Goal: Task Accomplishment & Management: Manage account settings

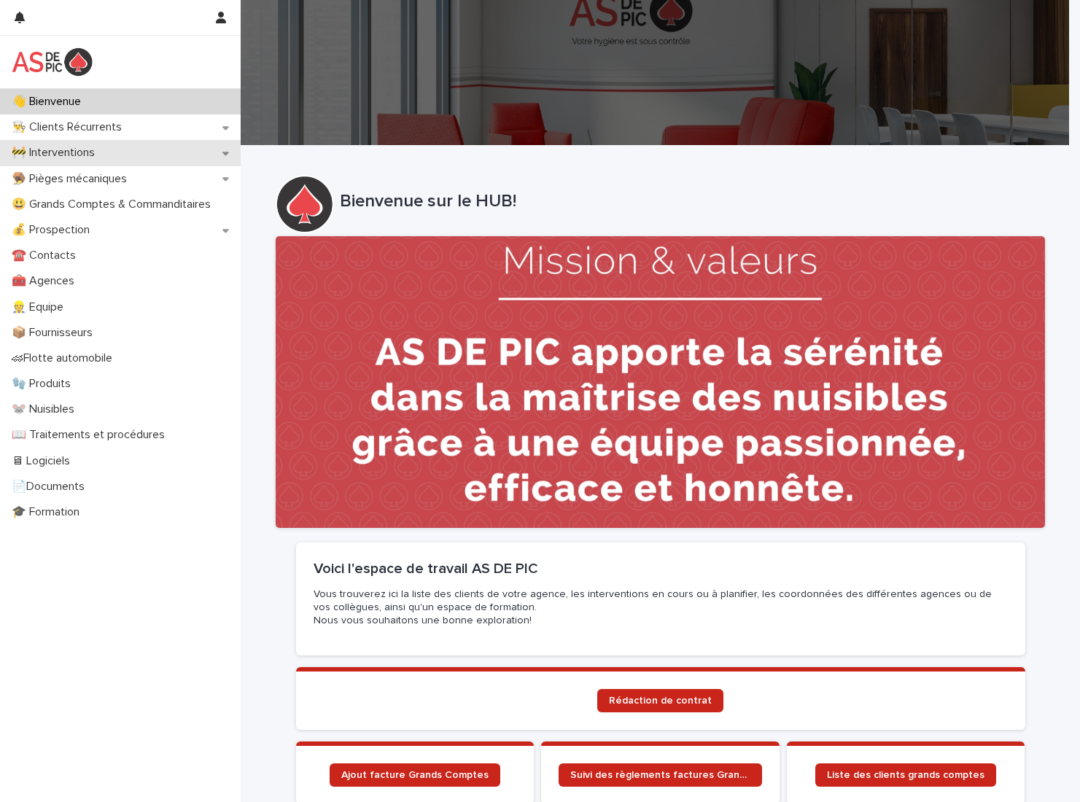
click at [125, 145] on div "🚧 Interventions" at bounding box center [120, 153] width 241 height 26
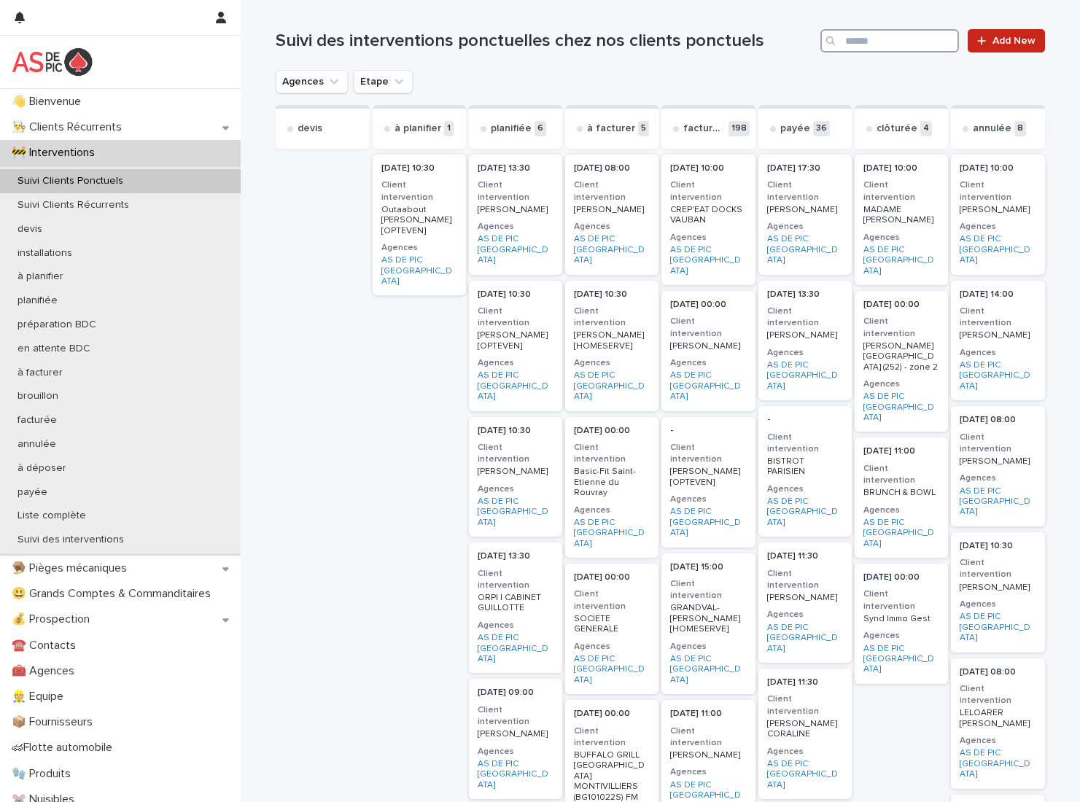
click at [895, 42] on input "Search" at bounding box center [889, 40] width 139 height 23
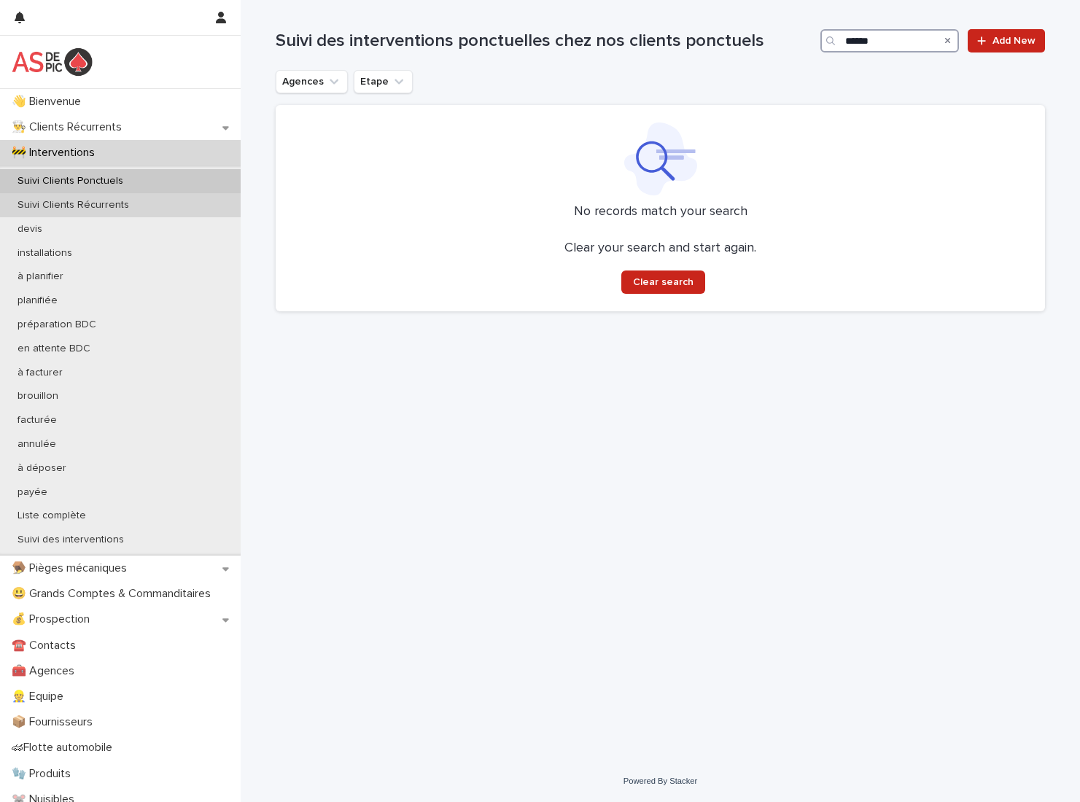
type input "******"
click at [152, 206] on div "Suivi Clients Récurrents" at bounding box center [120, 205] width 241 height 24
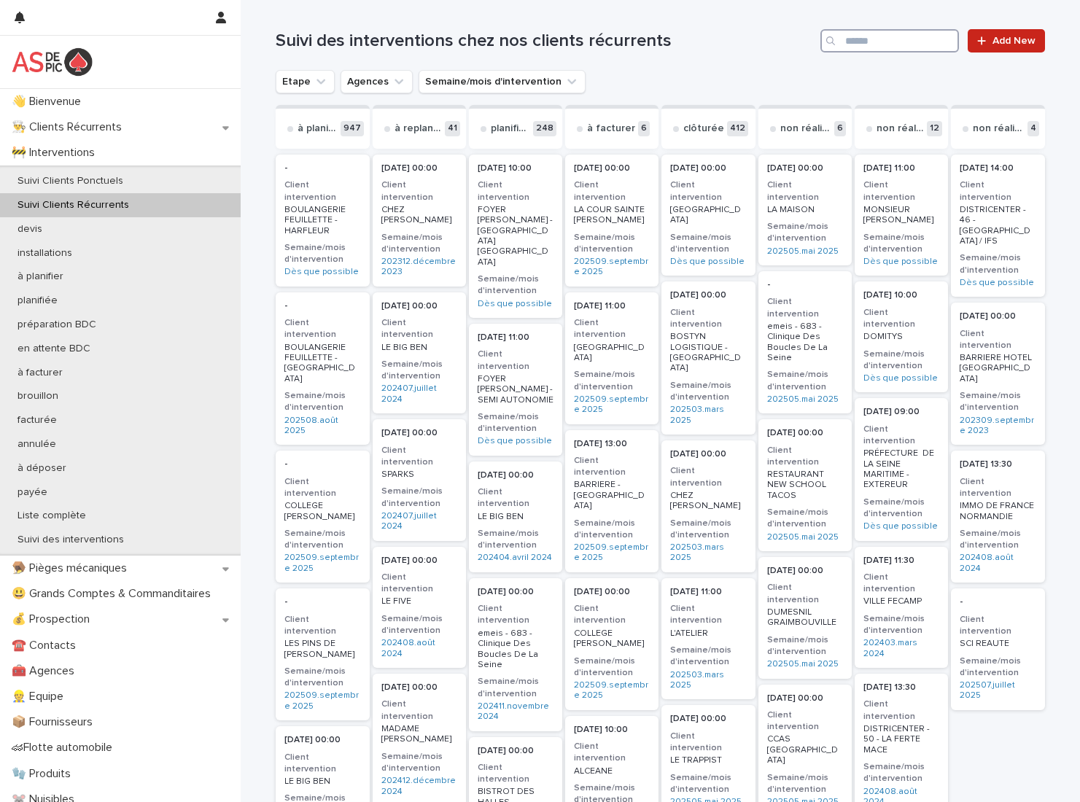
click at [904, 36] on input "Search" at bounding box center [889, 40] width 139 height 23
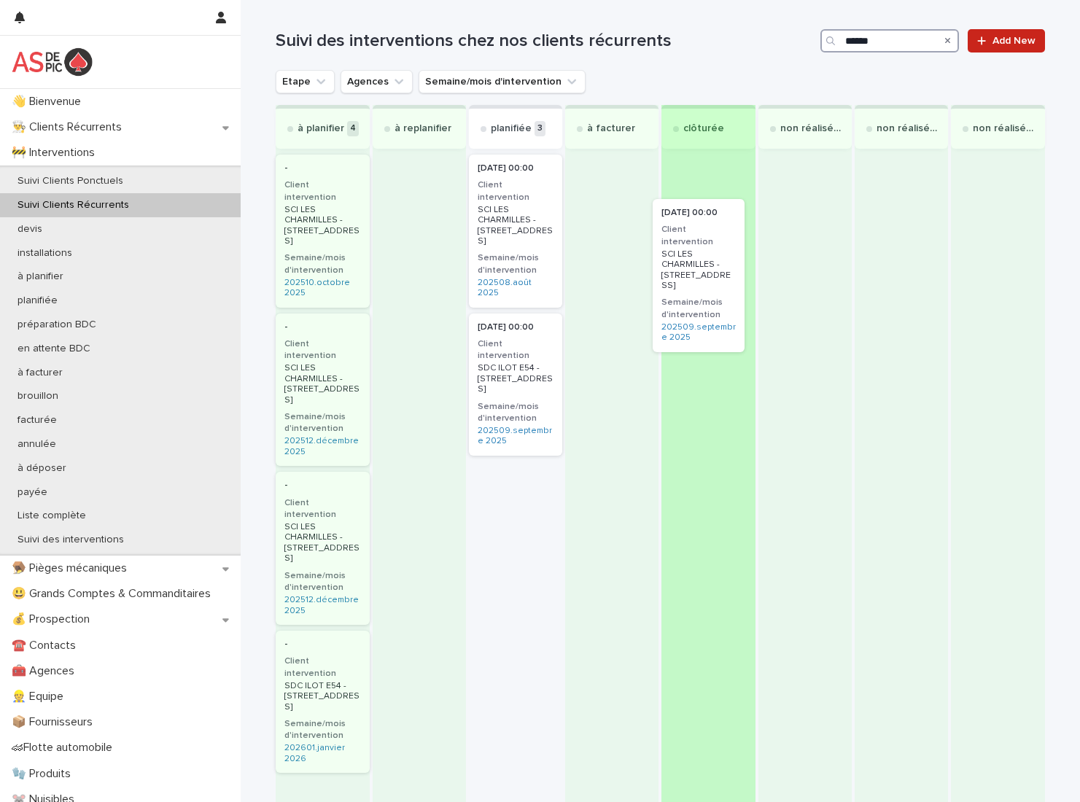
drag, startPoint x: 504, startPoint y: 489, endPoint x: 697, endPoint y: 260, distance: 299.6
click at [697, 260] on div "à planifier 4 - Client intervention SCI LES CHARMILLES - 132 RUE DE VERDUN Sema…" at bounding box center [660, 478] width 769 height 747
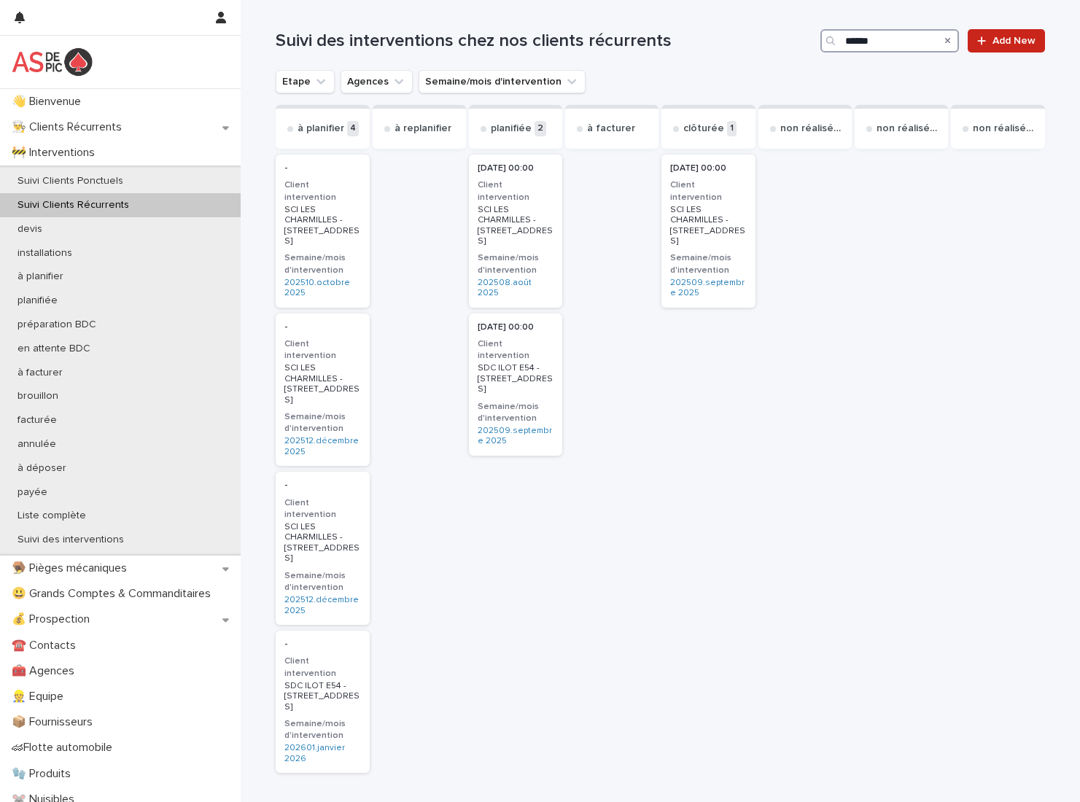
type input "******"
click at [945, 41] on icon "Search" at bounding box center [948, 40] width 6 height 9
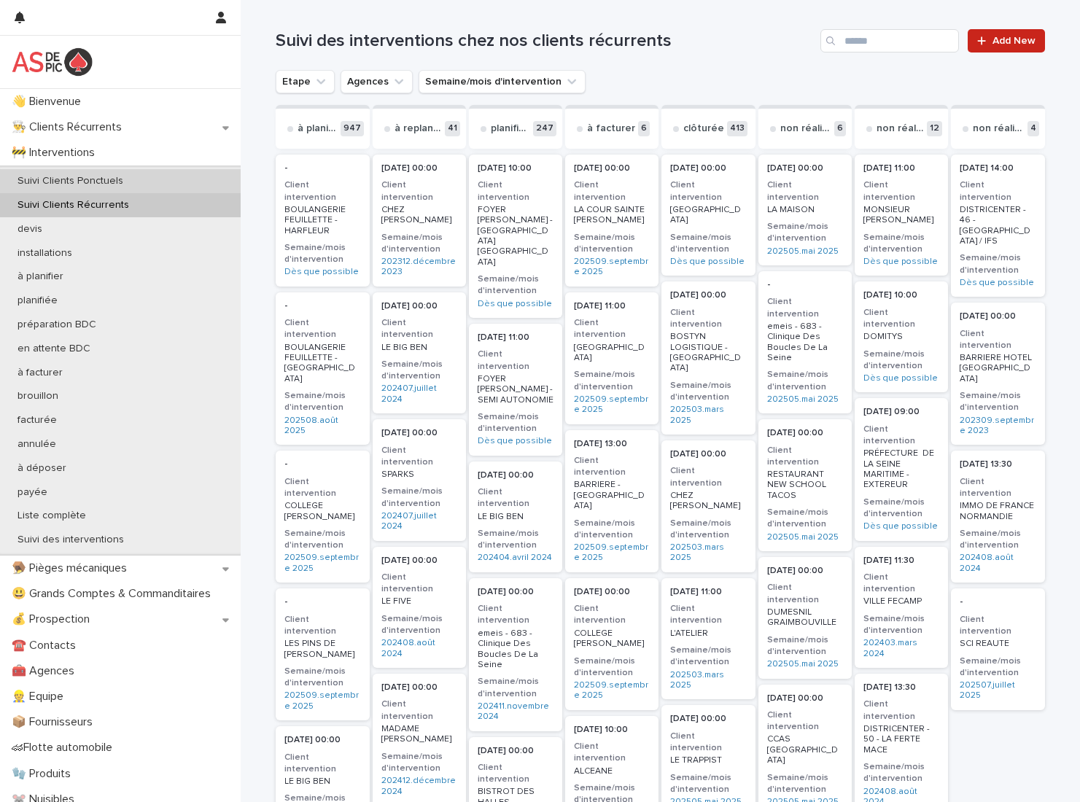
click at [147, 178] on div "Suivi Clients Ponctuels" at bounding box center [120, 181] width 241 height 24
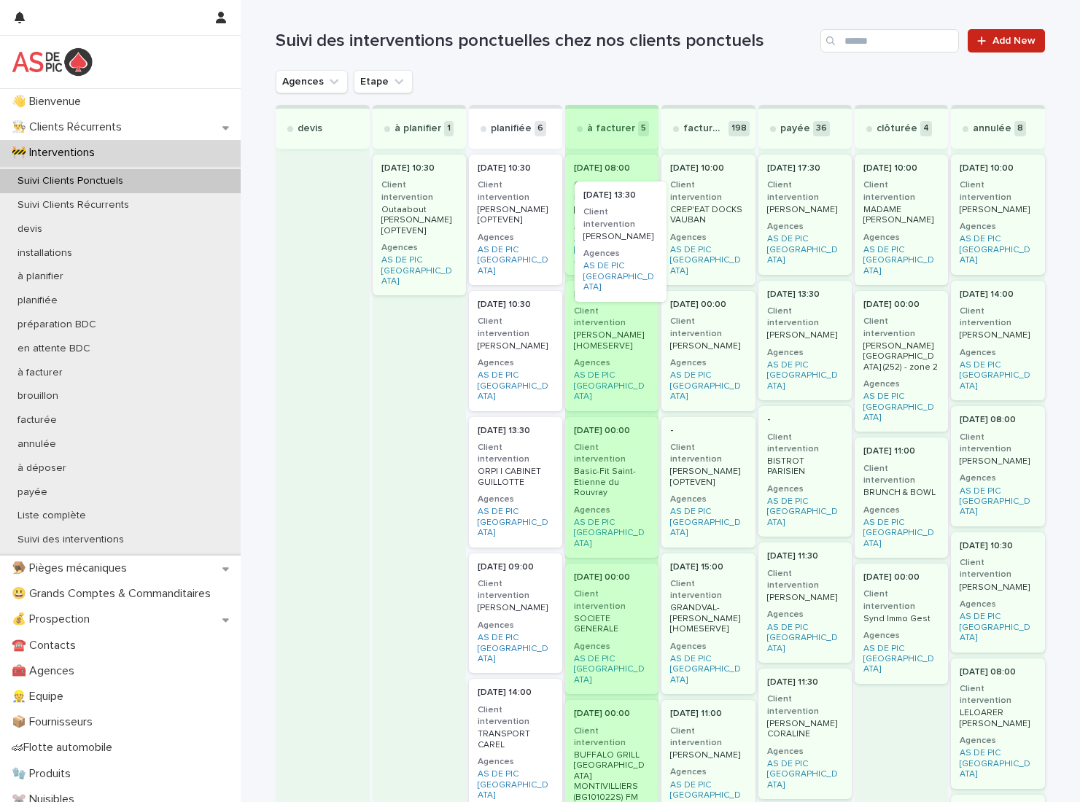
drag, startPoint x: 507, startPoint y: 191, endPoint x: 620, endPoint y: 220, distance: 116.7
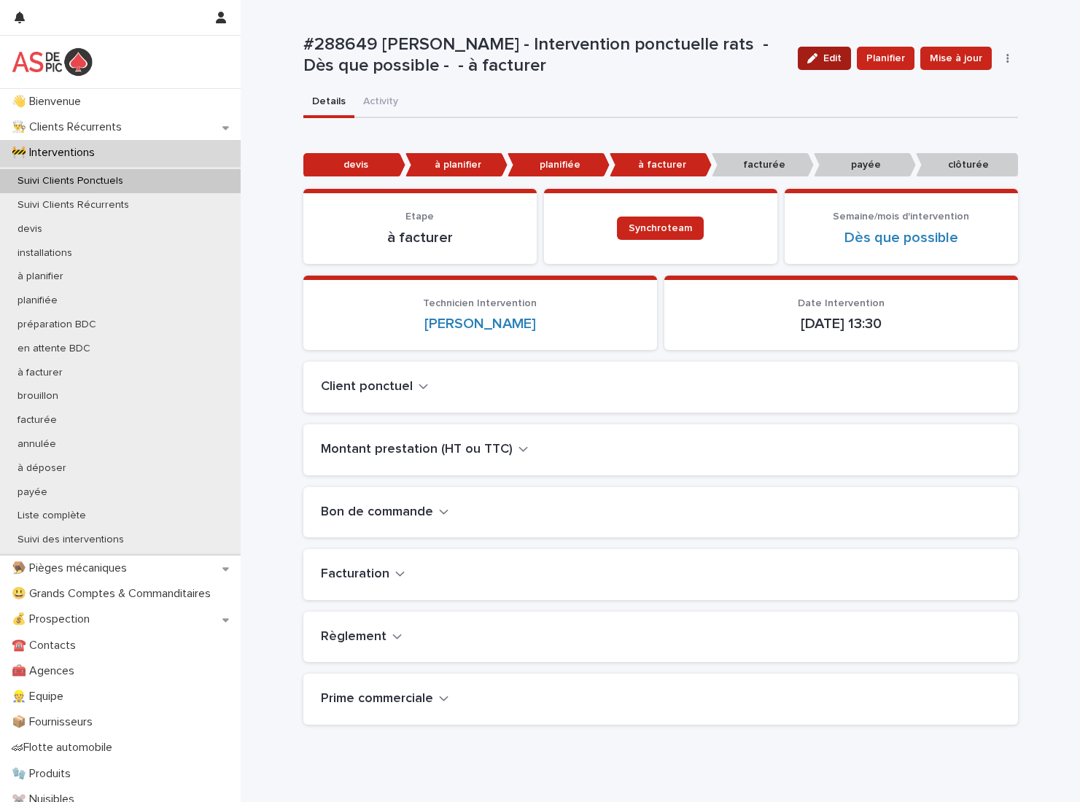
click at [825, 52] on button "Edit" at bounding box center [824, 58] width 53 height 23
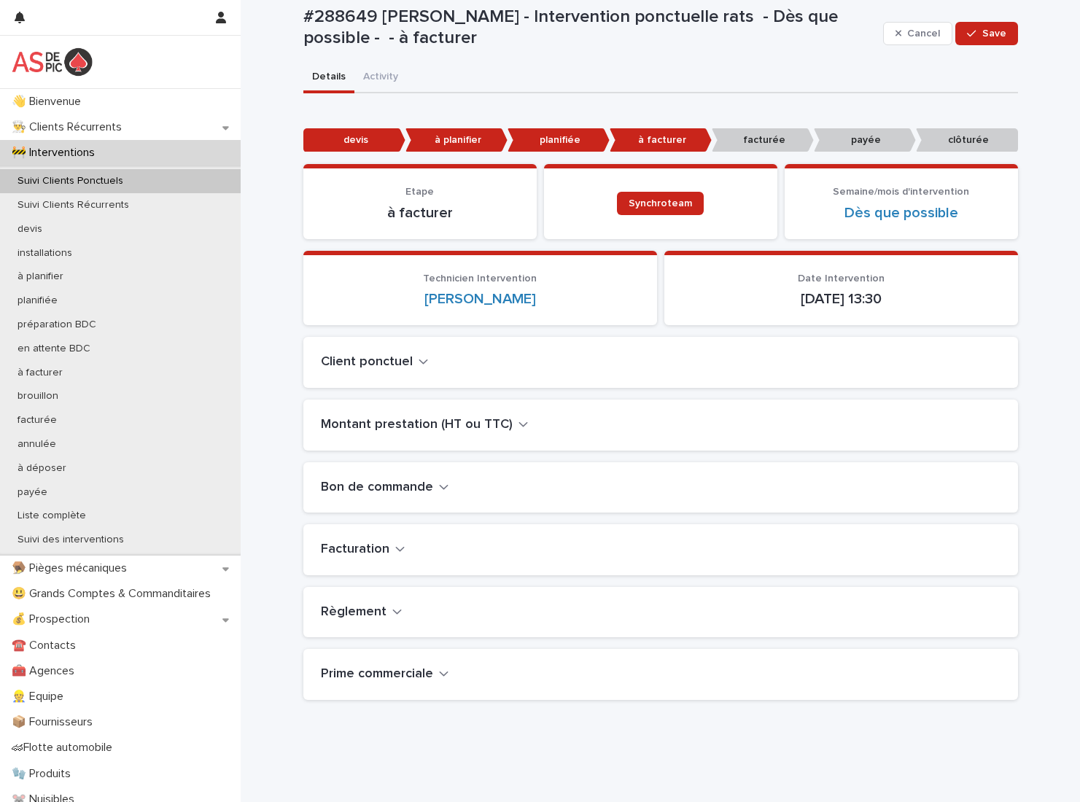
scroll to position [49, 0]
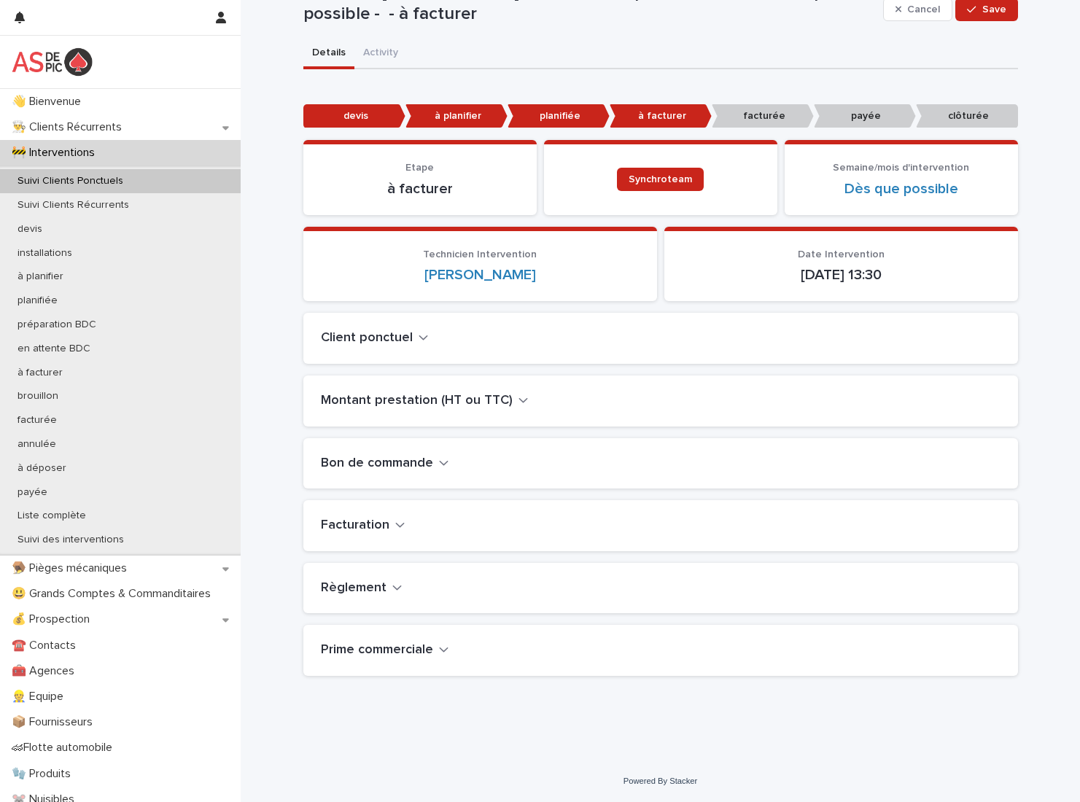
click at [357, 578] on div "Règlement" at bounding box center [660, 588] width 715 height 51
click at [360, 584] on h2 "Règlement" at bounding box center [354, 589] width 66 height 16
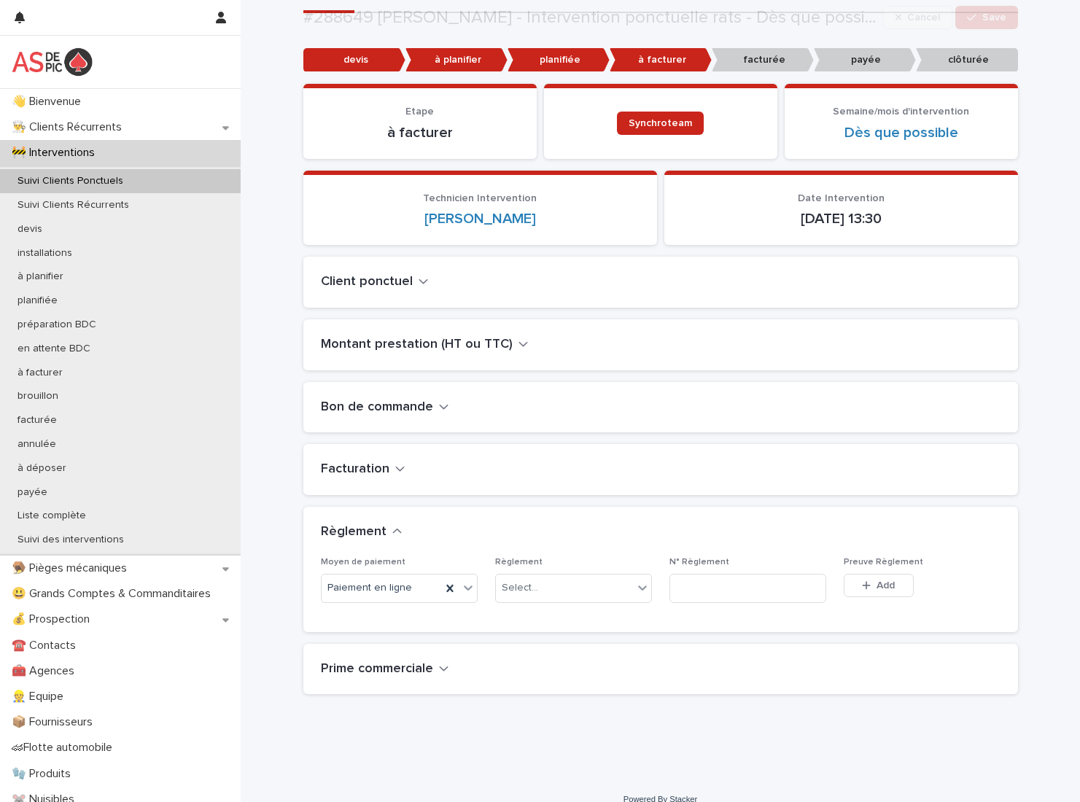
scroll to position [123, 0]
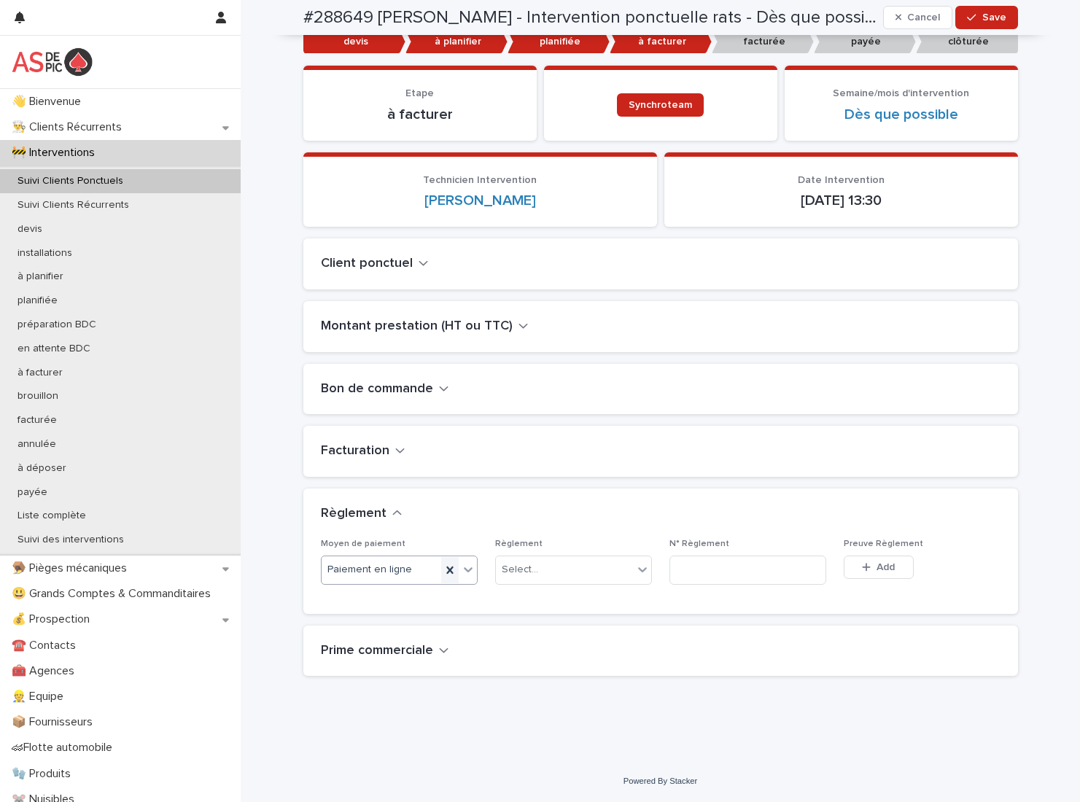
click at [446, 569] on icon at bounding box center [449, 570] width 7 height 7
drag, startPoint x: 370, startPoint y: 566, endPoint x: 348, endPoint y: 599, distance: 40.1
click at [369, 566] on div "Select..." at bounding box center [390, 570] width 137 height 24
click at [351, 704] on div "CB" at bounding box center [393, 701] width 155 height 26
click at [555, 577] on div "Select..." at bounding box center [564, 570] width 137 height 24
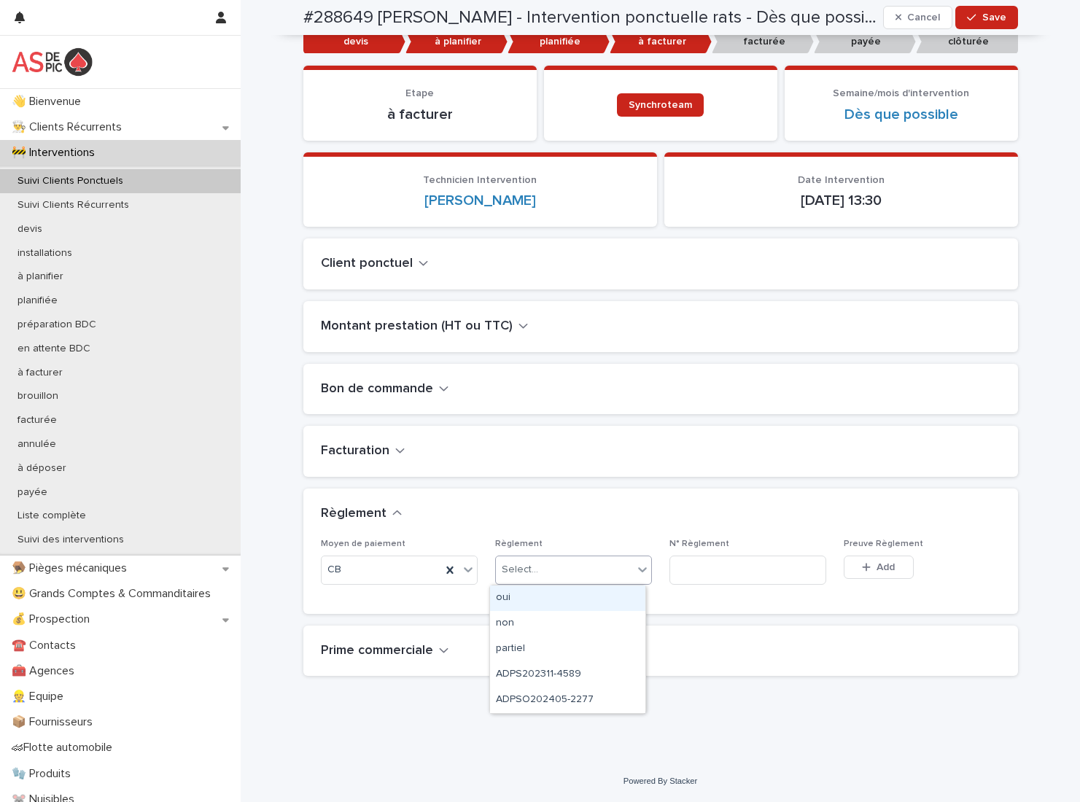
click at [528, 595] on div "oui" at bounding box center [567, 599] width 155 height 26
click at [398, 653] on h2 "Prime commerciale" at bounding box center [377, 651] width 112 height 16
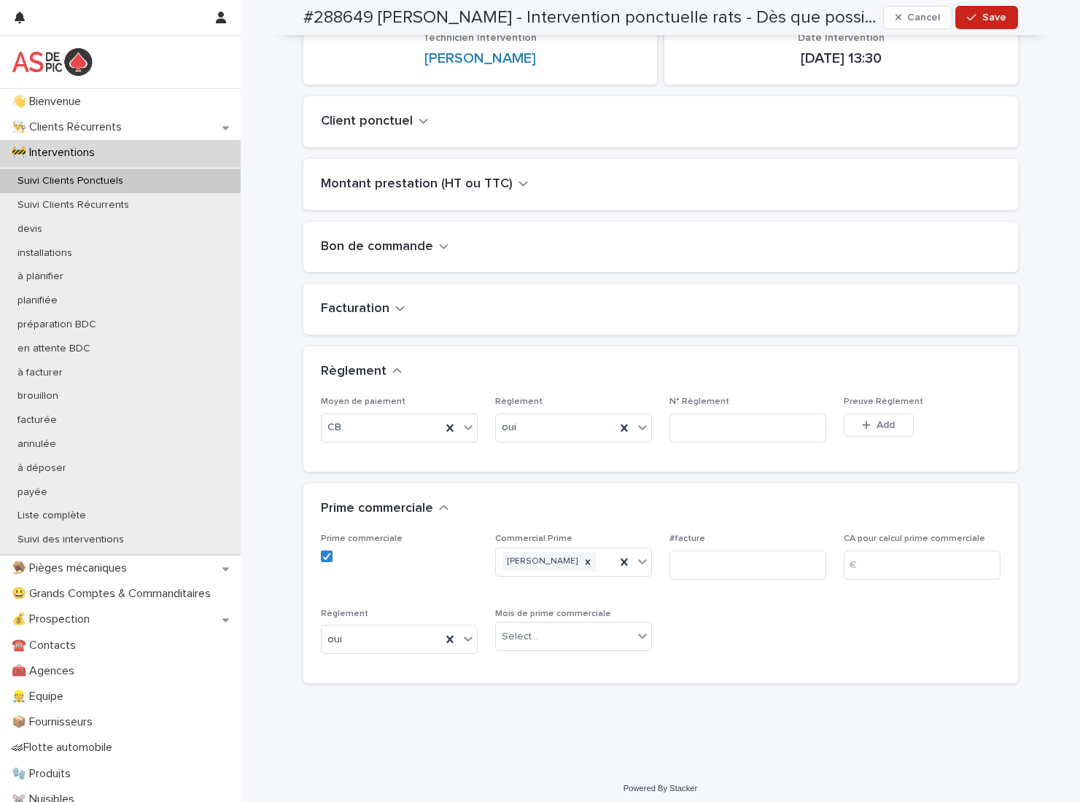
scroll to position [273, 0]
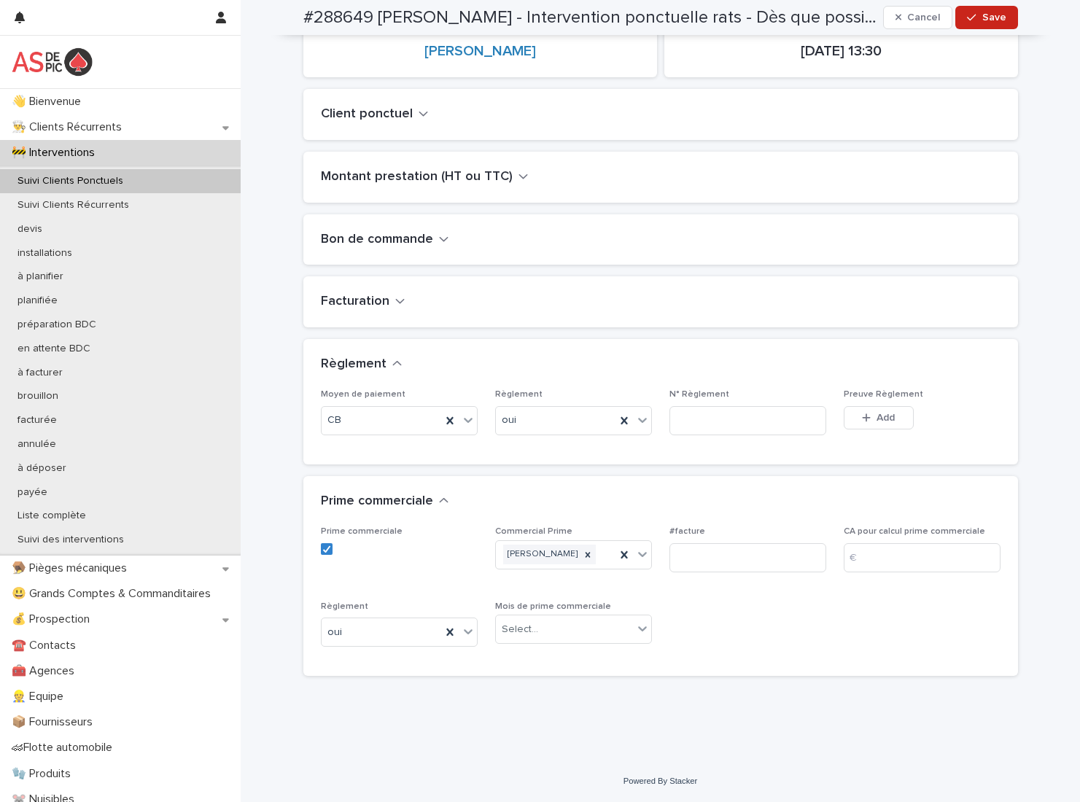
click at [329, 311] on div "Facturation" at bounding box center [660, 301] width 715 height 51
click at [349, 300] on h2 "Facturation" at bounding box center [355, 302] width 69 height 16
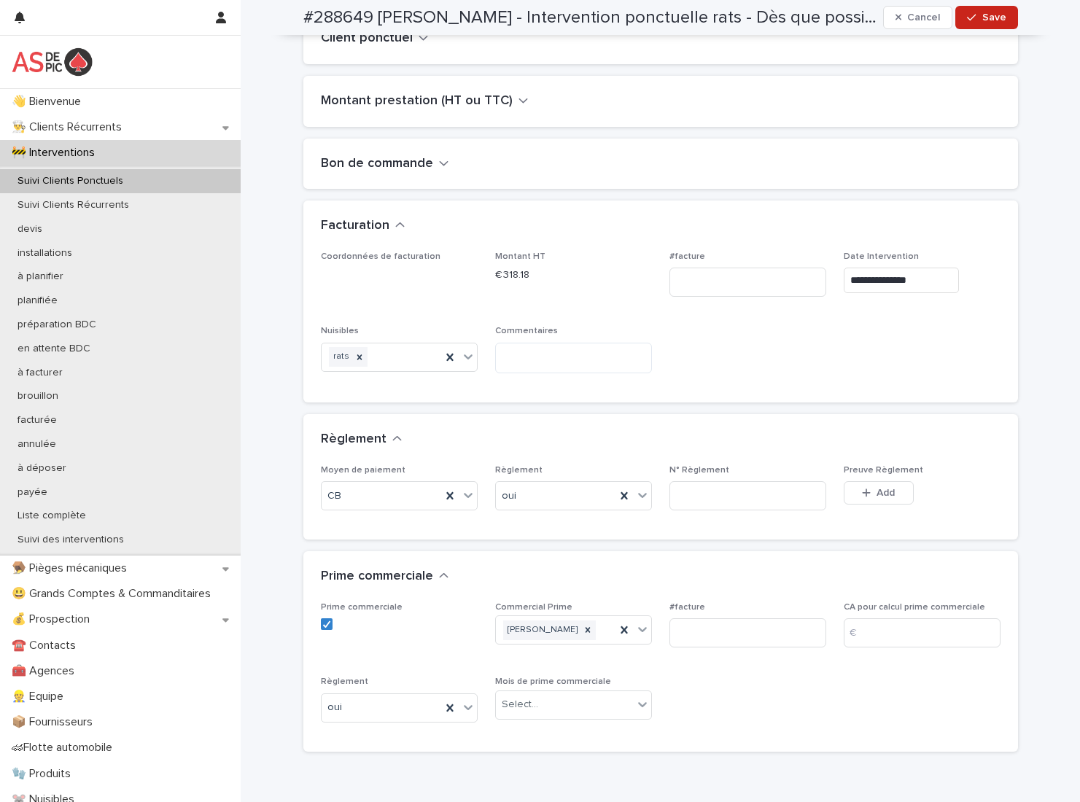
click at [437, 97] on h2 "Montant prestation (HT ou TTC)" at bounding box center [417, 101] width 192 height 16
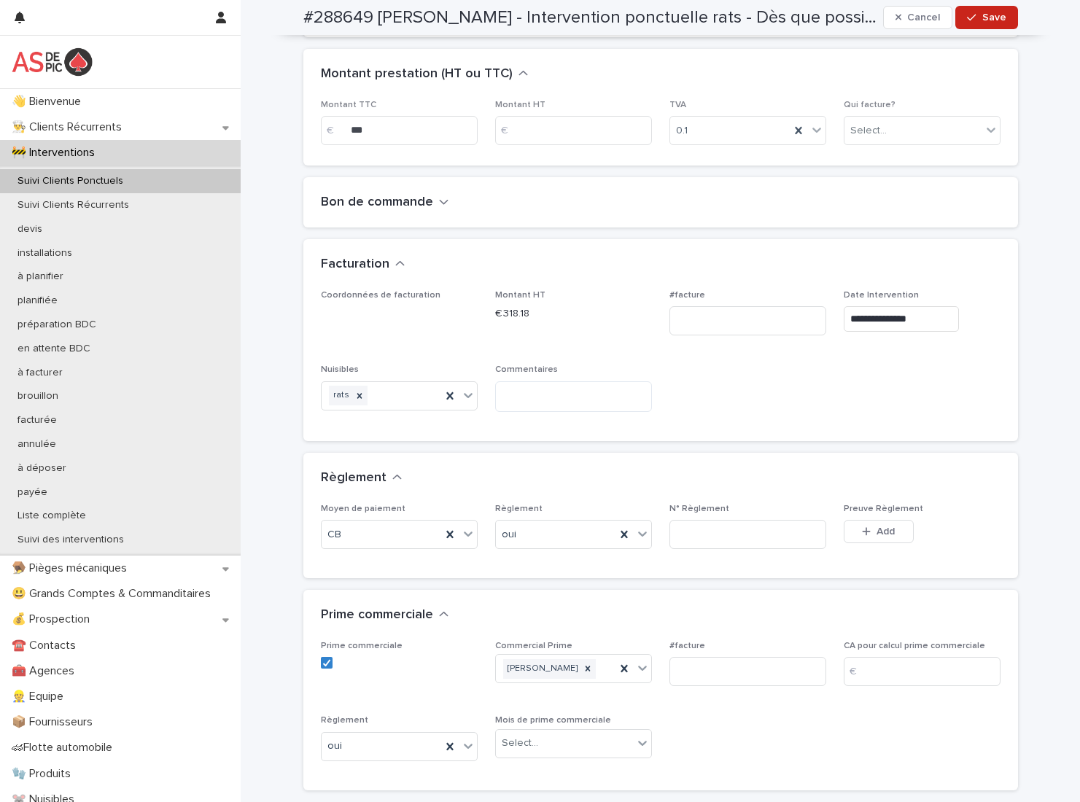
scroll to position [386, 0]
drag, startPoint x: 530, startPoint y: 314, endPoint x: 497, endPoint y: 308, distance: 33.3
click at [497, 308] on p "€ 318.18" at bounding box center [573, 313] width 157 height 15
copy p "318.18"
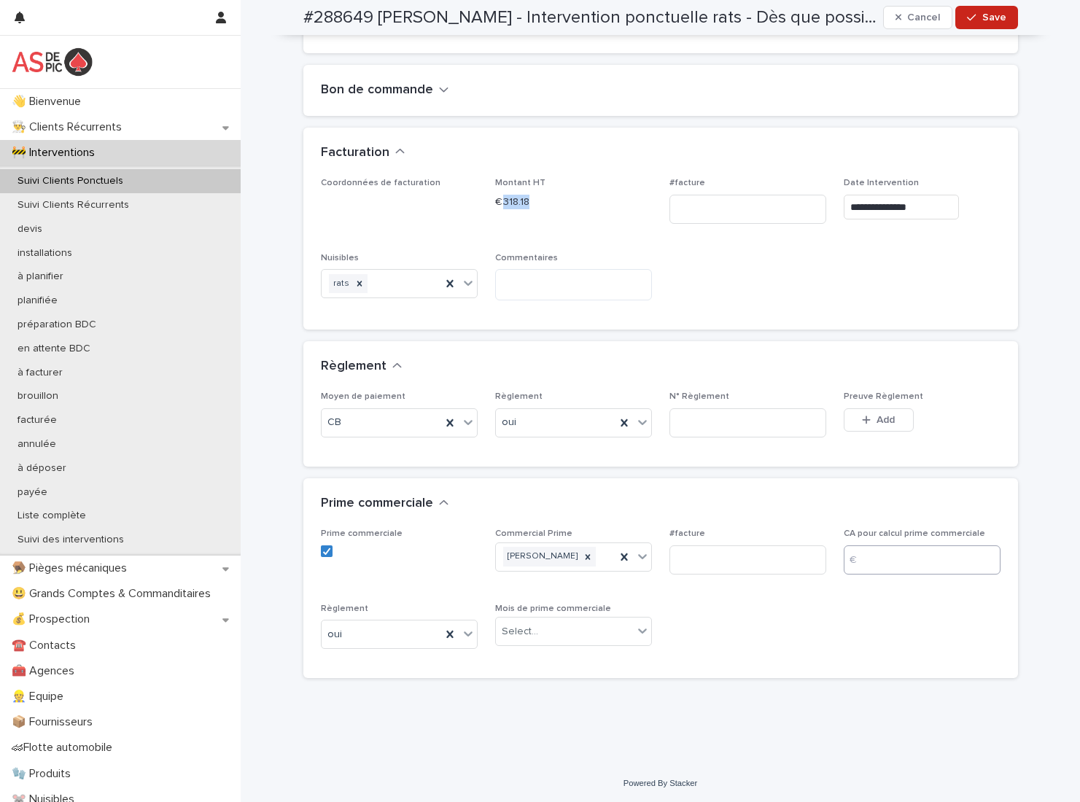
scroll to position [499, 0]
click at [895, 557] on input at bounding box center [922, 557] width 157 height 29
paste input "******"
type input "******"
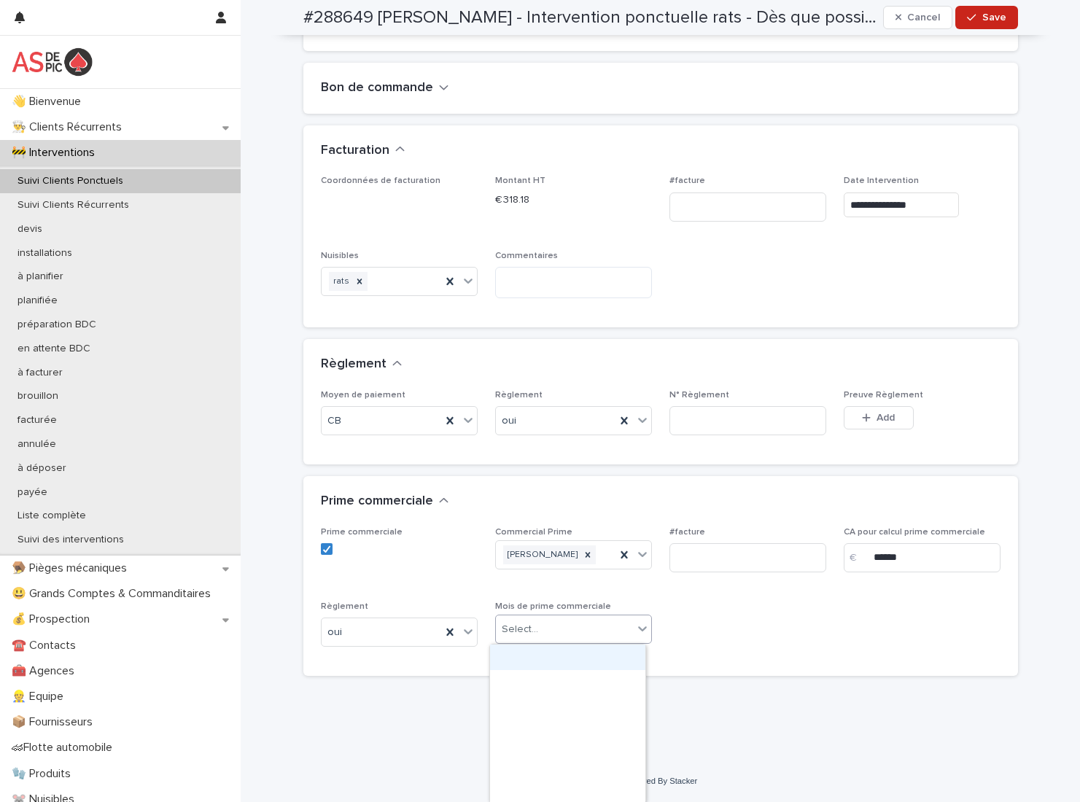
click at [543, 630] on div "Select..." at bounding box center [564, 630] width 137 height 24
type input "******"
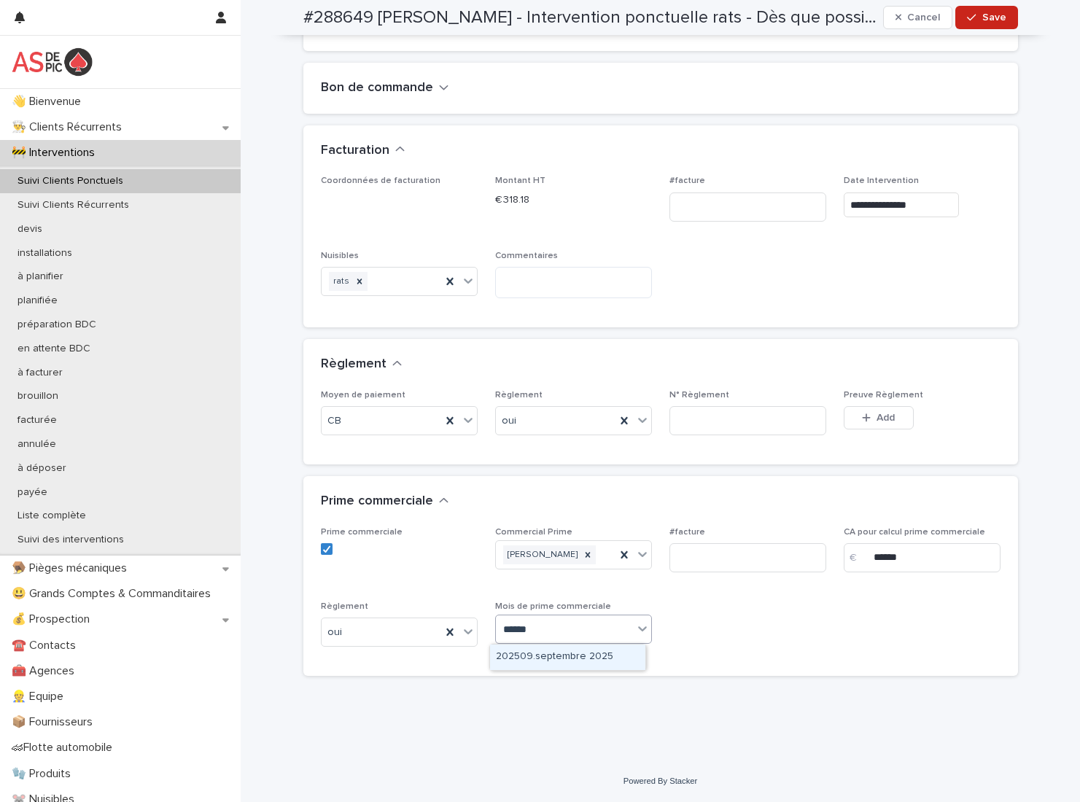
click at [595, 650] on div "202509.septembre 2025" at bounding box center [567, 658] width 155 height 26
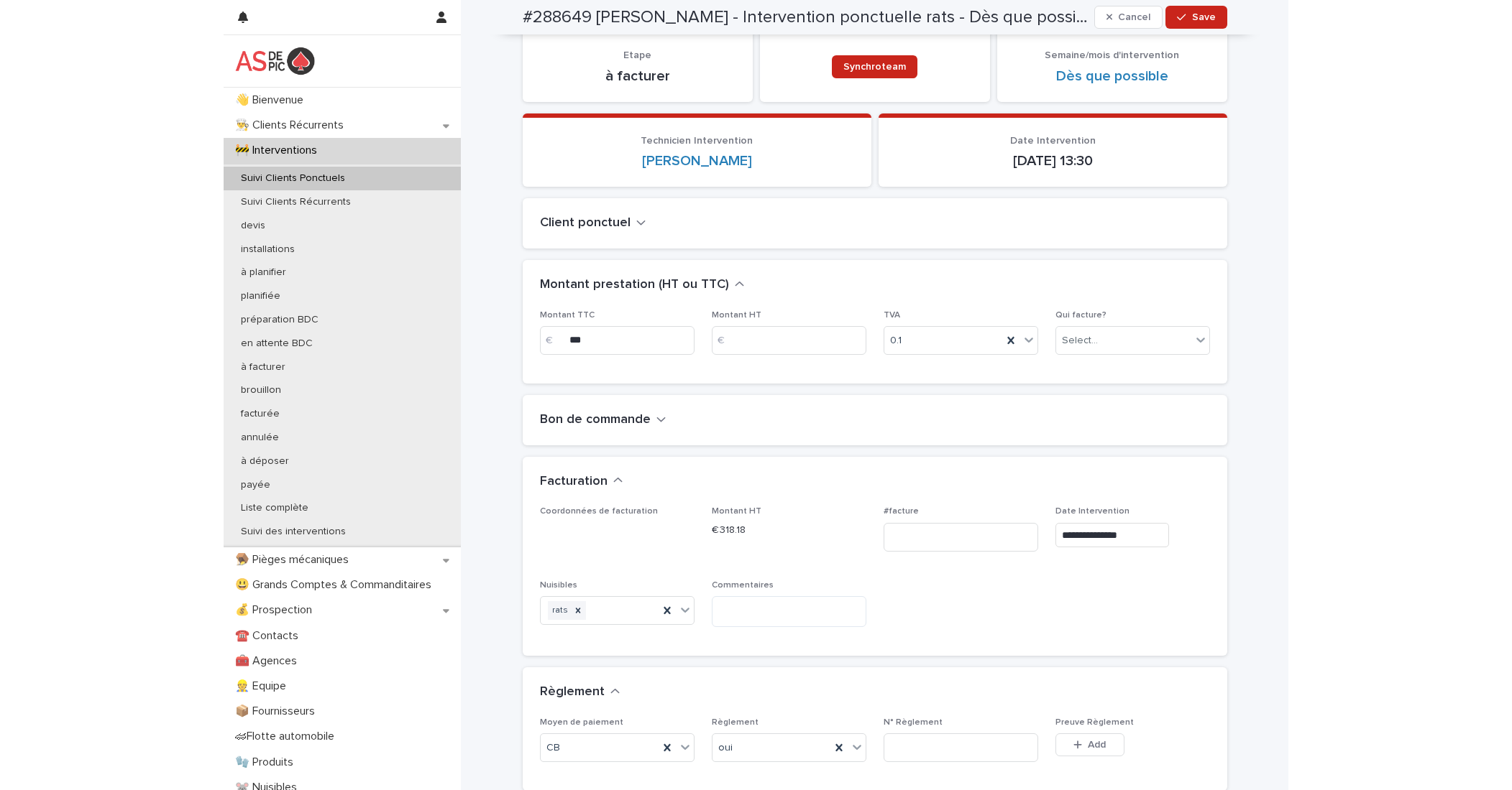
scroll to position [0, 0]
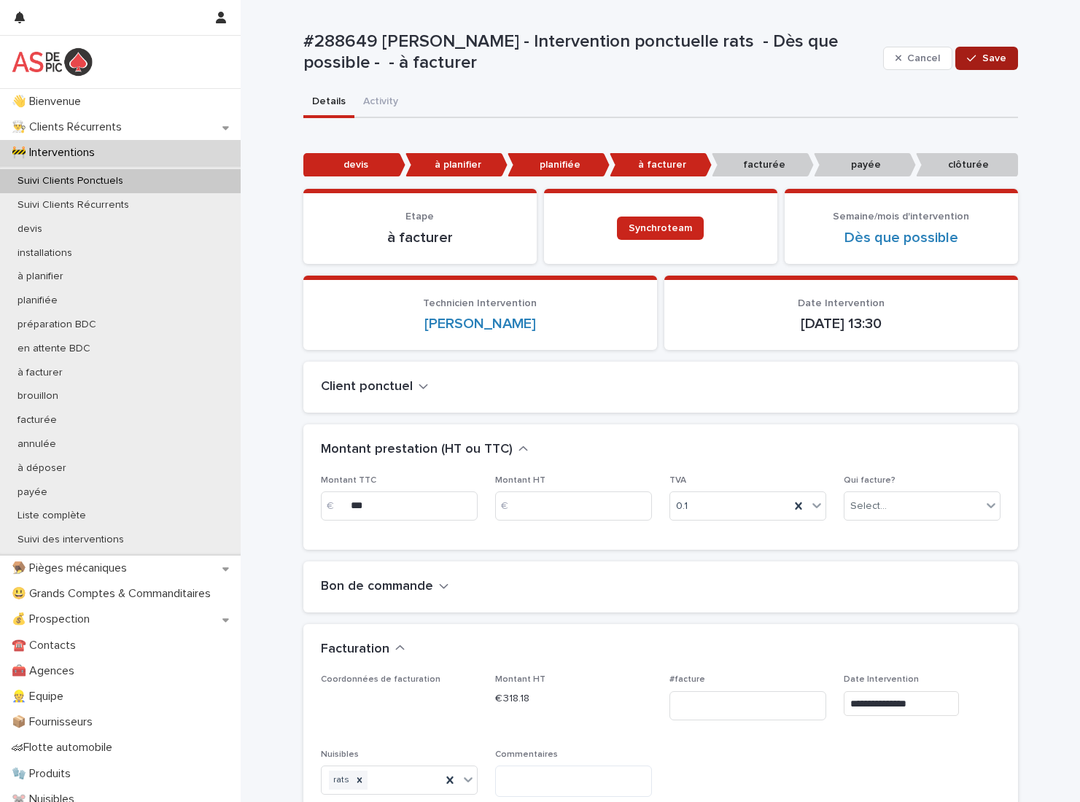
click at [986, 62] on span "Save" at bounding box center [994, 58] width 24 height 10
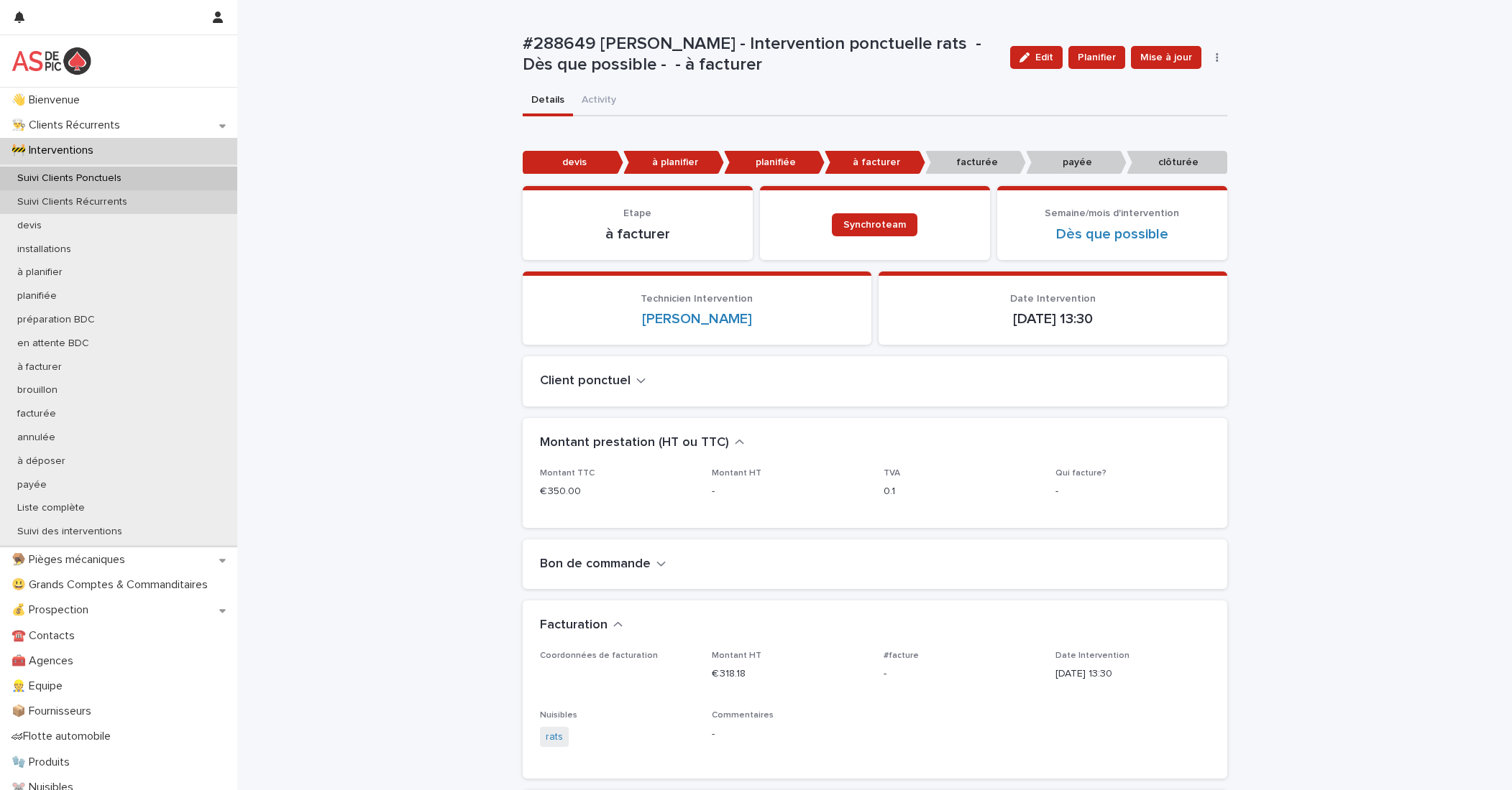
click at [120, 211] on div "Suivi Clients Récurrents" at bounding box center [118, 202] width 238 height 24
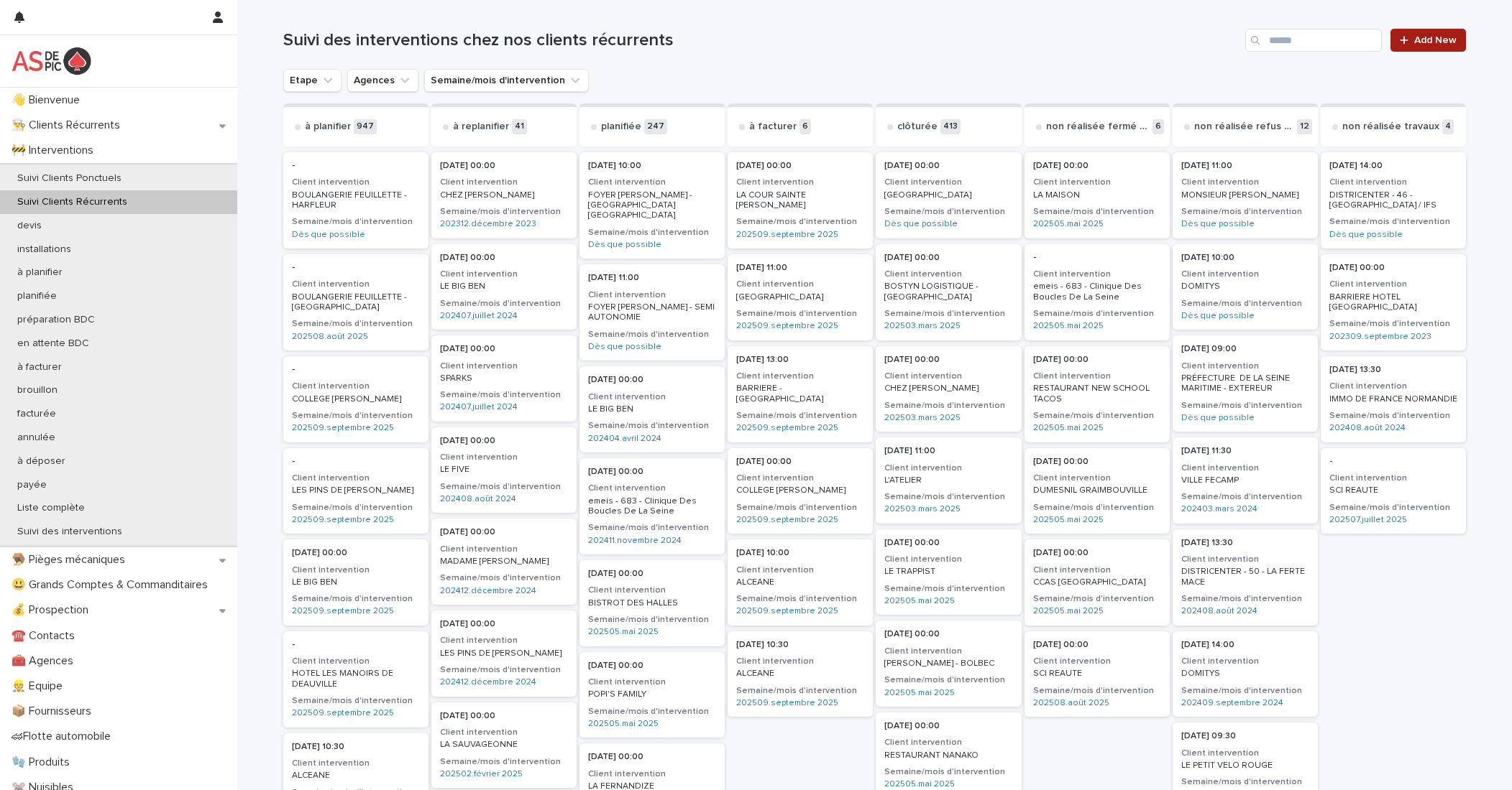
click at [1064, 38] on icon at bounding box center [1404, 40] width 9 height 10
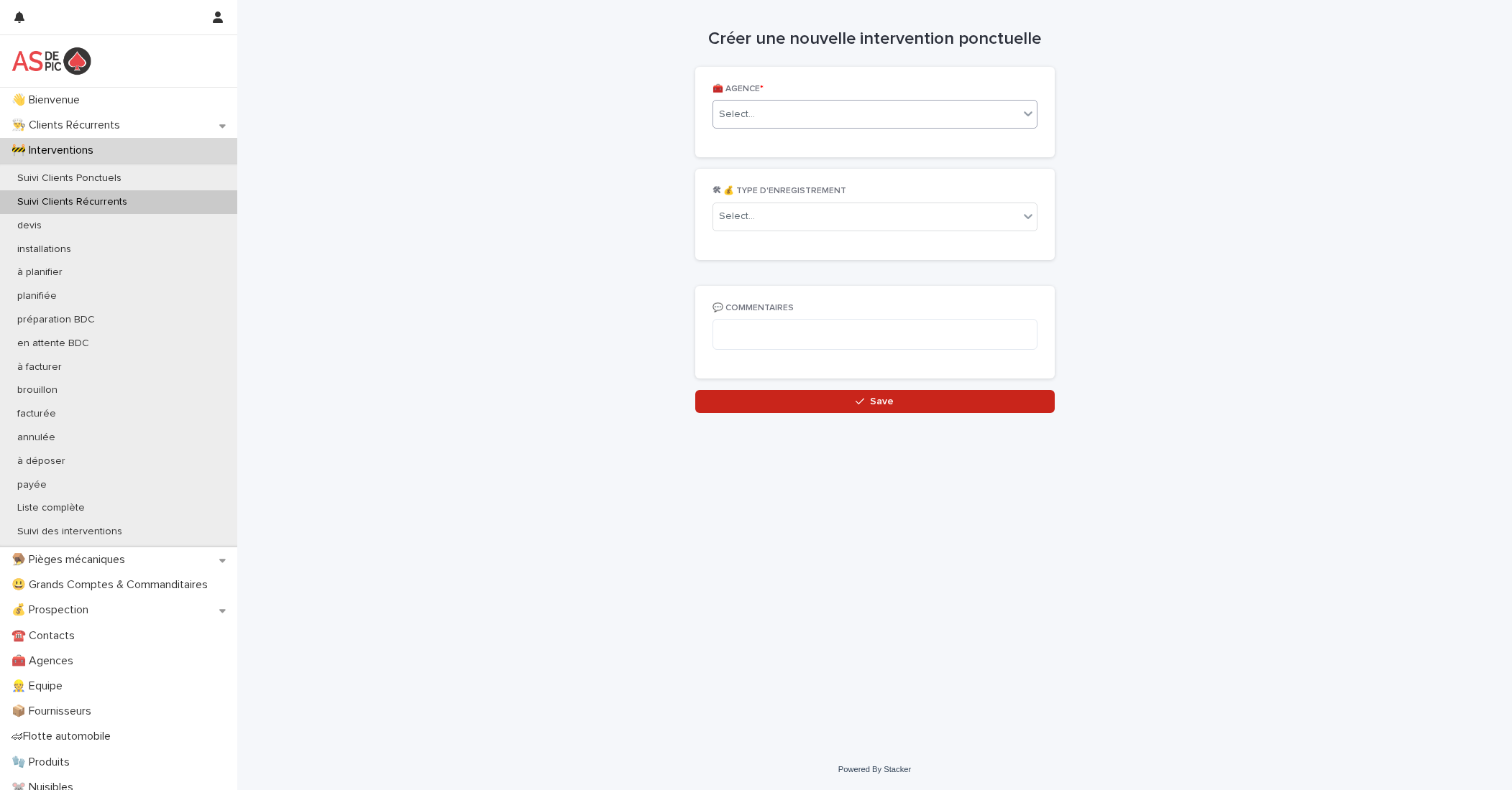
click at [807, 120] on div "Select..." at bounding box center [865, 114] width 306 height 24
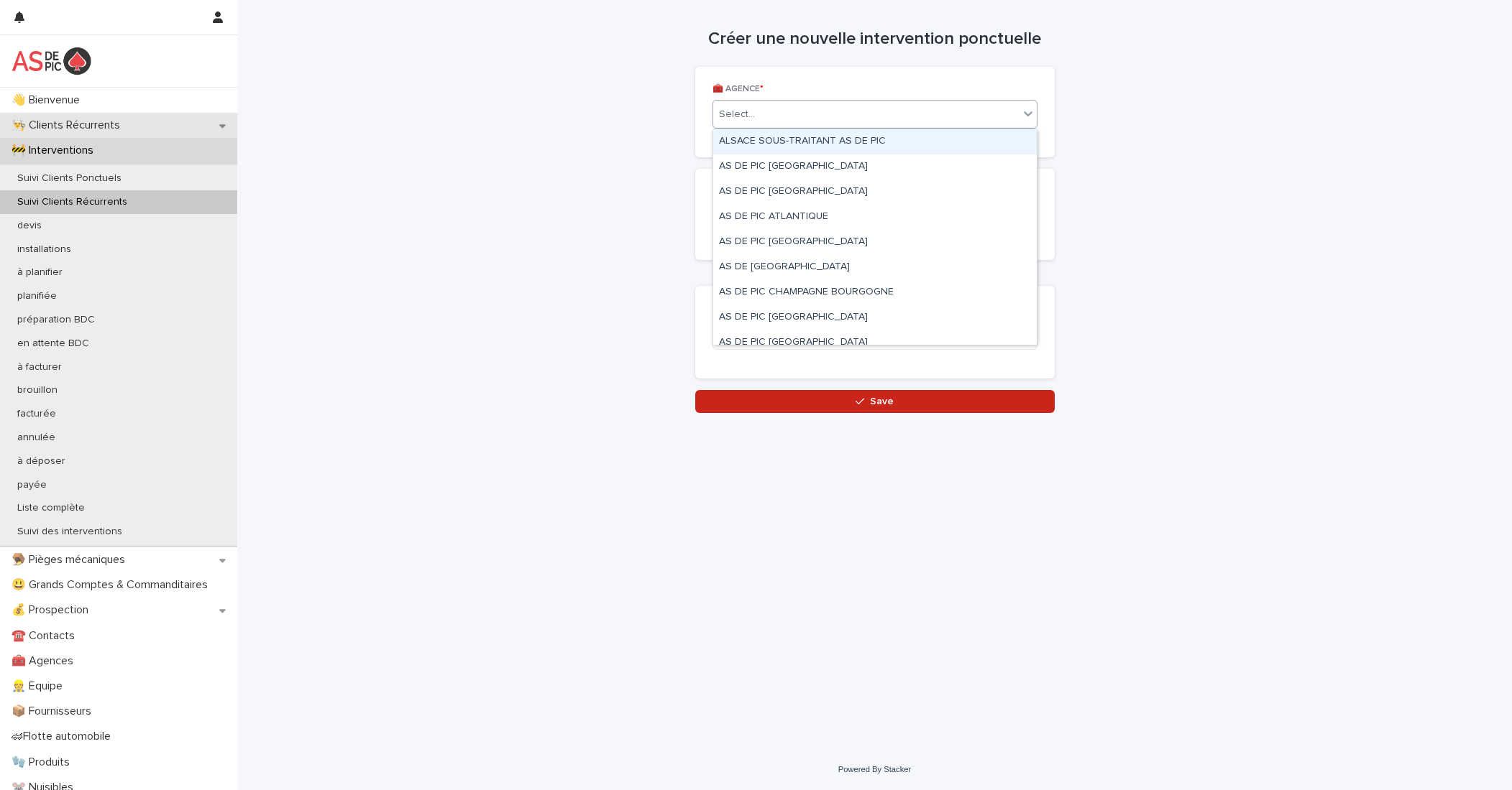
click at [103, 131] on p "👨‍🍳 Clients Récurrents" at bounding box center [69, 125] width 126 height 14
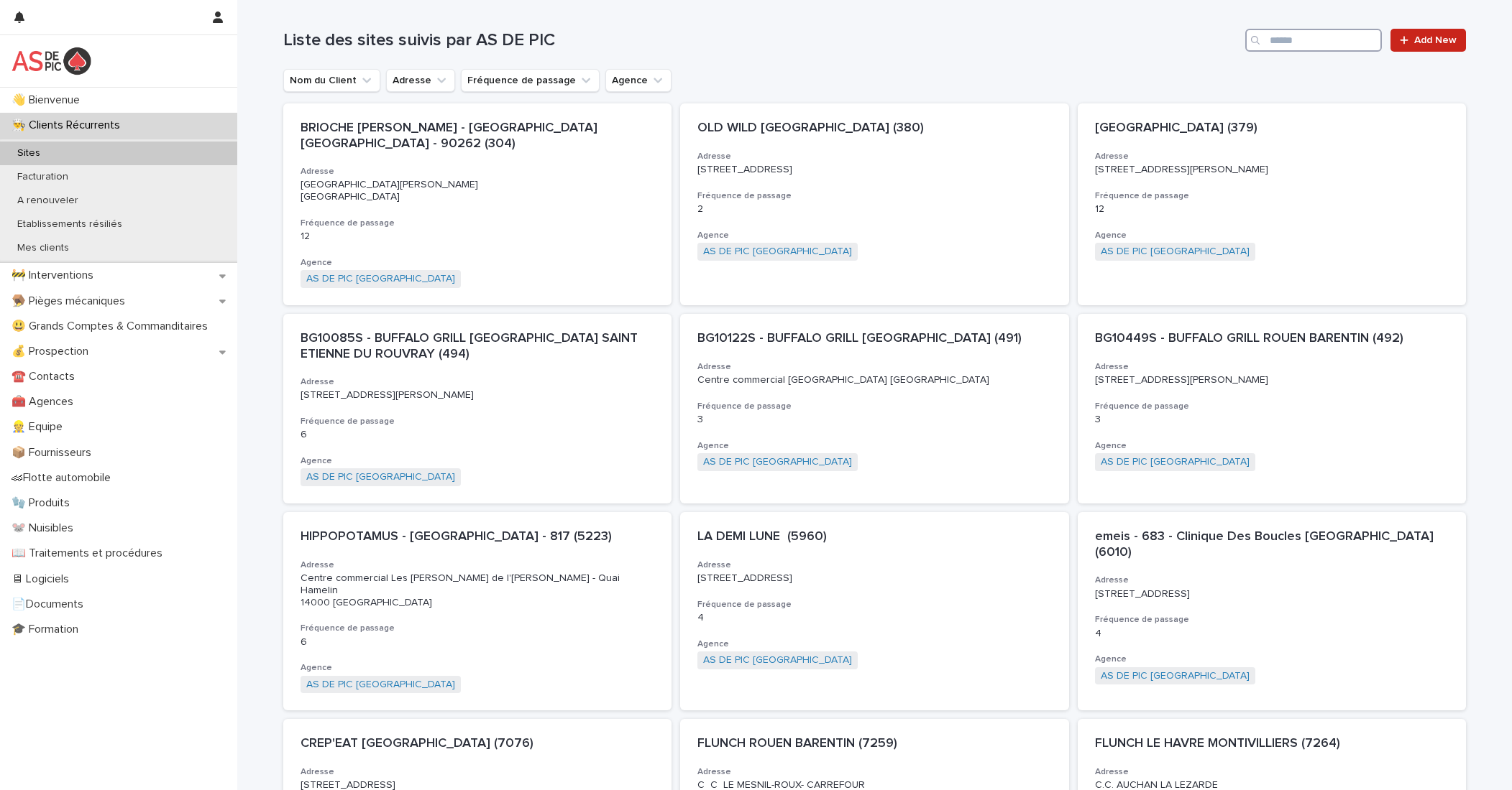
click at [1064, 46] on input "Search" at bounding box center [1313, 39] width 137 height 23
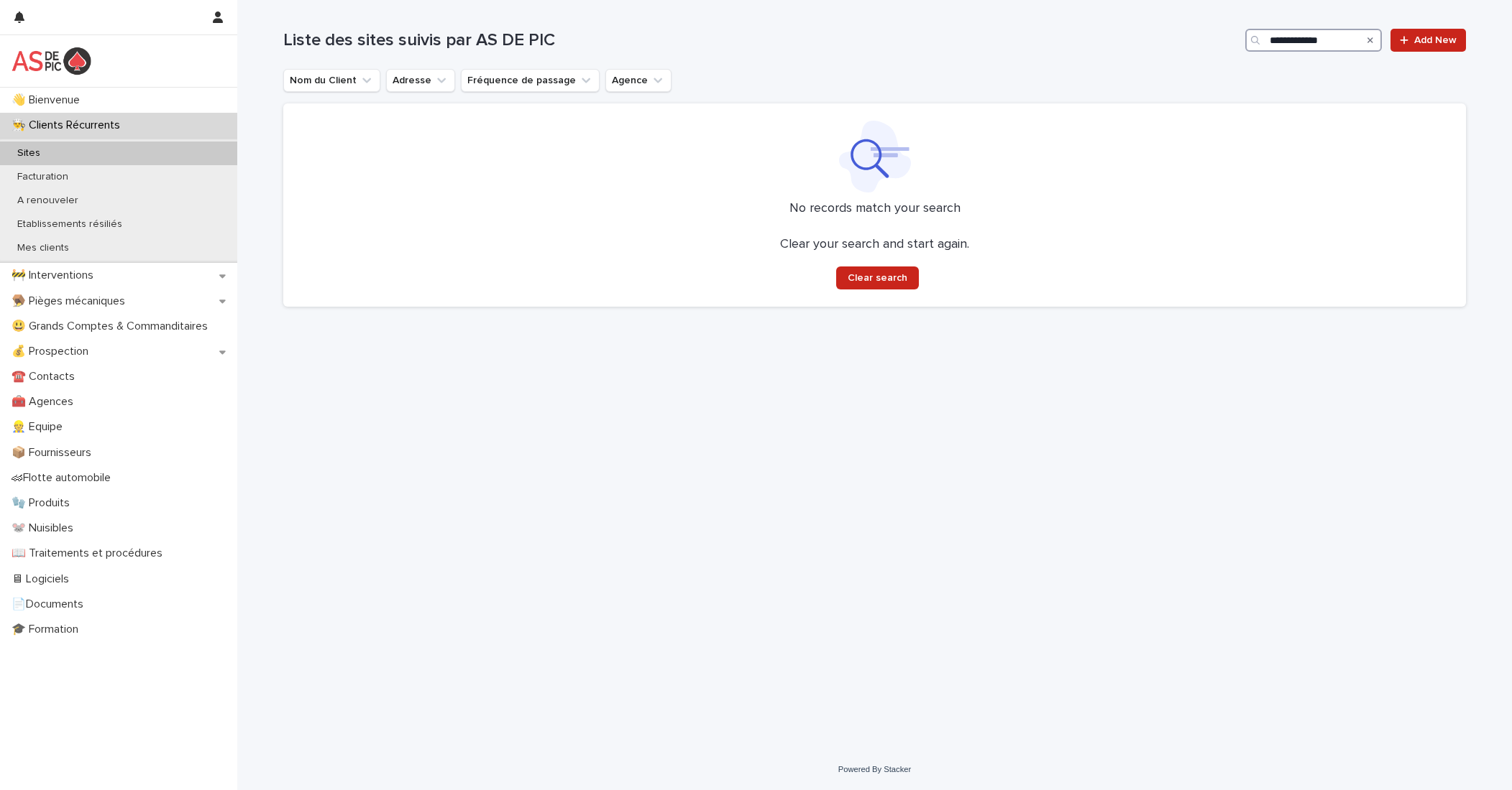
type input "**********"
click at [110, 129] on p "👨‍🍳 Clients Récurrents" at bounding box center [69, 125] width 126 height 14
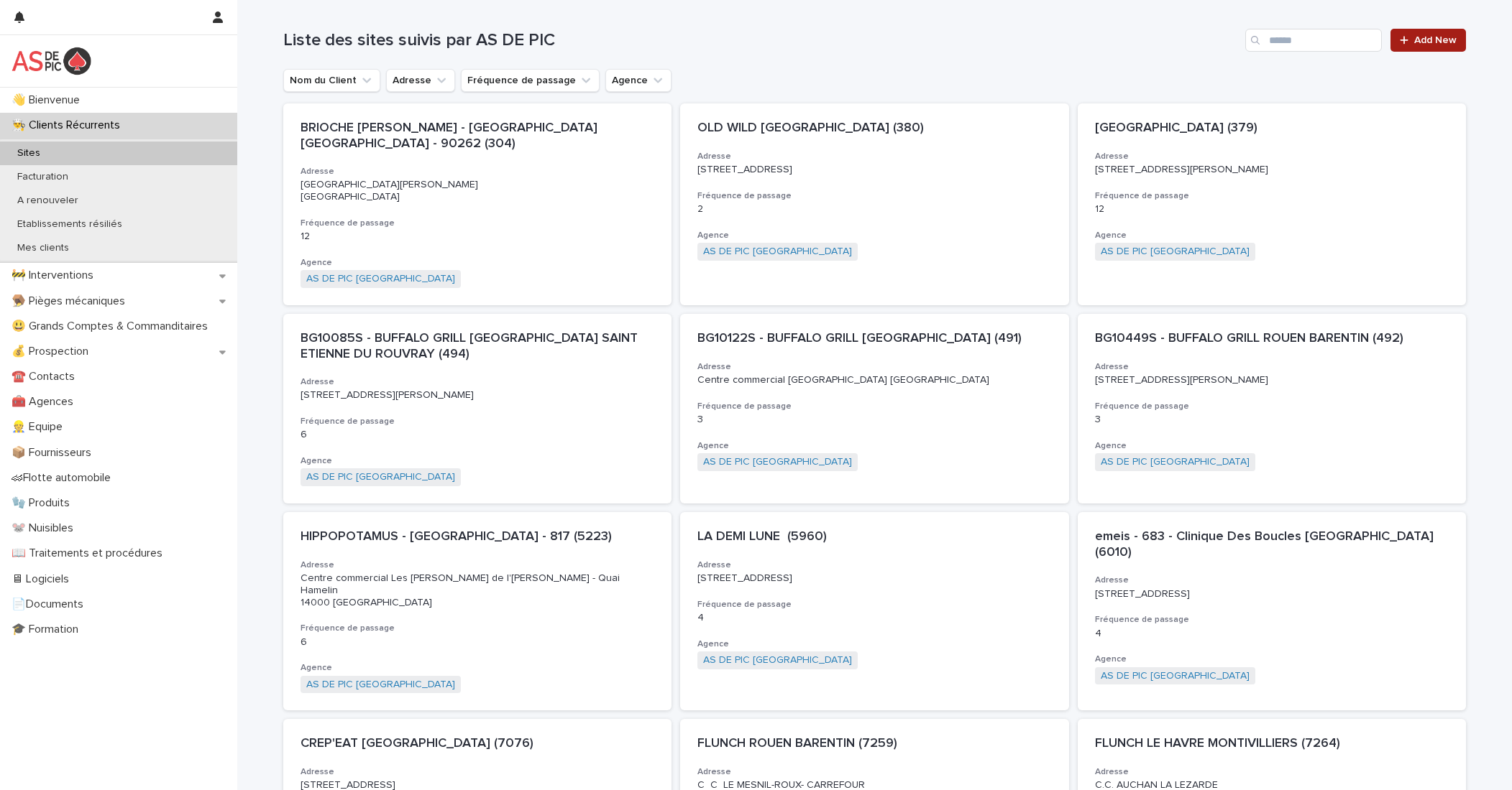
click at [1064, 41] on span "Add New" at bounding box center [1434, 40] width 42 height 10
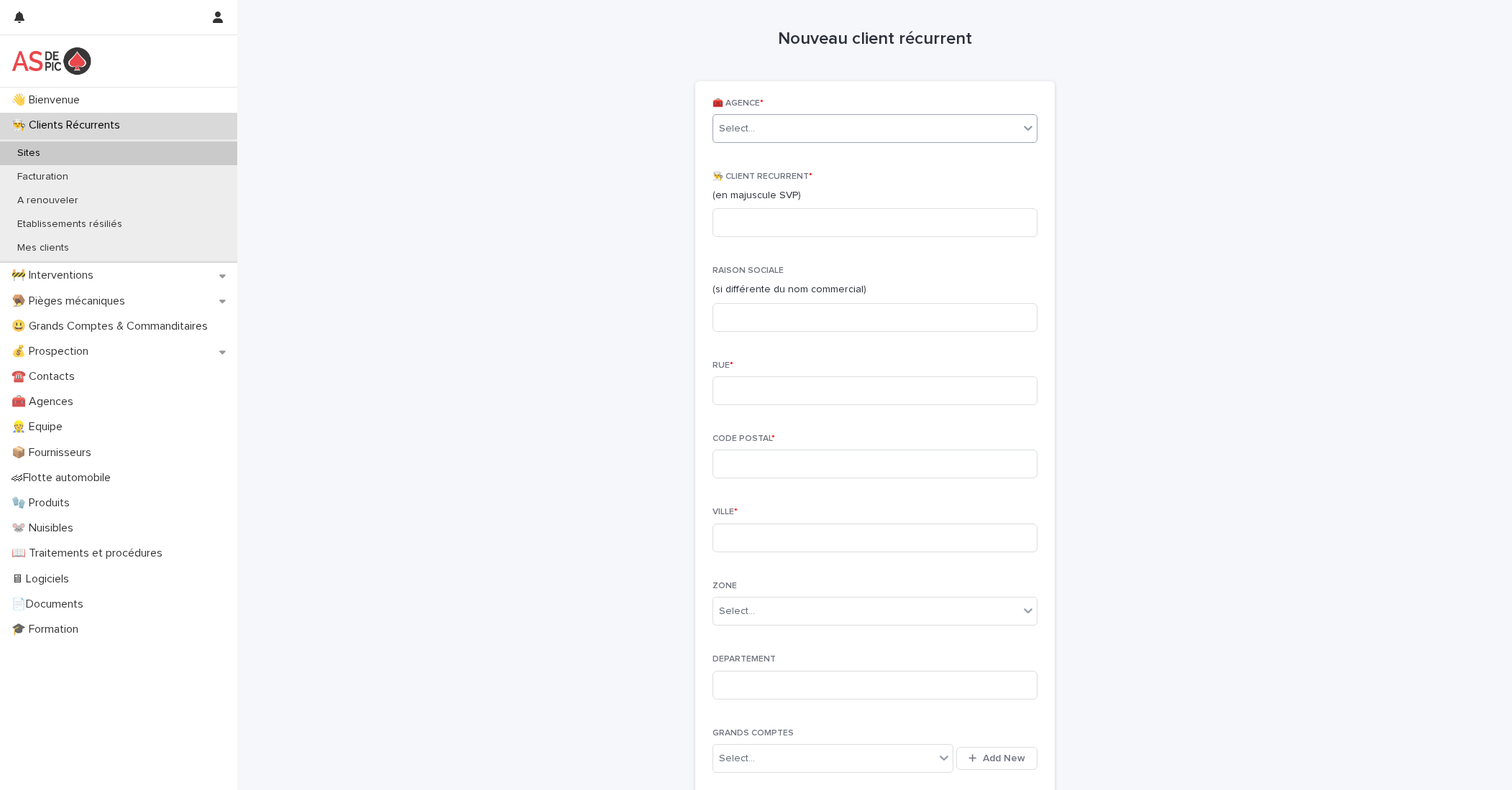
click at [794, 129] on div "Select..." at bounding box center [865, 129] width 306 height 24
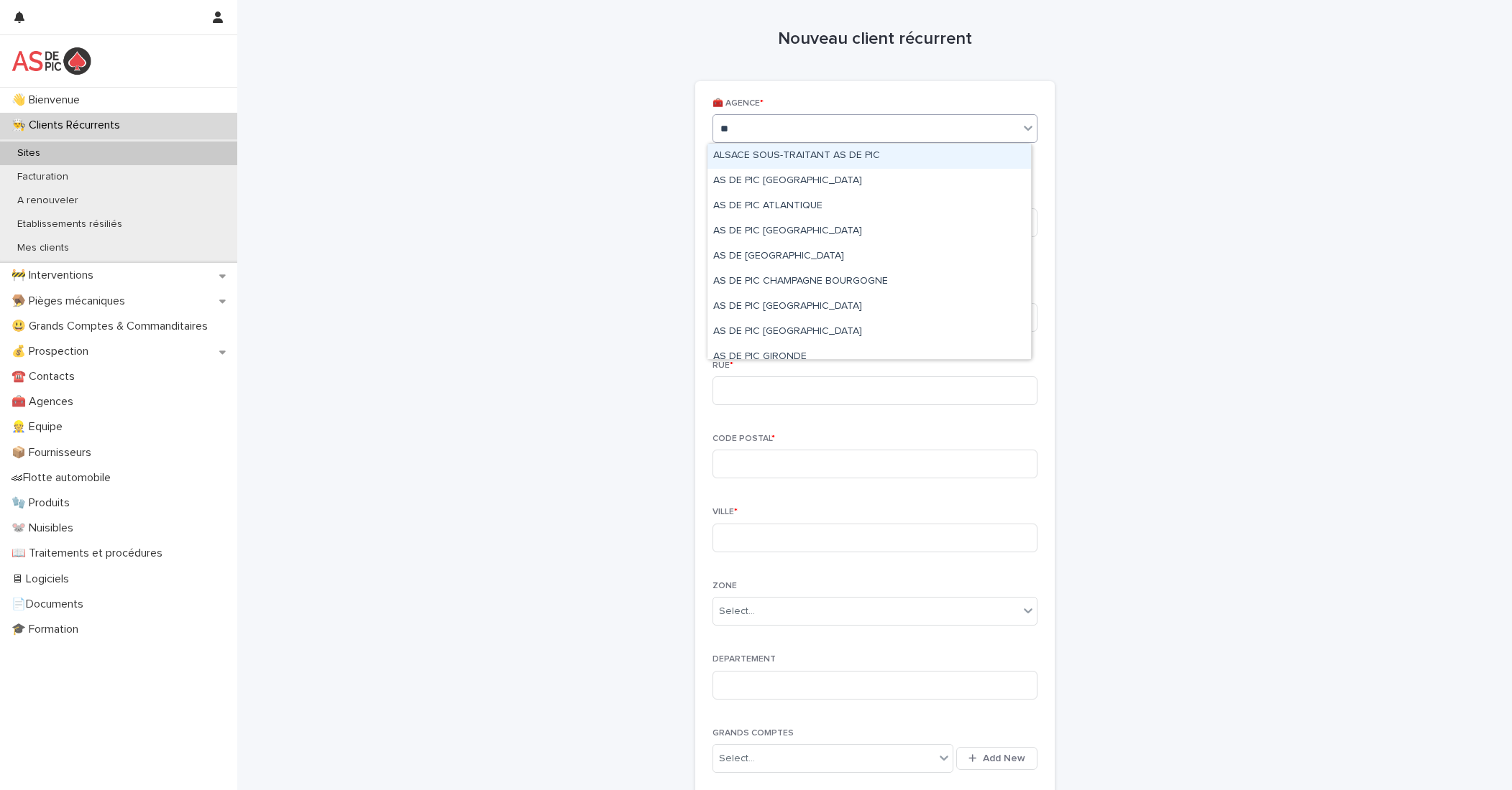
type input "***"
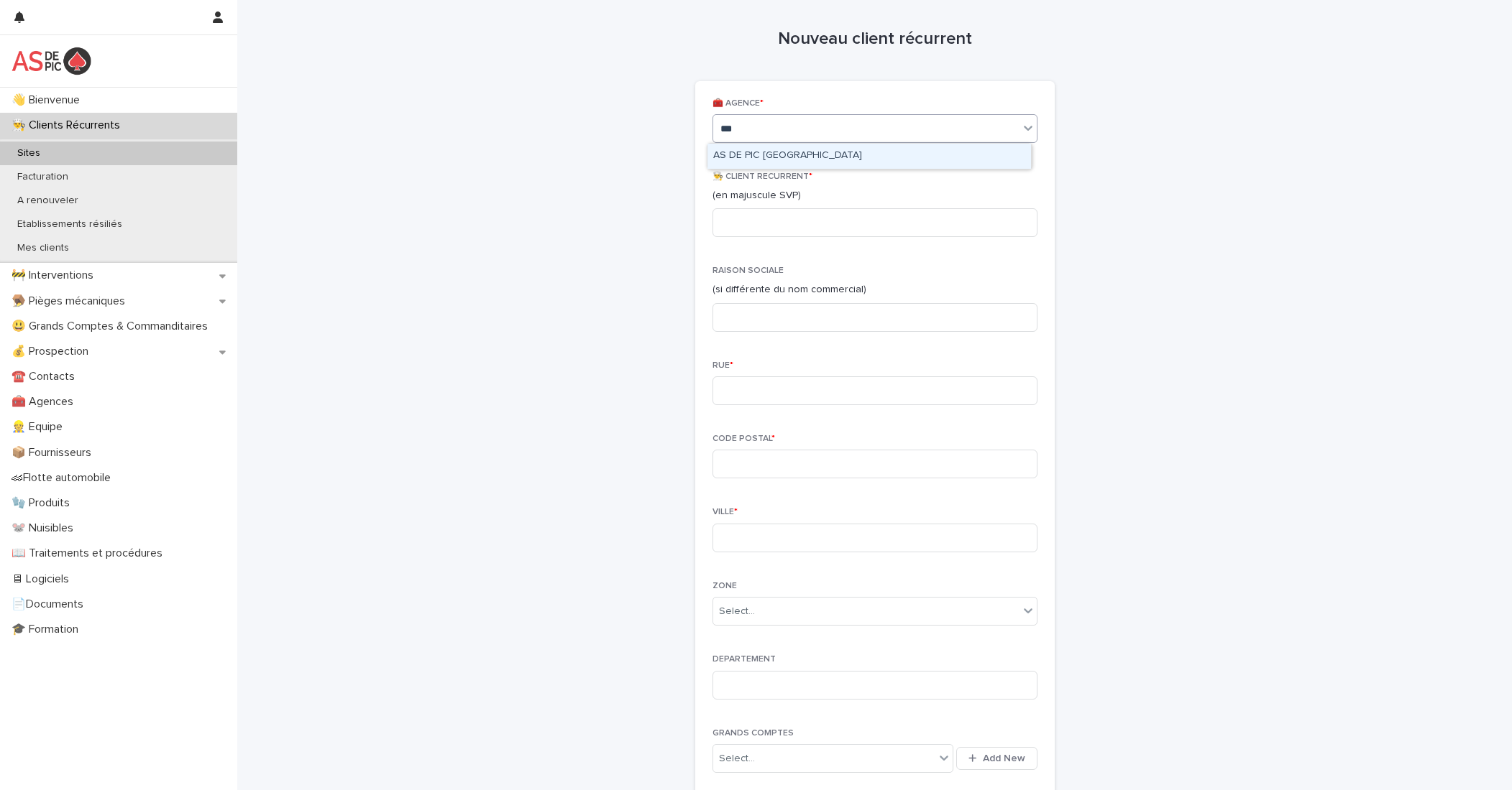
click at [813, 155] on div "AS DE PIC NORMANDIE" at bounding box center [869, 157] width 323 height 26
click at [795, 224] on input at bounding box center [875, 222] width 325 height 29
click at [769, 226] on input at bounding box center [875, 222] width 325 height 29
click at [747, 224] on input at bounding box center [875, 222] width 325 height 29
type input "*"
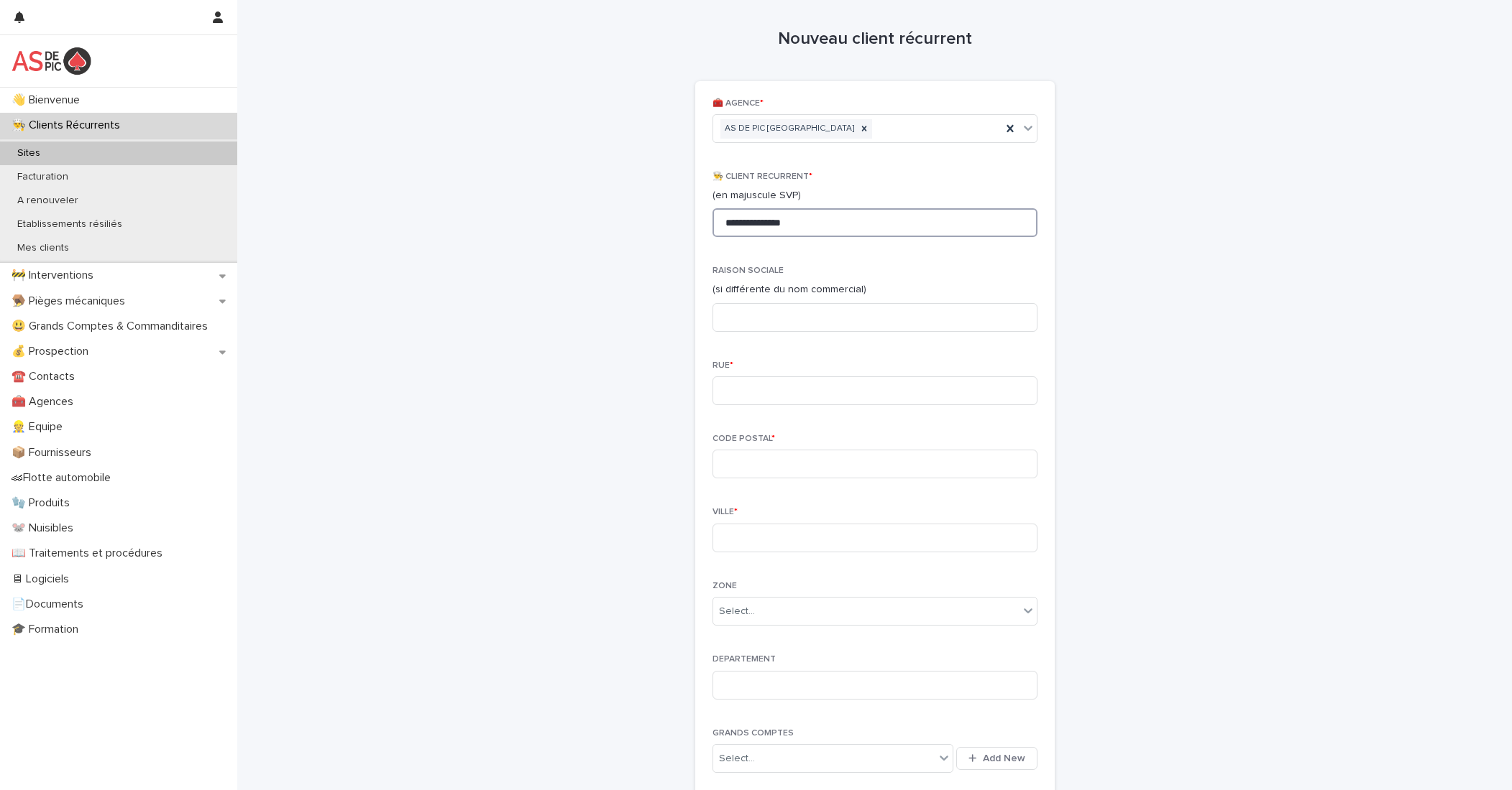
drag, startPoint x: 859, startPoint y: 230, endPoint x: 620, endPoint y: 219, distance: 239.3
paste input
click at [785, 318] on input at bounding box center [875, 317] width 325 height 29
type input "**********"
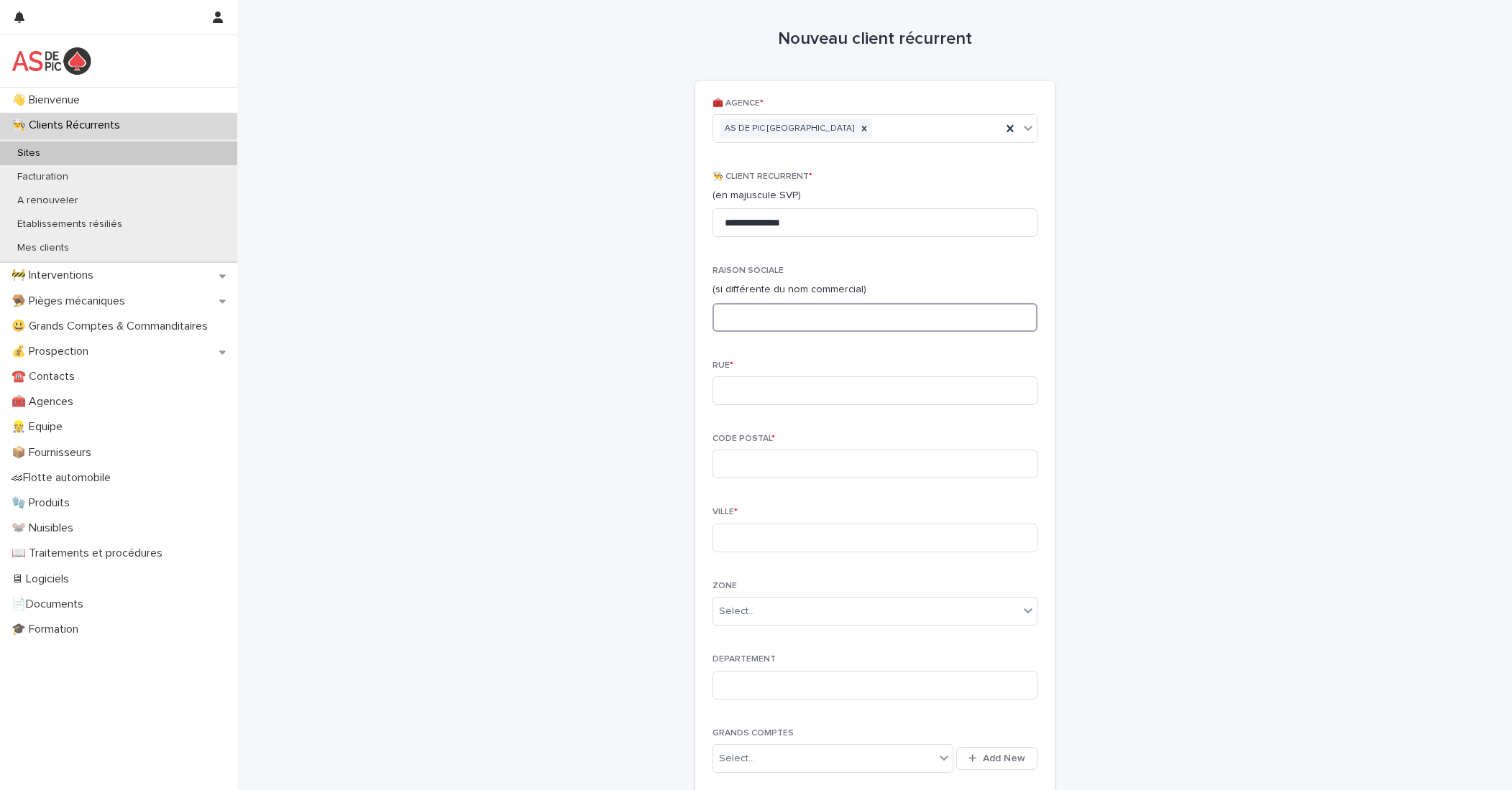
click at [783, 325] on input at bounding box center [875, 317] width 325 height 29
paste input "**********"
type input "**********"
click at [774, 388] on input at bounding box center [875, 390] width 325 height 29
click at [763, 397] on input at bounding box center [875, 390] width 325 height 29
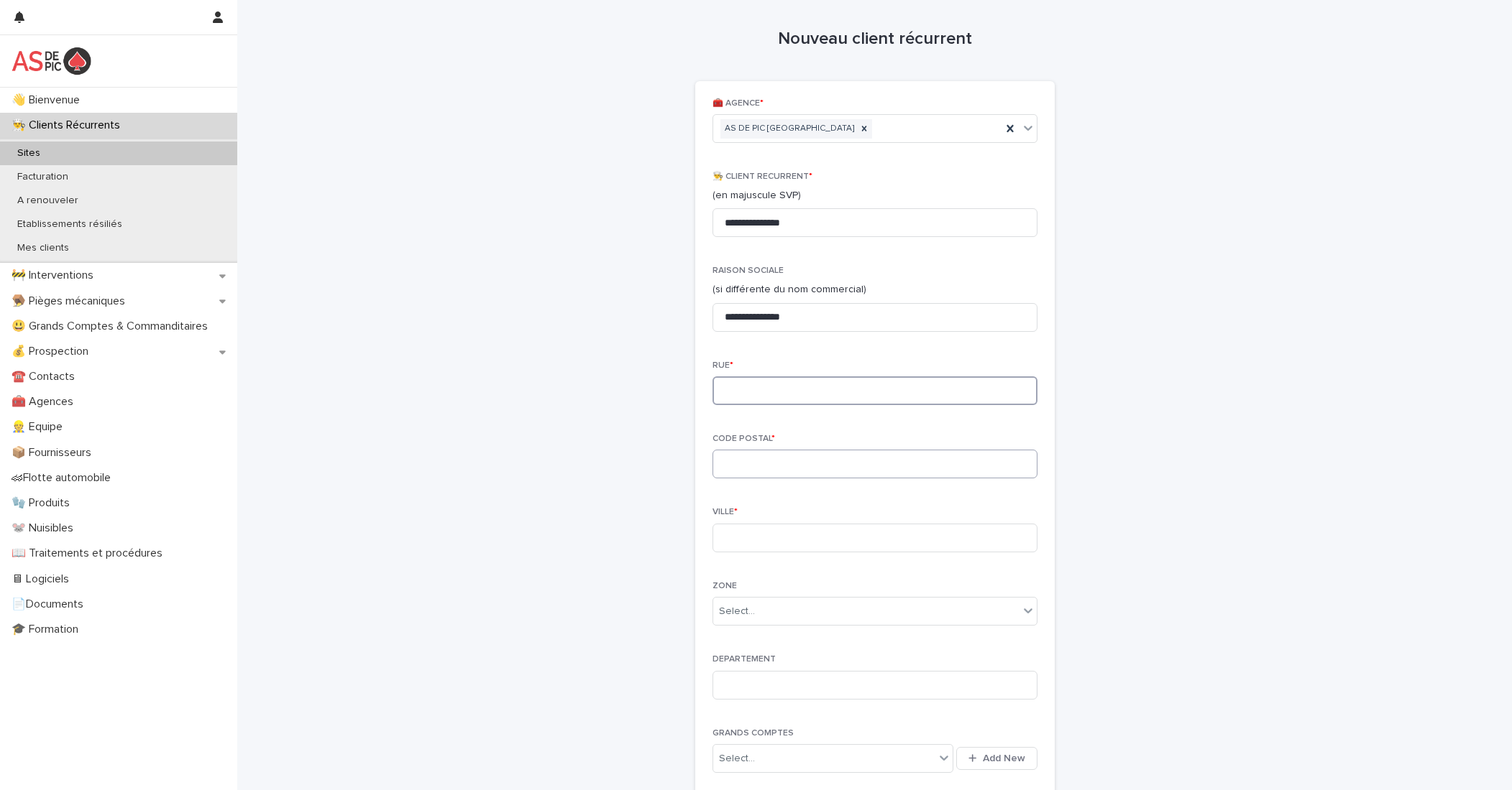
paste input "**********"
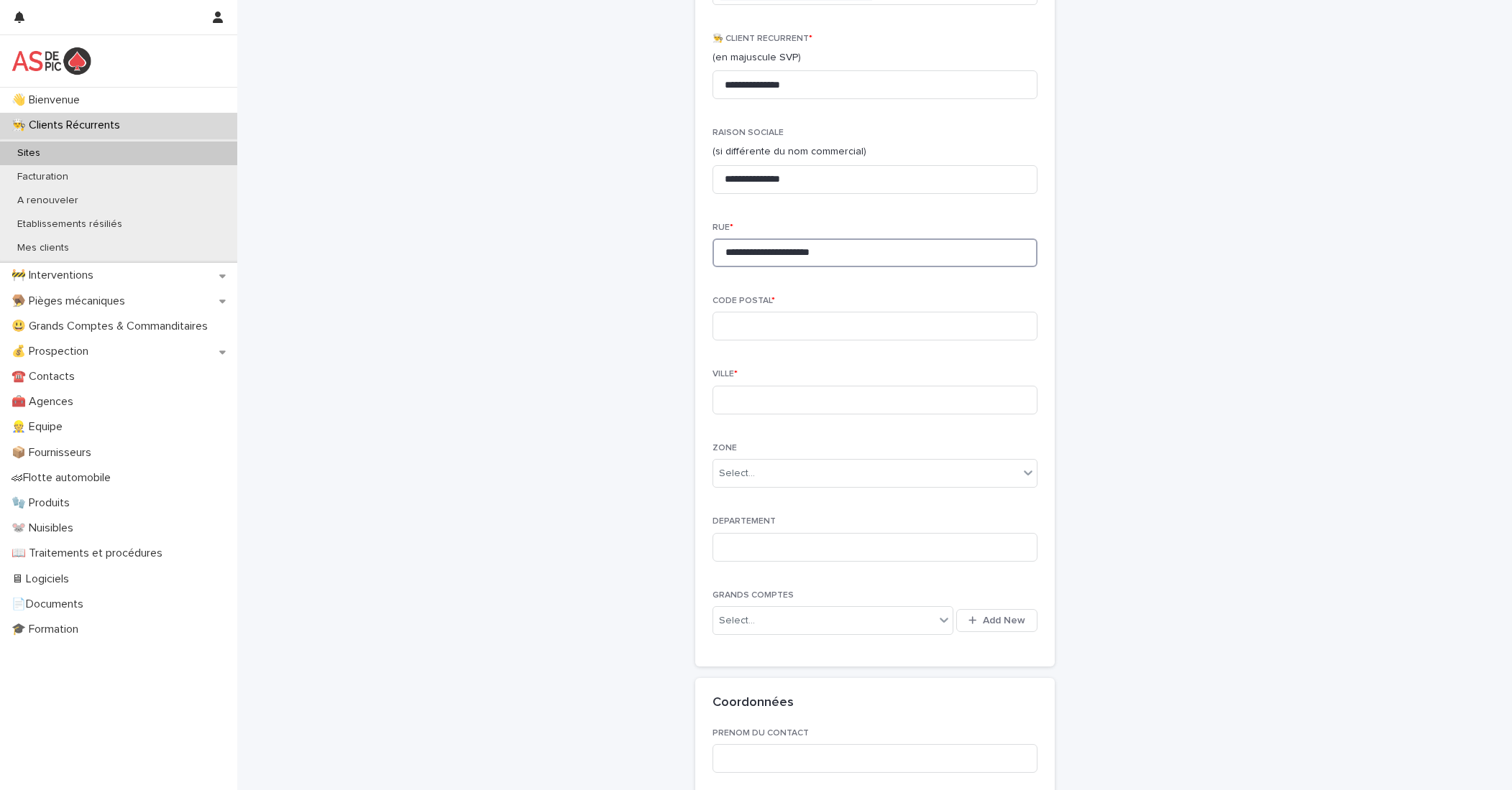
scroll to position [144, 0]
type input "**********"
click at [761, 322] on input at bounding box center [875, 320] width 325 height 29
type input "*****"
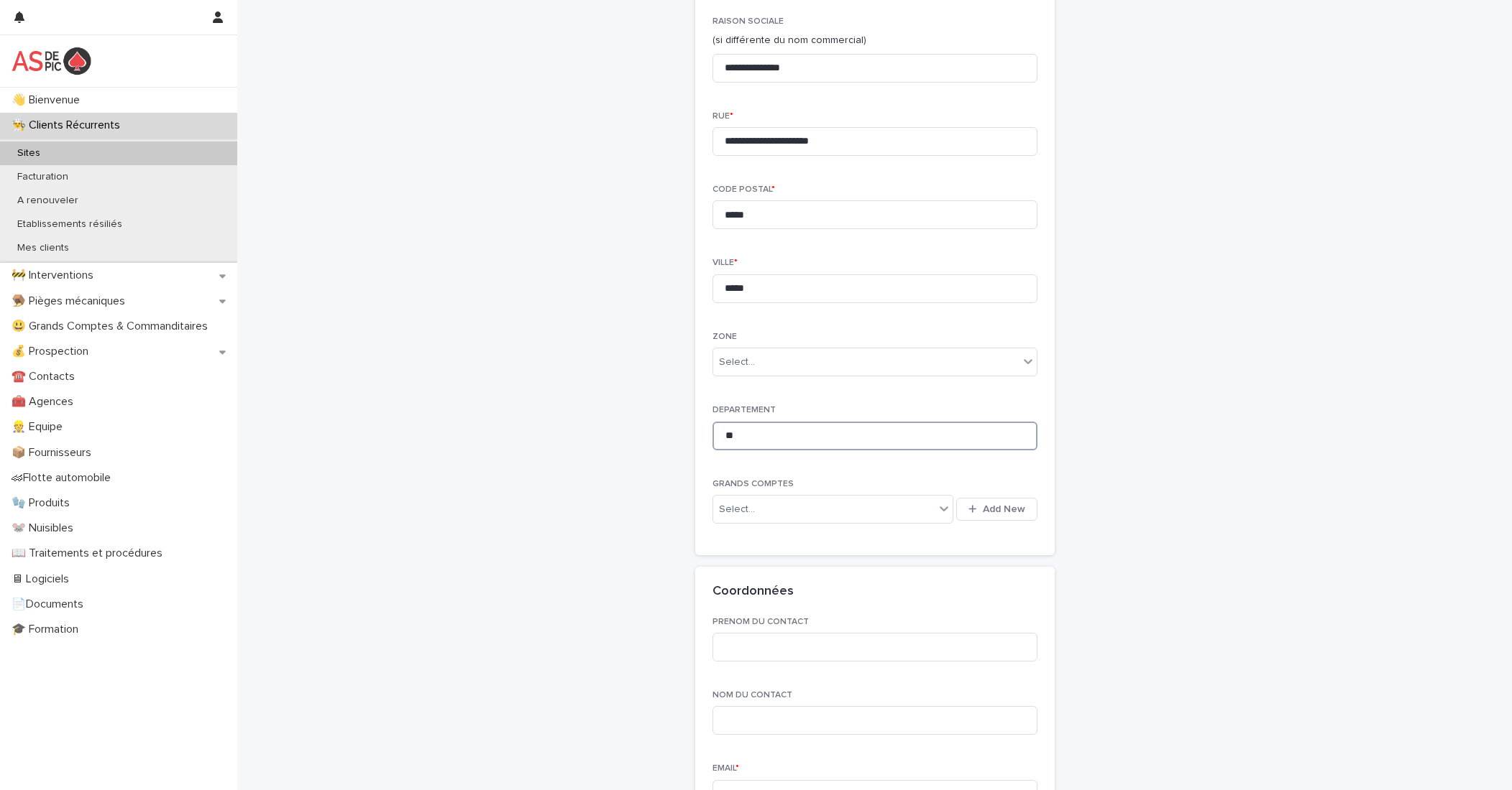
scroll to position [574, 0]
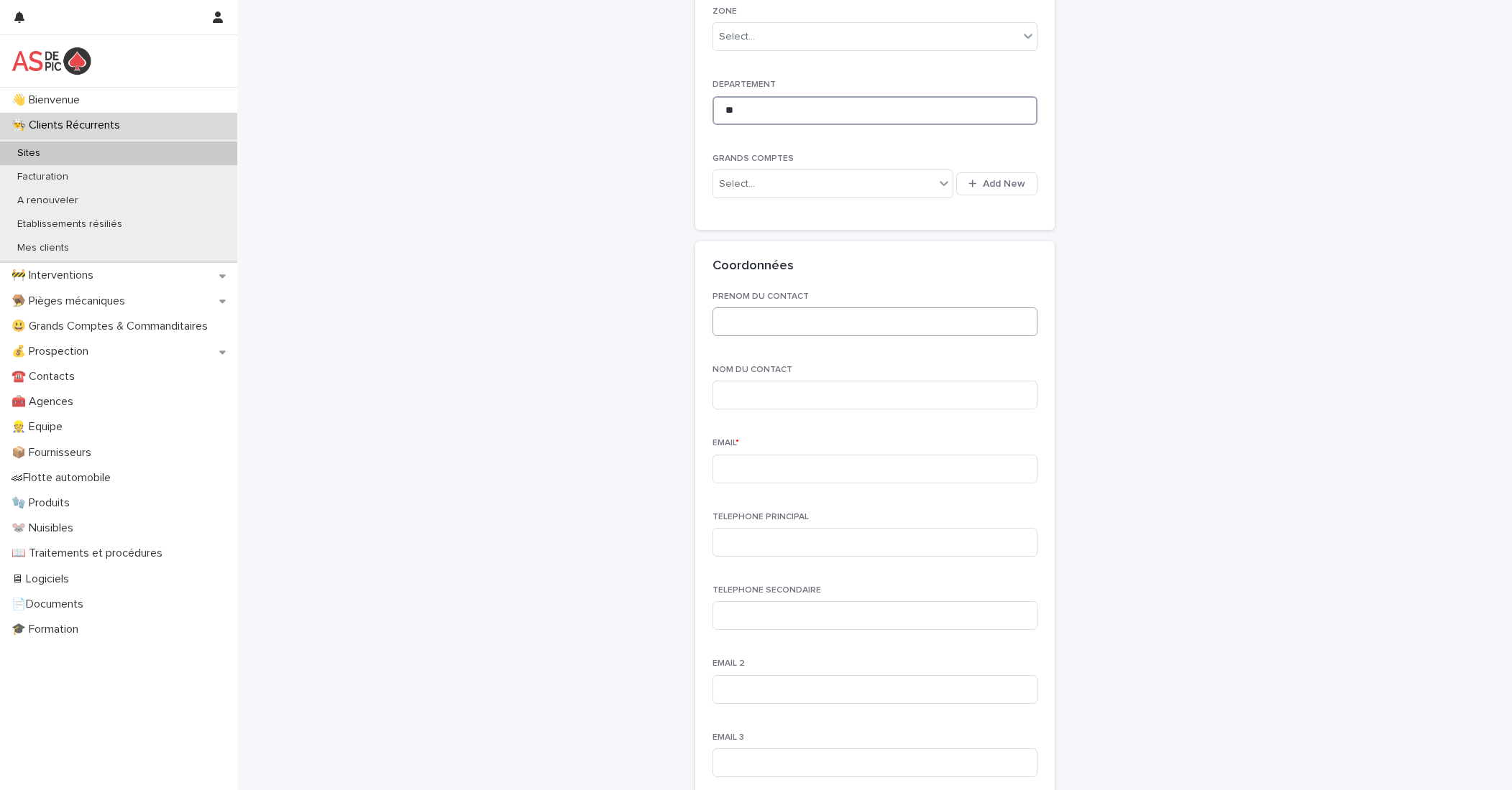
type input "**"
click at [802, 323] on input at bounding box center [875, 321] width 325 height 29
click at [765, 330] on input at bounding box center [875, 321] width 325 height 29
type input "******"
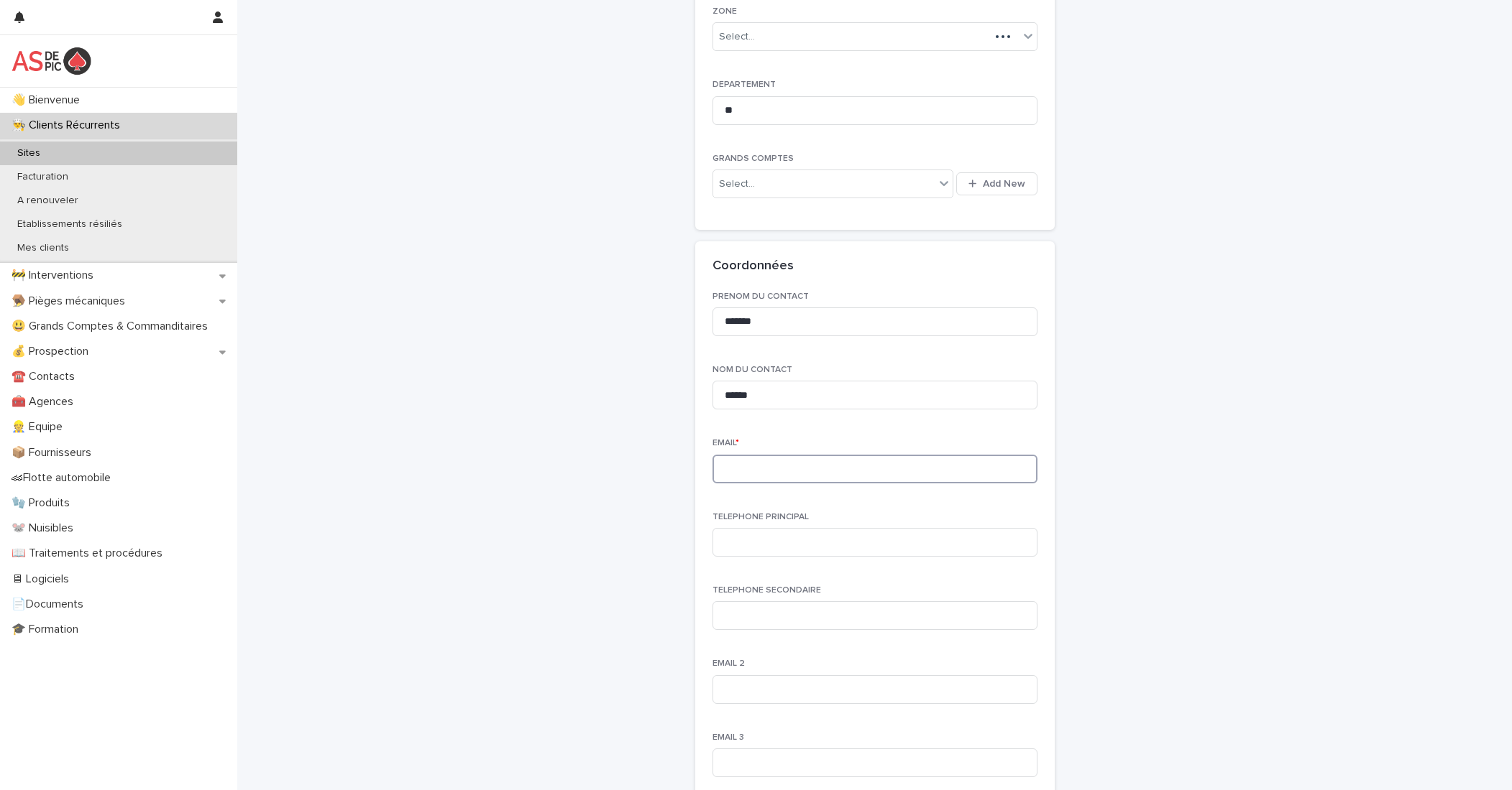
click at [801, 478] on input at bounding box center [875, 469] width 325 height 29
paste input "**********"
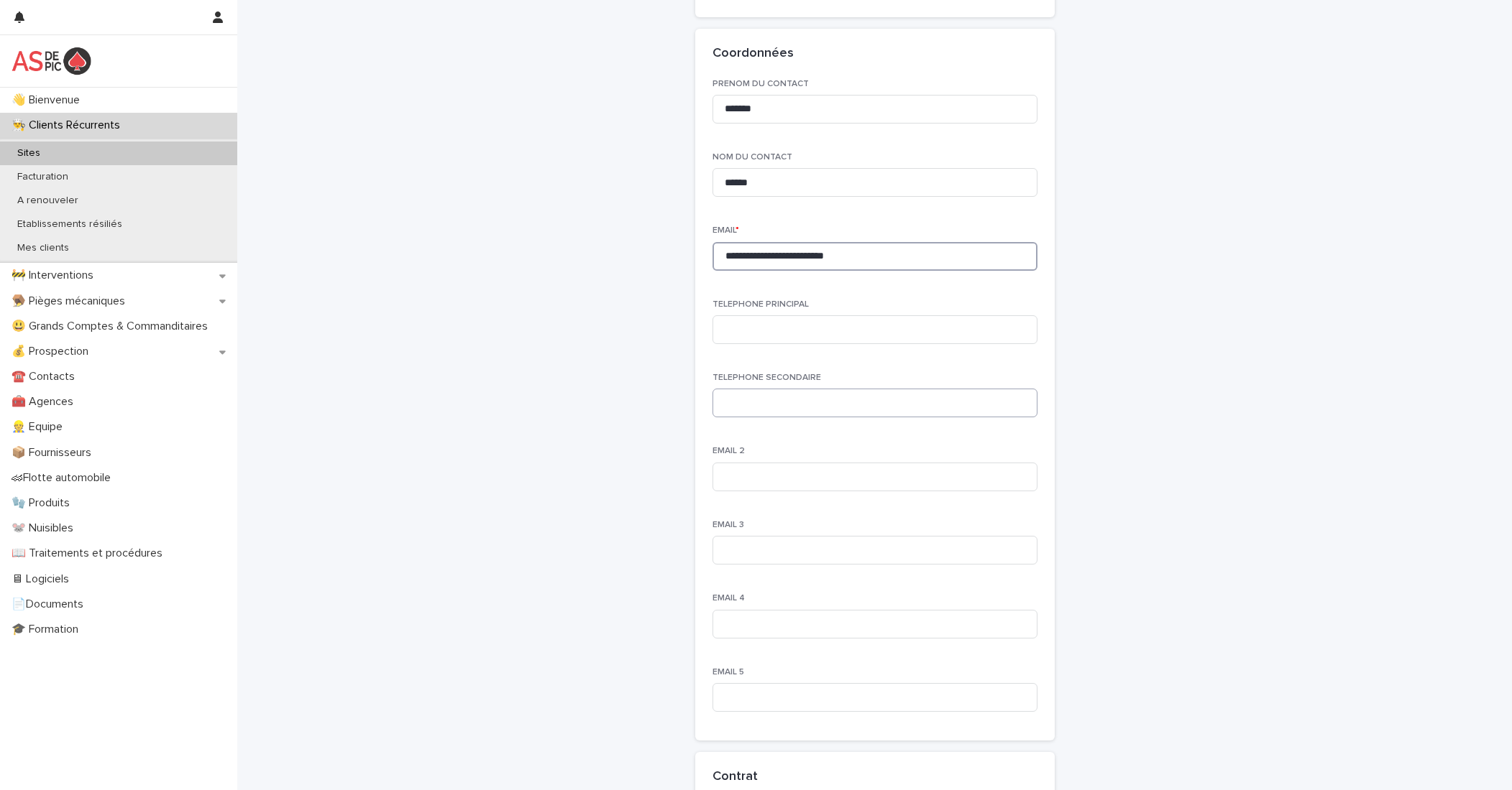
scroll to position [790, 0]
type input "**********"
click at [761, 326] on input at bounding box center [875, 326] width 325 height 29
click at [775, 330] on input at bounding box center [875, 326] width 325 height 29
paste input "**********"
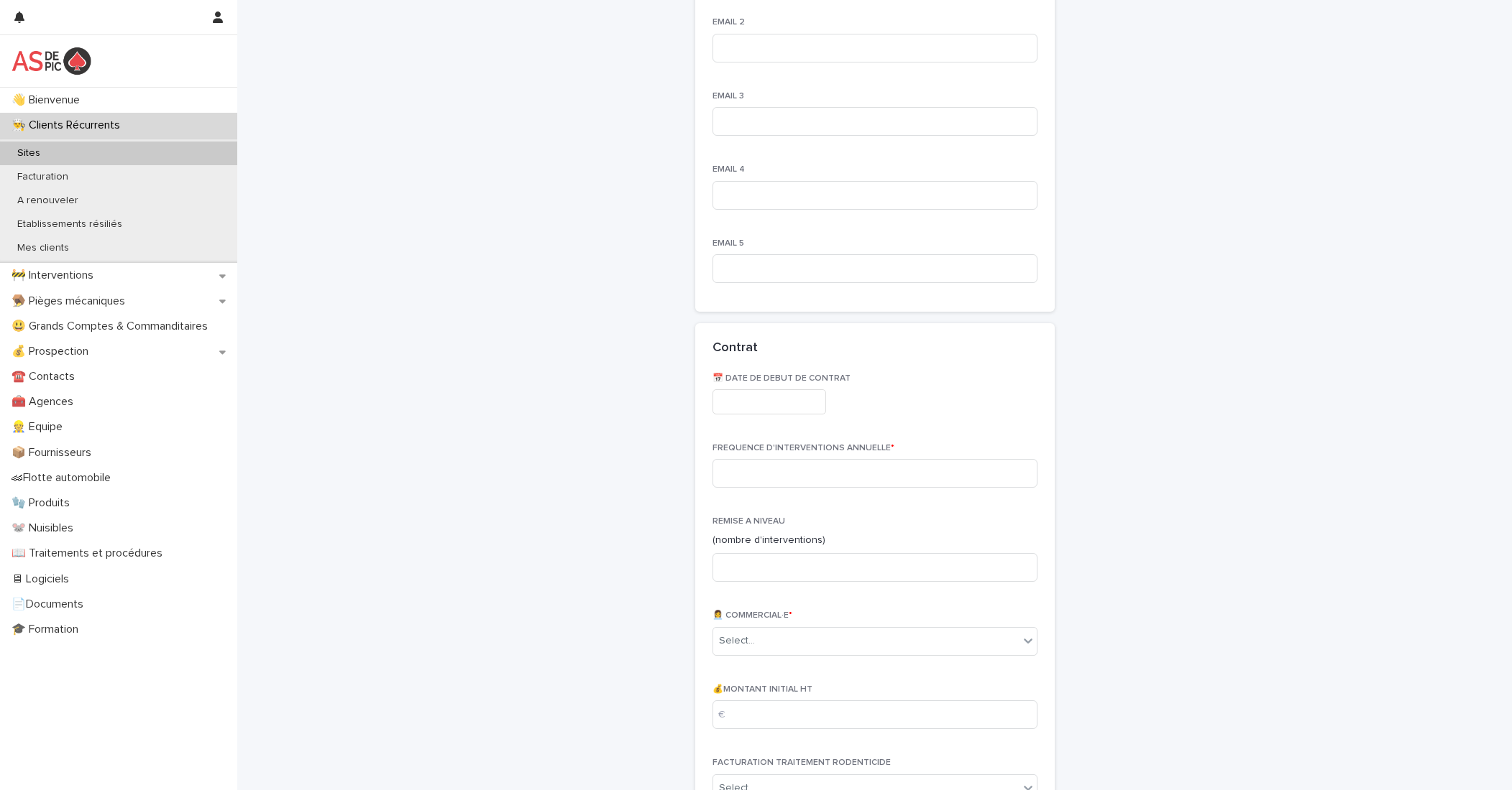
scroll to position [1221, 0]
type input "**********"
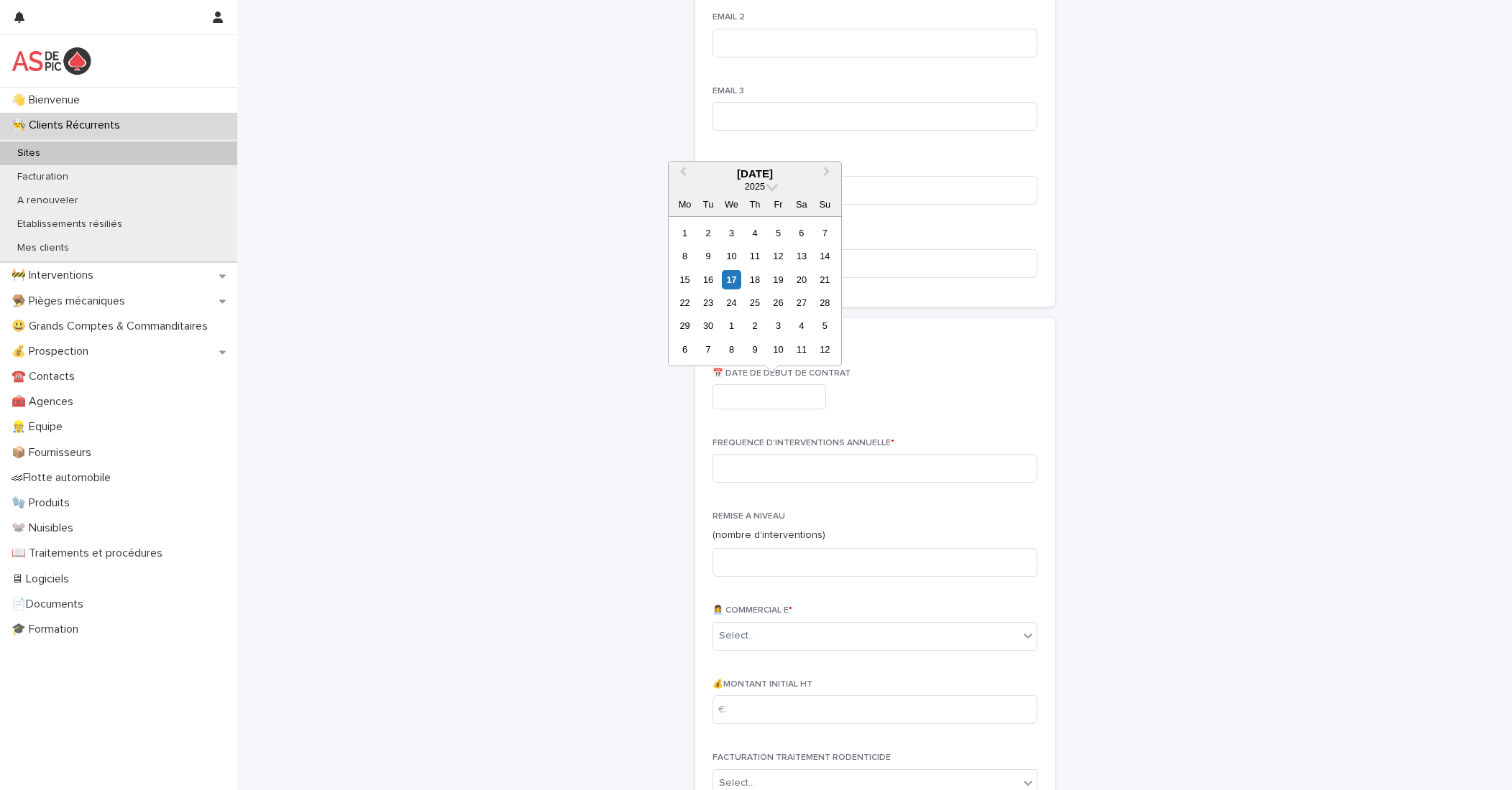
click at [763, 397] on input "text" at bounding box center [769, 397] width 113 height 26
click at [732, 274] on div "17" at bounding box center [731, 280] width 20 height 20
type input "**********"
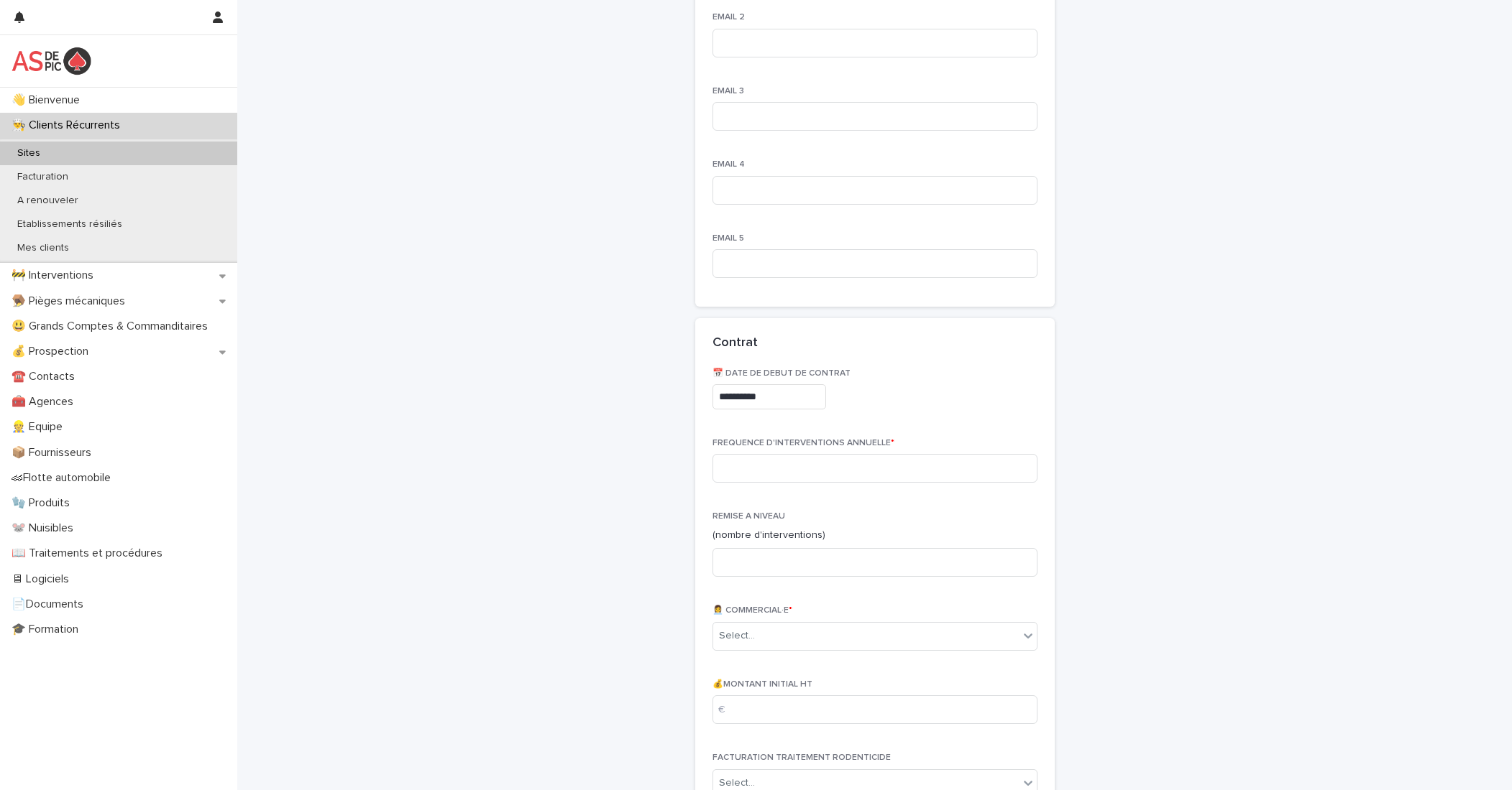
scroll to position [1293, 0]
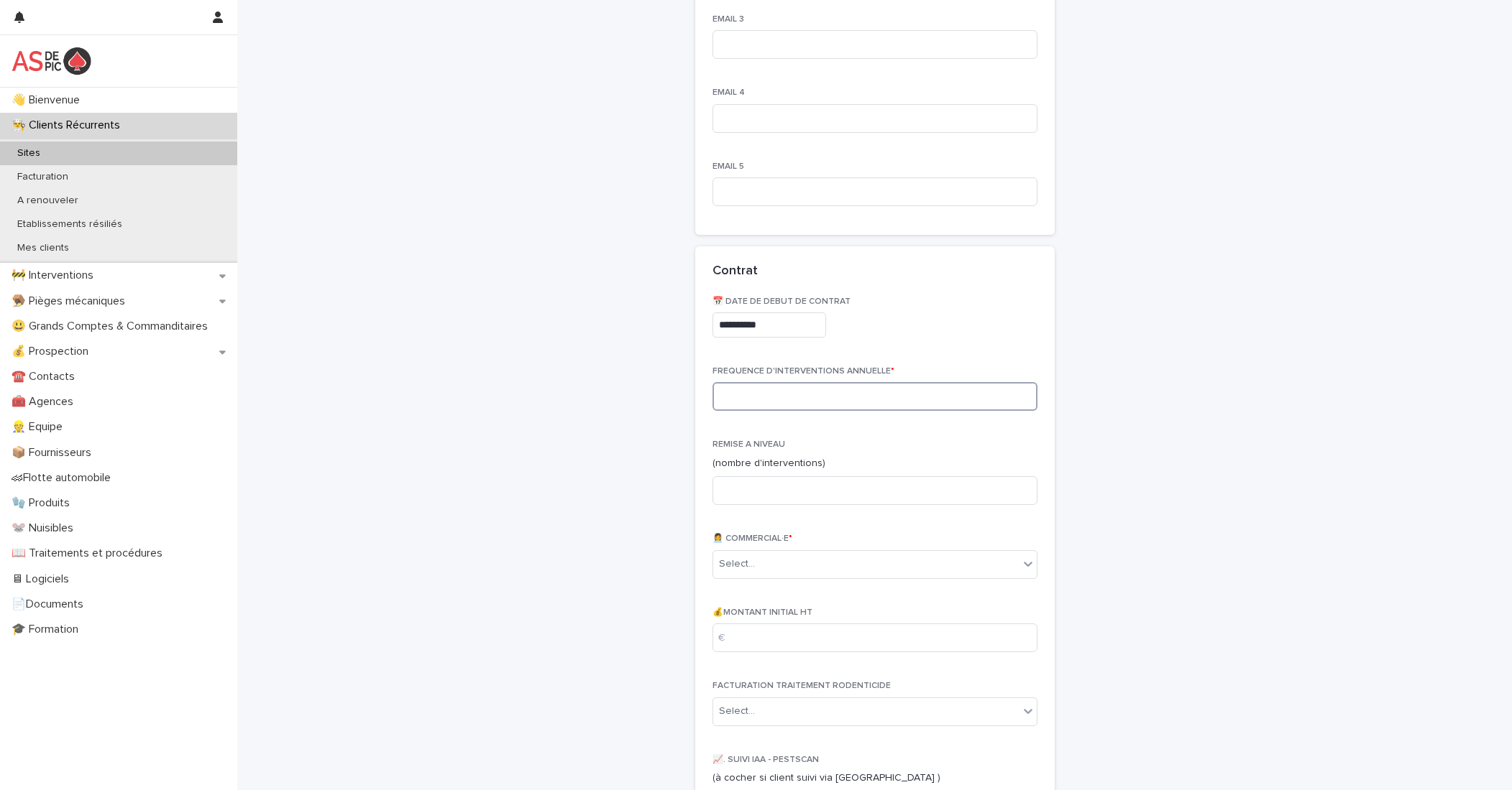
click at [777, 400] on input at bounding box center [875, 396] width 325 height 29
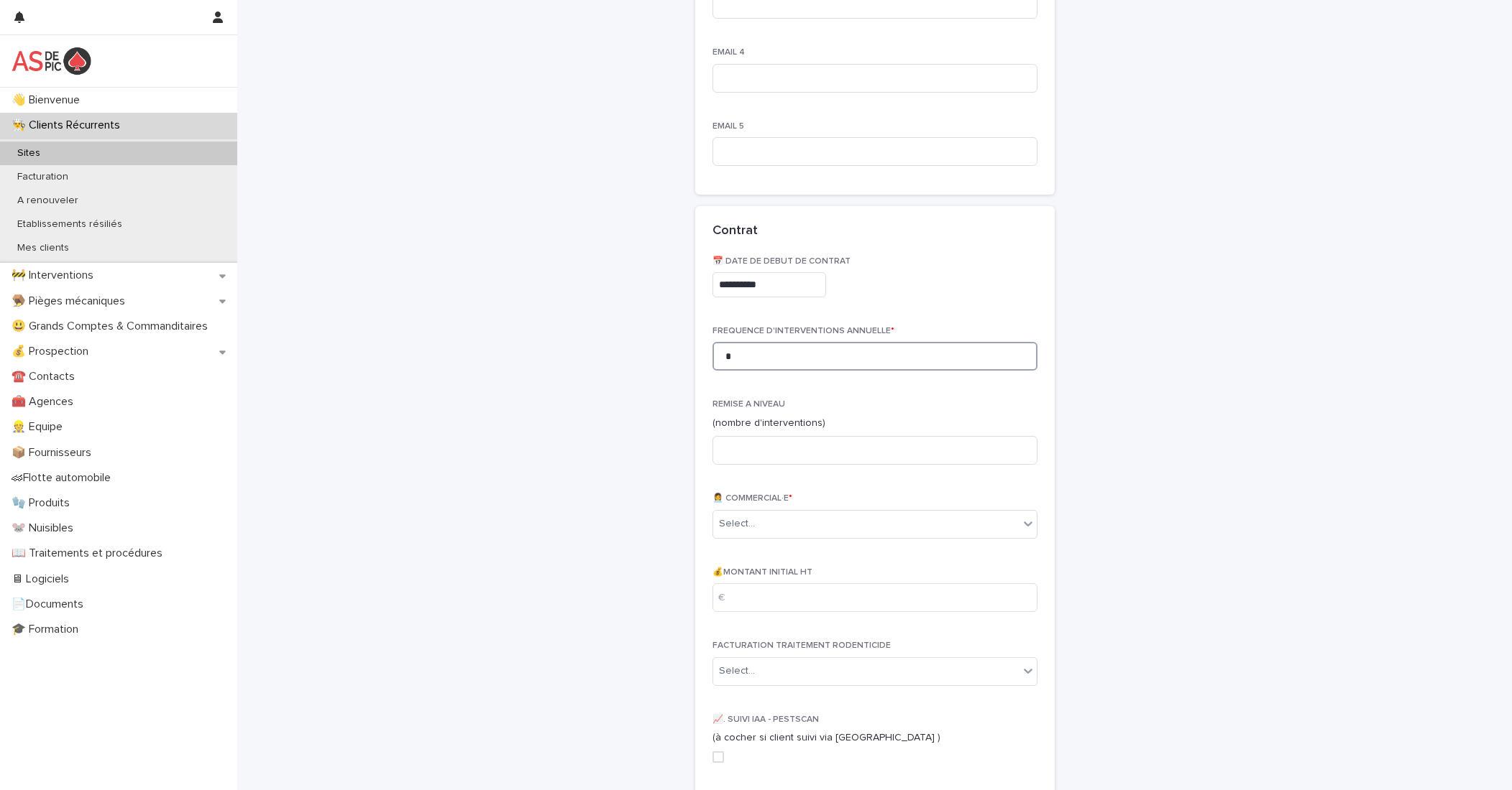
scroll to position [1437, 0]
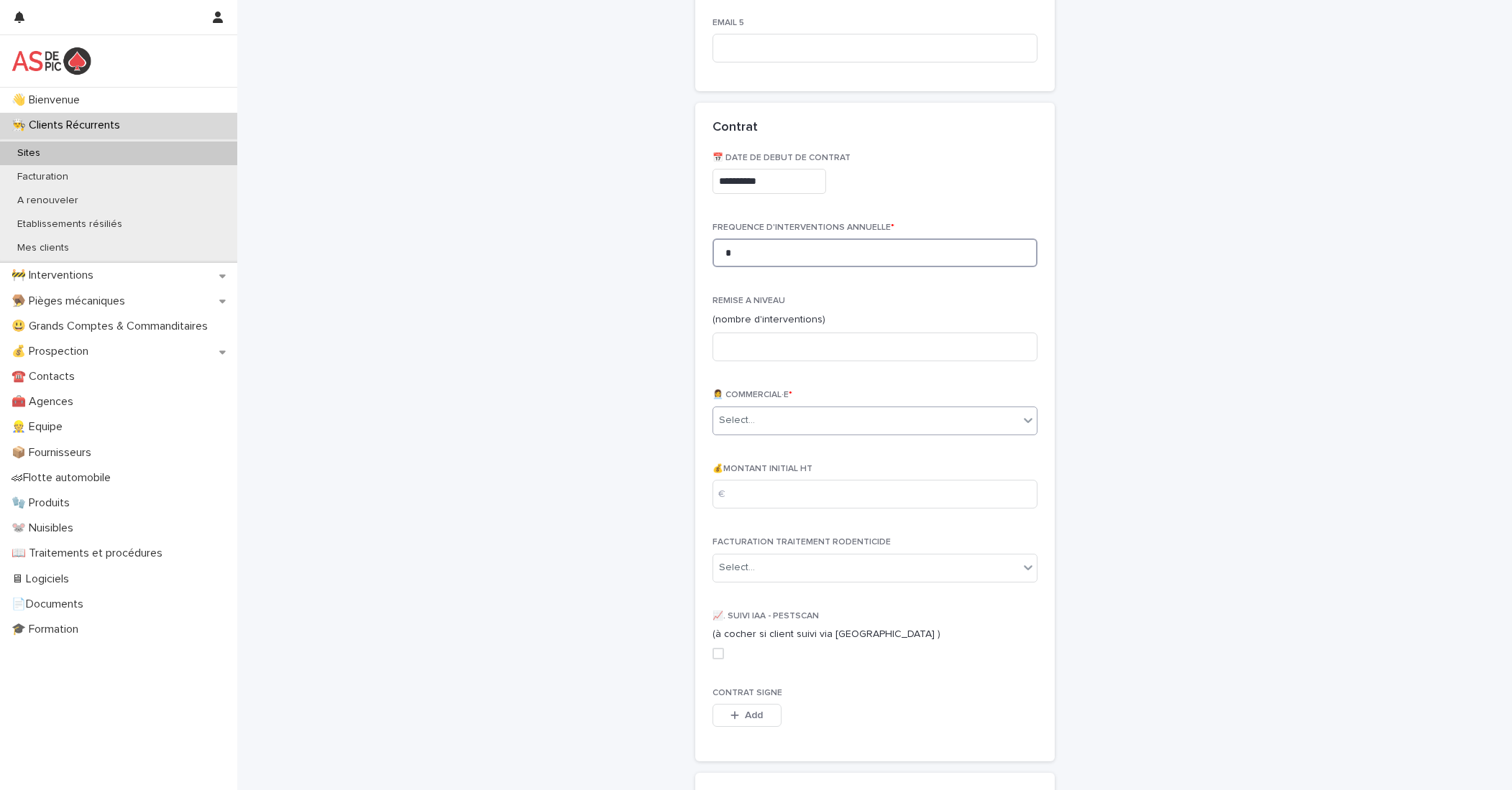
type input "*"
click at [826, 426] on div "Select..." at bounding box center [865, 421] width 306 height 24
type input "***"
click at [788, 453] on div "[PERSON_NAME]" at bounding box center [869, 449] width 323 height 26
click at [774, 489] on input at bounding box center [875, 494] width 325 height 29
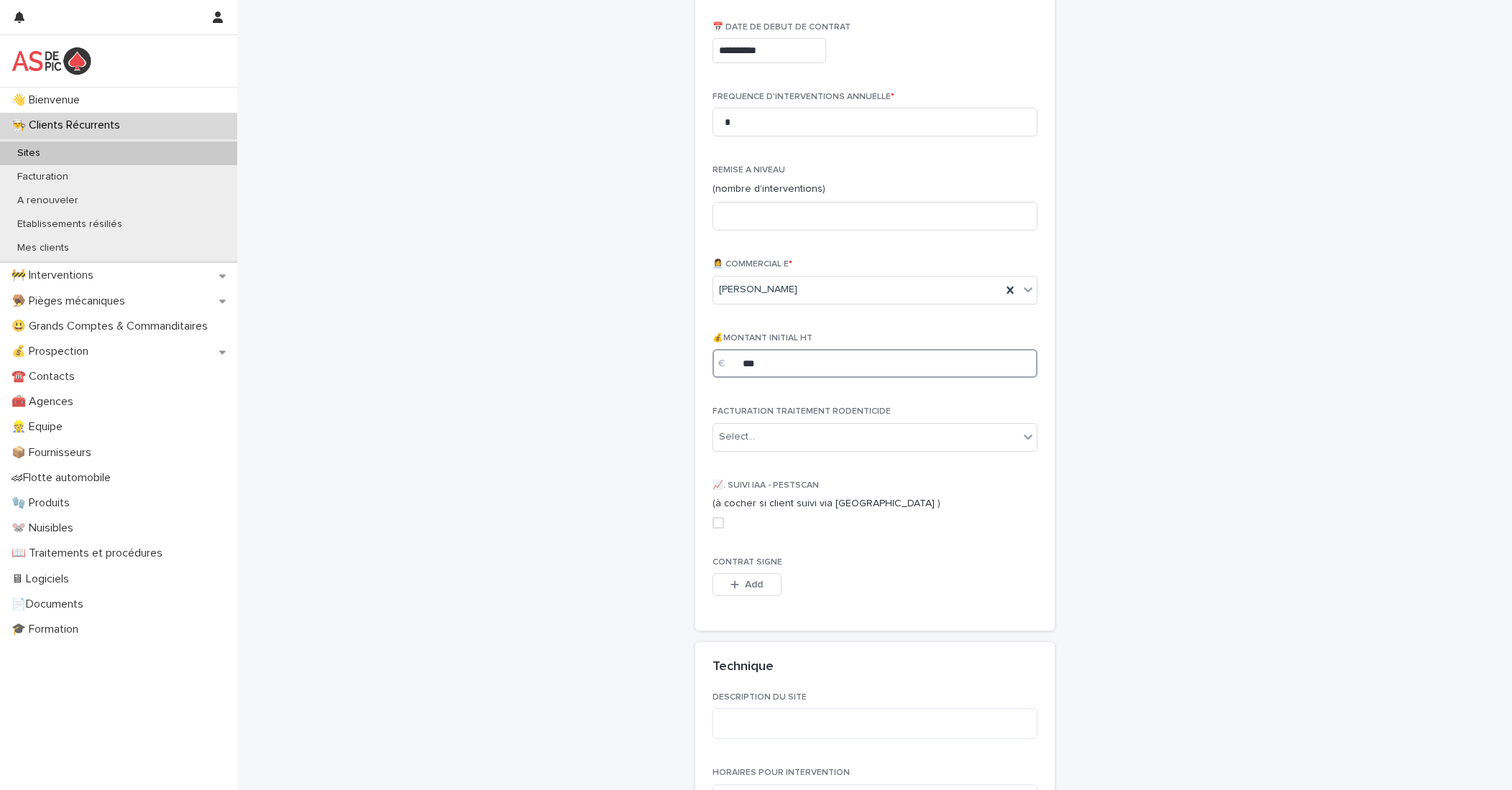
scroll to position [1796, 0]
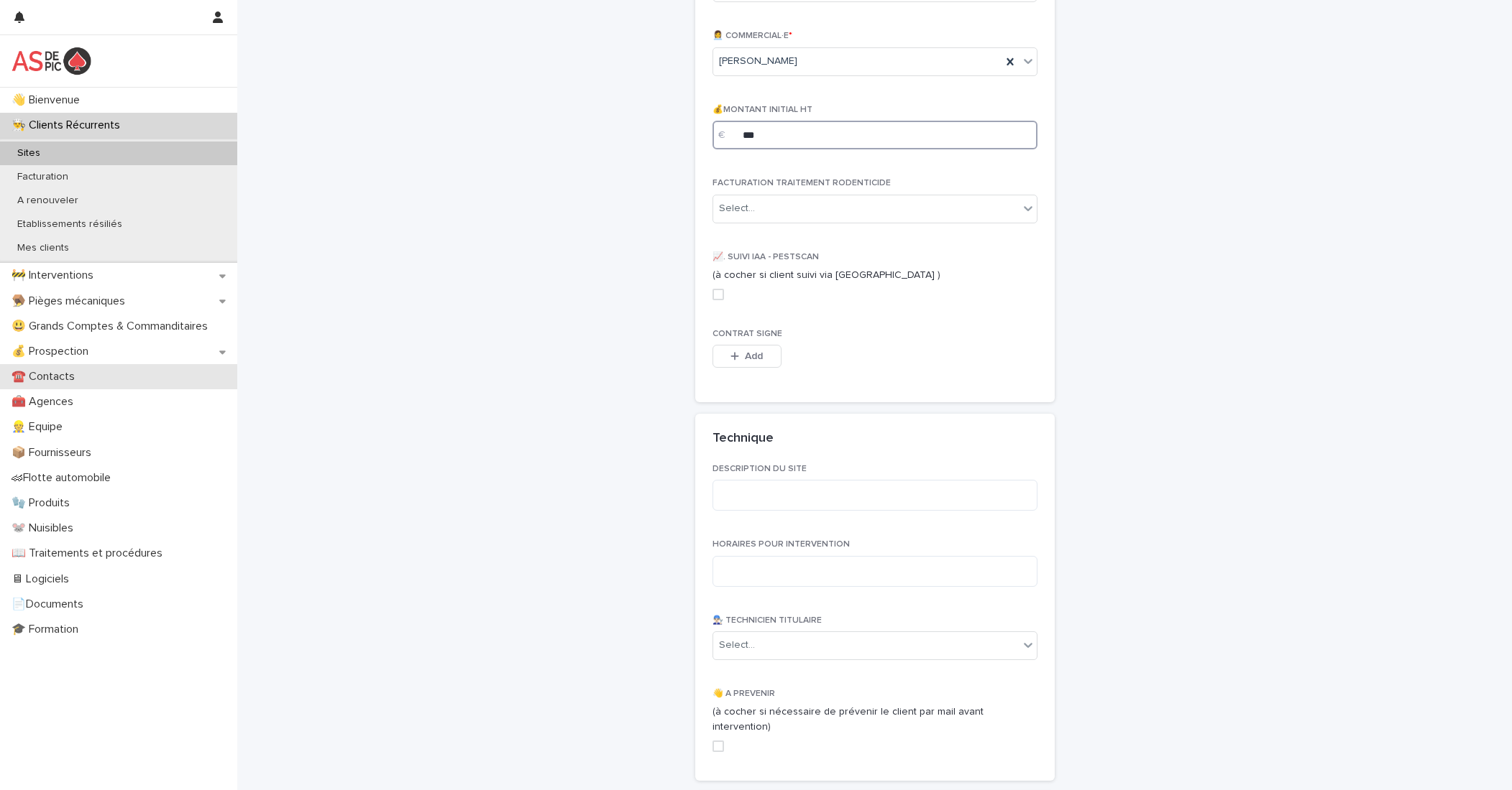
type input "***"
drag, startPoint x: 753, startPoint y: 355, endPoint x: 788, endPoint y: 374, distance: 39.8
click at [753, 355] on span "Add" at bounding box center [754, 357] width 18 height 10
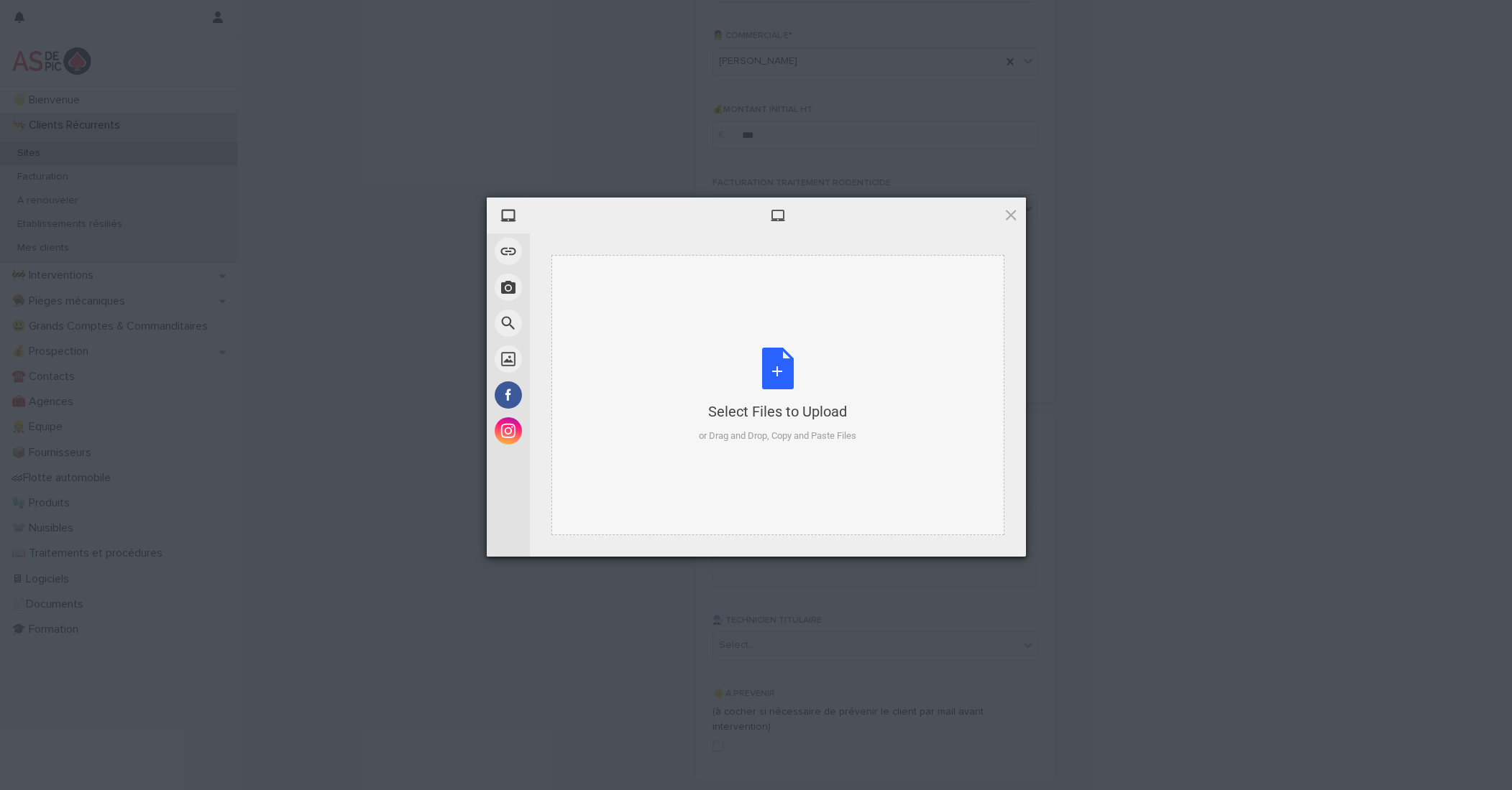
click at [789, 376] on div "Select Files to Upload or Drag and Drop, Copy and Paste Files" at bounding box center [778, 395] width 158 height 96
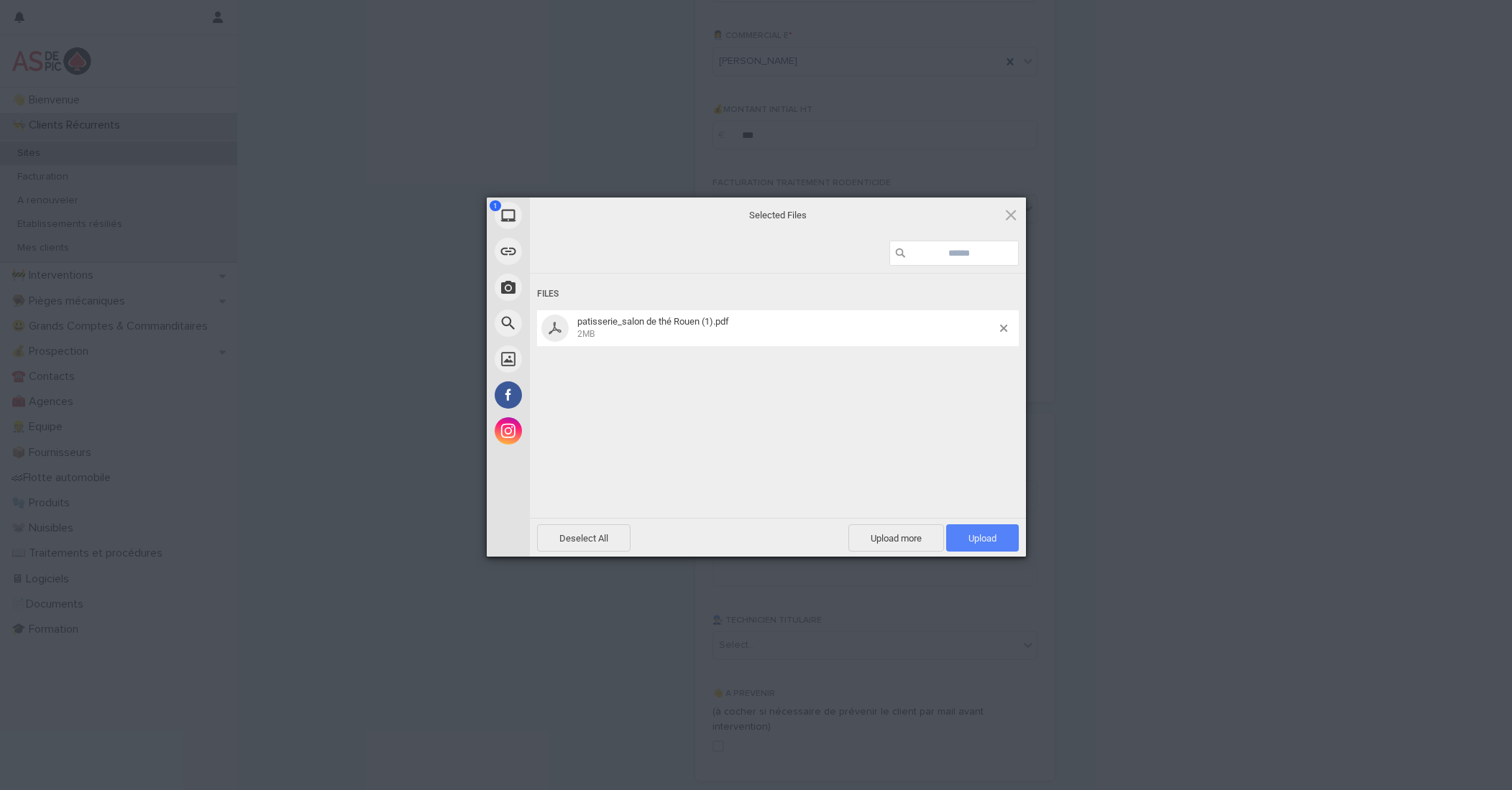
click at [988, 536] on span "Upload 1" at bounding box center [982, 538] width 28 height 11
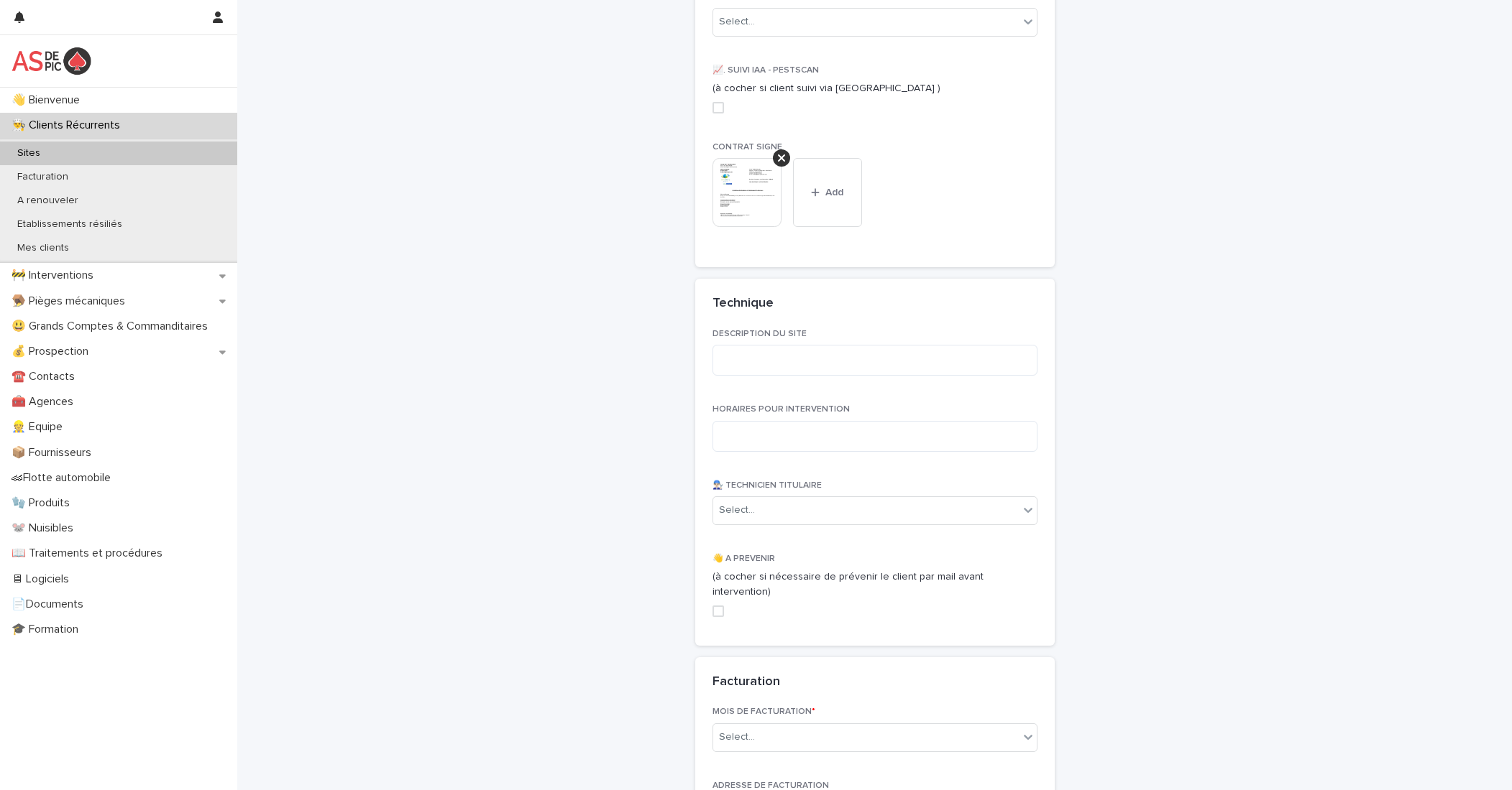
scroll to position [2011, 0]
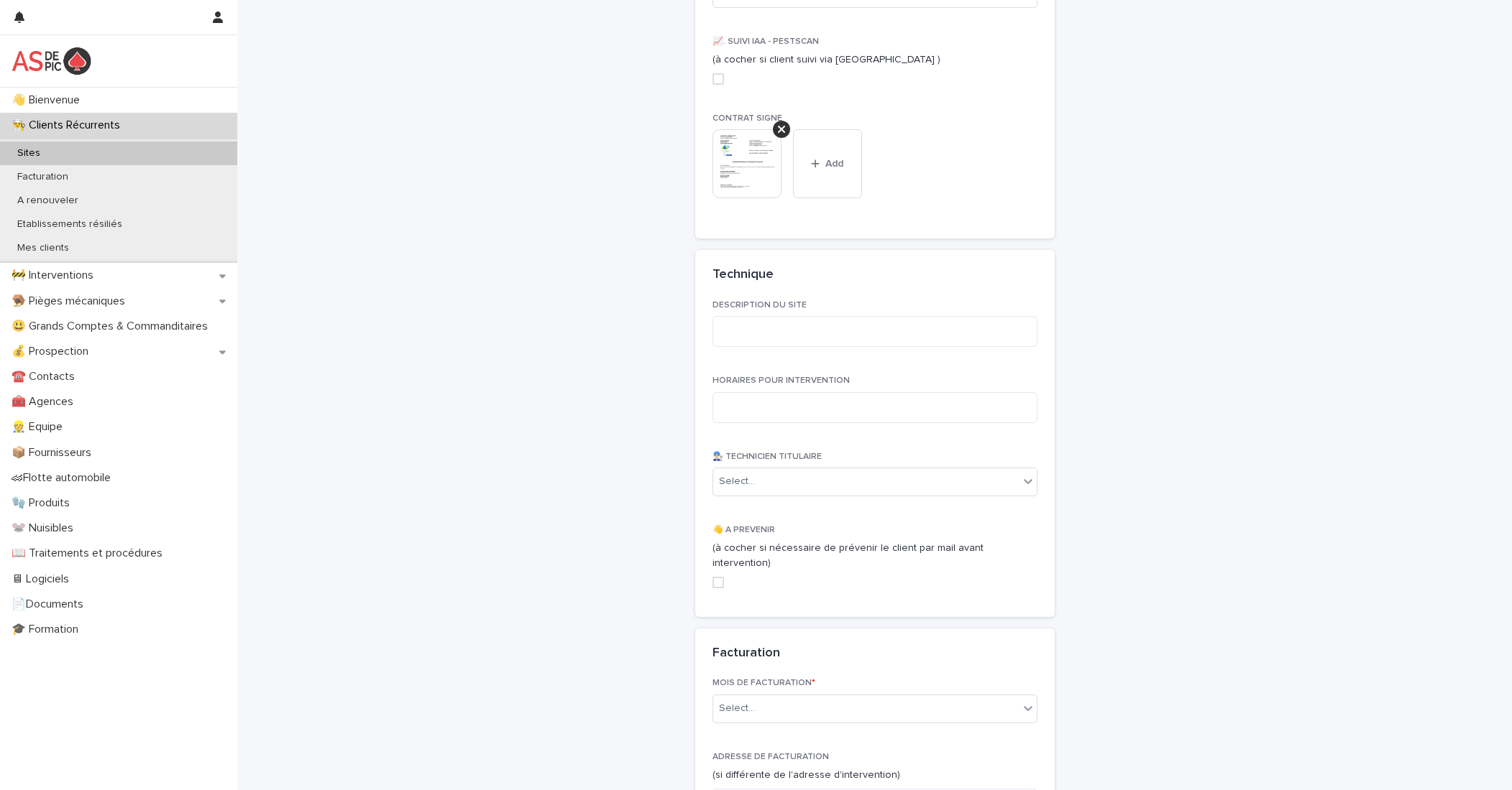
click at [755, 352] on div "DESCRIPTION DU SITE" at bounding box center [875, 329] width 325 height 58
click at [804, 337] on textarea at bounding box center [875, 331] width 325 height 31
type textarea "**********"
click at [797, 416] on textarea at bounding box center [875, 407] width 325 height 31
type textarea "****"
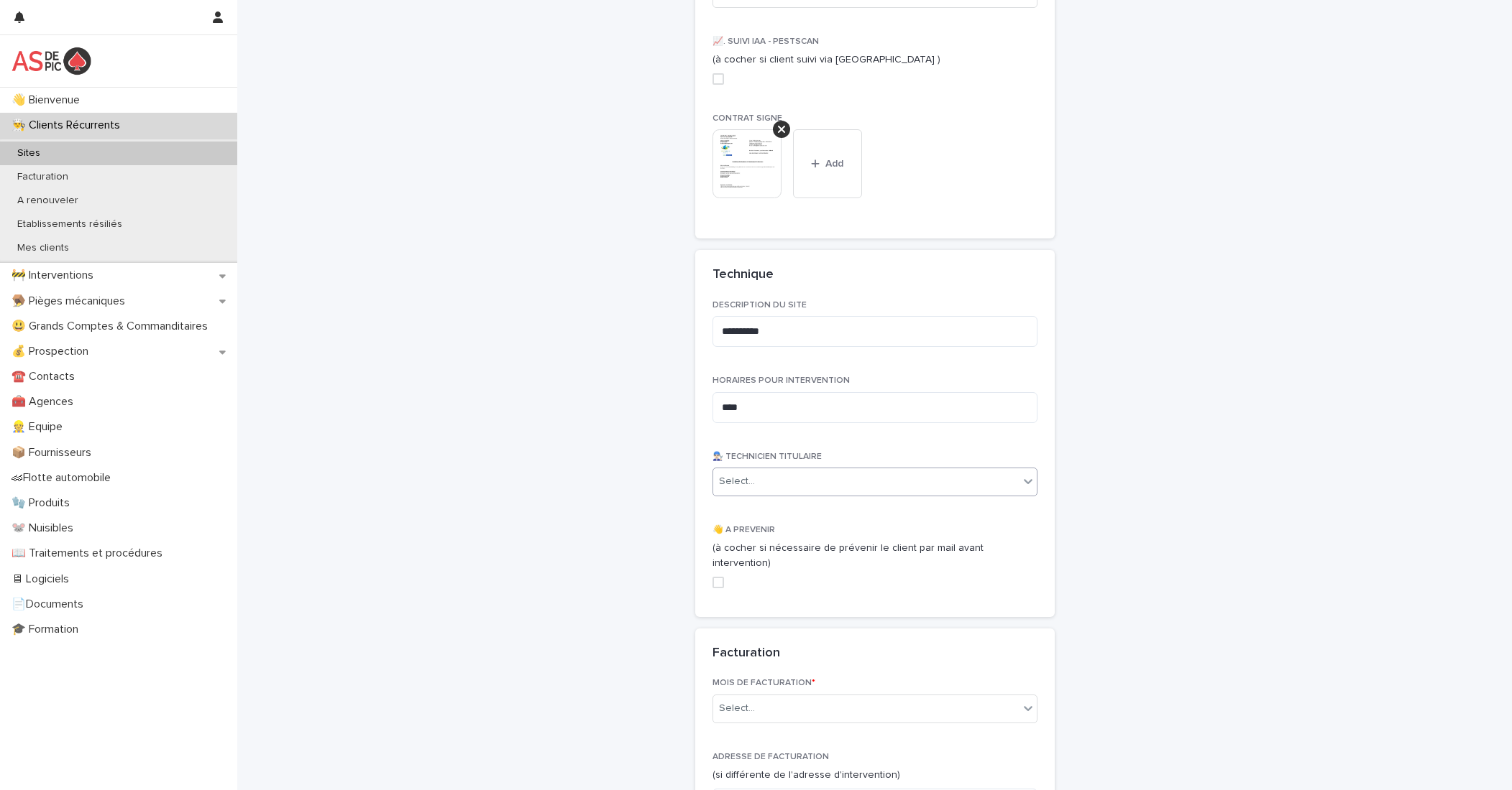
click at [867, 486] on div "Select..." at bounding box center [865, 482] width 306 height 24
type input "*"
type input "****"
click at [837, 508] on div "[PERSON_NAME]" at bounding box center [869, 510] width 323 height 26
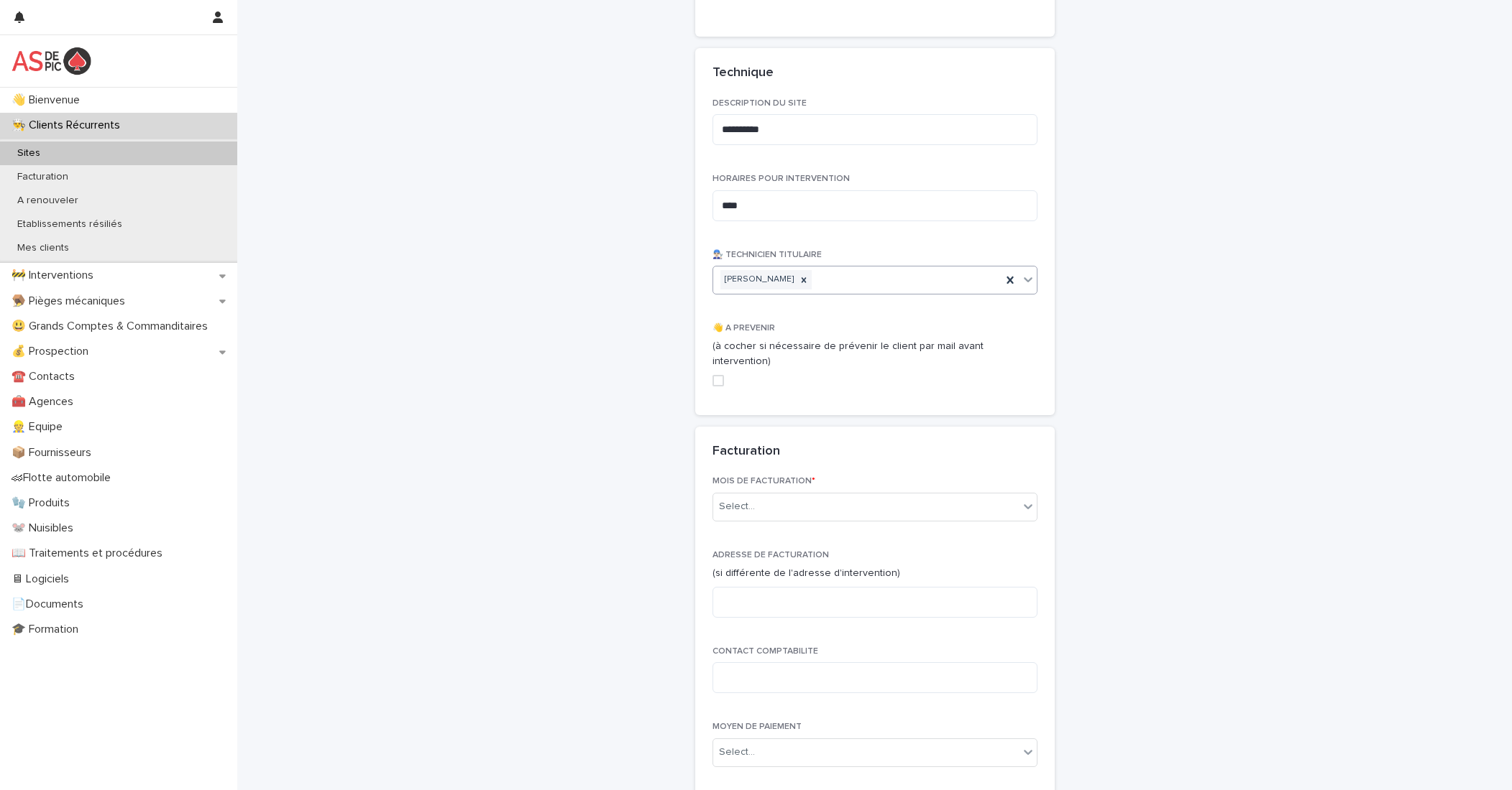
scroll to position [2227, 0]
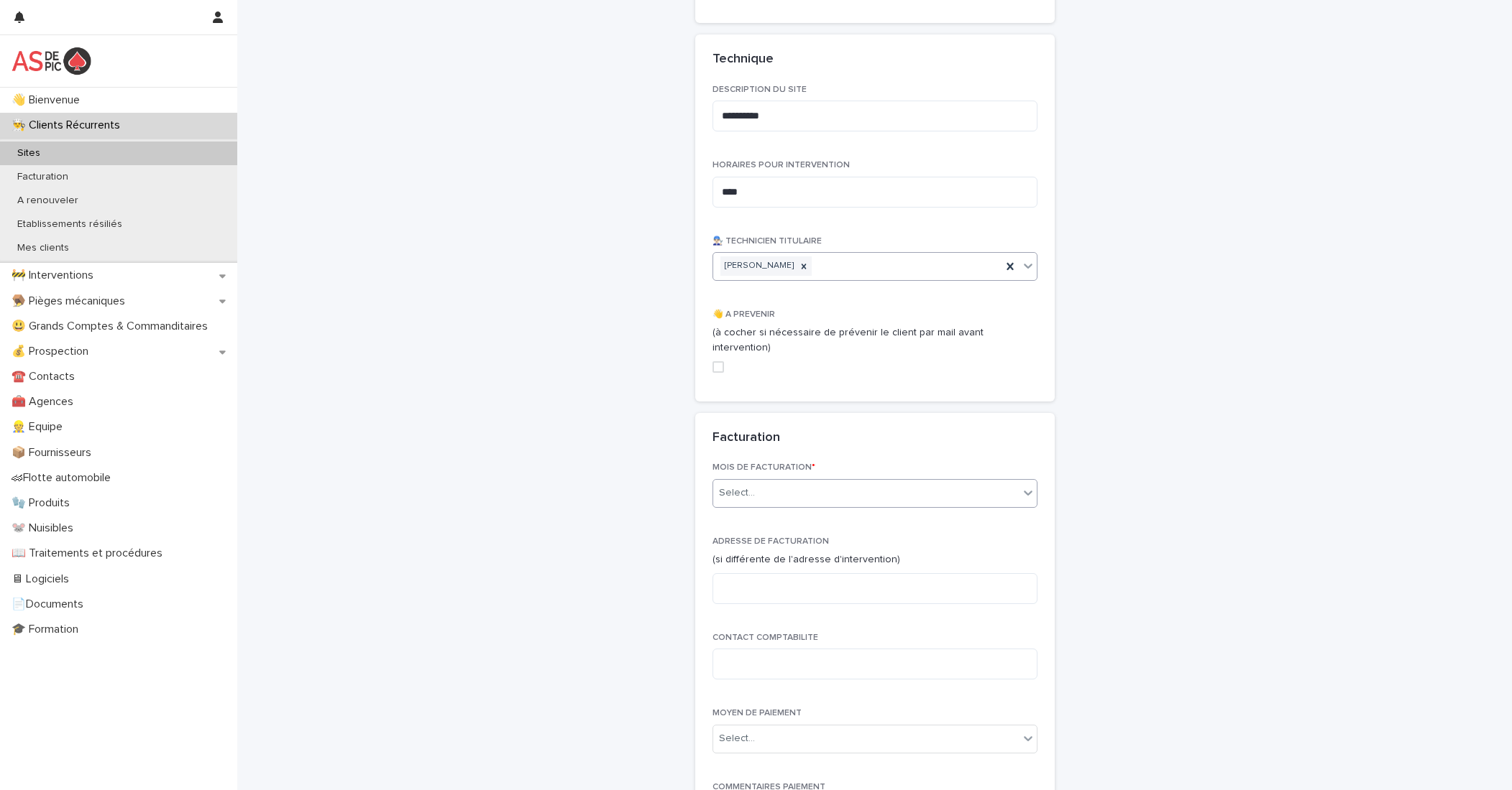
click at [810, 483] on div "Select..." at bounding box center [865, 494] width 306 height 24
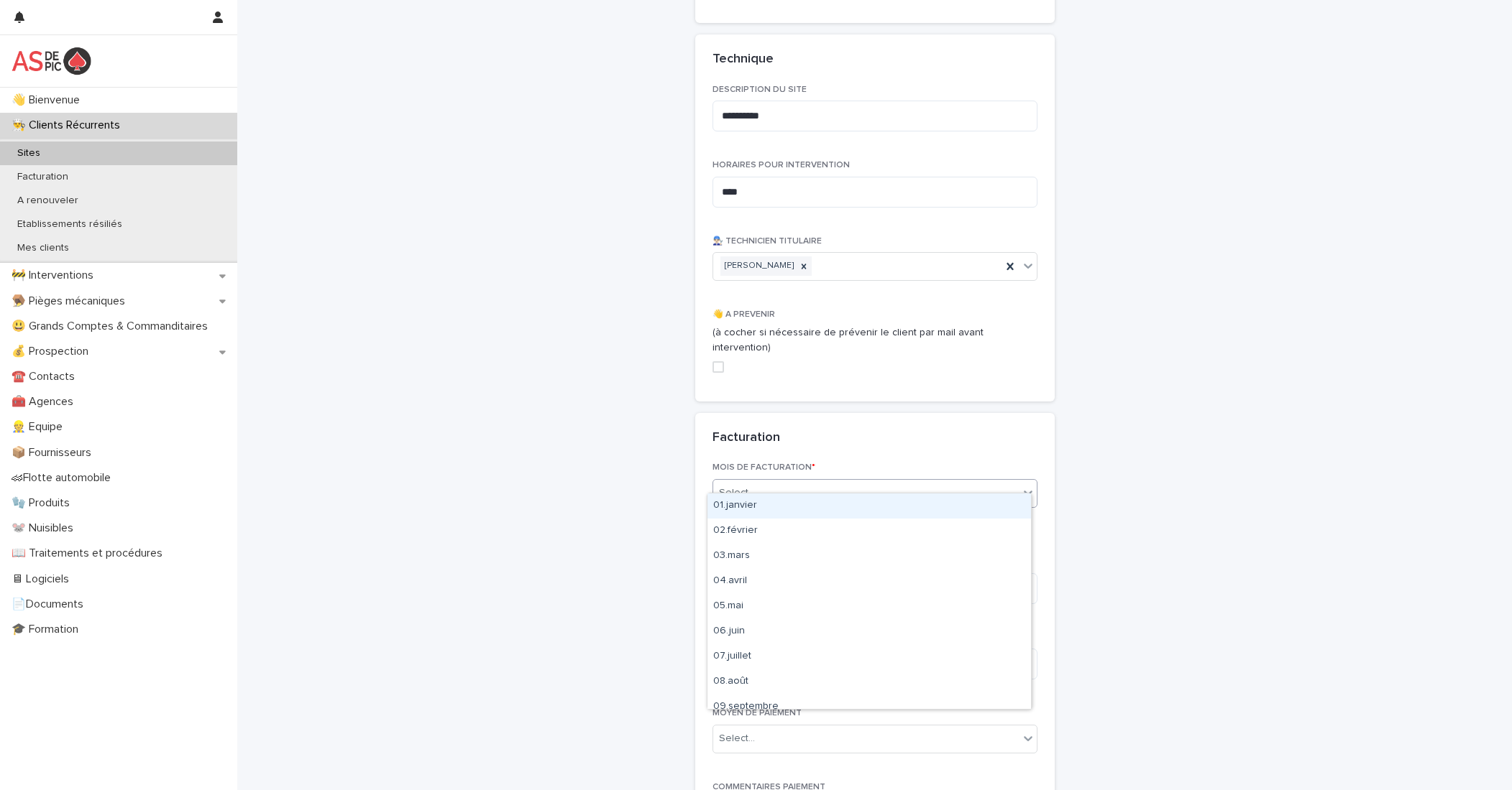
click at [826, 482] on div "Select..." at bounding box center [865, 494] width 306 height 24
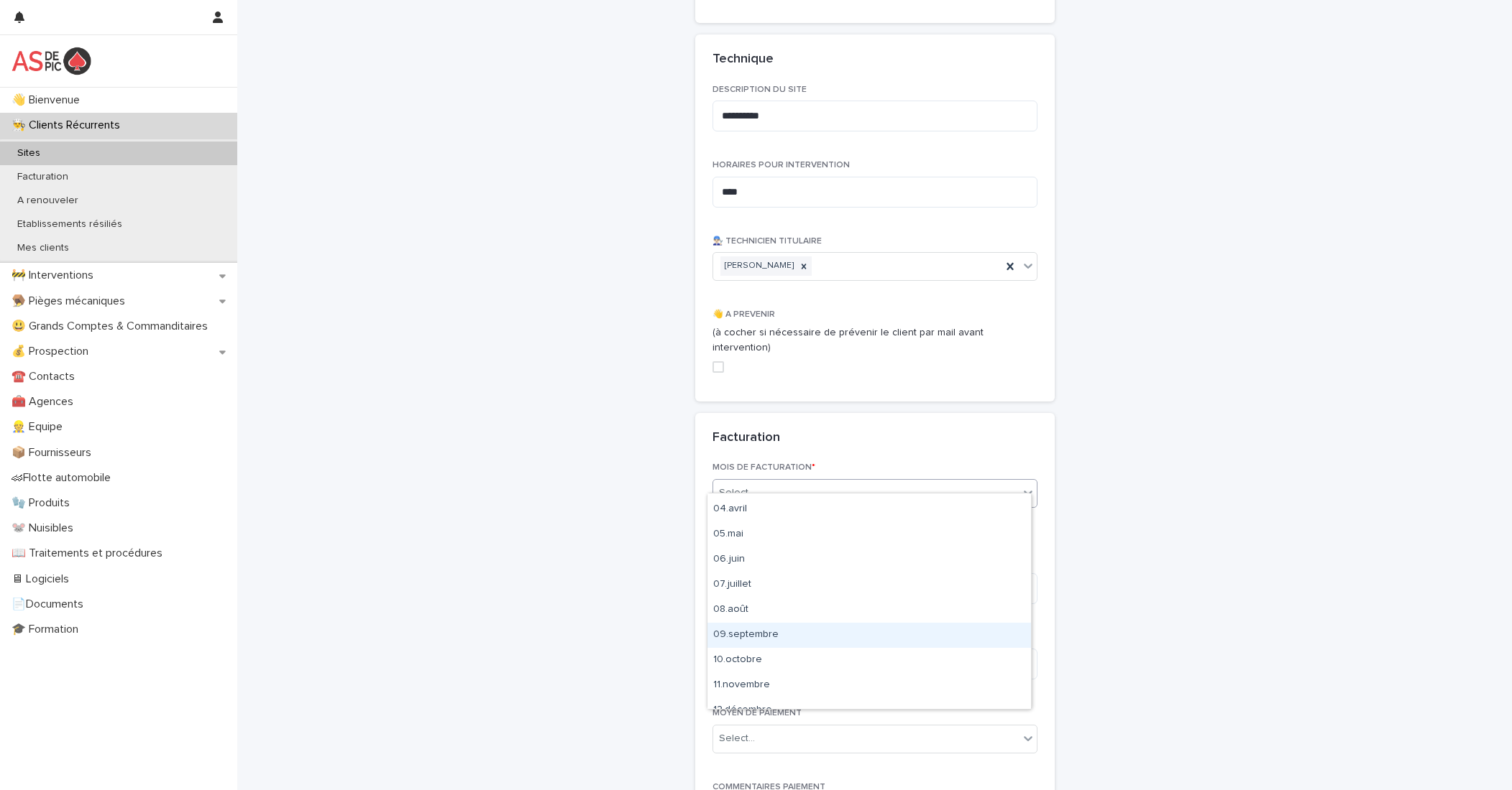
click at [769, 635] on div "09.septembre" at bounding box center [869, 635] width 323 height 26
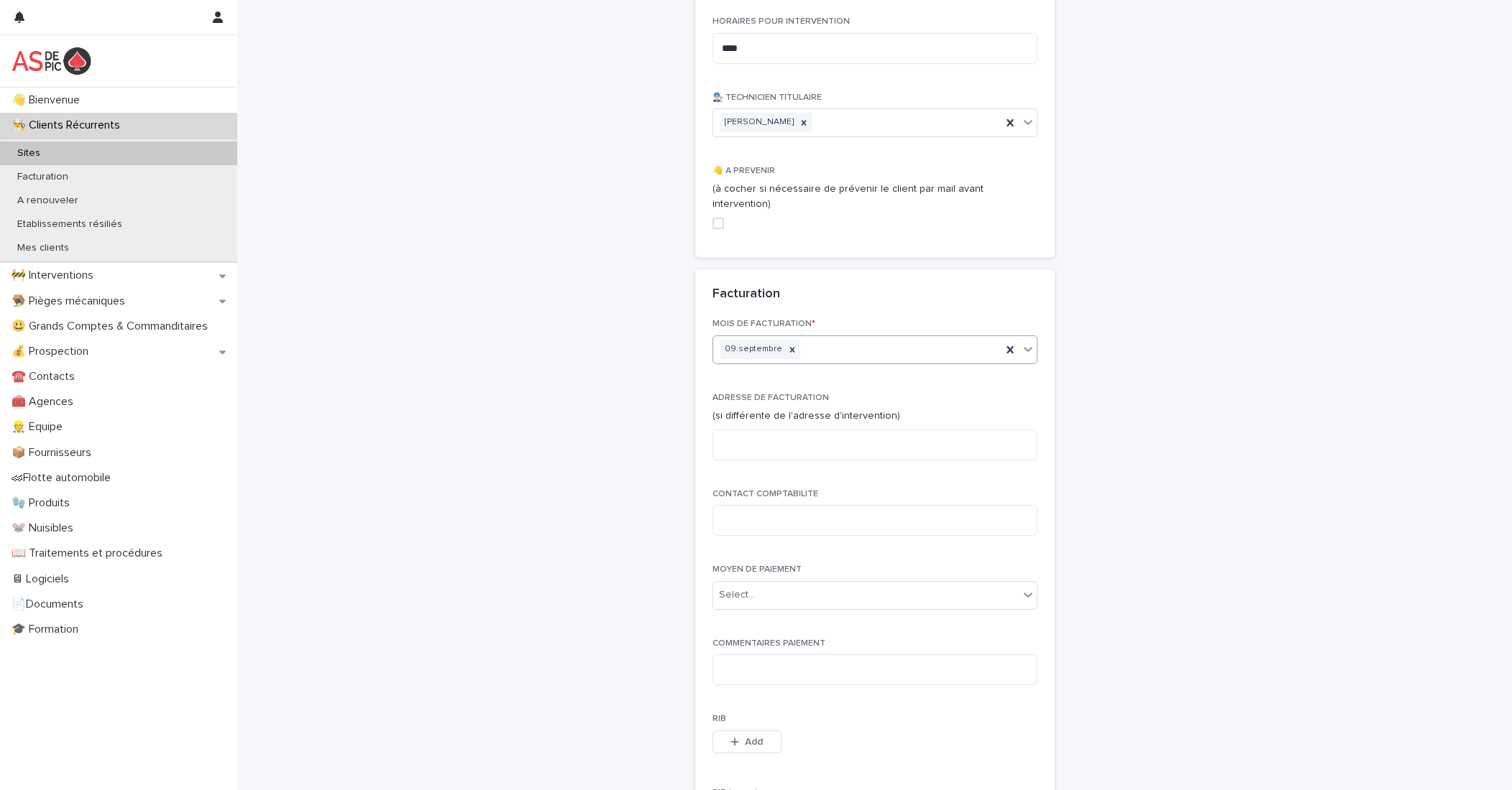
scroll to position [2443, 0]
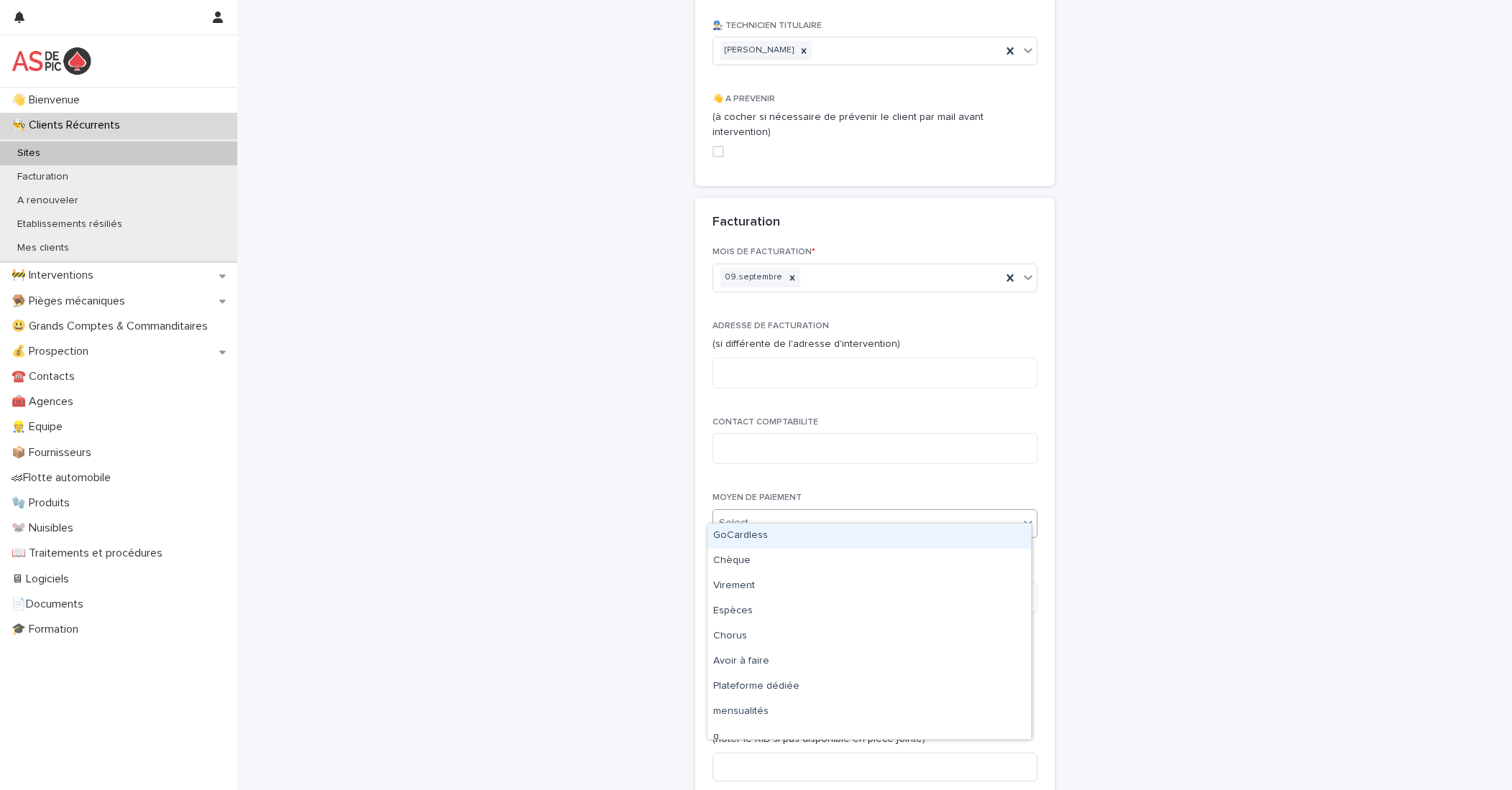
click at [788, 511] on div "Select..." at bounding box center [865, 523] width 306 height 24
click at [759, 539] on div "GoCardless" at bounding box center [869, 537] width 323 height 26
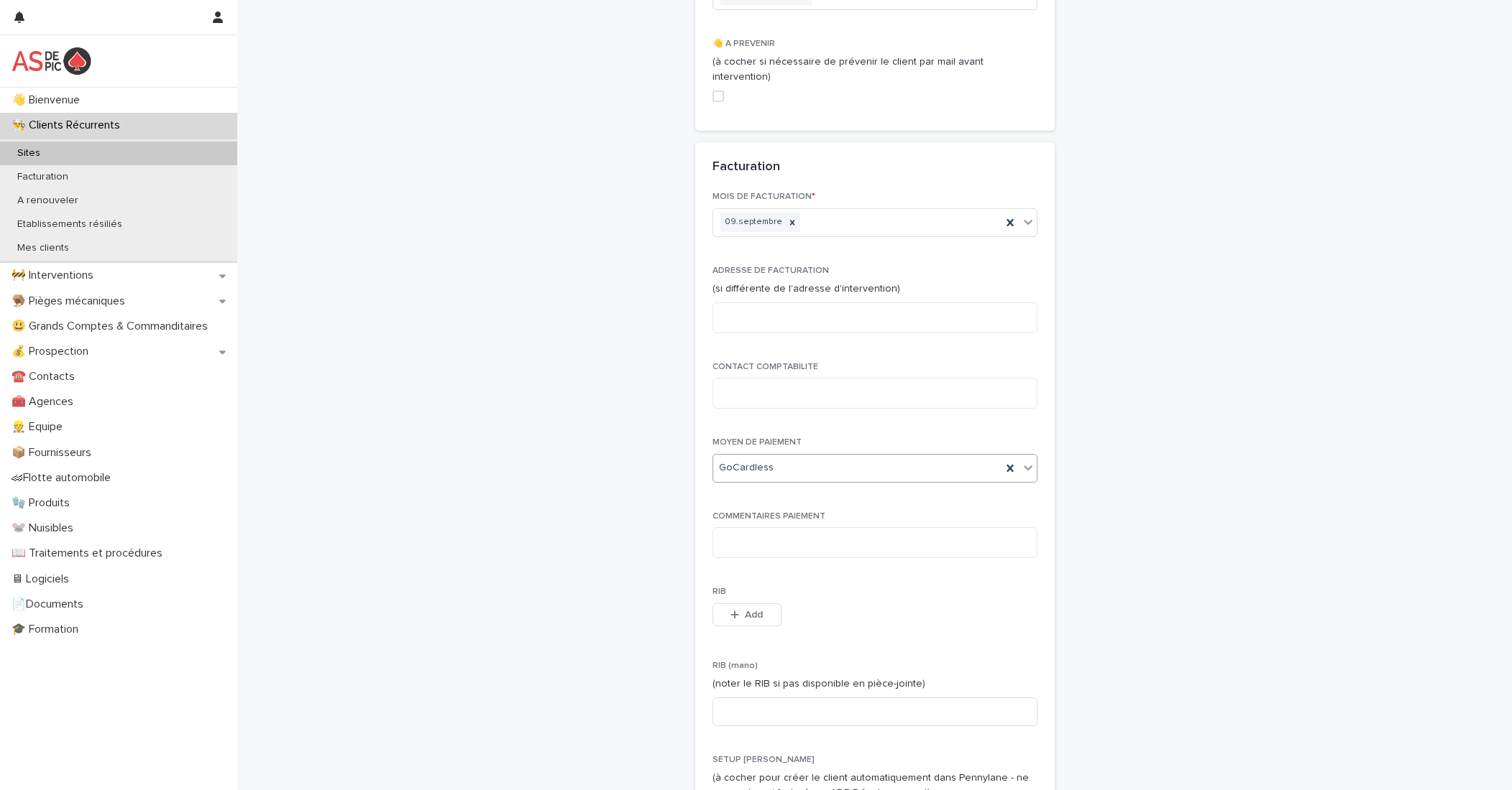
scroll to position [2586, 0]
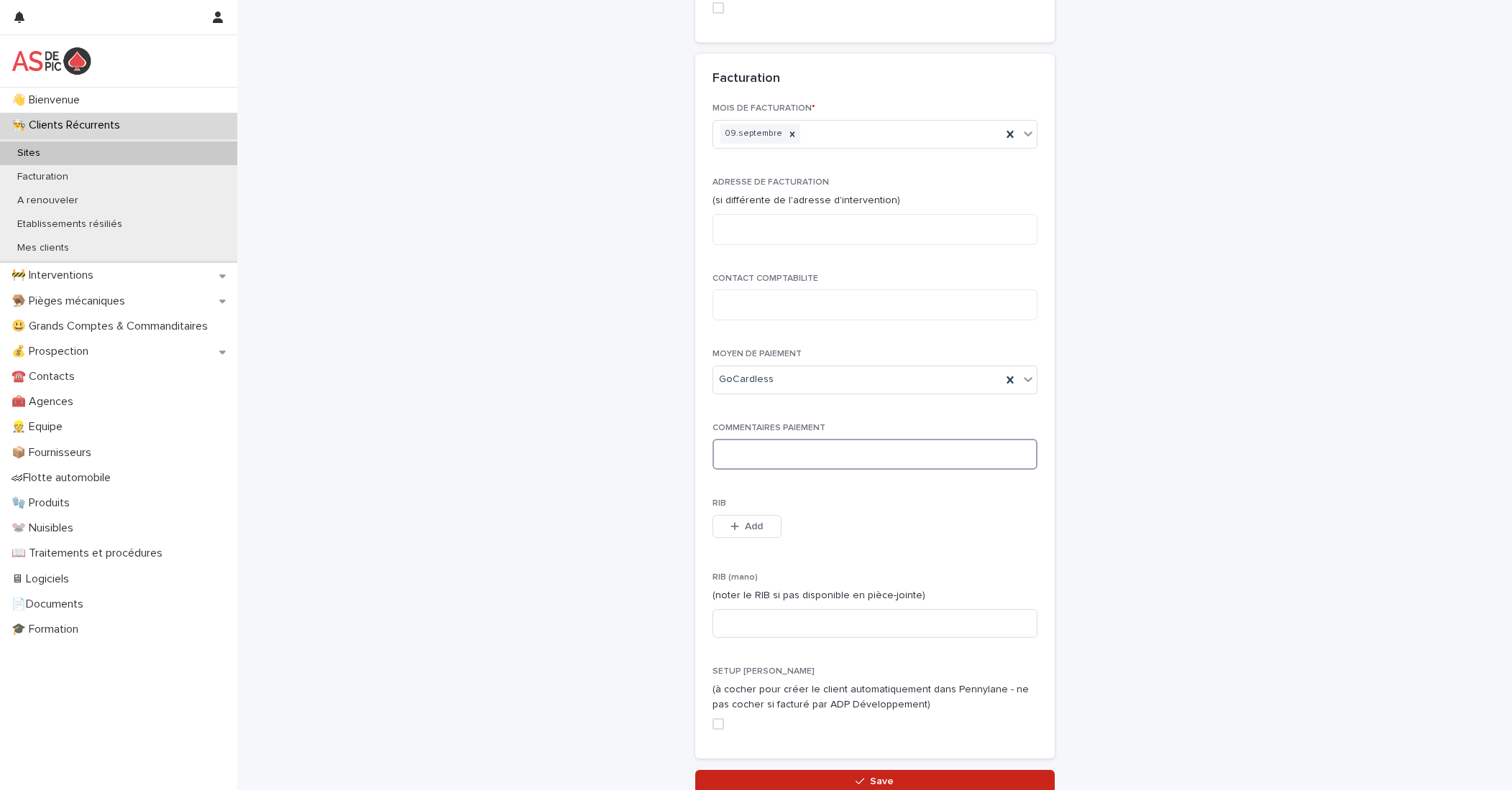
drag, startPoint x: 788, startPoint y: 436, endPoint x: 849, endPoint y: 452, distance: 63.1
click at [790, 439] on textarea at bounding box center [875, 454] width 325 height 31
type textarea "**********"
click at [835, 515] on div "This file cannot be opened Download File Add" at bounding box center [875, 529] width 325 height 29
click at [713, 718] on span at bounding box center [719, 724] width 12 height 12
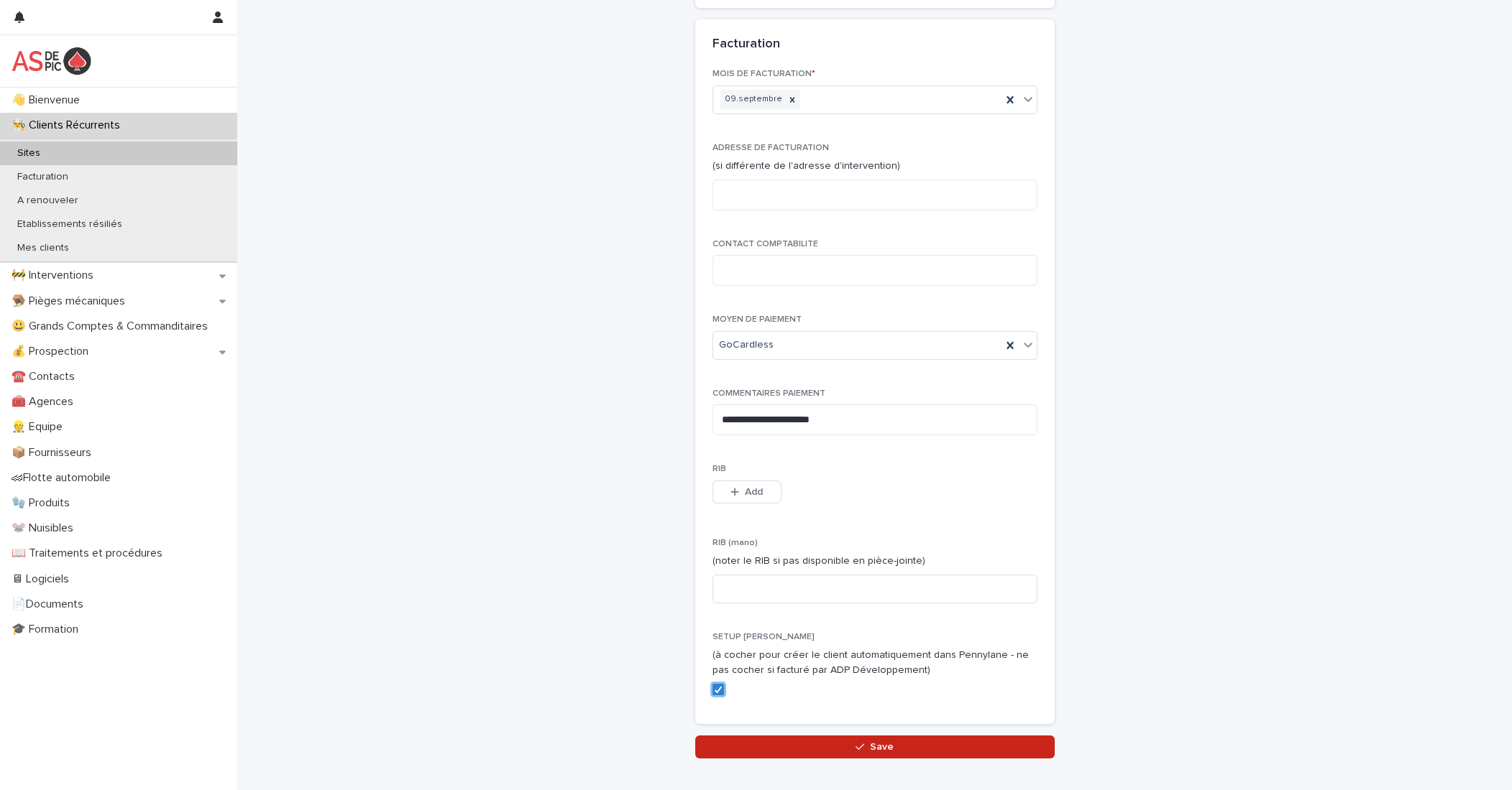
scroll to position [2687, 0]
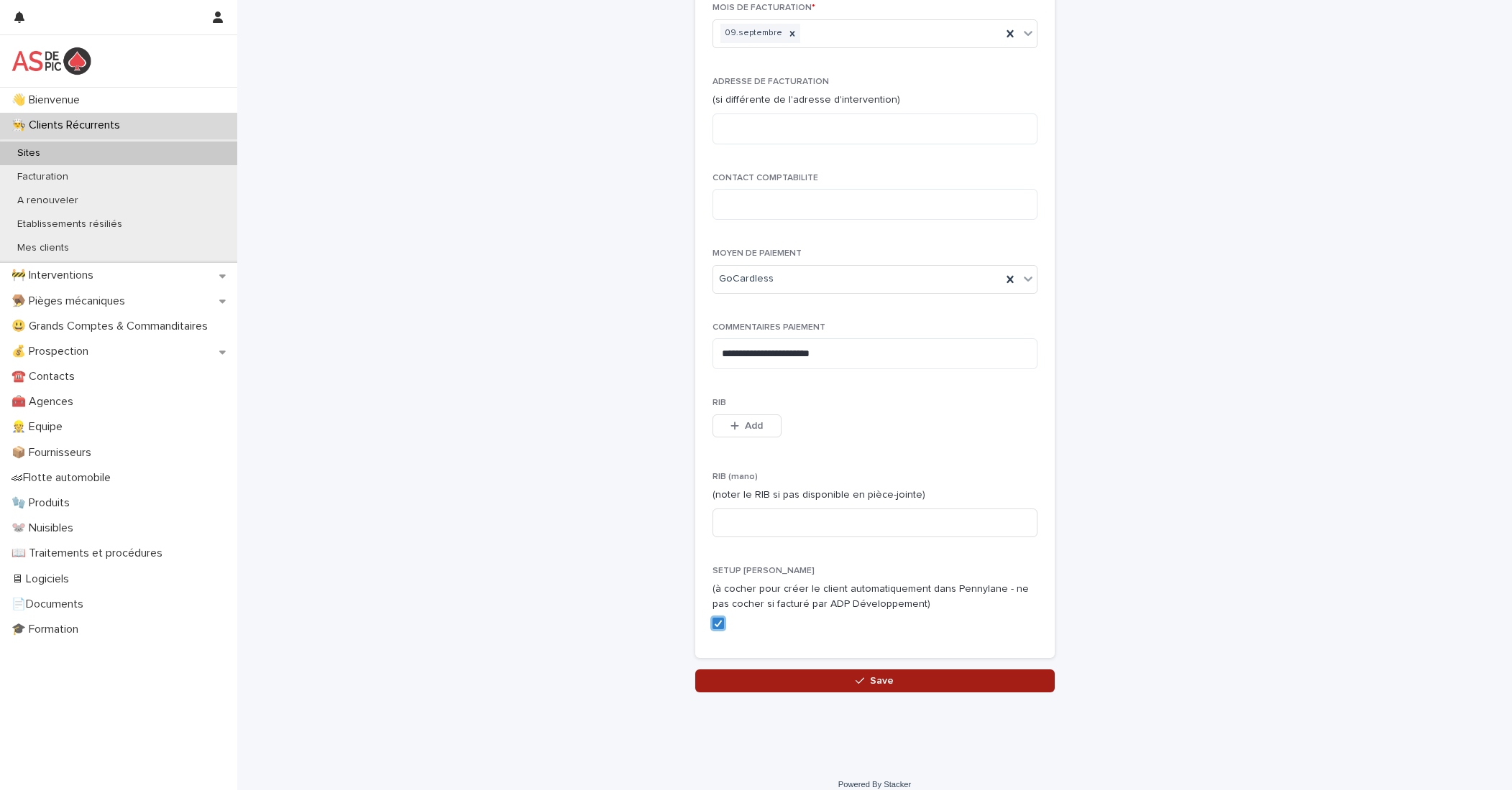
click at [880, 676] on span "Save" at bounding box center [881, 681] width 24 height 10
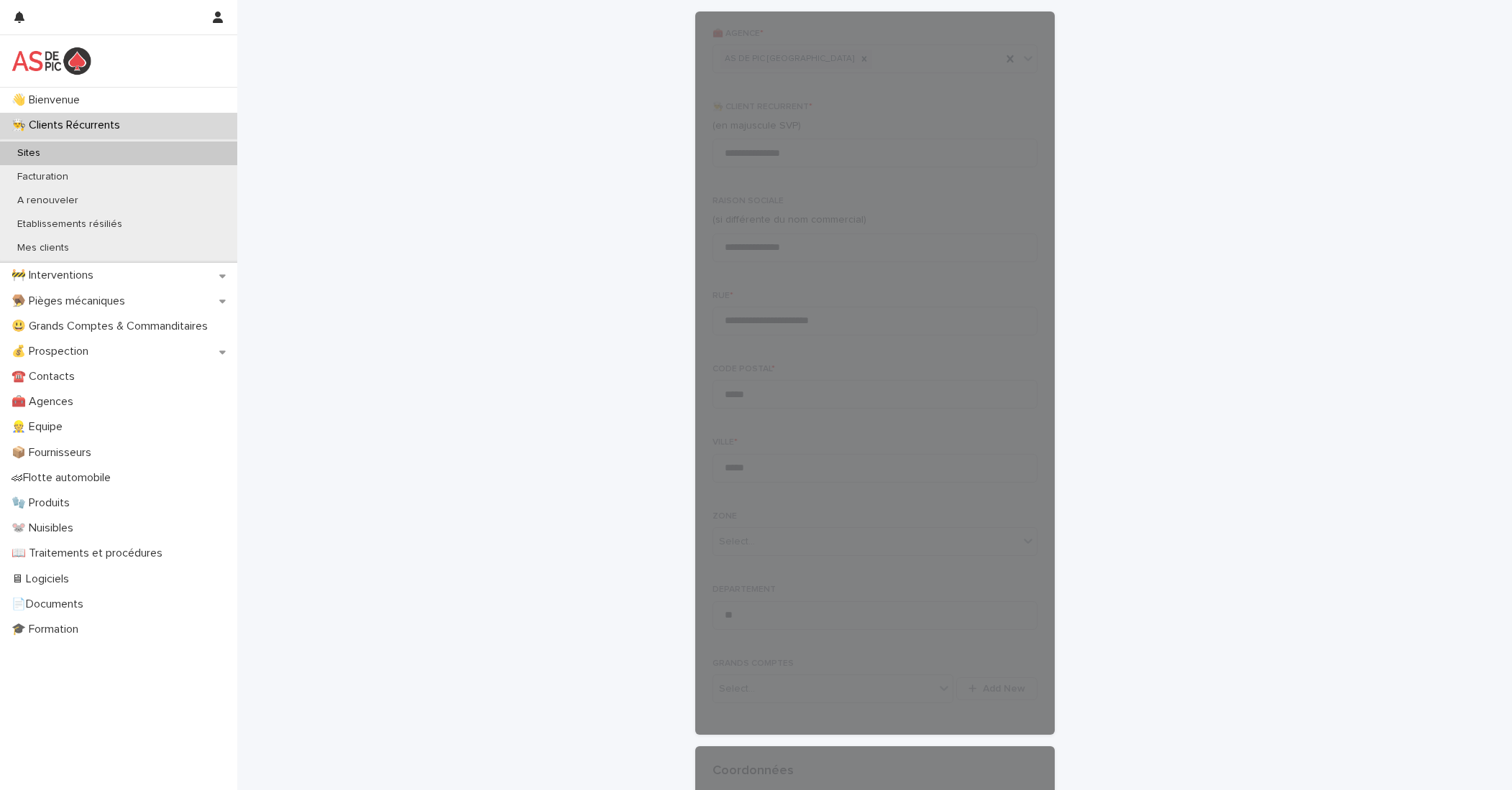
scroll to position [0, 0]
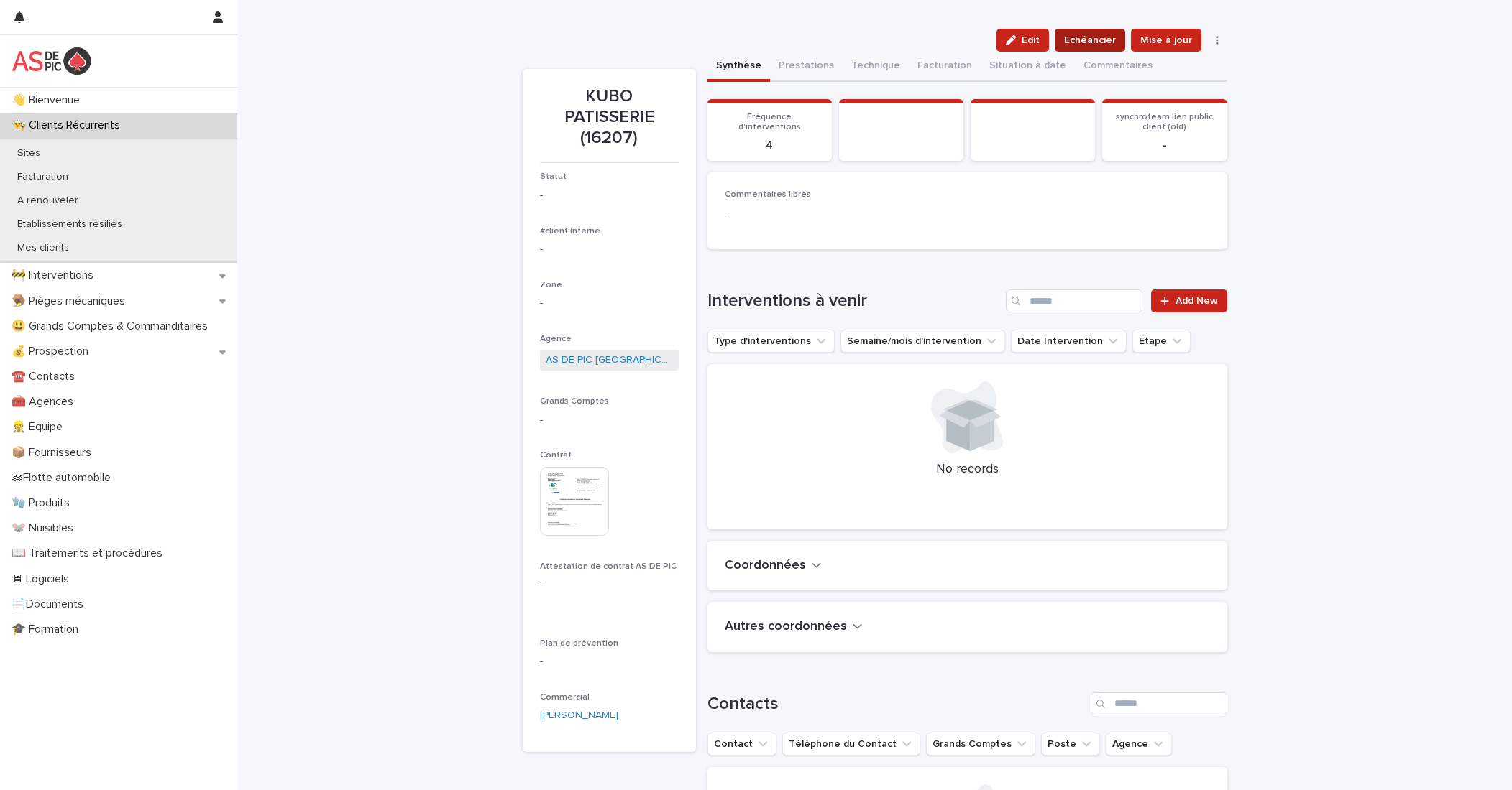
click at [1064, 38] on span "Echéancier" at bounding box center [1089, 40] width 52 height 15
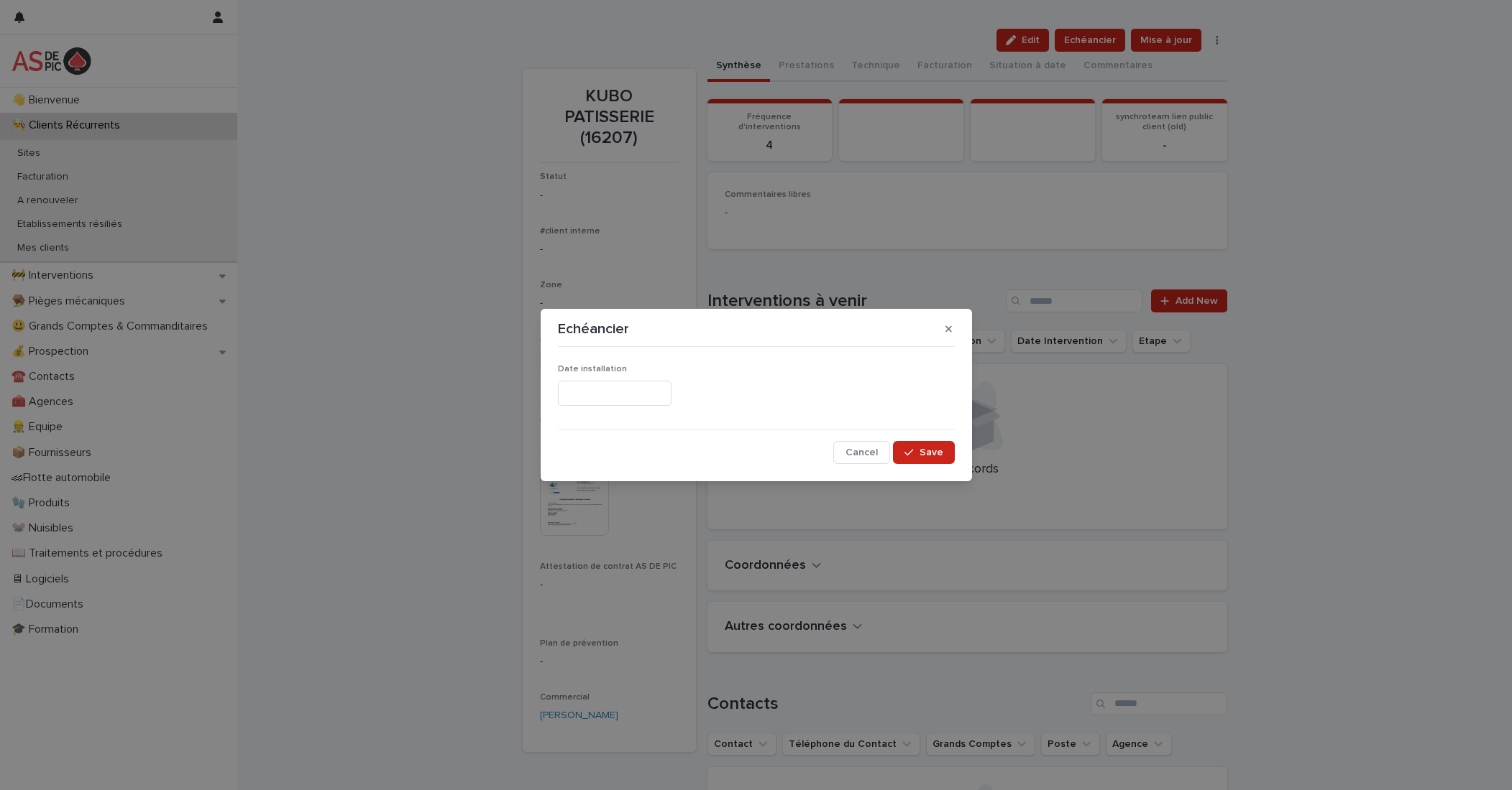
click at [595, 397] on input "text" at bounding box center [614, 394] width 113 height 26
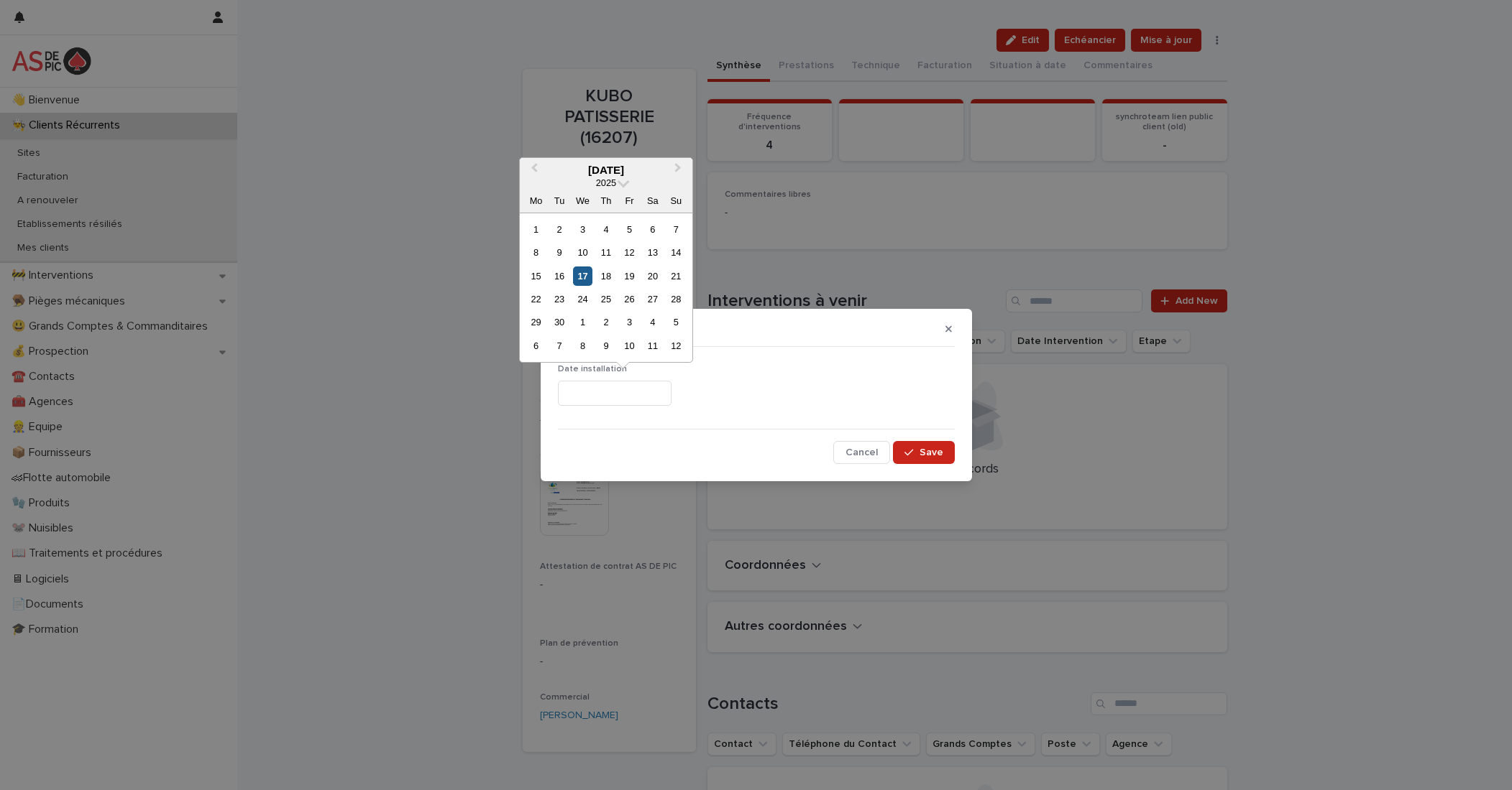
click at [589, 273] on div "17" at bounding box center [583, 277] width 20 height 20
type input "*********"
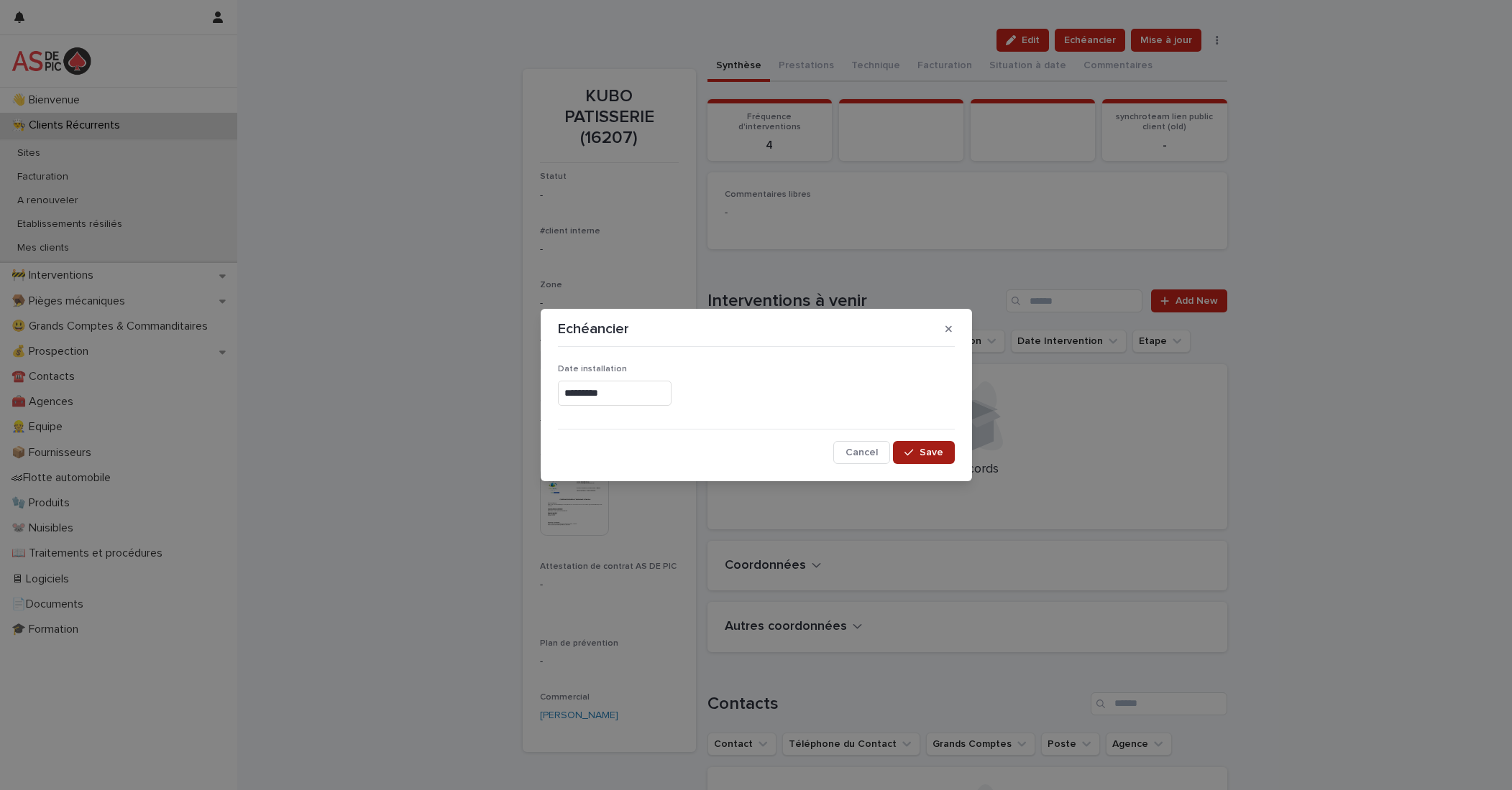
click at [936, 456] on span "Save" at bounding box center [931, 452] width 24 height 10
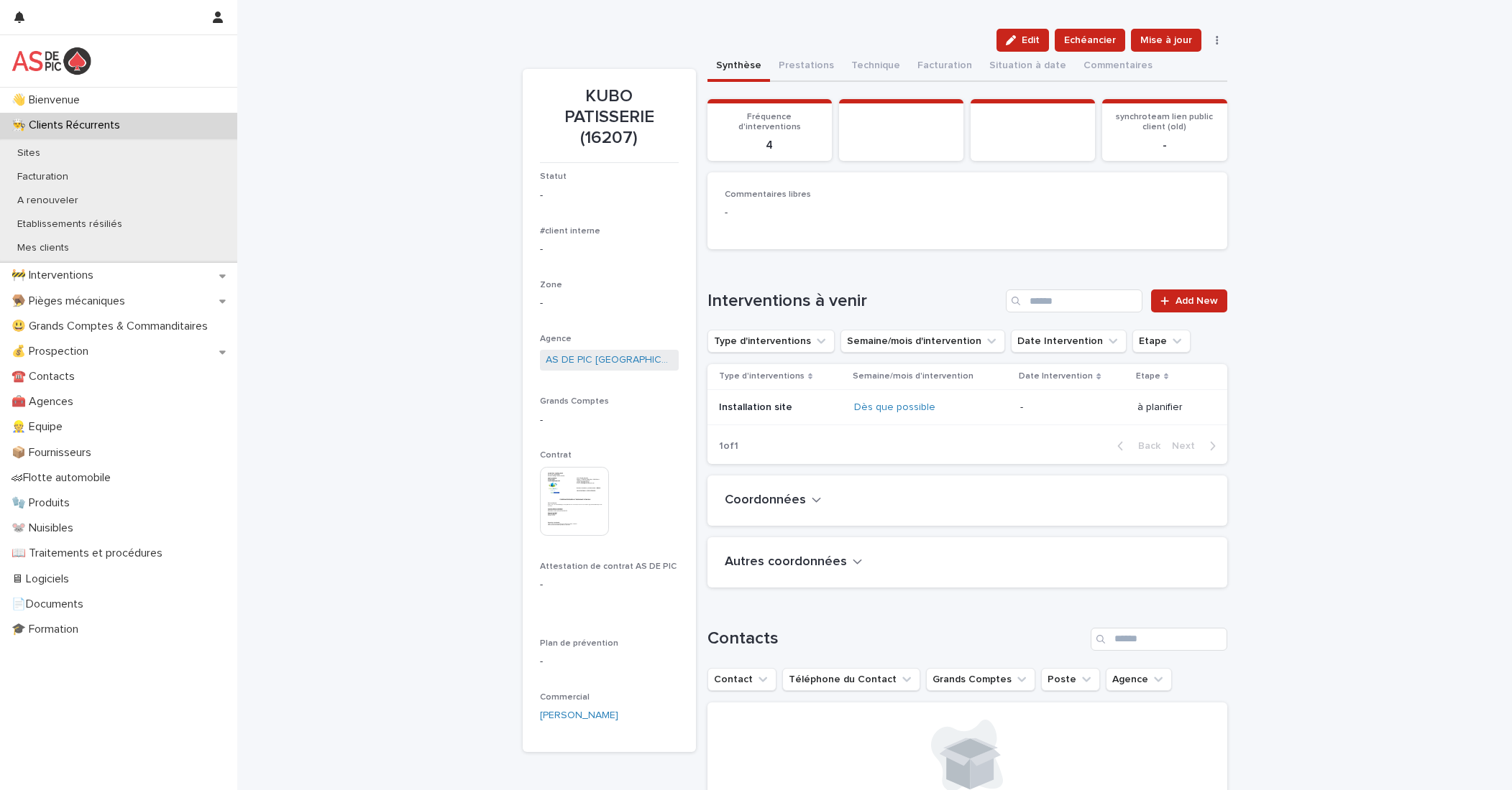
click at [1064, 403] on p "à planifier" at bounding box center [1171, 408] width 67 height 12
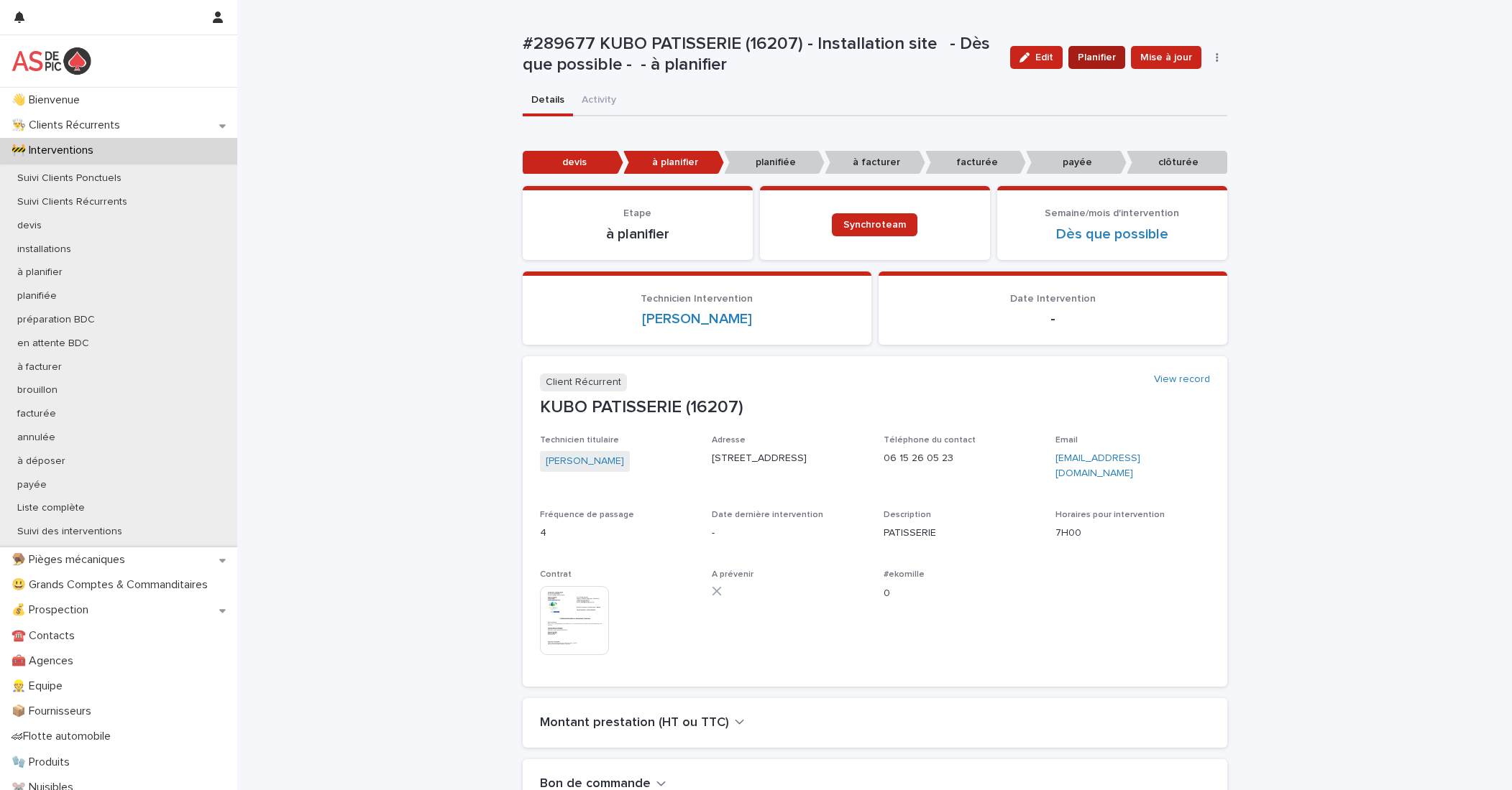
click at [1064, 56] on span "Planifier" at bounding box center [1096, 57] width 38 height 15
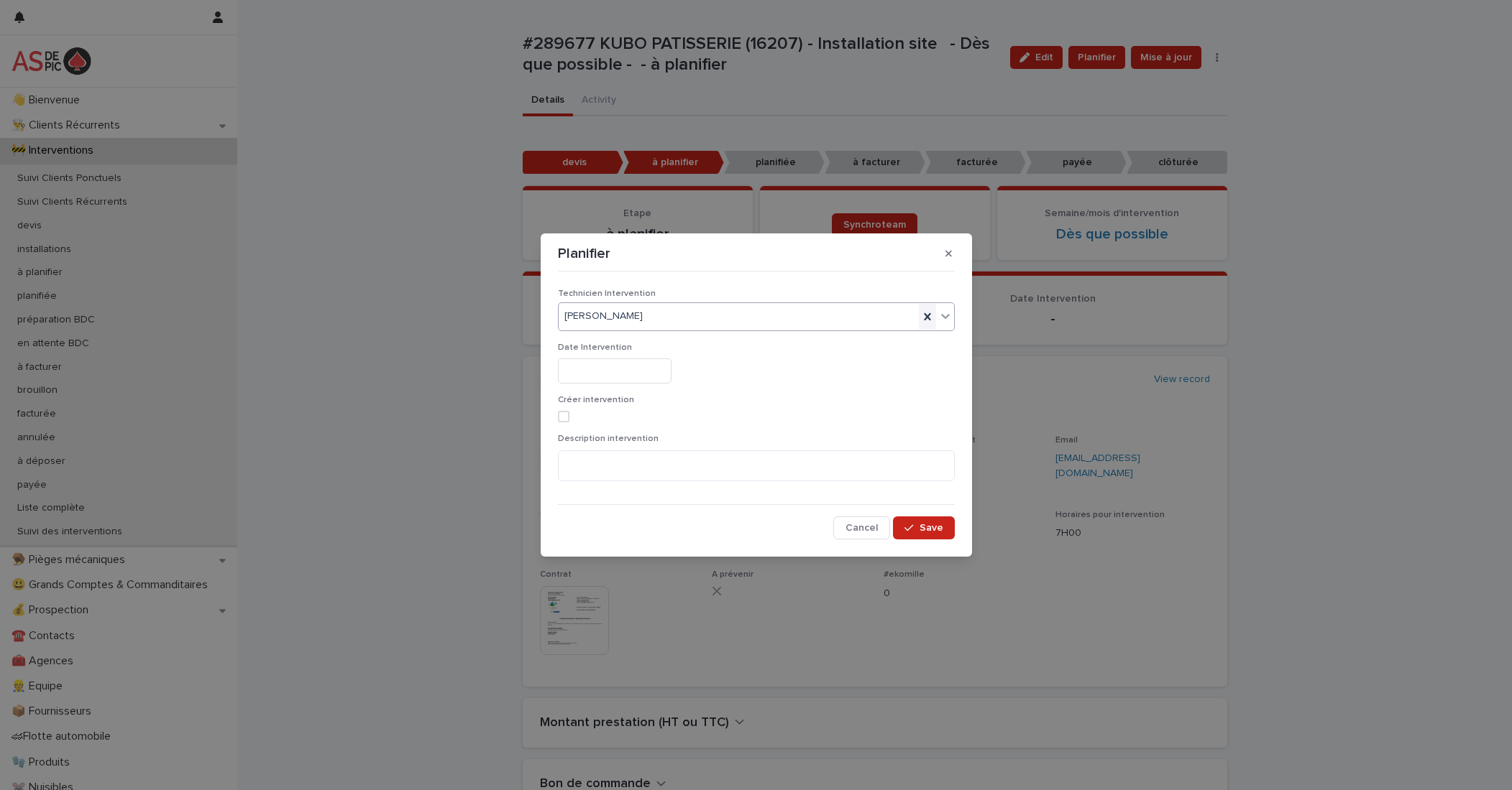
click at [926, 315] on icon at bounding box center [927, 316] width 7 height 7
click at [742, 321] on div "Select..." at bounding box center [747, 316] width 378 height 24
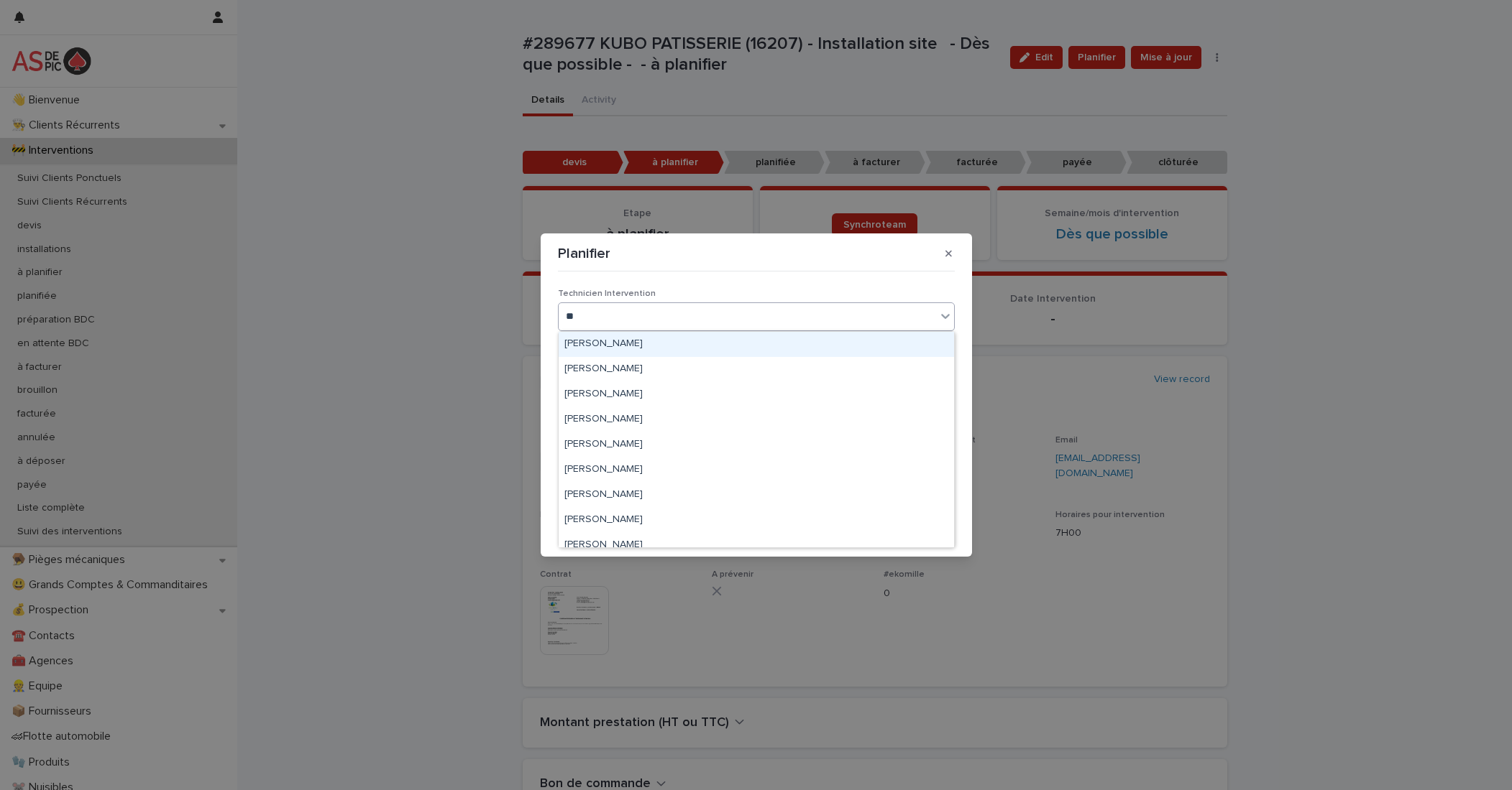
type input "***"
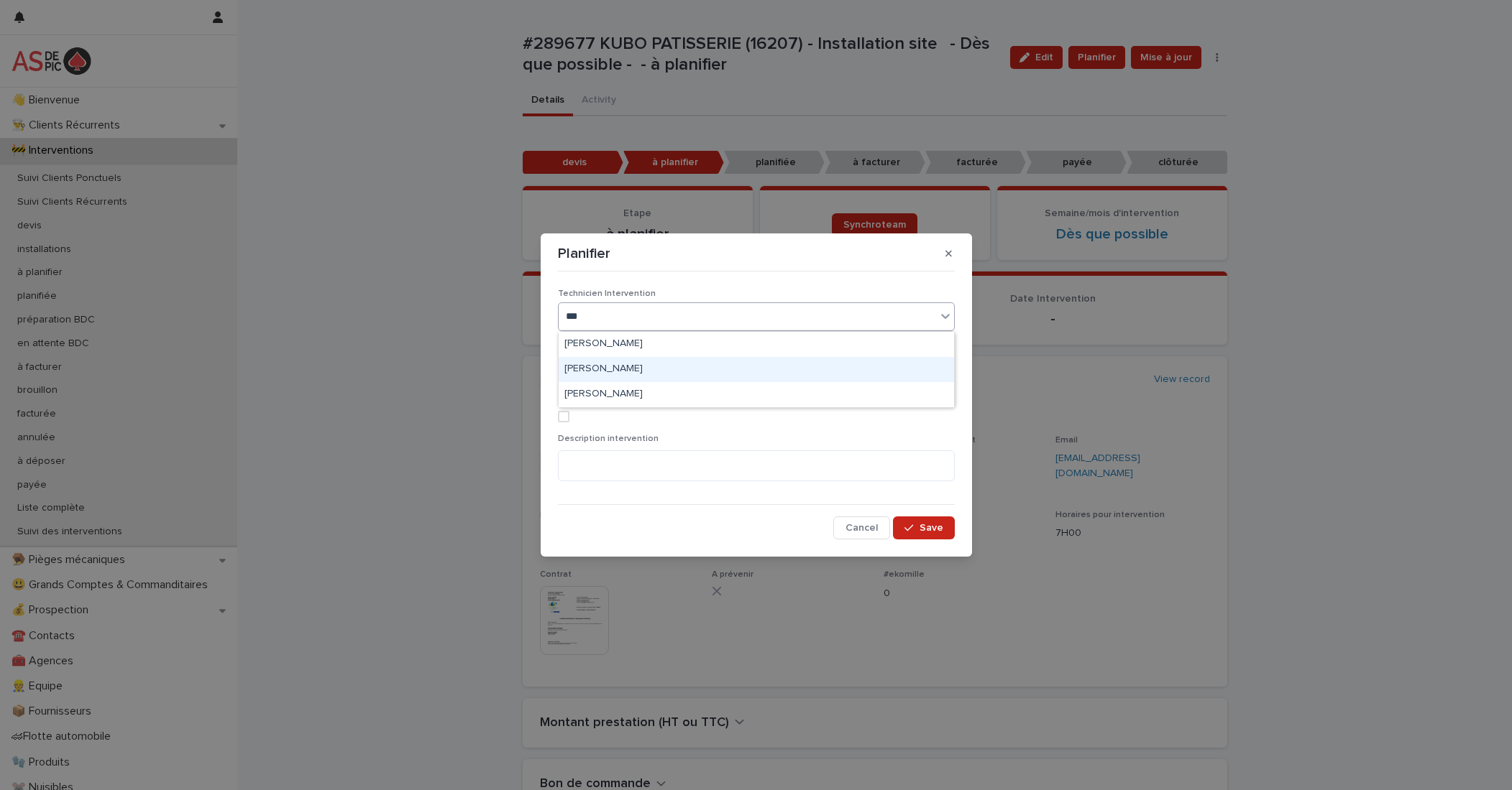
click at [644, 367] on div "[PERSON_NAME]" at bounding box center [756, 369] width 395 height 26
click at [586, 372] on input "text" at bounding box center [614, 371] width 113 height 26
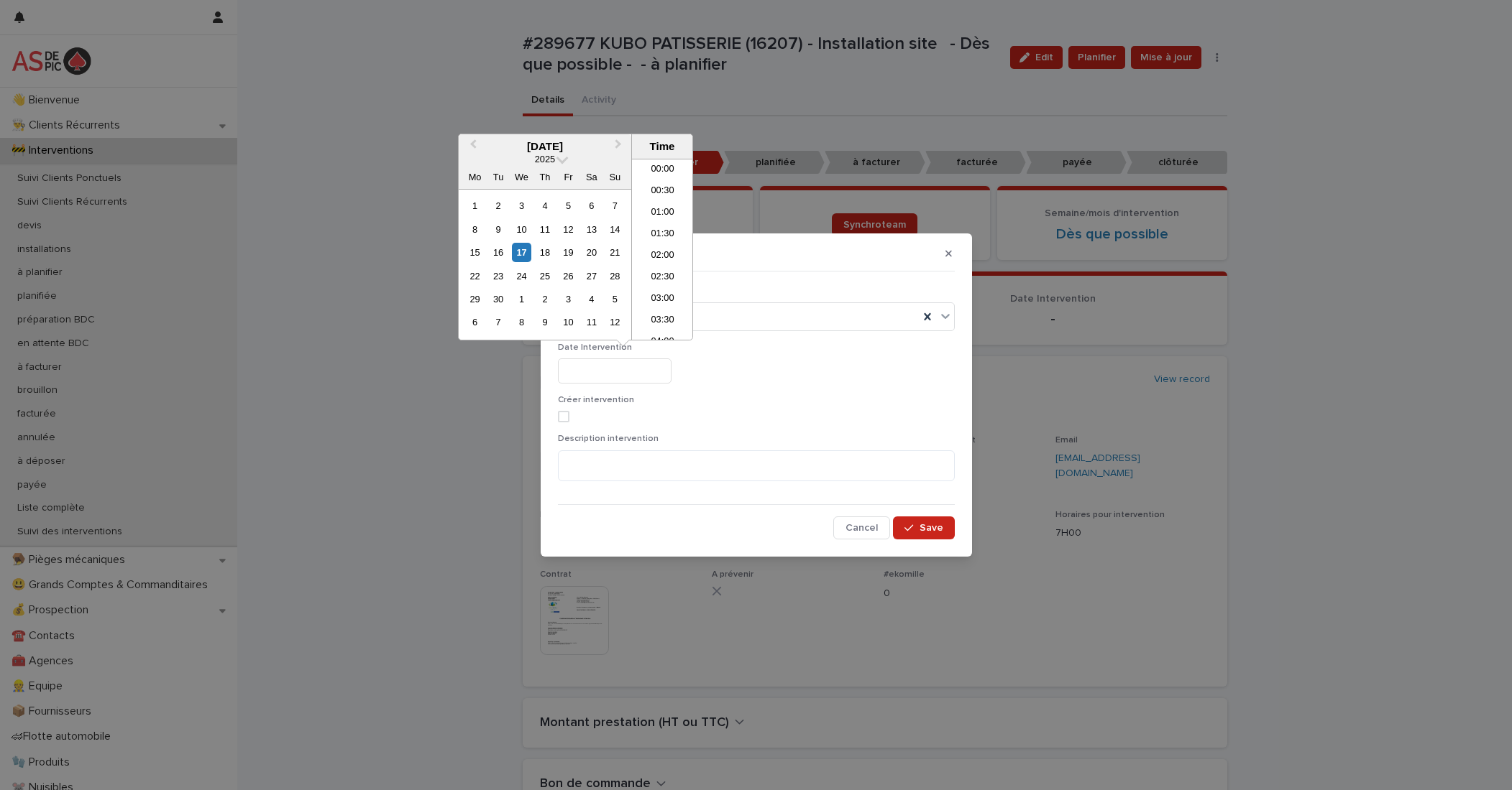
scroll to position [632, 0]
click at [521, 279] on div "24" at bounding box center [521, 277] width 20 height 20
click at [662, 243] on li "08:00" at bounding box center [662, 242] width 61 height 22
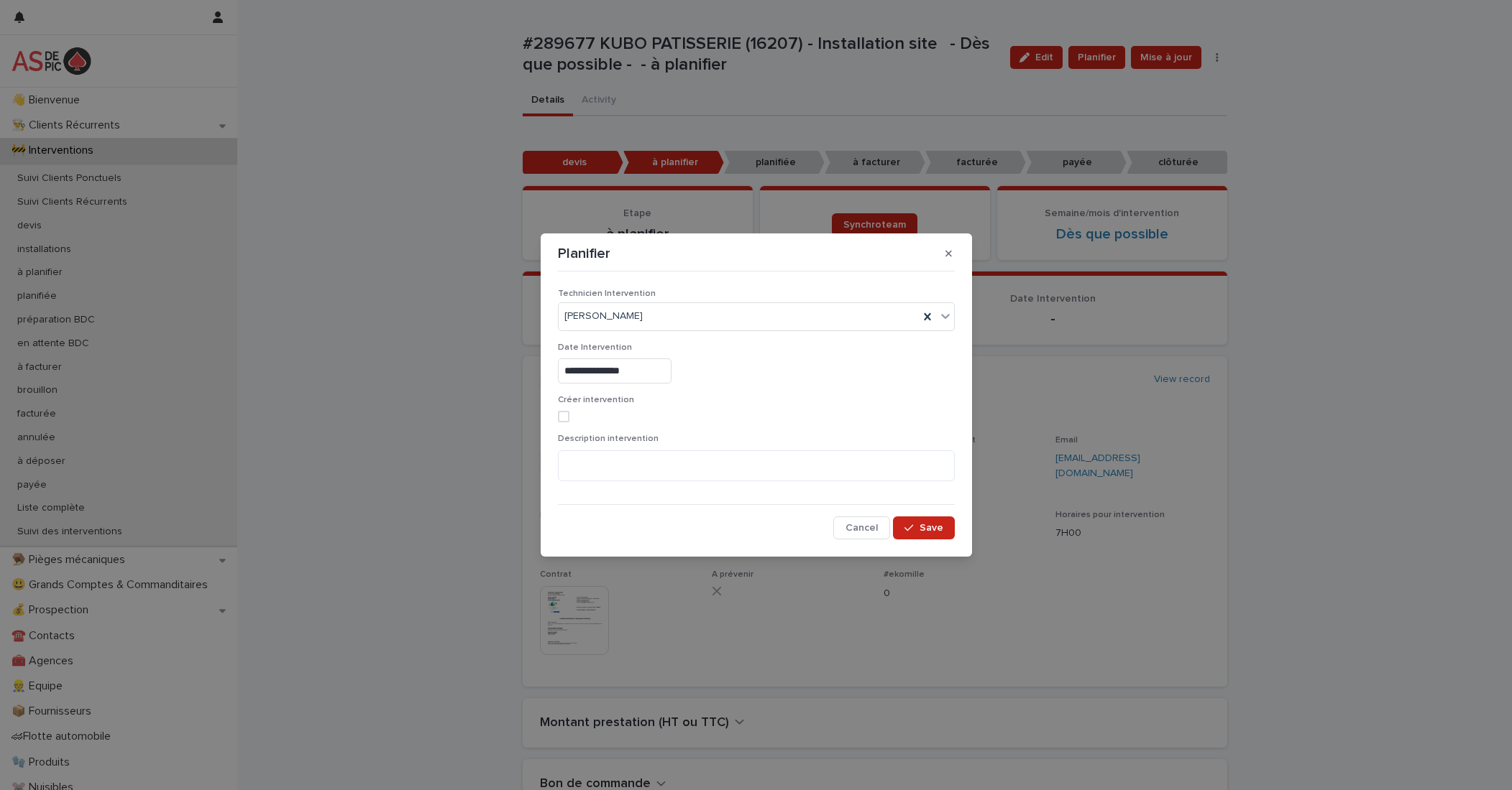
type input "**********"
click at [564, 416] on span at bounding box center [564, 417] width 12 height 12
click at [941, 521] on button "Save" at bounding box center [924, 527] width 61 height 23
click at [1064, 325] on div "**********" at bounding box center [756, 395] width 1512 height 790
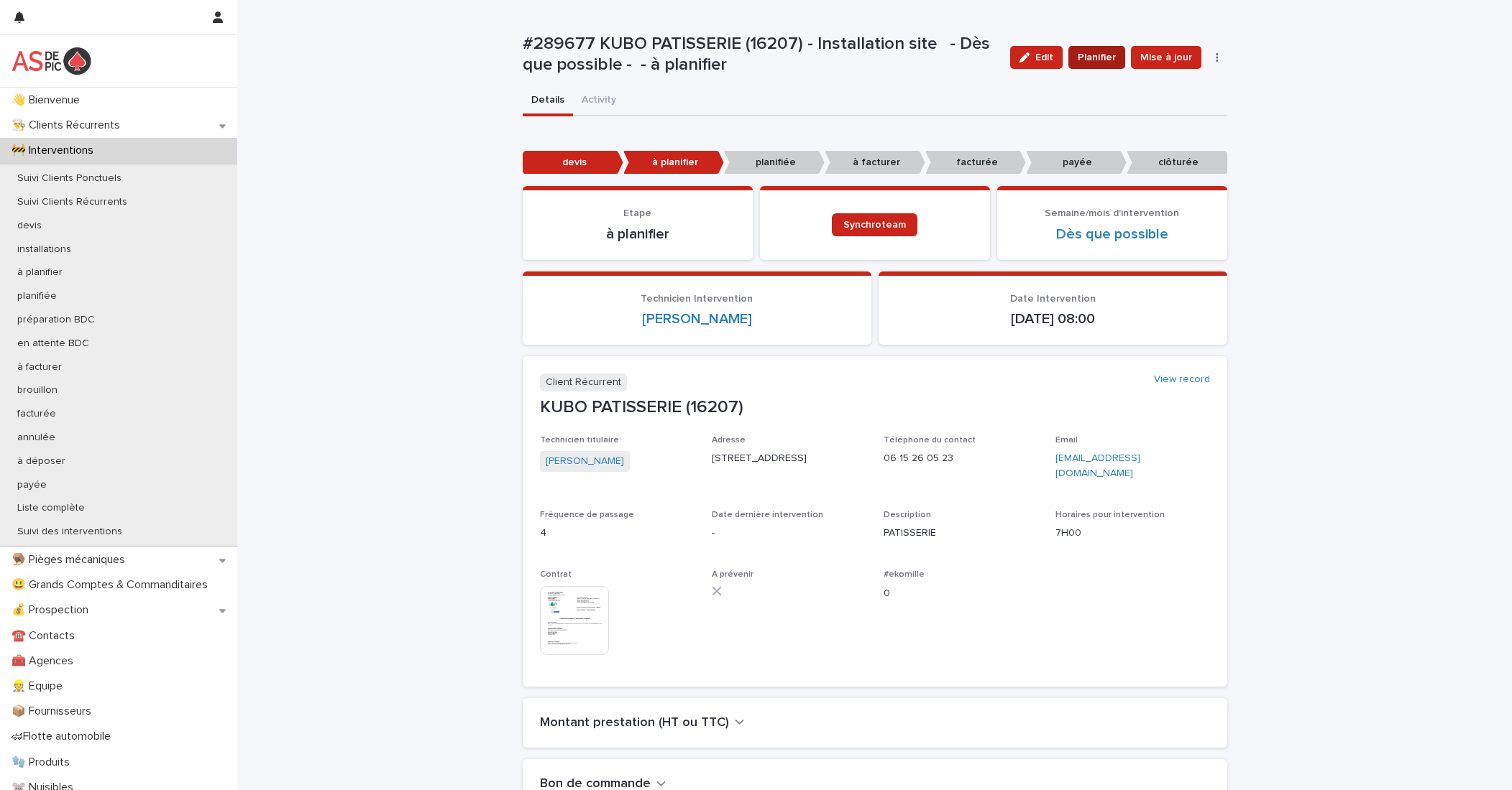
click at [1064, 64] on span "Planifier" at bounding box center [1096, 57] width 38 height 15
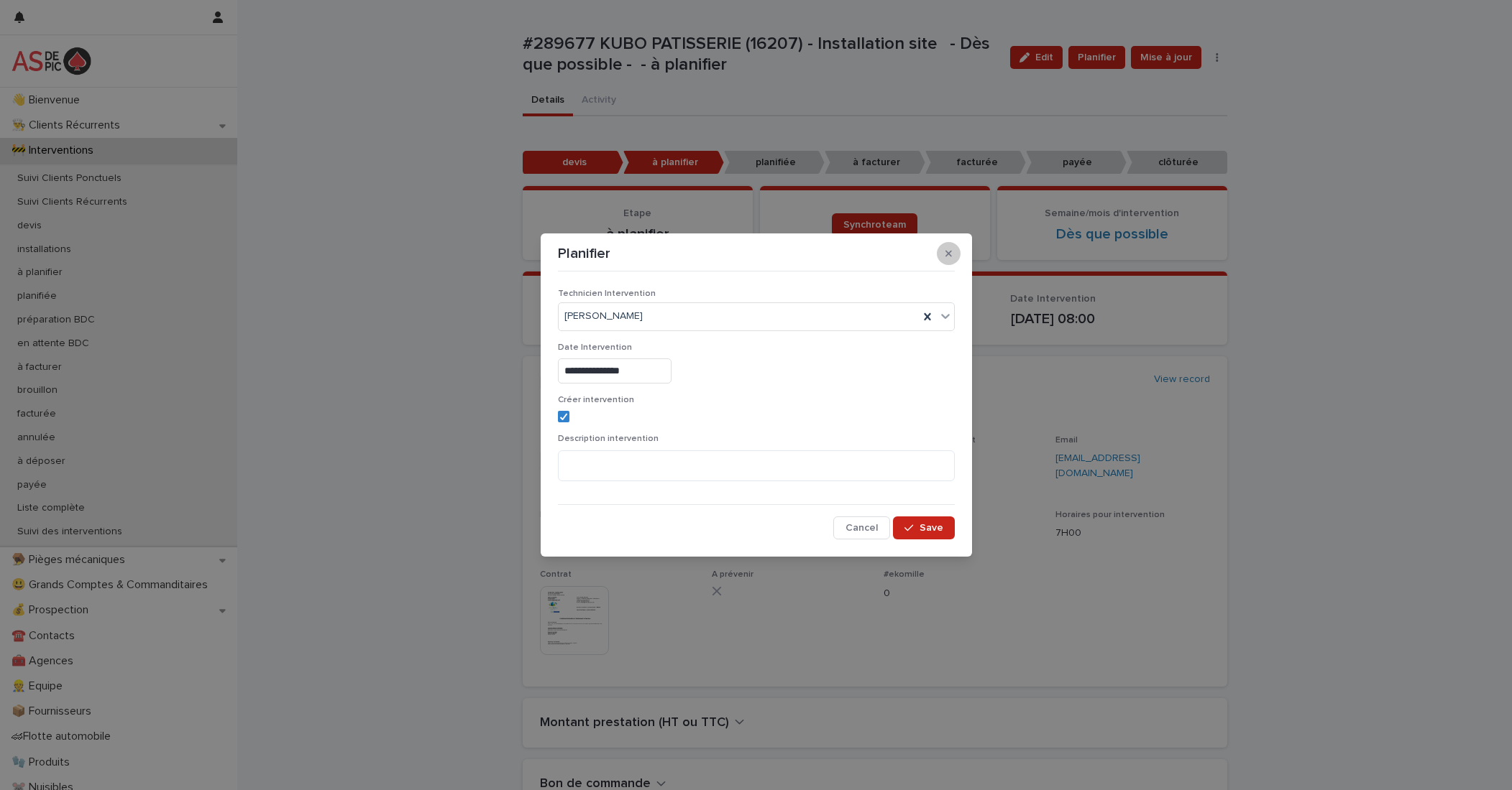
click at [949, 253] on icon "button" at bounding box center [948, 253] width 7 height 10
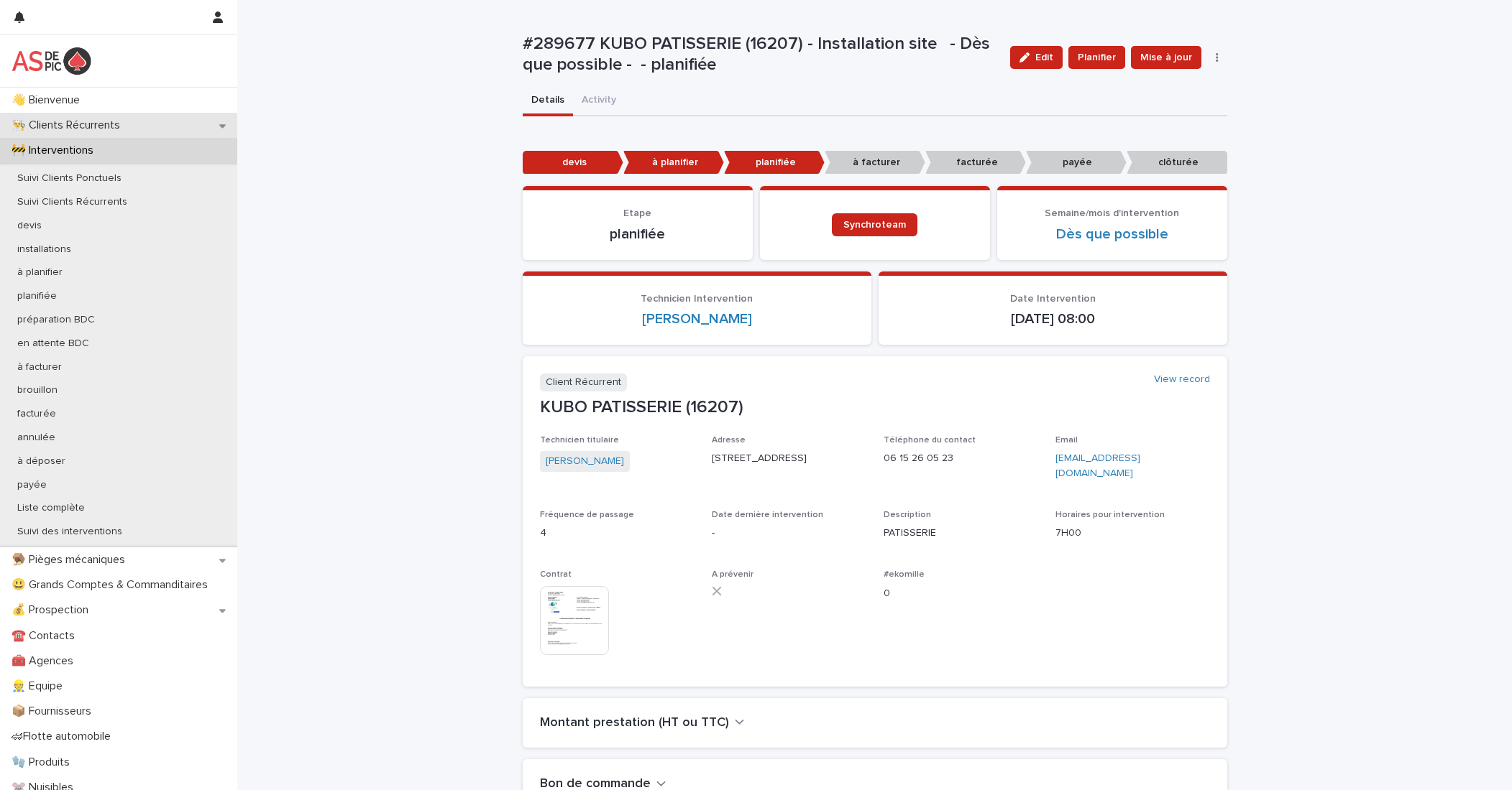
click at [129, 124] on p "👨‍🍳 Clients Récurrents" at bounding box center [69, 125] width 126 height 14
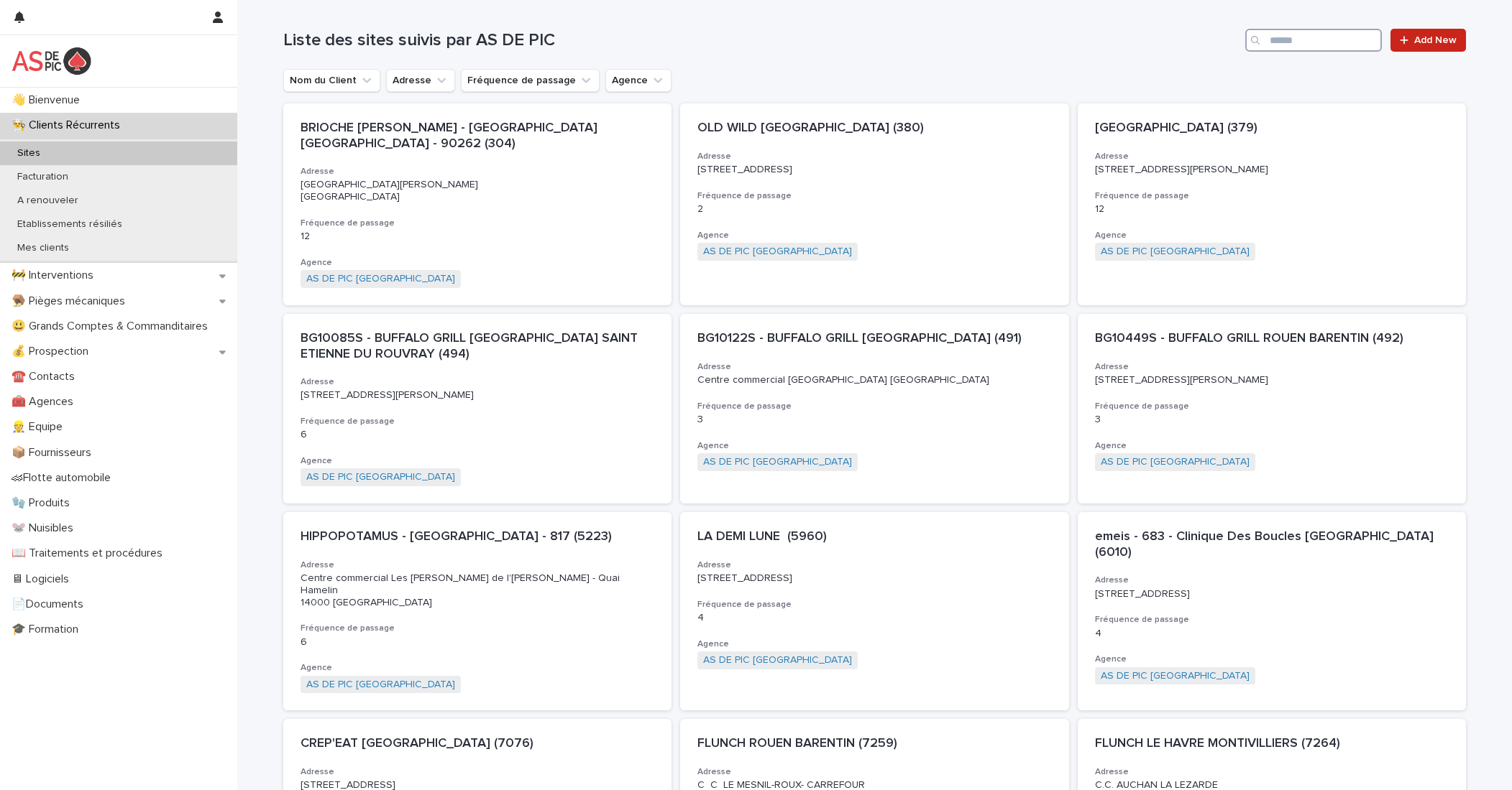
click at [1064, 45] on input "Search" at bounding box center [1313, 39] width 137 height 23
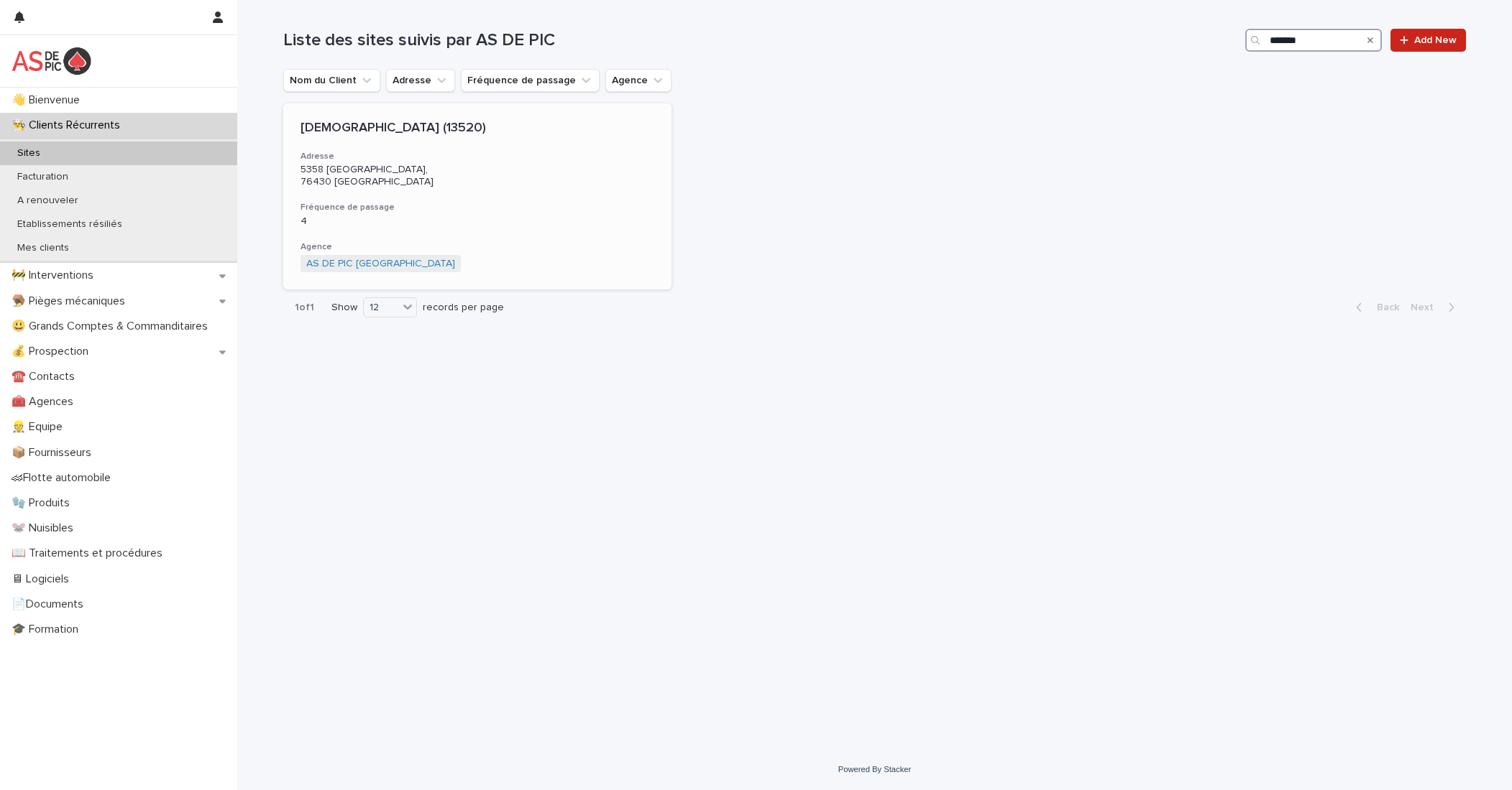
type input "*******"
click at [466, 171] on p "5358 Voie des Sarcelles, 76430 Sandouville" at bounding box center [477, 175] width 354 height 25
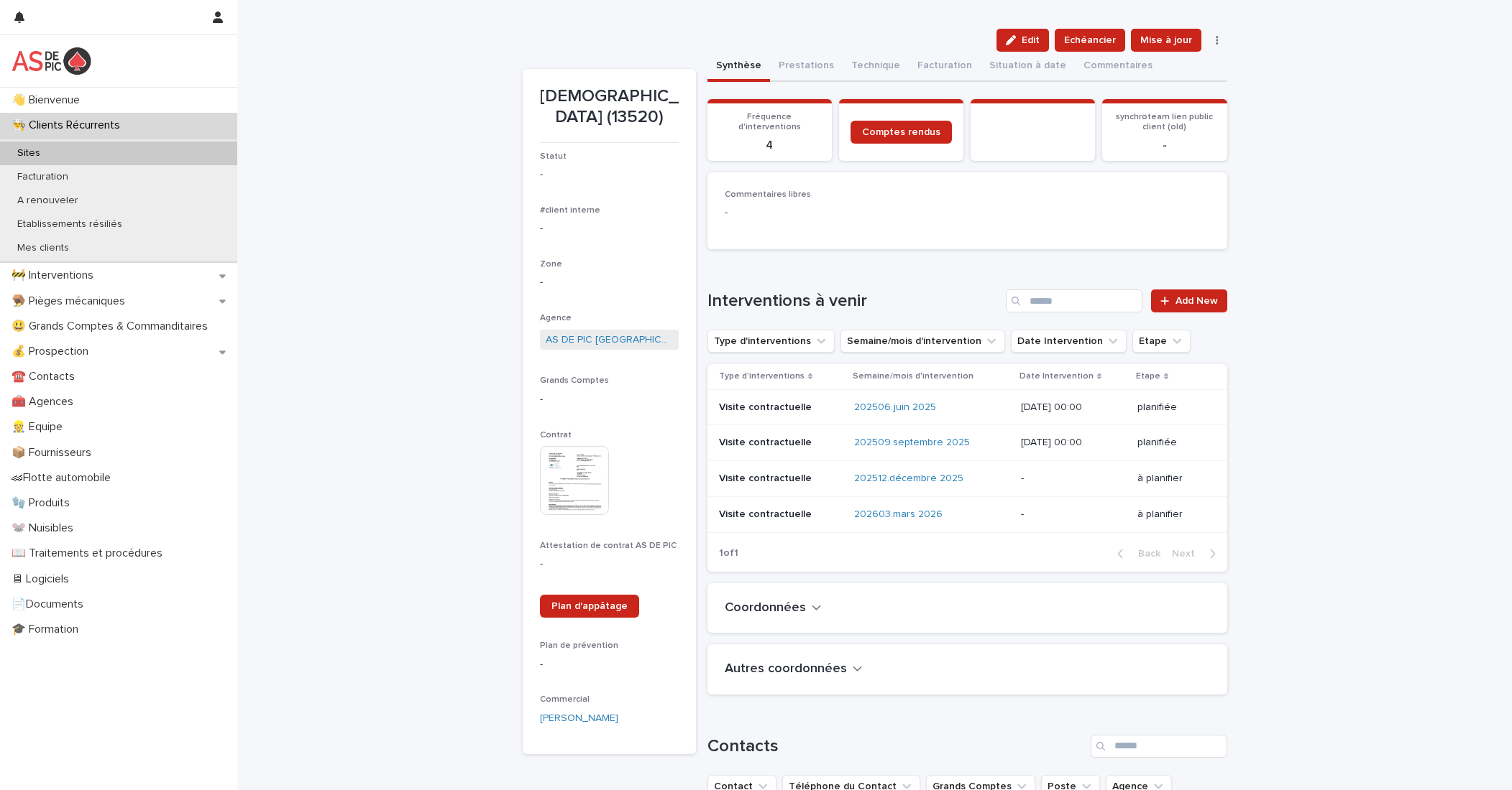
click at [574, 458] on img at bounding box center [575, 481] width 69 height 69
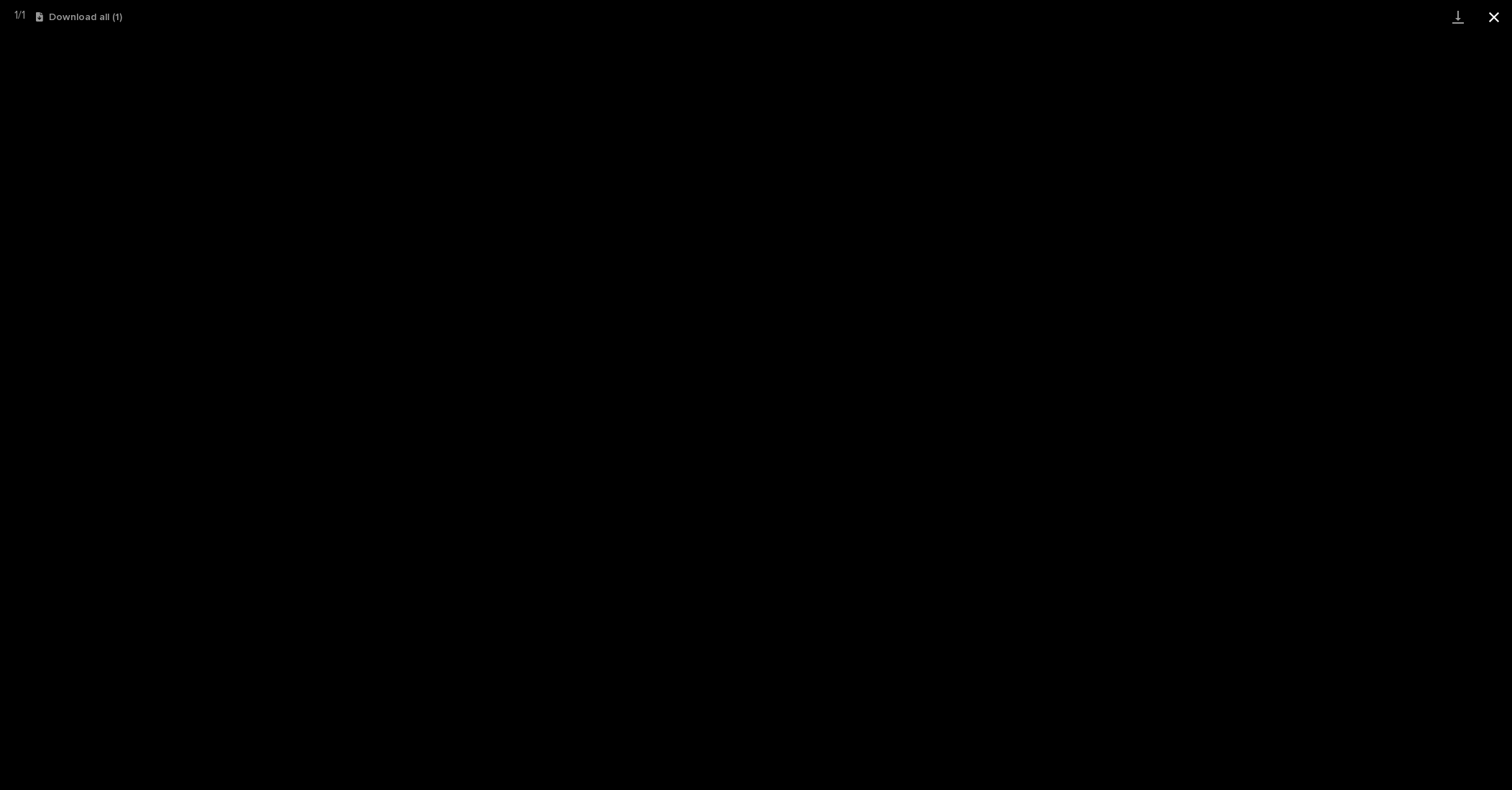
click at [1064, 20] on button "Close gallery" at bounding box center [1493, 17] width 35 height 33
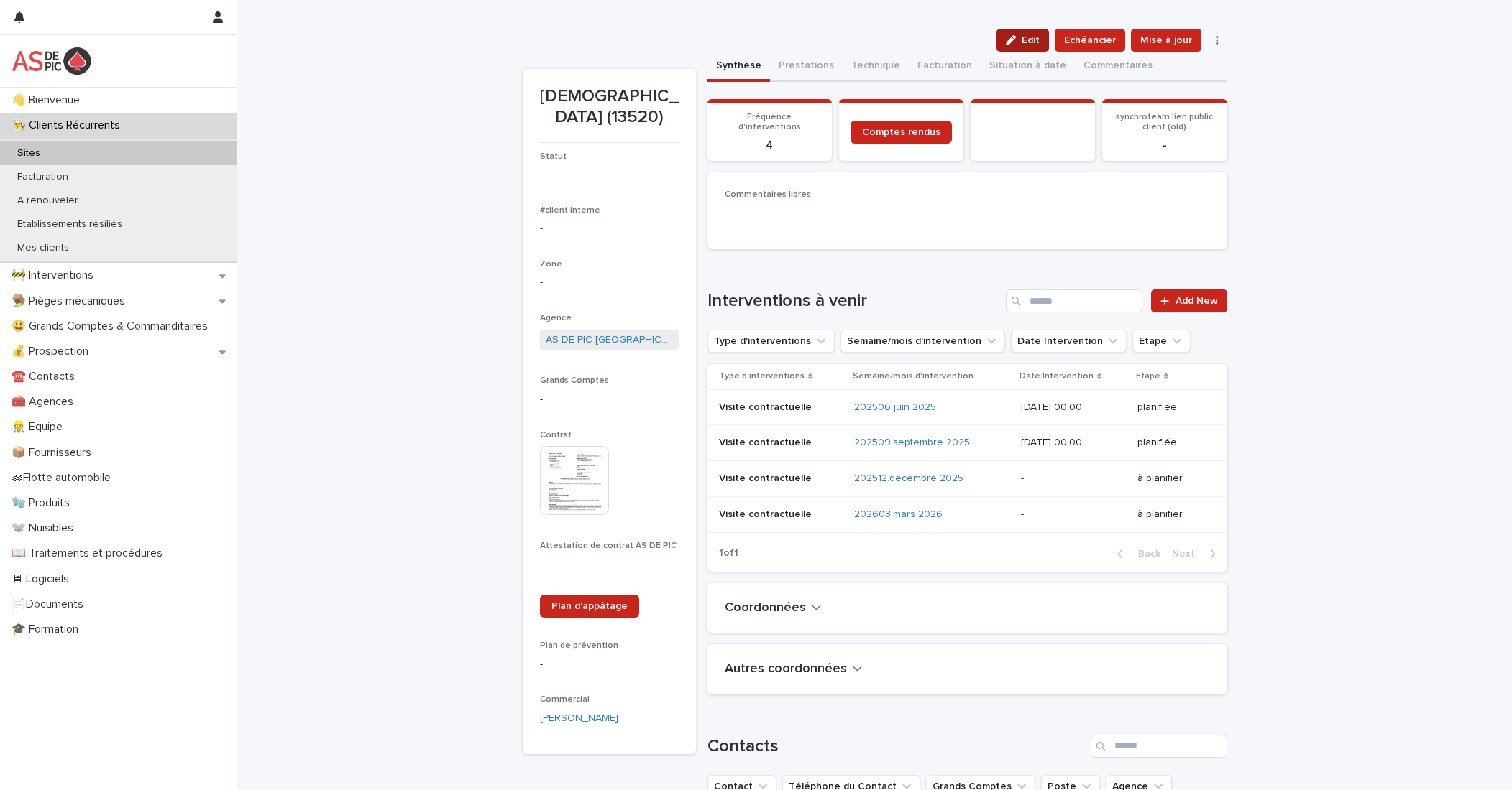
click at [1017, 41] on div "button" at bounding box center [1013, 40] width 16 height 10
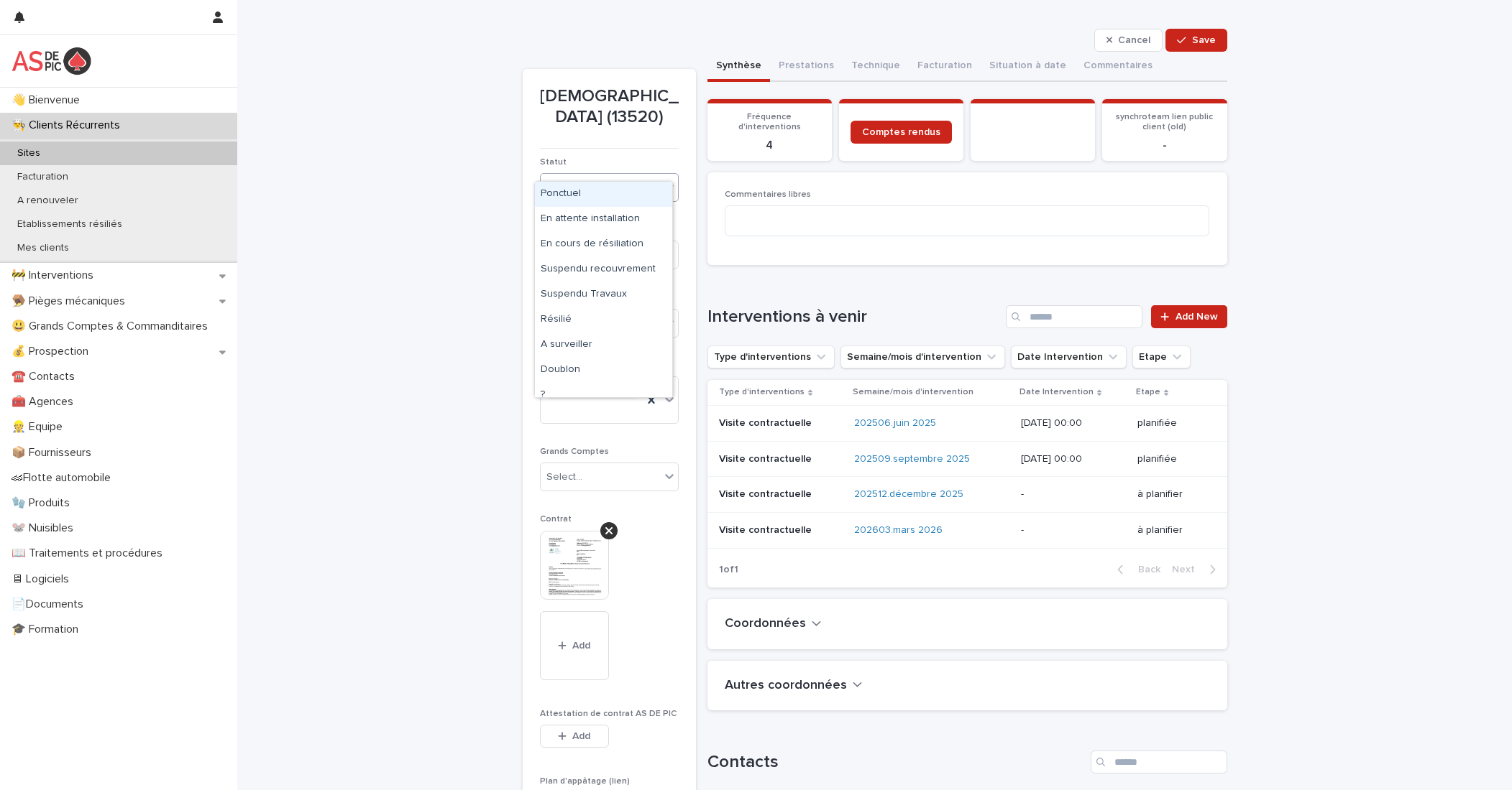
click at [599, 176] on div "Select..." at bounding box center [599, 188] width 119 height 24
type input "******"
click at [593, 190] on div "Liquidation judiciaire" at bounding box center [603, 195] width 137 height 26
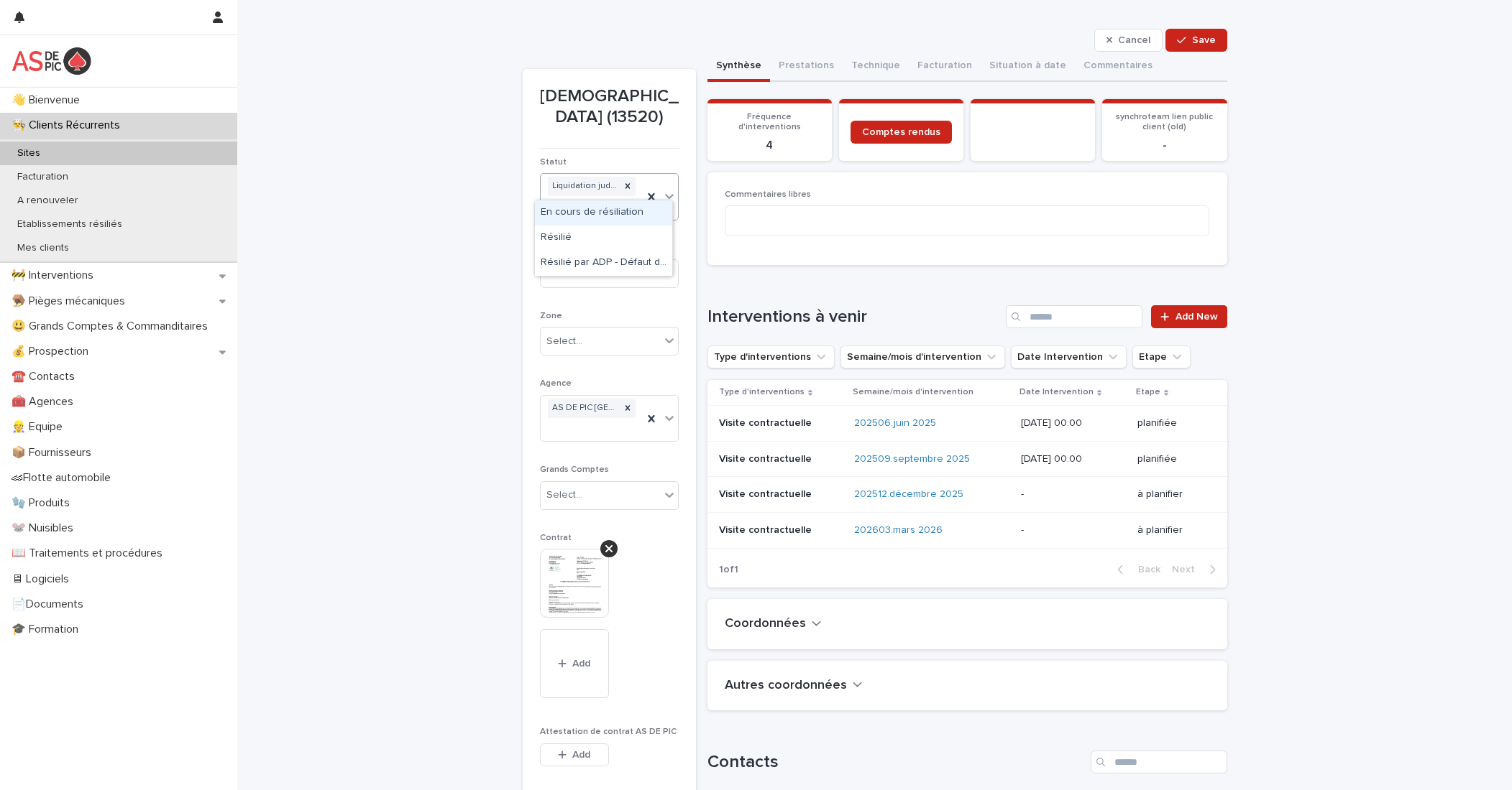
type input "*******"
click at [620, 214] on div "Résilié" at bounding box center [603, 213] width 137 height 26
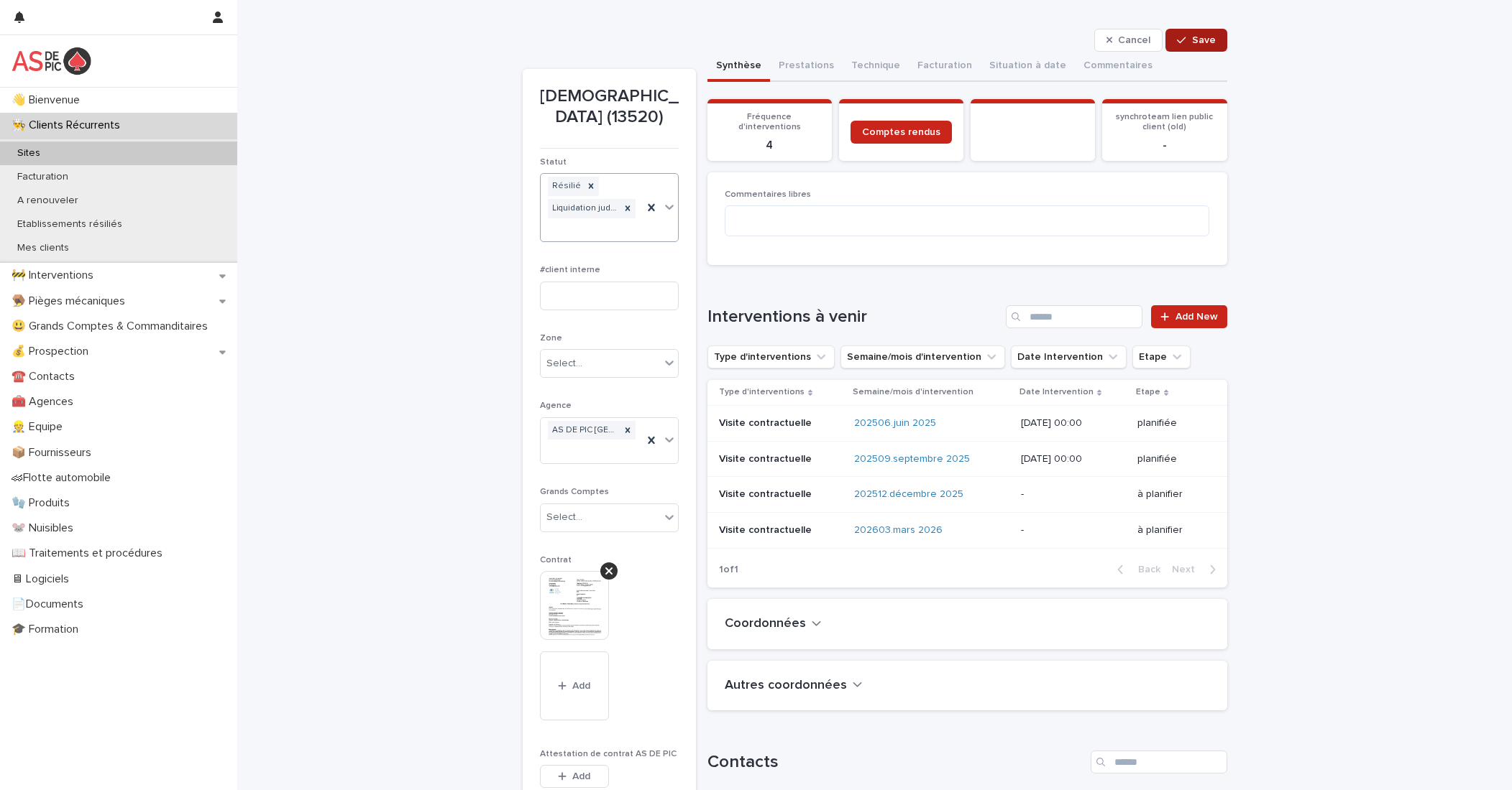
click at [1064, 40] on span "Save" at bounding box center [1203, 40] width 24 height 10
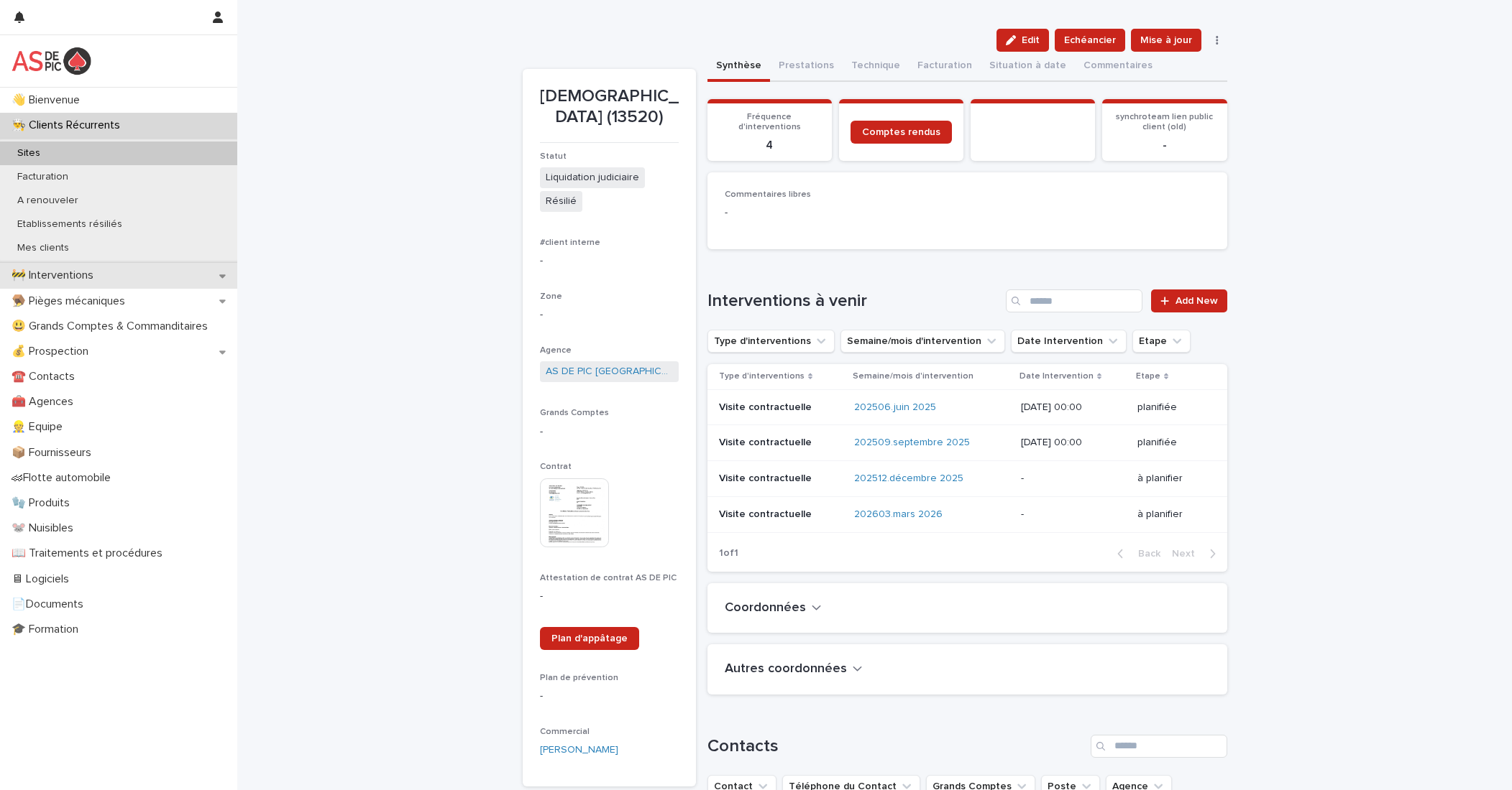
click at [99, 265] on div "🚧 Interventions" at bounding box center [118, 276] width 238 height 26
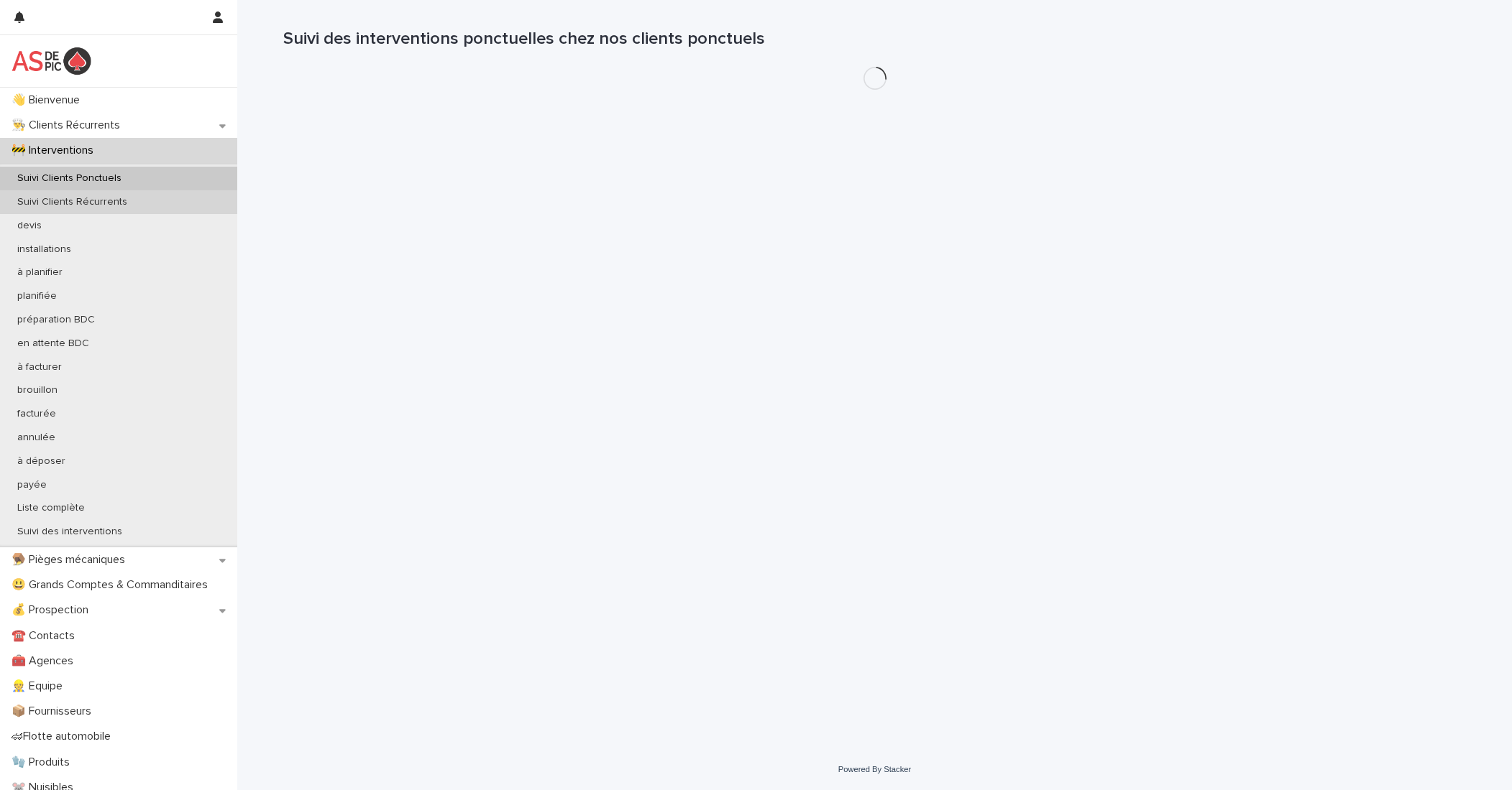
click at [137, 197] on div "Suivi Clients Récurrents" at bounding box center [118, 202] width 238 height 24
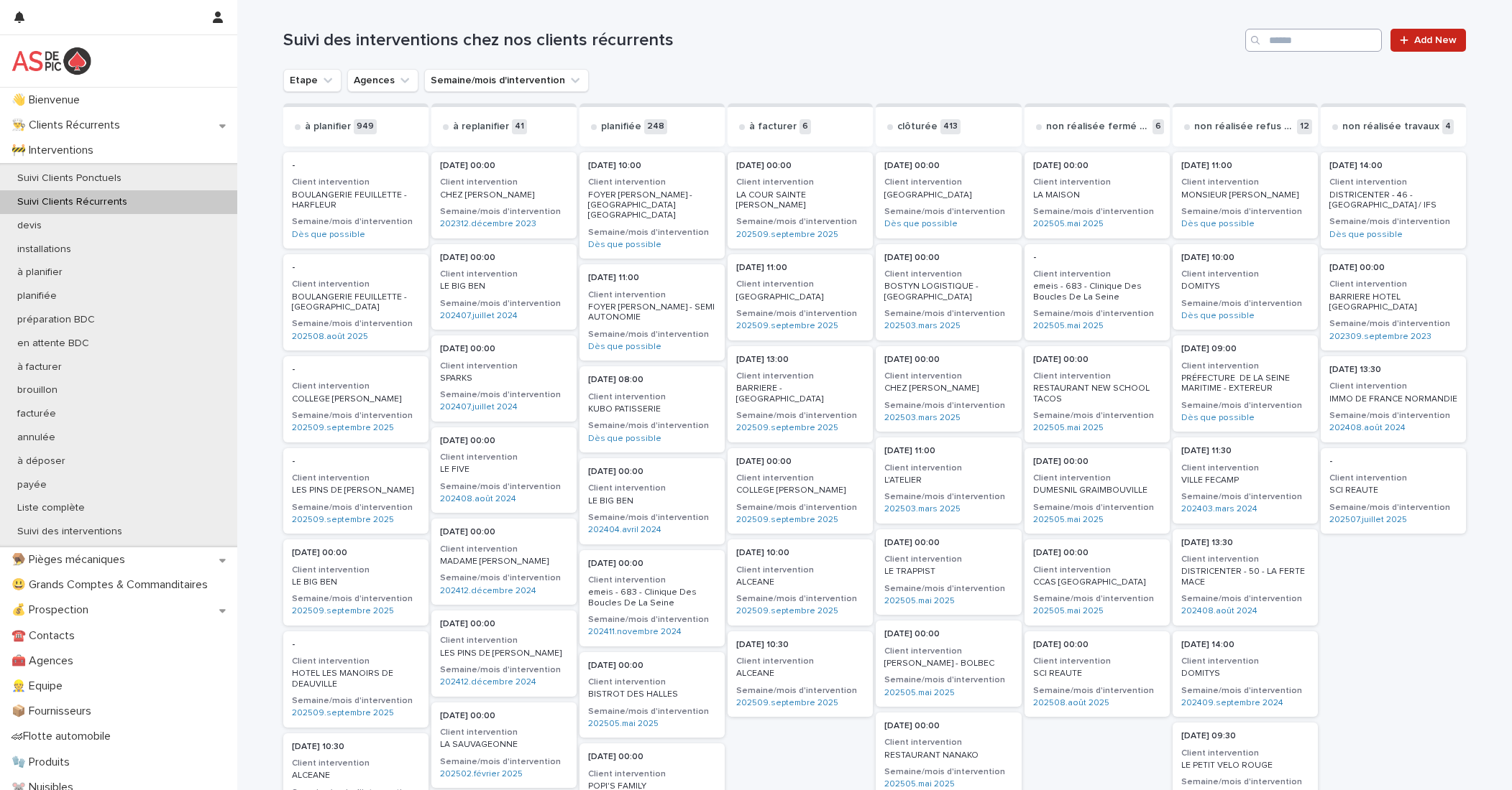
click at [1064, 36] on div "Search" at bounding box center [1313, 39] width 137 height 23
click at [1064, 45] on input "Search" at bounding box center [1313, 39] width 137 height 23
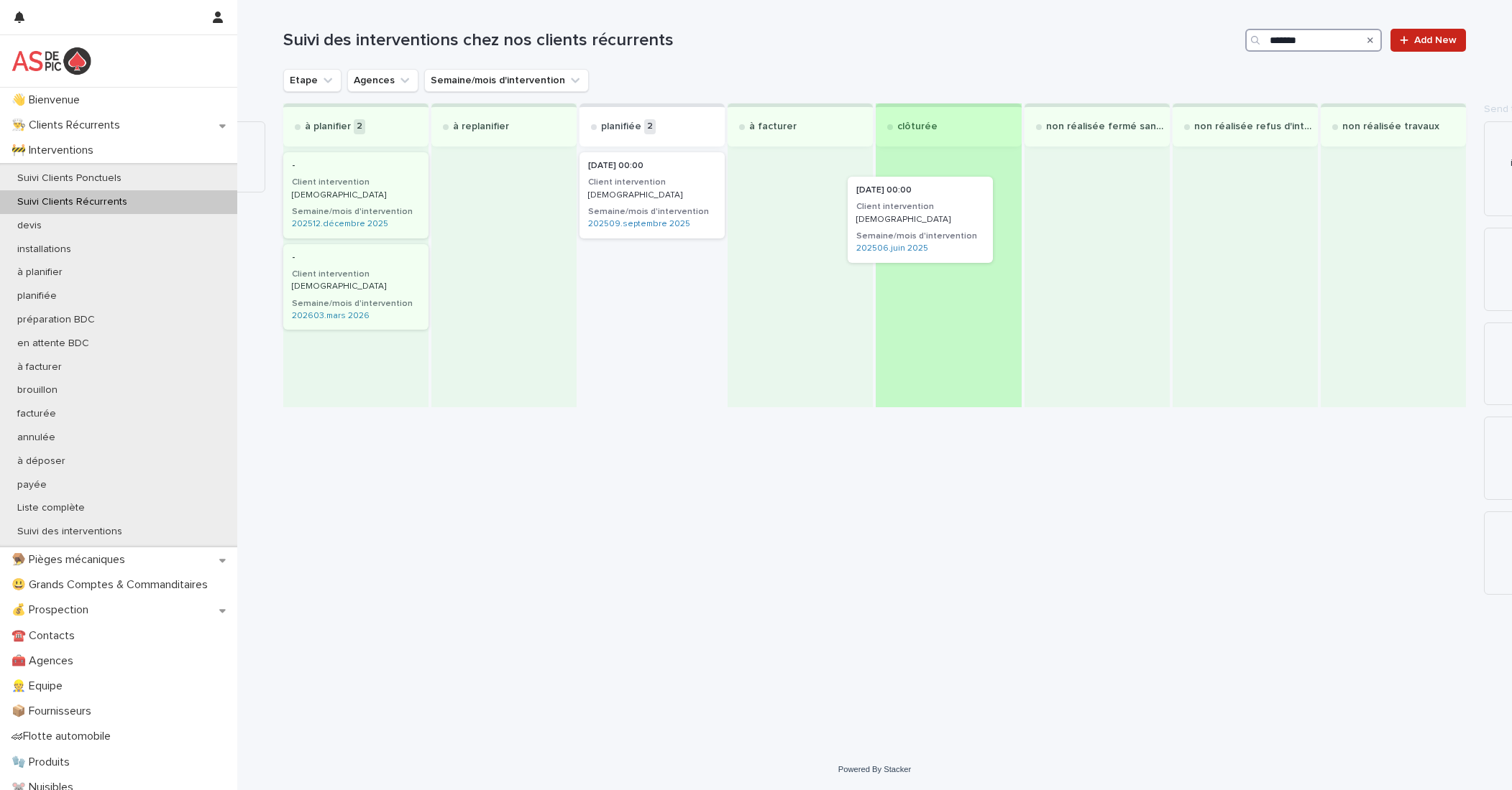
drag, startPoint x: 653, startPoint y: 186, endPoint x: 904, endPoint y: 205, distance: 251.7
click at [904, 205] on div "à planifier 2 - Client intervention SAFISOL Semaine/mois d'intervention 202512.…" at bounding box center [874, 255] width 1183 height 303
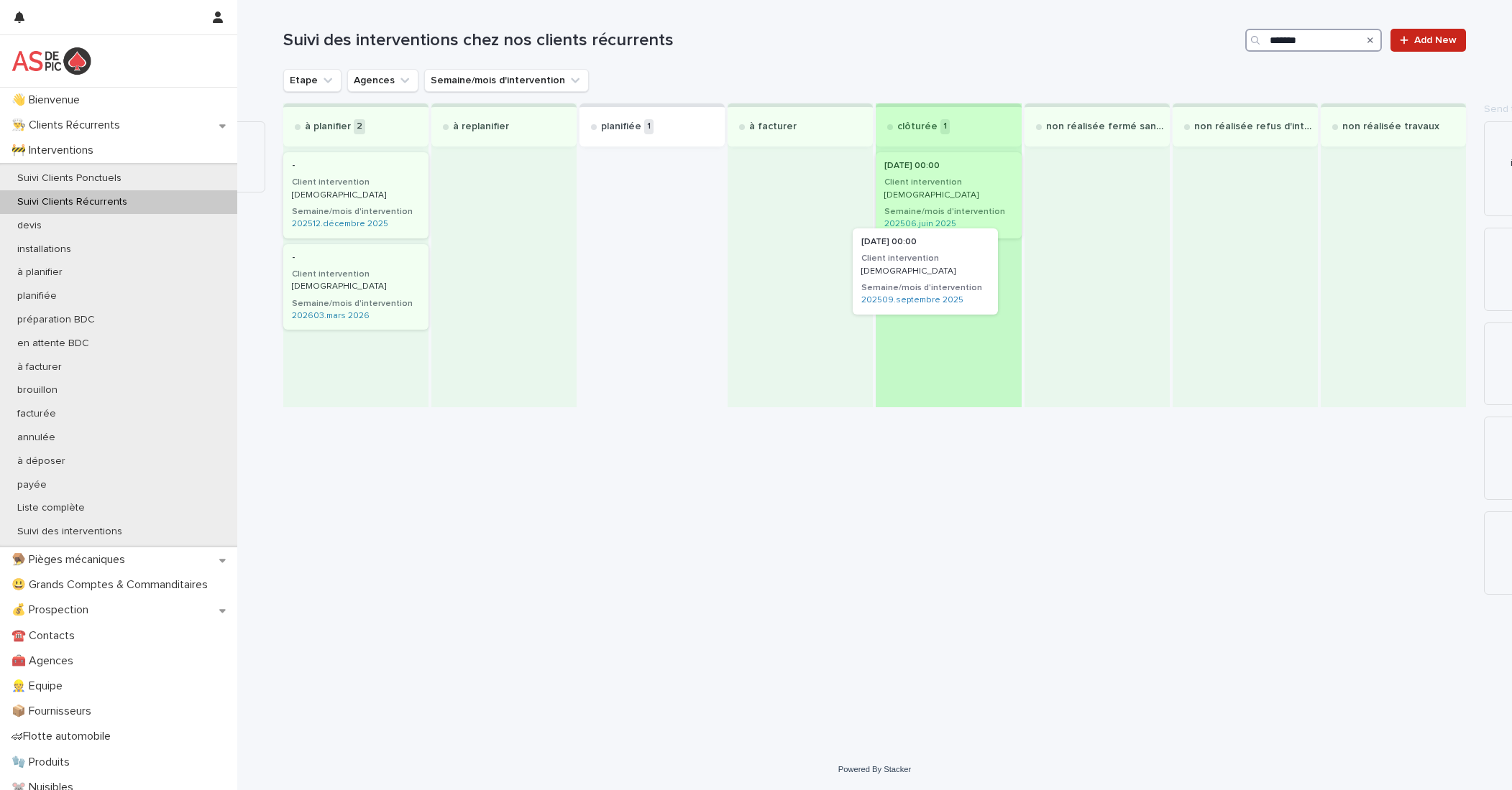
drag, startPoint x: 639, startPoint y: 190, endPoint x: 949, endPoint y: 278, distance: 322.2
click at [949, 278] on div "à planifier 2 - Client intervention SAFISOL Semaine/mois d'intervention 202512.…" at bounding box center [874, 255] width 1183 height 303
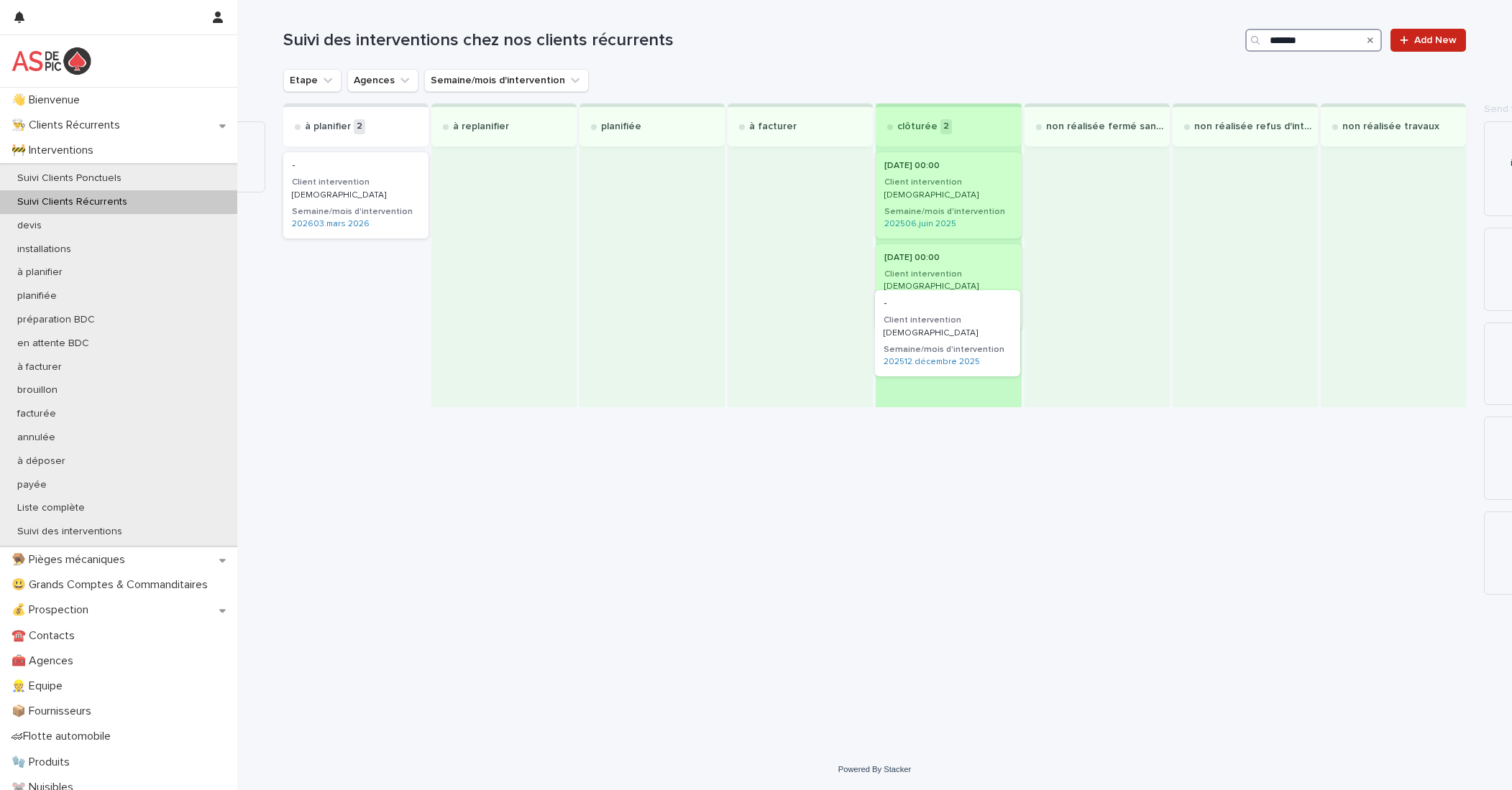
drag, startPoint x: 314, startPoint y: 179, endPoint x: 923, endPoint y: 322, distance: 625.6
click at [923, 322] on div "à planifier 2 - Client intervention SAFISOL Semaine/mois d'intervention 202512.…" at bounding box center [874, 255] width 1183 height 303
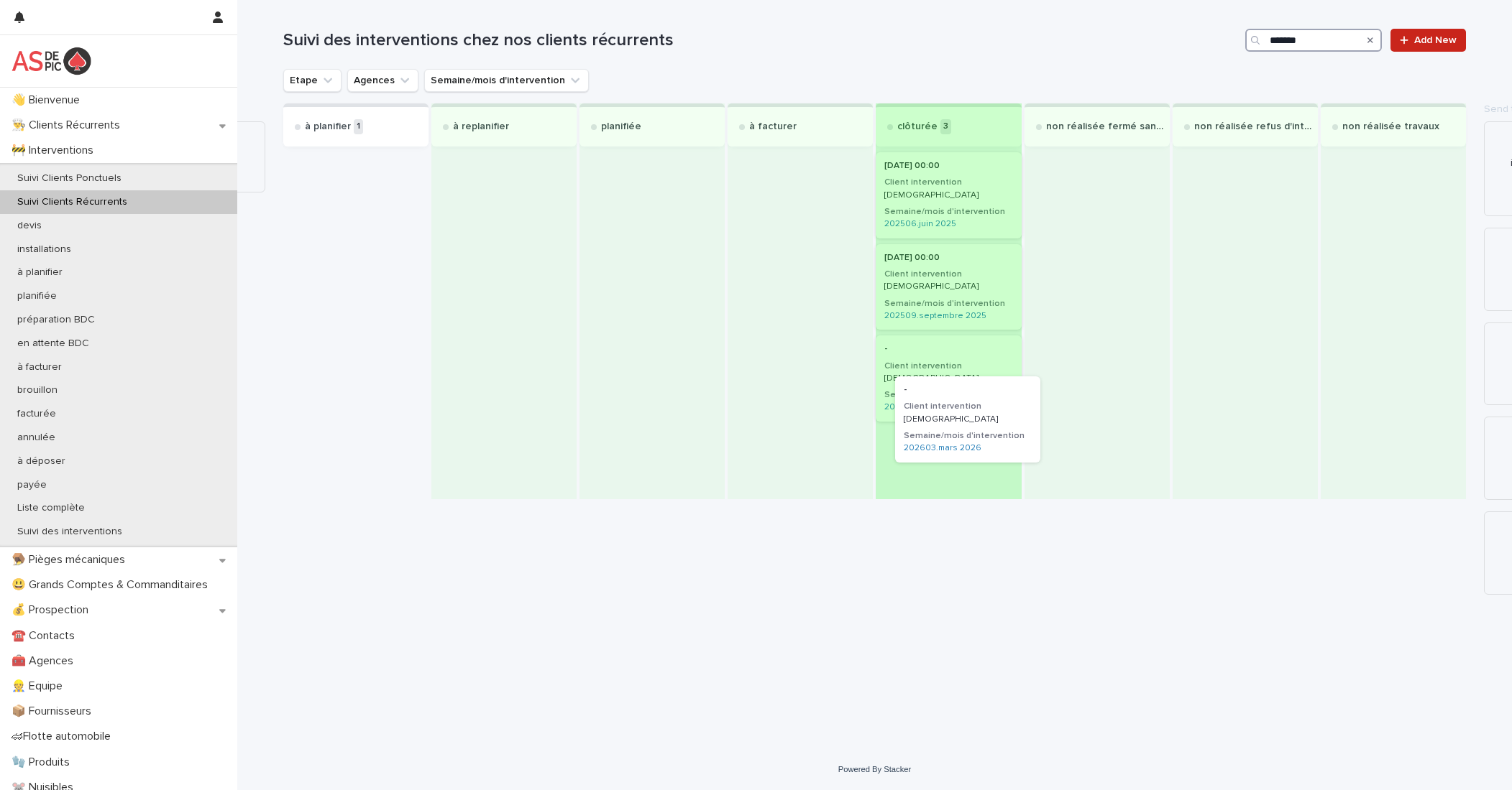
click at [960, 424] on div "à planifier 1 - Client intervention SAFISOL Semaine/mois d'intervention 202603.…" at bounding box center [874, 301] width 1183 height 396
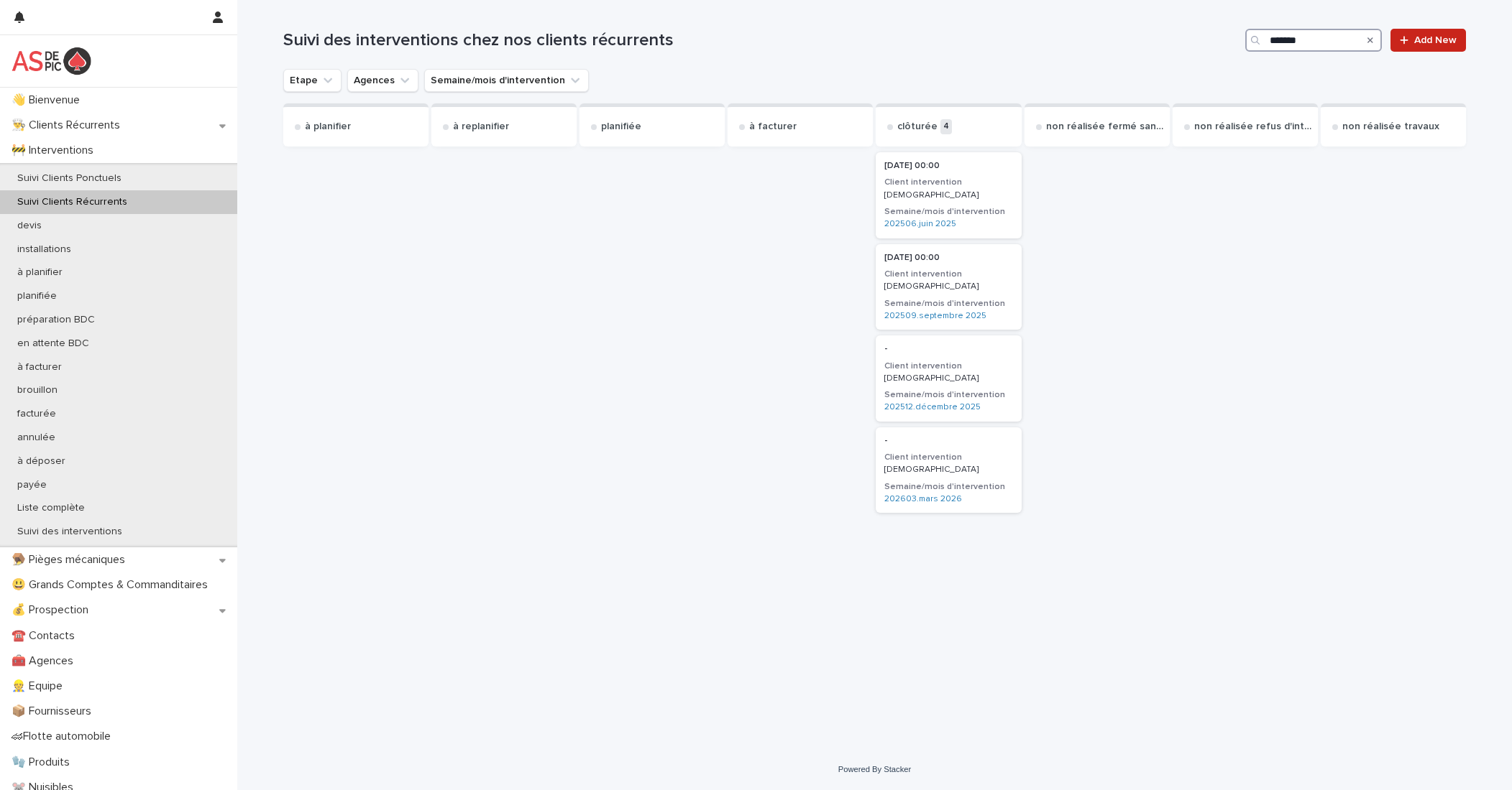
drag, startPoint x: 1322, startPoint y: 42, endPoint x: 1122, endPoint y: 37, distance: 200.1
click at [1064, 35] on div "Suivi des interventions chez nos clients récurrents ******* Add New" at bounding box center [874, 39] width 1183 height 23
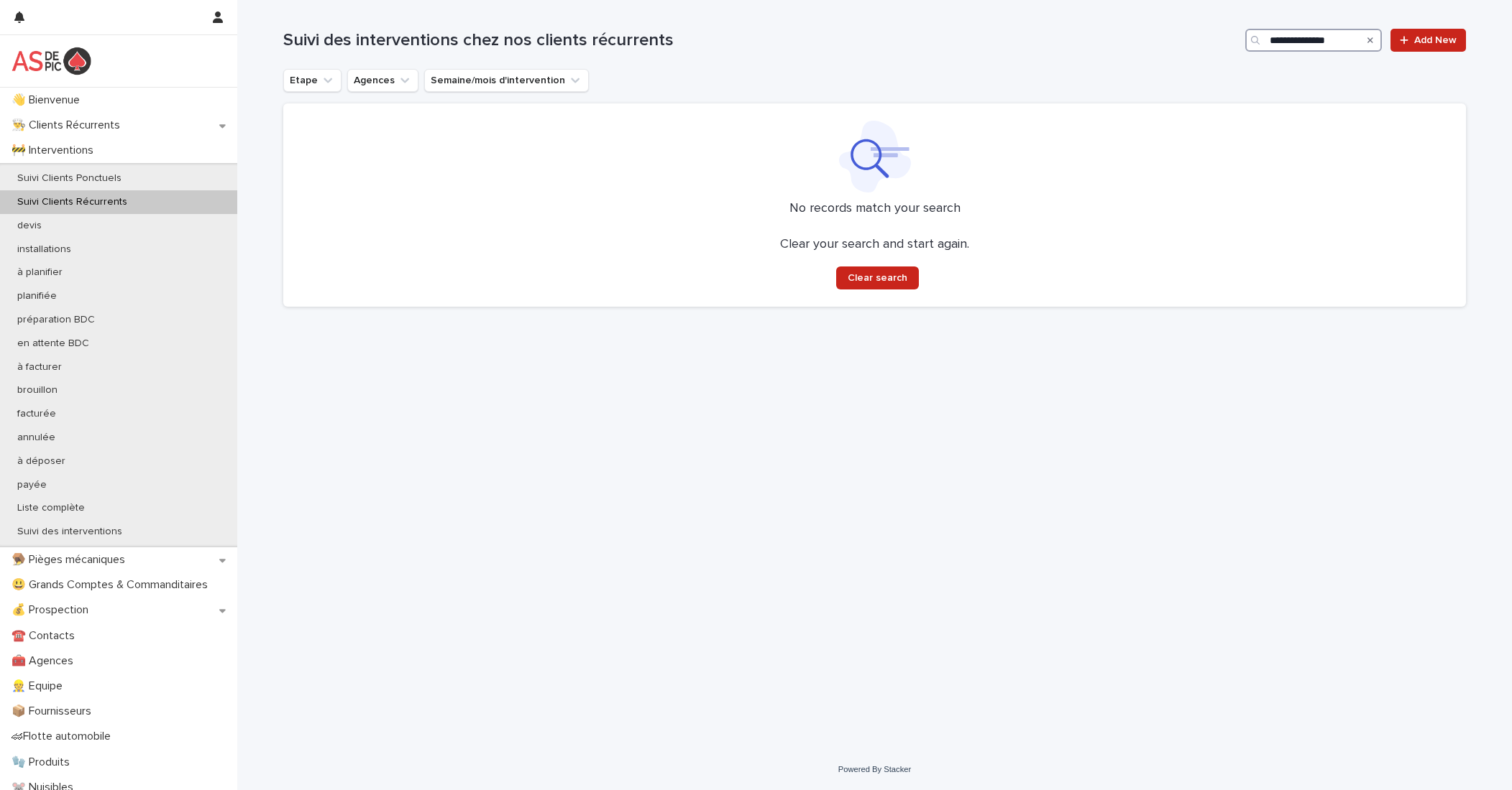
drag, startPoint x: 1342, startPoint y: 34, endPoint x: 1307, endPoint y: 42, distance: 35.9
click at [1064, 42] on input "**********" at bounding box center [1313, 39] width 137 height 23
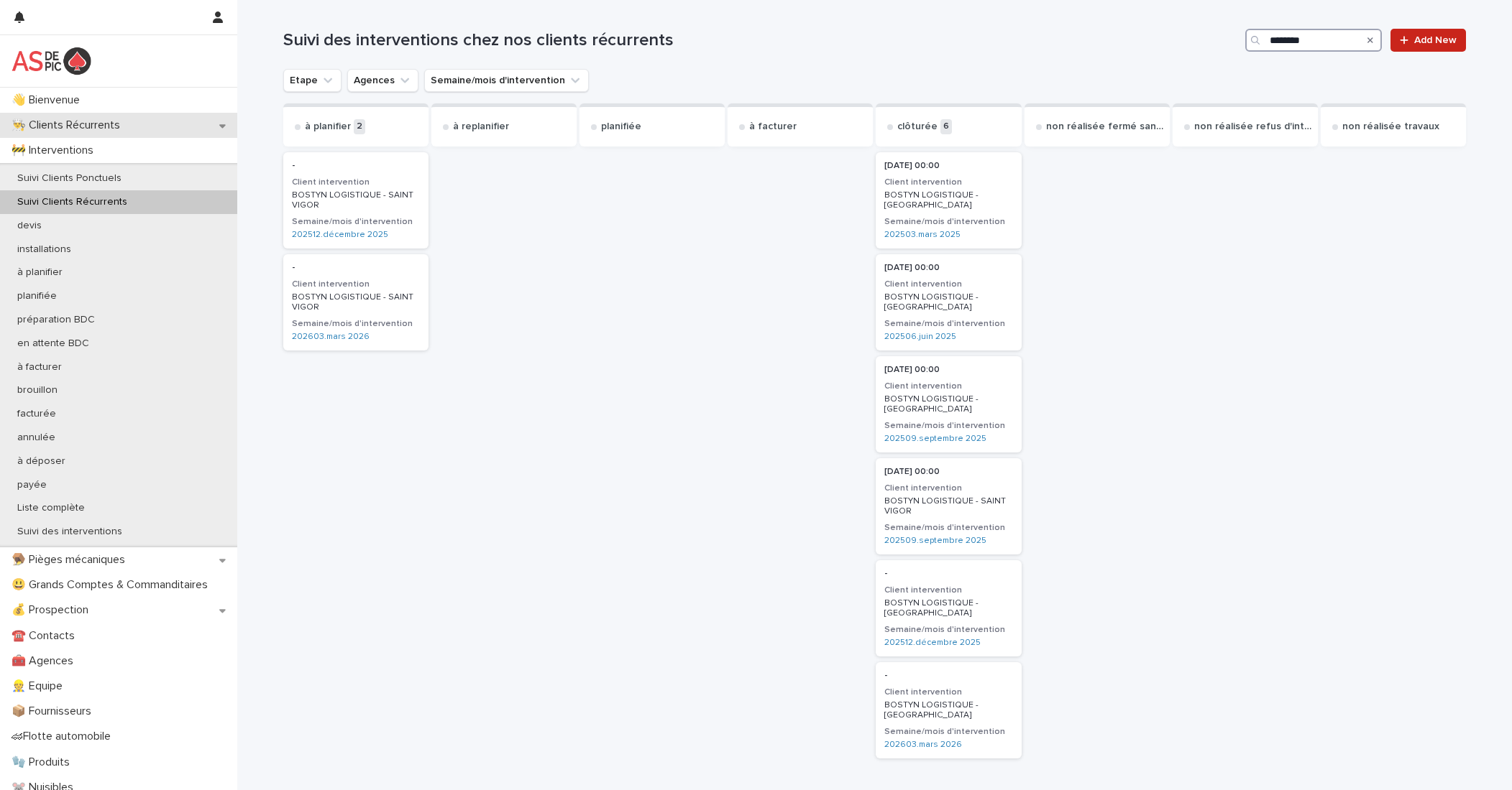
type input "********"
click at [129, 126] on p "👨‍🍳 Clients Récurrents" at bounding box center [69, 125] width 126 height 14
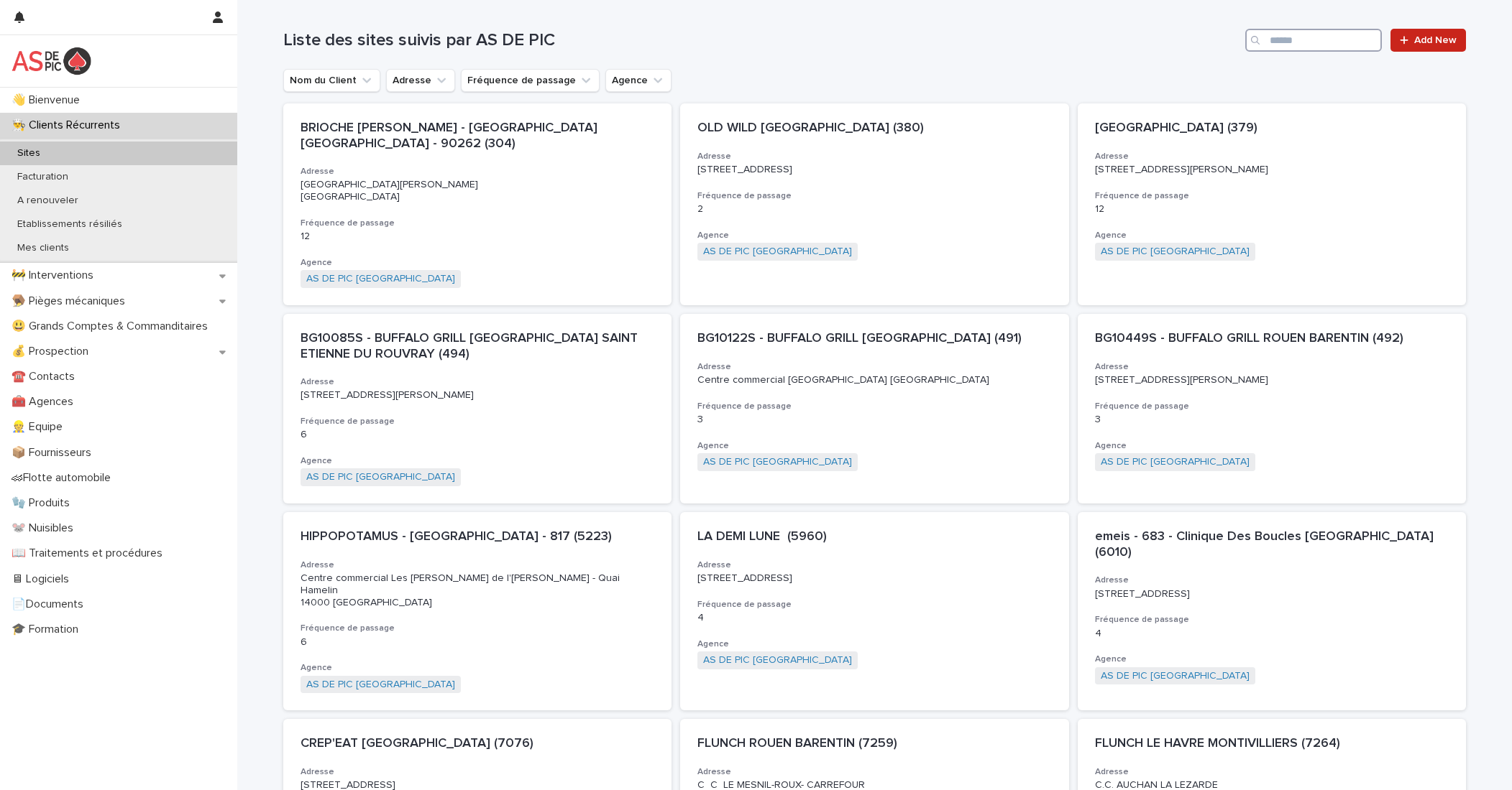
click at [1064, 39] on input "Search" at bounding box center [1313, 39] width 137 height 23
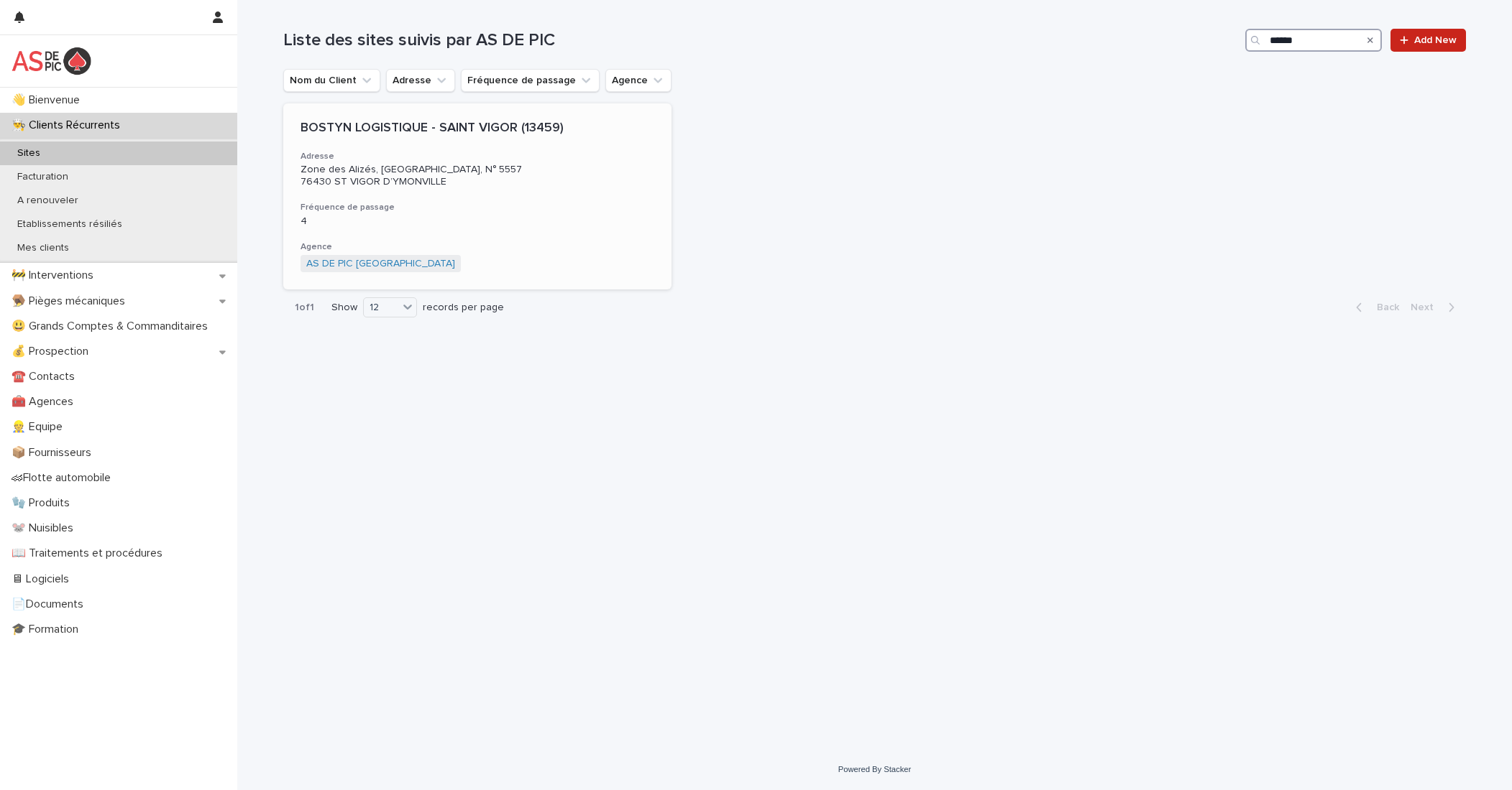
type input "******"
click at [495, 198] on div "BOSTYN LOGISTIQUE - SAINT VIGOR (13459) Adresse Zone des Alizés, Parc du Hode I…" at bounding box center [477, 196] width 388 height 186
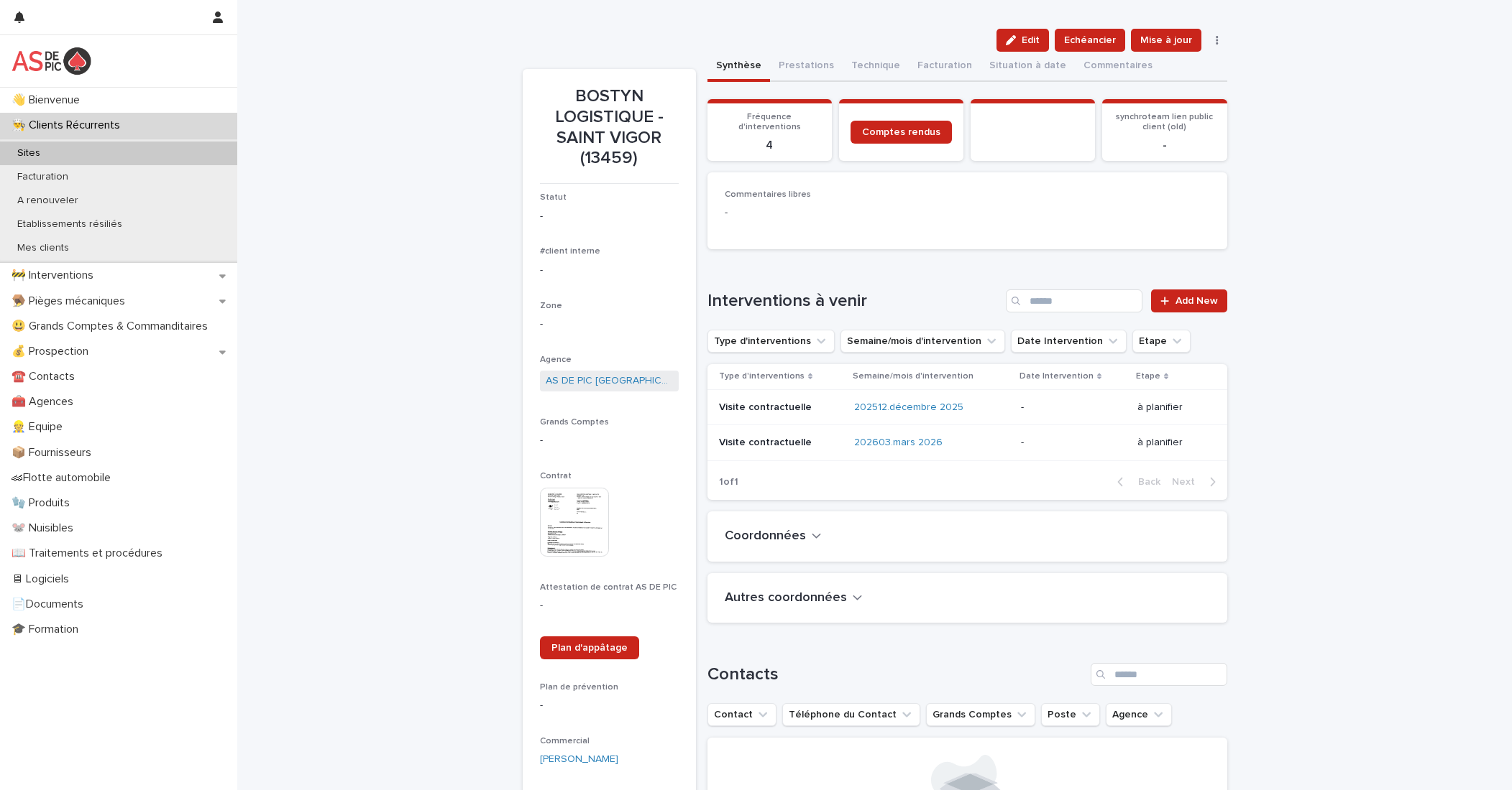
click at [578, 524] on img at bounding box center [575, 522] width 69 height 69
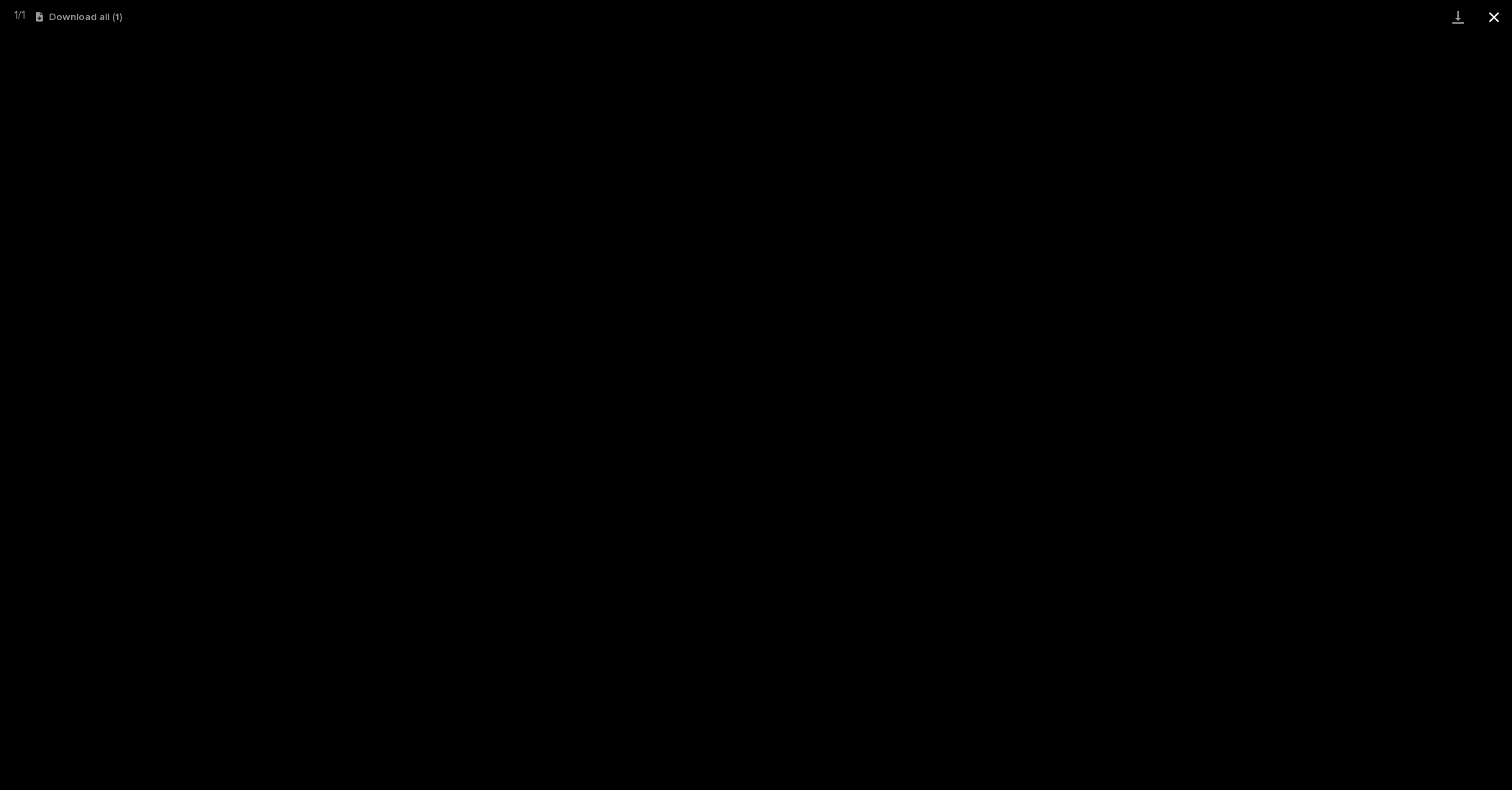
click at [1064, 19] on button "Close gallery" at bounding box center [1493, 17] width 35 height 33
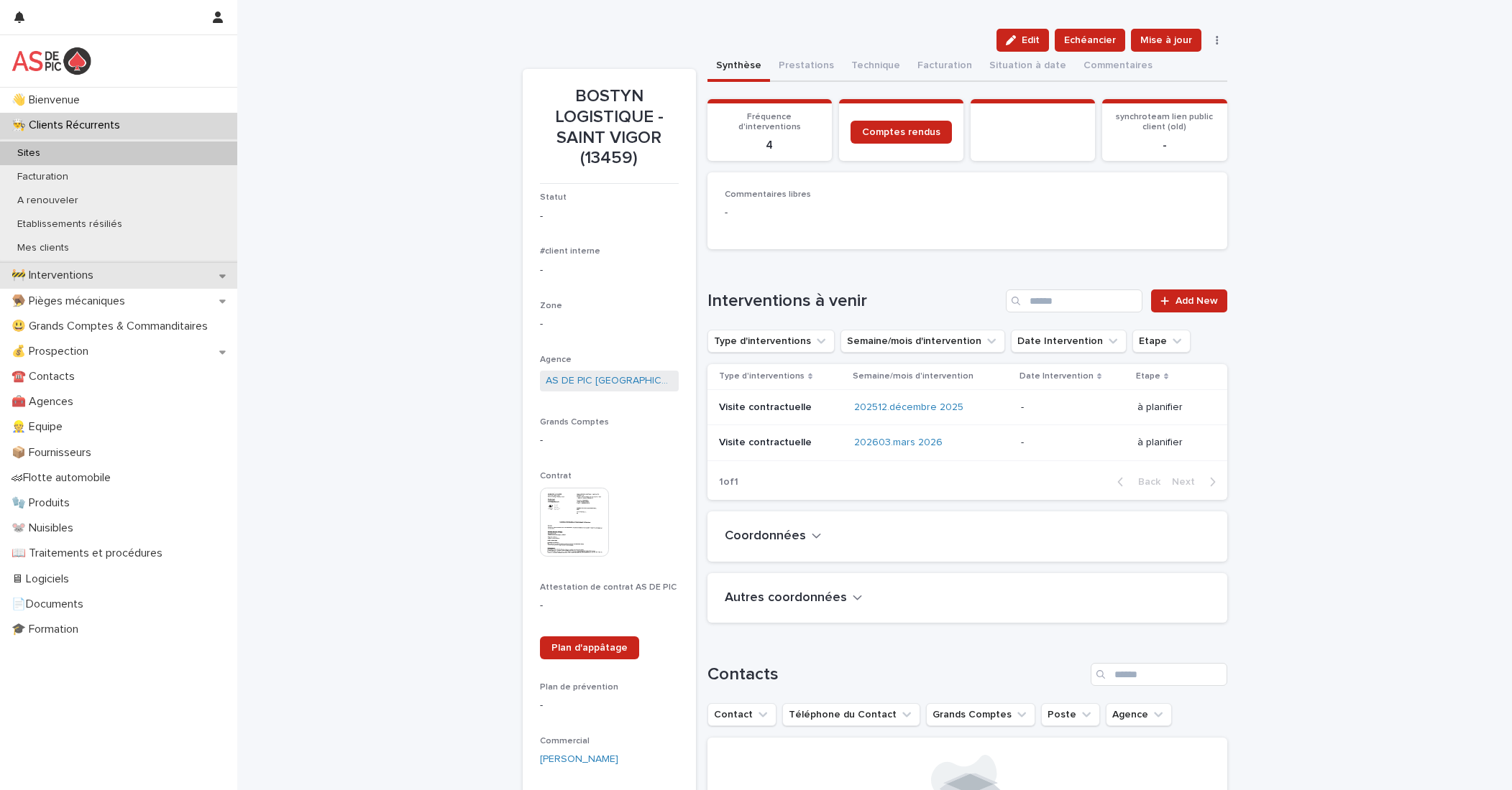
click at [120, 276] on div "🚧 Interventions" at bounding box center [118, 276] width 238 height 26
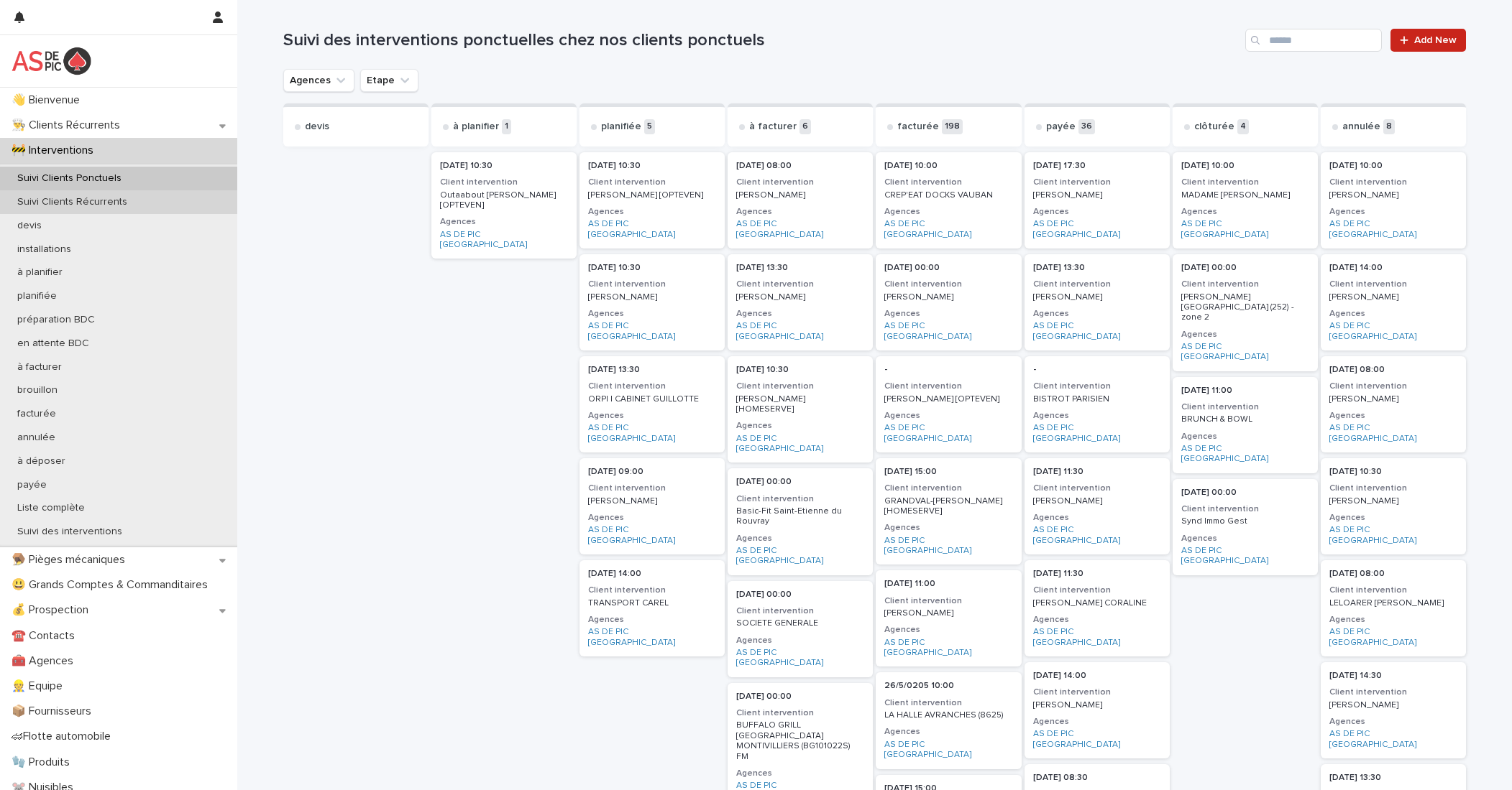
click at [148, 202] on div "Suivi Clients Récurrents" at bounding box center [118, 202] width 238 height 24
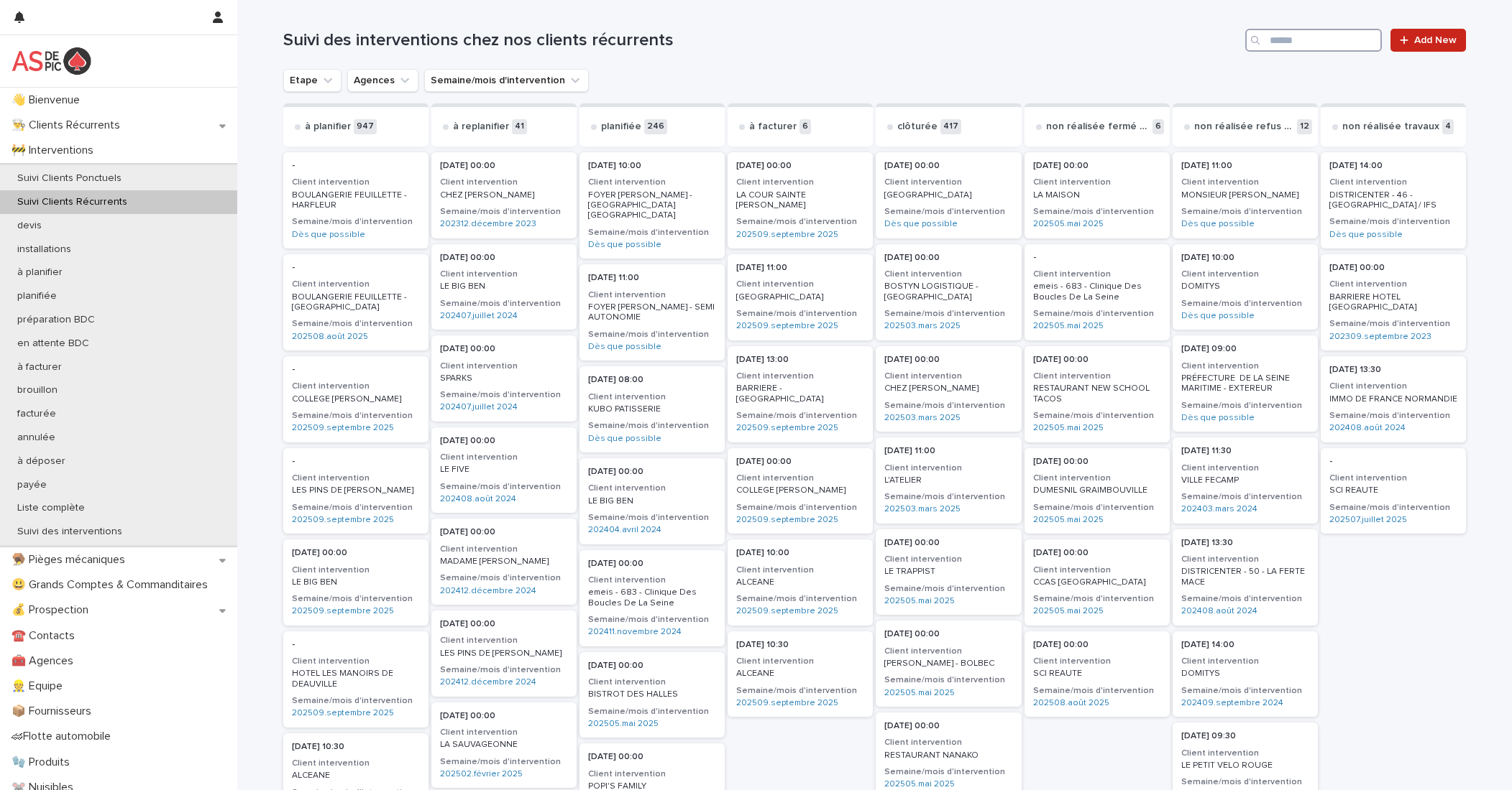
click at [1064, 35] on input "Search" at bounding box center [1313, 39] width 137 height 23
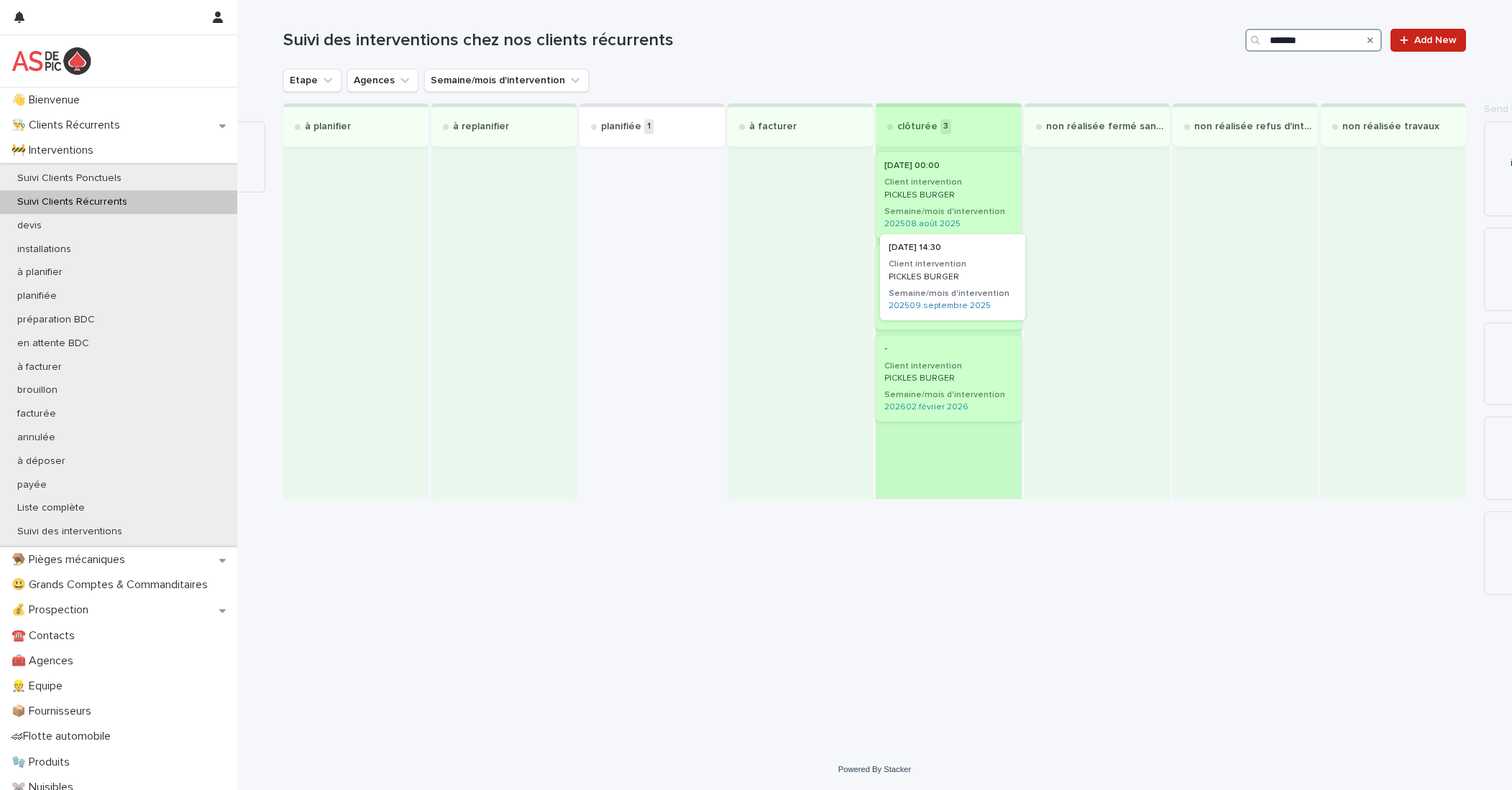
drag, startPoint x: 631, startPoint y: 177, endPoint x: 944, endPoint y: 263, distance: 324.6
click at [943, 263] on div "à planifier à replanifier planifiée 1 17/9/2025 14:30 Client intervention PICKL…" at bounding box center [874, 301] width 1183 height 396
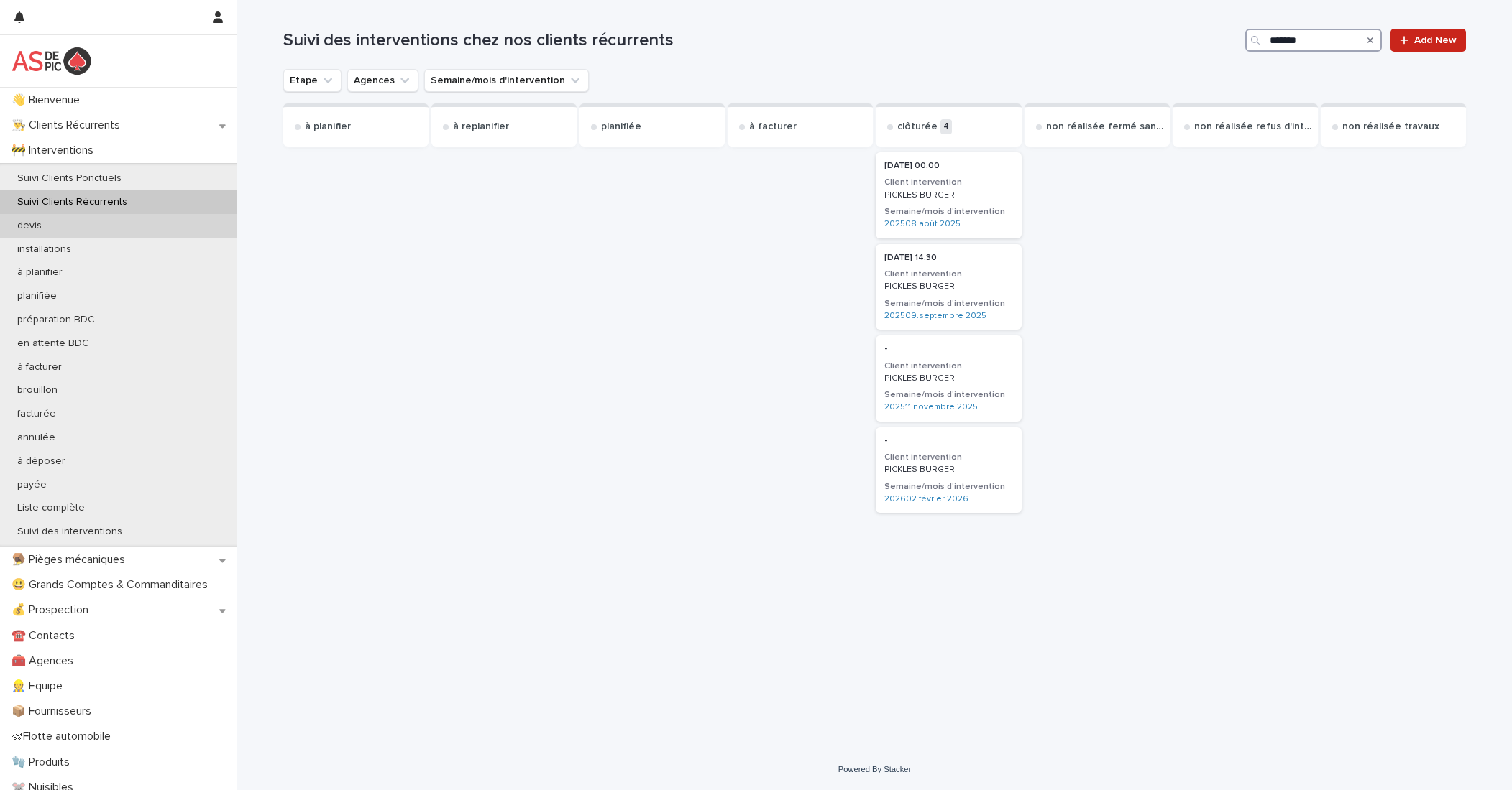
type input "*******"
click at [130, 123] on p "👨‍🍳 Clients Récurrents" at bounding box center [69, 125] width 126 height 14
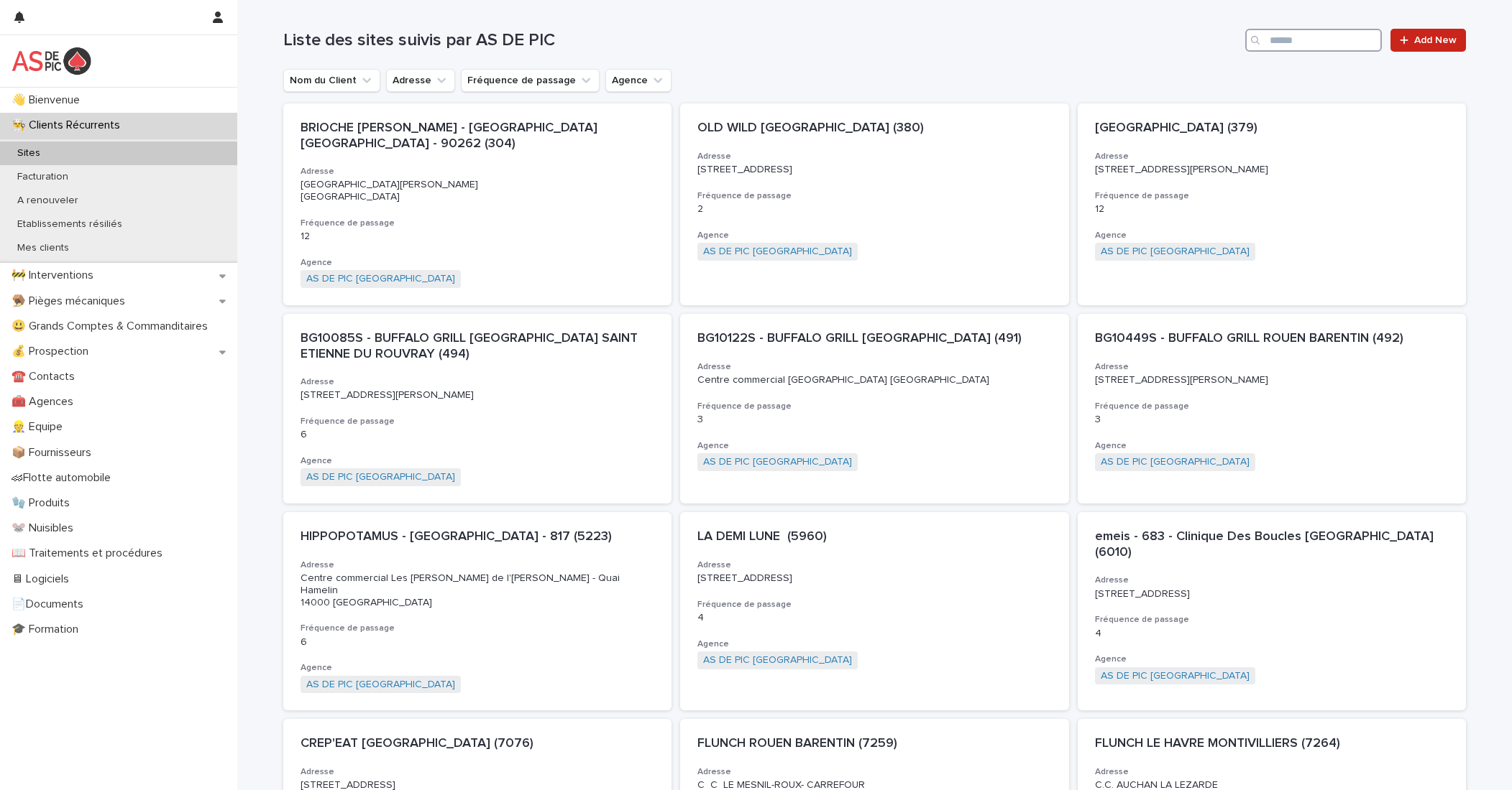
click at [1064, 35] on input "Search" at bounding box center [1313, 39] width 137 height 23
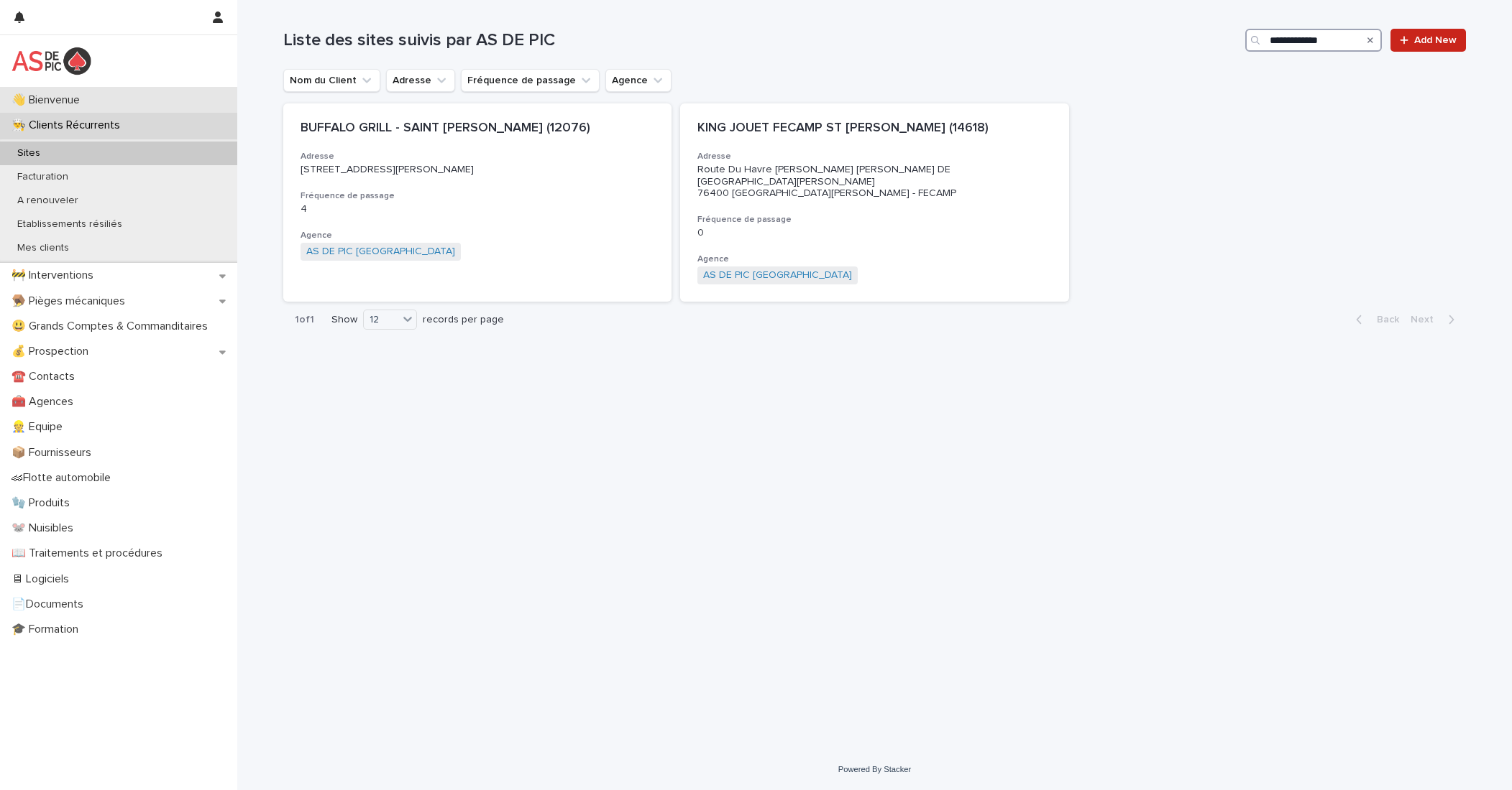
type input "**********"
click at [96, 270] on p "🚧 Interventions" at bounding box center [55, 276] width 100 height 14
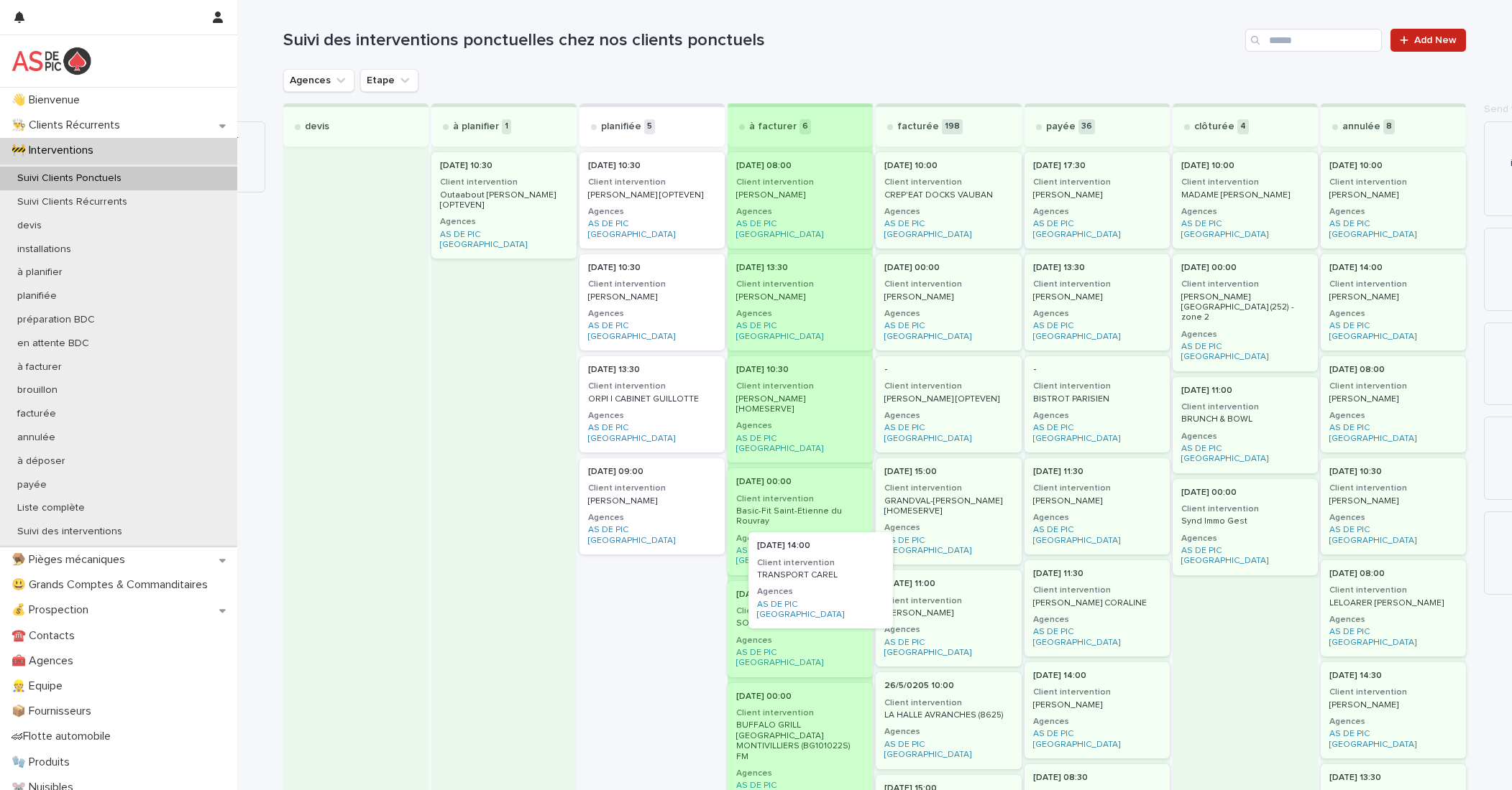
drag, startPoint x: 633, startPoint y: 556, endPoint x: 791, endPoint y: 580, distance: 159.8
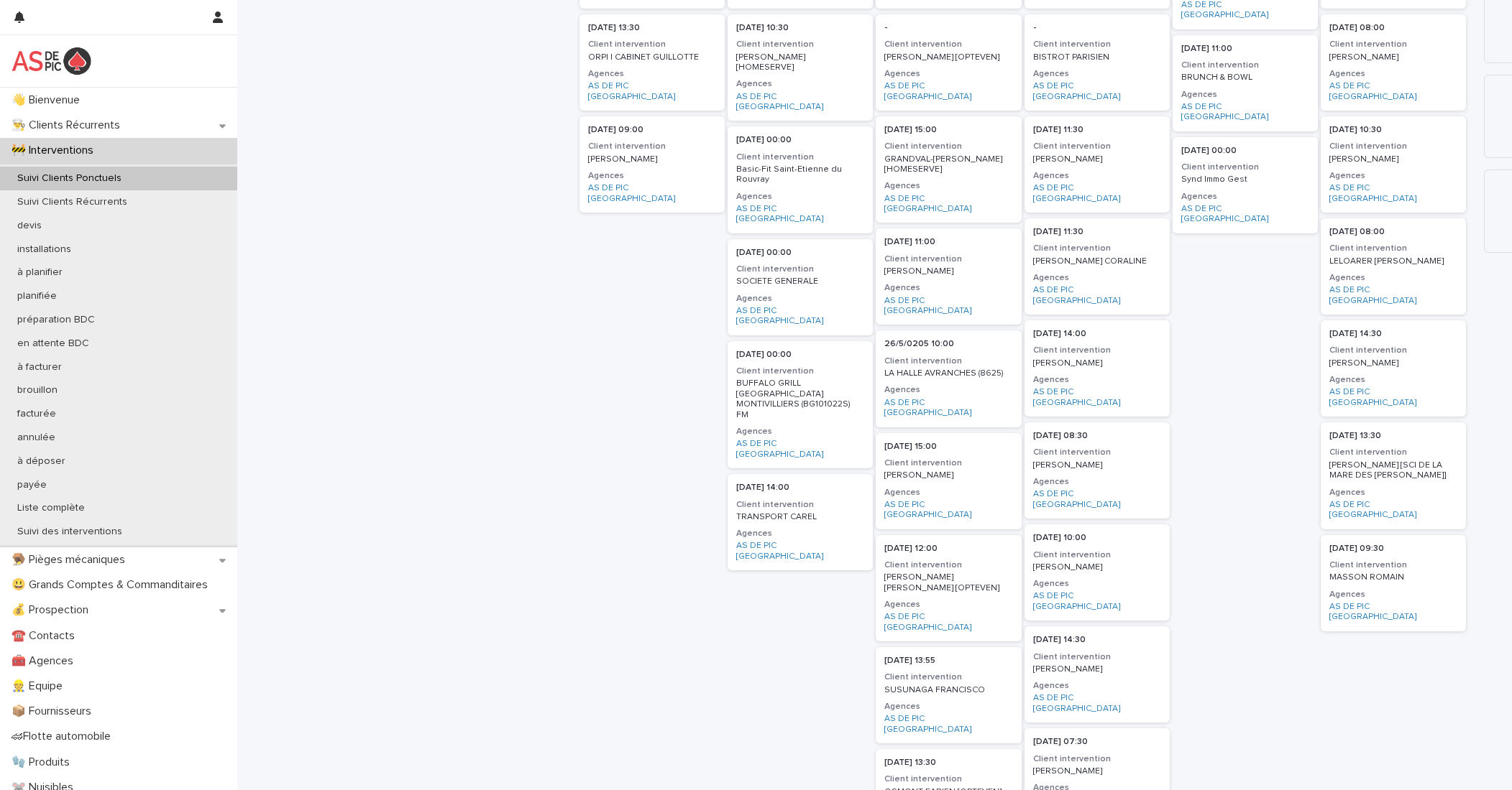
scroll to position [431, 0]
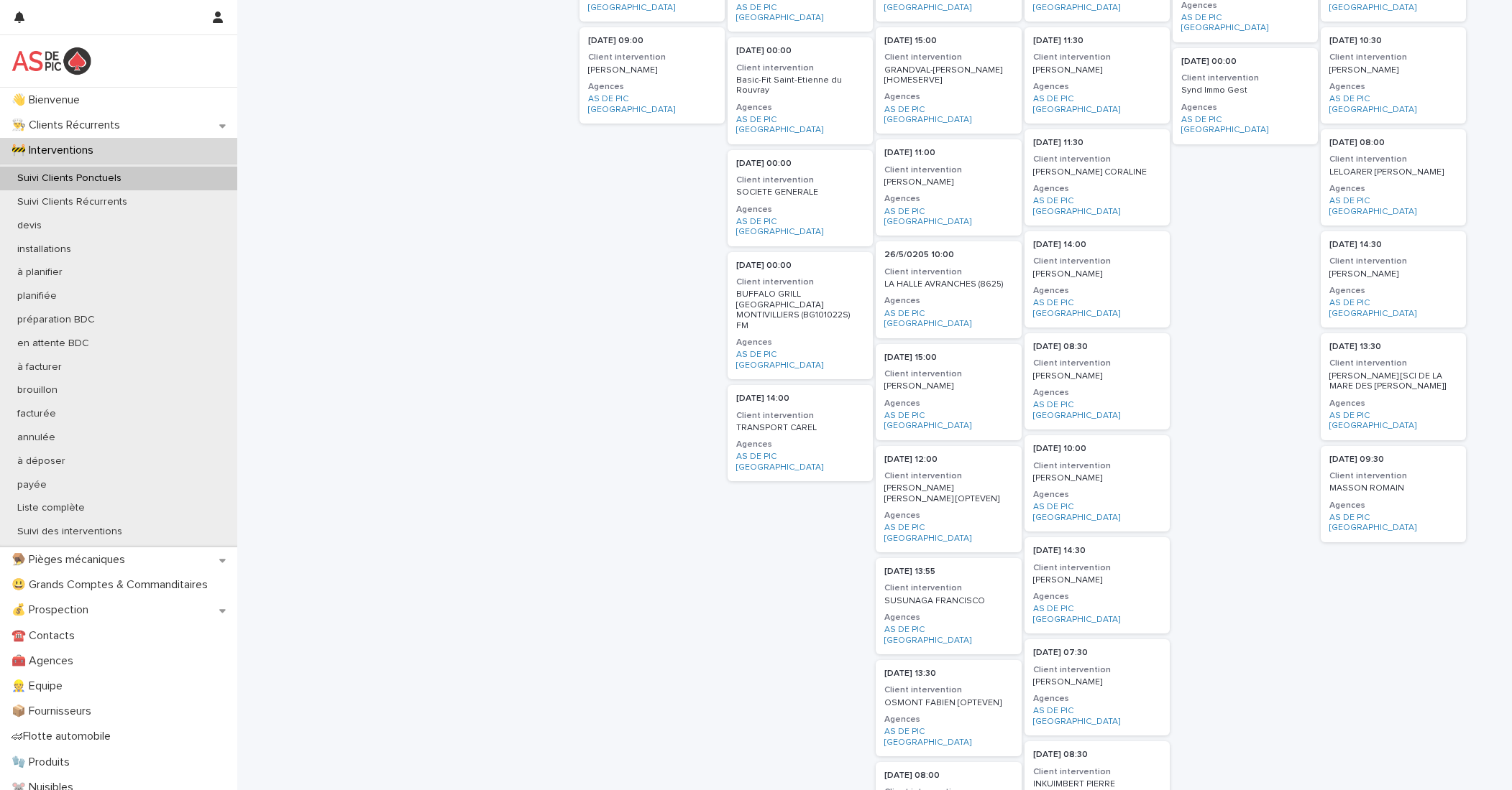
click at [787, 424] on p "TRANSPORT CAREL" at bounding box center [800, 428] width 128 height 10
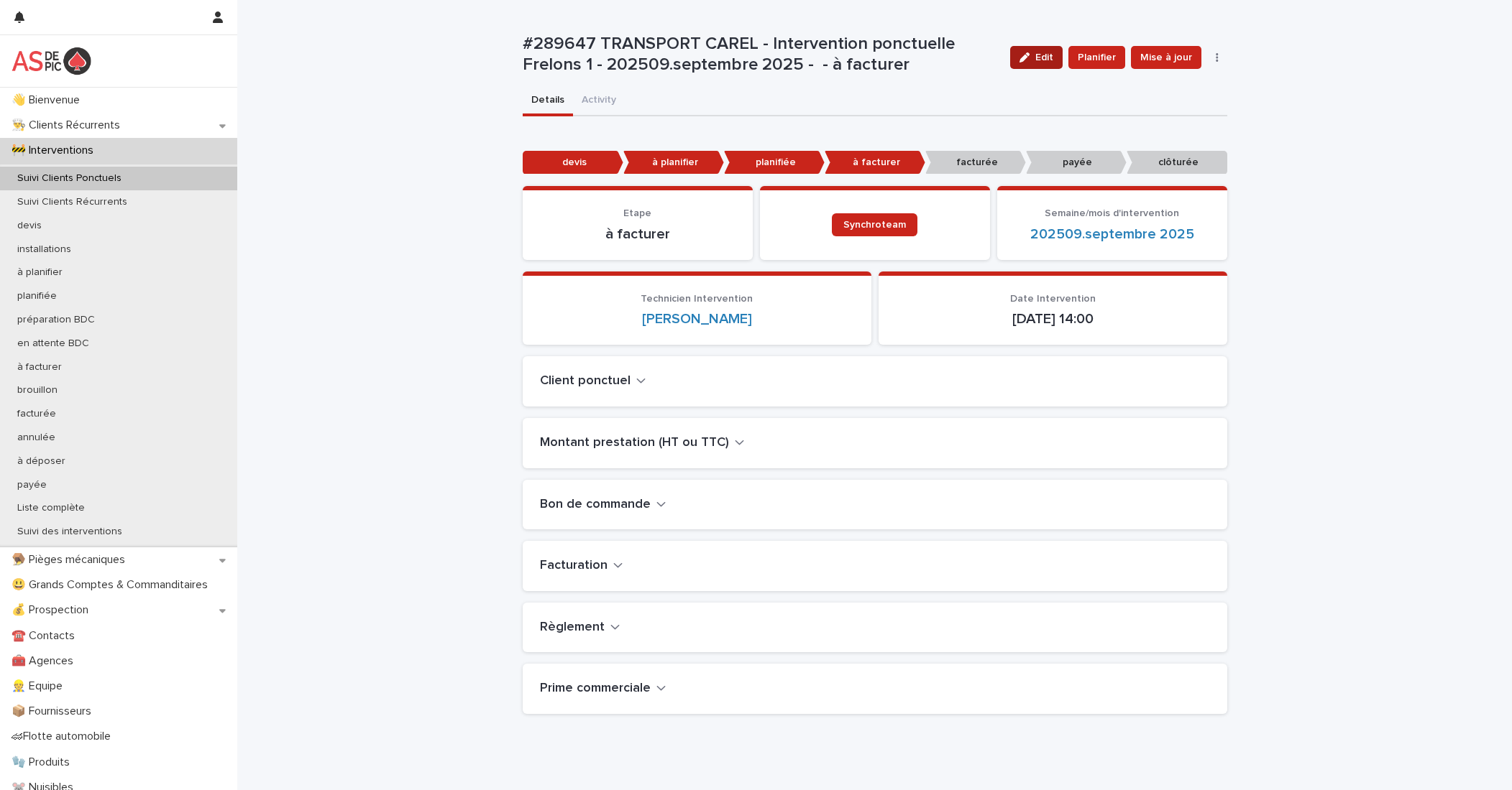
click at [1044, 68] on button "Edit" at bounding box center [1036, 57] width 52 height 23
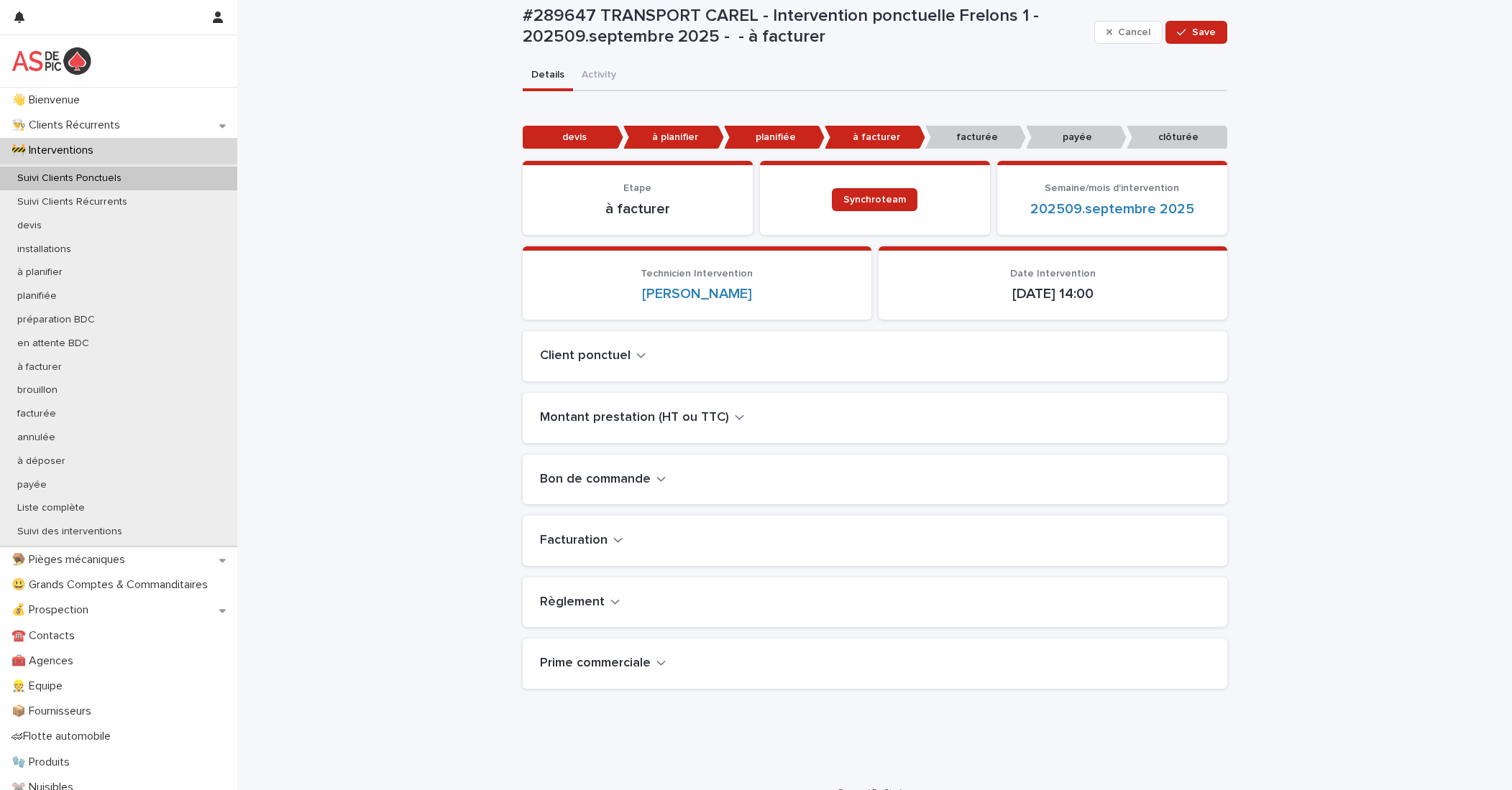
scroll to position [48, 0]
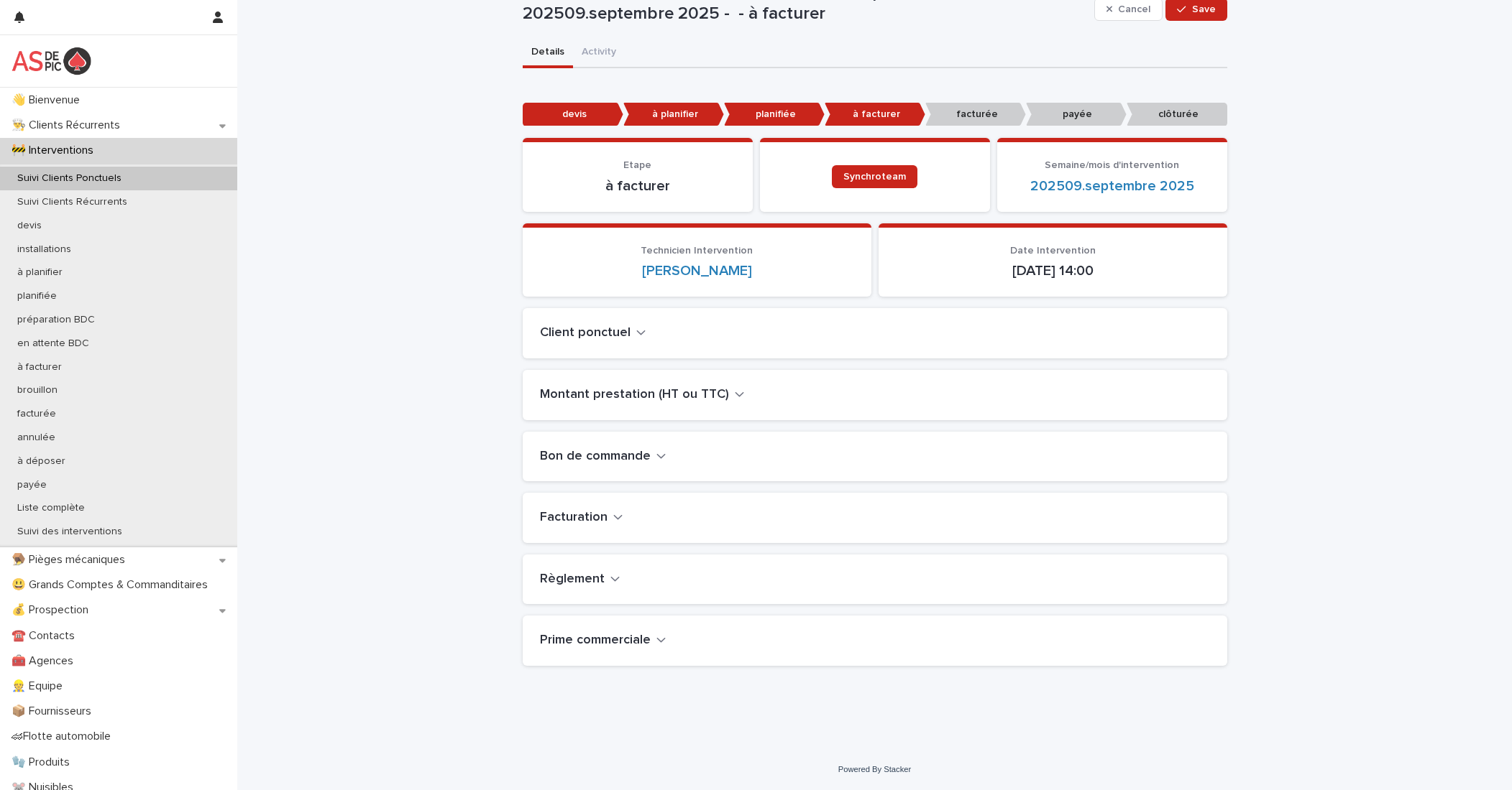
click at [587, 517] on h2 "Facturation" at bounding box center [574, 518] width 68 height 16
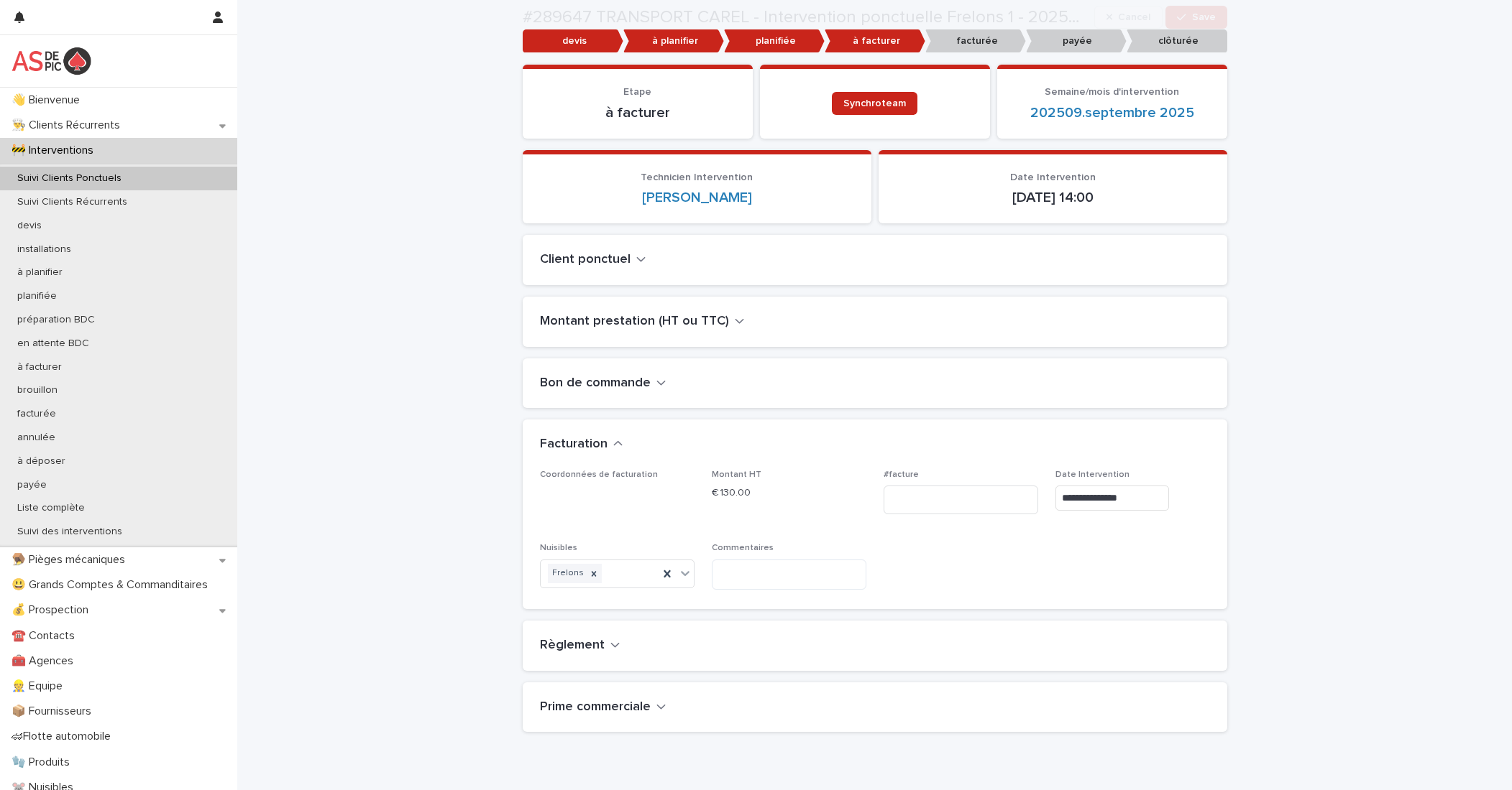
scroll to position [122, 0]
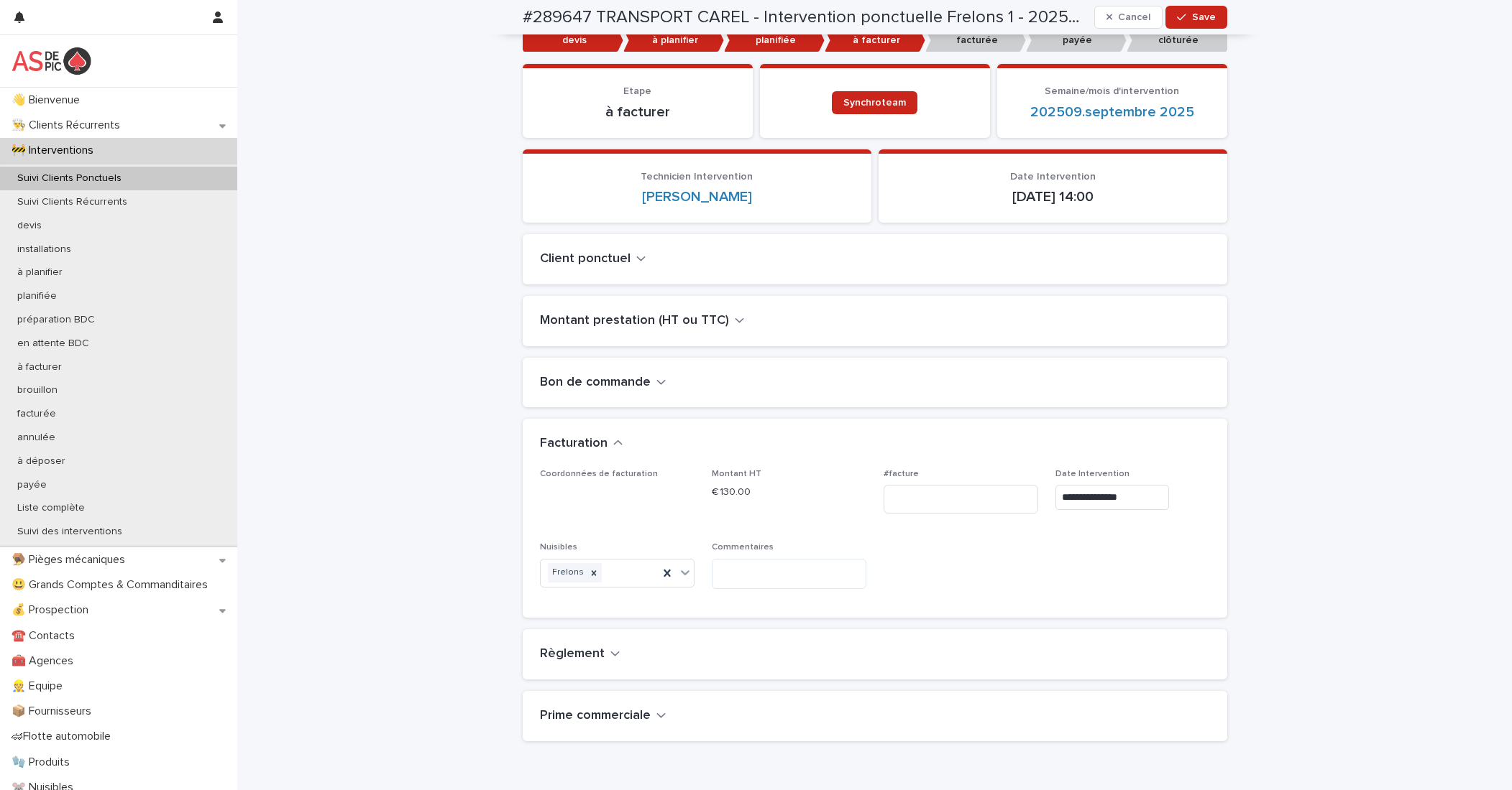
click at [625, 314] on h2 "Montant prestation (HT ou TTC)" at bounding box center [635, 321] width 189 height 16
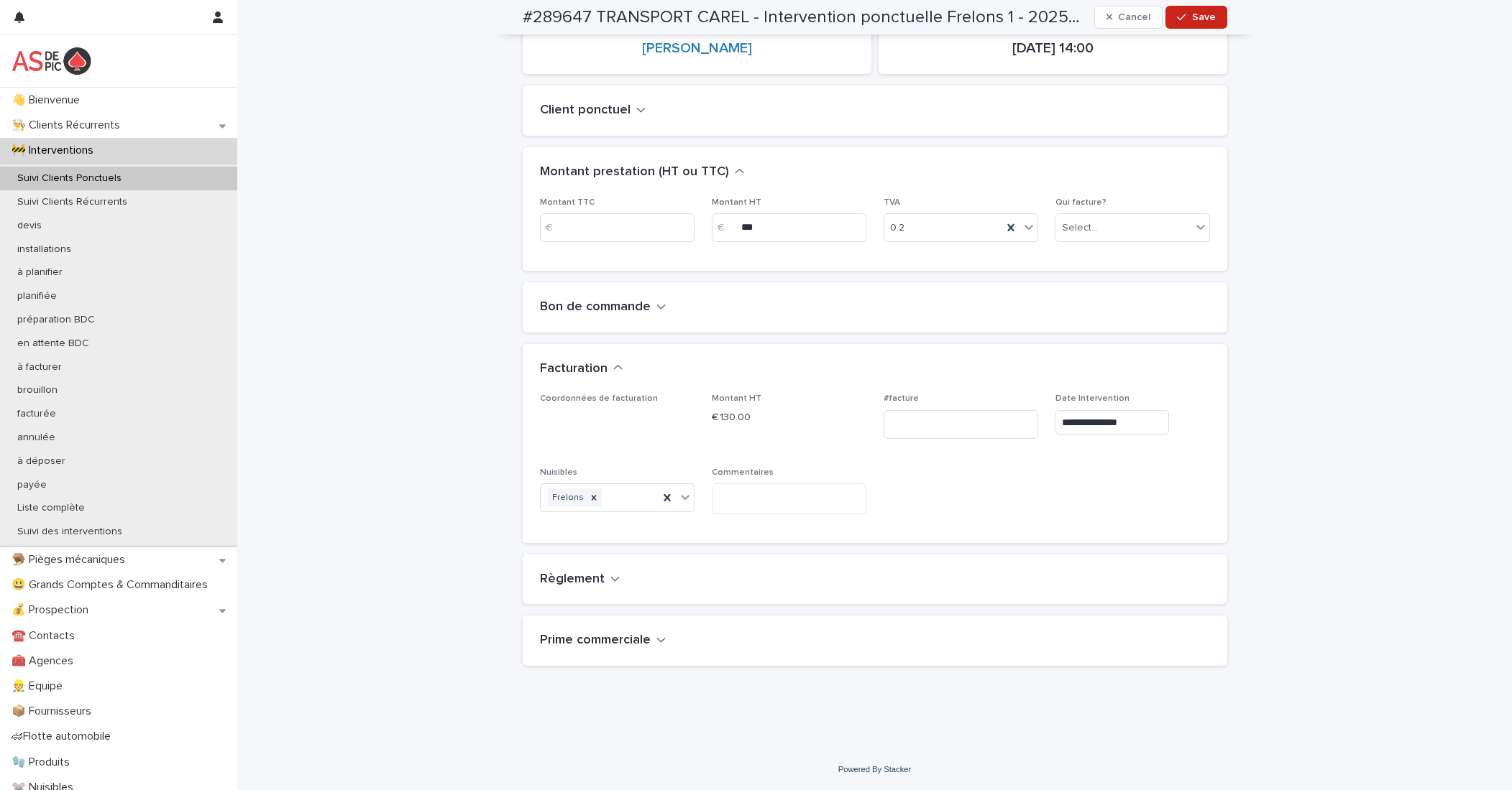
click at [581, 584] on h2 "Règlement" at bounding box center [573, 580] width 65 height 16
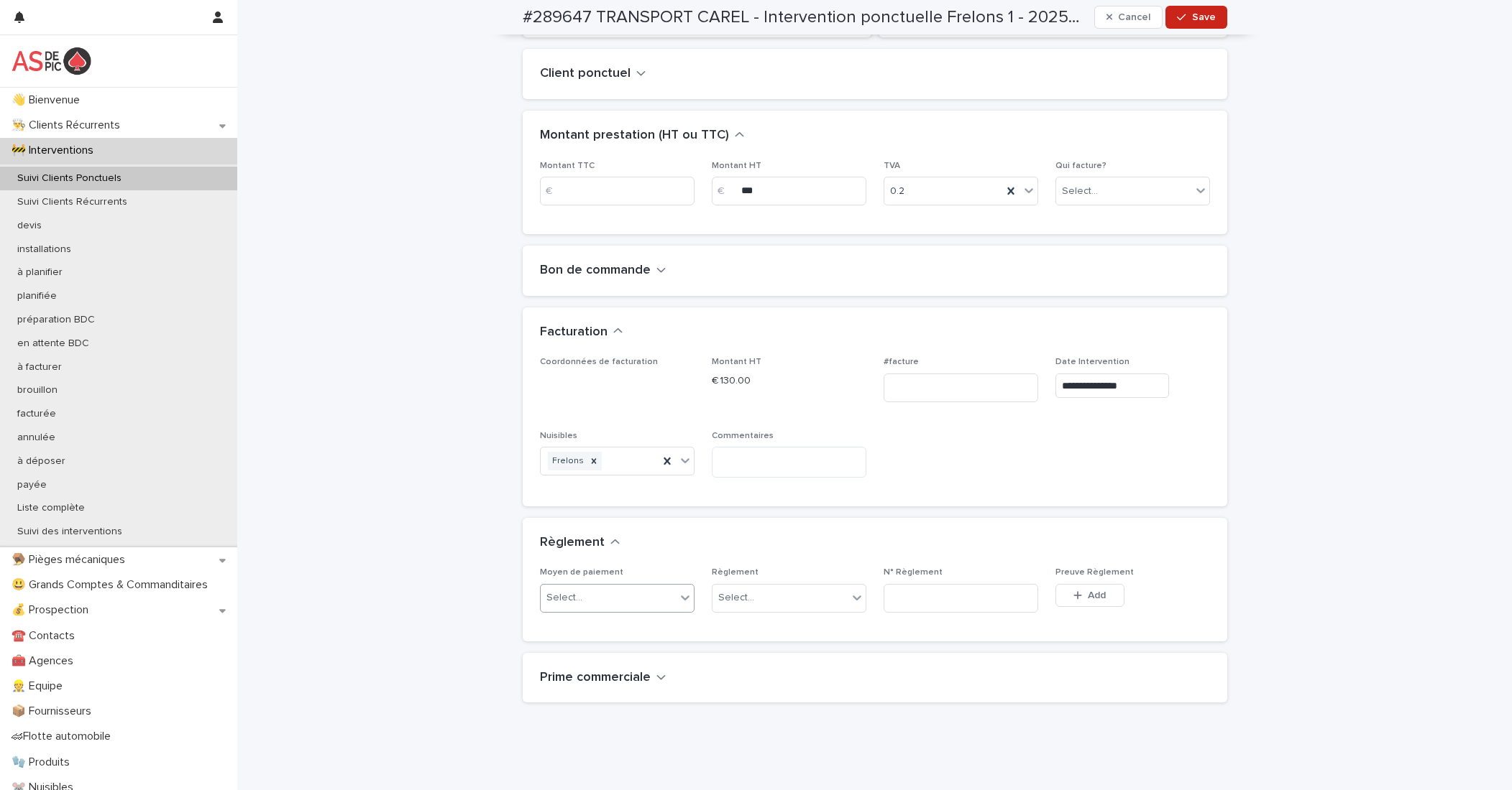
scroll to position [344, 0]
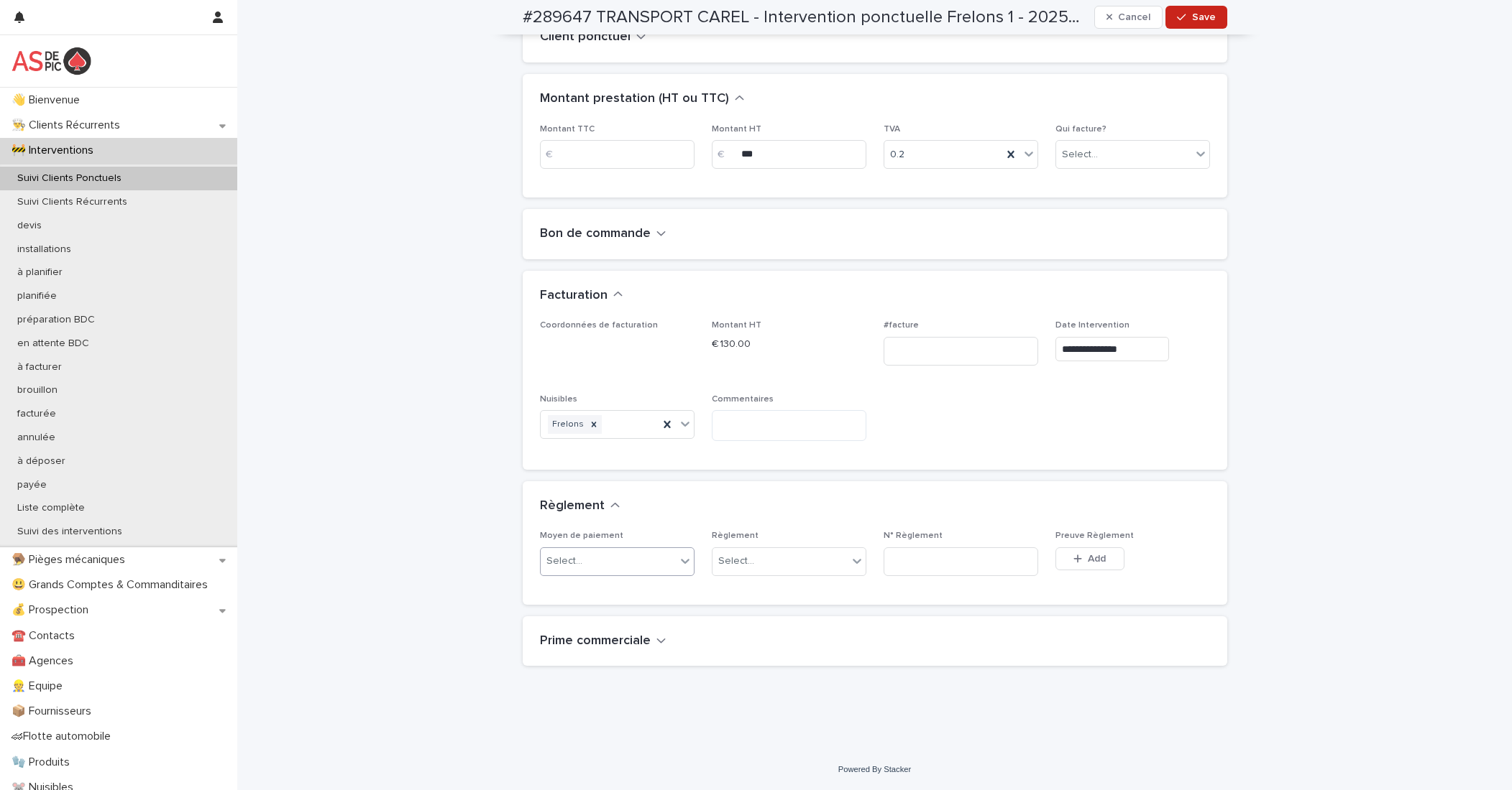
click at [613, 559] on div "Select..." at bounding box center [607, 561] width 135 height 24
click at [568, 636] on div "Chèque" at bounding box center [611, 640] width 153 height 26
click at [744, 562] on div "Select..." at bounding box center [736, 561] width 35 height 15
click at [734, 597] on div "oui" at bounding box center [783, 590] width 153 height 26
click at [587, 641] on h2 "Prime commerciale" at bounding box center [595, 641] width 110 height 16
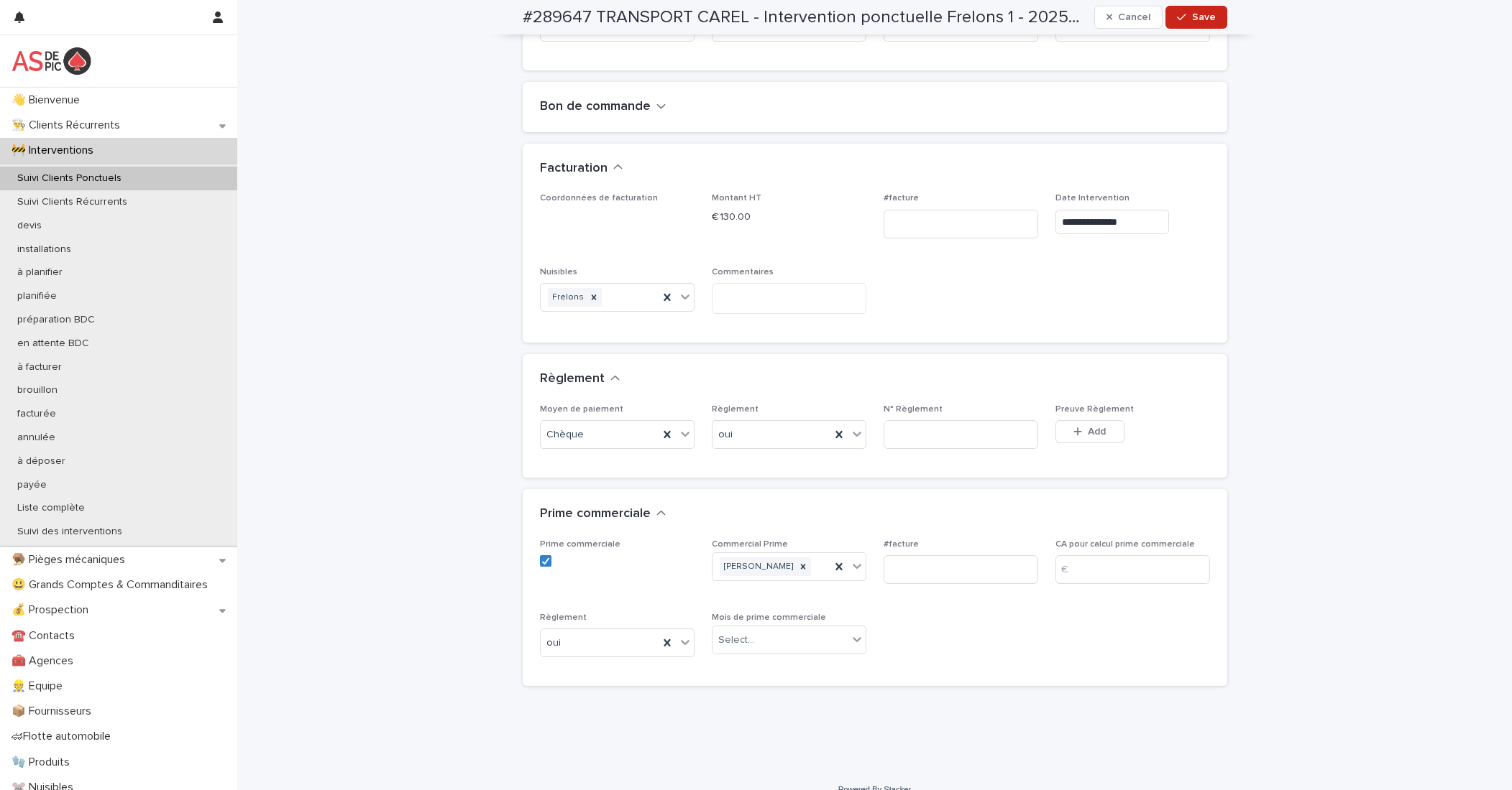
scroll to position [492, 0]
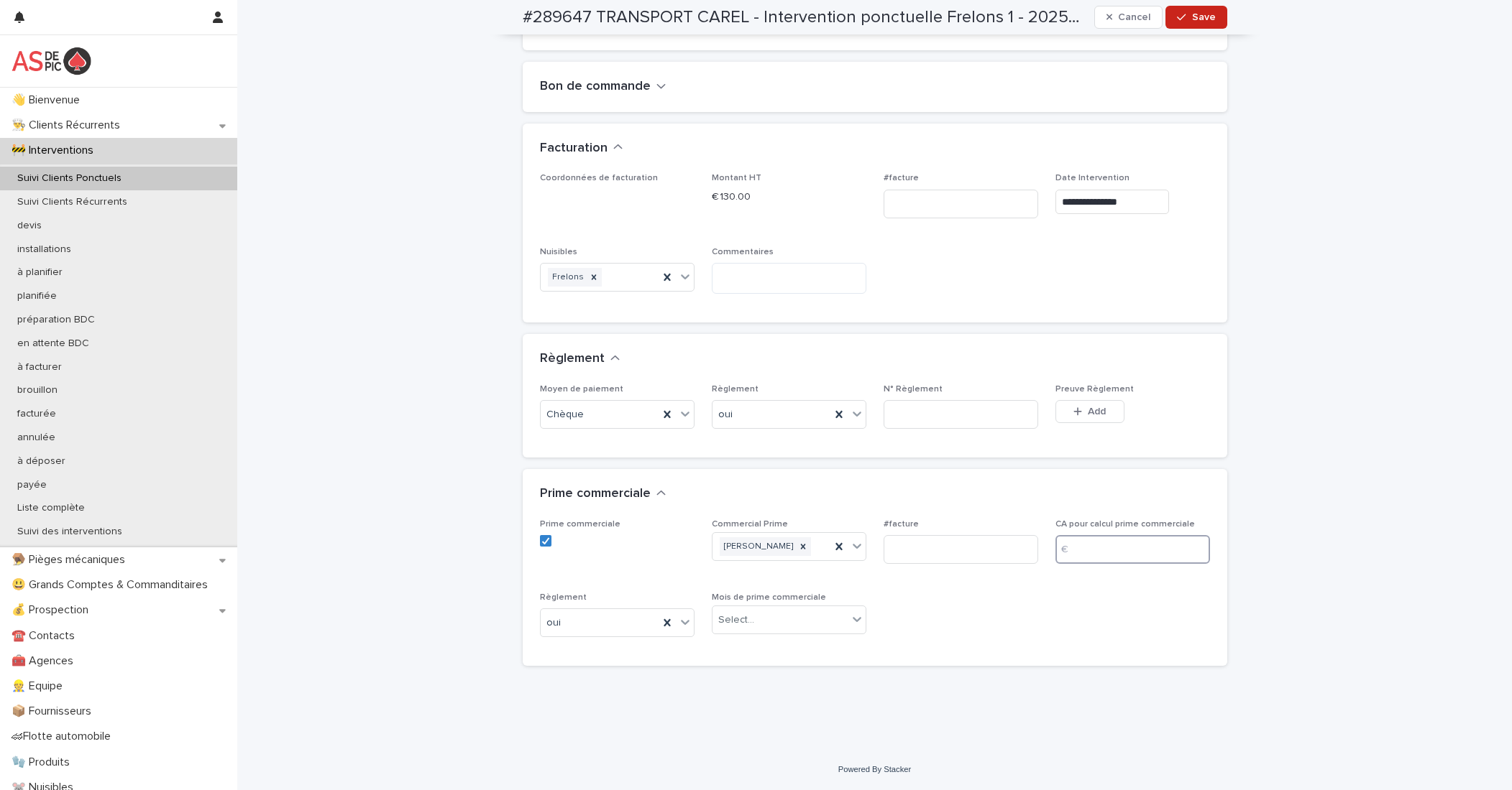
click at [1064, 551] on input at bounding box center [1133, 549] width 155 height 29
type input "***"
click at [765, 617] on div "Select..." at bounding box center [780, 621] width 135 height 24
type input "******"
click at [769, 651] on div "202509.septembre 2025" at bounding box center [783, 648] width 153 height 26
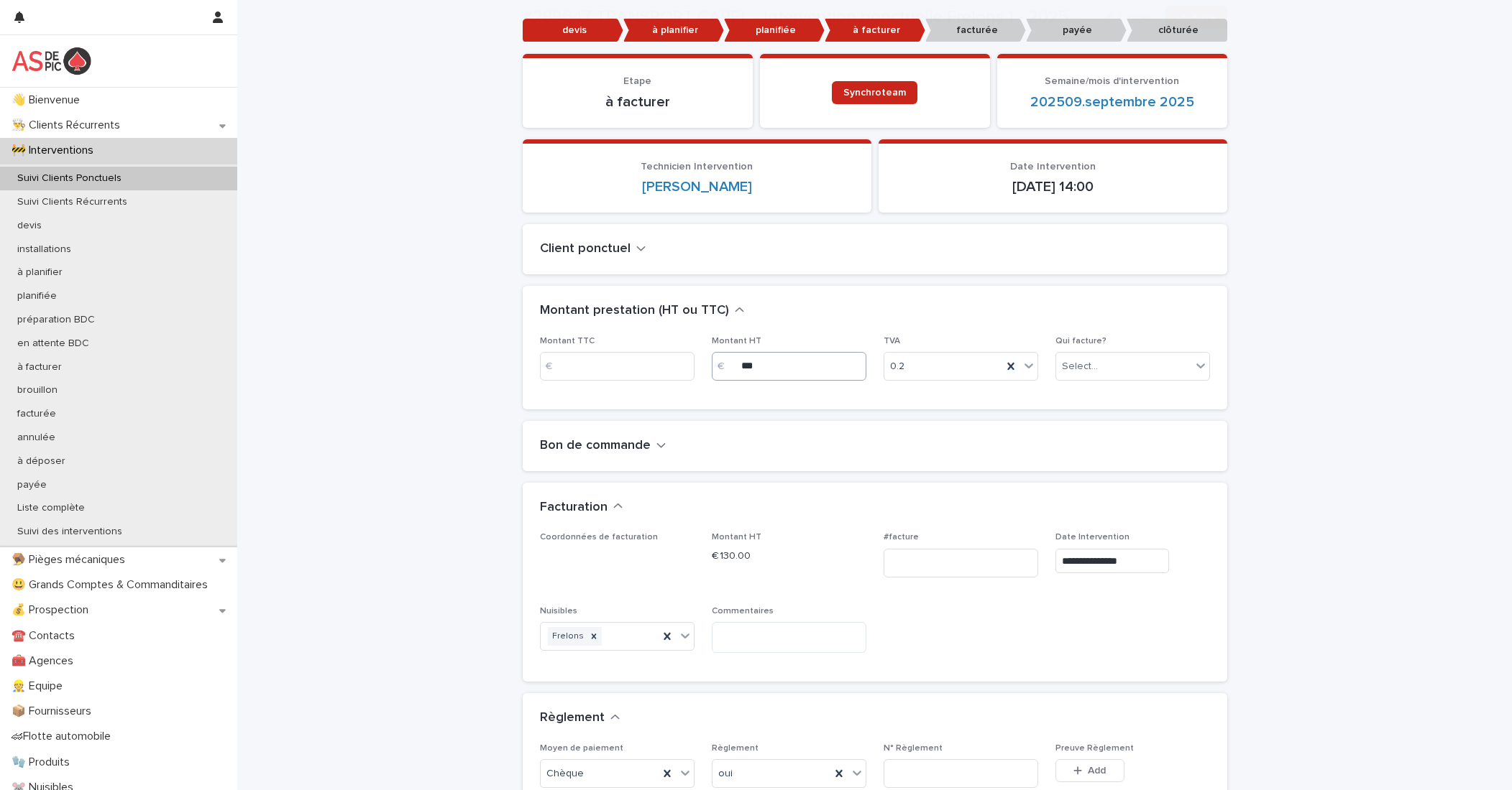
scroll to position [144, 0]
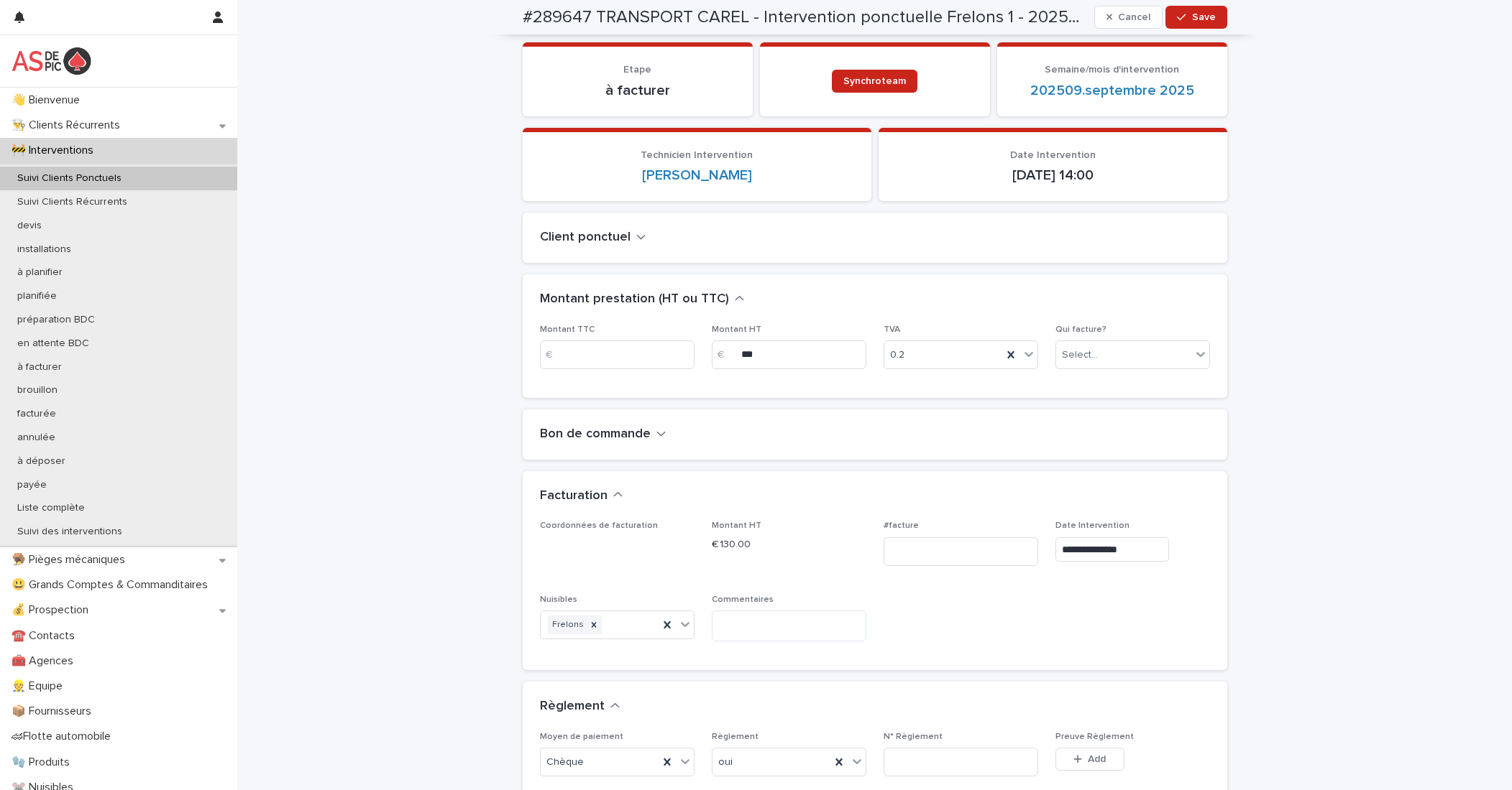
click at [604, 434] on h2 "Bon de commande" at bounding box center [595, 434] width 110 height 16
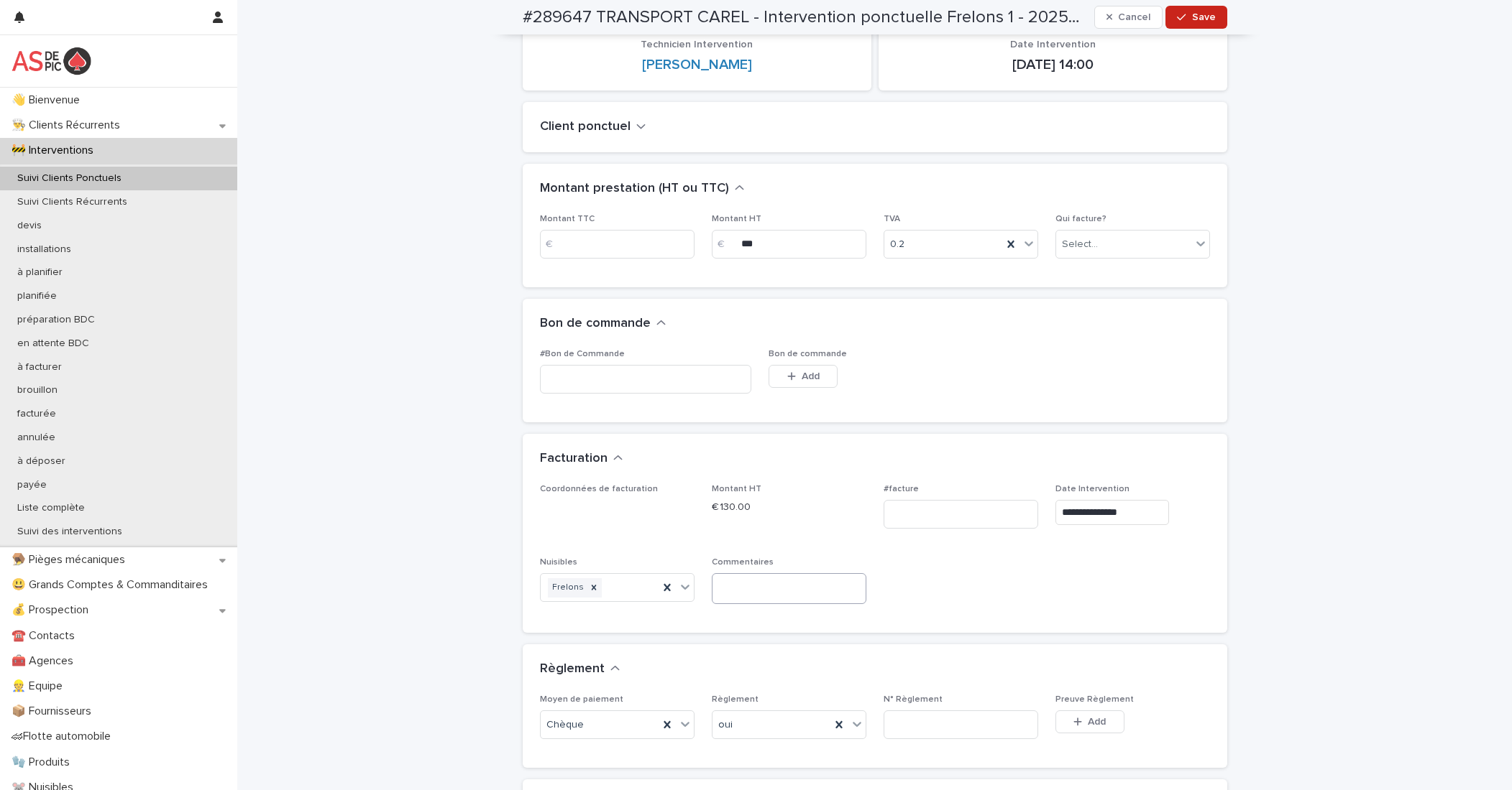
scroll to position [253, 0]
click at [1064, 18] on span "Save" at bounding box center [1203, 17] width 24 height 10
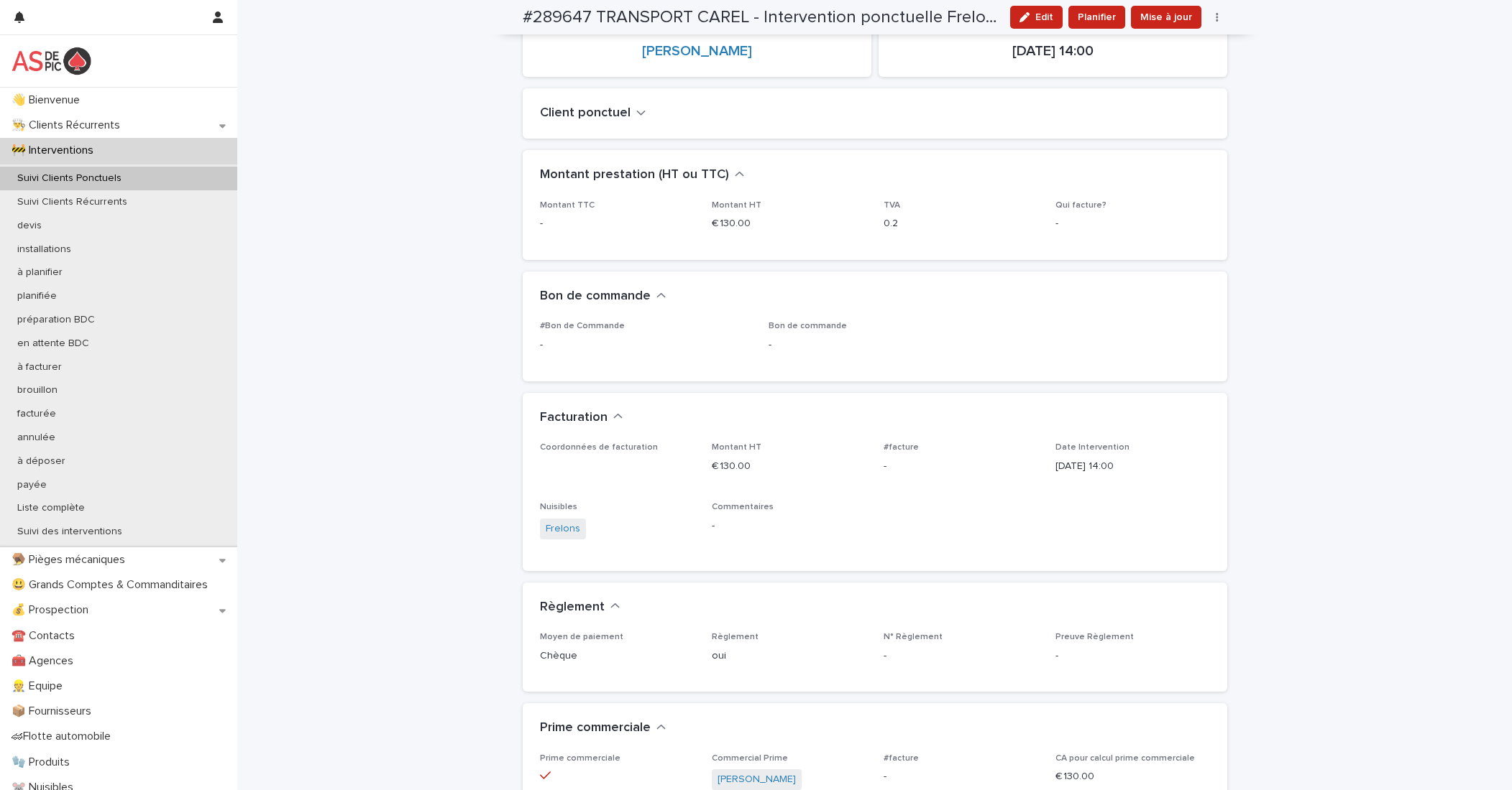
scroll to position [0, 0]
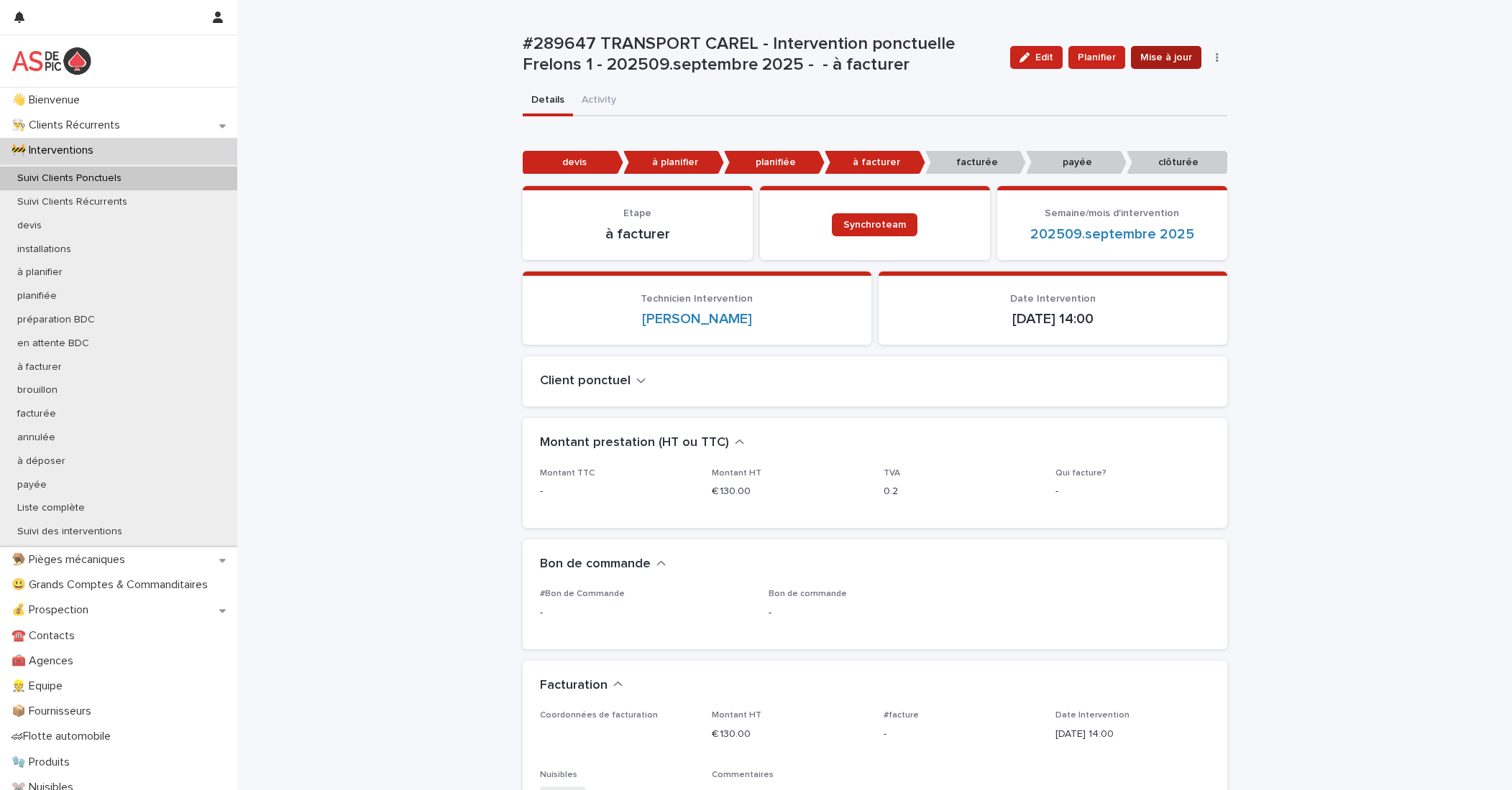
click at [1064, 68] on button "Mise à jour" at bounding box center [1165, 57] width 70 height 23
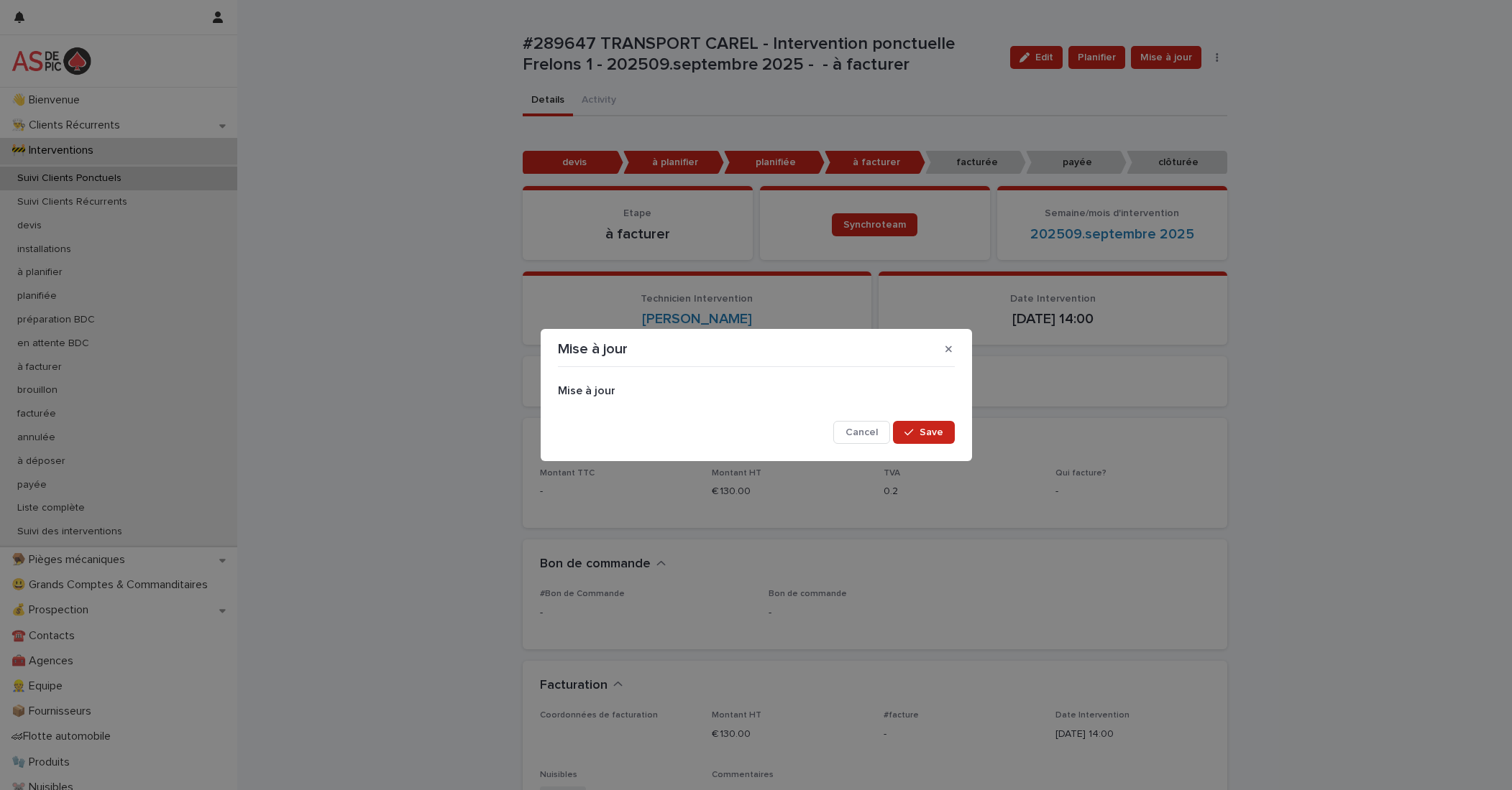
click at [947, 418] on div "Mise à jour Cancel Save" at bounding box center [756, 408] width 397 height 71
click at [939, 428] on span "Save" at bounding box center [931, 432] width 24 height 10
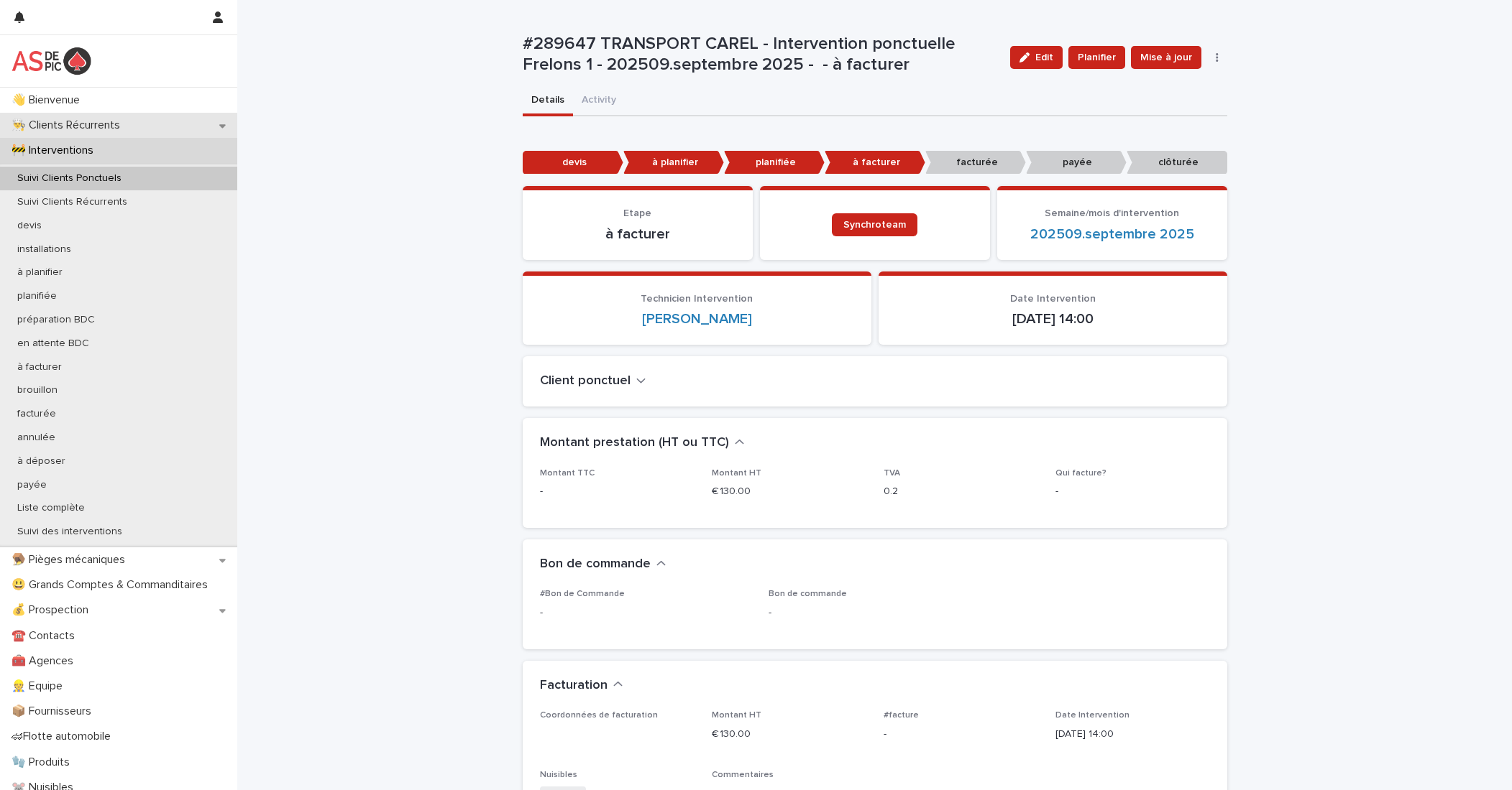
click at [105, 126] on p "👨‍🍳 Clients Récurrents" at bounding box center [69, 125] width 126 height 14
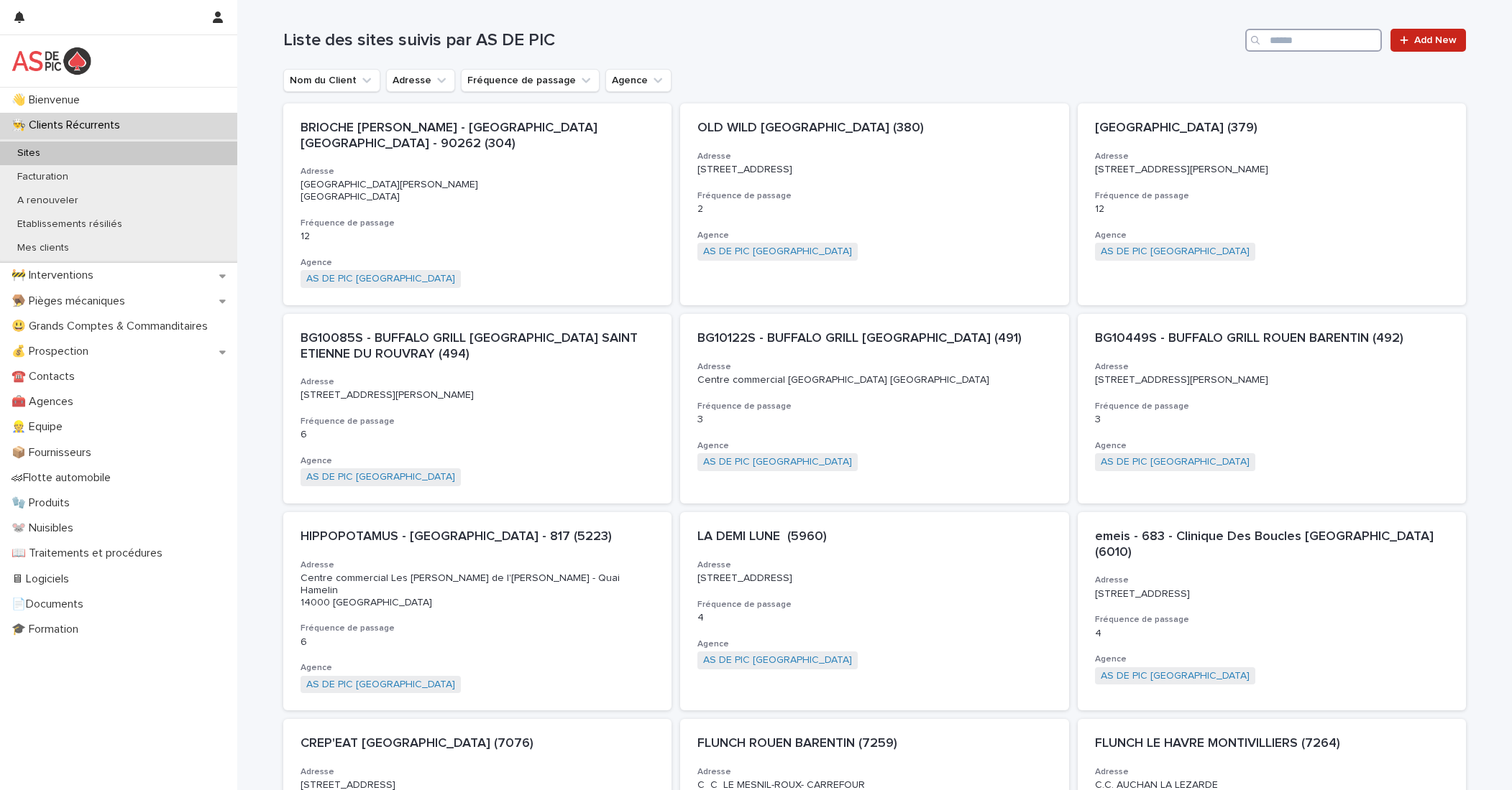
click at [1064, 43] on input "Search" at bounding box center [1313, 39] width 137 height 23
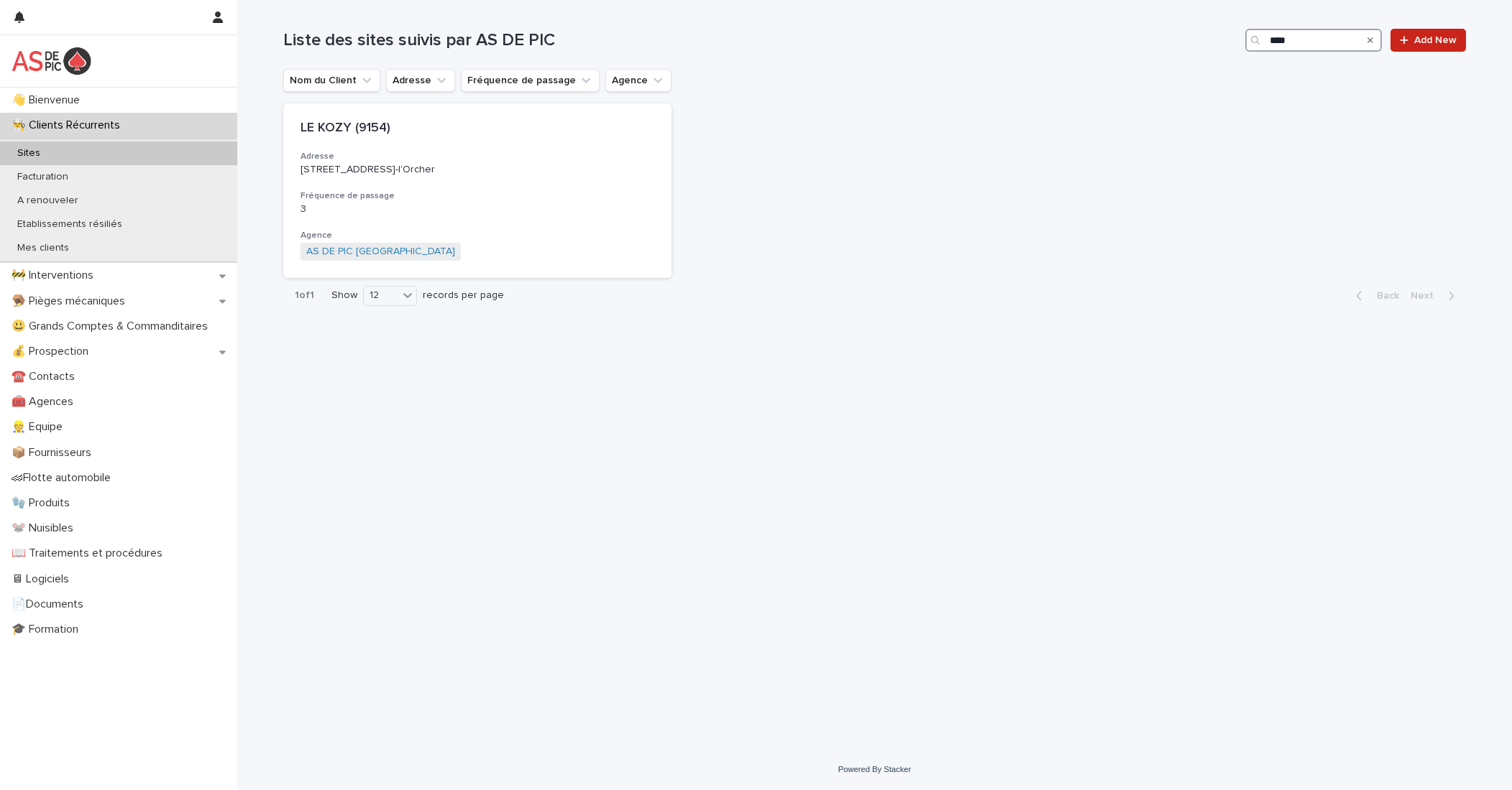
drag, startPoint x: 1326, startPoint y: 41, endPoint x: 1176, endPoint y: 38, distance: 150.0
click at [1064, 38] on div "Liste des sites suivis par AS DE PIC **** Add New" at bounding box center [874, 39] width 1183 height 23
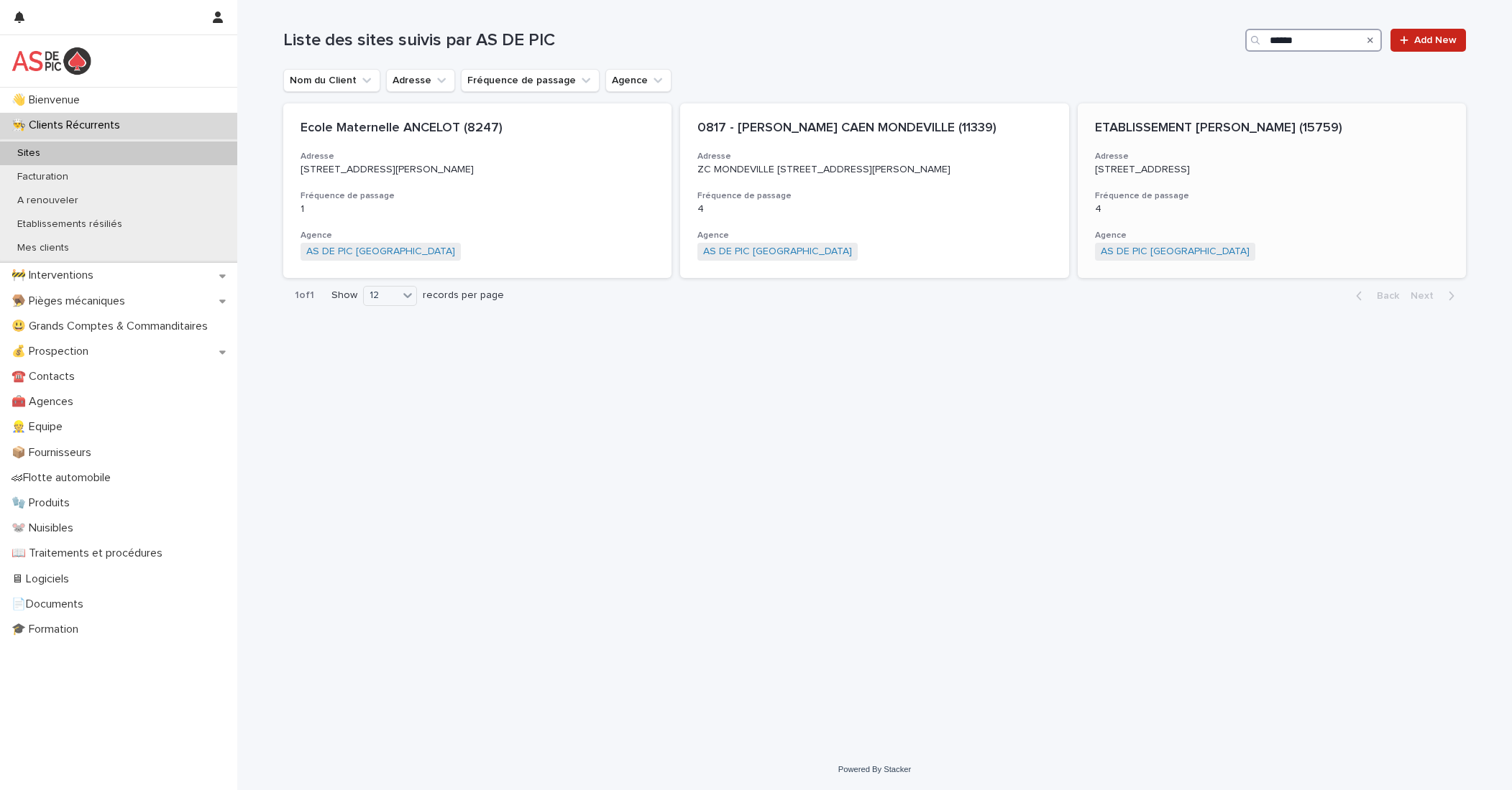
type input "******"
click at [1064, 176] on p "13 route de Paris 14120 MONDEVILLE" at bounding box center [1271, 169] width 354 height 12
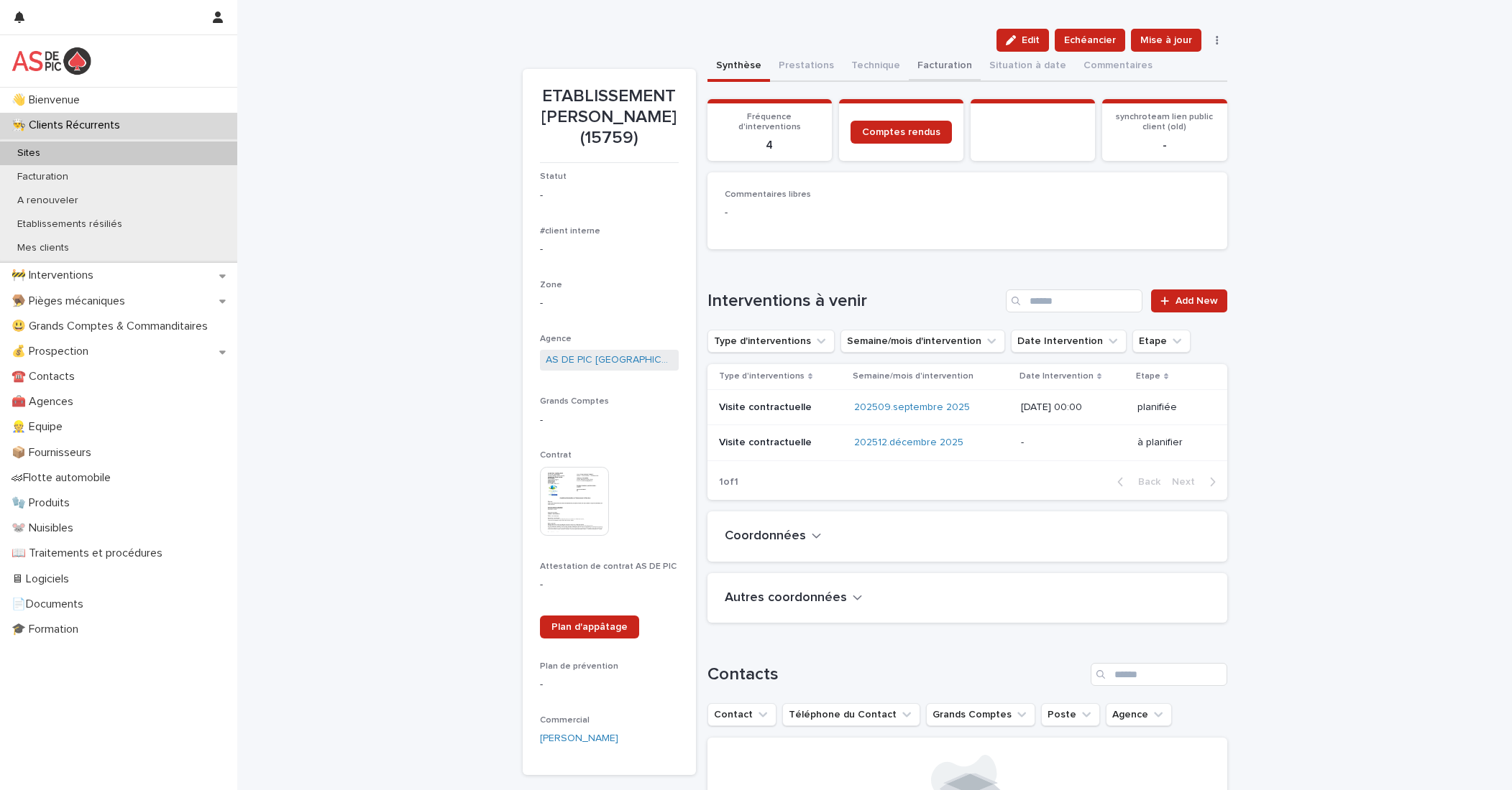
click at [937, 64] on button "Facturation" at bounding box center [944, 67] width 72 height 31
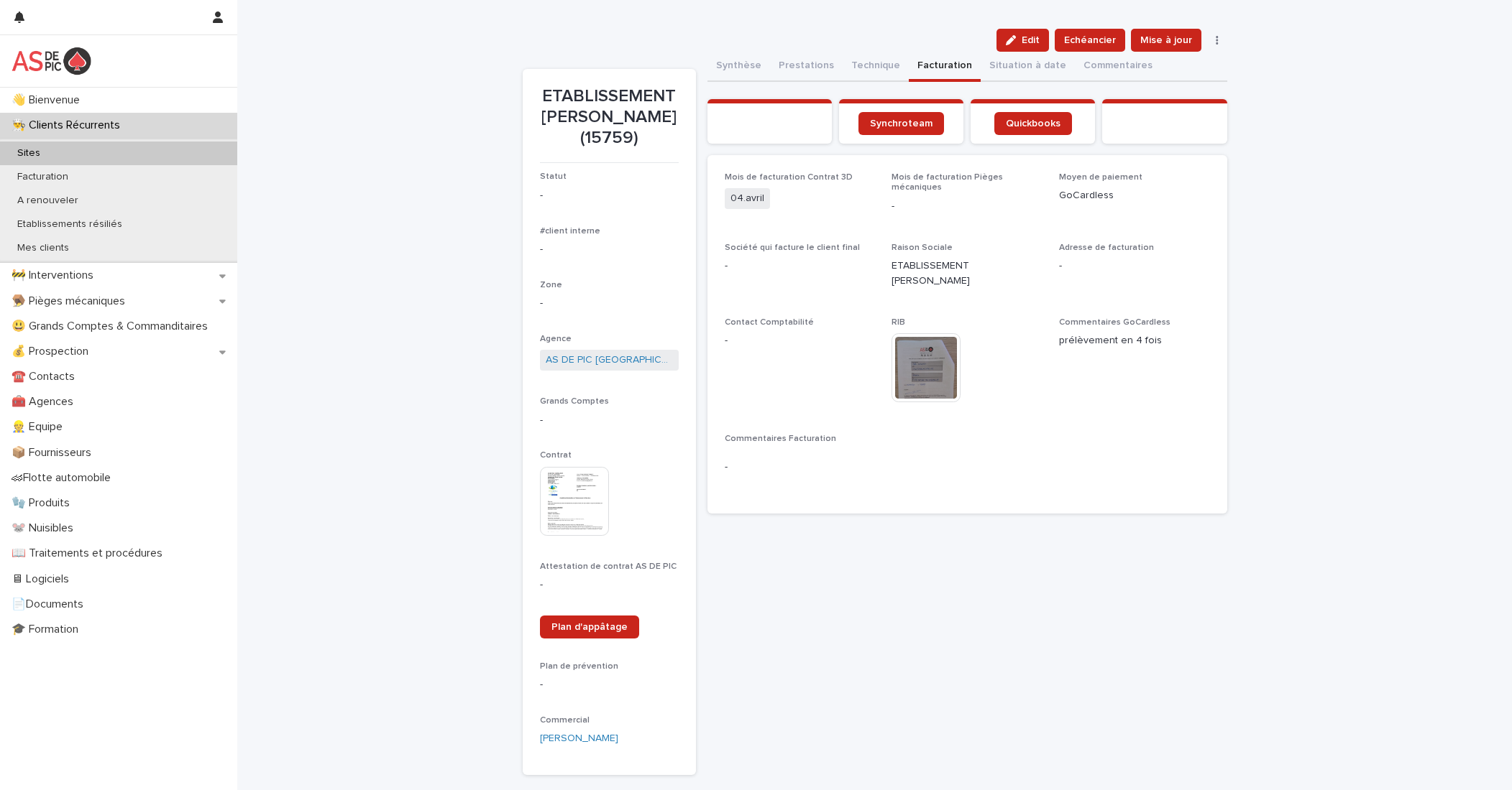
click at [116, 123] on p "👨‍🍳 Clients Récurrents" at bounding box center [69, 125] width 126 height 14
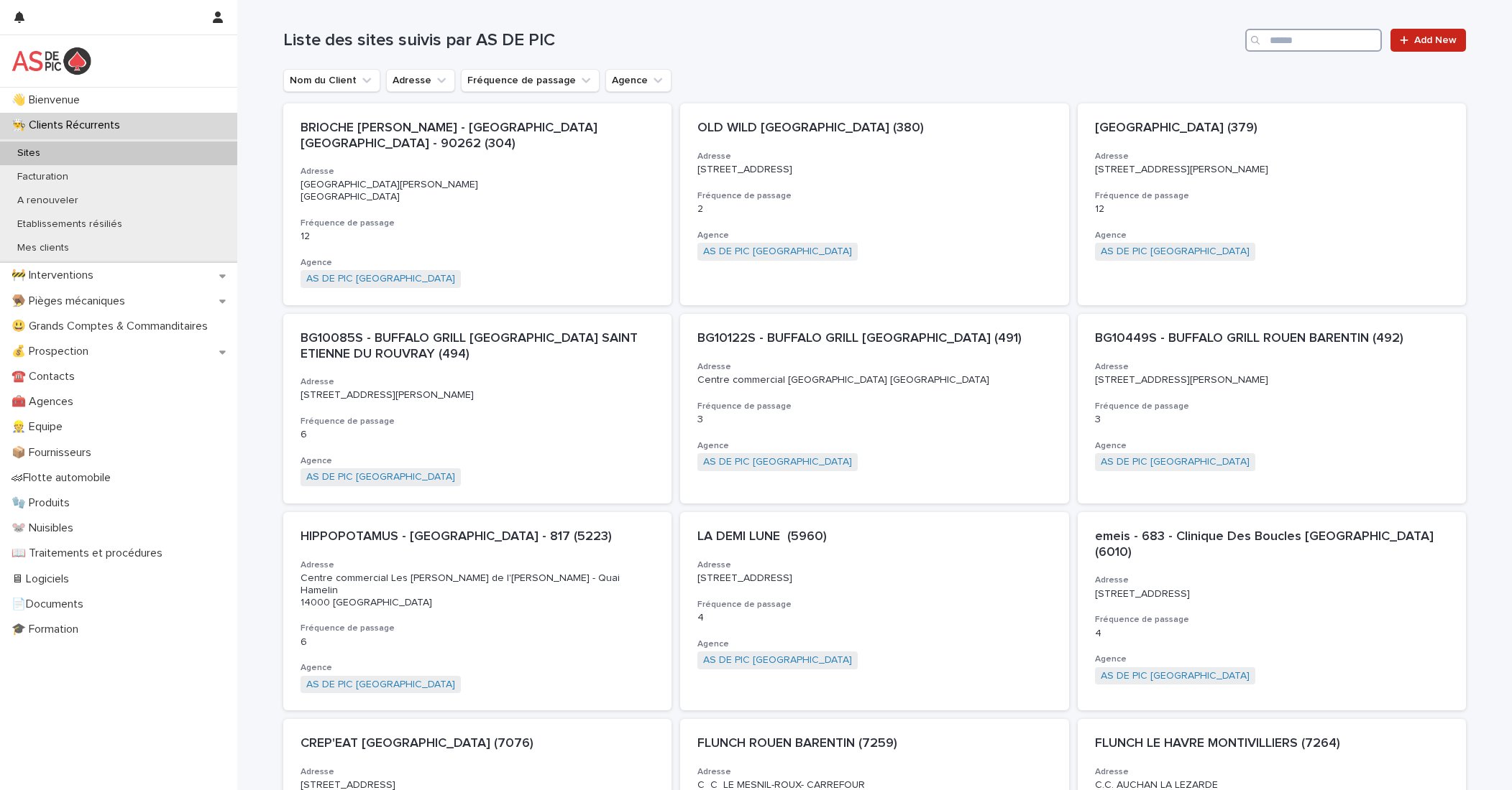
click at [1064, 37] on input "Search" at bounding box center [1313, 39] width 137 height 23
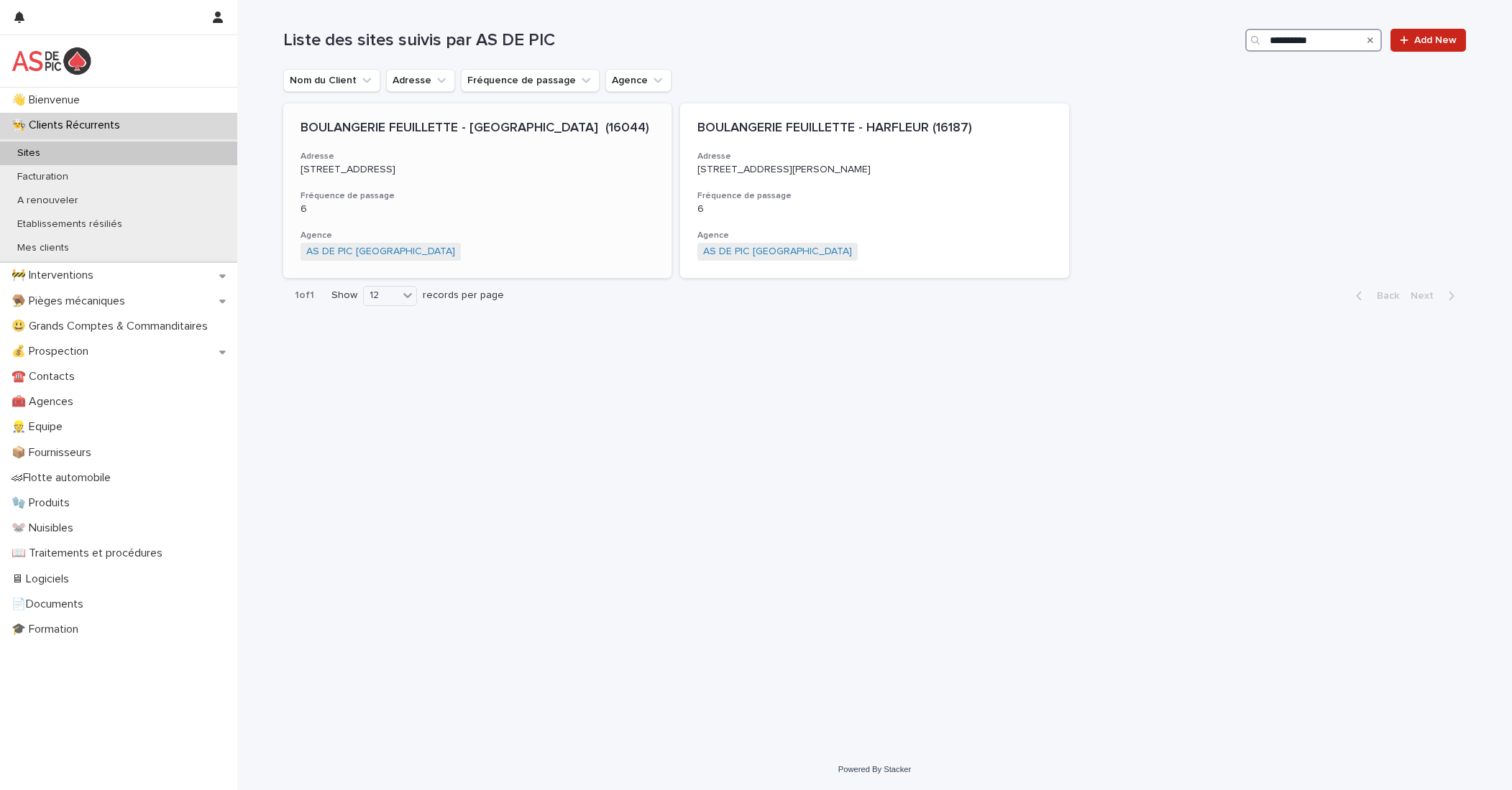
type input "**********"
click at [533, 202] on h3 "Fréquence de passage" at bounding box center [477, 196] width 354 height 12
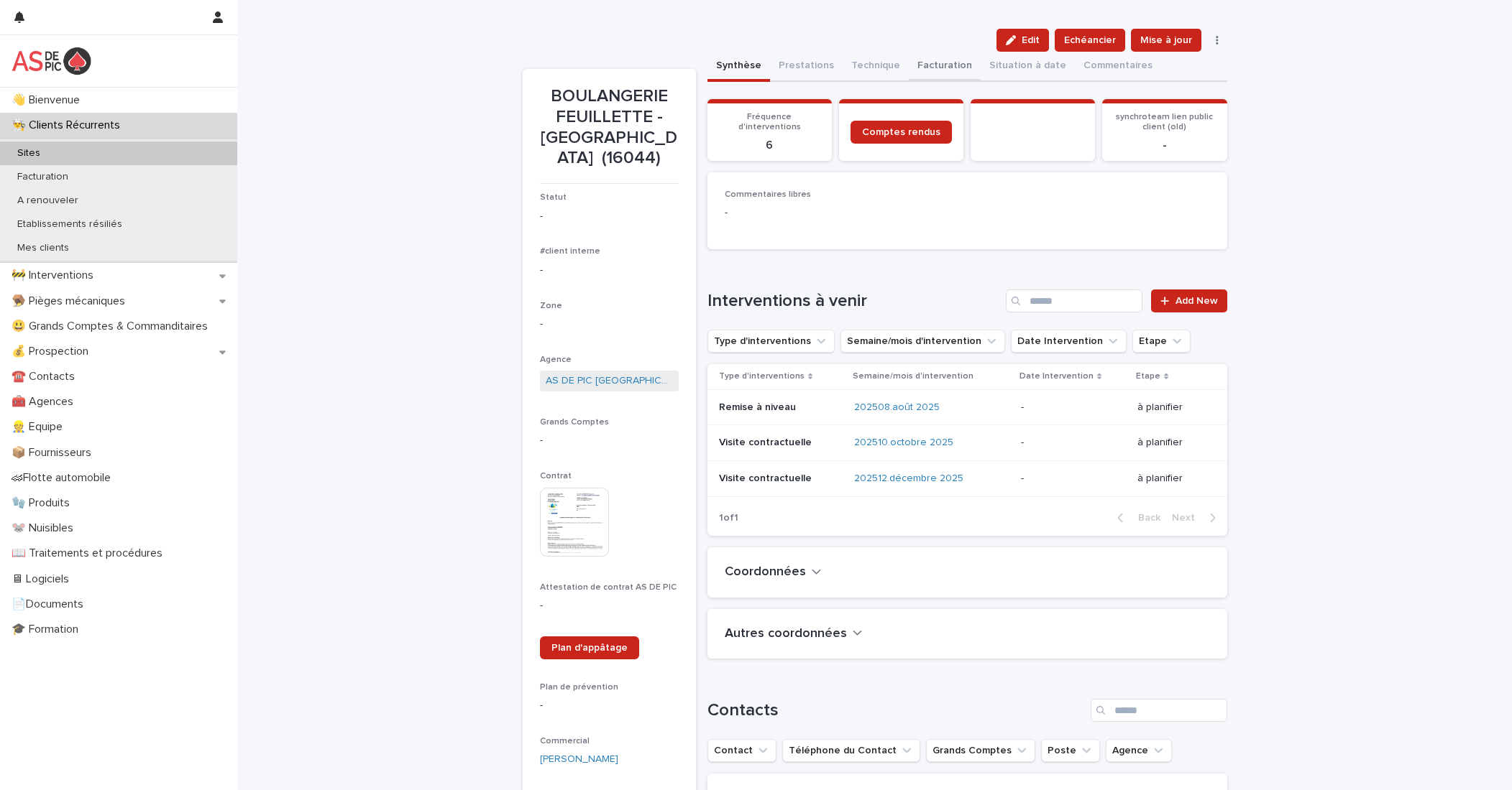
click at [937, 67] on button "Facturation" at bounding box center [944, 67] width 72 height 31
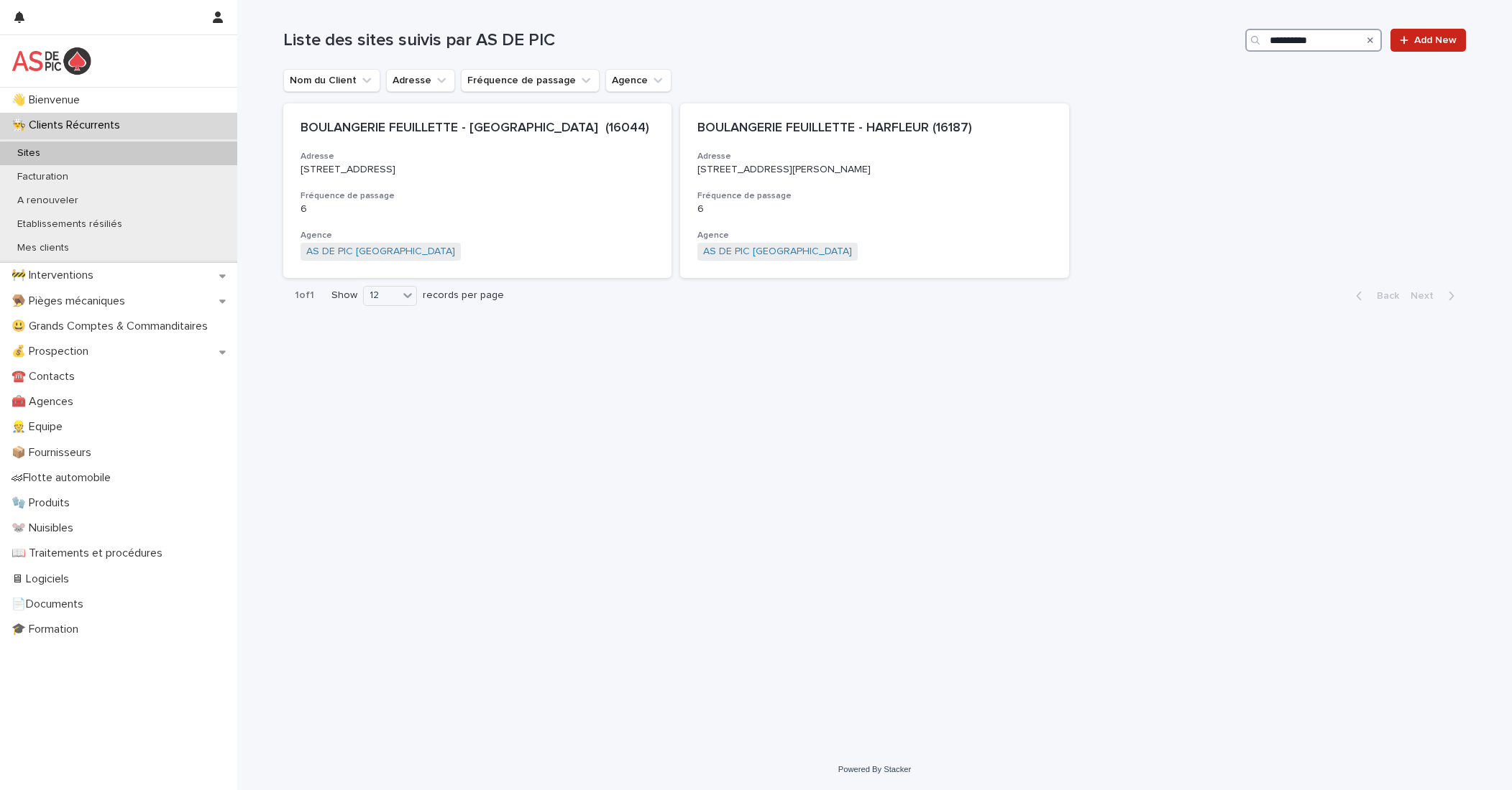
drag, startPoint x: 1315, startPoint y: 41, endPoint x: 1176, endPoint y: 38, distance: 139.0
click at [1064, 38] on div "**********" at bounding box center [874, 39] width 1183 height 23
paste input "********"
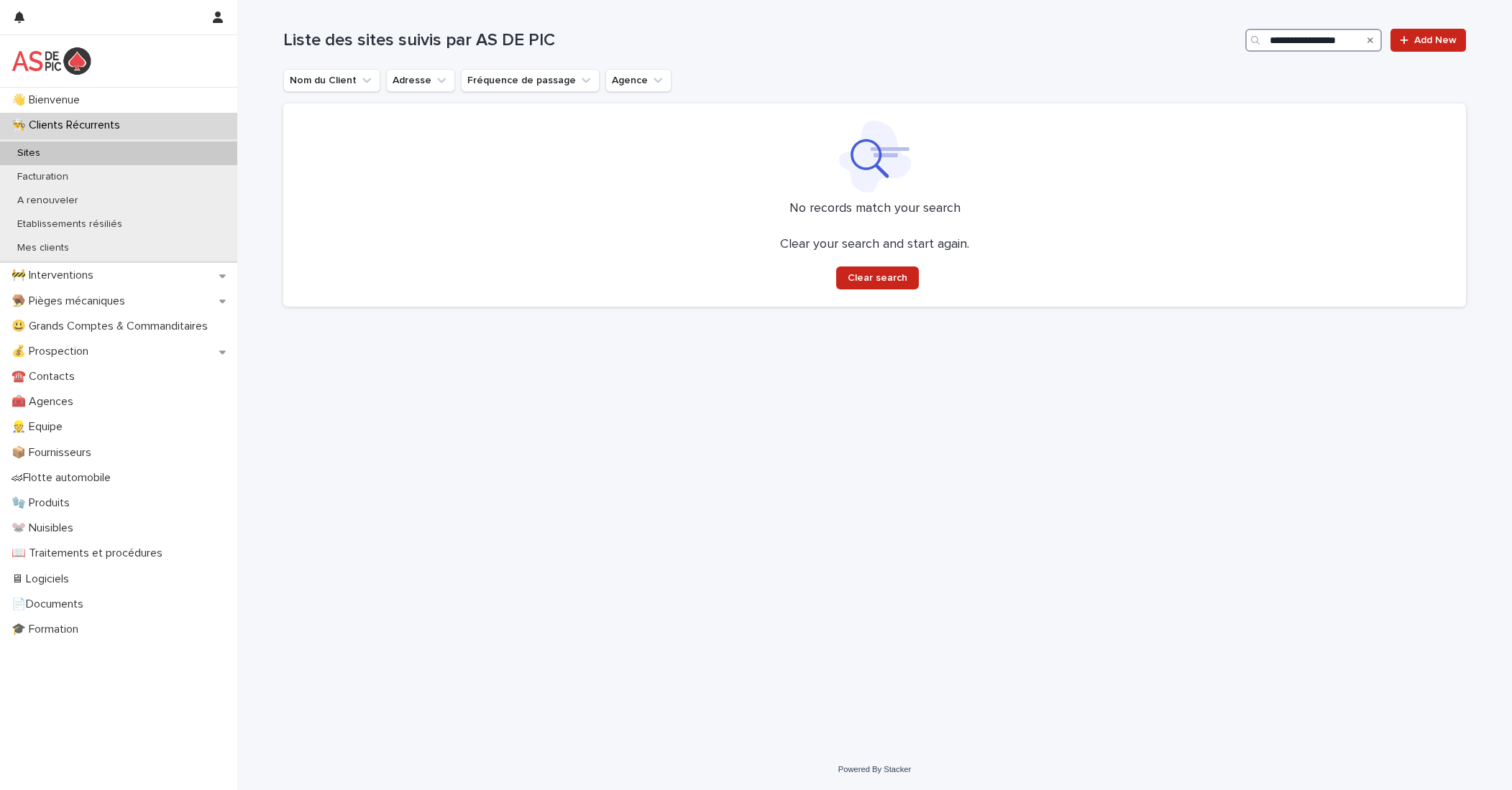
type input "**********"
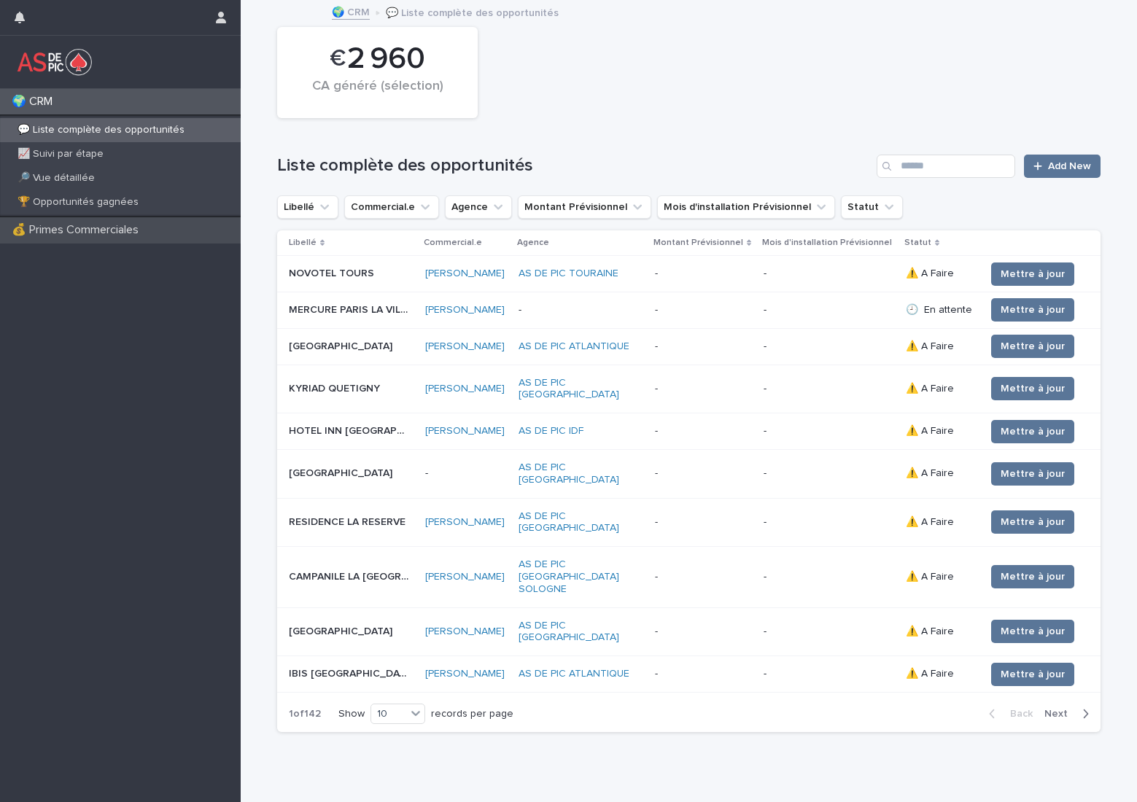
click at [130, 237] on p "💰 Primes Commerciales" at bounding box center [78, 230] width 144 height 14
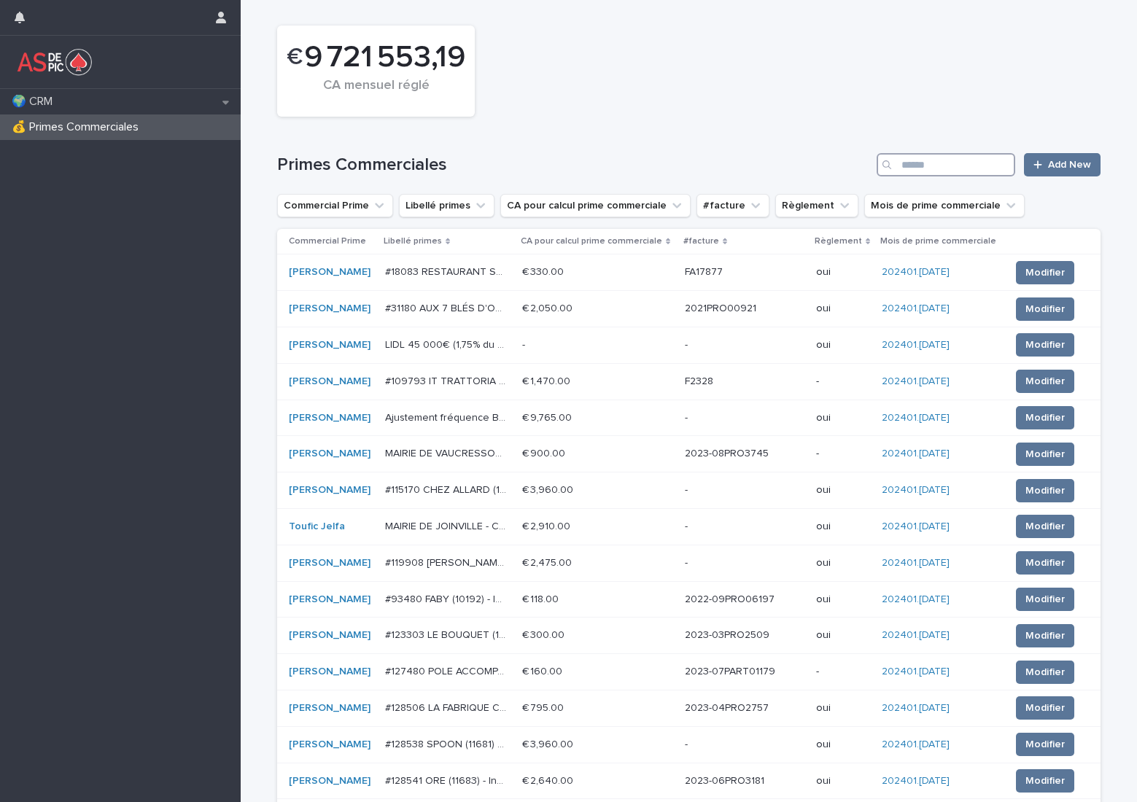
click at [913, 158] on input "Search" at bounding box center [946, 164] width 139 height 23
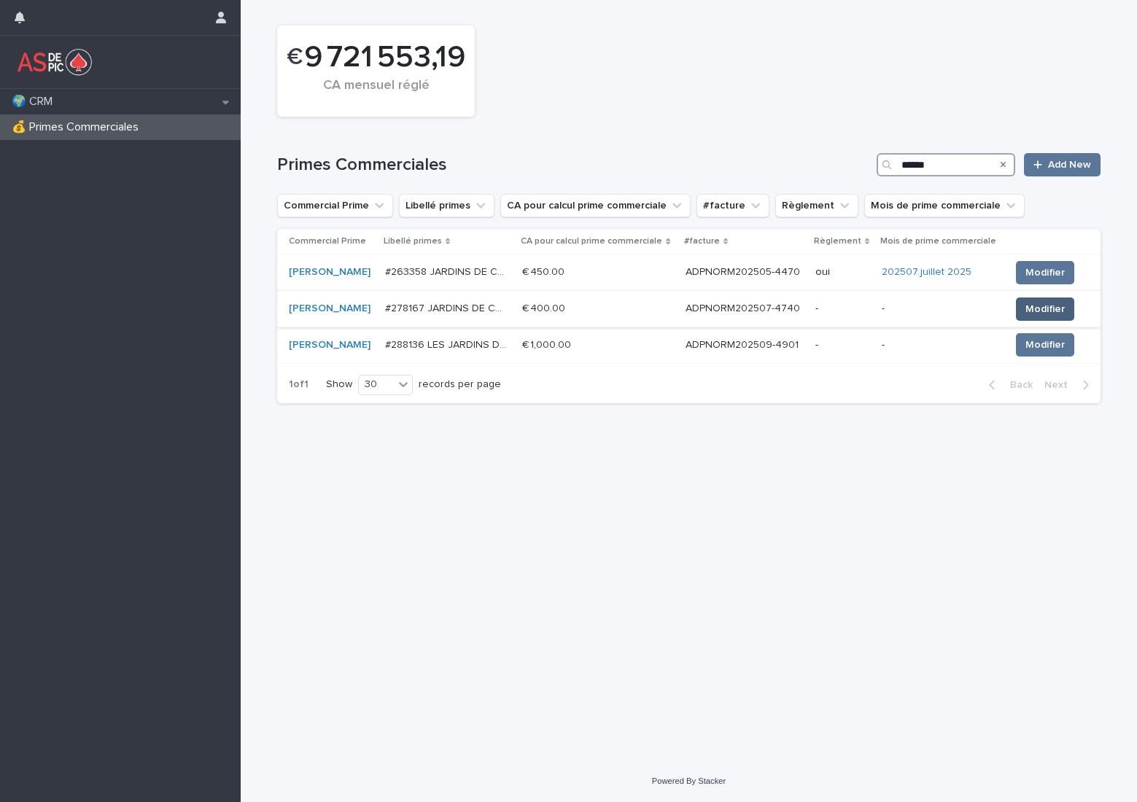
type input "******"
click at [1036, 317] on button "Modifier" at bounding box center [1045, 309] width 58 height 23
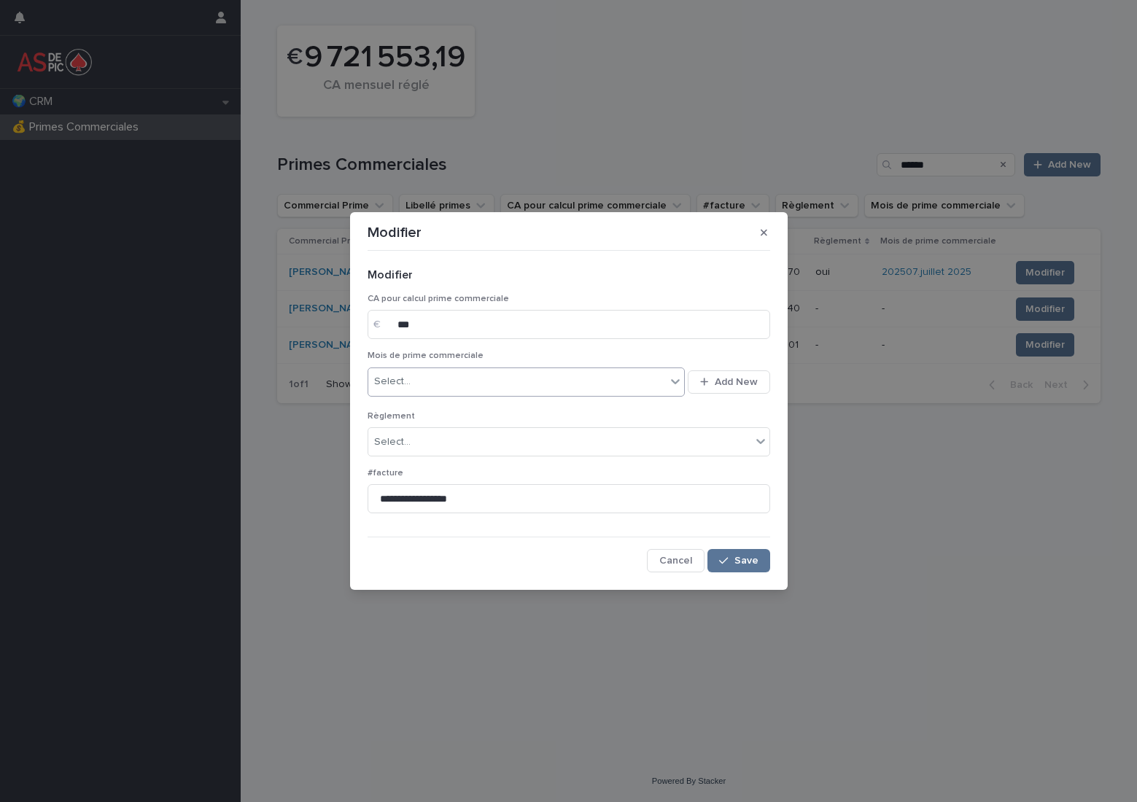
click at [492, 384] on div "Select..." at bounding box center [517, 382] width 298 height 24
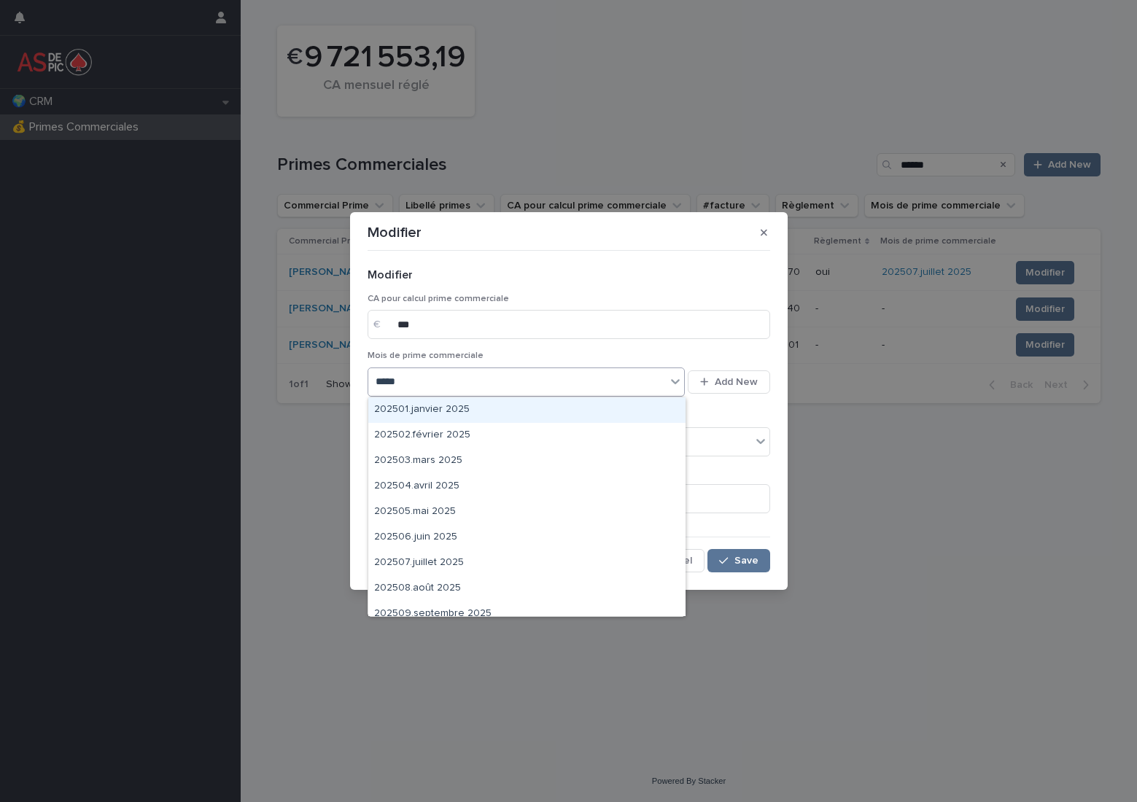
type input "******"
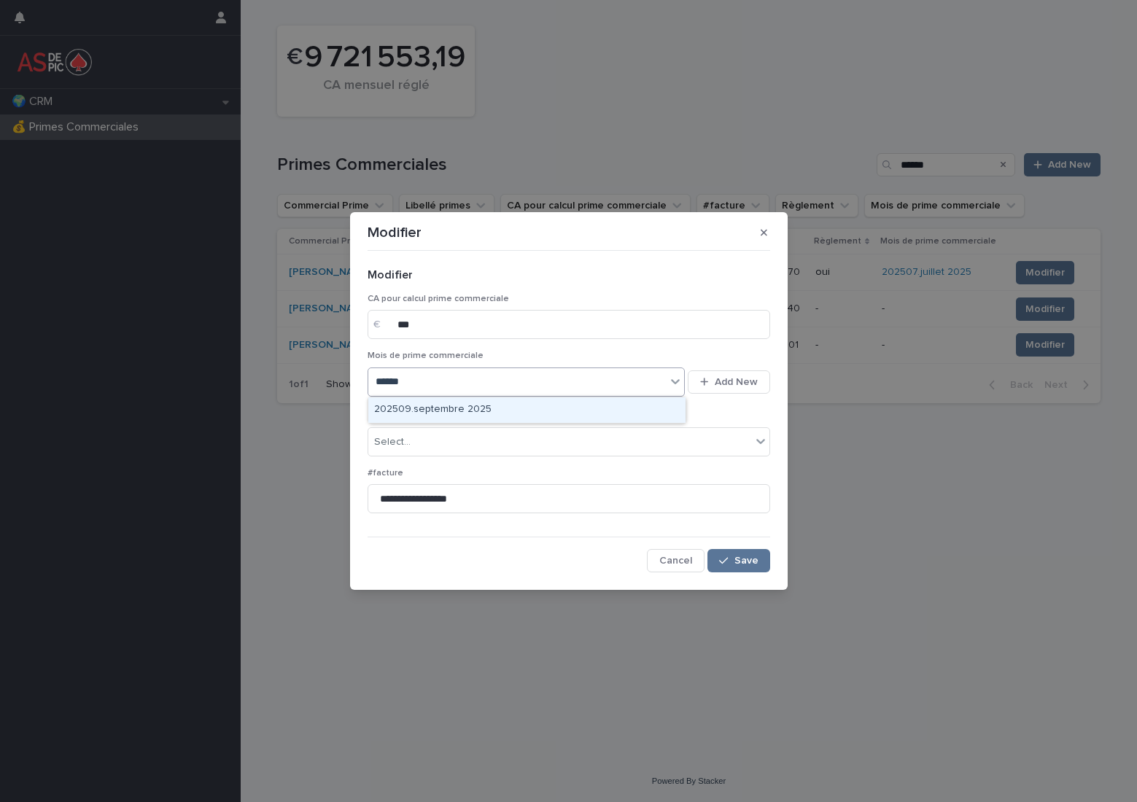
click at [481, 405] on div "202509.septembre 2025" at bounding box center [526, 410] width 317 height 26
click at [456, 441] on div "Select..." at bounding box center [559, 442] width 383 height 24
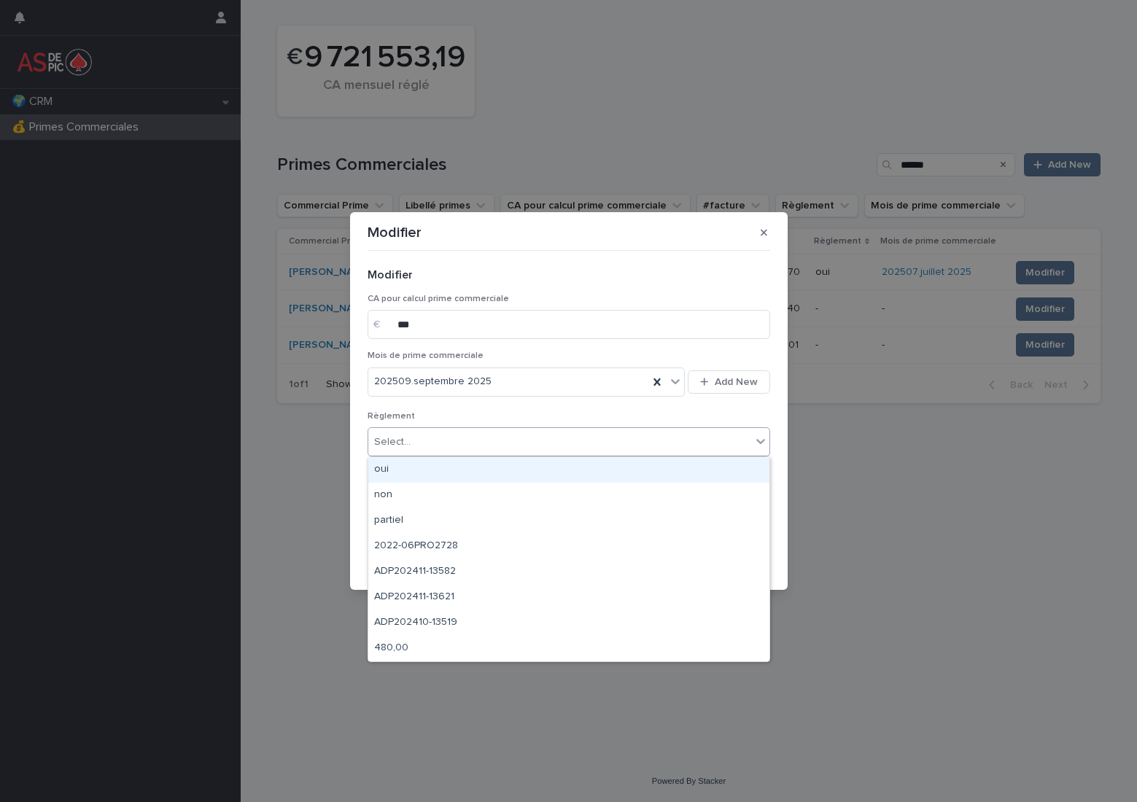
click at [445, 470] on div "oui" at bounding box center [568, 470] width 401 height 26
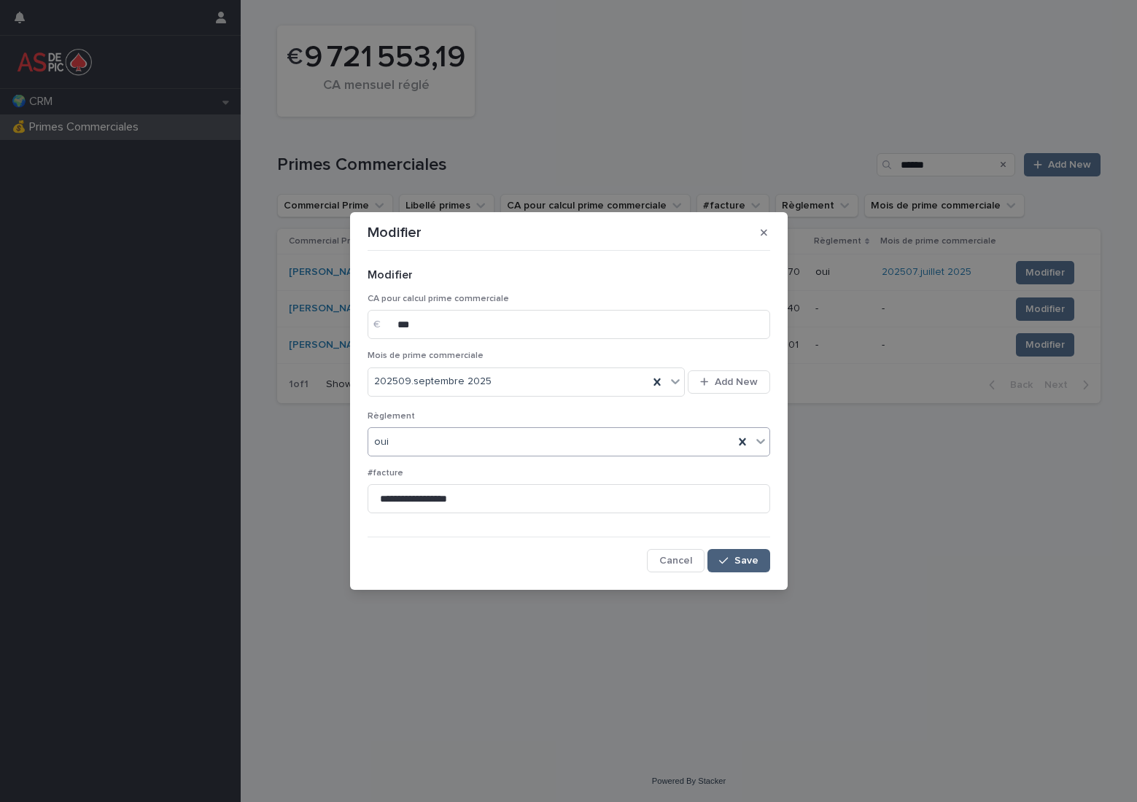
click at [742, 562] on span "Save" at bounding box center [746, 561] width 24 height 10
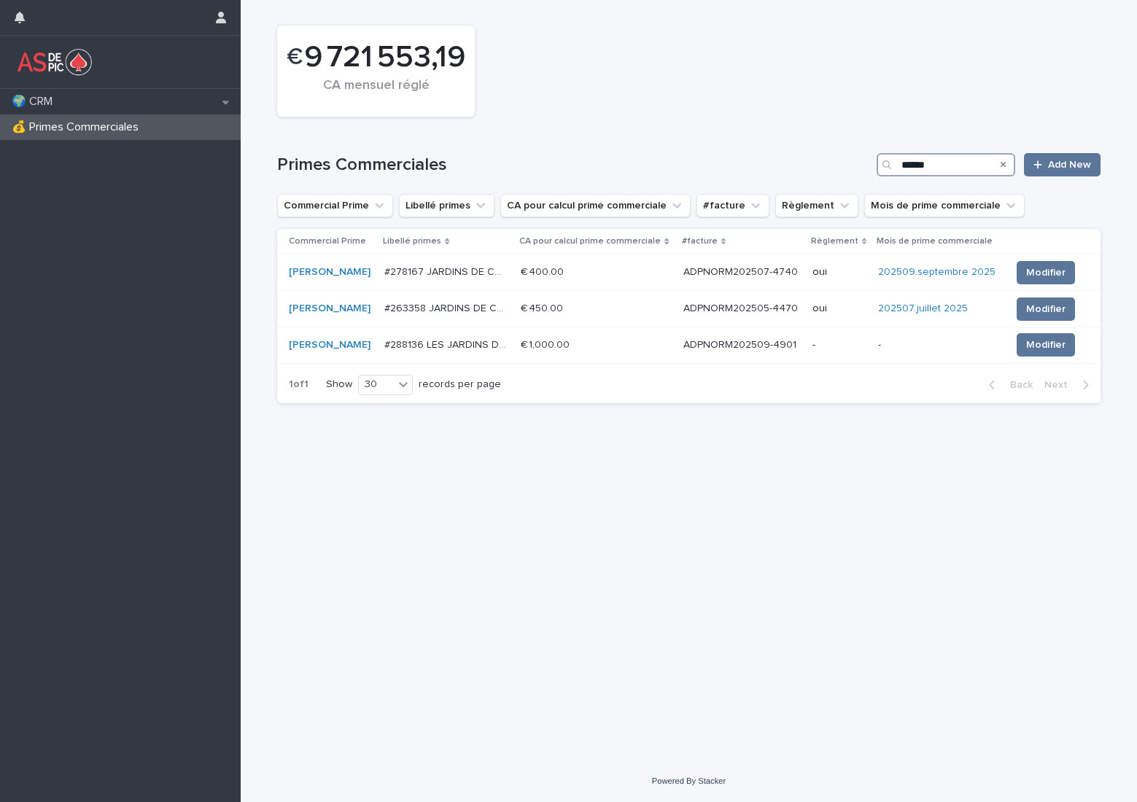
drag, startPoint x: 961, startPoint y: 169, endPoint x: 853, endPoint y: 155, distance: 109.5
click at [853, 155] on div "Primes Commerciales ****** Add New" at bounding box center [688, 164] width 823 height 23
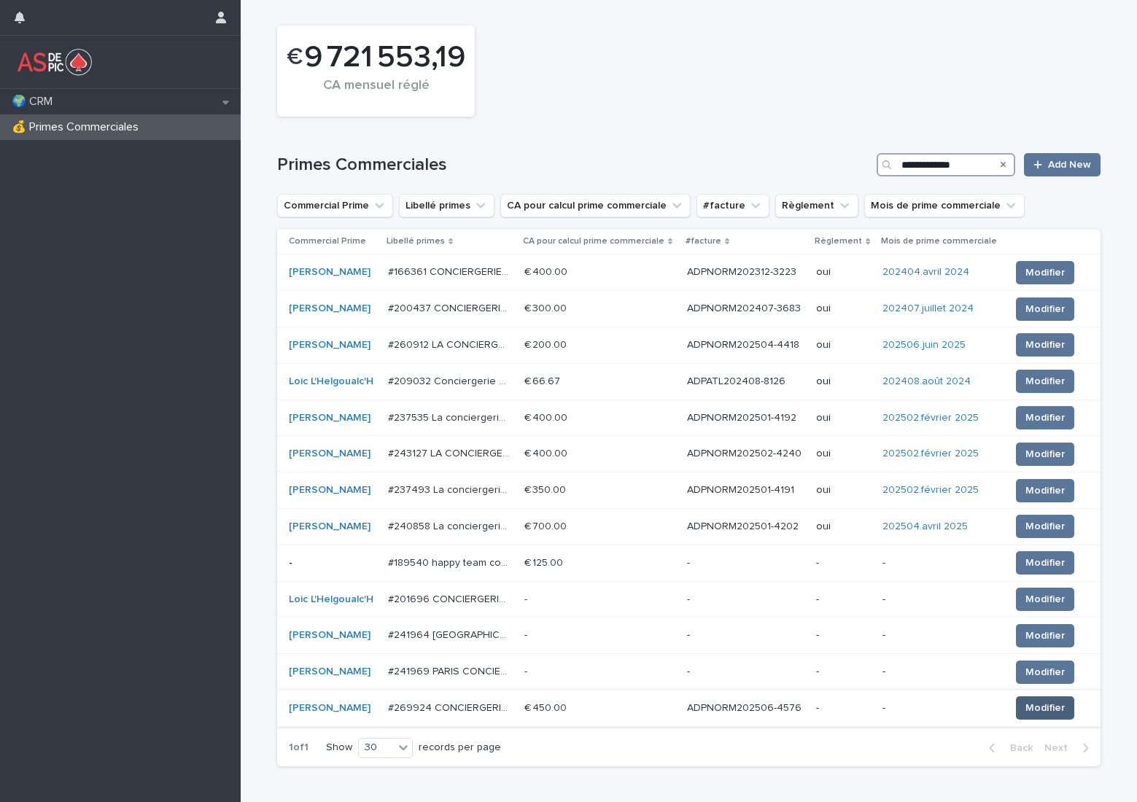
type input "**********"
click at [1030, 707] on span "Modifier" at bounding box center [1044, 708] width 39 height 15
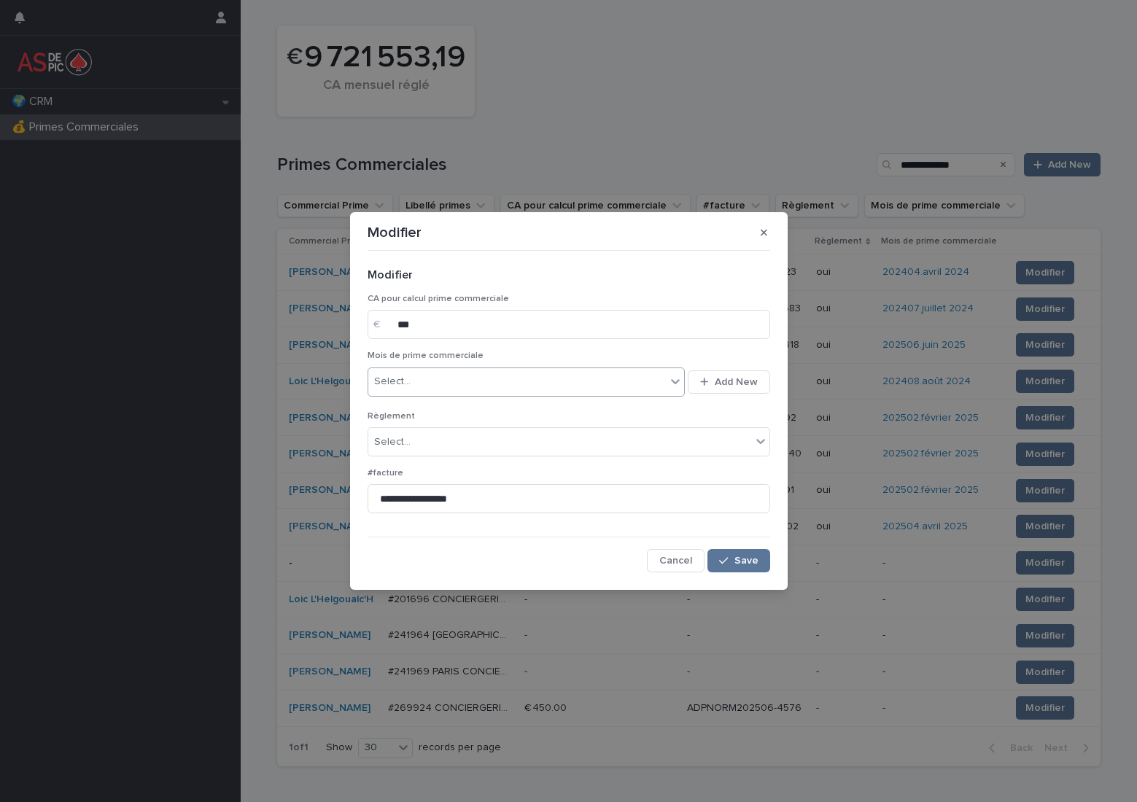
click at [457, 377] on div "Select..." at bounding box center [517, 382] width 298 height 24
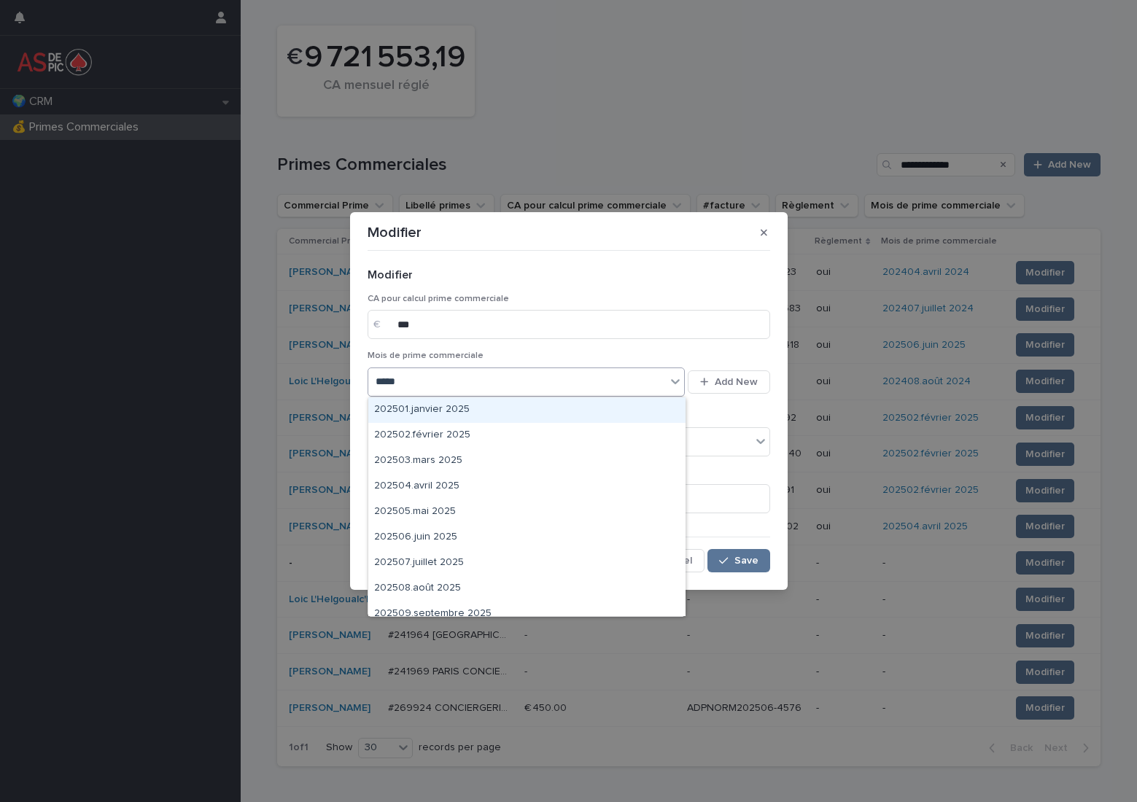
type input "******"
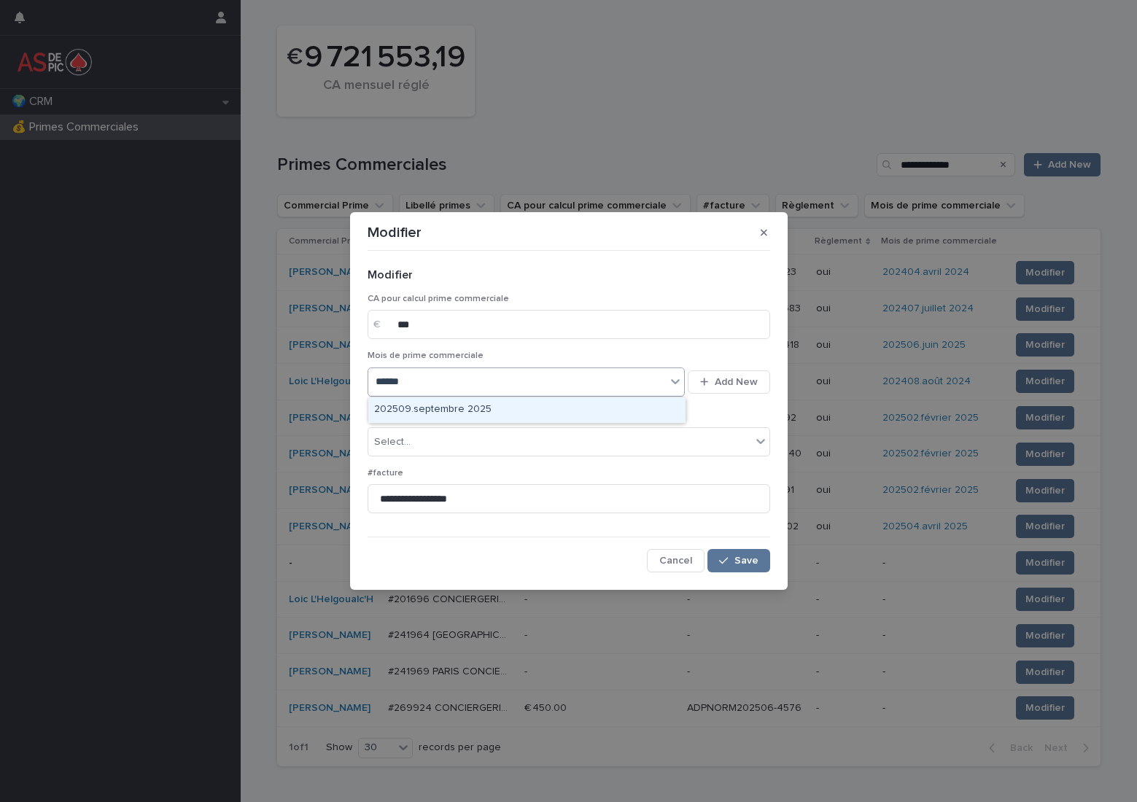
click at [473, 406] on div "202509.septembre 2025" at bounding box center [526, 410] width 317 height 26
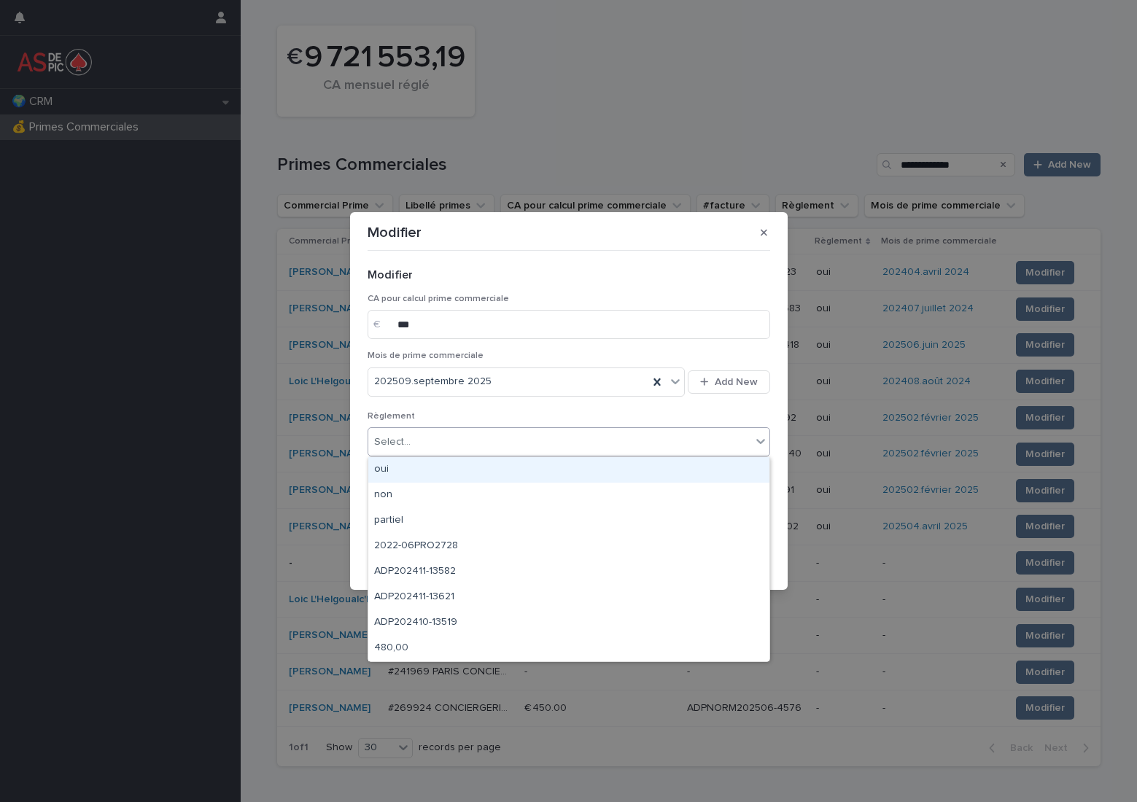
click at [613, 440] on div "Select..." at bounding box center [559, 442] width 383 height 24
click at [547, 471] on div "oui" at bounding box center [568, 470] width 401 height 26
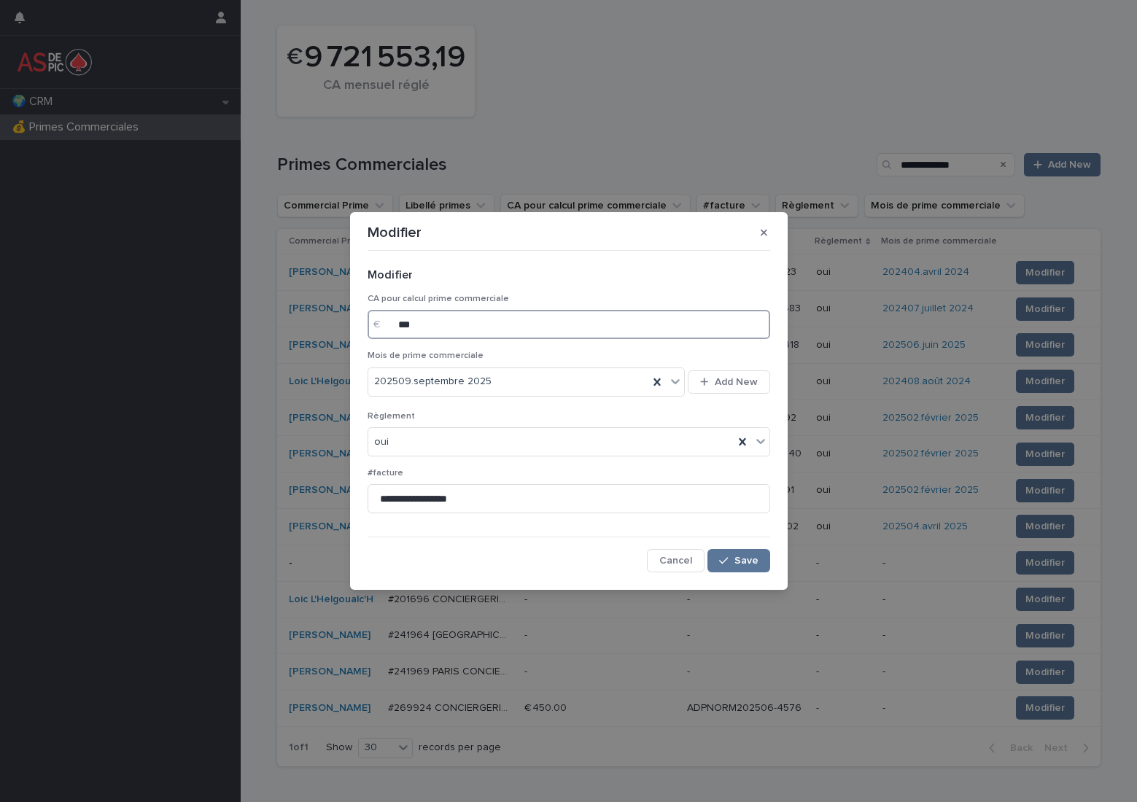
drag, startPoint x: 534, startPoint y: 322, endPoint x: 300, endPoint y: 298, distance: 235.3
click at [300, 298] on div "**********" at bounding box center [568, 401] width 1137 height 802
type input "******"
click at [748, 562] on span "Save" at bounding box center [746, 561] width 24 height 10
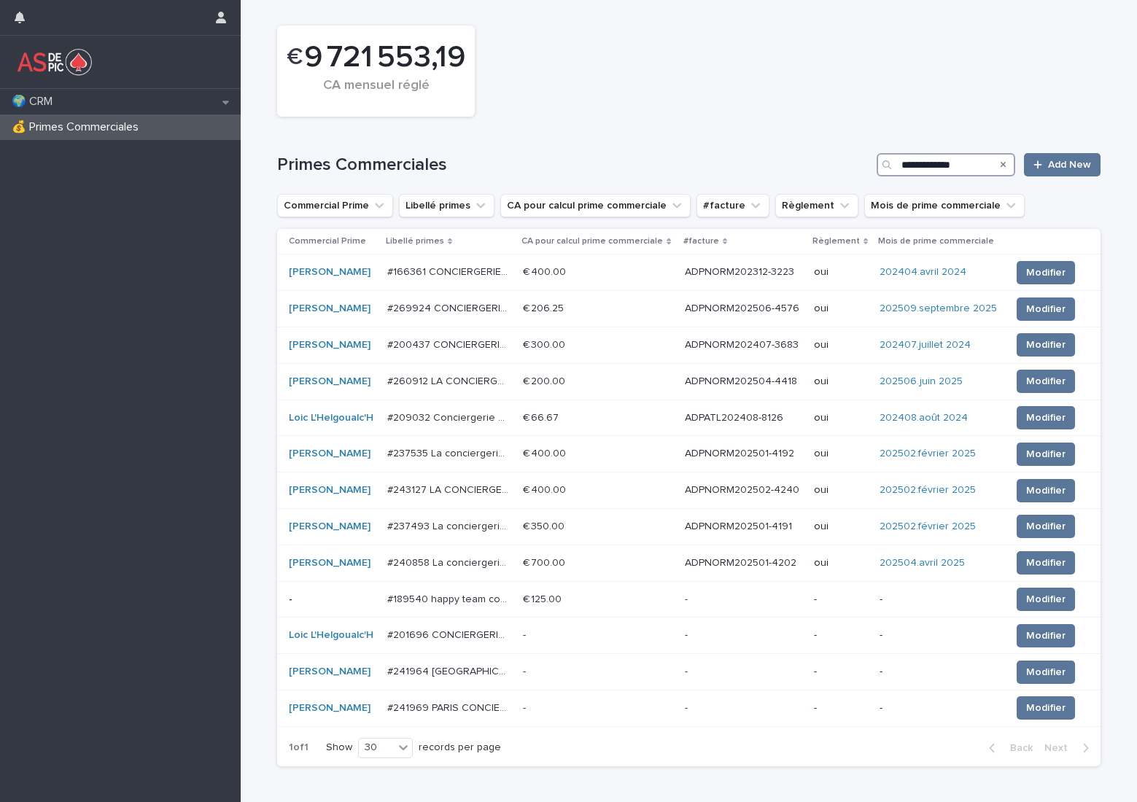
drag, startPoint x: 910, startPoint y: 165, endPoint x: 713, endPoint y: 131, distance: 199.7
click at [713, 132] on div "**********" at bounding box center [688, 159] width 823 height 70
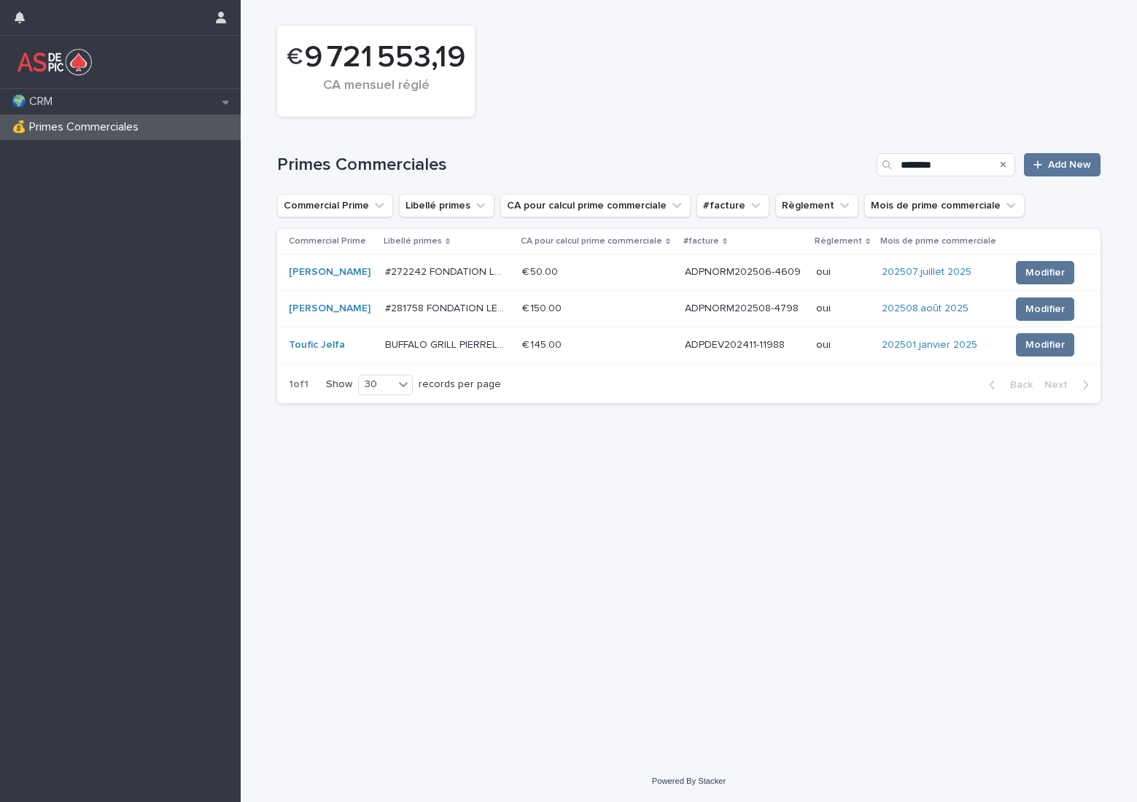
click at [753, 176] on div "Primes Commerciales ******** Add New" at bounding box center [688, 159] width 823 height 70
drag, startPoint x: 893, startPoint y: 158, endPoint x: 737, endPoint y: 139, distance: 158.0
click at [745, 137] on div "Primes Commerciales ******** Add New" at bounding box center [688, 159] width 823 height 70
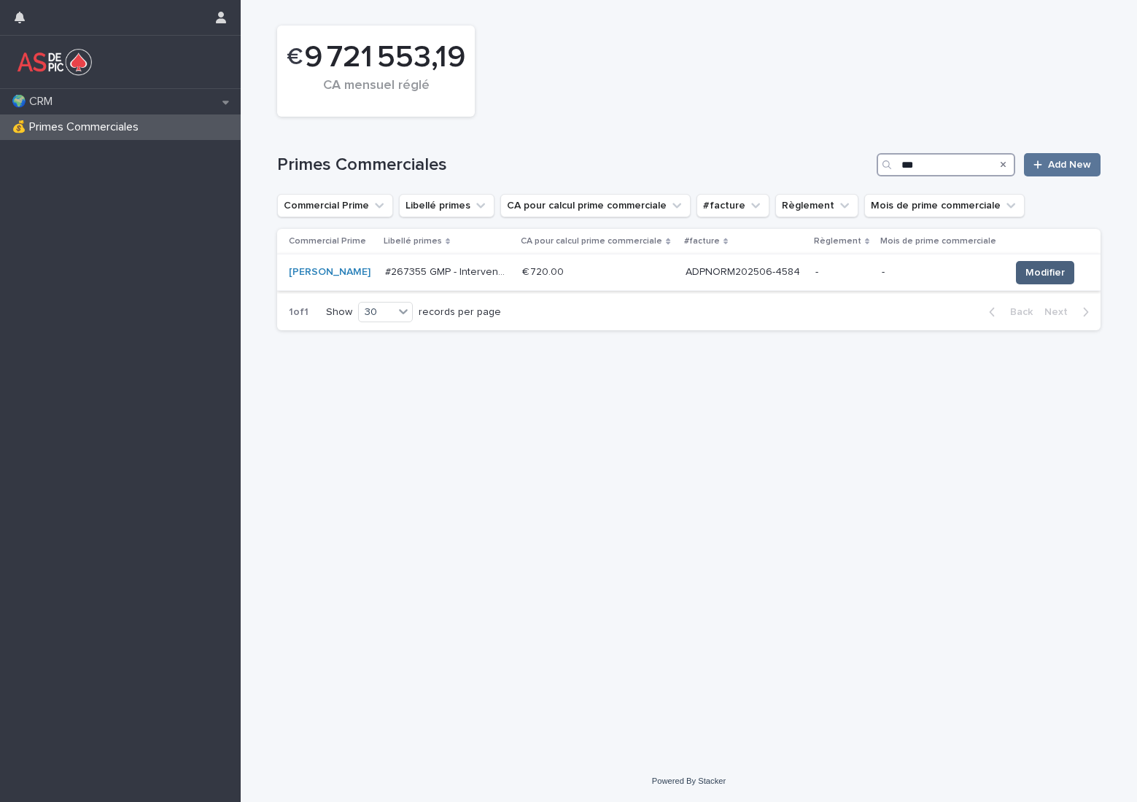
type input "***"
click at [1033, 276] on span "Modifier" at bounding box center [1044, 272] width 39 height 15
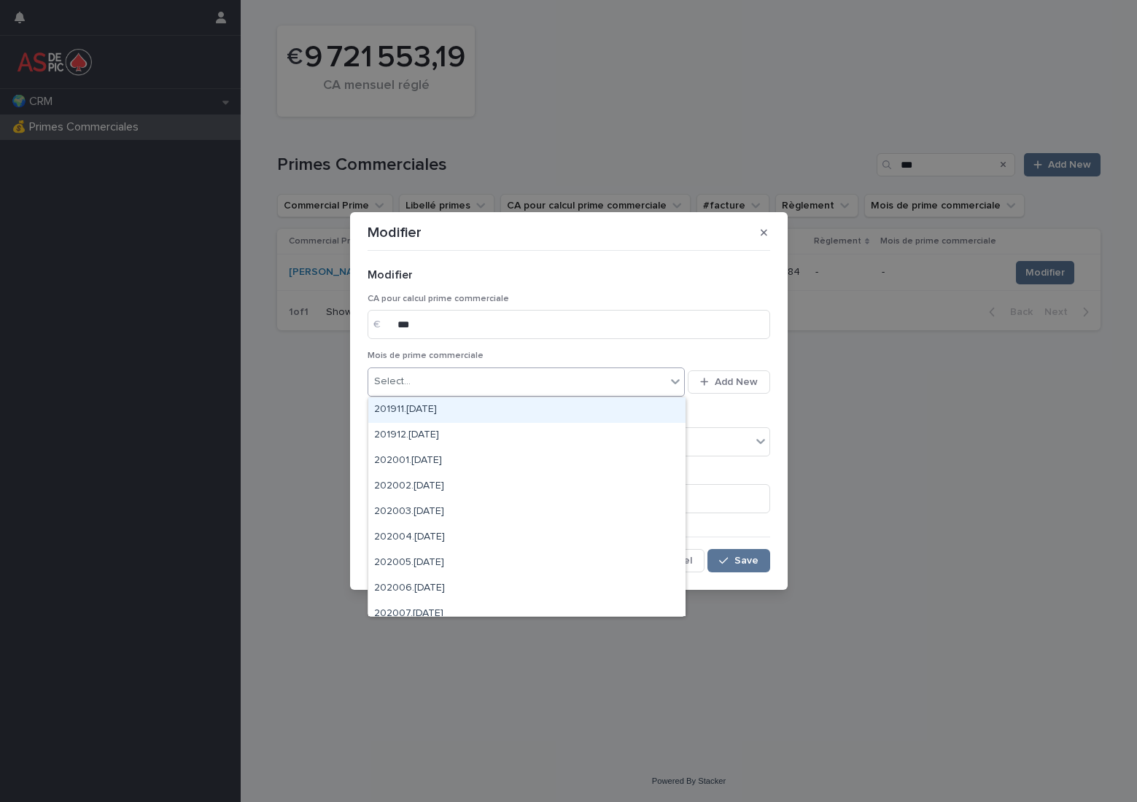
click at [455, 389] on div "Select..." at bounding box center [517, 382] width 298 height 24
type input "******"
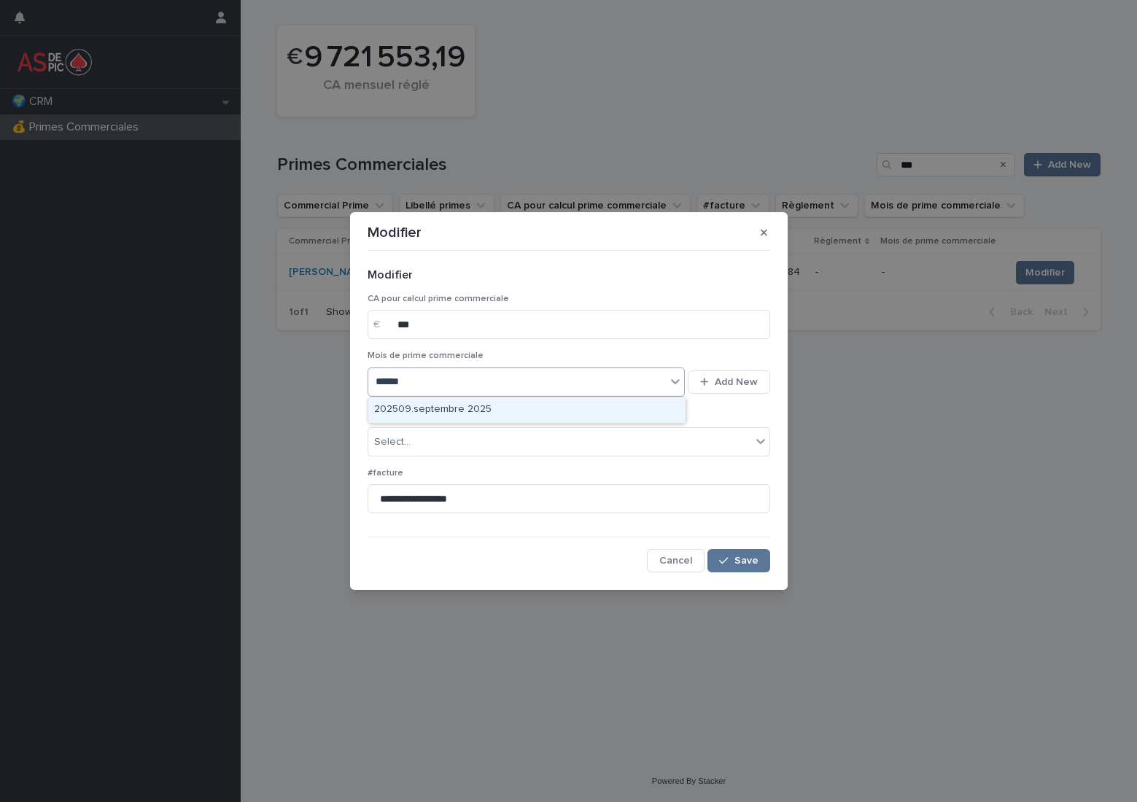
click at [455, 400] on div "202509.septembre 2025" at bounding box center [526, 410] width 317 height 26
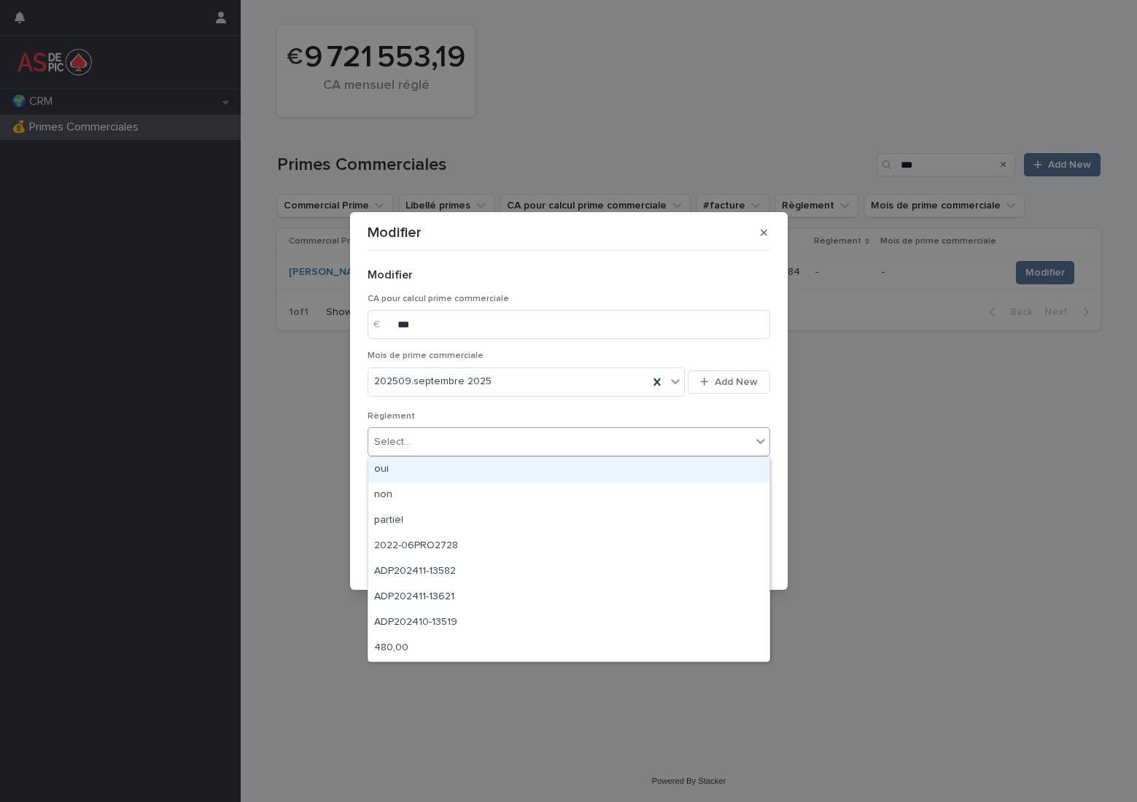
click at [432, 445] on div "Select..." at bounding box center [559, 442] width 383 height 24
click at [422, 468] on div "oui" at bounding box center [568, 470] width 401 height 26
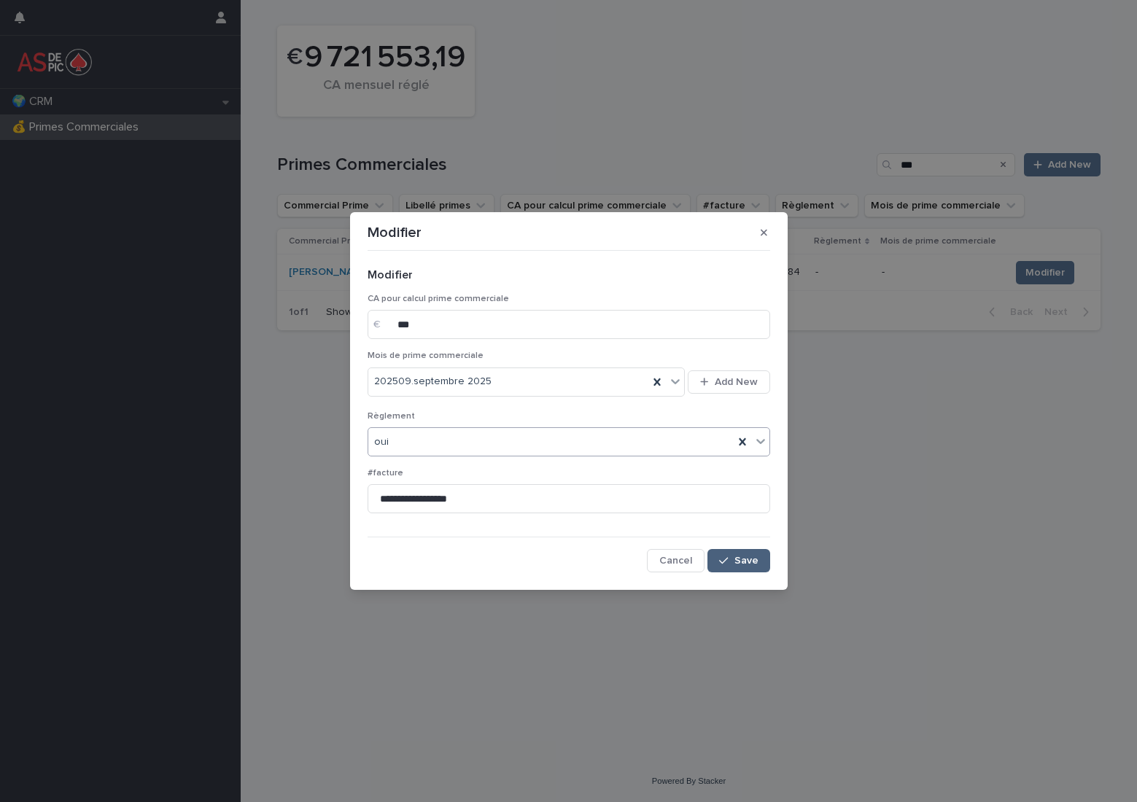
click at [743, 563] on span "Save" at bounding box center [746, 561] width 24 height 10
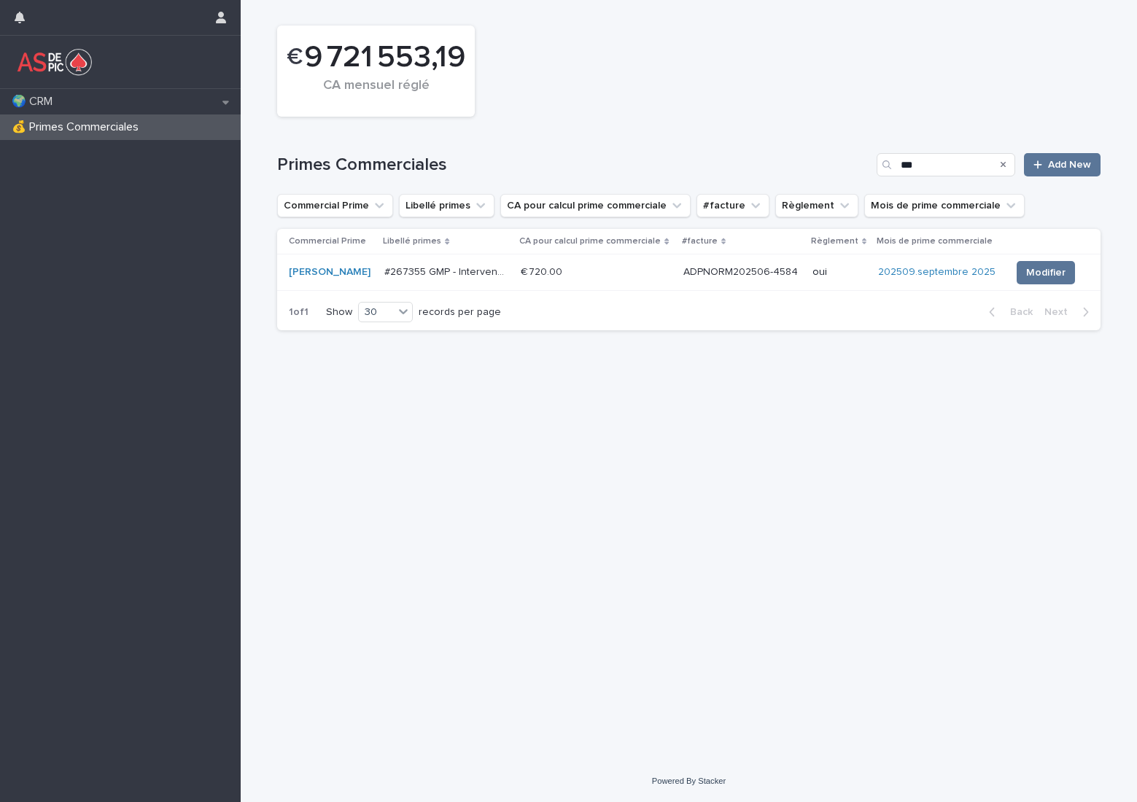
click at [841, 133] on div "Primes Commerciales *** Add New" at bounding box center [688, 159] width 823 height 70
drag, startPoint x: 944, startPoint y: 168, endPoint x: 798, endPoint y: 165, distance: 145.9
click at [800, 165] on div "Primes Commerciales *** Add New" at bounding box center [688, 164] width 823 height 23
type input "*******"
click at [1055, 277] on span "Modifier" at bounding box center [1044, 272] width 39 height 15
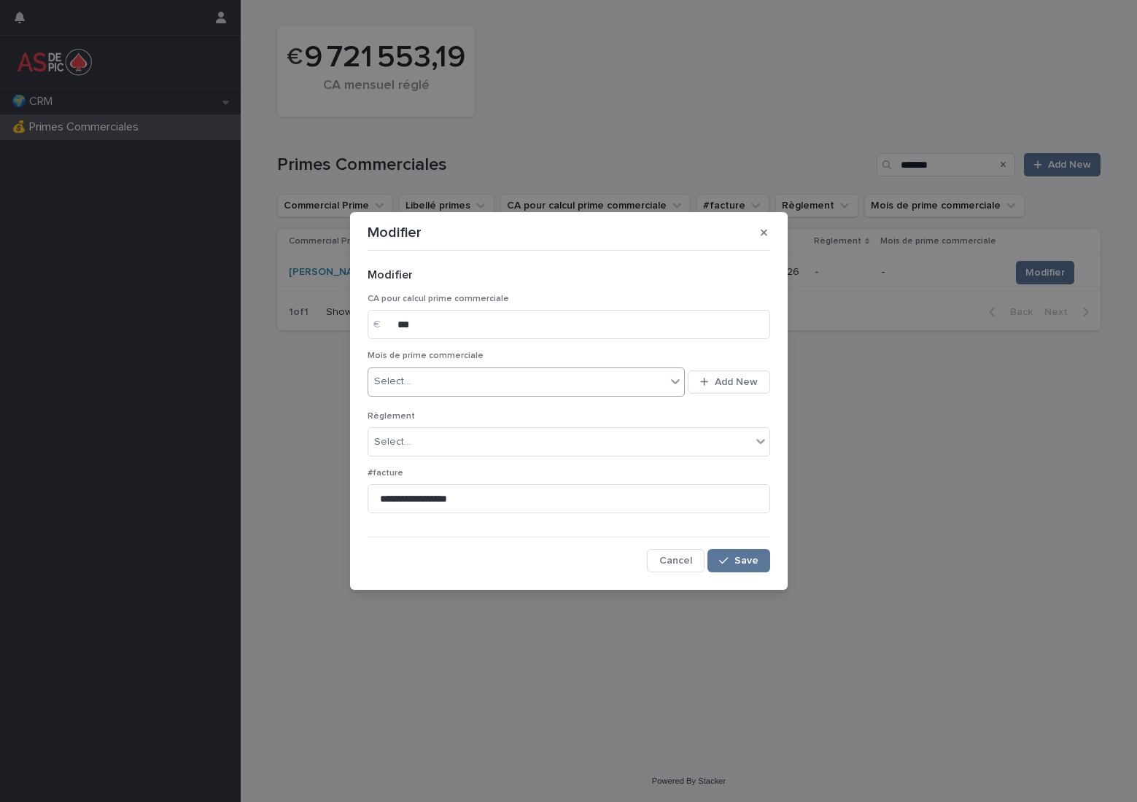
click at [510, 387] on div "Select..." at bounding box center [517, 382] width 298 height 24
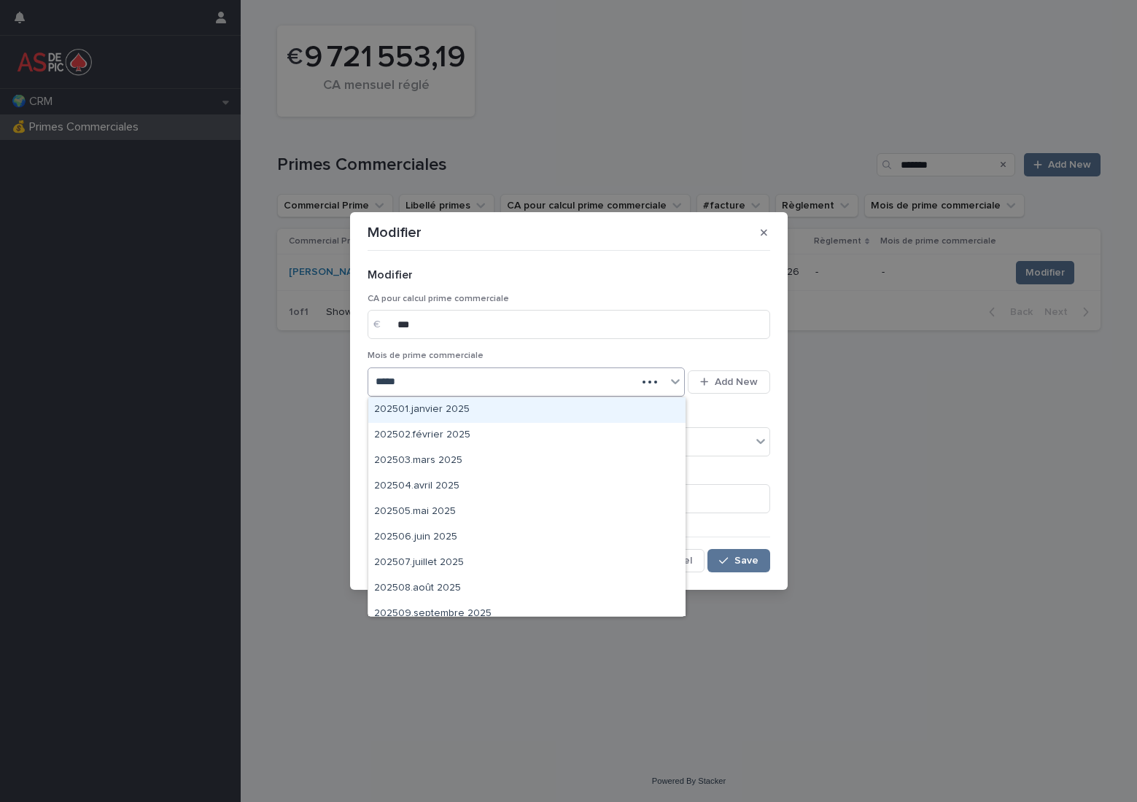
type input "******"
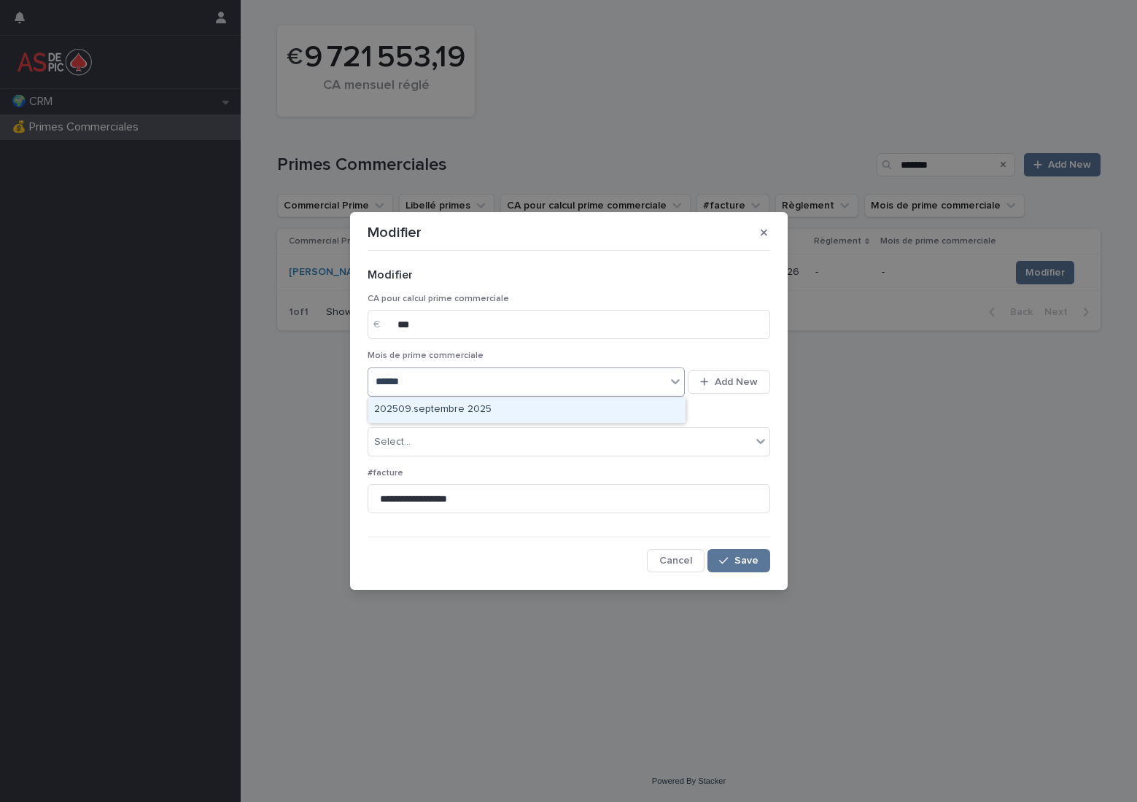
click at [489, 402] on div "202509.septembre 2025" at bounding box center [526, 410] width 317 height 26
click at [457, 443] on div "Select..." at bounding box center [559, 442] width 383 height 24
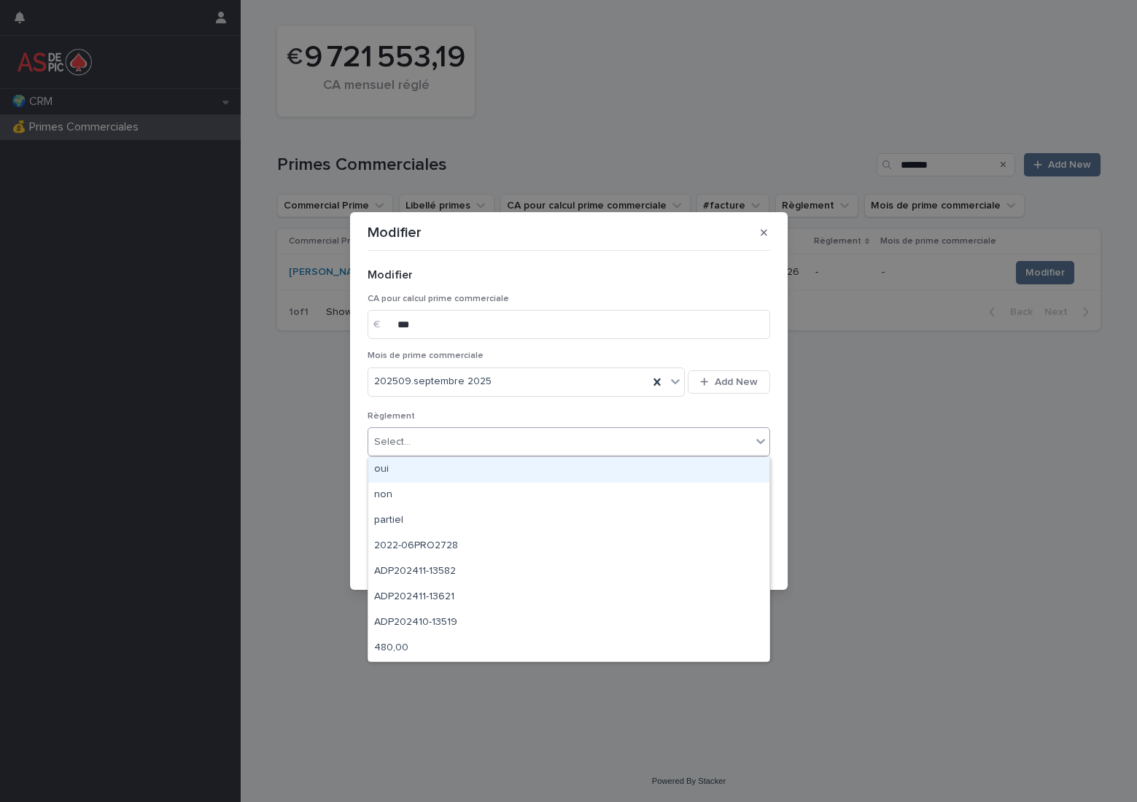
click at [449, 468] on div "oui" at bounding box center [568, 470] width 401 height 26
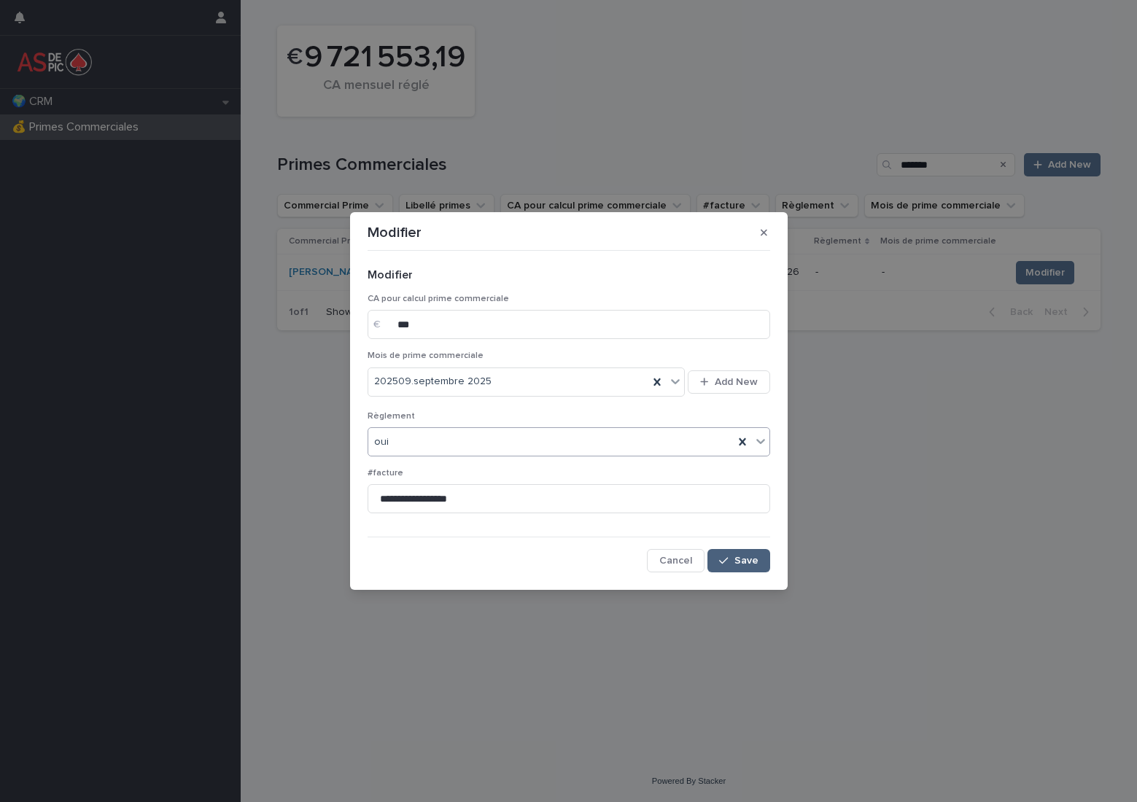
click at [741, 556] on span "Save" at bounding box center [746, 561] width 24 height 10
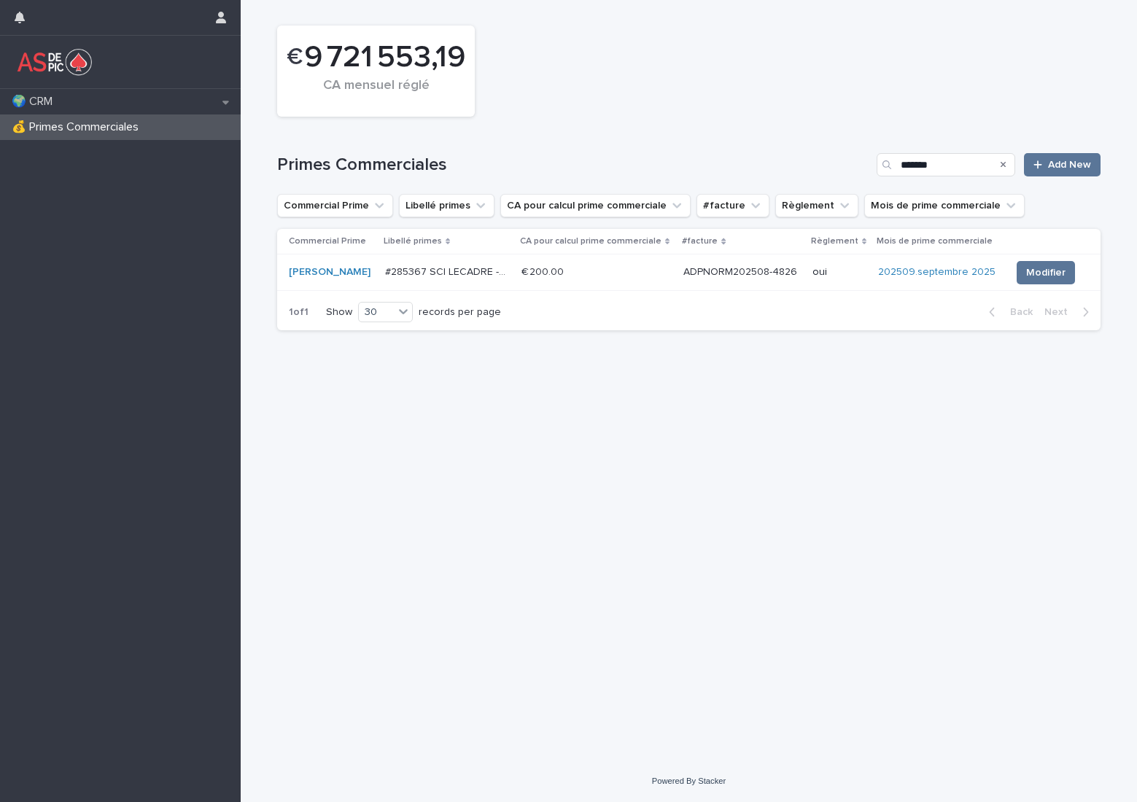
drag, startPoint x: 746, startPoint y: 125, endPoint x: 820, endPoint y: 142, distance: 75.5
click at [746, 125] on div "Primes Commerciales ******* Add New" at bounding box center [688, 159] width 823 height 70
drag, startPoint x: 964, startPoint y: 161, endPoint x: 824, endPoint y: 157, distance: 140.1
click at [824, 157] on div "Primes Commerciales ******* Add New" at bounding box center [688, 164] width 823 height 23
paste input "**********"
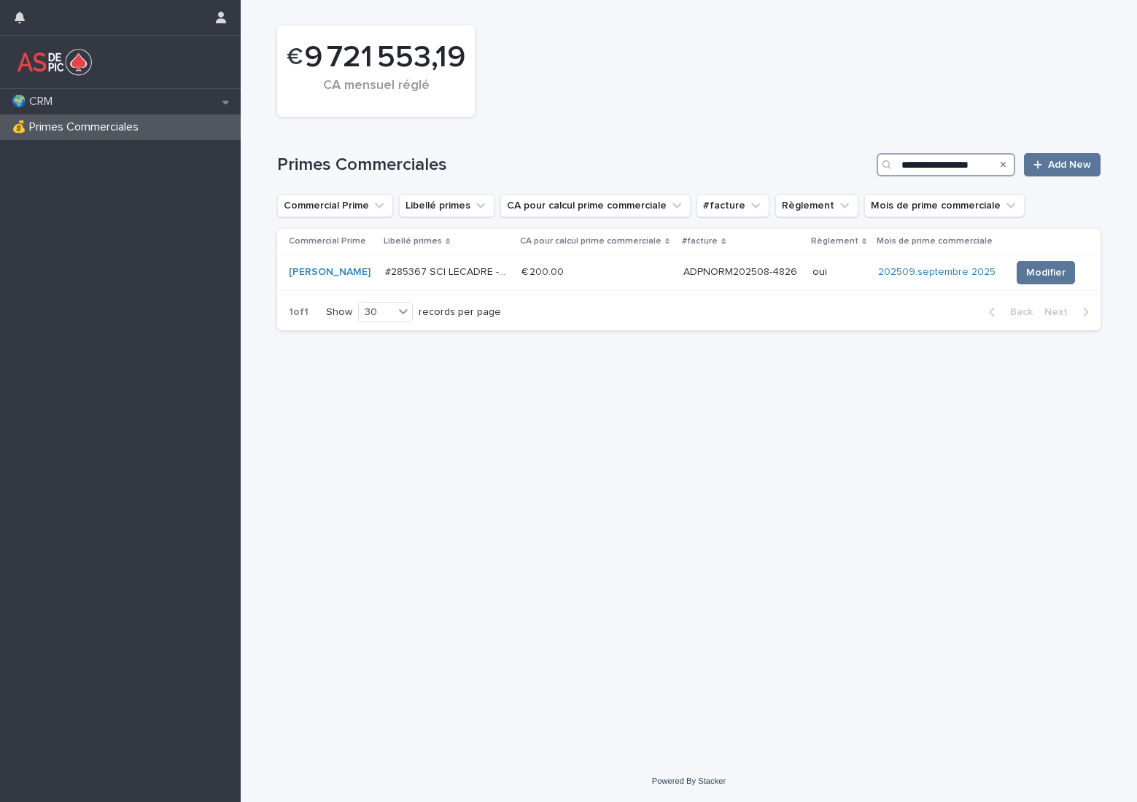
scroll to position [0, 23]
type input "**********"
click at [1031, 273] on span "Modifier" at bounding box center [1044, 272] width 39 height 15
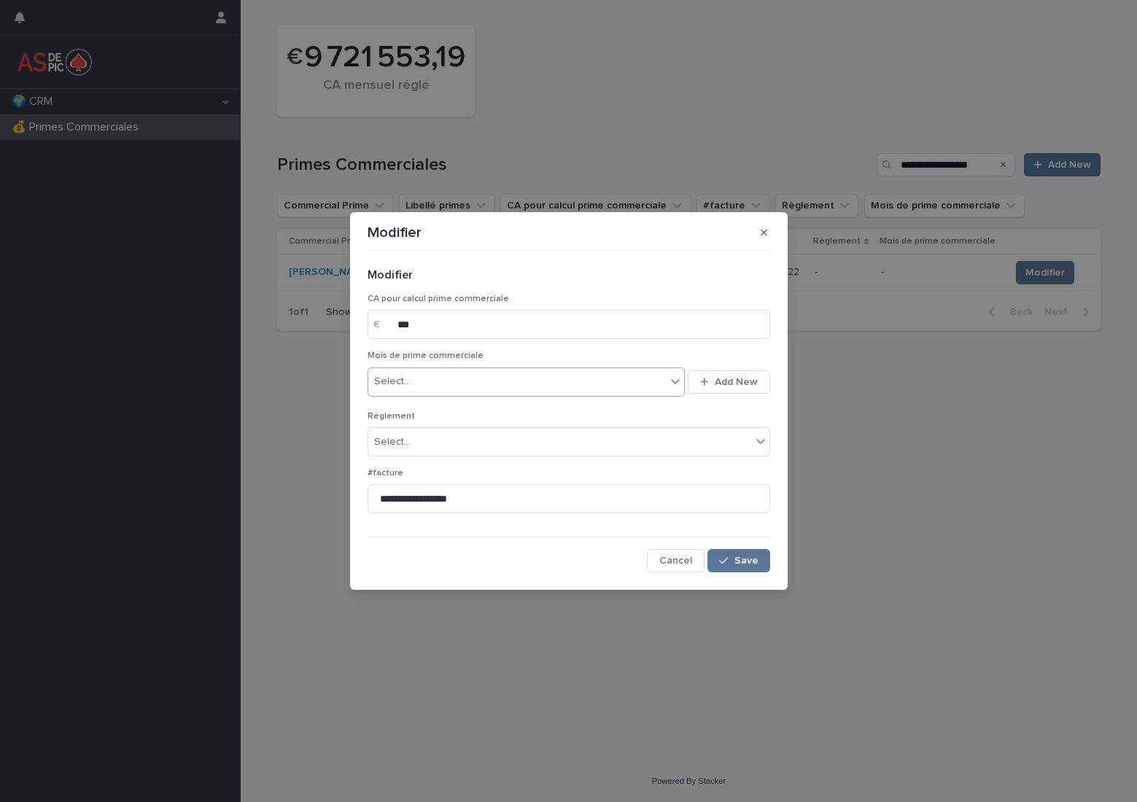
click at [463, 385] on div "Select..." at bounding box center [517, 382] width 298 height 24
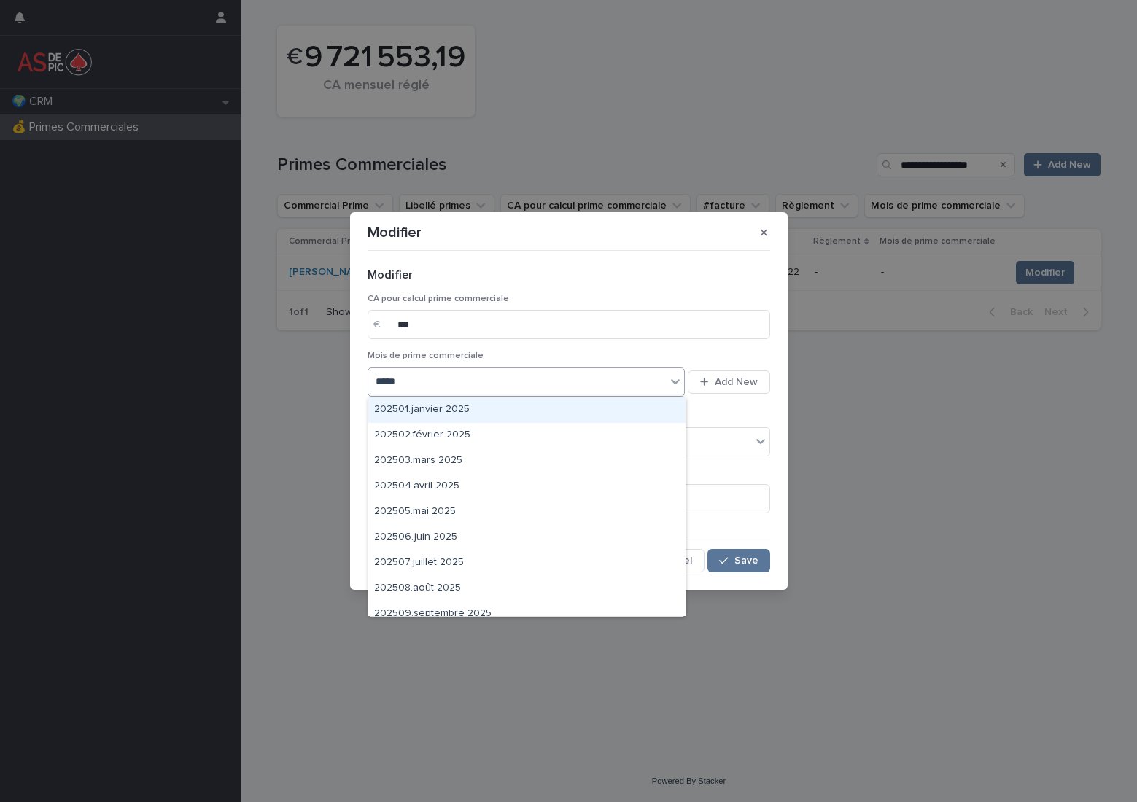
type input "******"
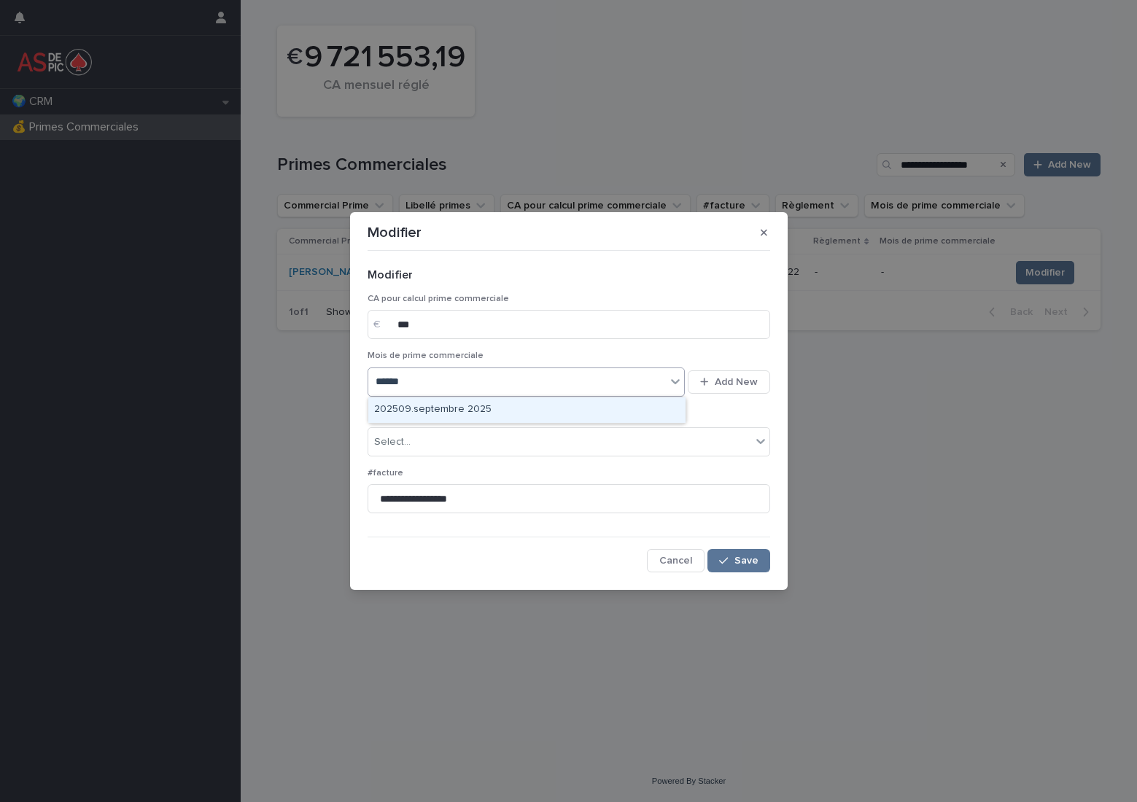
click at [465, 405] on div "202509.septembre 2025" at bounding box center [526, 410] width 317 height 26
click at [457, 438] on div "Select..." at bounding box center [559, 442] width 383 height 24
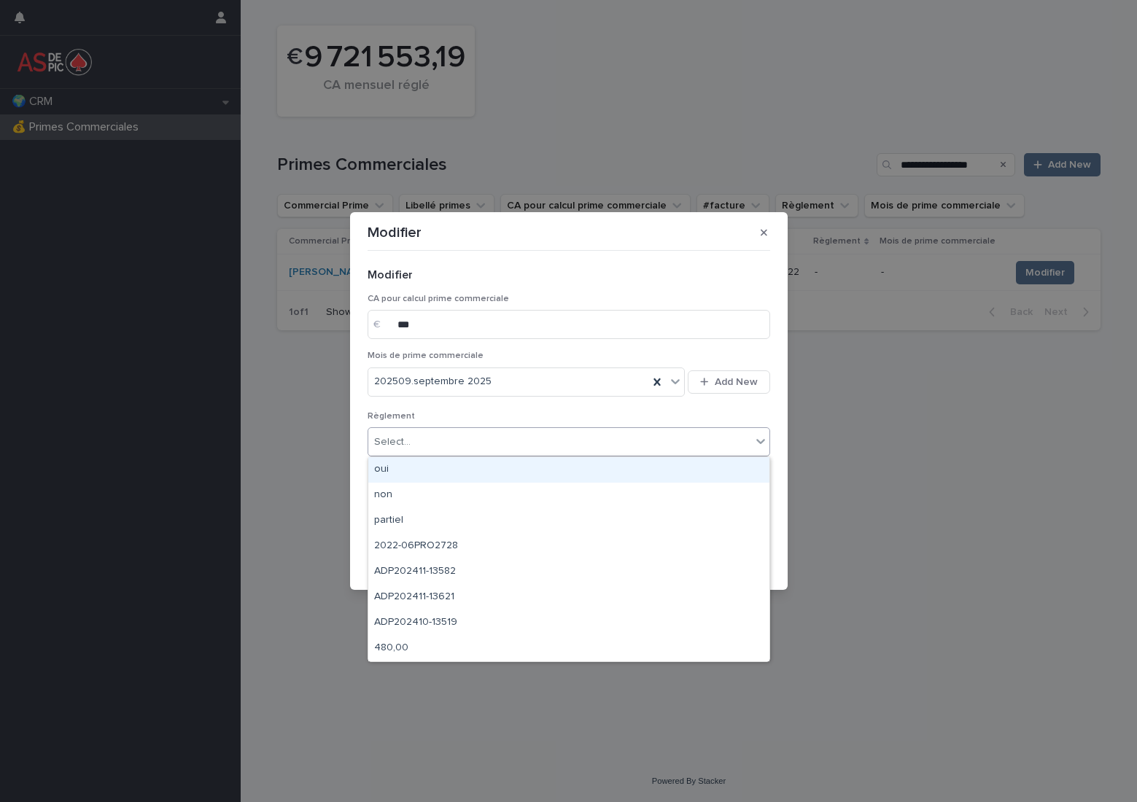
click at [469, 468] on div "oui" at bounding box center [568, 470] width 401 height 26
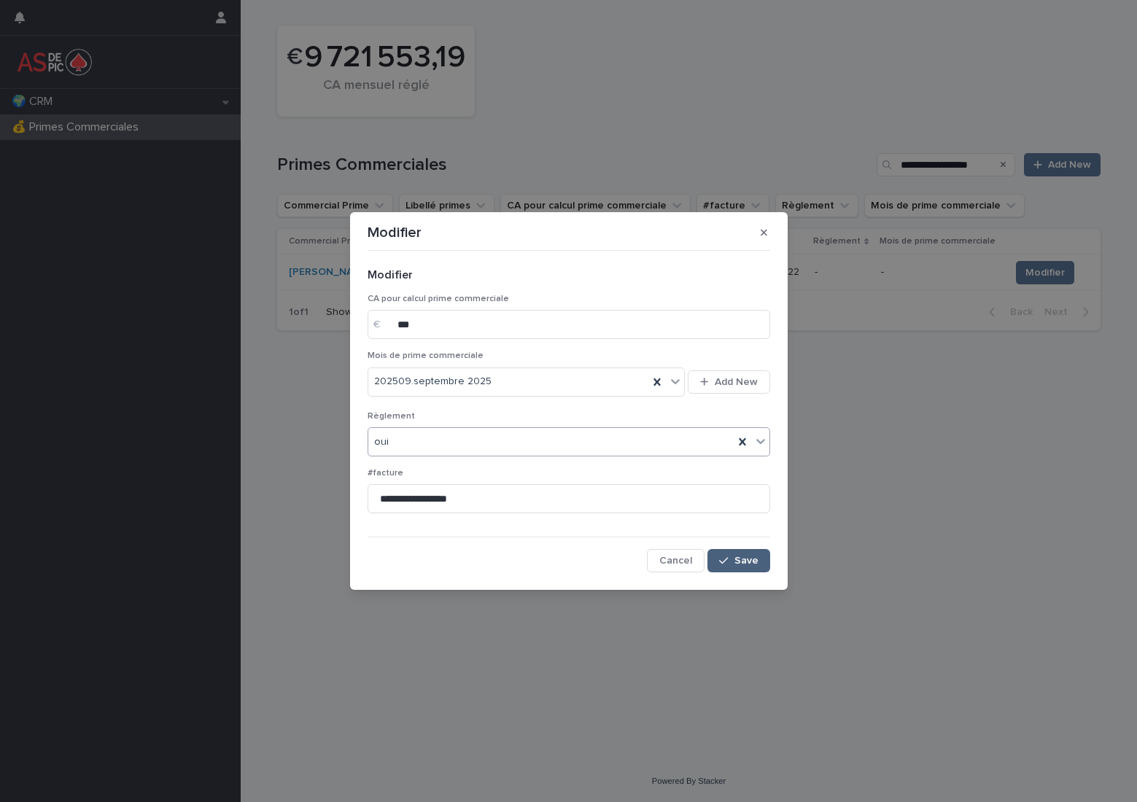
click at [734, 558] on div "button" at bounding box center [726, 561] width 15 height 10
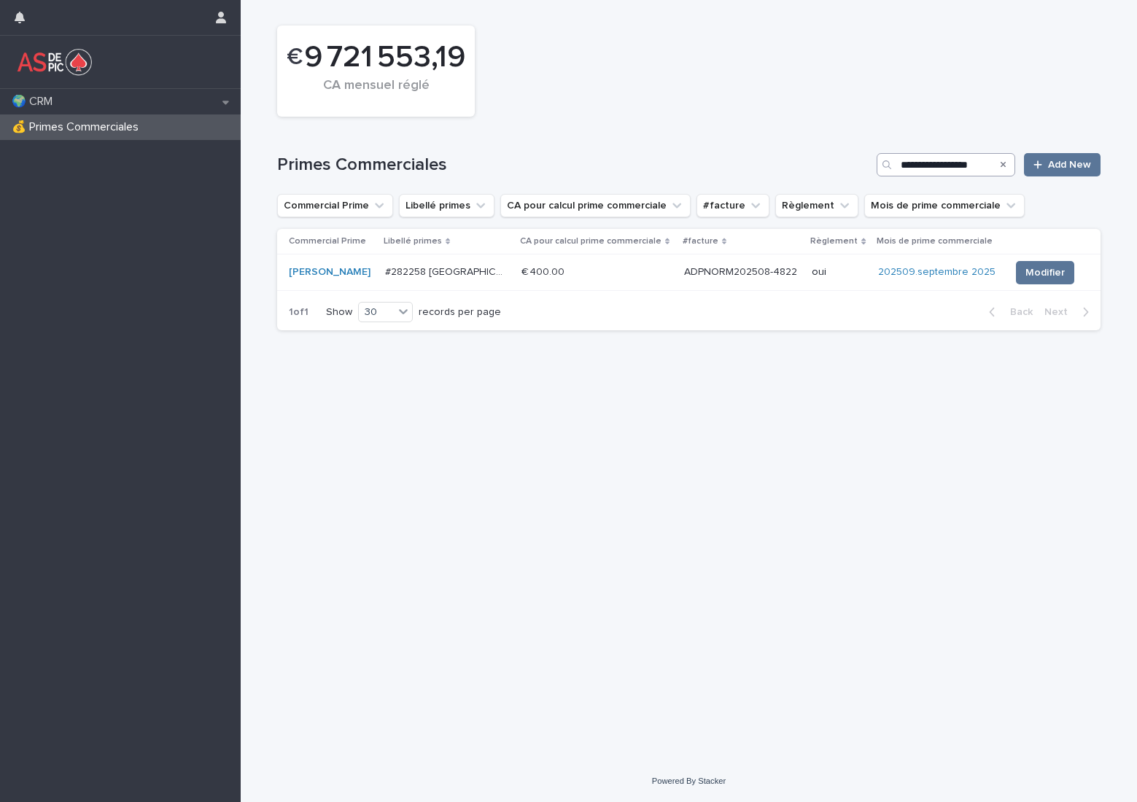
drag, startPoint x: 1002, startPoint y: 159, endPoint x: 948, endPoint y: 163, distance: 54.1
click at [1002, 159] on button "Search" at bounding box center [1004, 164] width 6 height 23
click at [948, 163] on input "**********" at bounding box center [946, 164] width 139 height 23
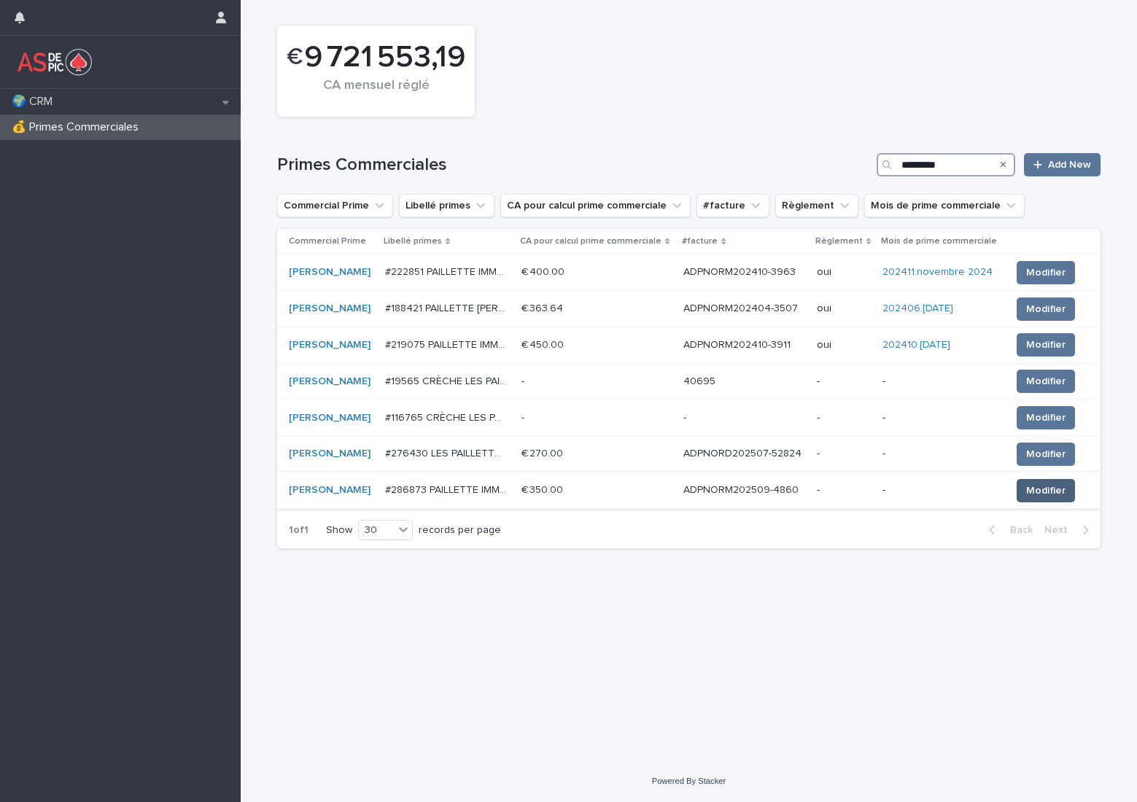
type input "*********"
click at [1037, 488] on span "Modifier" at bounding box center [1045, 491] width 39 height 15
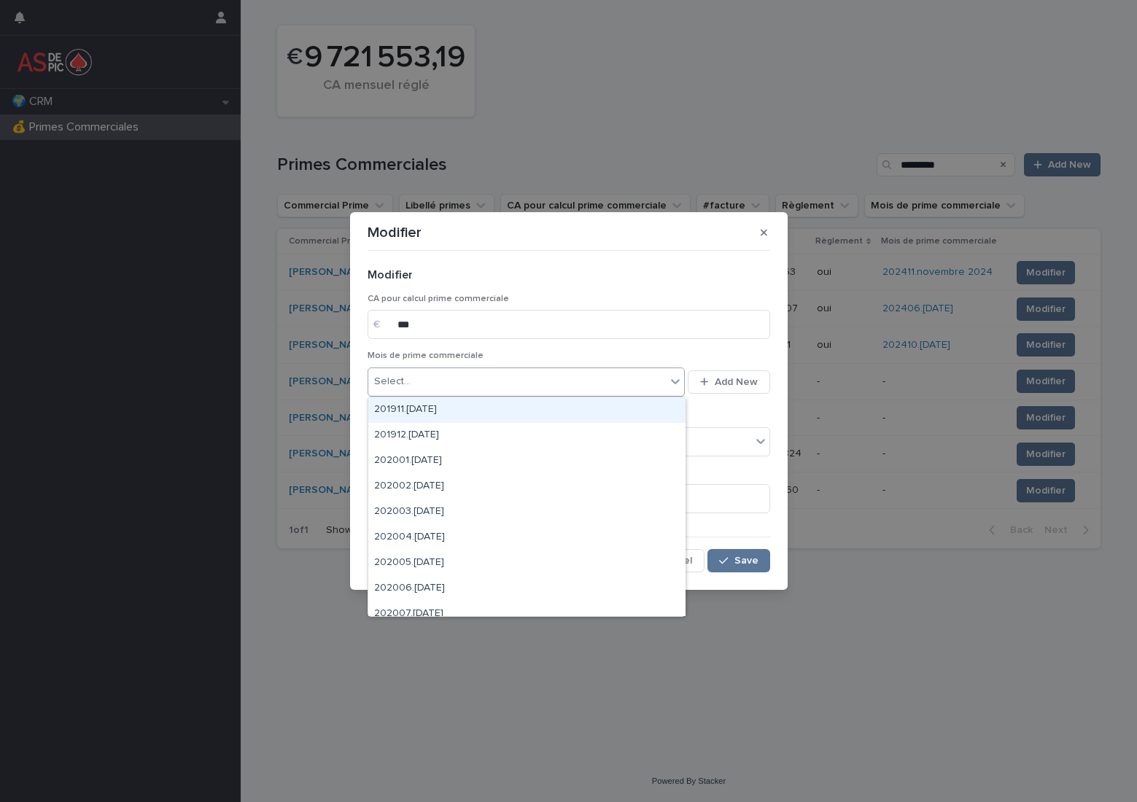
click at [595, 373] on div "Select..." at bounding box center [517, 382] width 298 height 24
type input "******"
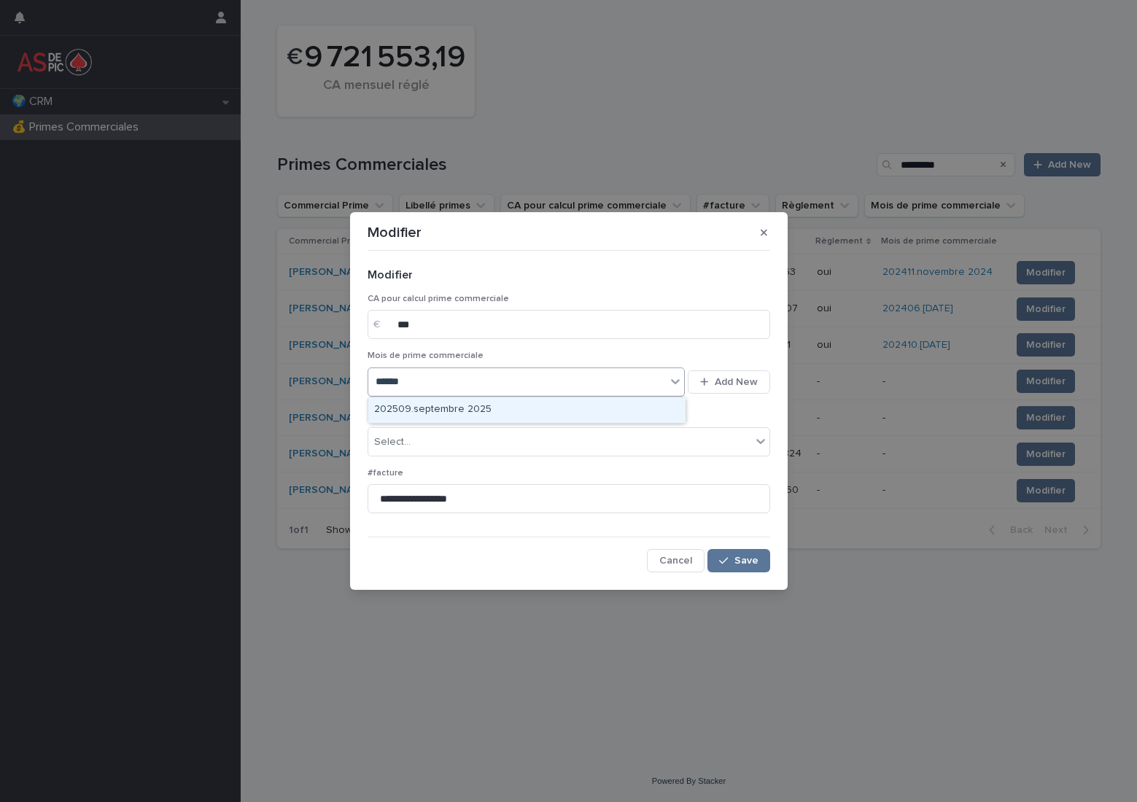
click at [525, 403] on div "202509.septembre 2025" at bounding box center [526, 410] width 317 height 26
click at [509, 439] on div "Select..." at bounding box center [559, 442] width 383 height 24
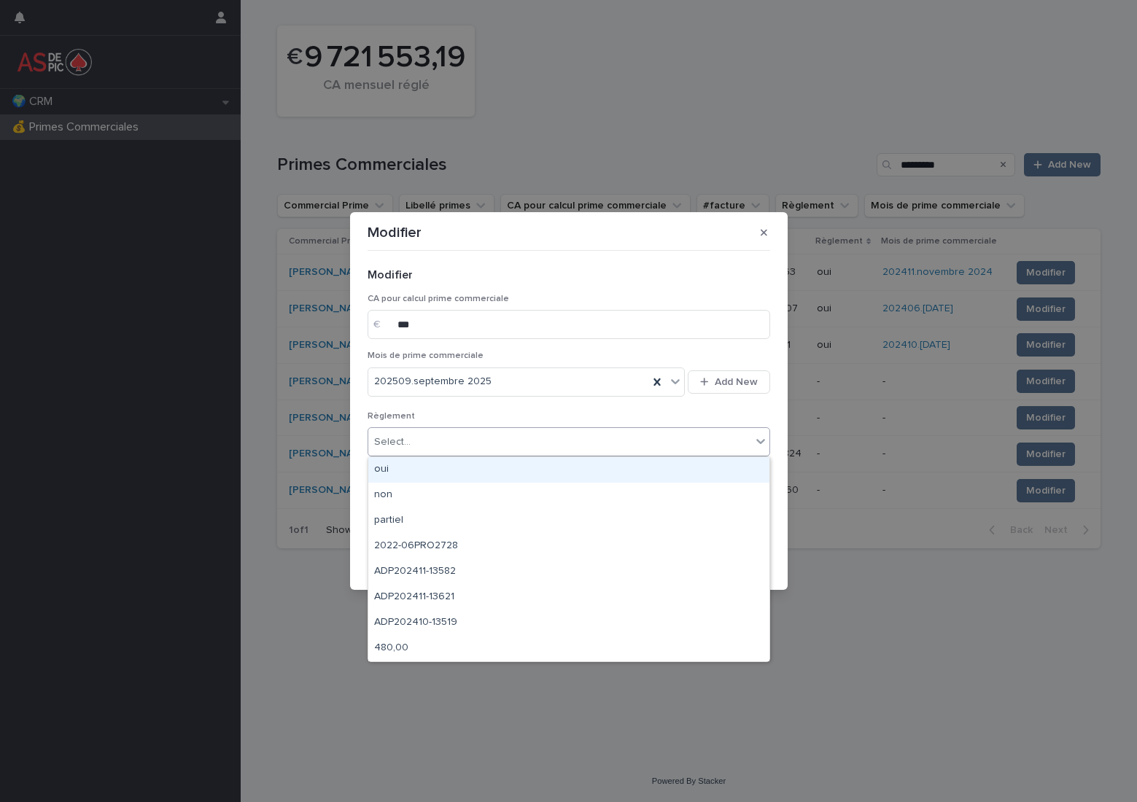
click at [507, 462] on div "oui" at bounding box center [568, 470] width 401 height 26
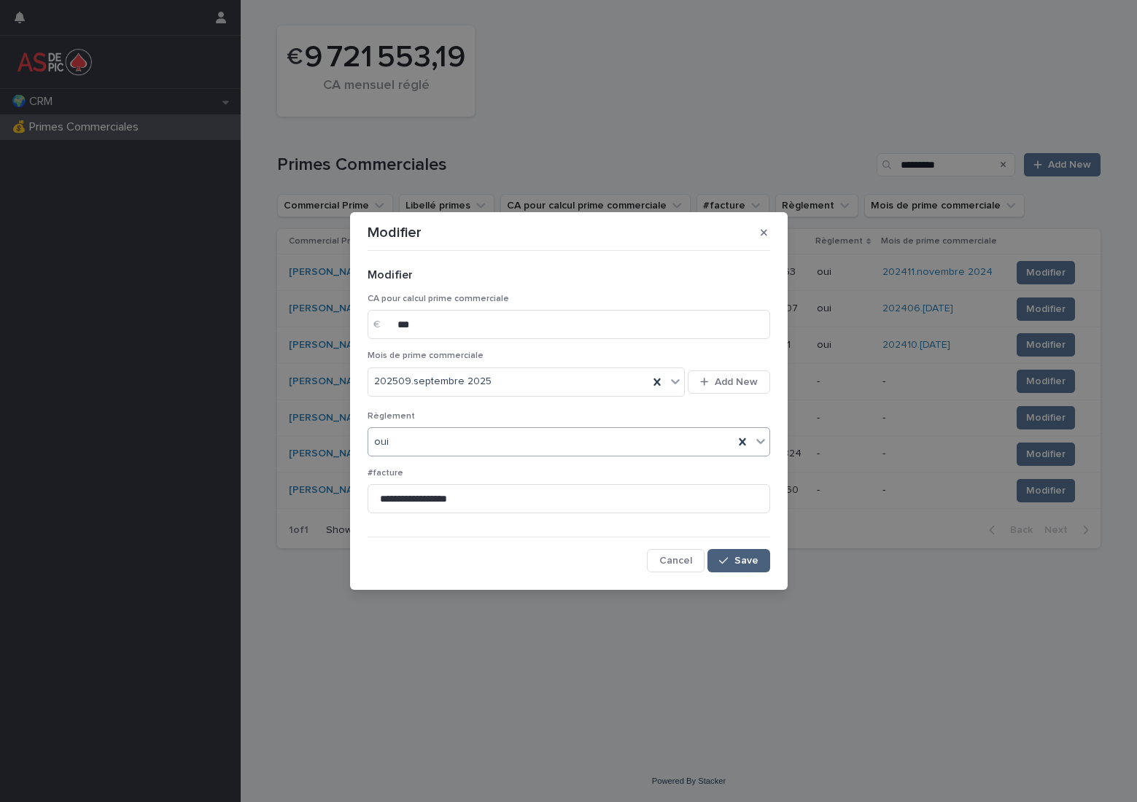
click at [746, 565] on span "Save" at bounding box center [746, 561] width 24 height 10
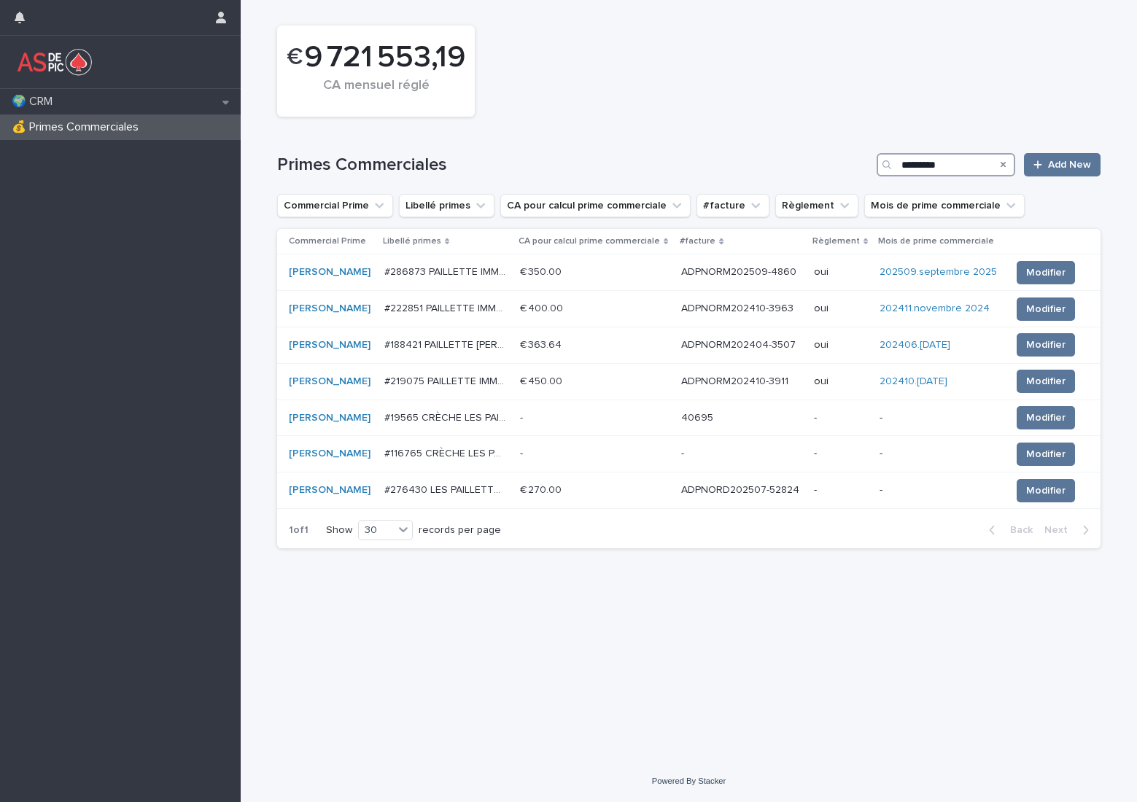
drag, startPoint x: 910, startPoint y: 163, endPoint x: 807, endPoint y: 156, distance: 103.0
click at [807, 156] on div "Primes Commerciales ********* Add New" at bounding box center [688, 164] width 823 height 23
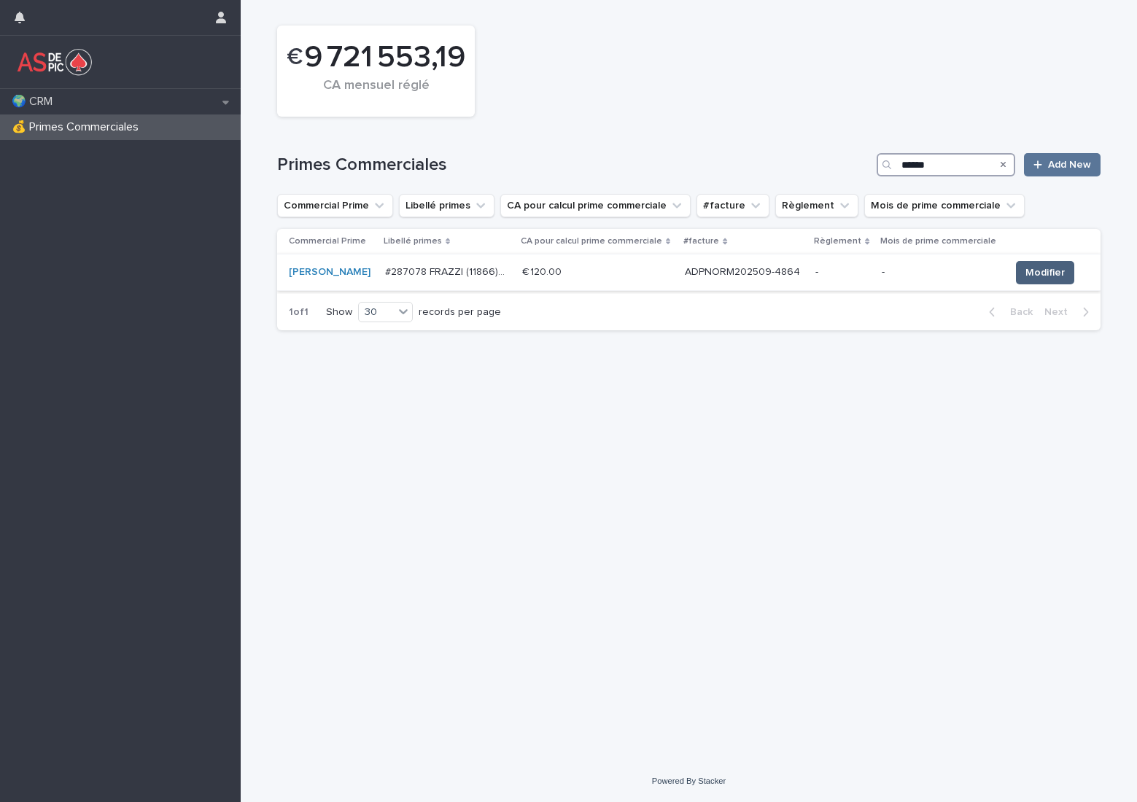
type input "******"
click at [1028, 270] on span "Modifier" at bounding box center [1044, 272] width 39 height 15
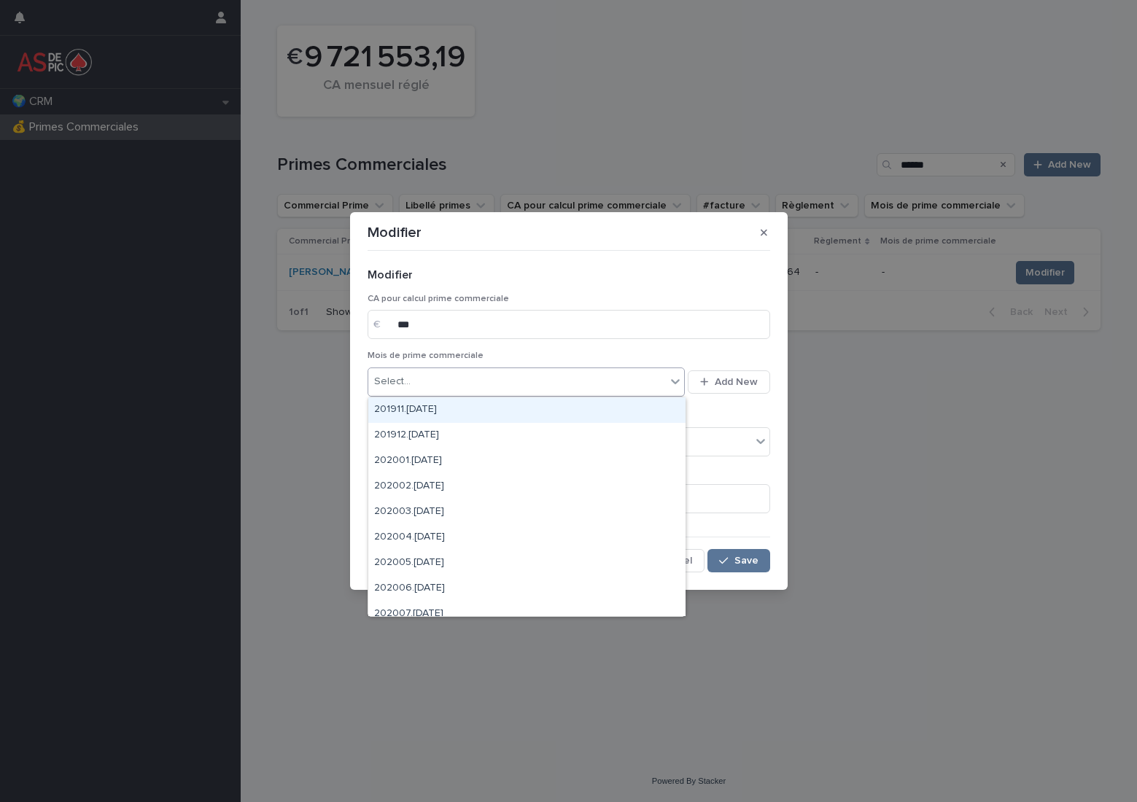
click at [586, 387] on div "Select..." at bounding box center [517, 382] width 298 height 24
type input "******"
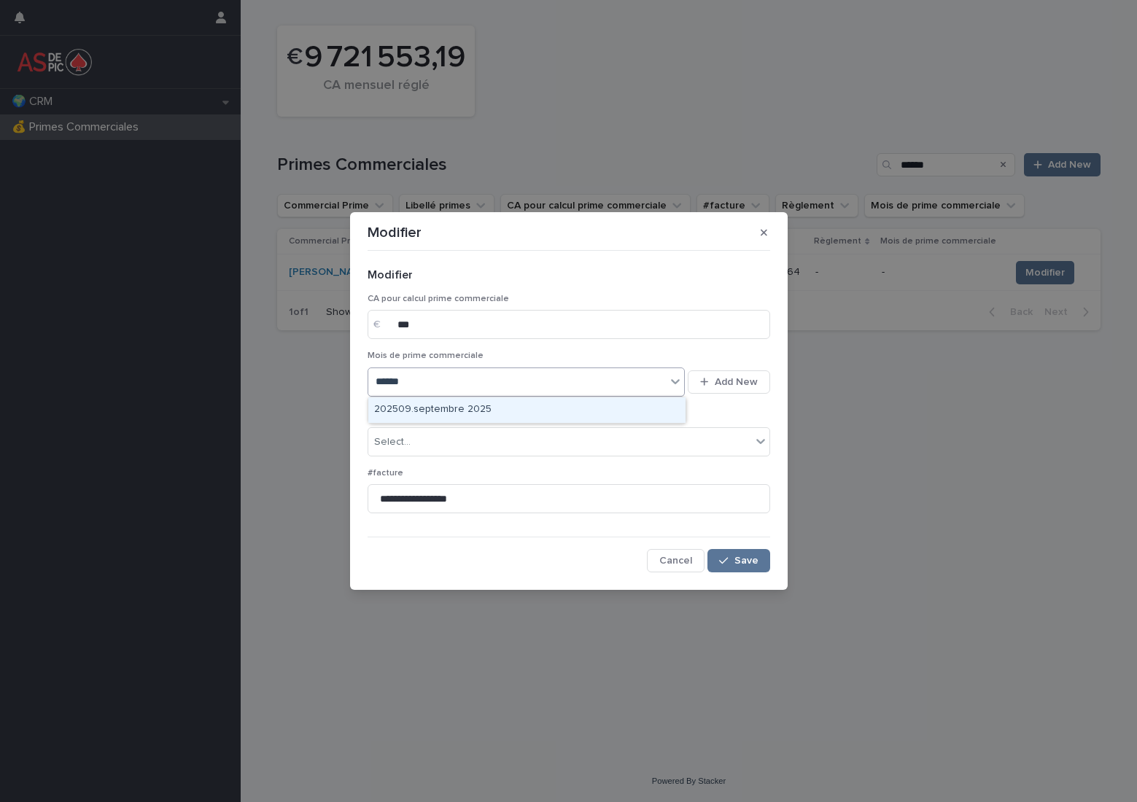
click at [563, 407] on div "202509.septembre 2025" at bounding box center [526, 410] width 317 height 26
click at [553, 439] on div "Select..." at bounding box center [559, 442] width 383 height 24
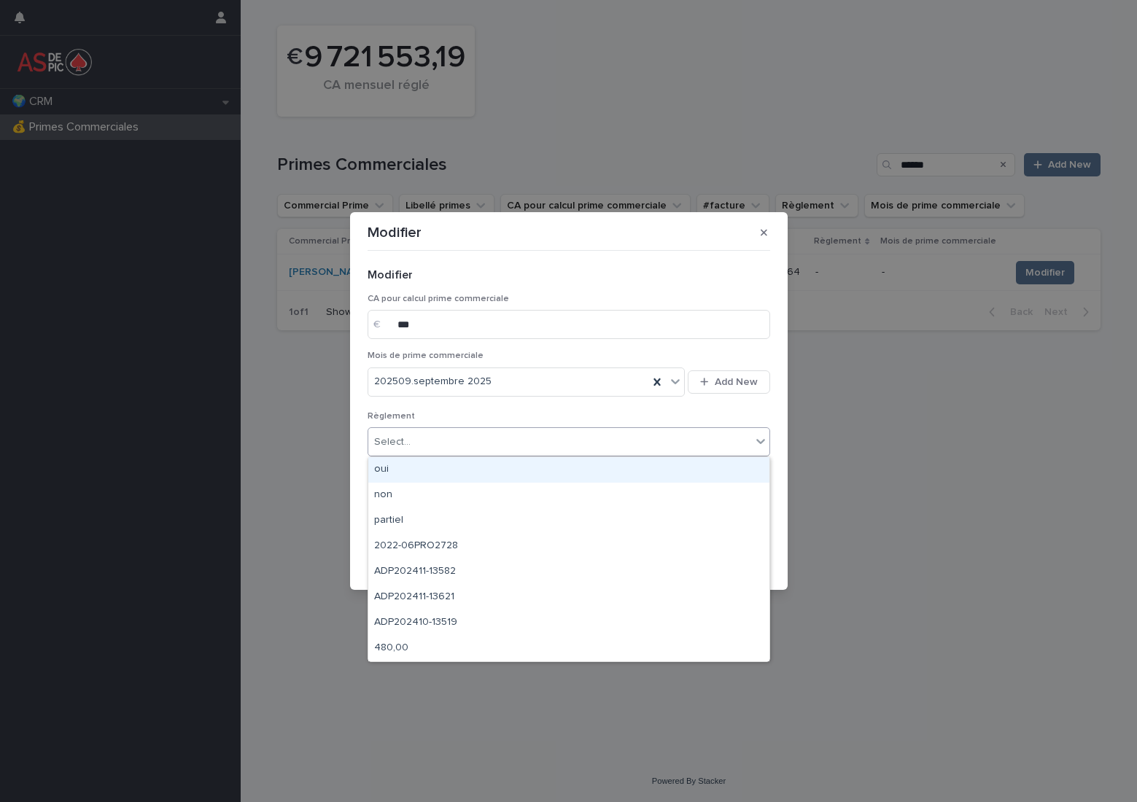
drag, startPoint x: 564, startPoint y: 462, endPoint x: 586, endPoint y: 470, distance: 23.3
click at [565, 462] on div "oui" at bounding box center [568, 470] width 401 height 26
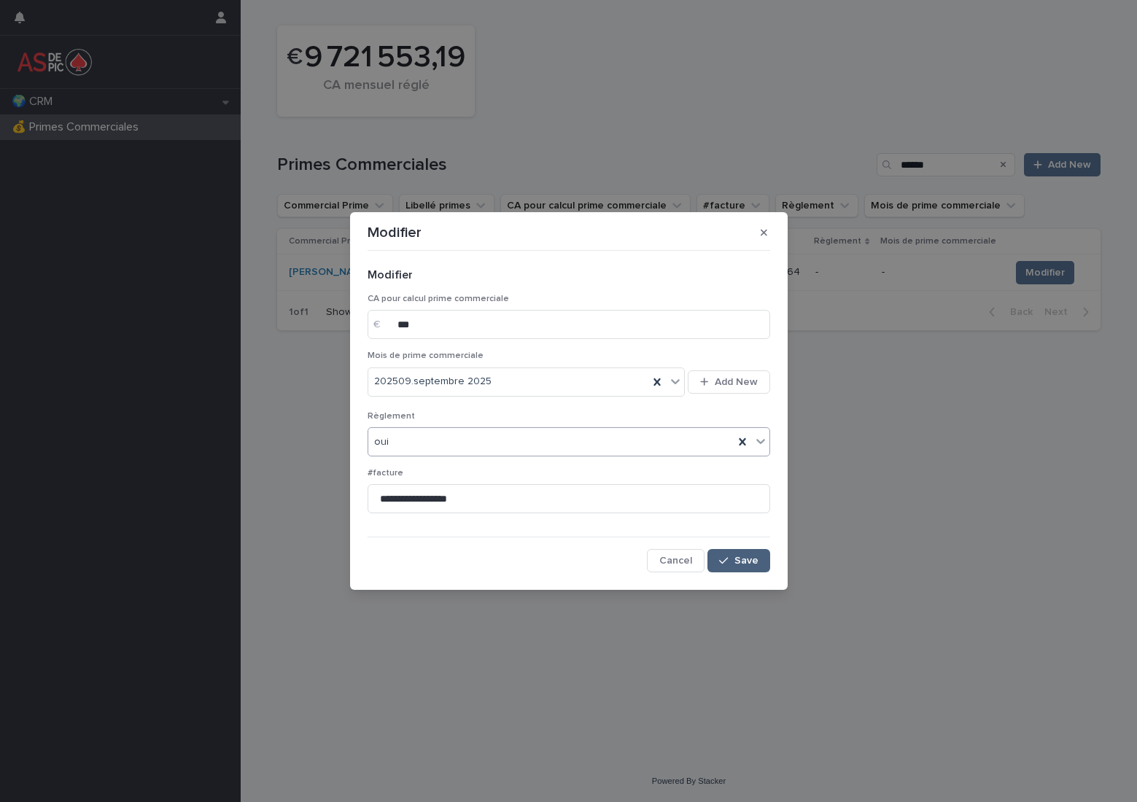
click at [741, 553] on button "Save" at bounding box center [738, 560] width 62 height 23
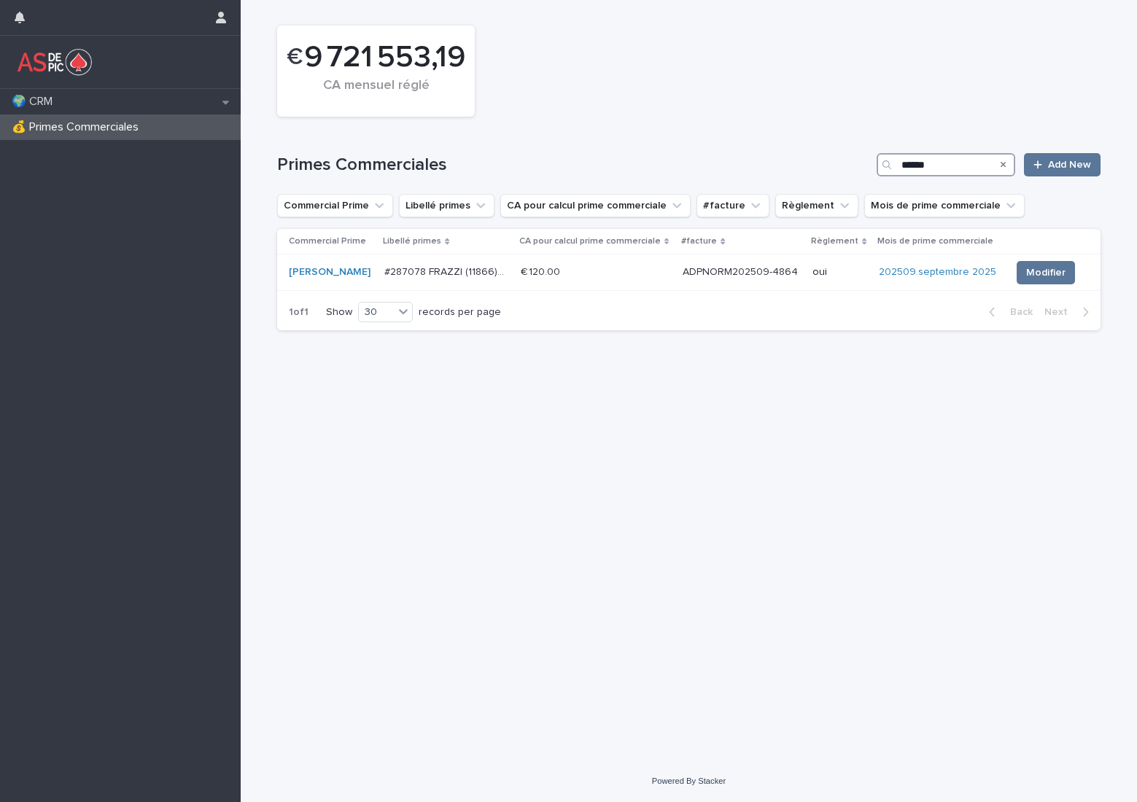
drag, startPoint x: 956, startPoint y: 163, endPoint x: 831, endPoint y: 153, distance: 125.1
click at [831, 153] on div "Primes Commerciales ****** Add New" at bounding box center [688, 164] width 823 height 23
type input "********"
click at [1048, 274] on span "Modifier" at bounding box center [1044, 272] width 39 height 15
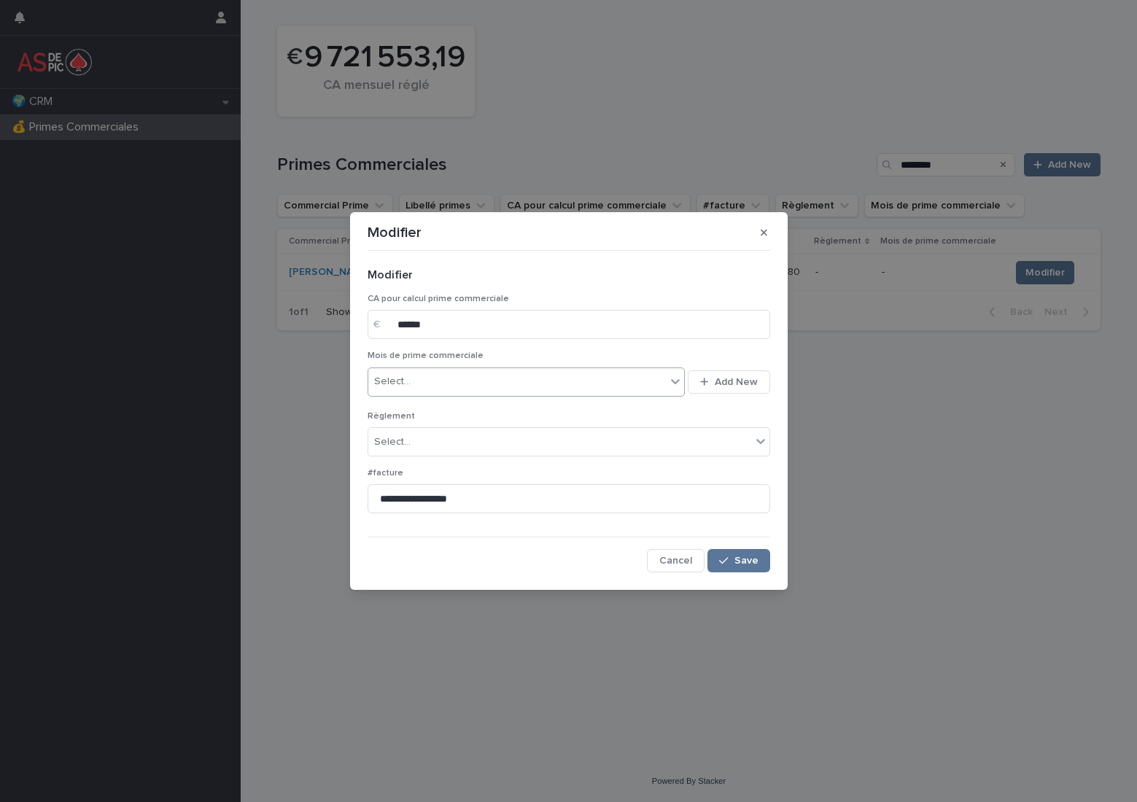
click at [607, 384] on div "Select..." at bounding box center [517, 382] width 298 height 24
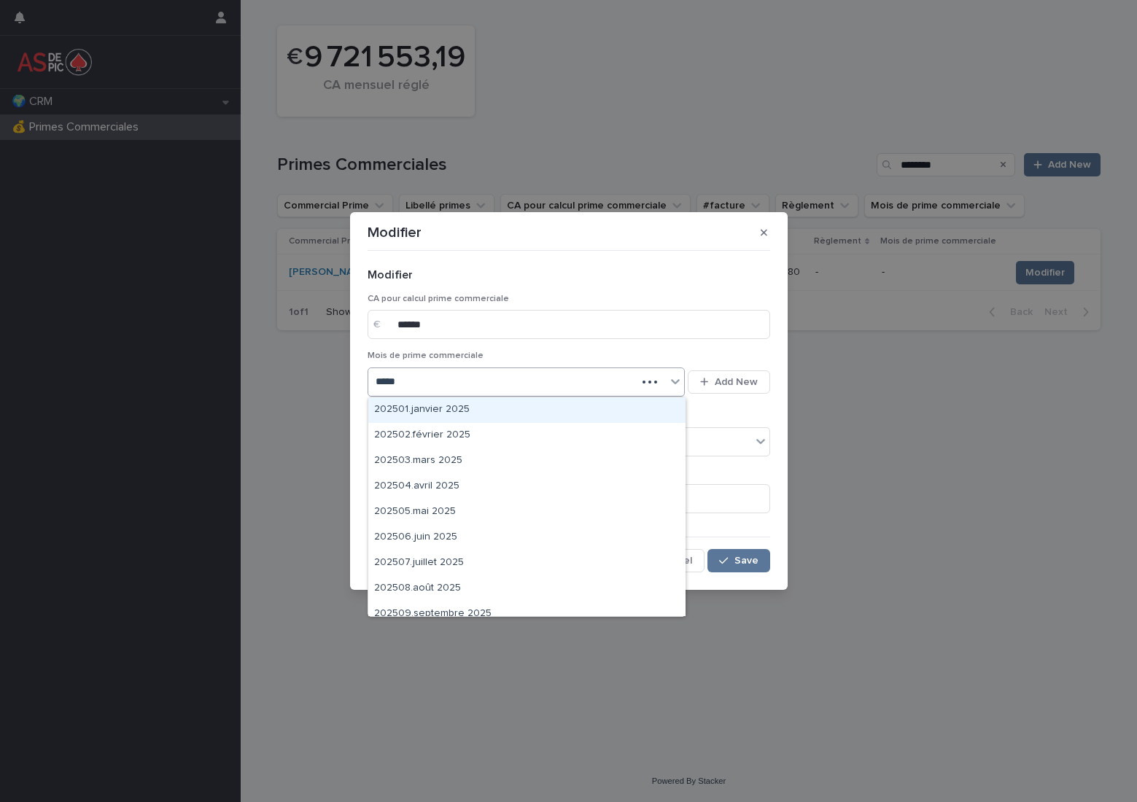
type input "******"
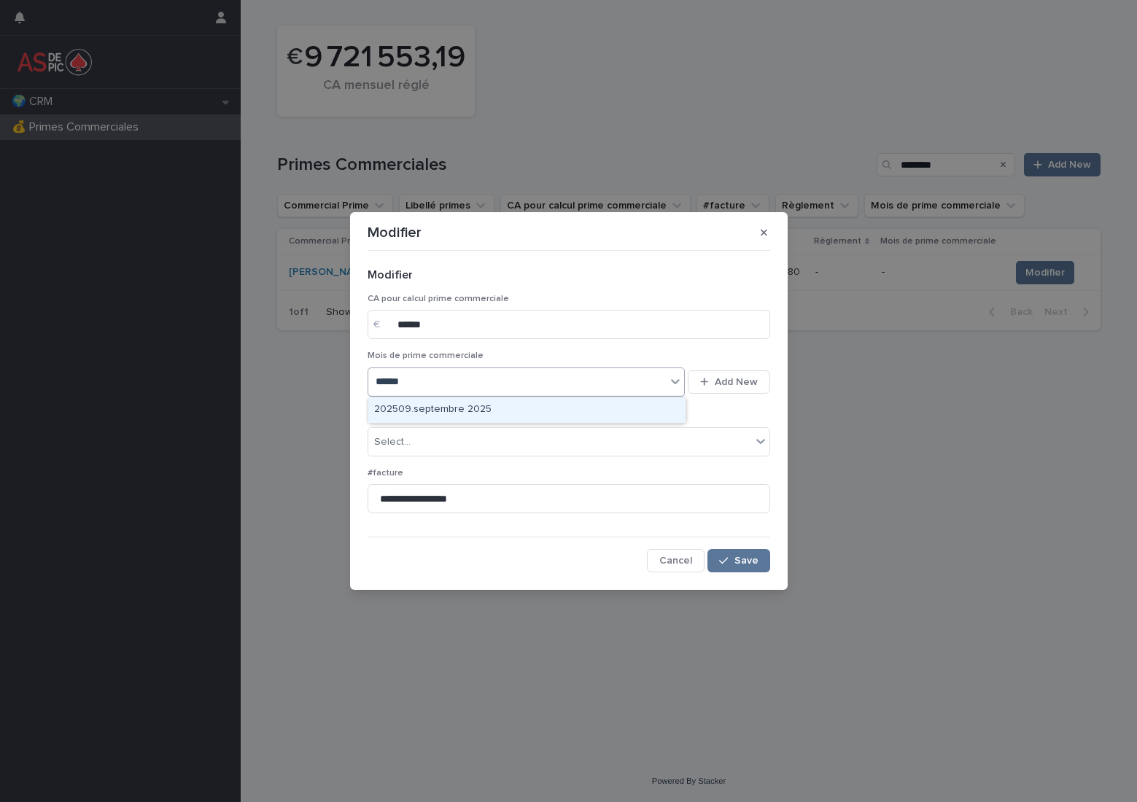
click at [577, 406] on div "202509.septembre 2025" at bounding box center [526, 410] width 317 height 26
click at [513, 444] on div "Select..." at bounding box center [559, 442] width 383 height 24
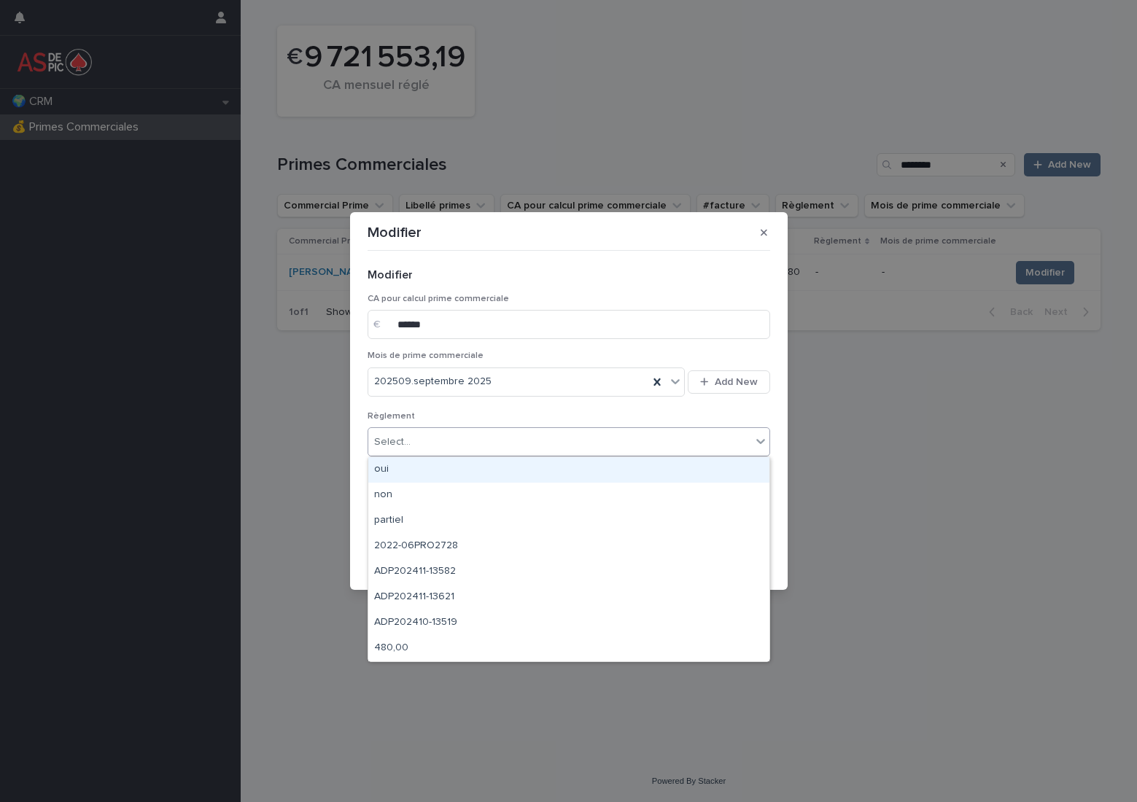
click at [513, 464] on div "oui" at bounding box center [568, 470] width 401 height 26
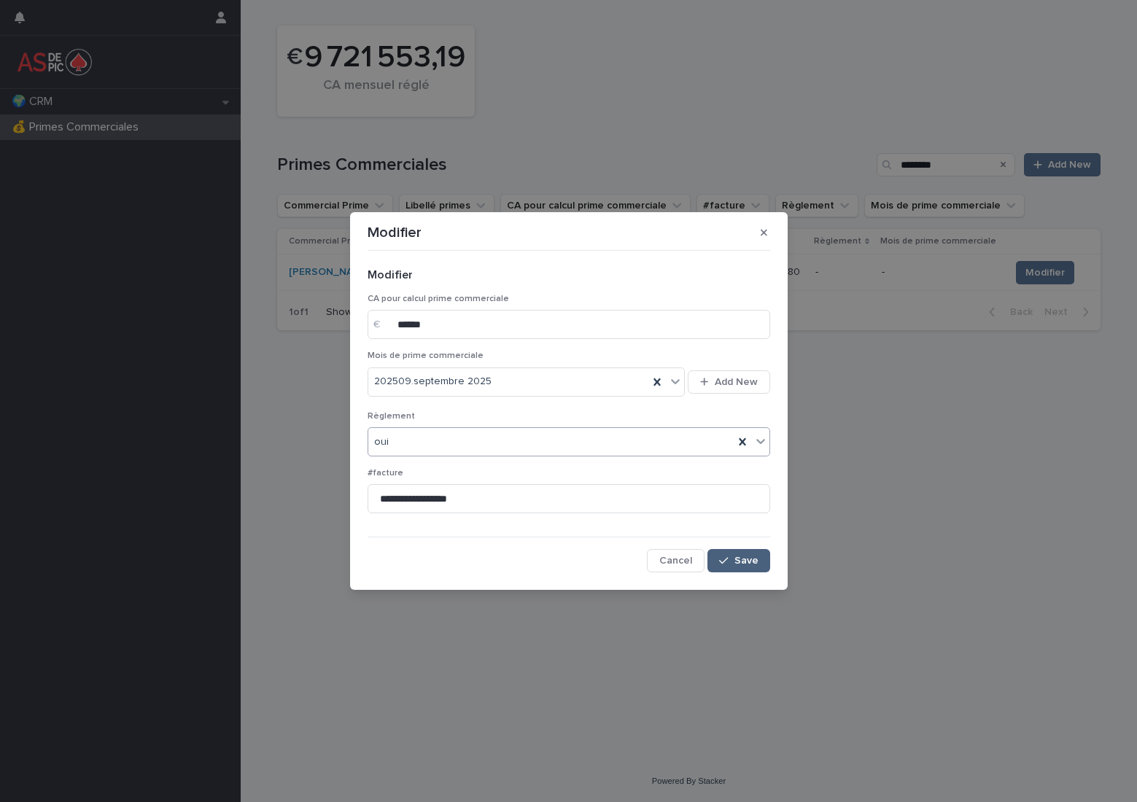
click at [728, 552] on button "Save" at bounding box center [738, 560] width 62 height 23
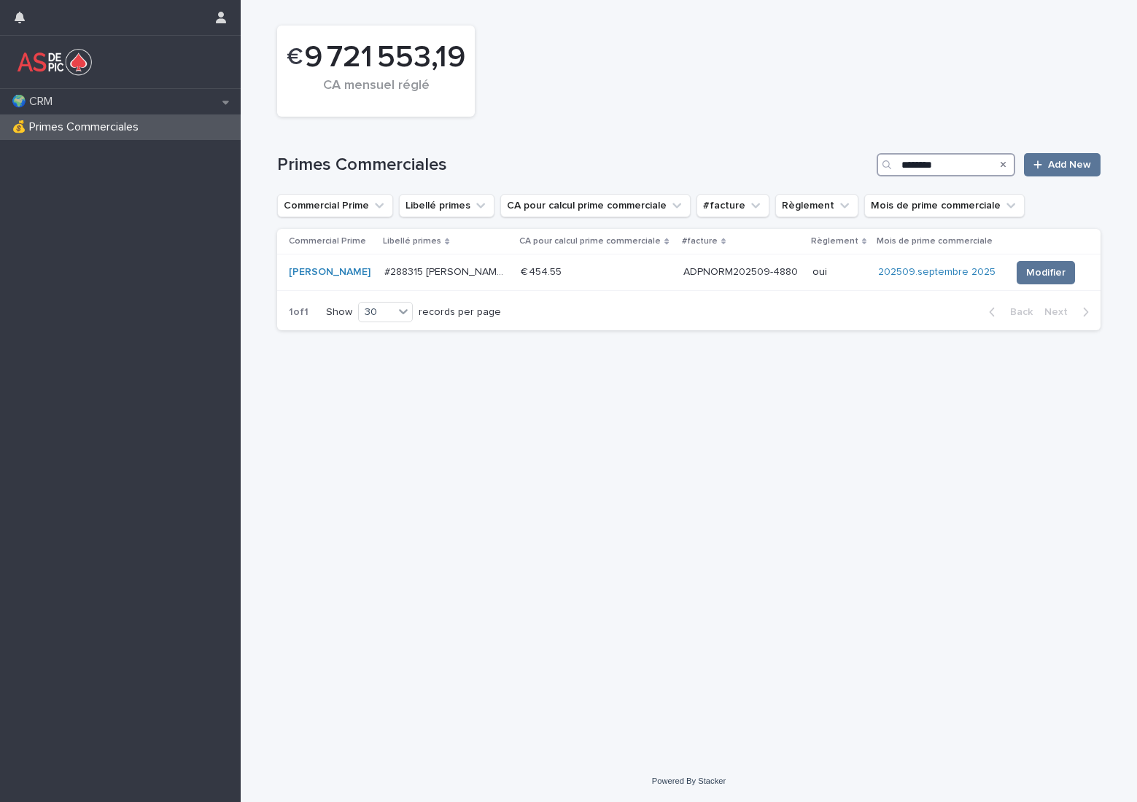
drag, startPoint x: 957, startPoint y: 171, endPoint x: 785, endPoint y: 162, distance: 172.3
click at [785, 163] on div "Primes Commerciales ******** Add New" at bounding box center [688, 164] width 823 height 23
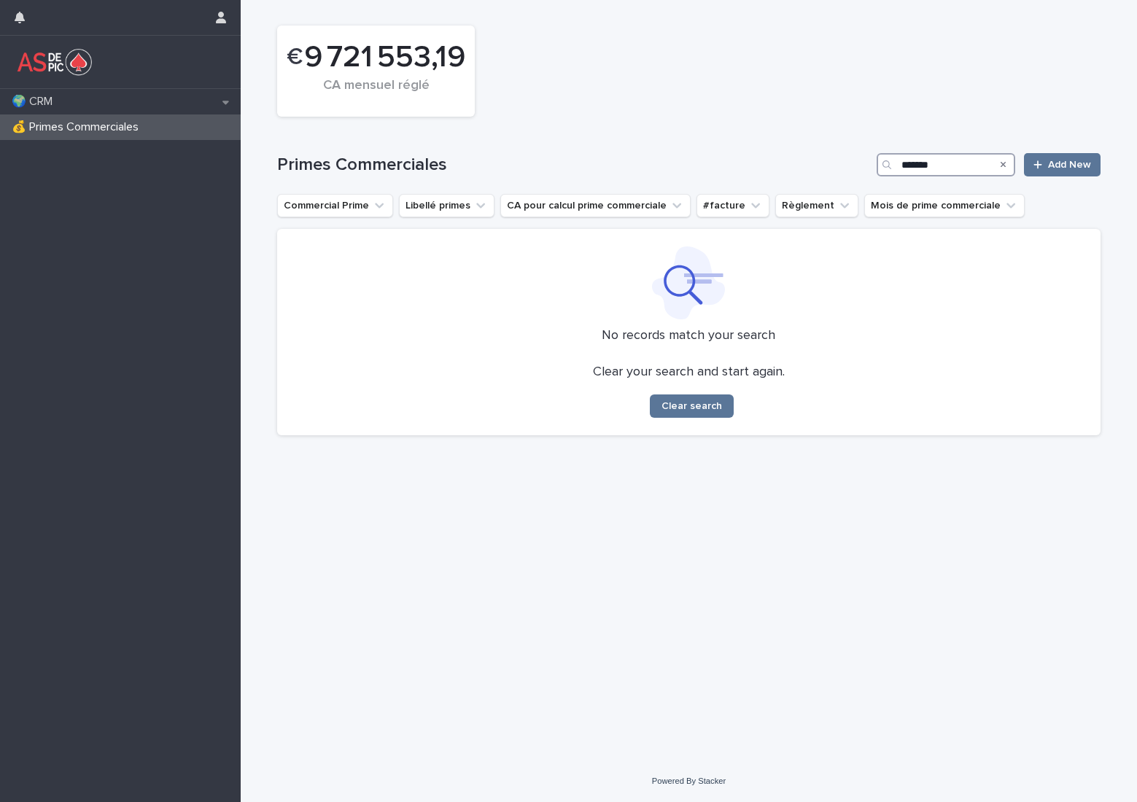
type input "*******"
click at [1005, 164] on icon "Search" at bounding box center [1004, 164] width 6 height 9
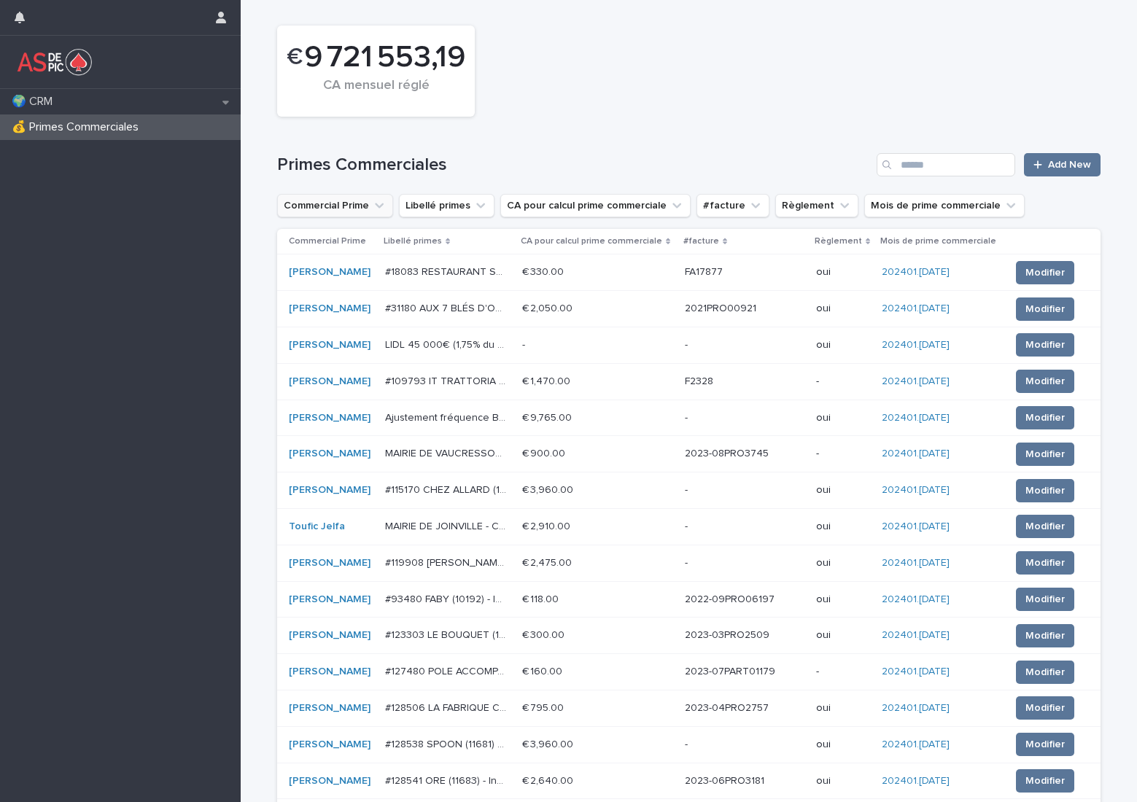
click at [344, 205] on button "Commercial Prime" at bounding box center [335, 205] width 116 height 23
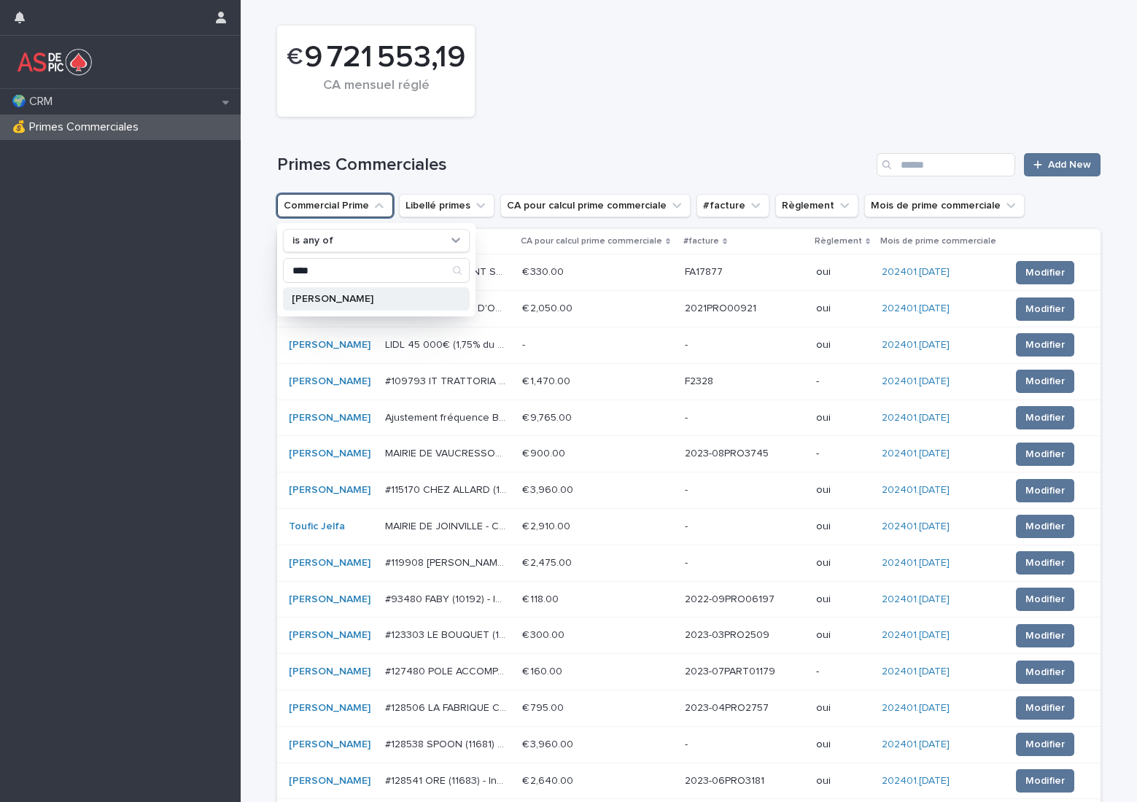
type input "****"
click at [350, 295] on p "[PERSON_NAME]" at bounding box center [369, 299] width 155 height 10
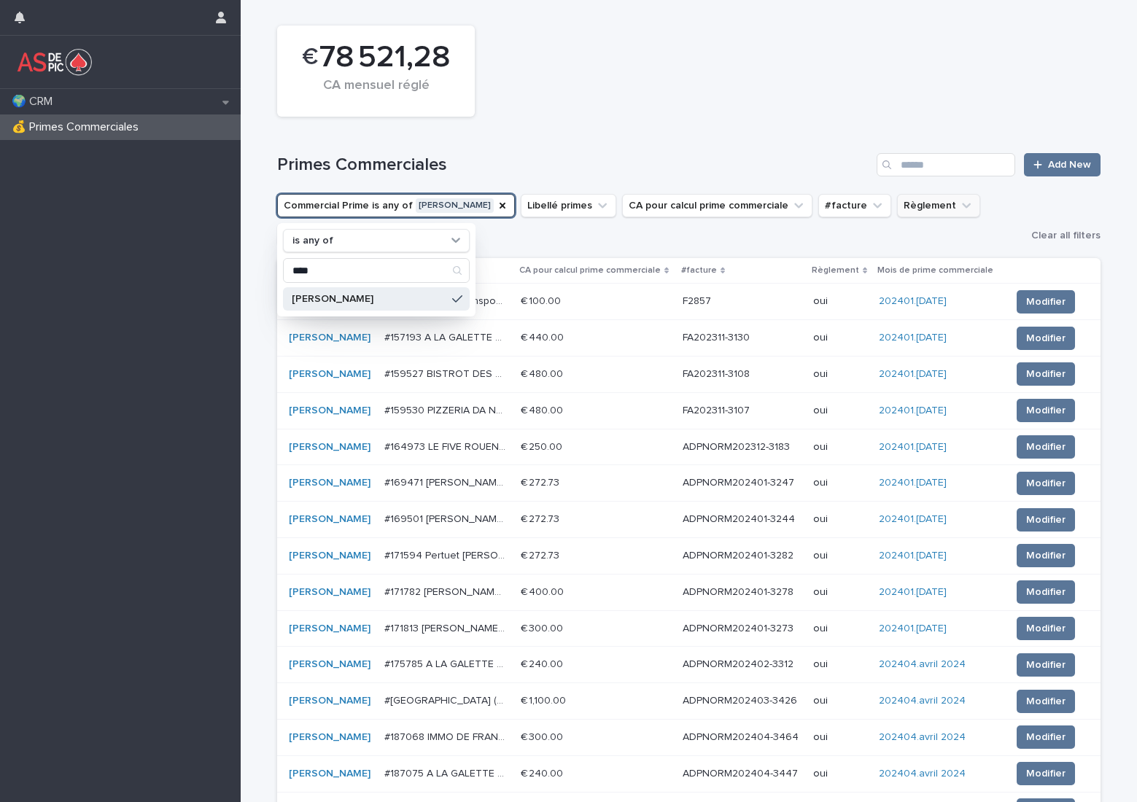
click at [909, 210] on button "Règlement" at bounding box center [938, 205] width 83 height 23
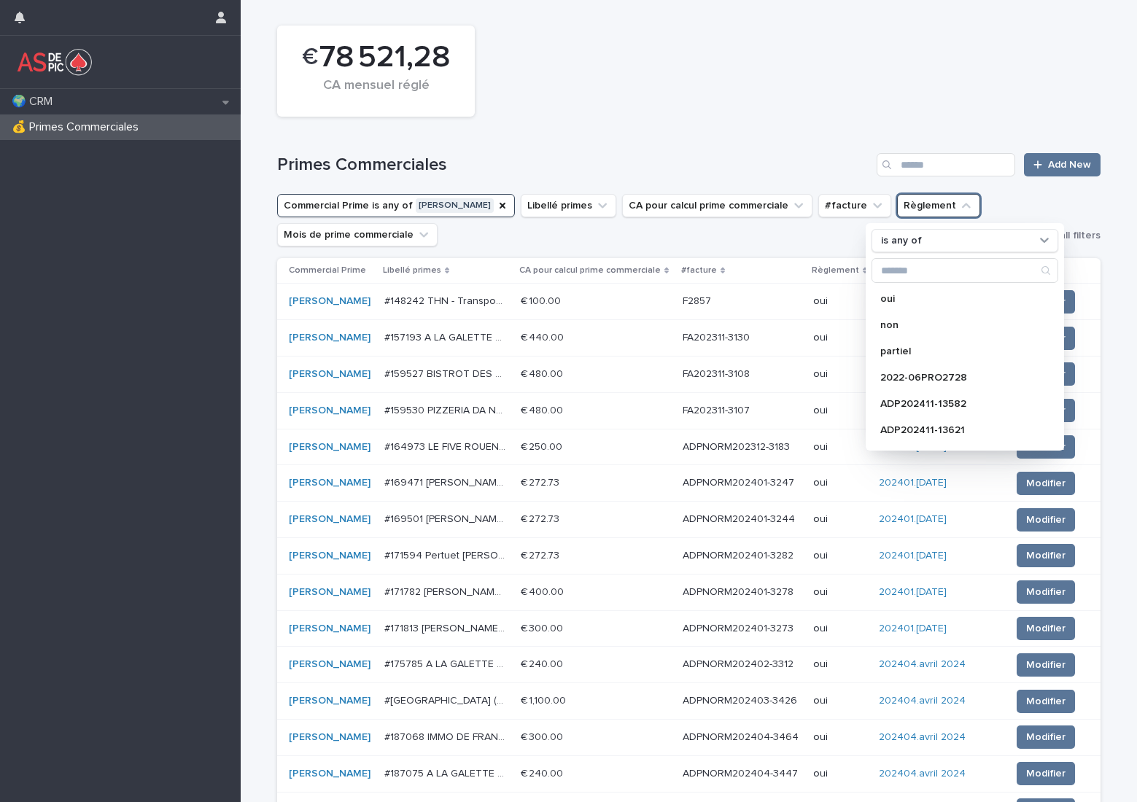
click at [599, 241] on ul "Commercial Prime is any of Keny Lepretre Libellé primes CA pour calcul prime co…" at bounding box center [651, 220] width 754 height 58
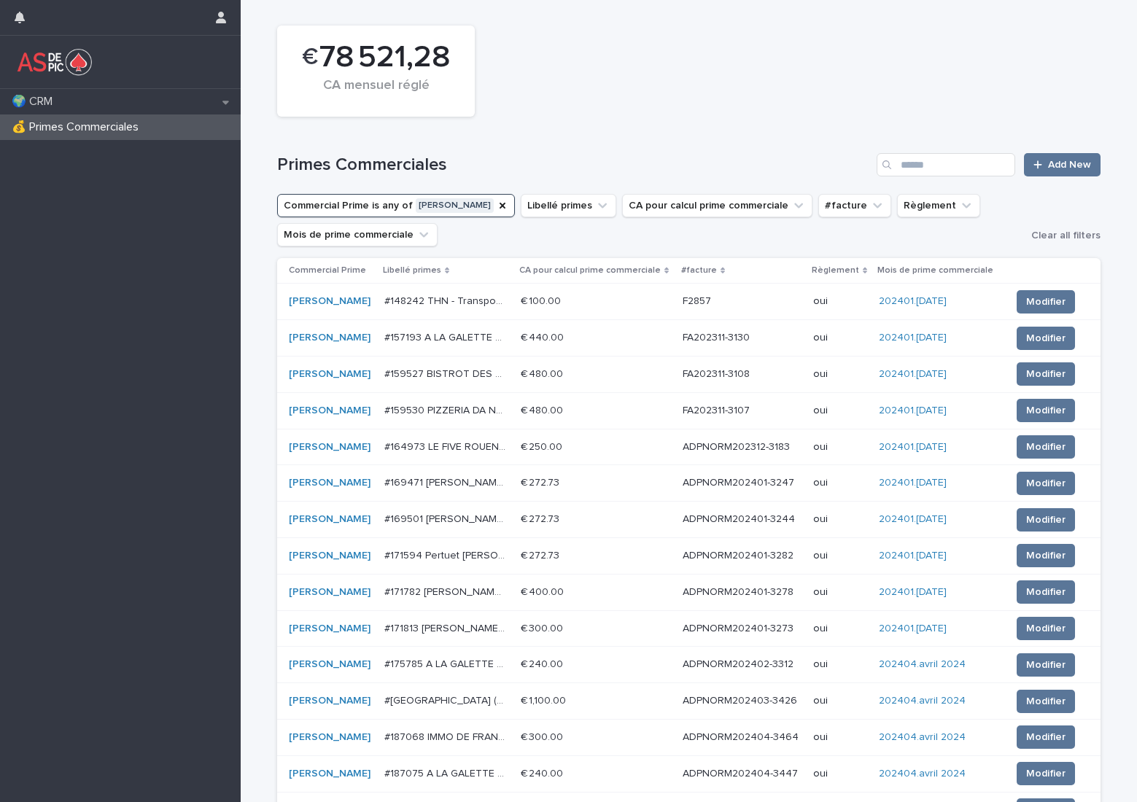
click at [384, 236] on button "Mois de prime commerciale" at bounding box center [357, 234] width 160 height 23
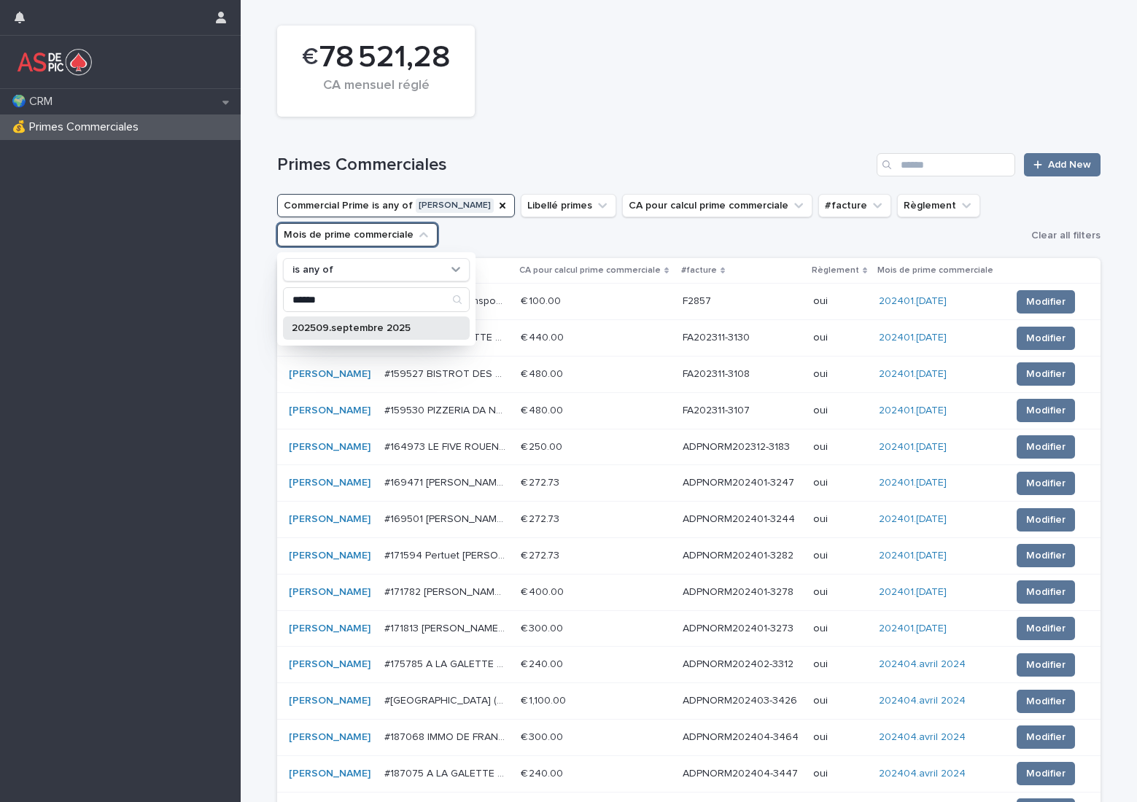
click at [423, 331] on p "202509.septembre 2025" at bounding box center [369, 328] width 155 height 10
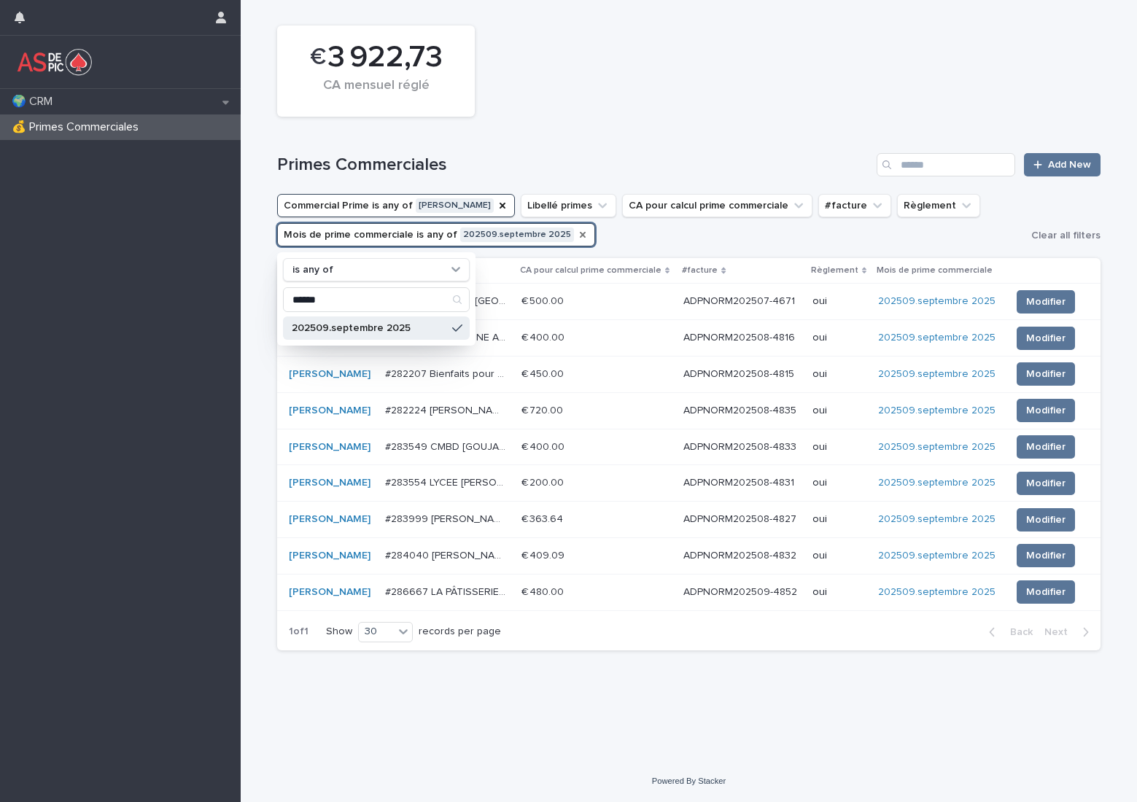
click at [577, 230] on icon "Mois de prime commerciale" at bounding box center [583, 235] width 12 height 12
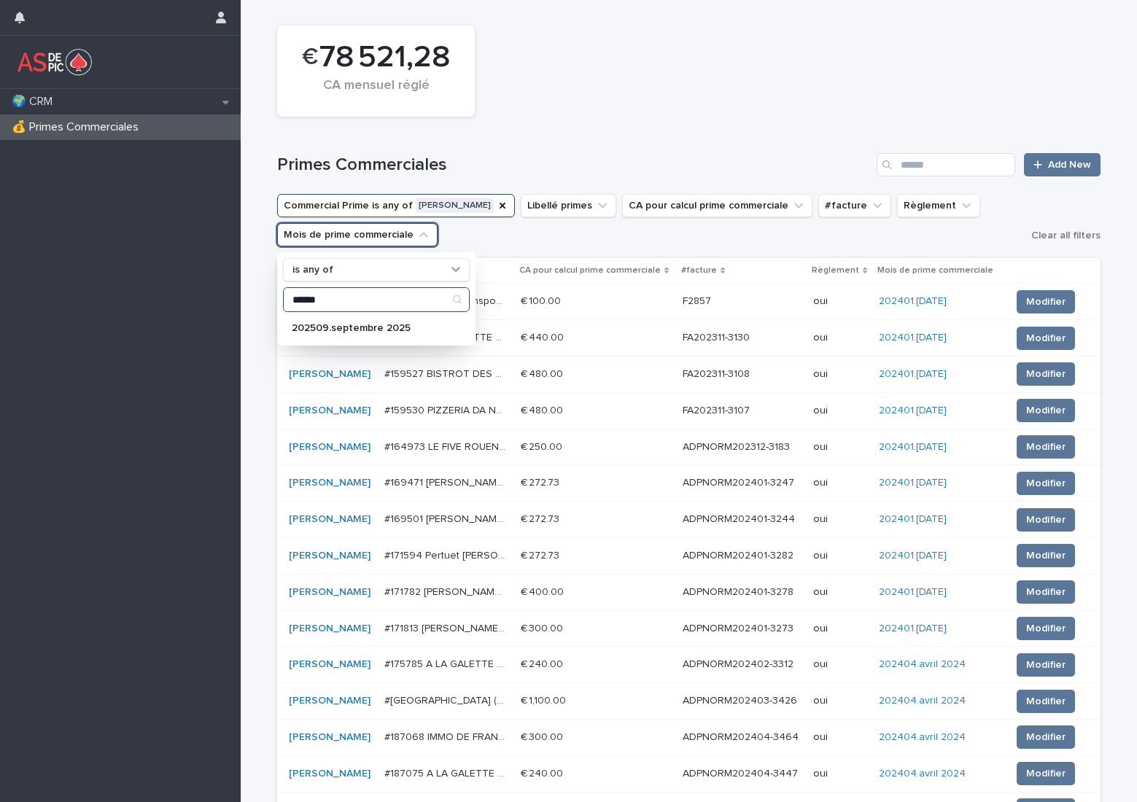
click at [359, 301] on input "******" at bounding box center [376, 299] width 185 height 23
type input "*"
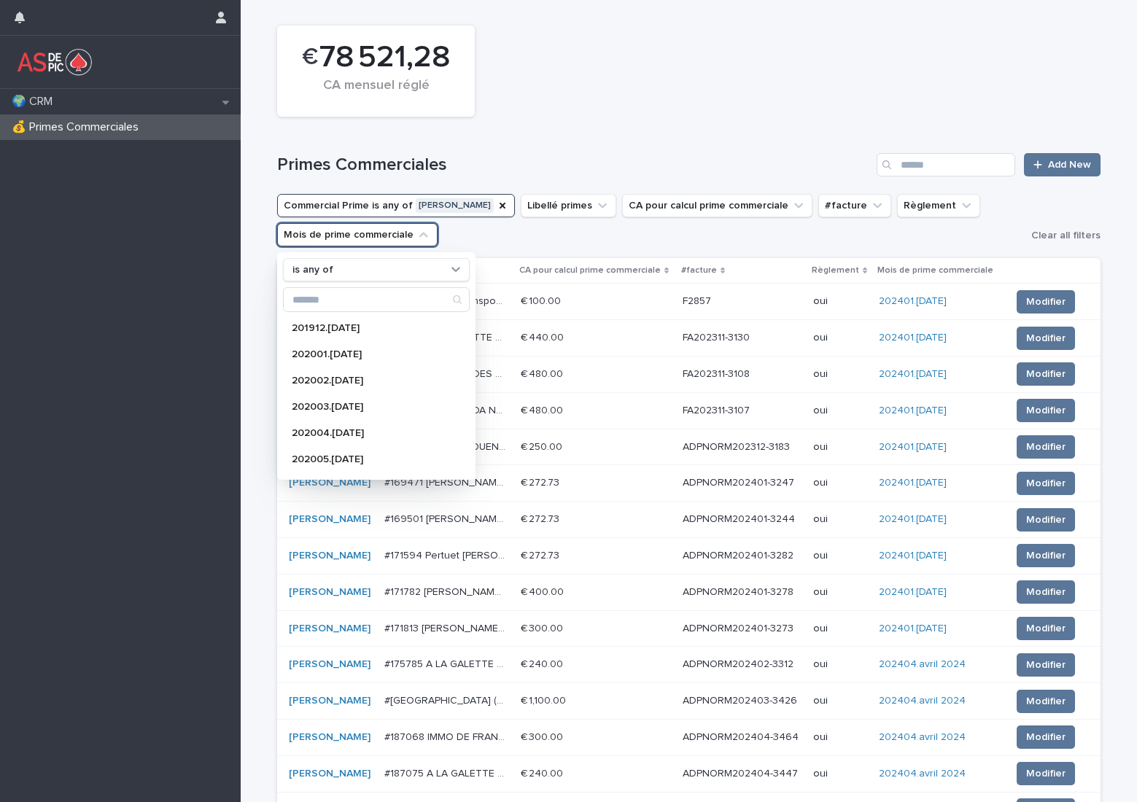
click at [637, 134] on div "Primes Commerciales Add New" at bounding box center [688, 159] width 823 height 70
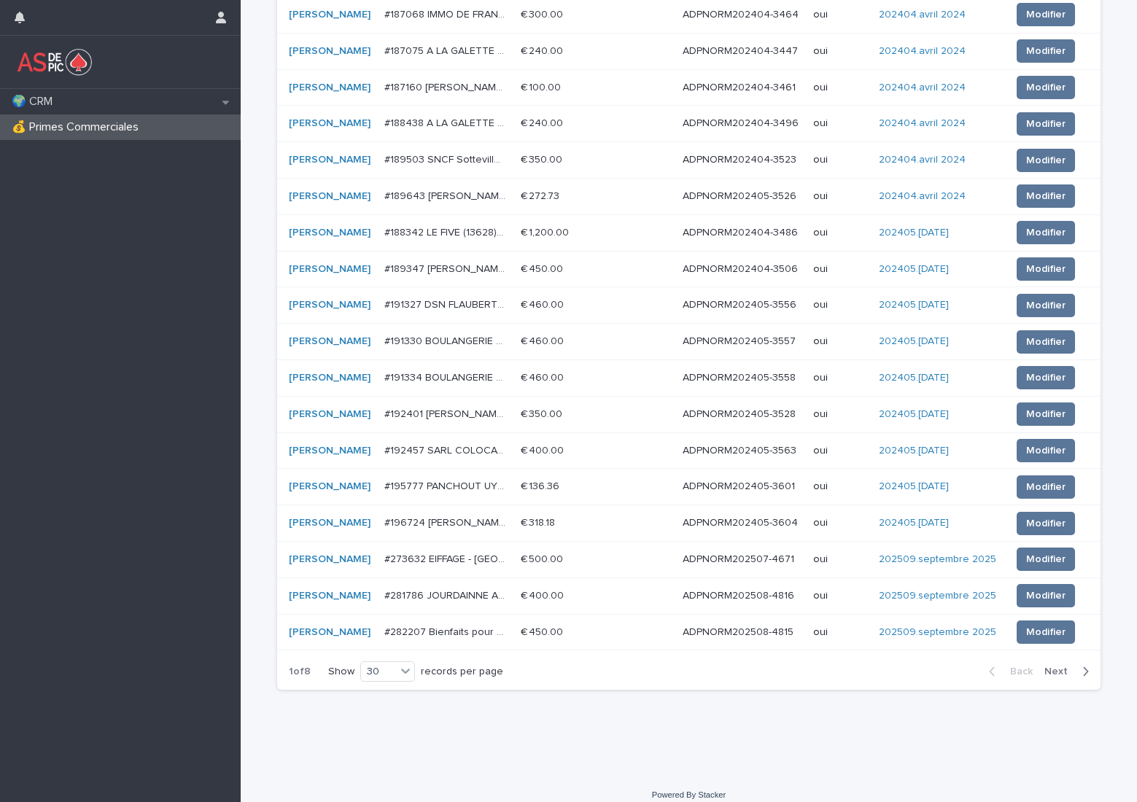
scroll to position [737, 0]
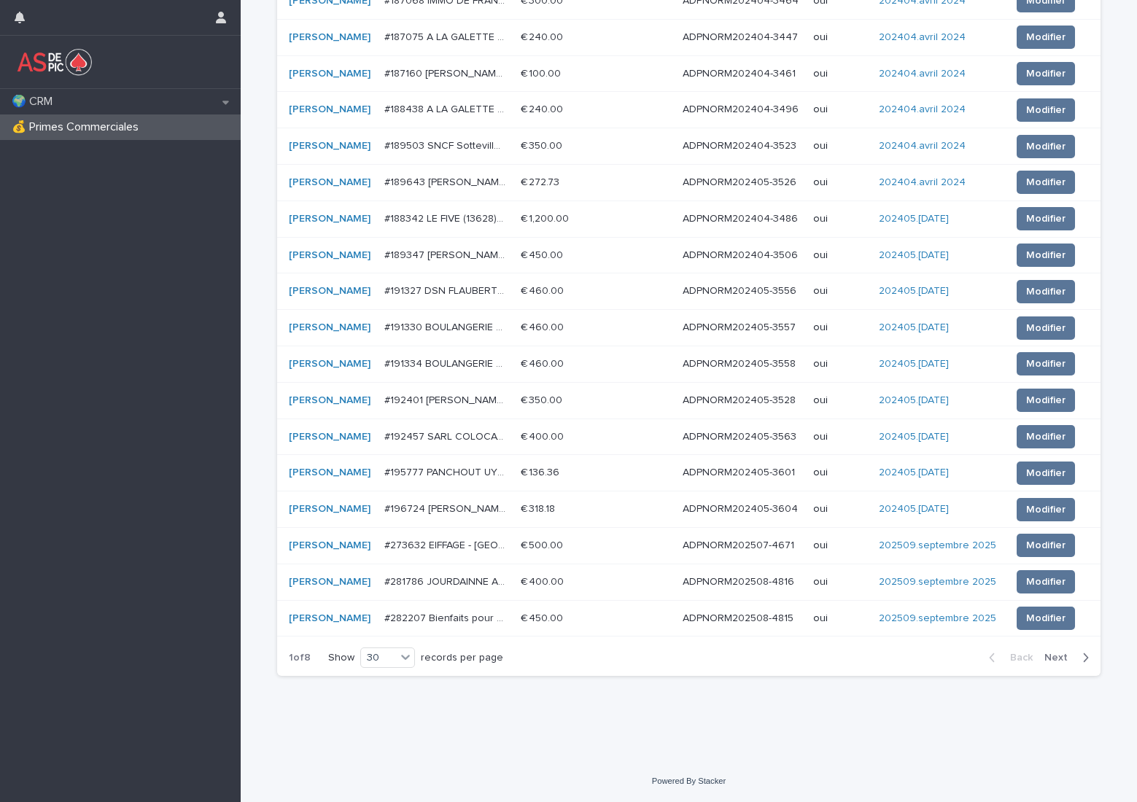
click at [1049, 653] on span "Next" at bounding box center [1060, 658] width 32 height 10
click at [1049, 655] on span "Next" at bounding box center [1060, 658] width 32 height 10
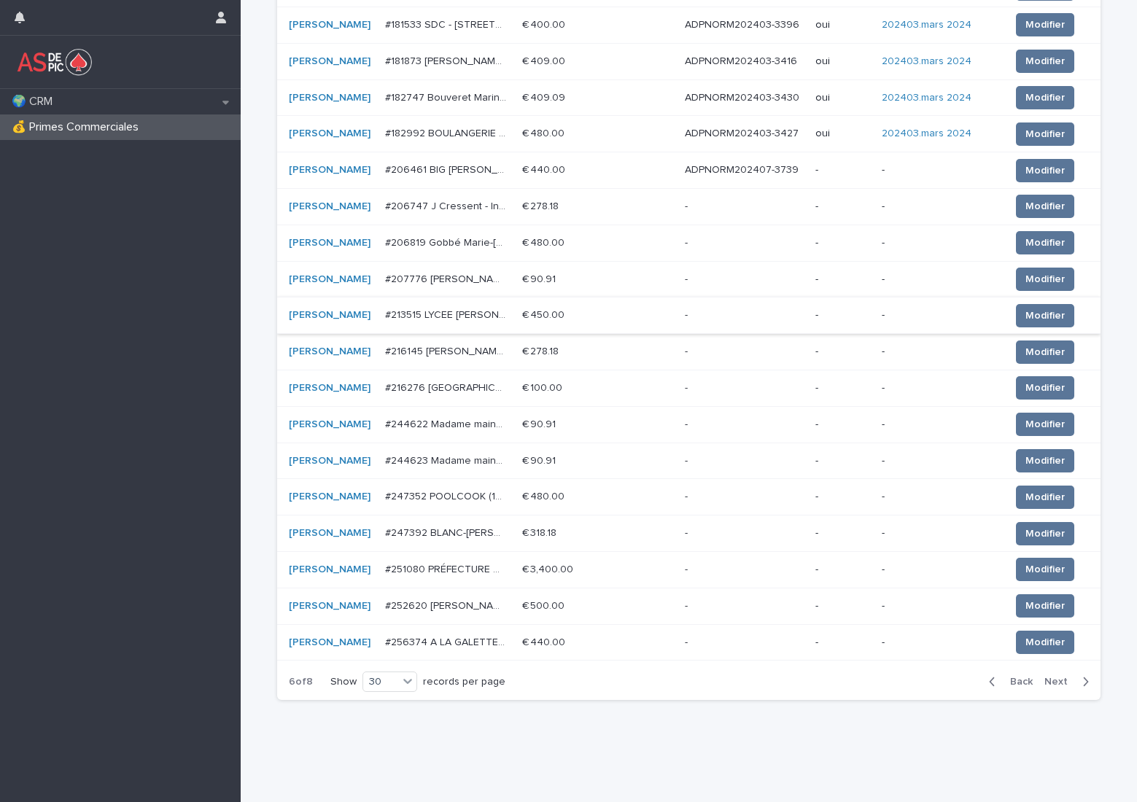
scroll to position [737, 0]
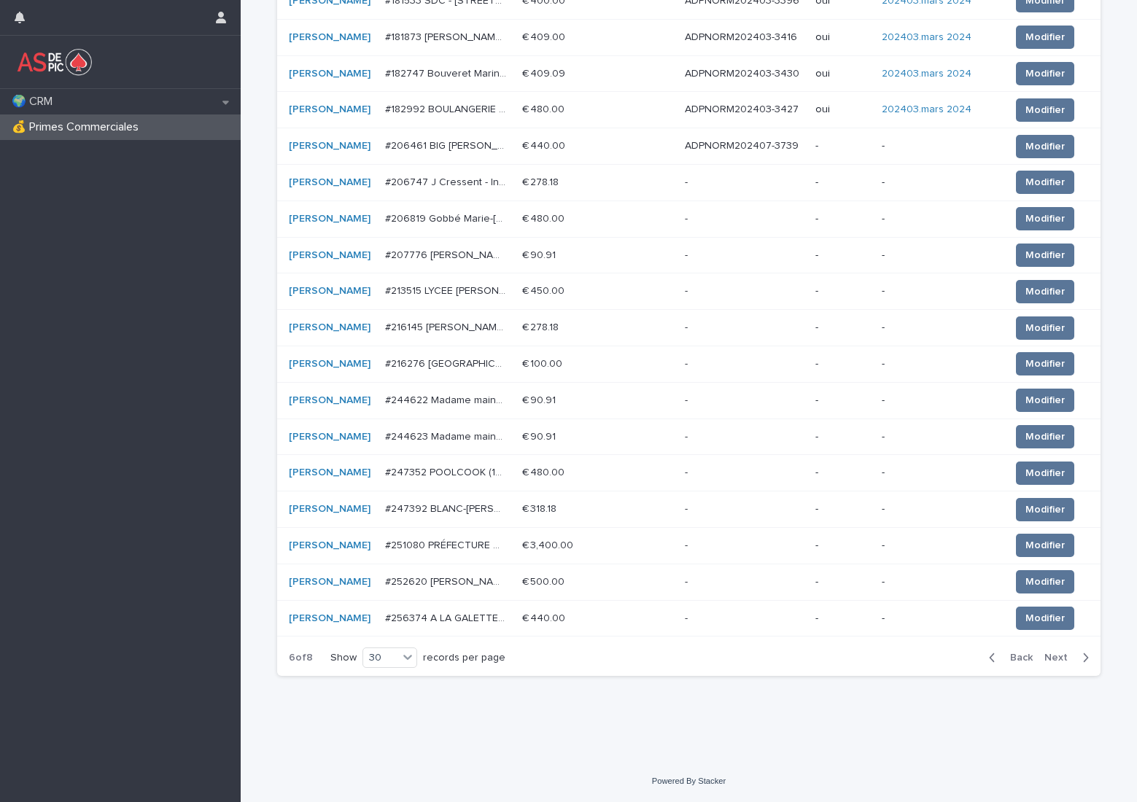
click at [1055, 658] on span "Next" at bounding box center [1060, 658] width 32 height 10
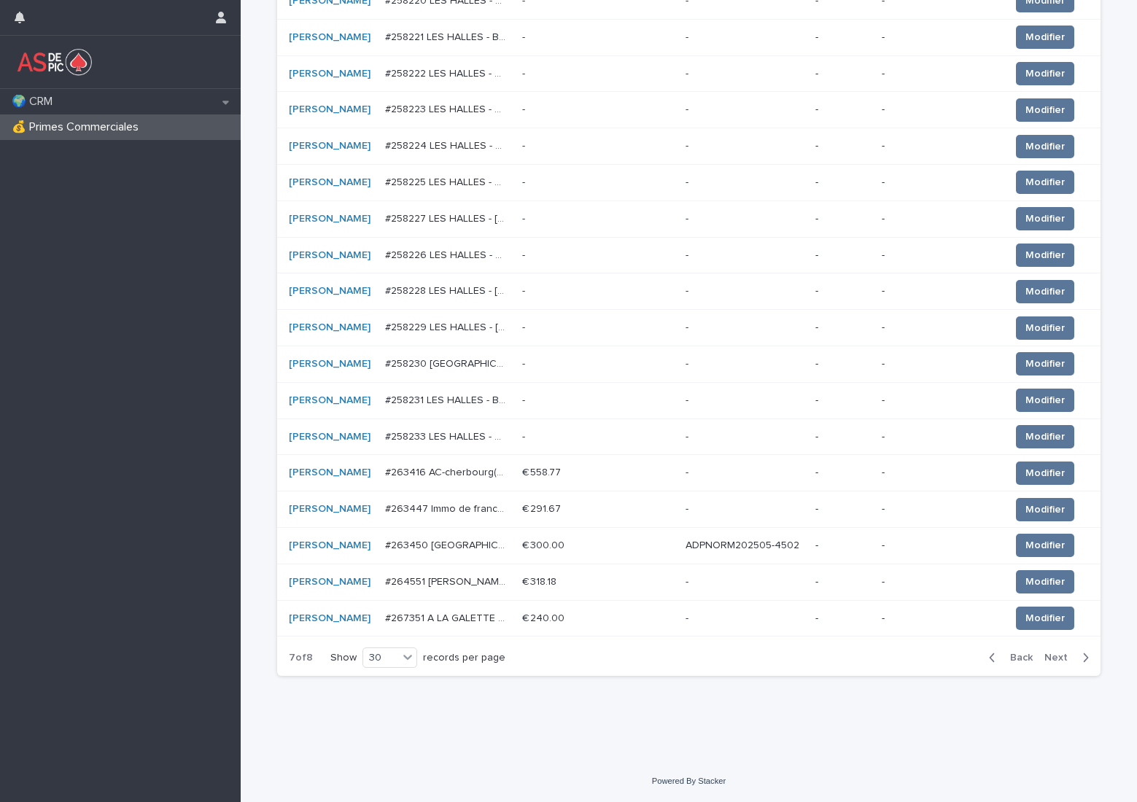
click at [742, 729] on div "Loading... Saving… Loading... Saving… € 78 521,28 CA mensuel réglé Primes Comme…" at bounding box center [689, 11] width 896 height 1497
click at [1044, 661] on span "Next" at bounding box center [1060, 658] width 32 height 10
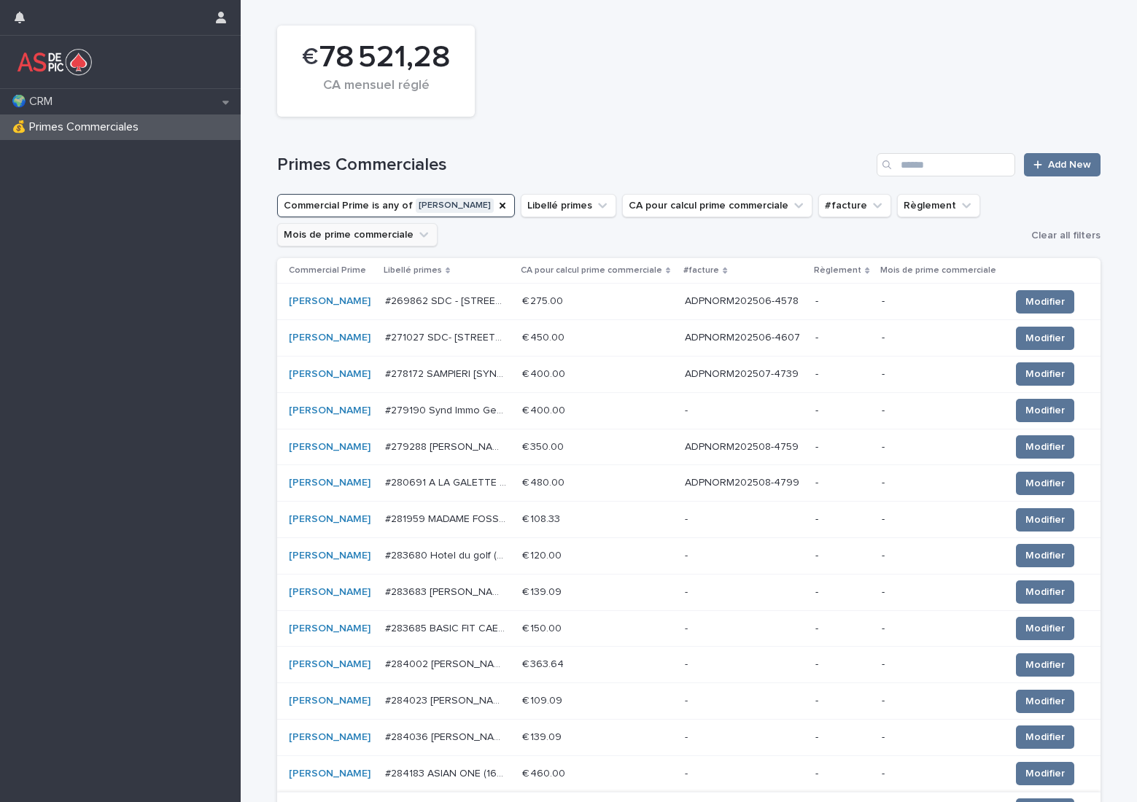
scroll to position [73, 0]
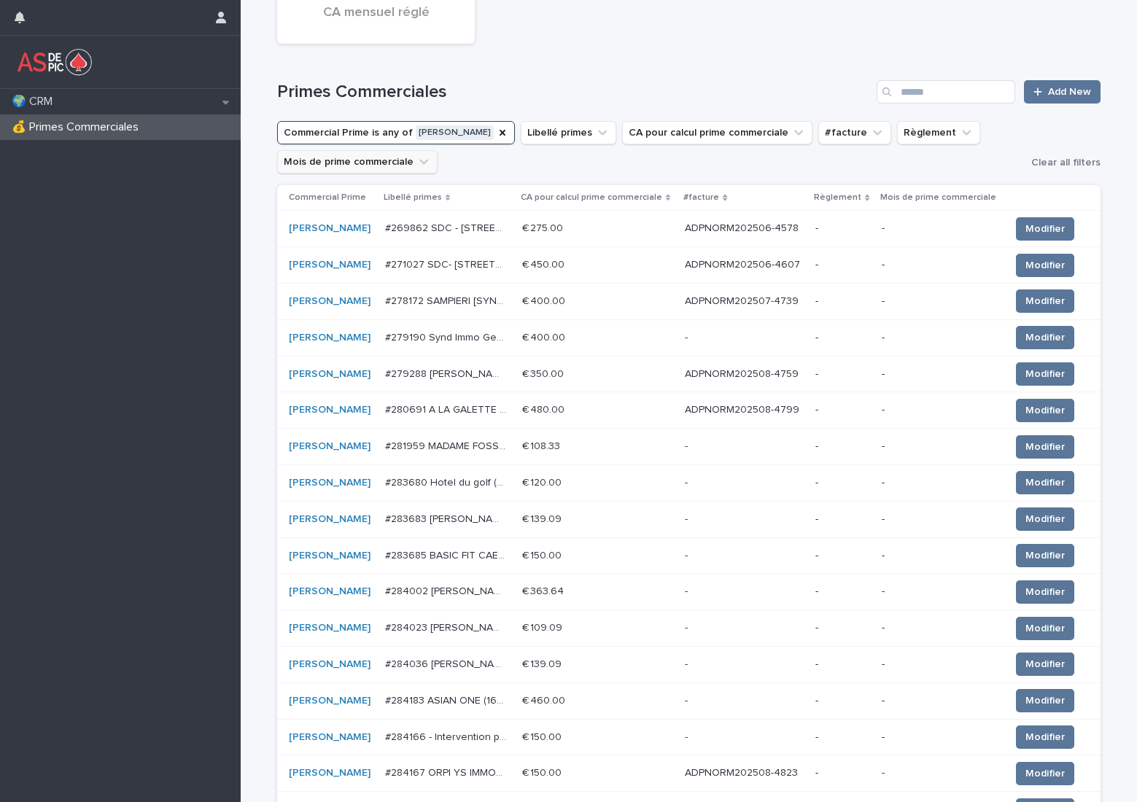
click at [774, 229] on p "ADPNORM202506-4578" at bounding box center [743, 227] width 117 height 15
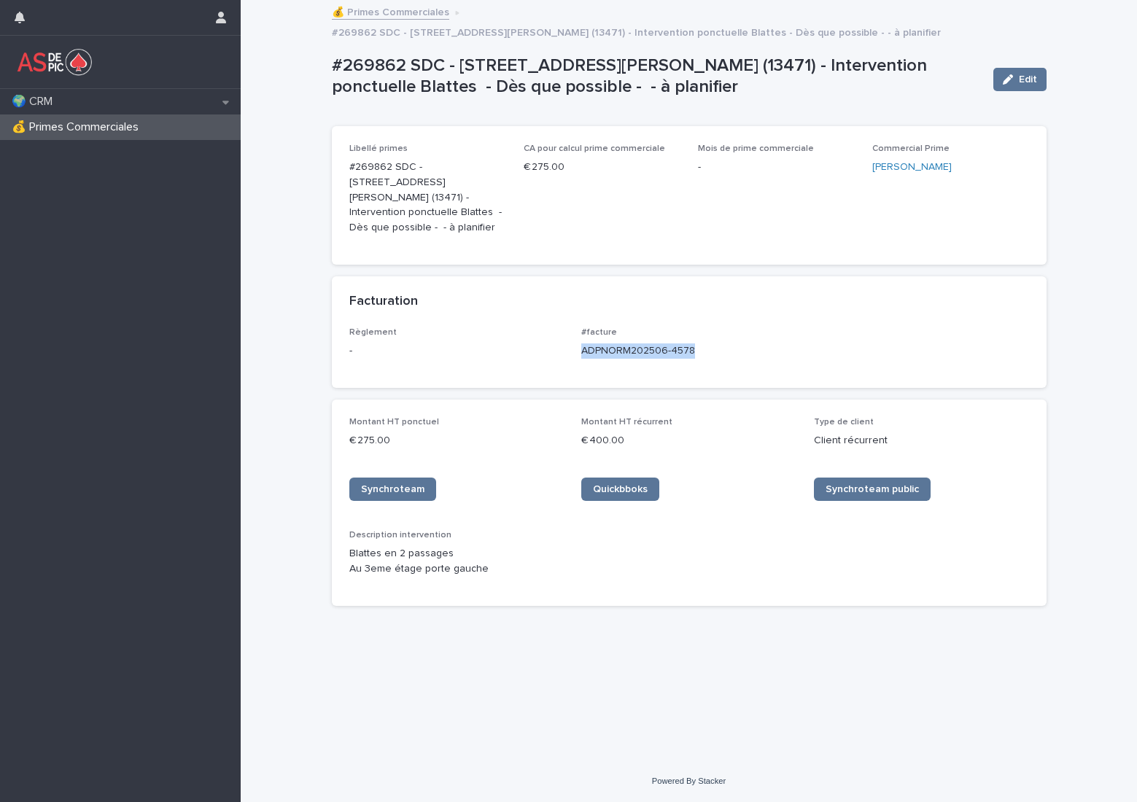
drag, startPoint x: 705, startPoint y: 356, endPoint x: 575, endPoint y: 355, distance: 130.5
click at [575, 355] on div "Règlement - #facture ADPNORM202506-4578" at bounding box center [689, 348] width 680 height 43
copy p "ADPNORM202506-4578"
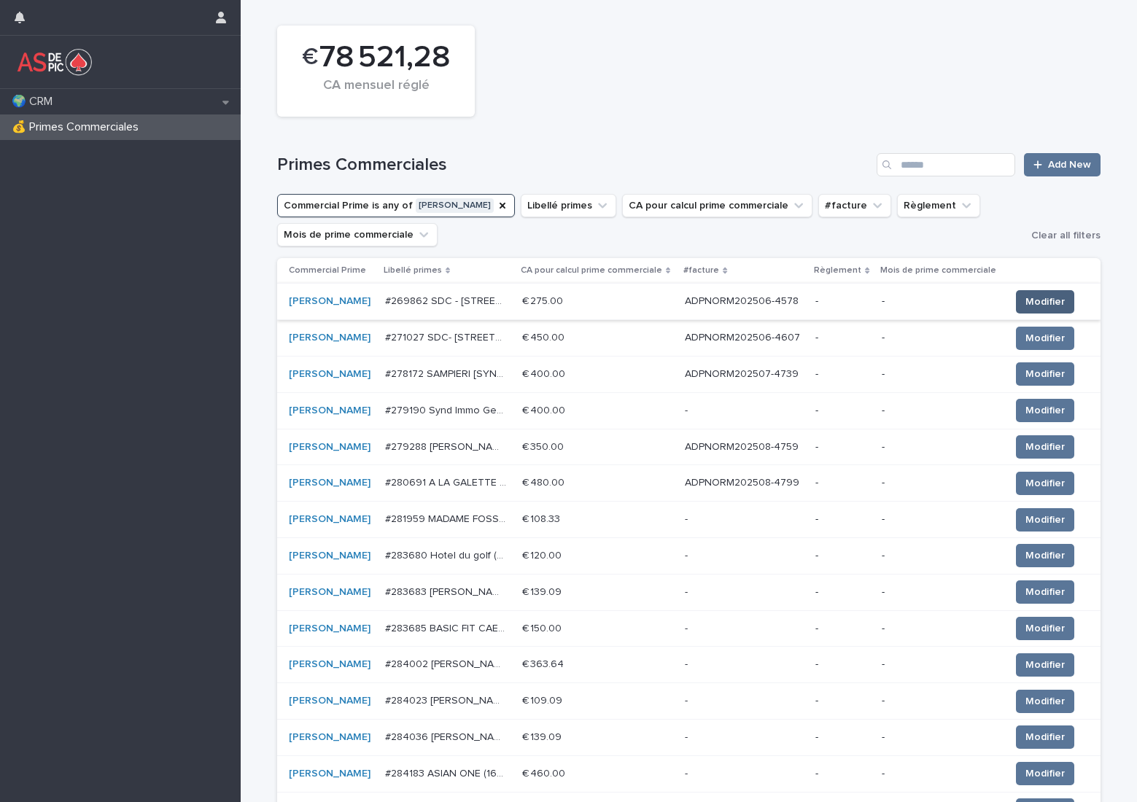
click at [1039, 303] on span "Modifier" at bounding box center [1044, 302] width 39 height 15
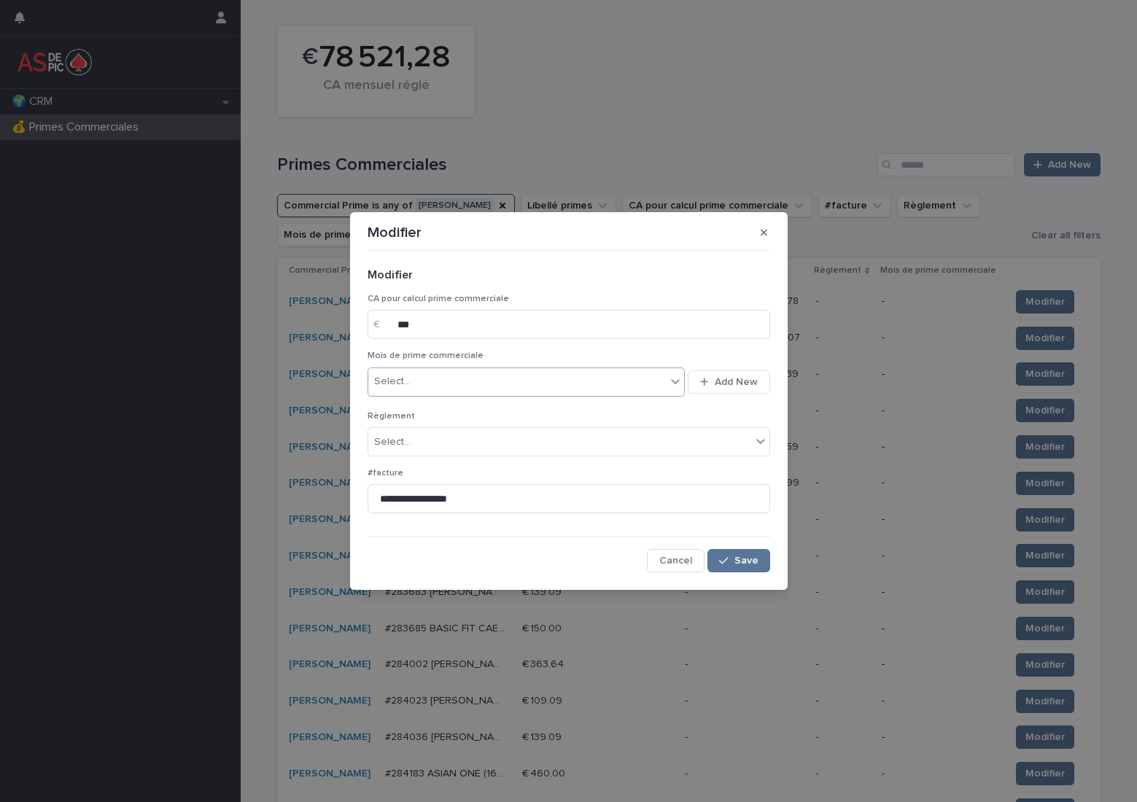
click at [554, 384] on div "Select..." at bounding box center [517, 382] width 298 height 24
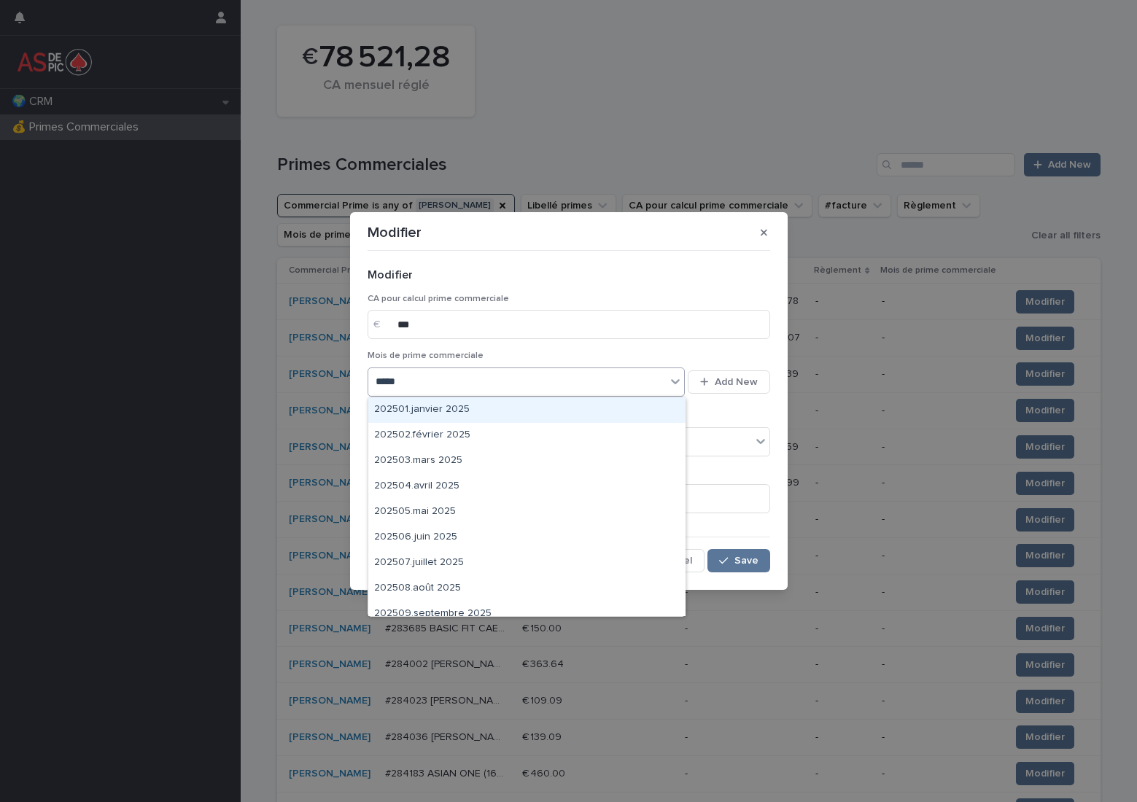
type input "******"
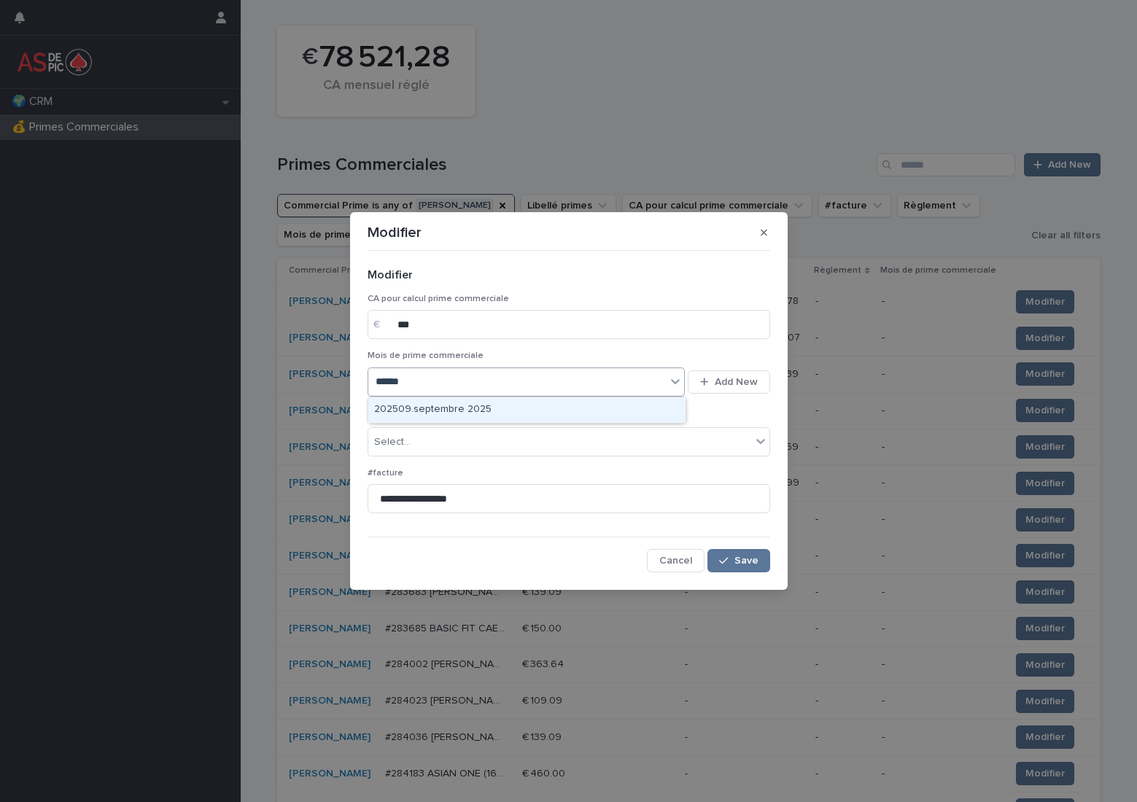
click at [485, 412] on div "202509.septembre 2025" at bounding box center [526, 410] width 317 height 26
click at [453, 440] on div "Select..." at bounding box center [559, 442] width 383 height 24
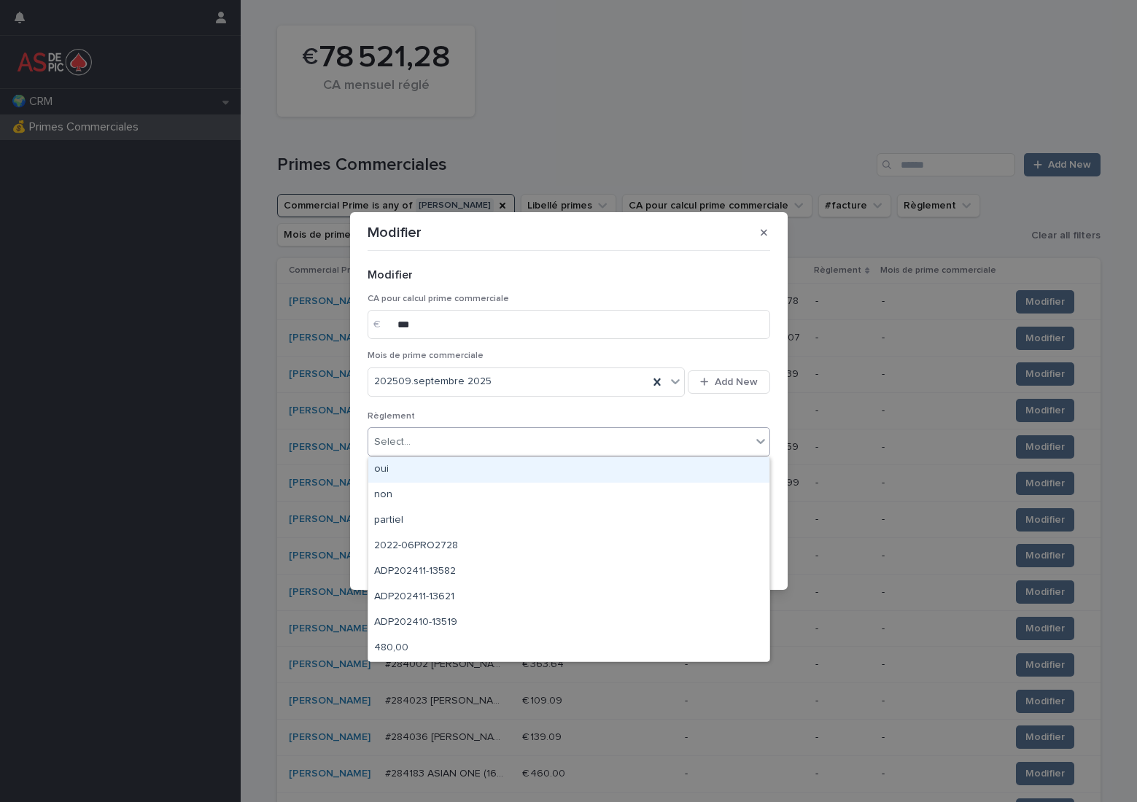
click at [446, 467] on div "oui" at bounding box center [568, 470] width 401 height 26
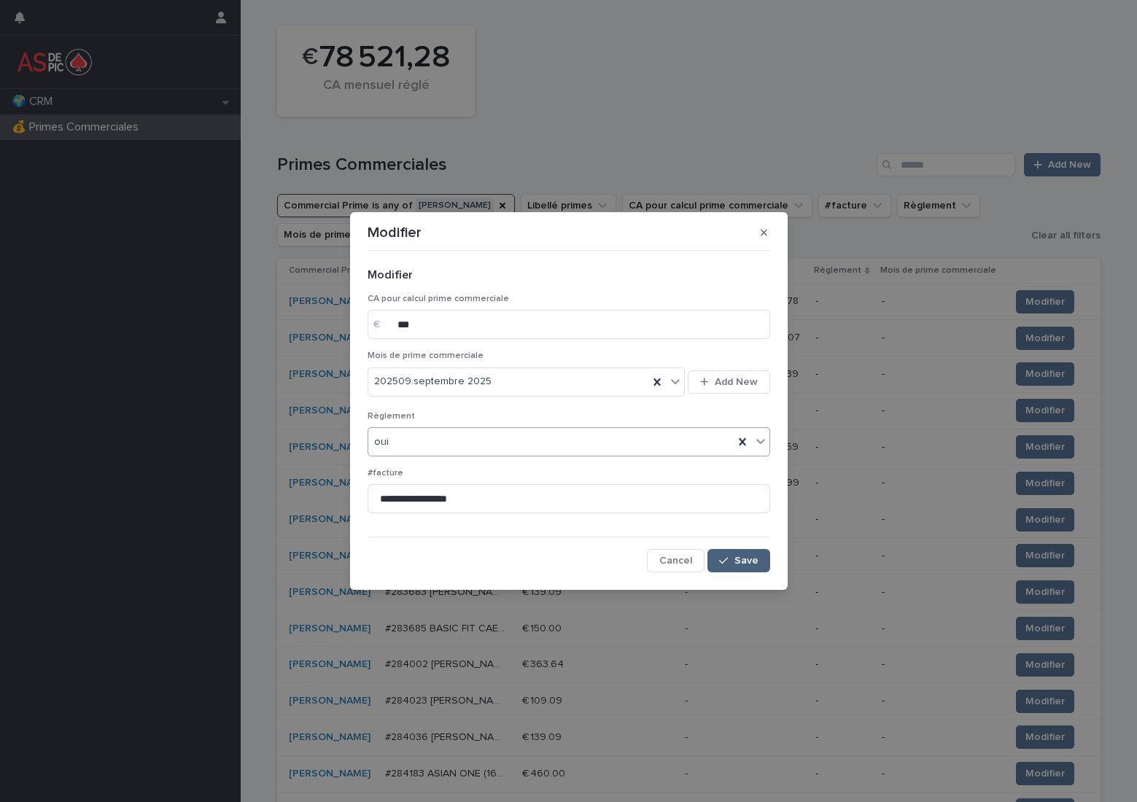
click at [750, 560] on span "Save" at bounding box center [746, 561] width 24 height 10
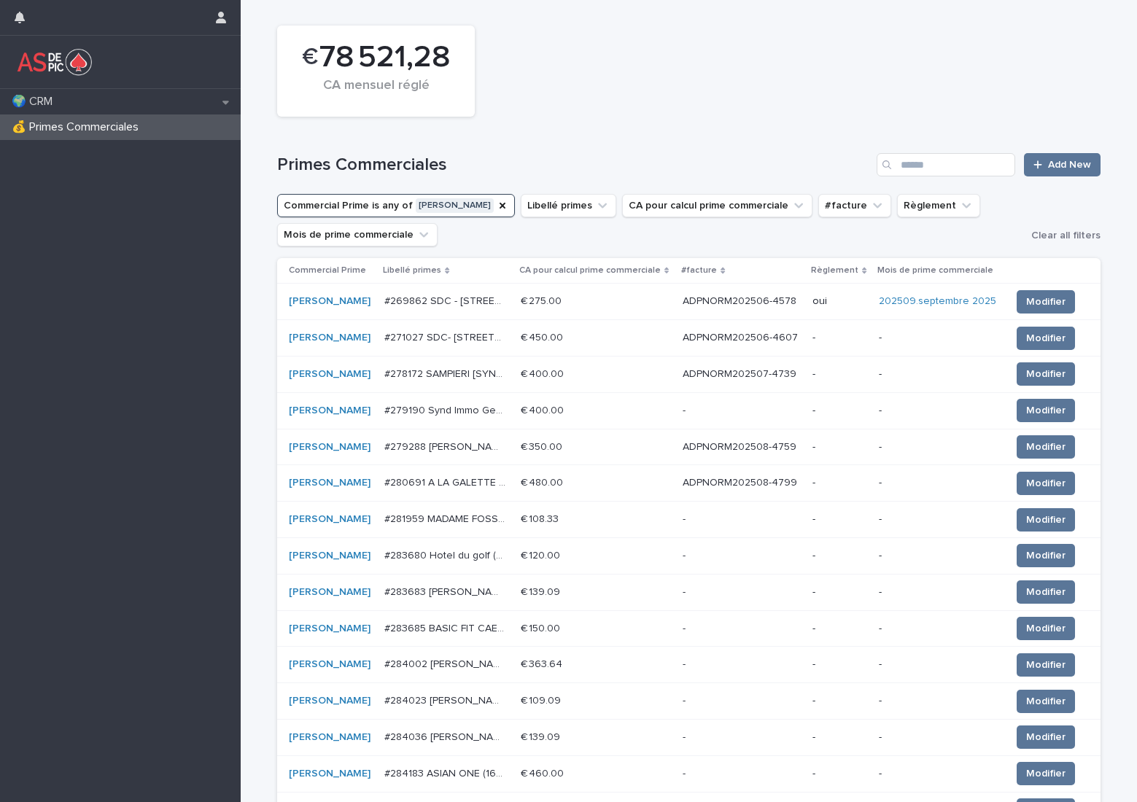
click at [730, 342] on p "ADPNORM202506-4607" at bounding box center [742, 336] width 118 height 15
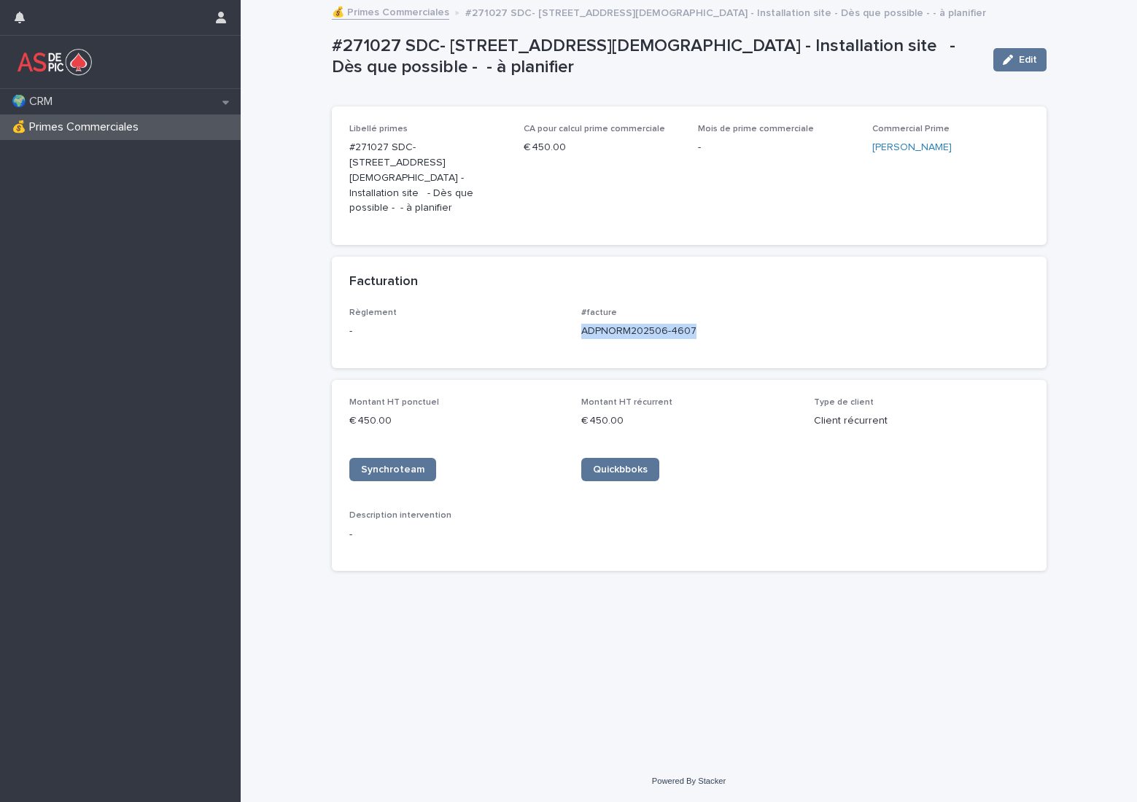
drag, startPoint x: 705, startPoint y: 302, endPoint x: 581, endPoint y: 309, distance: 124.9
click at [581, 309] on div "Règlement - #facture ADPNORM202506-4607" at bounding box center [689, 329] width 680 height 43
copy p "ADPNORM202506-4607"
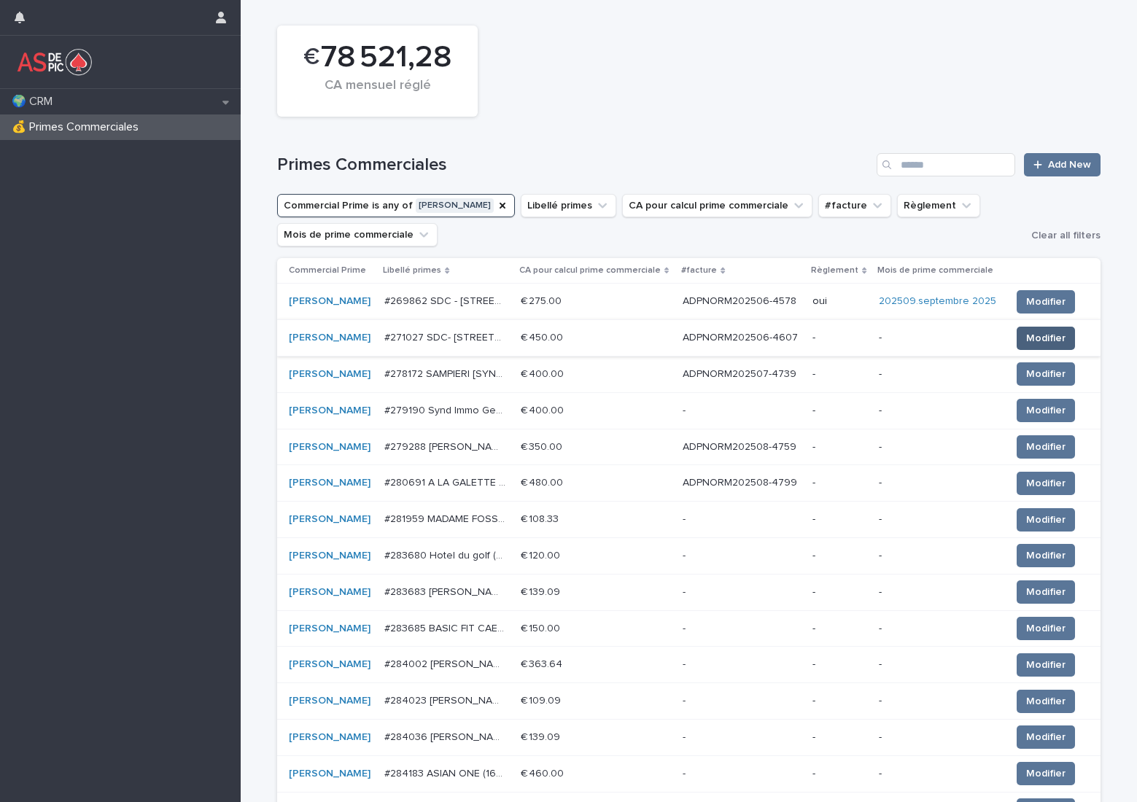
click at [1049, 336] on span "Modifier" at bounding box center [1045, 338] width 39 height 15
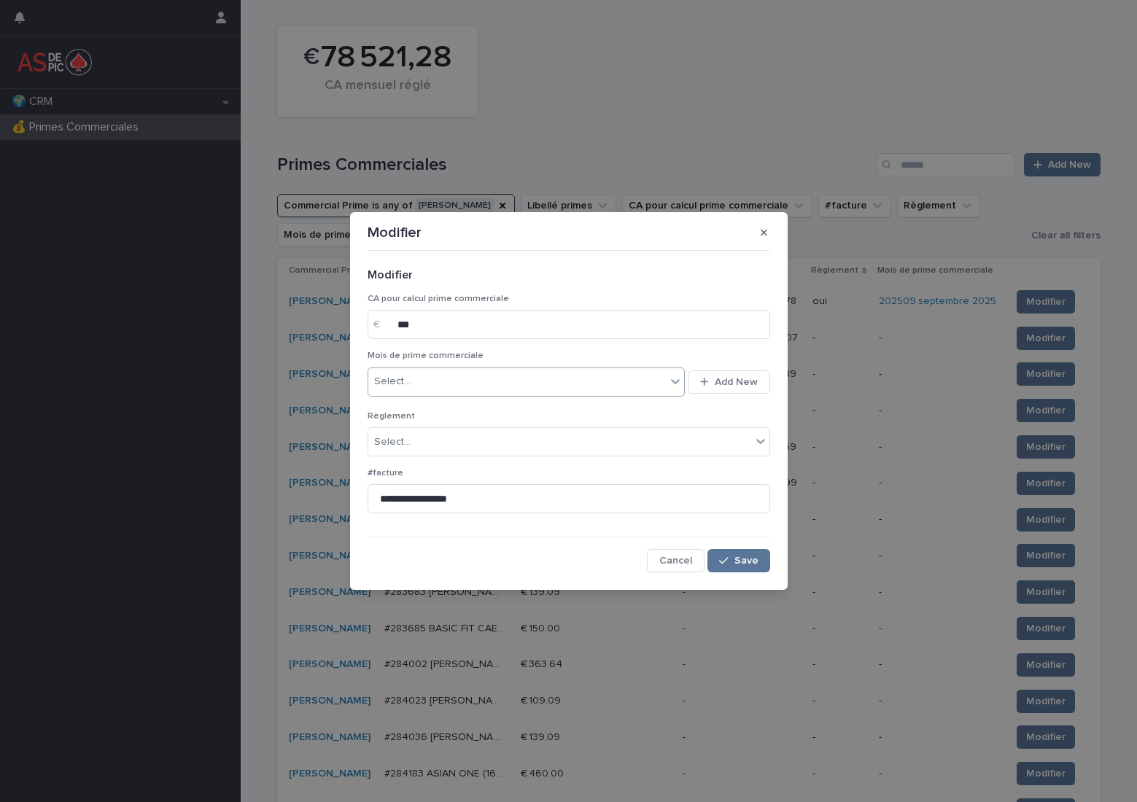
click at [435, 378] on div "Select..." at bounding box center [517, 382] width 298 height 24
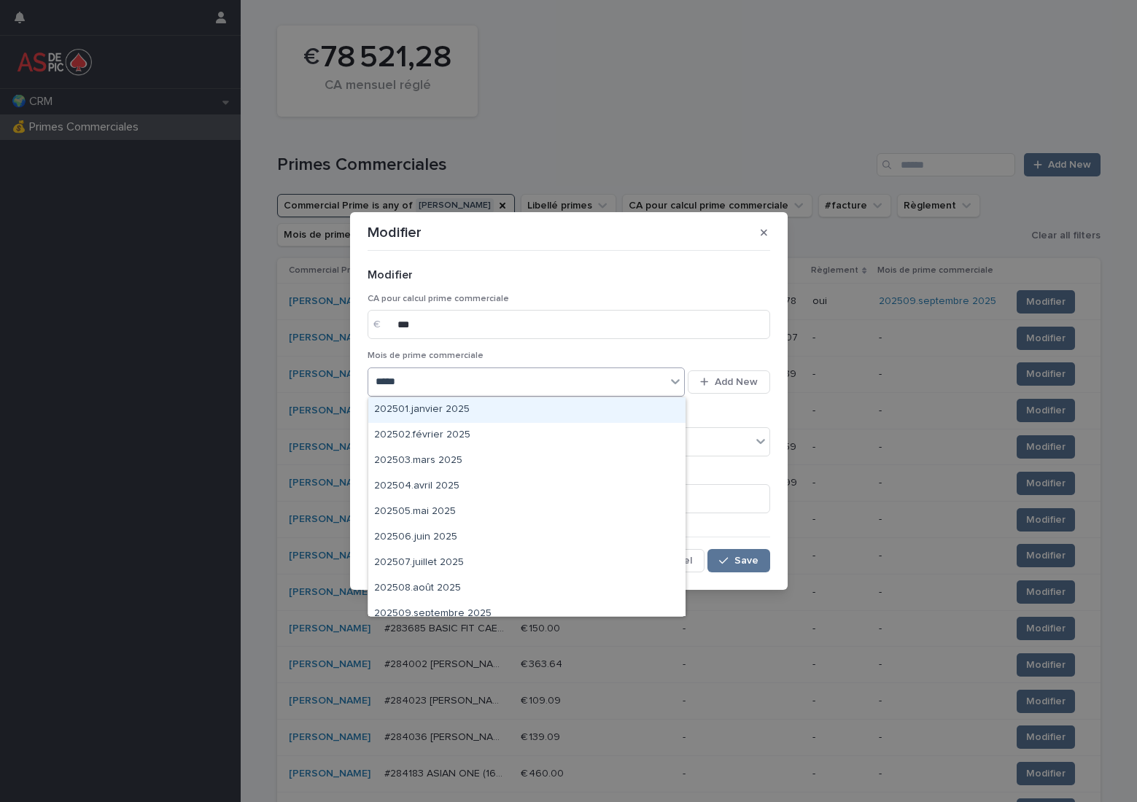
type input "******"
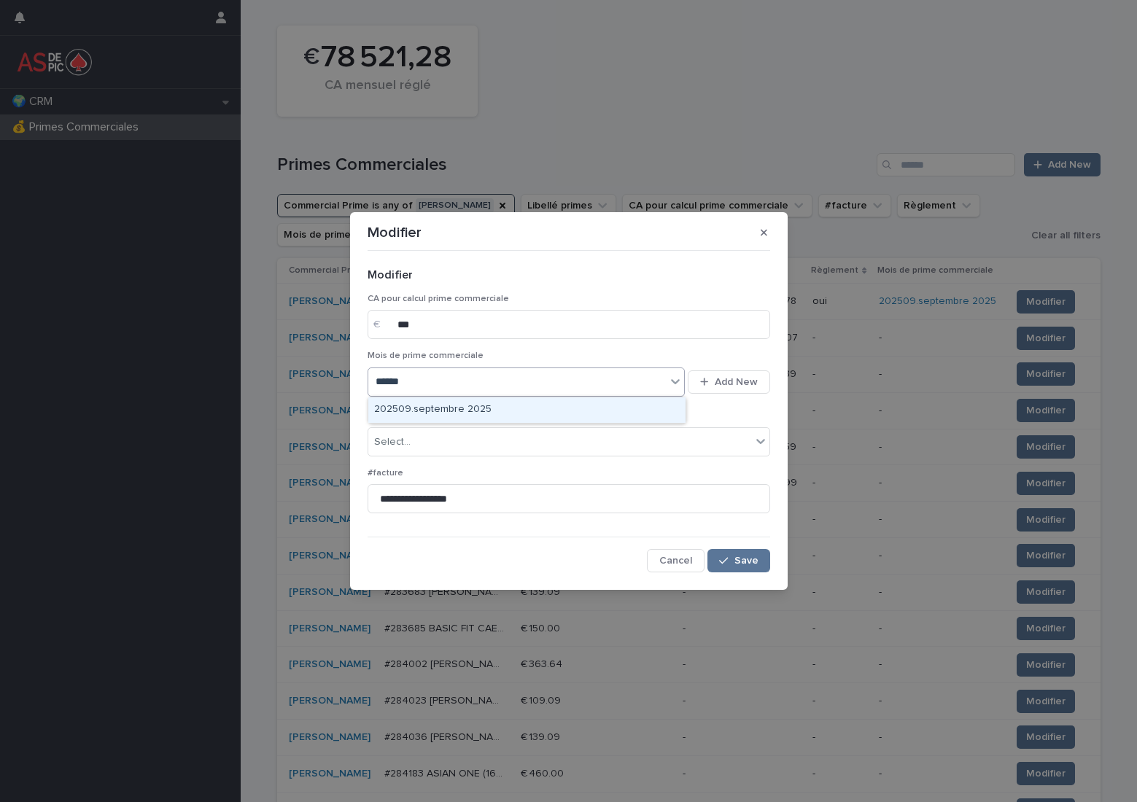
click at [441, 406] on div "202509.septembre 2025" at bounding box center [526, 410] width 317 height 26
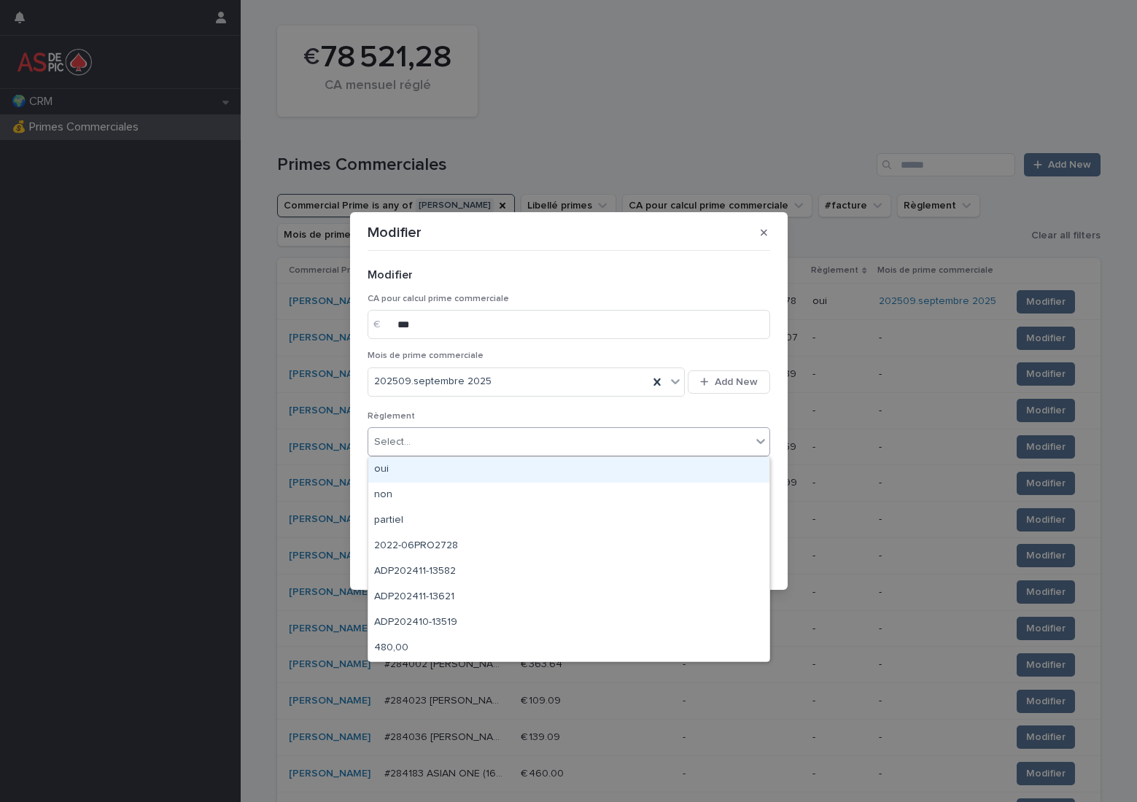
click at [422, 438] on div "Select..." at bounding box center [559, 442] width 383 height 24
click at [447, 473] on div "oui" at bounding box center [568, 470] width 401 height 26
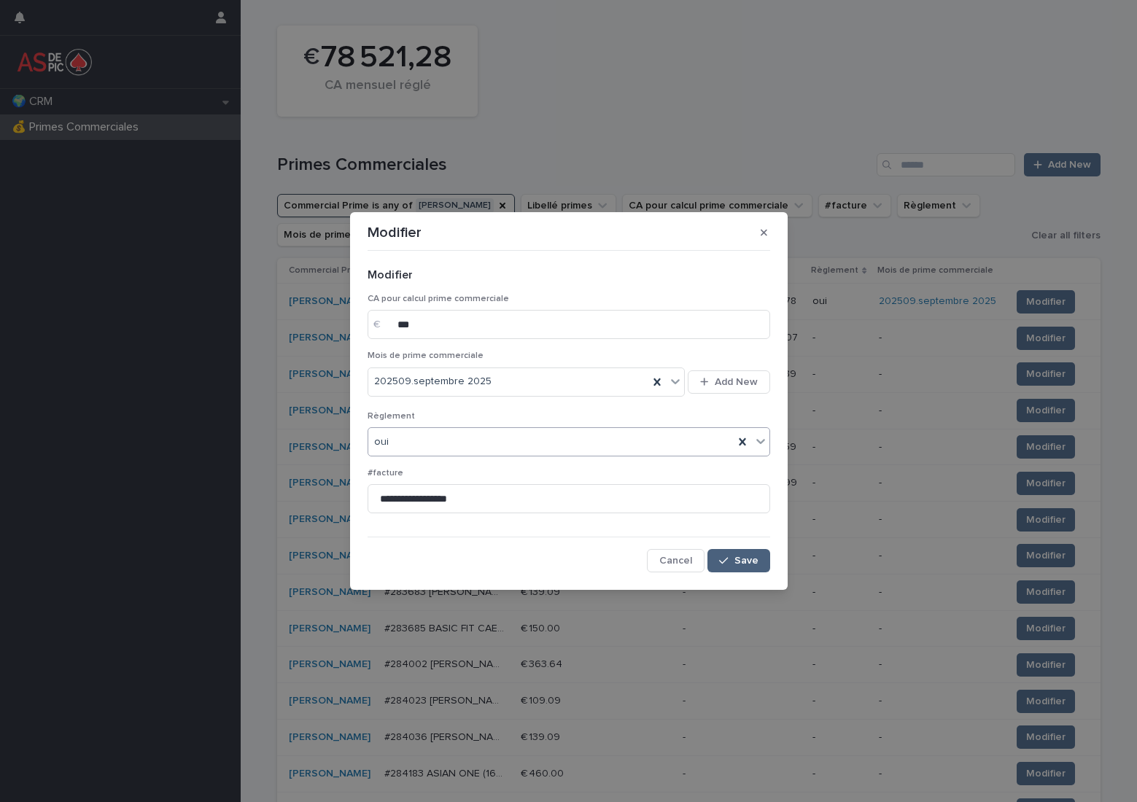
click at [750, 559] on span "Save" at bounding box center [746, 561] width 24 height 10
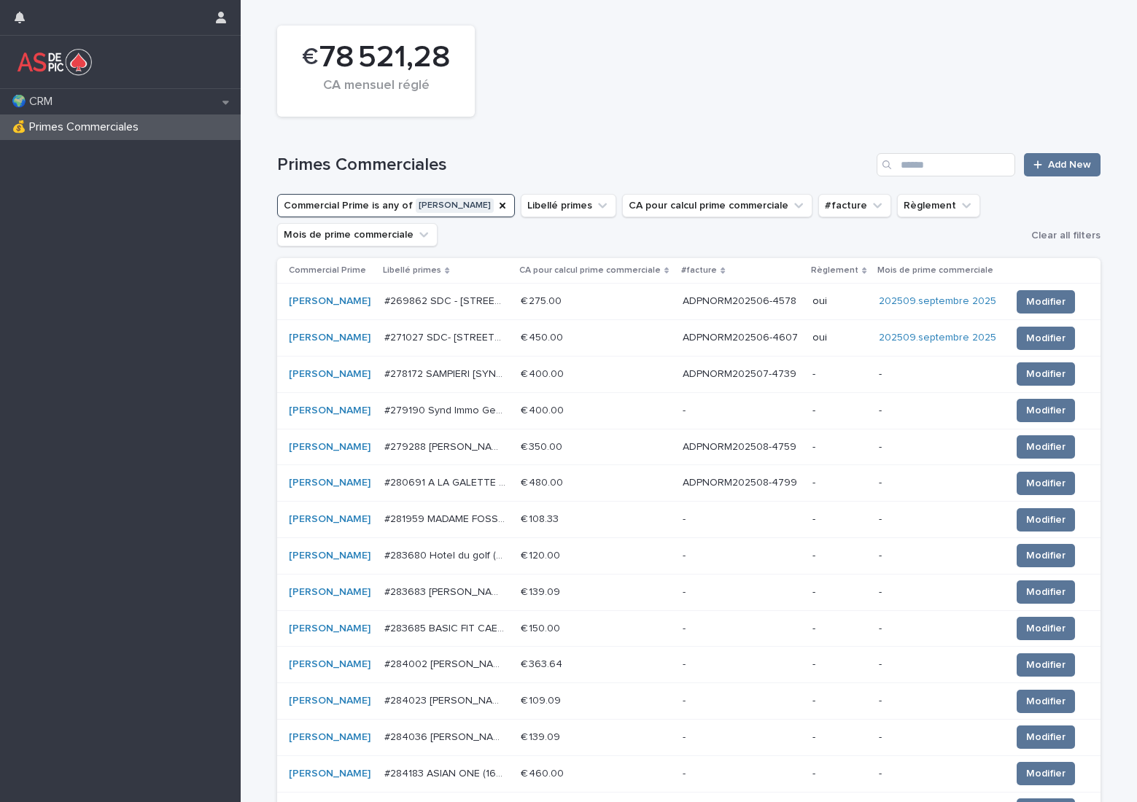
click at [753, 375] on p "ADPNORM202507-4739" at bounding box center [741, 372] width 117 height 15
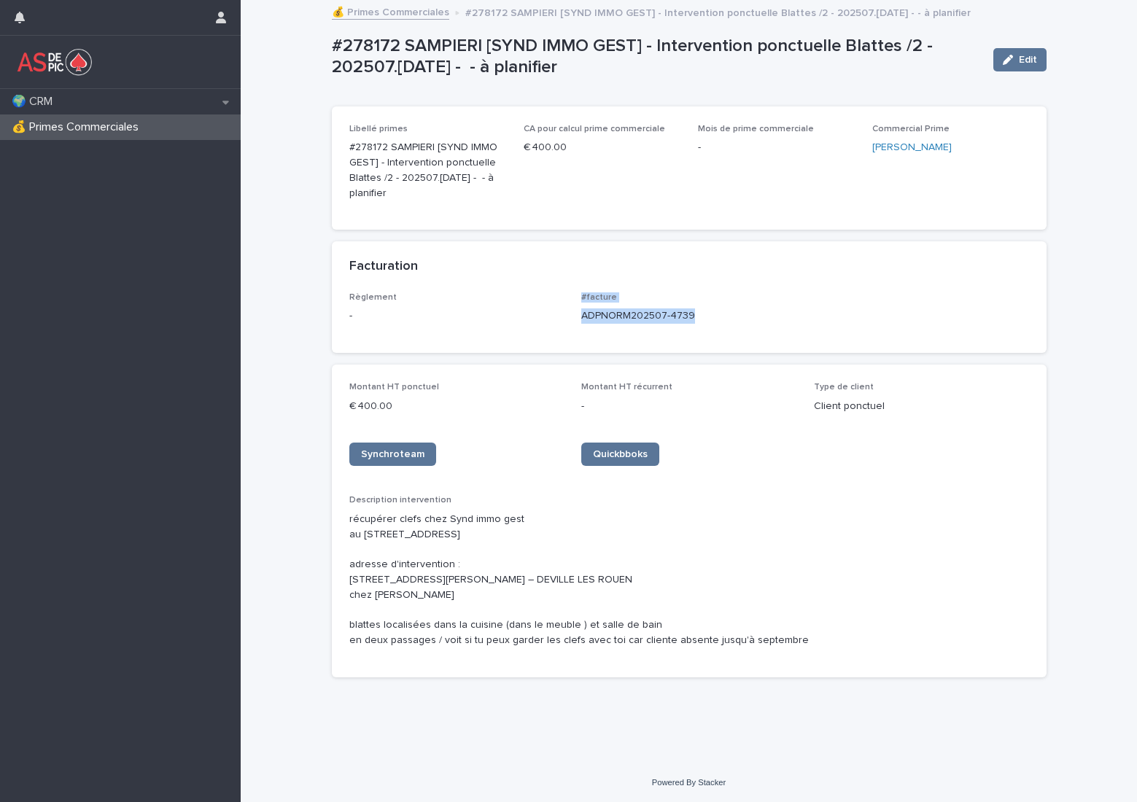
drag, startPoint x: 694, startPoint y: 314, endPoint x: 567, endPoint y: 320, distance: 127.8
click at [567, 320] on div "Règlement - #facture ADPNORM202507-4739" at bounding box center [689, 313] width 680 height 43
click at [720, 329] on div "#facture ADPNORM202507-4739" at bounding box center [688, 313] width 215 height 43
drag, startPoint x: 715, startPoint y: 319, endPoint x: 567, endPoint y: 319, distance: 148.0
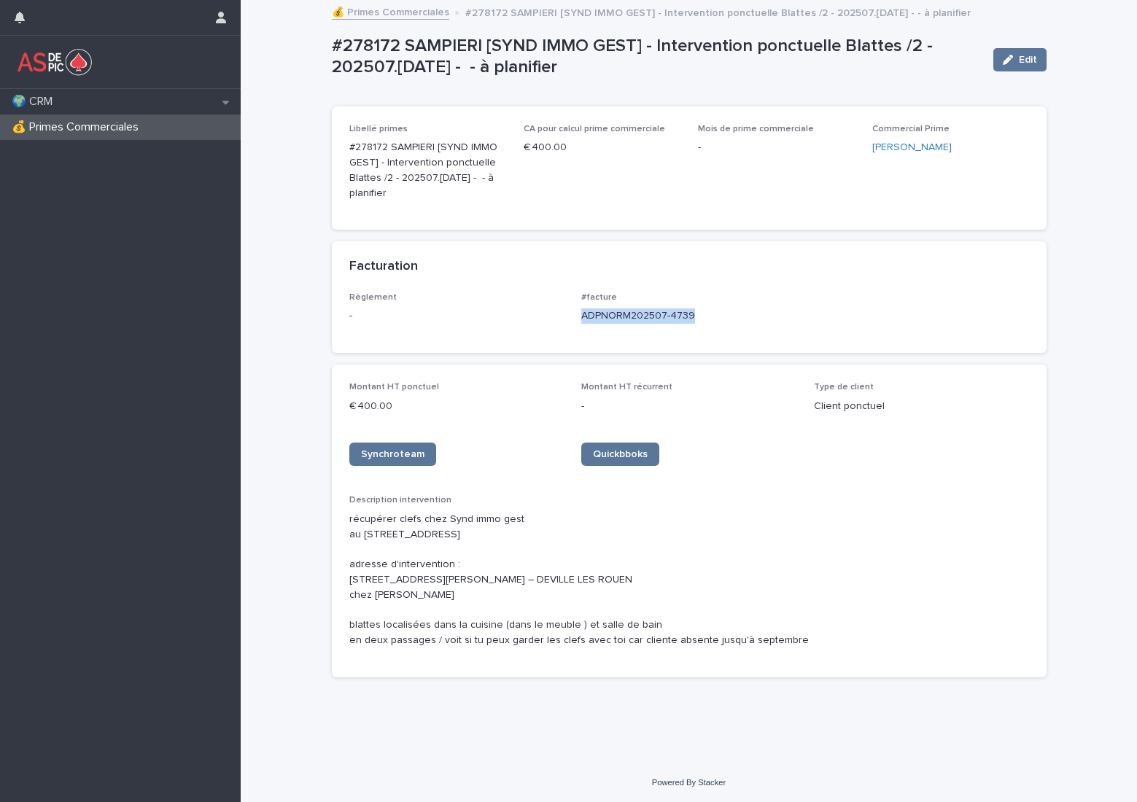
click at [567, 319] on div "Règlement - #facture ADPNORM202507-4739" at bounding box center [689, 313] width 680 height 43
copy p "ADPNORM202507-4739"
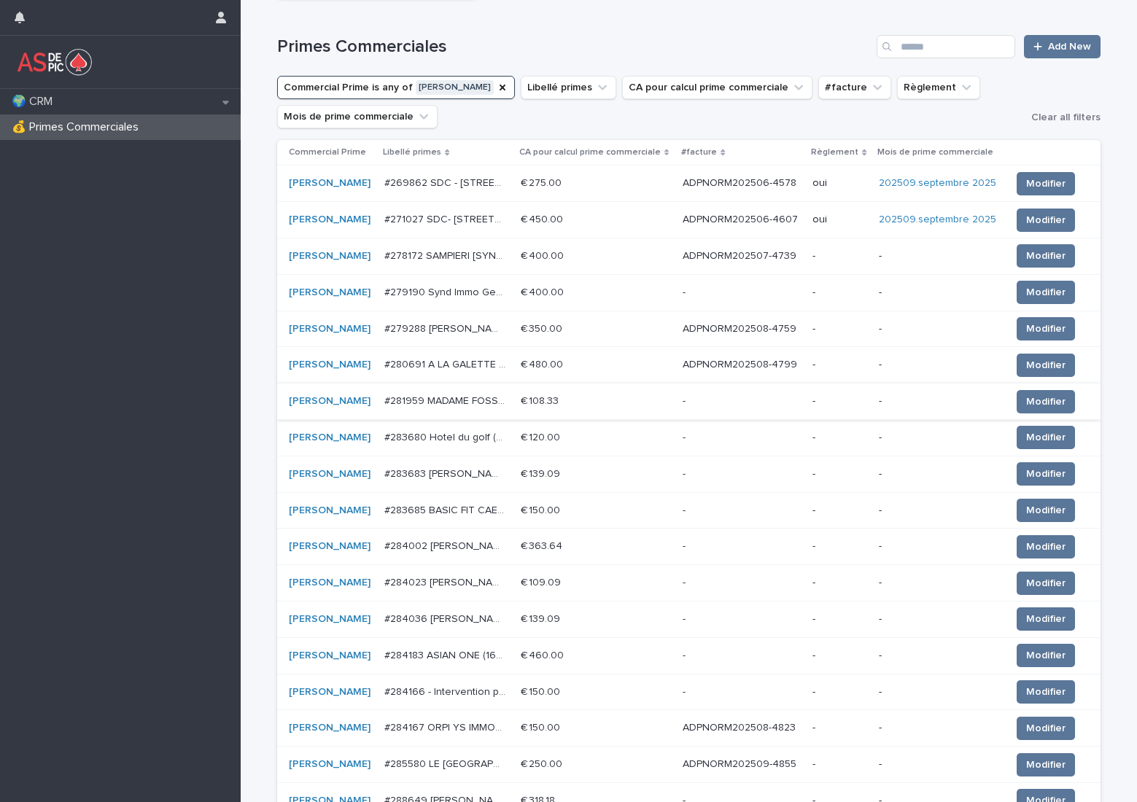
scroll to position [146, 0]
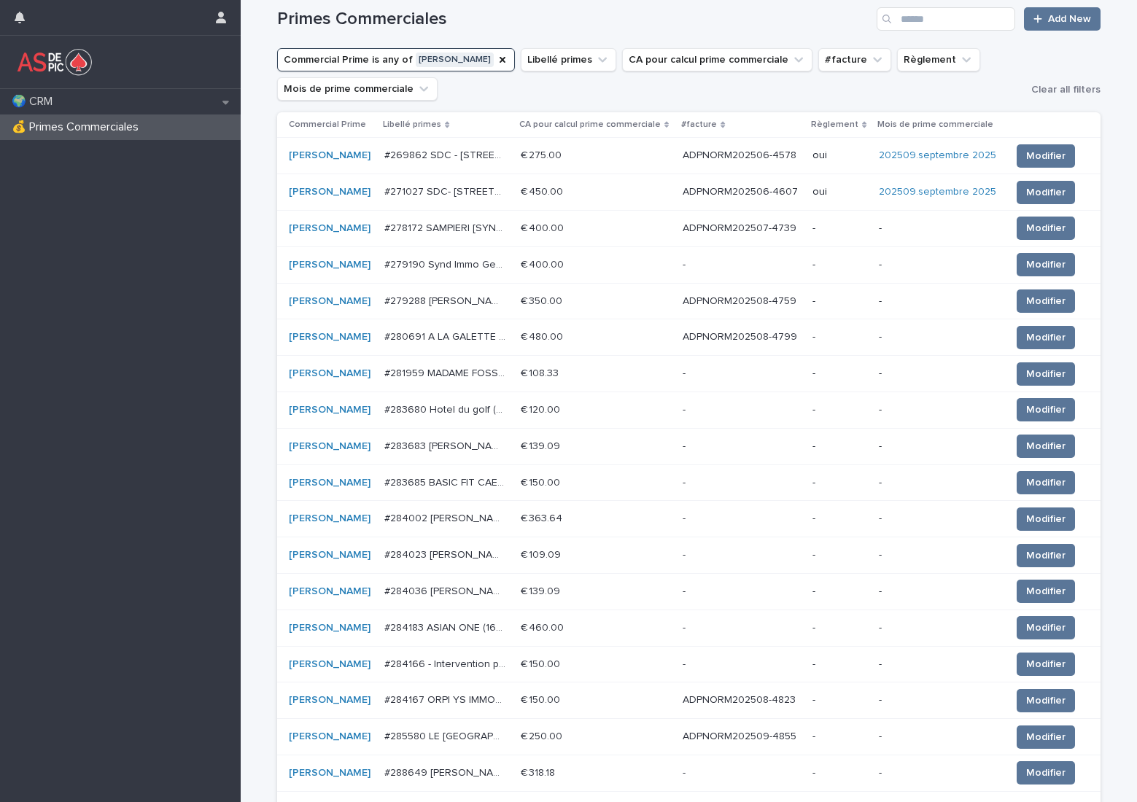
click at [760, 300] on p "ADPNORM202508-4759" at bounding box center [741, 299] width 117 height 15
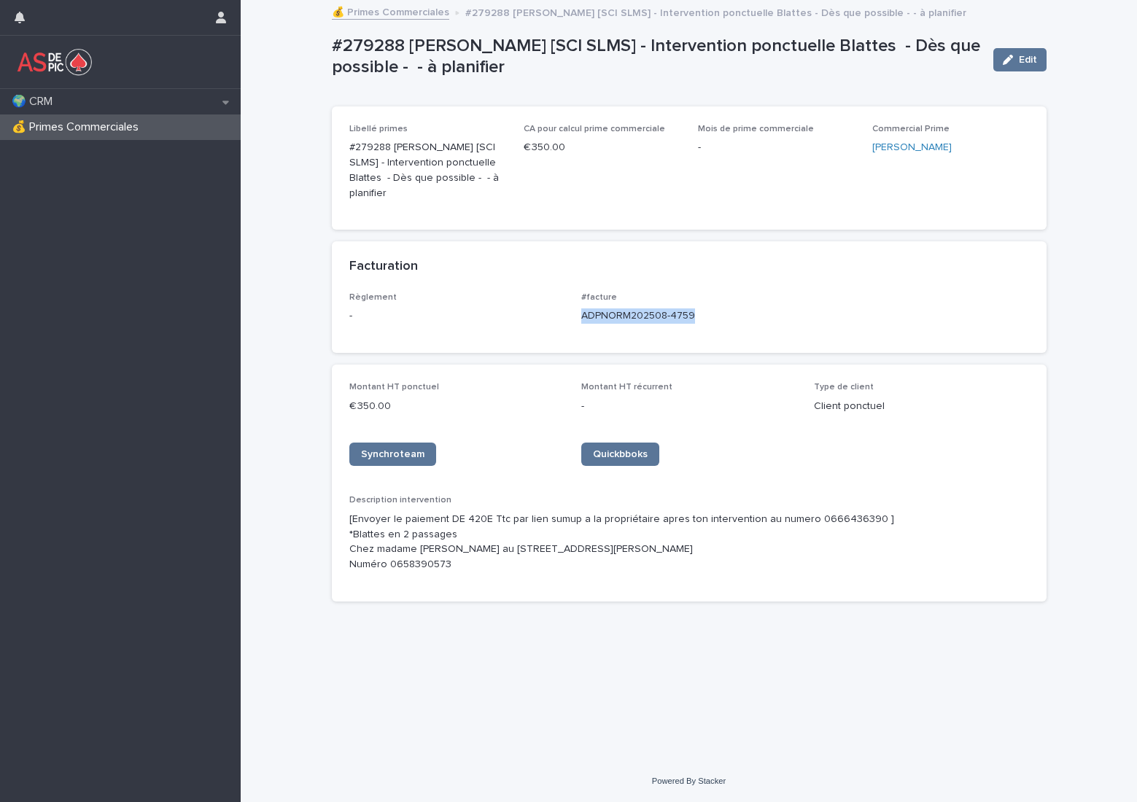
drag, startPoint x: 705, startPoint y: 317, endPoint x: 581, endPoint y: 321, distance: 124.1
click at [581, 321] on p "ADPNORM202508-4759" at bounding box center [688, 315] width 215 height 15
copy p "ADPNORM202508-4759"
click at [774, 246] on div "Facturation" at bounding box center [689, 266] width 715 height 51
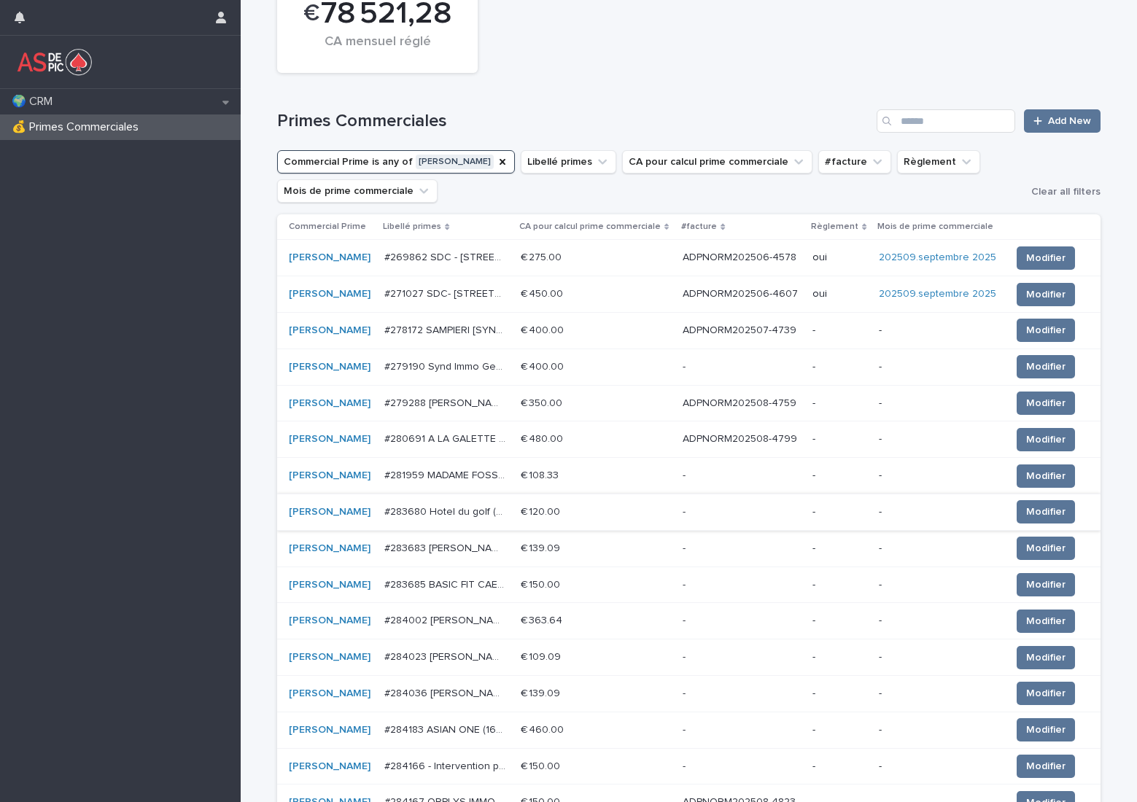
scroll to position [146, 0]
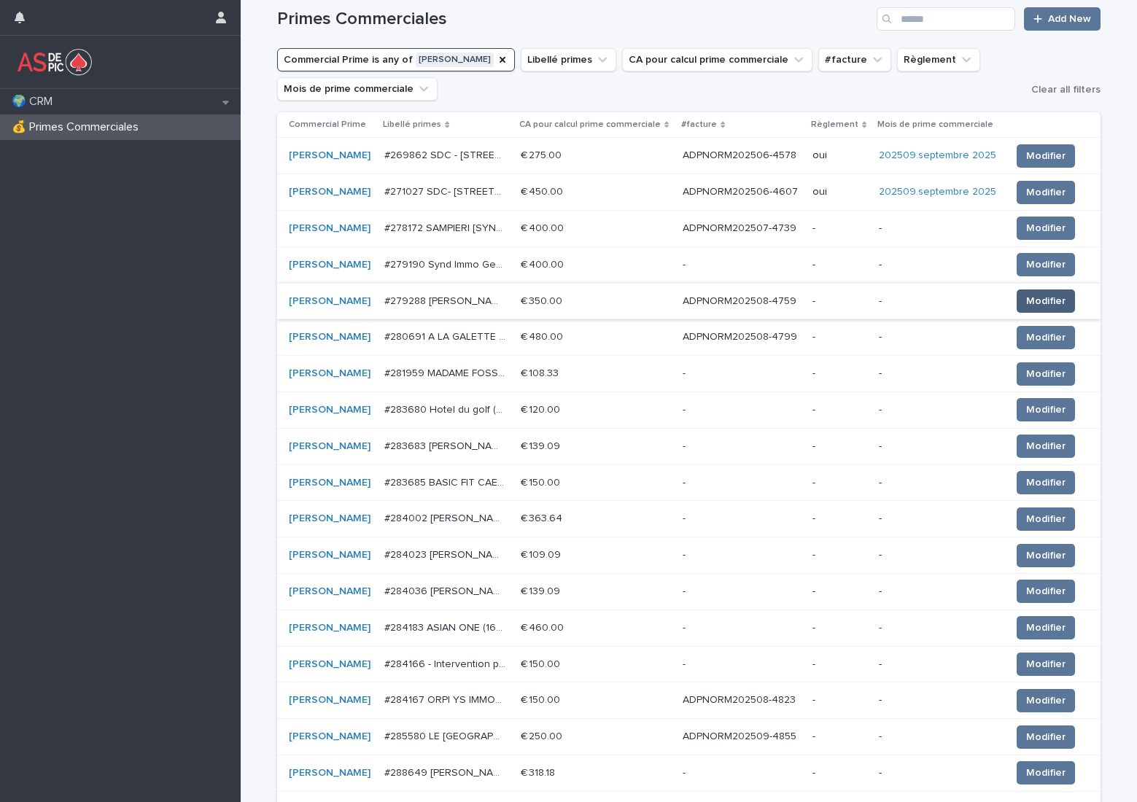
click at [1036, 300] on span "Modifier" at bounding box center [1045, 301] width 39 height 15
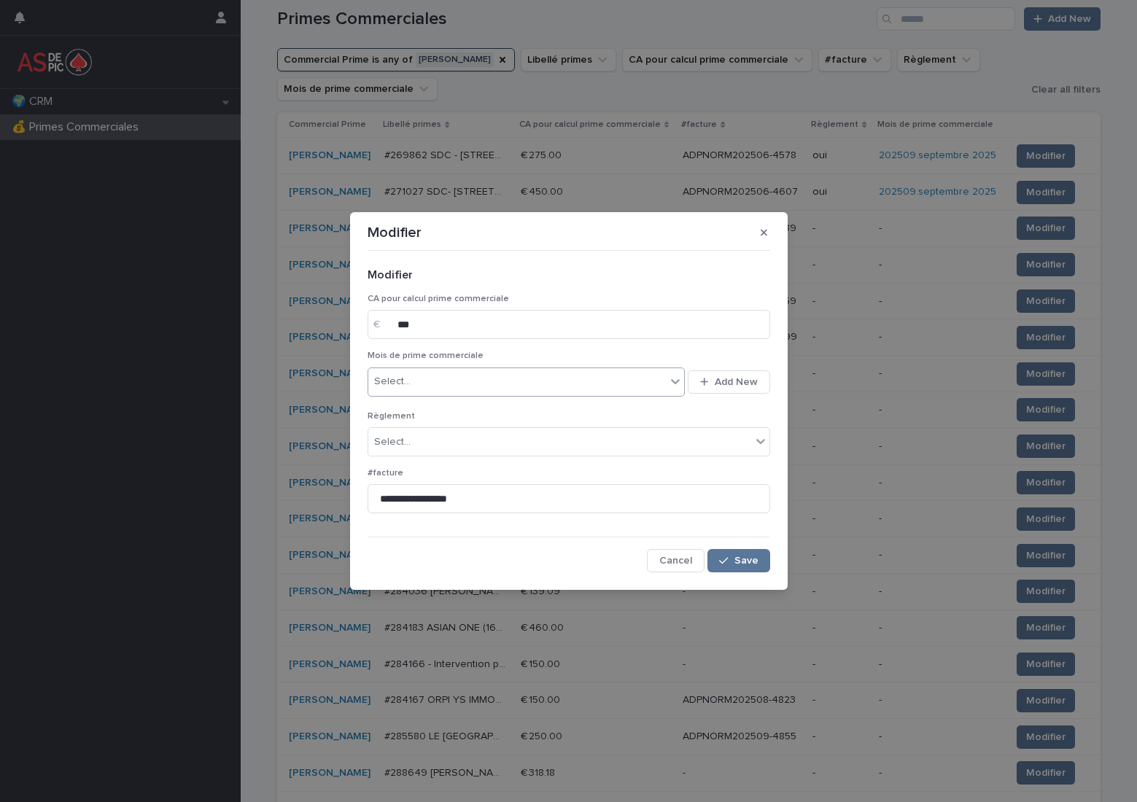
click at [467, 386] on div "Select..." at bounding box center [517, 382] width 298 height 24
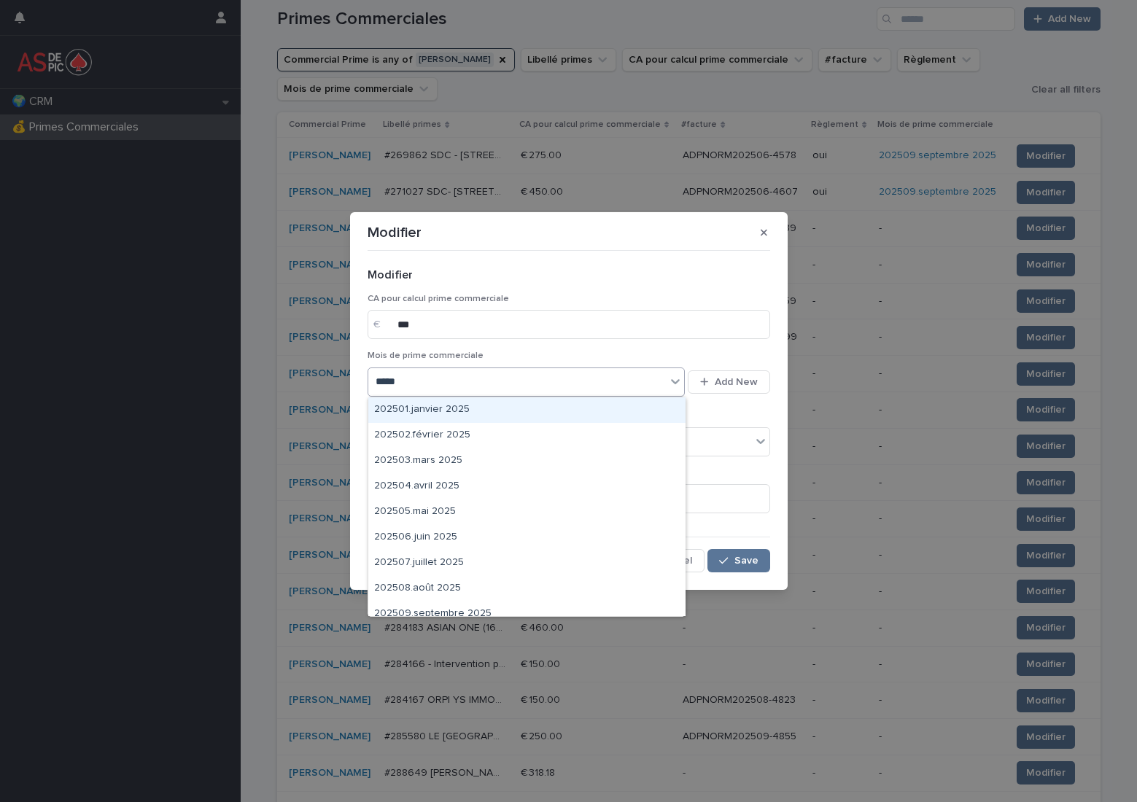
type input "******"
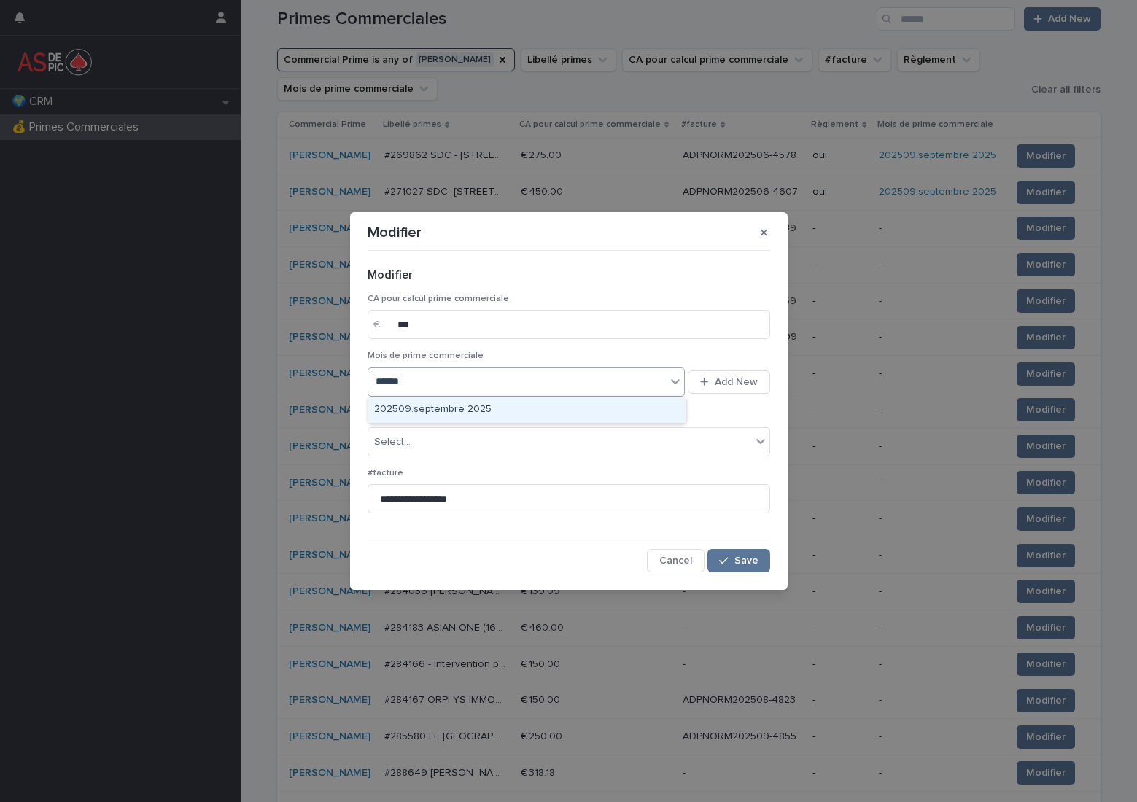
click at [463, 404] on div "202509.septembre 2025" at bounding box center [526, 410] width 317 height 26
click at [465, 436] on div "Select..." at bounding box center [559, 442] width 383 height 24
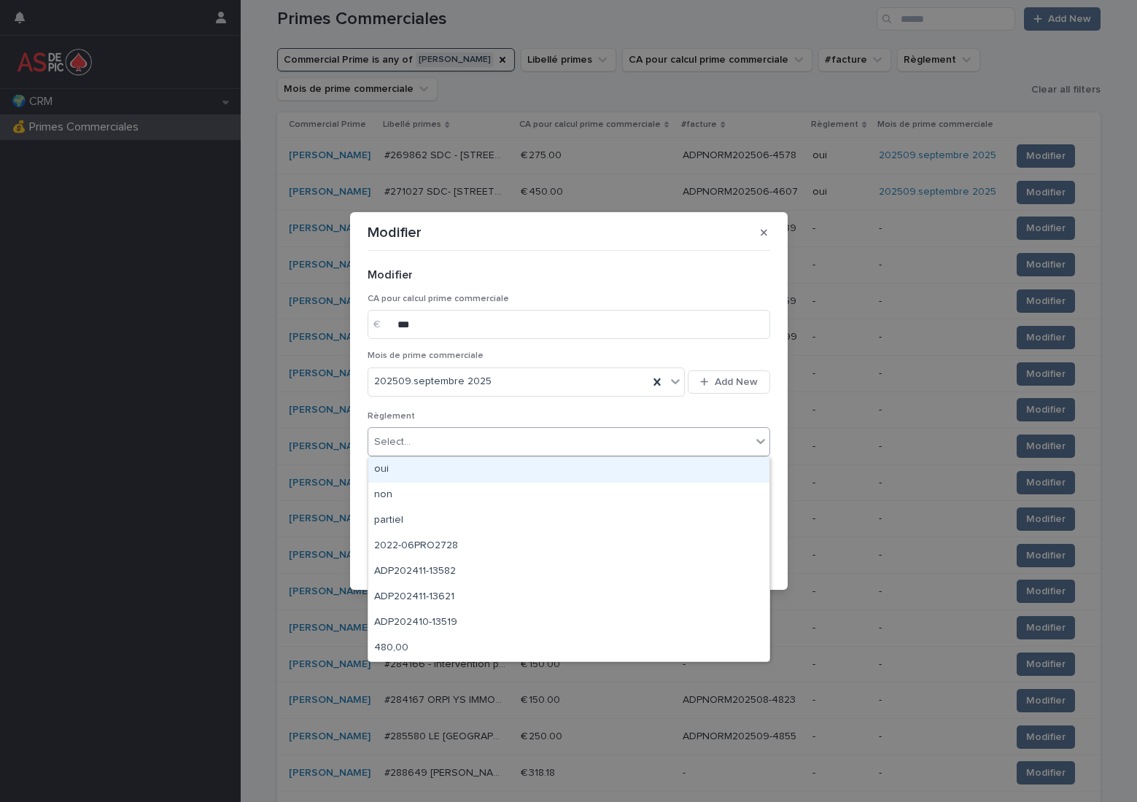
click at [470, 474] on div "oui" at bounding box center [568, 470] width 401 height 26
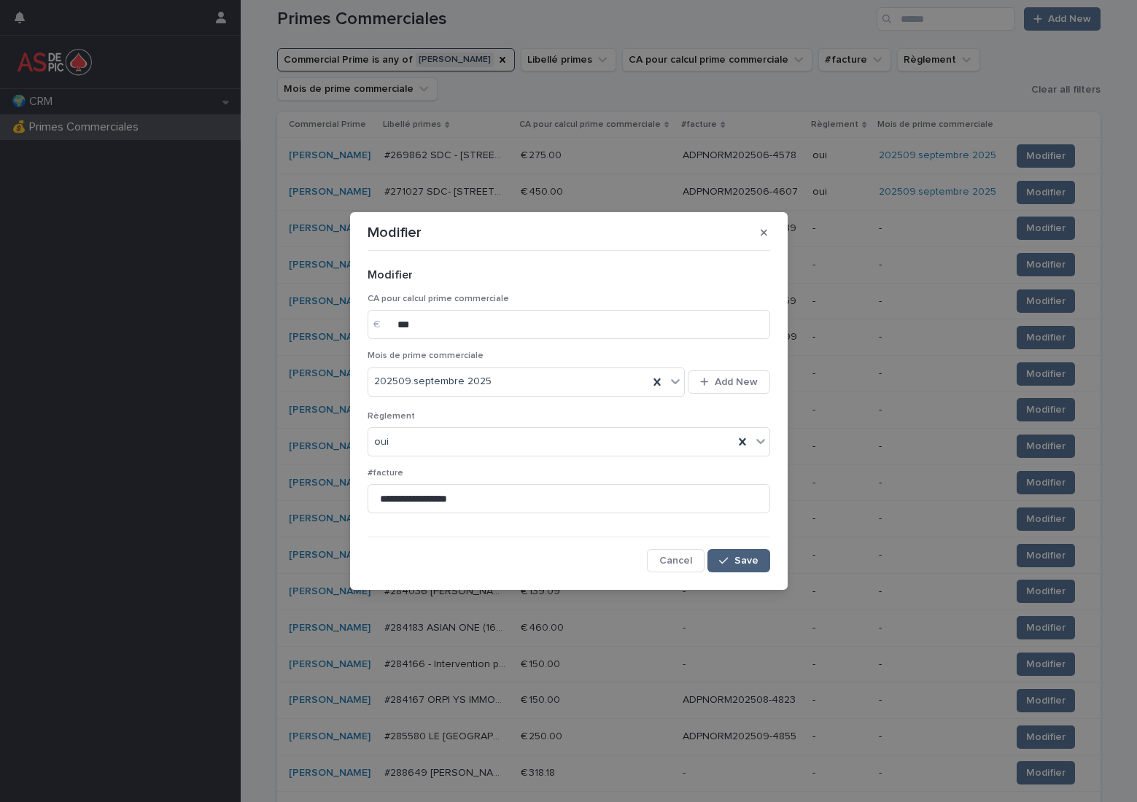
click at [740, 557] on span "Save" at bounding box center [746, 561] width 24 height 10
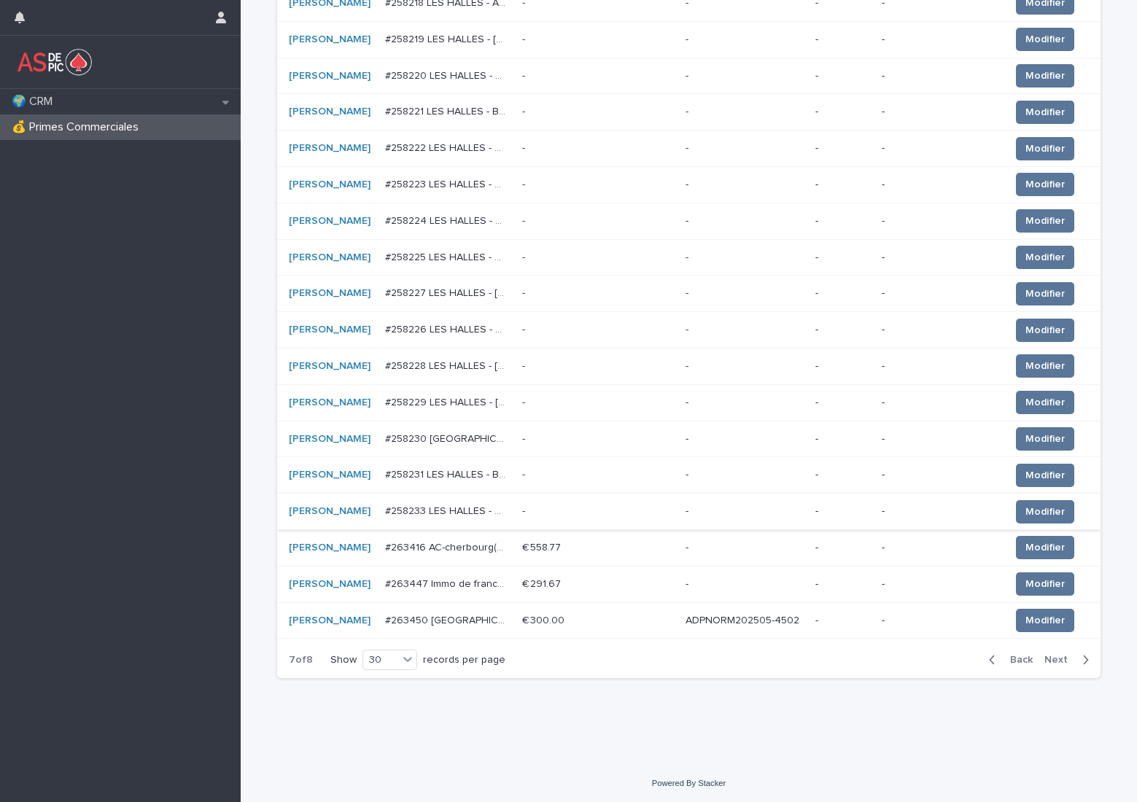
scroll to position [737, 0]
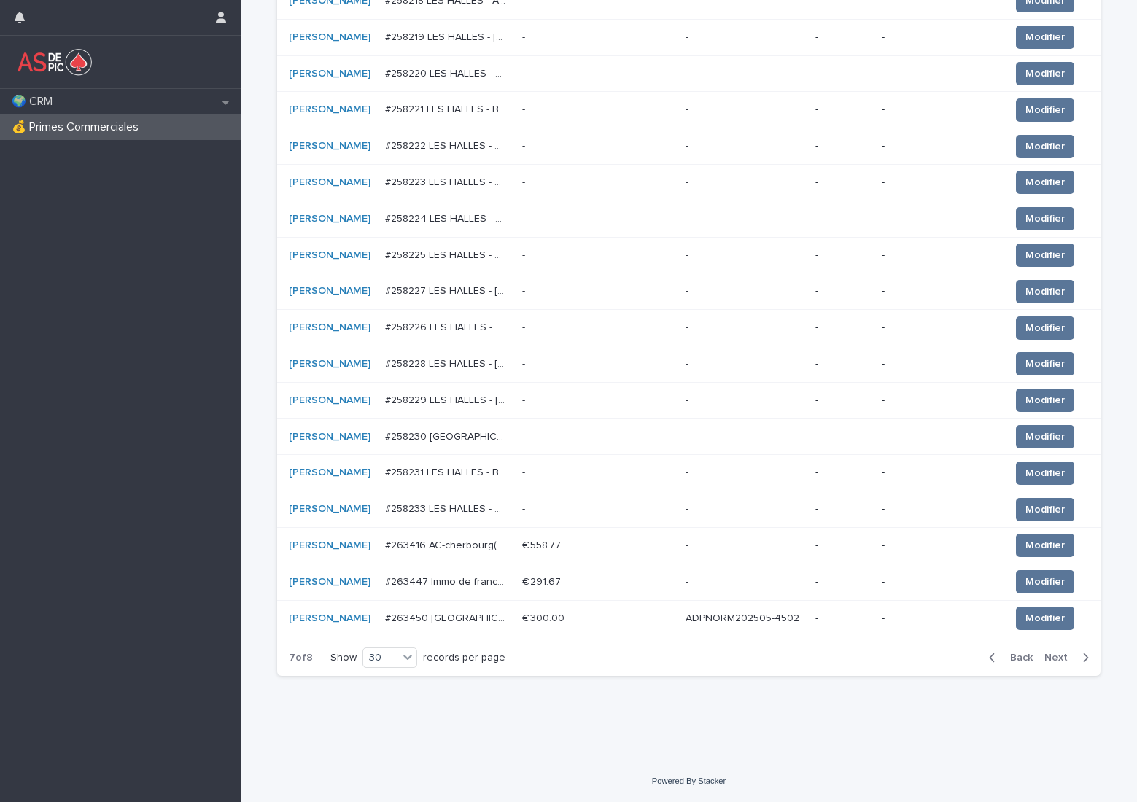
click at [1050, 660] on span "Next" at bounding box center [1060, 658] width 32 height 10
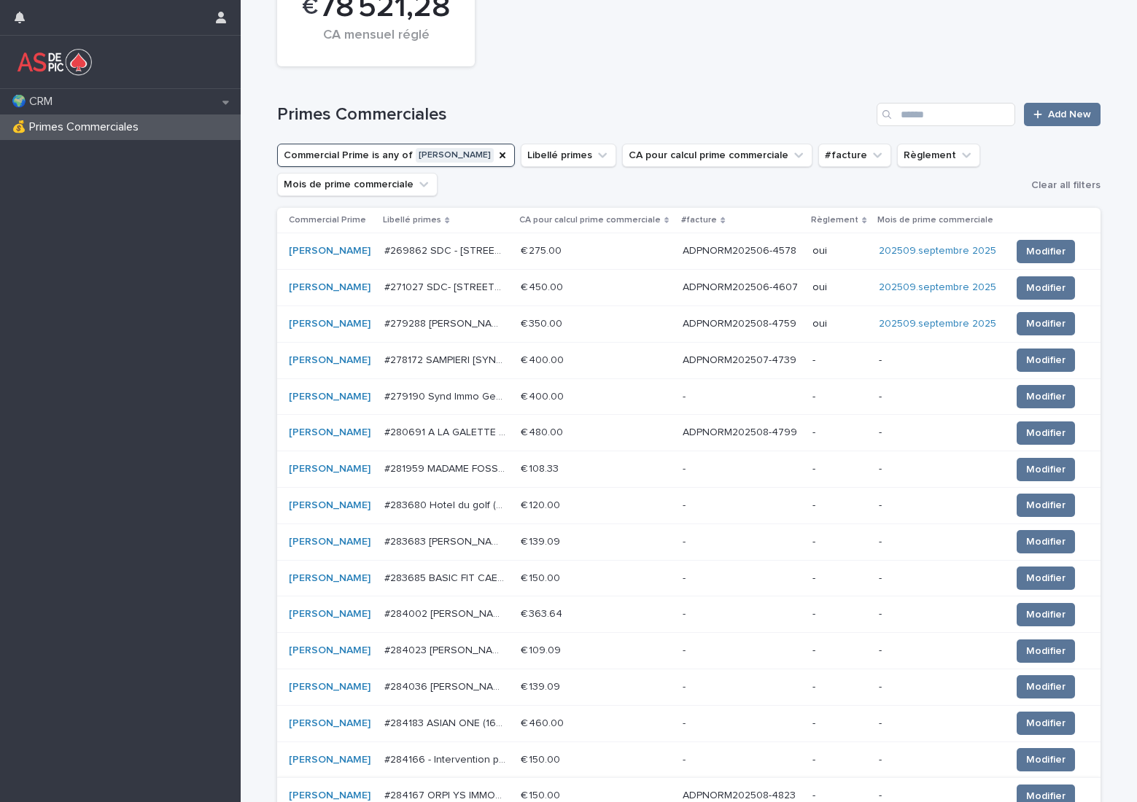
scroll to position [9, 0]
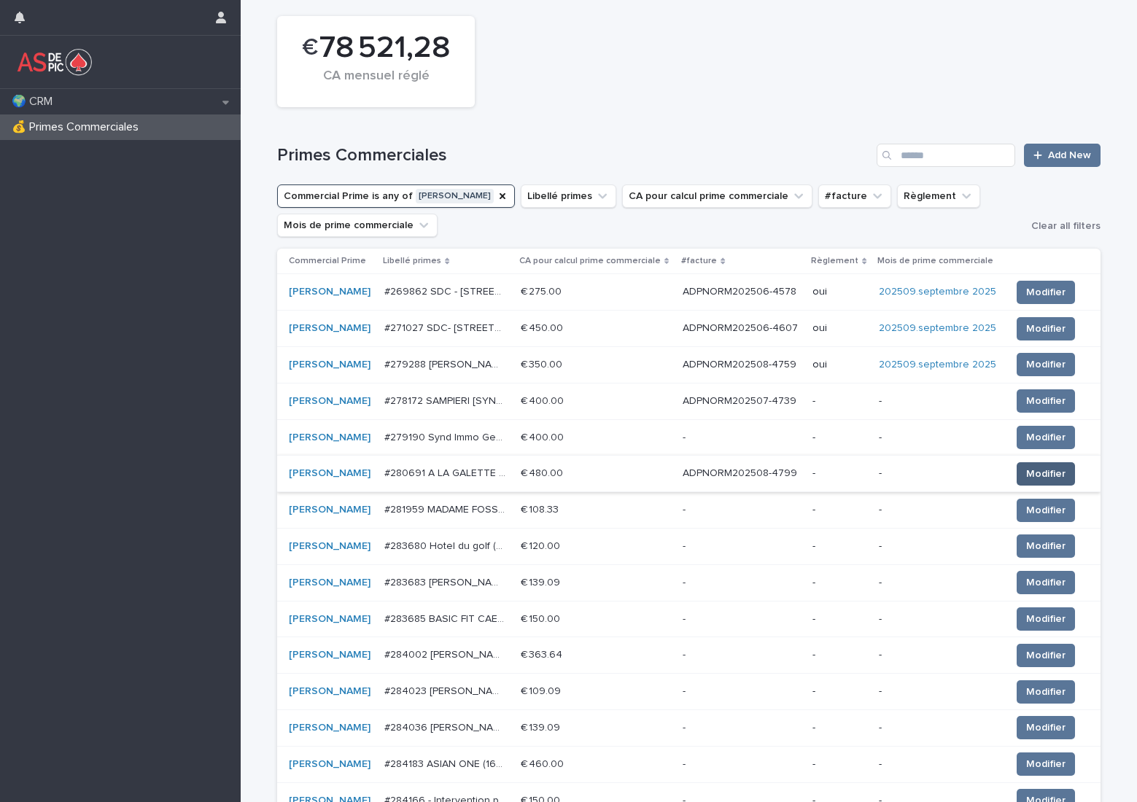
click at [1030, 473] on span "Modifier" at bounding box center [1045, 474] width 39 height 15
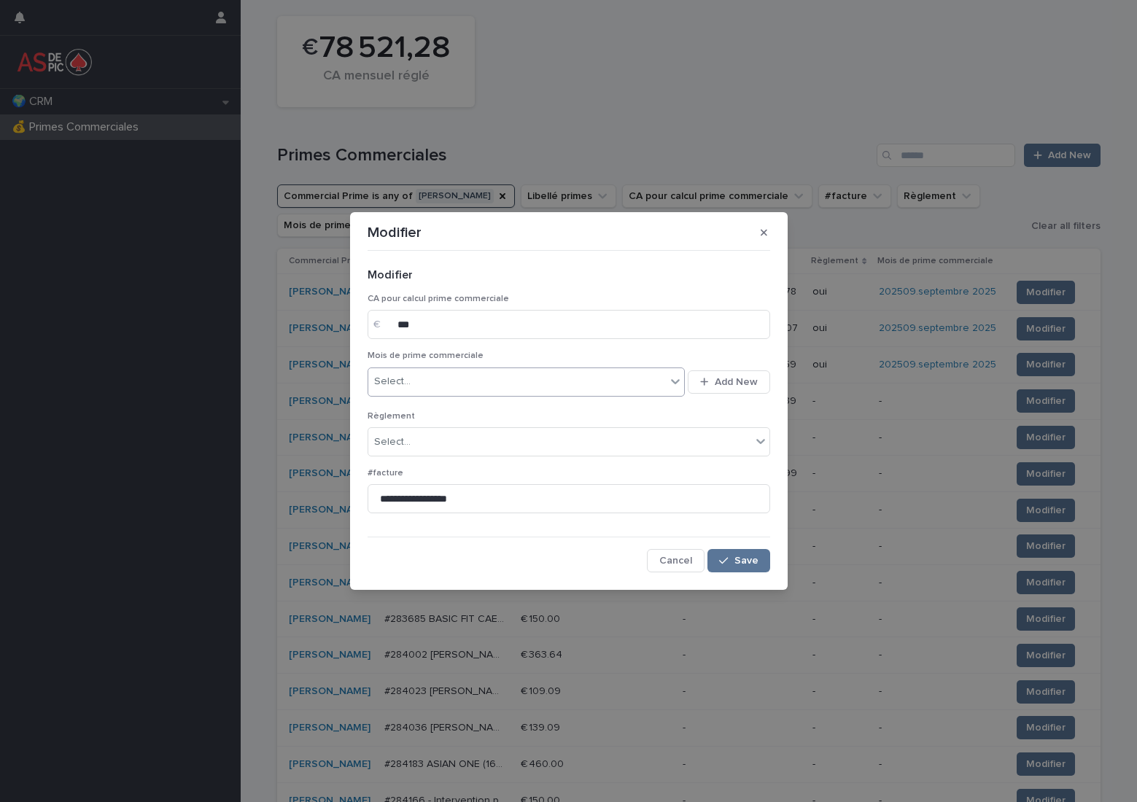
click at [522, 381] on div "Select..." at bounding box center [517, 382] width 298 height 24
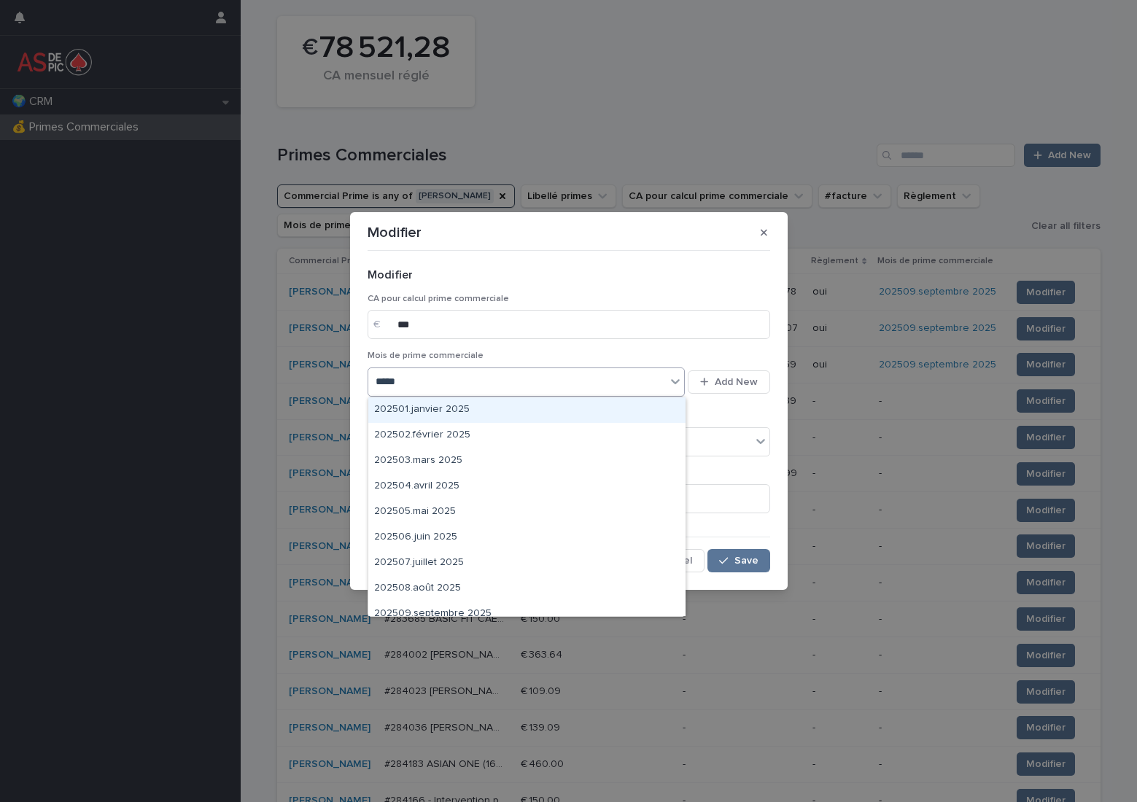
type input "******"
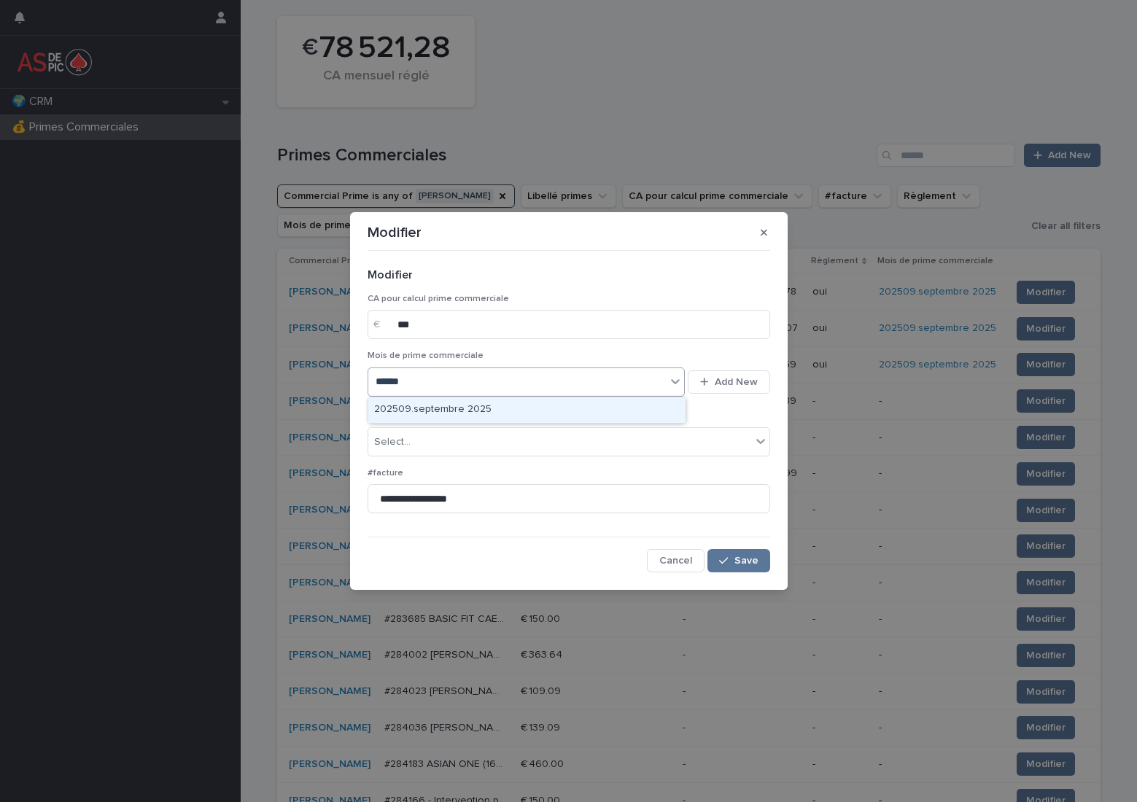
click at [494, 402] on div "202509.septembre 2025" at bounding box center [526, 410] width 317 height 26
click at [475, 440] on div "Select..." at bounding box center [559, 442] width 383 height 24
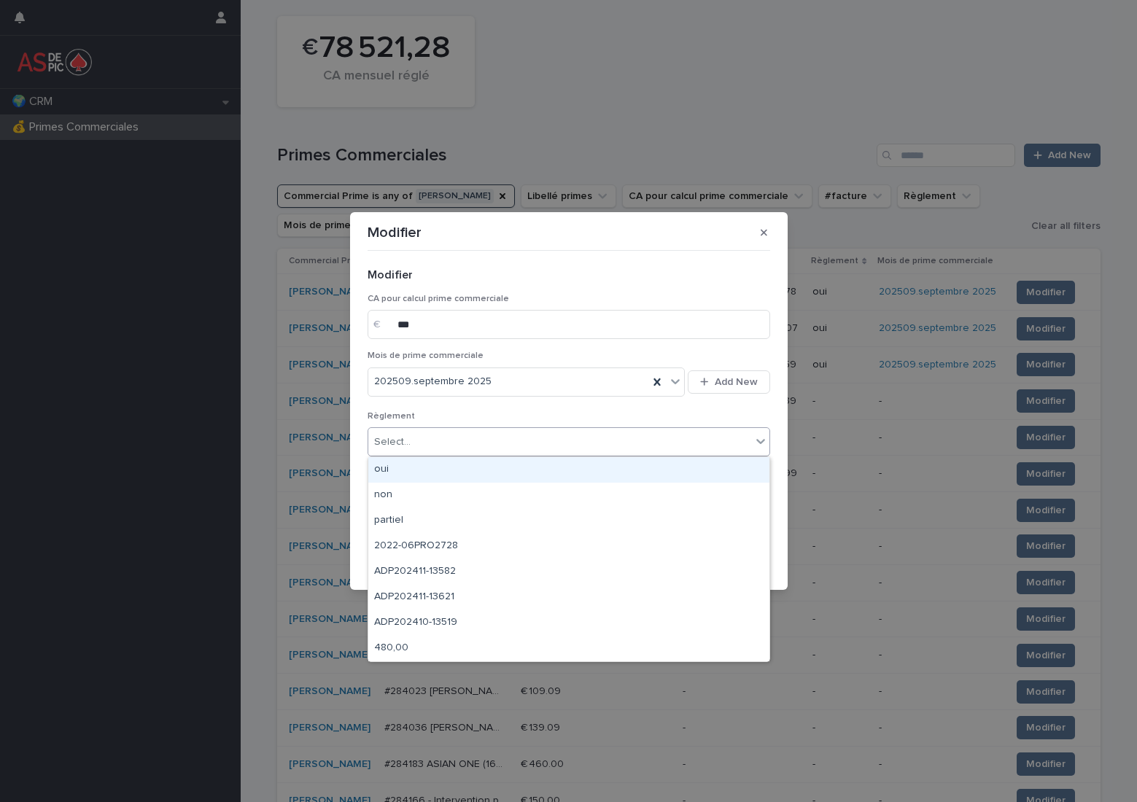
click at [467, 464] on div "oui" at bounding box center [568, 470] width 401 height 26
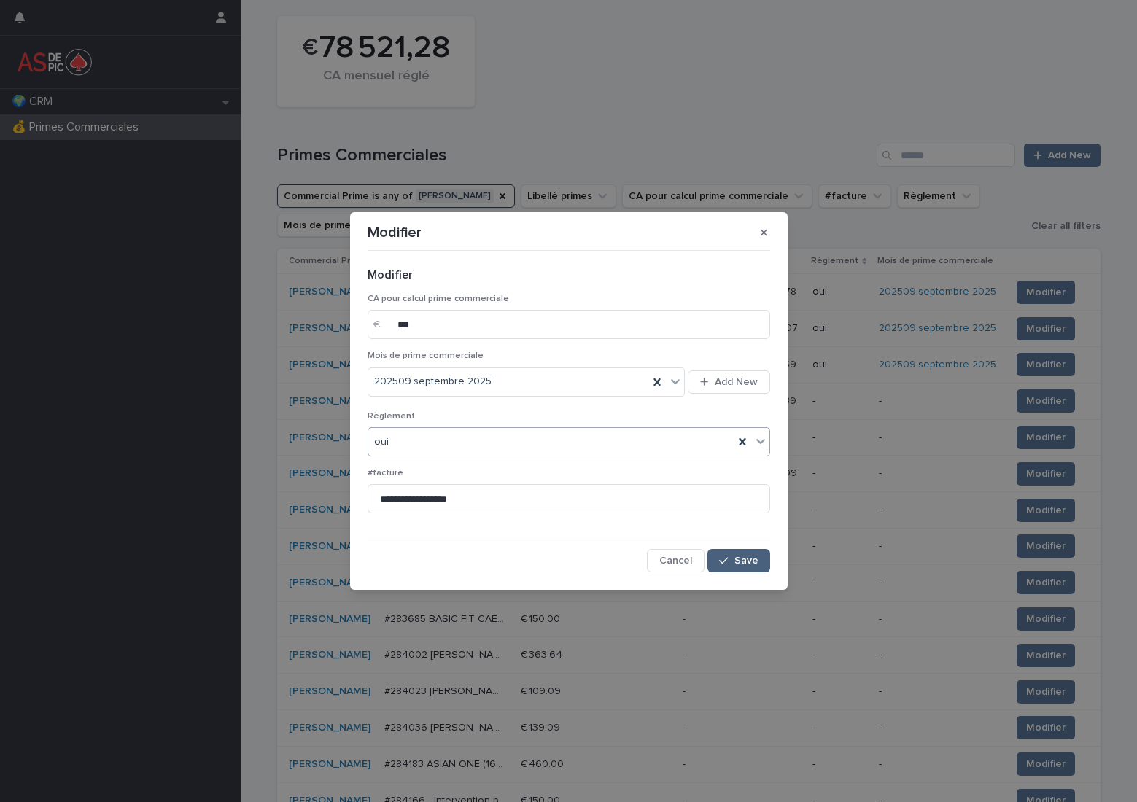
click at [755, 567] on button "Save" at bounding box center [738, 560] width 62 height 23
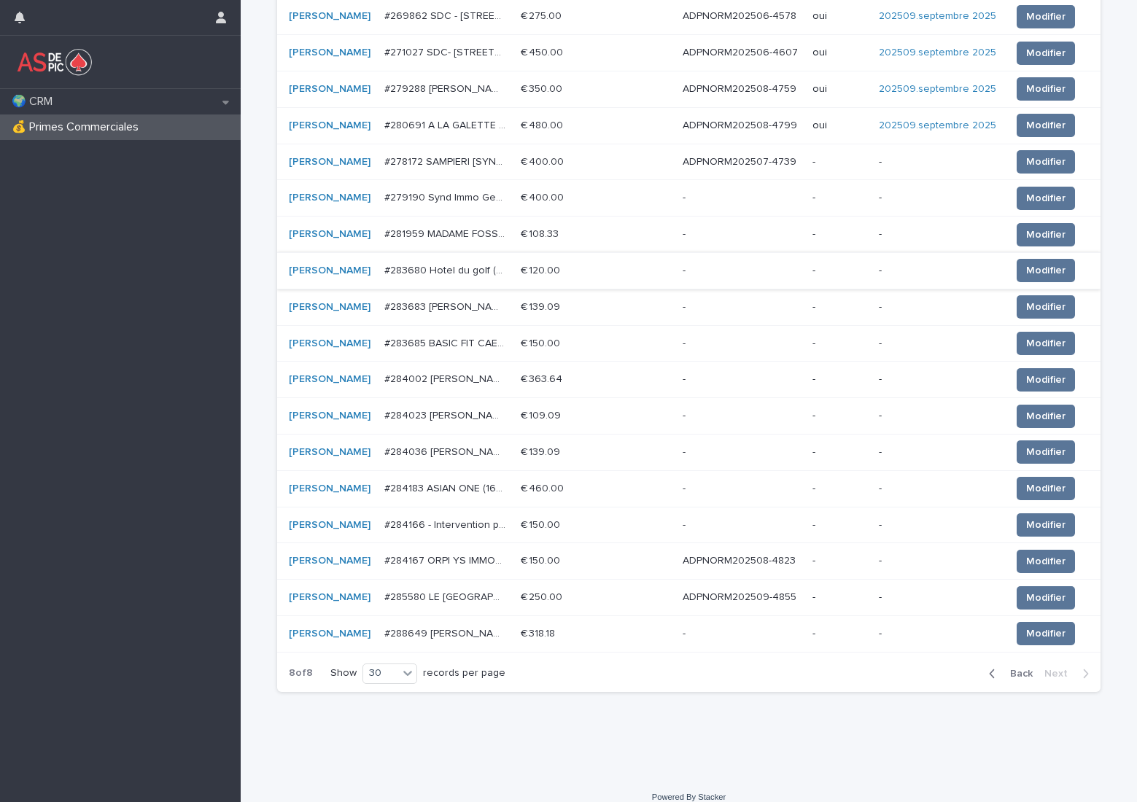
scroll to position [301, 0]
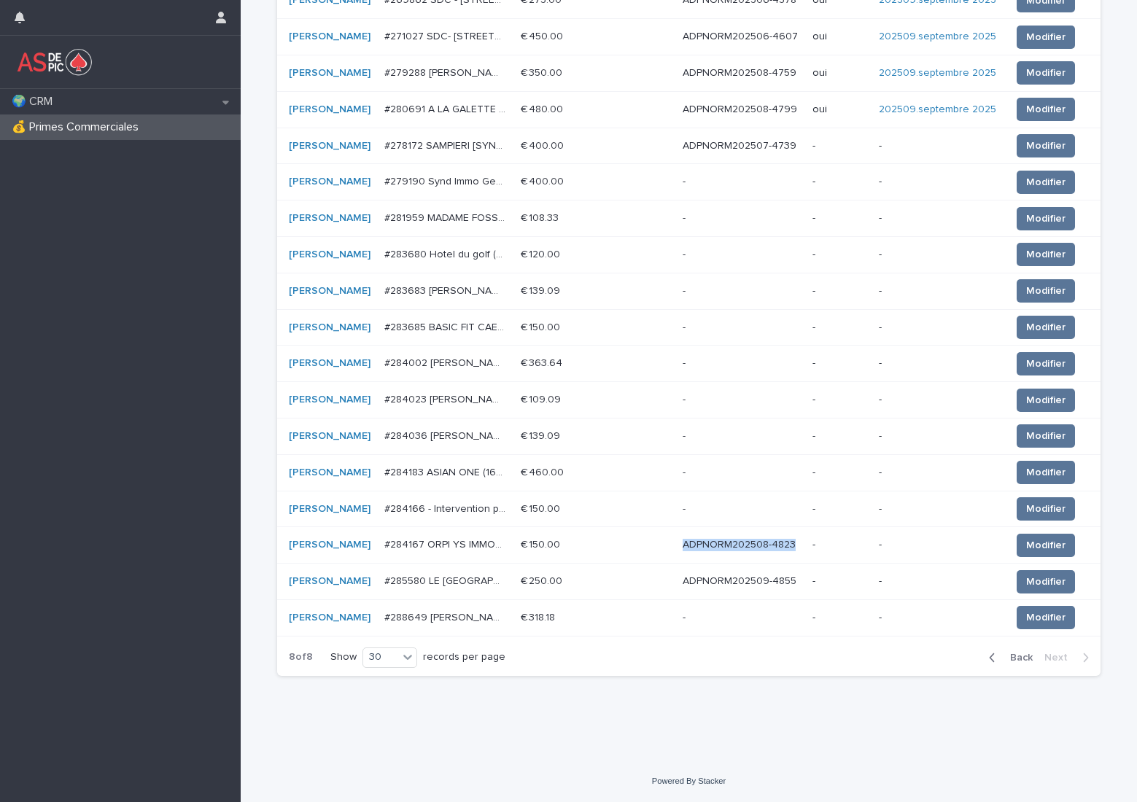
drag, startPoint x: 786, startPoint y: 544, endPoint x: 661, endPoint y: 547, distance: 124.7
click at [661, 547] on tr "Keny Lepretre #284167 ORPI YS IMMOBILIER (9809) - Intervention ponctuelle Guêpe…" at bounding box center [688, 545] width 823 height 36
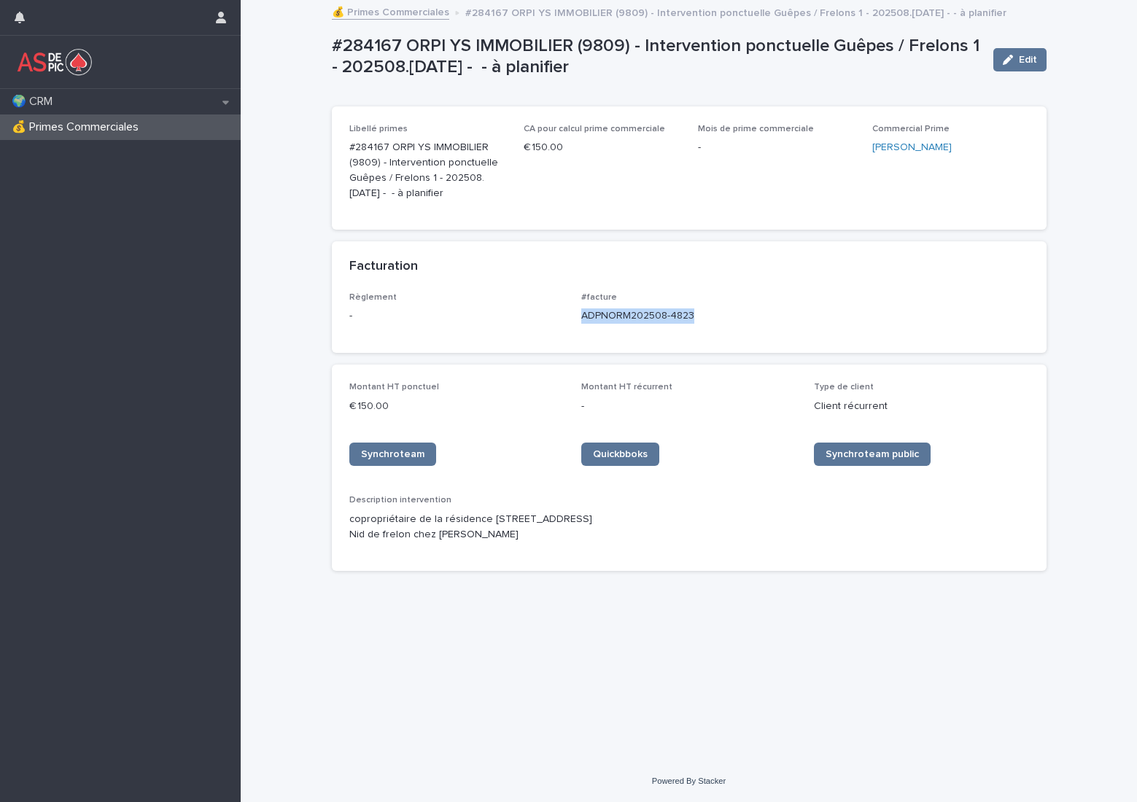
drag, startPoint x: 710, startPoint y: 316, endPoint x: 582, endPoint y: 322, distance: 128.5
click at [582, 322] on p "ADPNORM202508-4823" at bounding box center [688, 315] width 215 height 15
copy p "ADPNORM202508-4823"
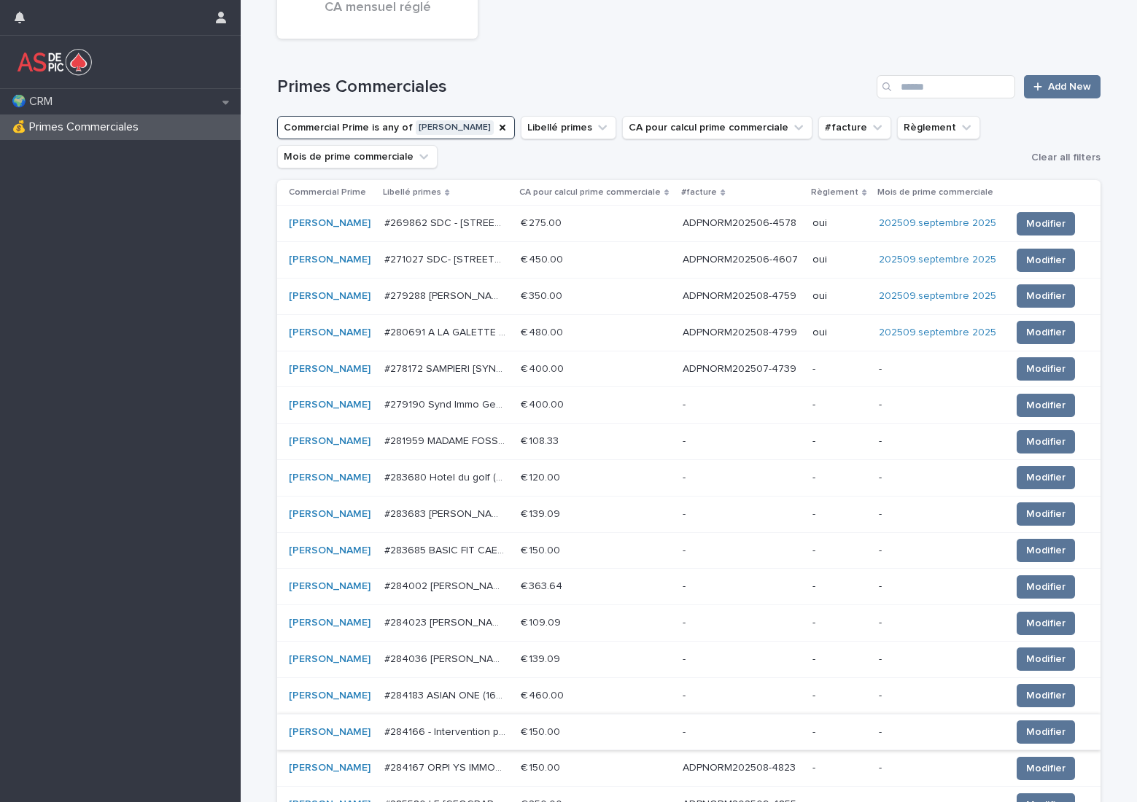
scroll to position [301, 0]
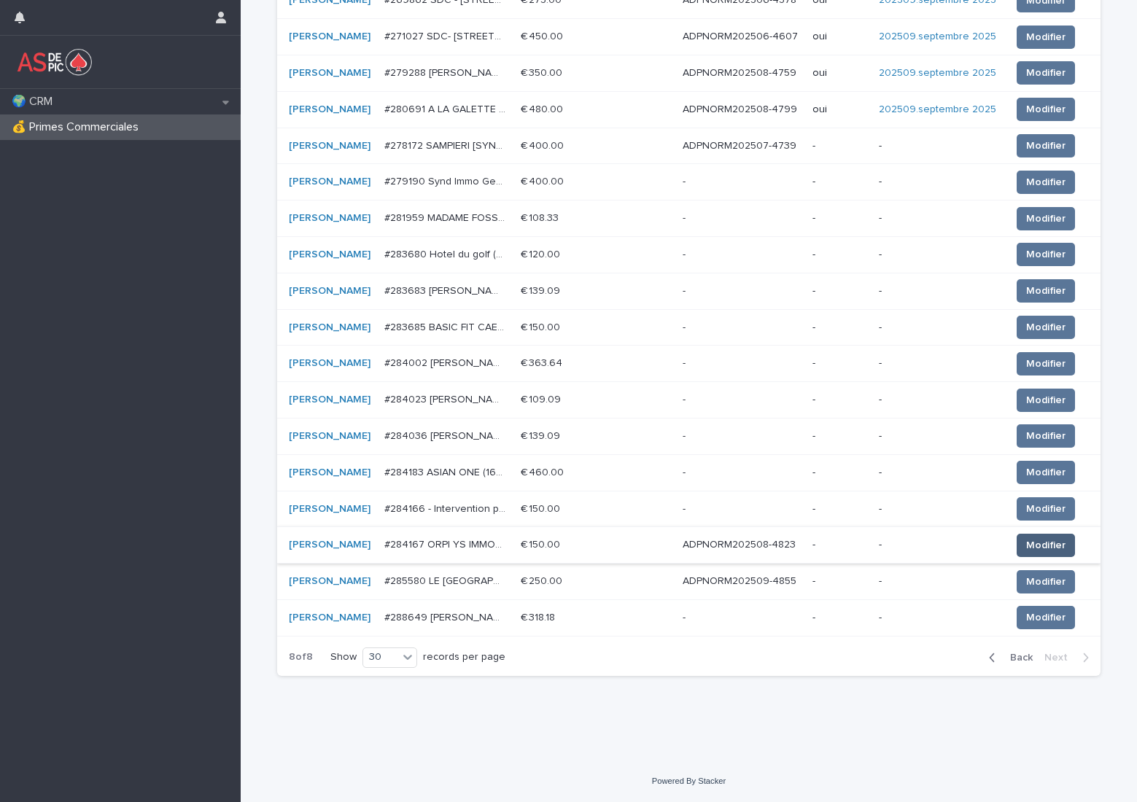
click at [1045, 552] on span "Modifier" at bounding box center [1045, 545] width 39 height 15
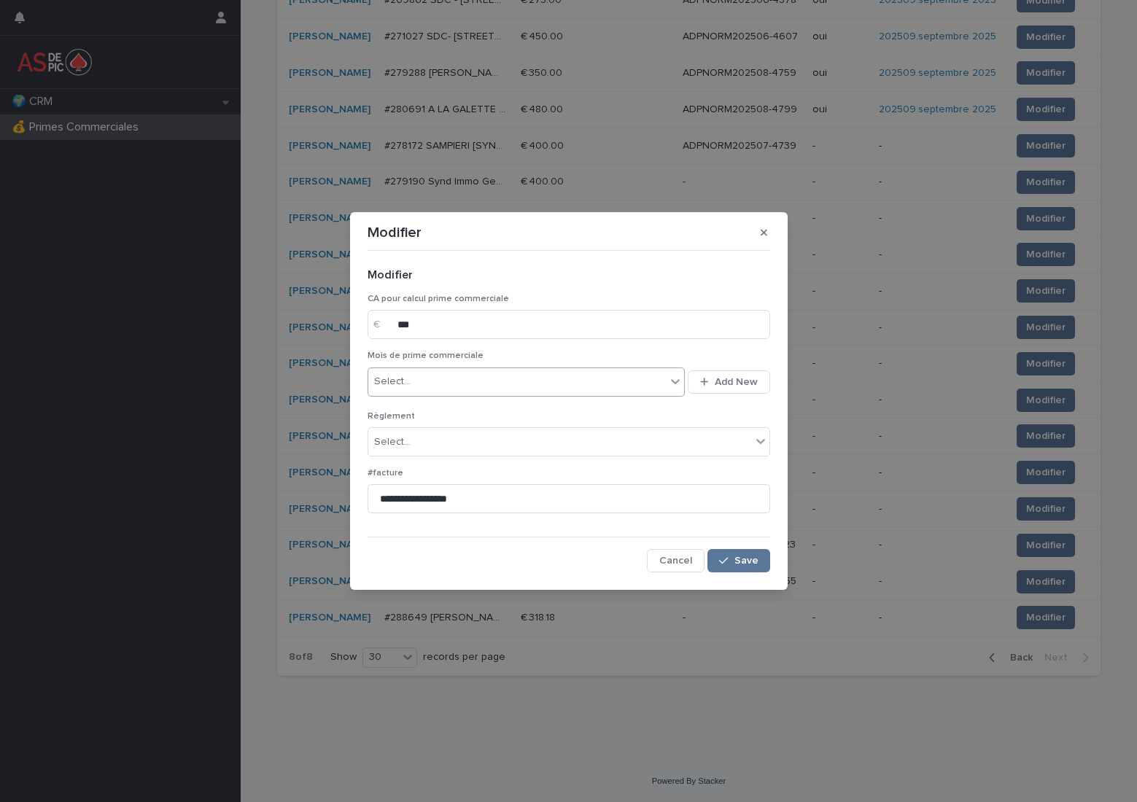
click at [555, 376] on div "Select..." at bounding box center [517, 382] width 298 height 24
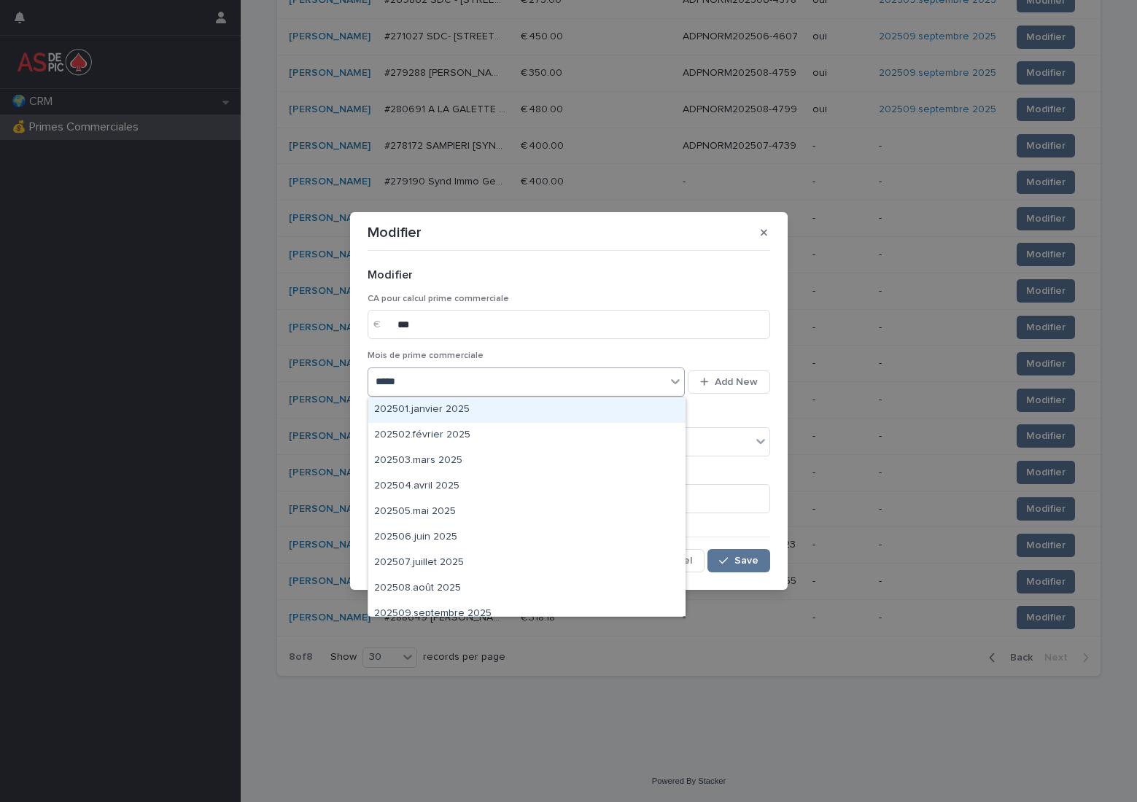
type input "******"
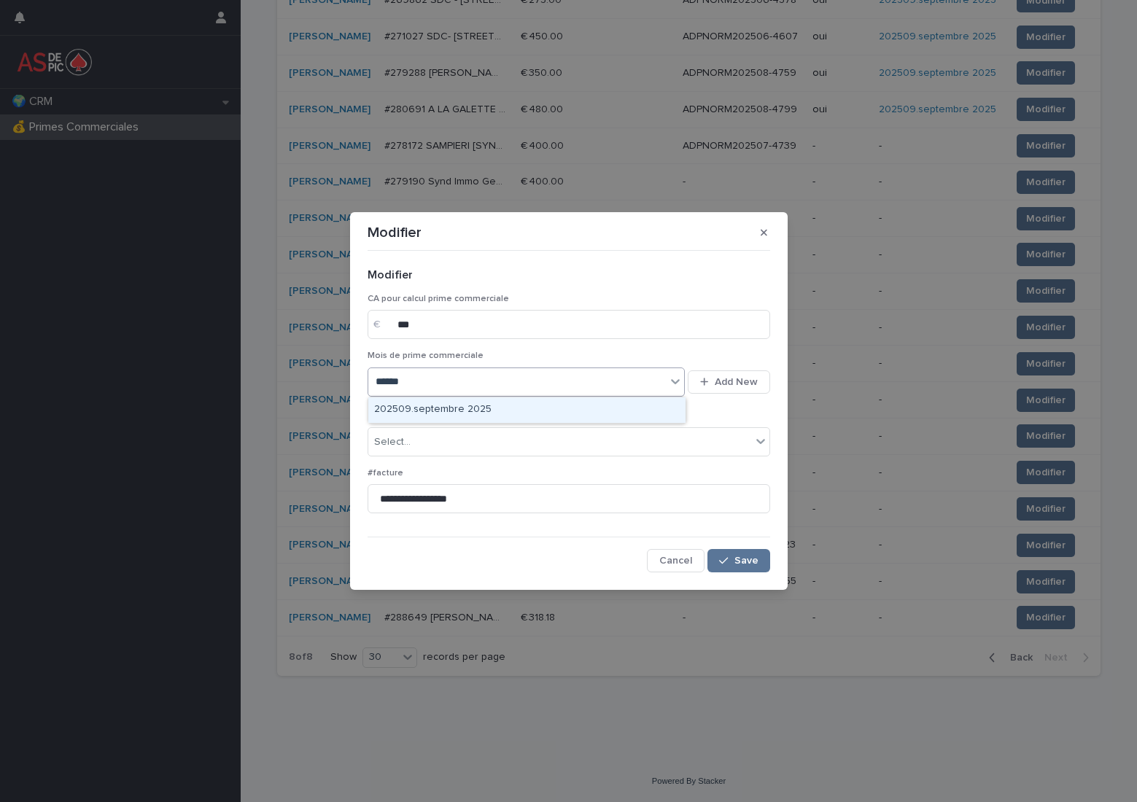
click at [506, 409] on div "202509.septembre 2025" at bounding box center [526, 410] width 317 height 26
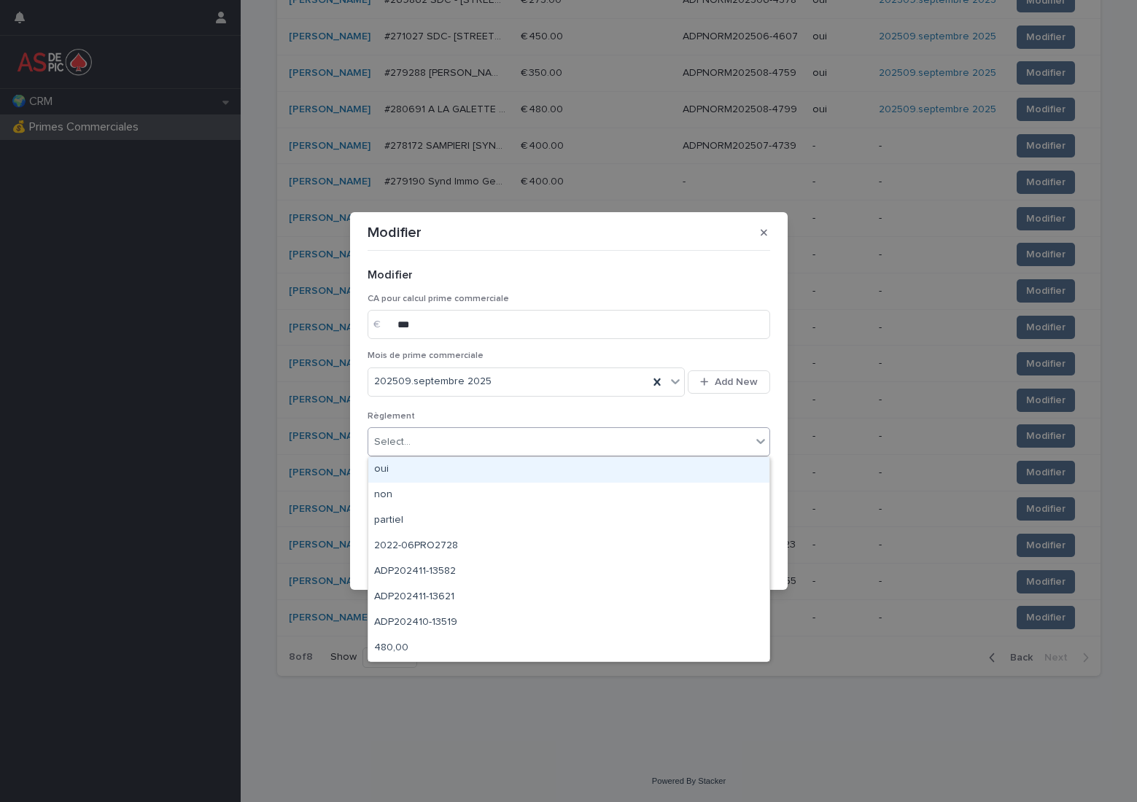
click at [476, 437] on div "Select..." at bounding box center [559, 442] width 383 height 24
click at [491, 469] on div "oui" at bounding box center [568, 470] width 401 height 26
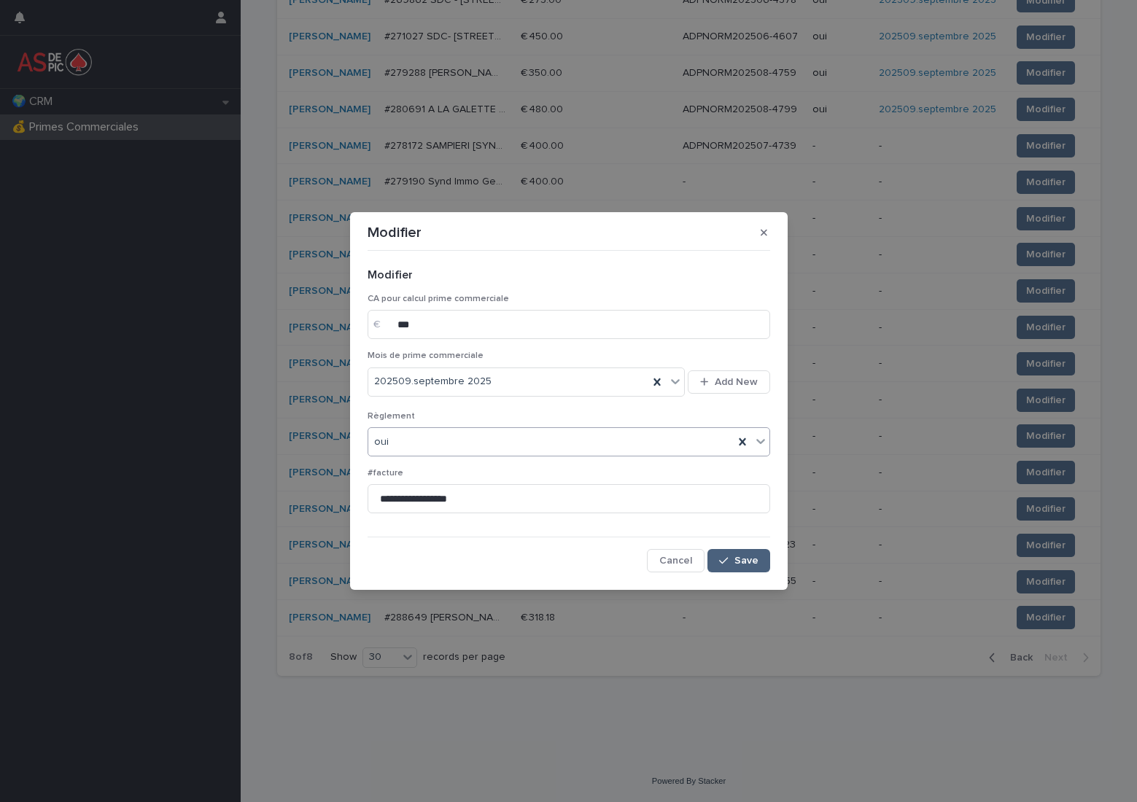
click at [756, 559] on span "Save" at bounding box center [746, 561] width 24 height 10
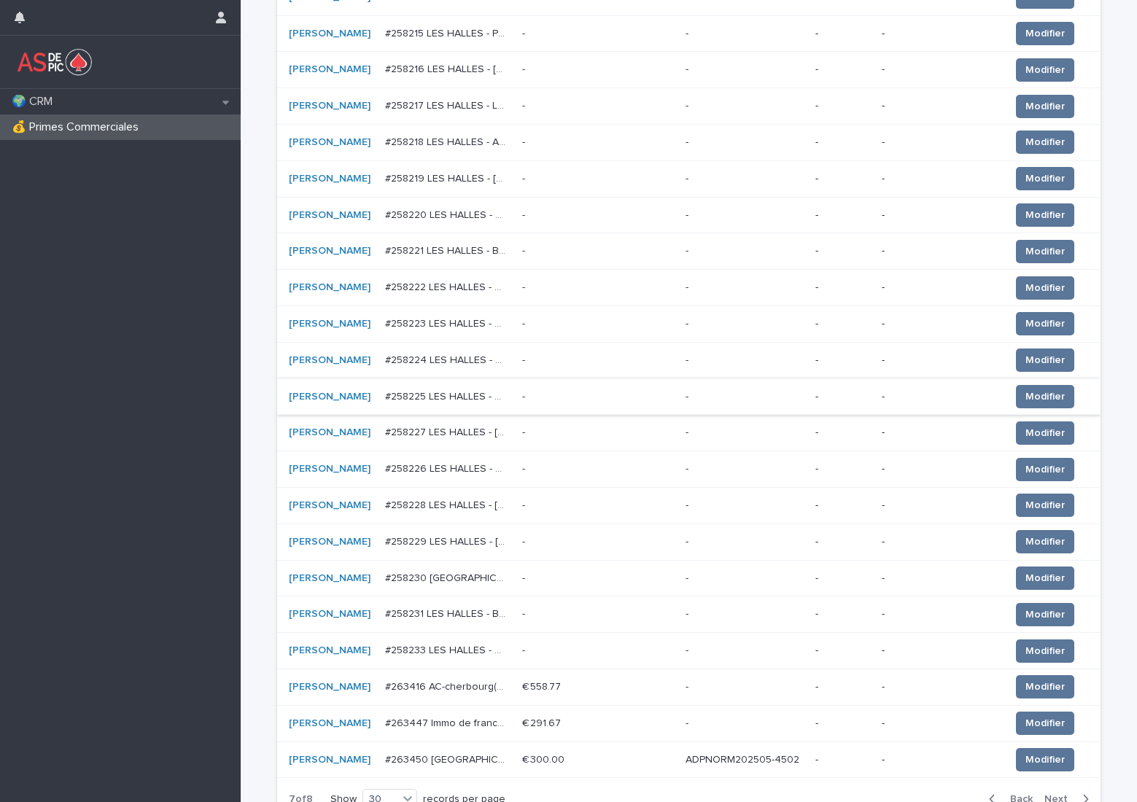
scroll to position [737, 0]
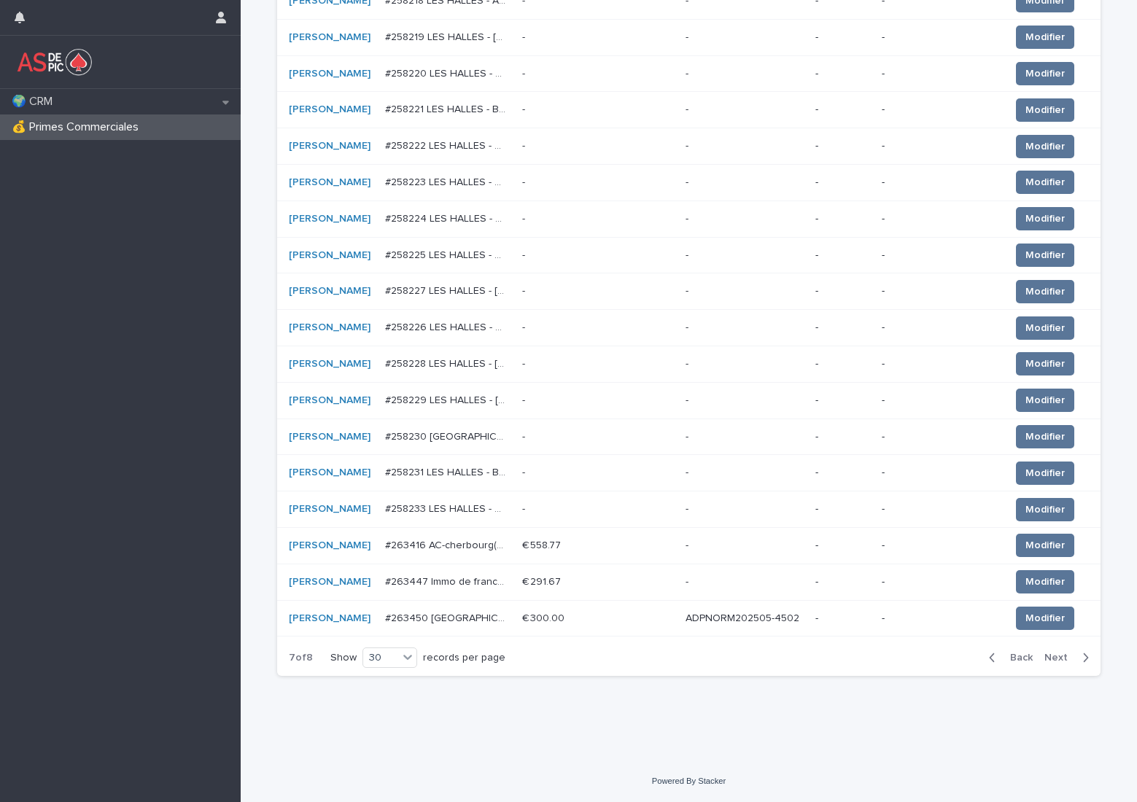
click at [1055, 661] on span "Next" at bounding box center [1060, 658] width 32 height 10
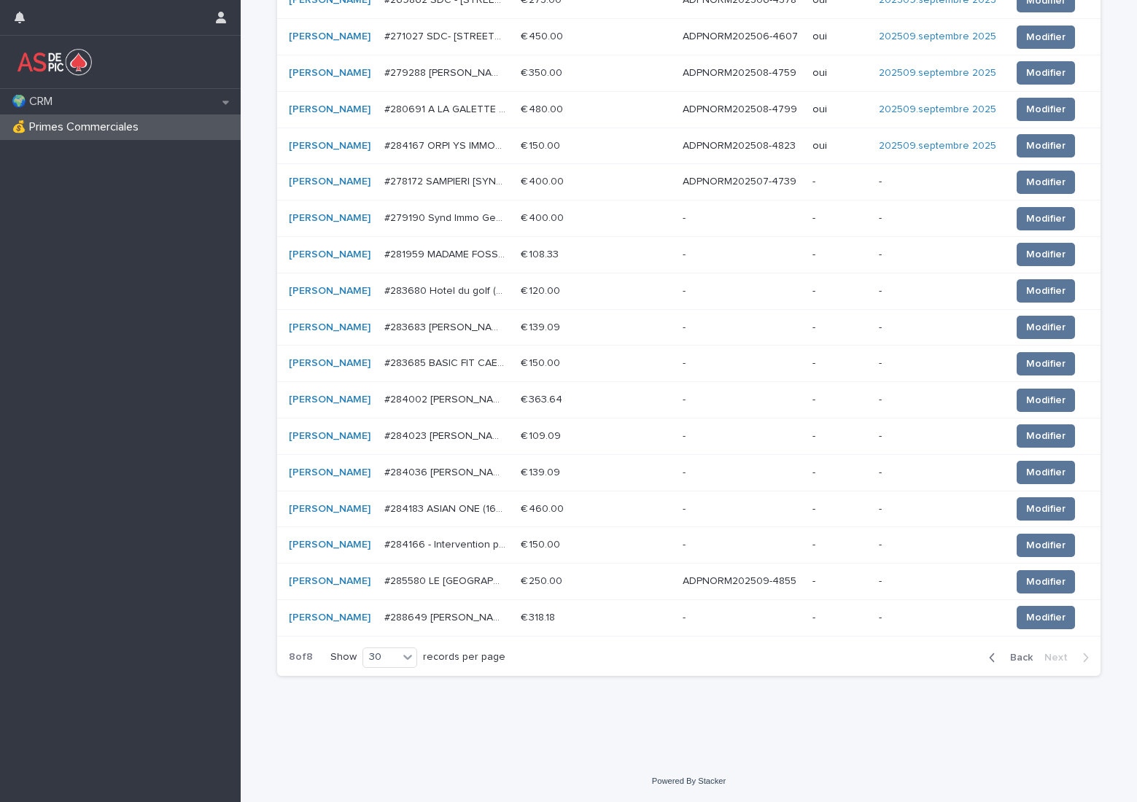
scroll to position [301, 0]
click at [758, 578] on p "ADPNORM202509-4855" at bounding box center [741, 579] width 117 height 15
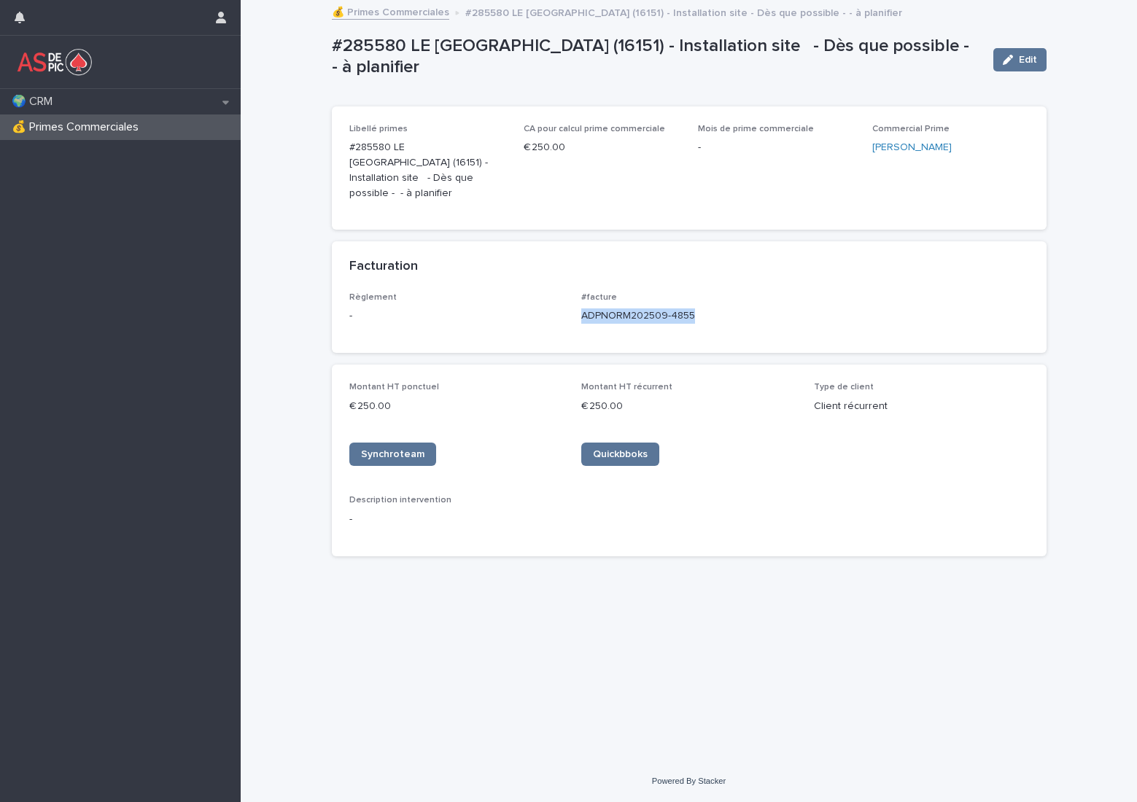
drag, startPoint x: 699, startPoint y: 300, endPoint x: 574, endPoint y: 305, distance: 124.8
click at [574, 305] on div "Règlement - #facture ADPNORM202509-4855" at bounding box center [689, 313] width 680 height 43
copy p "ADPNORM202509-4855"
click at [812, 512] on p "-" at bounding box center [689, 519] width 680 height 15
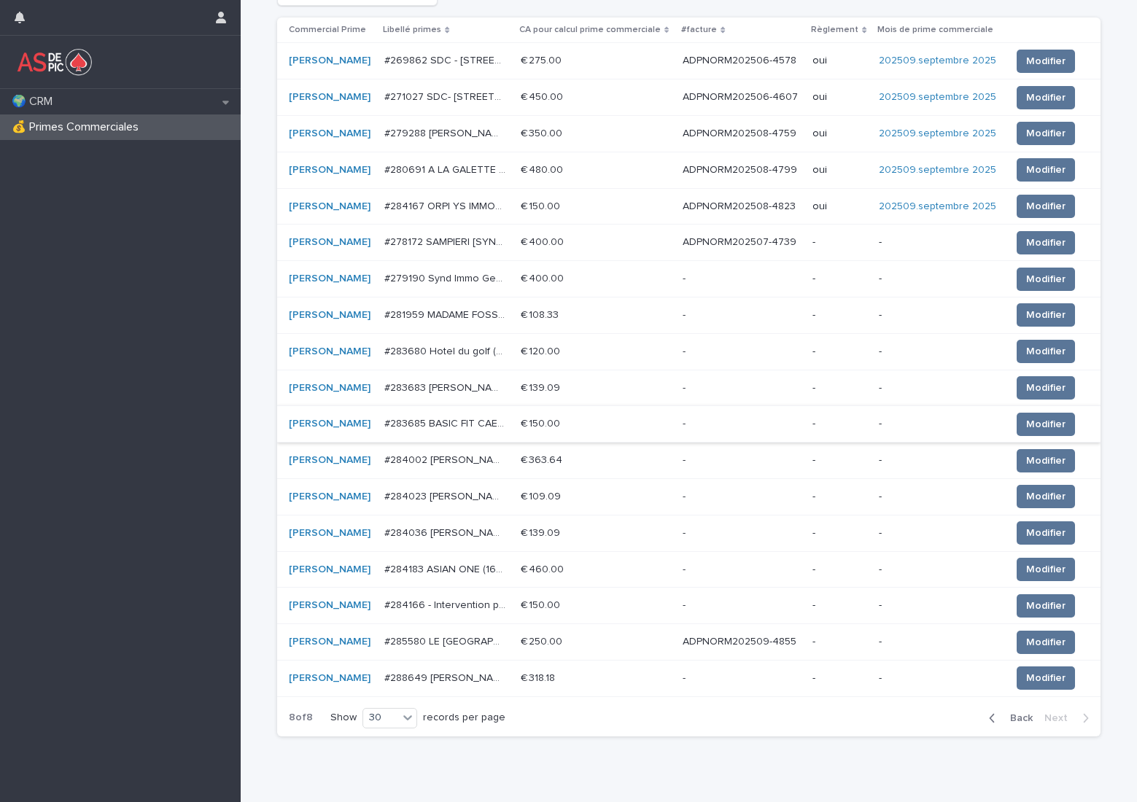
scroll to position [301, 0]
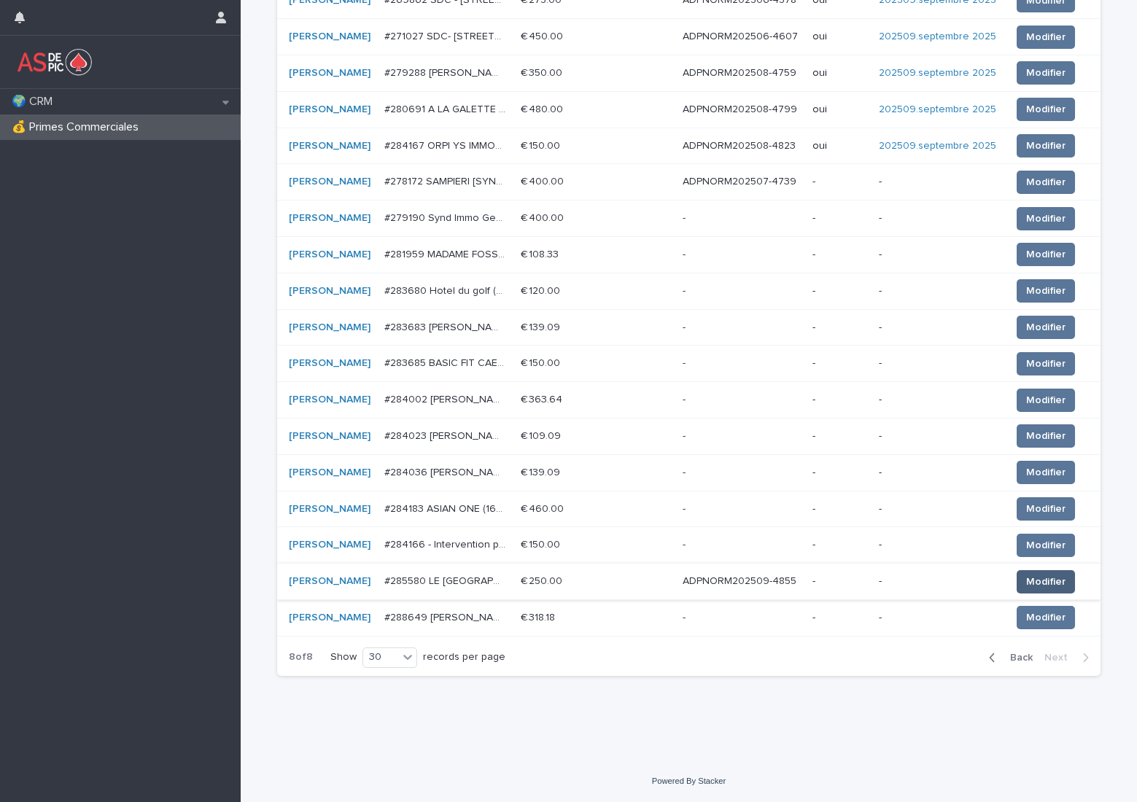
click at [1032, 586] on span "Modifier" at bounding box center [1045, 582] width 39 height 15
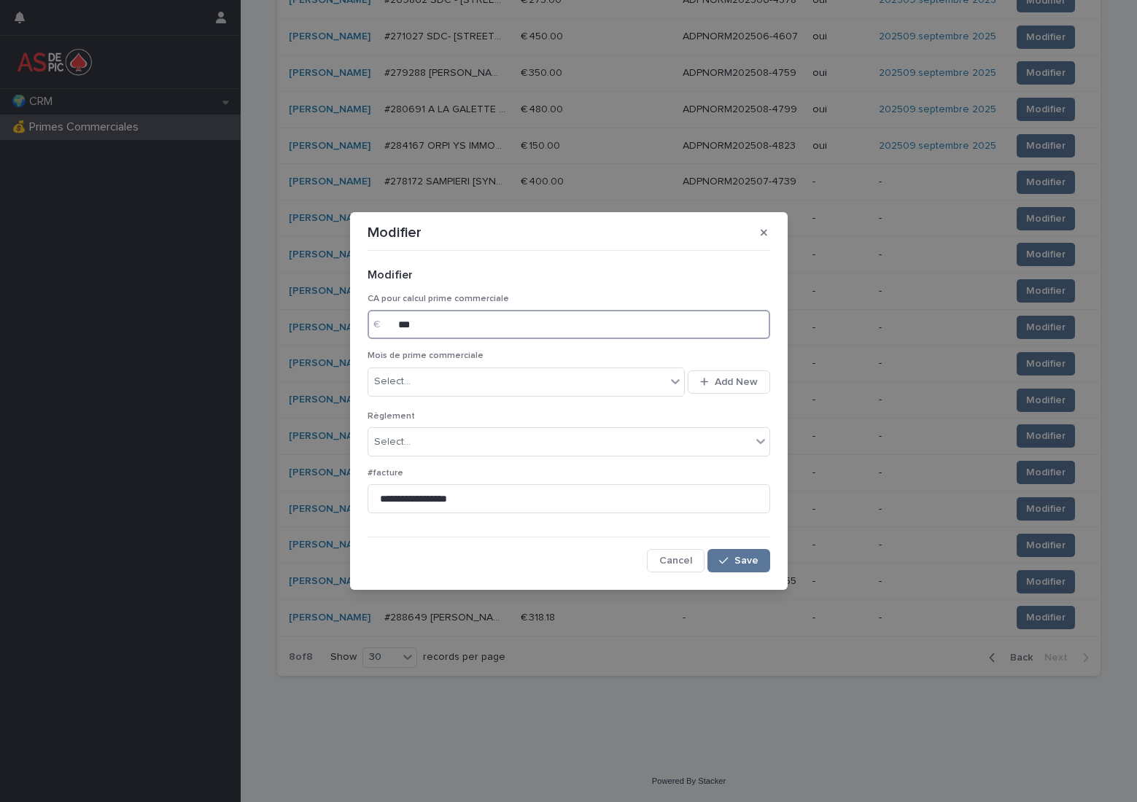
drag, startPoint x: 469, startPoint y: 314, endPoint x: 304, endPoint y: 314, distance: 164.8
click at [304, 314] on div "**********" at bounding box center [568, 401] width 1137 height 802
type input "***"
click at [462, 387] on div "Select..." at bounding box center [517, 382] width 298 height 24
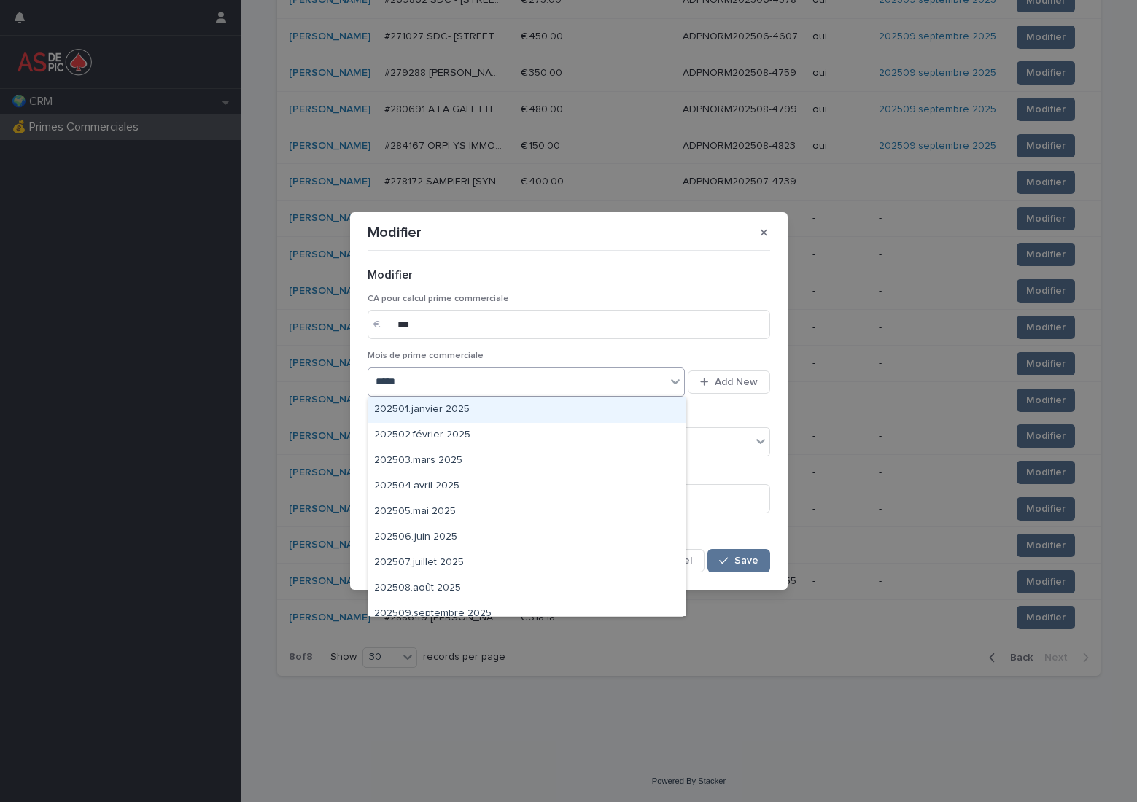
type input "******"
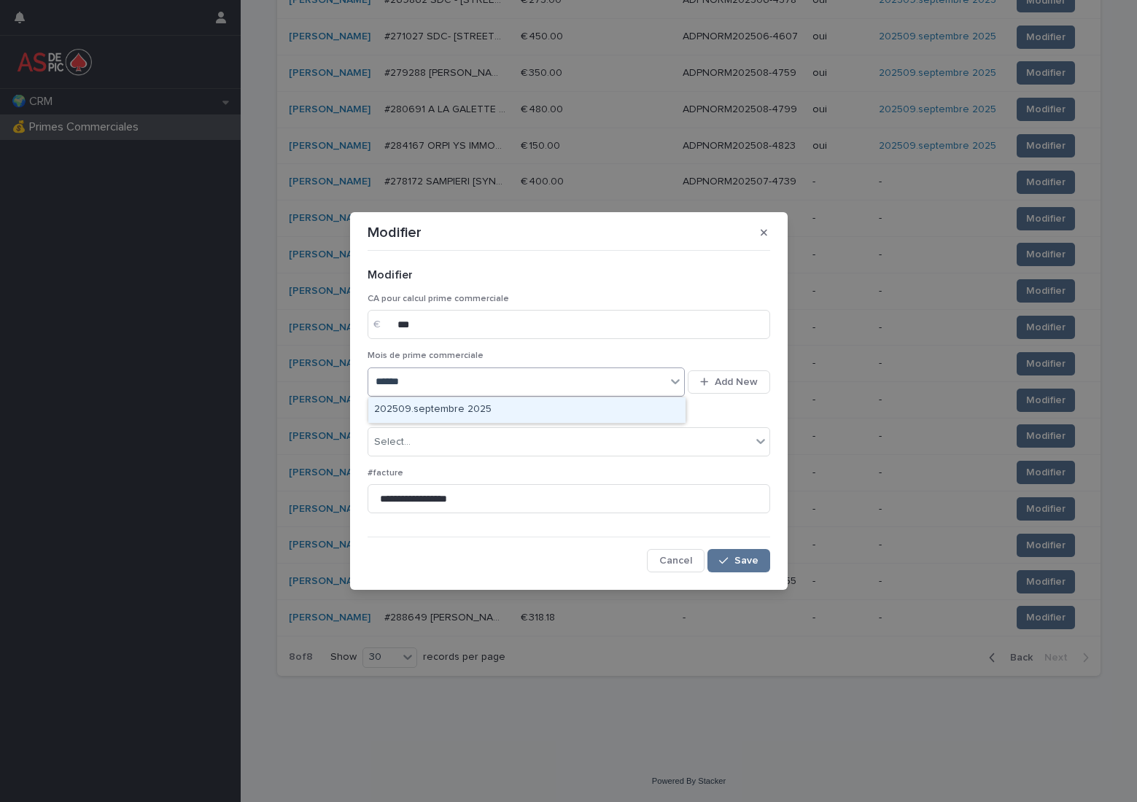
click at [474, 411] on div "202509.septembre 2025" at bounding box center [526, 410] width 317 height 26
click at [430, 436] on div "Select..." at bounding box center [559, 442] width 383 height 24
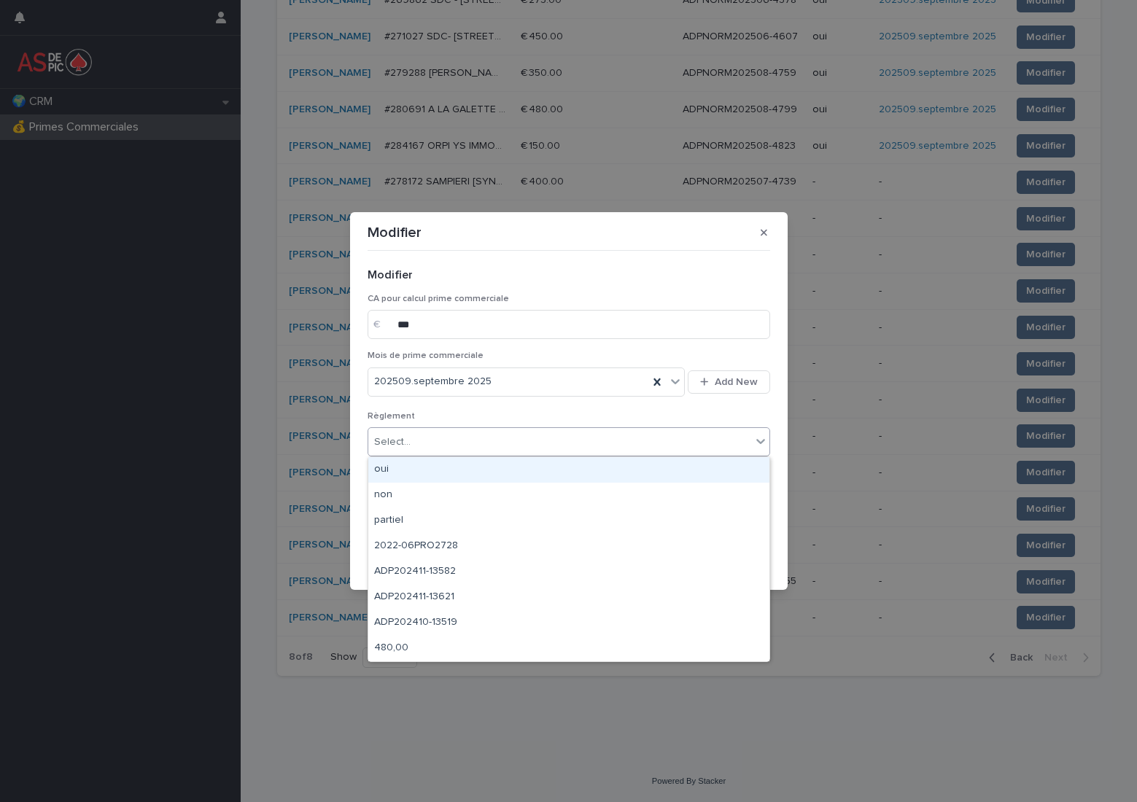
click at [443, 466] on div "oui" at bounding box center [568, 470] width 401 height 26
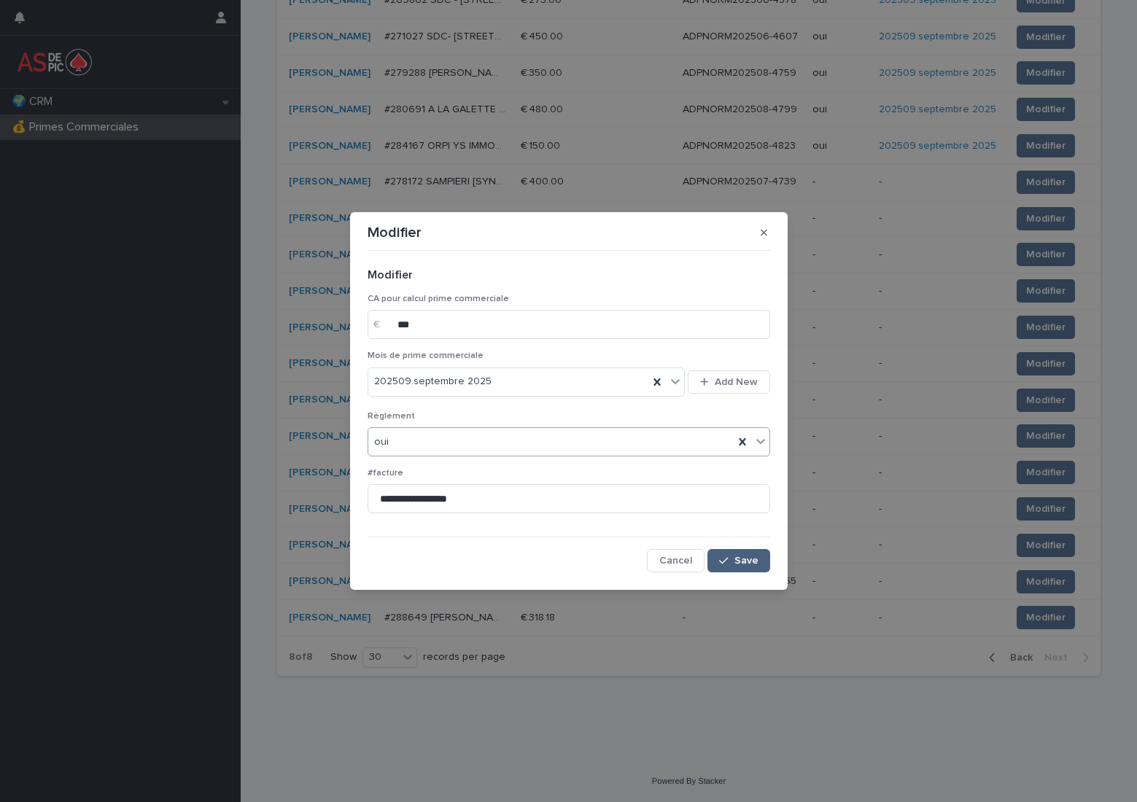
click at [753, 559] on span "Save" at bounding box center [746, 561] width 24 height 10
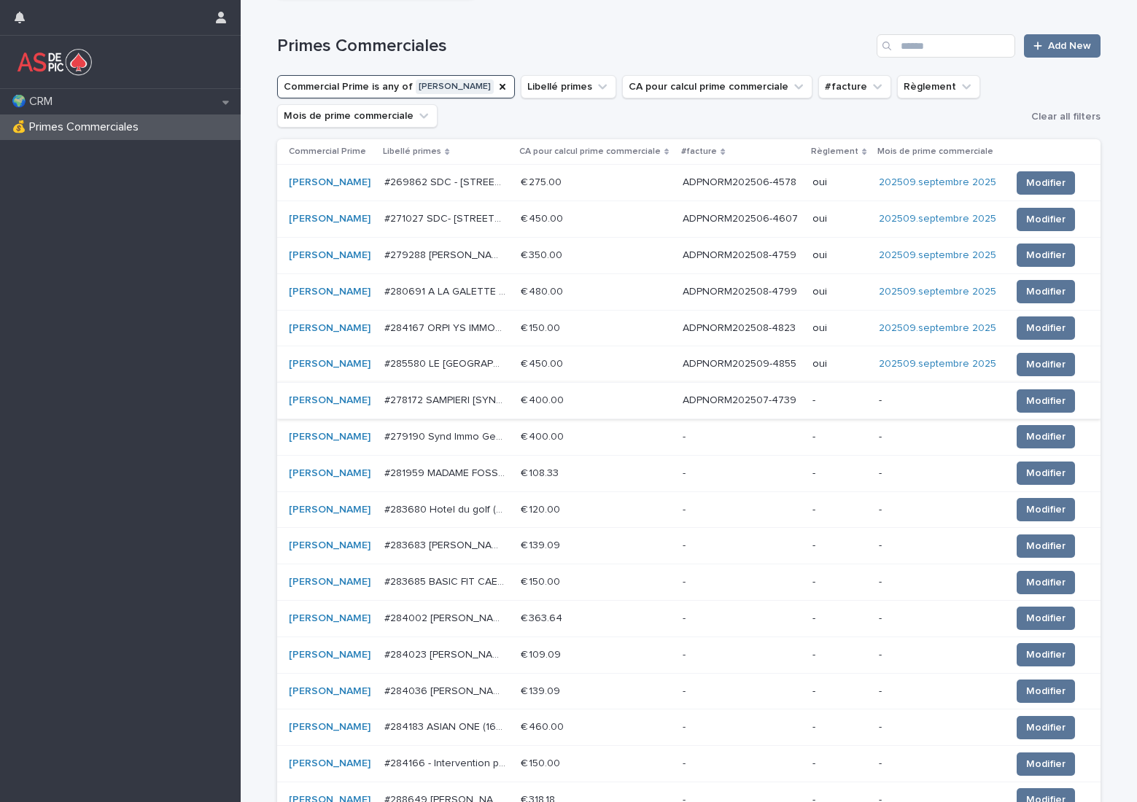
scroll to position [82, 0]
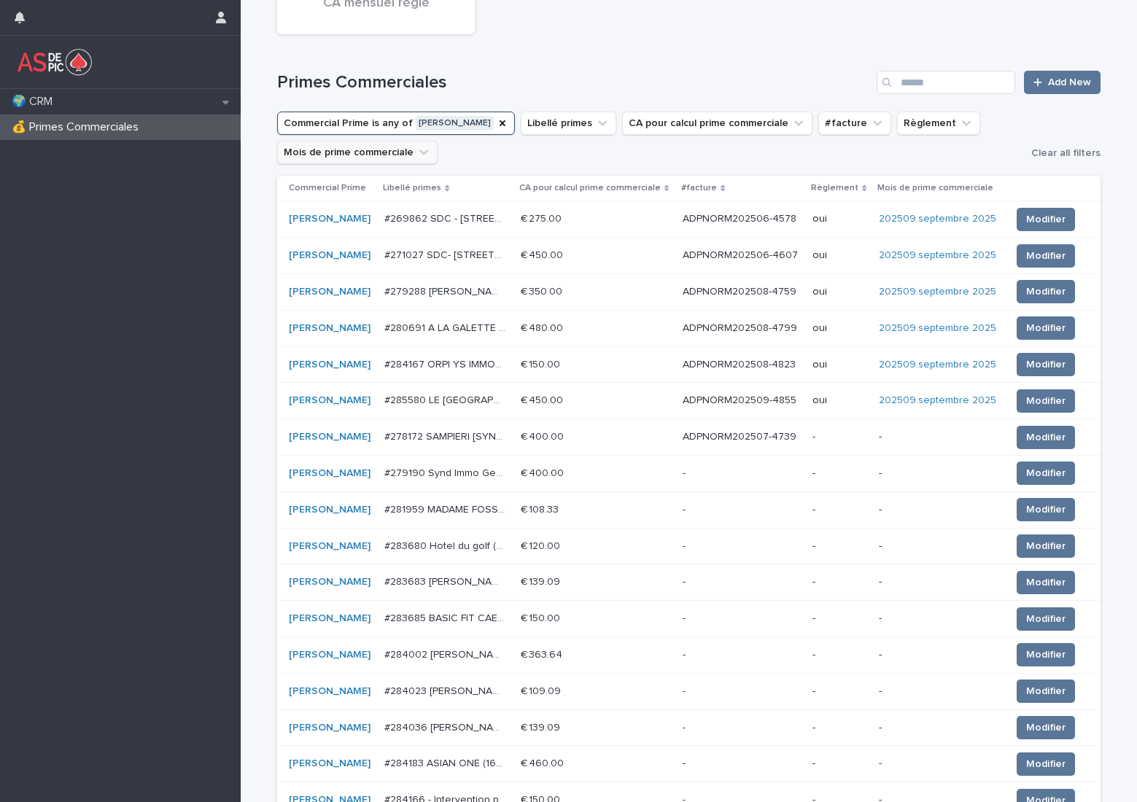
click at [371, 155] on button "Mois de prime commerciale" at bounding box center [357, 152] width 160 height 23
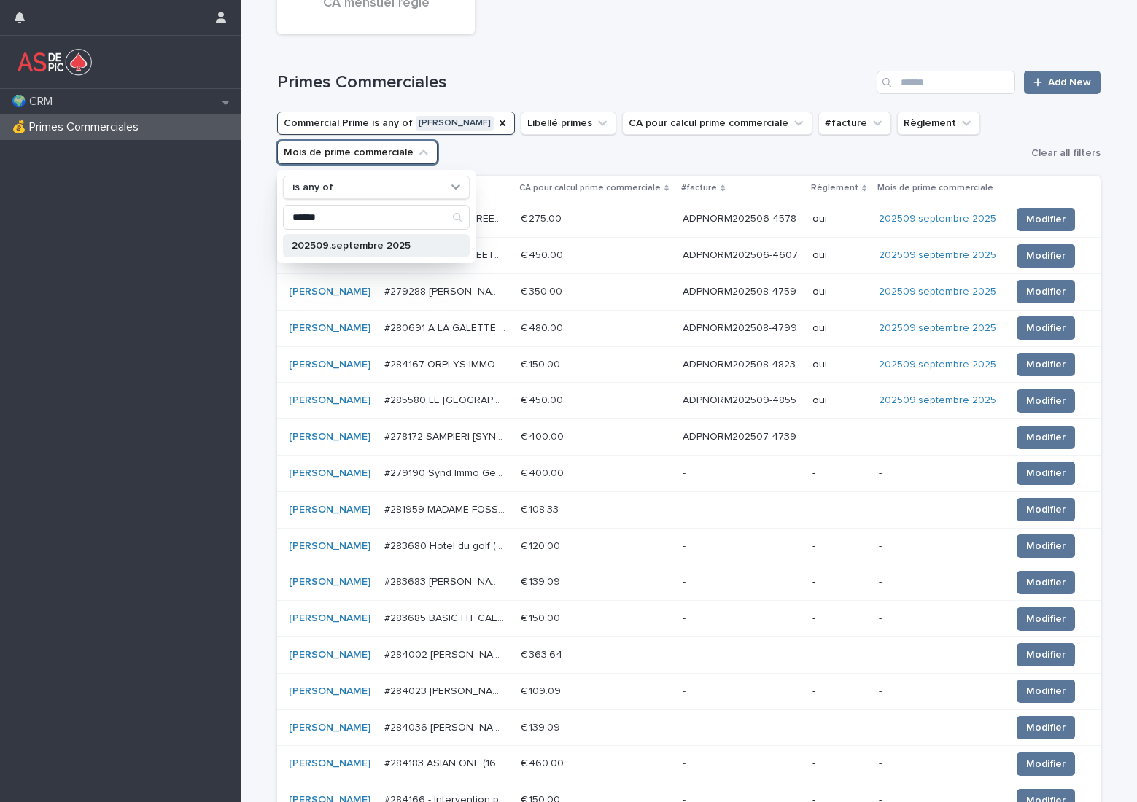
type input "******"
click at [388, 246] on p "202509.septembre 2025" at bounding box center [369, 246] width 155 height 10
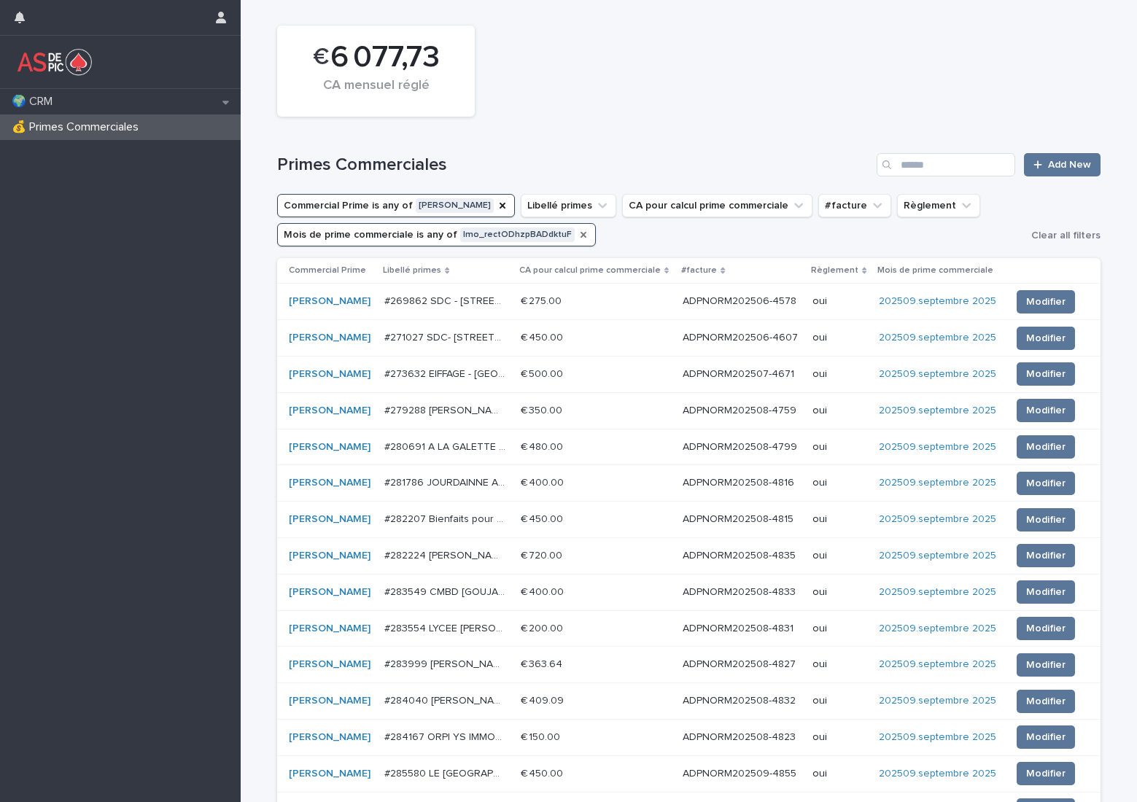
click at [581, 233] on icon "Mois de prime commerciale" at bounding box center [584, 235] width 6 height 6
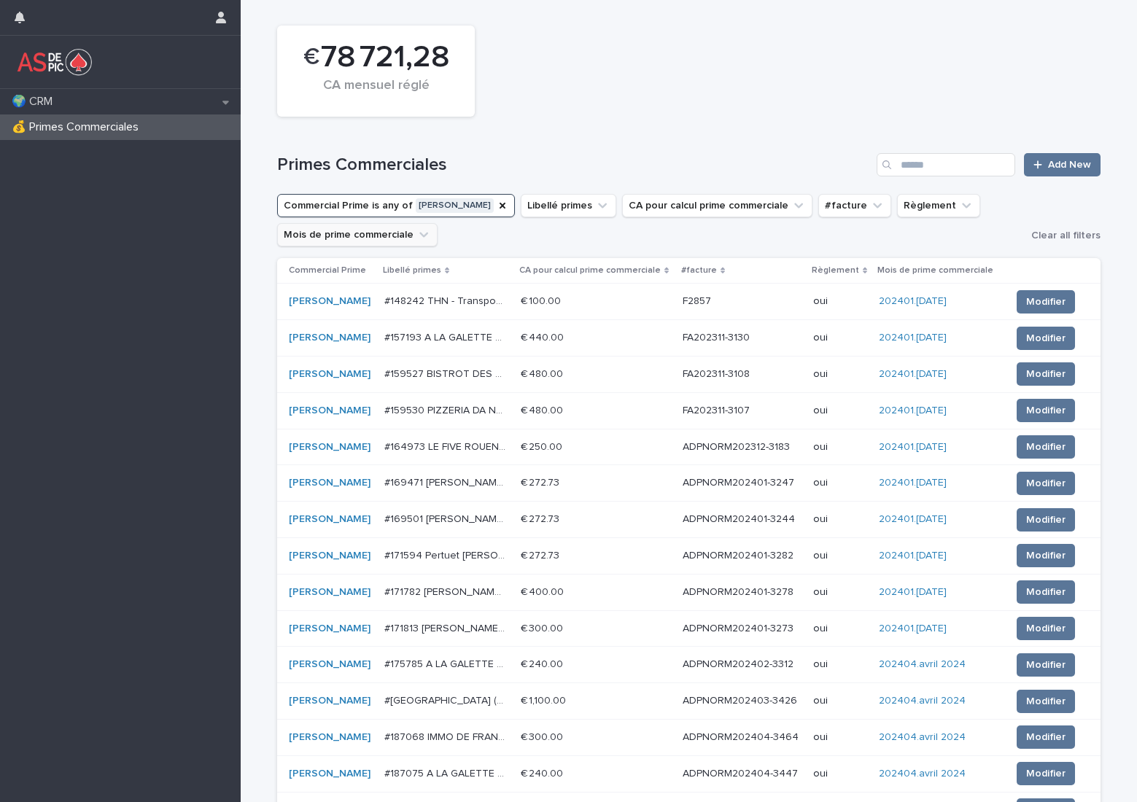
click at [403, 235] on button "Mois de prime commerciale" at bounding box center [357, 234] width 160 height 23
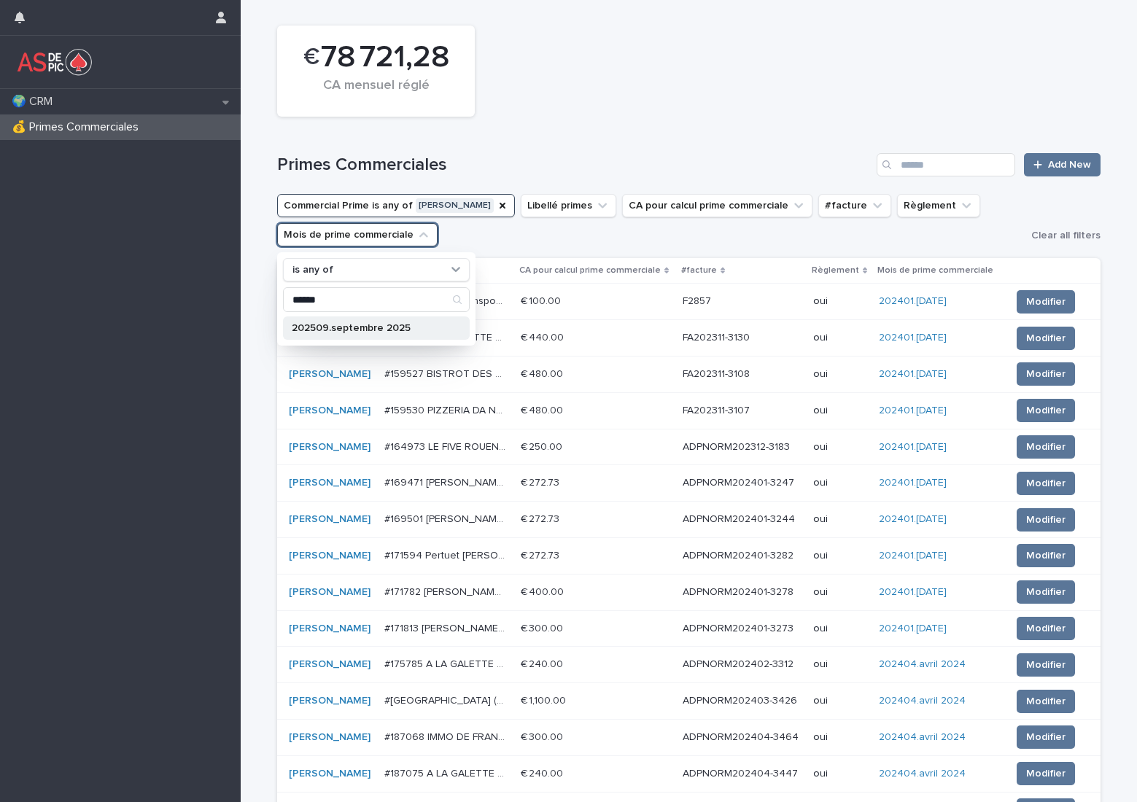
type input "******"
click at [417, 328] on p "202509.septembre 2025" at bounding box center [369, 328] width 155 height 10
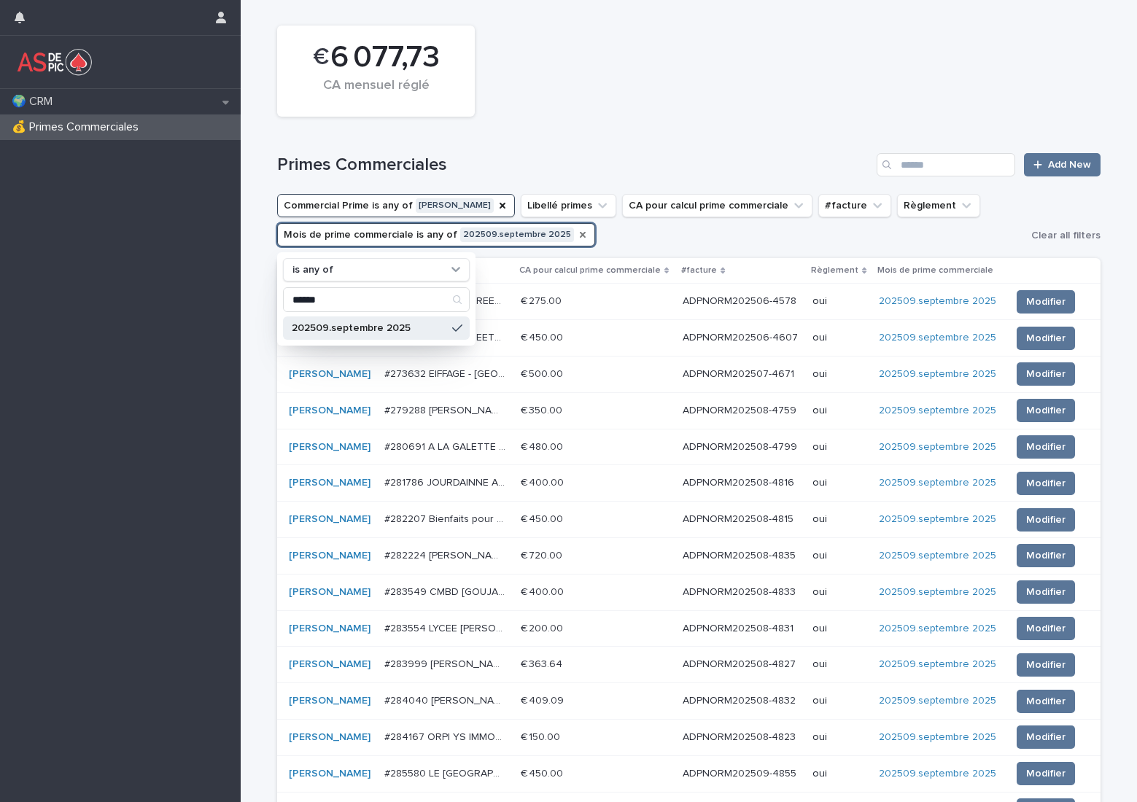
click at [756, 125] on div "Primes Commerciales Add New" at bounding box center [688, 159] width 823 height 70
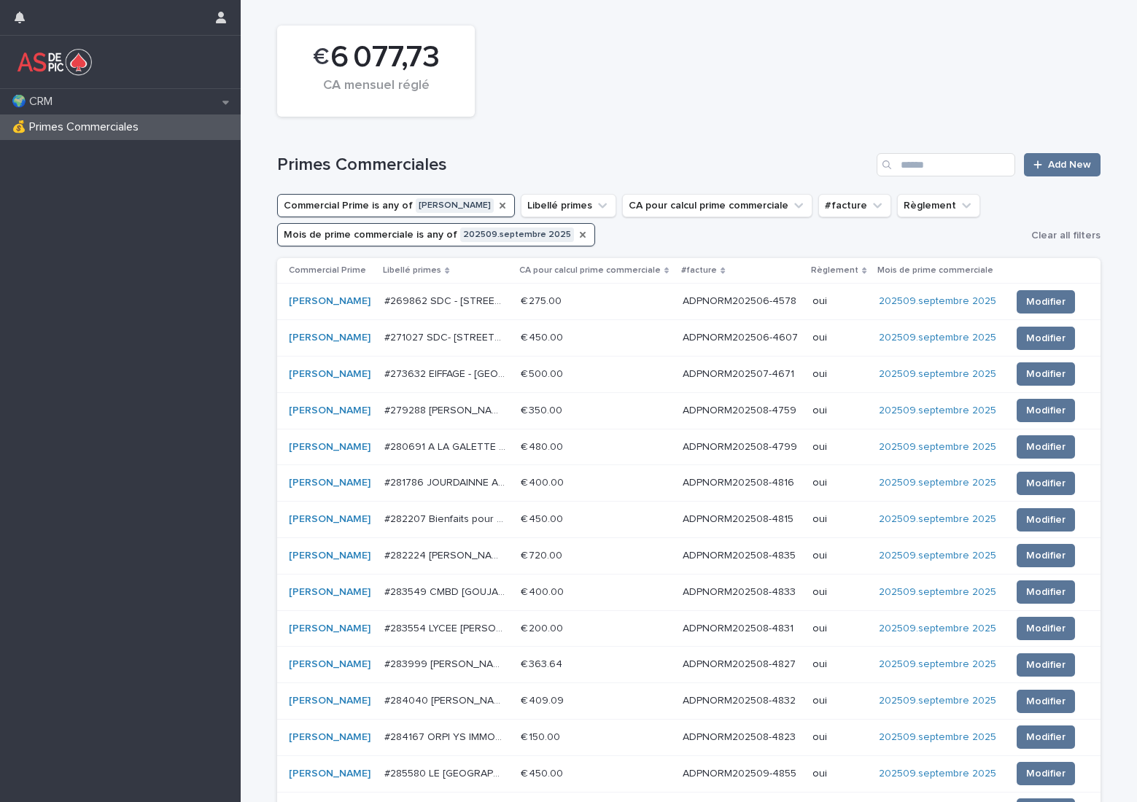
click at [497, 200] on icon "Commercial Prime" at bounding box center [503, 206] width 12 height 12
click at [346, 209] on button "Commercial Prime" at bounding box center [335, 205] width 116 height 23
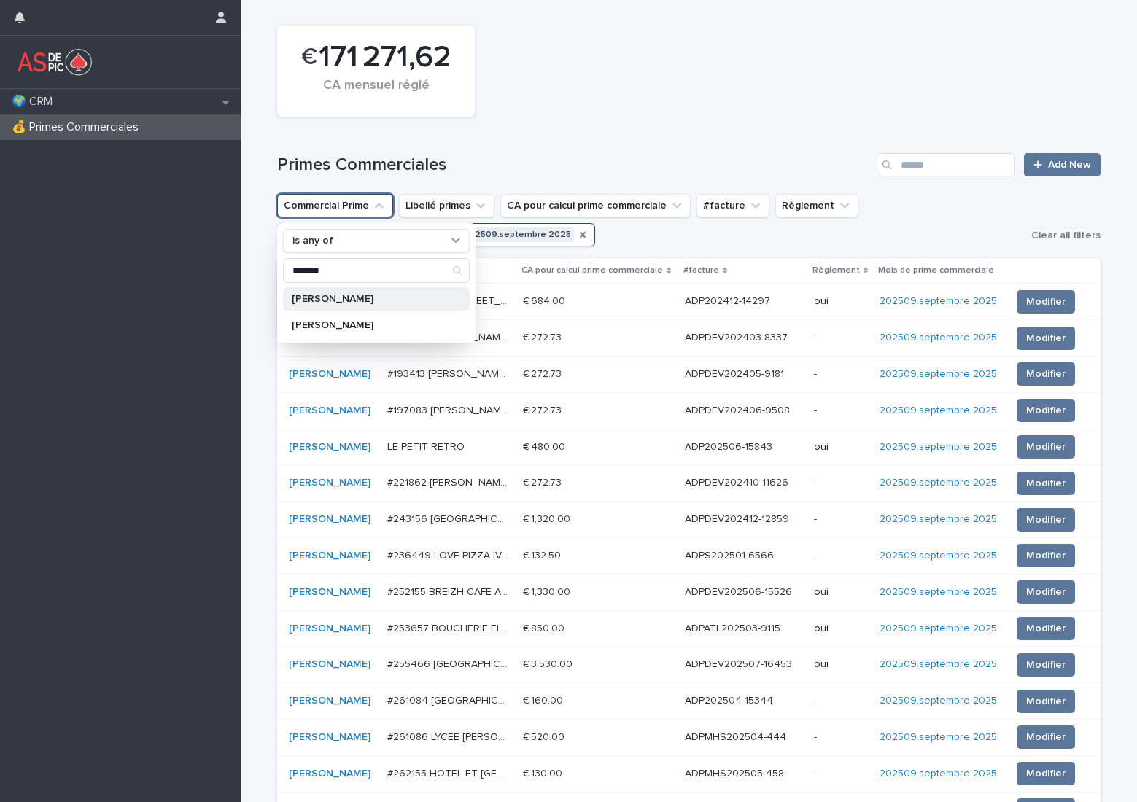
type input "*******"
click at [362, 297] on p "[PERSON_NAME]" at bounding box center [369, 299] width 155 height 10
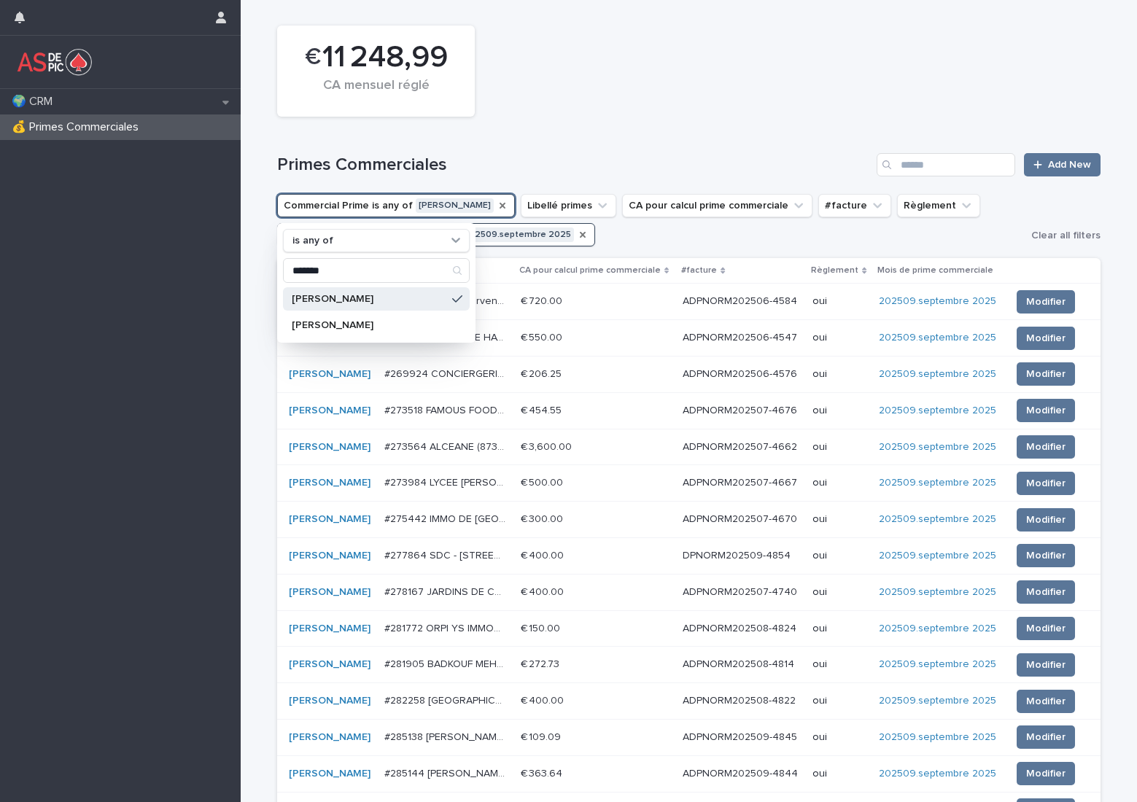
click at [626, 107] on div "€ 11 248,99 CA mensuel réglé" at bounding box center [689, 71] width 838 height 106
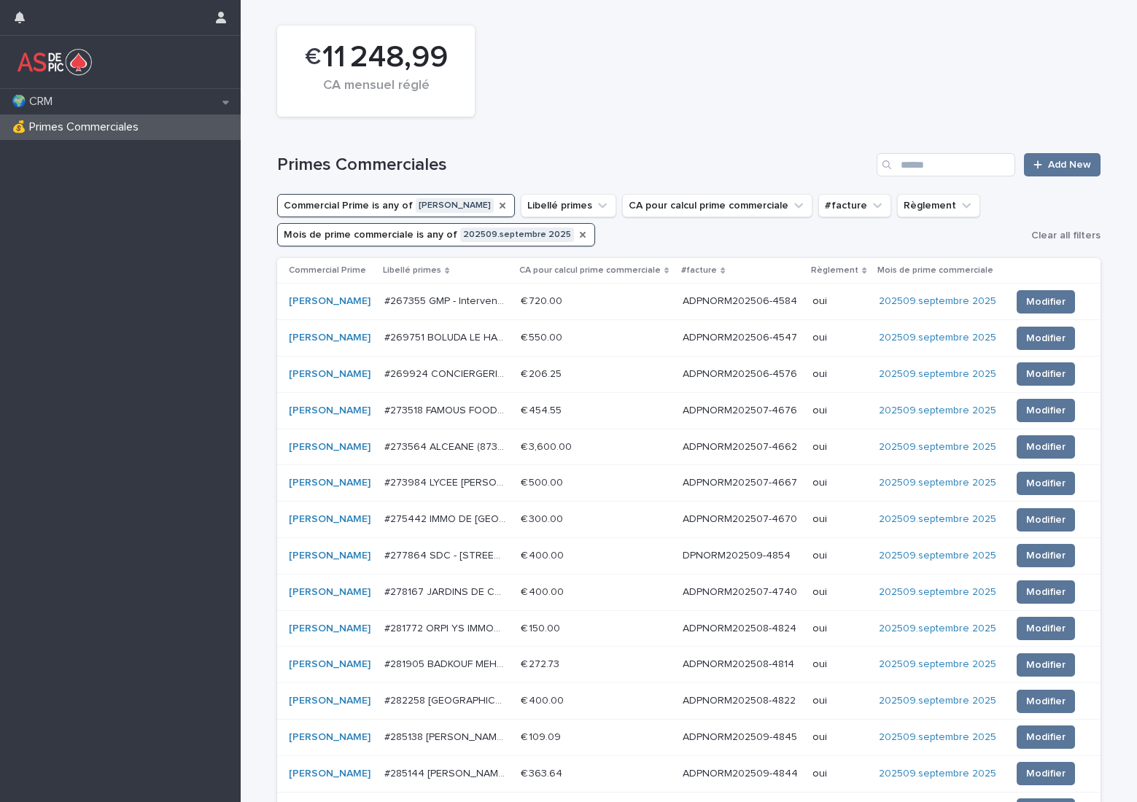
click at [577, 233] on icon "Mois de prime commerciale" at bounding box center [583, 235] width 12 height 12
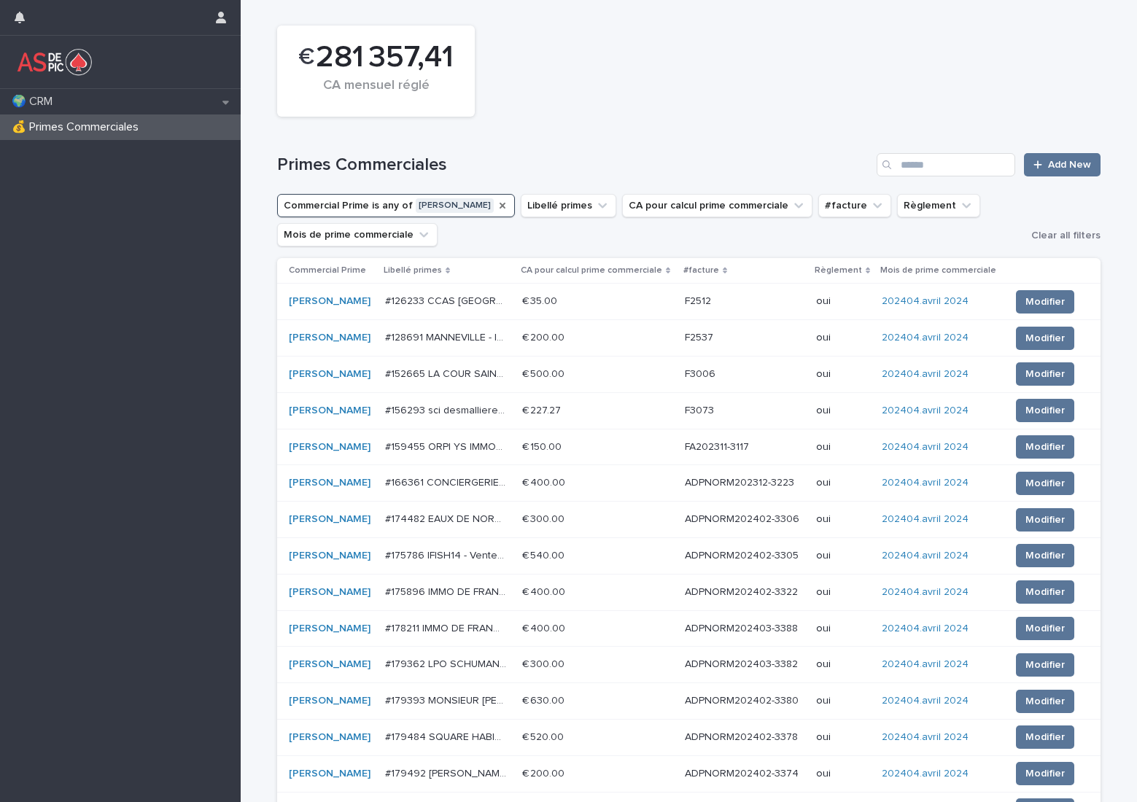
click at [469, 206] on button "Commercial Prime is any of [PERSON_NAME]" at bounding box center [396, 205] width 238 height 23
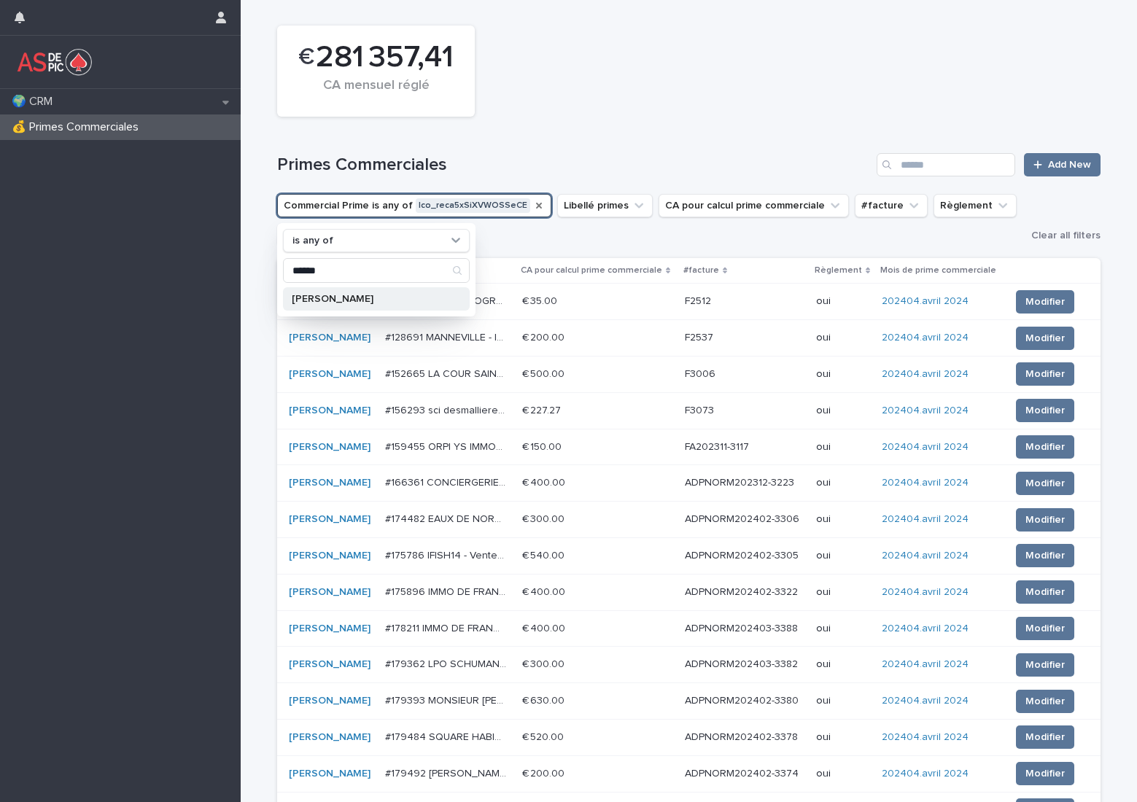
type input "******"
click at [408, 296] on p "[PERSON_NAME]" at bounding box center [369, 299] width 155 height 10
click at [626, 179] on div "Primes Commerciales Add New" at bounding box center [688, 159] width 823 height 70
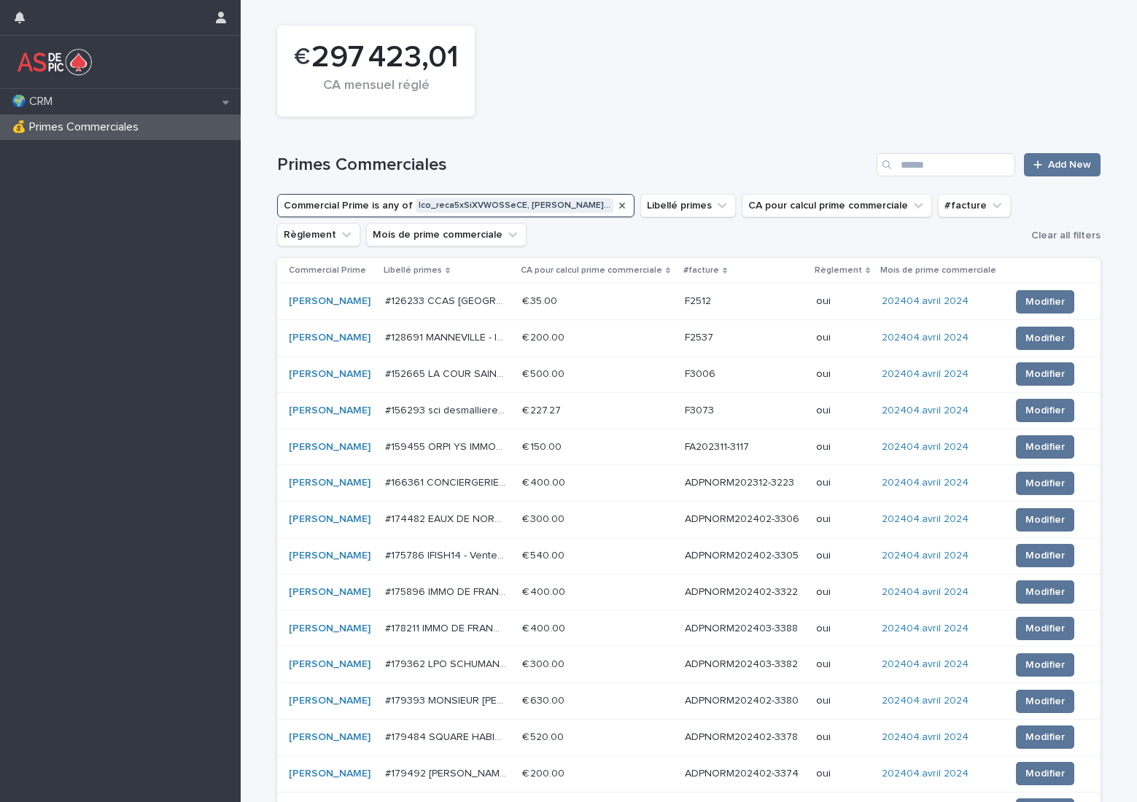
click at [616, 204] on icon "Commercial Prime" at bounding box center [622, 206] width 12 height 12
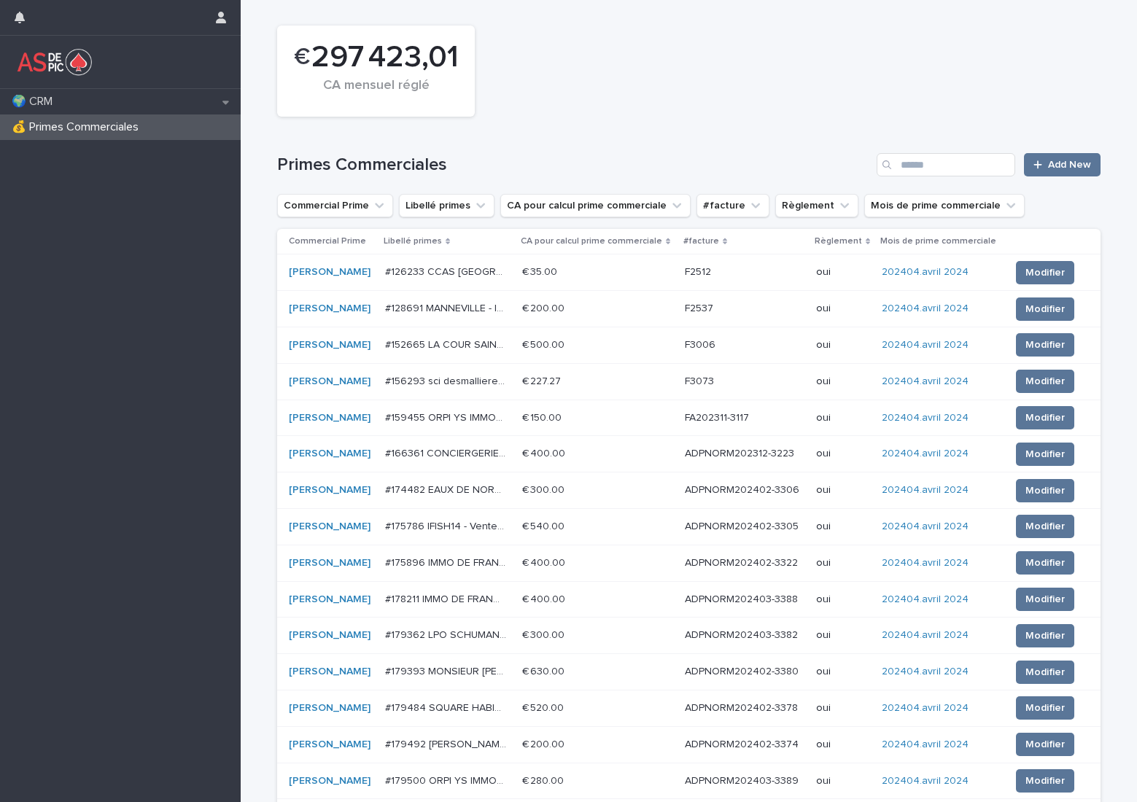
click at [362, 208] on button "Commercial Prime" at bounding box center [335, 205] width 116 height 23
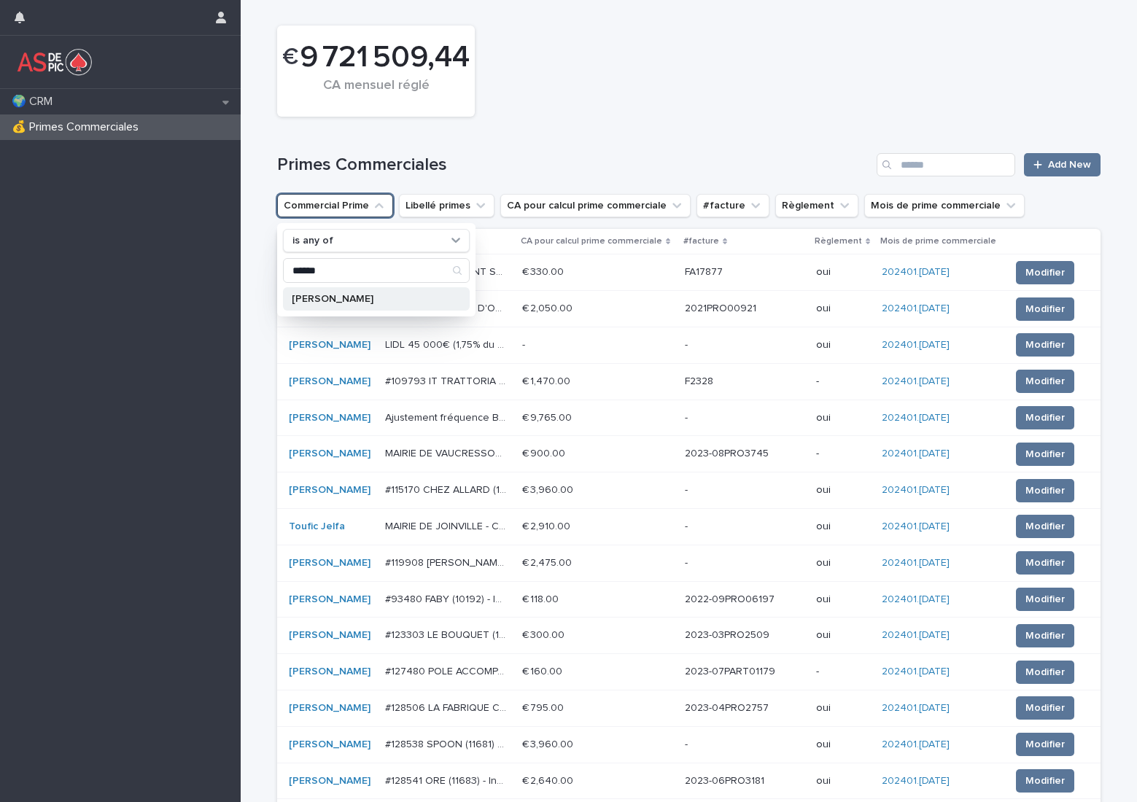
type input "******"
click at [367, 303] on p "[PERSON_NAME]" at bounding box center [369, 299] width 155 height 10
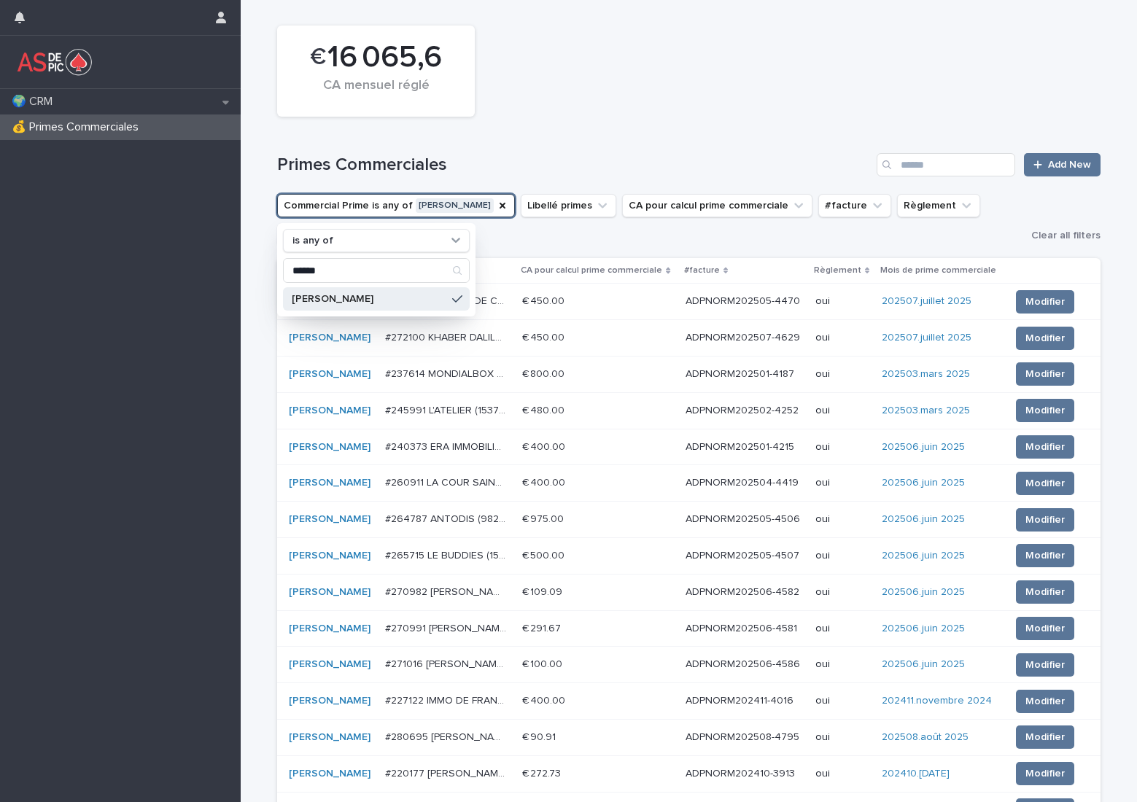
click at [667, 156] on h1 "Primes Commerciales" at bounding box center [573, 165] width 593 height 21
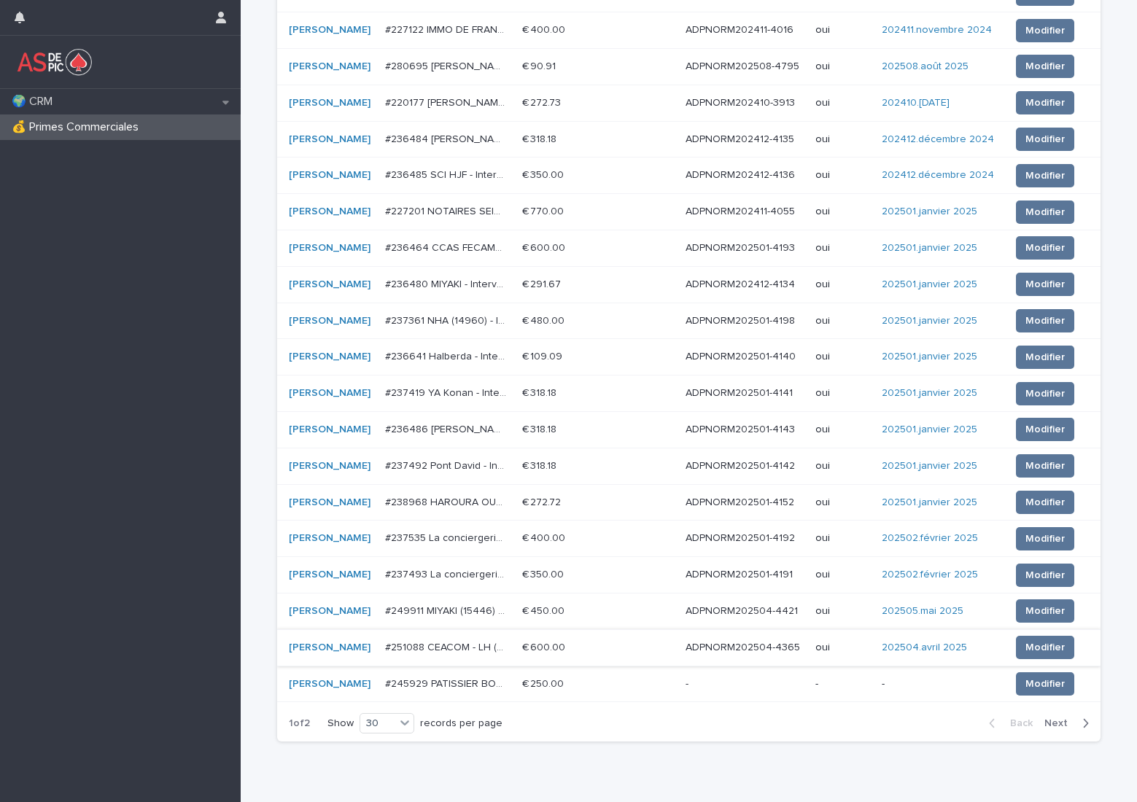
scroll to position [737, 0]
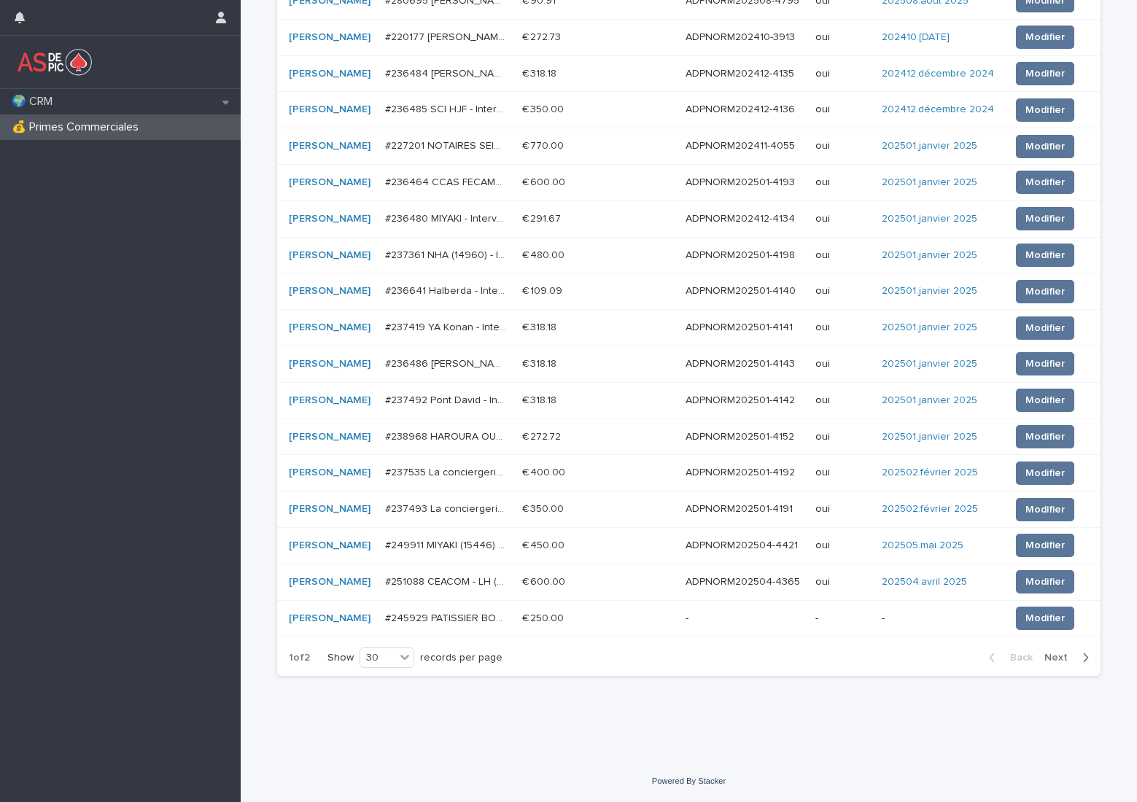
click at [1045, 655] on span "Next" at bounding box center [1060, 658] width 32 height 10
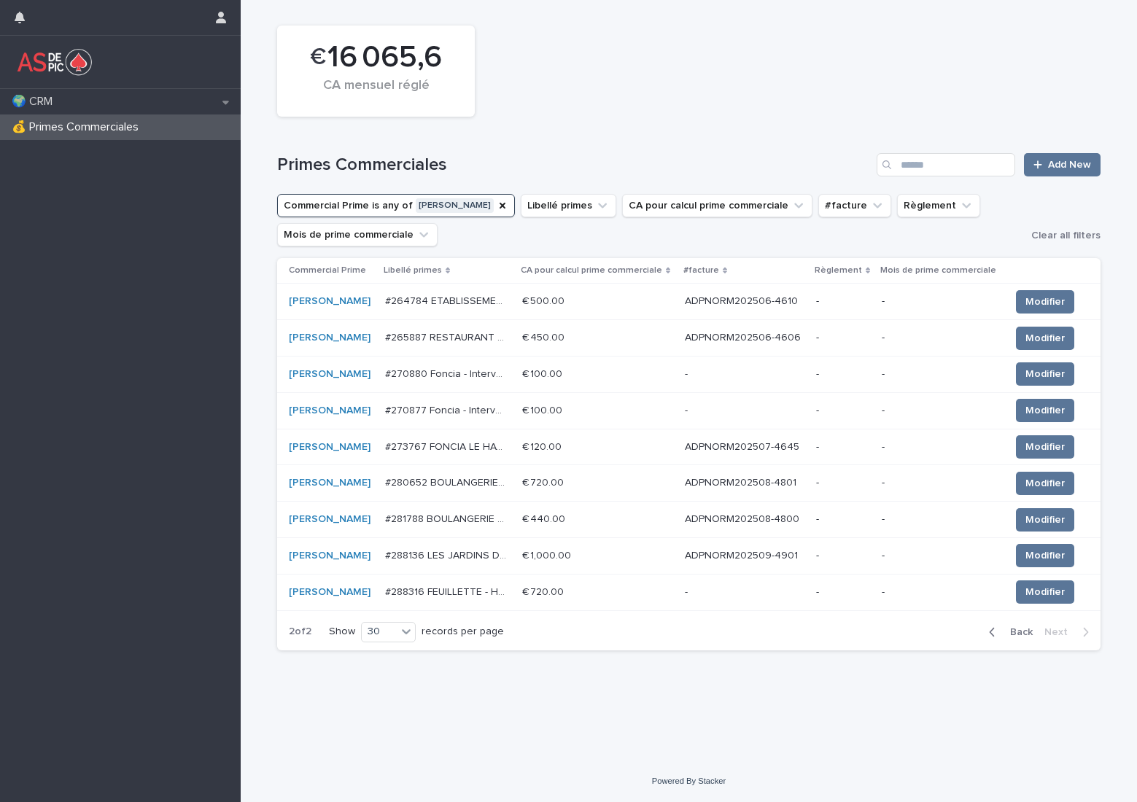
click at [791, 299] on p "ADPNORM202506-4610" at bounding box center [743, 299] width 116 height 15
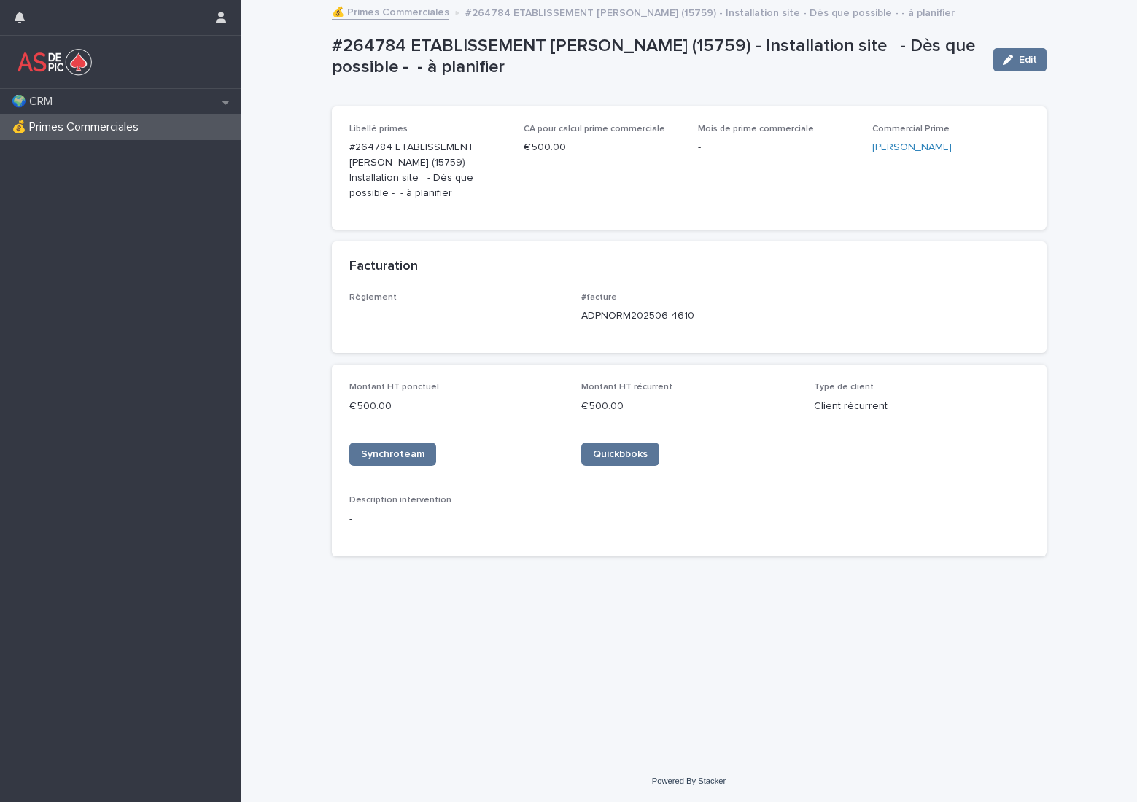
drag, startPoint x: 712, startPoint y: 303, endPoint x: 587, endPoint y: 312, distance: 125.1
click at [587, 312] on div "#facture ADPNORM202506-4610" at bounding box center [688, 313] width 215 height 43
copy p "ADPNORM202506-4610"
click at [762, 271] on div "Facturation" at bounding box center [689, 266] width 715 height 51
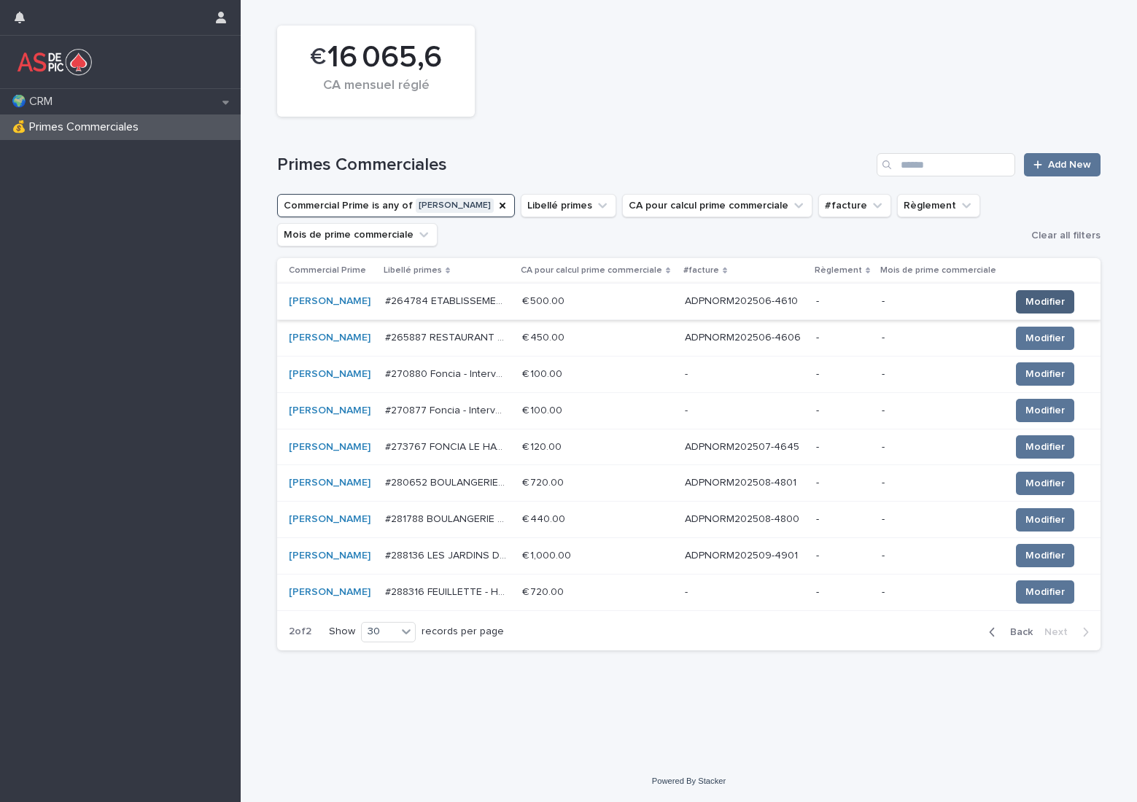
click at [1050, 303] on span "Modifier" at bounding box center [1044, 302] width 39 height 15
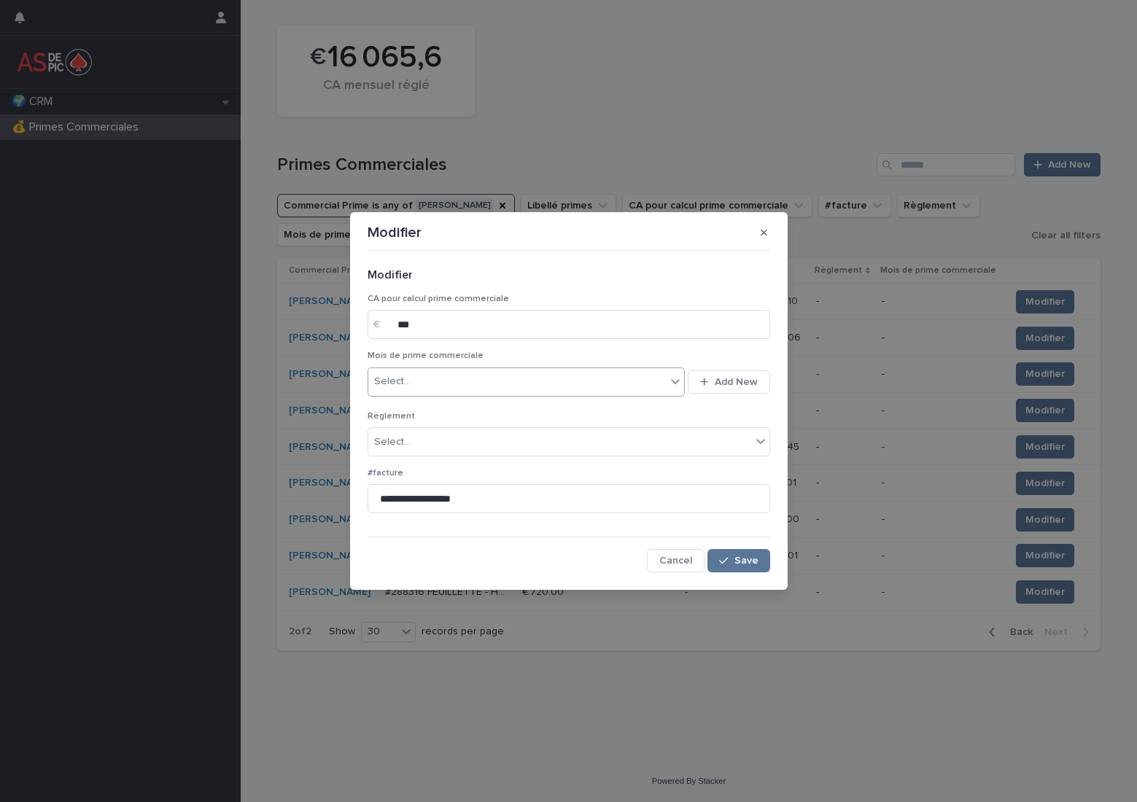
click at [469, 382] on div "Select..." at bounding box center [517, 382] width 298 height 24
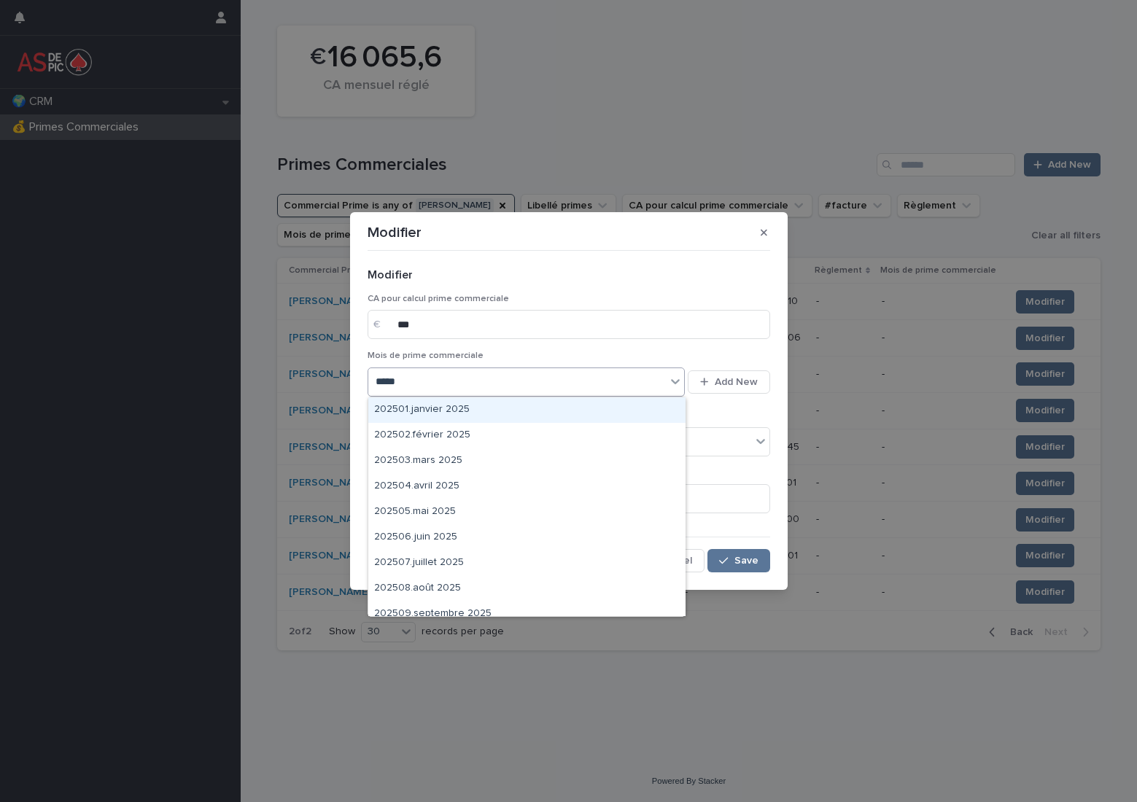
type input "******"
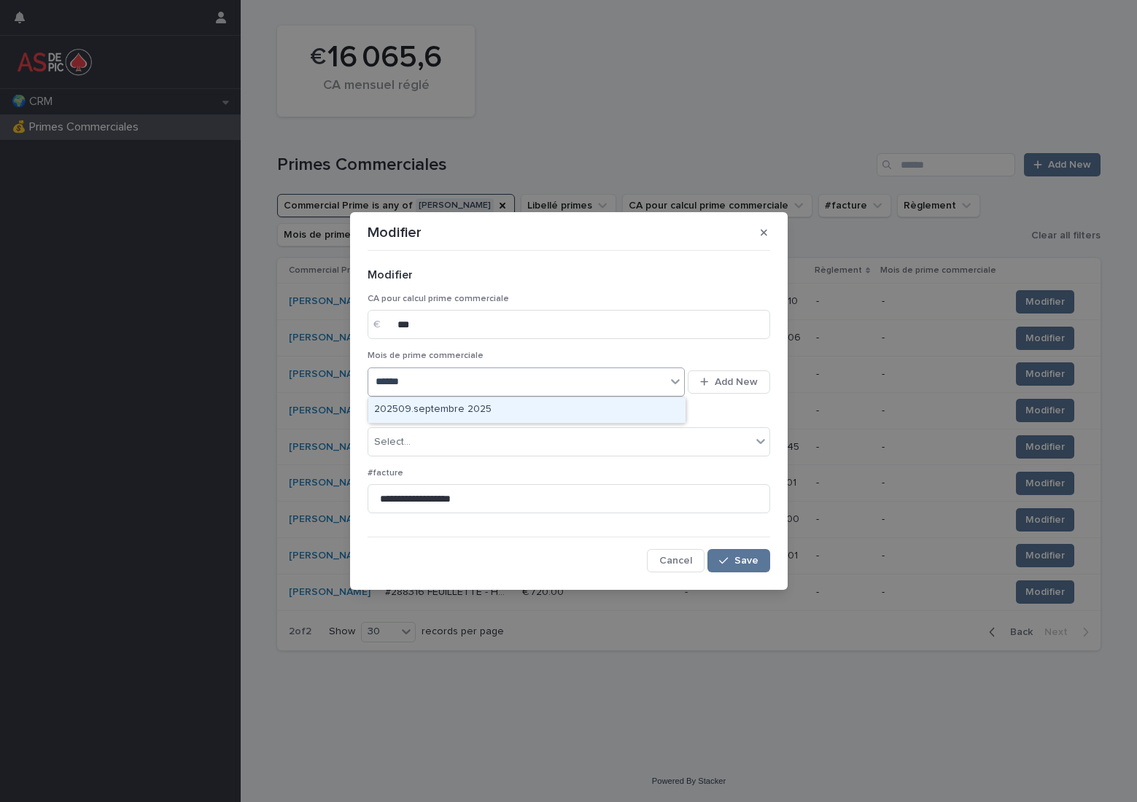
click at [469, 411] on div "202509.septembre 2025" at bounding box center [526, 410] width 317 height 26
click at [459, 433] on div "Select..." at bounding box center [559, 442] width 383 height 24
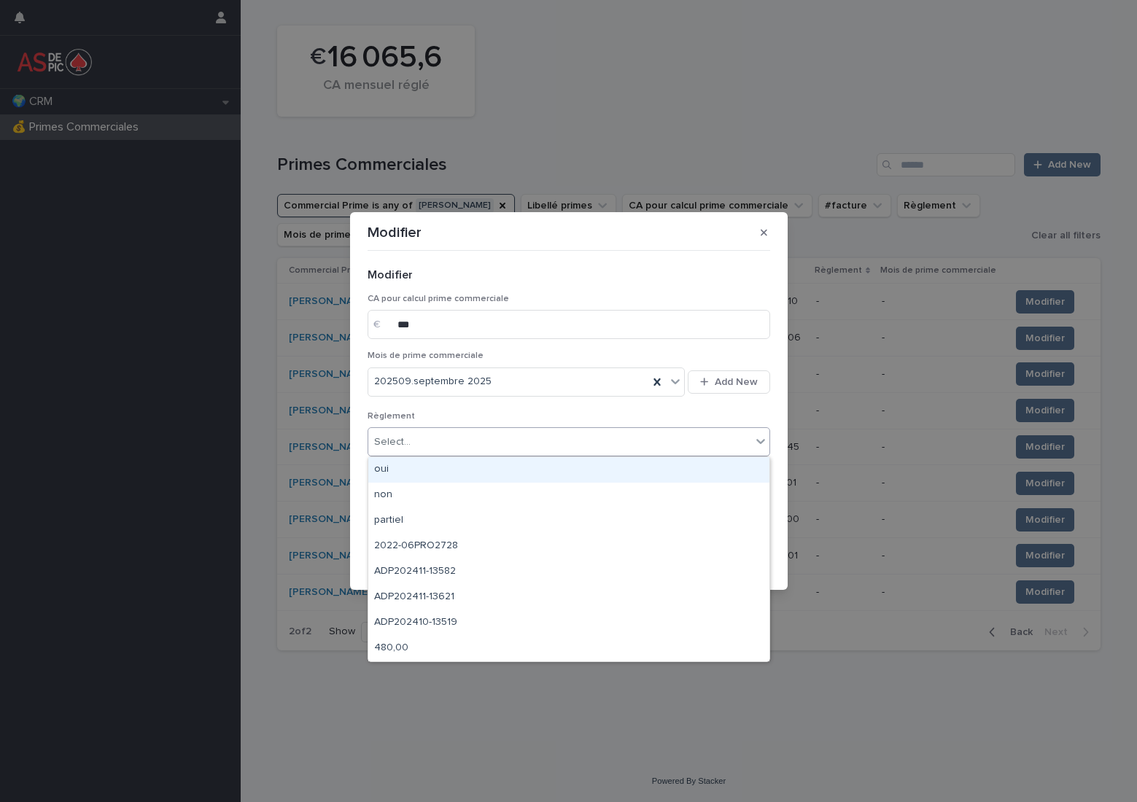
click at [454, 462] on div "oui" at bounding box center [568, 470] width 401 height 26
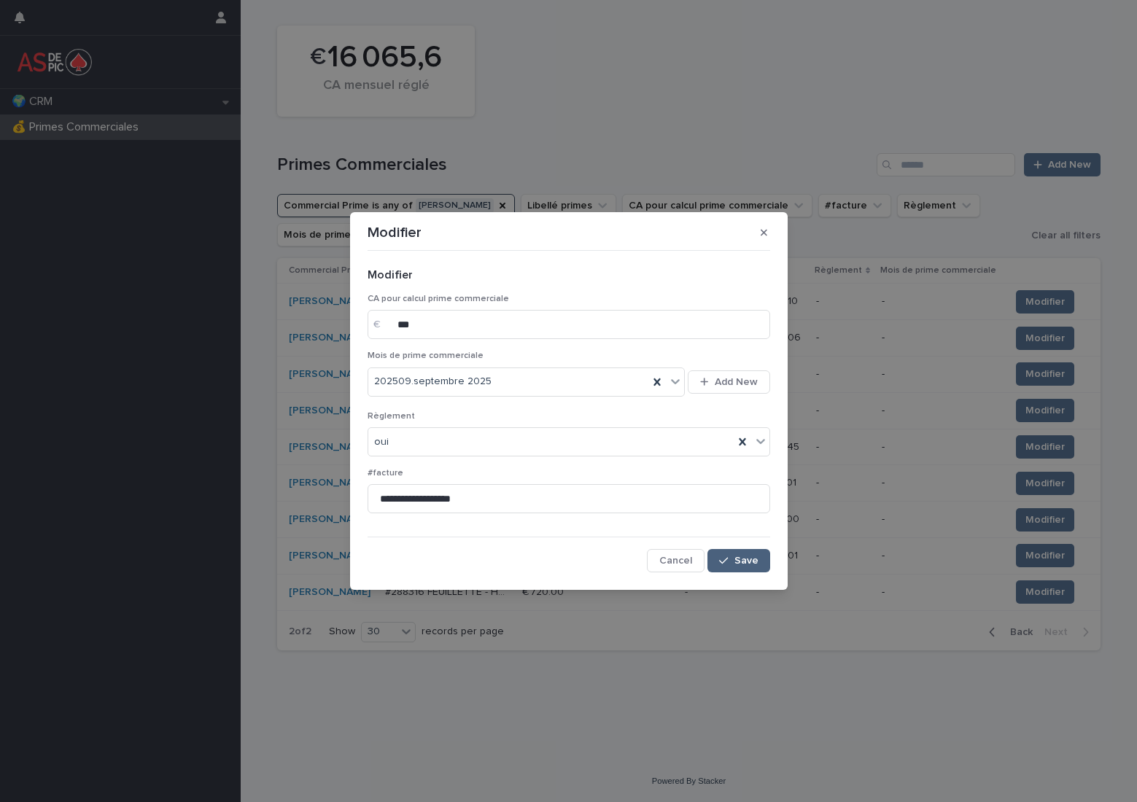
click at [739, 559] on span "Save" at bounding box center [746, 561] width 24 height 10
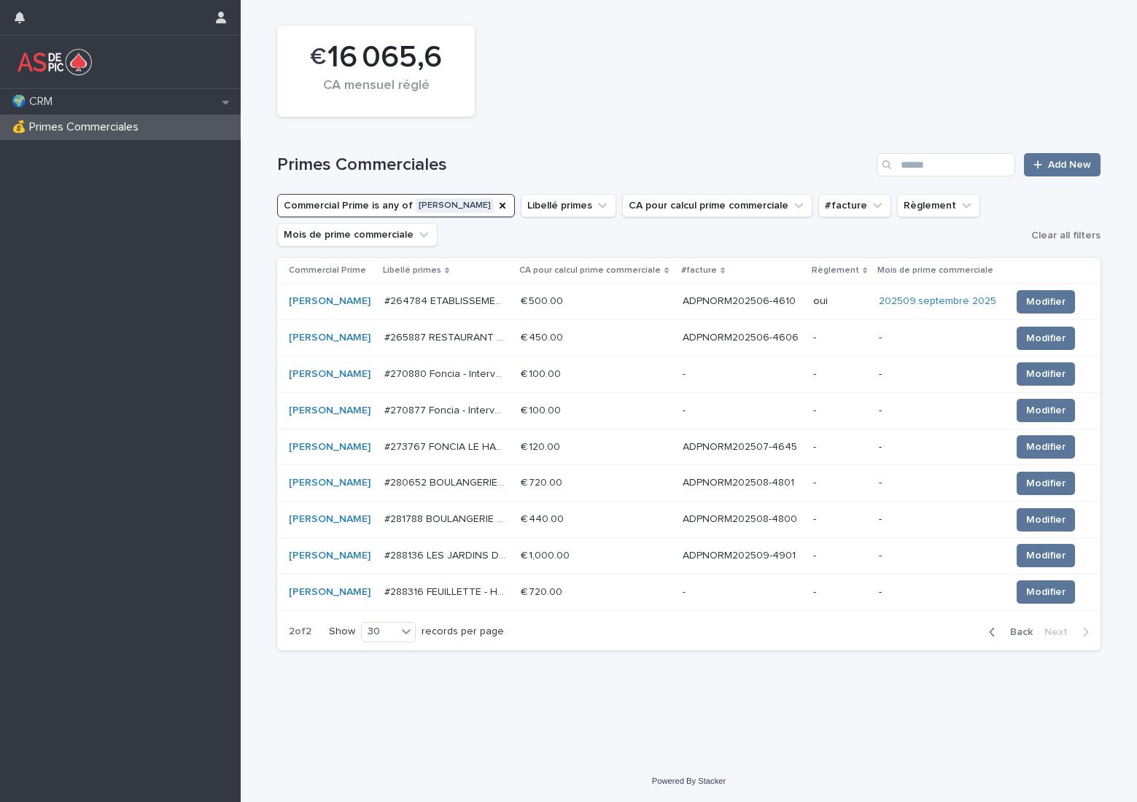
click at [736, 342] on p "ADPNORM202506-4606" at bounding box center [742, 336] width 119 height 15
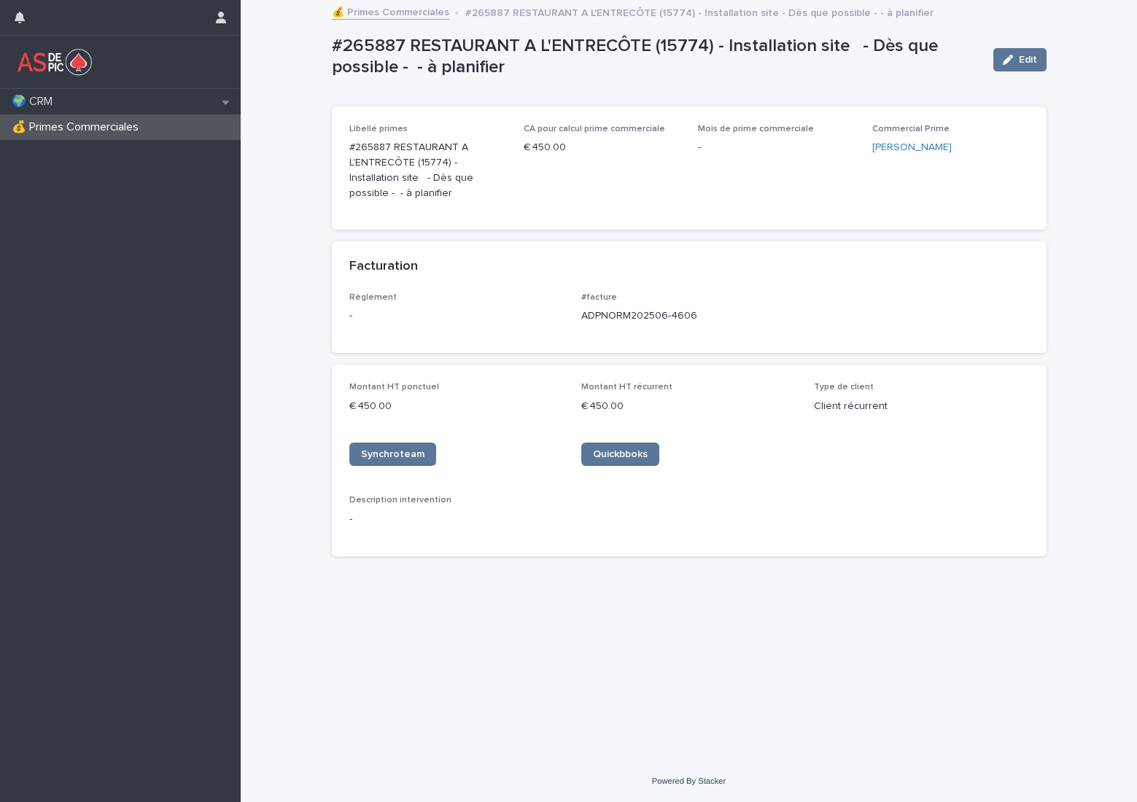
drag, startPoint x: 711, startPoint y: 316, endPoint x: 581, endPoint y: 316, distance: 130.5
click at [581, 316] on div "Règlement - #facture ADPNORM202506-4606" at bounding box center [689, 313] width 680 height 43
copy p "ADPNORM202506-4606"
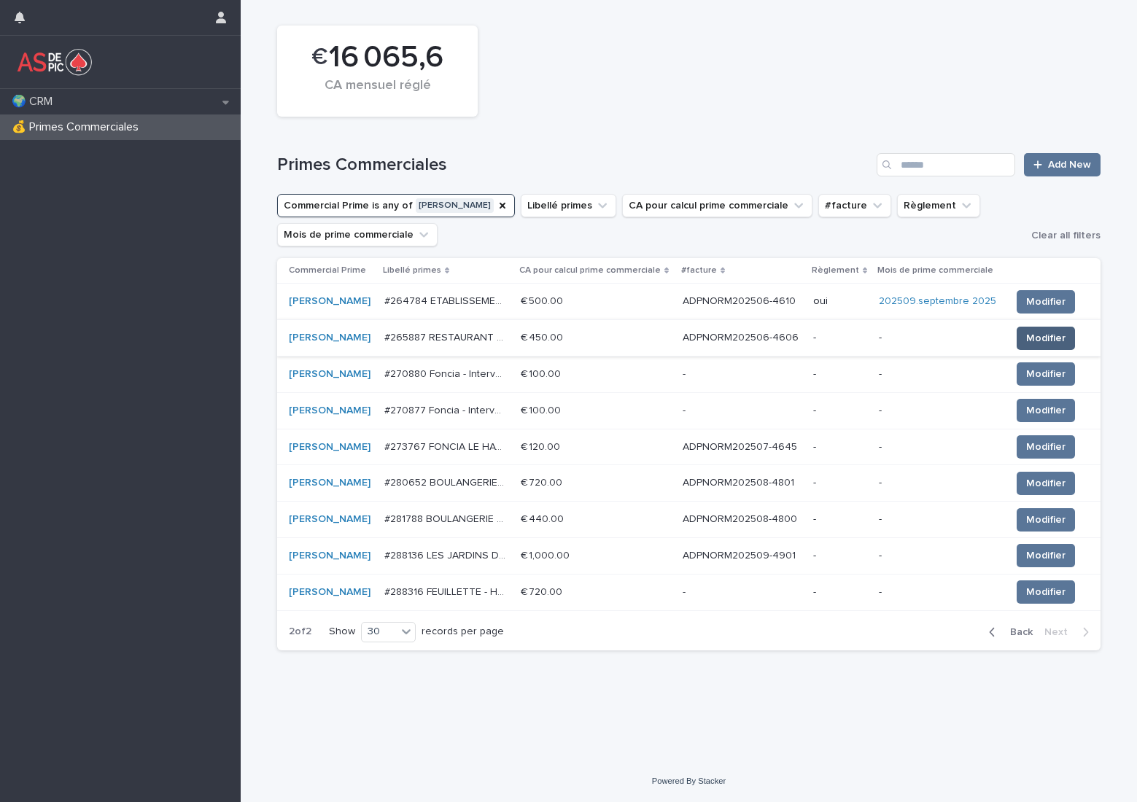
click at [1040, 333] on span "Modifier" at bounding box center [1045, 338] width 39 height 15
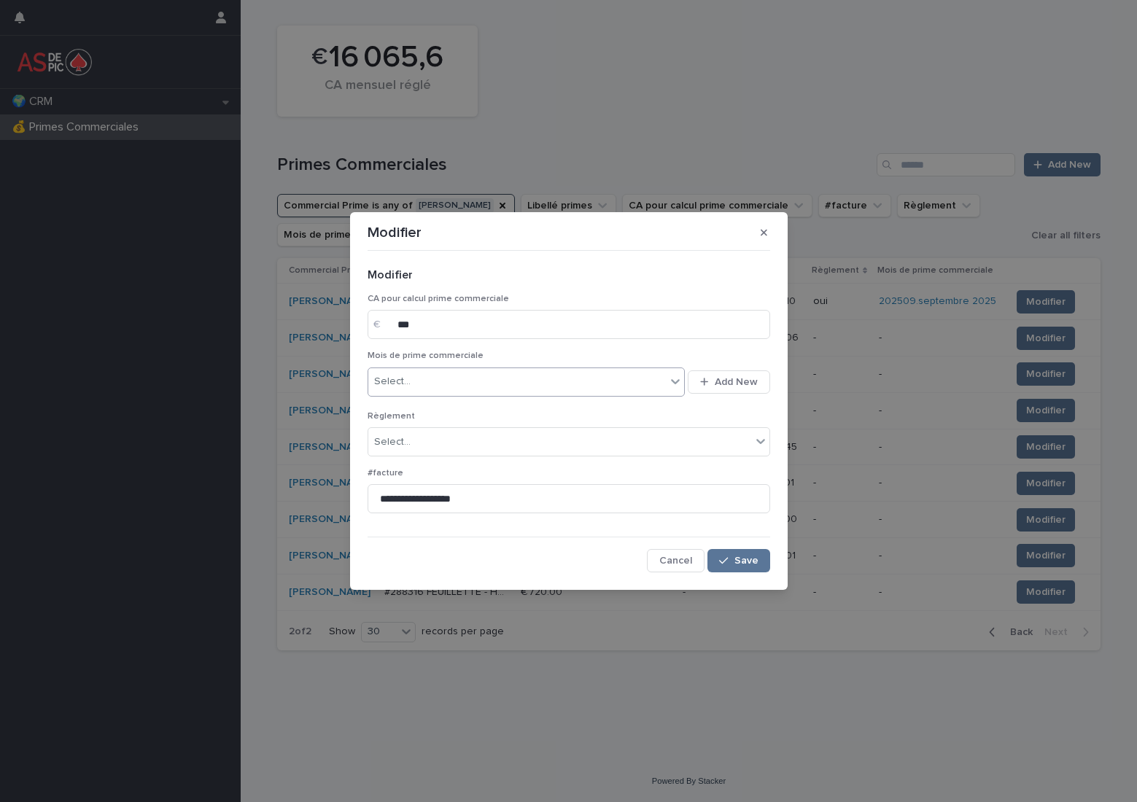
click at [493, 383] on div "Select..." at bounding box center [517, 382] width 298 height 24
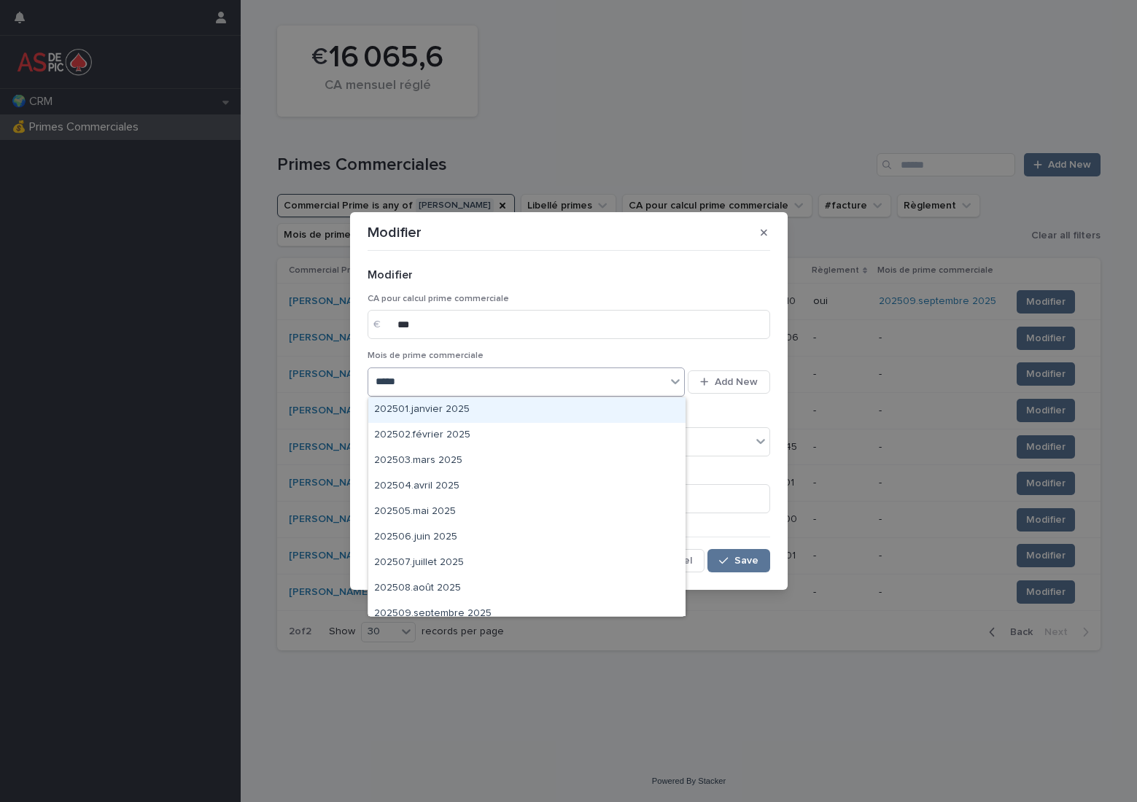
type input "******"
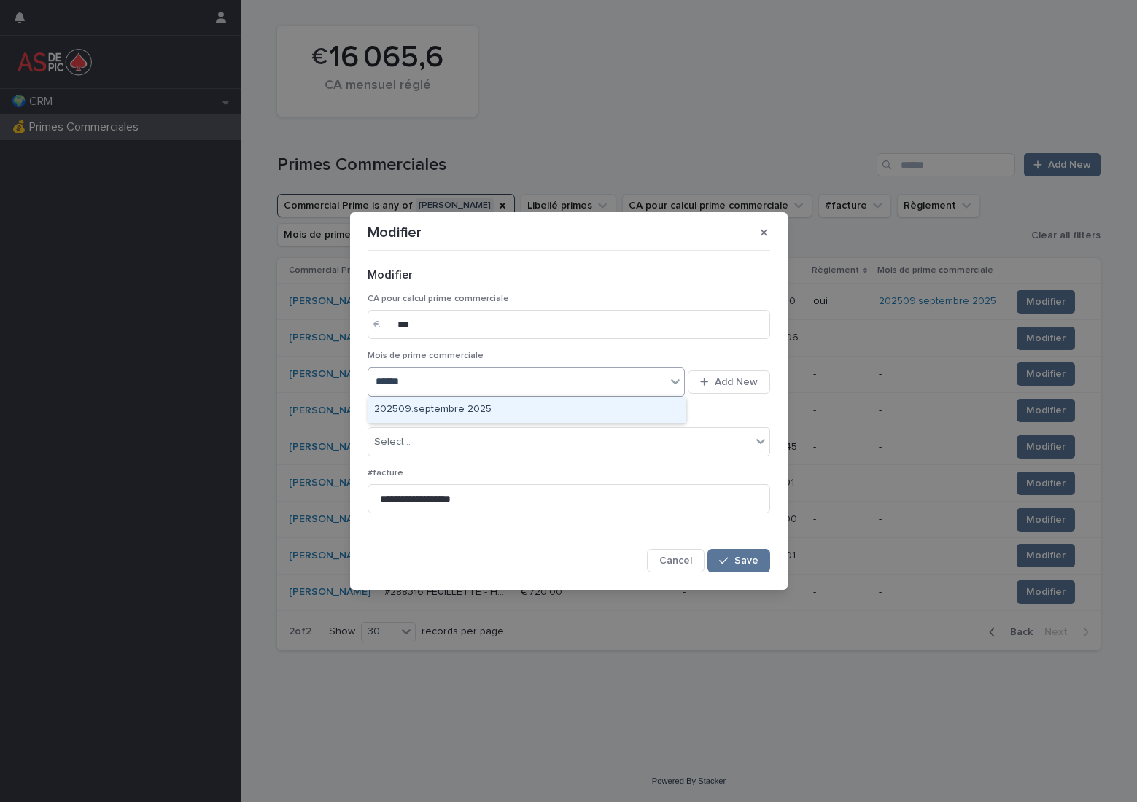
click at [488, 405] on div "202509.septembre 2025" at bounding box center [526, 410] width 317 height 26
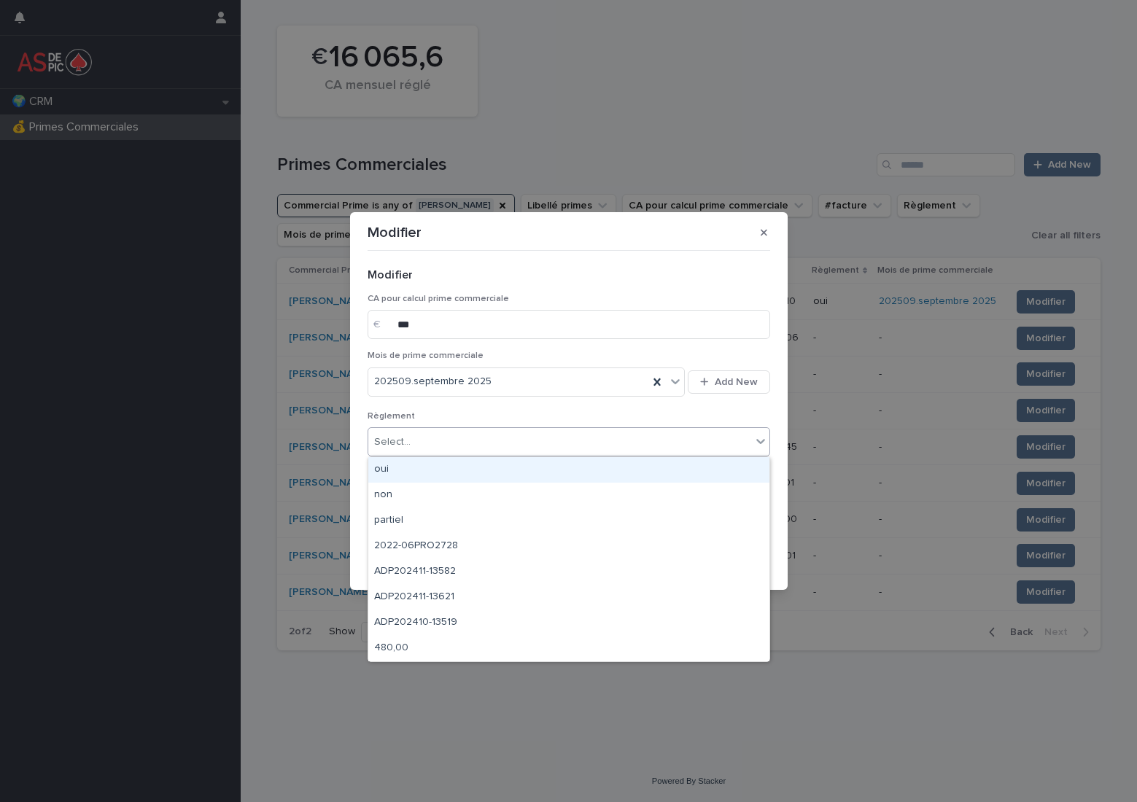
click at [459, 438] on div "Select..." at bounding box center [559, 442] width 383 height 24
click at [454, 462] on div "oui" at bounding box center [568, 470] width 401 height 26
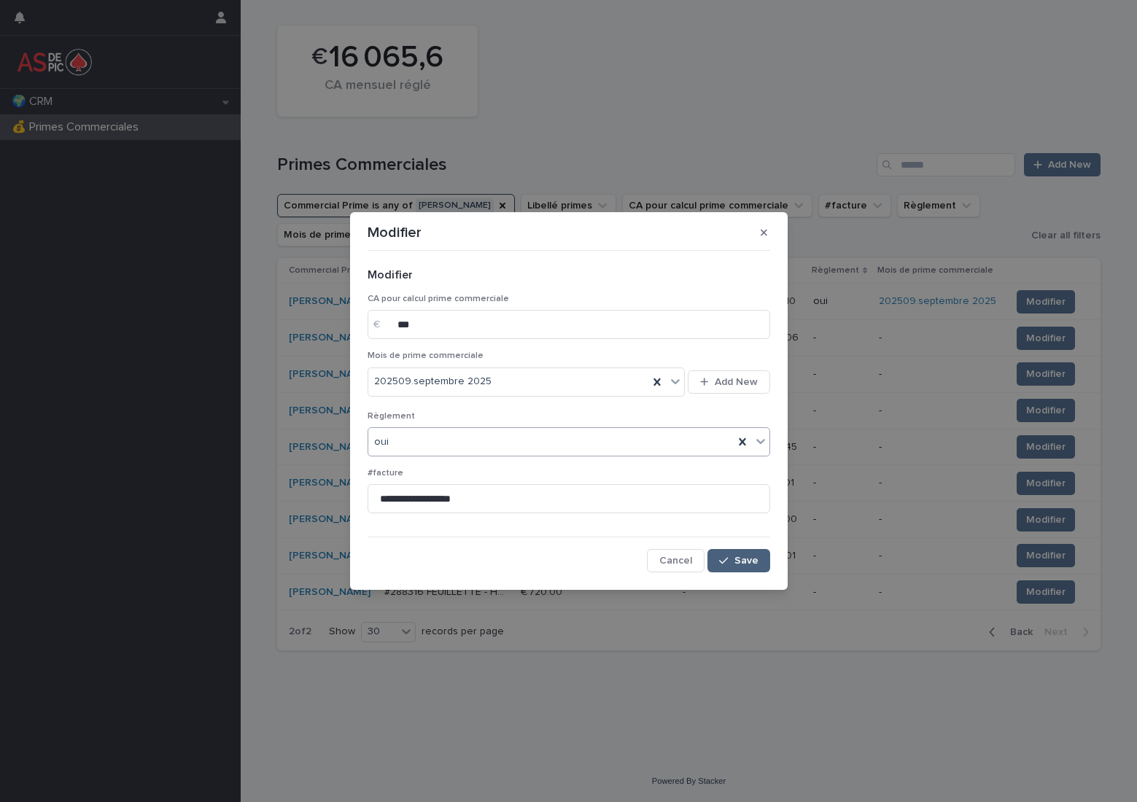
click at [748, 559] on span "Save" at bounding box center [746, 561] width 24 height 10
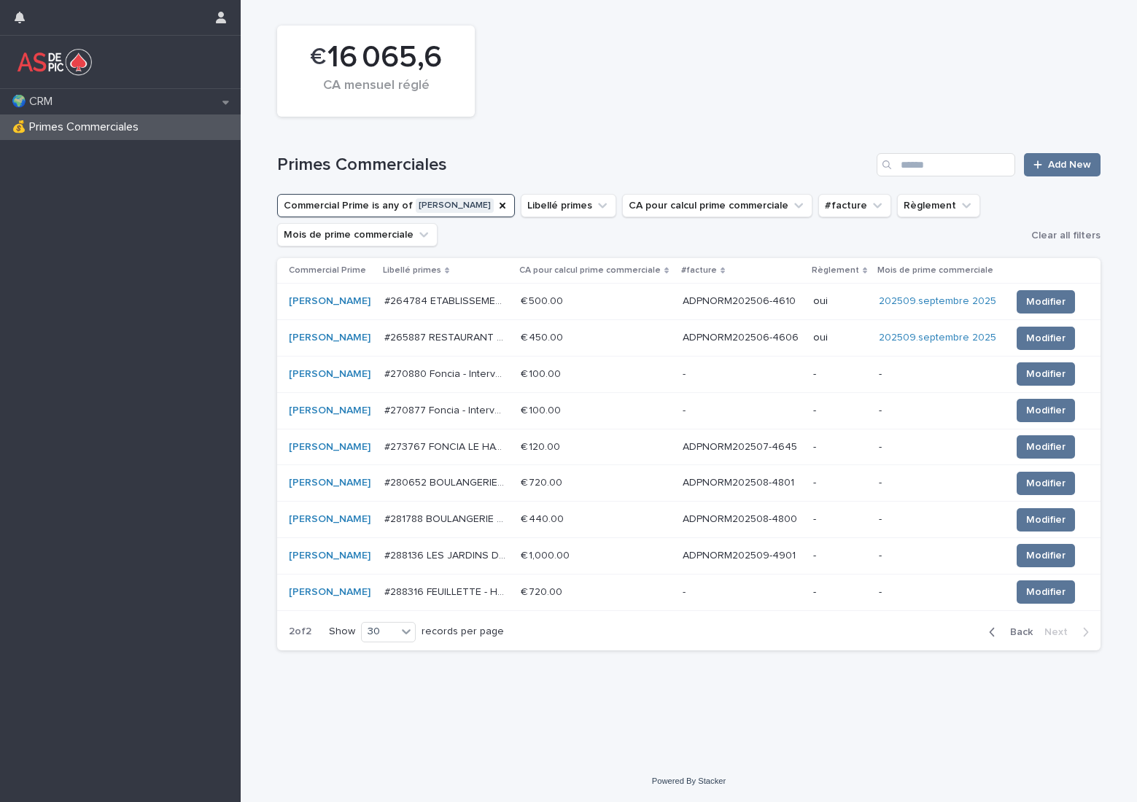
click at [757, 451] on p "ADPNORM202507-4645" at bounding box center [741, 445] width 117 height 15
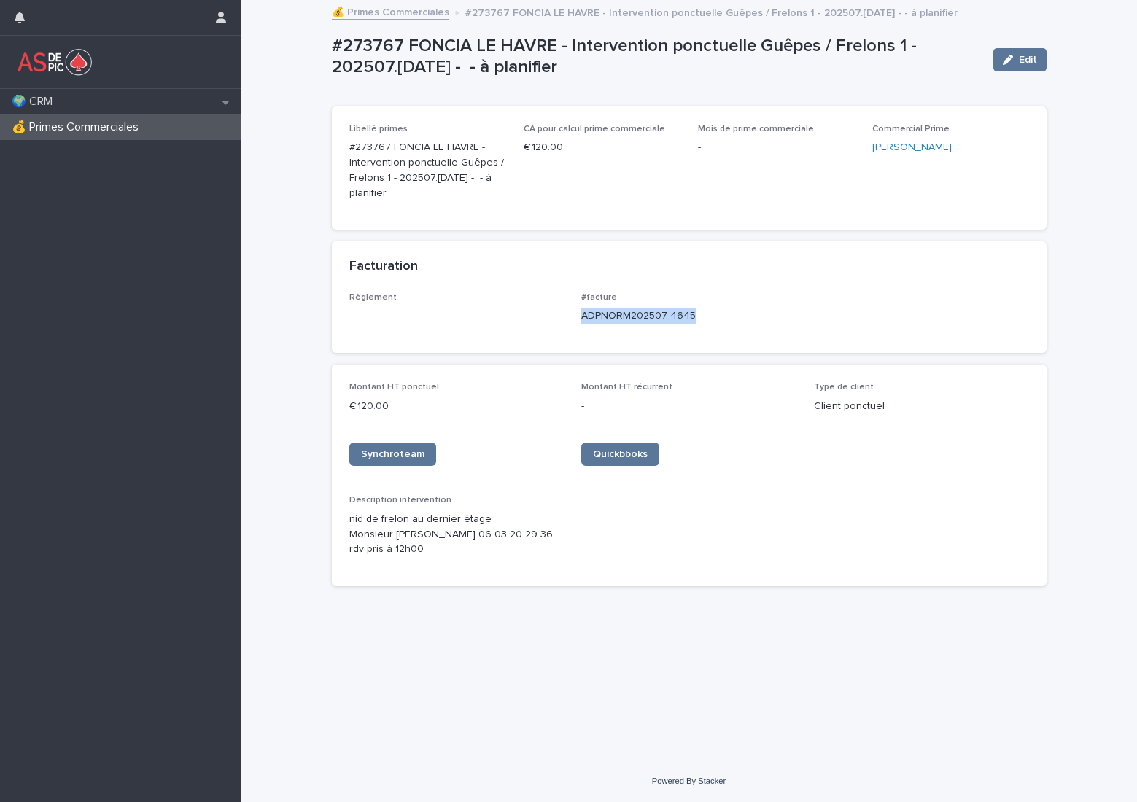
drag, startPoint x: 718, startPoint y: 313, endPoint x: 579, endPoint y: 319, distance: 138.7
click at [579, 319] on div "Règlement - #facture ADPNORM202507-4645" at bounding box center [689, 313] width 680 height 43
copy p "ADPNORM202507-4645"
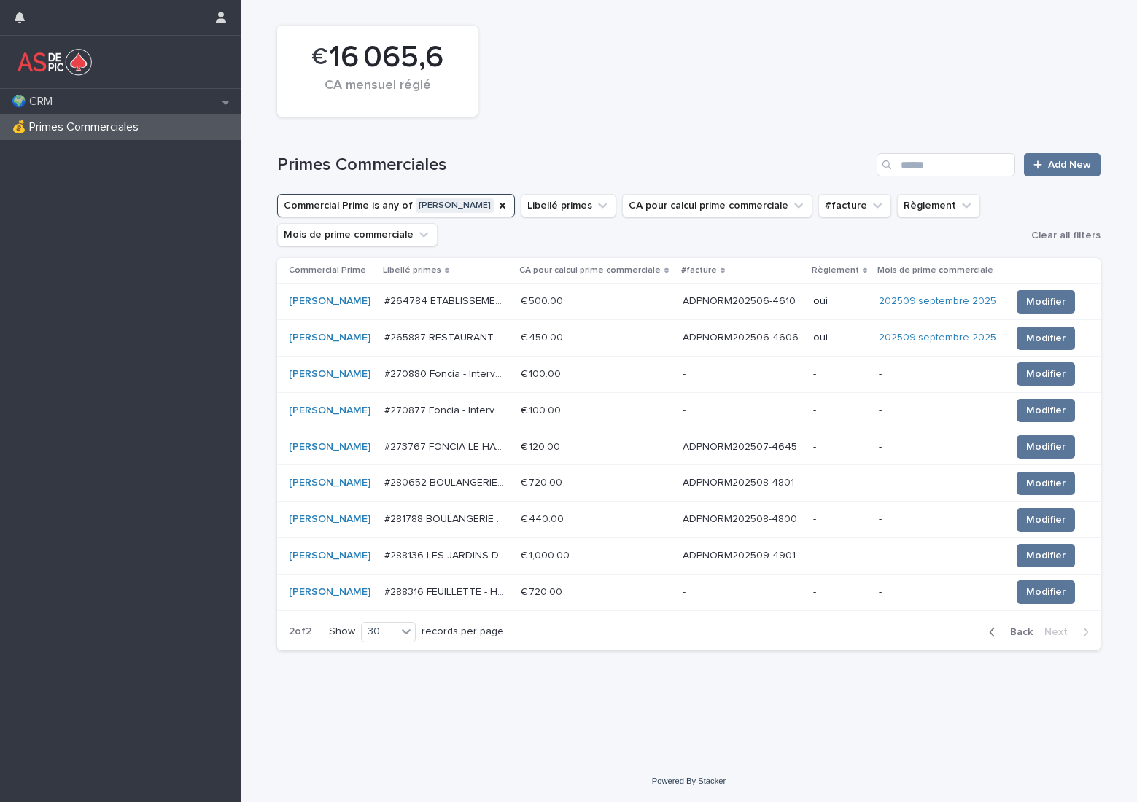
click at [702, 727] on div "Loading... Saving… Loading... Saving… € 16 065,6 CA mensuel réglé Primes Commer…" at bounding box center [689, 380] width 896 height 761
click at [780, 487] on p "ADPNORM202508-4801" at bounding box center [740, 481] width 114 height 15
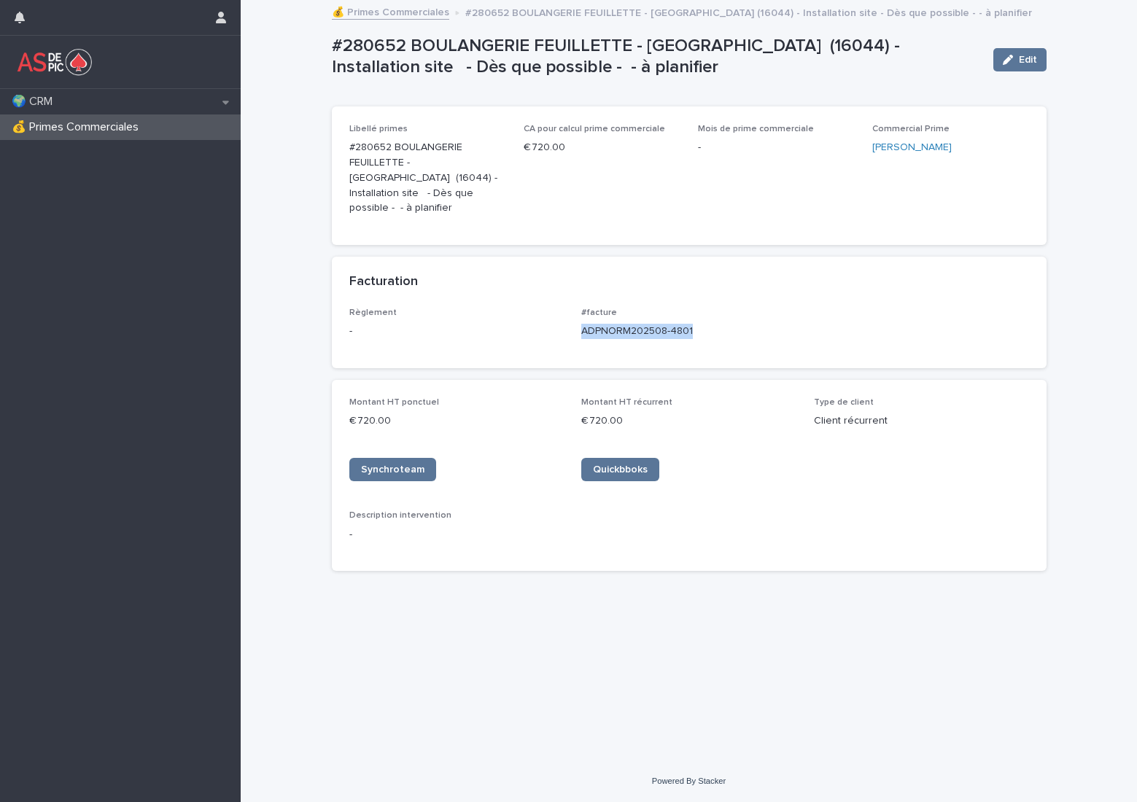
drag, startPoint x: 701, startPoint y: 314, endPoint x: 578, endPoint y: 317, distance: 123.3
click at [578, 317] on div "Règlement - #facture ADPNORM202508-4801" at bounding box center [689, 329] width 680 height 43
copy p "ADPNORM202508-4801"
click at [481, 274] on div "Facturation" at bounding box center [686, 282] width 674 height 16
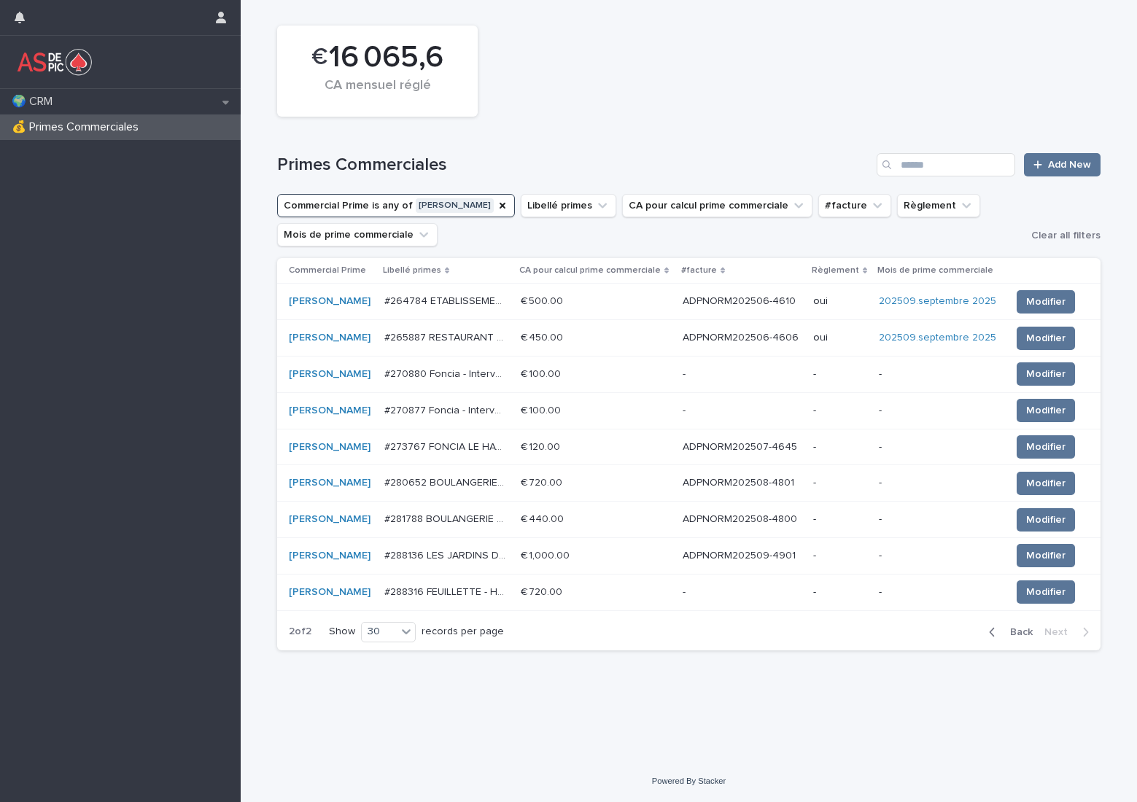
click at [781, 515] on p "ADPNORM202508-4800" at bounding box center [741, 517] width 117 height 15
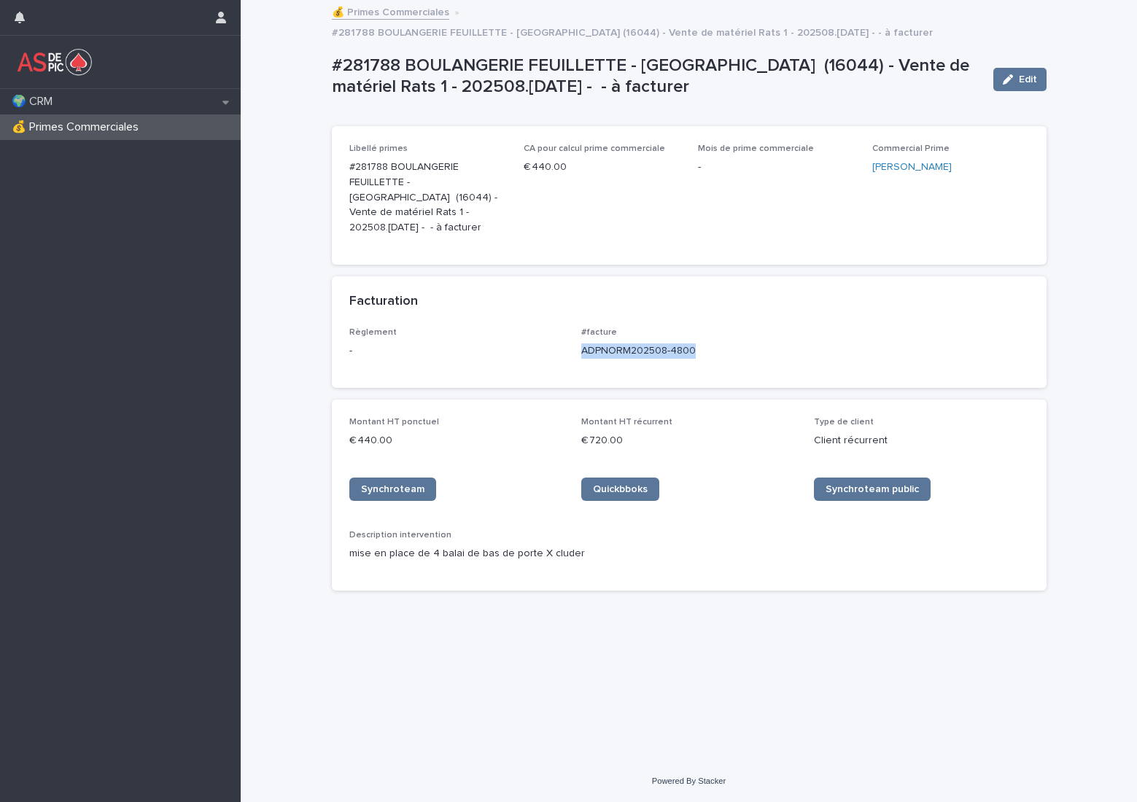
drag, startPoint x: 702, startPoint y: 313, endPoint x: 578, endPoint y: 323, distance: 124.4
click at [578, 327] on div "Règlement - #facture ADPNORM202508-4800" at bounding box center [689, 348] width 680 height 43
copy p "ADPNORM202508-4800"
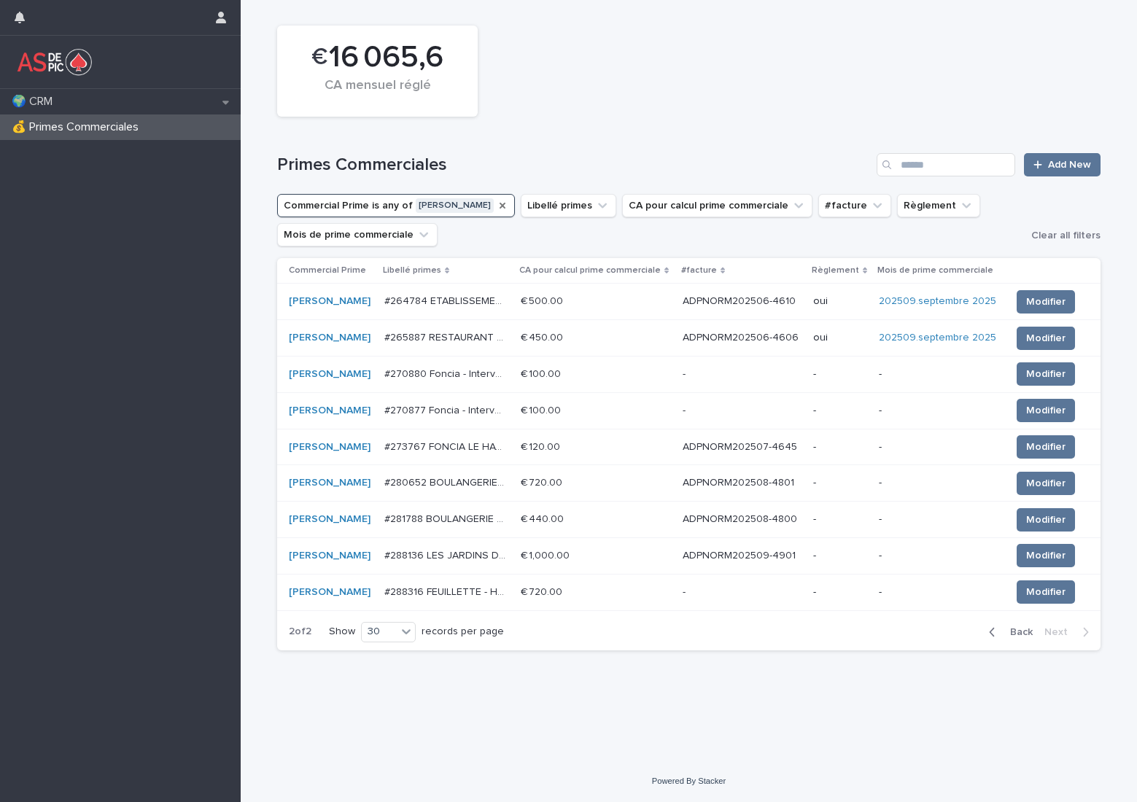
click at [497, 203] on icon "Commercial Prime" at bounding box center [503, 206] width 12 height 12
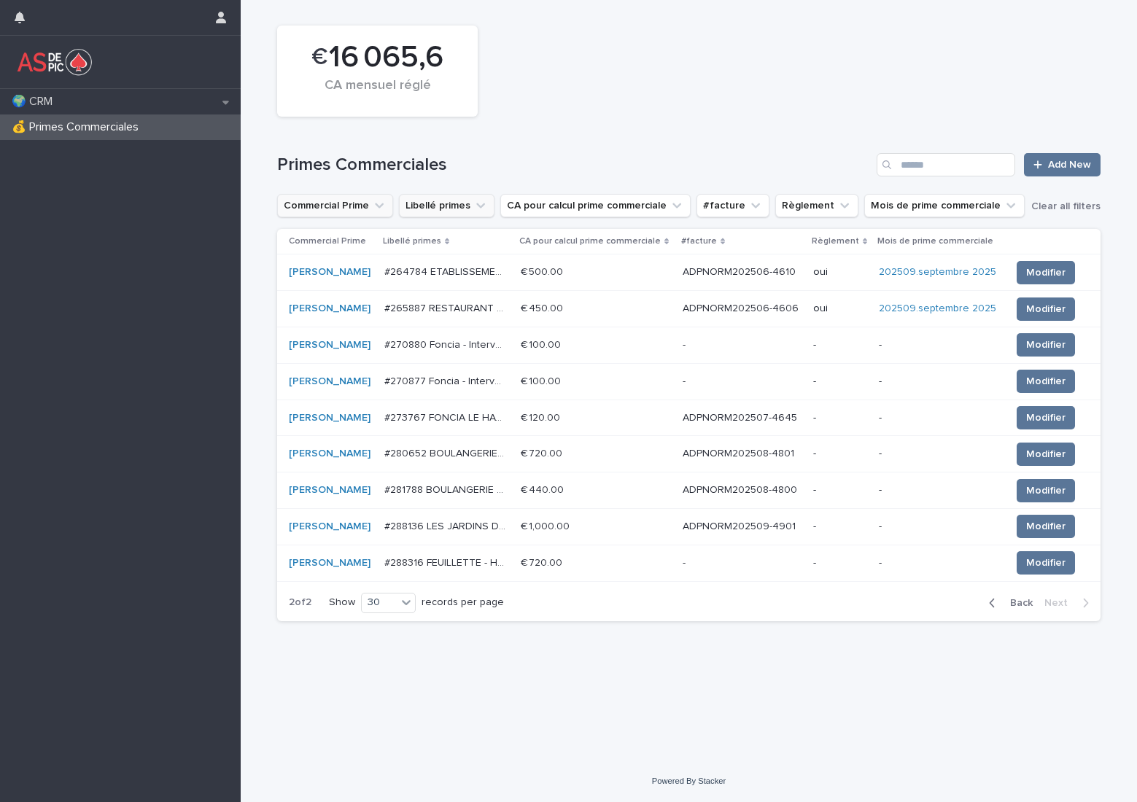
click at [410, 201] on button "Libellé primes" at bounding box center [447, 205] width 96 height 23
click at [363, 201] on button "Commercial Prime" at bounding box center [335, 205] width 116 height 23
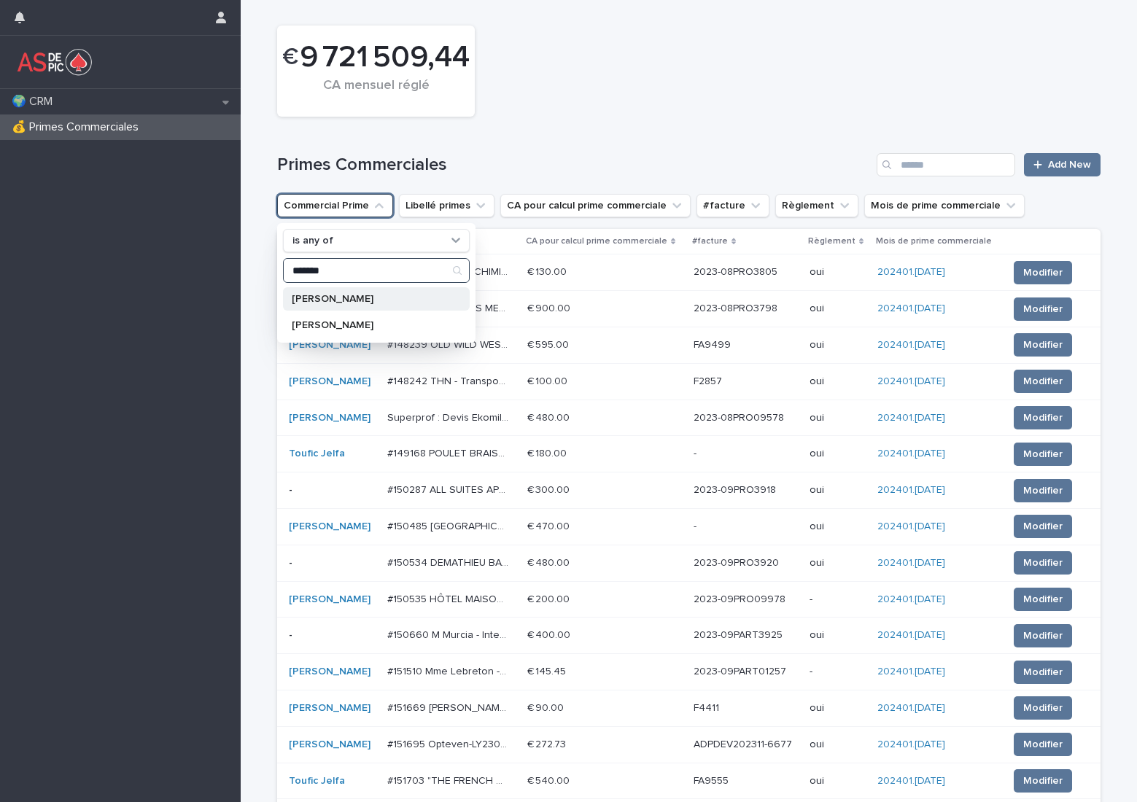
type input "*******"
click at [376, 304] on div "[PERSON_NAME]" at bounding box center [376, 298] width 187 height 23
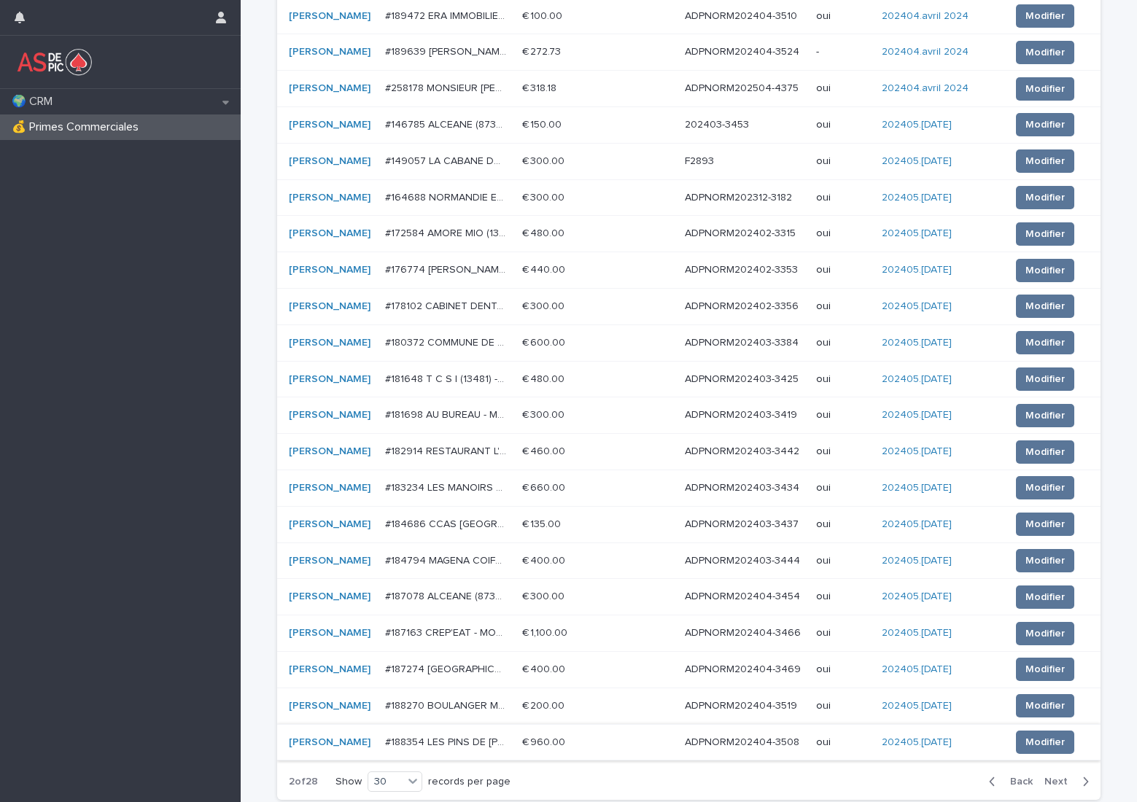
scroll to position [737, 0]
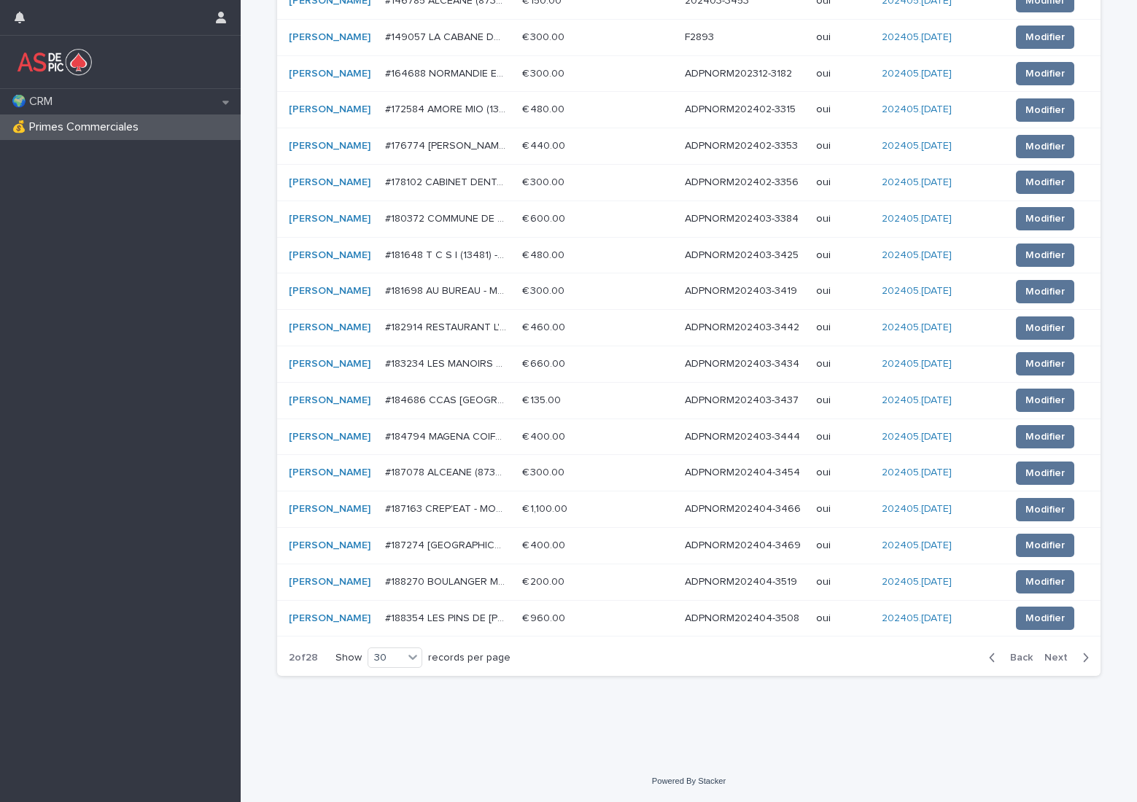
click at [1047, 653] on button "Next" at bounding box center [1069, 657] width 62 height 13
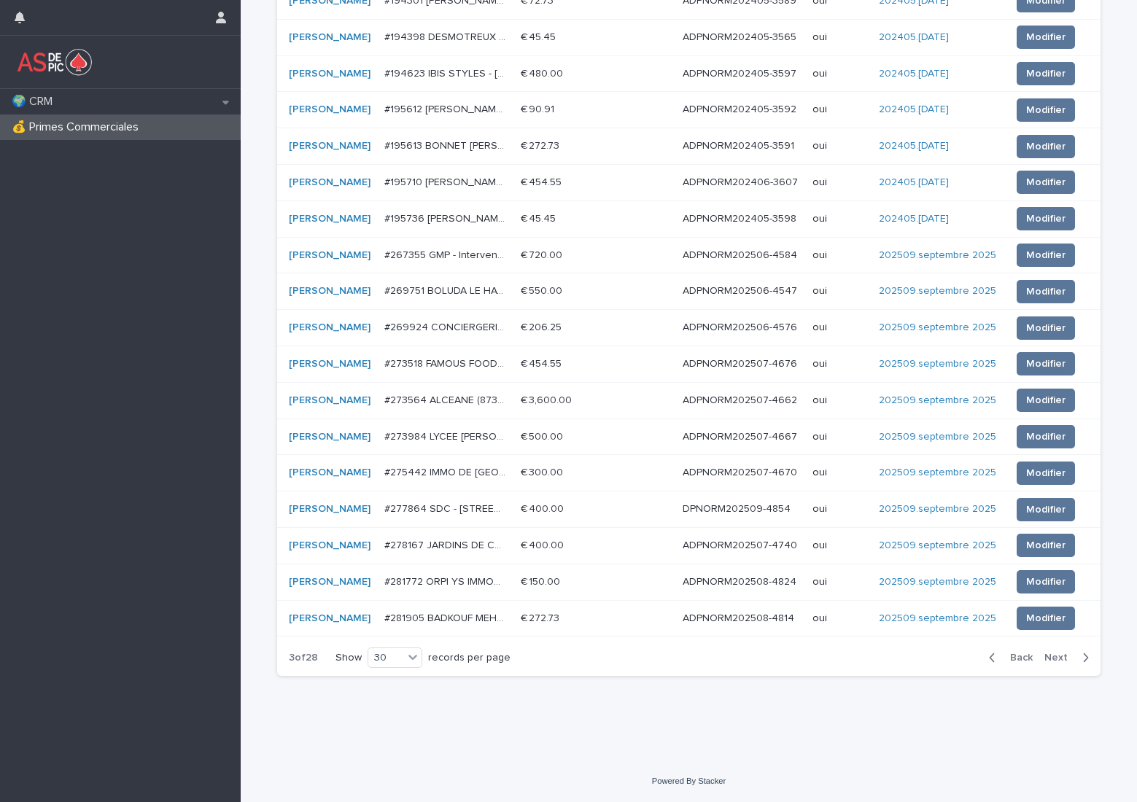
click at [1037, 649] on div "Back Next" at bounding box center [1038, 658] width 123 height 36
click at [1048, 656] on span "Next" at bounding box center [1060, 658] width 32 height 10
click at [1044, 658] on span "Next" at bounding box center [1060, 658] width 32 height 10
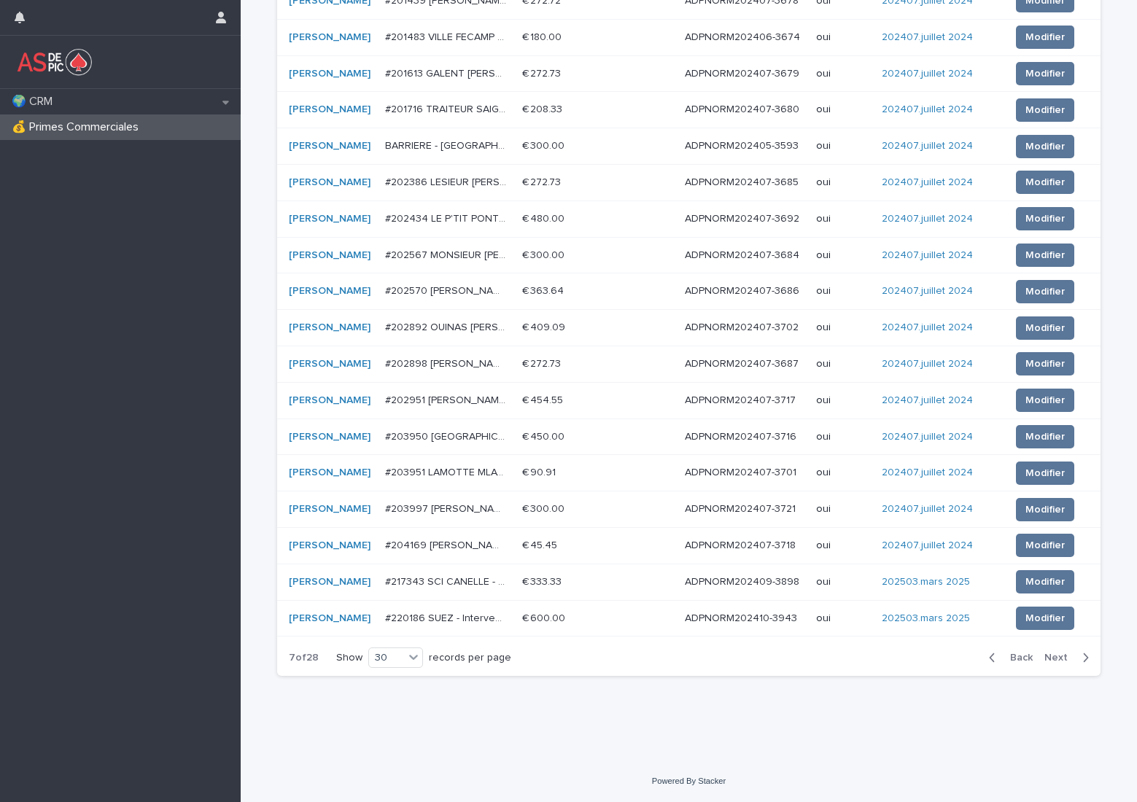
click at [1044, 658] on span "Next" at bounding box center [1060, 658] width 32 height 10
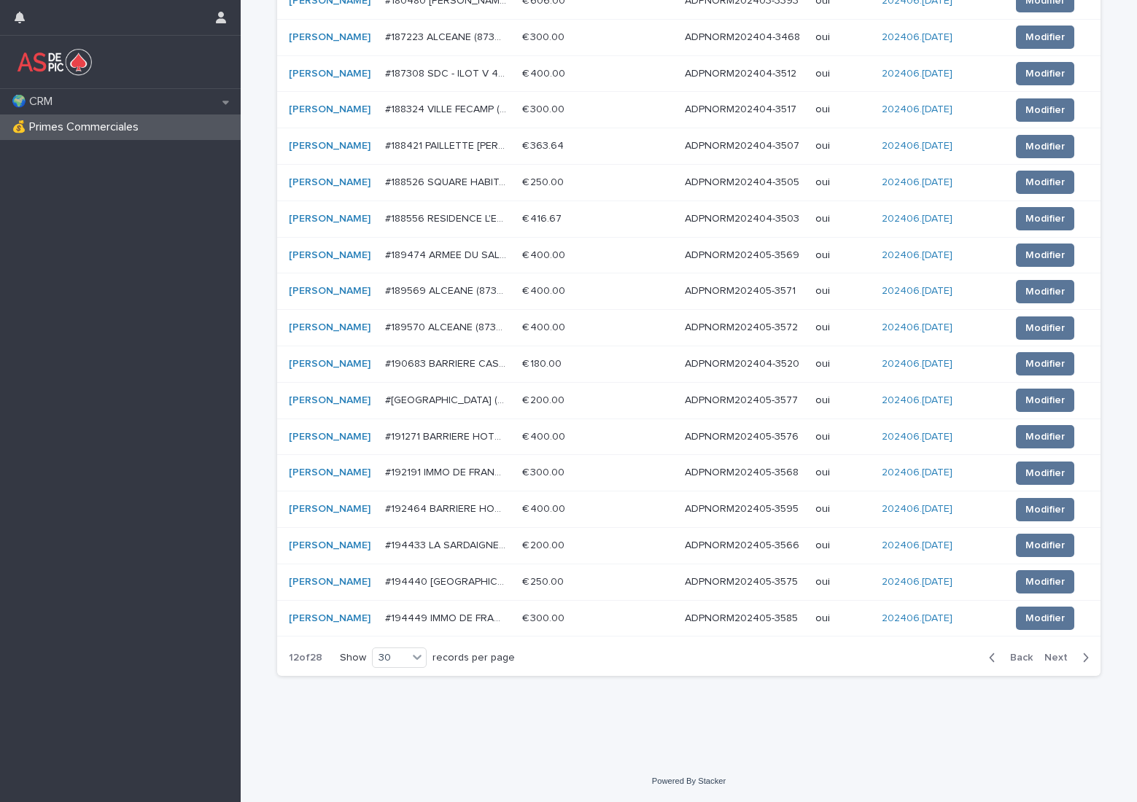
click at [1044, 658] on span "Next" at bounding box center [1060, 658] width 32 height 10
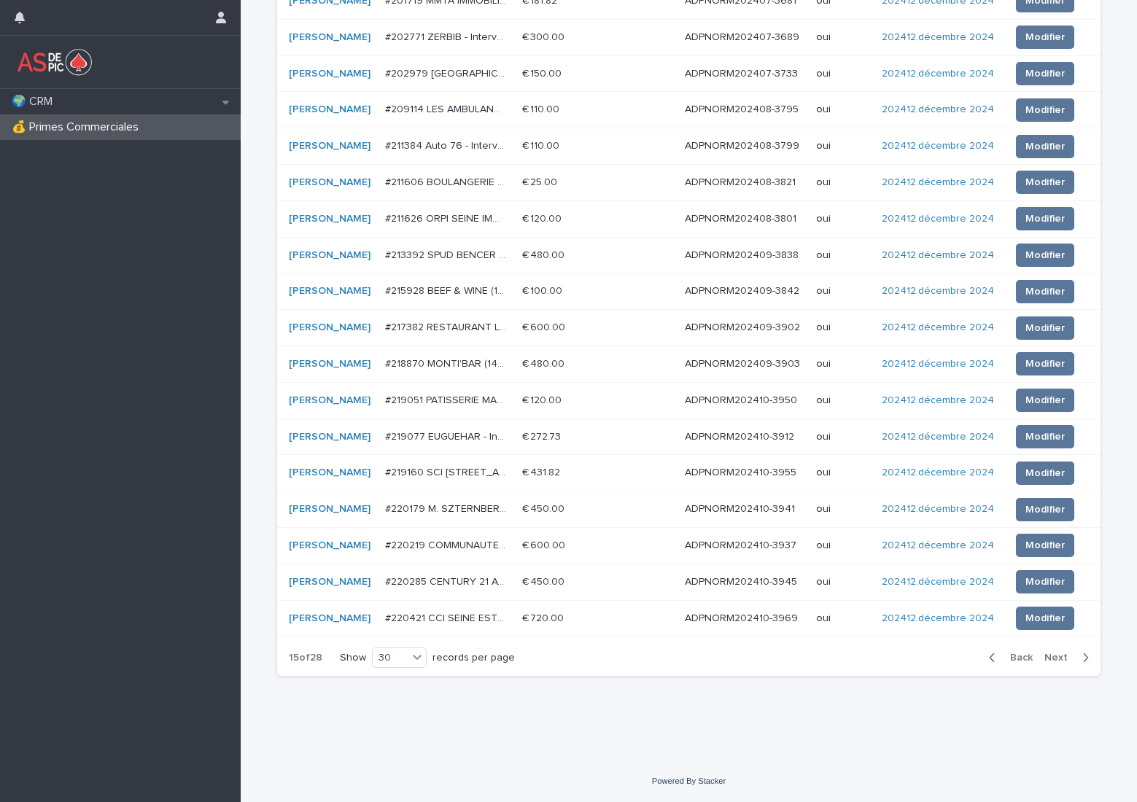
click at [1044, 658] on span "Next" at bounding box center [1060, 658] width 32 height 10
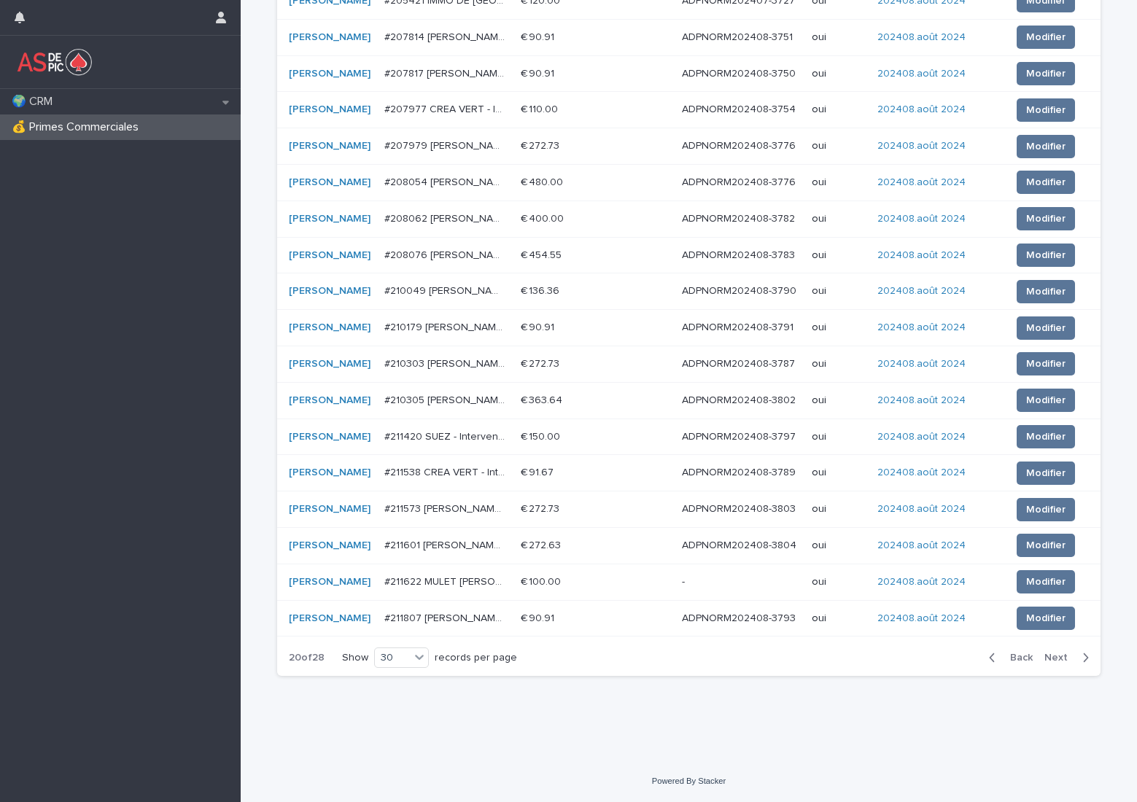
click at [1044, 658] on span "Next" at bounding box center [1060, 658] width 32 height 10
click at [1044, 659] on span "Next" at bounding box center [1060, 658] width 32 height 10
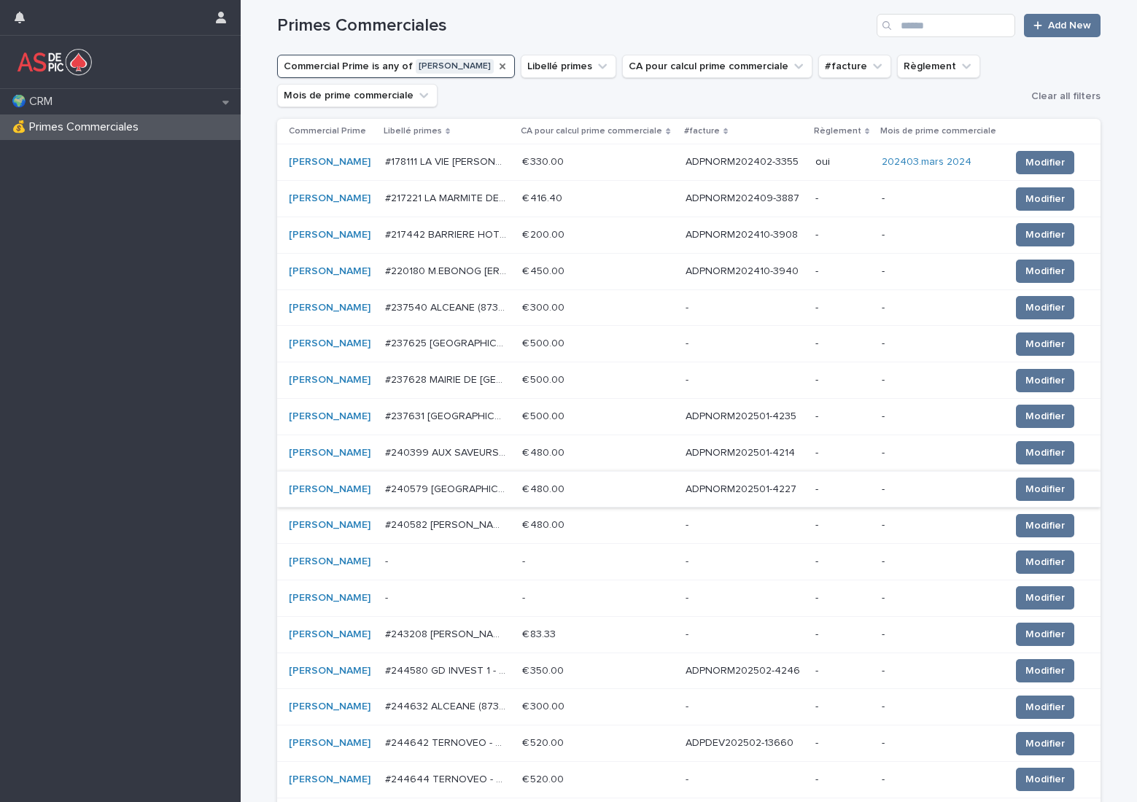
scroll to position [146, 0]
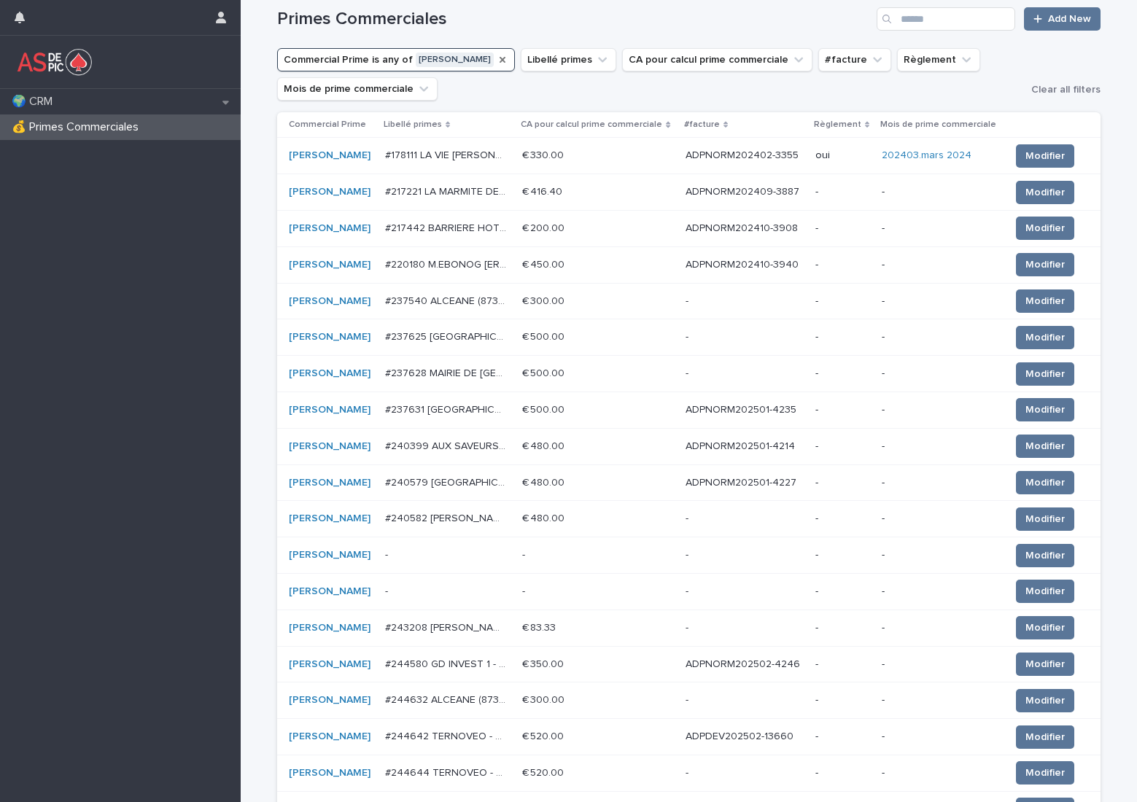
click at [764, 261] on p "ADPNORM202410-3940" at bounding box center [744, 263] width 116 height 15
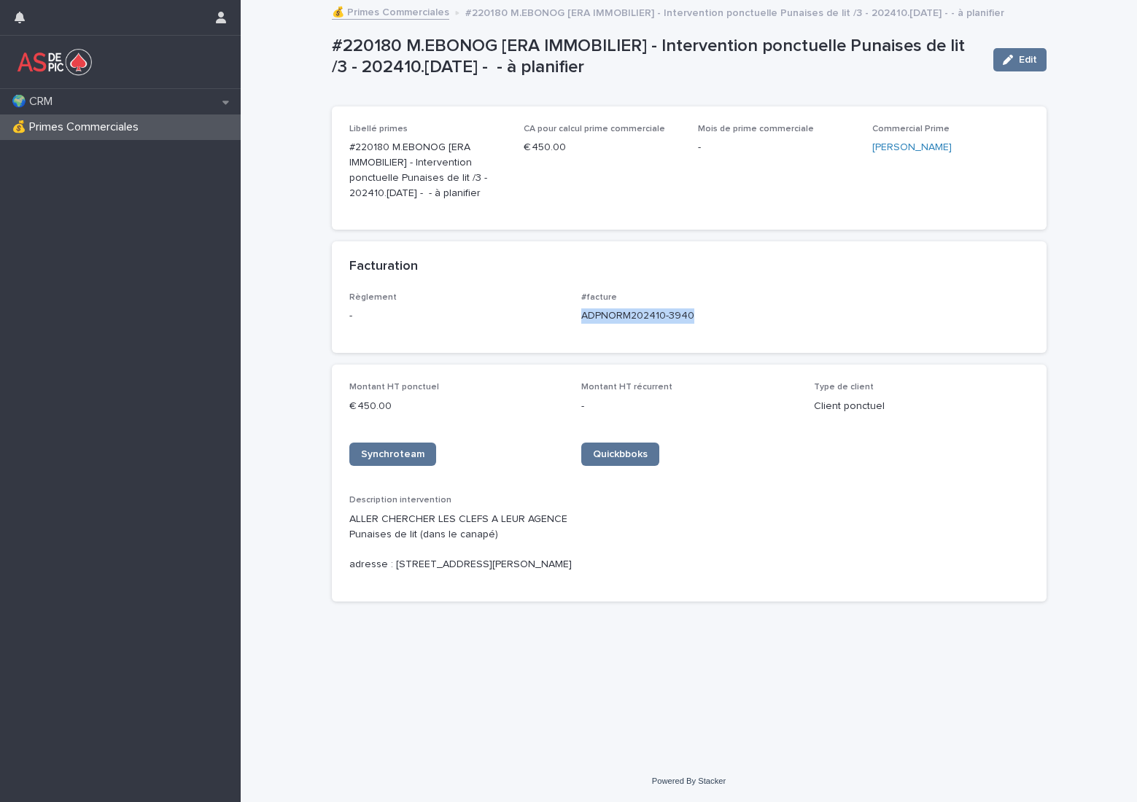
drag, startPoint x: 712, startPoint y: 331, endPoint x: 578, endPoint y: 339, distance: 134.4
click at [578, 335] on div "Règlement - #facture ADPNORM202410-3940" at bounding box center [689, 313] width 680 height 43
copy p "ADPNORM202410-3940"
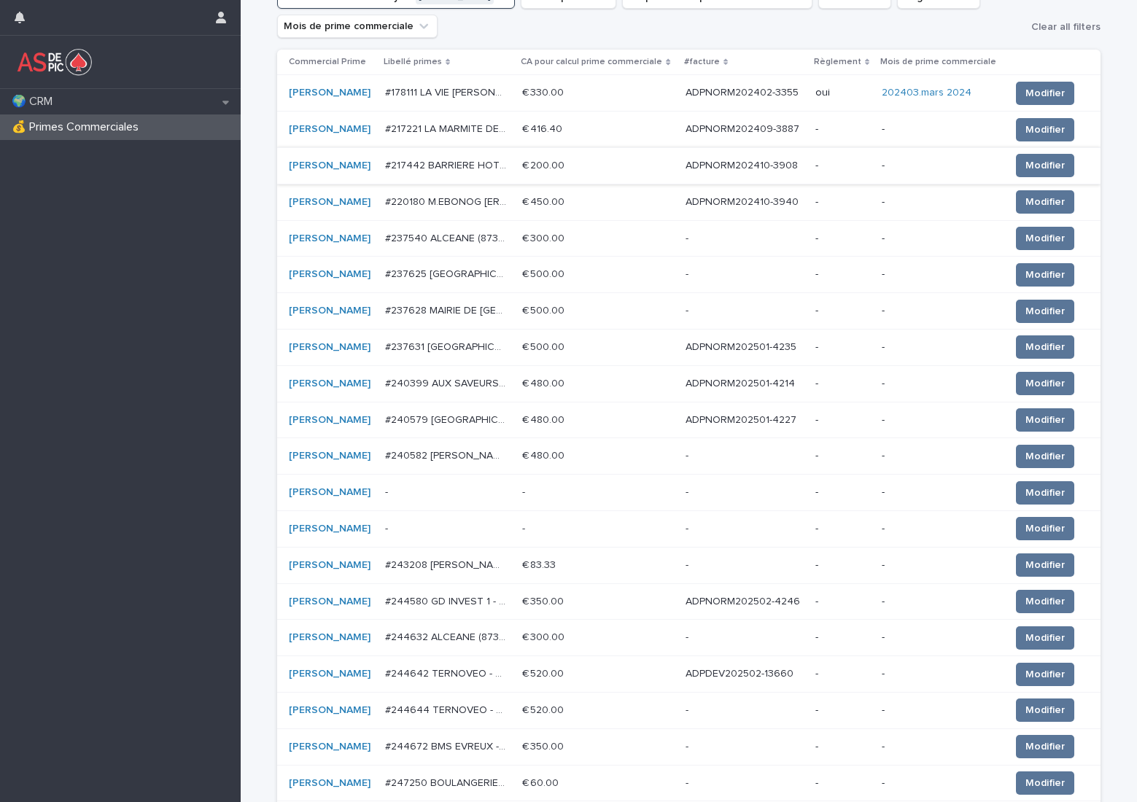
scroll to position [292, 0]
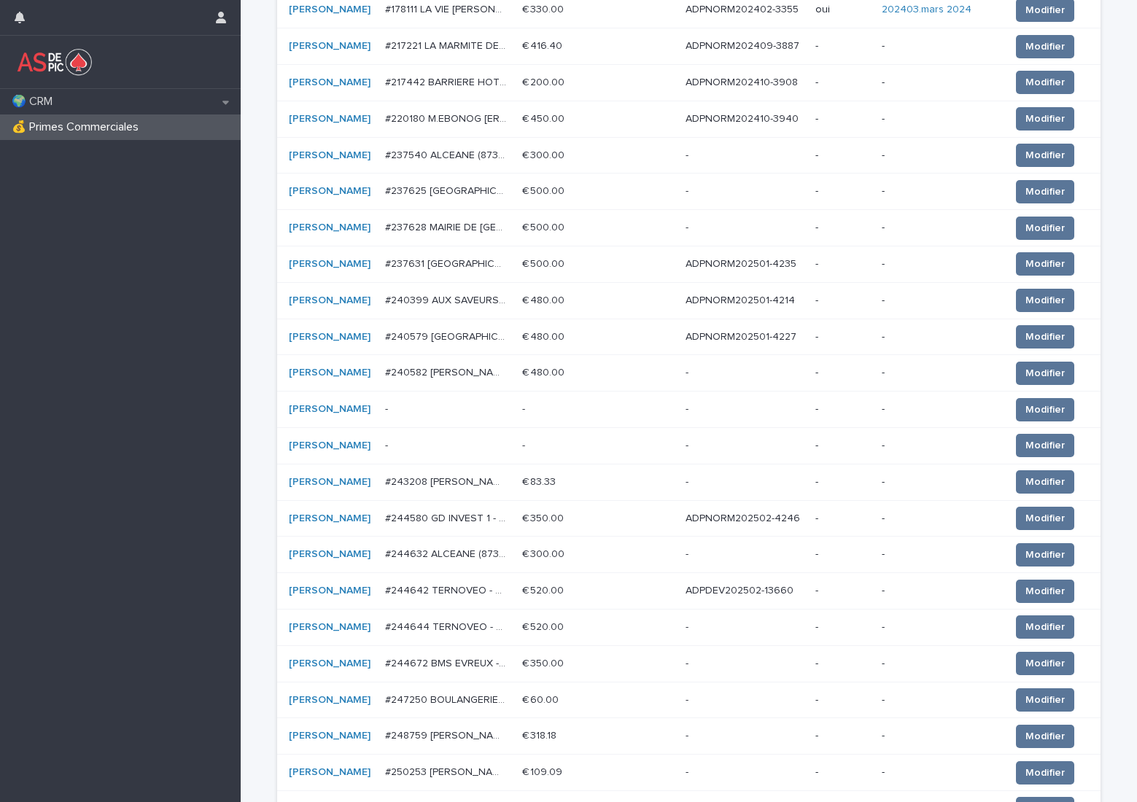
click at [755, 301] on p "ADPNORM202501-4214" at bounding box center [742, 299] width 112 height 15
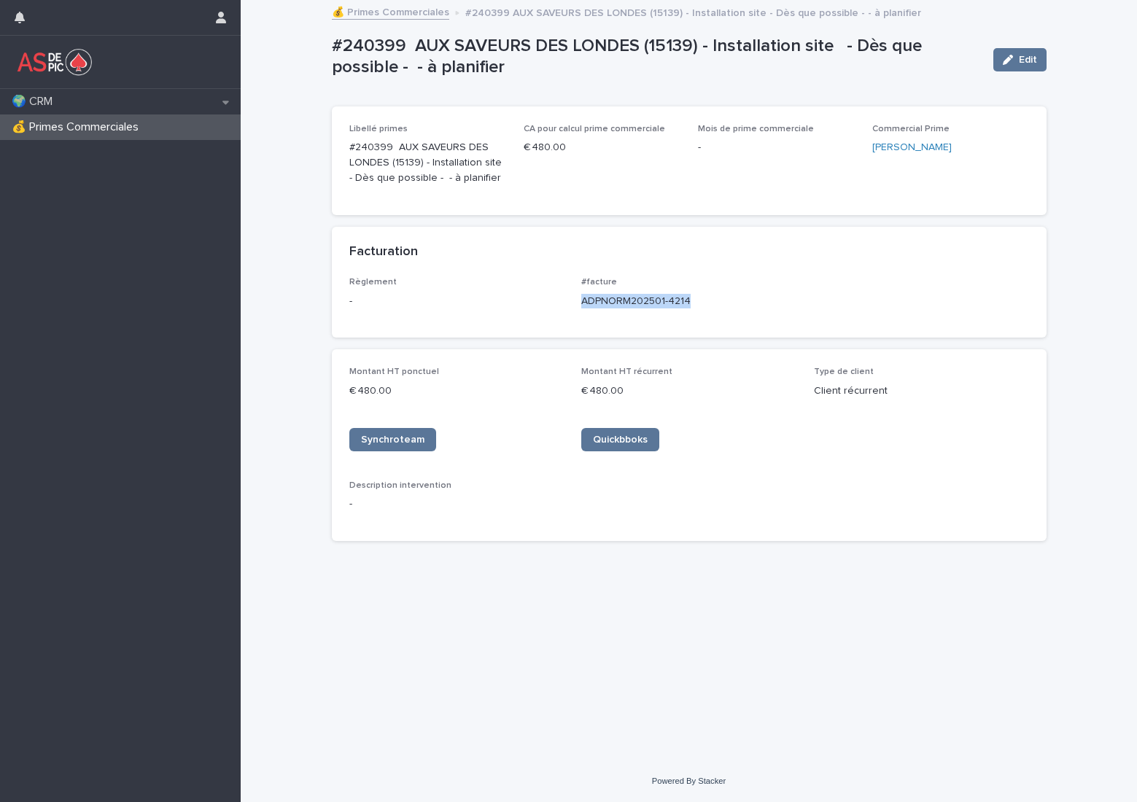
drag, startPoint x: 709, startPoint y: 303, endPoint x: 584, endPoint y: 308, distance: 124.8
click at [584, 308] on p "ADPNORM202501-4214" at bounding box center [688, 301] width 215 height 15
copy p "ADPNORM202501-4214"
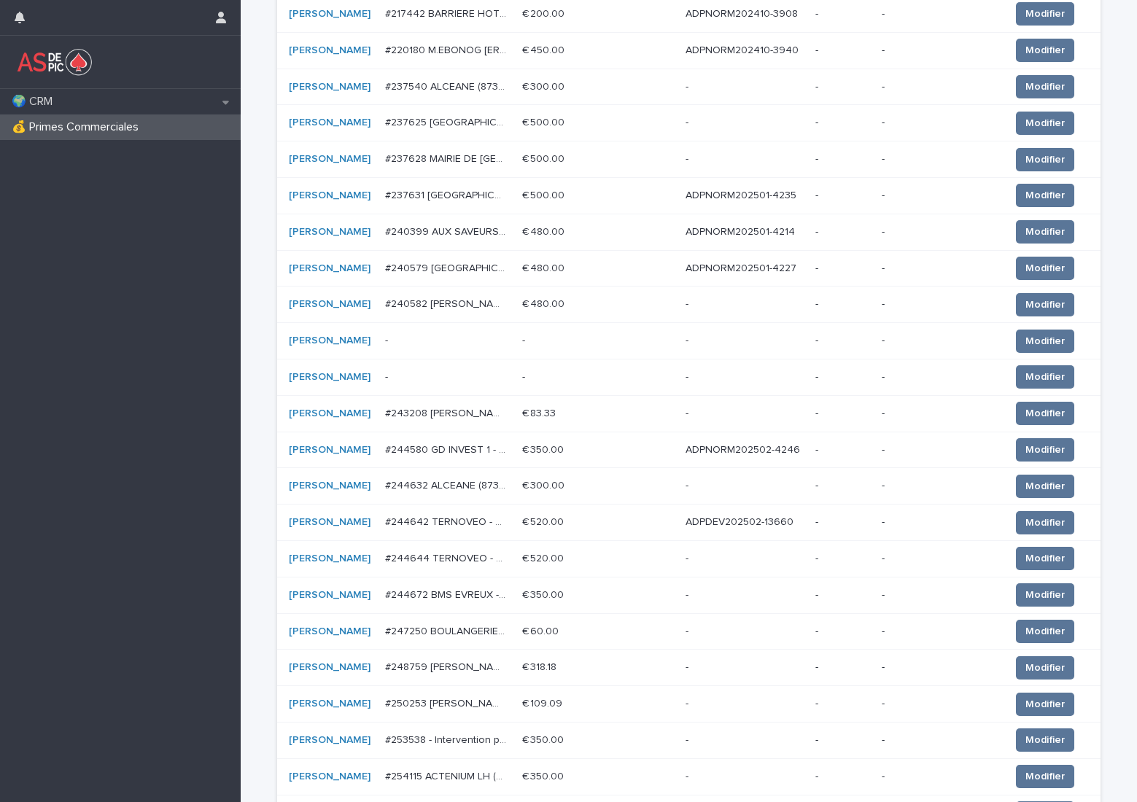
scroll to position [365, 0]
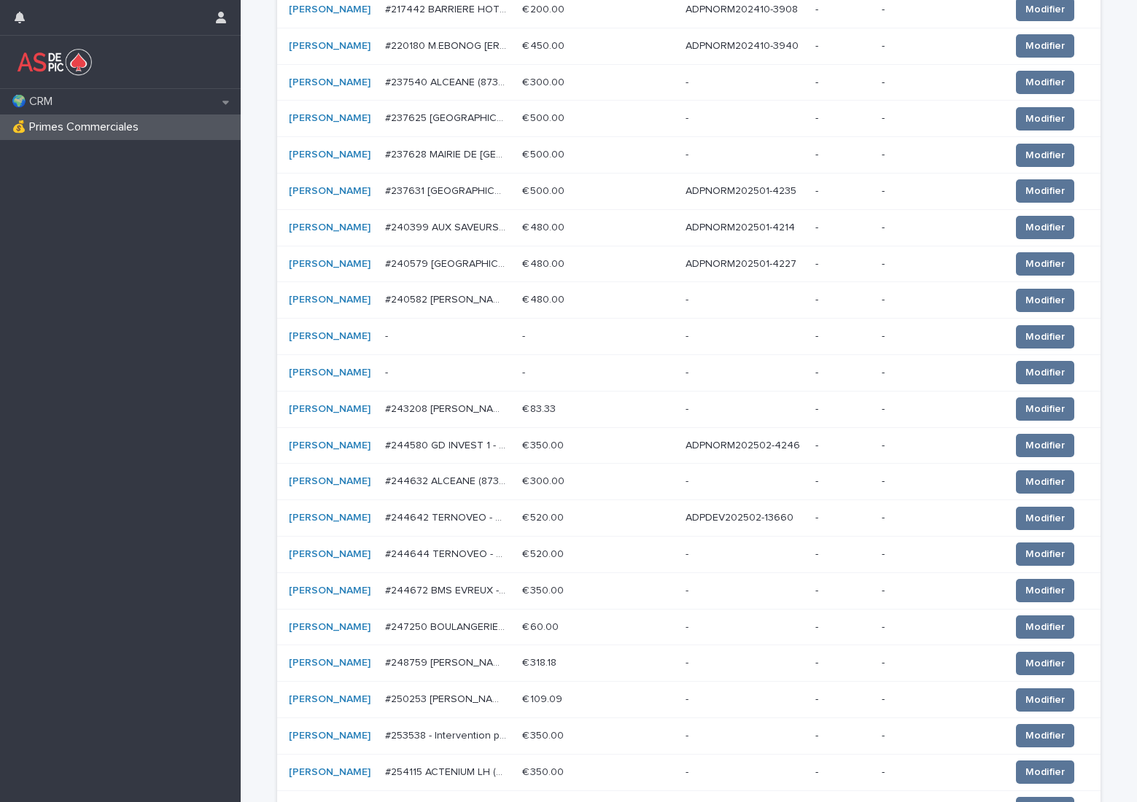
click at [758, 265] on p "ADPNORM202501-4227" at bounding box center [743, 262] width 114 height 15
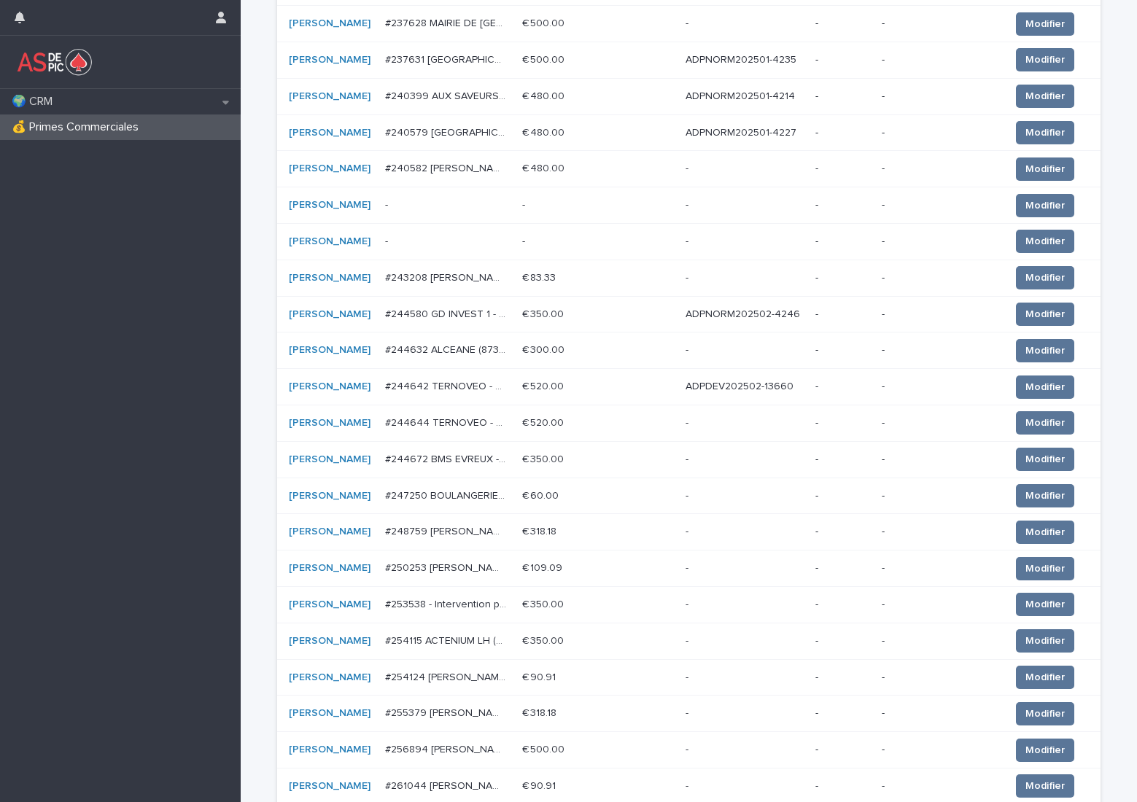
scroll to position [510, 0]
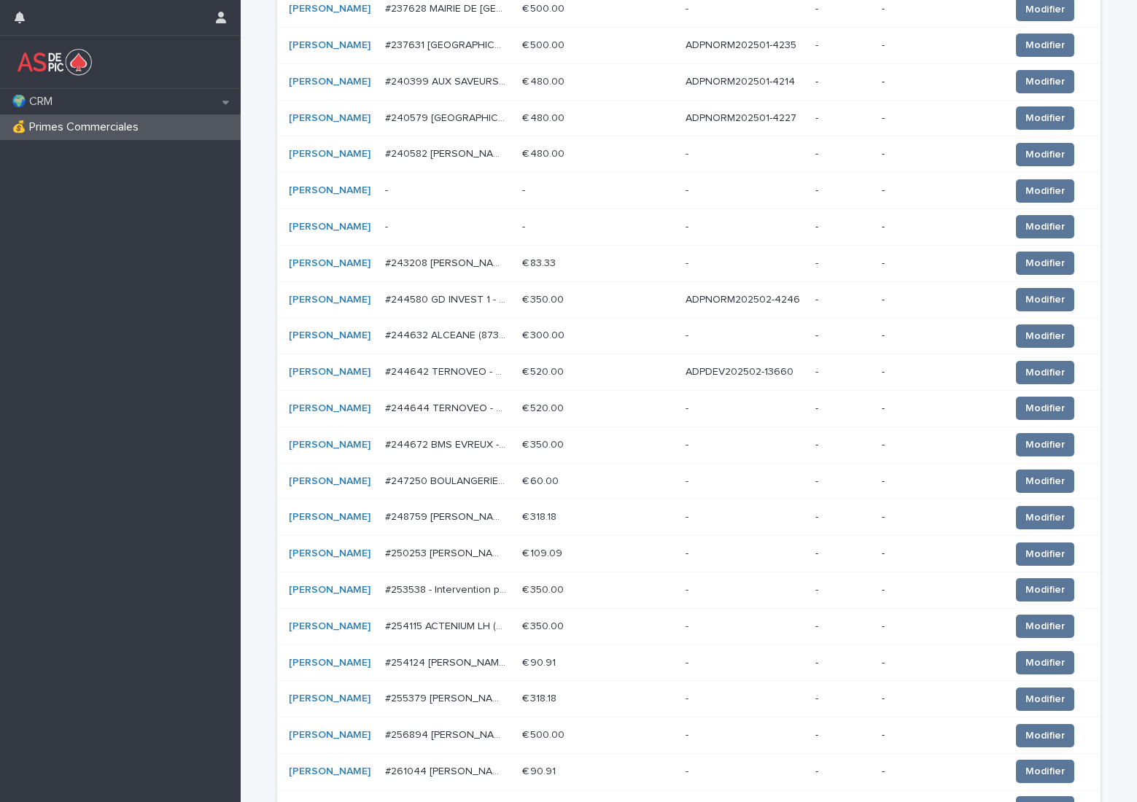
click at [763, 300] on p "ADPNORM202502-4246" at bounding box center [744, 298] width 117 height 15
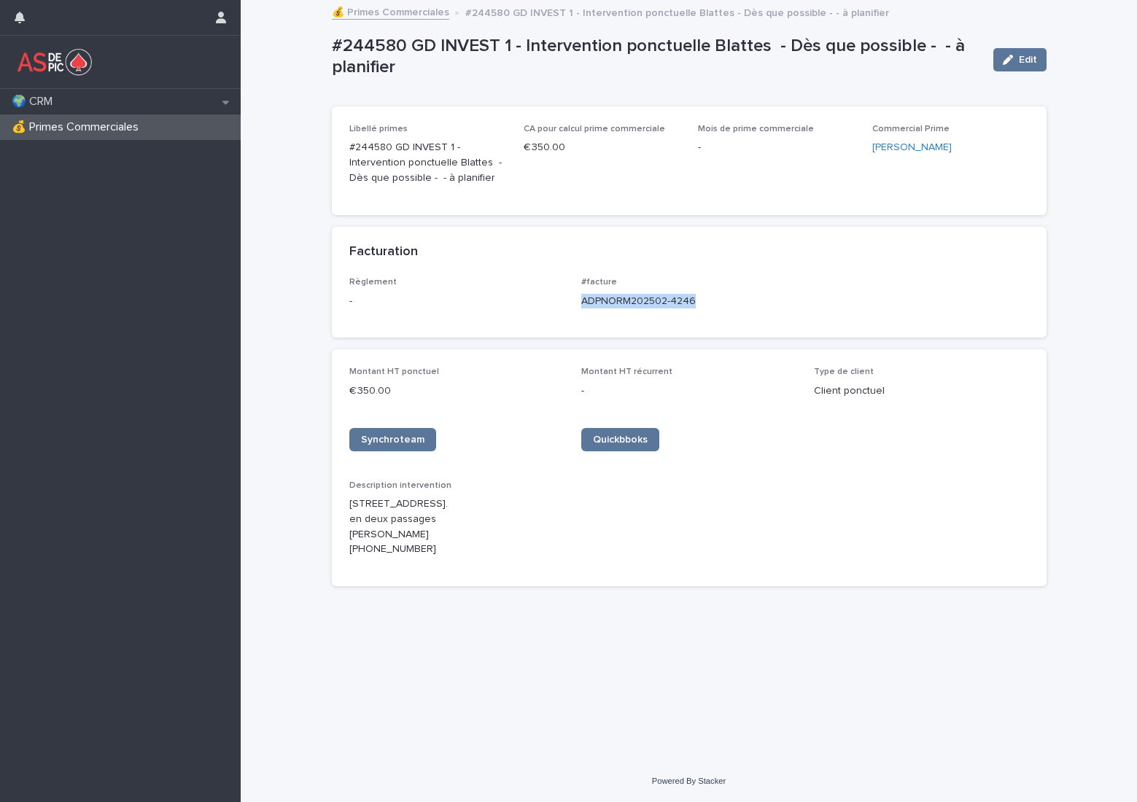
drag, startPoint x: 718, startPoint y: 302, endPoint x: 579, endPoint y: 300, distance: 139.3
click at [579, 300] on div "Règlement - #facture ADPNORM202502-4246" at bounding box center [689, 298] width 680 height 43
copy p "ADPNORM202502-4246"
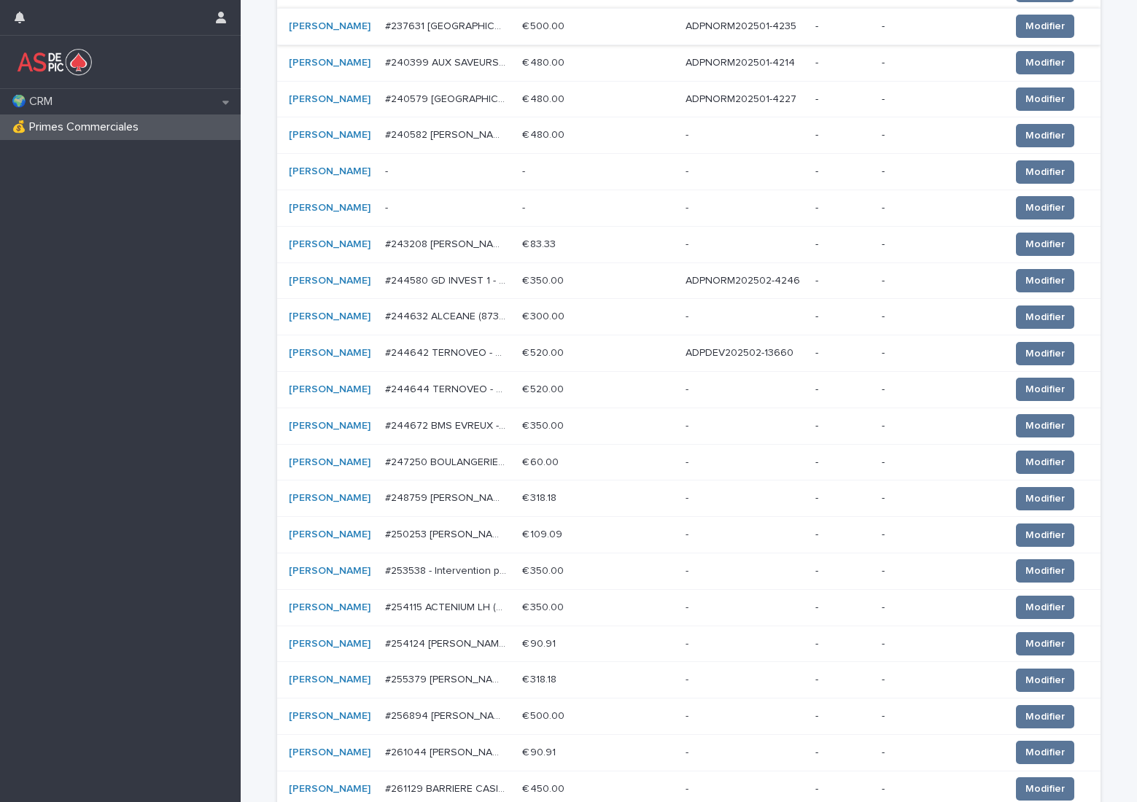
scroll to position [583, 0]
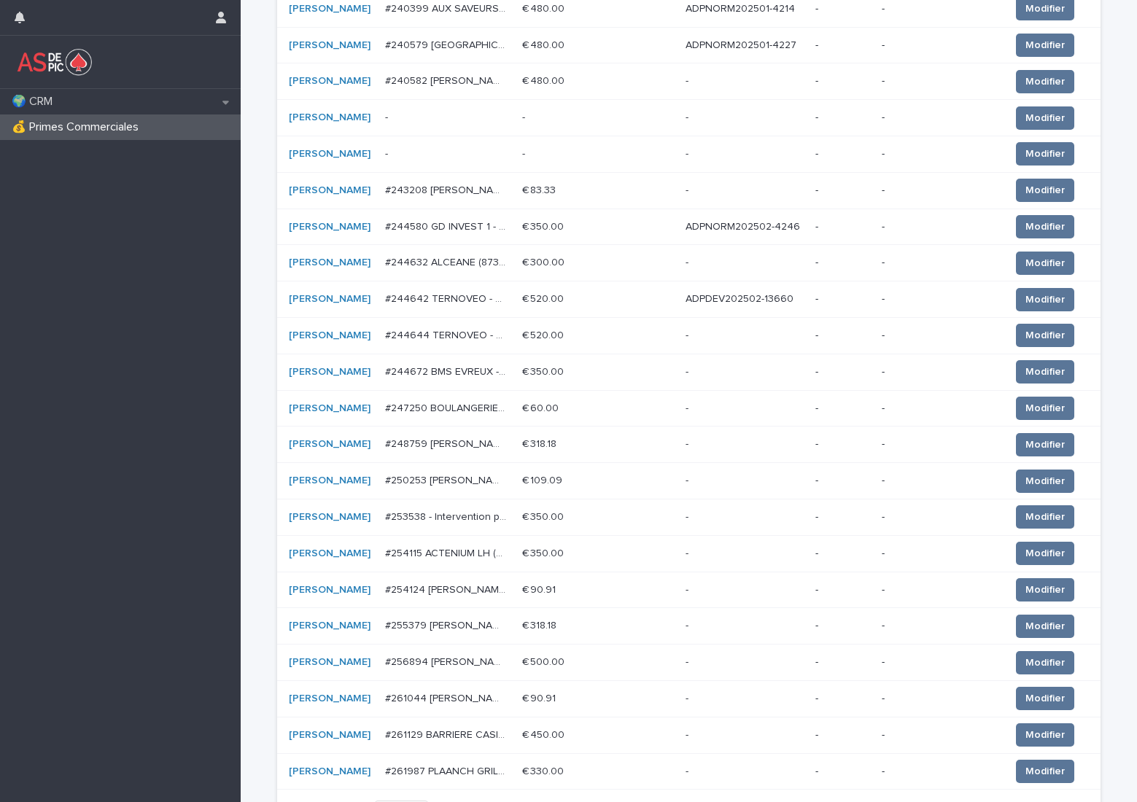
click at [753, 303] on p "ADPDEV202502-13660" at bounding box center [741, 297] width 111 height 15
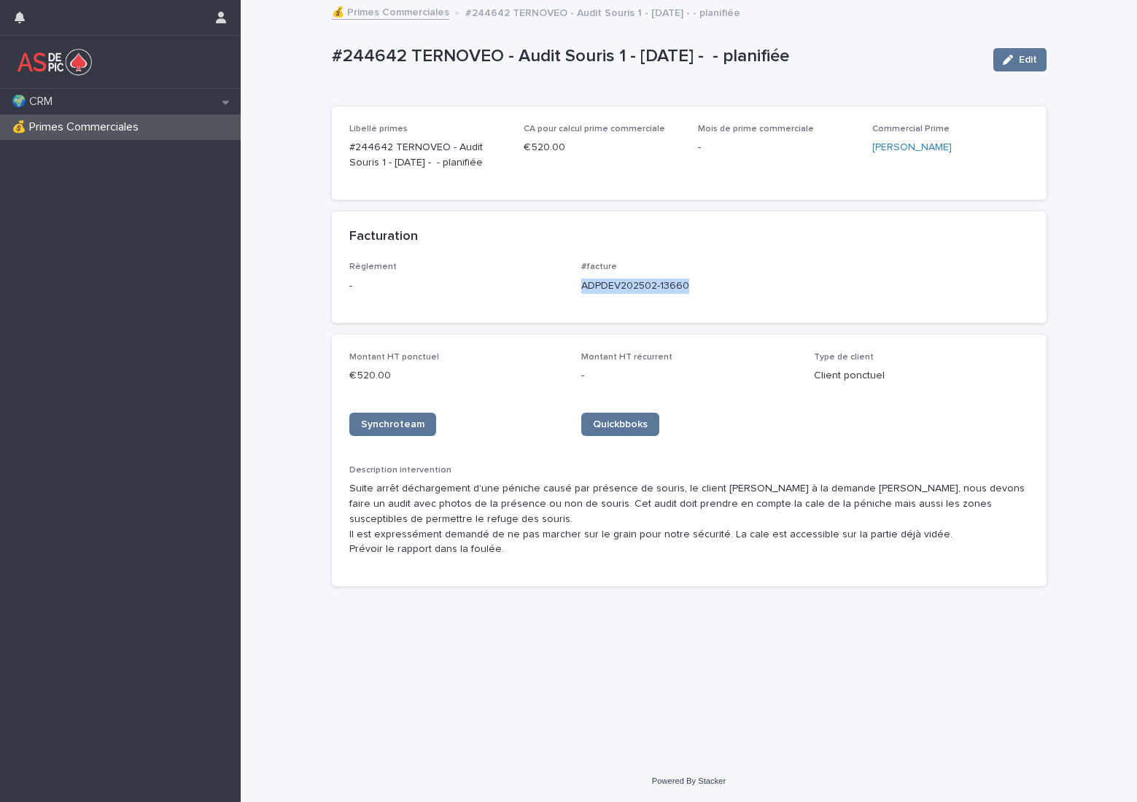
drag, startPoint x: 710, startPoint y: 287, endPoint x: 581, endPoint y: 295, distance: 128.6
click at [581, 295] on div "#facture ADPDEV202502-13660" at bounding box center [688, 283] width 215 height 43
copy p "ADPDEV202502-13660"
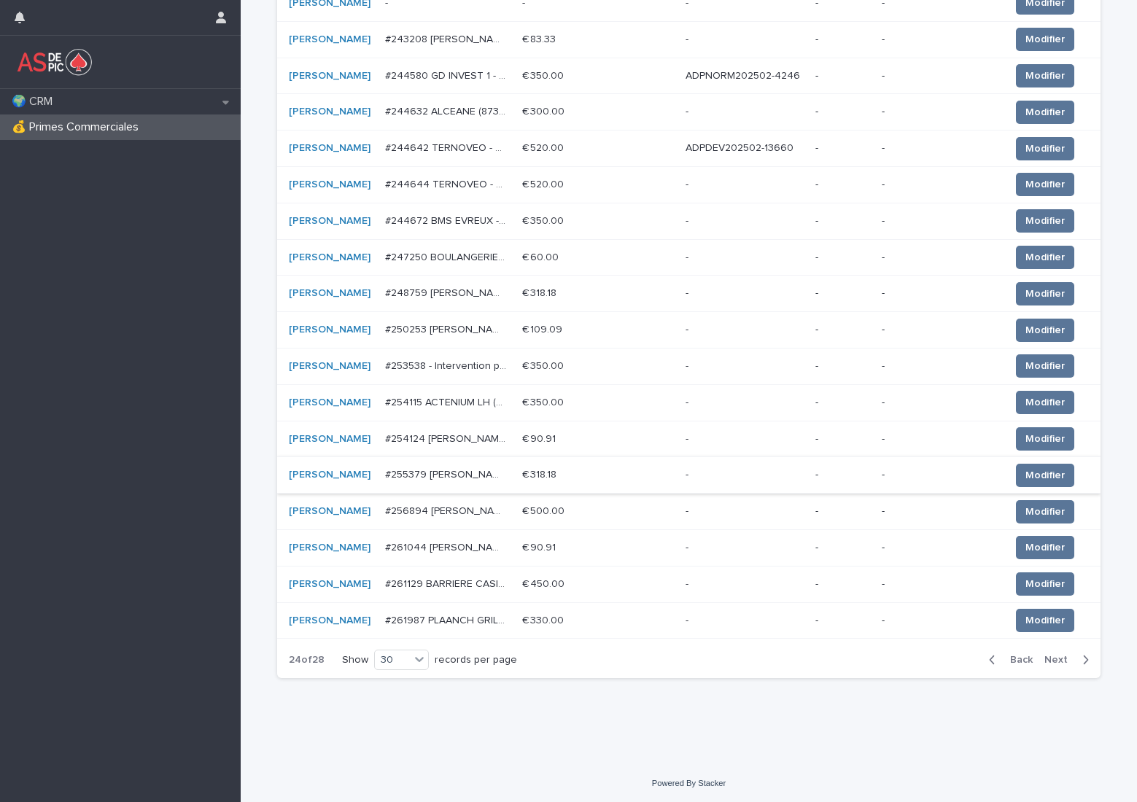
scroll to position [737, 0]
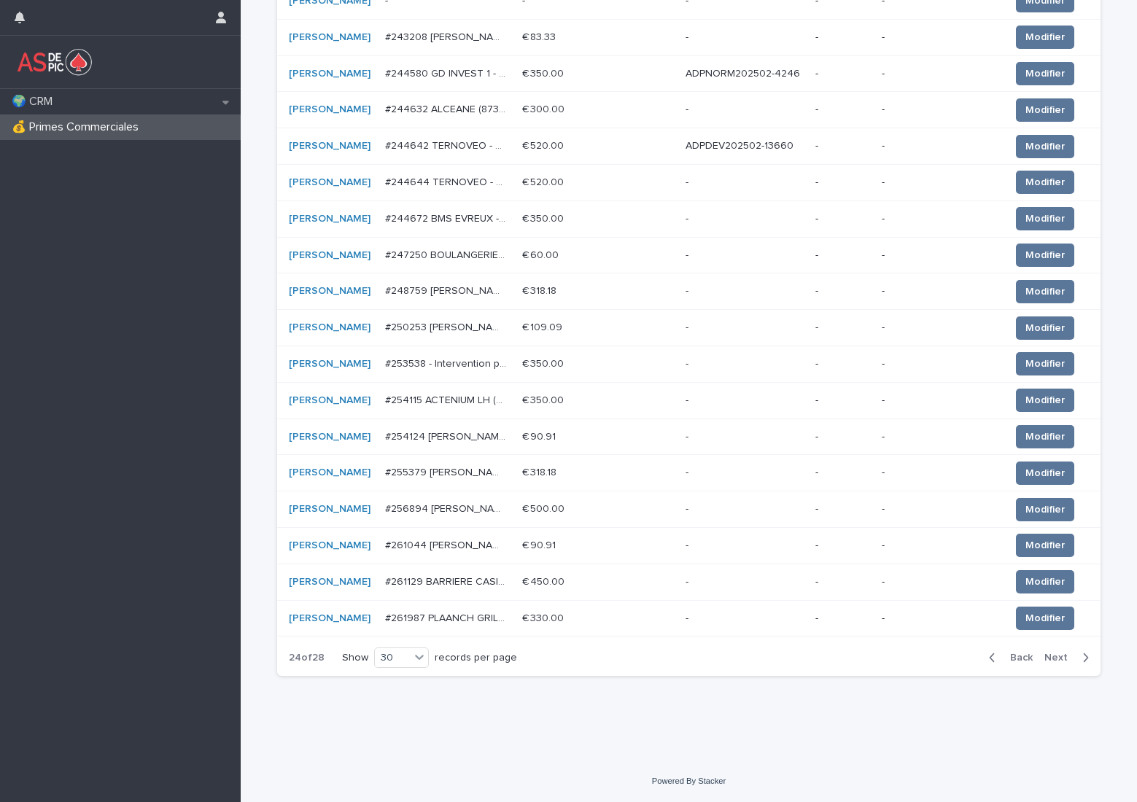
click at [1047, 659] on span "Next" at bounding box center [1060, 658] width 32 height 10
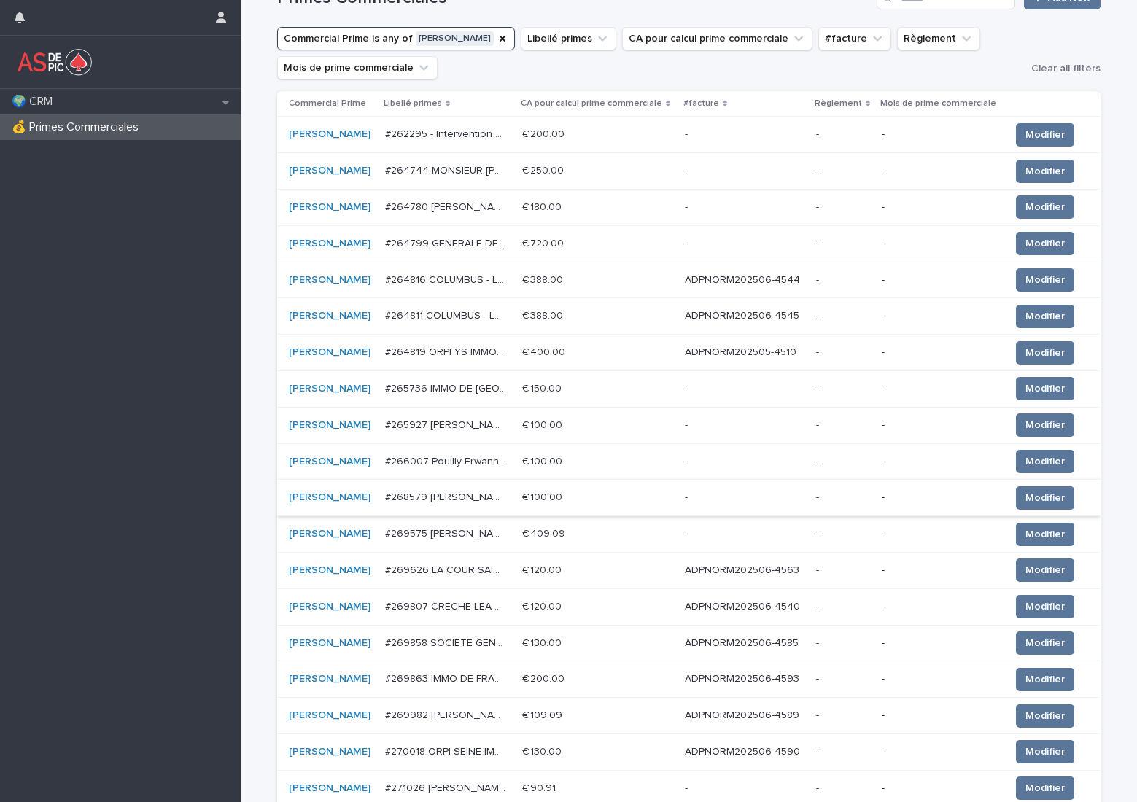
scroll to position [219, 0]
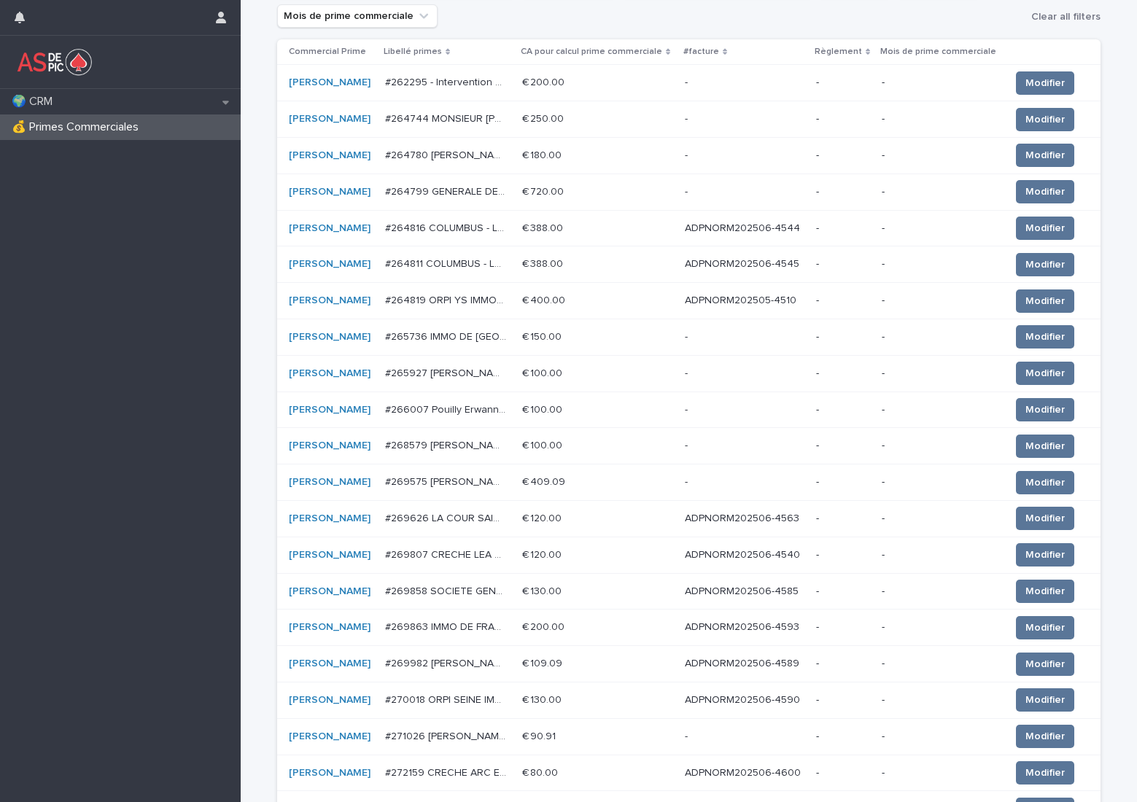
click at [764, 229] on p "ADPNORM202506-4544" at bounding box center [744, 227] width 118 height 15
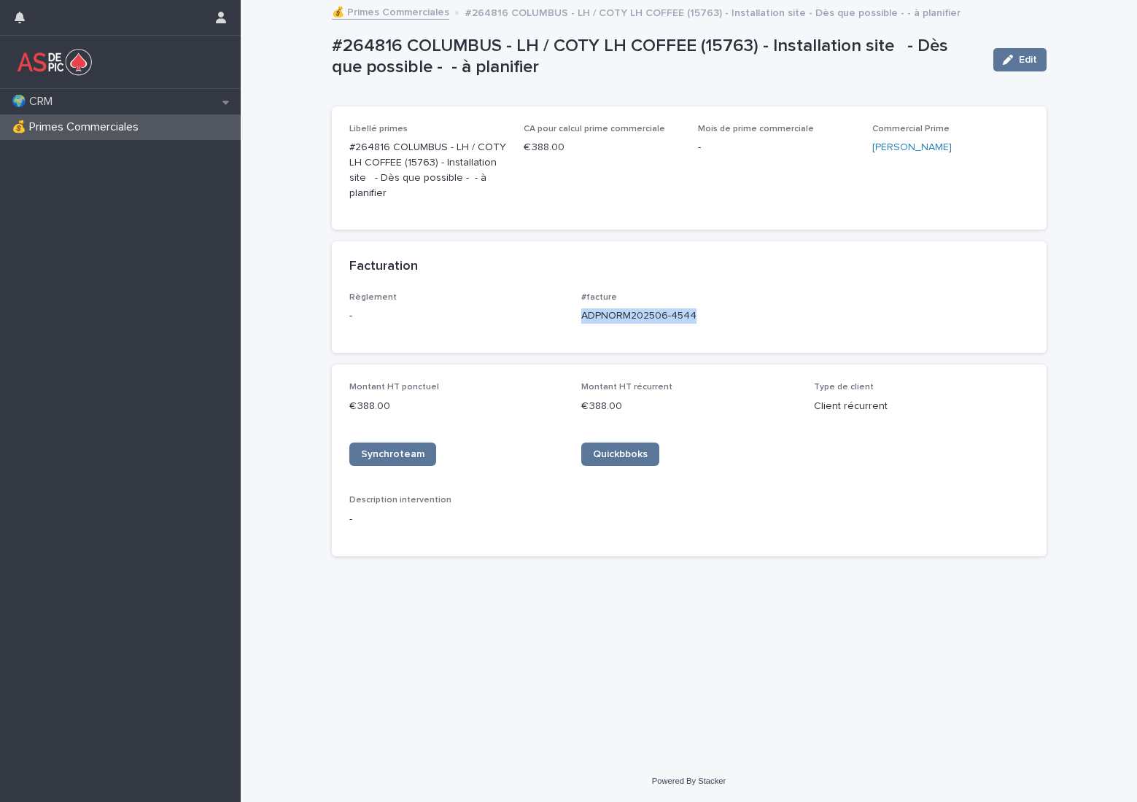
drag, startPoint x: 723, startPoint y: 315, endPoint x: 579, endPoint y: 319, distance: 143.7
click at [579, 319] on div "Règlement - #facture ADPNORM202506-4544" at bounding box center [689, 313] width 680 height 43
copy p "ADPNORM202506-4544"
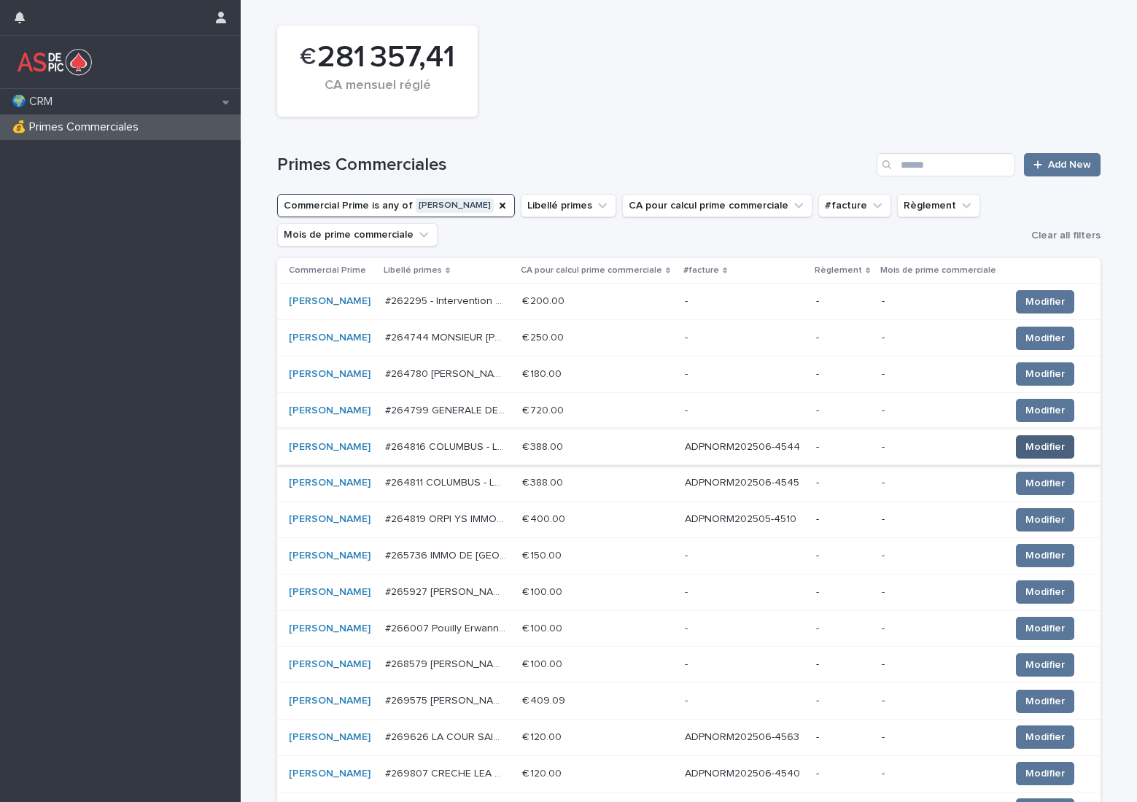
click at [1025, 445] on span "Modifier" at bounding box center [1044, 447] width 39 height 15
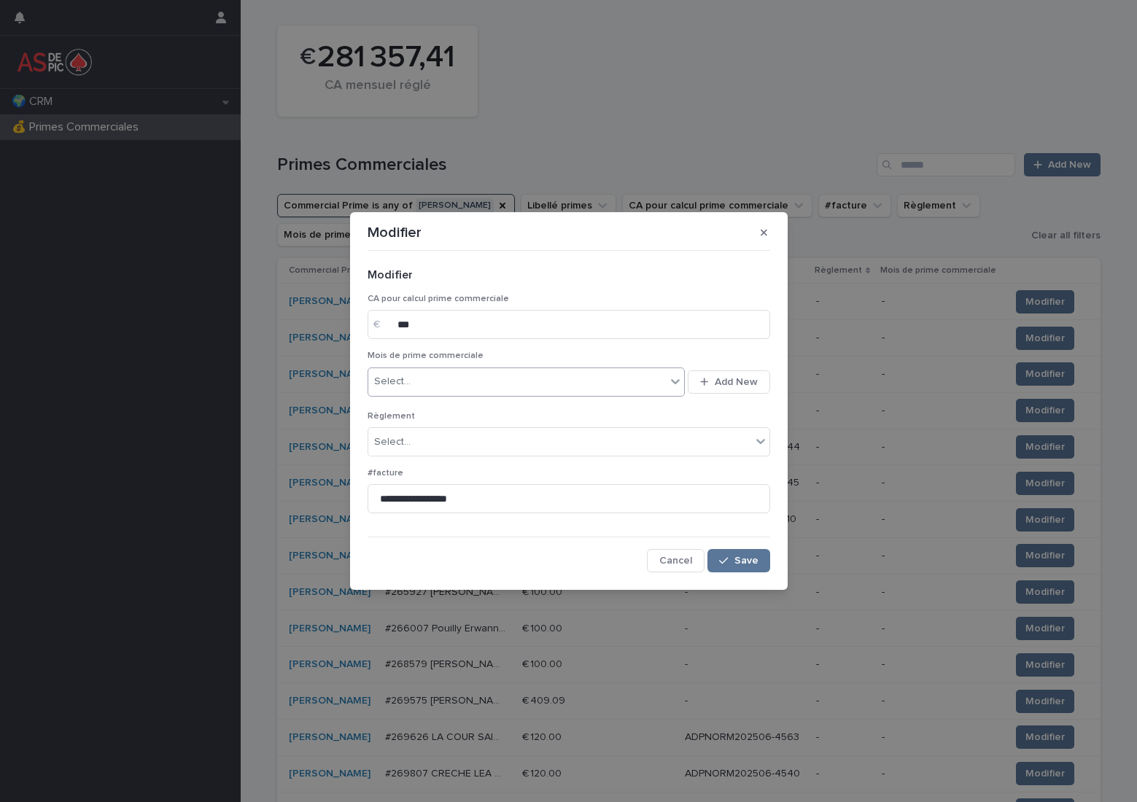
click at [438, 387] on div "Select..." at bounding box center [517, 382] width 298 height 24
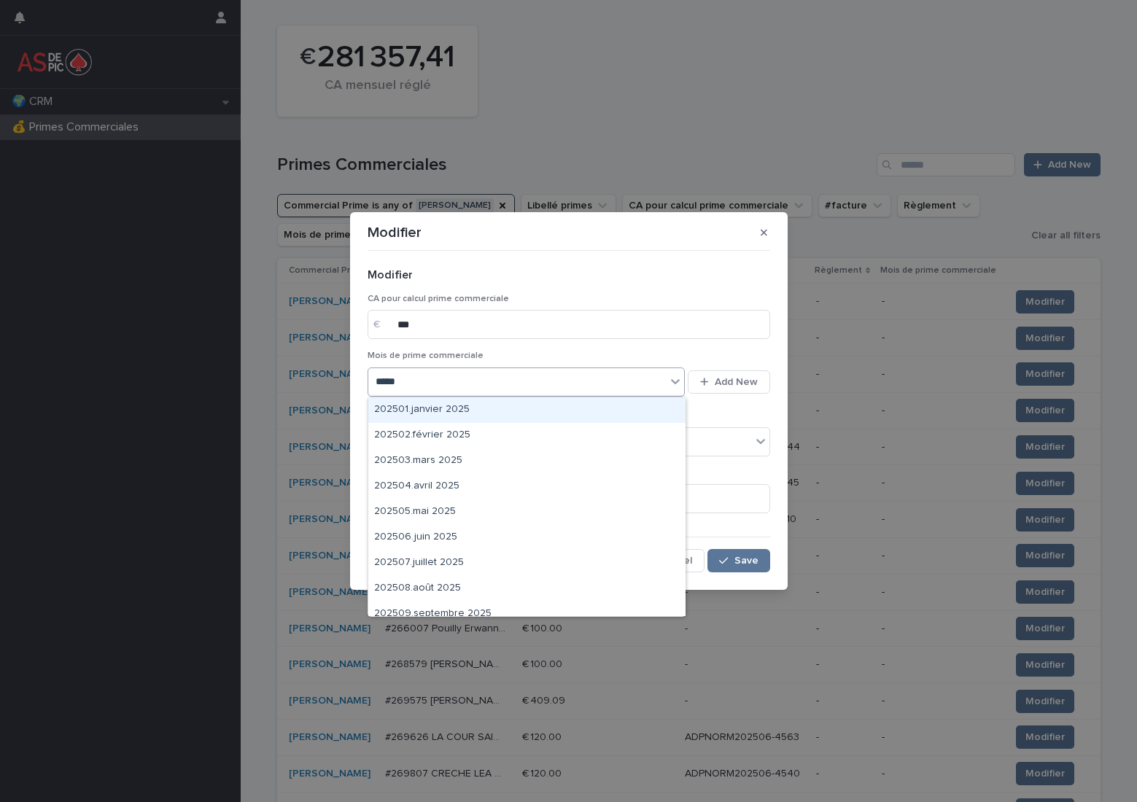
type input "******"
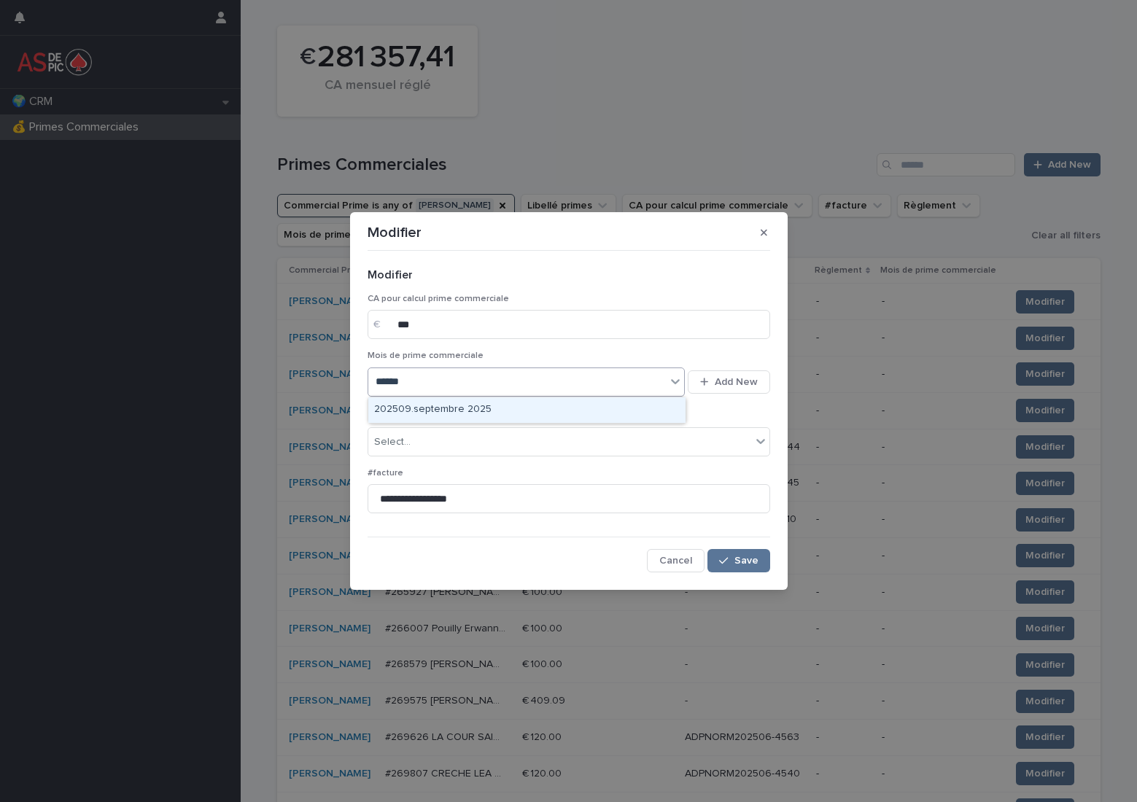
click at [424, 409] on div "202509.septembre 2025" at bounding box center [526, 410] width 317 height 26
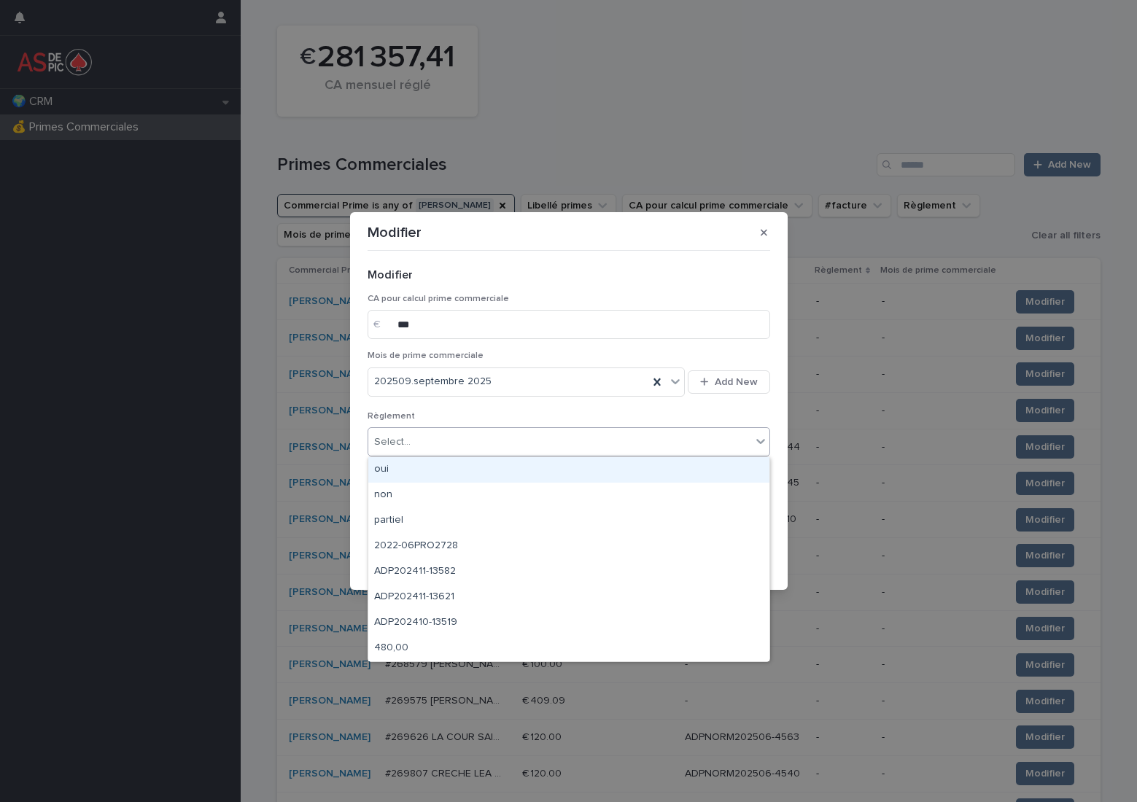
click at [417, 446] on div "Select..." at bounding box center [559, 442] width 383 height 24
click at [432, 468] on div "oui" at bounding box center [568, 470] width 401 height 26
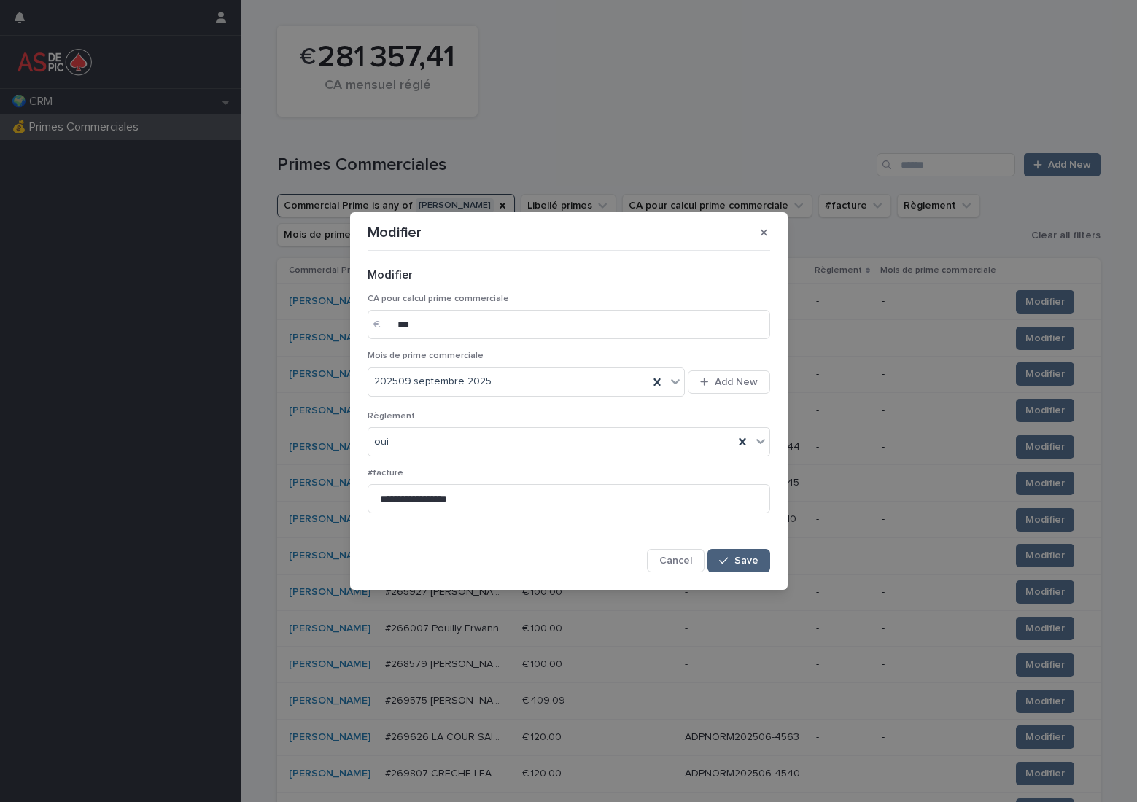
click at [753, 556] on span "Save" at bounding box center [746, 561] width 24 height 10
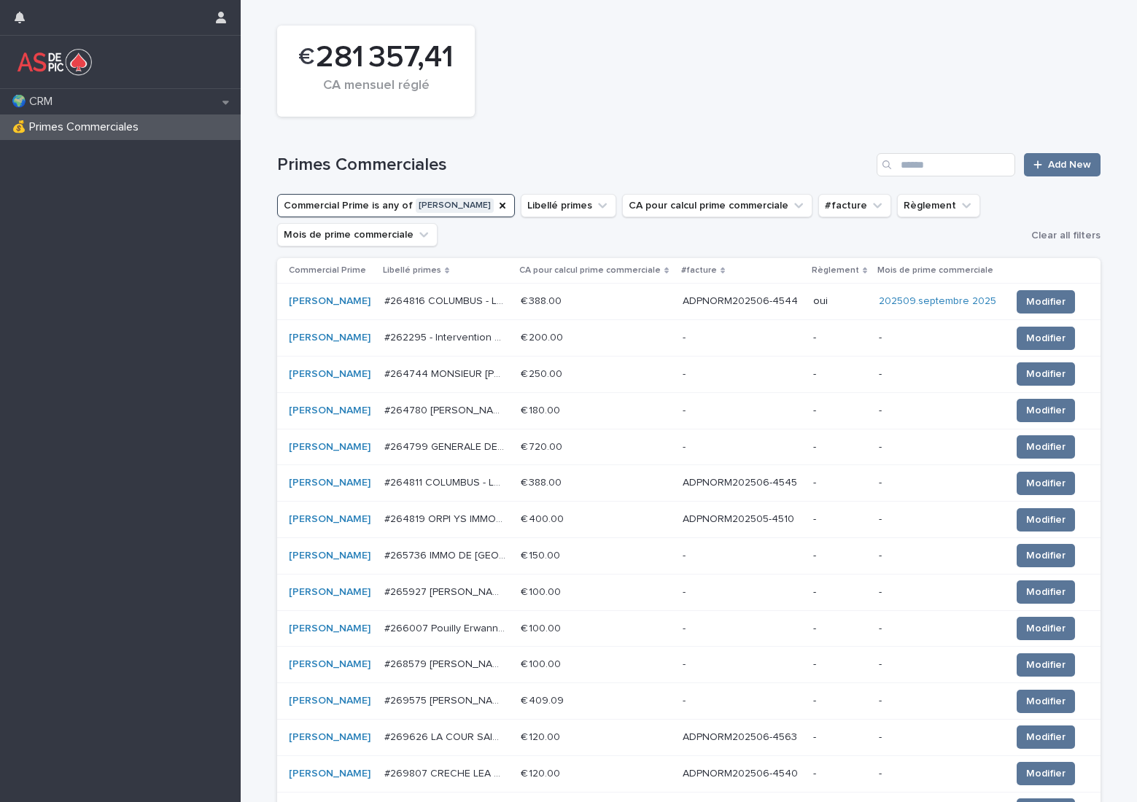
click at [764, 478] on p "ADPNORM202506-4545" at bounding box center [741, 481] width 117 height 15
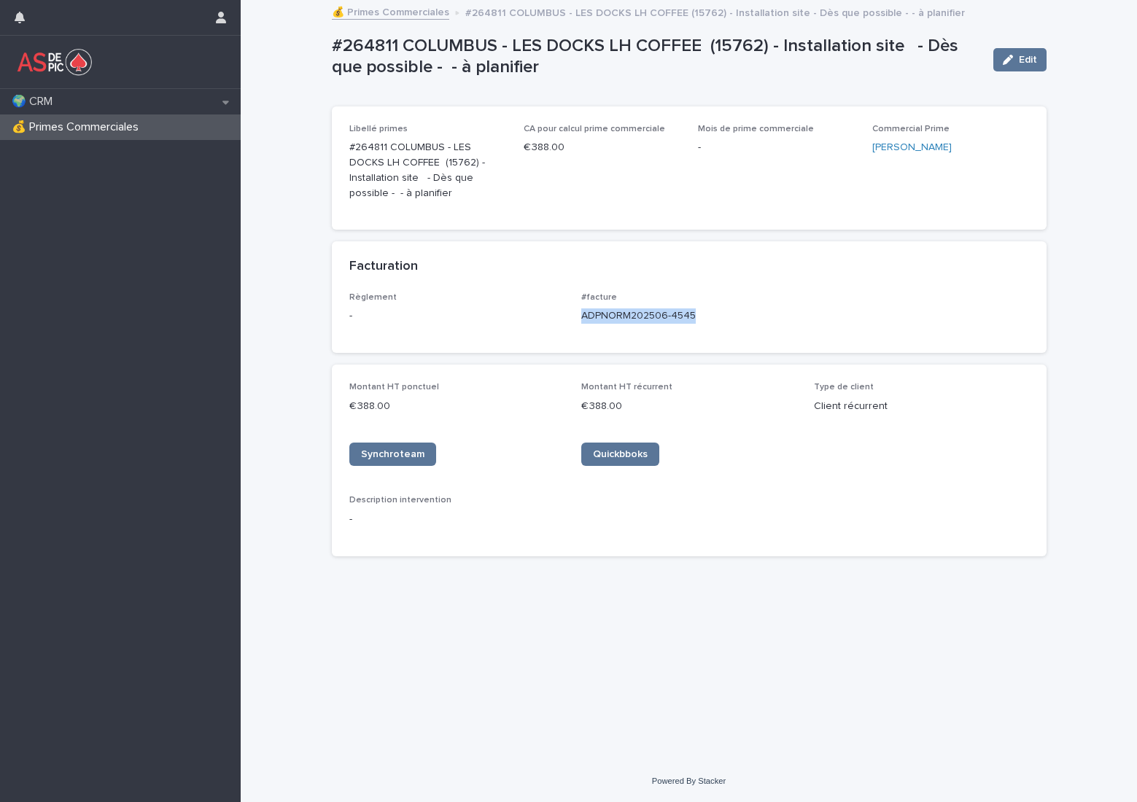
drag, startPoint x: 705, startPoint y: 314, endPoint x: 580, endPoint y: 319, distance: 125.5
click at [580, 319] on div "Règlement - #facture ADPNORM202506-4545" at bounding box center [689, 313] width 680 height 43
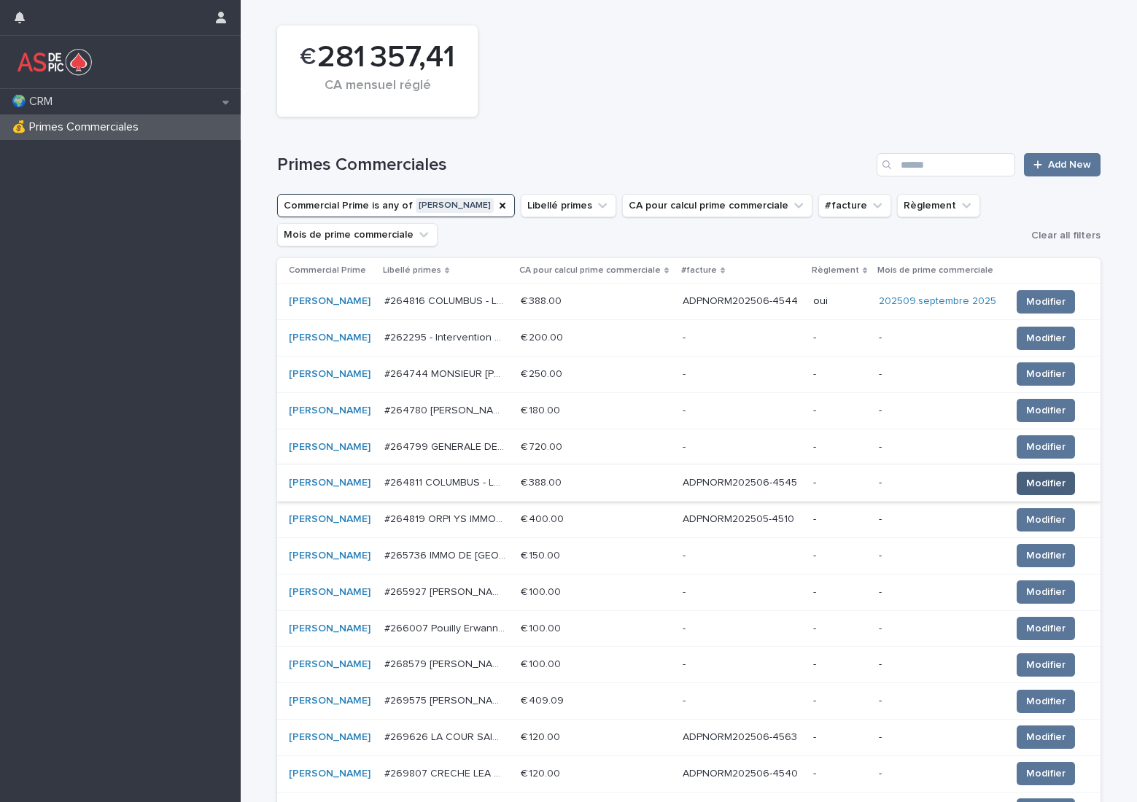
click at [1039, 481] on span "Modifier" at bounding box center [1045, 483] width 39 height 15
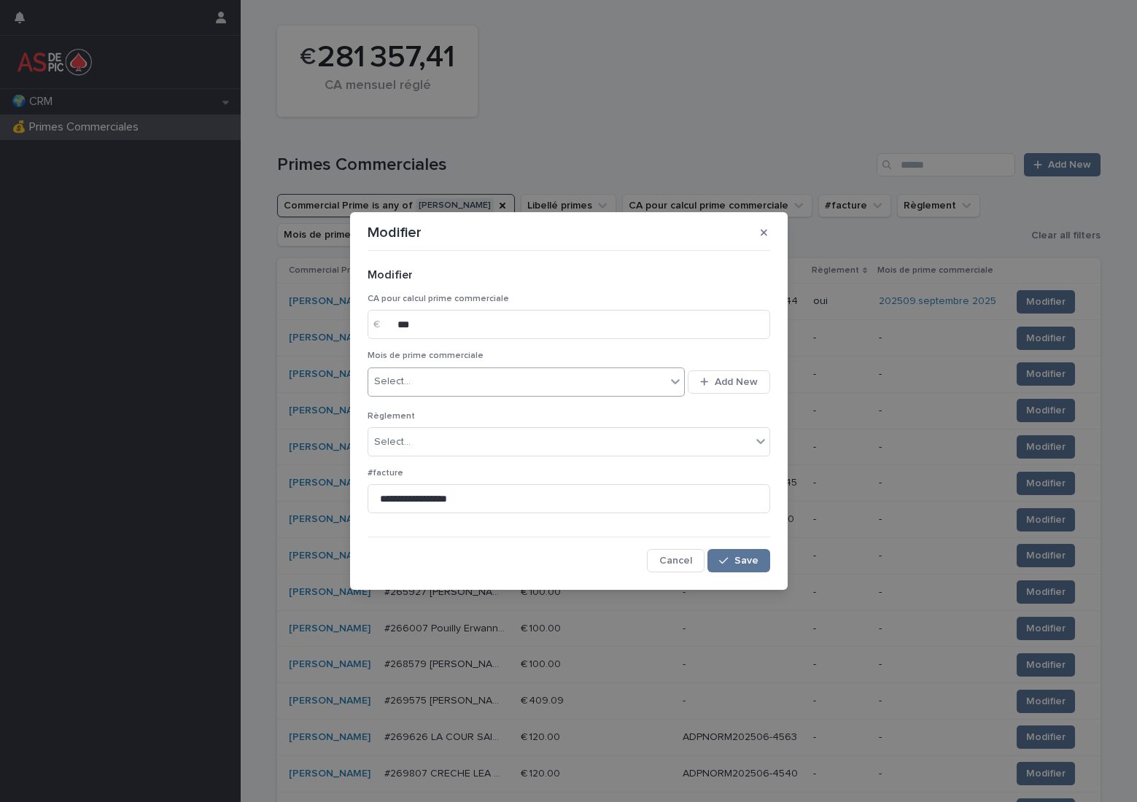
click at [483, 383] on div "Select..." at bounding box center [517, 382] width 298 height 24
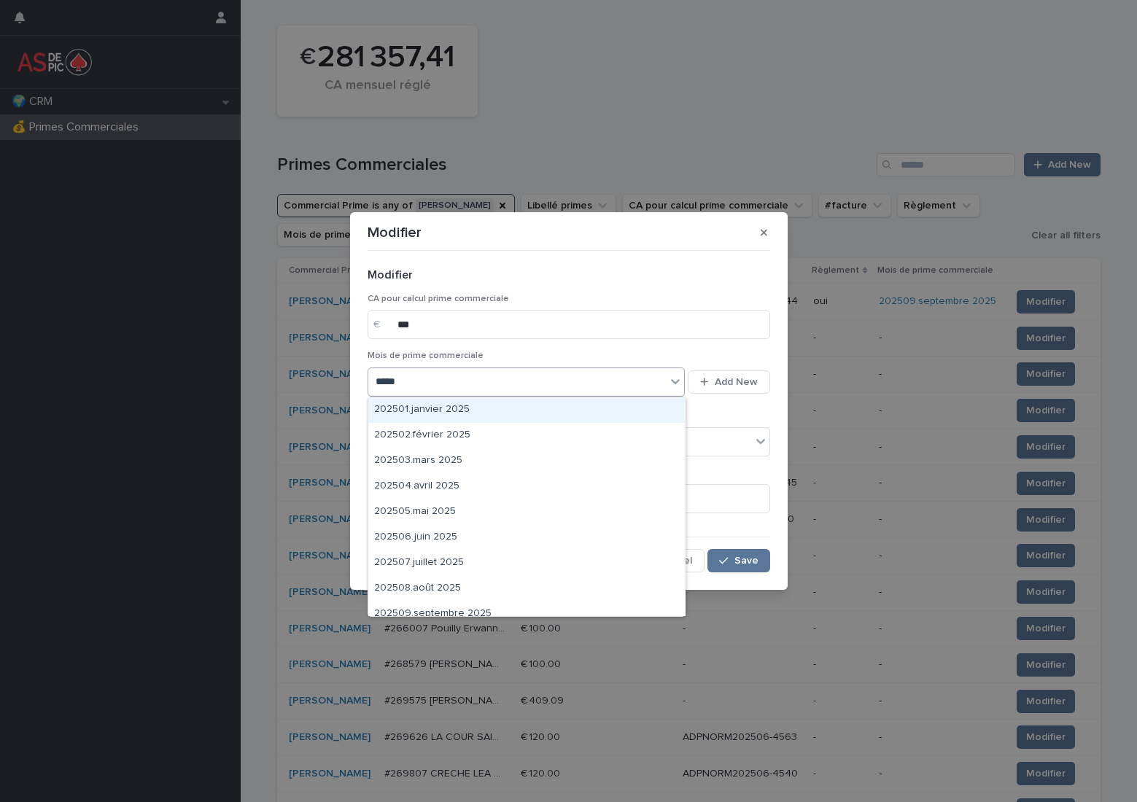
type input "******"
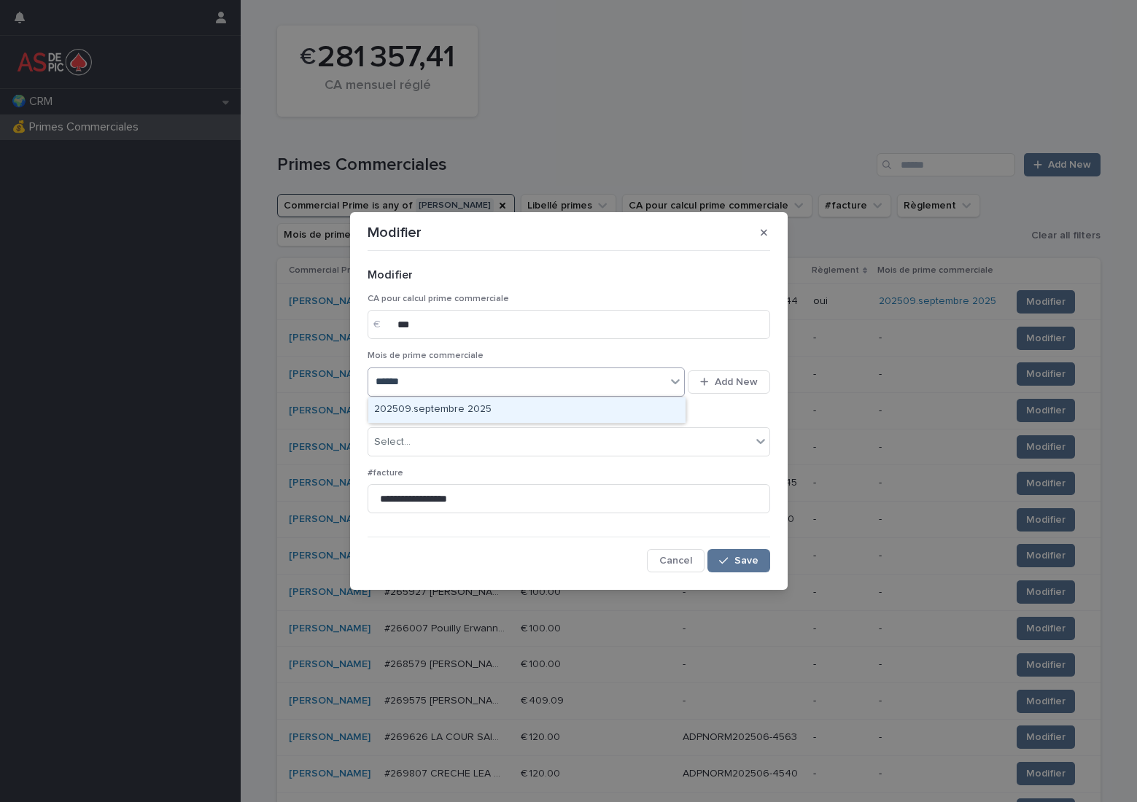
click at [465, 421] on div "202509.septembre 2025" at bounding box center [526, 410] width 317 height 26
click at [464, 439] on div "Select..." at bounding box center [559, 442] width 383 height 24
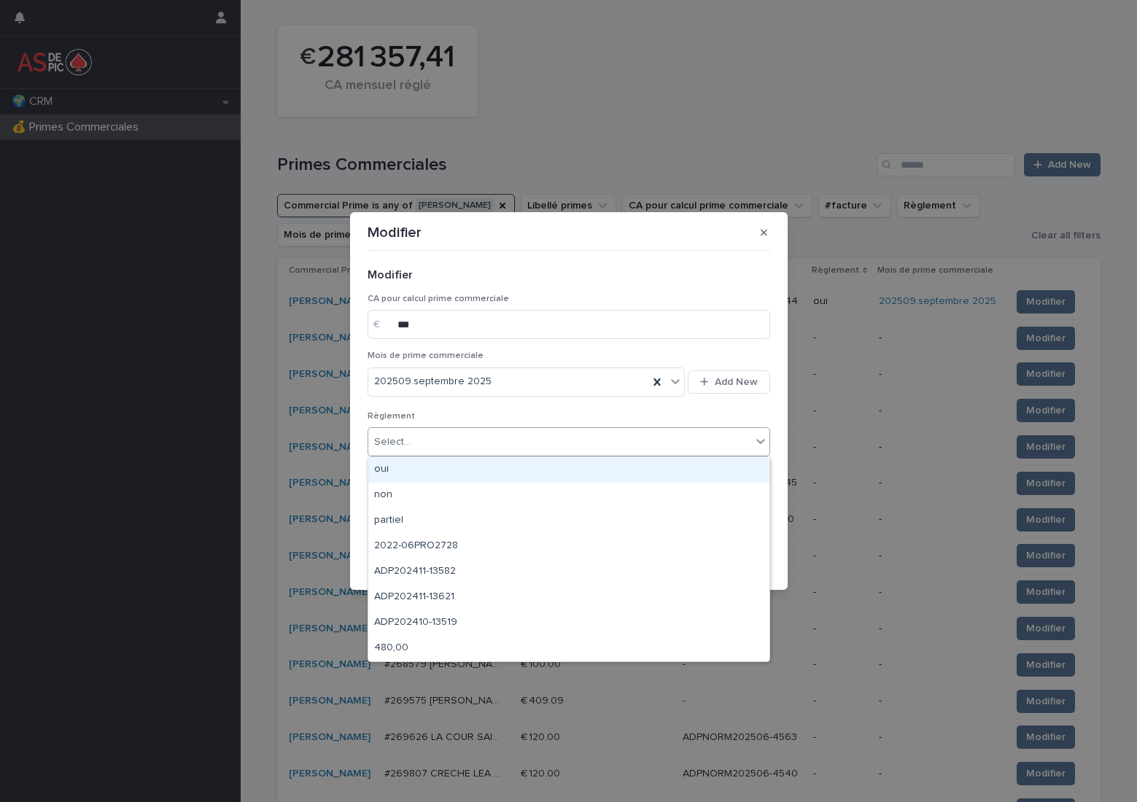
click at [472, 465] on div "oui" at bounding box center [568, 470] width 401 height 26
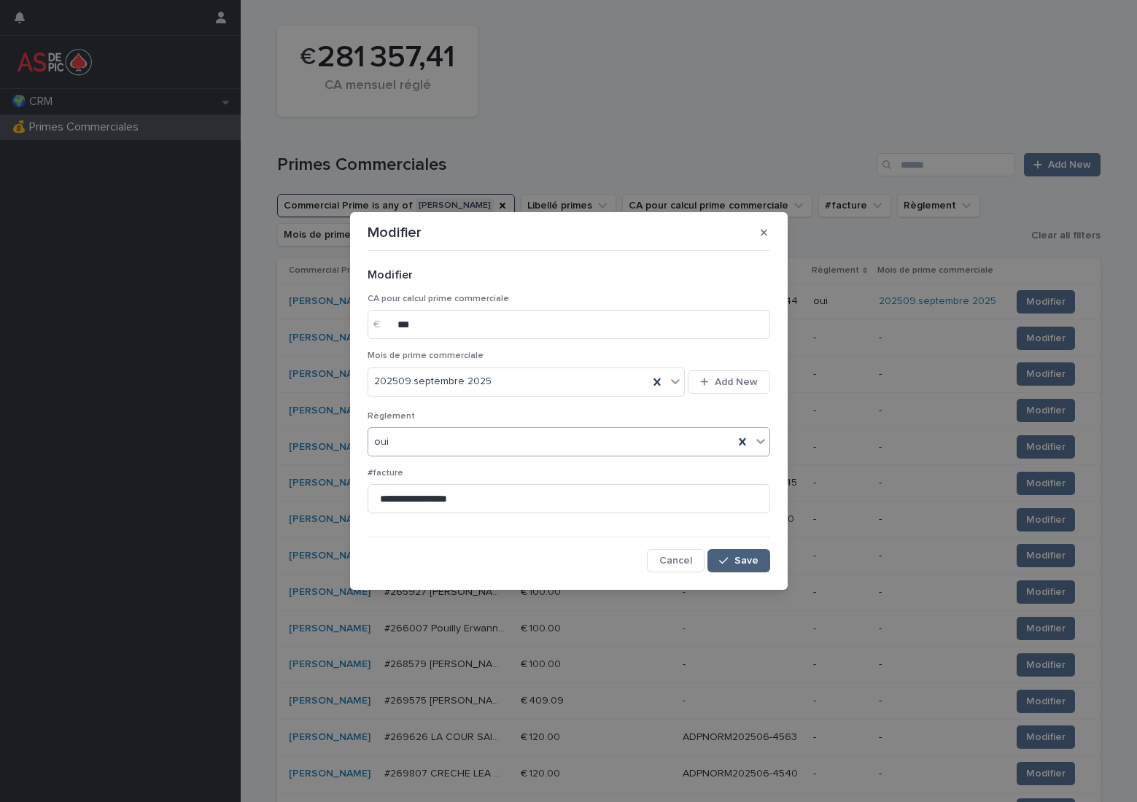
click at [744, 553] on button "Save" at bounding box center [738, 560] width 62 height 23
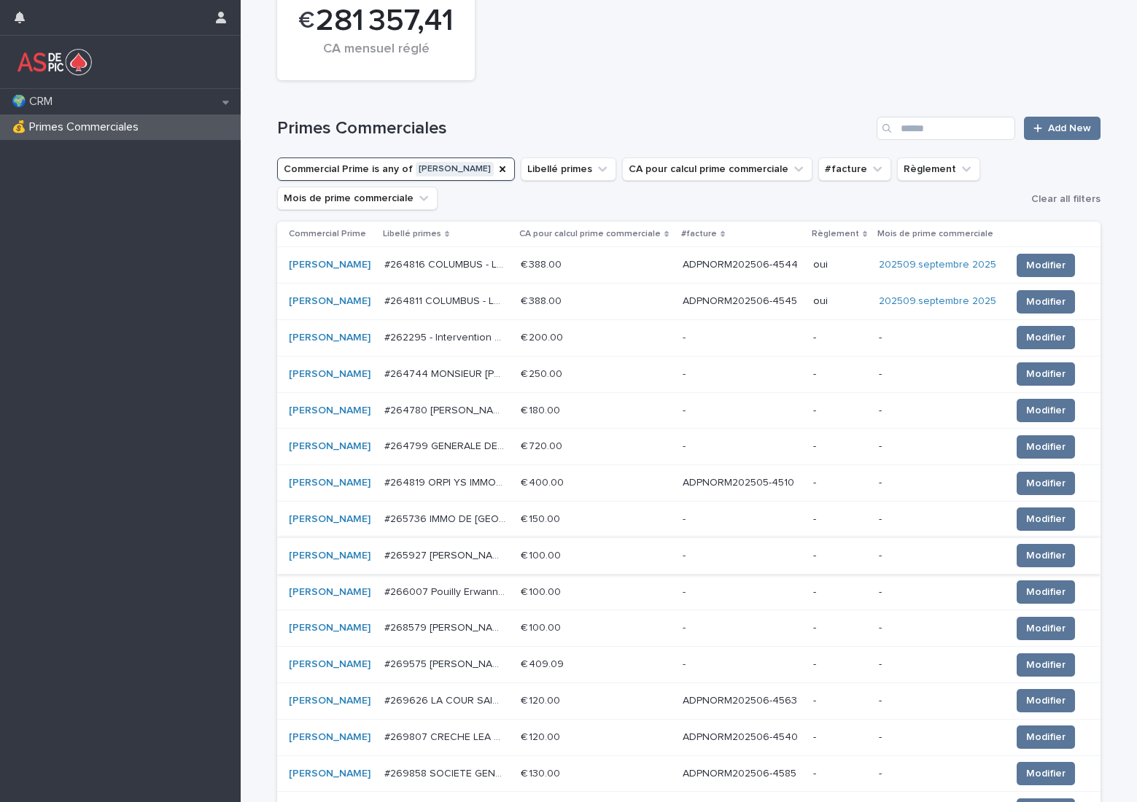
scroll to position [73, 0]
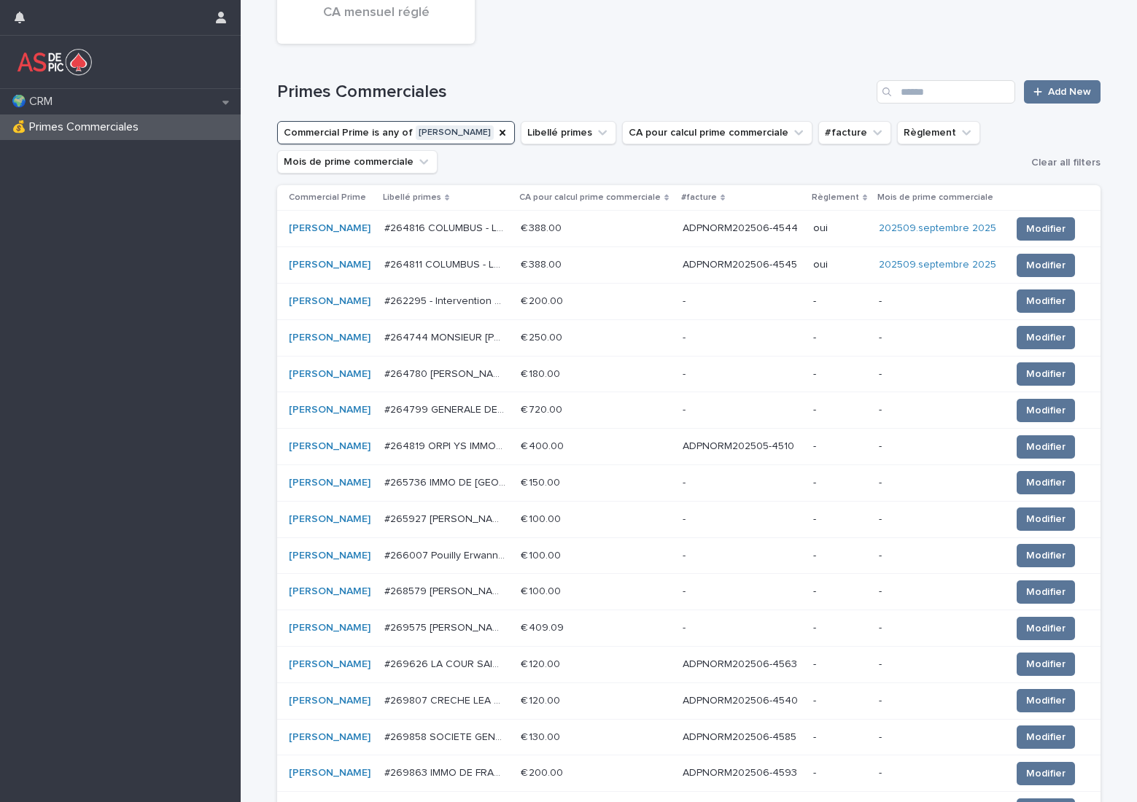
click at [743, 449] on p "ADPNORM202505-4510" at bounding box center [740, 445] width 114 height 15
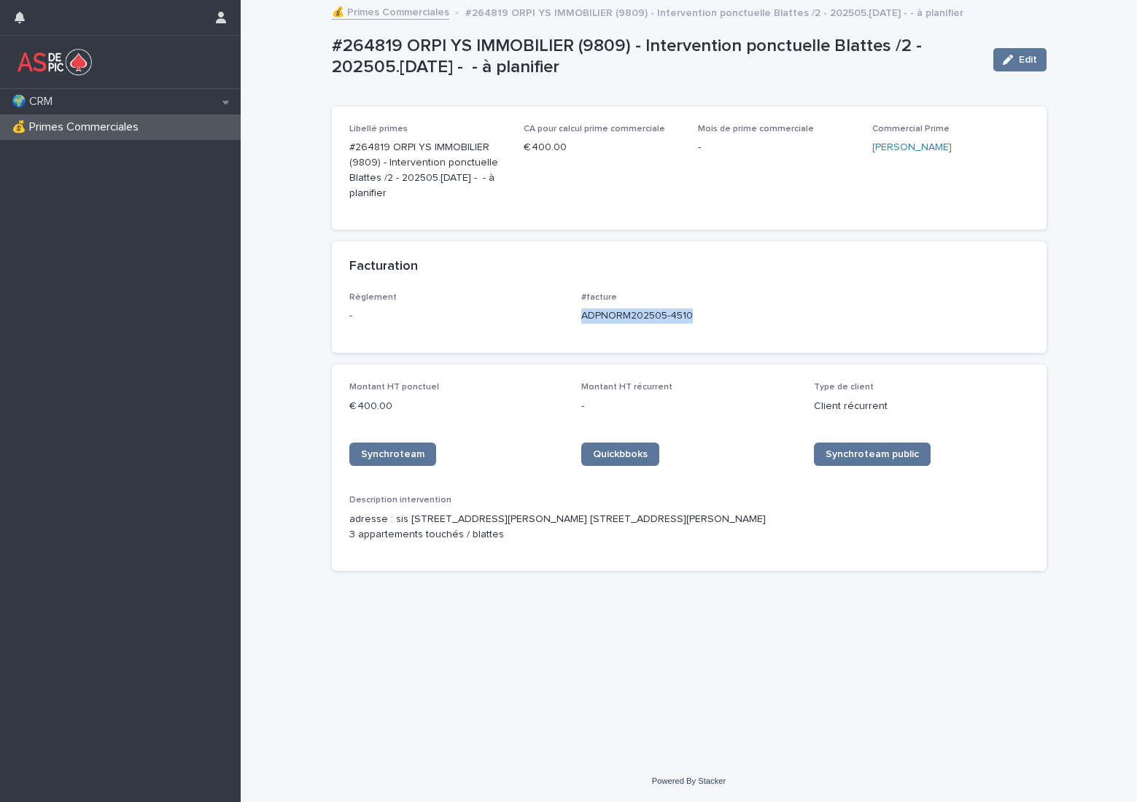
drag, startPoint x: 710, startPoint y: 317, endPoint x: 581, endPoint y: 321, distance: 129.1
click at [581, 321] on p "ADPNORM202505-4510" at bounding box center [688, 315] width 215 height 15
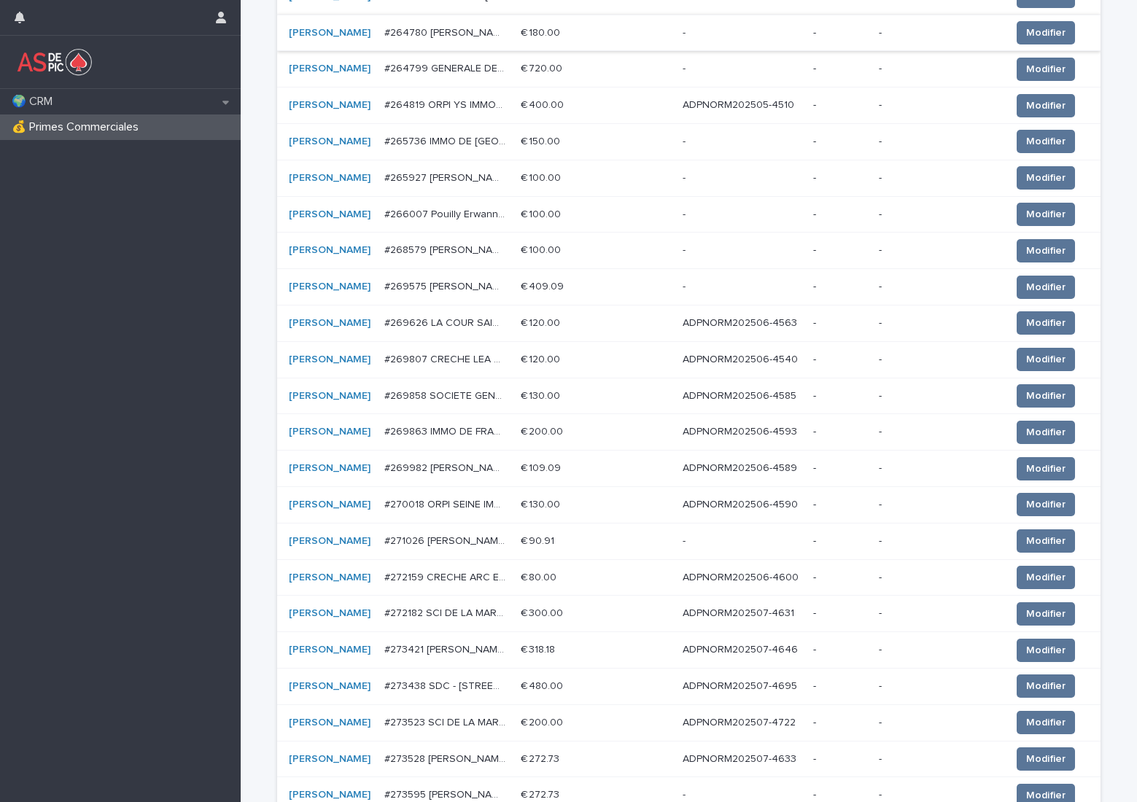
scroll to position [438, 0]
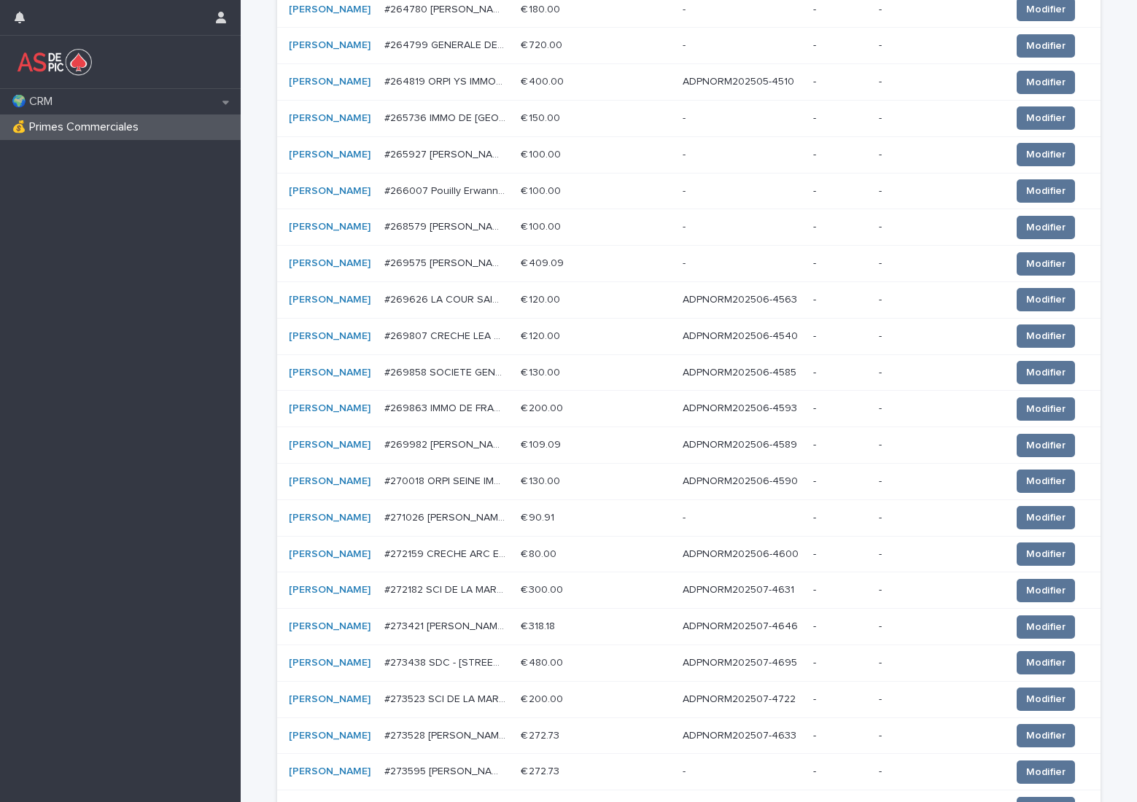
click at [730, 300] on p "ADPNORM202506-4563" at bounding box center [741, 298] width 117 height 15
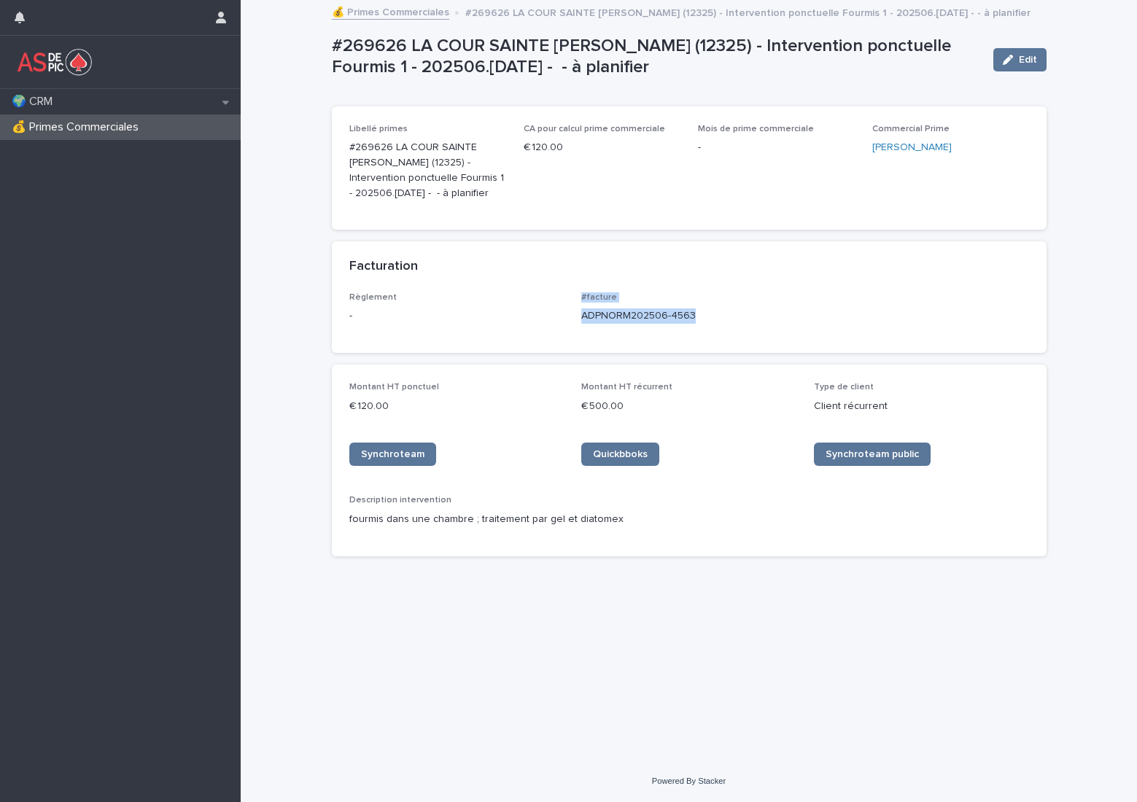
drag, startPoint x: 708, startPoint y: 318, endPoint x: 572, endPoint y: 321, distance: 136.4
click at [572, 321] on div "Règlement - #facture ADPNORM202506-4563" at bounding box center [689, 313] width 680 height 43
click at [731, 314] on p "ADPNORM202506-4563" at bounding box center [688, 315] width 215 height 15
drag, startPoint x: 716, startPoint y: 317, endPoint x: 580, endPoint y: 321, distance: 136.4
click at [580, 321] on div "Règlement - #facture ADPNORM202506-4563" at bounding box center [689, 313] width 680 height 43
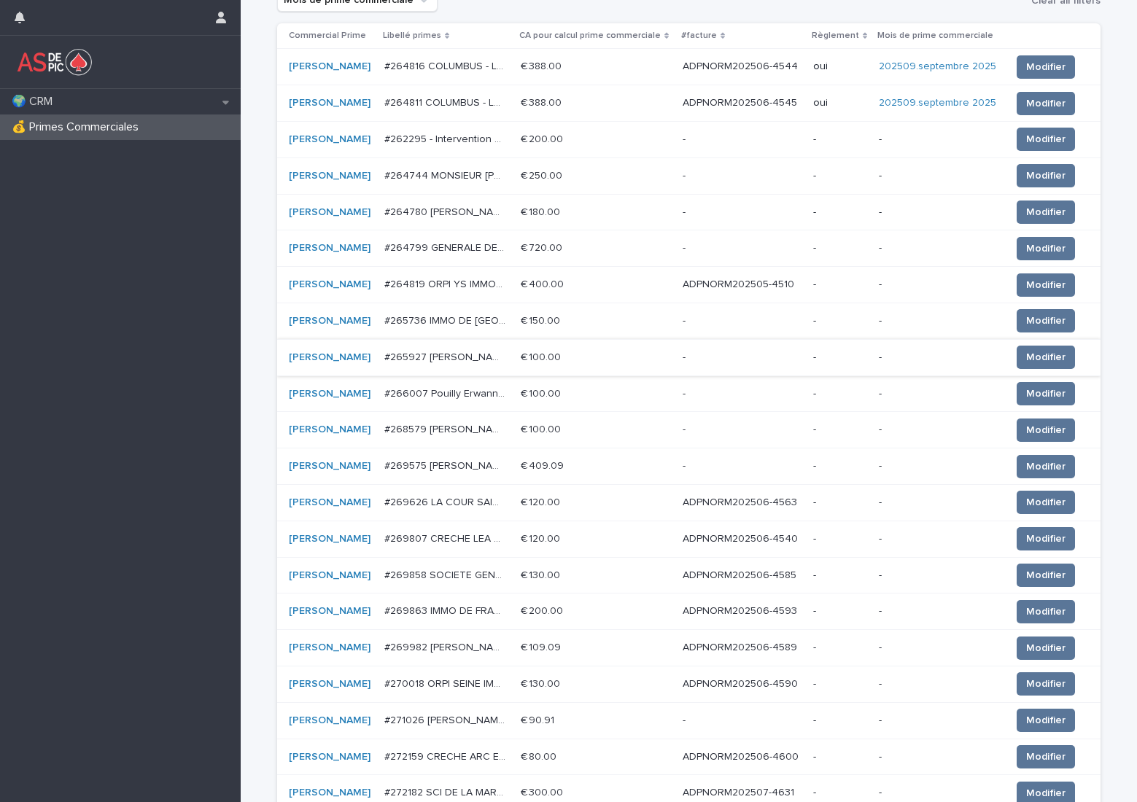
scroll to position [292, 0]
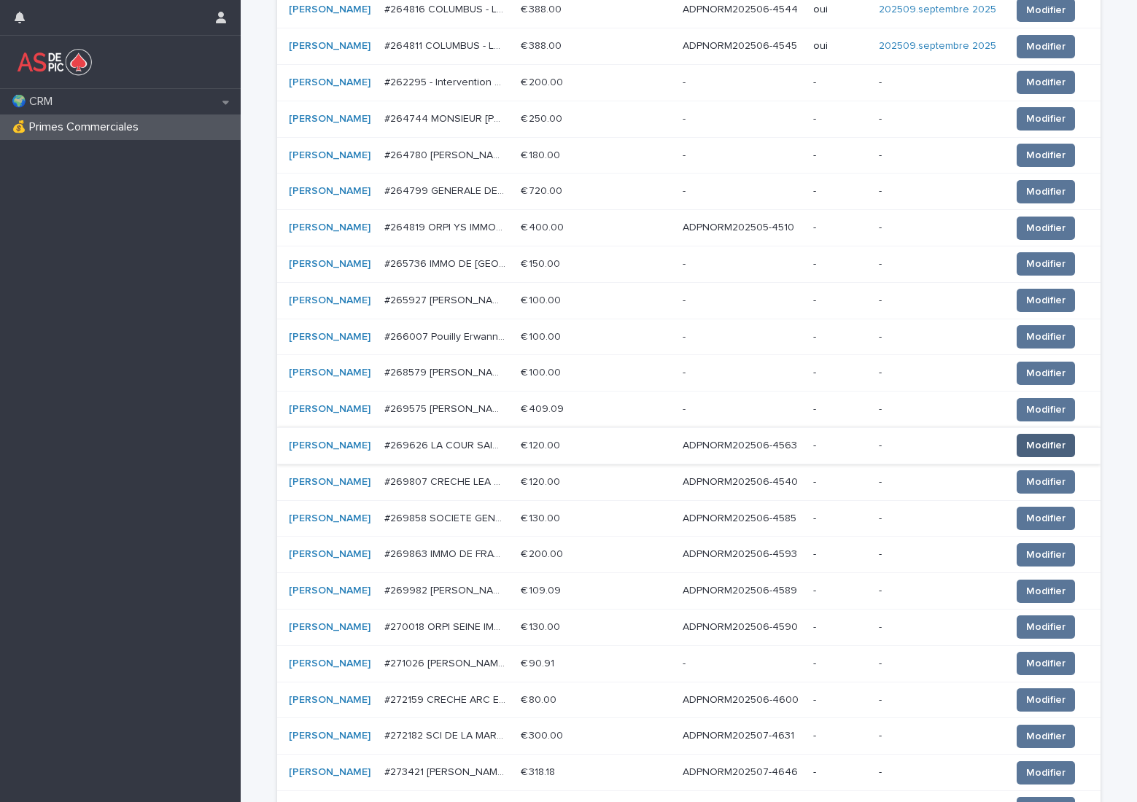
click at [1040, 441] on span "Modifier" at bounding box center [1045, 445] width 39 height 15
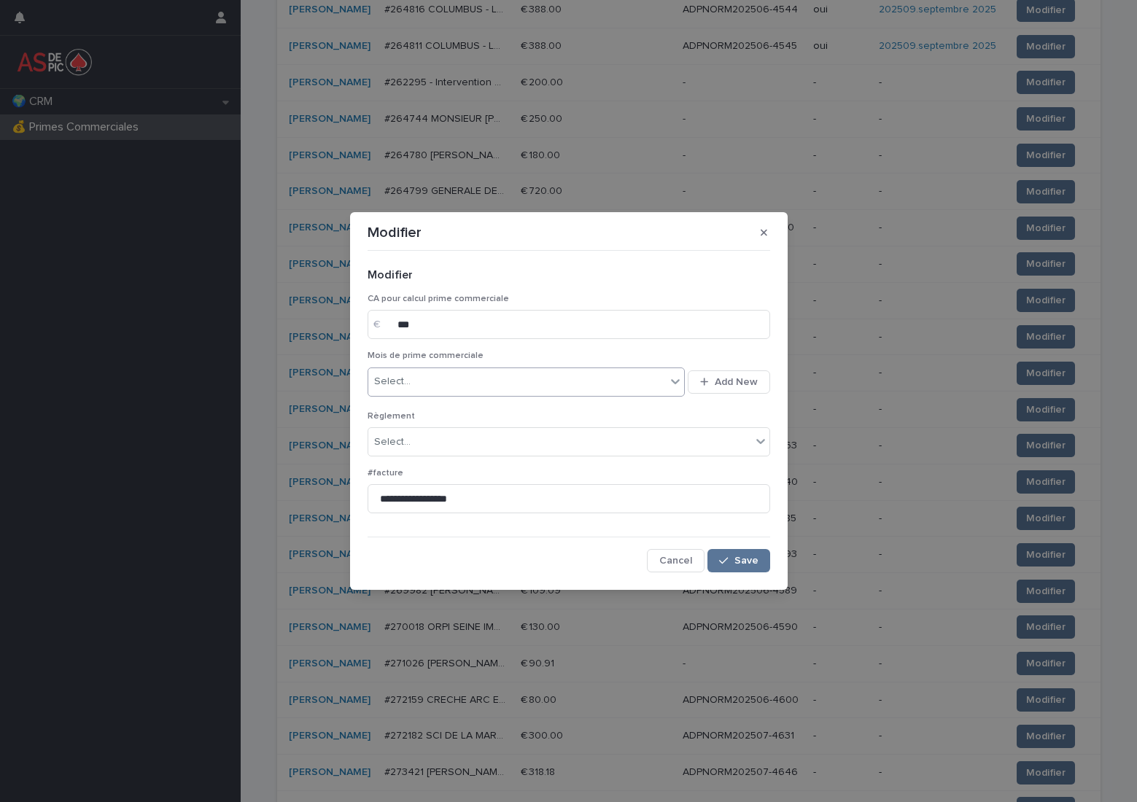
click at [512, 389] on div "Select..." at bounding box center [517, 382] width 298 height 24
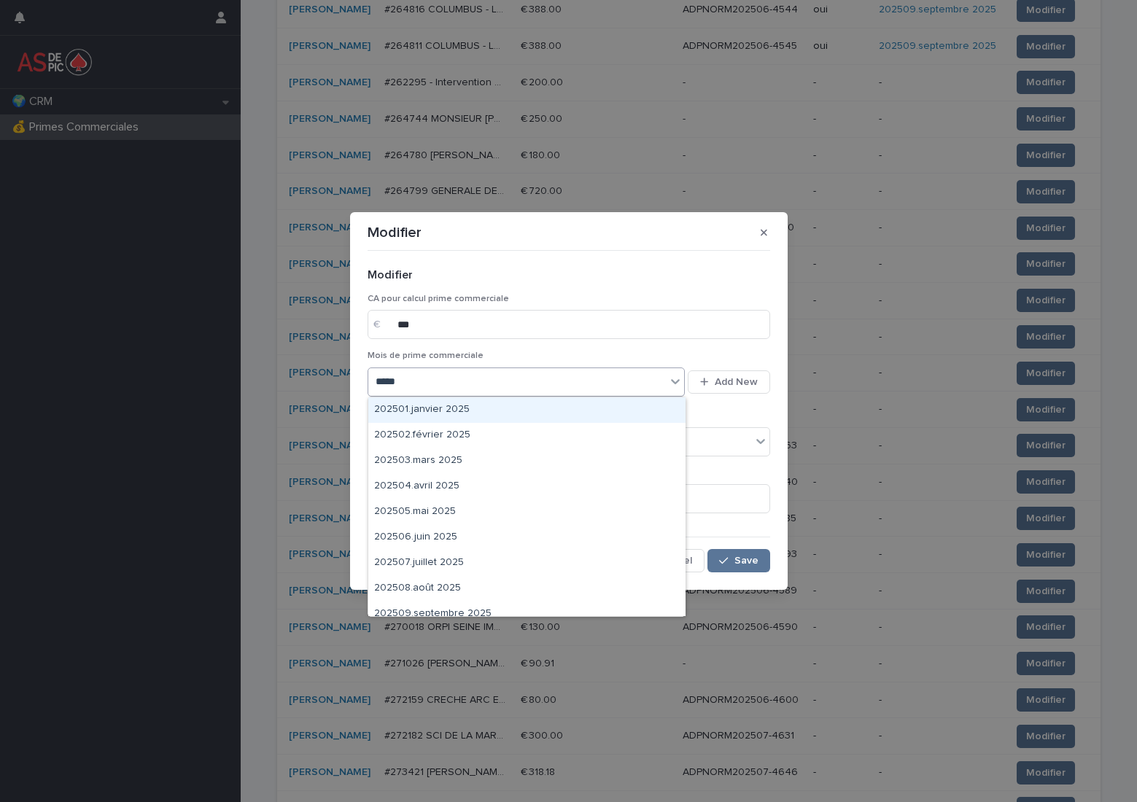
type input "******"
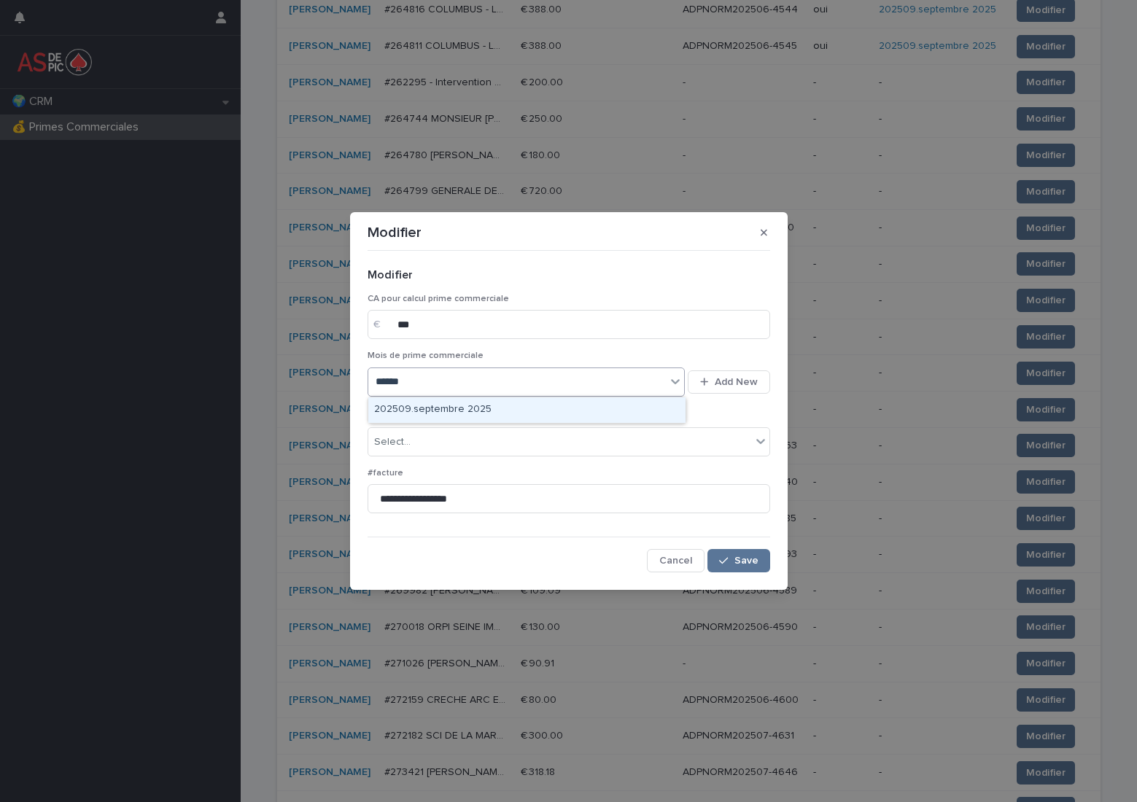
click at [507, 411] on div "202509.septembre 2025" at bounding box center [526, 410] width 317 height 26
click at [471, 445] on div "Select..." at bounding box center [559, 442] width 383 height 24
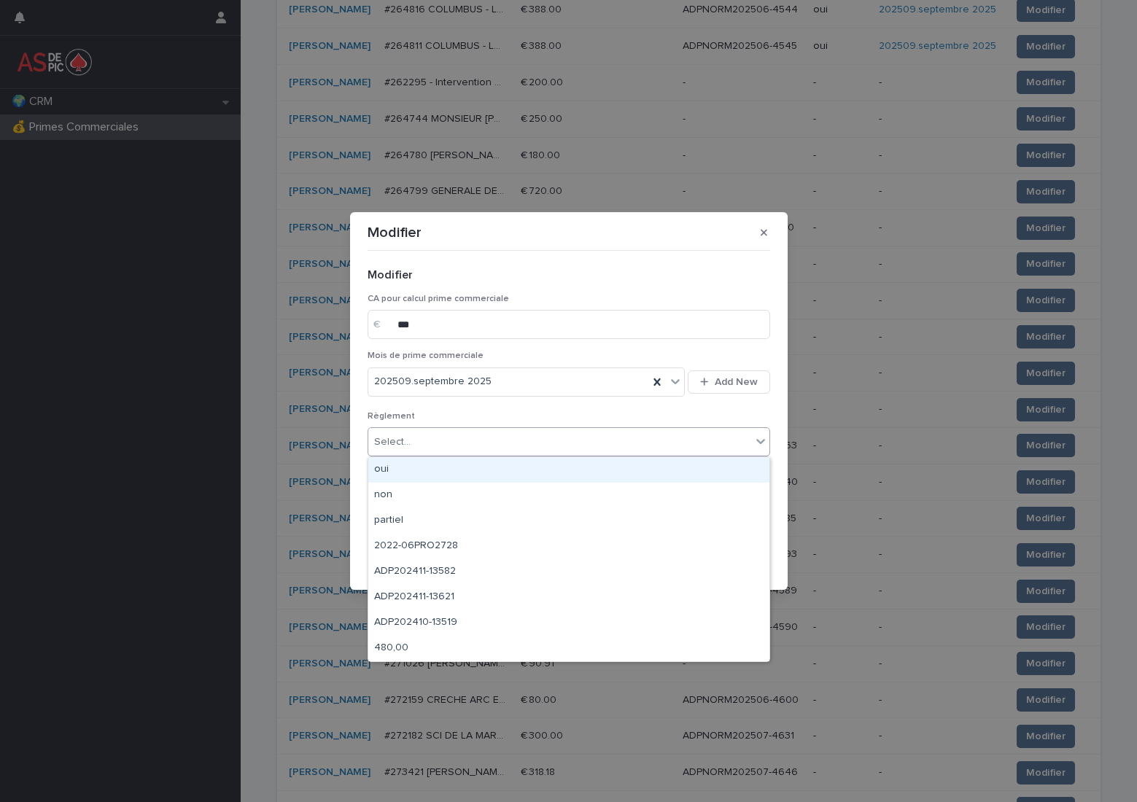
click at [470, 464] on div "oui" at bounding box center [568, 470] width 401 height 26
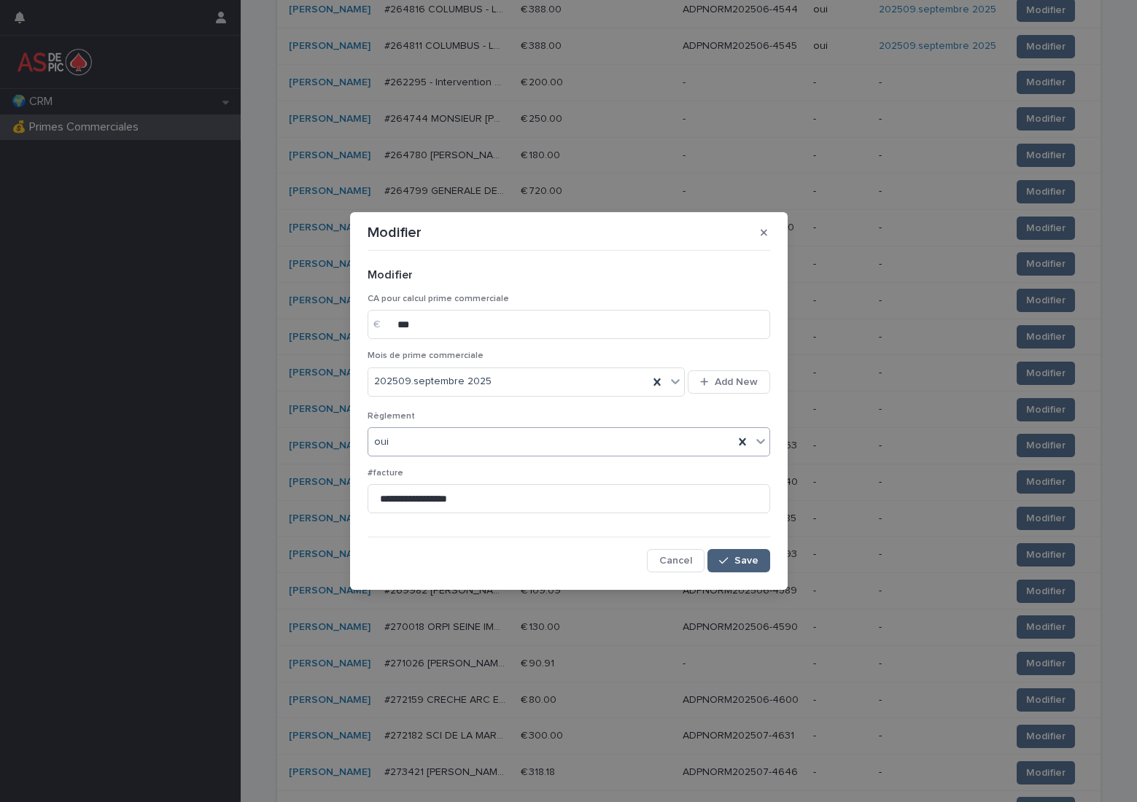
click at [736, 560] on span "Save" at bounding box center [746, 561] width 24 height 10
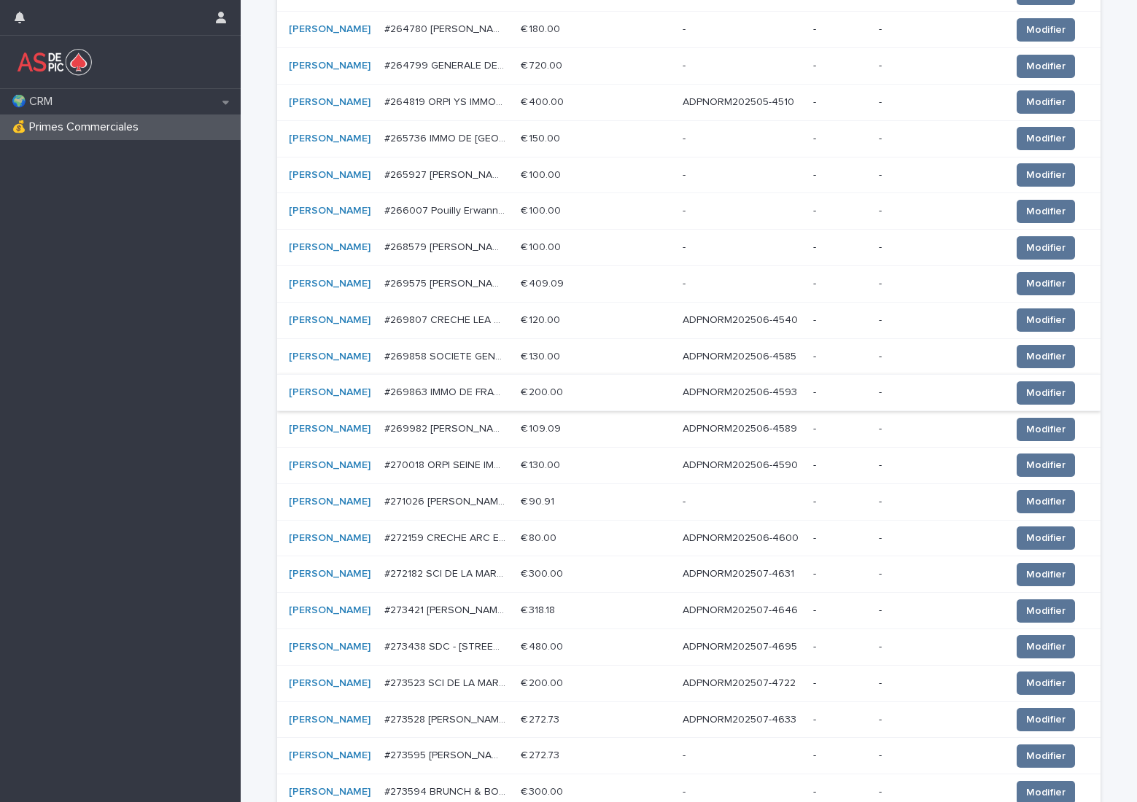
scroll to position [510, 0]
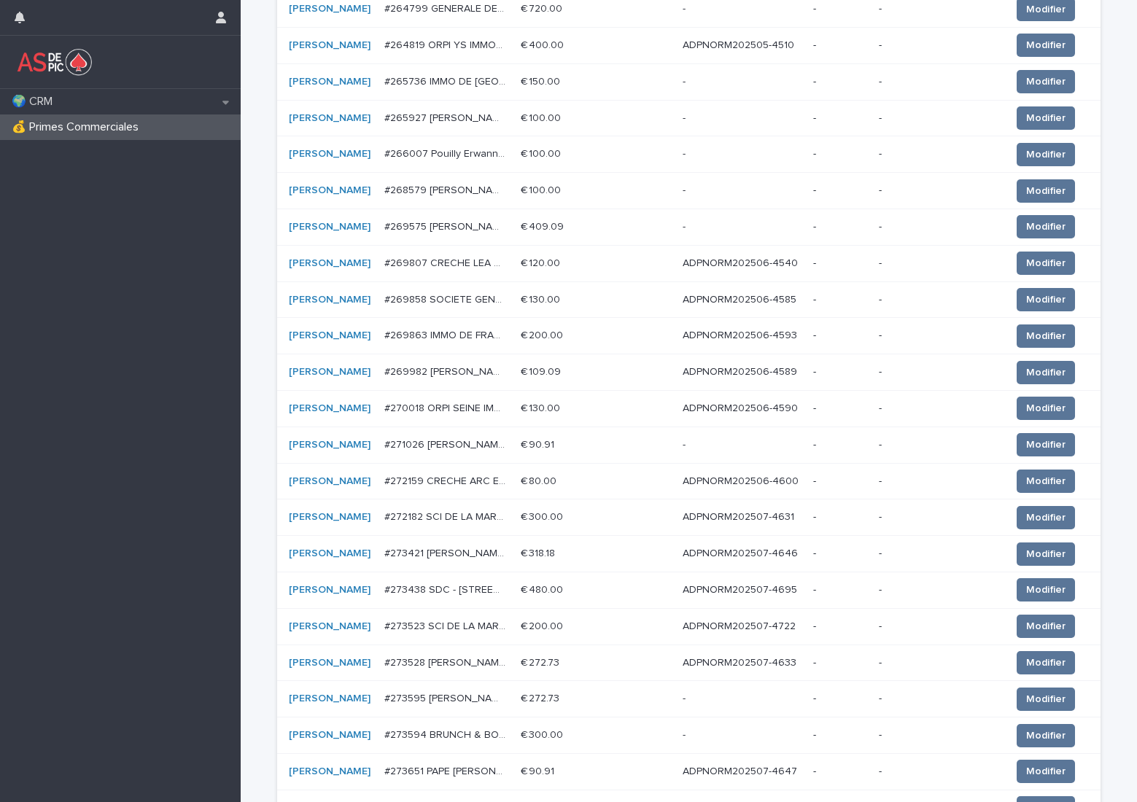
click at [750, 260] on p "ADPNORM202506-4540" at bounding box center [742, 262] width 118 height 15
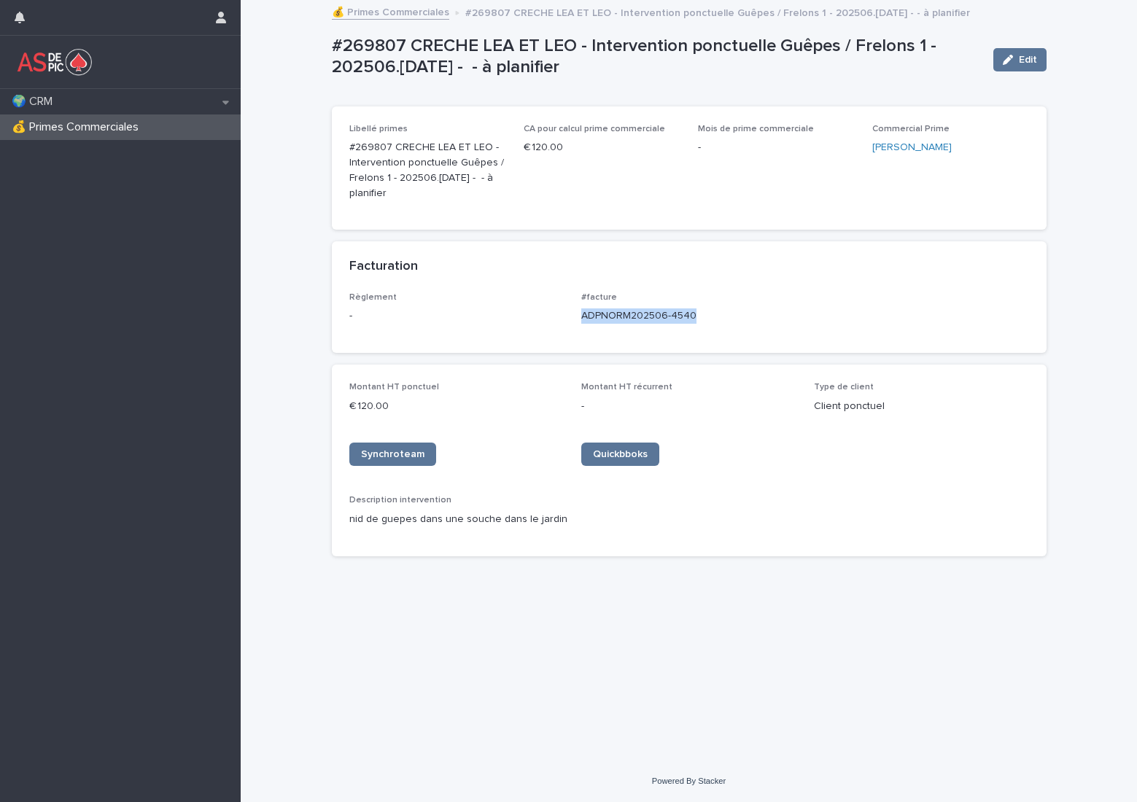
drag, startPoint x: 708, startPoint y: 314, endPoint x: 581, endPoint y: 319, distance: 127.0
click at [581, 319] on p "ADPNORM202506-4540" at bounding box center [688, 315] width 215 height 15
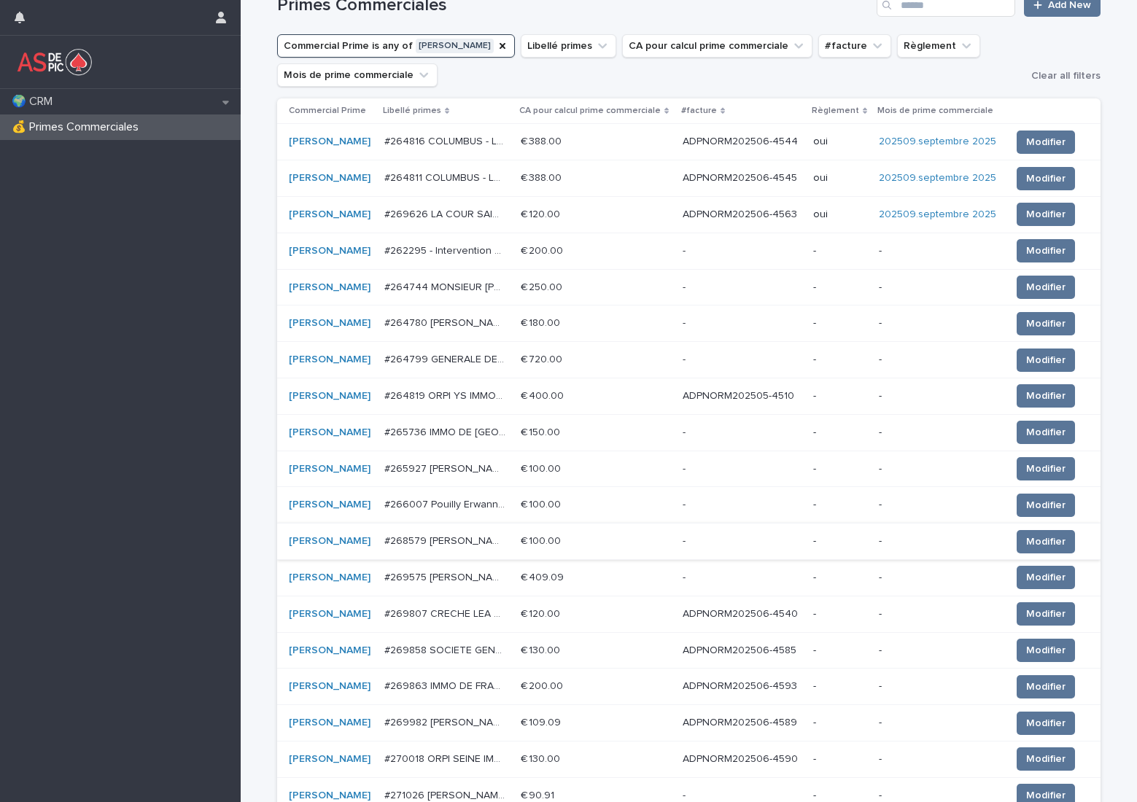
scroll to position [365, 0]
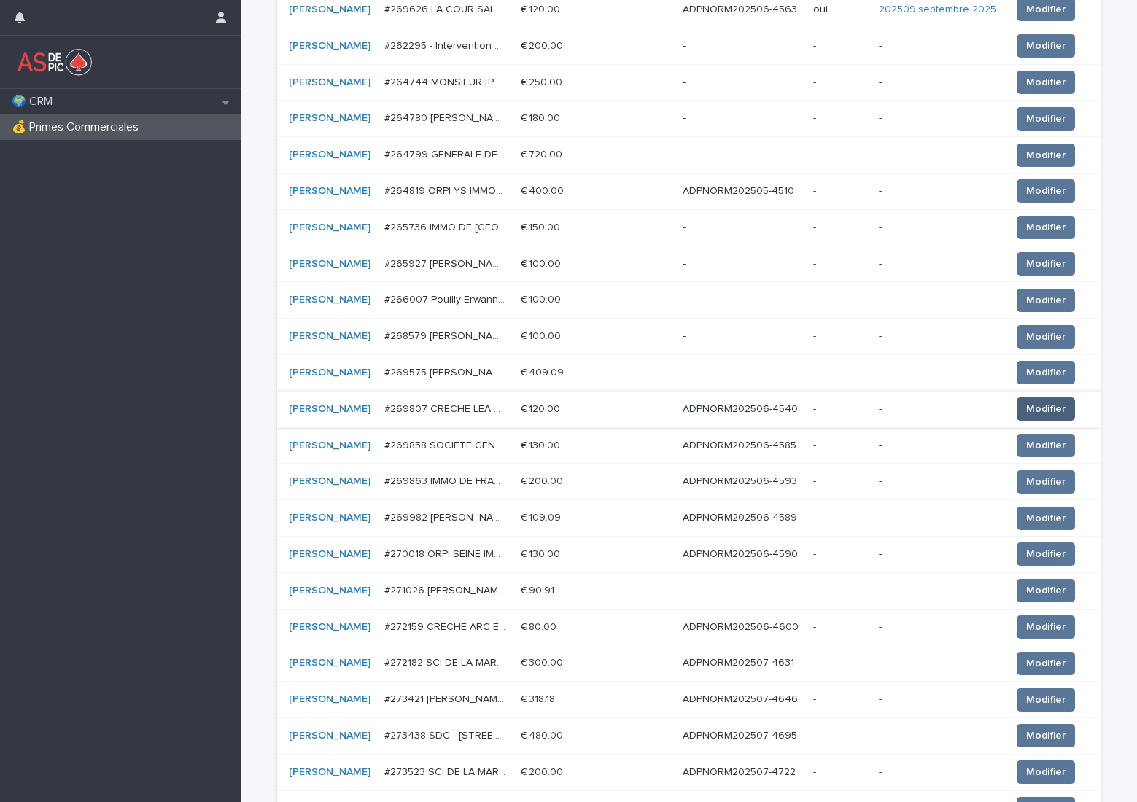
click at [1047, 406] on span "Modifier" at bounding box center [1045, 409] width 39 height 15
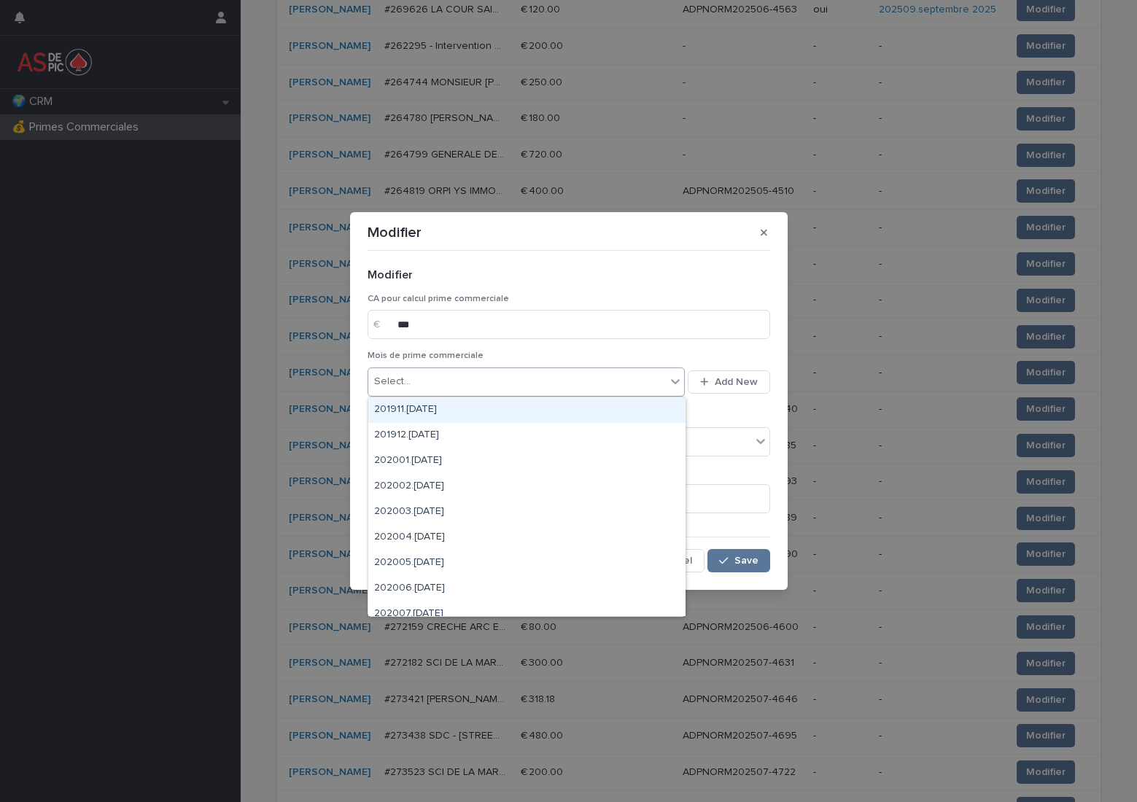
click at [500, 387] on div "Select..." at bounding box center [517, 382] width 298 height 24
type input "******"
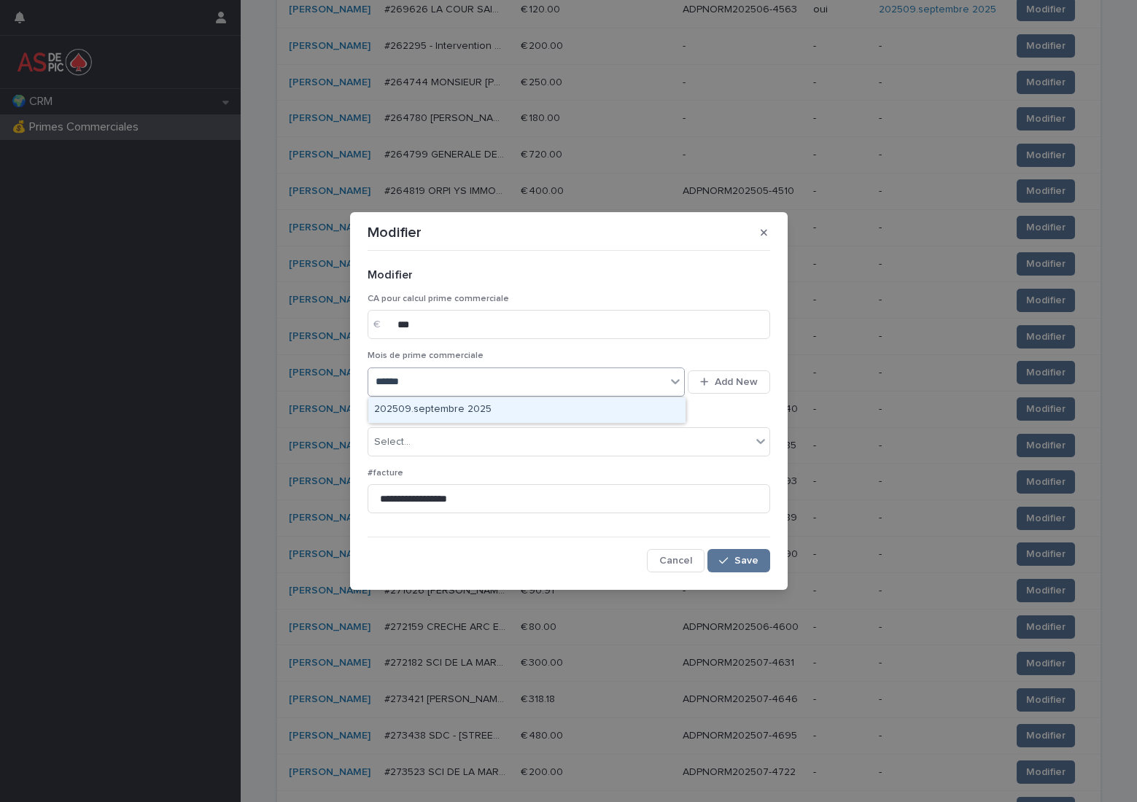
click at [497, 405] on div "202509.septembre 2025" at bounding box center [526, 410] width 317 height 26
click at [432, 434] on div "Select..." at bounding box center [559, 442] width 383 height 24
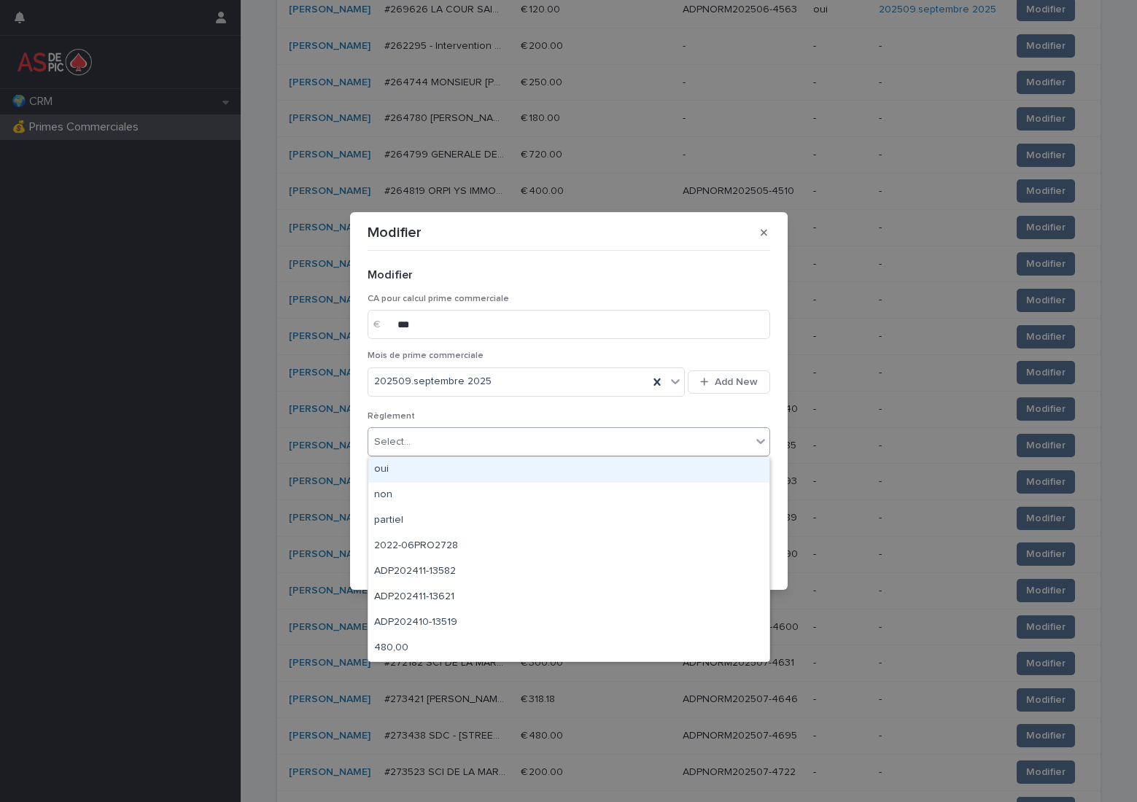
click at [440, 465] on div "oui" at bounding box center [568, 470] width 401 height 26
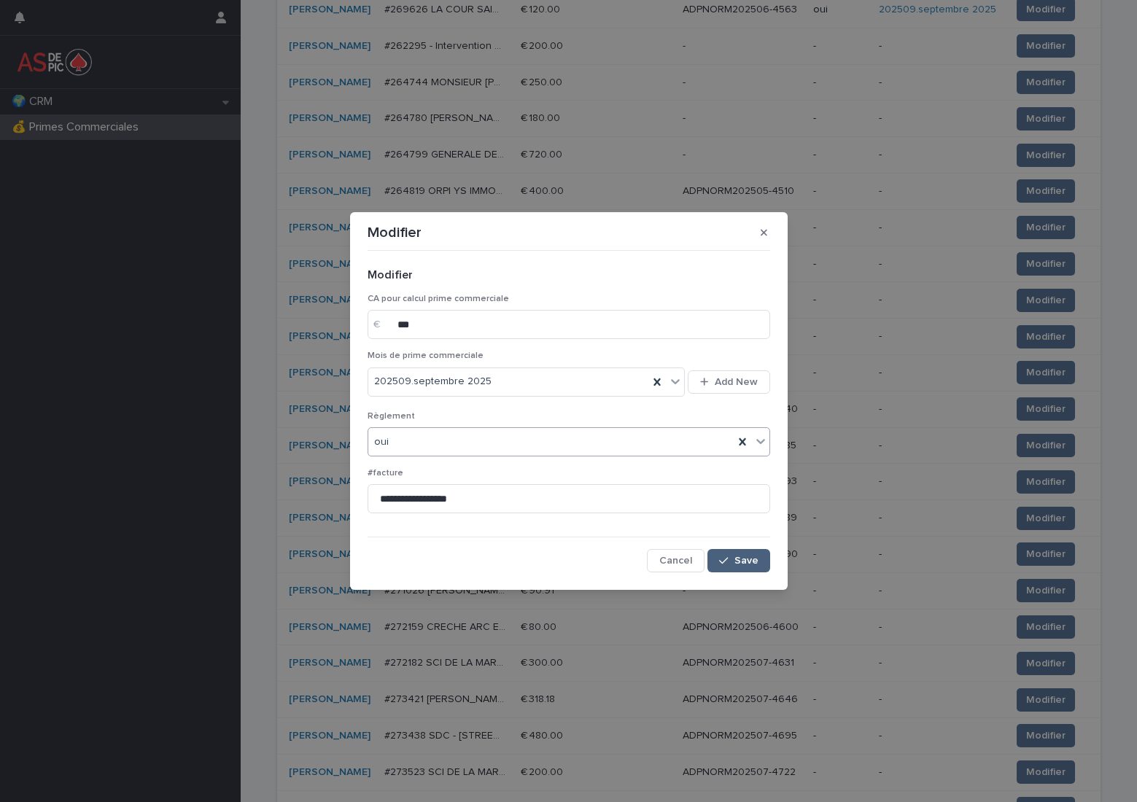
click at [748, 563] on span "Save" at bounding box center [746, 561] width 24 height 10
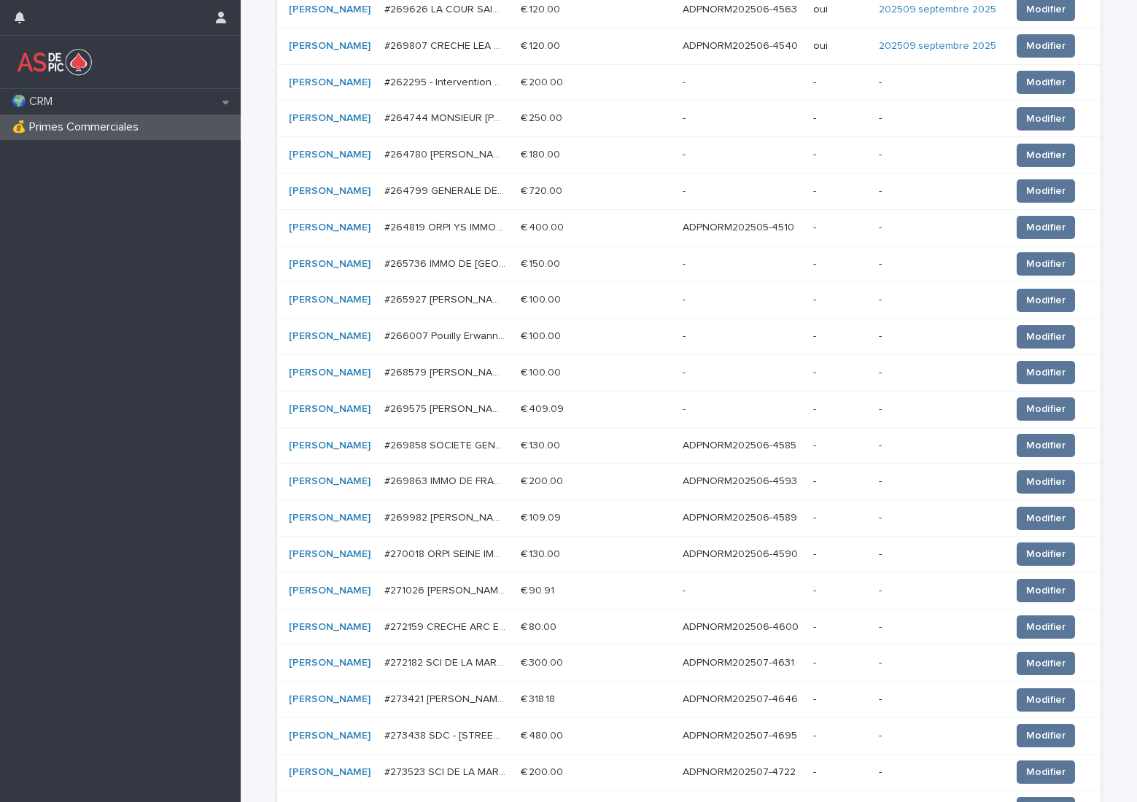
click at [763, 449] on p "ADPNORM202506-4585" at bounding box center [741, 444] width 117 height 15
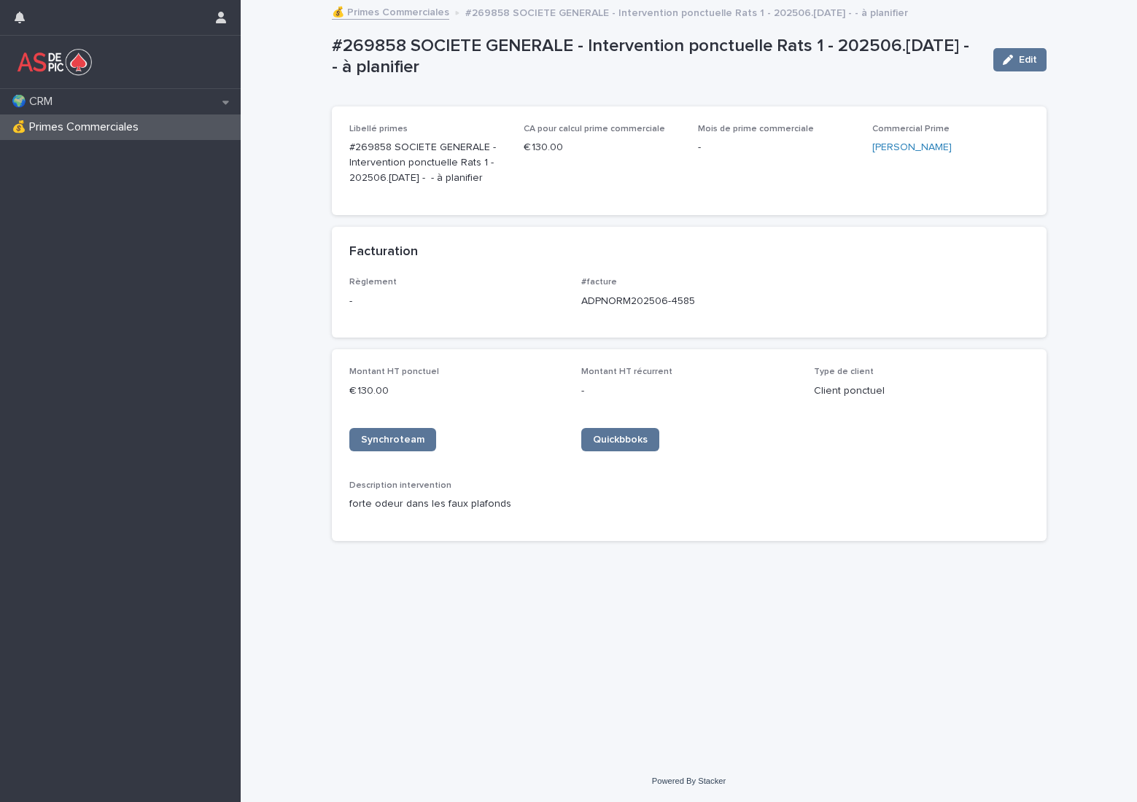
drag, startPoint x: 701, startPoint y: 301, endPoint x: 582, endPoint y: 306, distance: 119.0
click at [582, 306] on p "ADPNORM202506-4585" at bounding box center [688, 301] width 215 height 15
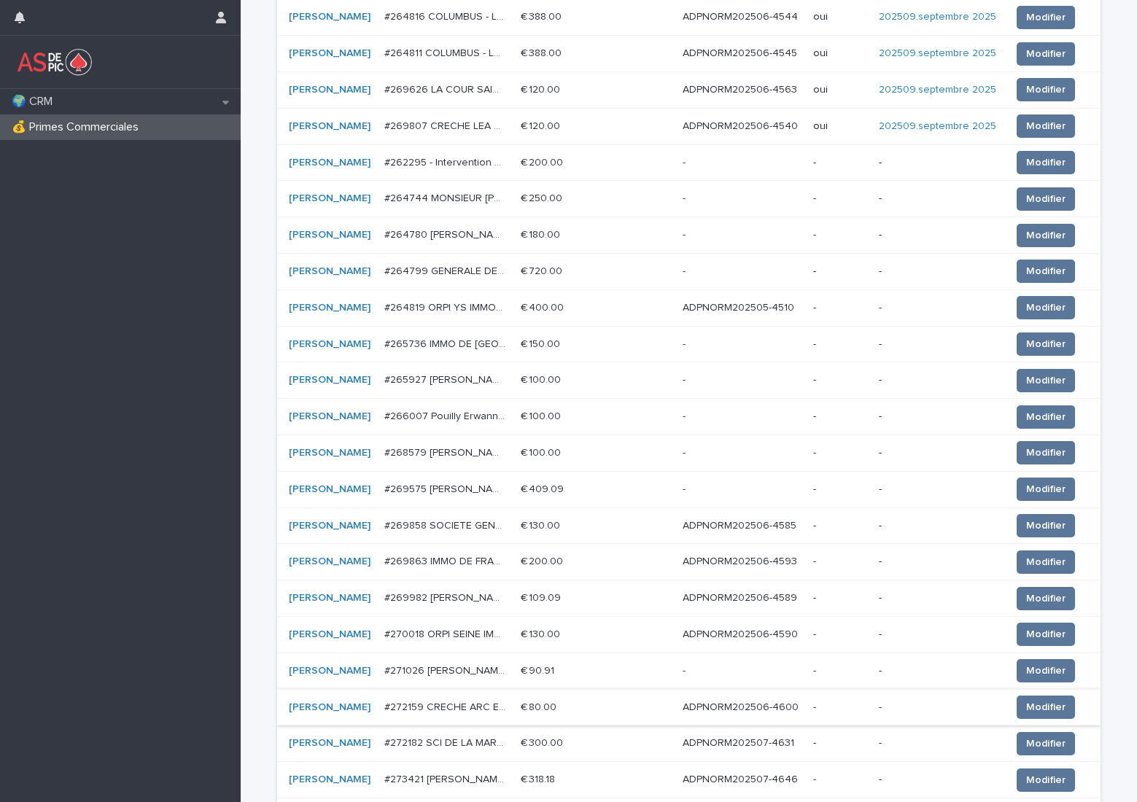
scroll to position [438, 0]
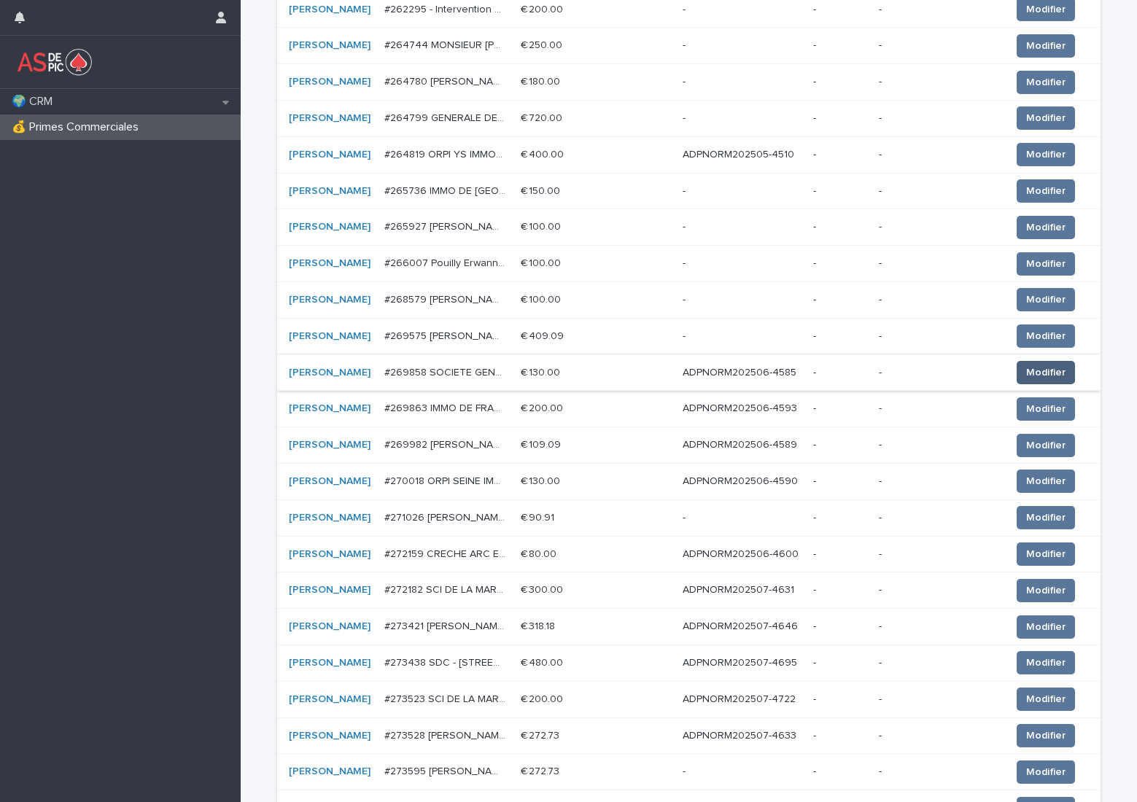
click at [1028, 373] on span "Modifier" at bounding box center [1045, 372] width 39 height 15
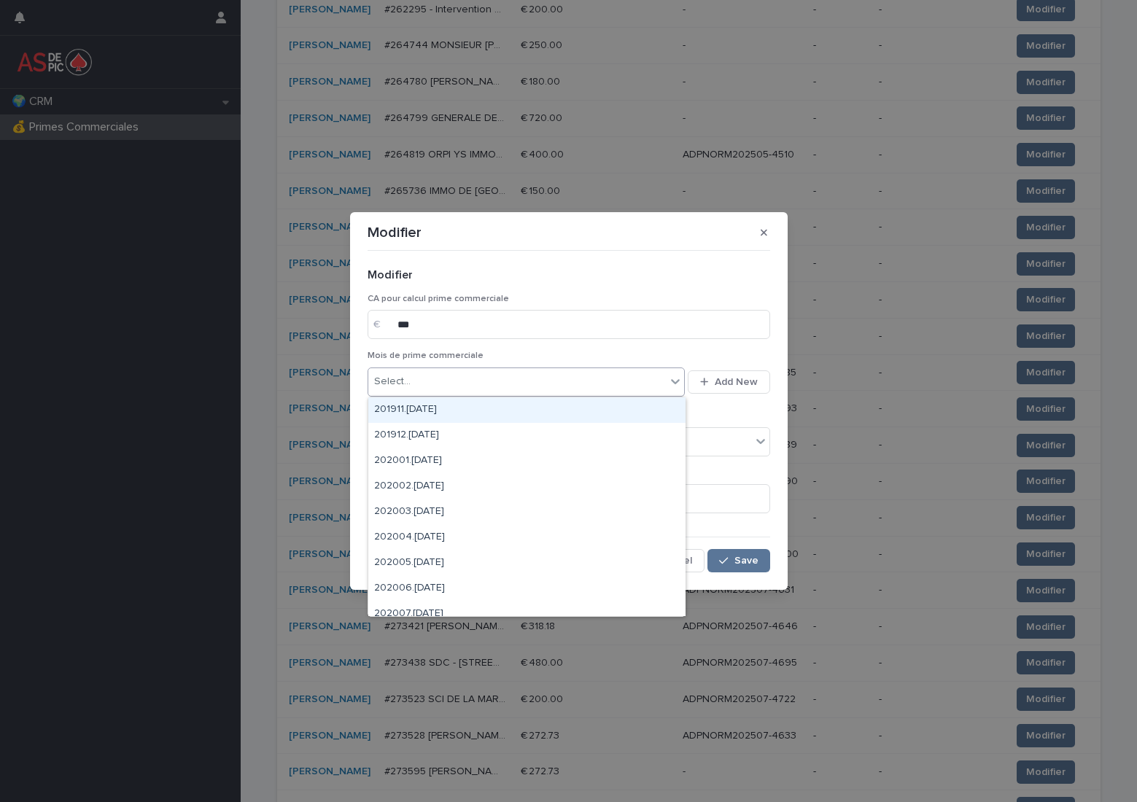
click at [527, 388] on div "Select..." at bounding box center [517, 382] width 298 height 24
type input "******"
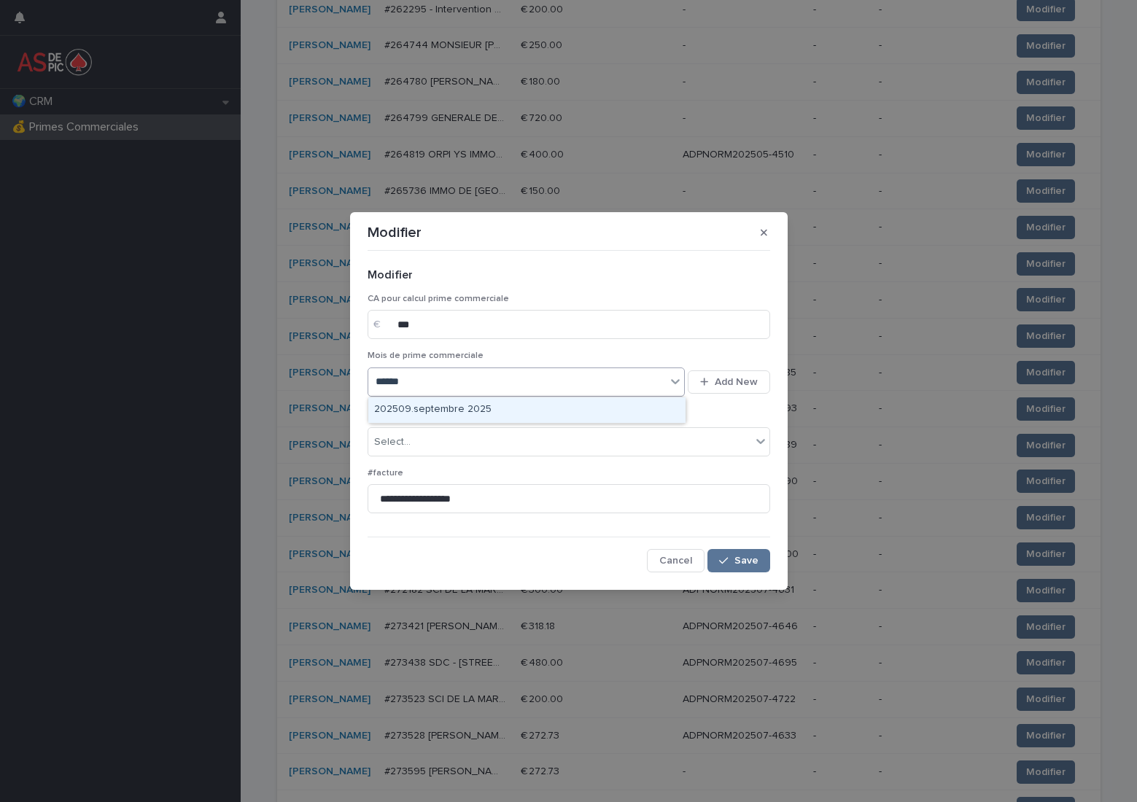
click at [517, 408] on div "202509.septembre 2025" at bounding box center [526, 410] width 317 height 26
click at [487, 437] on div "Select..." at bounding box center [559, 442] width 383 height 24
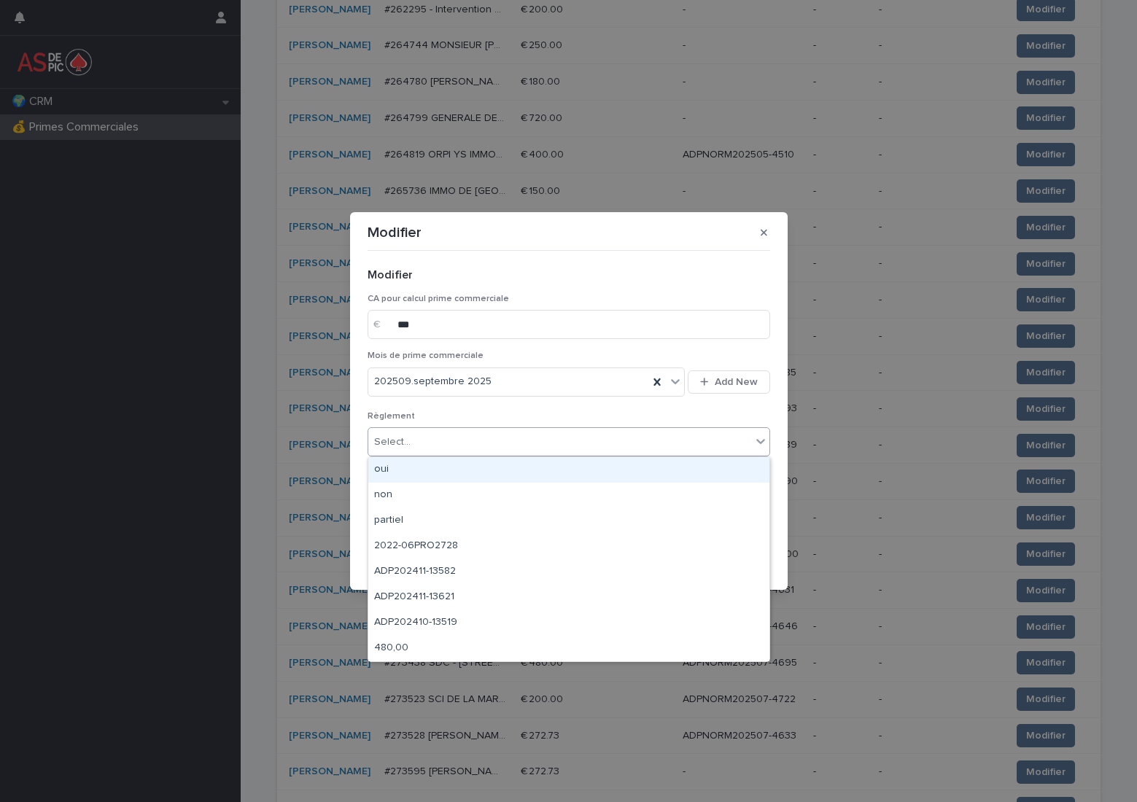
click at [493, 463] on div "oui" at bounding box center [568, 470] width 401 height 26
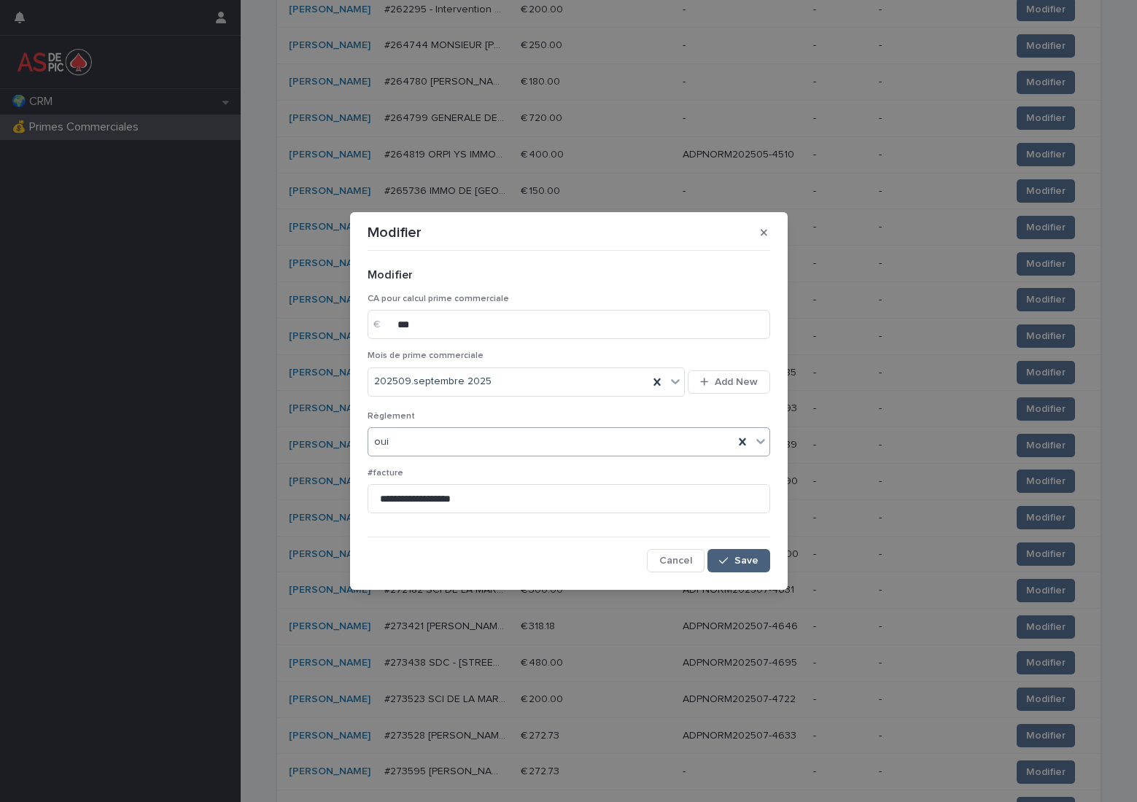
click at [753, 561] on span "Save" at bounding box center [746, 561] width 24 height 10
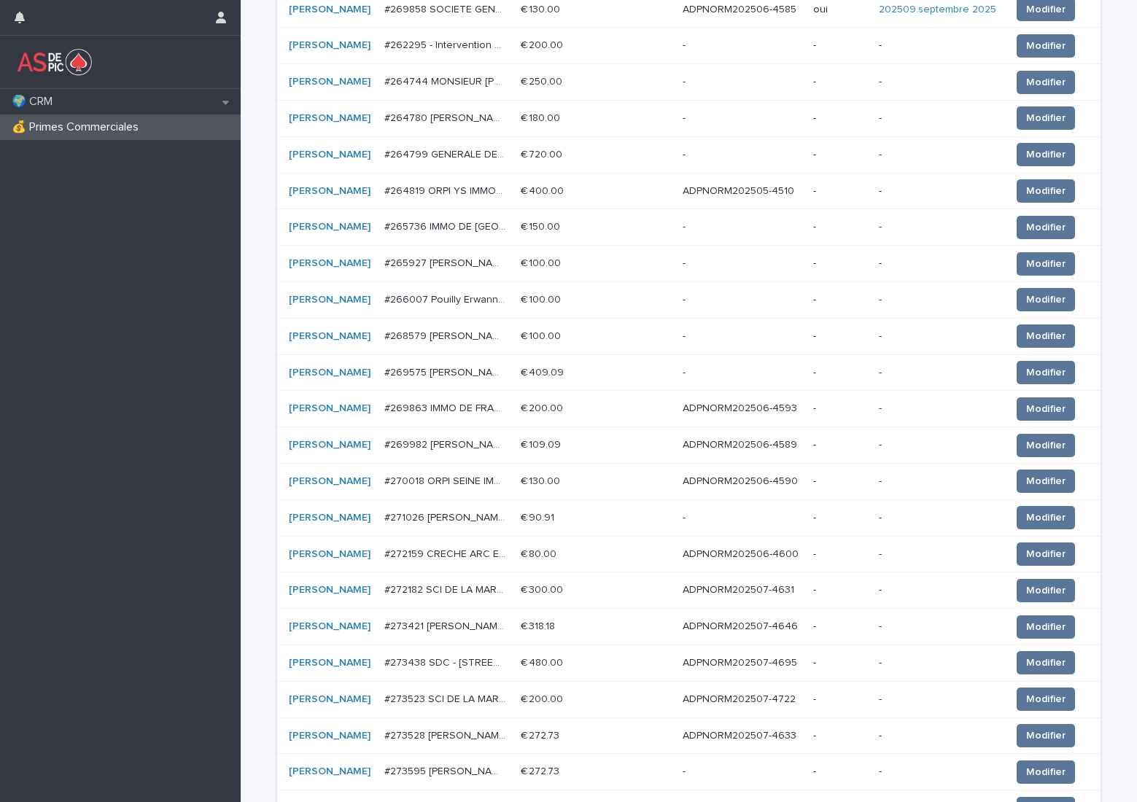
scroll to position [435, 0]
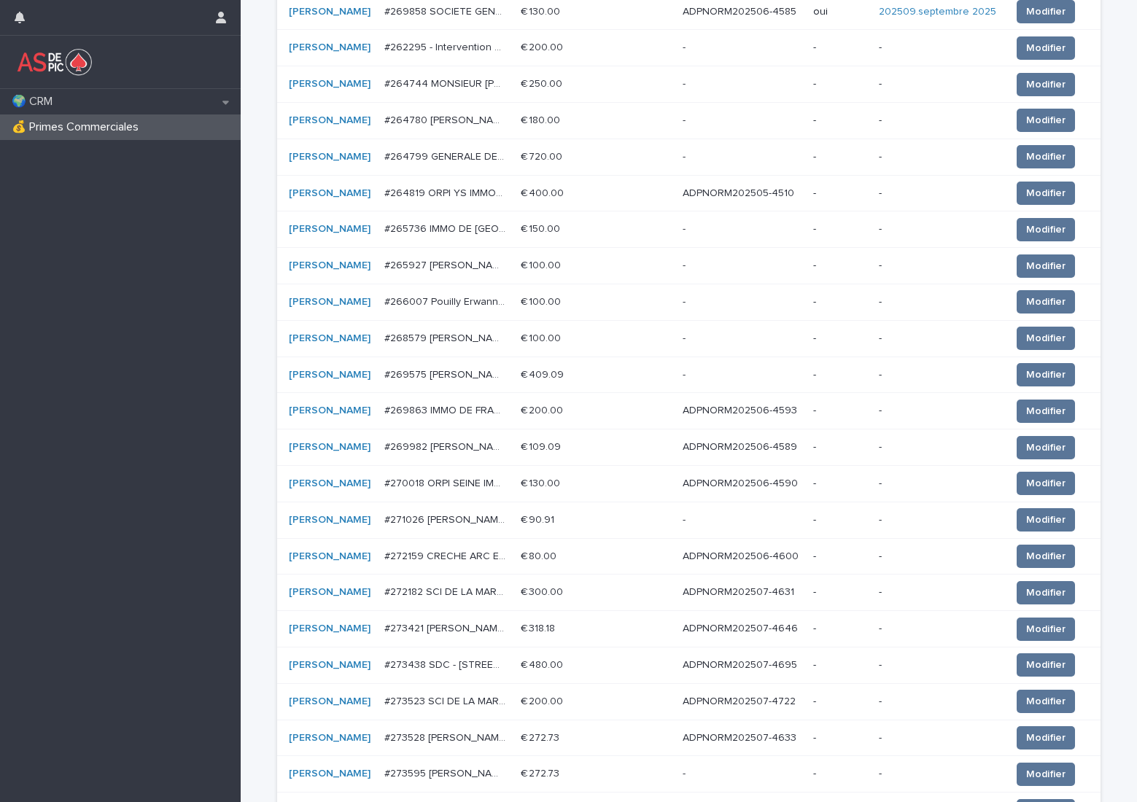
click at [746, 417] on p "ADPNORM202506-4593" at bounding box center [741, 409] width 117 height 15
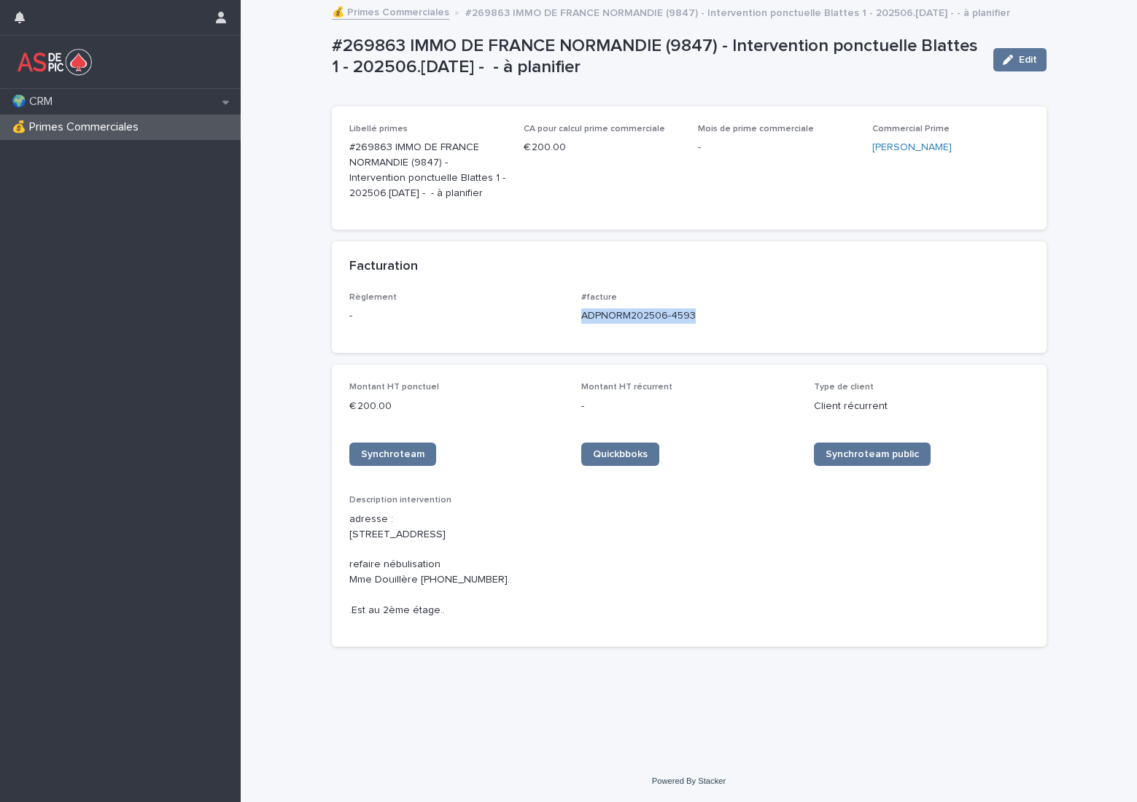
drag, startPoint x: 710, startPoint y: 314, endPoint x: 581, endPoint y: 324, distance: 128.7
click at [581, 324] on p "ADPNORM202506-4593" at bounding box center [688, 315] width 215 height 15
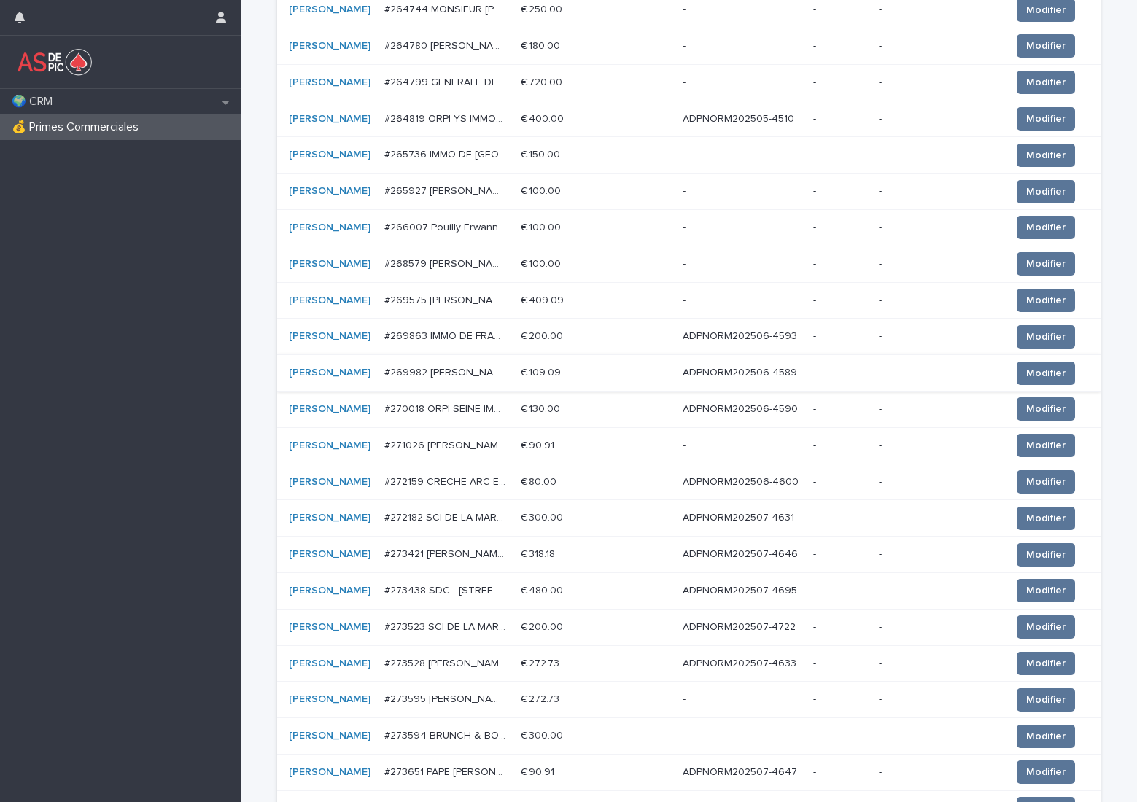
scroll to position [510, 0]
click at [1026, 329] on span "Modifier" at bounding box center [1045, 336] width 39 height 15
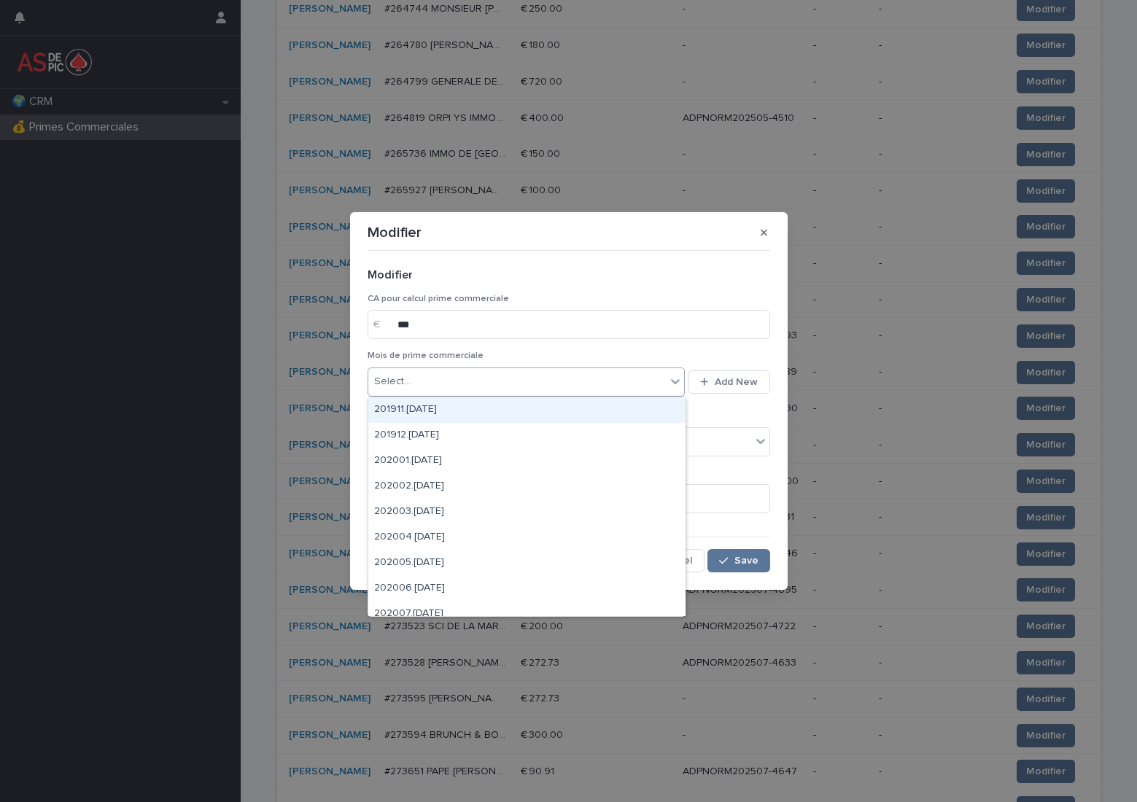
click at [513, 378] on div "Select..." at bounding box center [517, 382] width 298 height 24
type input "******"
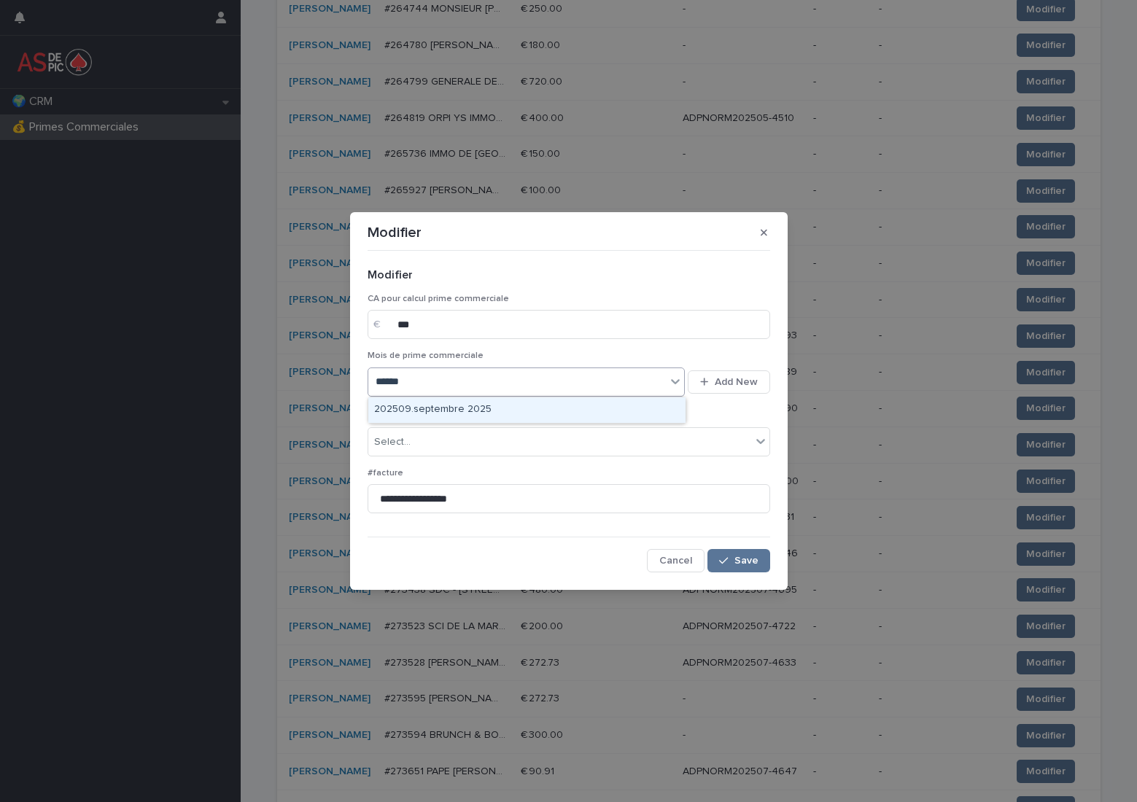
drag, startPoint x: 492, startPoint y: 403, endPoint x: 490, endPoint y: 422, distance: 19.0
click at [492, 404] on div "202509.septembre 2025" at bounding box center [526, 410] width 317 height 26
click at [489, 437] on div "Select..." at bounding box center [559, 442] width 383 height 24
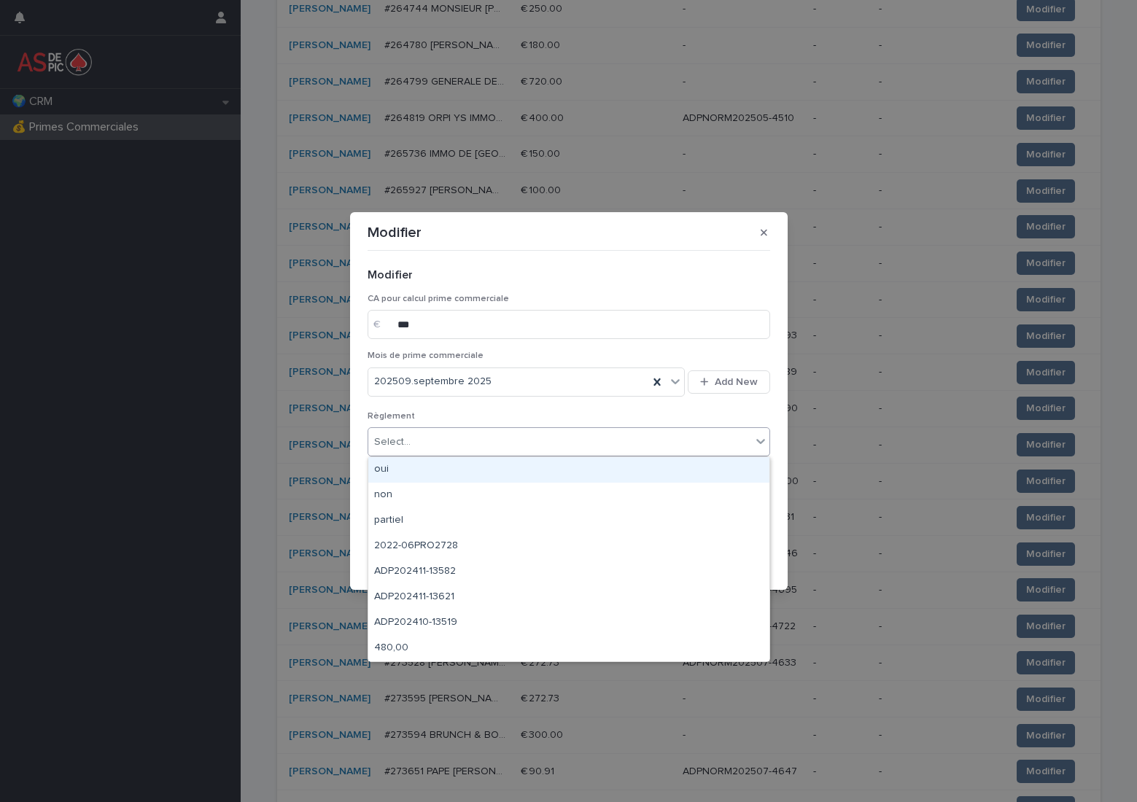
click at [481, 466] on div "oui" at bounding box center [568, 470] width 401 height 26
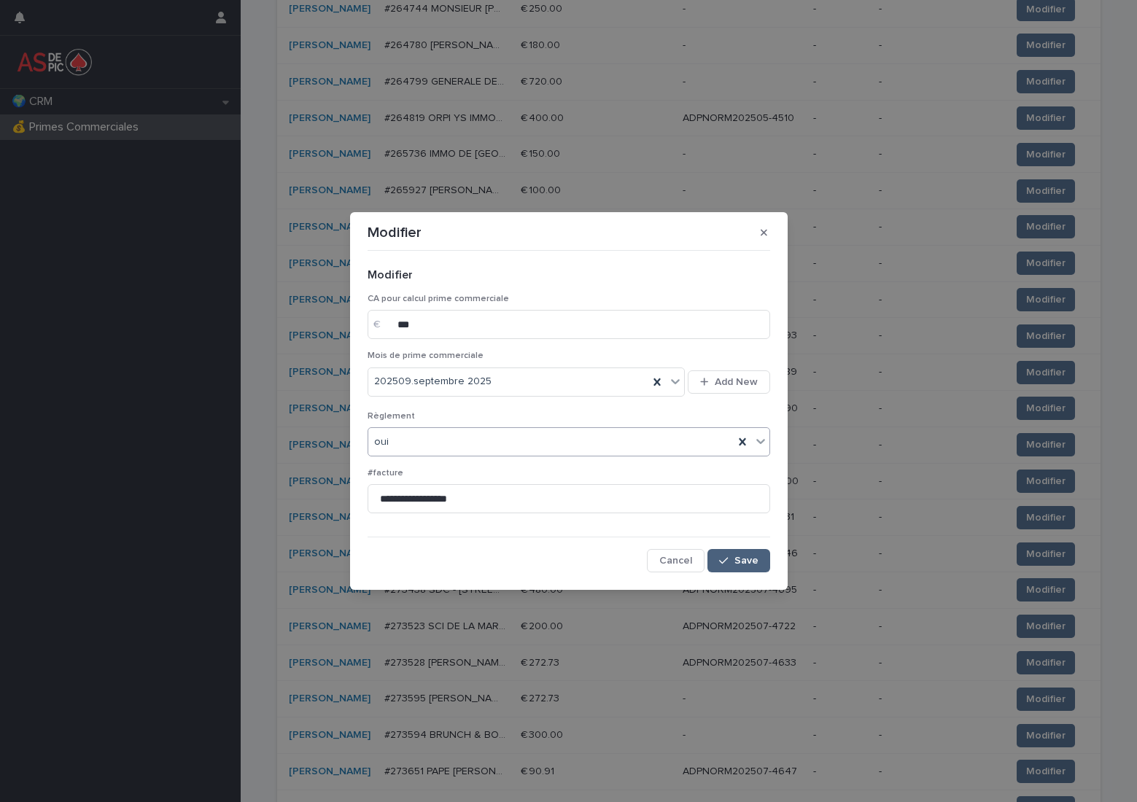
click at [731, 561] on div "button" at bounding box center [726, 561] width 15 height 10
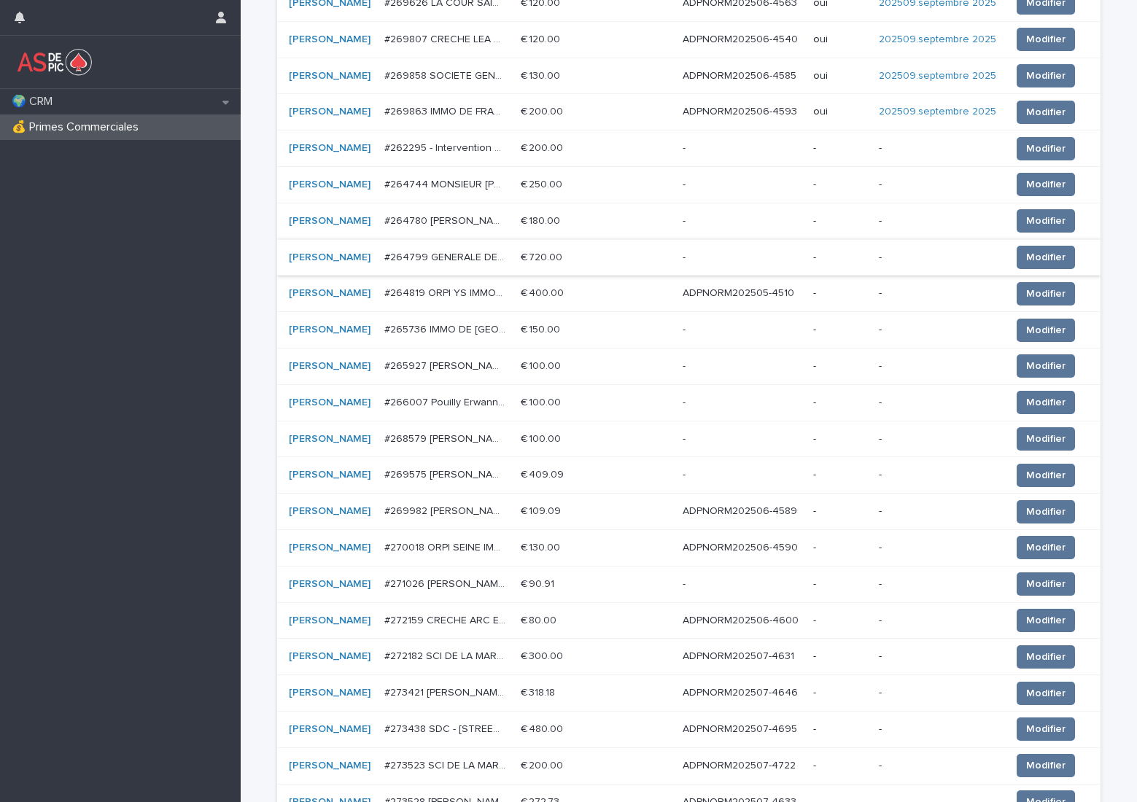
scroll to position [374, 0]
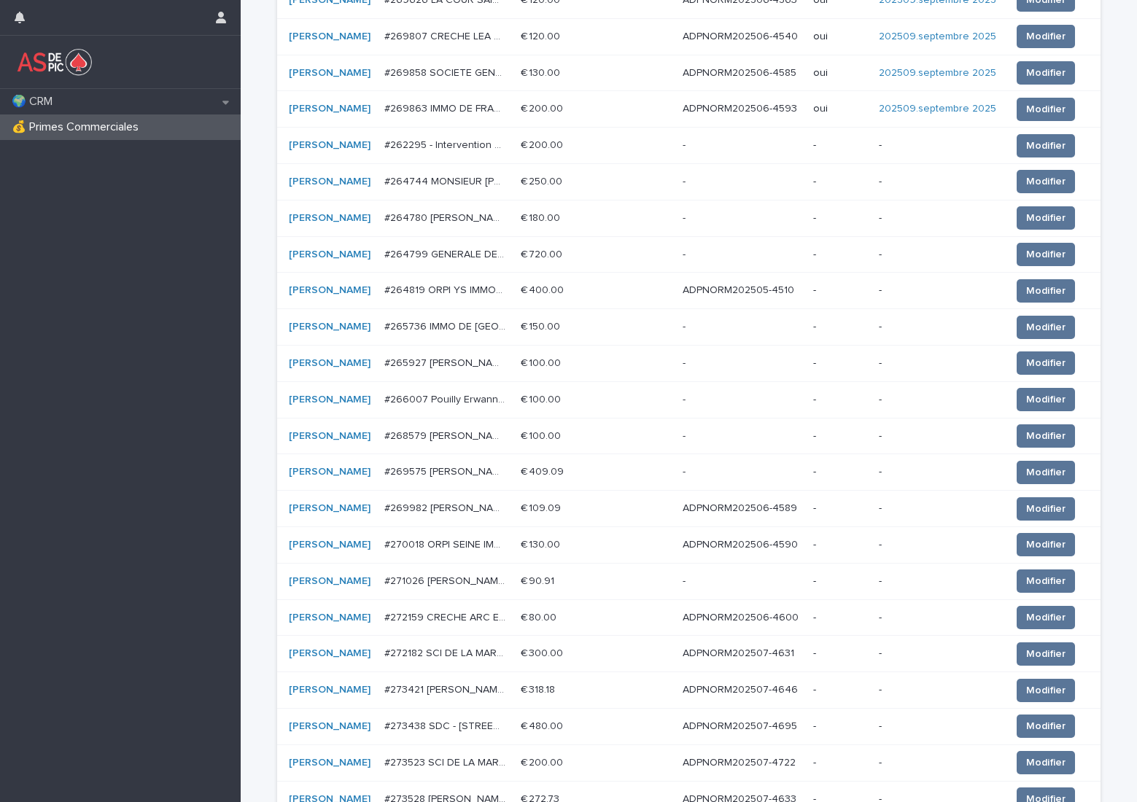
click at [730, 513] on p "ADPNORM202506-4589" at bounding box center [741, 507] width 117 height 15
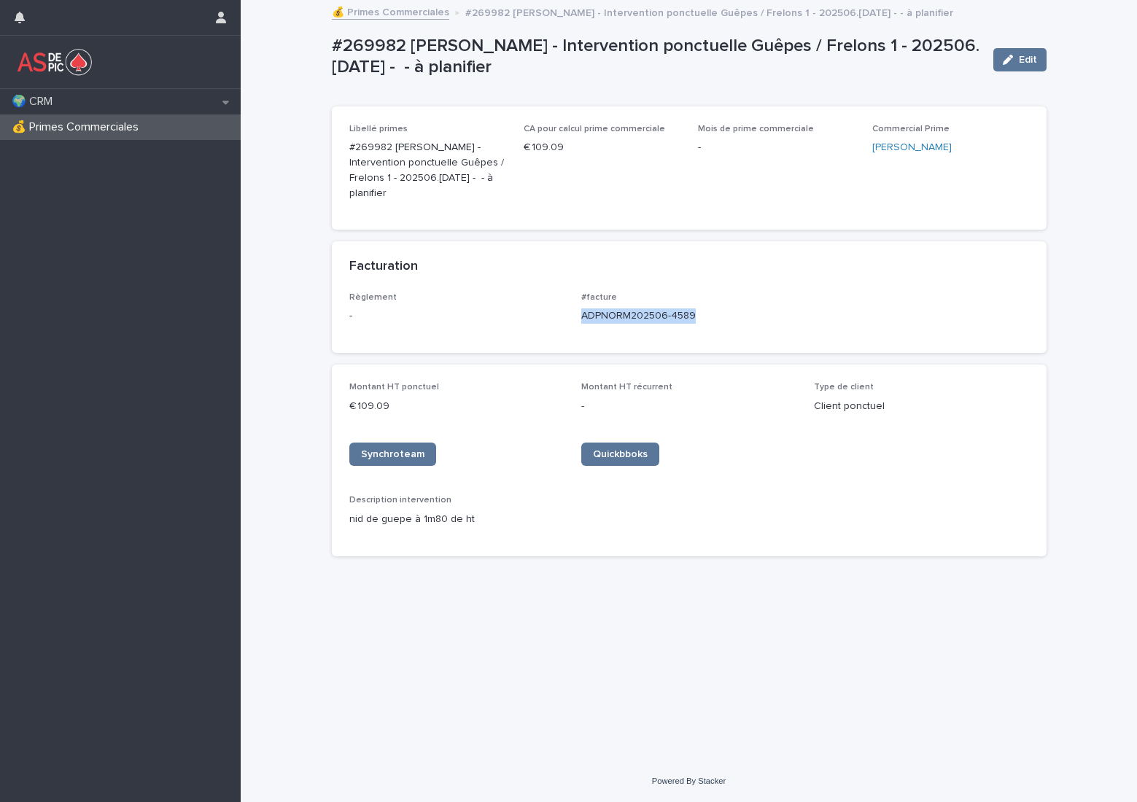
drag, startPoint x: 700, startPoint y: 314, endPoint x: 575, endPoint y: 319, distance: 124.8
click at [575, 319] on div "Règlement - #facture ADPNORM202506-4589" at bounding box center [689, 313] width 680 height 43
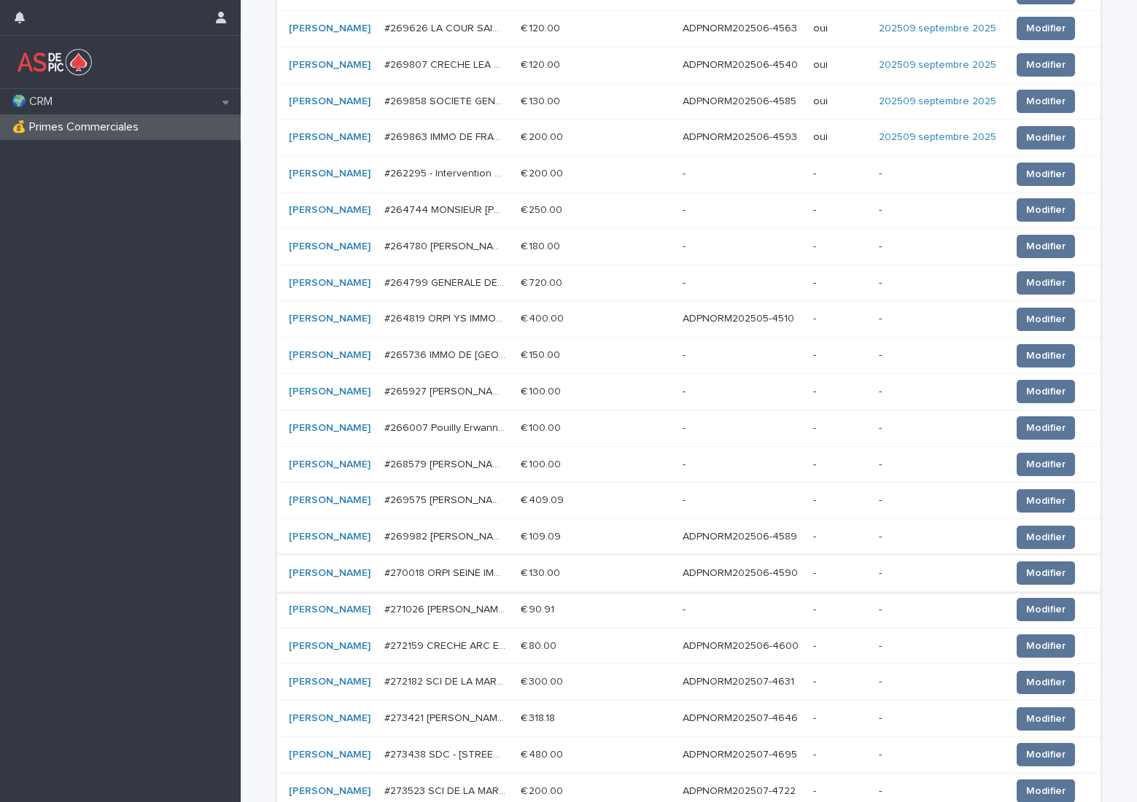
scroll to position [438, 0]
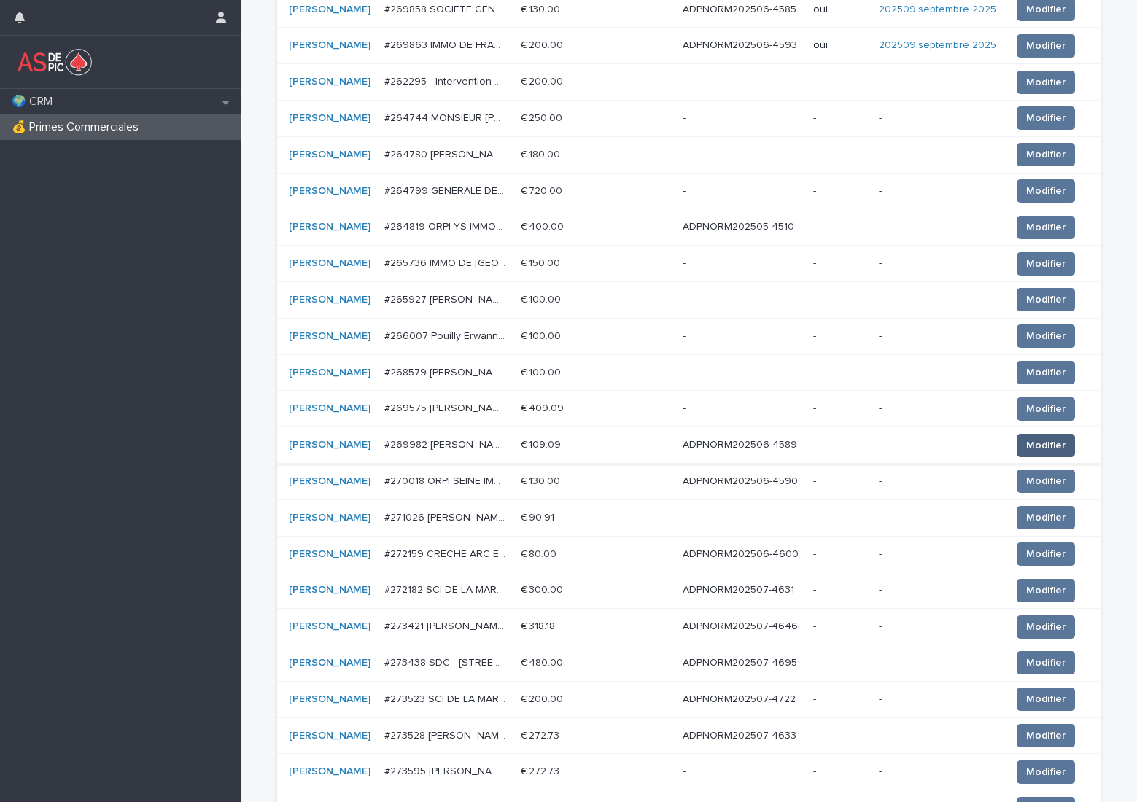
click at [1030, 442] on span "Modifier" at bounding box center [1045, 445] width 39 height 15
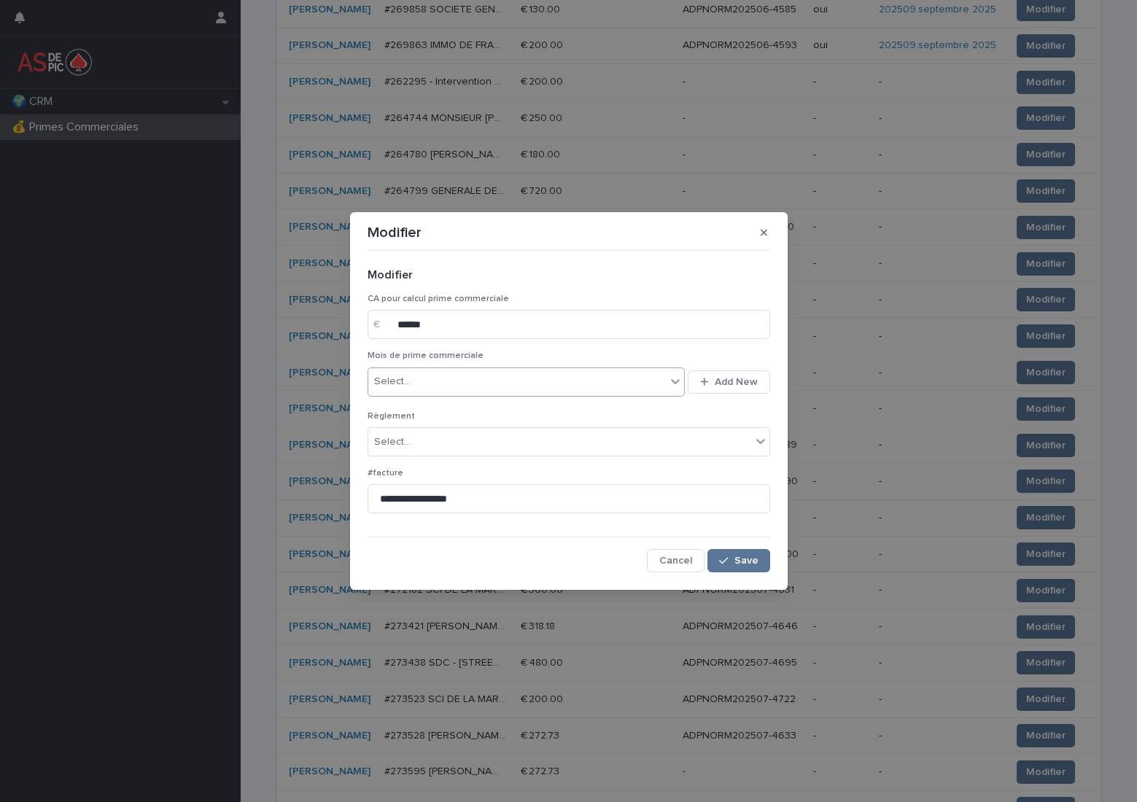
click at [486, 386] on div "Select..." at bounding box center [517, 382] width 298 height 24
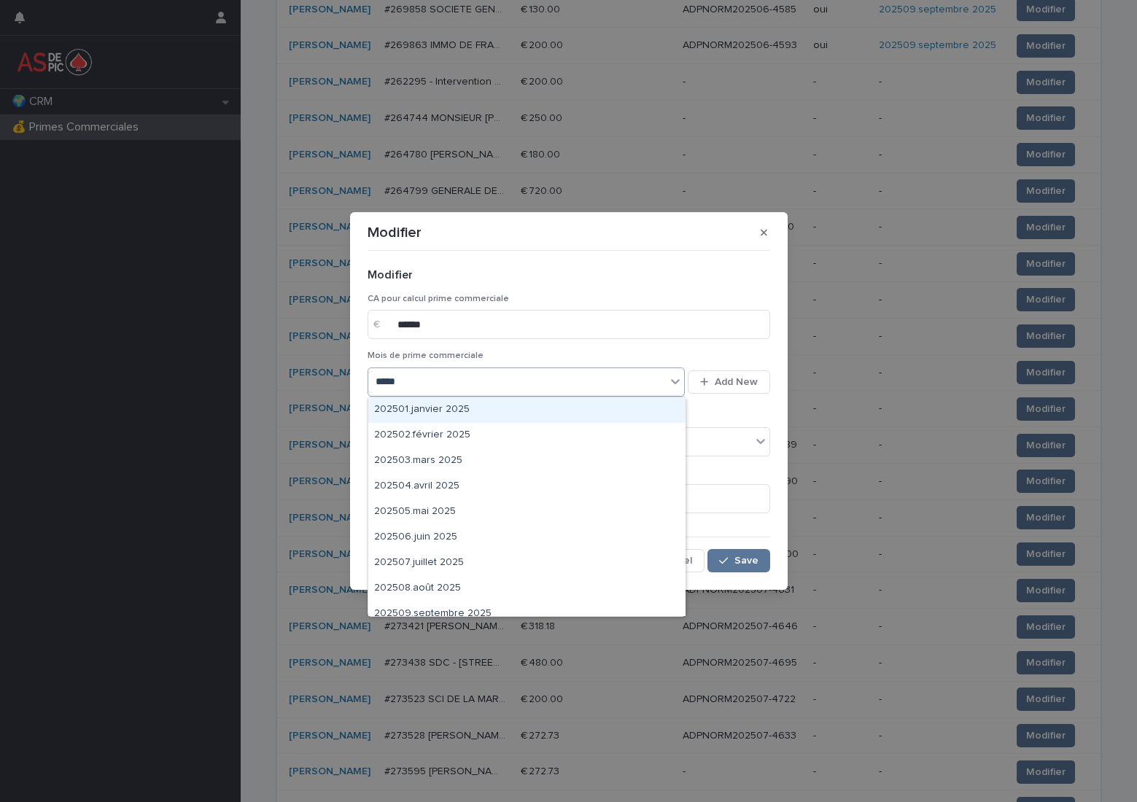
type input "******"
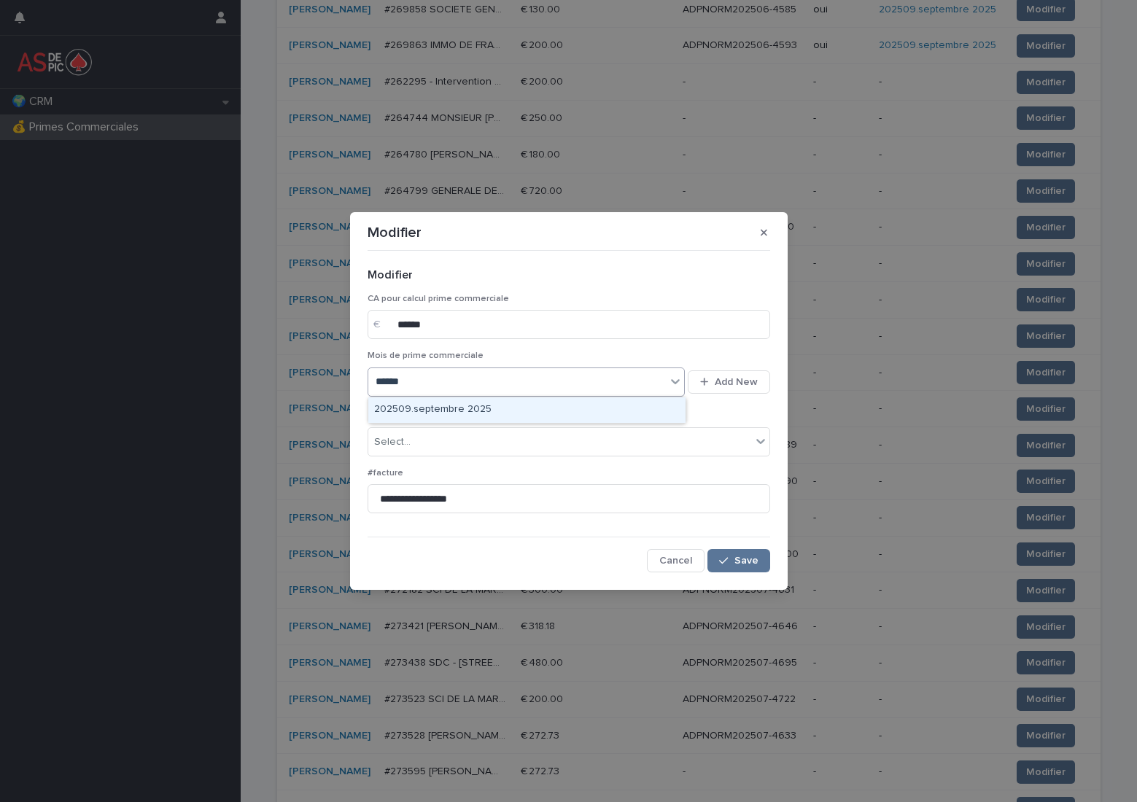
click at [461, 414] on div "202509.septembre 2025" at bounding box center [526, 410] width 317 height 26
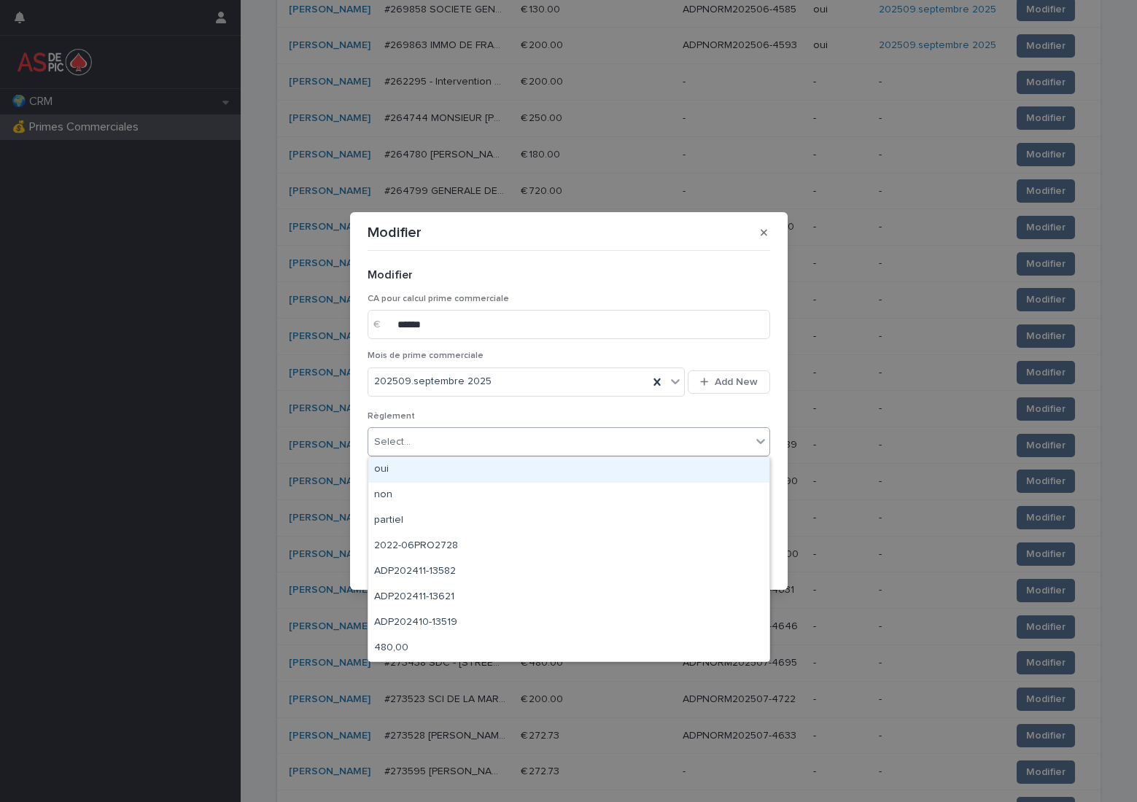
click at [448, 439] on div "Select..." at bounding box center [559, 442] width 383 height 24
click at [446, 465] on div "oui" at bounding box center [568, 470] width 401 height 26
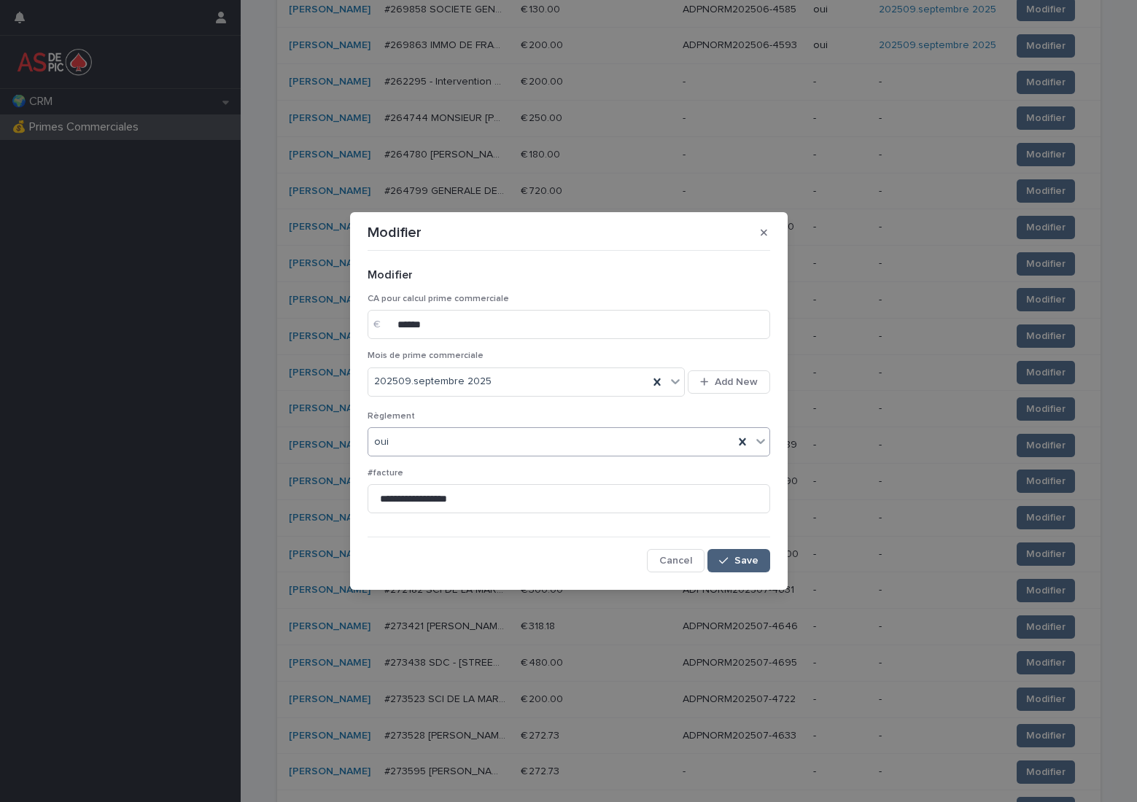
click at [731, 552] on button "Save" at bounding box center [738, 560] width 62 height 23
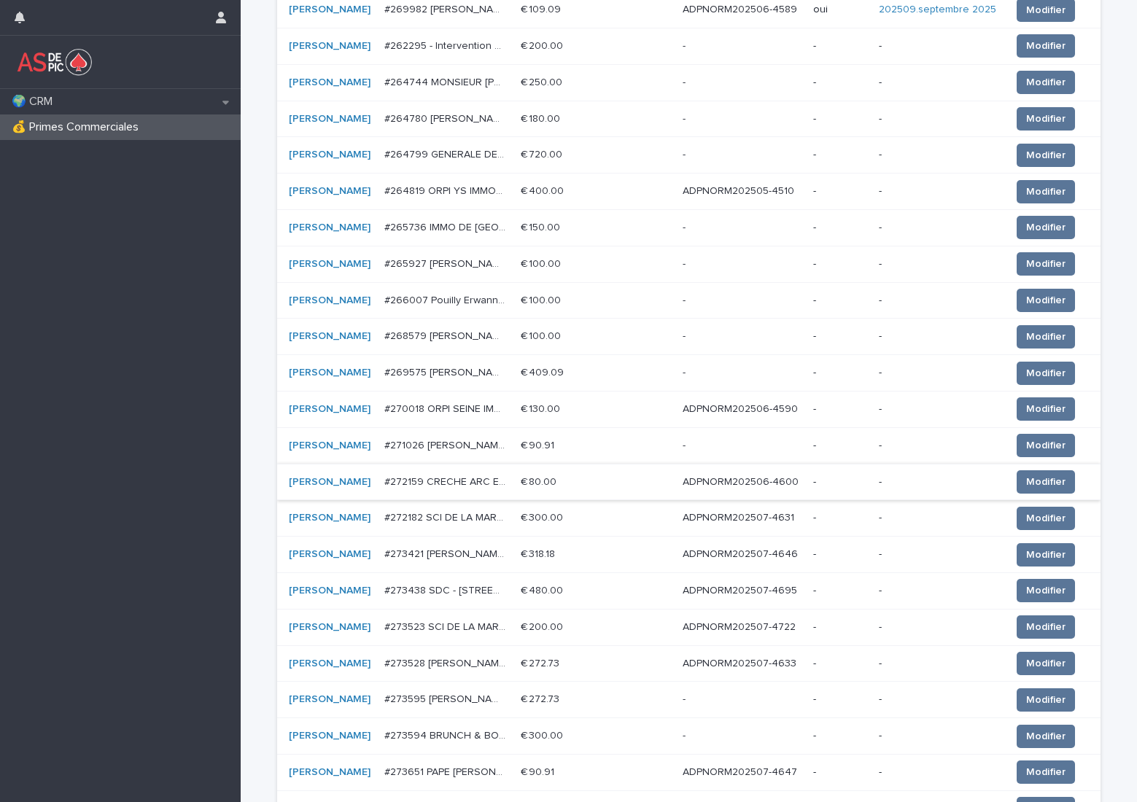
scroll to position [510, 0]
click at [737, 411] on p "ADPNORM202506-4590" at bounding box center [742, 407] width 118 height 15
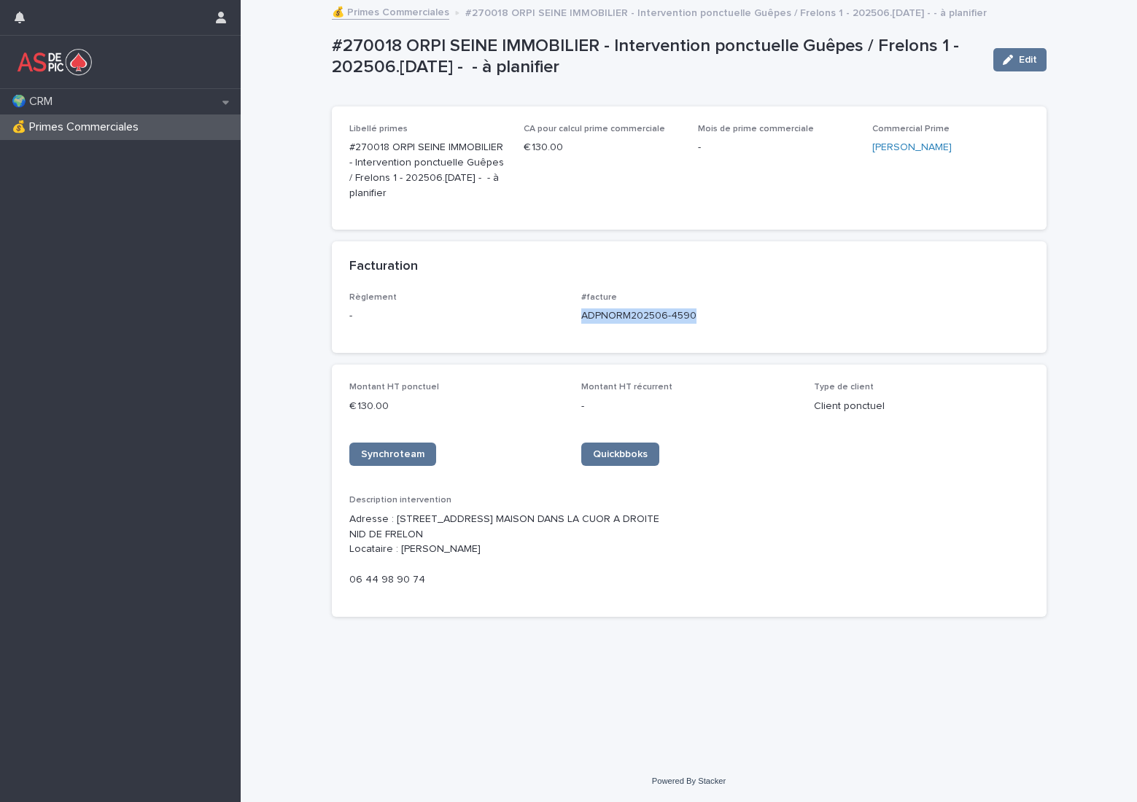
drag, startPoint x: 675, startPoint y: 319, endPoint x: 582, endPoint y: 321, distance: 93.4
click at [582, 321] on p "ADPNORM202506-4590" at bounding box center [688, 315] width 215 height 15
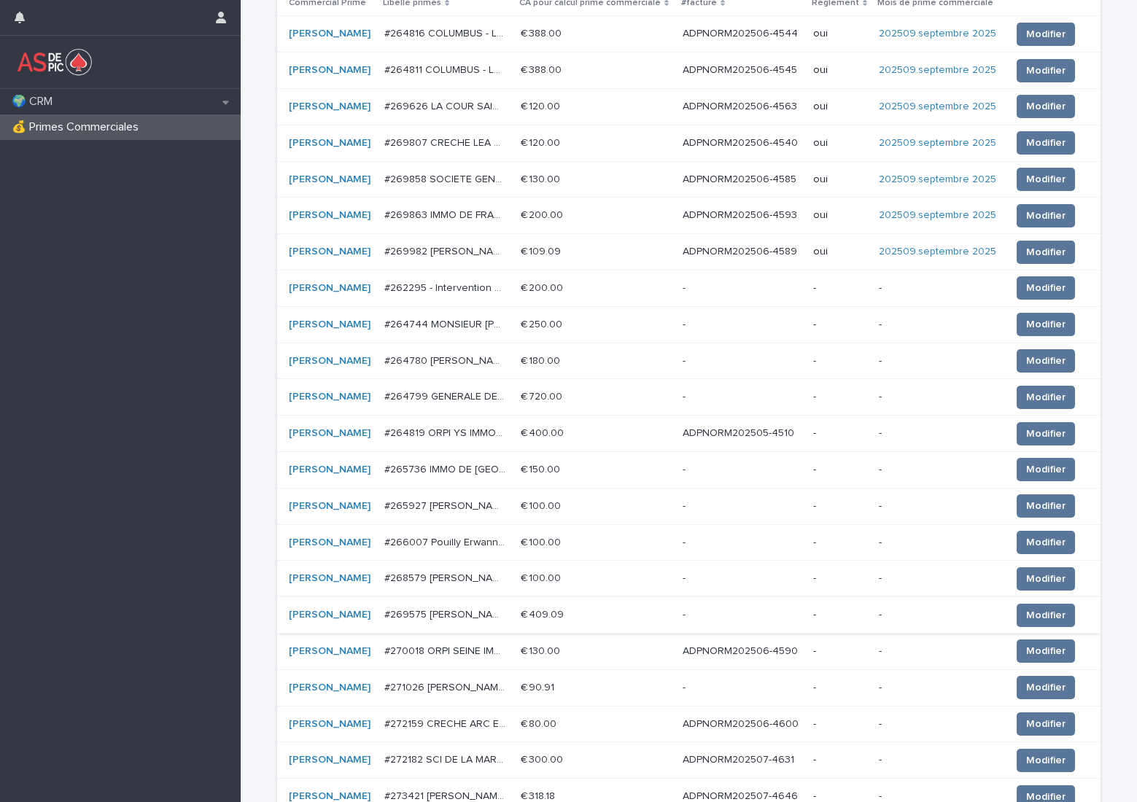
scroll to position [438, 0]
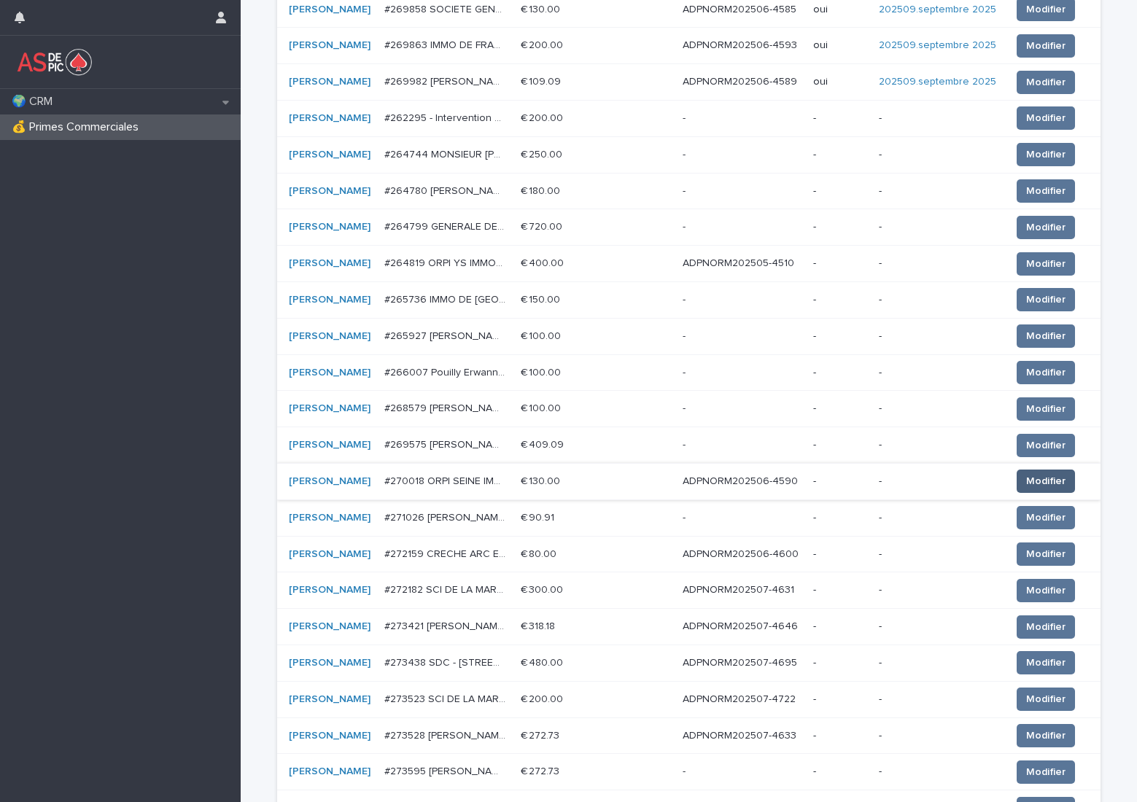
click at [1026, 480] on span "Modifier" at bounding box center [1045, 481] width 39 height 15
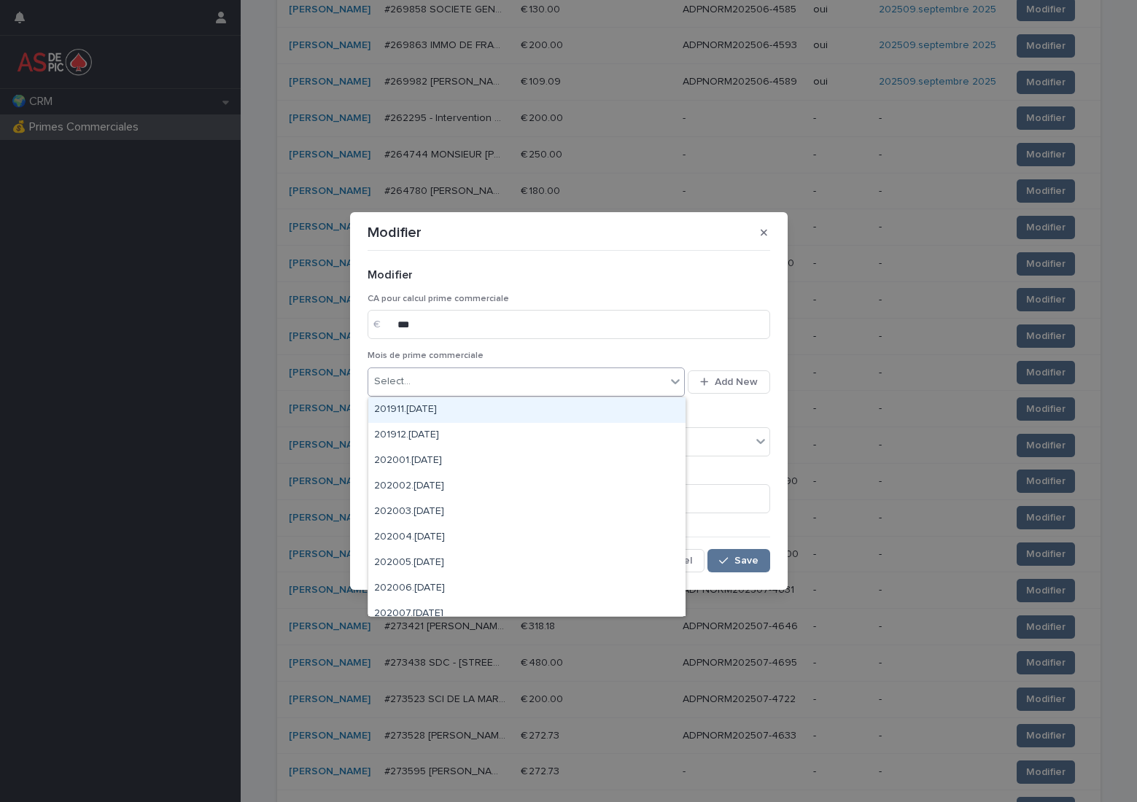
click at [497, 386] on div "Select..." at bounding box center [517, 382] width 298 height 24
type input "******"
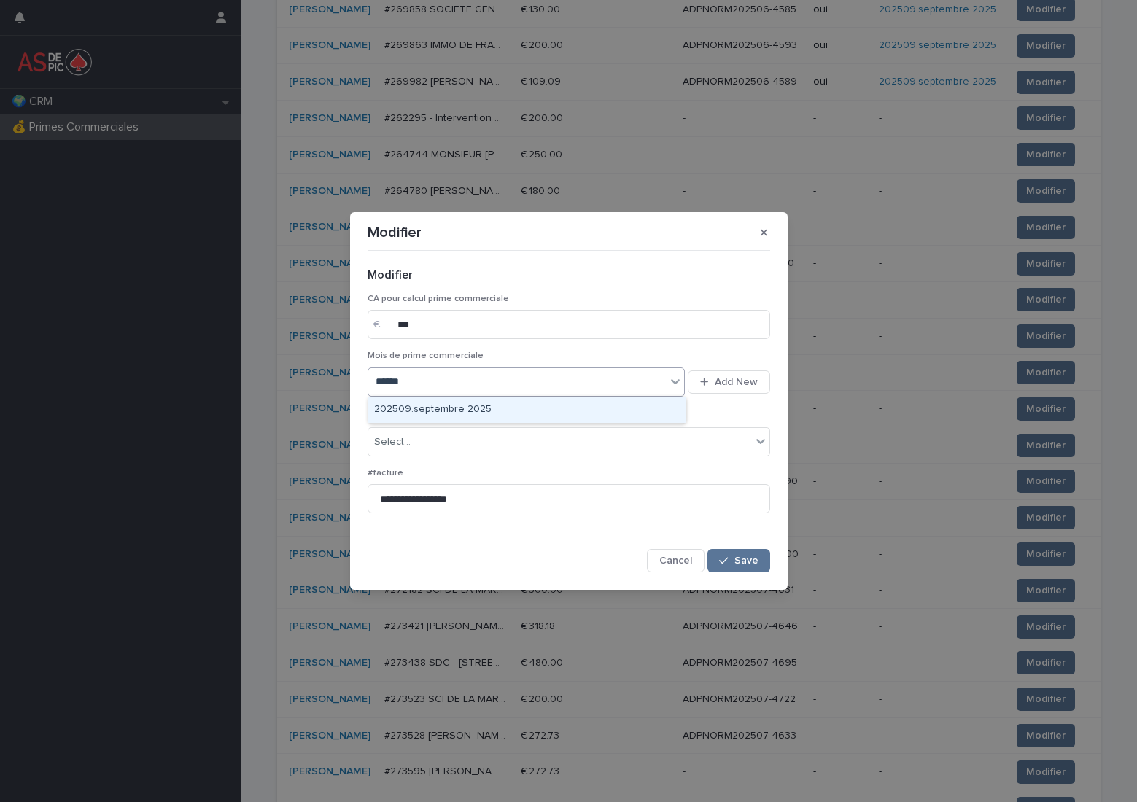
click at [470, 412] on div "202509.septembre 2025" at bounding box center [526, 410] width 317 height 26
click at [438, 436] on div "Select..." at bounding box center [559, 442] width 383 height 24
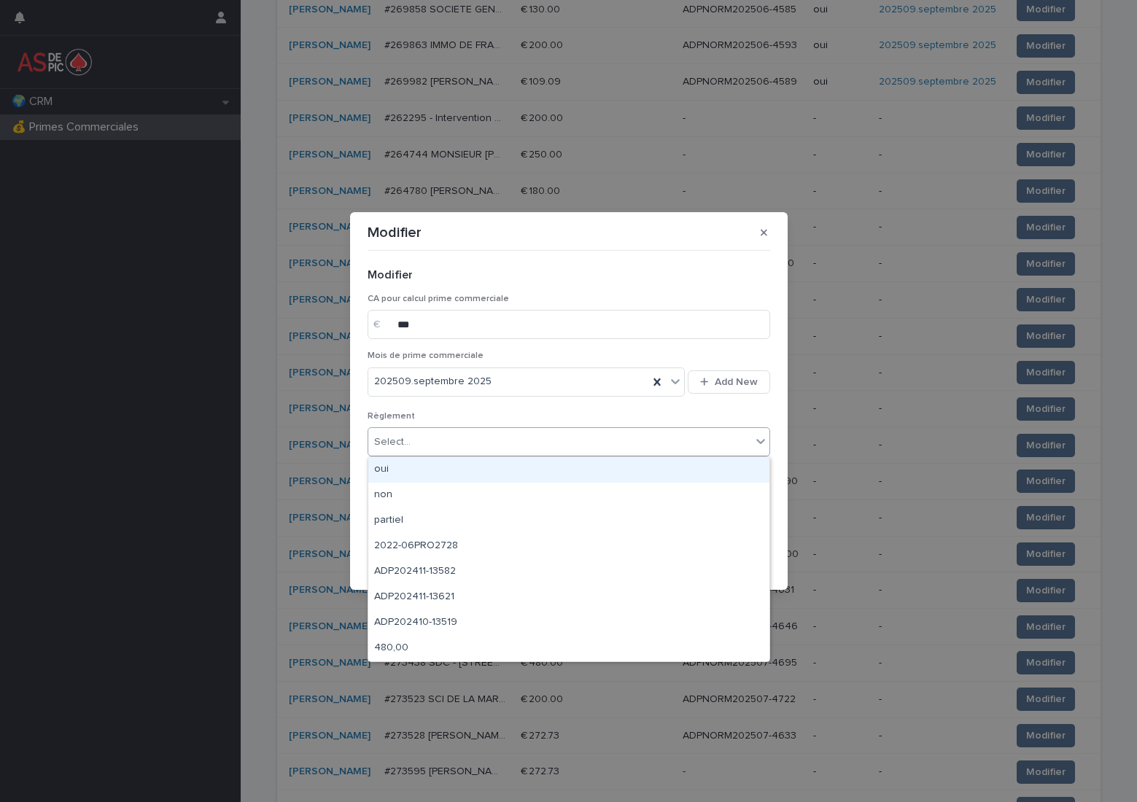
click at [445, 468] on div "oui" at bounding box center [568, 470] width 401 height 26
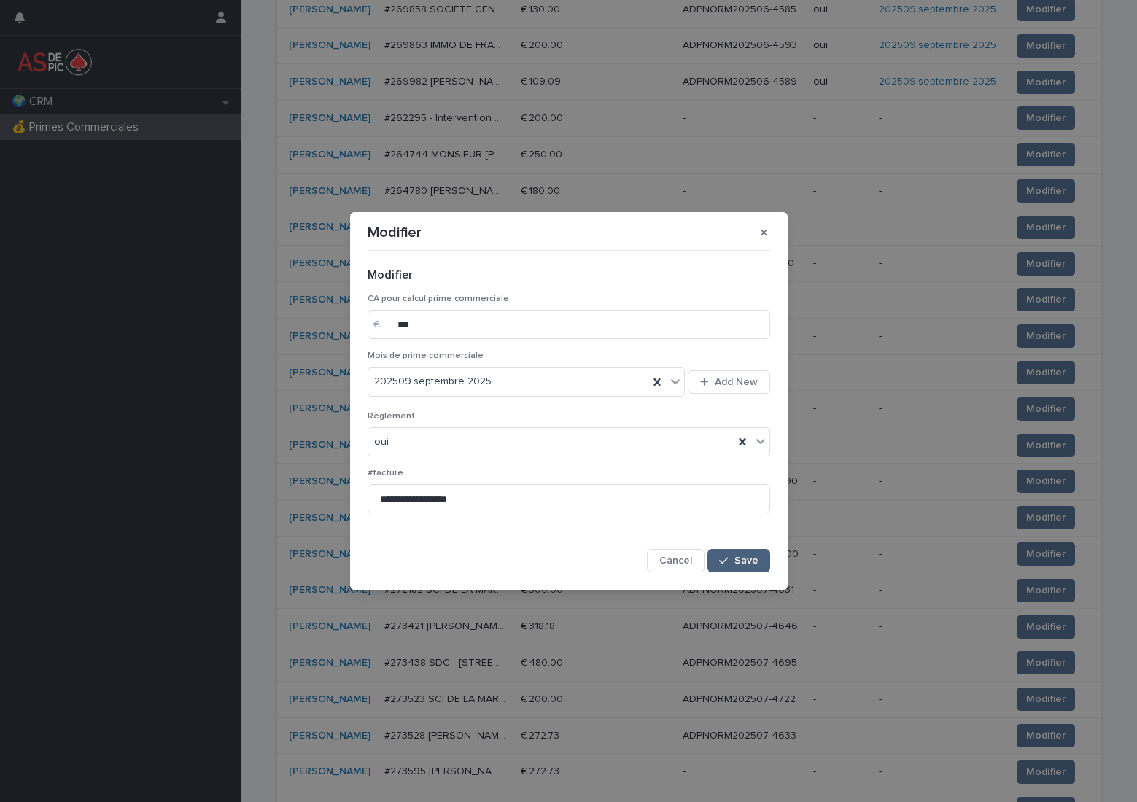
click at [749, 559] on span "Save" at bounding box center [746, 561] width 24 height 10
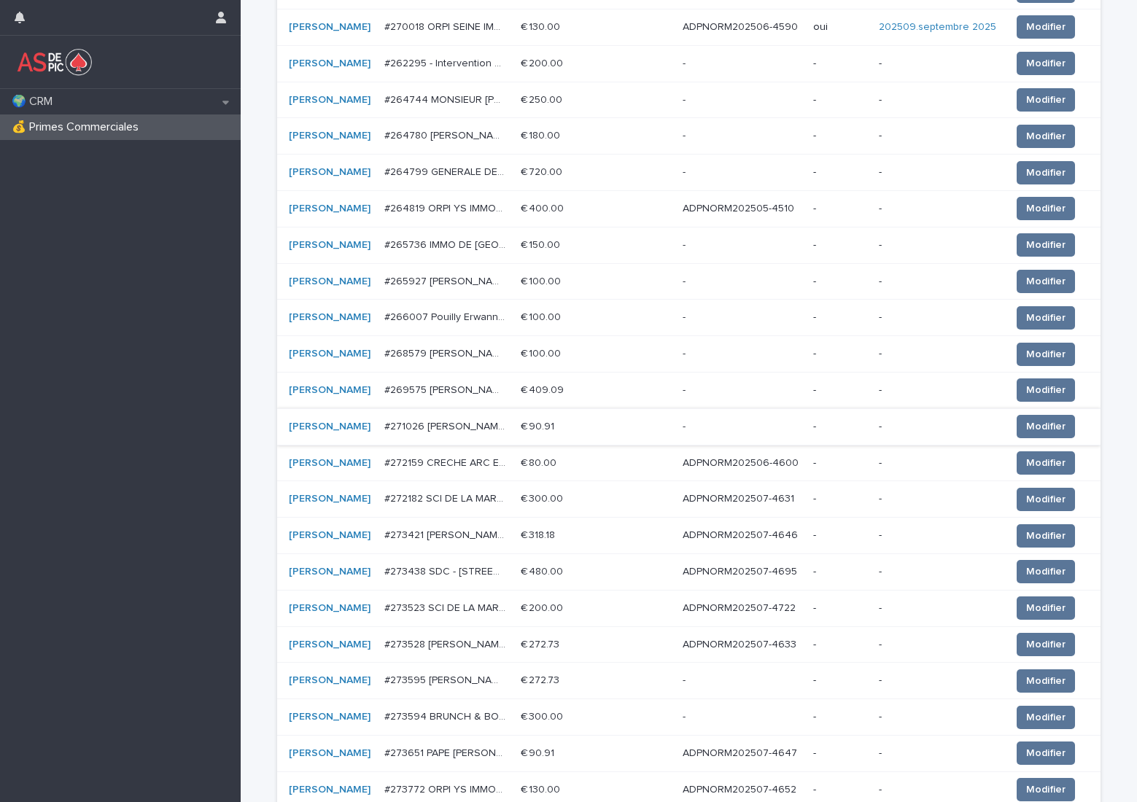
scroll to position [583, 0]
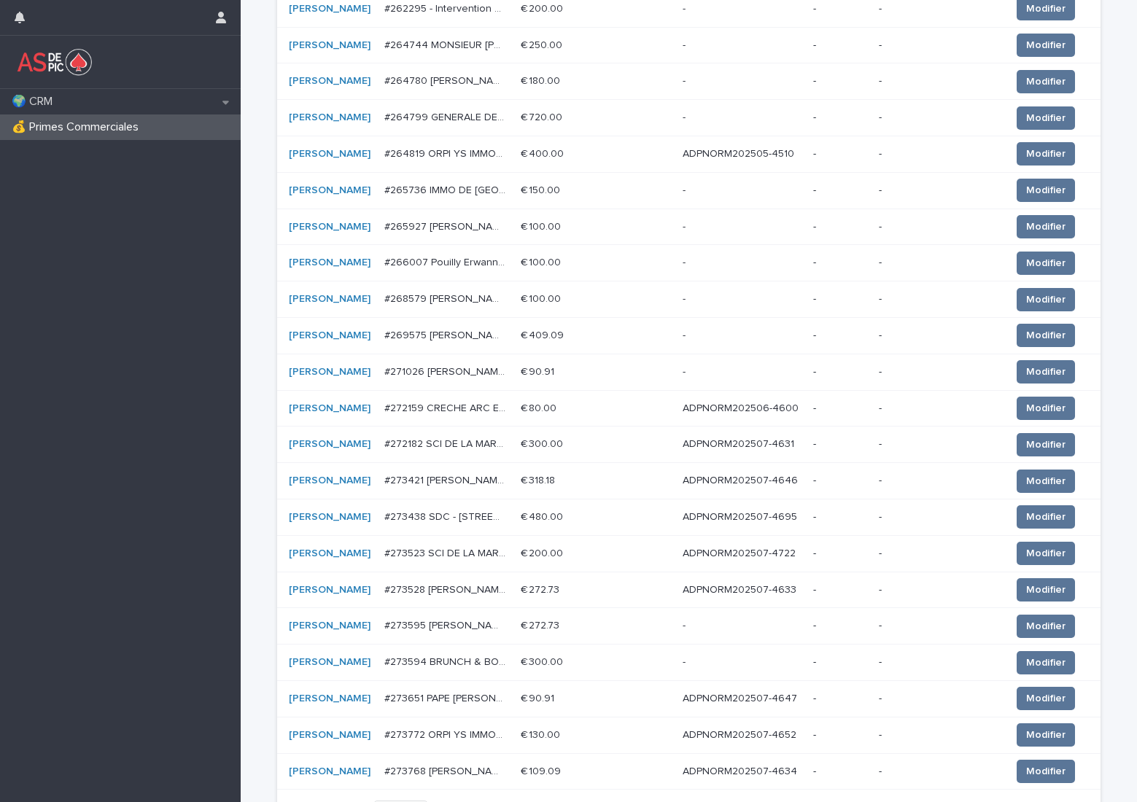
click at [748, 407] on p "ADPNORM202506-4600" at bounding box center [742, 407] width 119 height 15
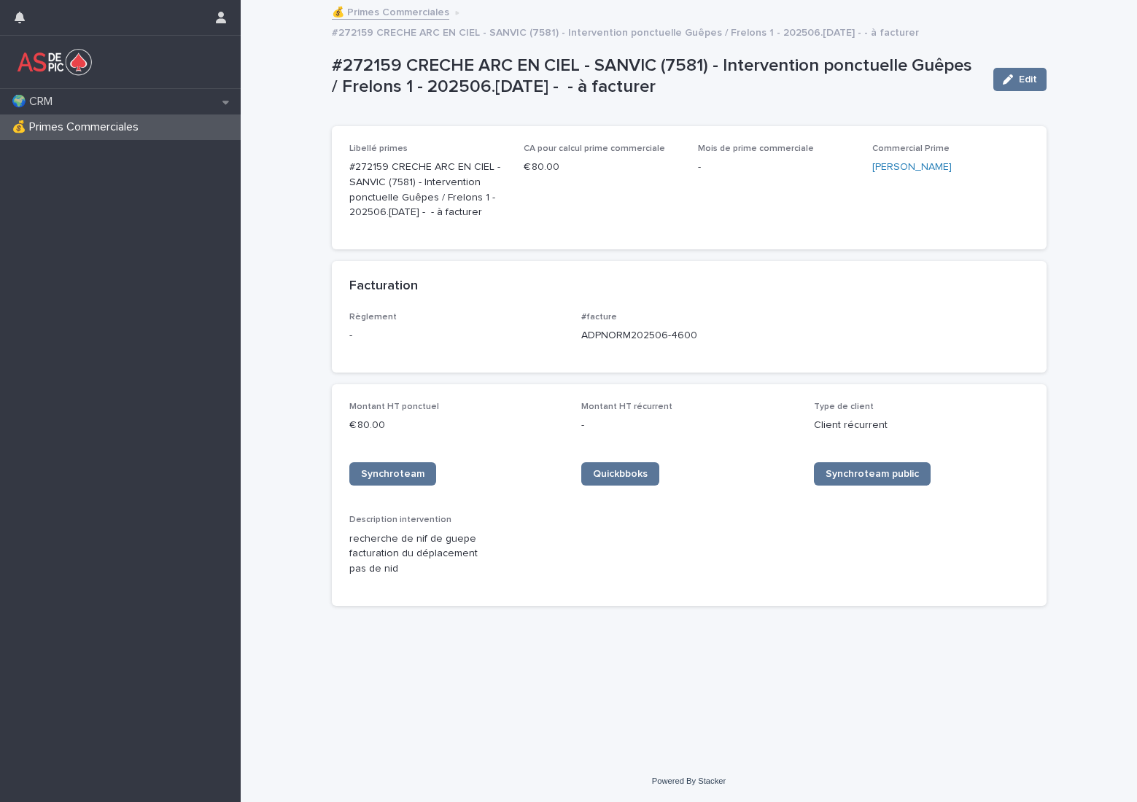
drag, startPoint x: 699, startPoint y: 314, endPoint x: 578, endPoint y: 316, distance: 121.1
click at [578, 316] on div "Règlement - #facture ADPNORM202506-4600" at bounding box center [689, 333] width 680 height 43
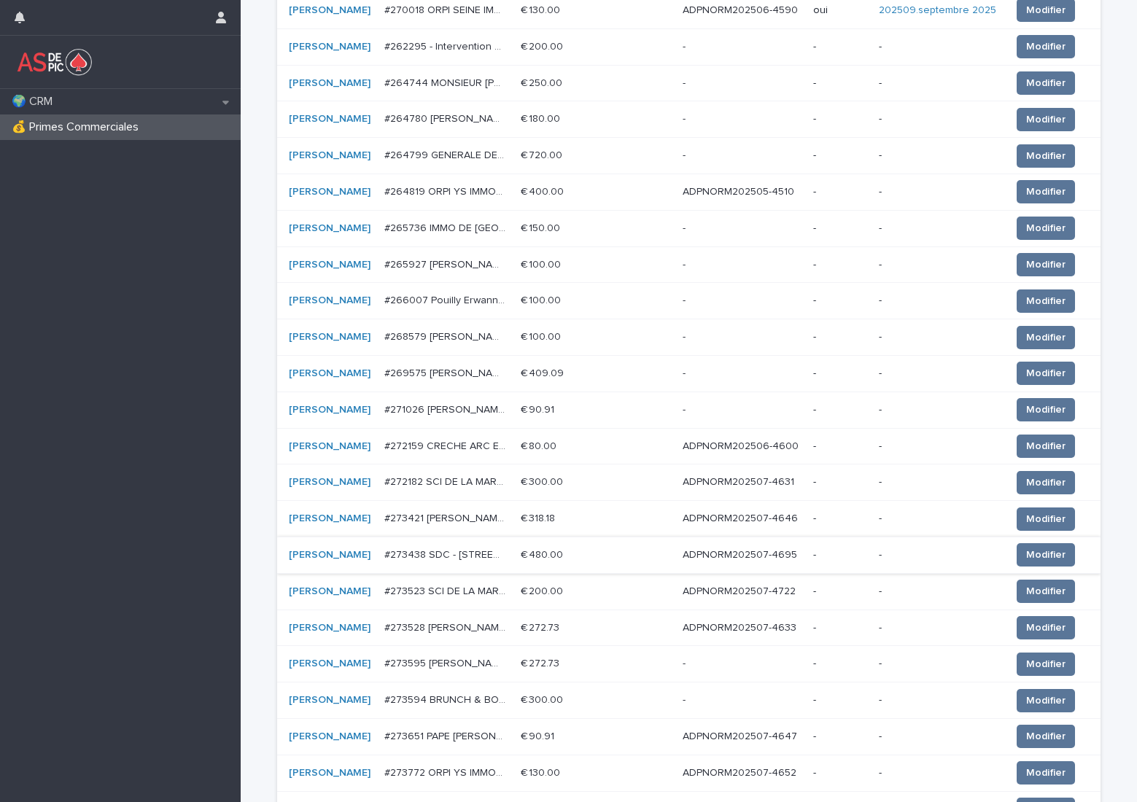
scroll to position [583, 0]
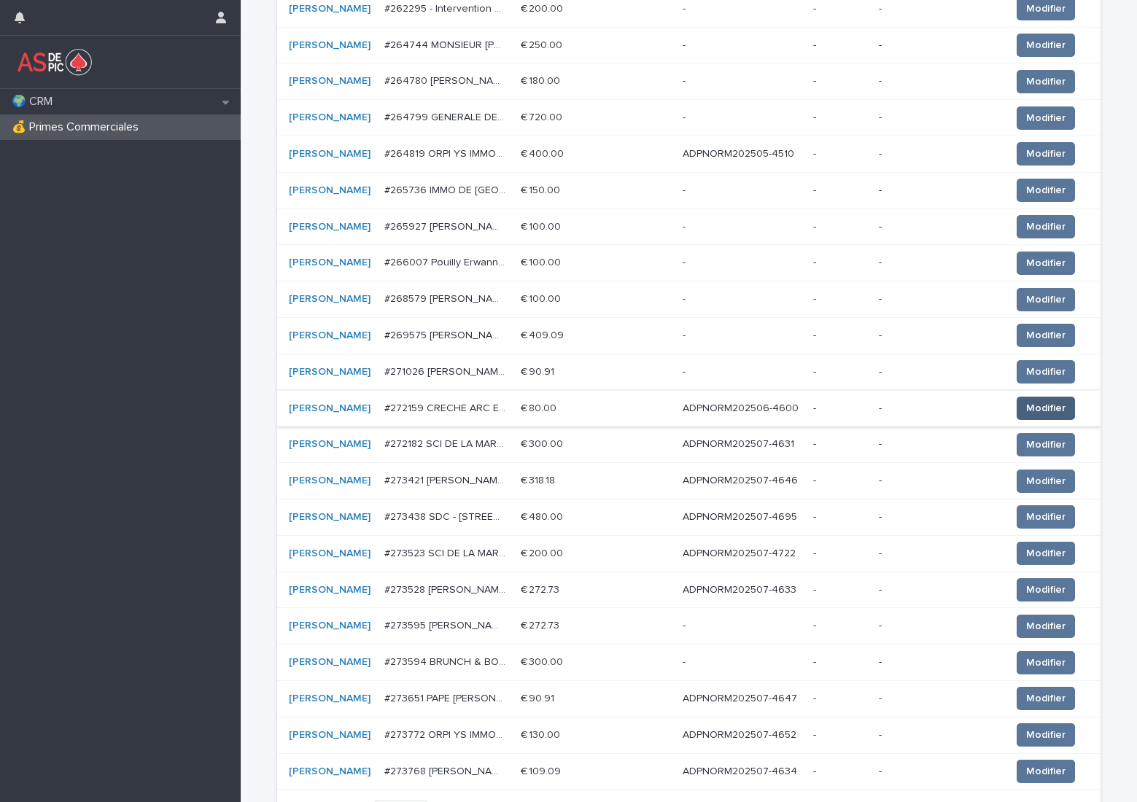
click at [1026, 412] on span "Modifier" at bounding box center [1045, 408] width 39 height 15
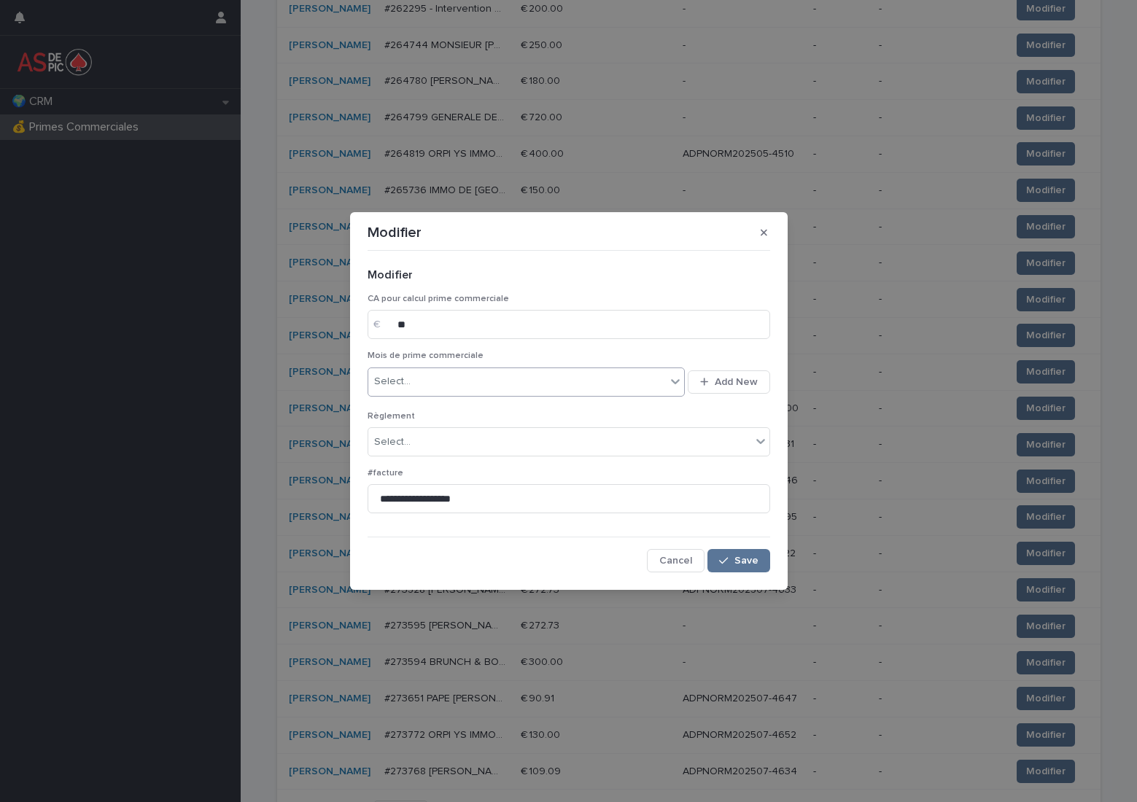
click at [519, 373] on div "Select..." at bounding box center [517, 382] width 298 height 24
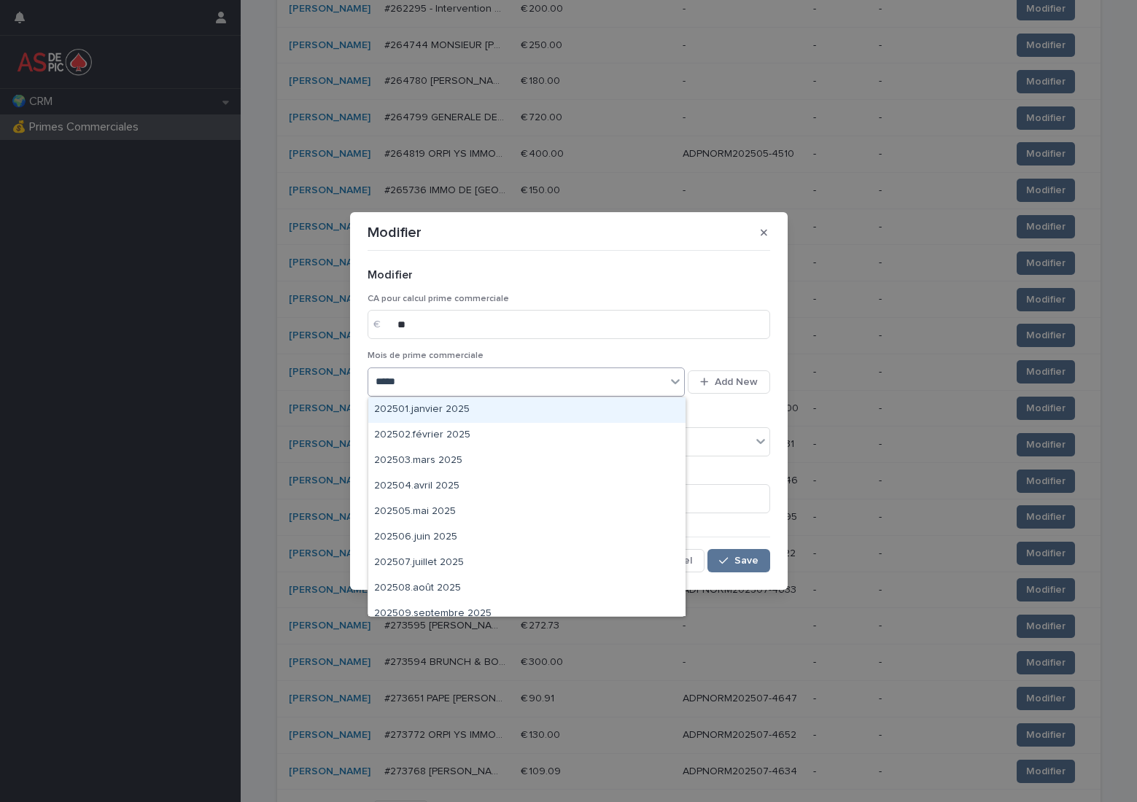
type input "******"
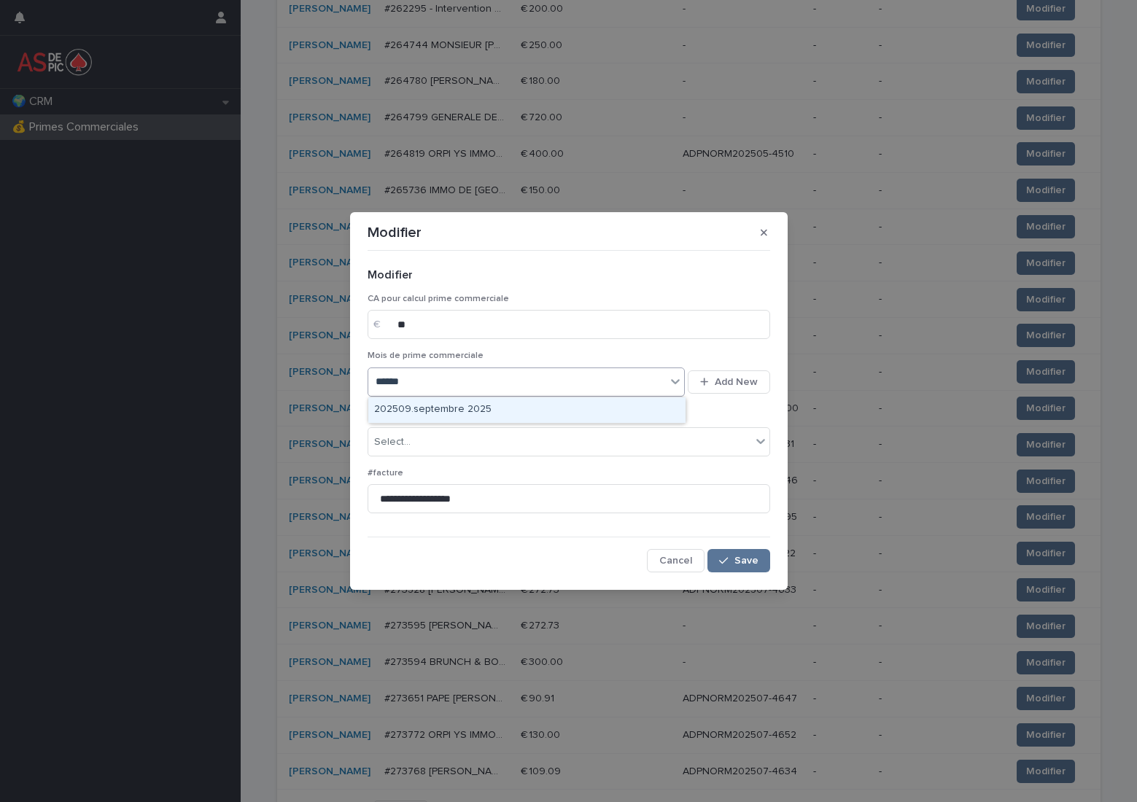
click at [504, 414] on div "202509.septembre 2025" at bounding box center [526, 410] width 317 height 26
click at [446, 446] on div "Select..." at bounding box center [559, 442] width 383 height 24
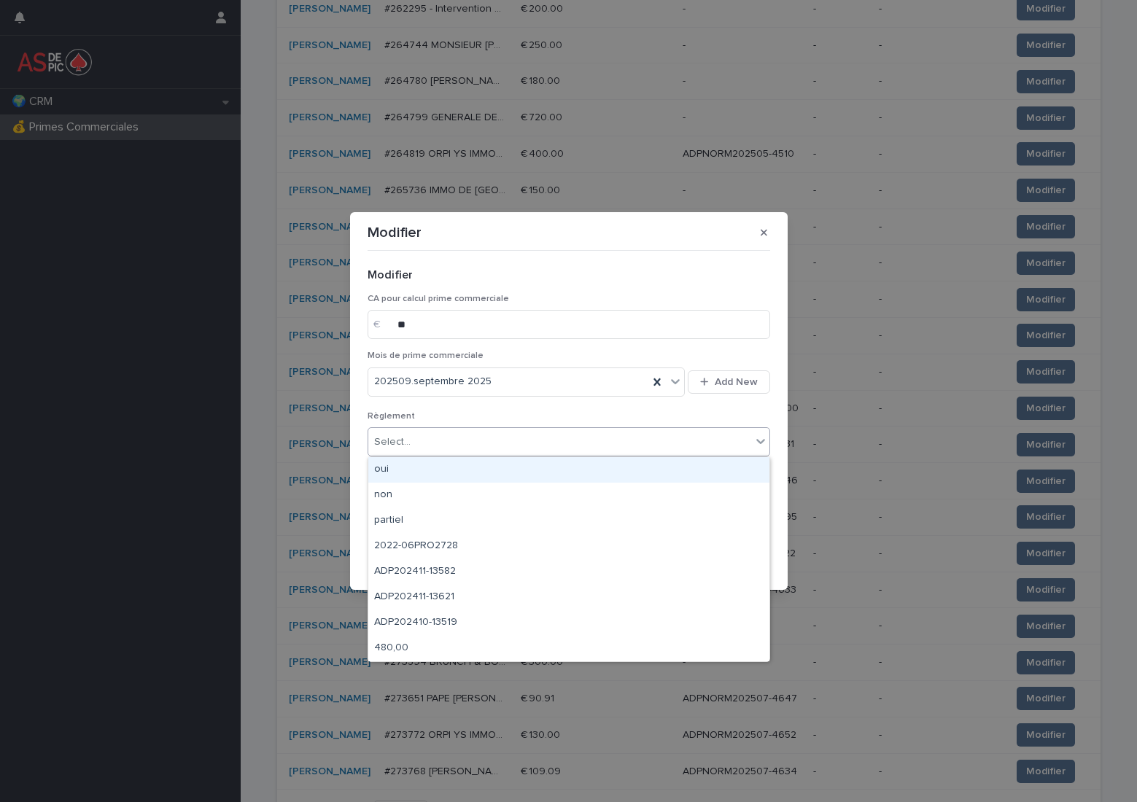
click at [444, 465] on div "oui" at bounding box center [568, 470] width 401 height 26
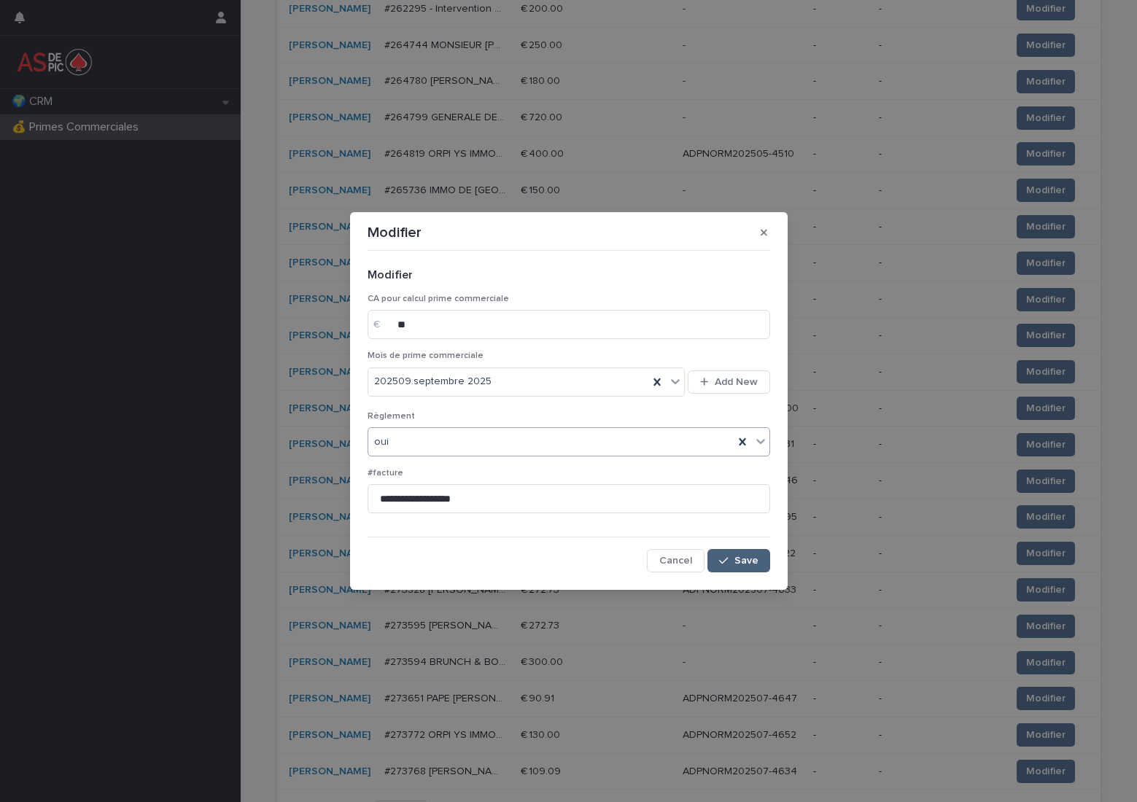
click at [744, 564] on span "Save" at bounding box center [746, 561] width 24 height 10
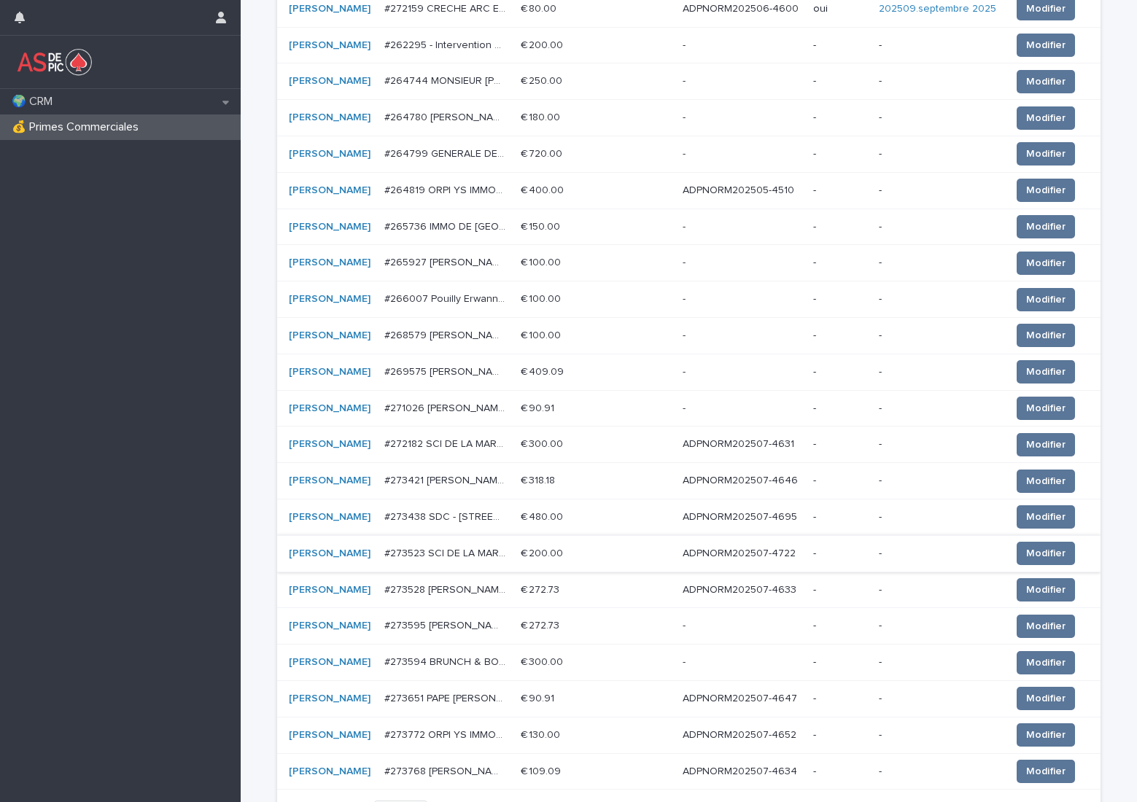
scroll to position [581, 0]
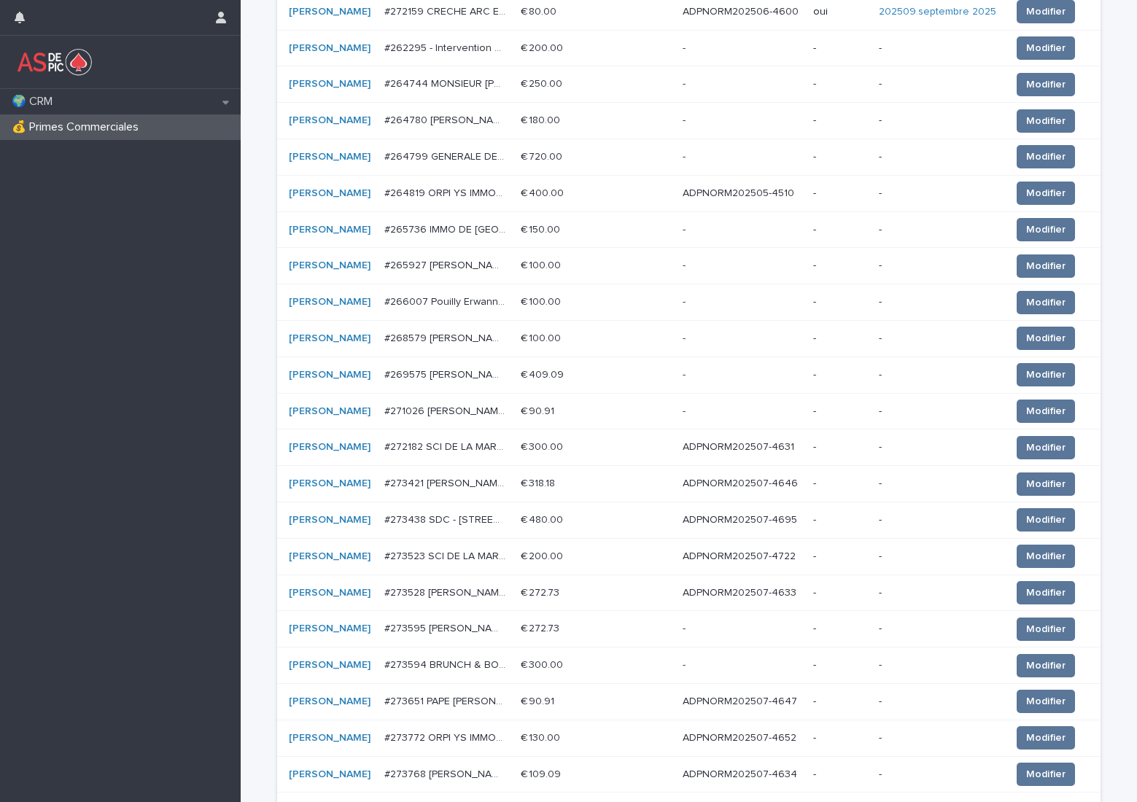
click at [758, 448] on p "ADPNORM202507-4631" at bounding box center [740, 445] width 114 height 15
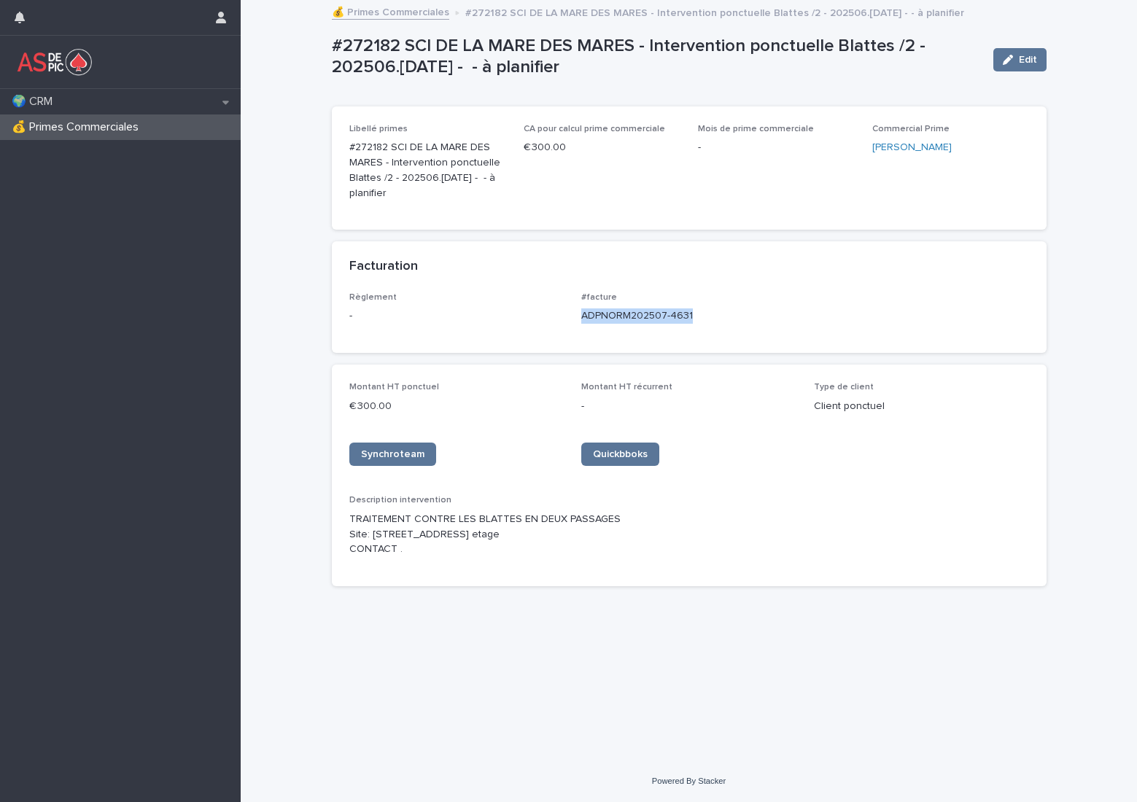
drag, startPoint x: 705, startPoint y: 314, endPoint x: 578, endPoint y: 320, distance: 127.0
click at [578, 320] on div "Règlement - #facture ADPNORM202507-4631" at bounding box center [689, 313] width 680 height 43
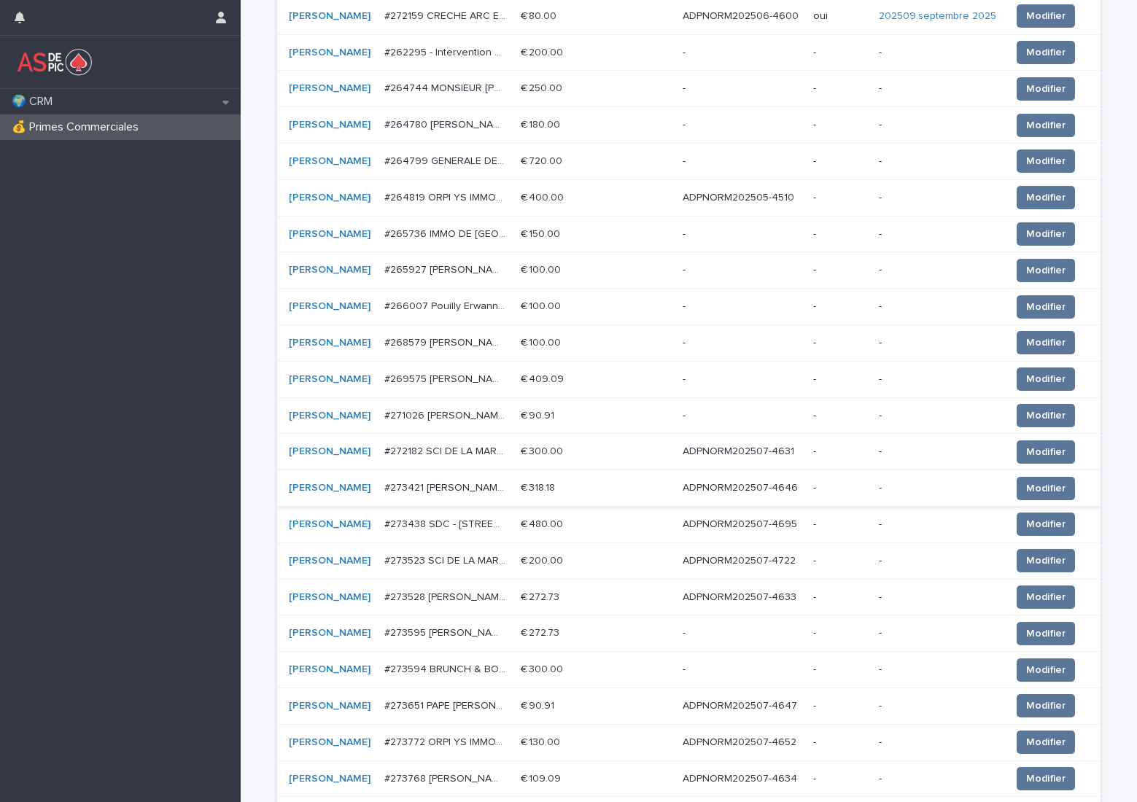
scroll to position [583, 0]
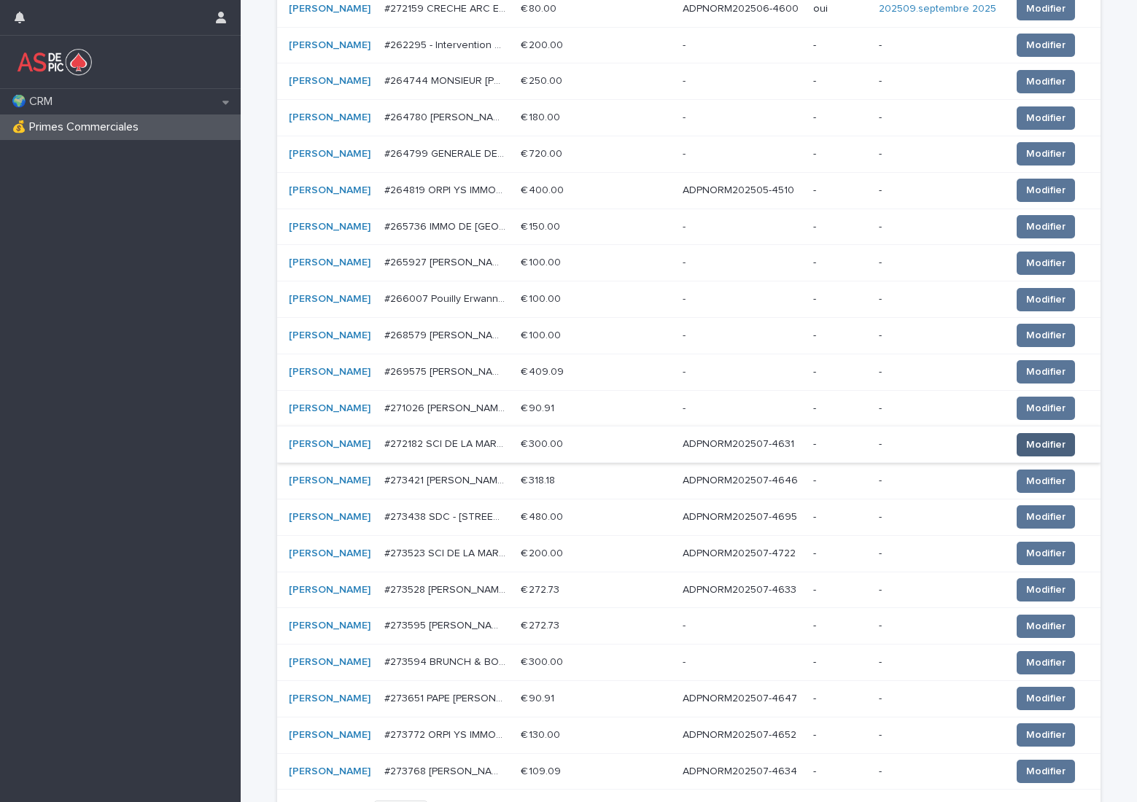
click at [1026, 443] on span "Modifier" at bounding box center [1045, 445] width 39 height 15
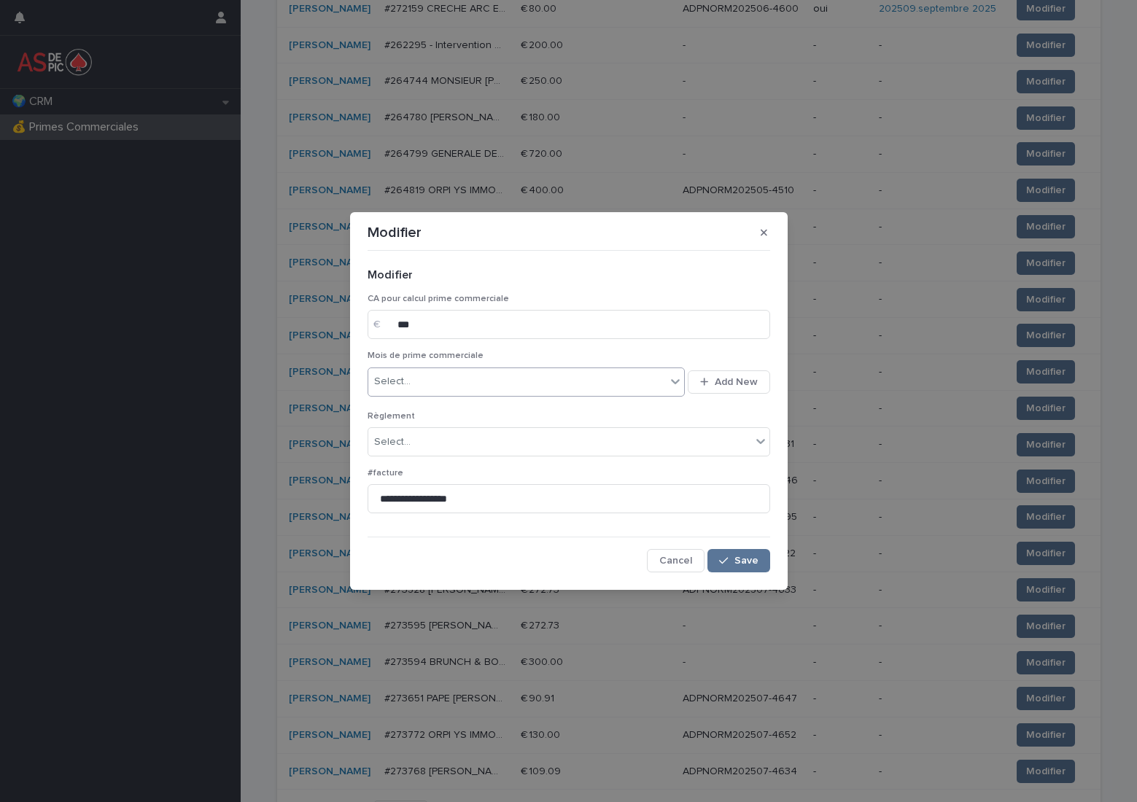
click at [454, 381] on div "Select..." at bounding box center [517, 382] width 298 height 24
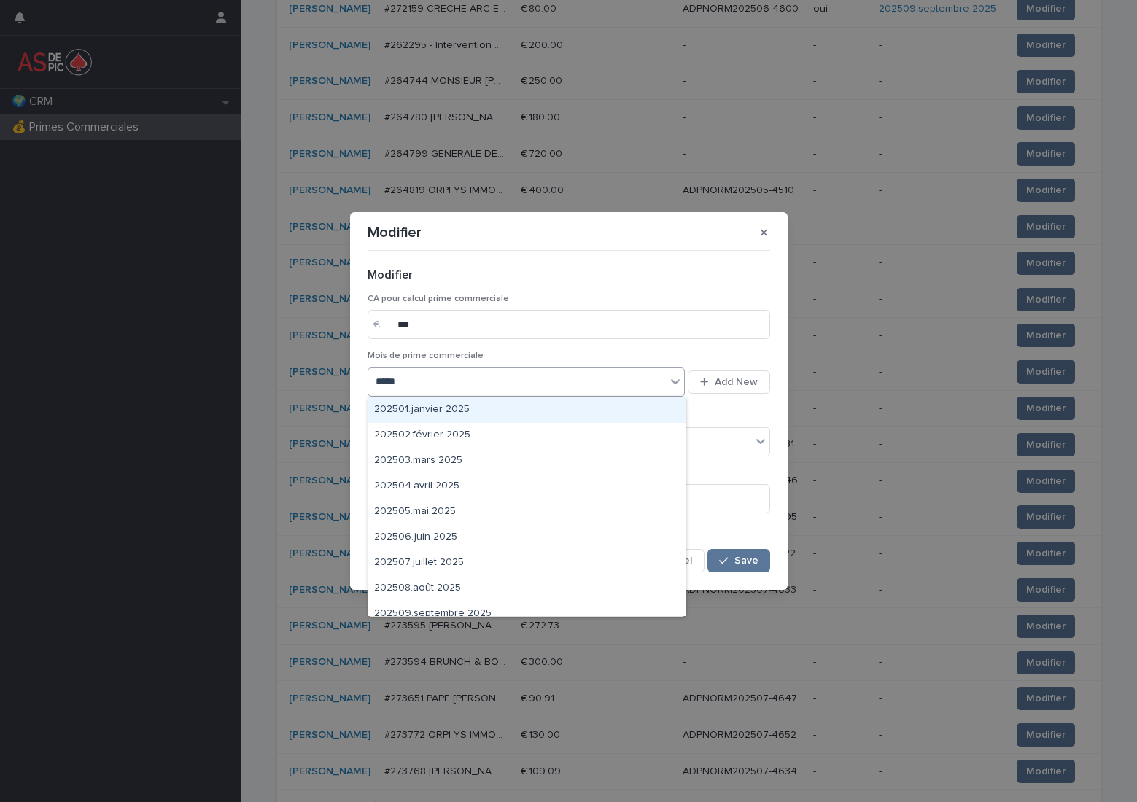
type input "******"
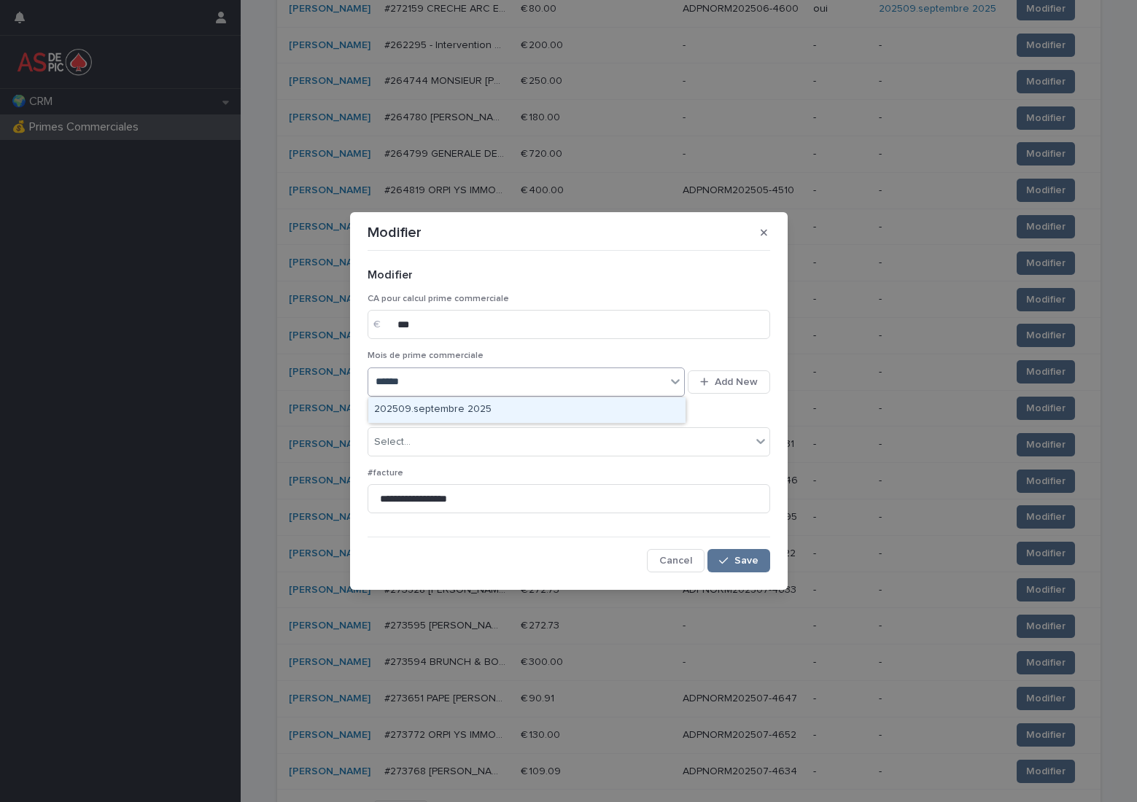
click at [431, 404] on div "202509.septembre 2025" at bounding box center [526, 410] width 317 height 26
click at [432, 440] on div "Select..." at bounding box center [559, 442] width 383 height 24
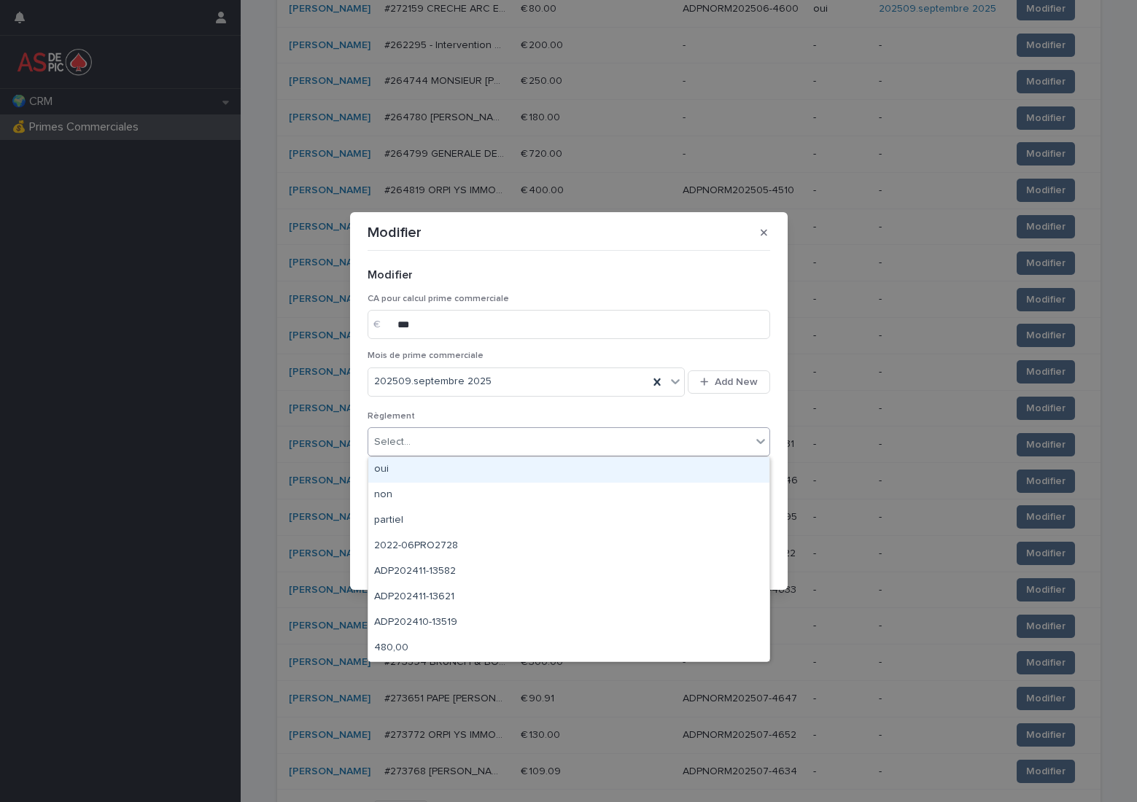
click at [435, 470] on div "oui" at bounding box center [568, 470] width 401 height 26
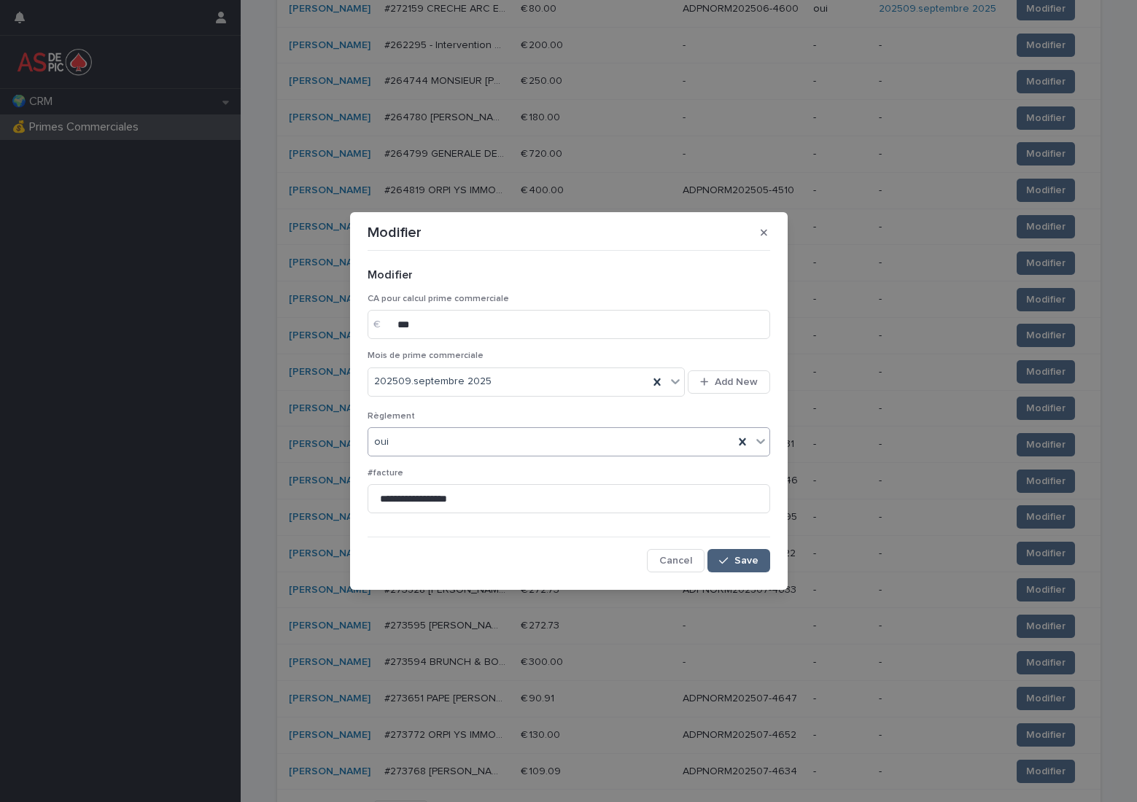
click at [762, 558] on button "Save" at bounding box center [738, 560] width 62 height 23
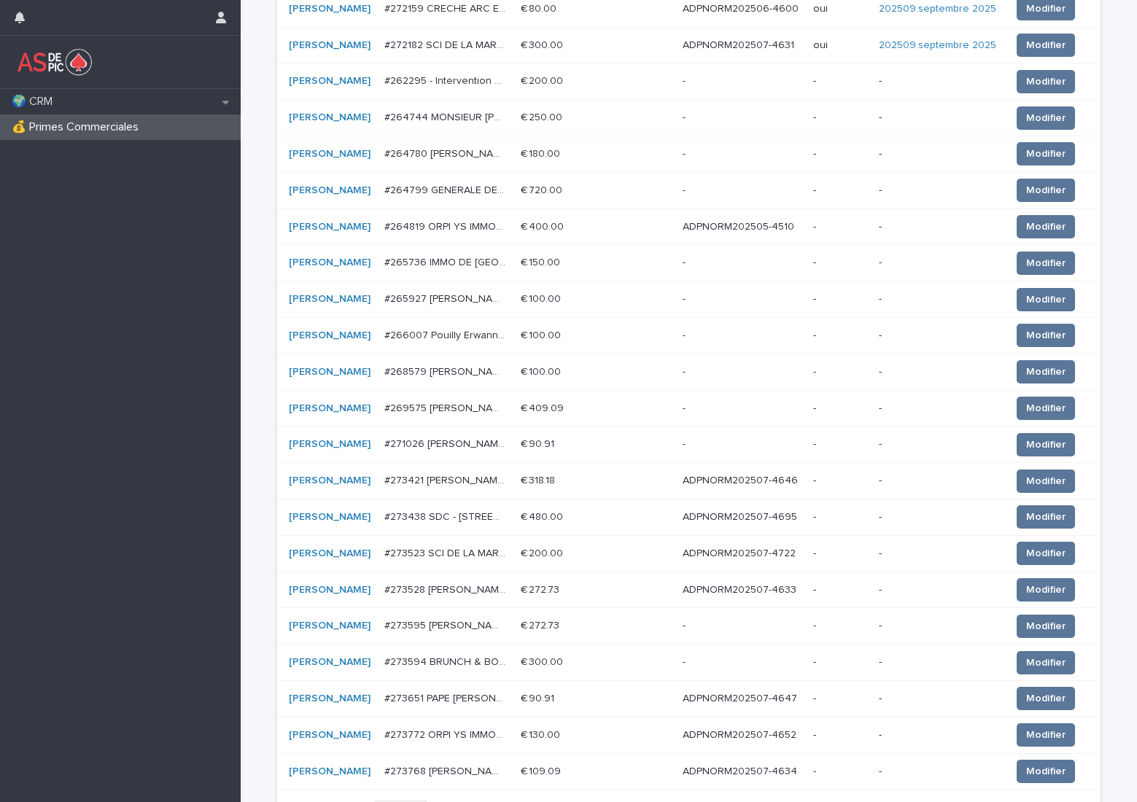
click at [729, 478] on p "ADPNORM202507-4646" at bounding box center [742, 479] width 118 height 15
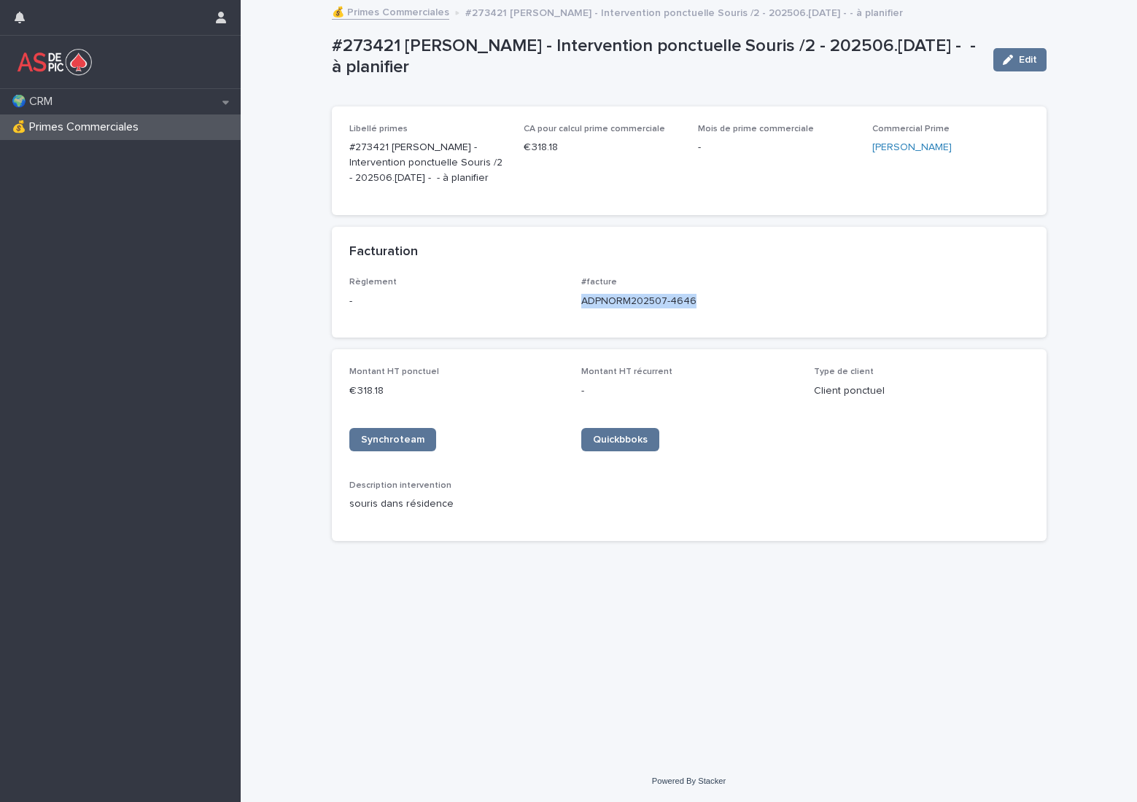
drag, startPoint x: 704, startPoint y: 301, endPoint x: 578, endPoint y: 308, distance: 126.4
click at [578, 308] on div "Règlement - #facture ADPNORM202507-4646" at bounding box center [689, 298] width 680 height 43
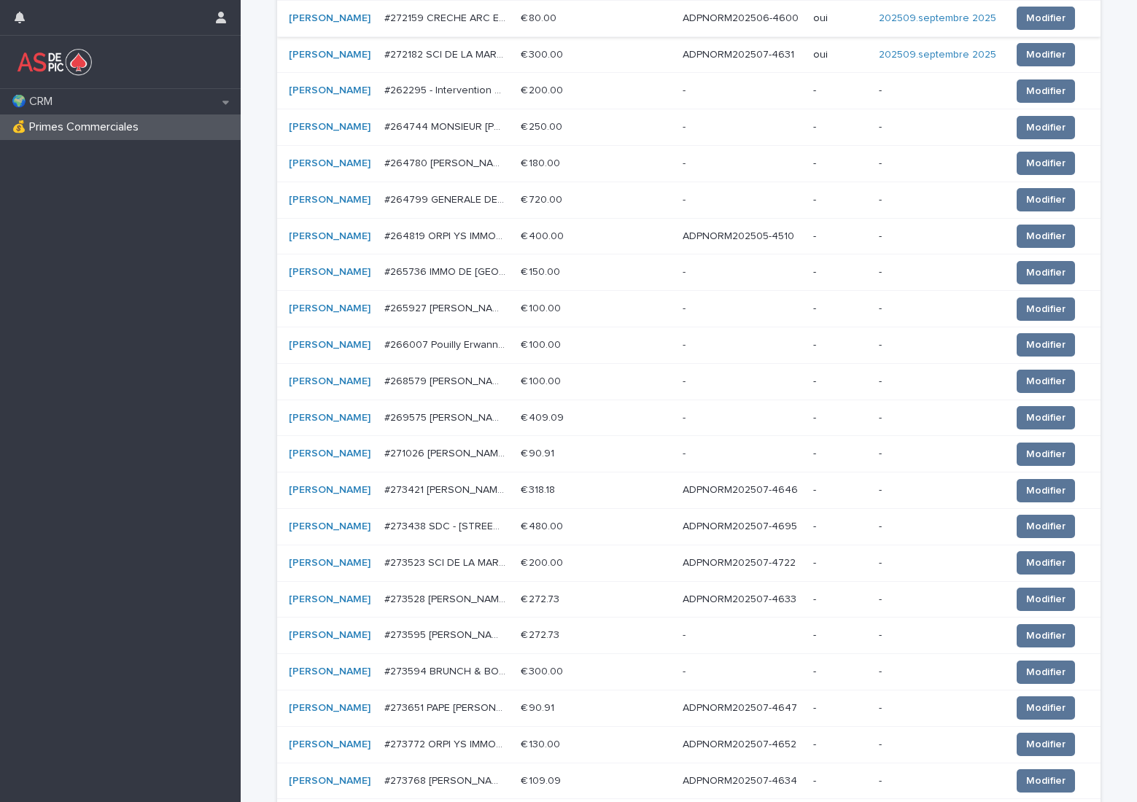
scroll to position [583, 0]
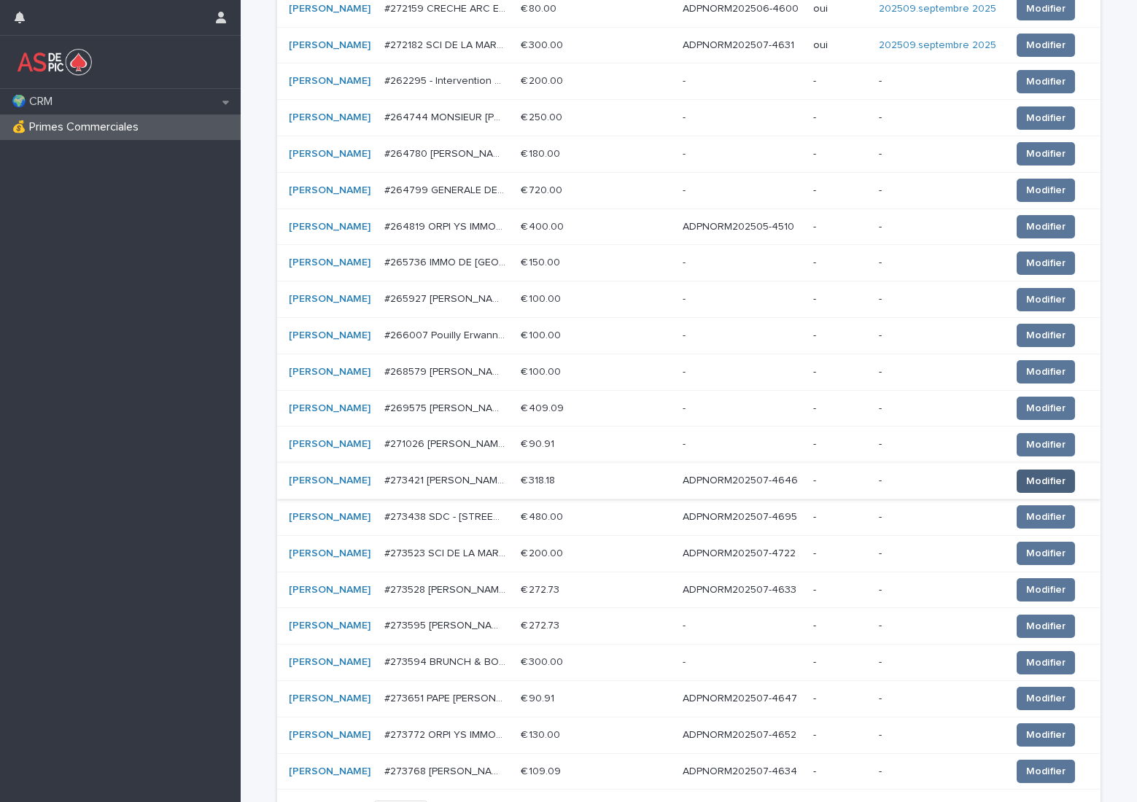
click at [1026, 479] on span "Modifier" at bounding box center [1045, 481] width 39 height 15
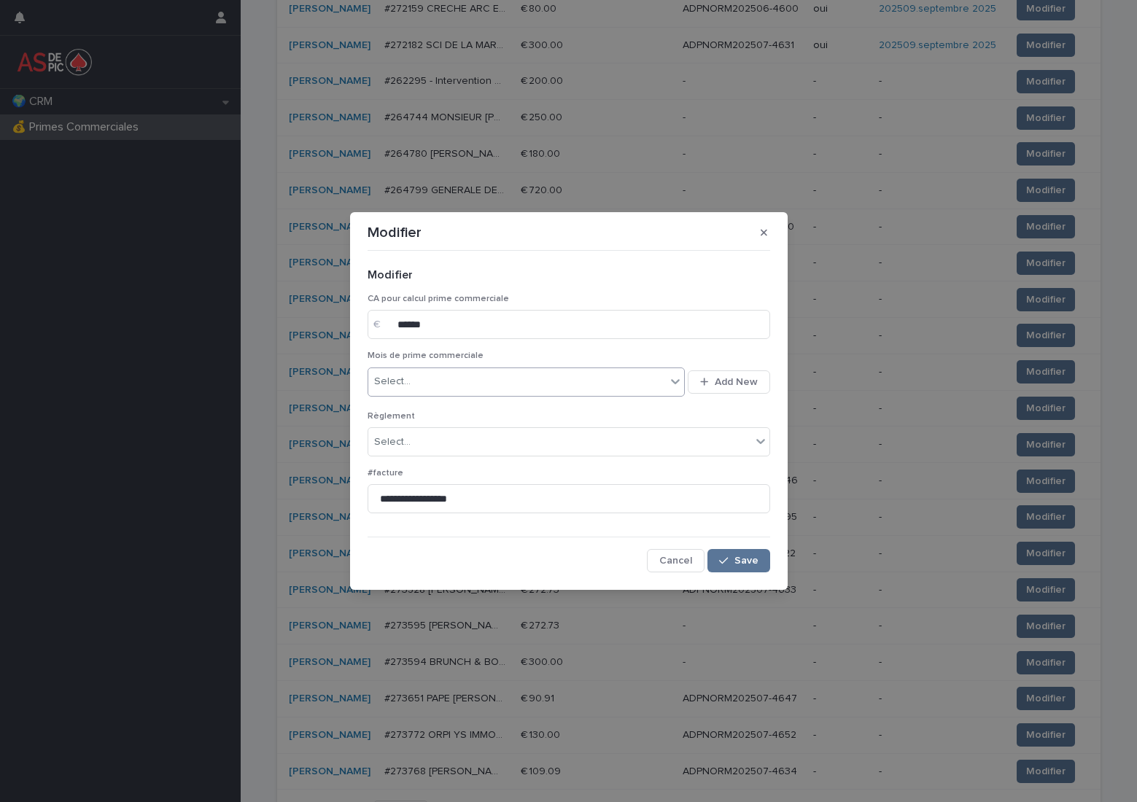
click at [509, 383] on div "Select..." at bounding box center [517, 382] width 298 height 24
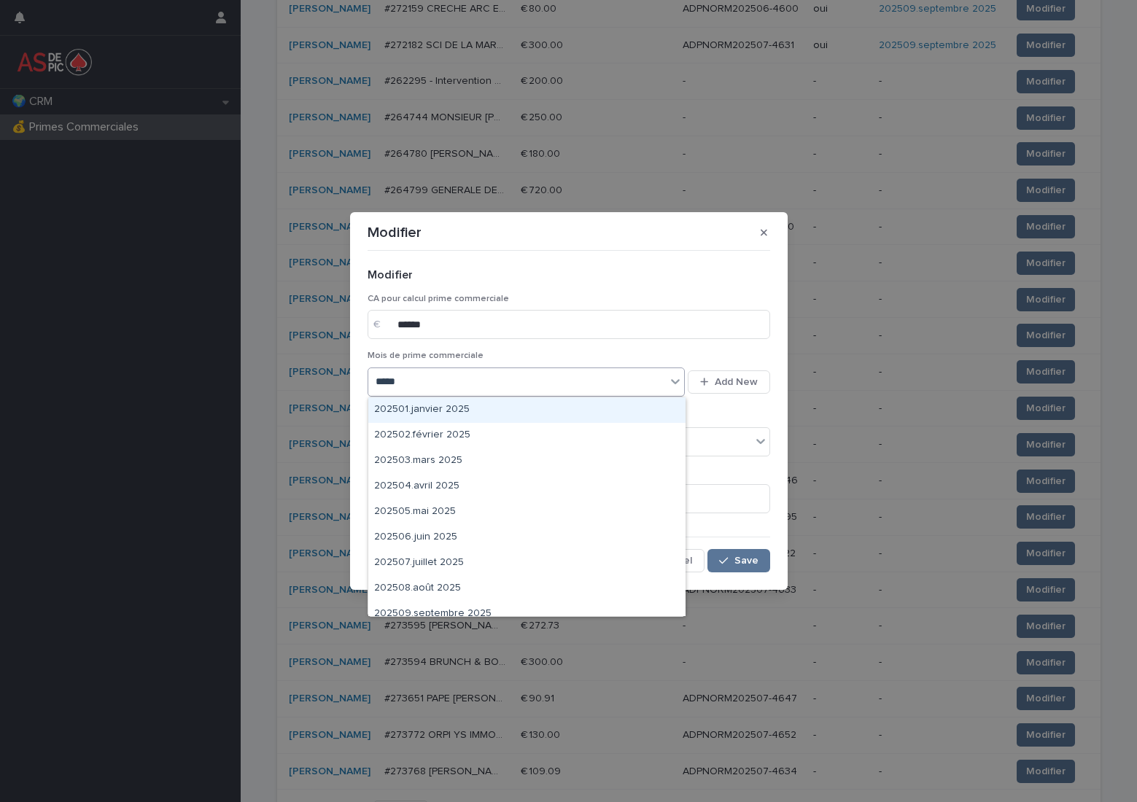
type input "******"
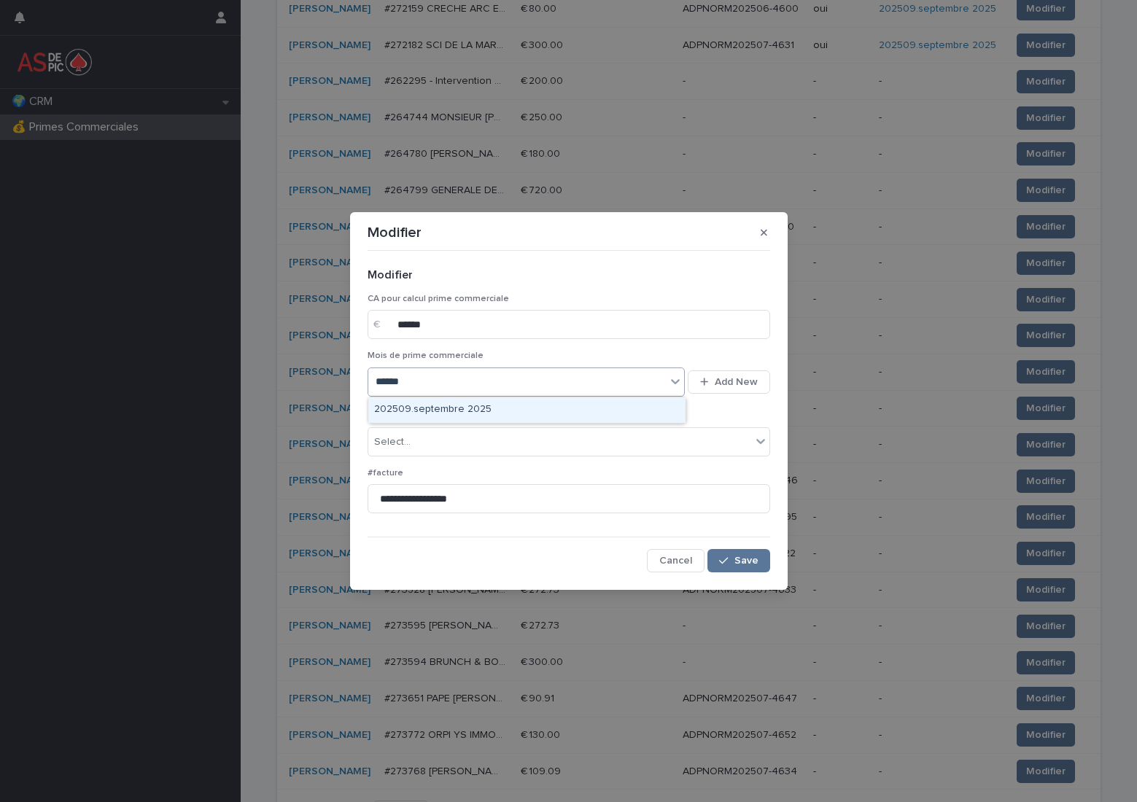
click at [482, 403] on div "202509.septembre 2025" at bounding box center [526, 410] width 317 height 26
click at [460, 445] on div "Select..." at bounding box center [559, 442] width 383 height 24
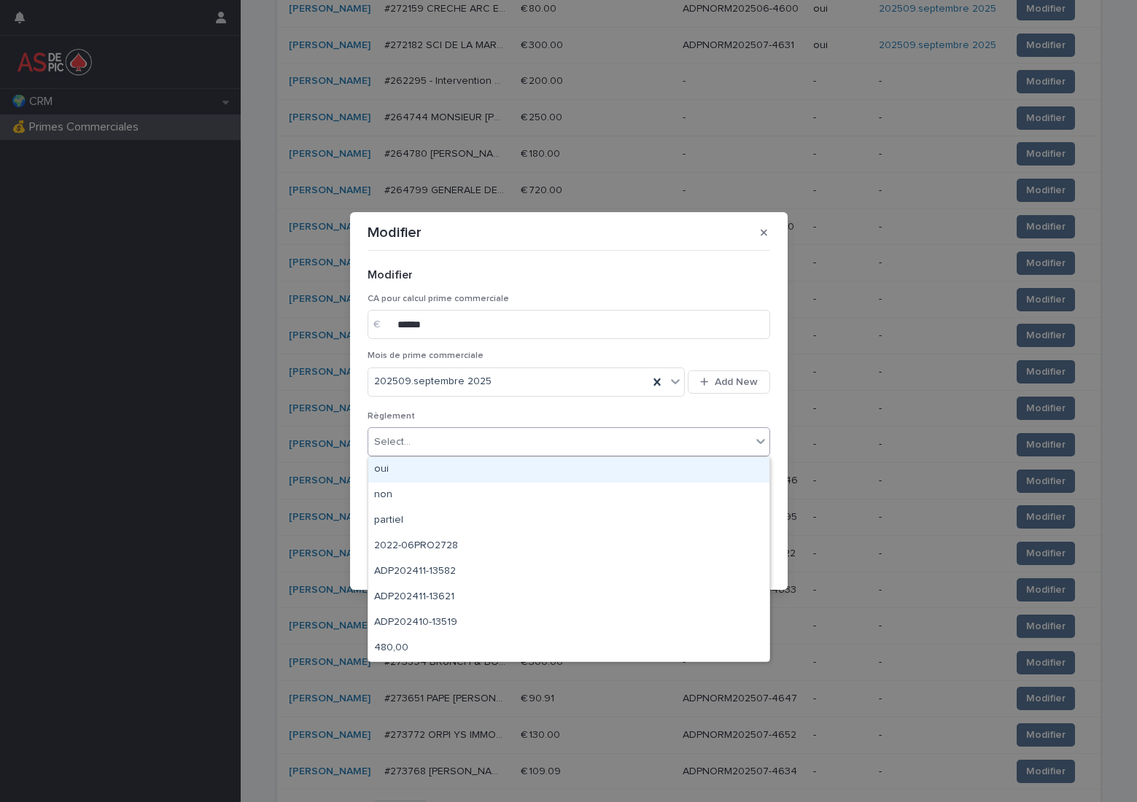
click at [444, 469] on div "oui" at bounding box center [568, 470] width 401 height 26
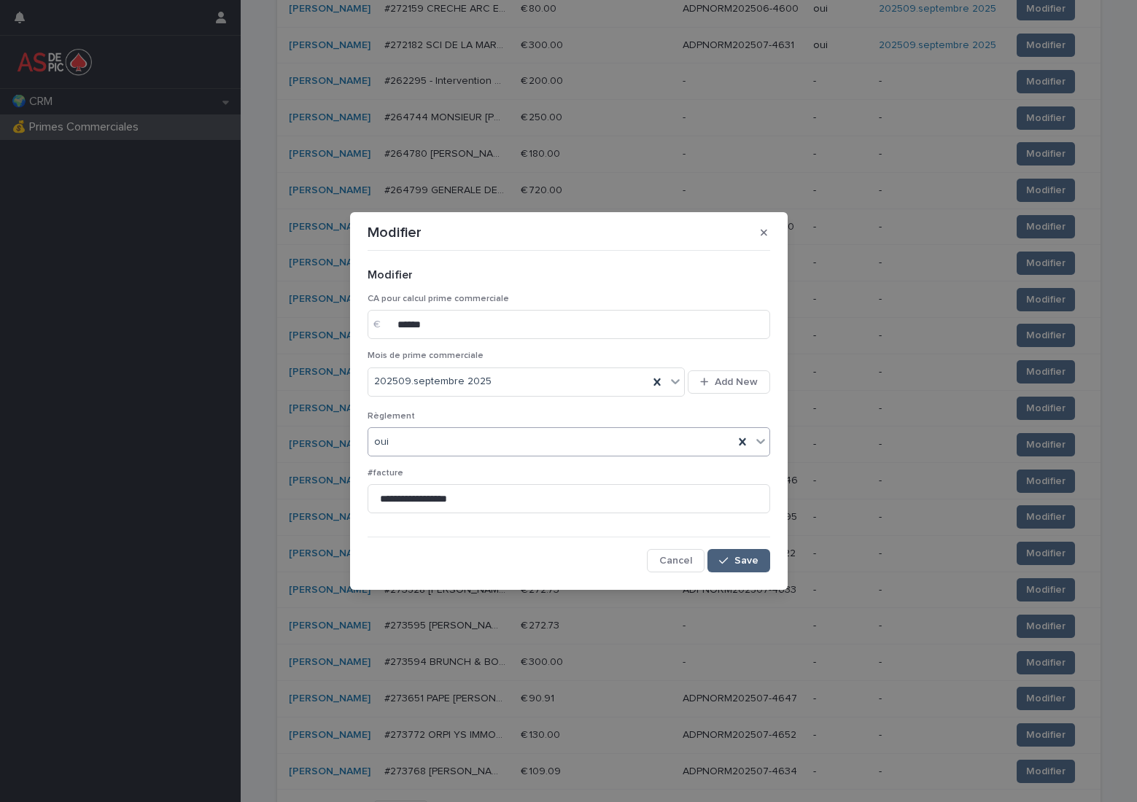
click at [748, 557] on span "Save" at bounding box center [746, 561] width 24 height 10
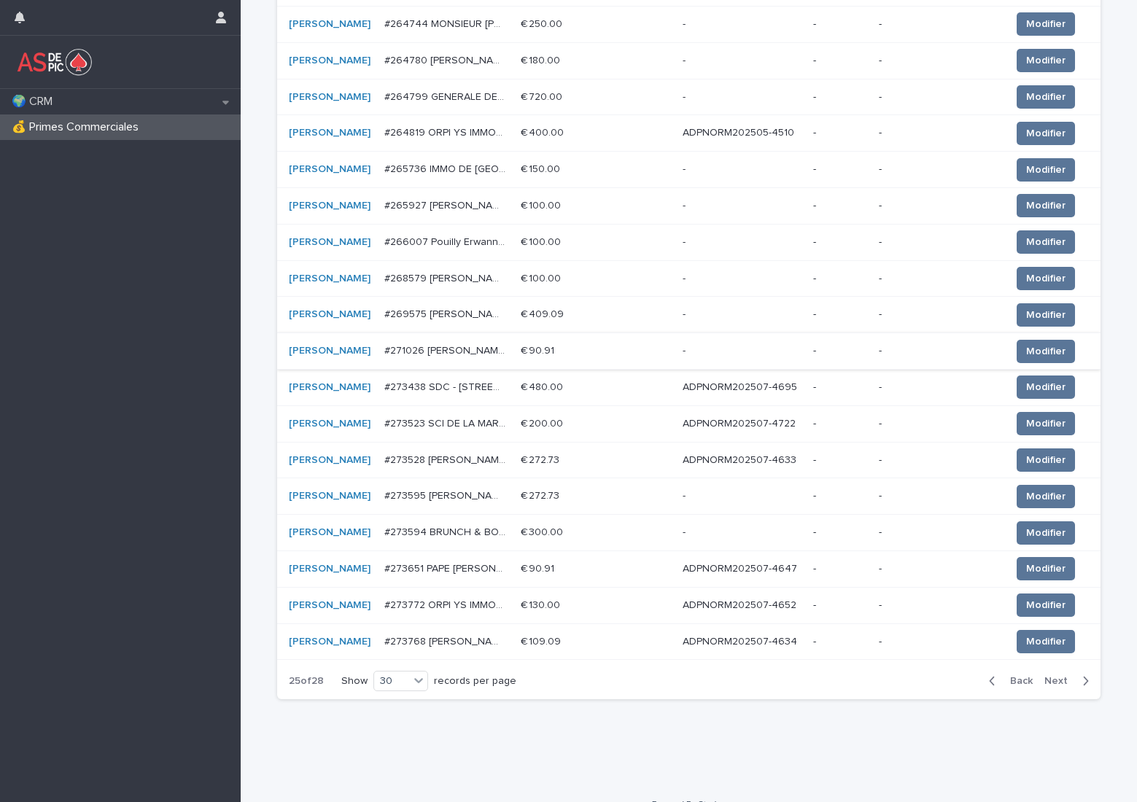
scroll to position [737, 0]
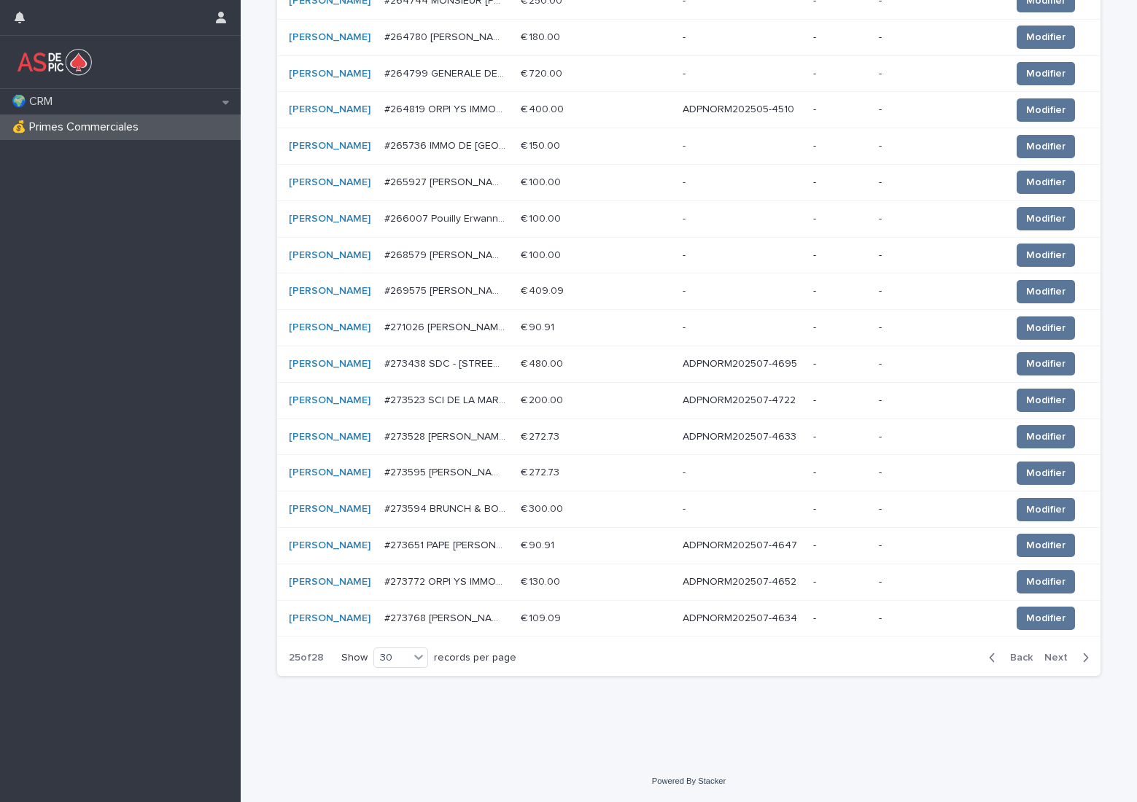
click at [758, 361] on p "ADPNORM202507-4695" at bounding box center [741, 362] width 117 height 15
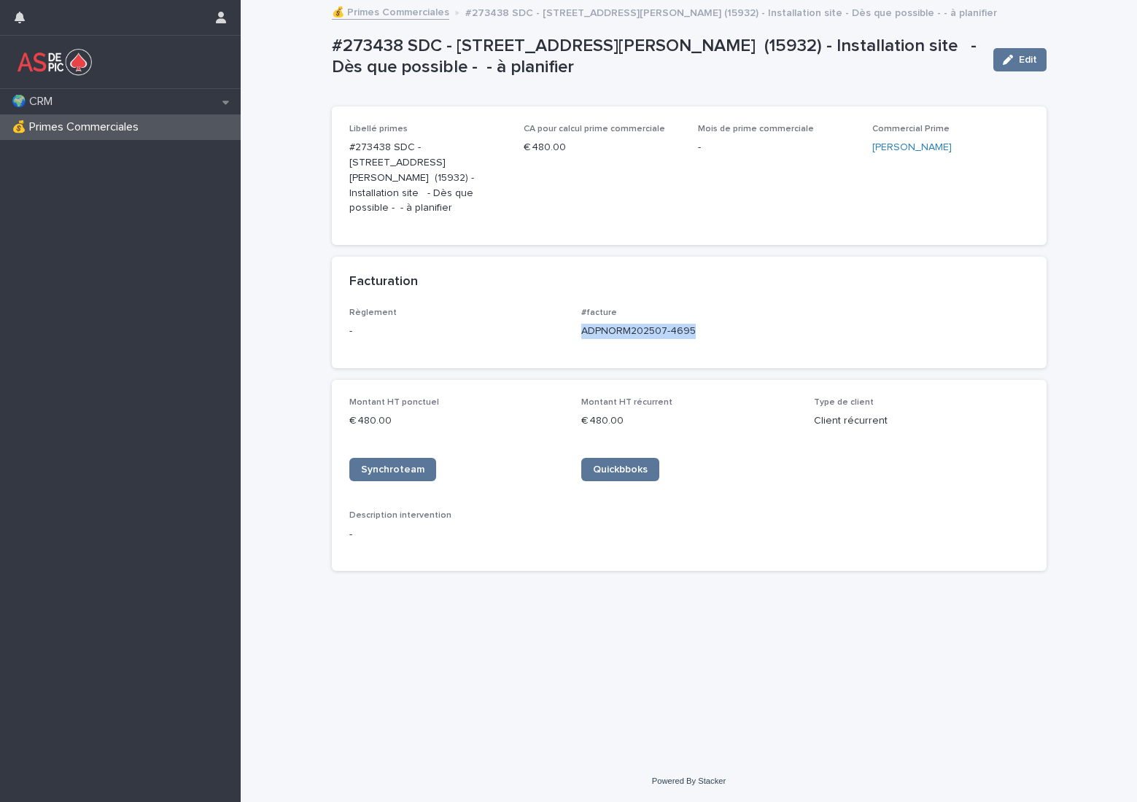
drag, startPoint x: 705, startPoint y: 314, endPoint x: 583, endPoint y: 321, distance: 122.7
click at [583, 324] on p "ADPNORM202507-4695" at bounding box center [688, 331] width 215 height 15
click at [599, 324] on p "ADPNORM202507-4695" at bounding box center [688, 331] width 215 height 15
drag, startPoint x: 599, startPoint y: 318, endPoint x: 707, endPoint y: 323, distance: 107.3
click at [653, 324] on p "ADPNORM202507-4695" at bounding box center [688, 331] width 215 height 15
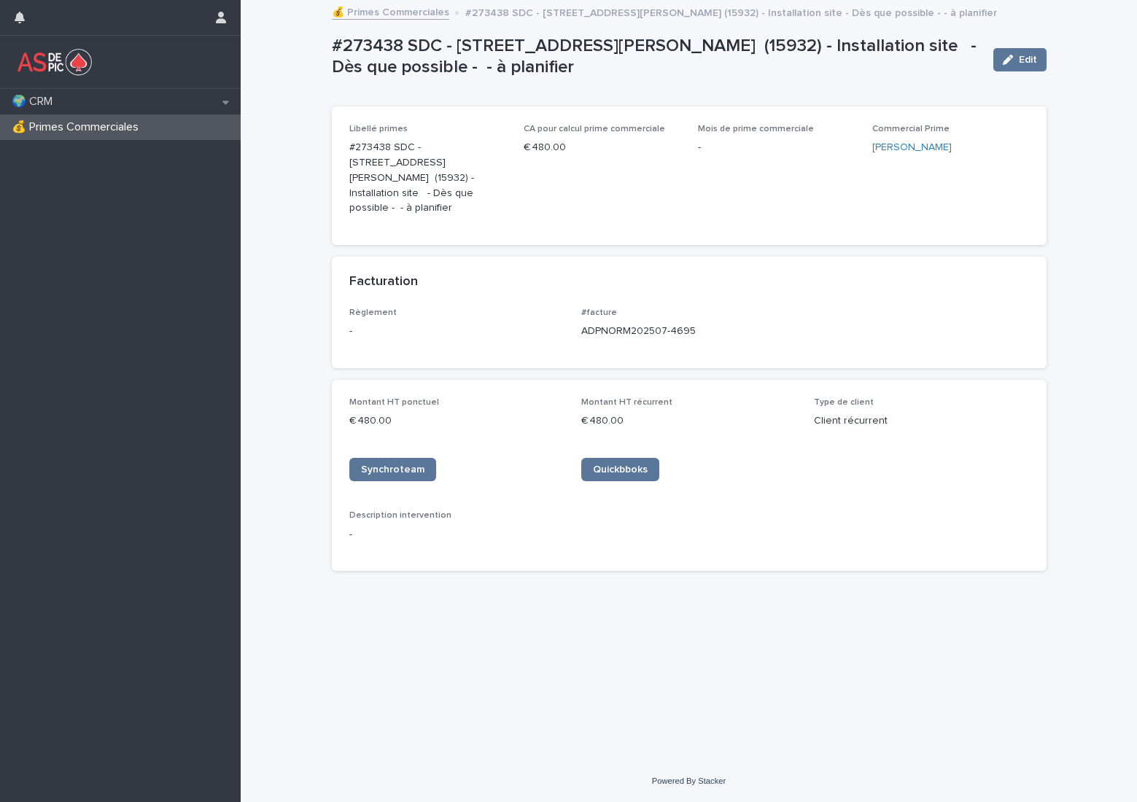
click at [743, 329] on div "#facture ADPNORM202507-4695" at bounding box center [688, 329] width 215 height 43
drag, startPoint x: 743, startPoint y: 329, endPoint x: 696, endPoint y: 308, distance: 50.9
click at [696, 308] on div "#facture ADPNORM202507-4695" at bounding box center [688, 329] width 215 height 43
click at [698, 324] on p "ADPNORM202507-4695" at bounding box center [688, 331] width 215 height 15
click at [713, 324] on p "ADPNORM202507-4695" at bounding box center [688, 331] width 215 height 15
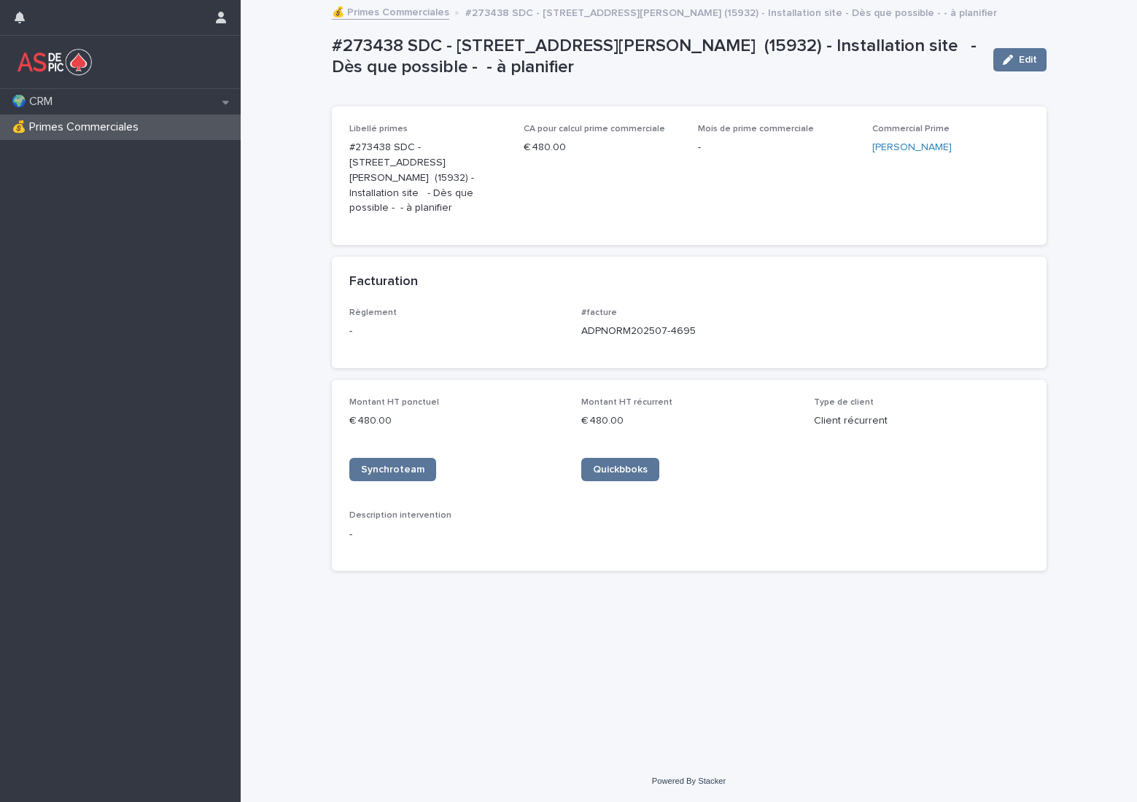
click at [756, 324] on p "ADPNORM202507-4695" at bounding box center [688, 331] width 215 height 15
drag, startPoint x: 734, startPoint y: 319, endPoint x: 702, endPoint y: 314, distance: 33.1
click at [703, 324] on p "ADPNORM202507-4695" at bounding box center [688, 331] width 215 height 15
click at [701, 324] on p "ADPNORM202507-4695" at bounding box center [688, 331] width 215 height 15
drag, startPoint x: 696, startPoint y: 314, endPoint x: 574, endPoint y: 311, distance: 122.6
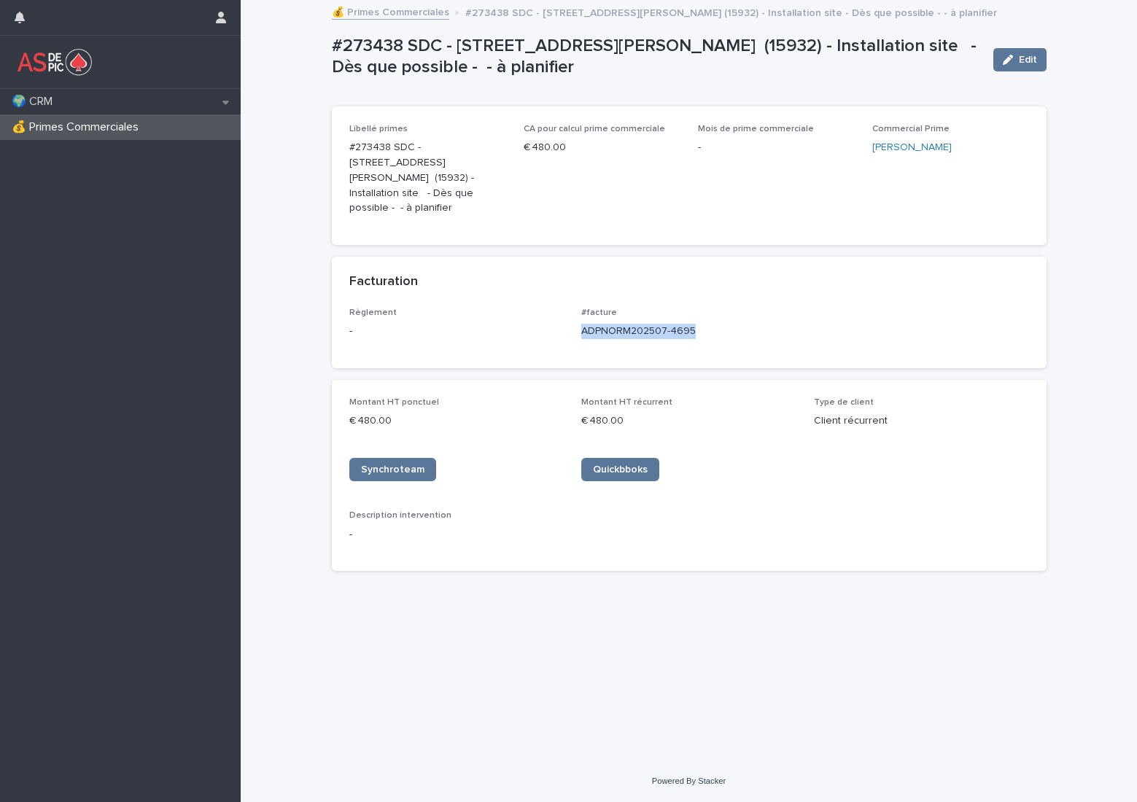
click at [574, 311] on div "Règlement - #facture ADPNORM202507-4695" at bounding box center [689, 329] width 680 height 43
drag, startPoint x: 1125, startPoint y: 284, endPoint x: 1280, endPoint y: 218, distance: 168.9
click at [1136, 218] on html "🌍 CRM 💰 Primes Commerciales 💰 Primes Commerciales #273438 SDC - [STREET_ADDRESS…" at bounding box center [568, 401] width 1137 height 802
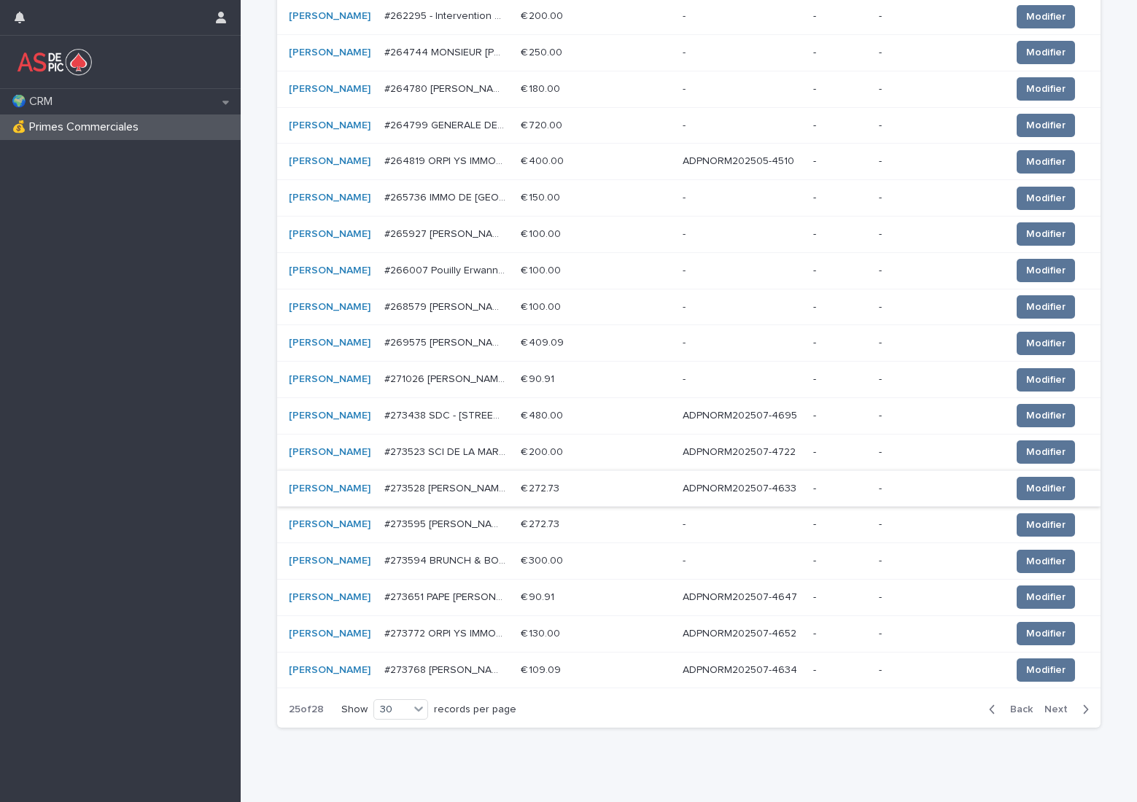
scroll to position [729, 0]
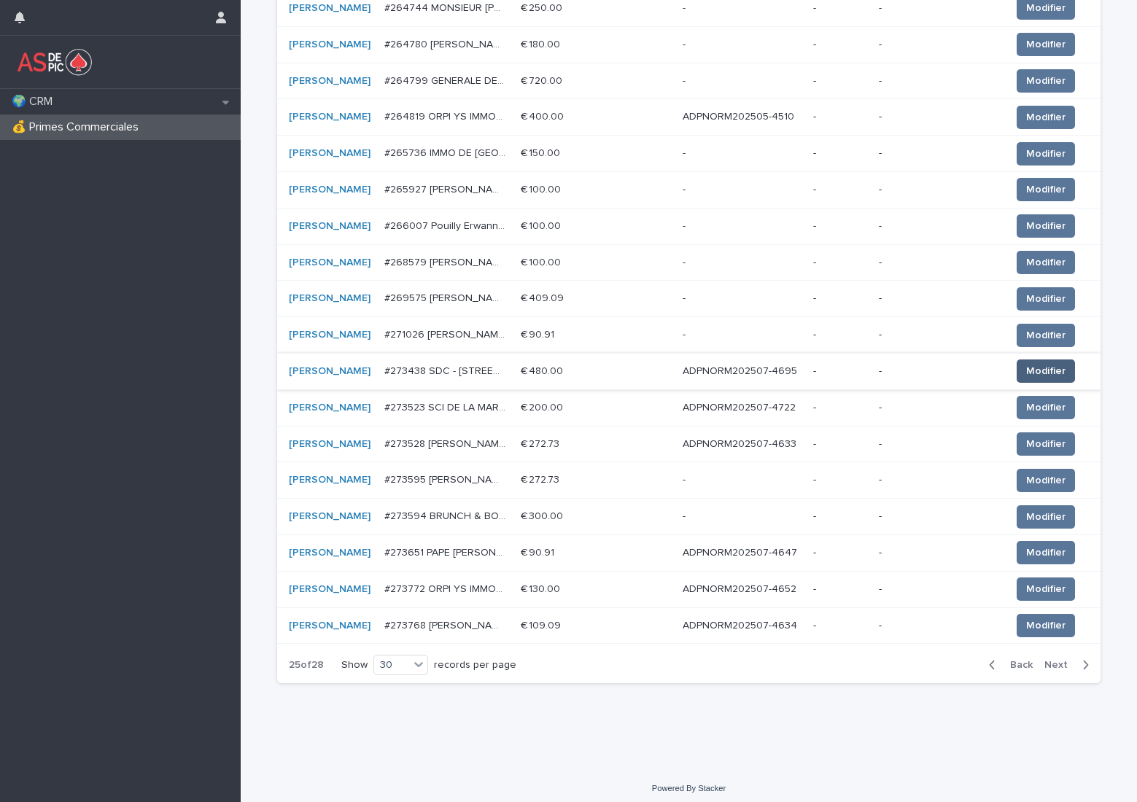
click at [1026, 368] on span "Modifier" at bounding box center [1045, 371] width 39 height 15
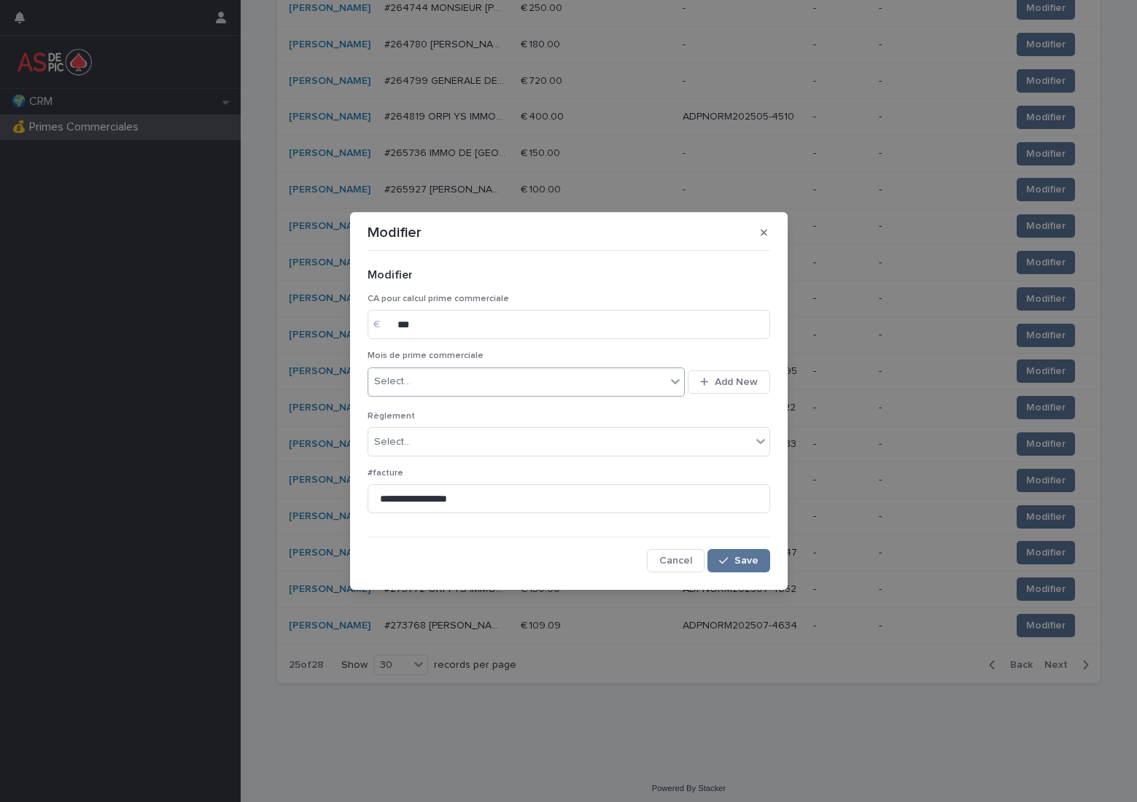
click at [485, 377] on div "Select..." at bounding box center [517, 382] width 298 height 24
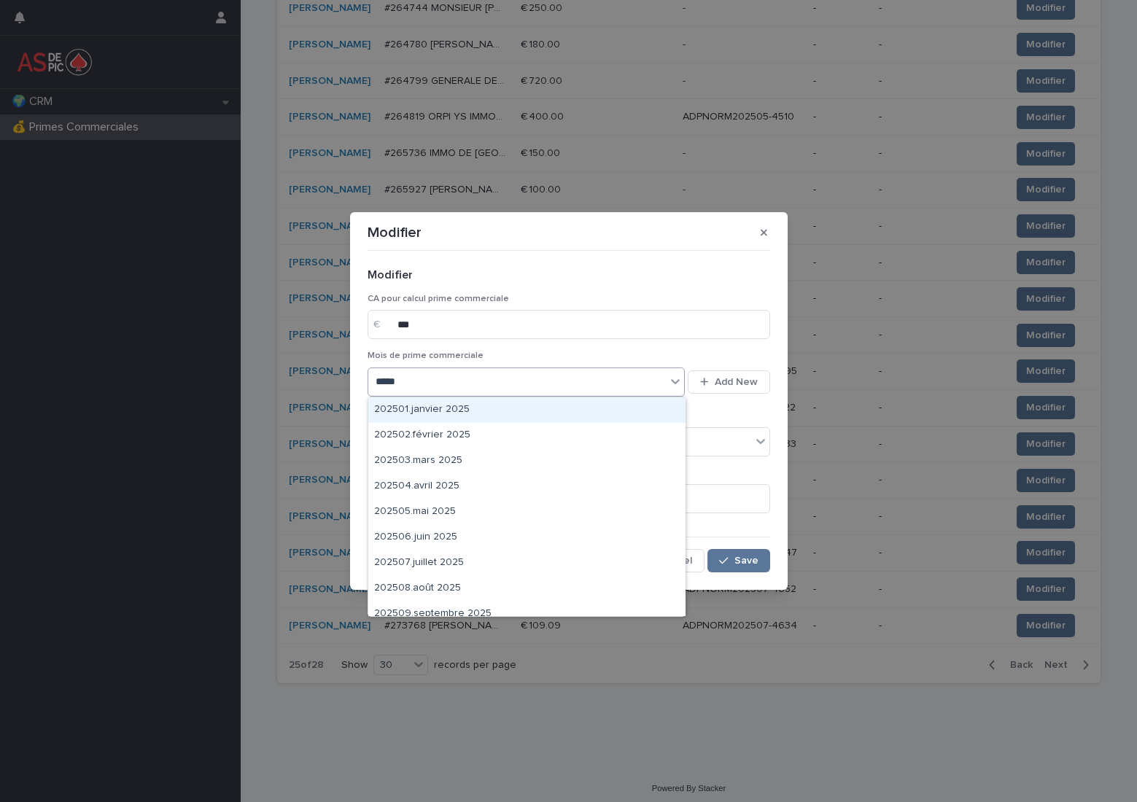
type input "******"
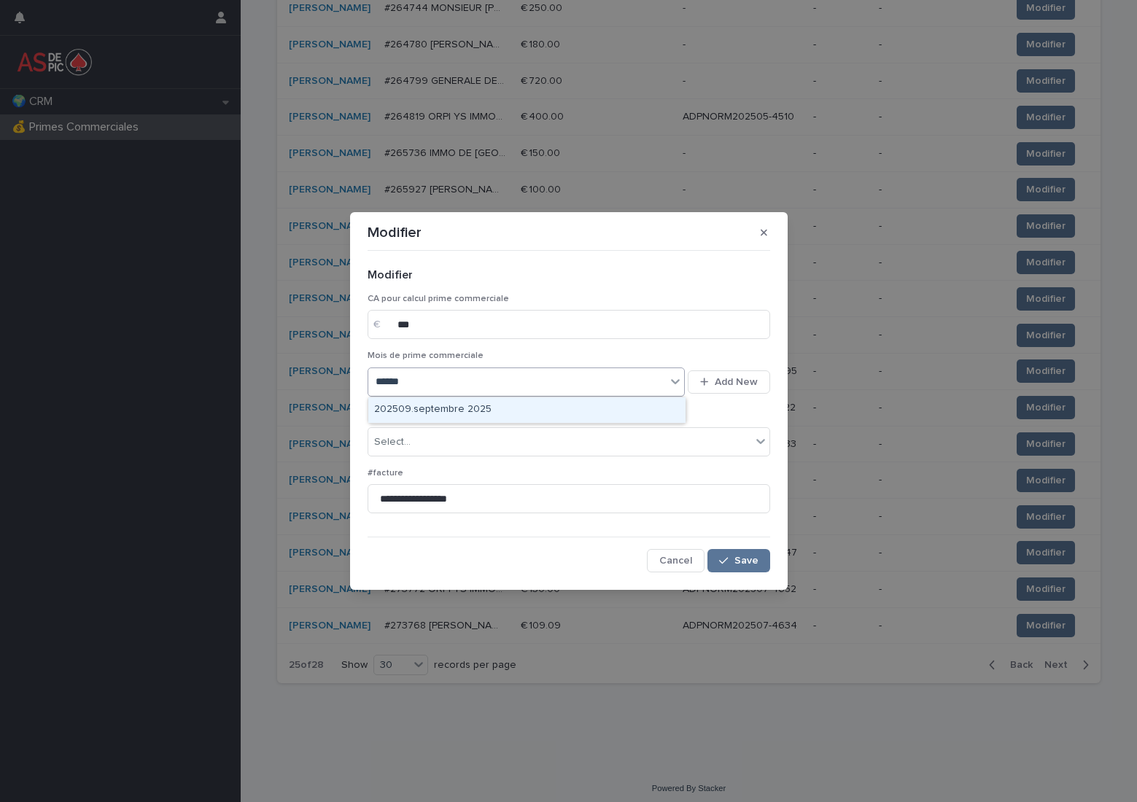
click at [480, 414] on div "202509.septembre 2025" at bounding box center [526, 410] width 317 height 26
click at [439, 440] on div "Select..." at bounding box center [559, 442] width 383 height 24
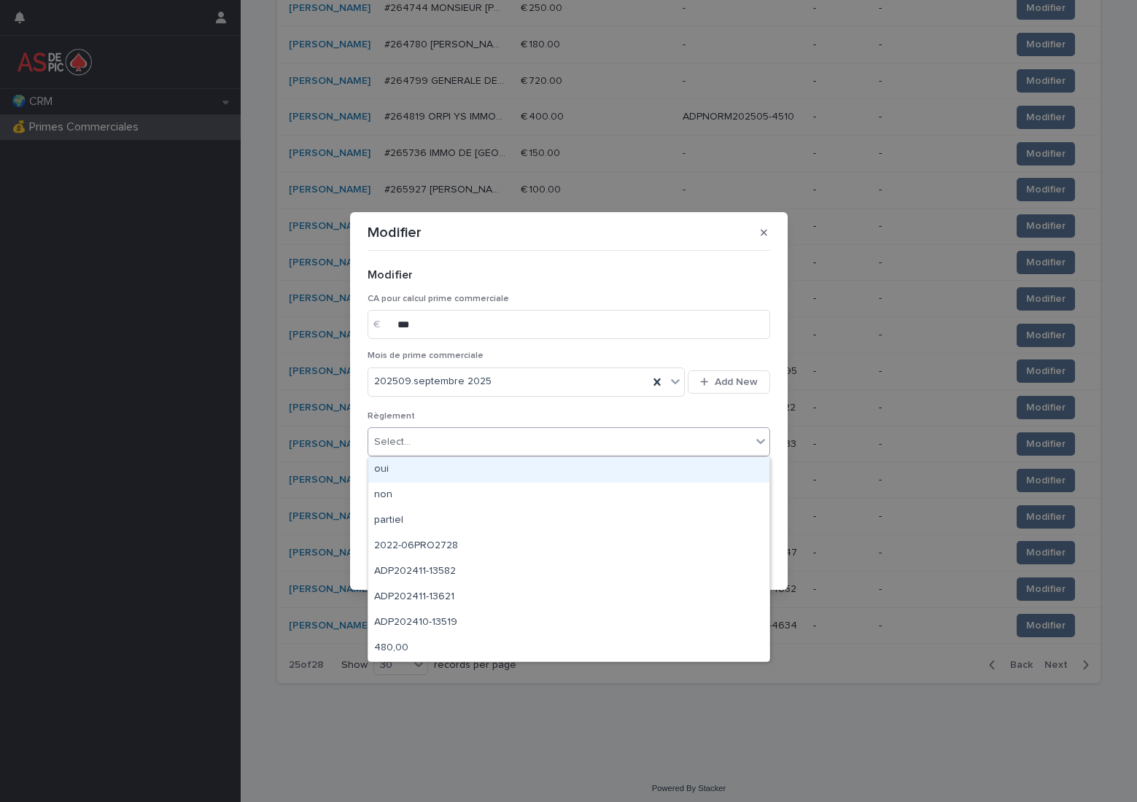
drag, startPoint x: 438, startPoint y: 468, endPoint x: 498, endPoint y: 494, distance: 65.7
click at [438, 469] on div "oui" at bounding box center [568, 470] width 401 height 26
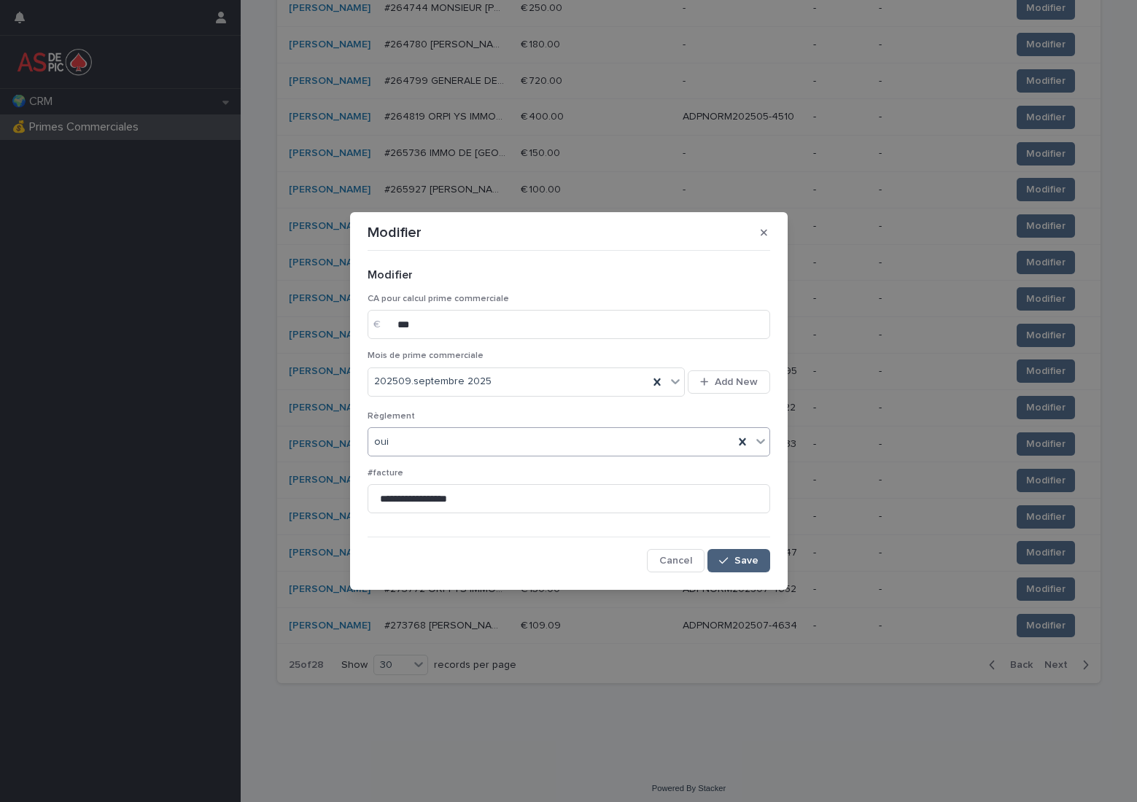
click at [742, 564] on span "Save" at bounding box center [746, 561] width 24 height 10
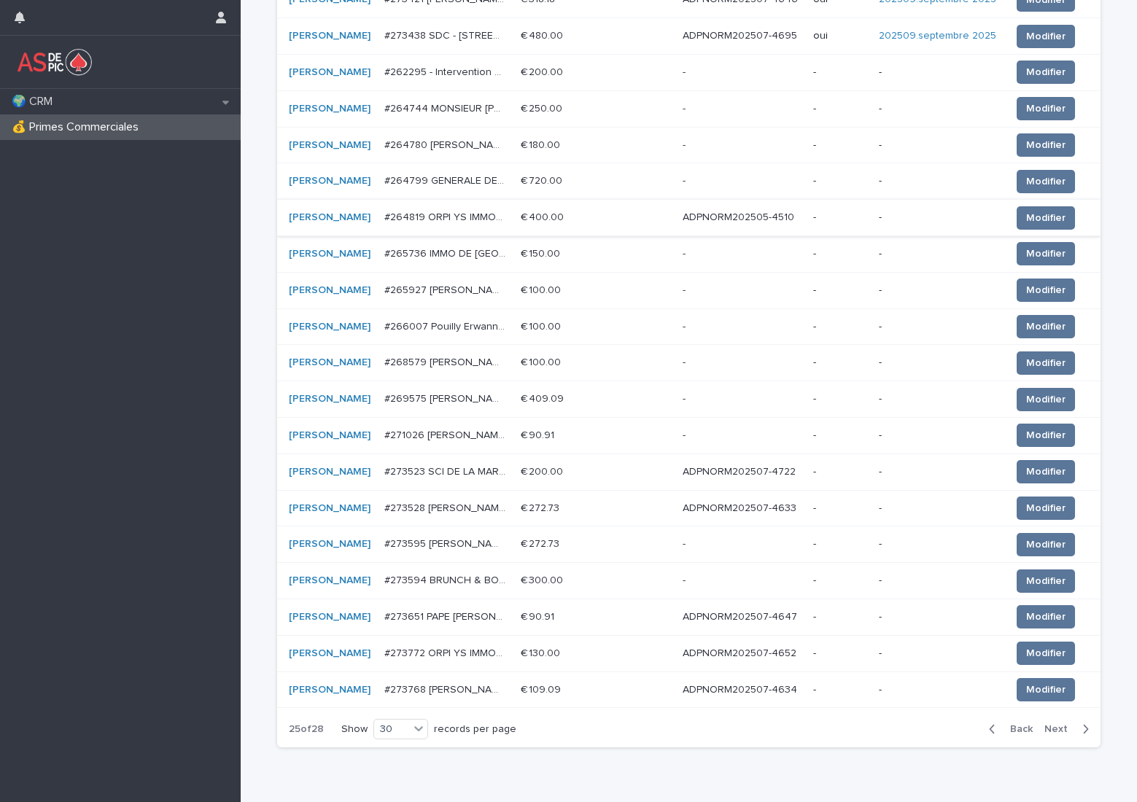
scroll to position [737, 0]
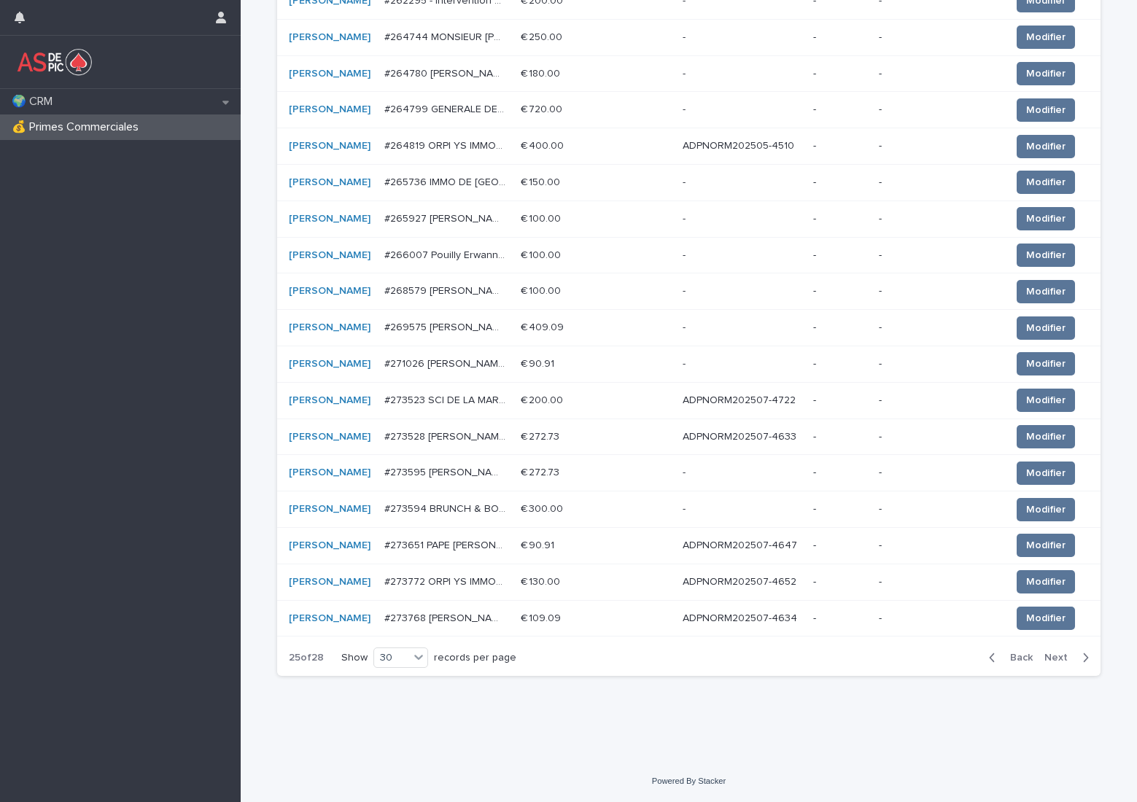
click at [751, 400] on p "ADPNORM202507-4722" at bounding box center [741, 399] width 116 height 15
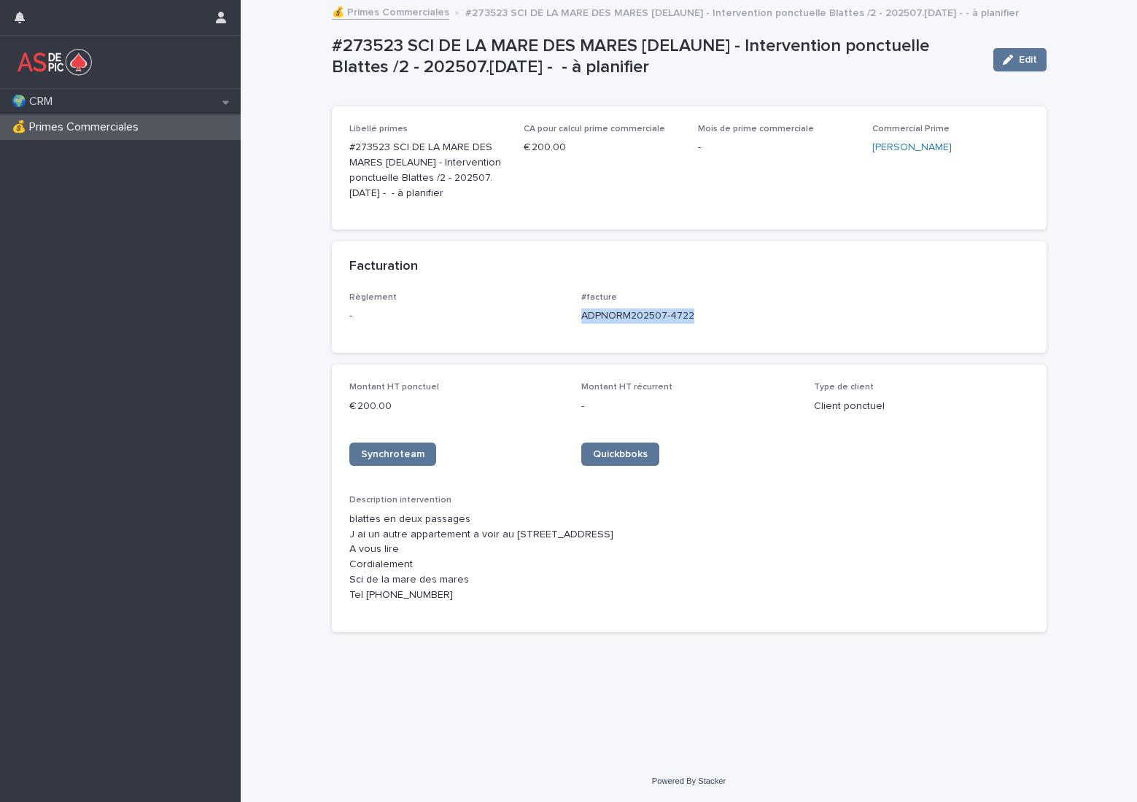
drag, startPoint x: 699, startPoint y: 312, endPoint x: 572, endPoint y: 320, distance: 126.4
click at [572, 320] on div "Règlement - #facture ADPNORM202507-4722" at bounding box center [689, 313] width 680 height 43
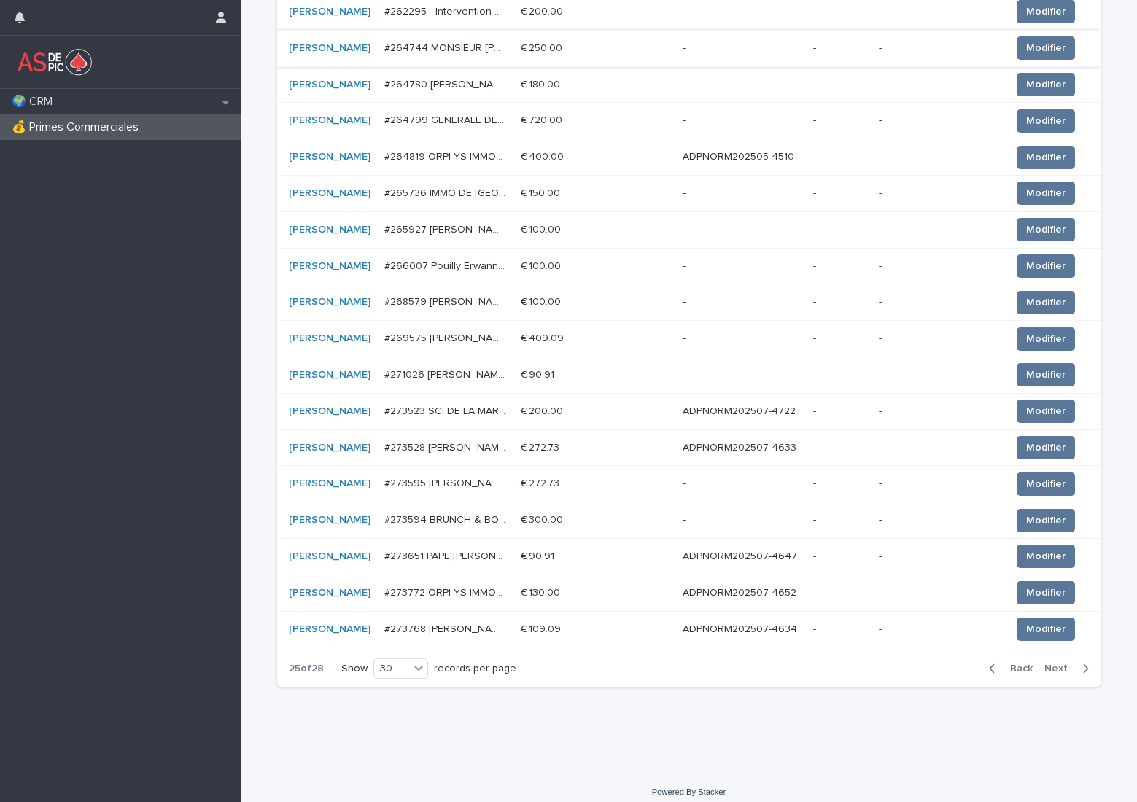
scroll to position [737, 0]
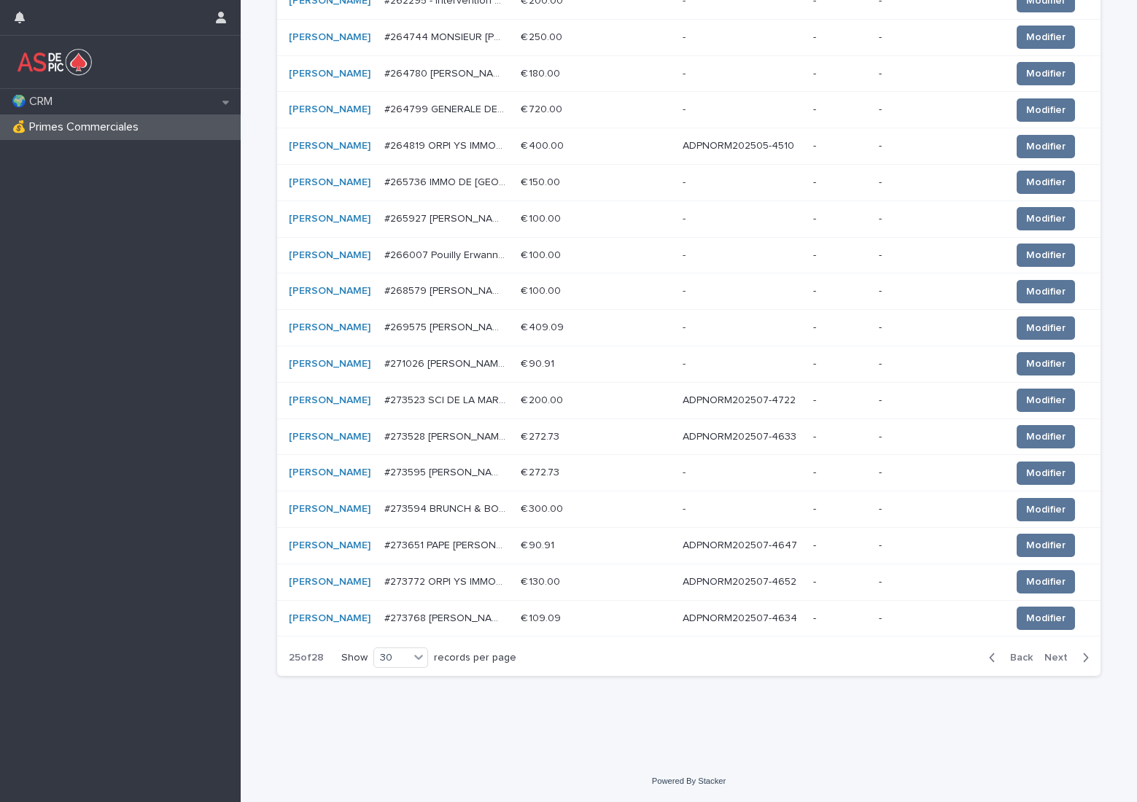
click at [724, 435] on p "ADPNORM202507-4633" at bounding box center [741, 435] width 117 height 15
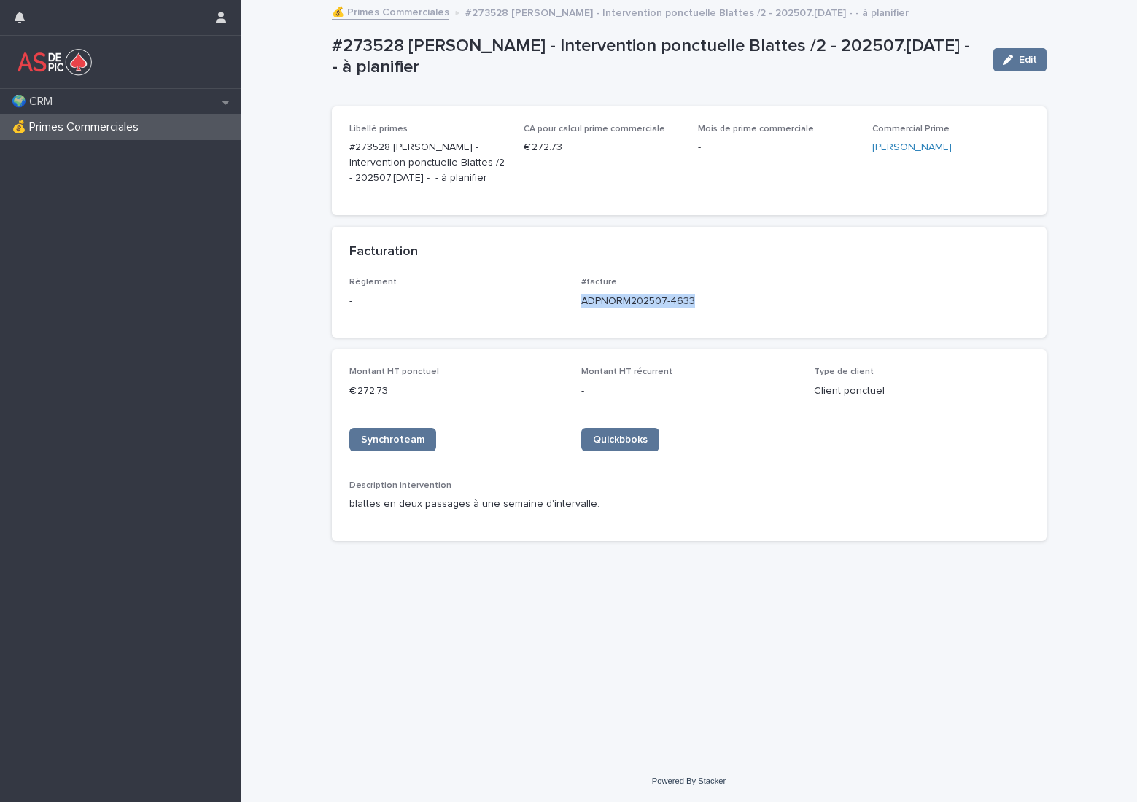
drag, startPoint x: 702, startPoint y: 300, endPoint x: 581, endPoint y: 303, distance: 121.1
click at [581, 303] on p "ADPNORM202507-4633" at bounding box center [688, 301] width 215 height 15
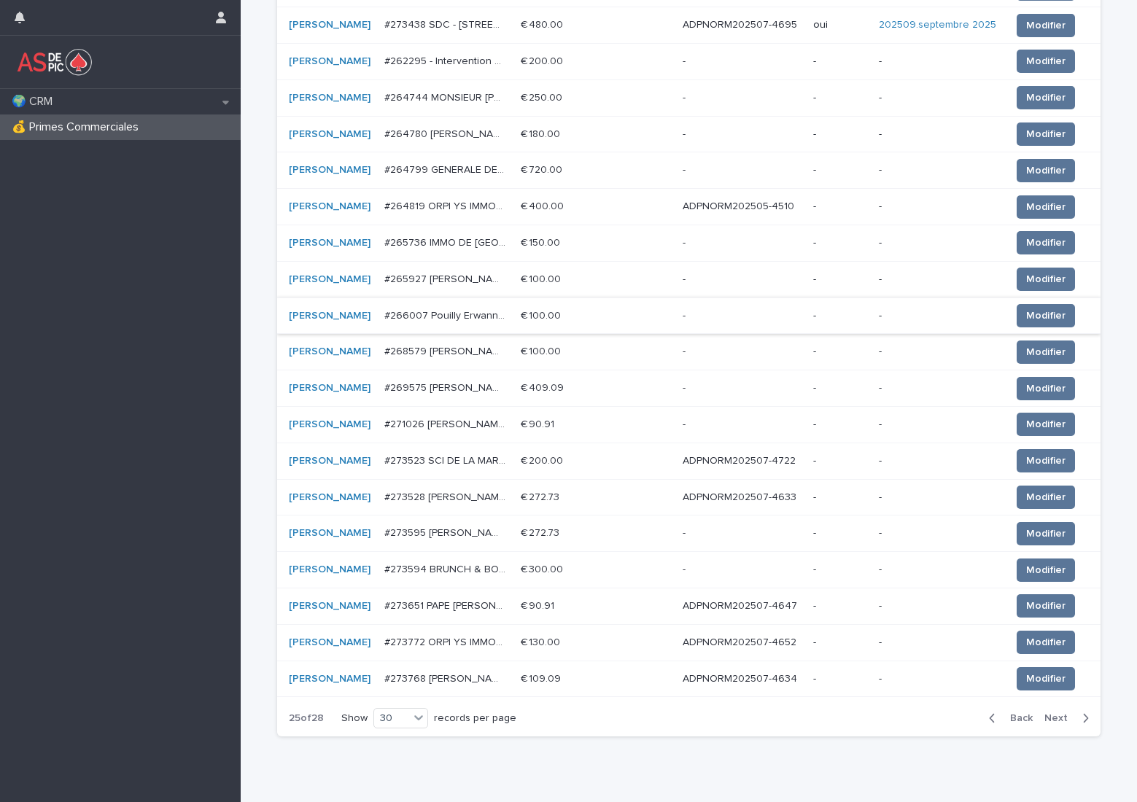
scroll to position [737, 0]
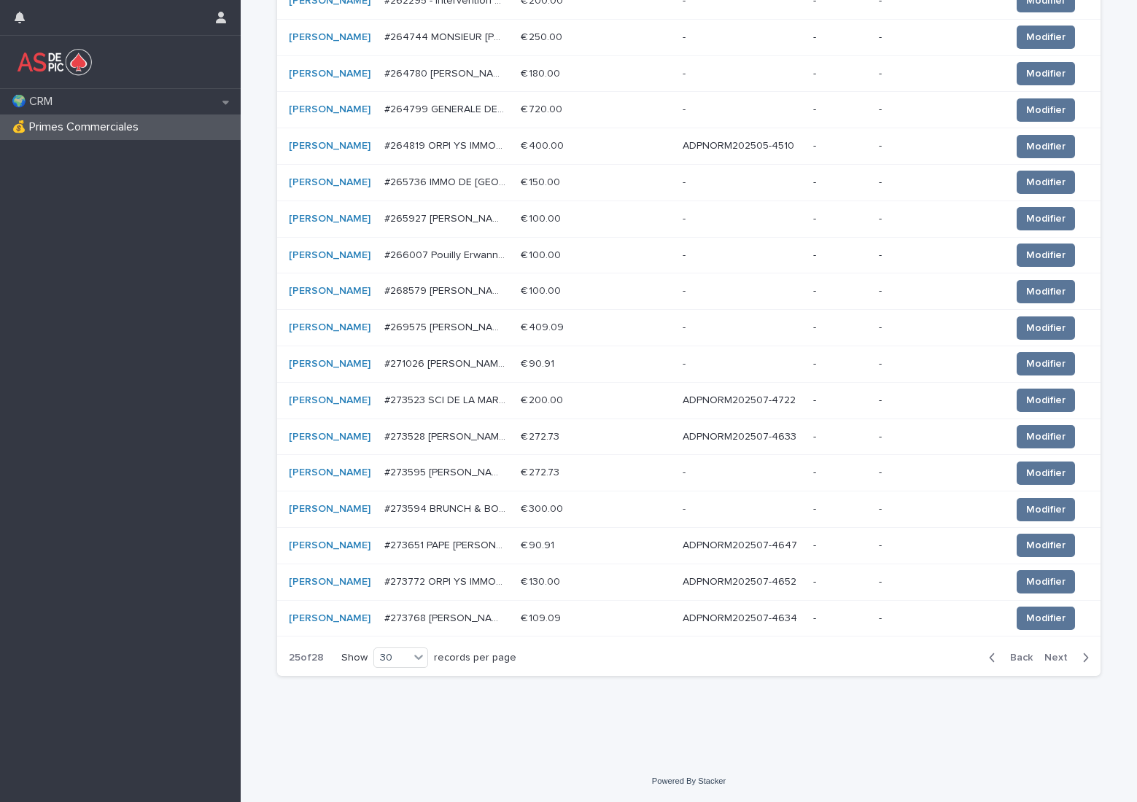
click at [768, 543] on p "ADPNORM202507-4647" at bounding box center [741, 544] width 117 height 15
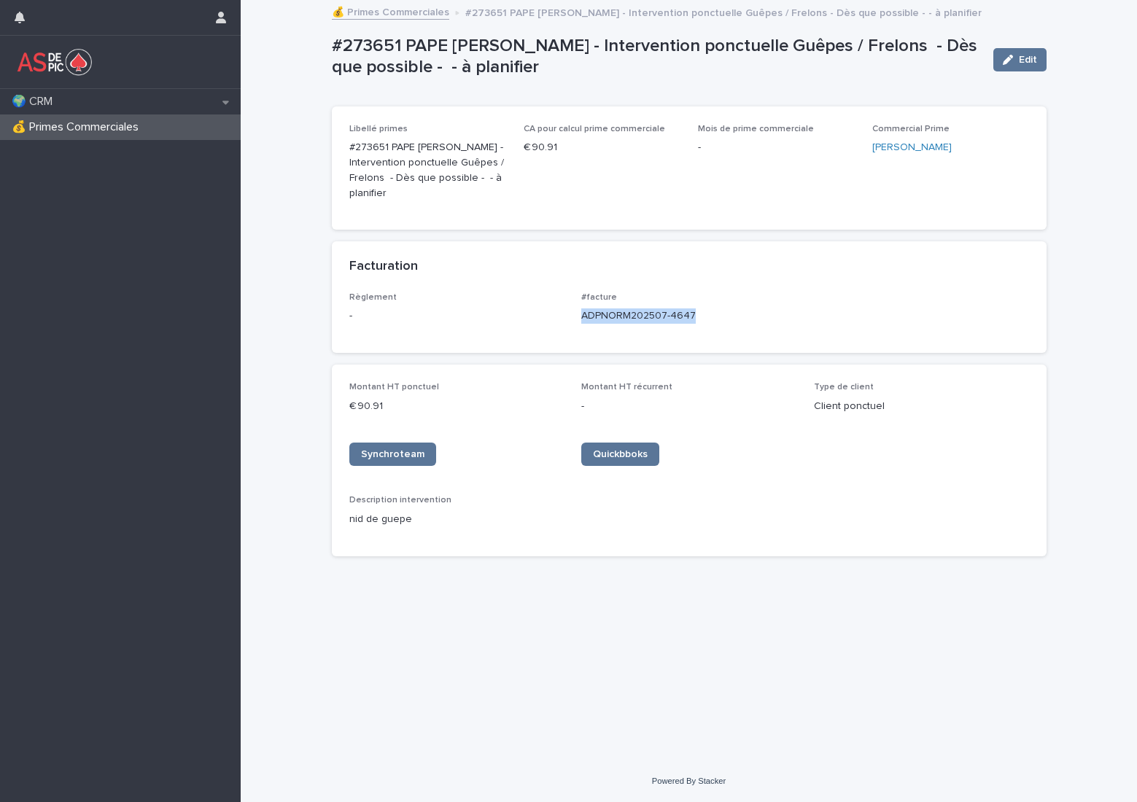
drag, startPoint x: 706, startPoint y: 314, endPoint x: 582, endPoint y: 322, distance: 124.2
click at [582, 322] on p "ADPNORM202507-4647" at bounding box center [688, 315] width 215 height 15
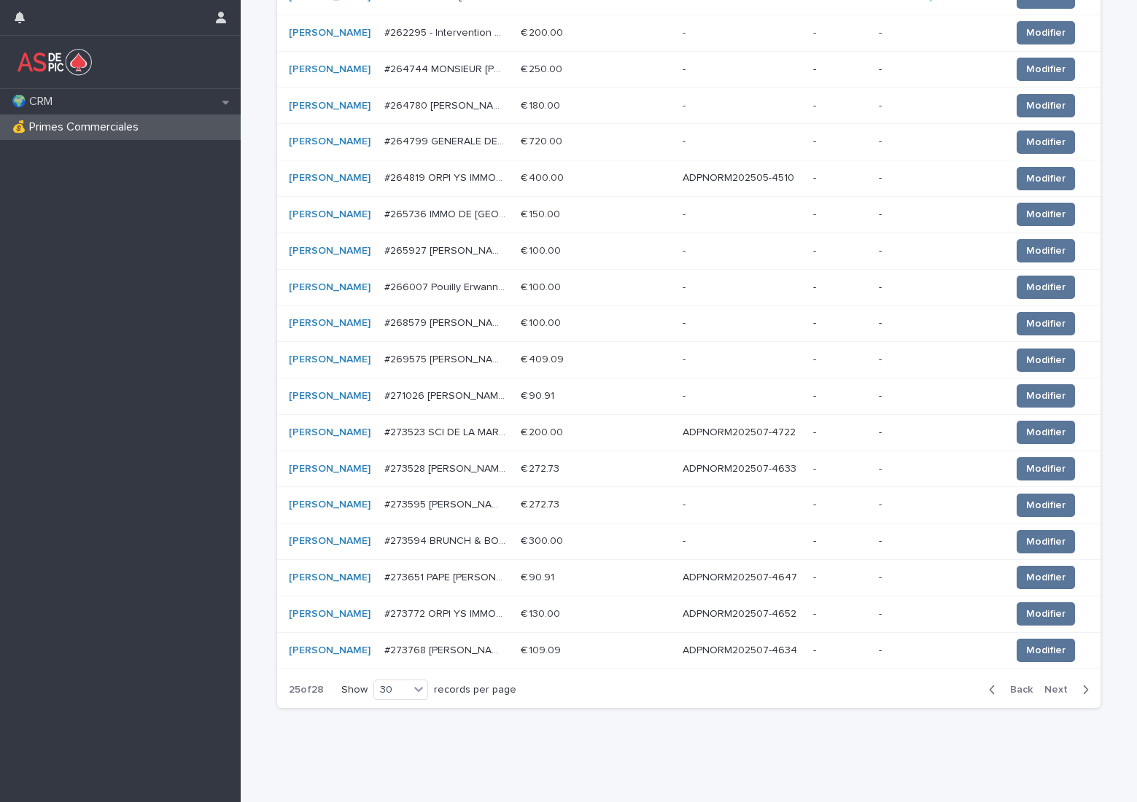
scroll to position [737, 0]
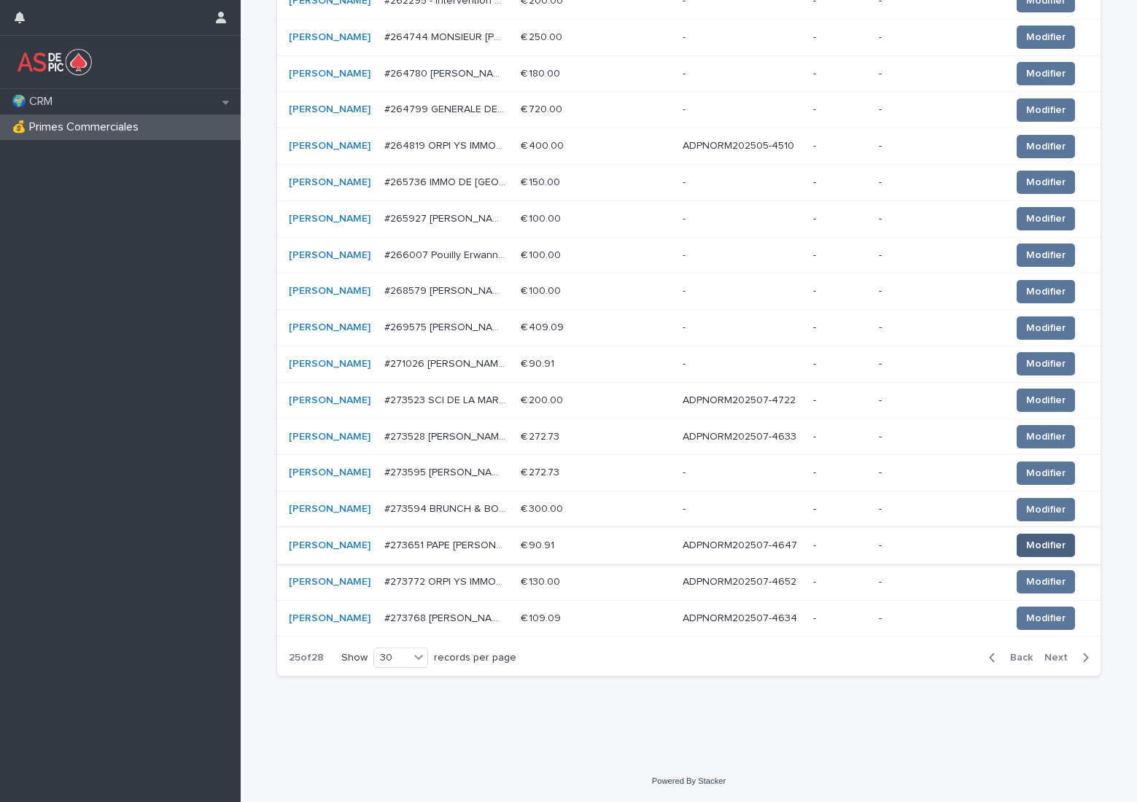
click at [1048, 548] on span "Modifier" at bounding box center [1045, 545] width 39 height 15
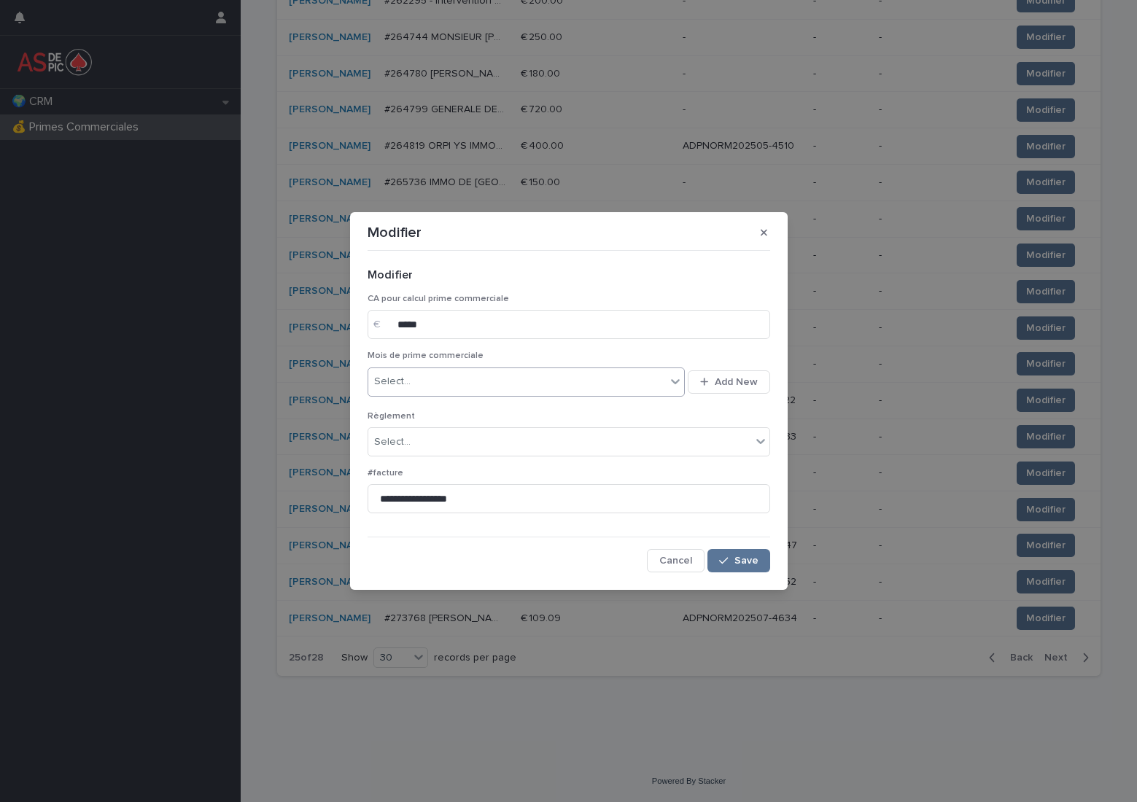
click at [484, 382] on div "Select..." at bounding box center [517, 382] width 298 height 24
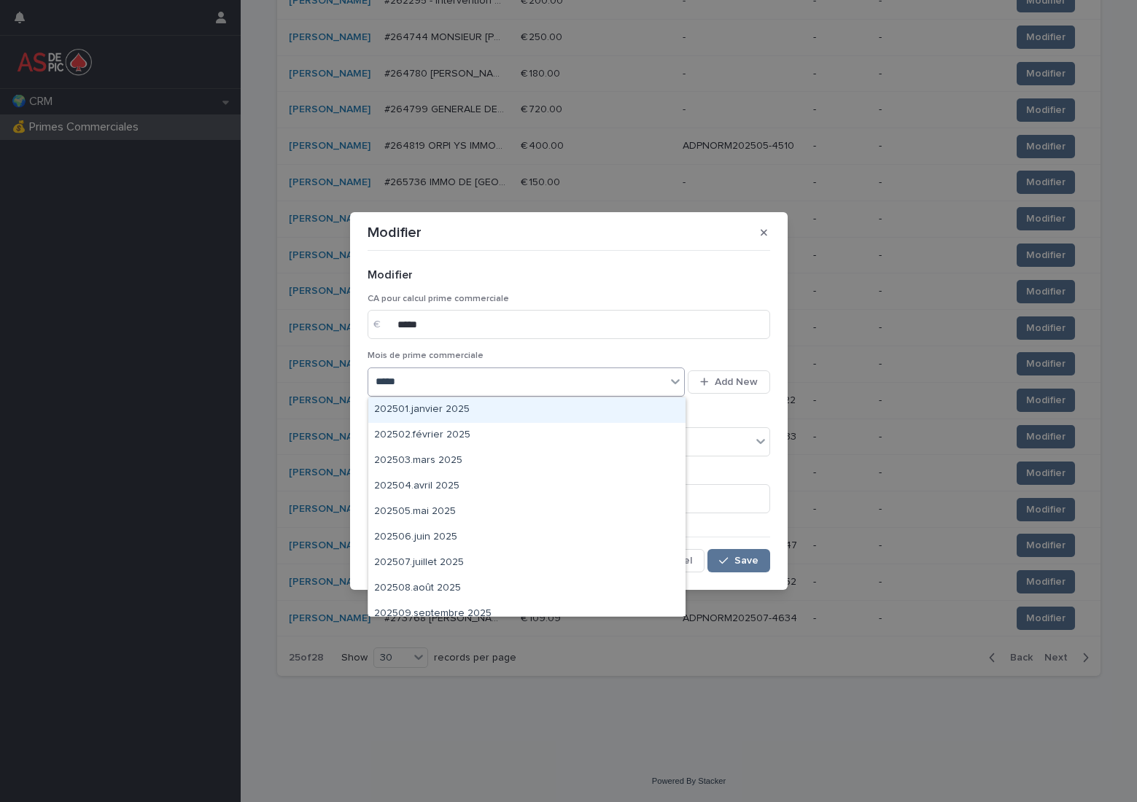
type input "******"
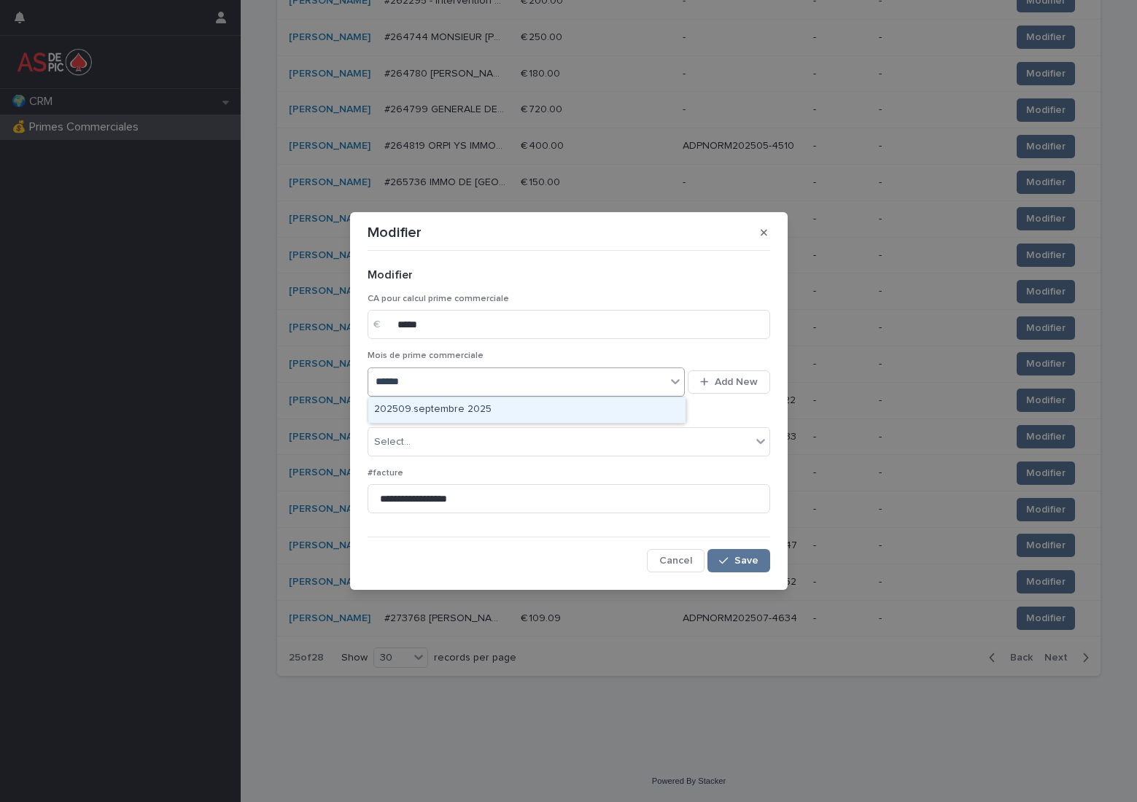
click at [477, 405] on div "202509.septembre 2025" at bounding box center [526, 410] width 317 height 26
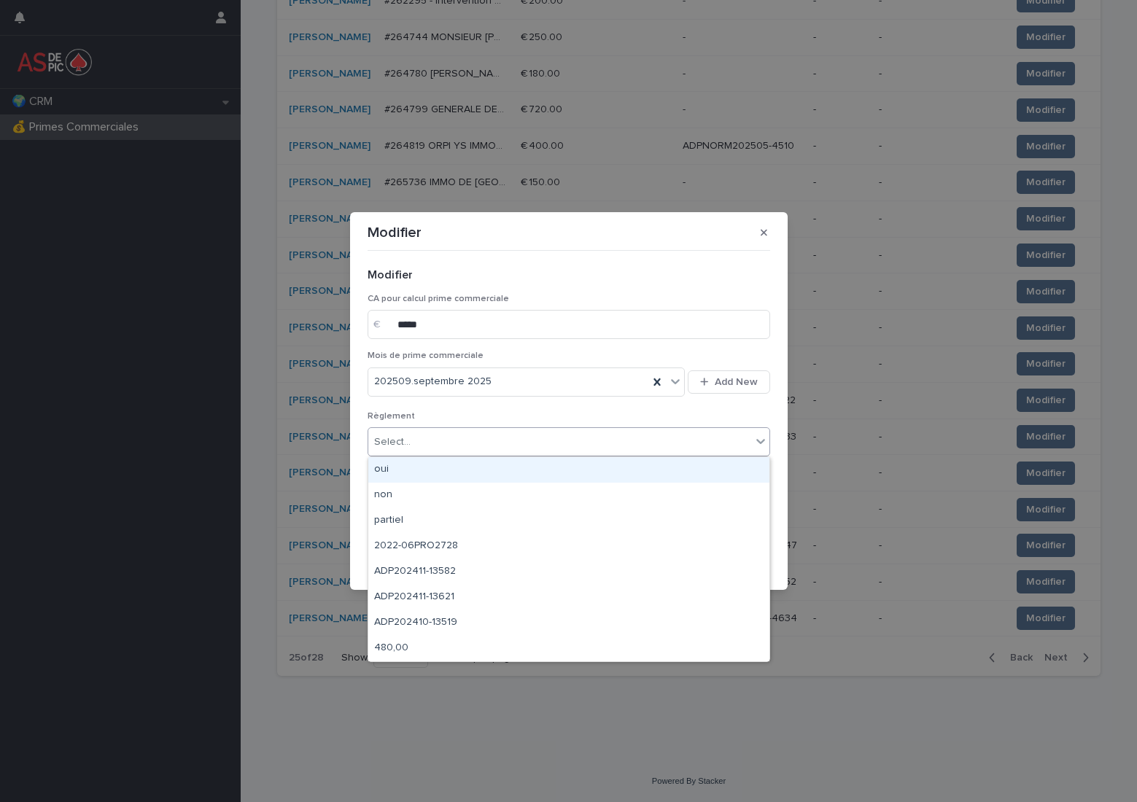
click at [450, 441] on div "Select..." at bounding box center [559, 442] width 383 height 24
click at [453, 466] on div "oui" at bounding box center [568, 470] width 401 height 26
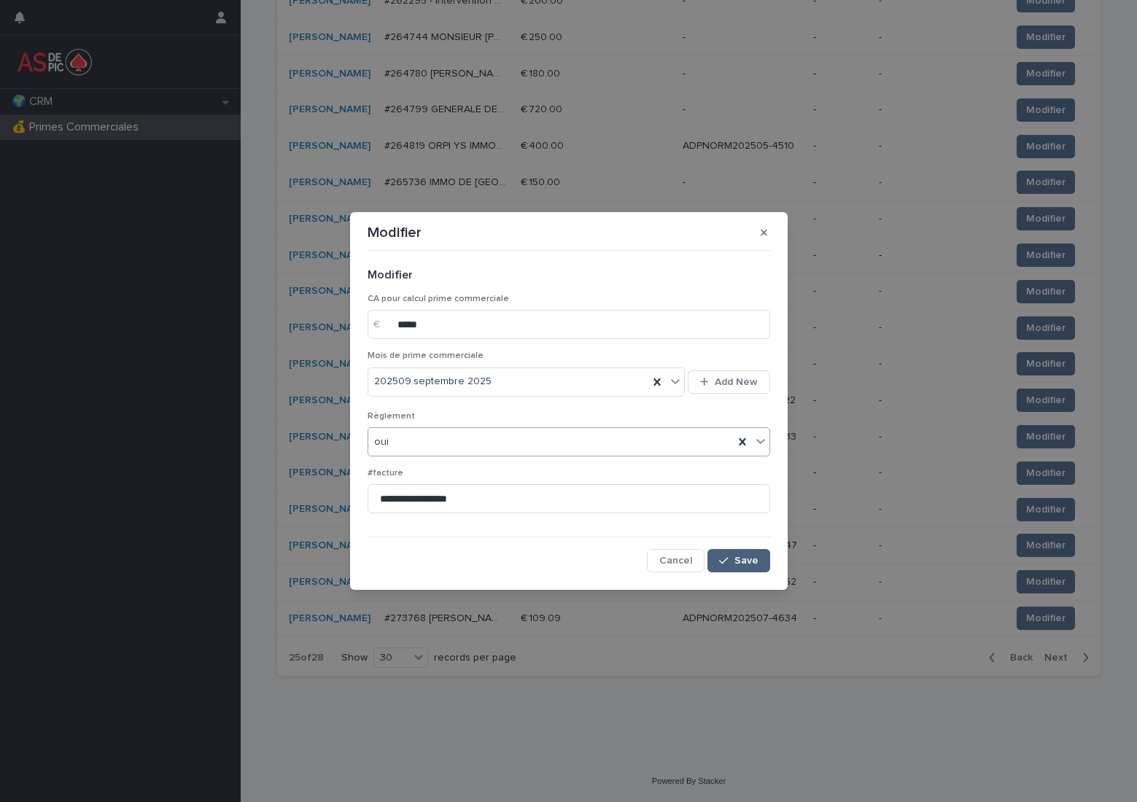
click at [745, 564] on span "Save" at bounding box center [746, 561] width 24 height 10
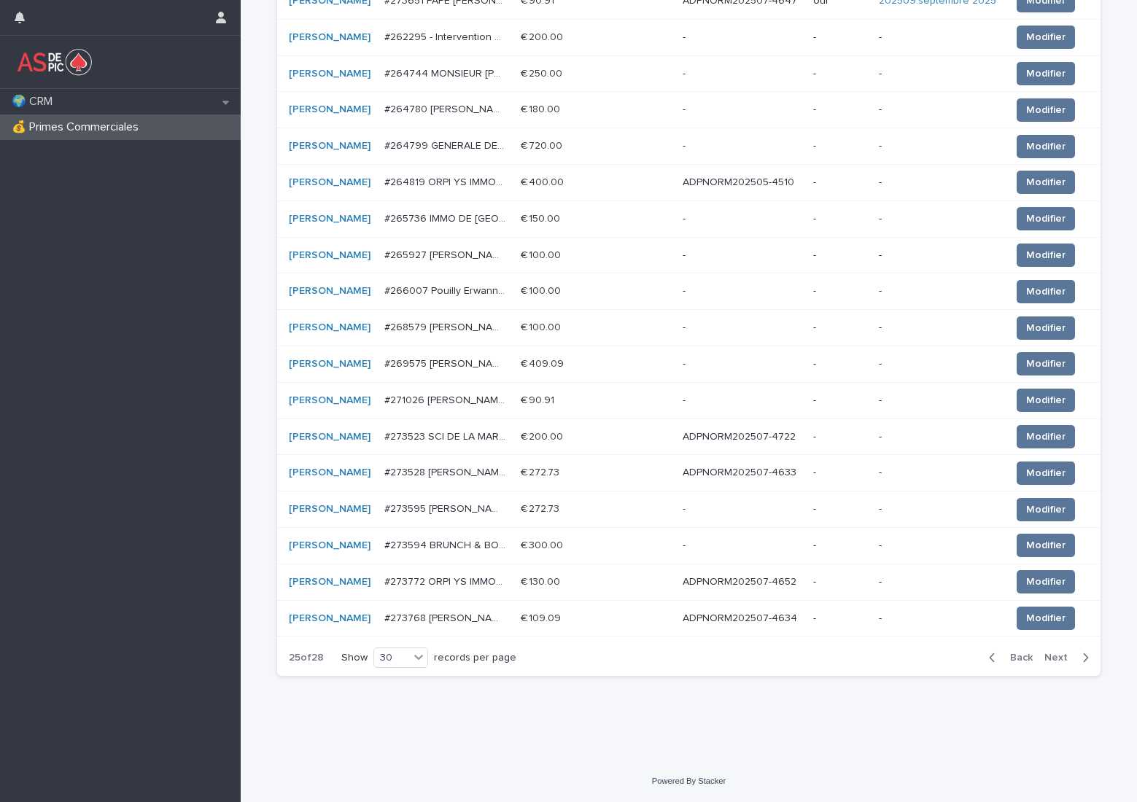
scroll to position [726, 0]
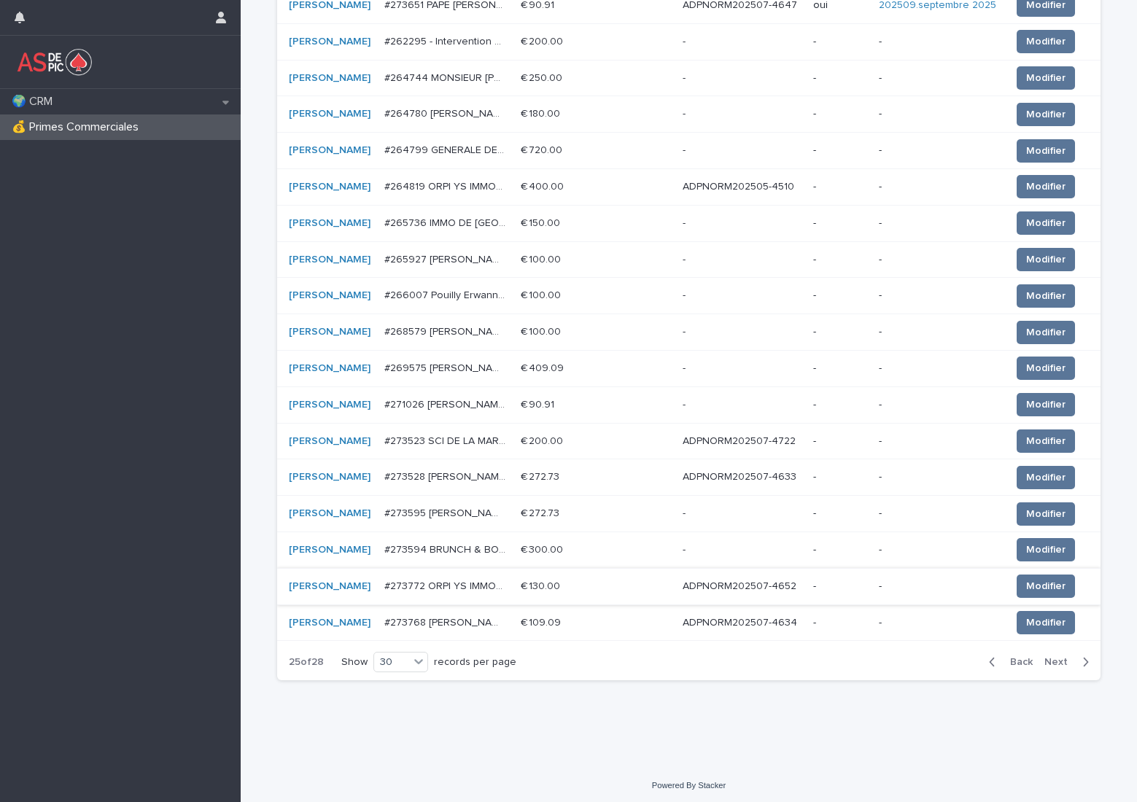
scroll to position [737, 0]
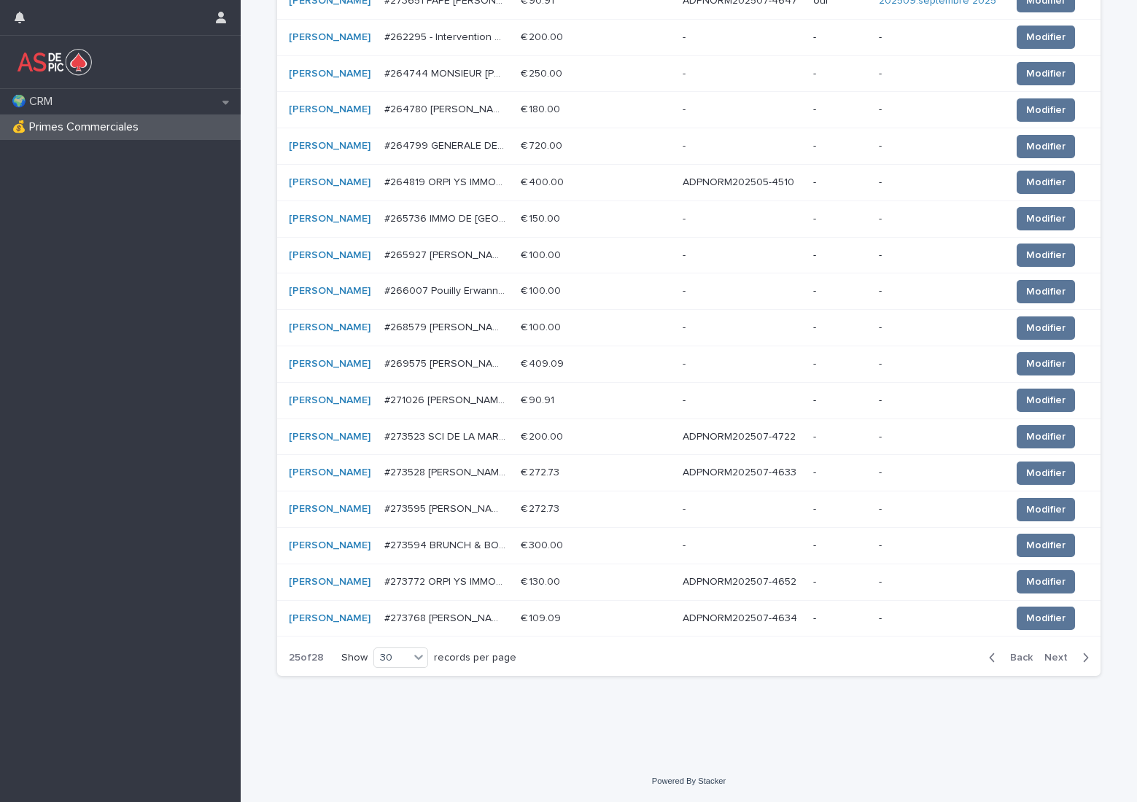
click at [772, 581] on p "ADPNORM202507-4652" at bounding box center [741, 580] width 117 height 15
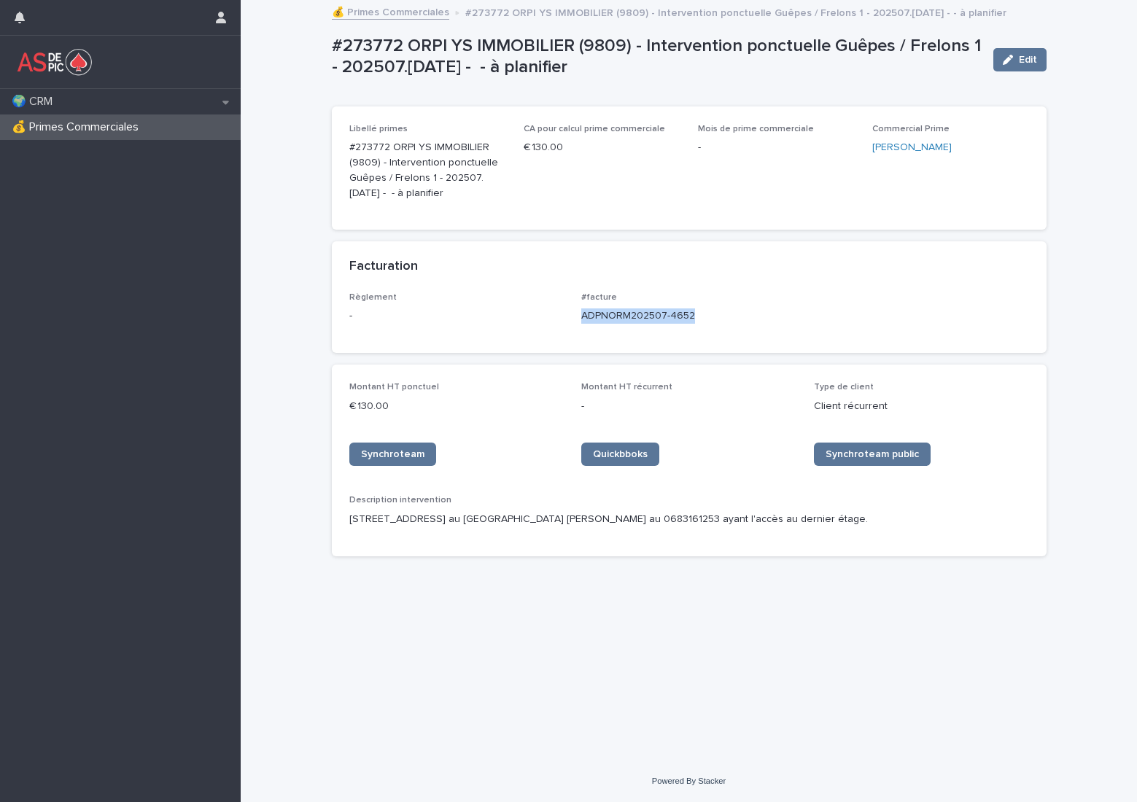
drag, startPoint x: 713, startPoint y: 319, endPoint x: 578, endPoint y: 325, distance: 135.0
click at [578, 325] on div "Règlement - #facture ADPNORM202507-4652" at bounding box center [689, 313] width 680 height 43
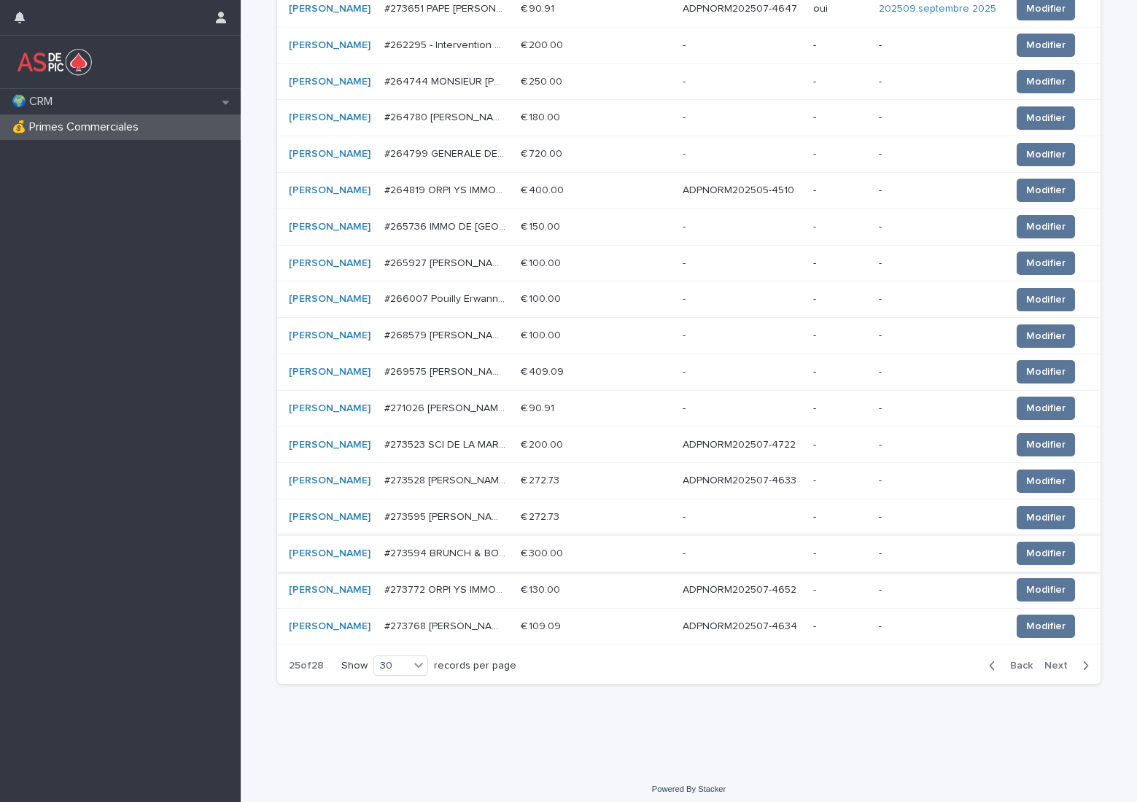
scroll to position [737, 0]
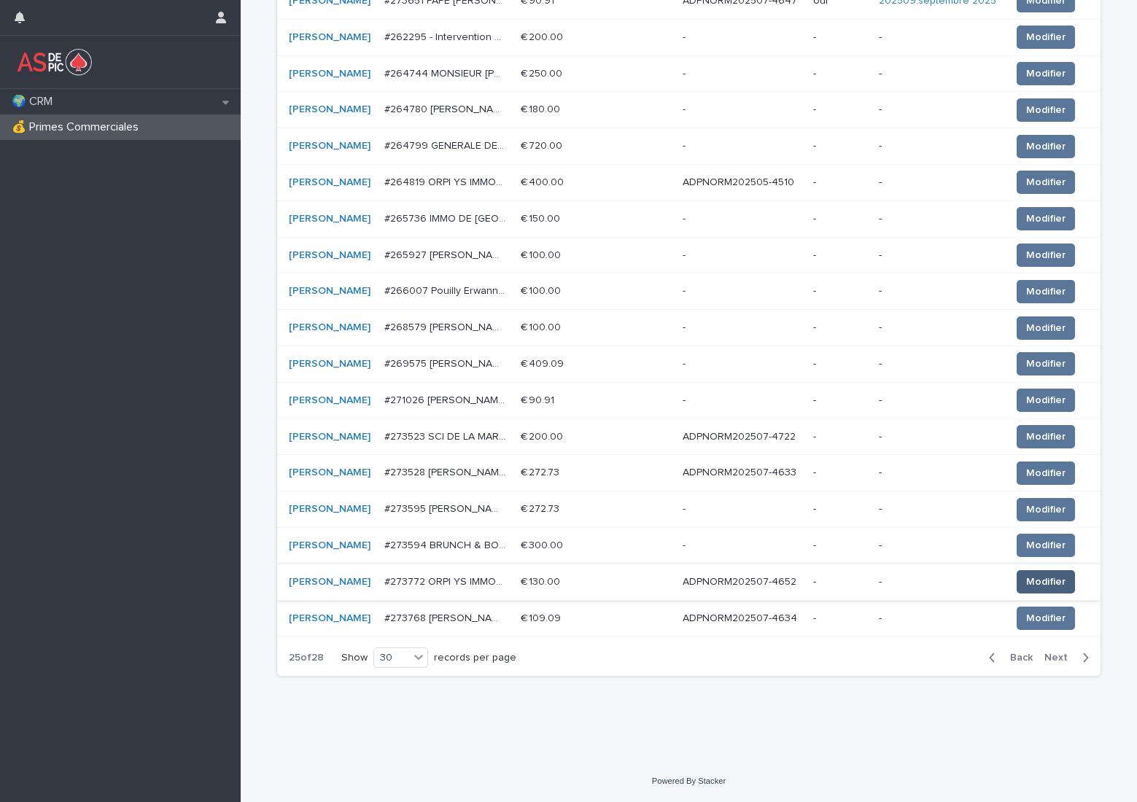
click at [1041, 582] on span "Modifier" at bounding box center [1045, 582] width 39 height 15
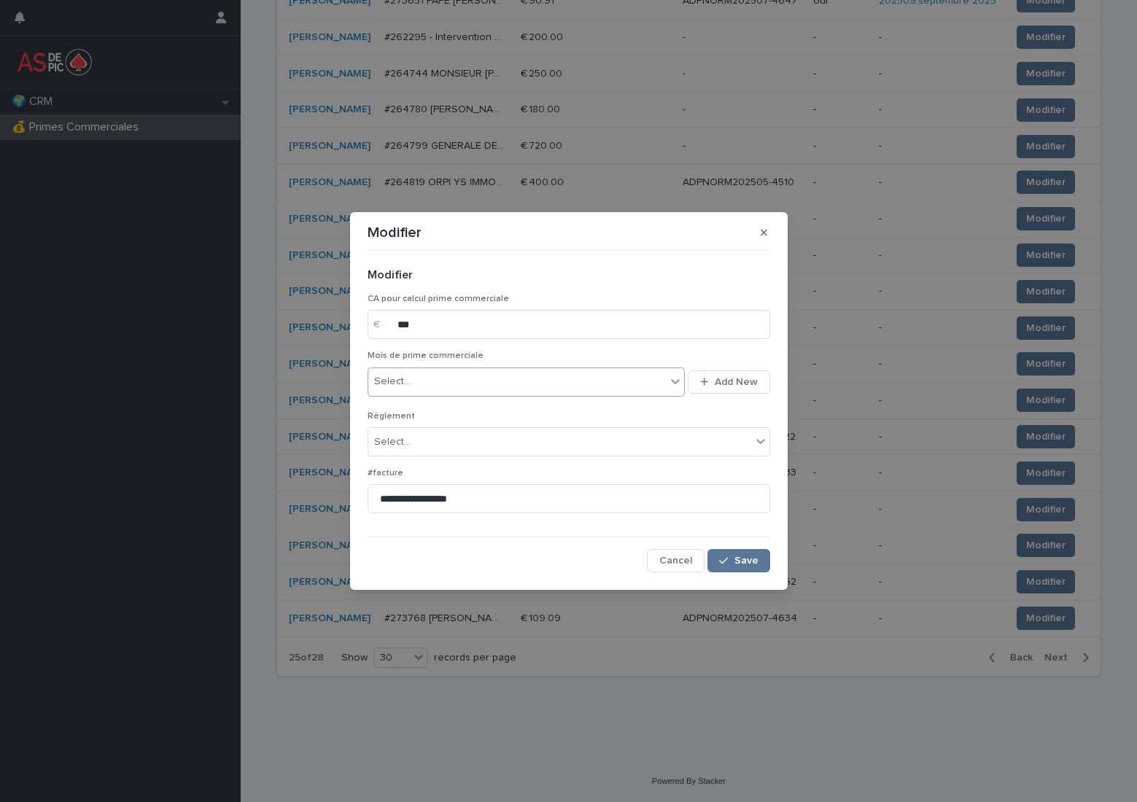
click at [535, 387] on div "Select..." at bounding box center [517, 382] width 298 height 24
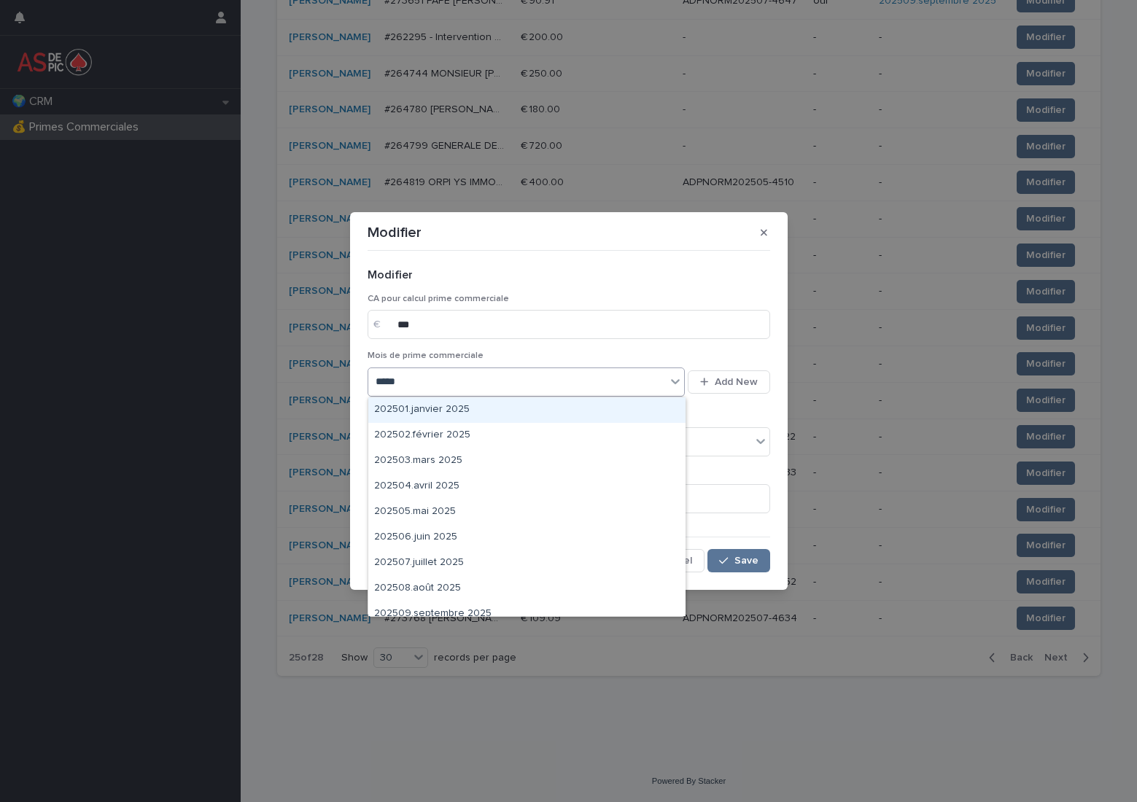
type input "******"
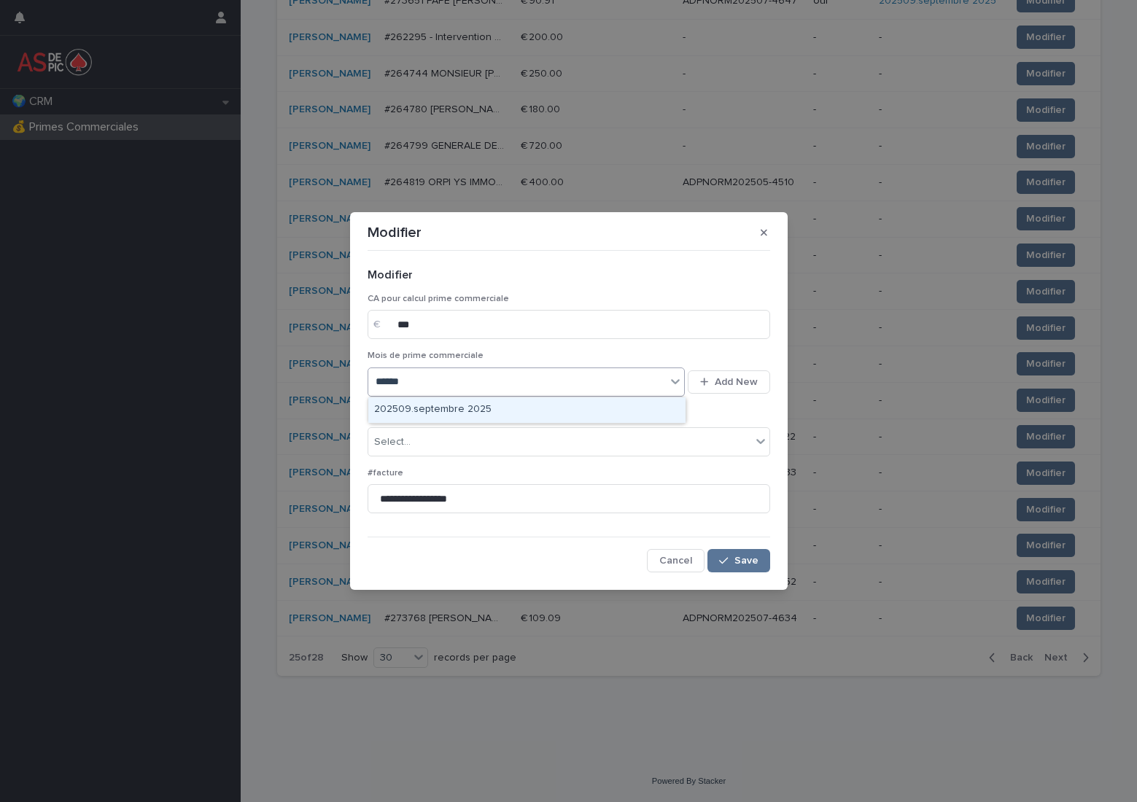
click at [514, 411] on div "202509.septembre 2025" at bounding box center [526, 410] width 317 height 26
click at [490, 448] on div "Select..." at bounding box center [559, 442] width 383 height 24
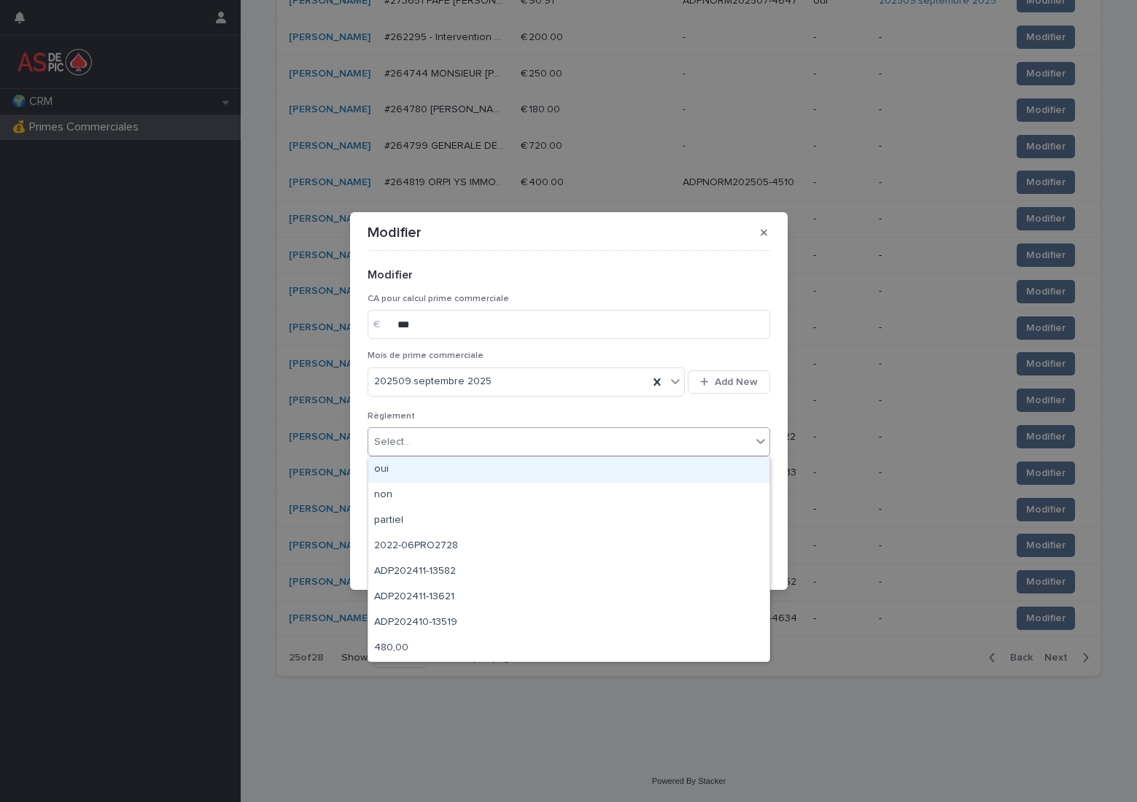
click at [472, 466] on div "oui" at bounding box center [568, 470] width 401 height 26
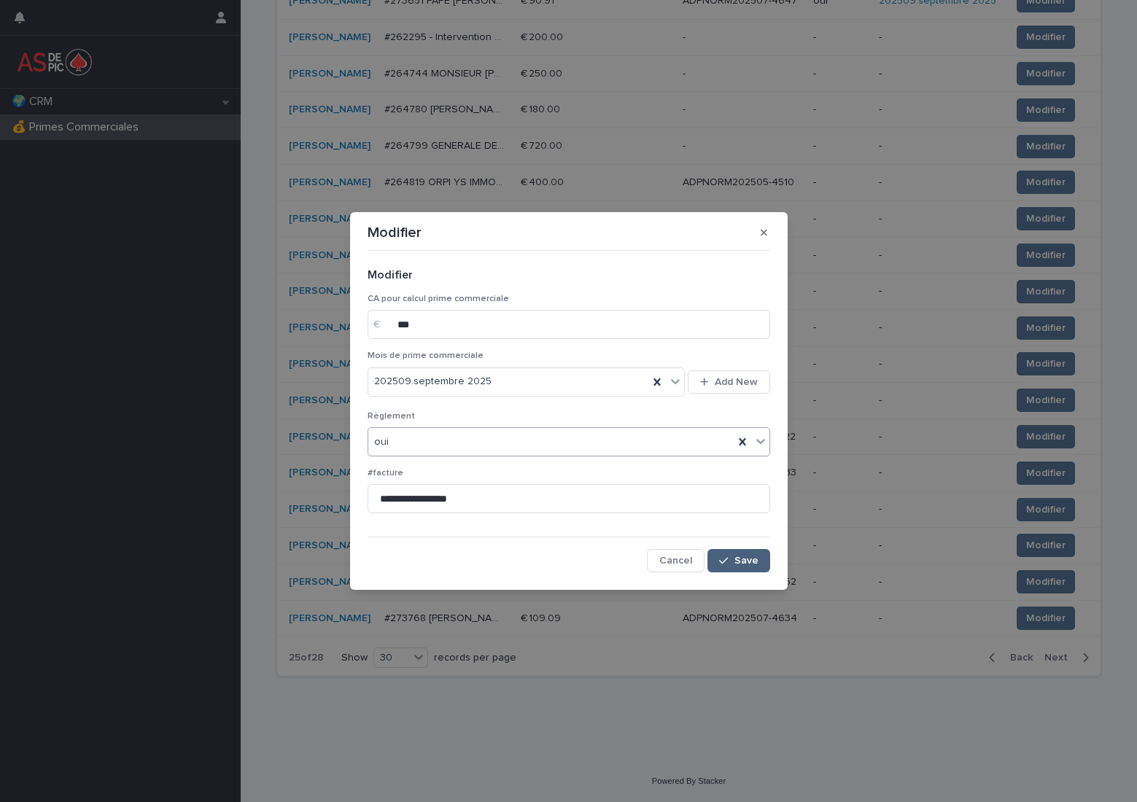
click at [740, 558] on span "Save" at bounding box center [746, 561] width 24 height 10
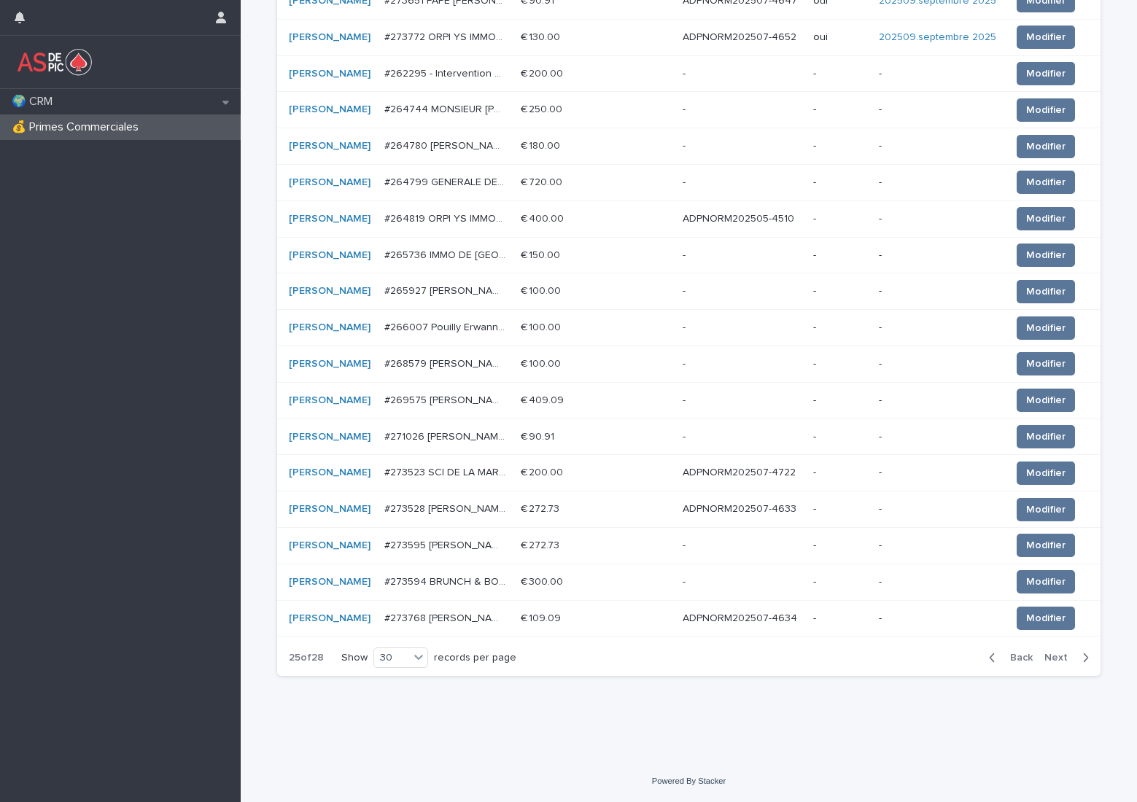
click at [772, 616] on p "ADPNORM202507-4634" at bounding box center [741, 617] width 117 height 15
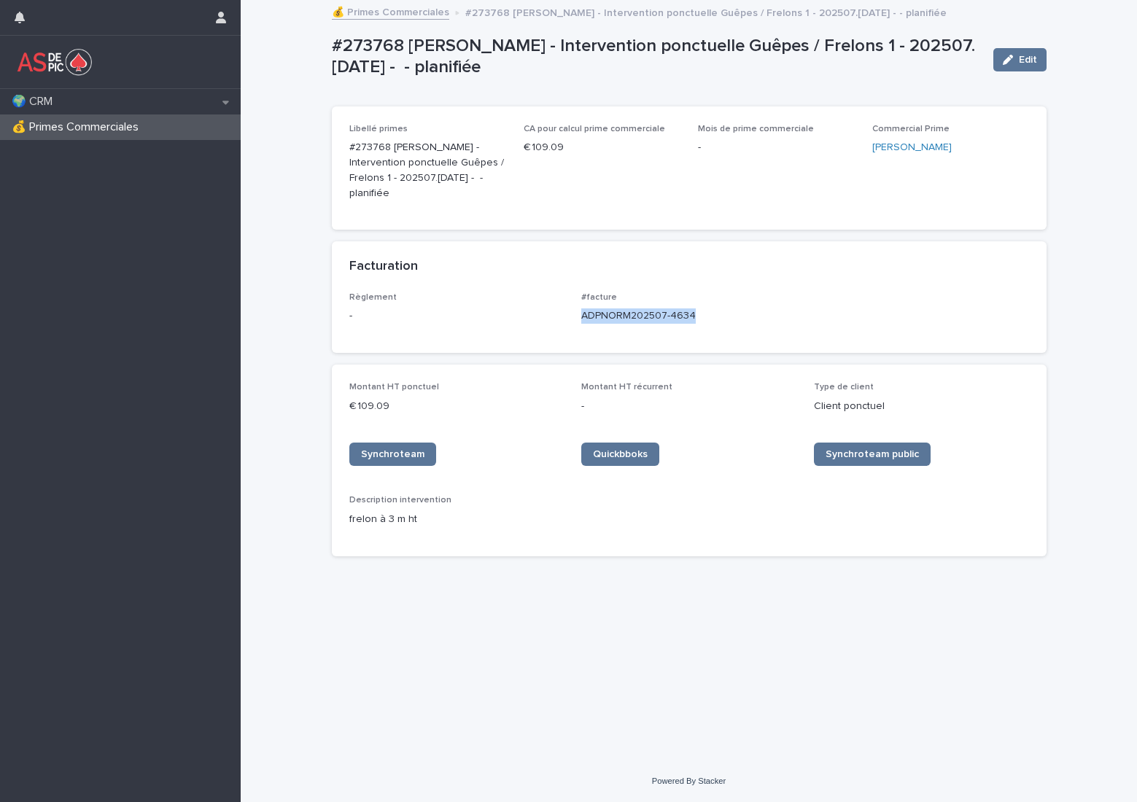
drag, startPoint x: 713, startPoint y: 313, endPoint x: 574, endPoint y: 321, distance: 139.5
click at [574, 321] on div "Règlement - #facture ADPNORM202507-4634" at bounding box center [689, 313] width 680 height 43
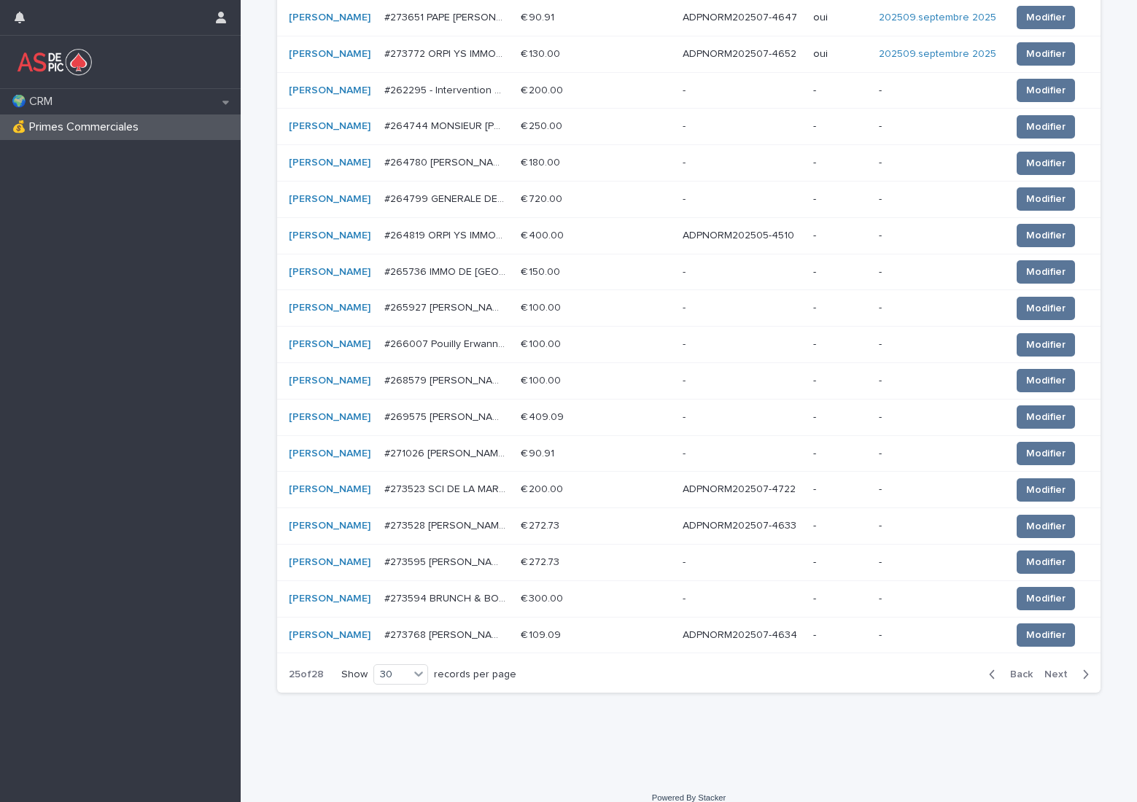
scroll to position [737, 0]
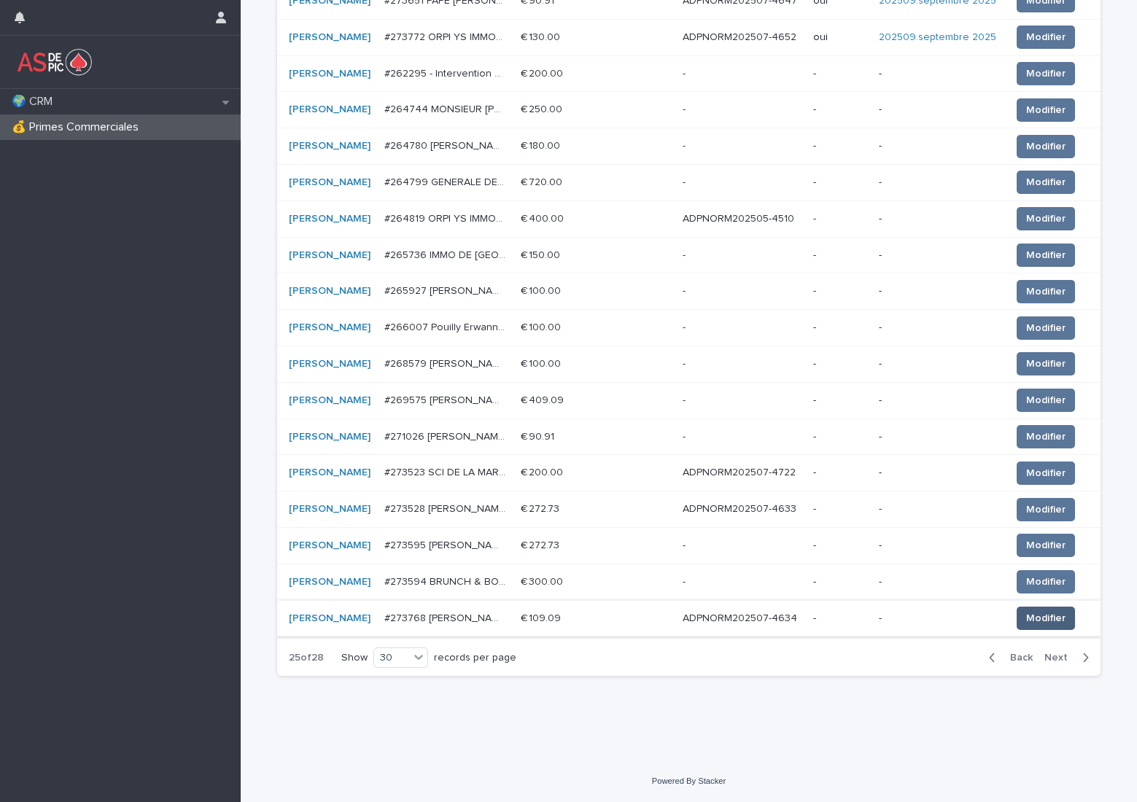
click at [1034, 615] on span "Modifier" at bounding box center [1045, 618] width 39 height 15
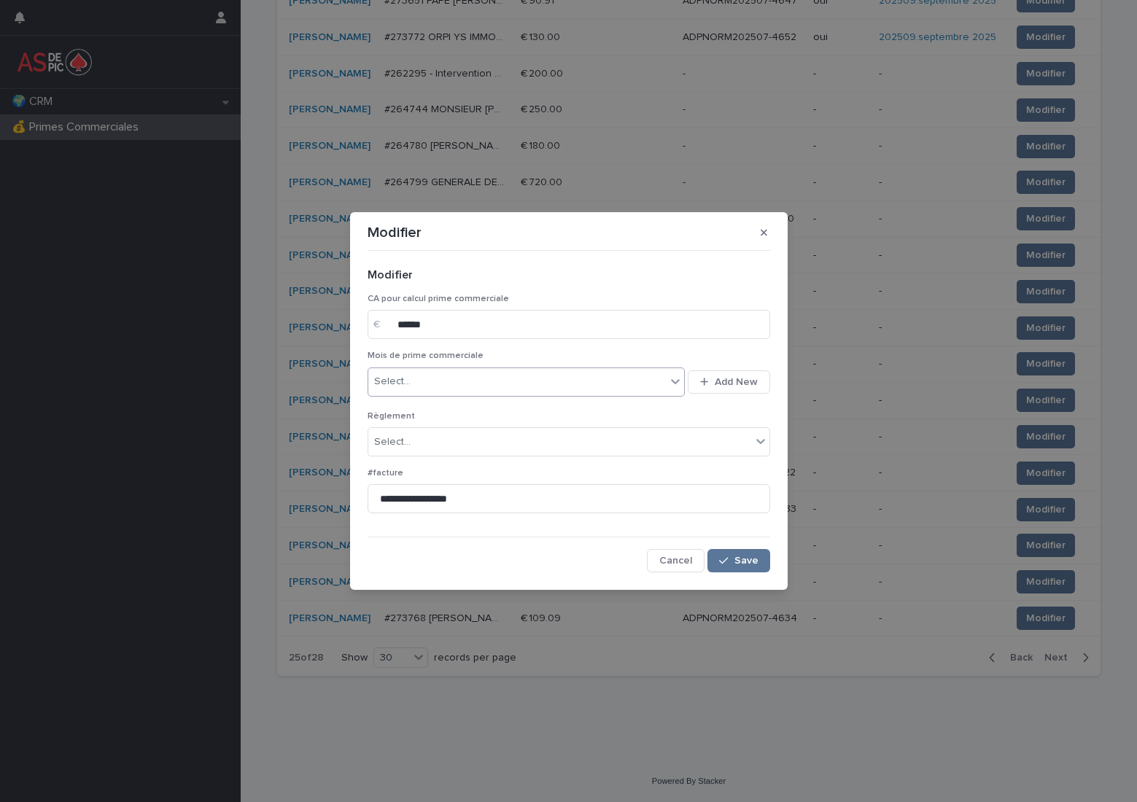
click at [481, 386] on div "Select..." at bounding box center [517, 382] width 298 height 24
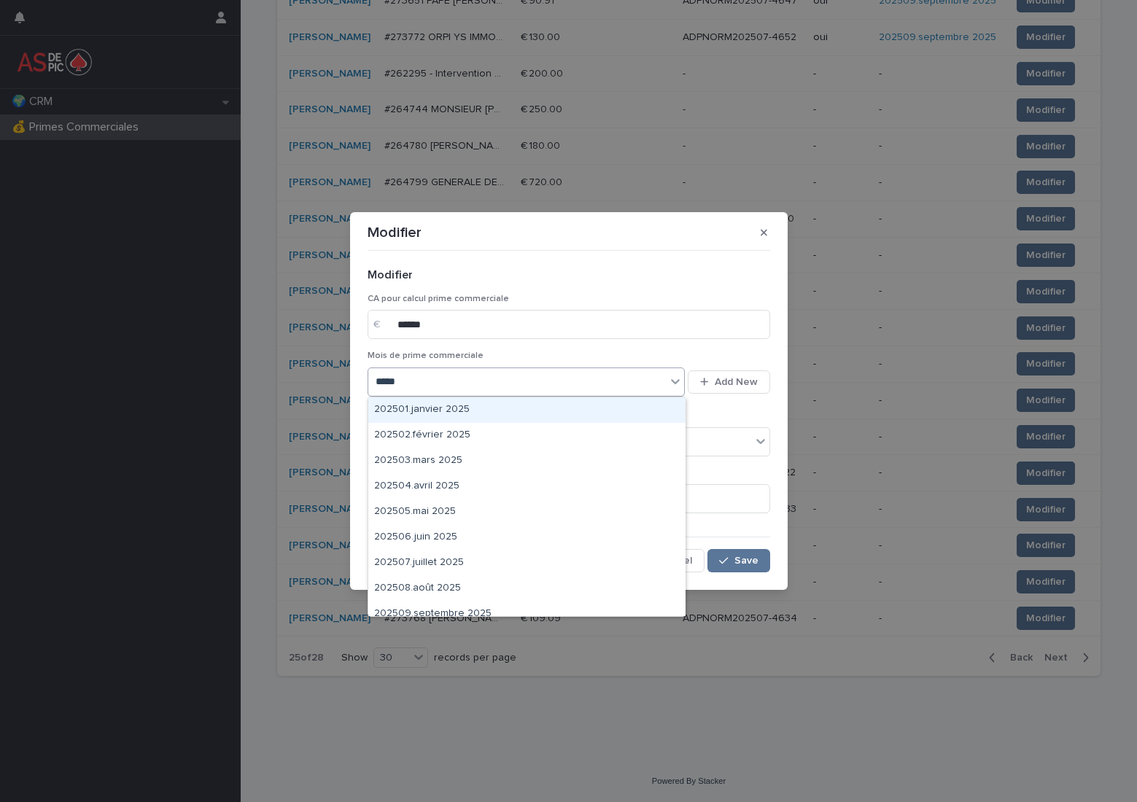
type input "******"
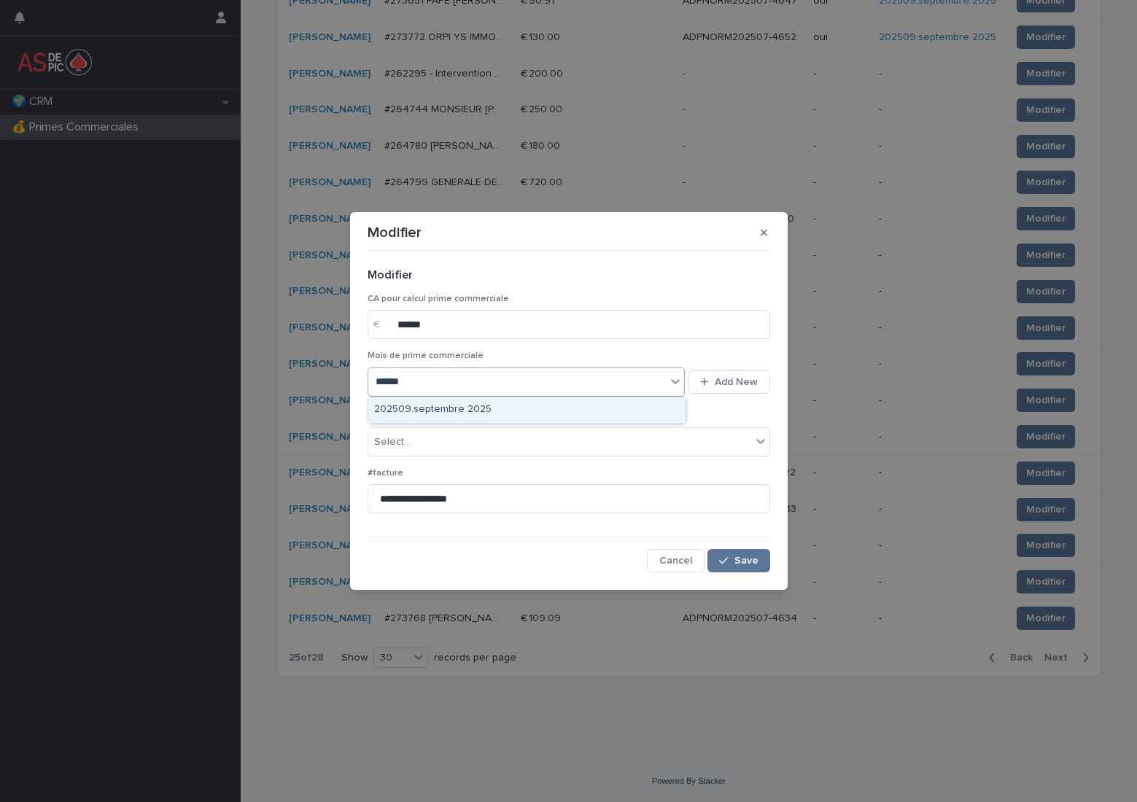
click at [478, 403] on div "202509.septembre 2025" at bounding box center [526, 410] width 317 height 26
click at [451, 436] on div "Select..." at bounding box center [559, 442] width 383 height 24
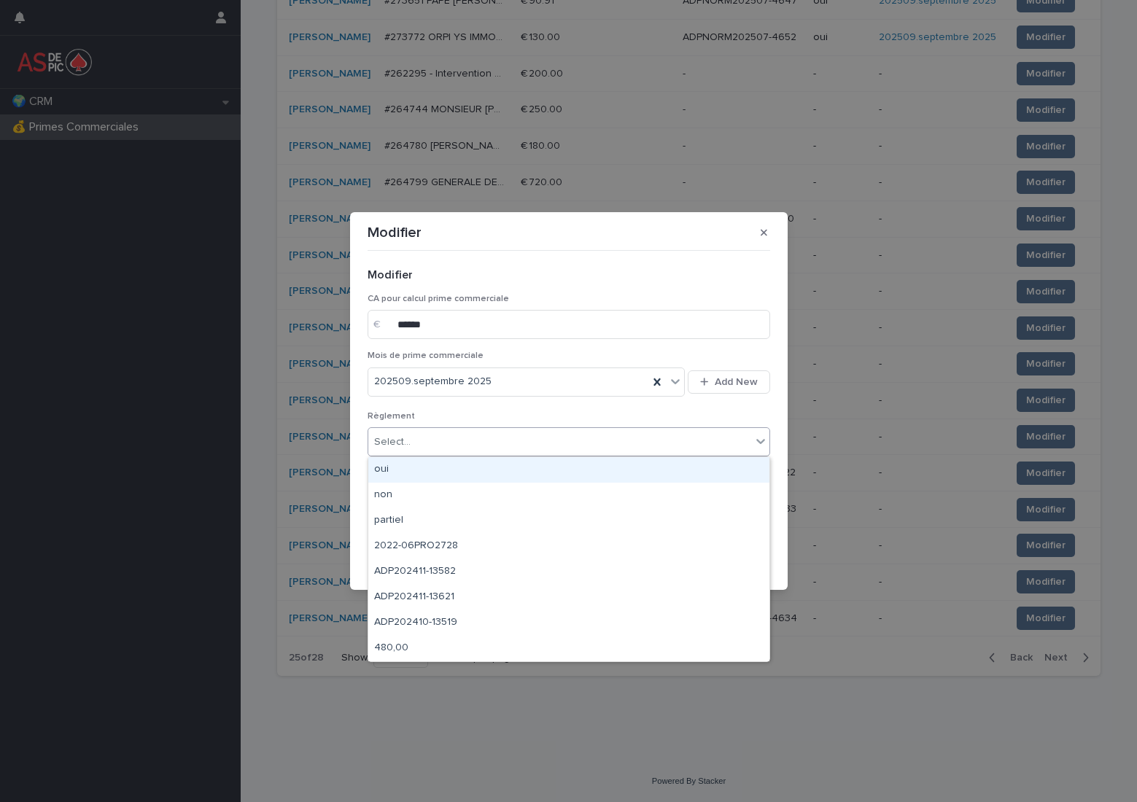
click at [454, 470] on div "oui" at bounding box center [568, 470] width 401 height 26
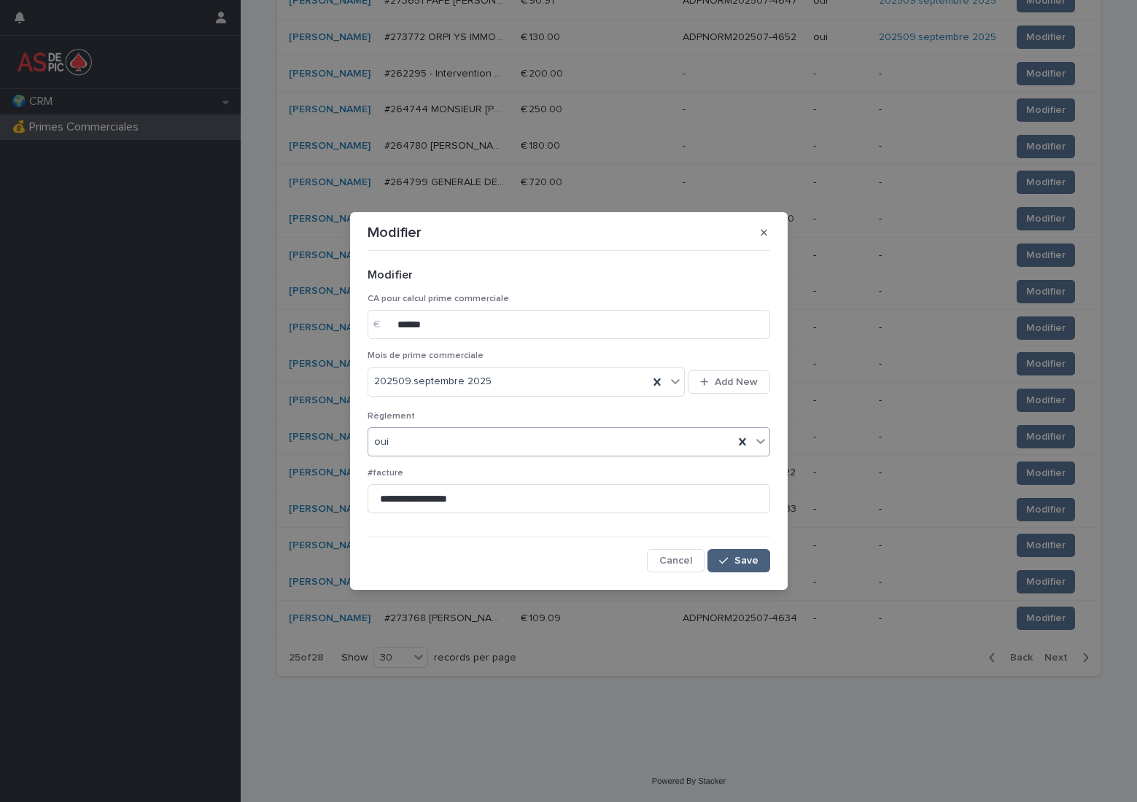
click at [750, 561] on span "Save" at bounding box center [746, 561] width 24 height 10
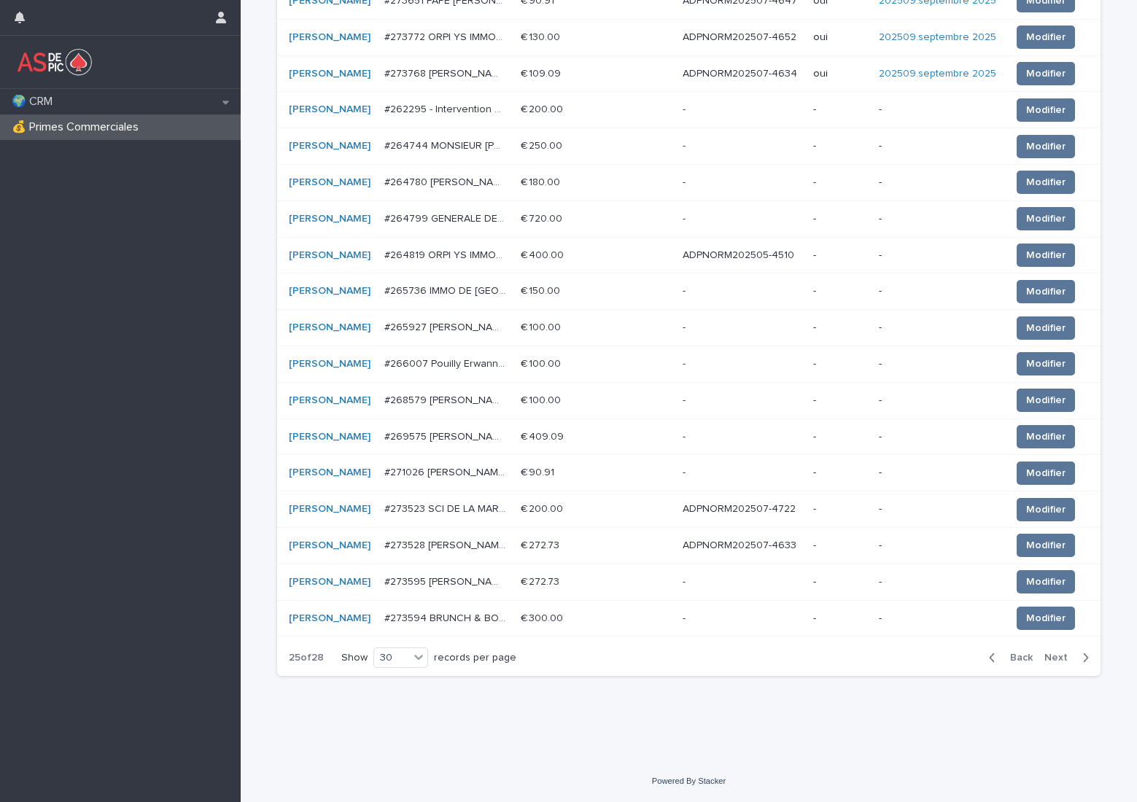
click at [1044, 659] on span "Next" at bounding box center [1060, 658] width 32 height 10
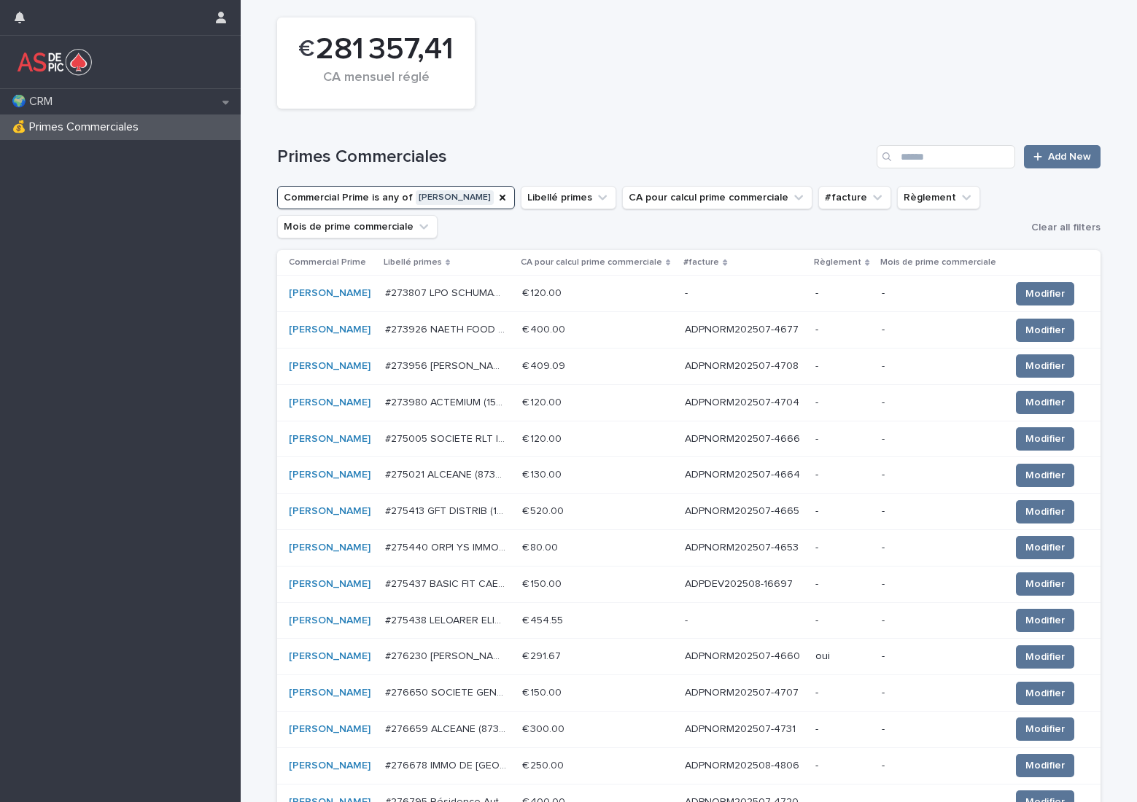
scroll to position [7, 0]
click at [773, 327] on p "ADPNORM202507-4677" at bounding box center [743, 329] width 117 height 15
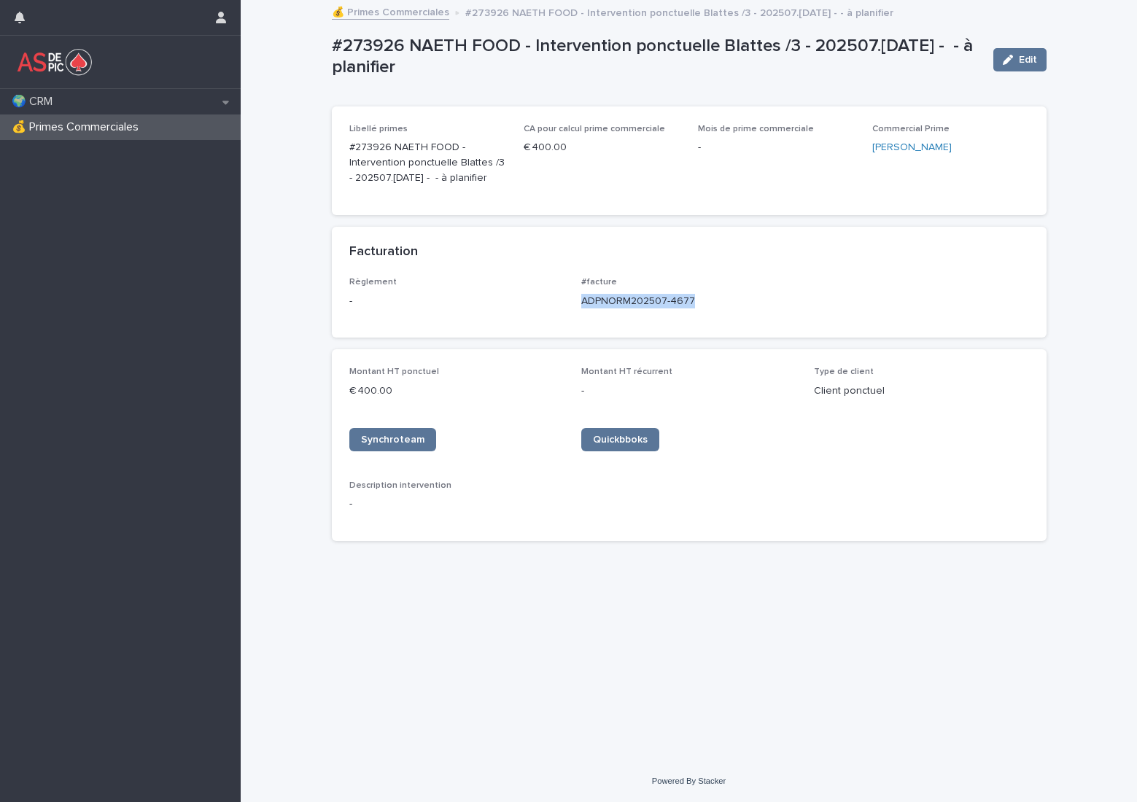
drag, startPoint x: 701, startPoint y: 304, endPoint x: 575, endPoint y: 306, distance: 126.2
click at [575, 306] on div "Règlement - #facture ADPNORM202507-4677" at bounding box center [689, 298] width 680 height 43
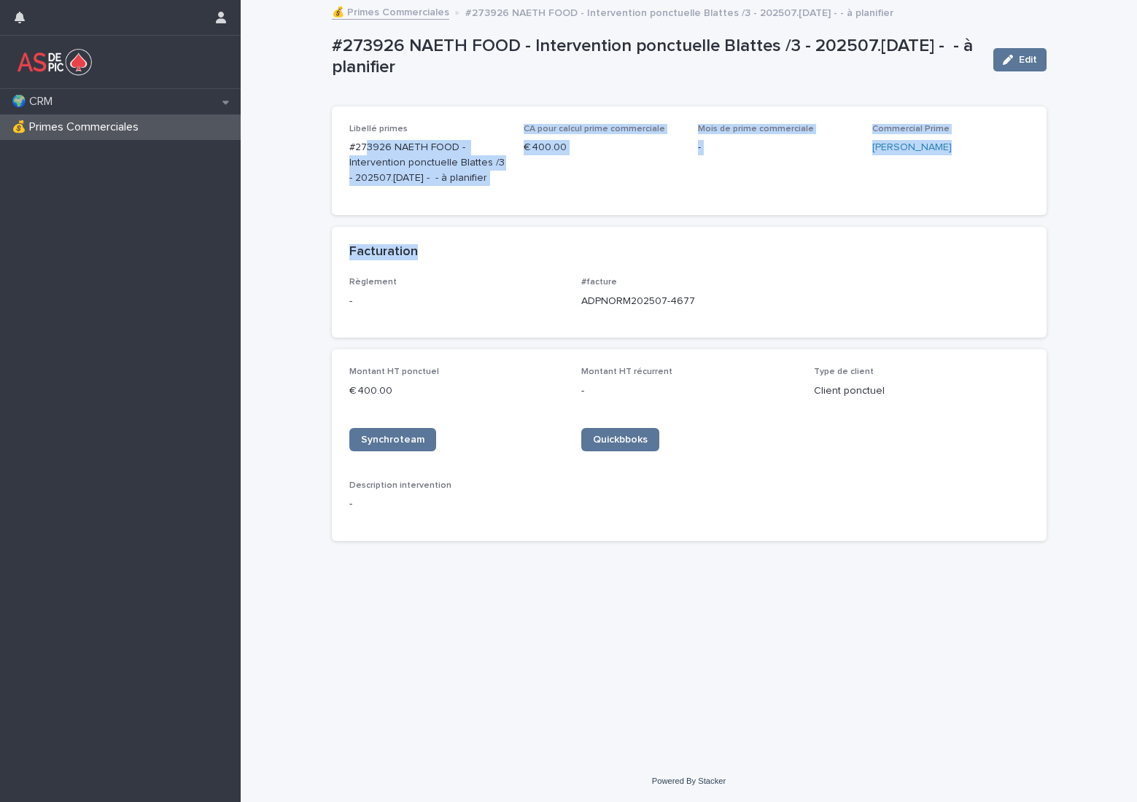
drag, startPoint x: 601, startPoint y: 243, endPoint x: 317, endPoint y: 123, distance: 308.2
click at [349, 142] on div "Libellé primes #273926 NAETH FOOD - Intervention ponctuelle Blattes /3 - 202507…" at bounding box center [689, 323] width 715 height 435
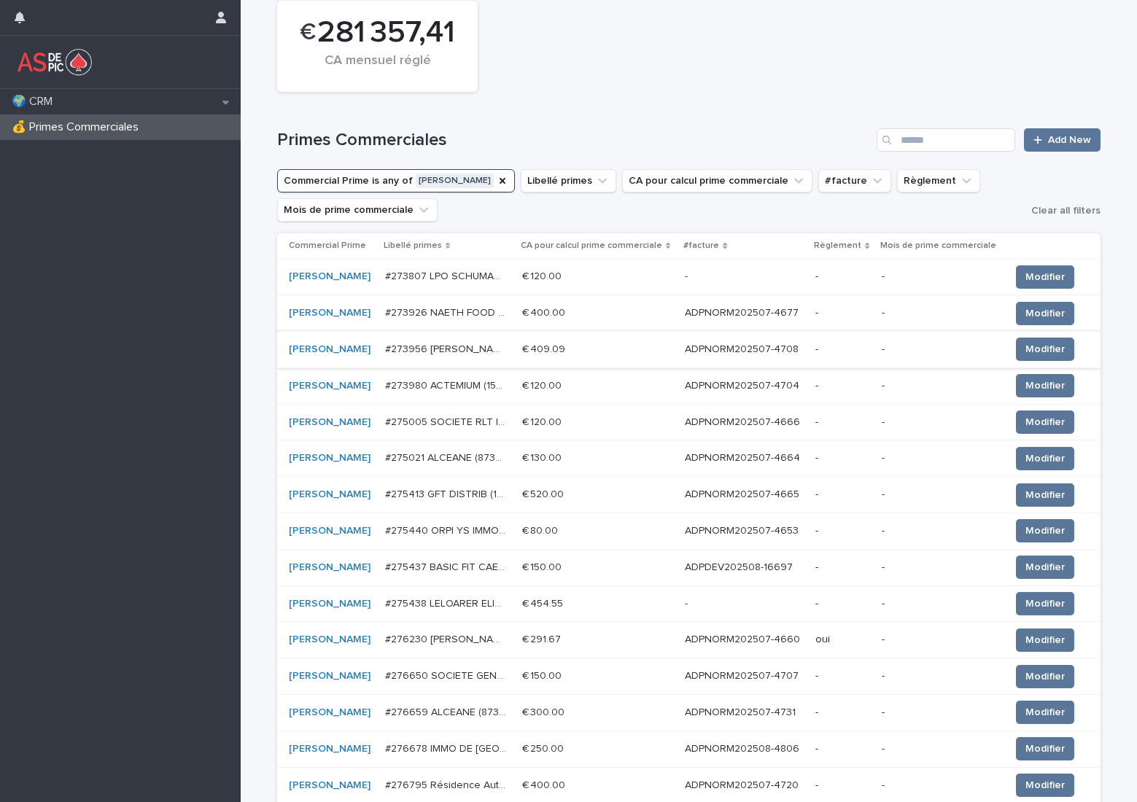
scroll to position [146, 0]
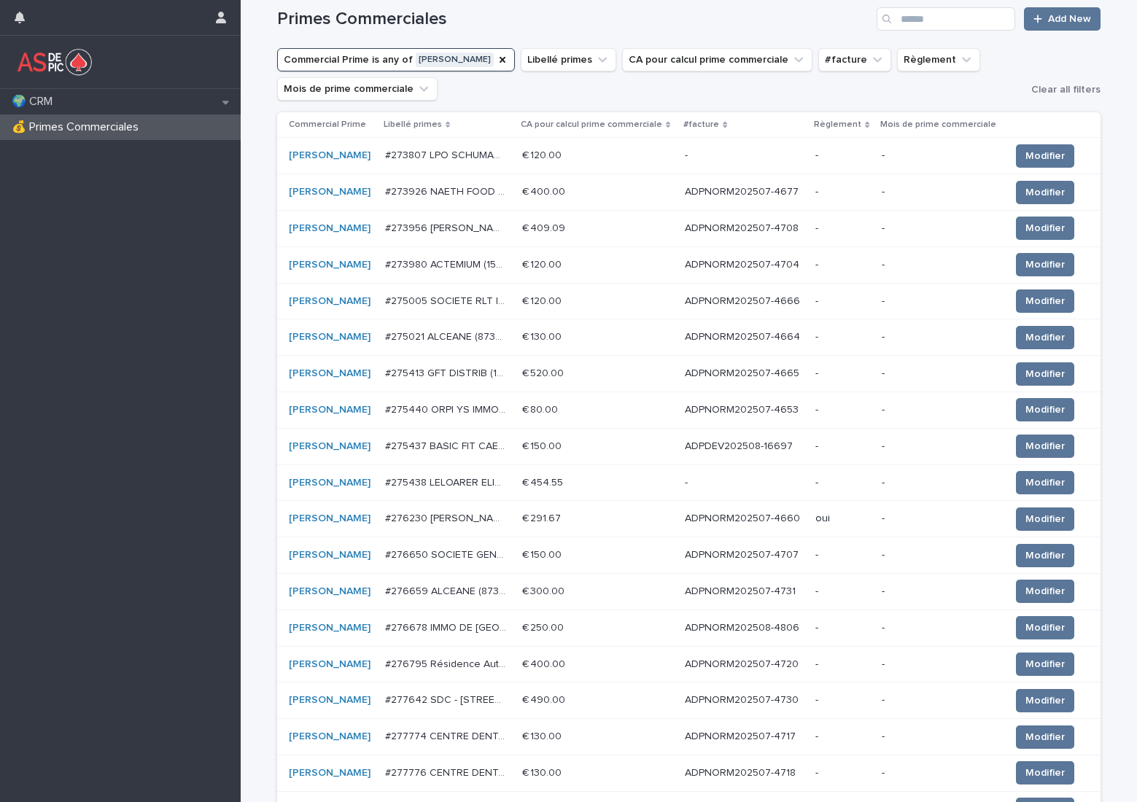
click at [748, 228] on p "ADPNORM202507-4708" at bounding box center [743, 227] width 117 height 15
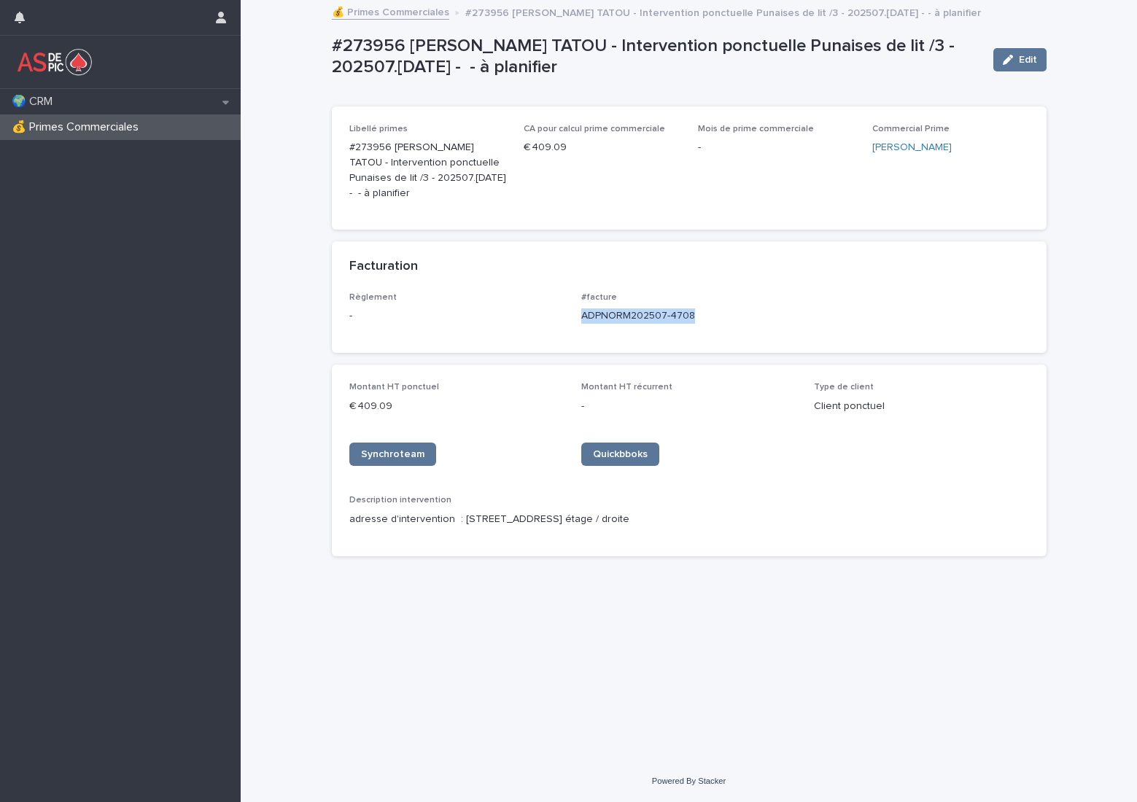
drag, startPoint x: 708, startPoint y: 311, endPoint x: 580, endPoint y: 316, distance: 128.5
click at [580, 316] on div "Règlement - #facture ADPNORM202507-4708" at bounding box center [689, 313] width 680 height 43
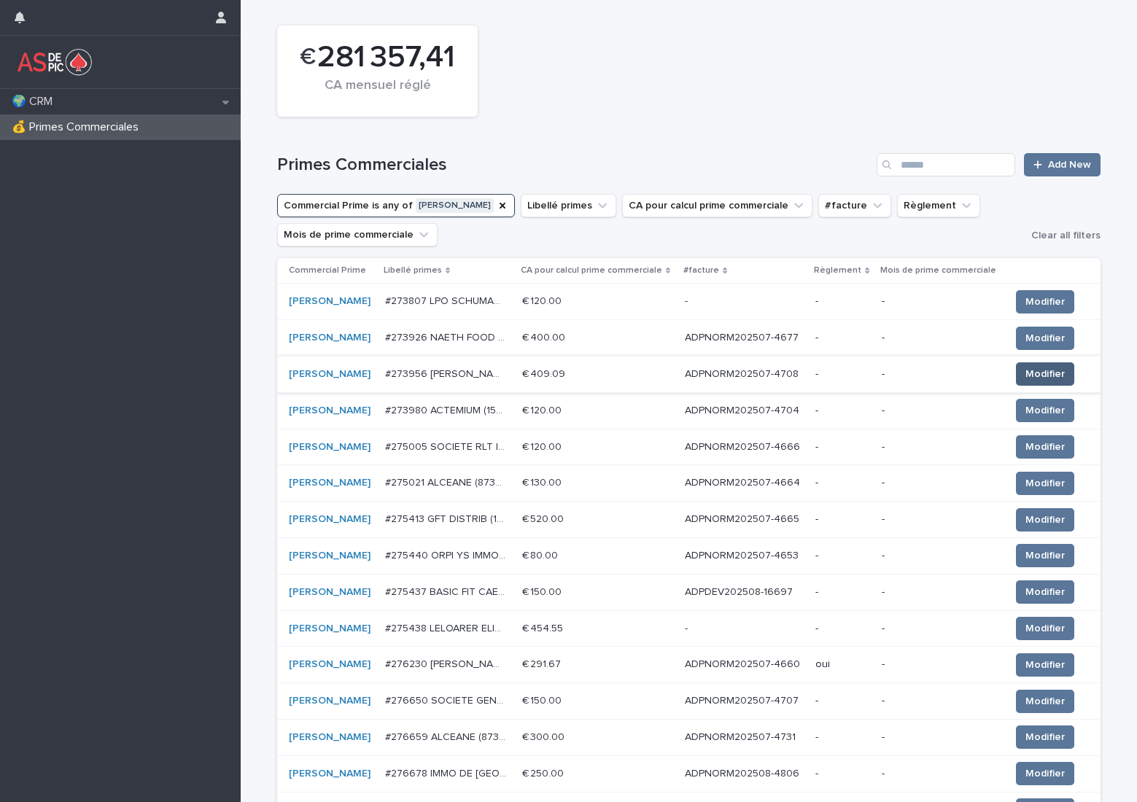
click at [1025, 373] on span "Modifier" at bounding box center [1044, 374] width 39 height 15
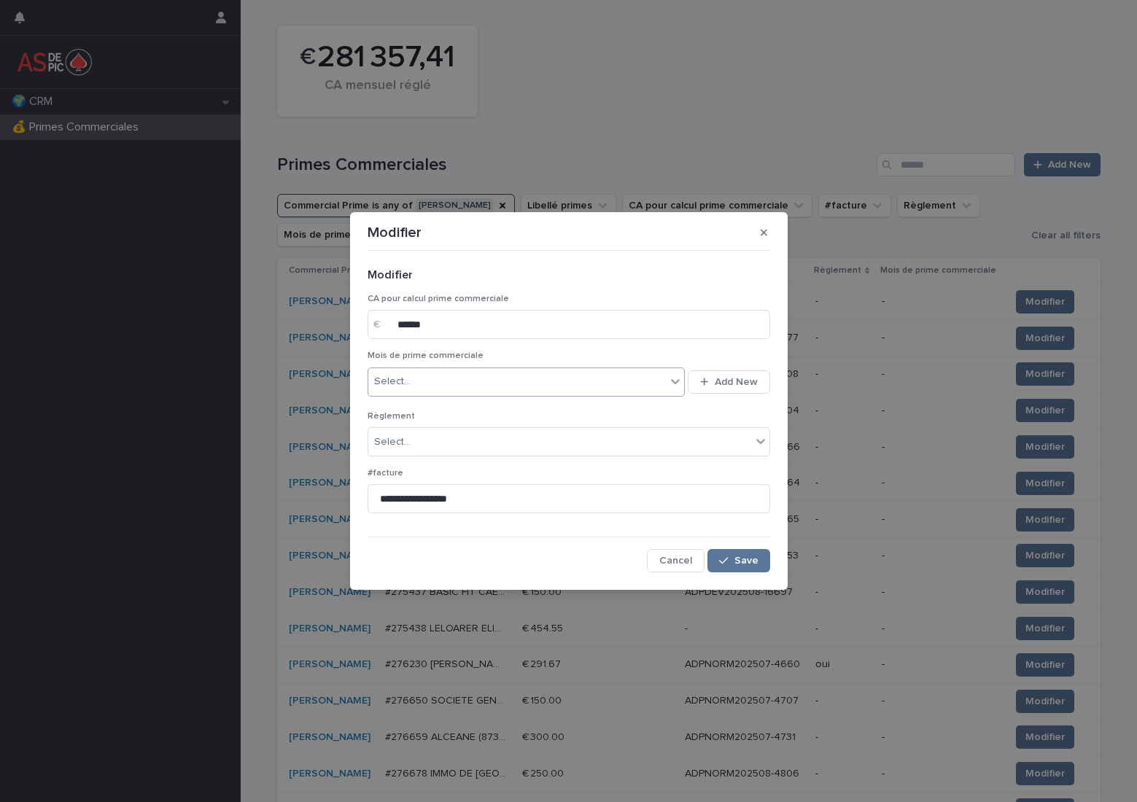
click at [456, 376] on div "Select..." at bounding box center [517, 382] width 298 height 24
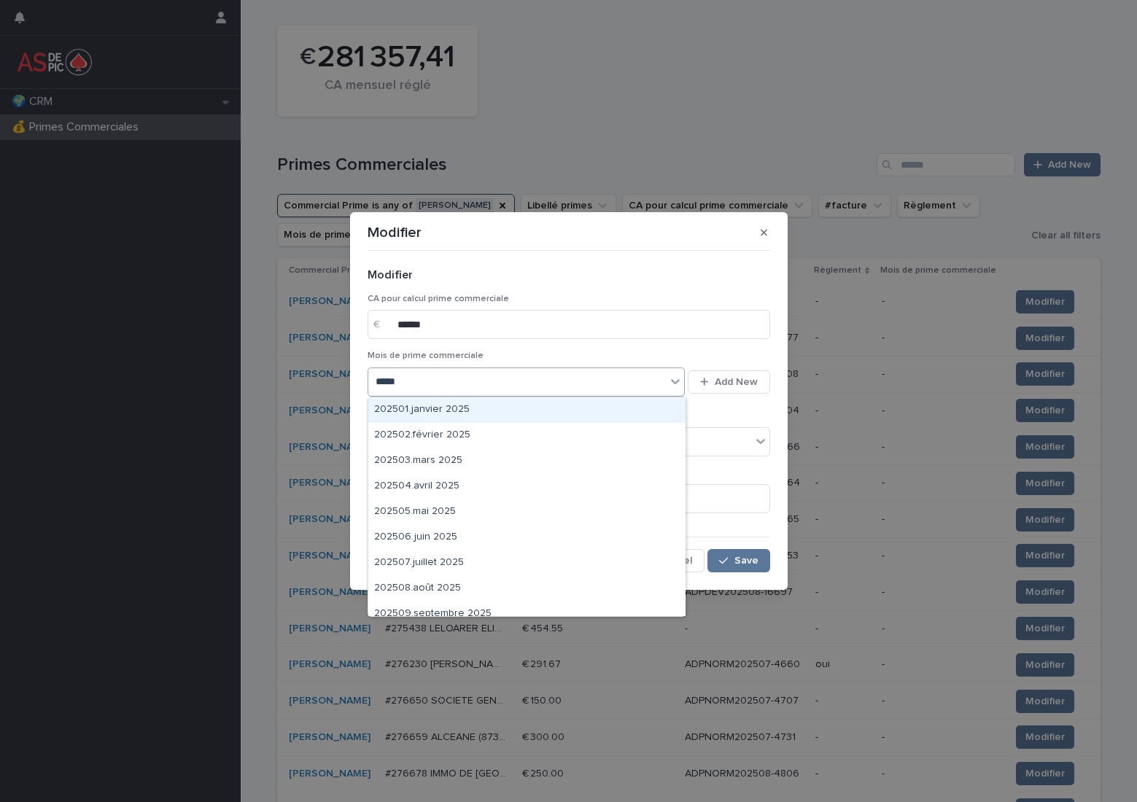
type input "******"
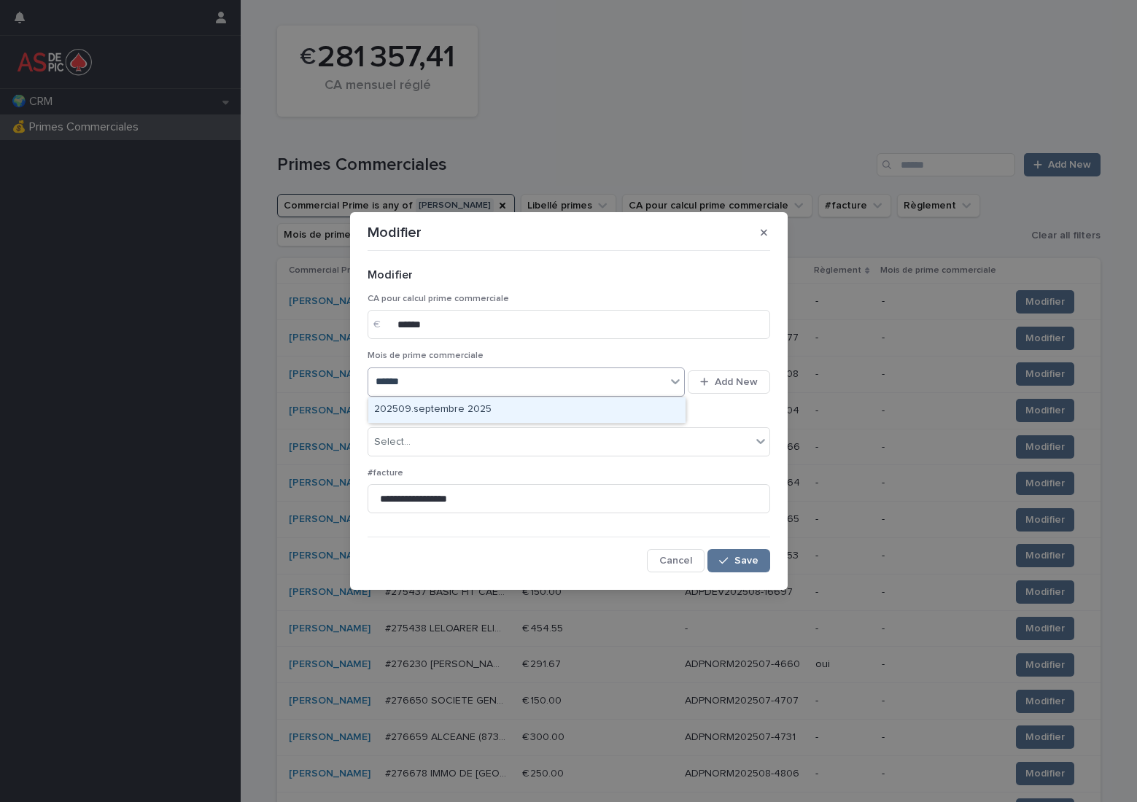
click at [452, 416] on div "202509.septembre 2025" at bounding box center [526, 410] width 317 height 26
click at [459, 432] on div "Select..." at bounding box center [559, 442] width 383 height 24
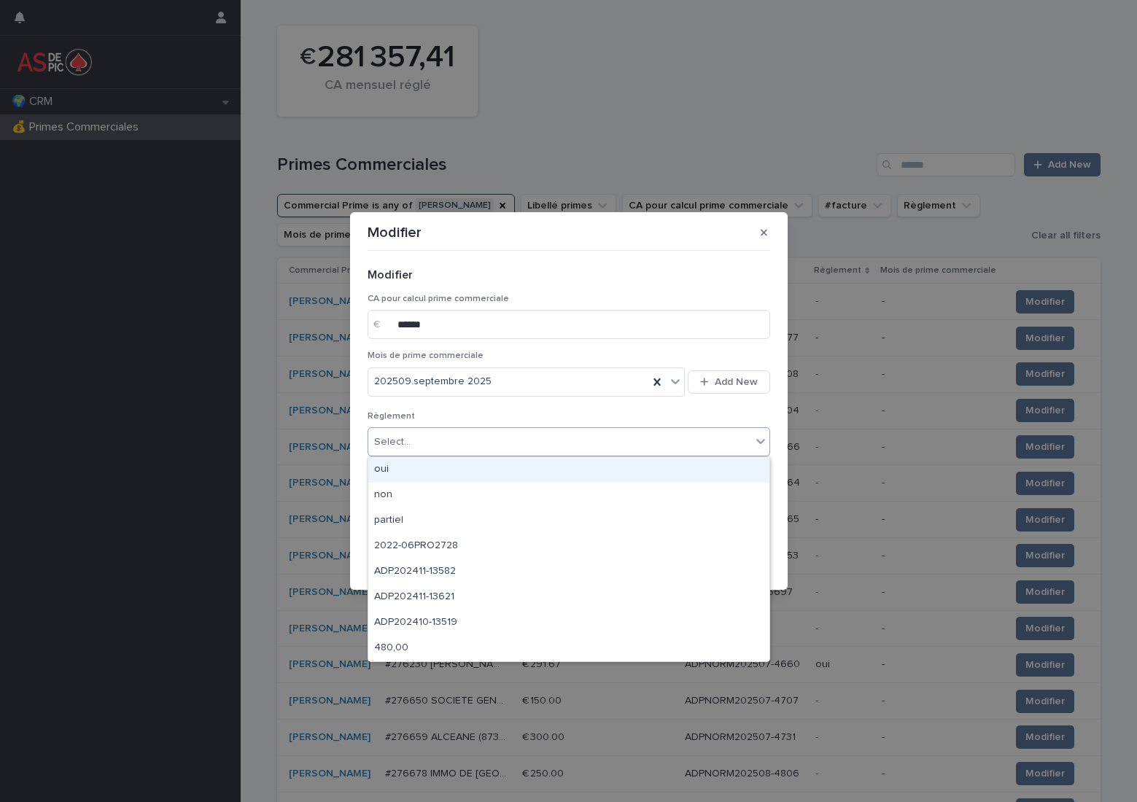
click at [471, 467] on div "oui" at bounding box center [568, 470] width 401 height 26
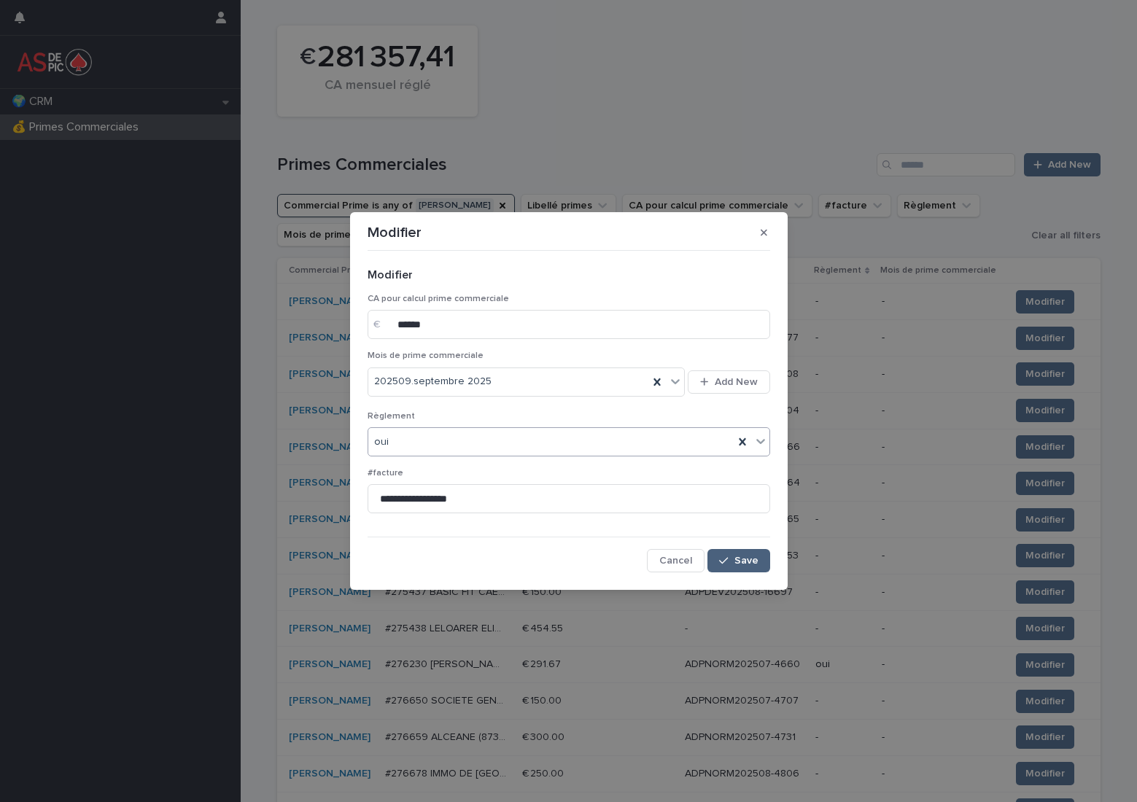
click at [740, 562] on span "Save" at bounding box center [746, 561] width 24 height 10
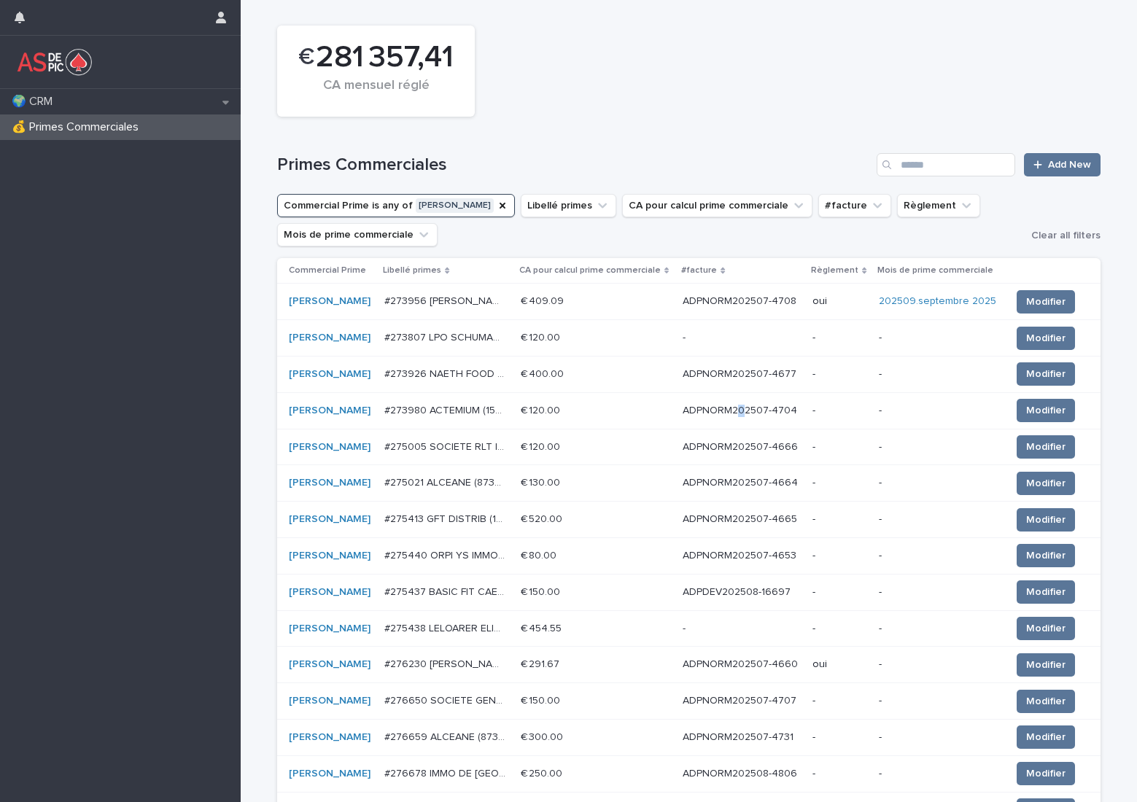
click at [733, 405] on p "ADPNORM202507-4704" at bounding box center [741, 409] width 117 height 15
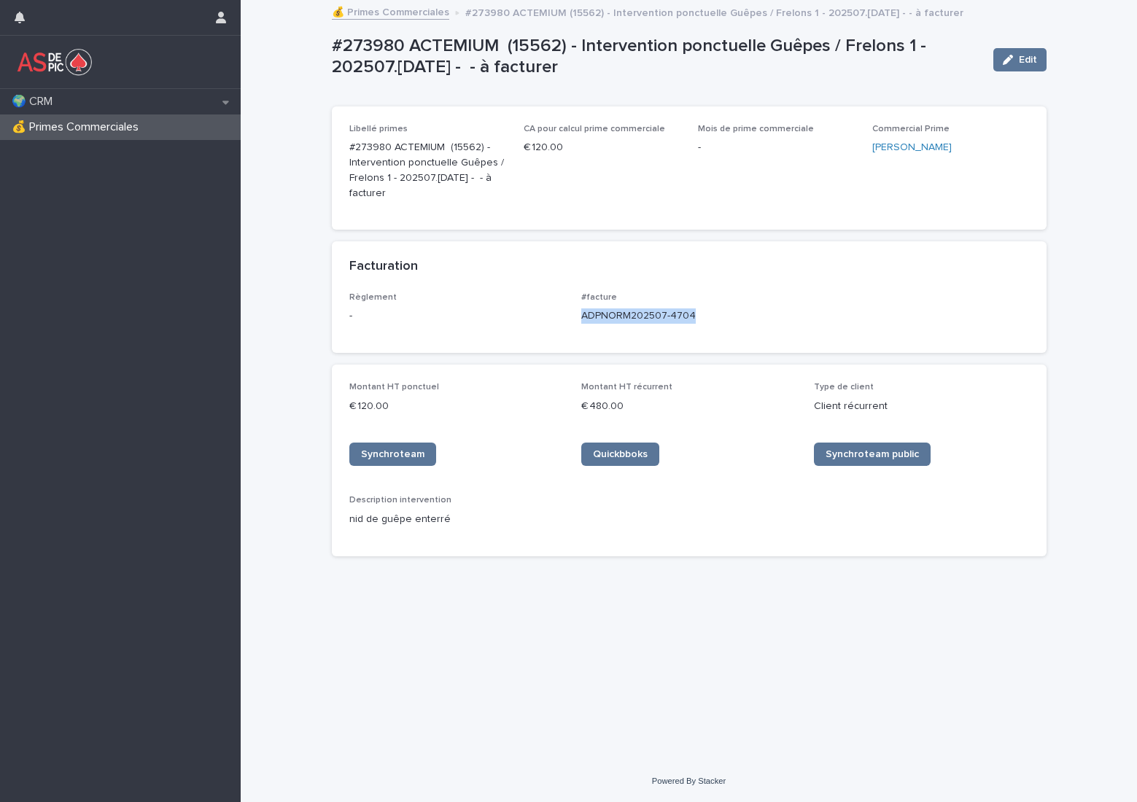
drag, startPoint x: 704, startPoint y: 311, endPoint x: 572, endPoint y: 325, distance: 132.7
click at [572, 325] on div "Règlement - #facture ADPNORM202507-4704" at bounding box center [689, 313] width 680 height 43
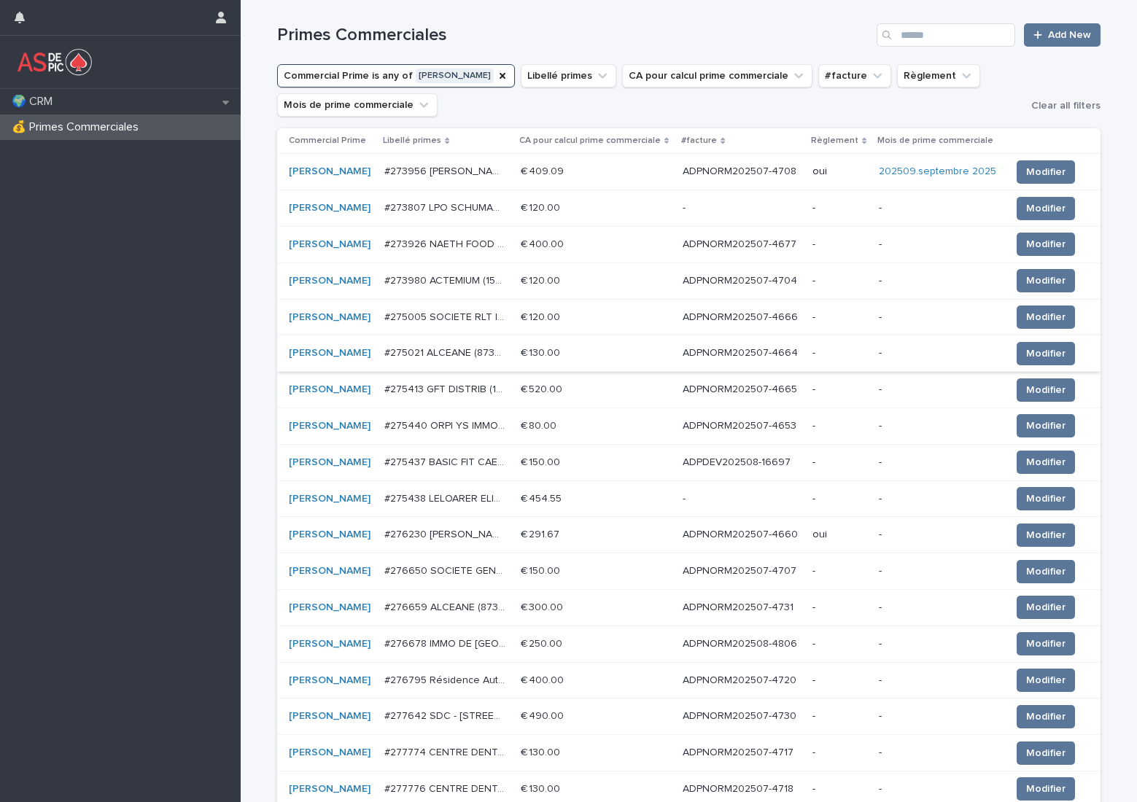
scroll to position [146, 0]
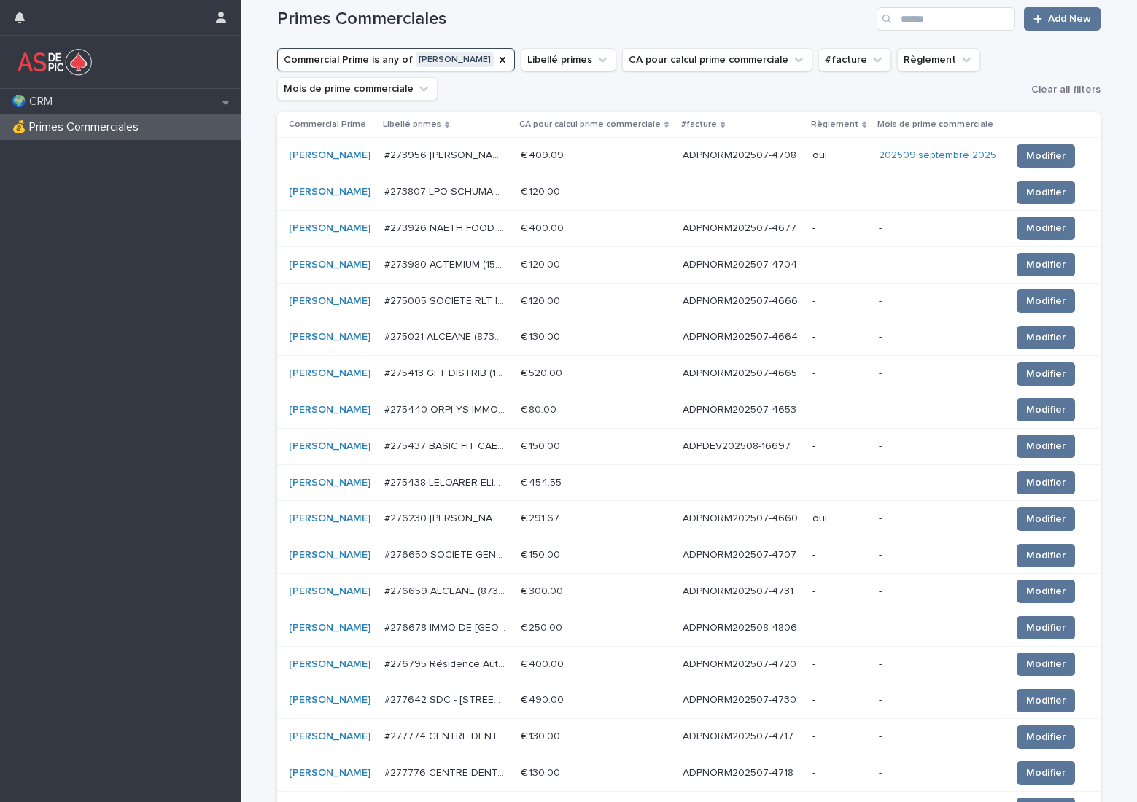
click at [744, 301] on p "ADPNORM202507-4666" at bounding box center [742, 299] width 118 height 15
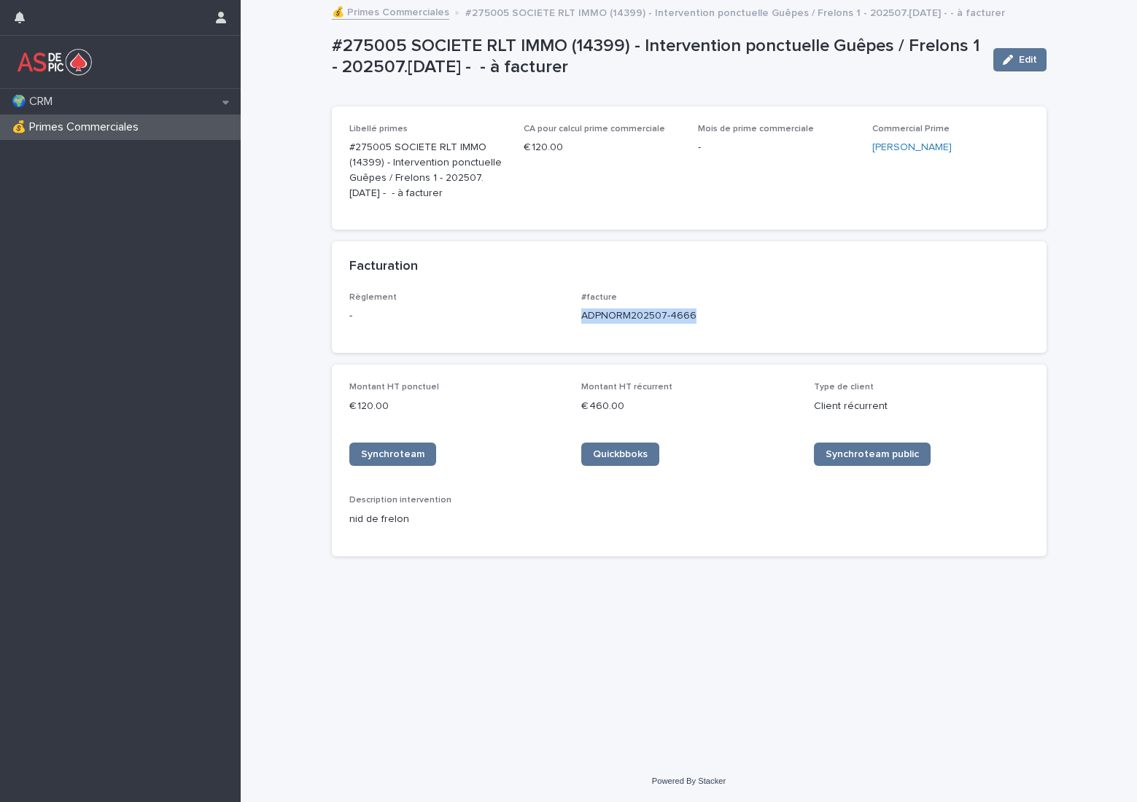
drag, startPoint x: 696, startPoint y: 317, endPoint x: 578, endPoint y: 321, distance: 119.0
click at [578, 321] on div "Règlement - #facture ADPNORM202507-4666" at bounding box center [689, 313] width 680 height 43
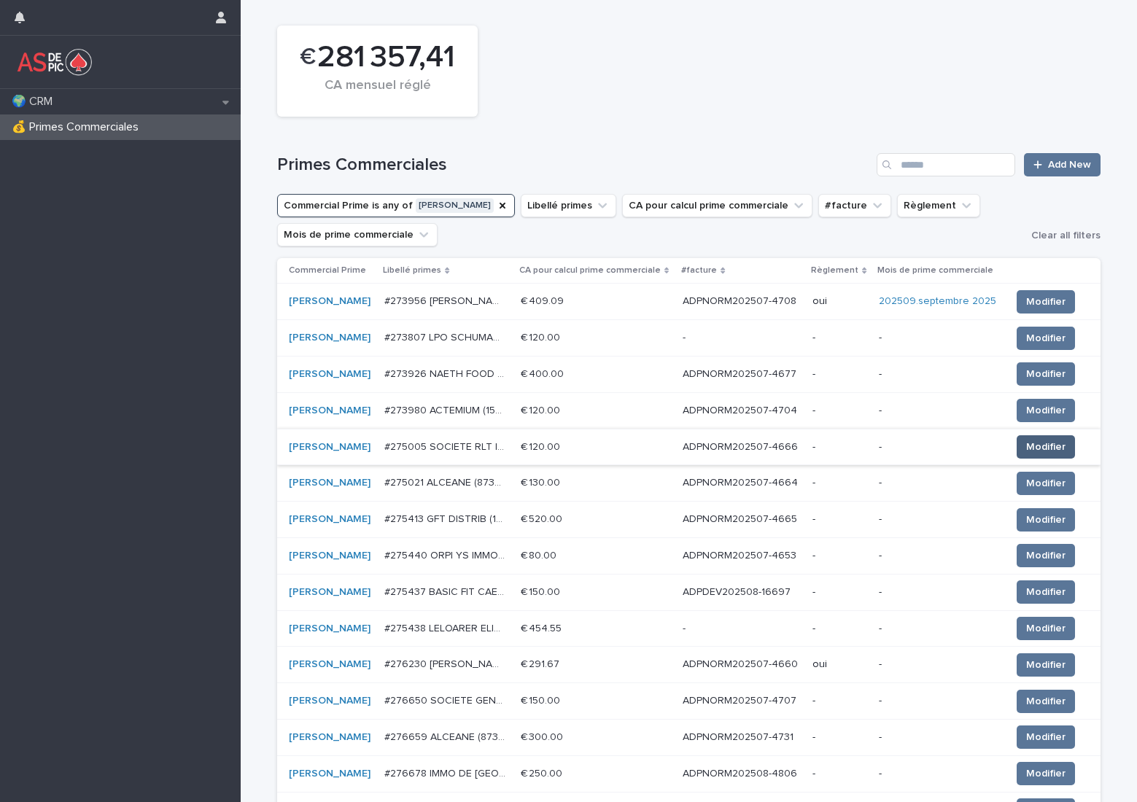
click at [1042, 440] on span "Modifier" at bounding box center [1045, 447] width 39 height 15
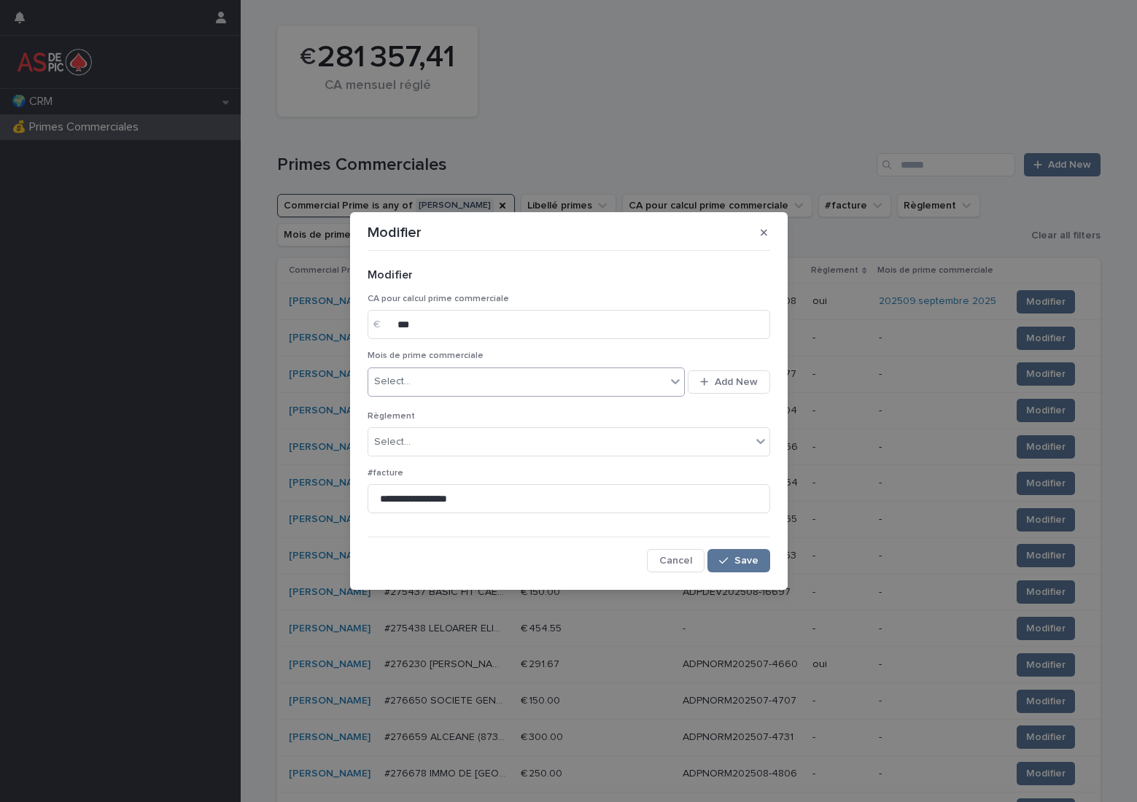
click at [500, 386] on div "Select..." at bounding box center [517, 382] width 298 height 24
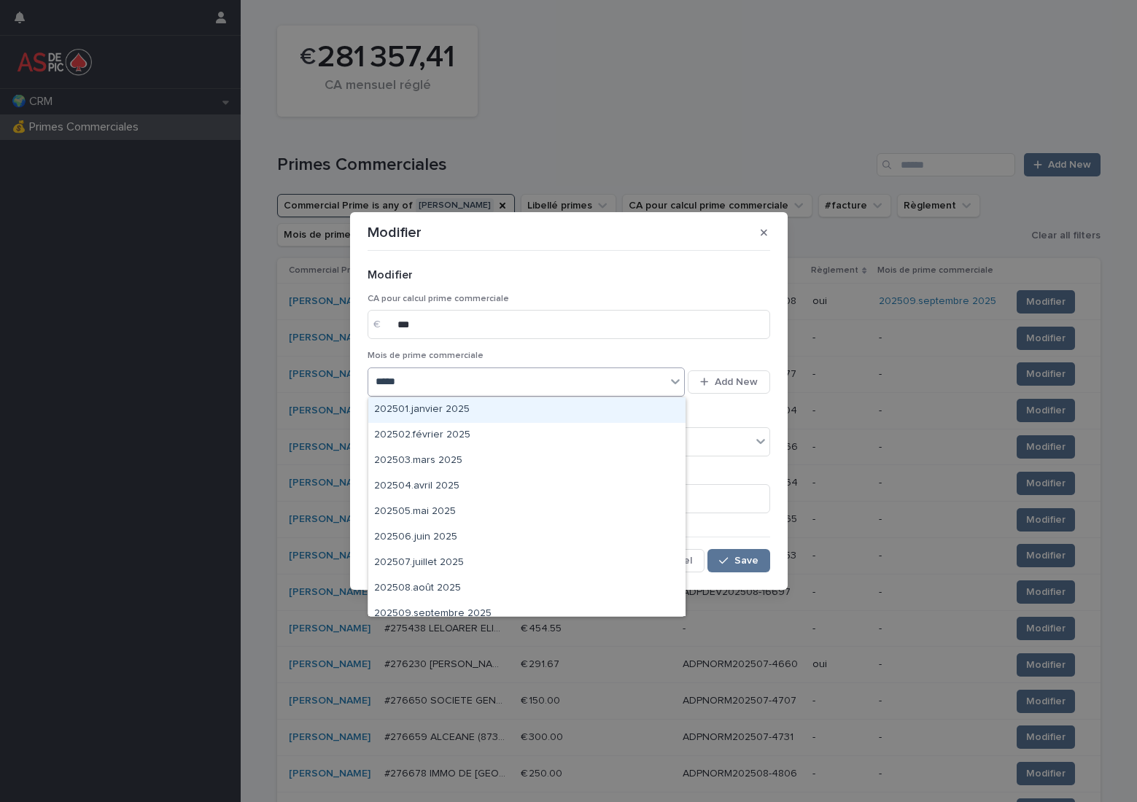
type input "******"
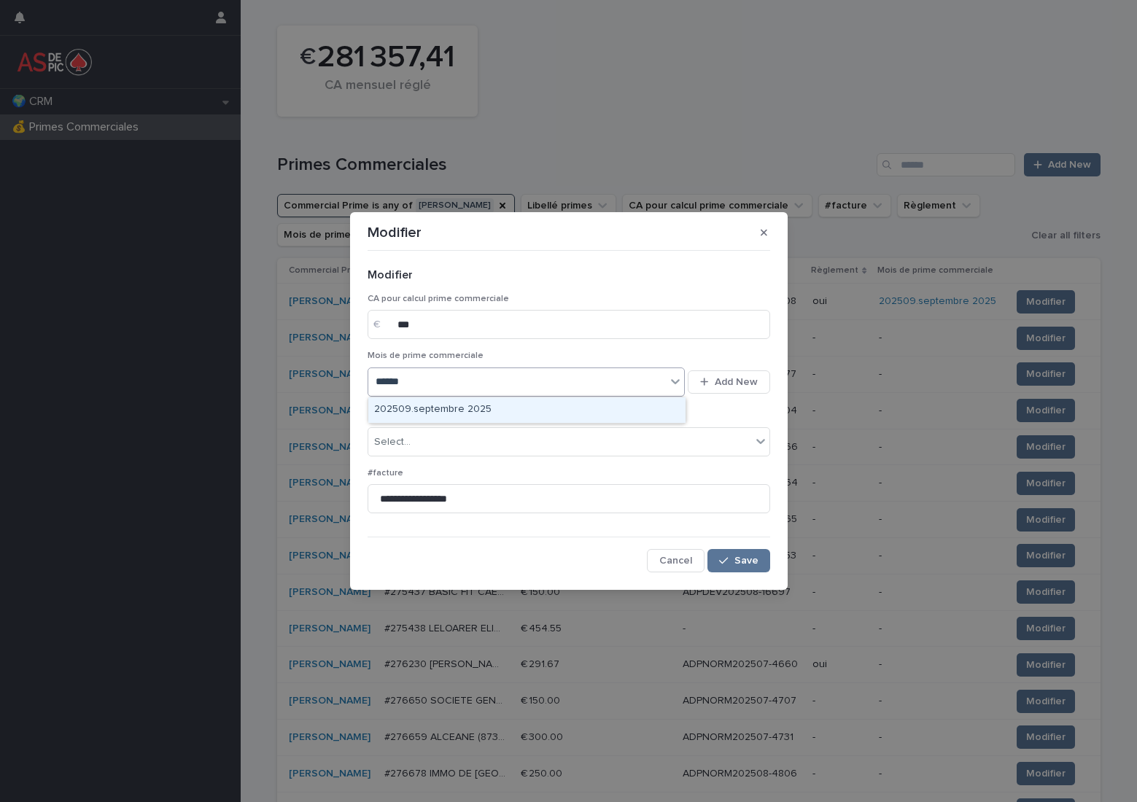
click at [489, 411] on div "202509.septembre 2025" at bounding box center [526, 410] width 317 height 26
click at [450, 444] on div "Select..." at bounding box center [559, 442] width 383 height 24
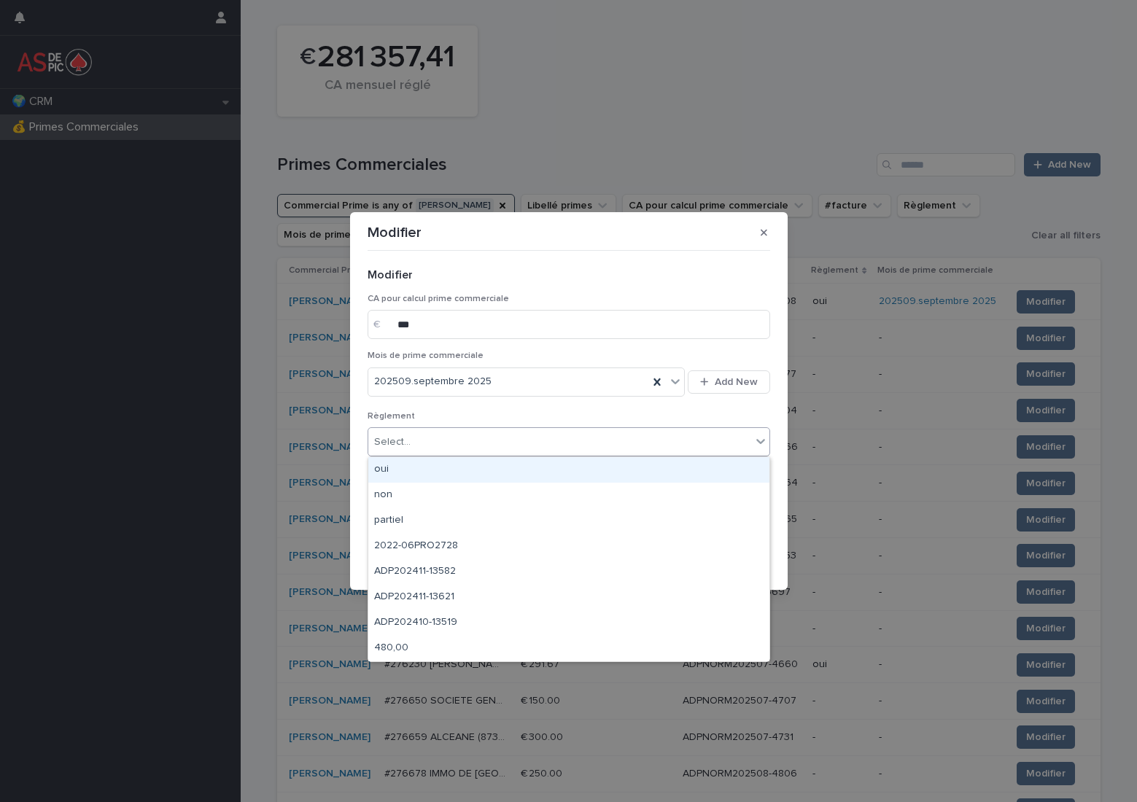
click at [459, 459] on div "oui" at bounding box center [568, 470] width 401 height 26
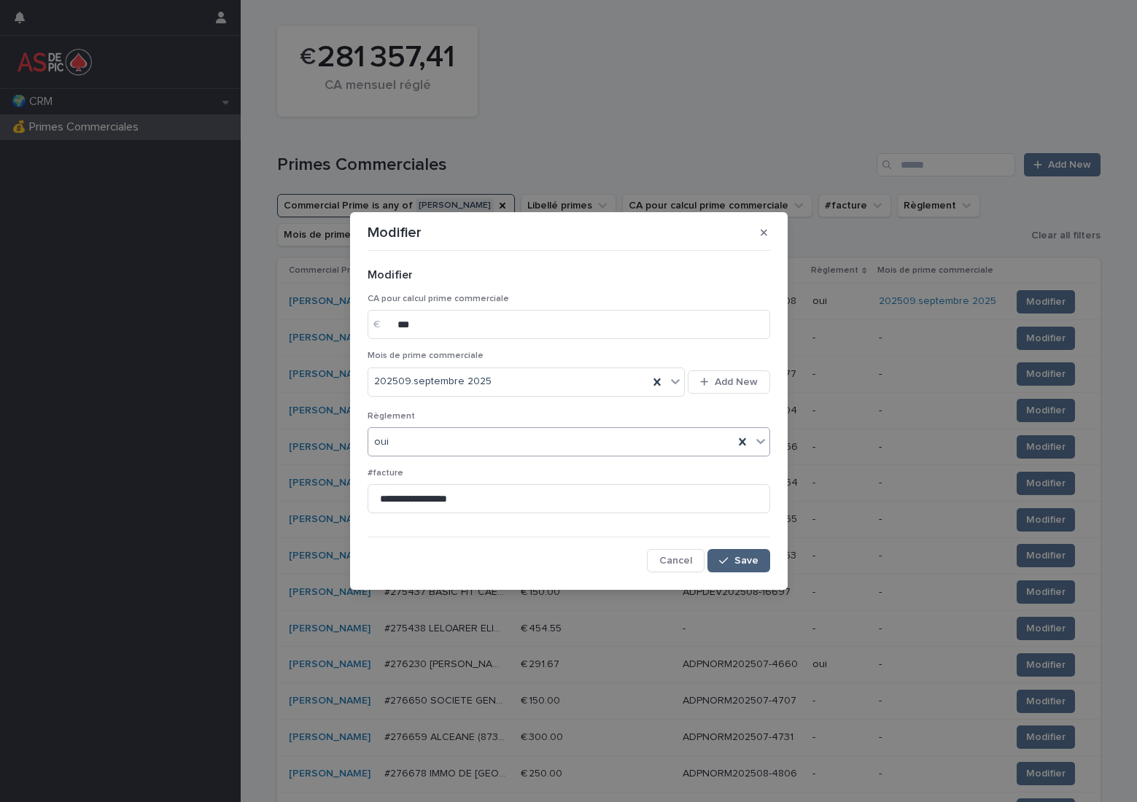
click at [734, 563] on div "button" at bounding box center [726, 561] width 15 height 10
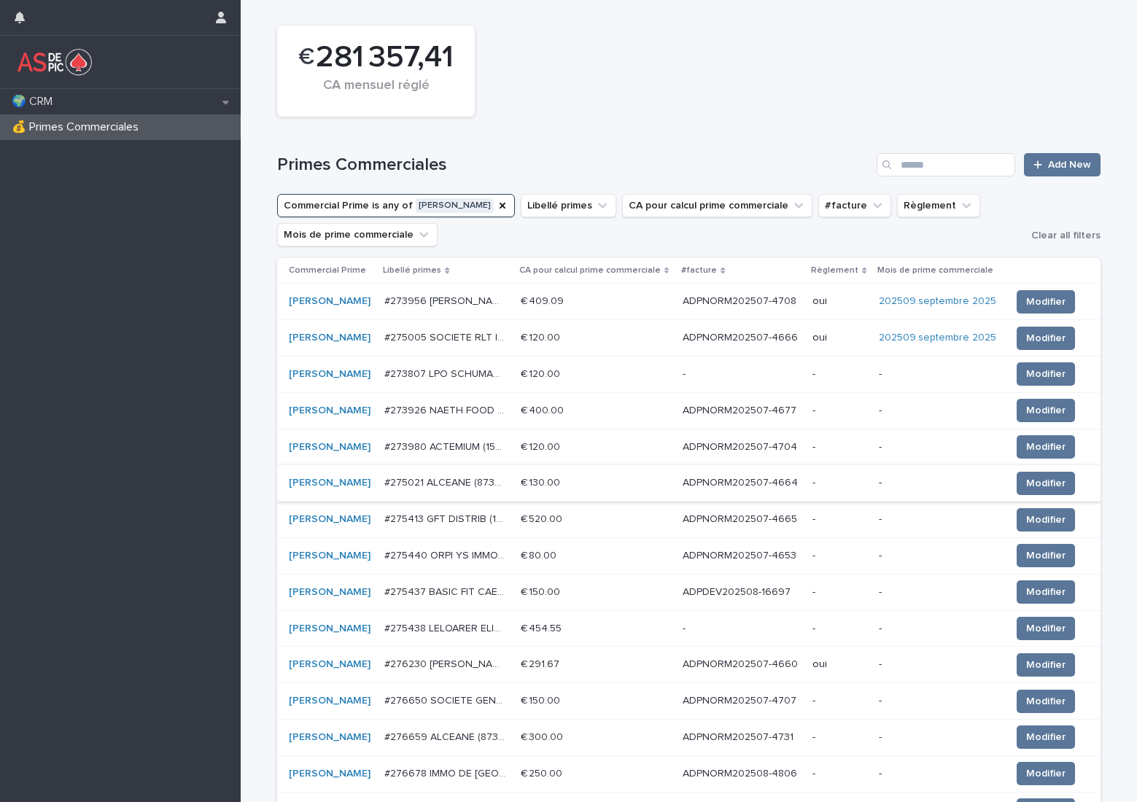
scroll to position [73, 0]
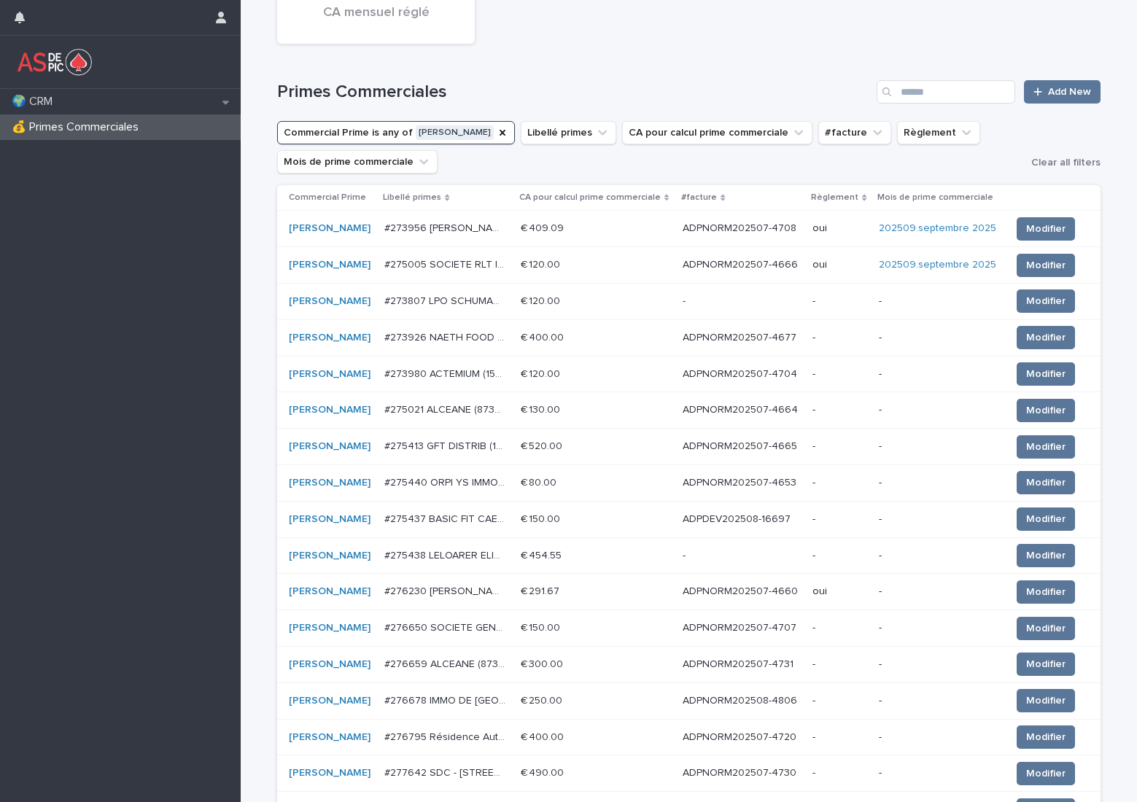
click at [743, 412] on p "ADPNORM202507-4664" at bounding box center [742, 408] width 118 height 15
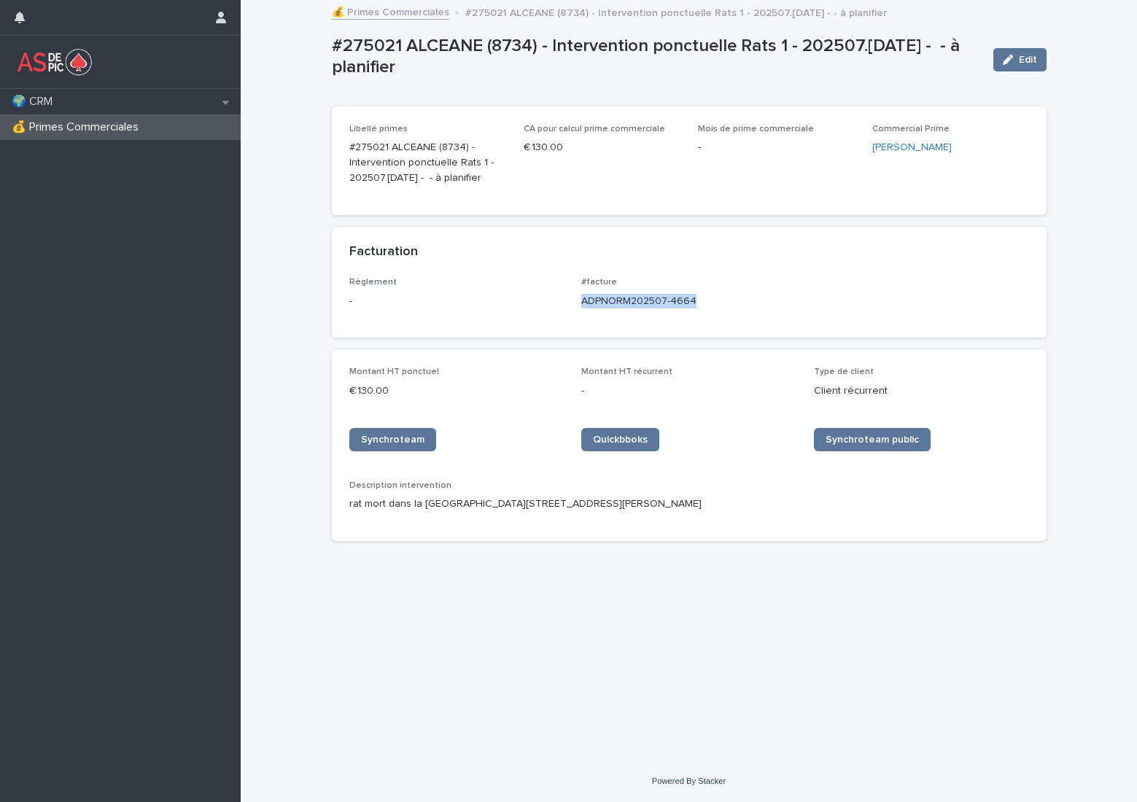
drag, startPoint x: 706, startPoint y: 298, endPoint x: 582, endPoint y: 306, distance: 124.2
click at [582, 306] on p "ADPNORM202507-4664" at bounding box center [688, 301] width 215 height 15
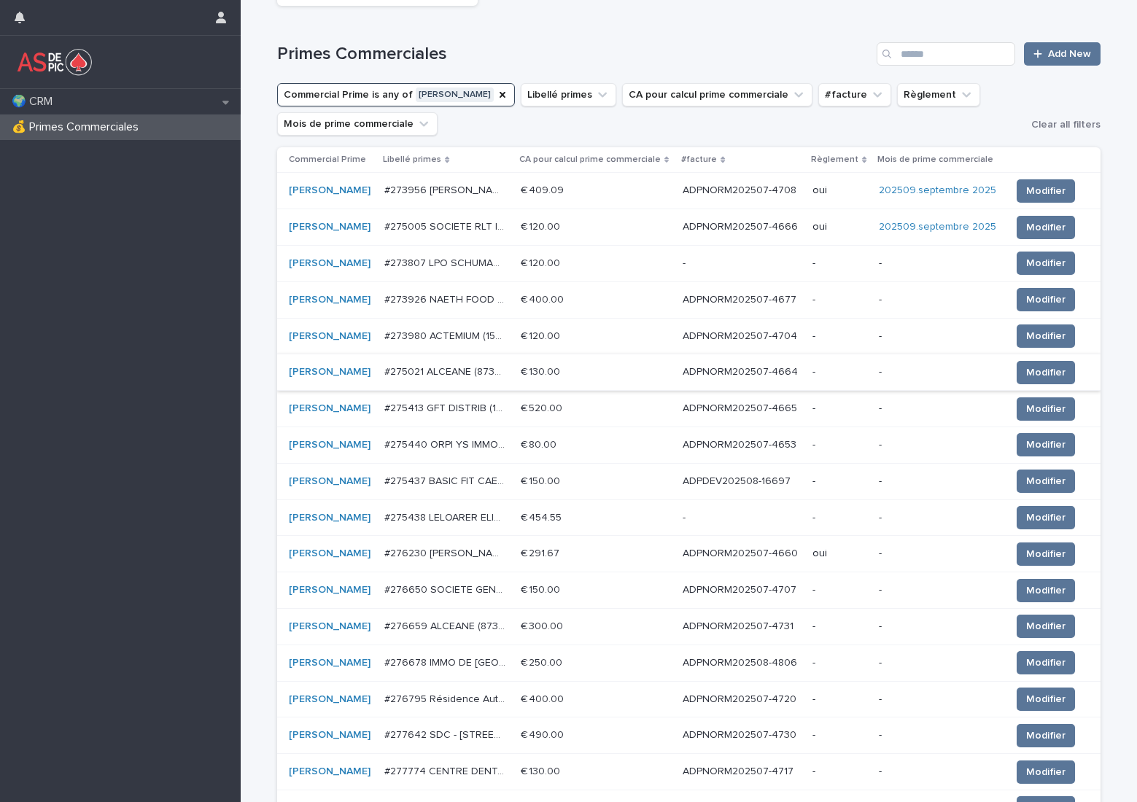
scroll to position [146, 0]
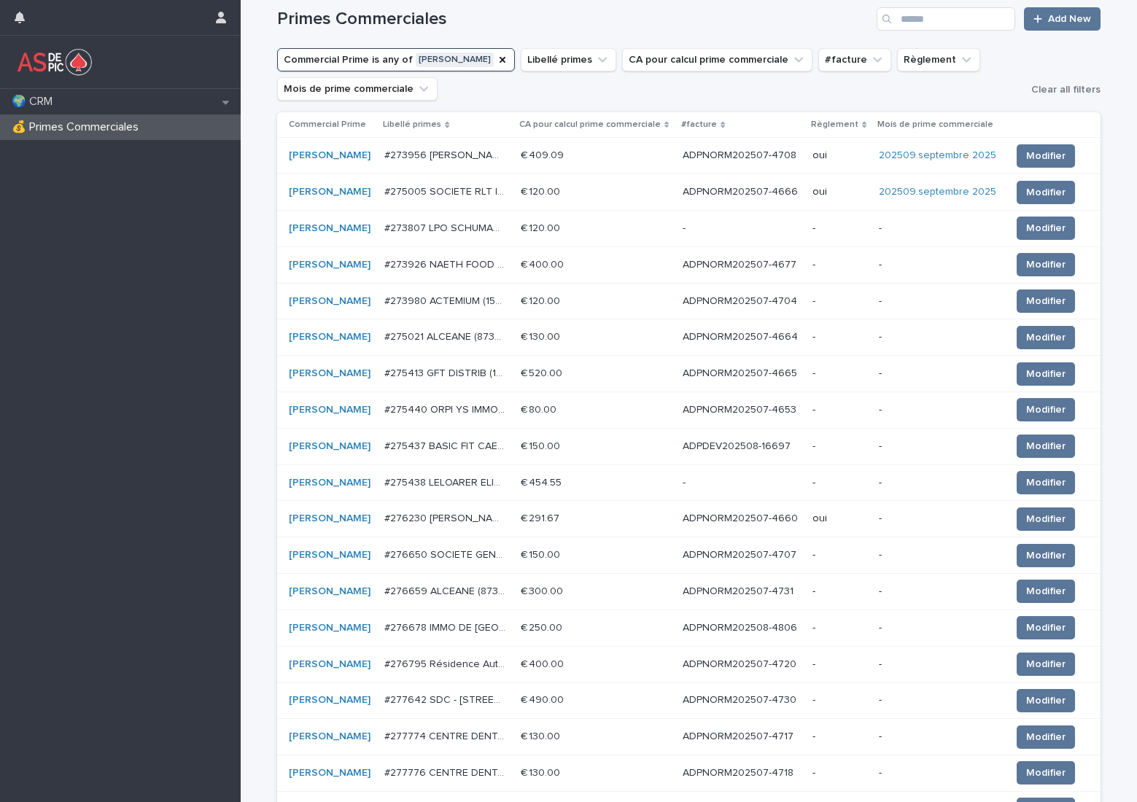
click at [754, 371] on p "ADPNORM202507-4665" at bounding box center [741, 372] width 117 height 15
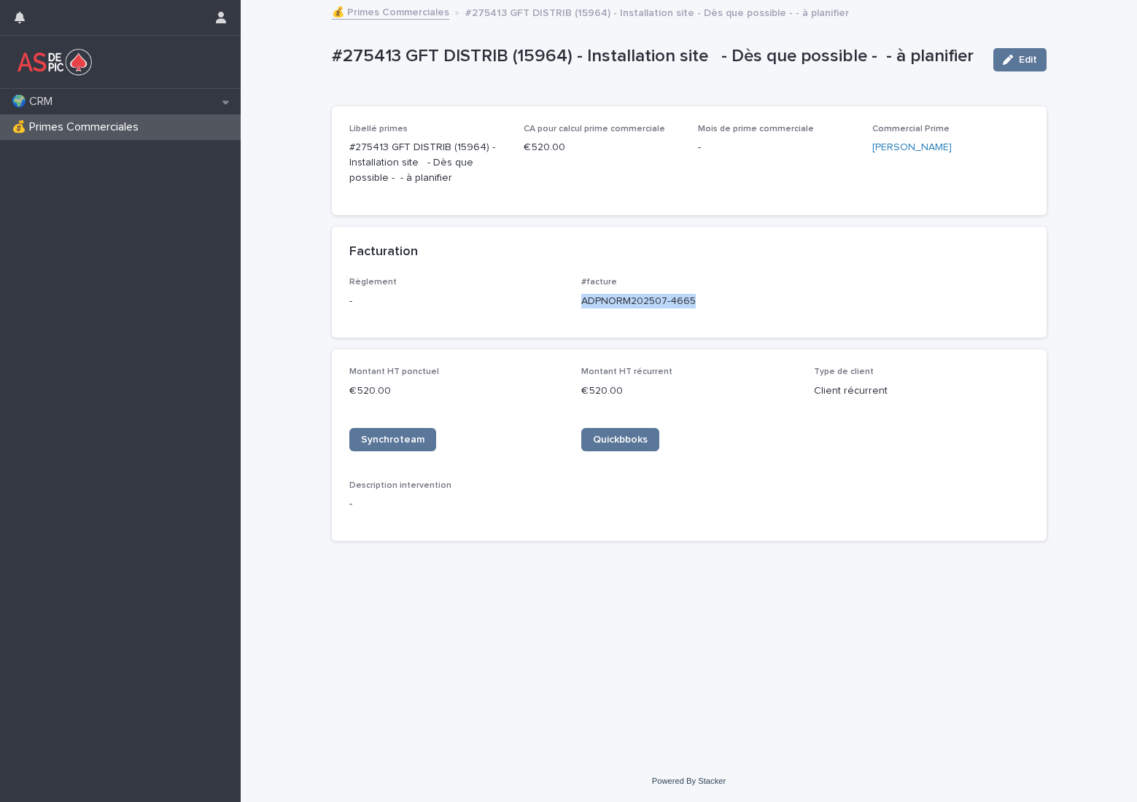
drag, startPoint x: 701, startPoint y: 300, endPoint x: 574, endPoint y: 305, distance: 127.0
click at [574, 305] on div "Règlement - #facture ADPNORM202507-4665" at bounding box center [689, 298] width 680 height 43
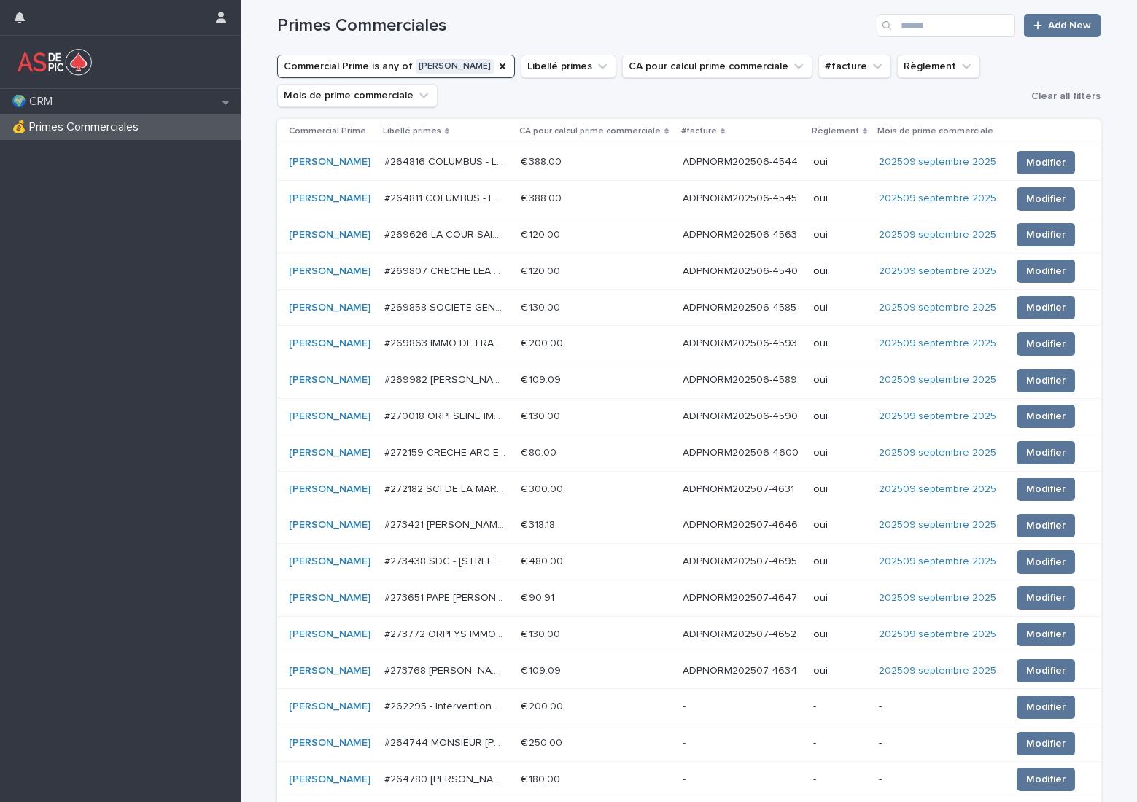
scroll to position [146, 0]
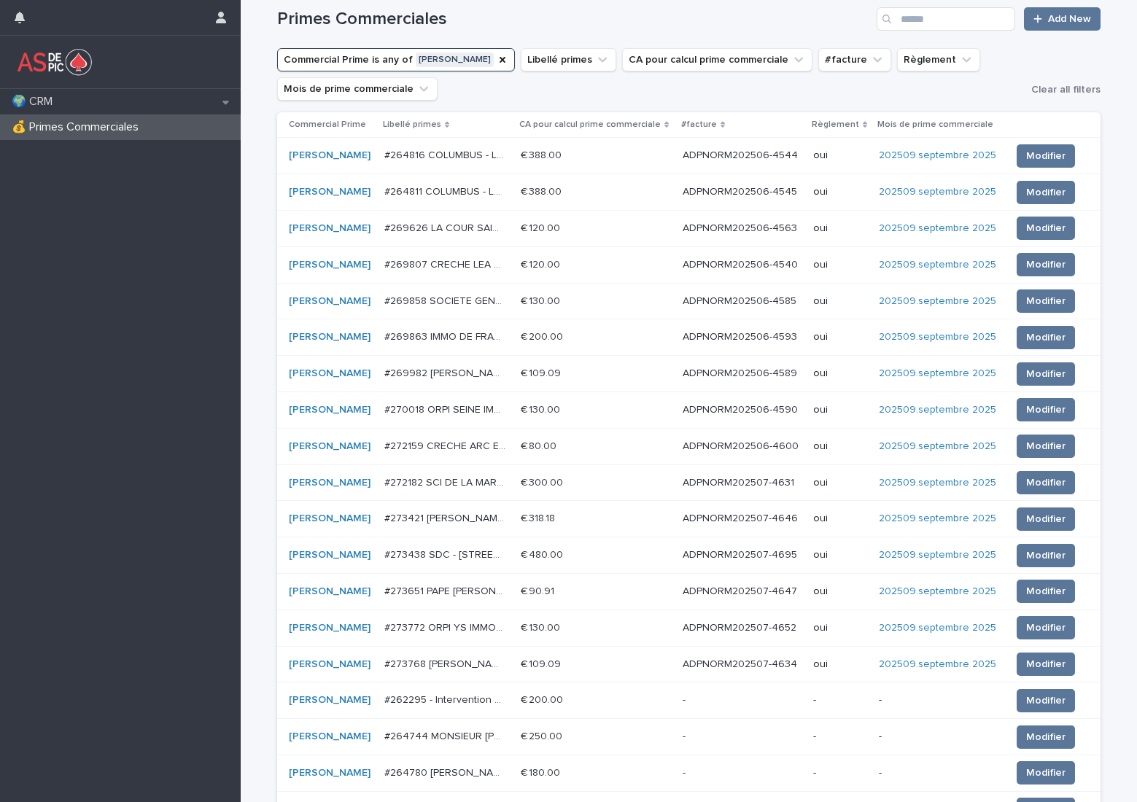
click at [745, 309] on td "ADPNORM202506-4585 ADPNORM202506-4585" at bounding box center [742, 301] width 131 height 36
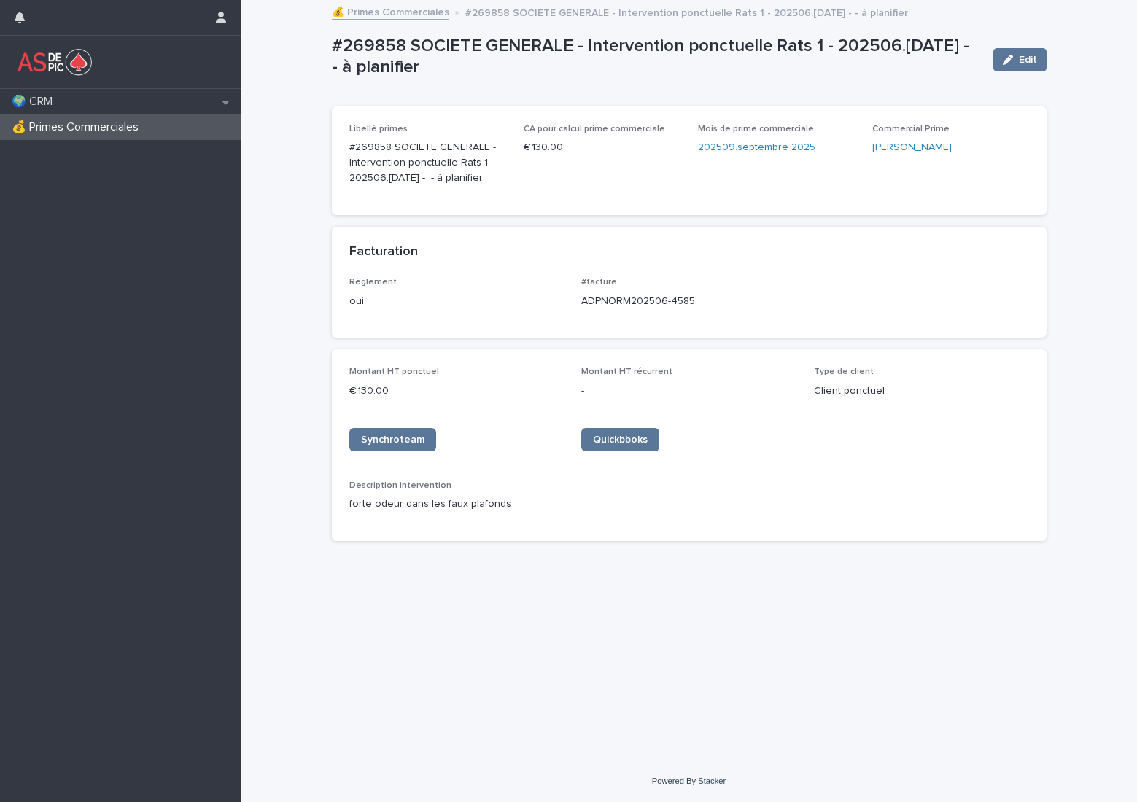
click at [745, 307] on p "ADPNORM202506-4585" at bounding box center [688, 301] width 215 height 15
drag, startPoint x: 709, startPoint y: 300, endPoint x: 584, endPoint y: 307, distance: 124.9
click at [584, 307] on p "ADPNORM202506-4585" at bounding box center [688, 301] width 215 height 15
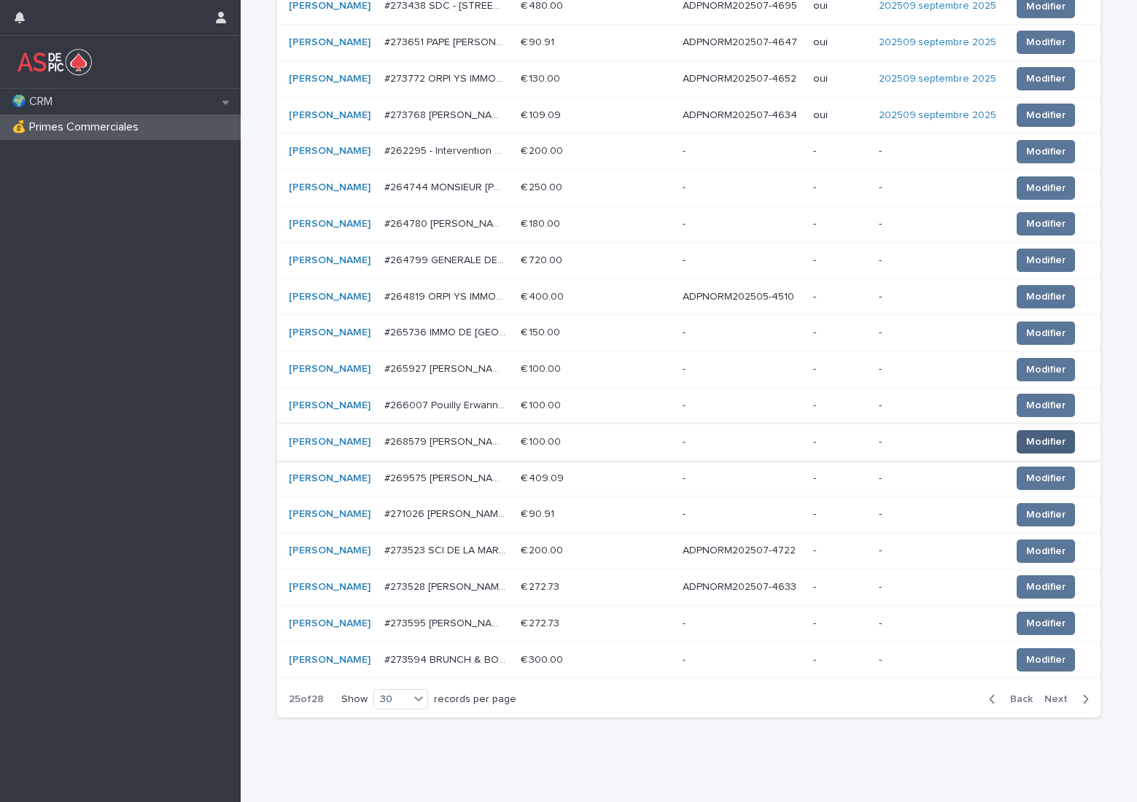
scroll to position [737, 0]
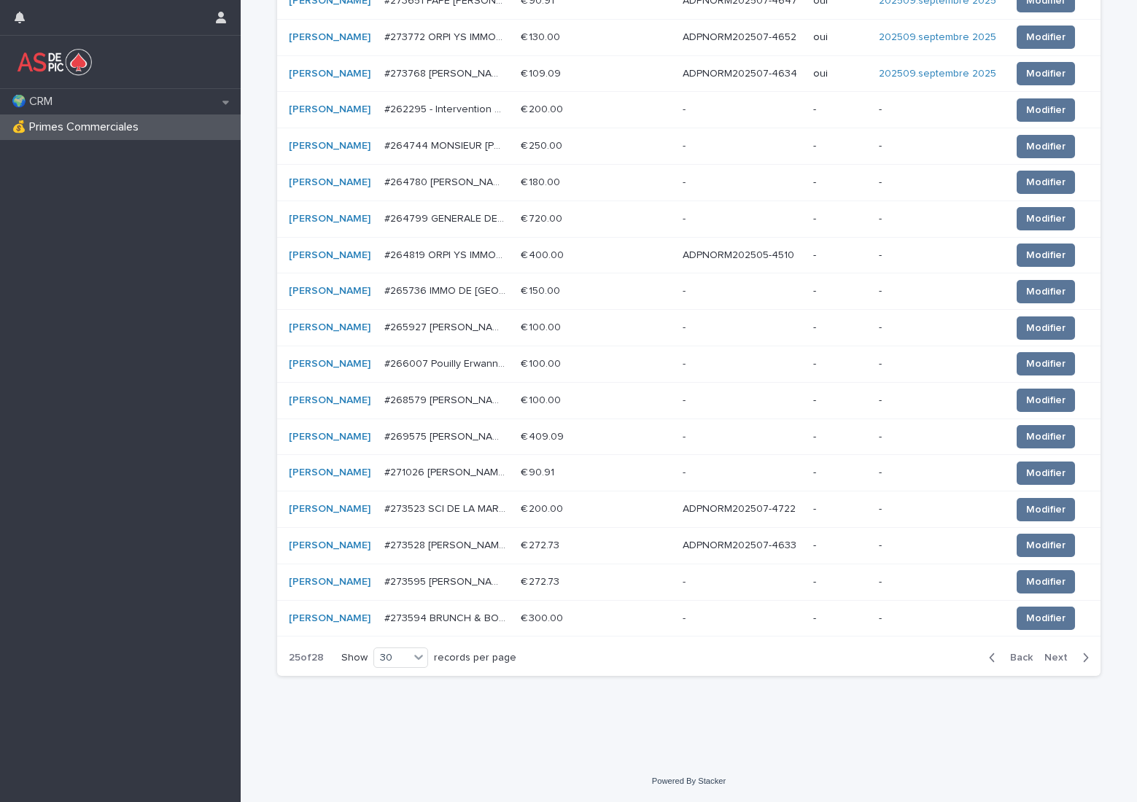
click at [1049, 658] on span "Next" at bounding box center [1060, 658] width 32 height 10
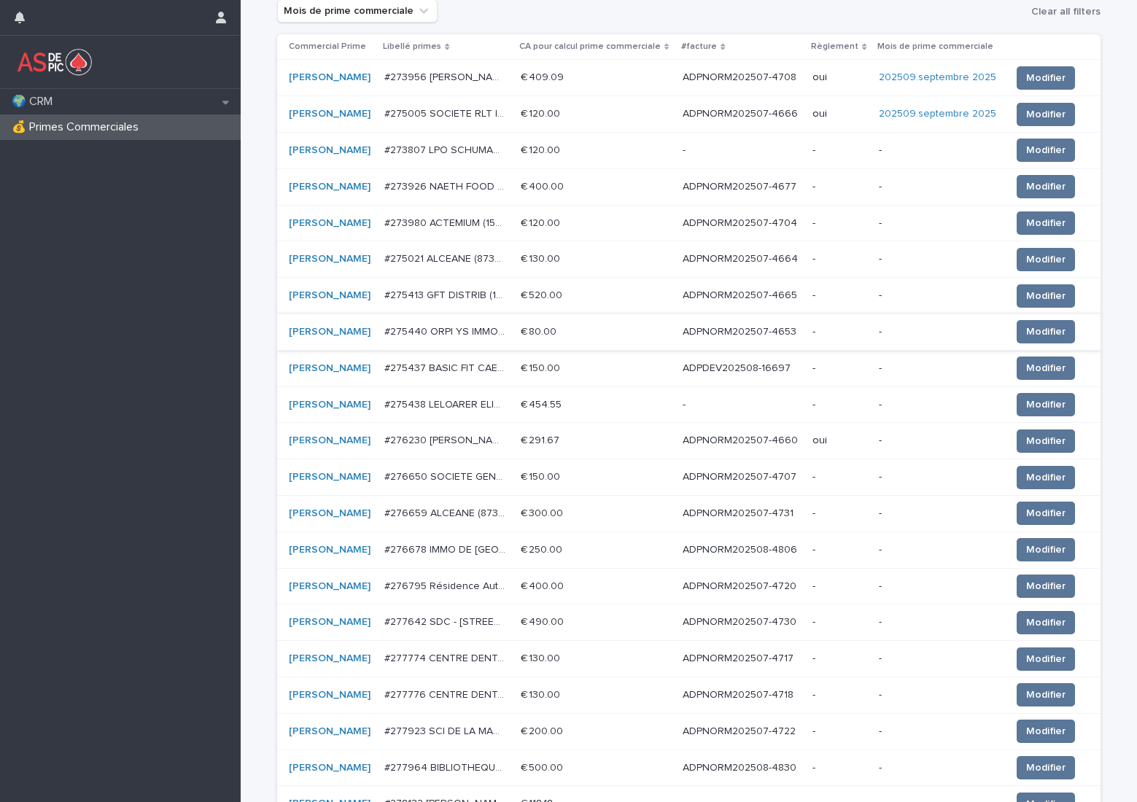
scroll to position [226, 0]
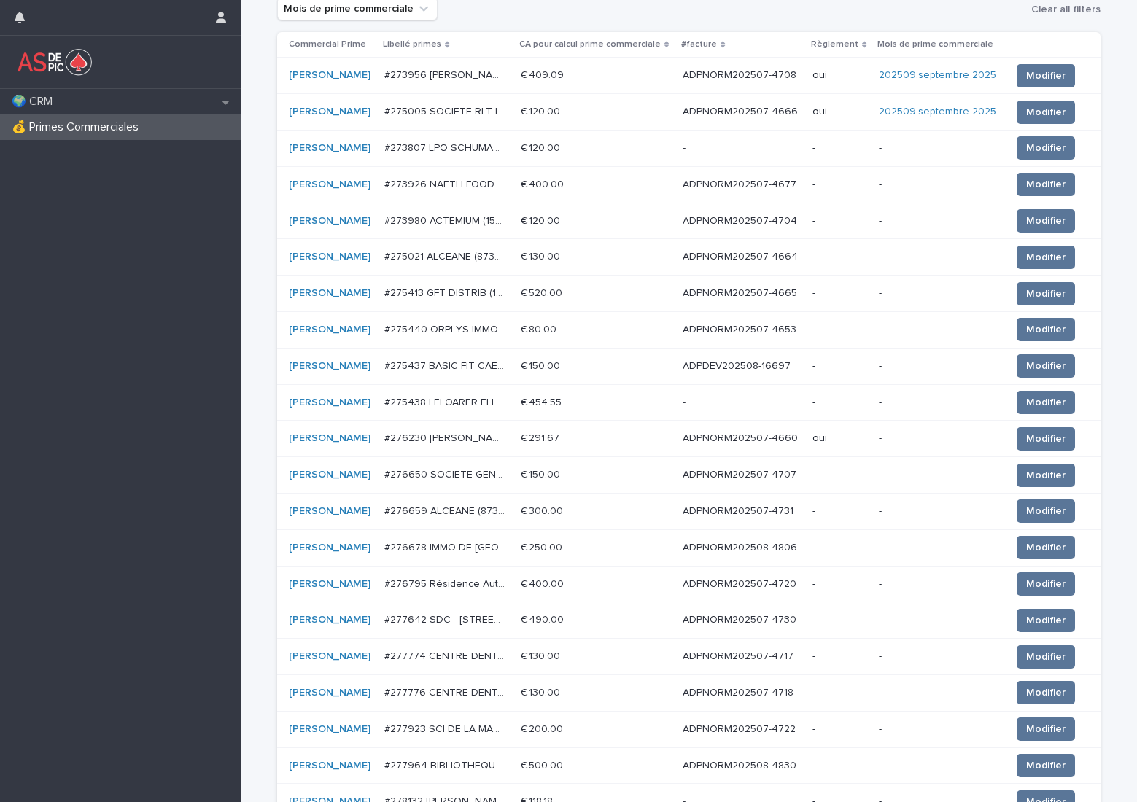
click at [750, 325] on p "ADPNORM202507-4653" at bounding box center [741, 328] width 117 height 15
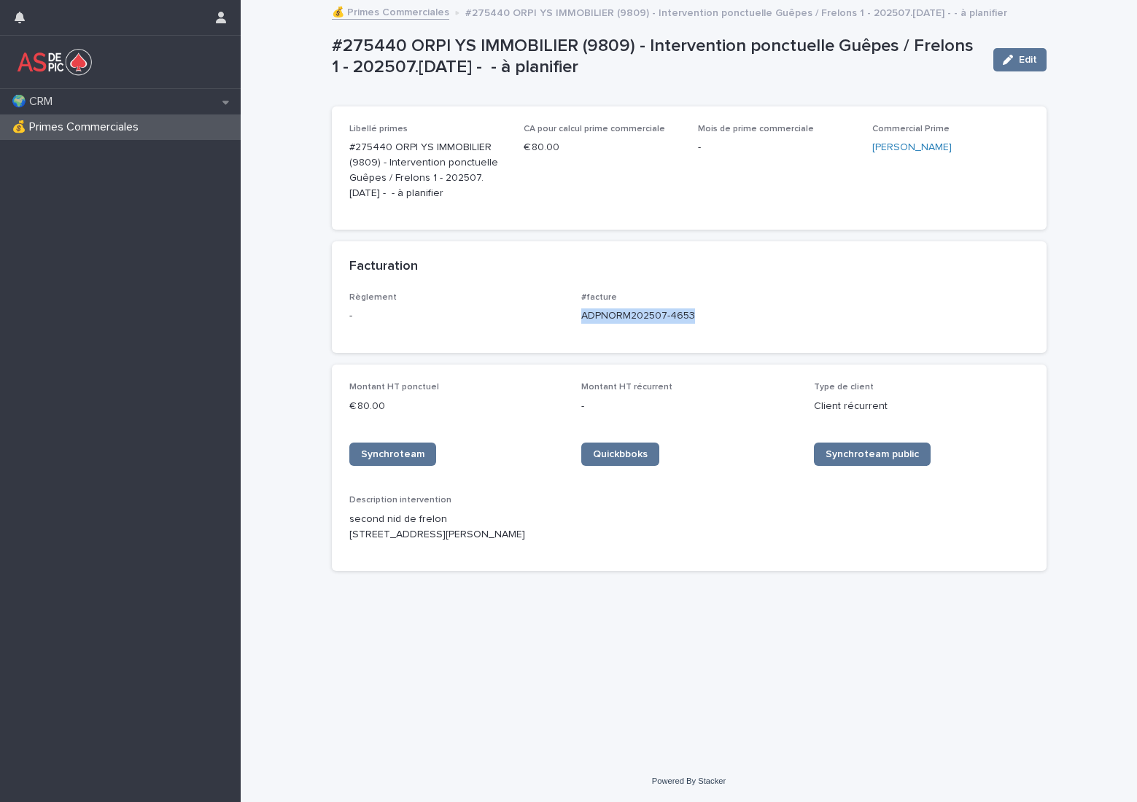
drag, startPoint x: 707, startPoint y: 317, endPoint x: 583, endPoint y: 320, distance: 124.7
click at [583, 320] on p "ADPNORM202507-4653" at bounding box center [688, 315] width 215 height 15
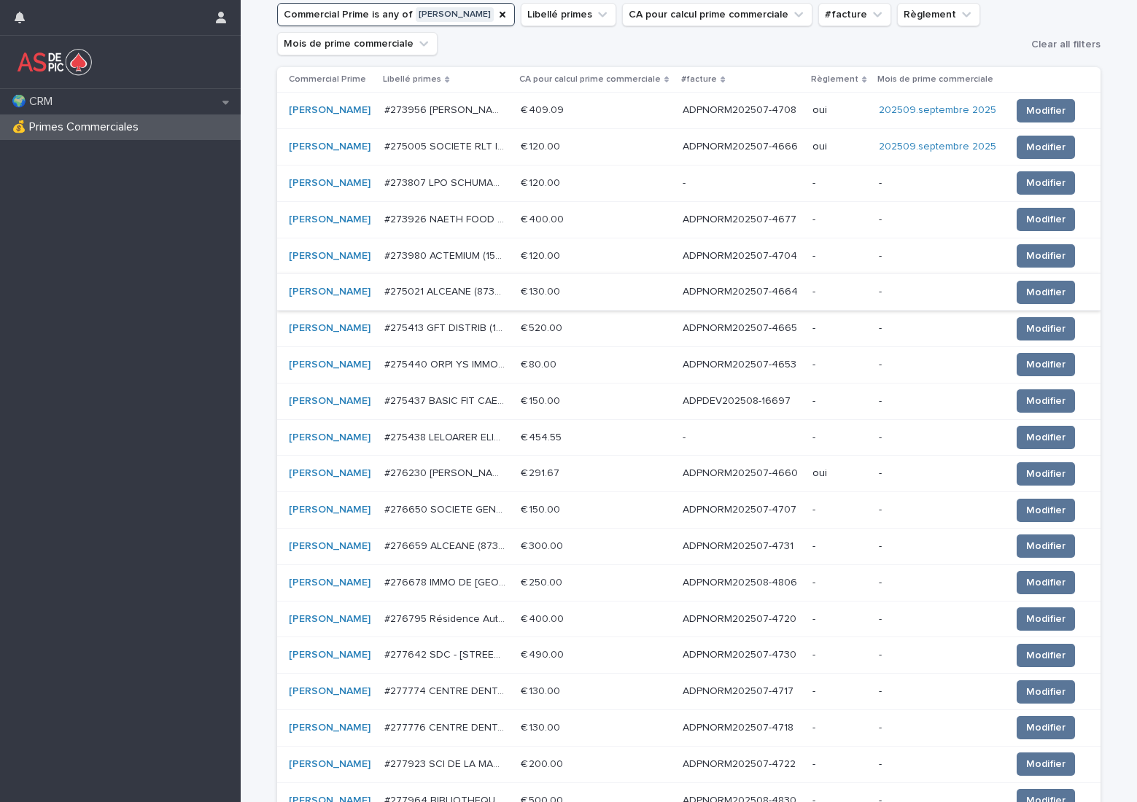
scroll to position [146, 0]
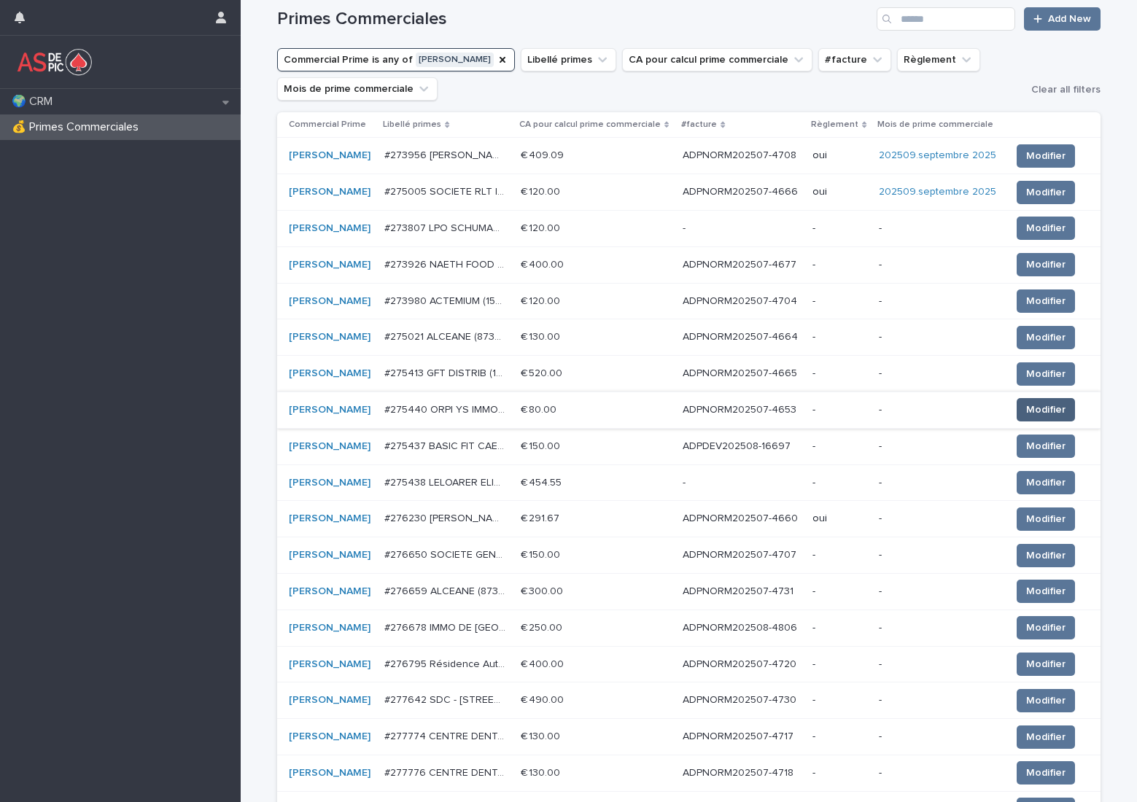
click at [1040, 406] on span "Modifier" at bounding box center [1045, 410] width 39 height 15
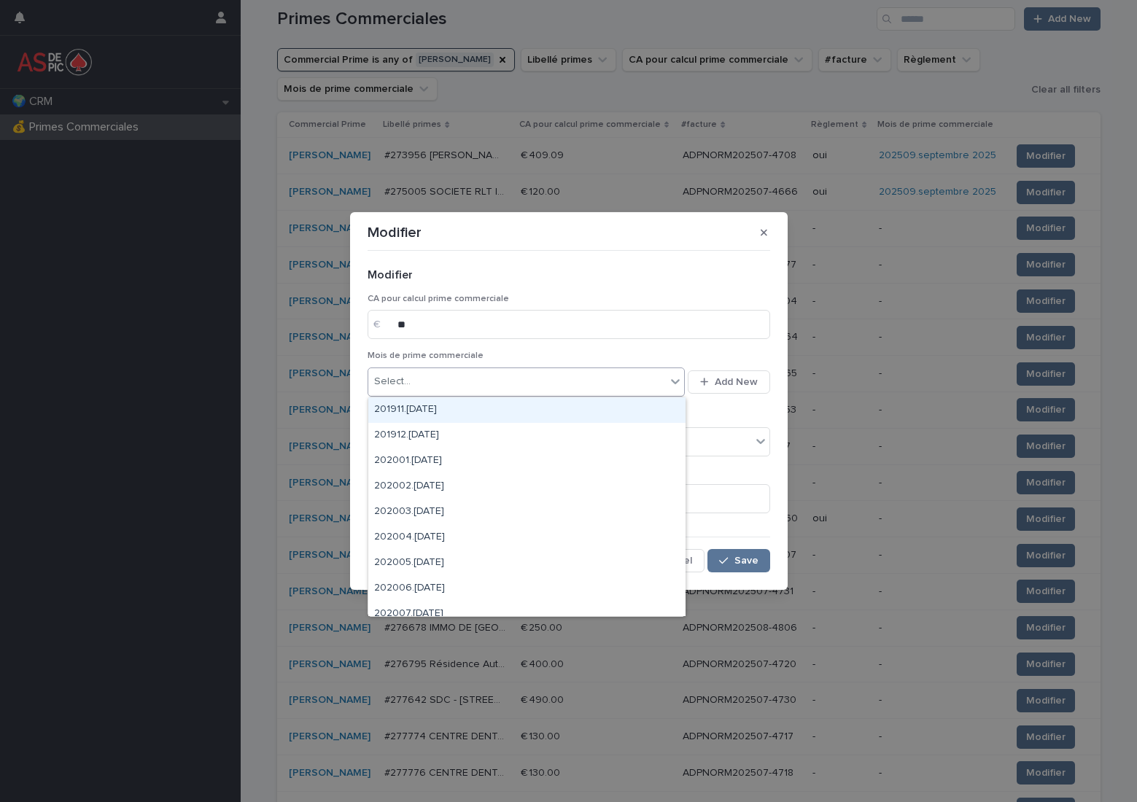
click at [470, 384] on div "Select..." at bounding box center [517, 382] width 298 height 24
type input "******"
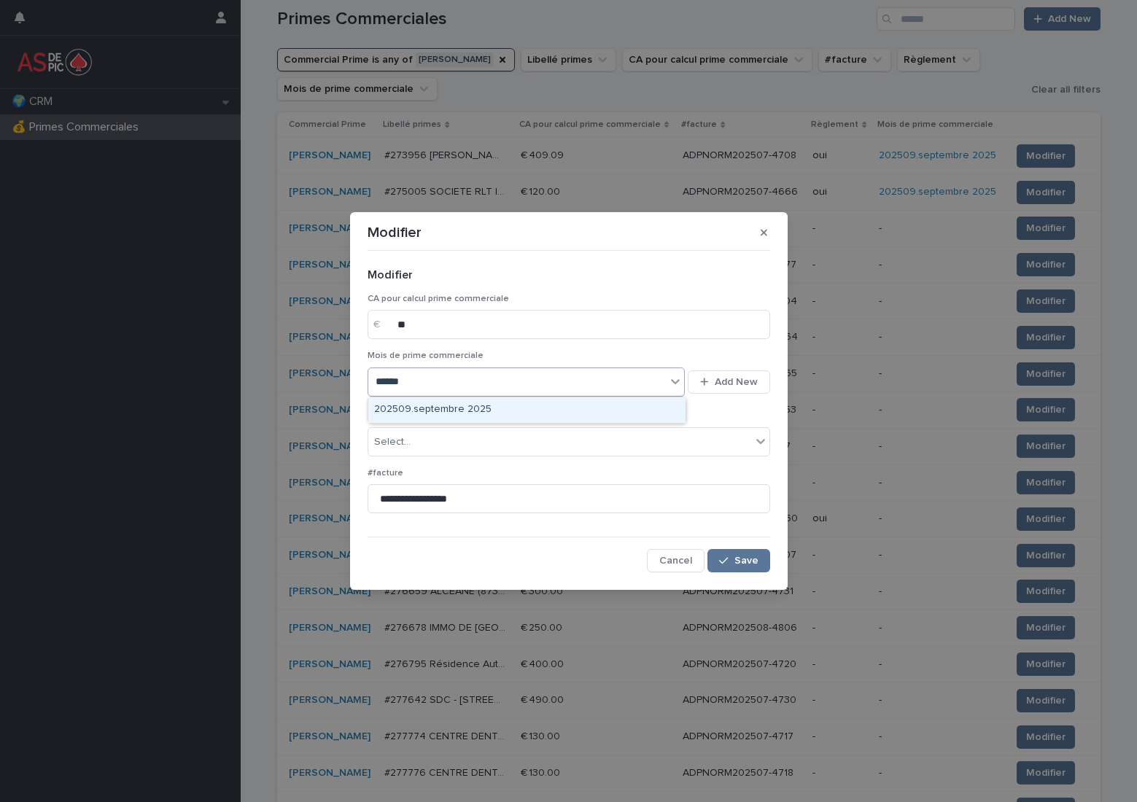
click at [462, 407] on div "202509.septembre 2025" at bounding box center [526, 410] width 317 height 26
click at [460, 440] on div "Select..." at bounding box center [559, 442] width 383 height 24
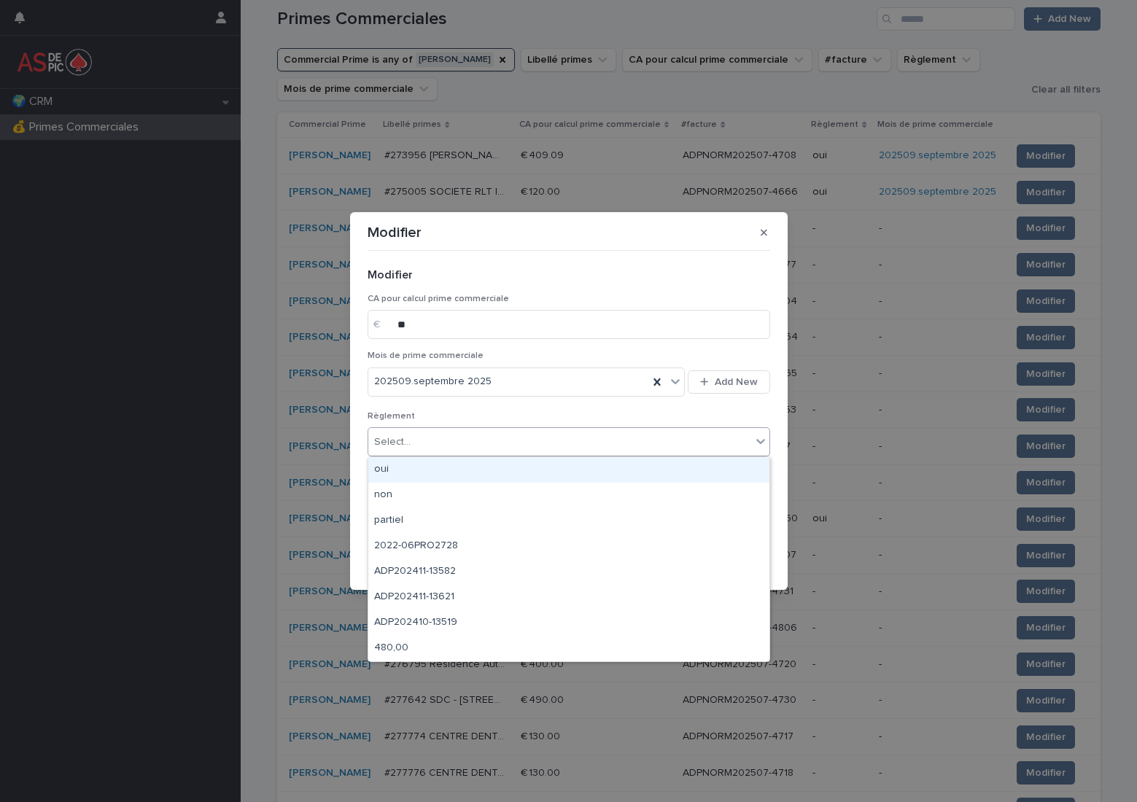
click at [436, 462] on div "oui" at bounding box center [568, 470] width 401 height 26
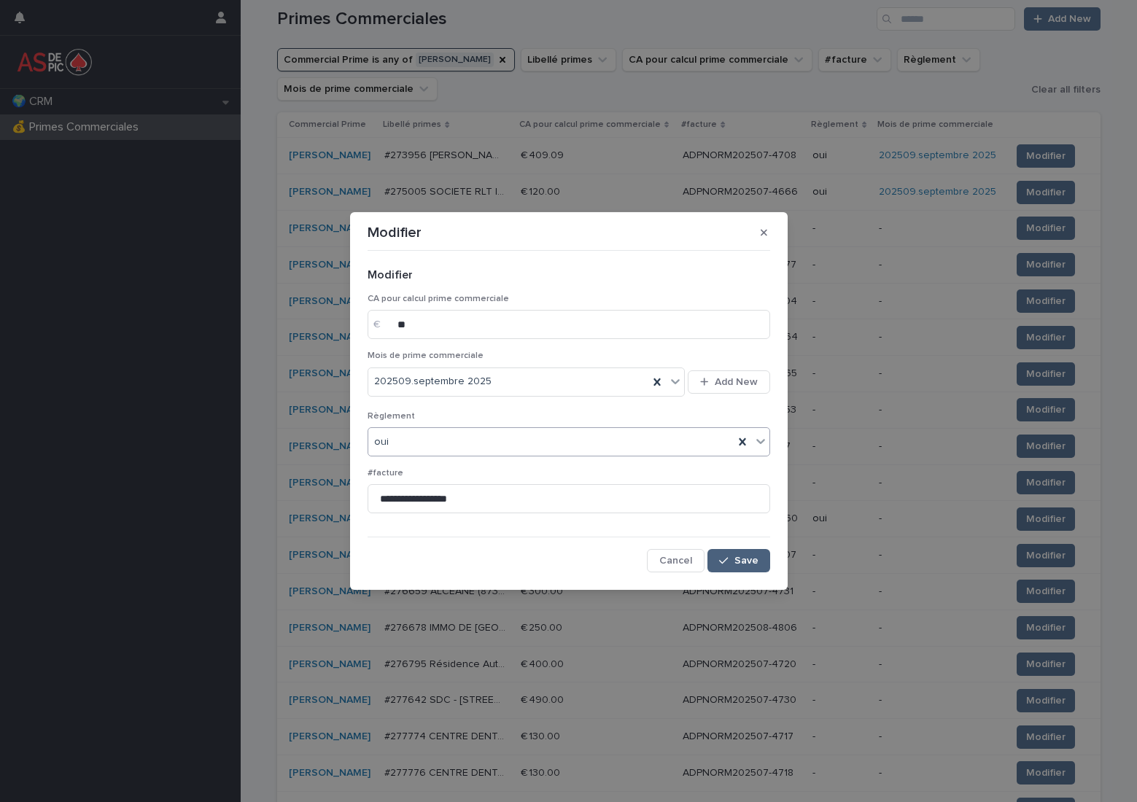
click at [748, 563] on span "Save" at bounding box center [746, 561] width 24 height 10
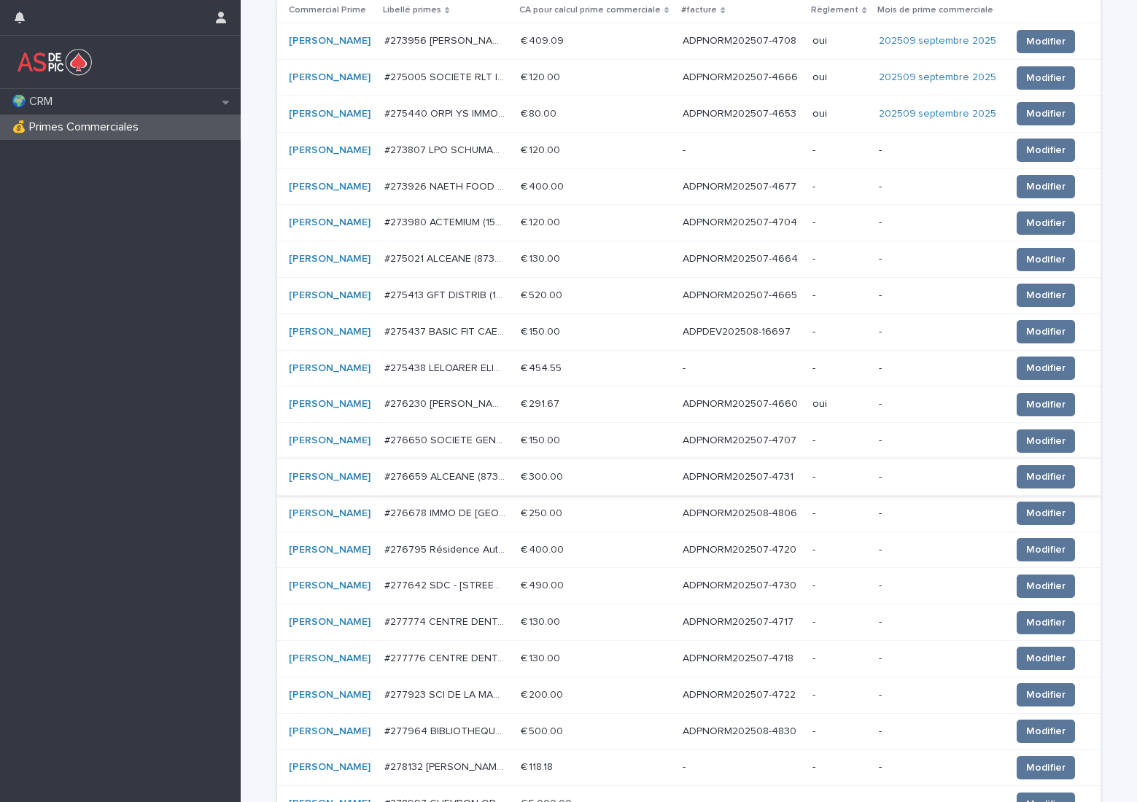
scroll to position [292, 0]
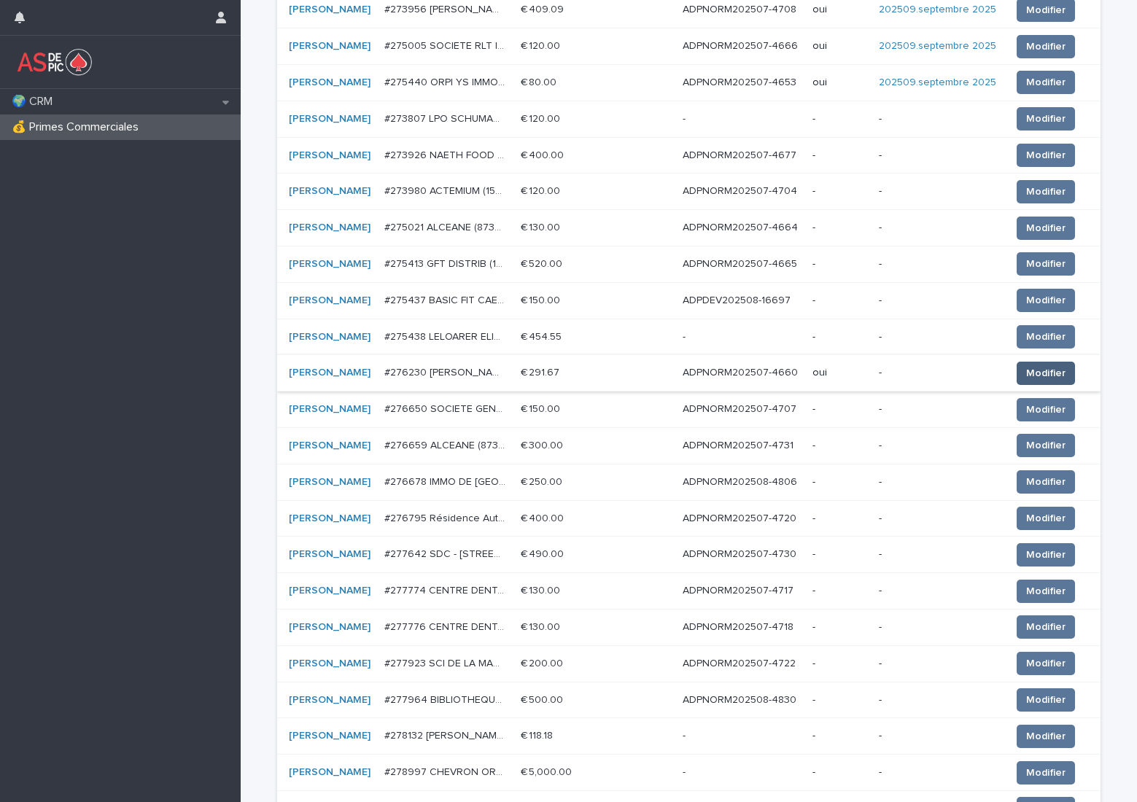
click at [1026, 370] on span "Modifier" at bounding box center [1045, 373] width 39 height 15
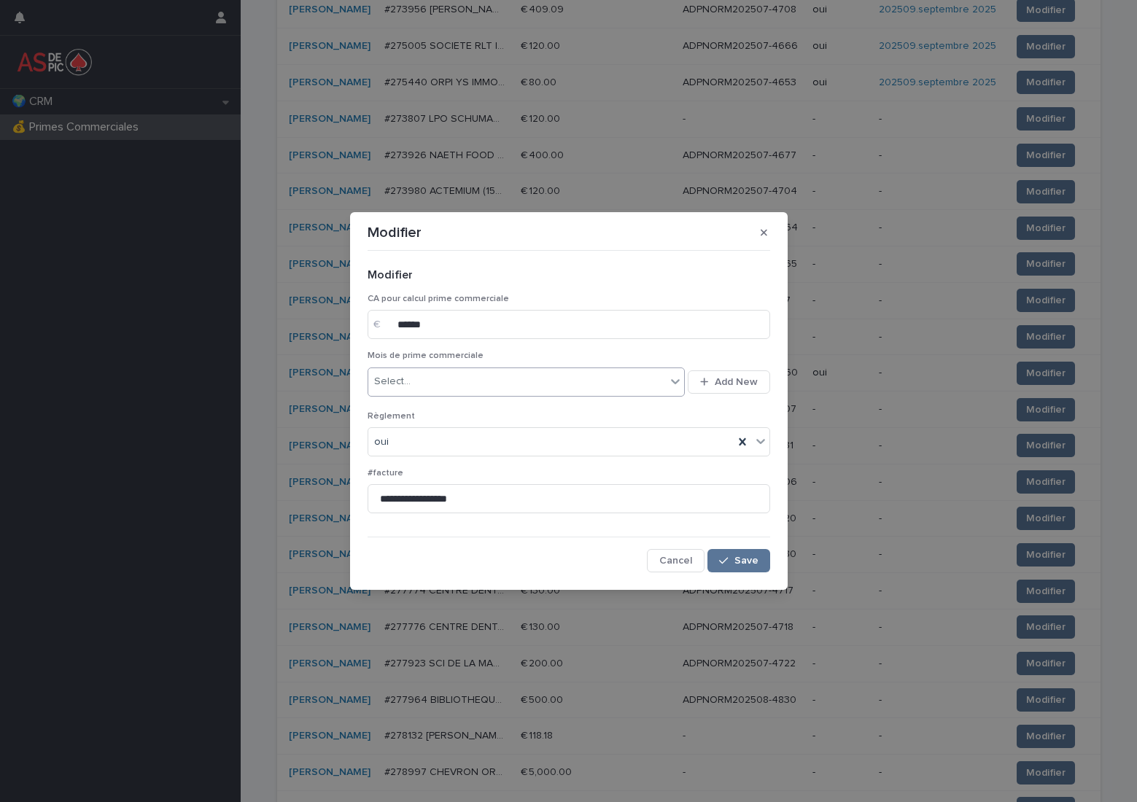
click at [478, 382] on div "Select..." at bounding box center [517, 382] width 298 height 24
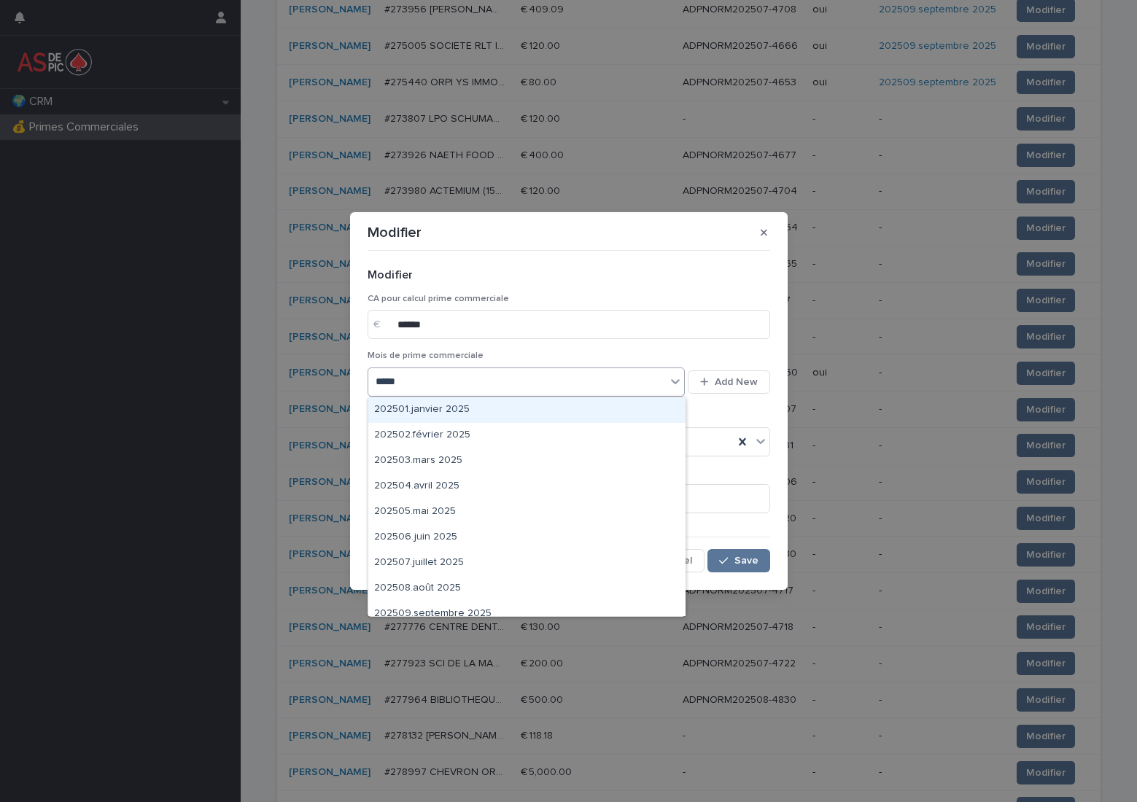
type input "******"
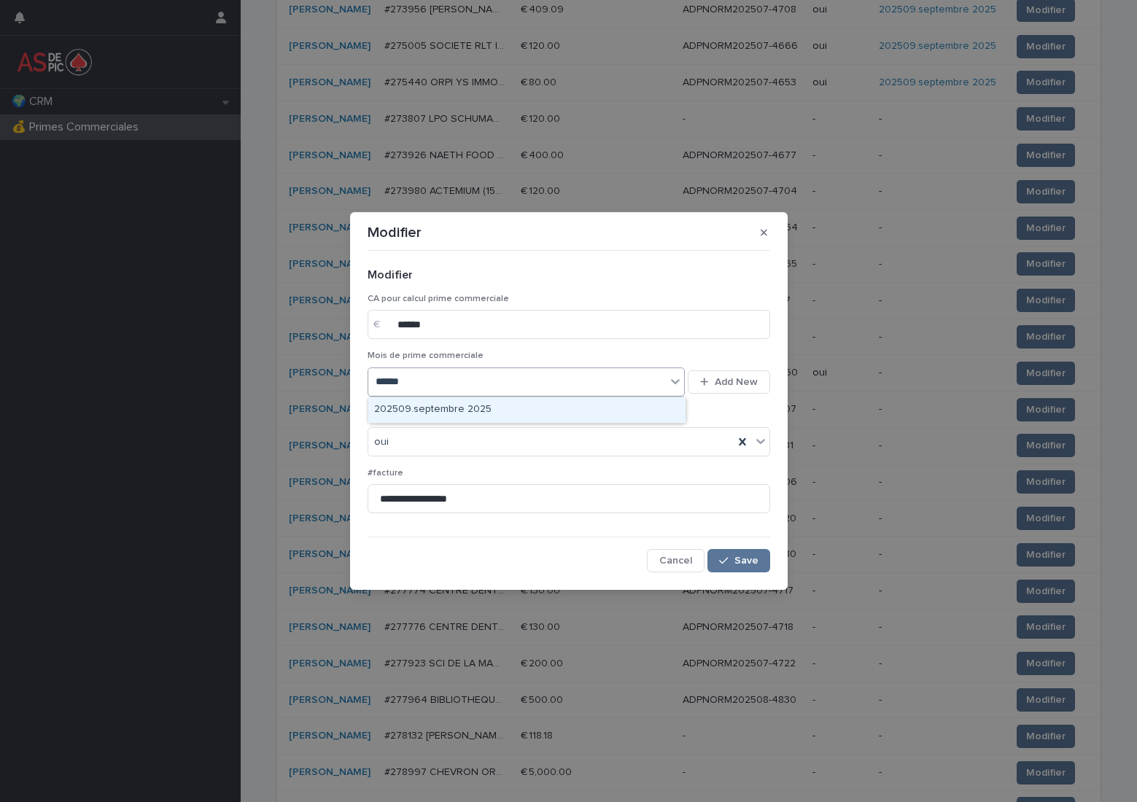
click at [462, 403] on div "202509.septembre 2025" at bounding box center [526, 410] width 317 height 26
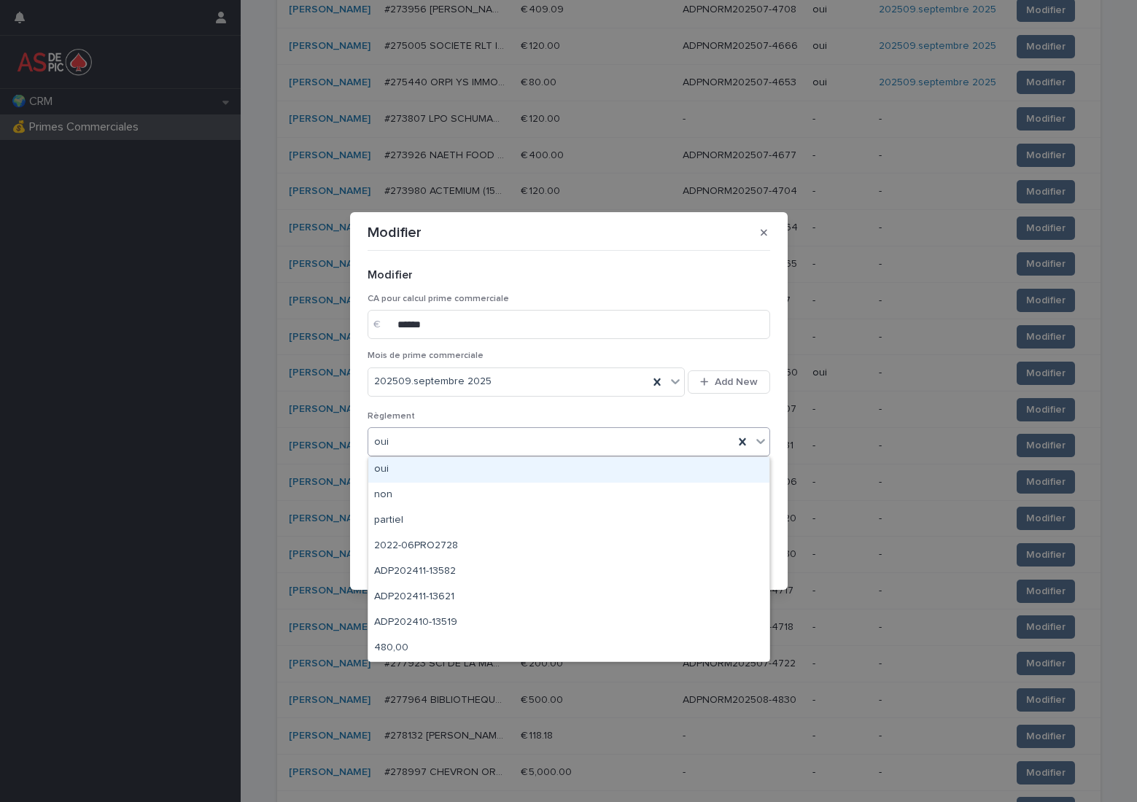
click at [461, 440] on div "oui" at bounding box center [550, 442] width 365 height 24
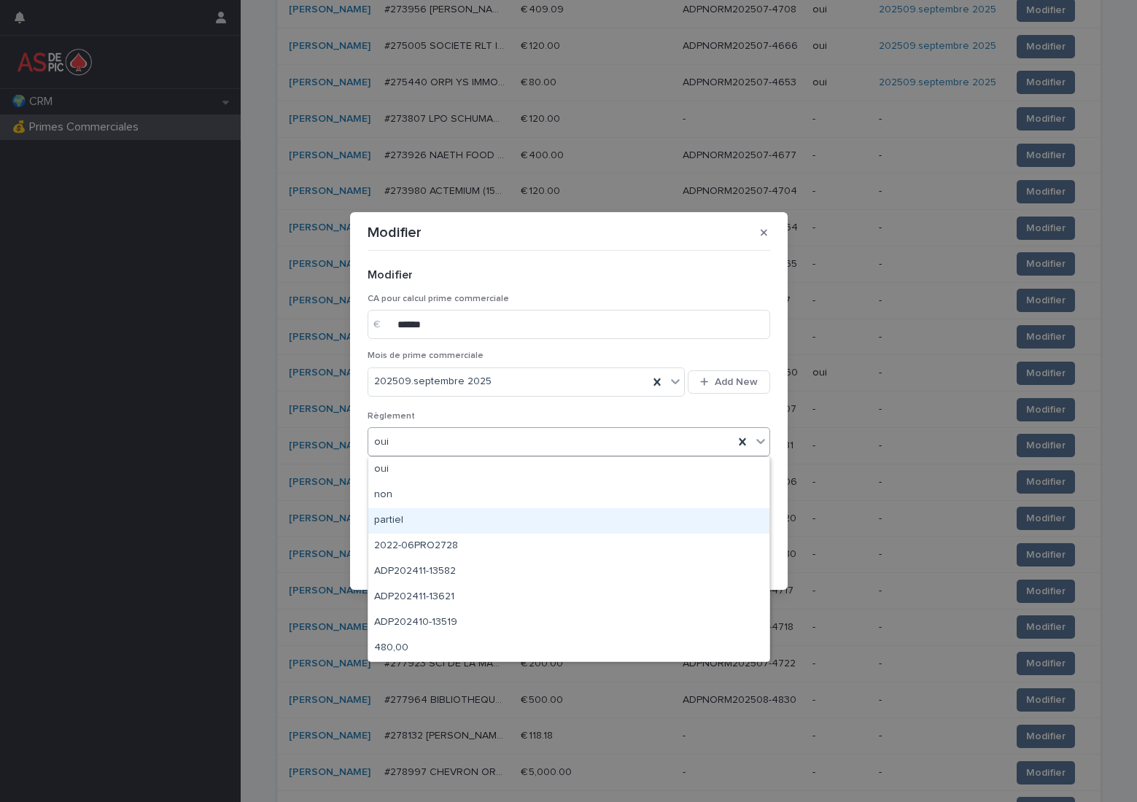
click at [858, 521] on div "**********" at bounding box center [568, 401] width 1137 height 802
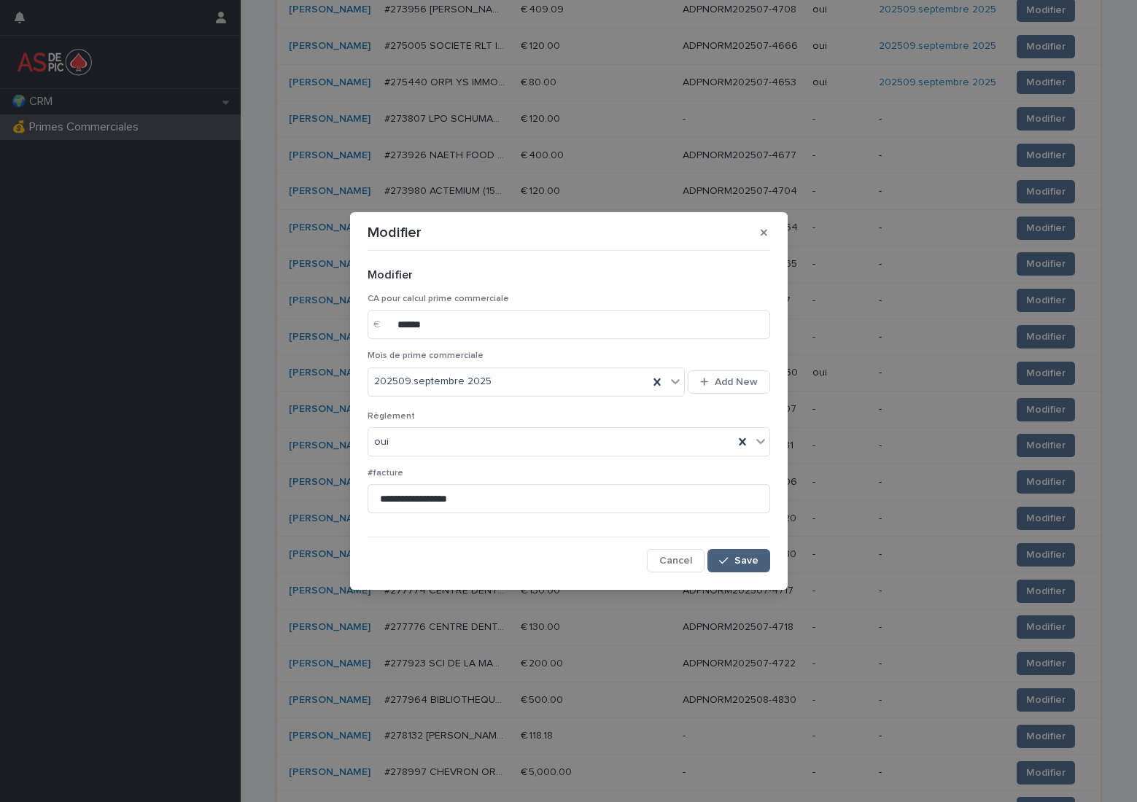
click at [737, 571] on button "Save" at bounding box center [738, 560] width 62 height 23
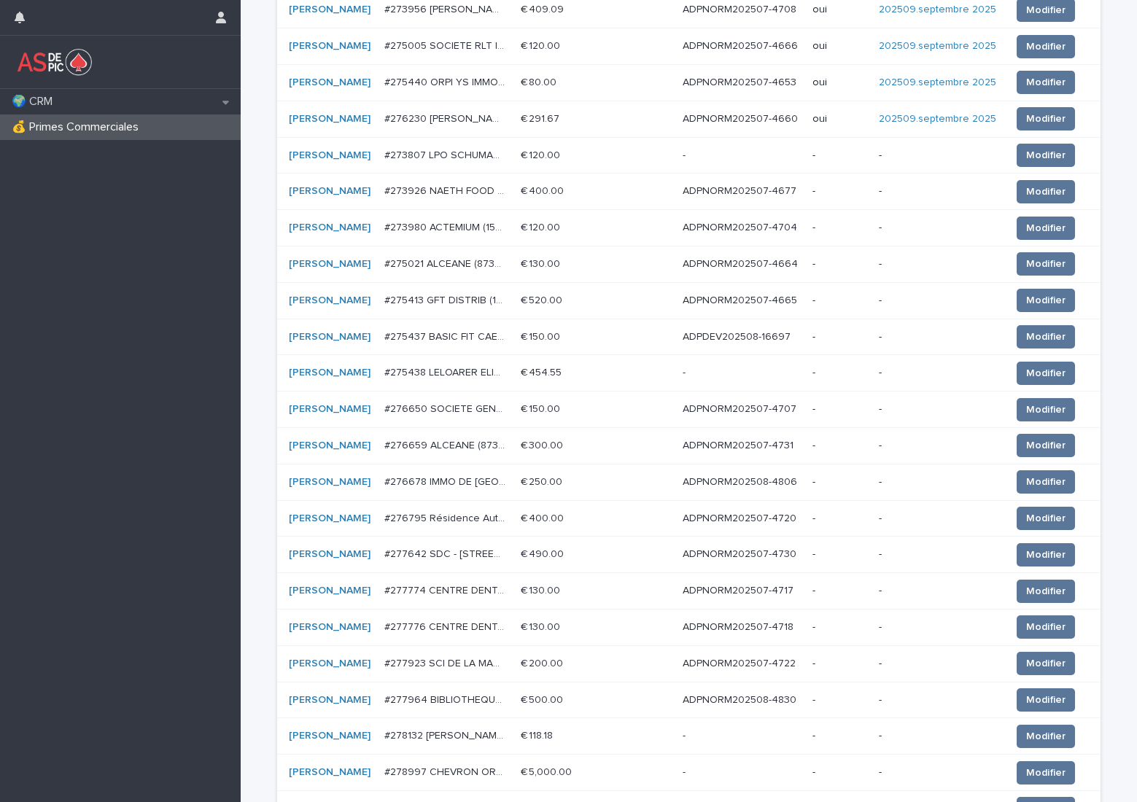
click at [761, 411] on p "ADPNORM202507-4707" at bounding box center [741, 407] width 117 height 15
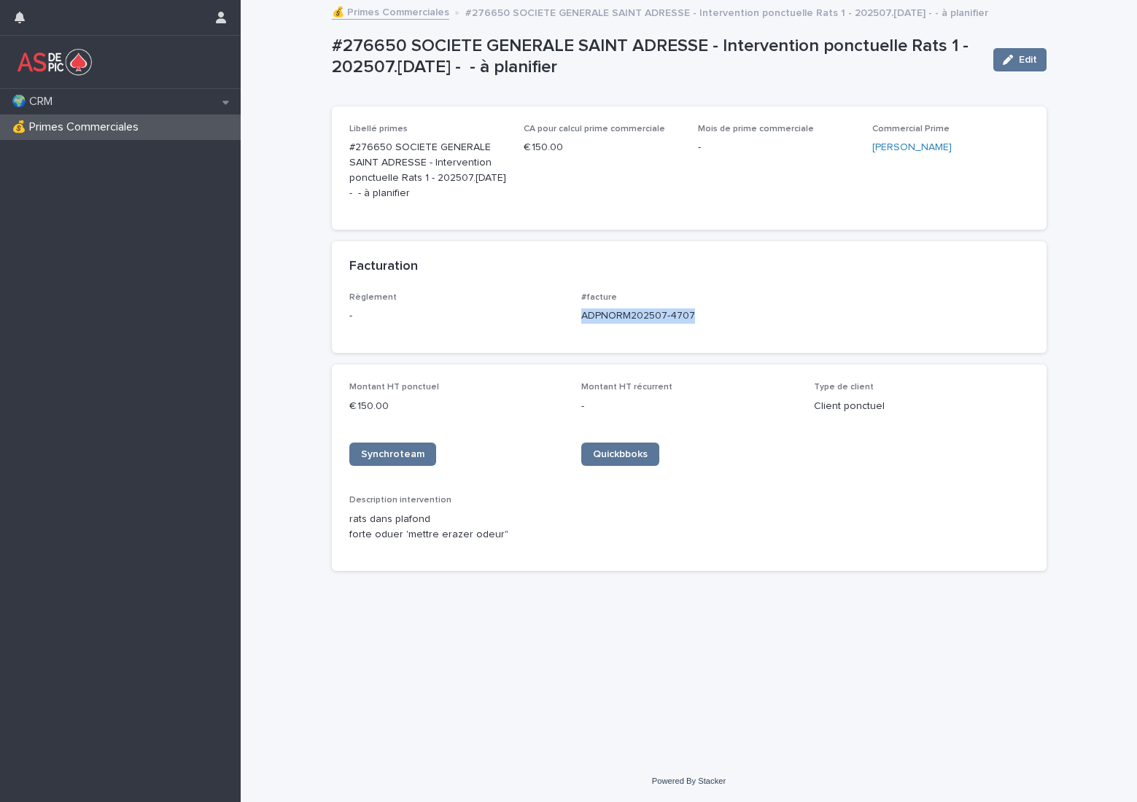
drag, startPoint x: 699, startPoint y: 310, endPoint x: 583, endPoint y: 319, distance: 116.3
click at [583, 319] on p "ADPNORM202507-4707" at bounding box center [688, 315] width 215 height 15
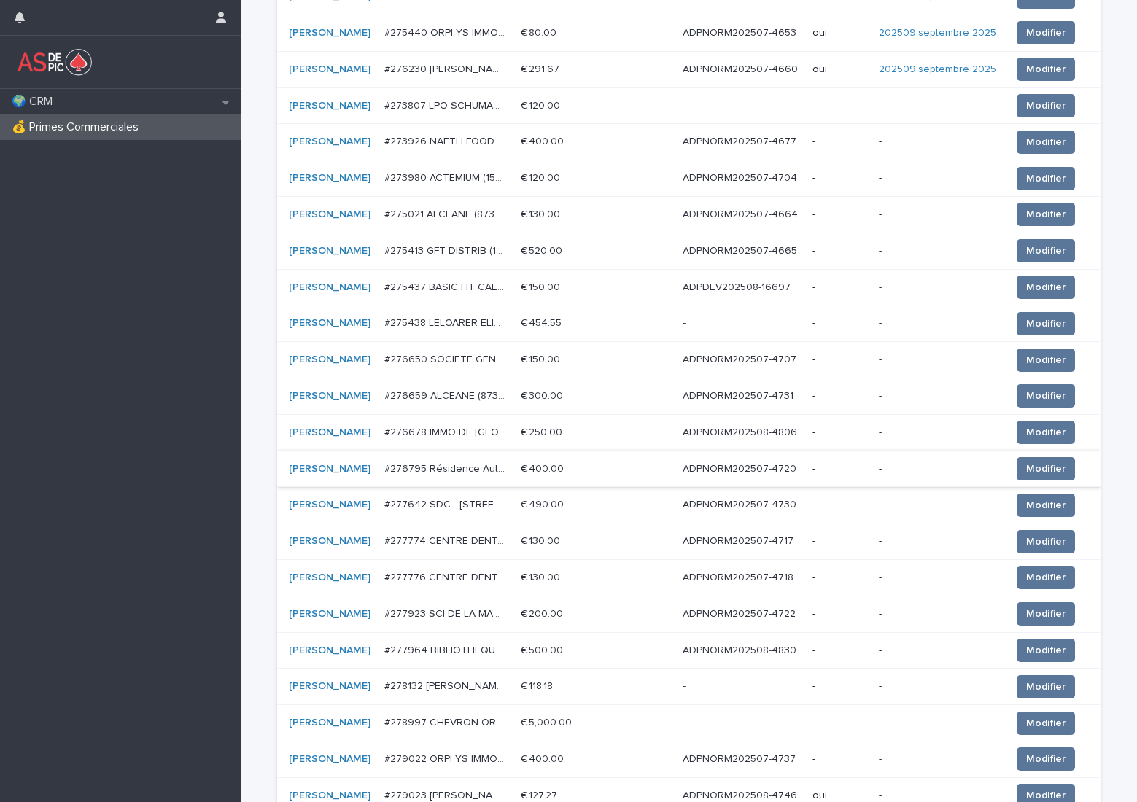
scroll to position [365, 0]
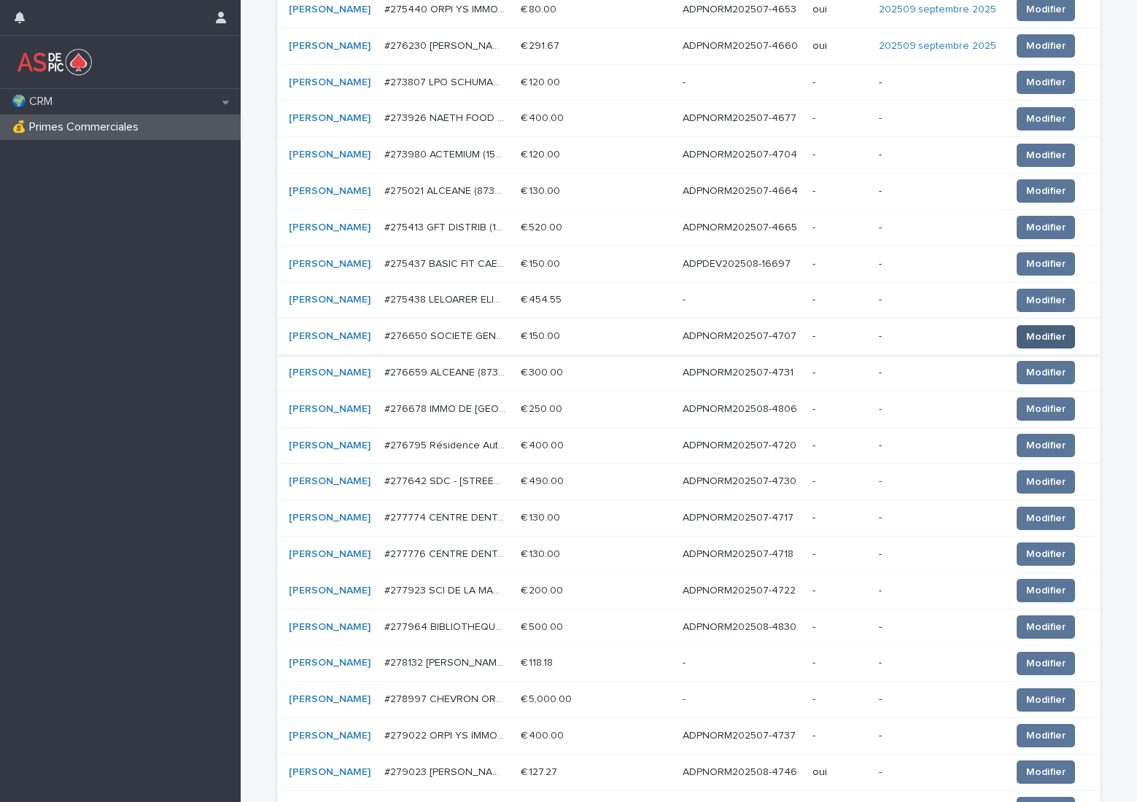
click at [1026, 333] on span "Modifier" at bounding box center [1045, 337] width 39 height 15
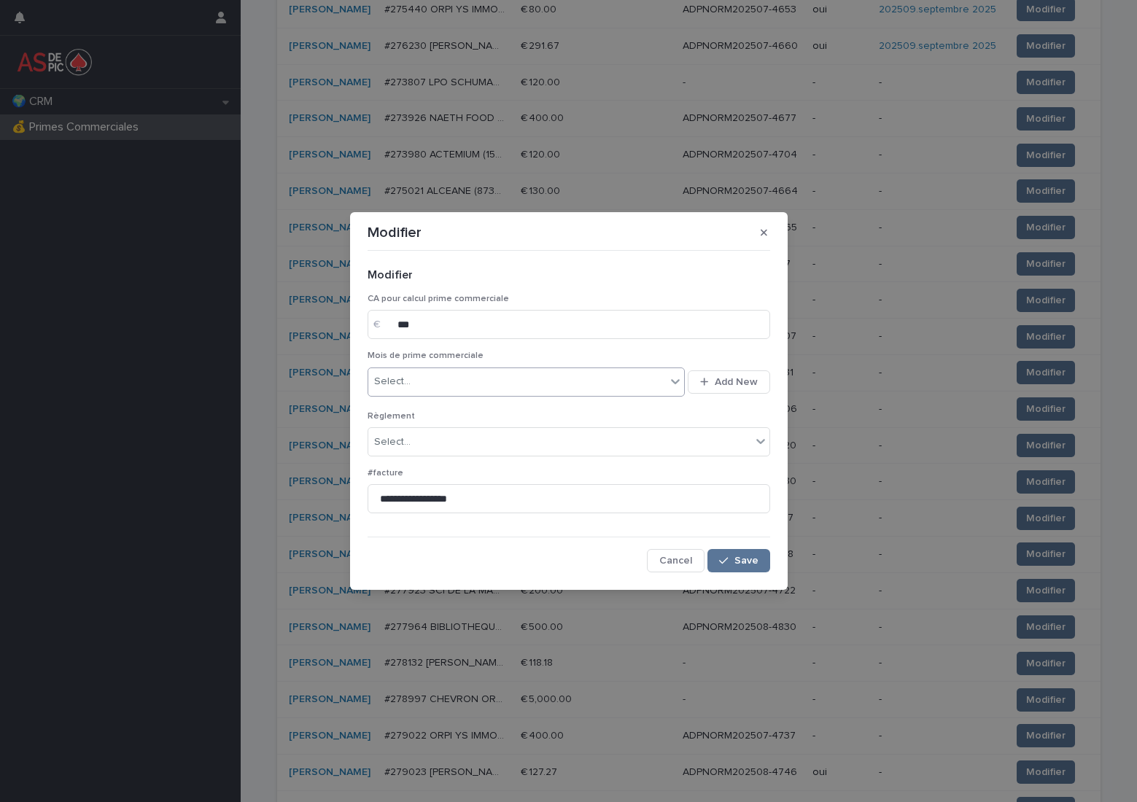
click at [449, 387] on div "Select..." at bounding box center [517, 382] width 298 height 24
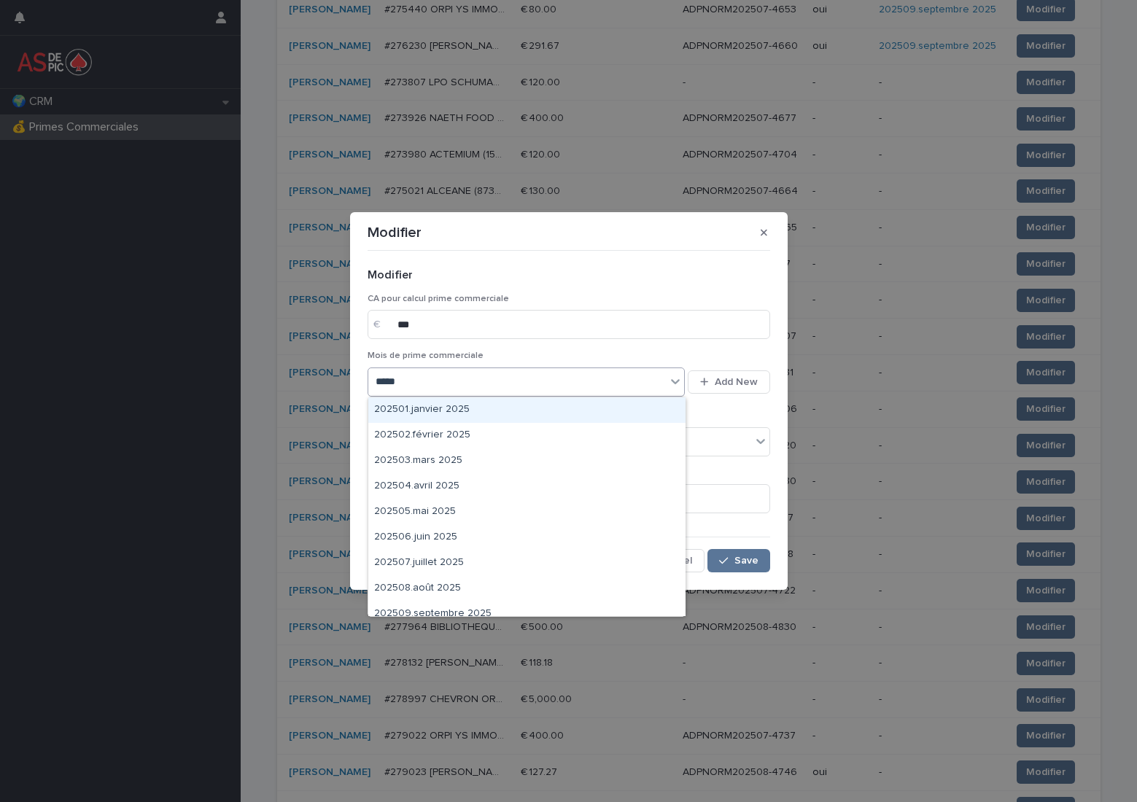
type input "******"
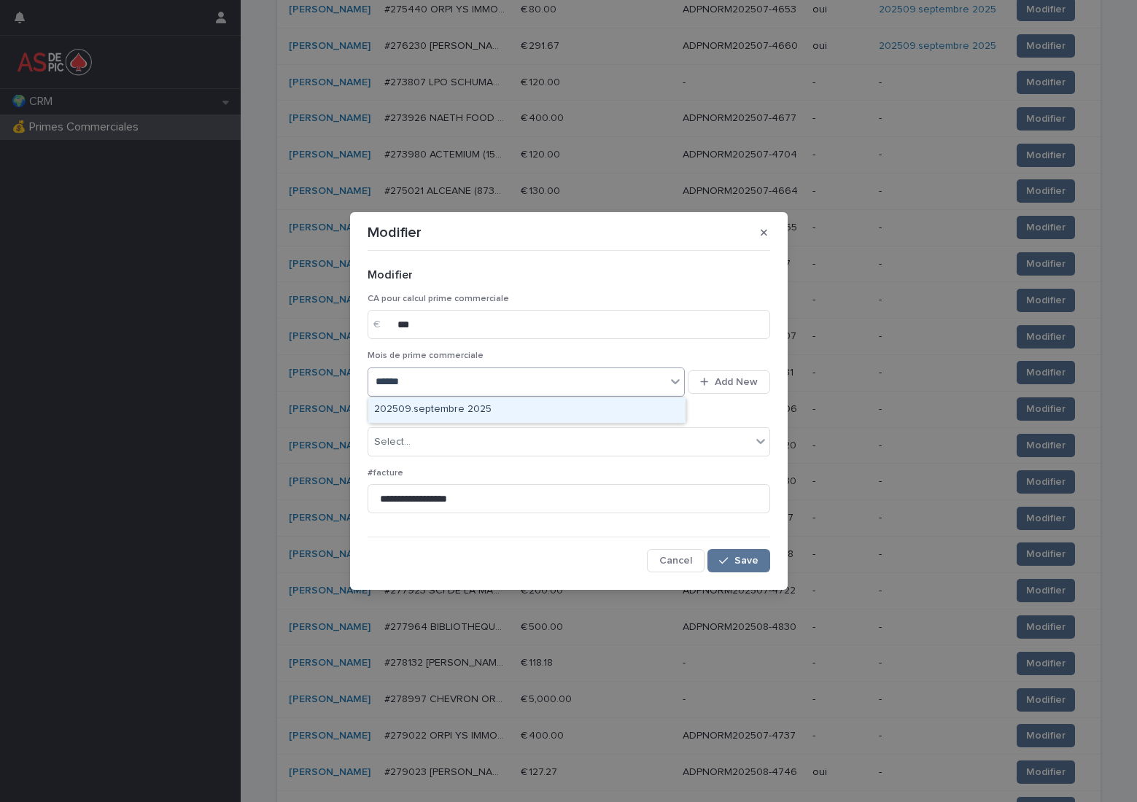
click at [453, 408] on div "202509.septembre 2025" at bounding box center [526, 410] width 317 height 26
click at [446, 444] on div "Select..." at bounding box center [559, 442] width 383 height 24
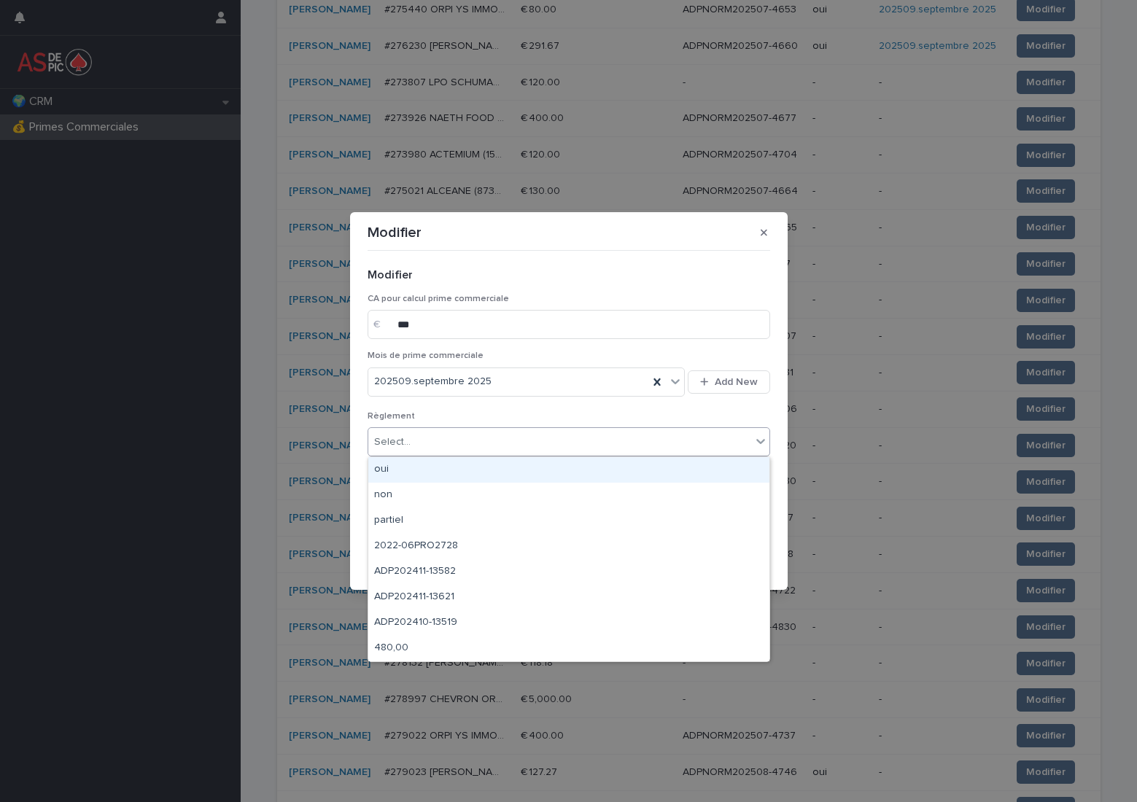
click at [455, 472] on div "oui" at bounding box center [568, 470] width 401 height 26
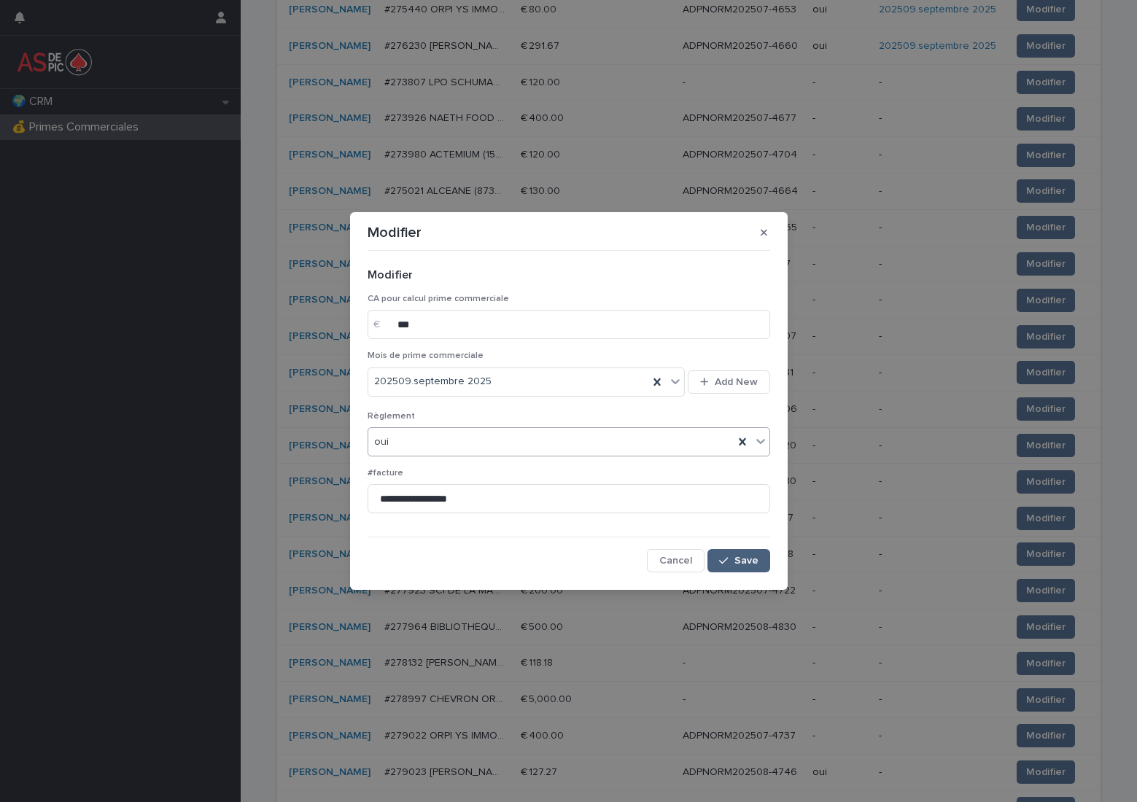
click at [748, 562] on span "Save" at bounding box center [746, 561] width 24 height 10
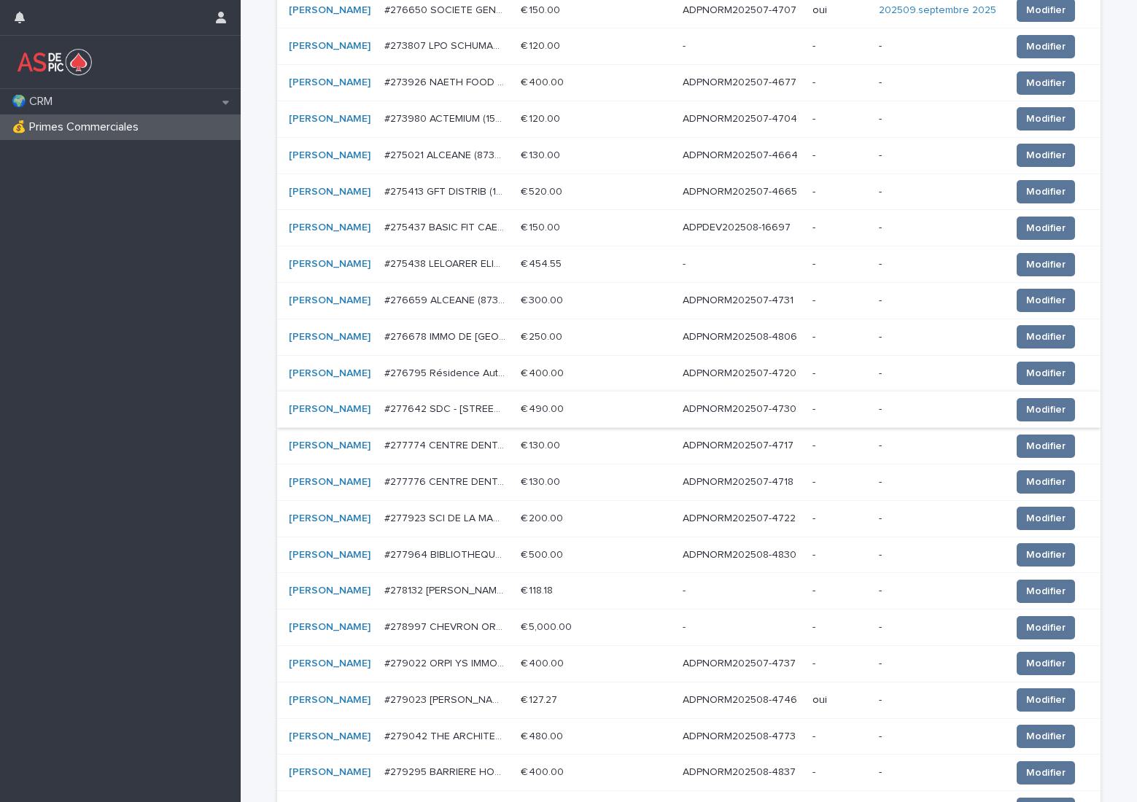
scroll to position [438, 0]
click at [731, 300] on p "ADPNORM202507-4731" at bounding box center [740, 298] width 114 height 15
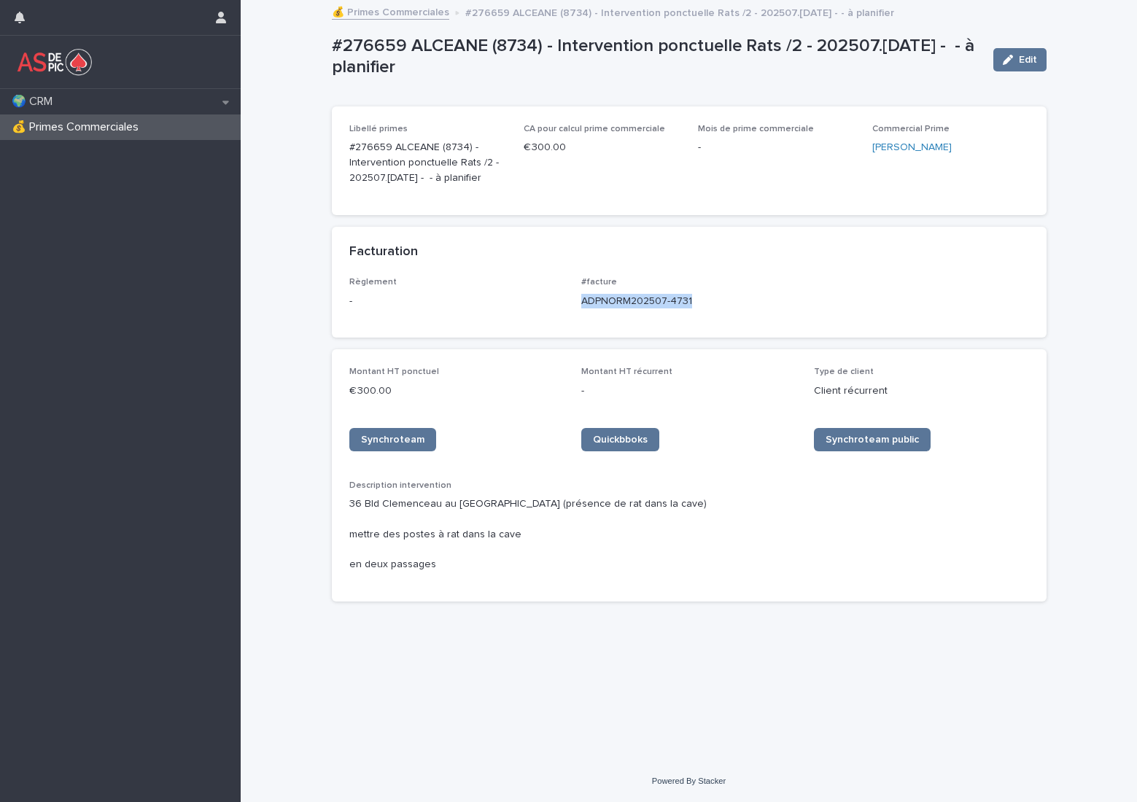
drag, startPoint x: 692, startPoint y: 302, endPoint x: 575, endPoint y: 308, distance: 117.6
click at [575, 308] on div "Règlement - #facture ADPNORM202507-4731" at bounding box center [689, 298] width 680 height 43
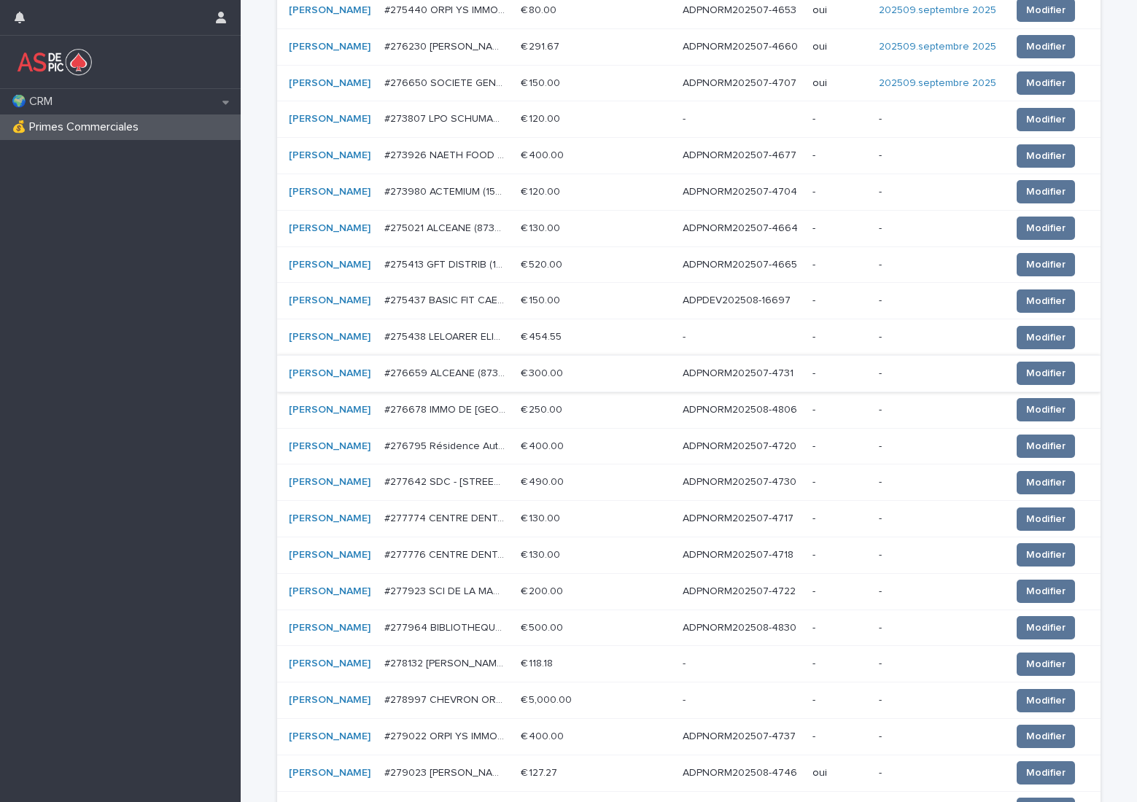
scroll to position [365, 0]
click at [719, 413] on p "ADPNORM202508-4806" at bounding box center [741, 407] width 117 height 15
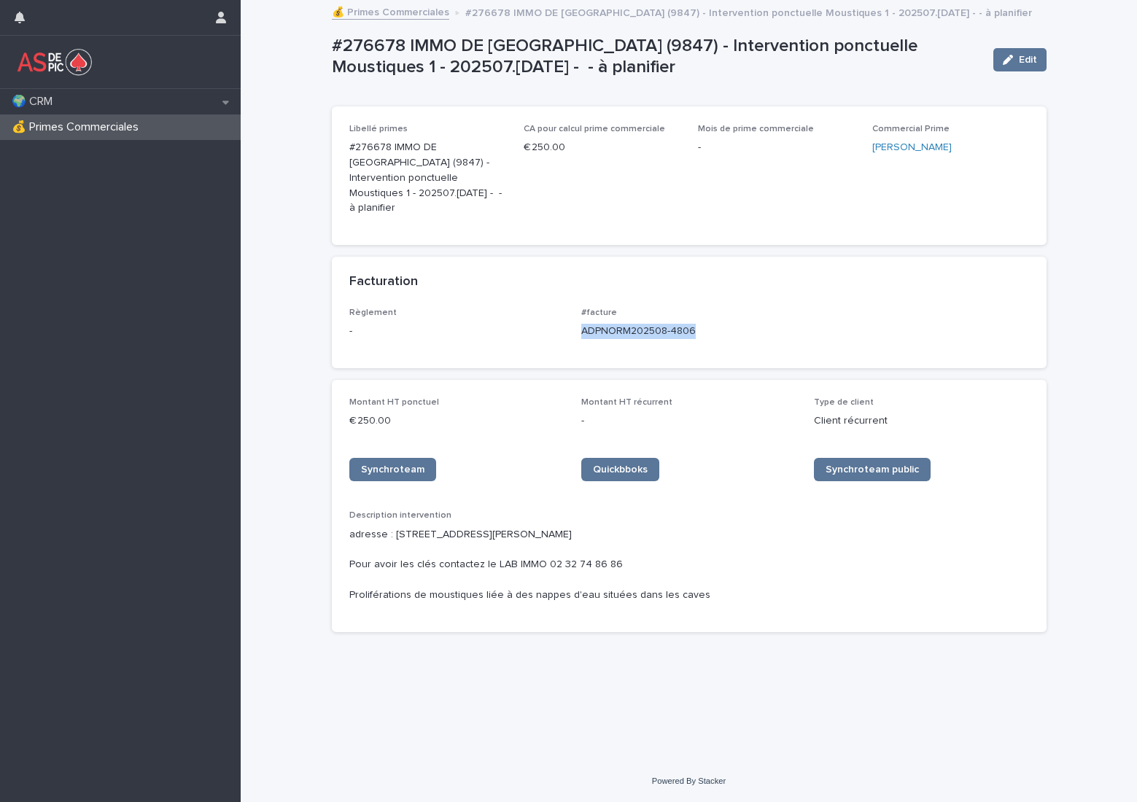
drag, startPoint x: 656, startPoint y: 314, endPoint x: 572, endPoint y: 322, distance: 84.2
click at [572, 322] on div "Règlement - #facture ADPNORM202508-4806" at bounding box center [689, 329] width 680 height 43
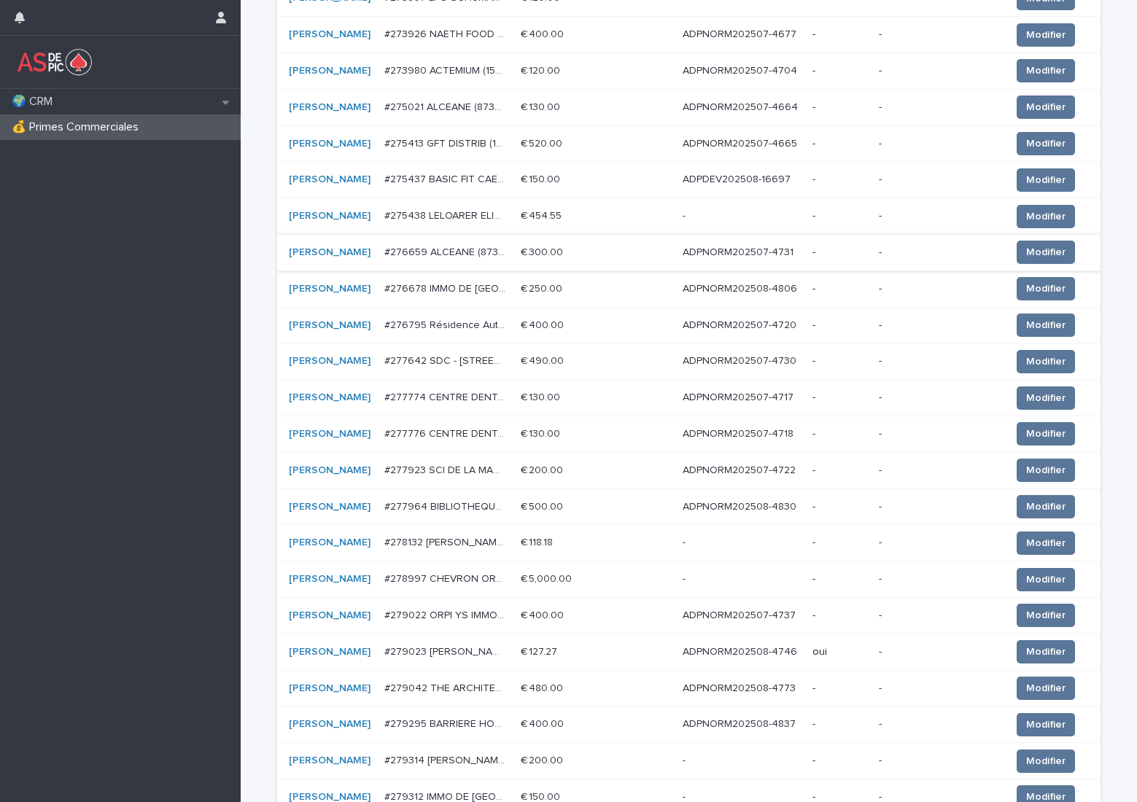
scroll to position [510, 0]
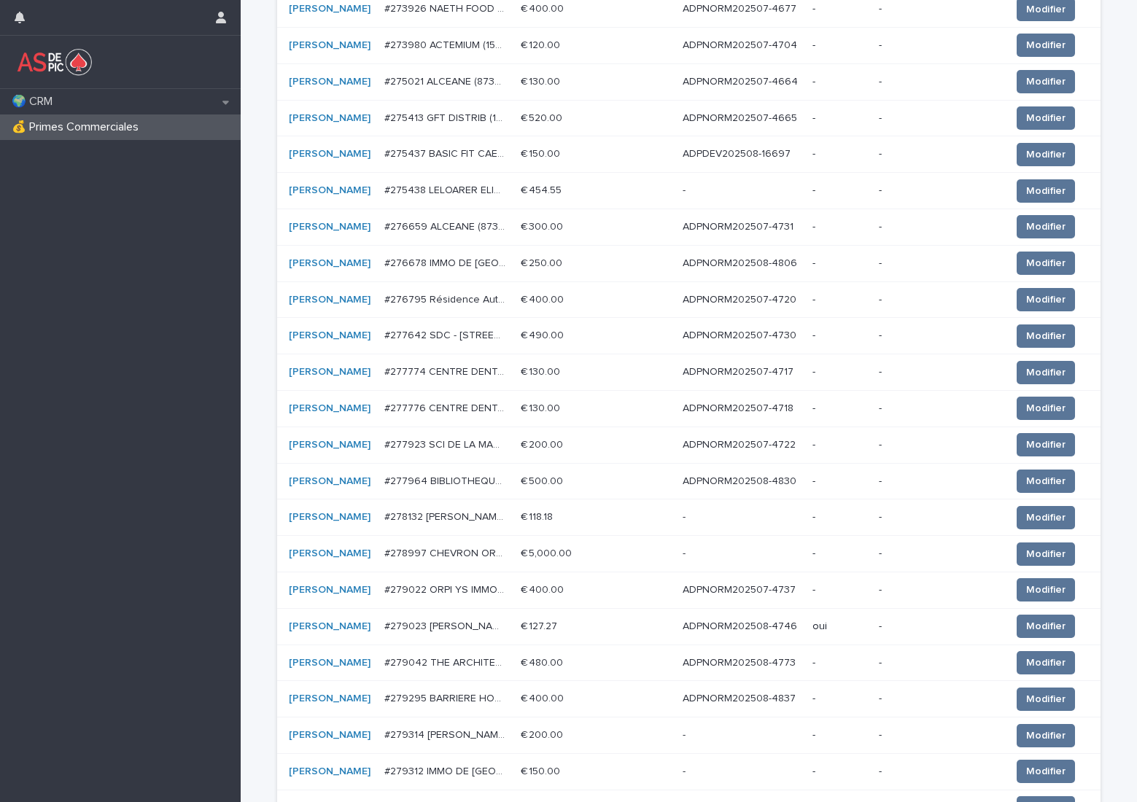
click at [735, 296] on p "ADPNORM202507-4720" at bounding box center [741, 298] width 117 height 15
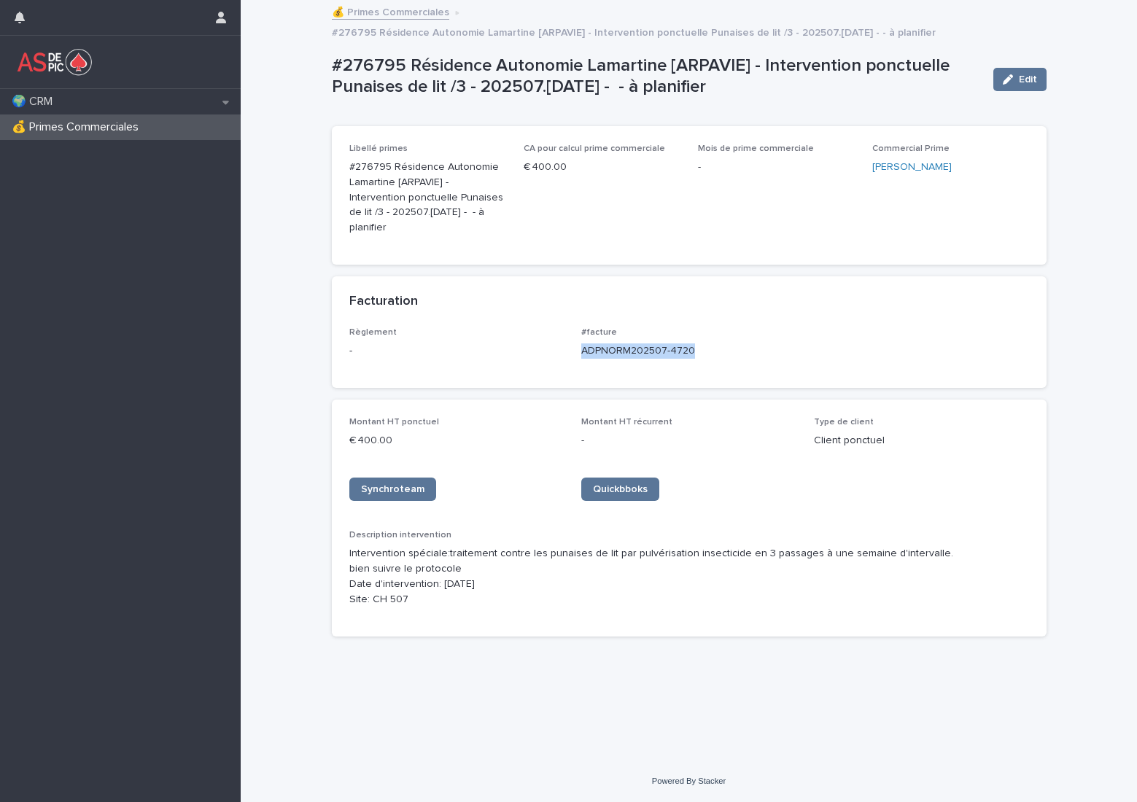
drag, startPoint x: 713, startPoint y: 338, endPoint x: 579, endPoint y: 341, distance: 134.2
click at [579, 341] on div "Règlement - #facture ADPNORM202507-4720" at bounding box center [689, 348] width 680 height 43
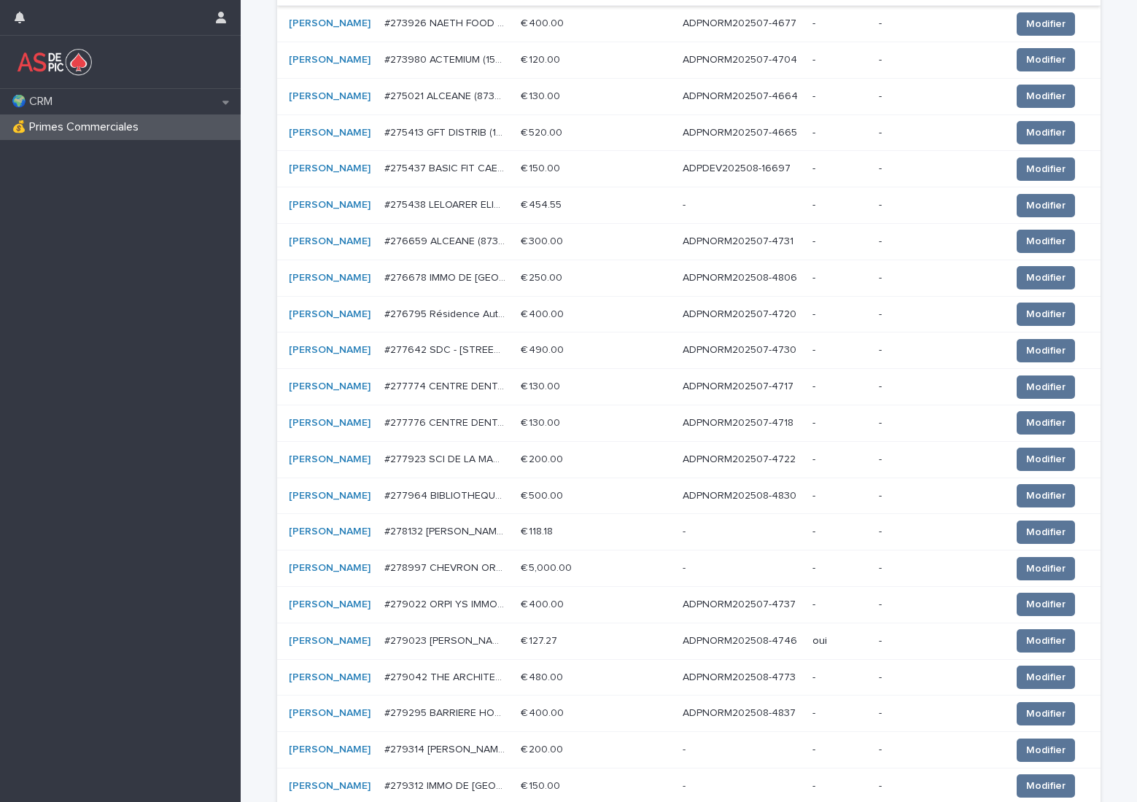
scroll to position [510, 0]
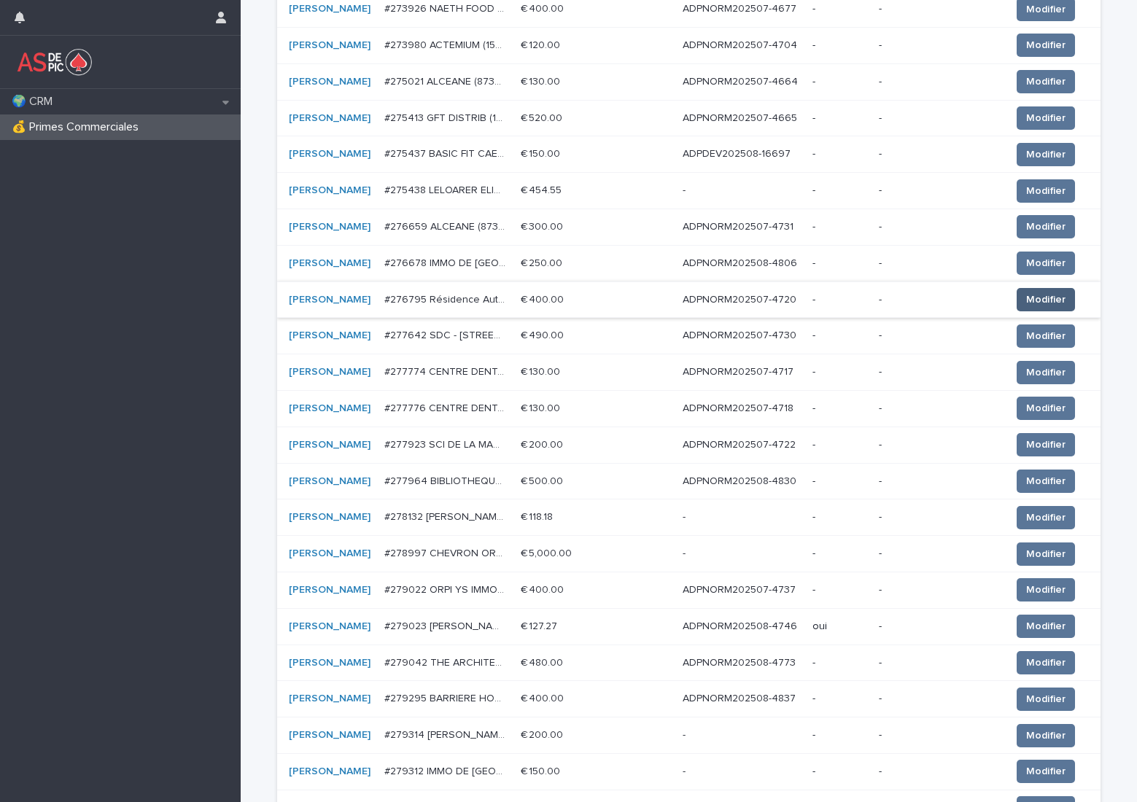
click at [1043, 302] on span "Modifier" at bounding box center [1045, 299] width 39 height 15
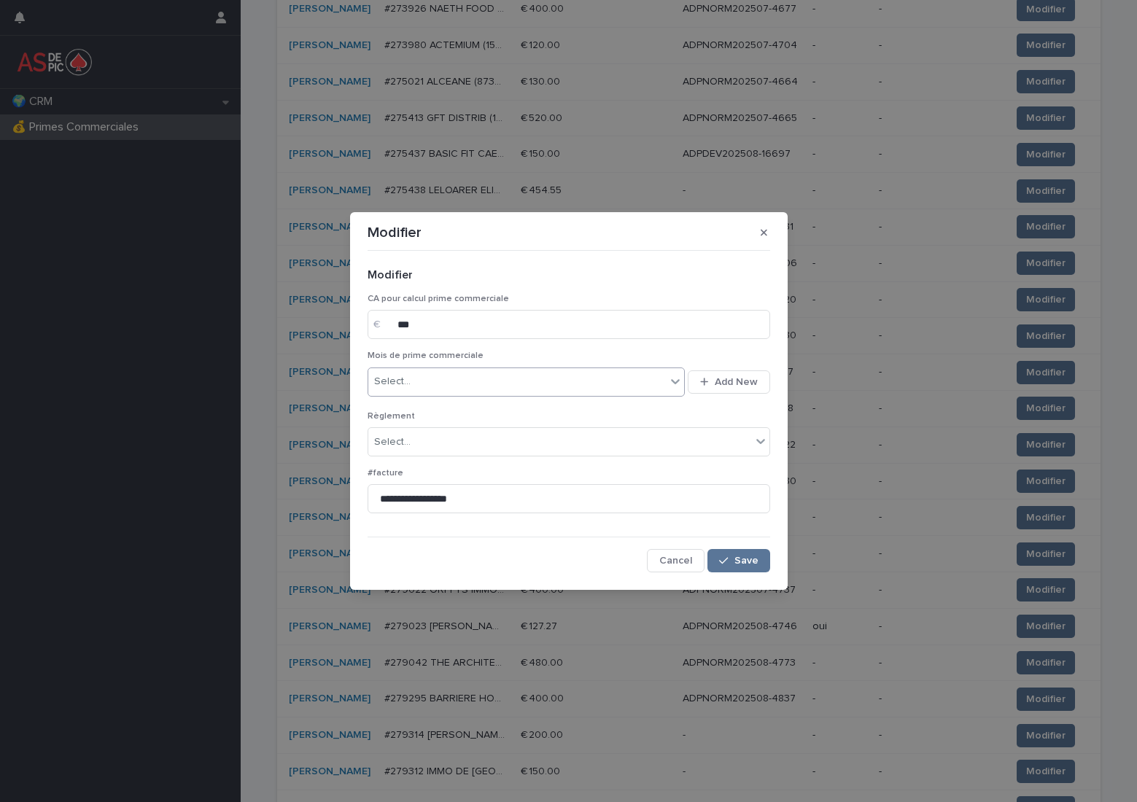
click at [508, 381] on div "Select..." at bounding box center [517, 382] width 298 height 24
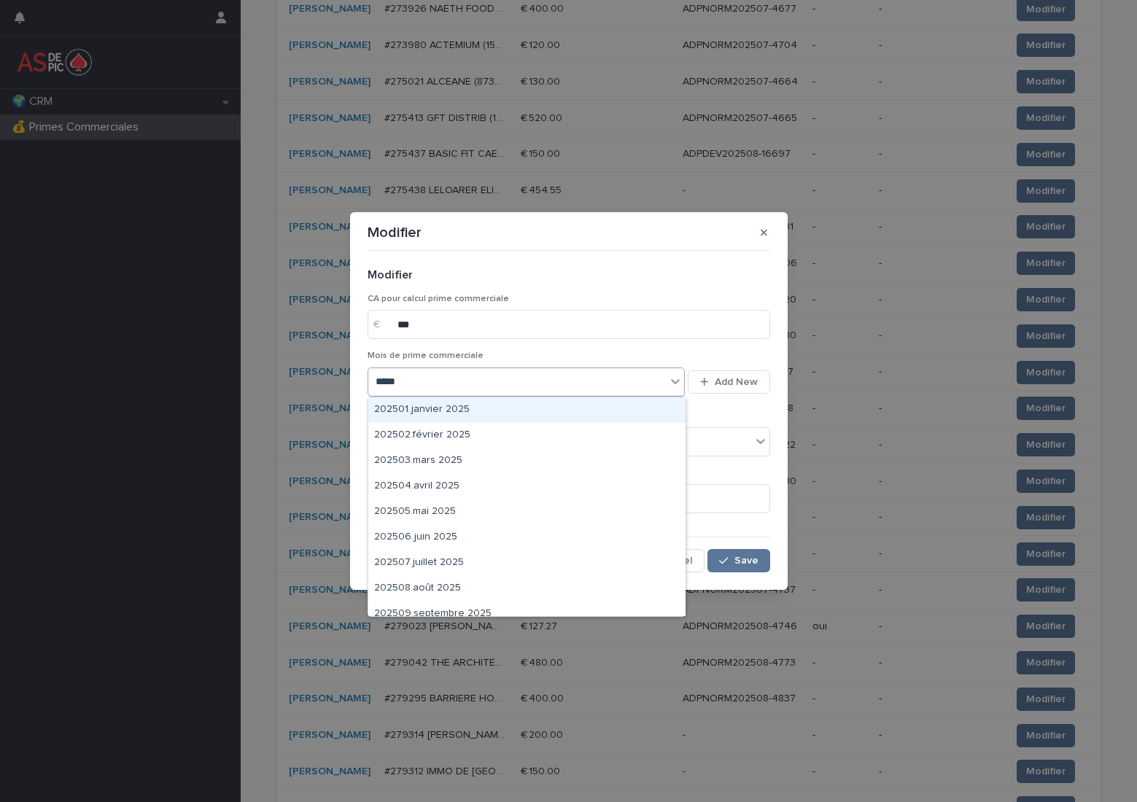
type input "******"
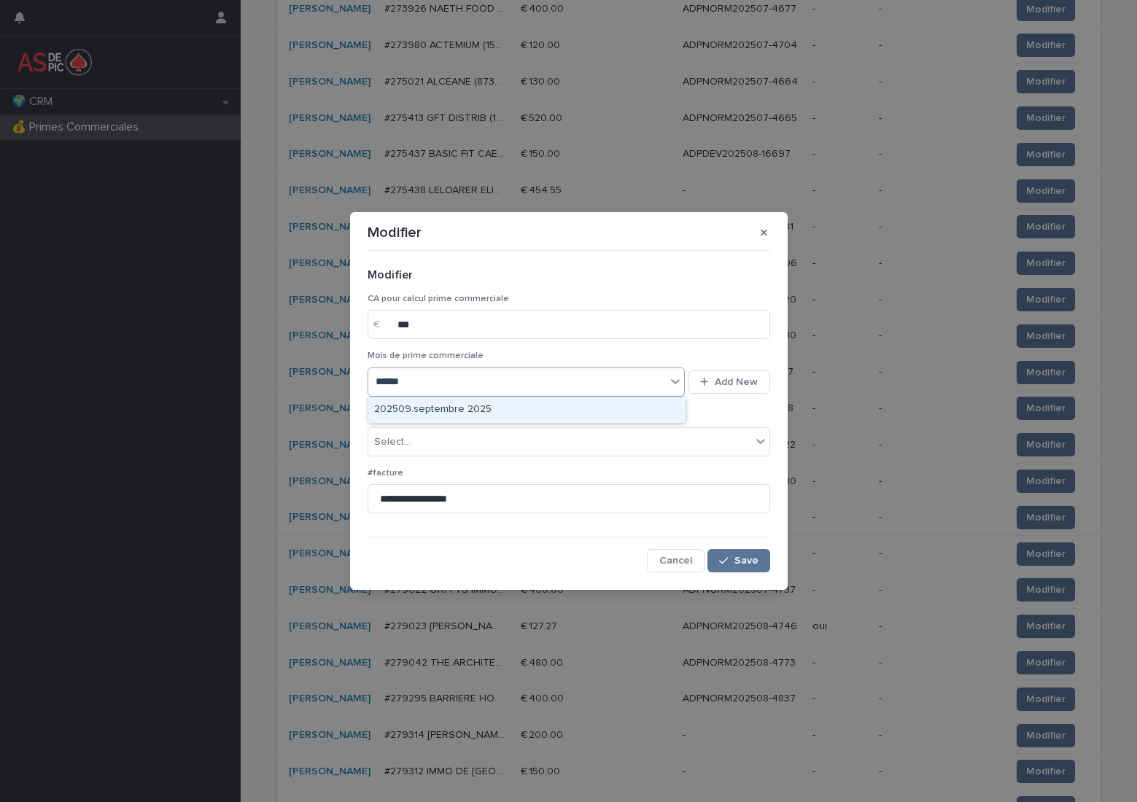
click at [473, 408] on div "202509.septembre 2025" at bounding box center [526, 410] width 317 height 26
click at [460, 438] on div "Select..." at bounding box center [559, 442] width 383 height 24
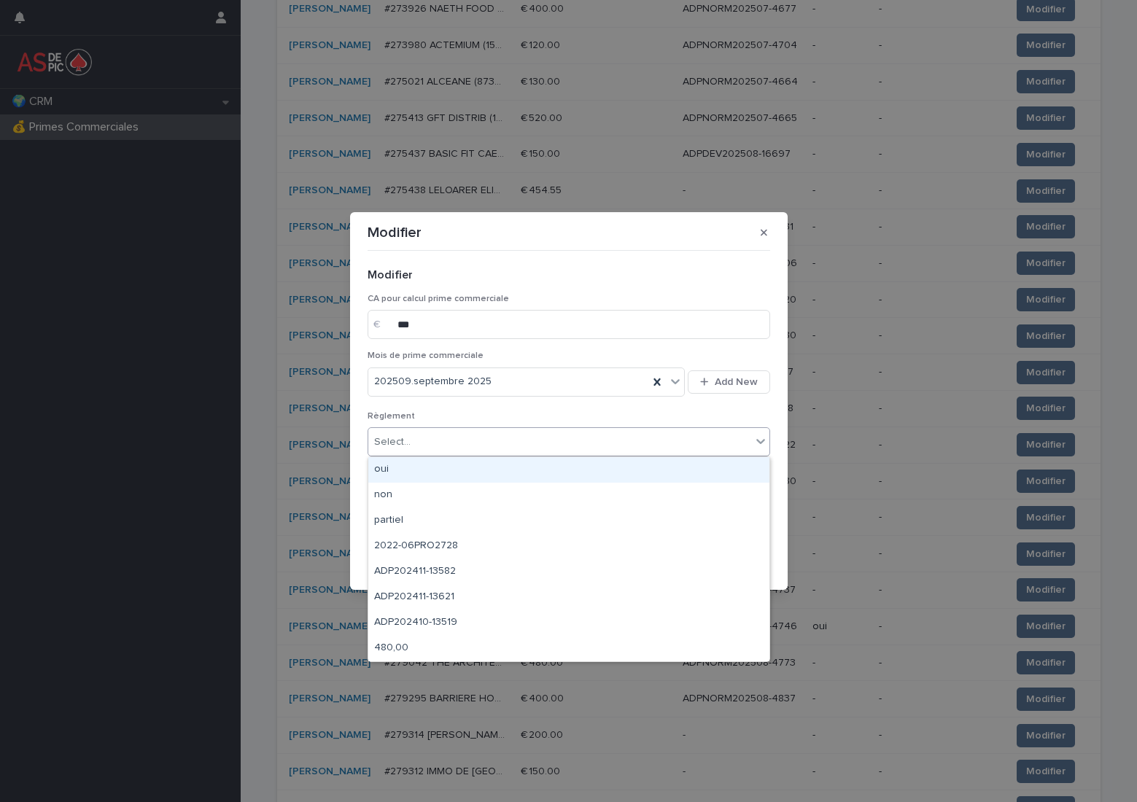
click at [457, 470] on div "oui" at bounding box center [568, 470] width 401 height 26
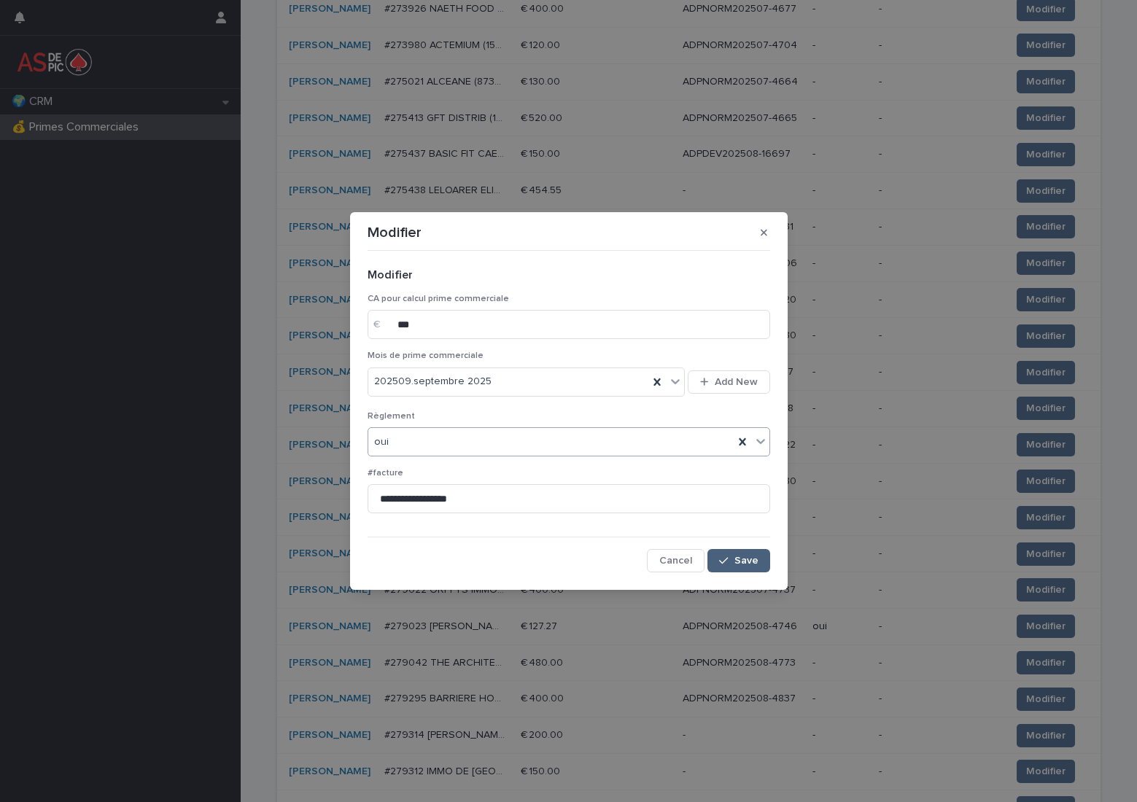
click at [745, 561] on span "Save" at bounding box center [746, 561] width 24 height 10
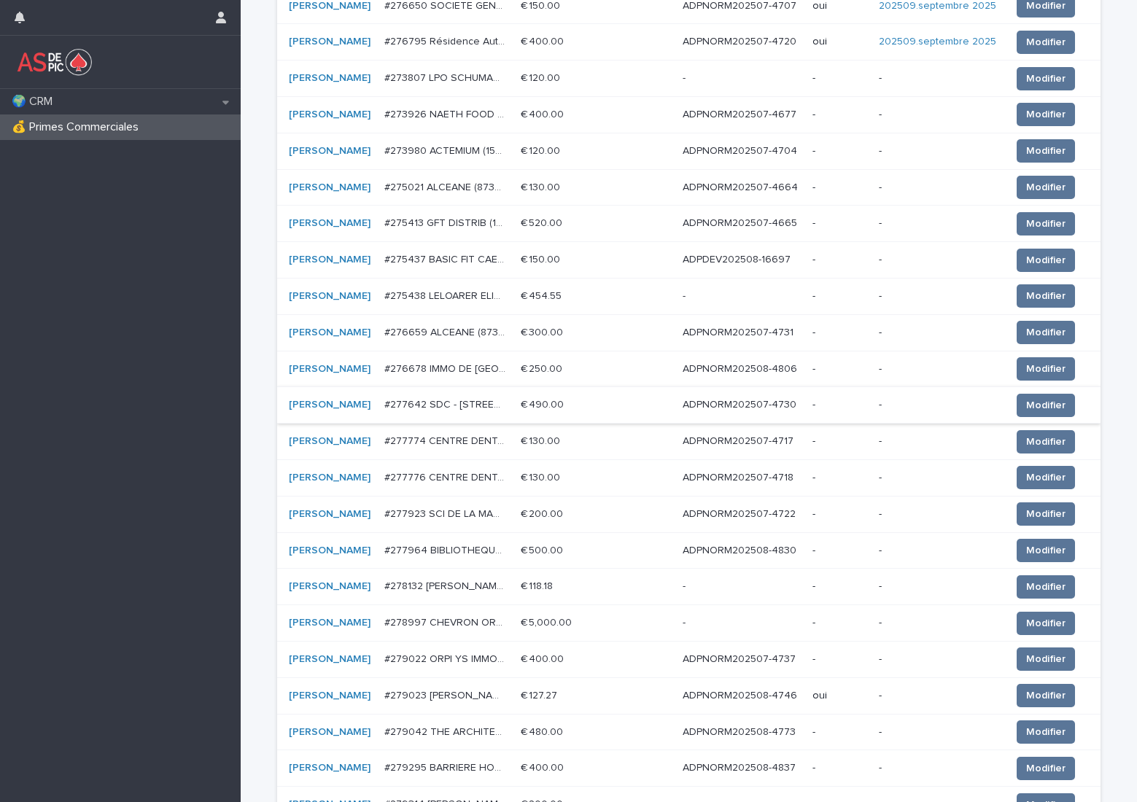
scroll to position [447, 0]
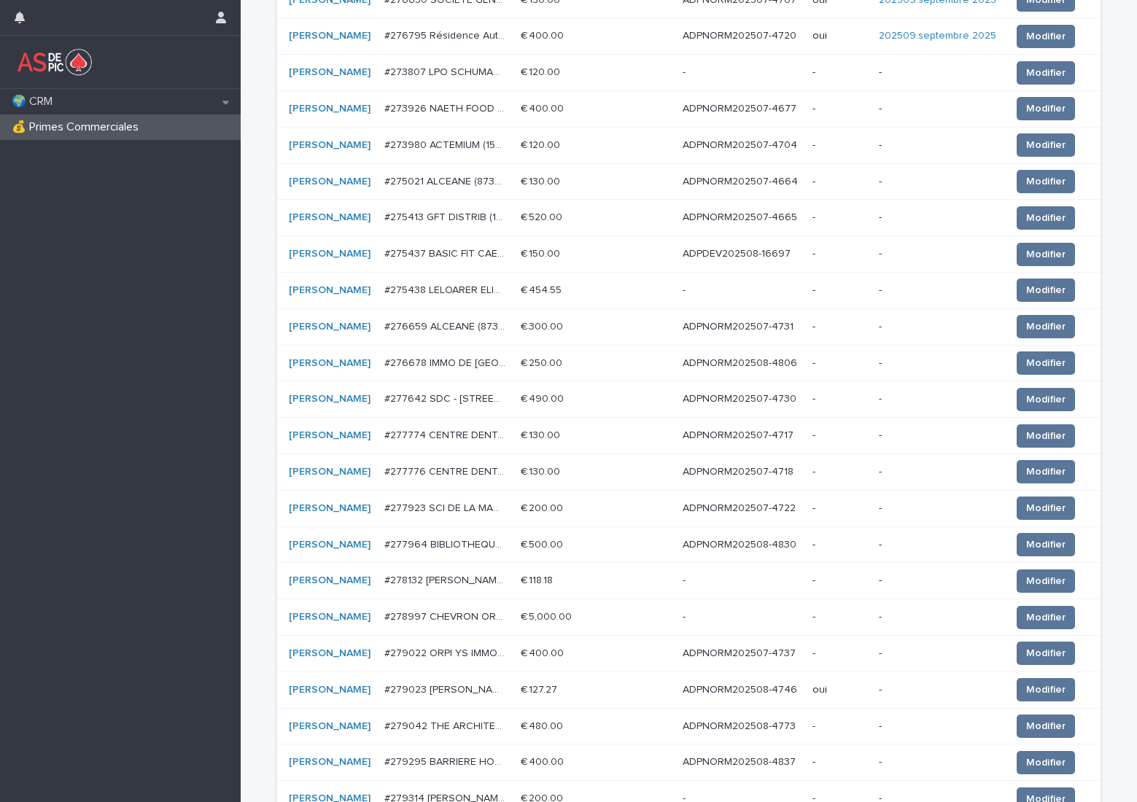
click at [744, 399] on p "ADPNORM202507-4730" at bounding box center [741, 397] width 117 height 15
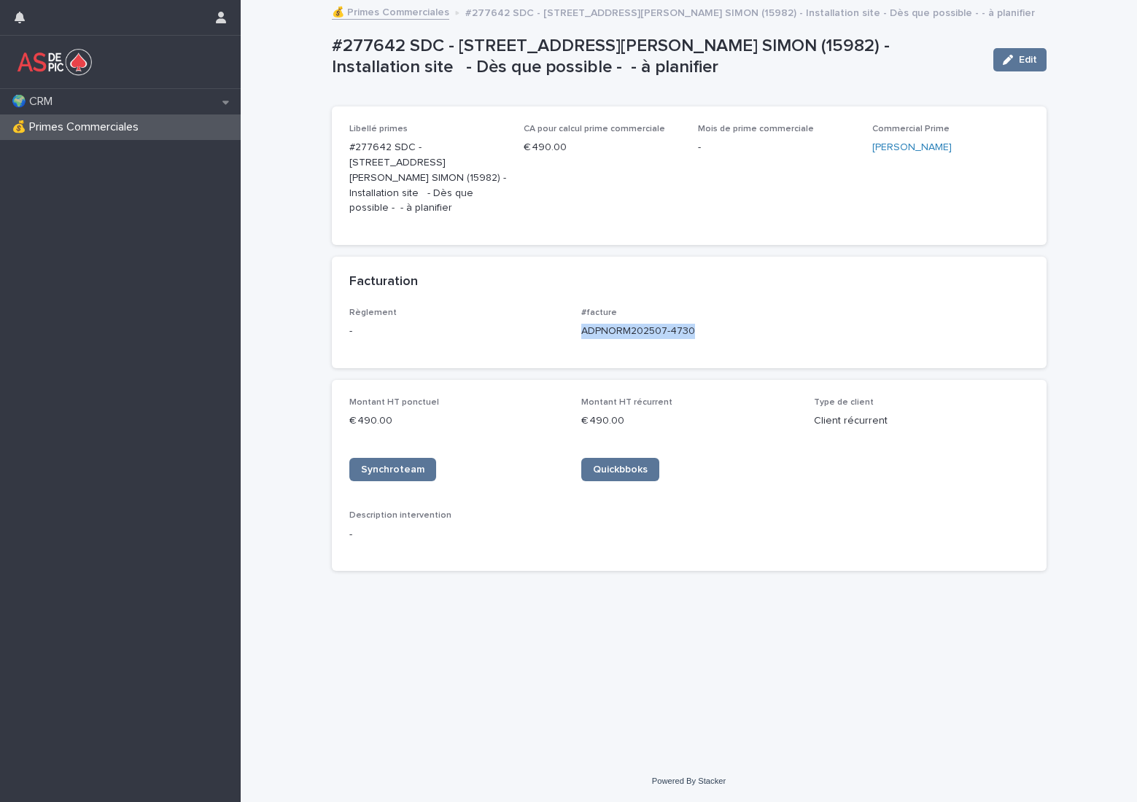
drag, startPoint x: 646, startPoint y: 321, endPoint x: 580, endPoint y: 319, distance: 66.4
click at [580, 319] on div "Règlement - #facture ADPNORM202507-4730" at bounding box center [689, 329] width 680 height 43
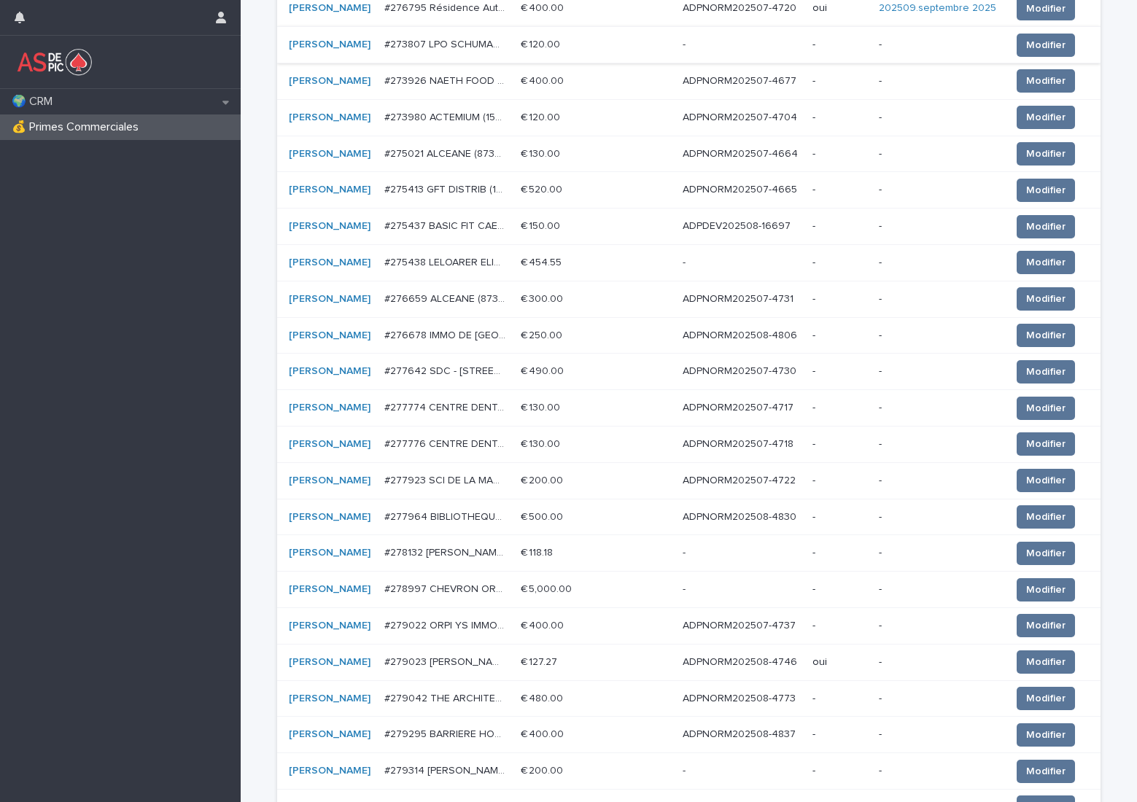
scroll to position [510, 0]
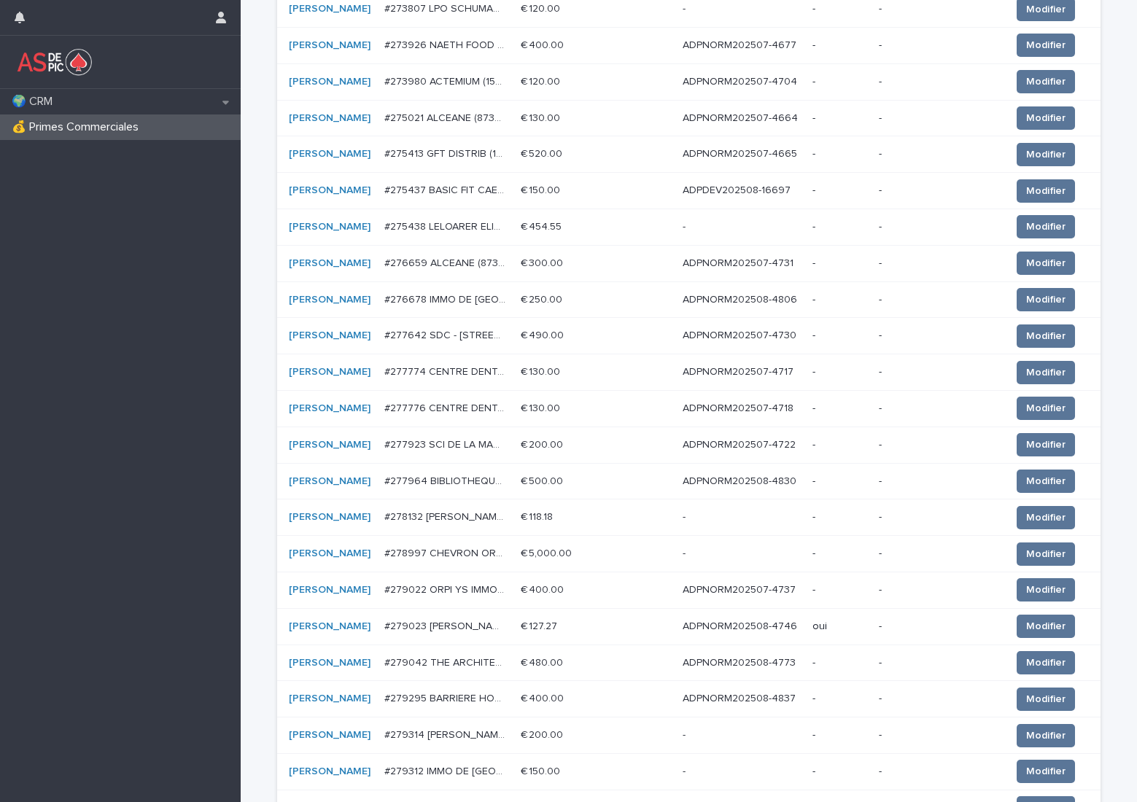
click at [736, 372] on p "ADPNORM202507-4717" at bounding box center [740, 370] width 114 height 15
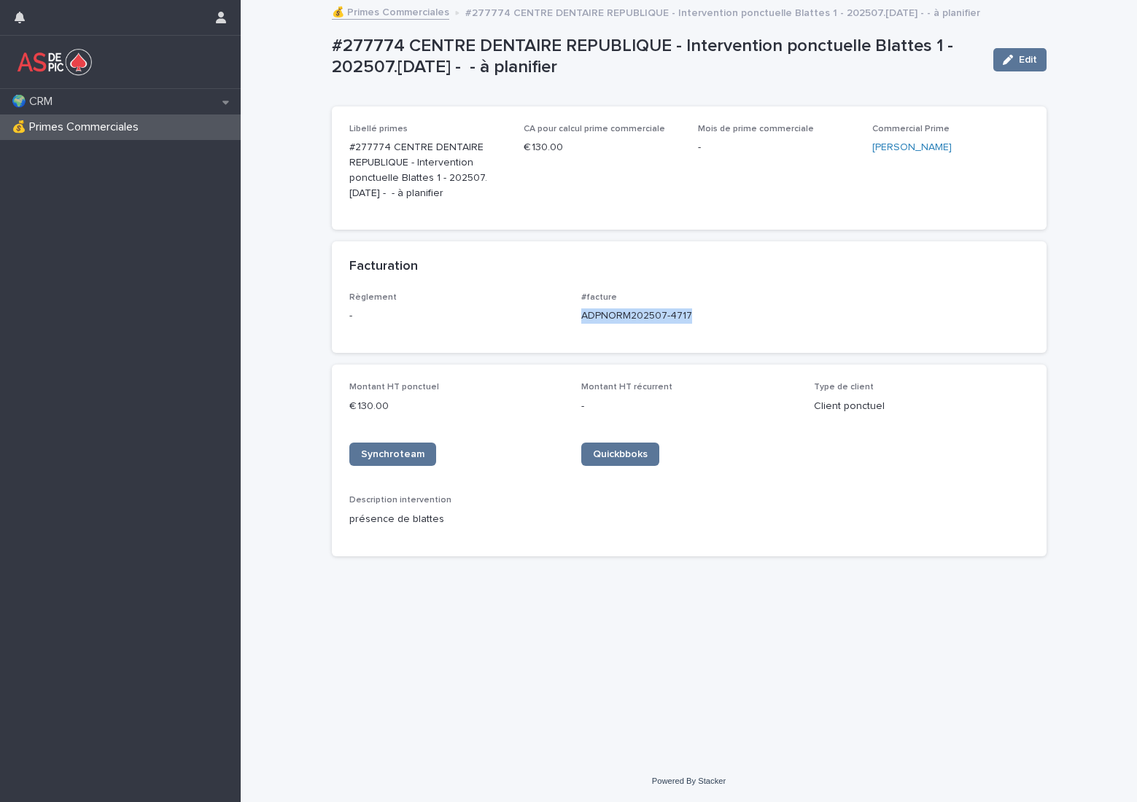
drag, startPoint x: 690, startPoint y: 320, endPoint x: 578, endPoint y: 321, distance: 111.6
click at [578, 321] on div "Règlement - #facture ADPNORM202507-4717" at bounding box center [689, 313] width 680 height 43
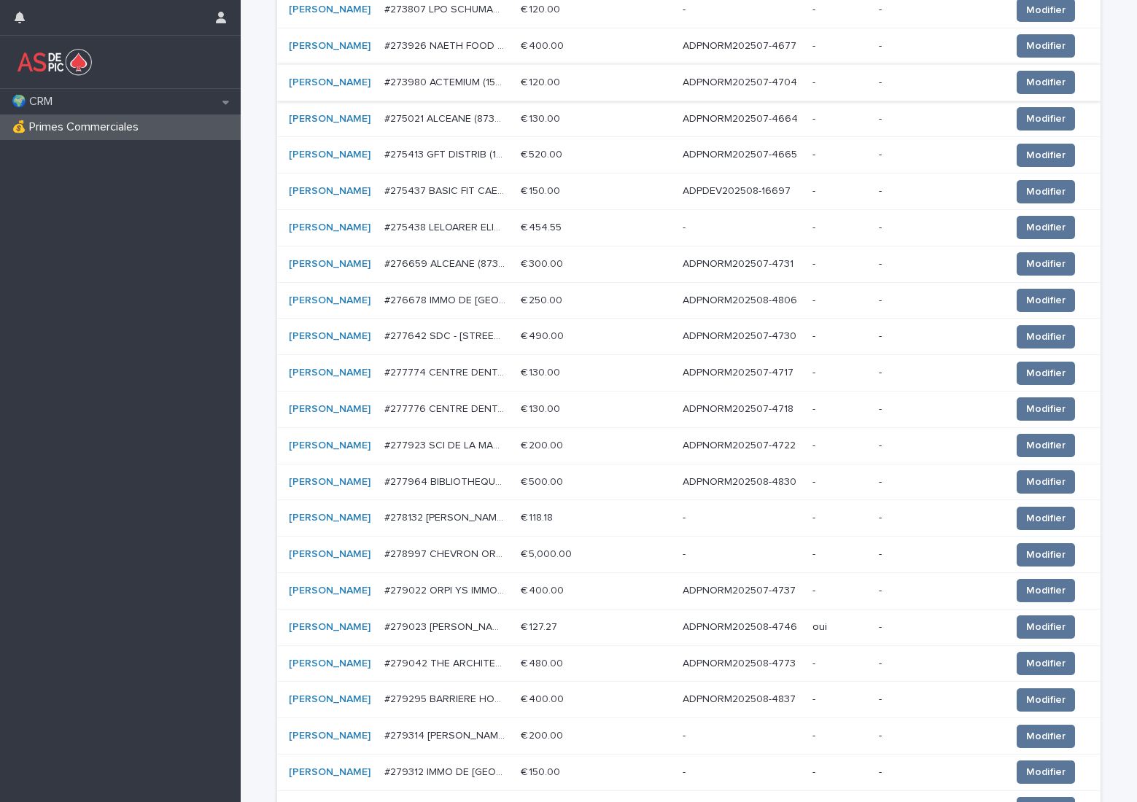
scroll to position [510, 0]
click at [747, 410] on p "ADPNORM202507-4718" at bounding box center [740, 407] width 114 height 15
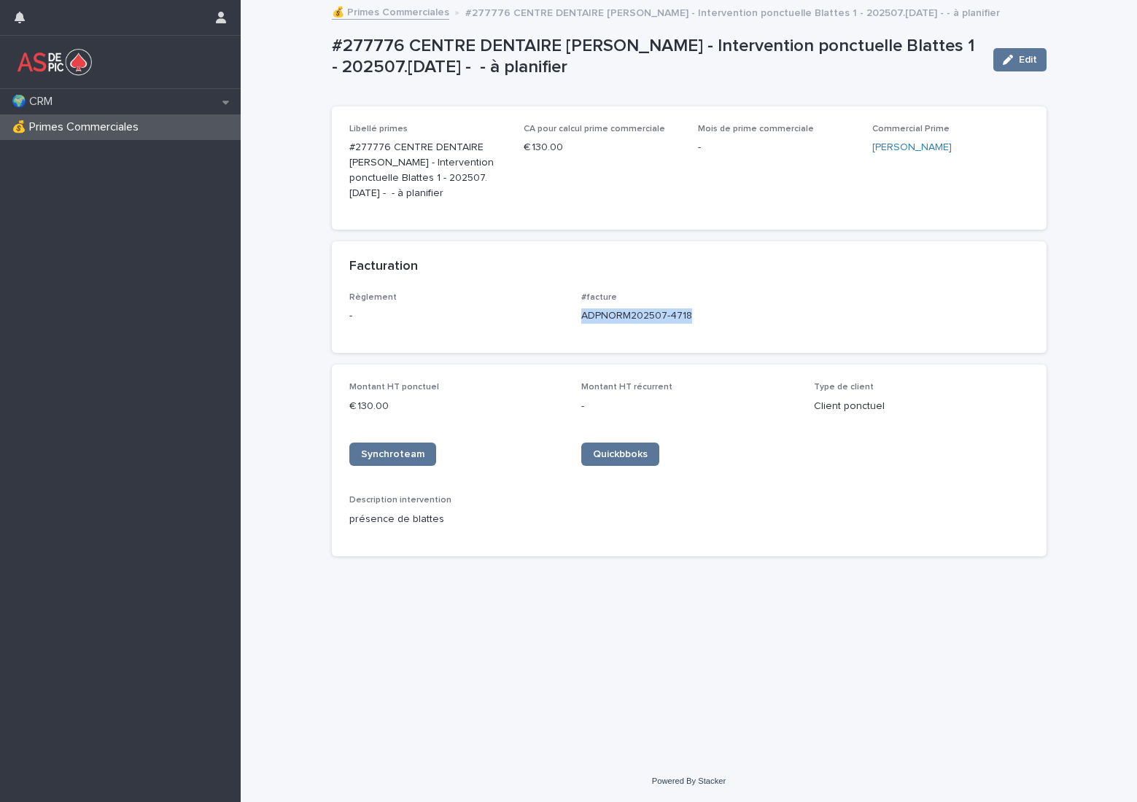
drag, startPoint x: 694, startPoint y: 314, endPoint x: 578, endPoint y: 320, distance: 116.9
click at [578, 320] on div "Règlement - #facture ADPNORM202507-4718" at bounding box center [689, 313] width 680 height 43
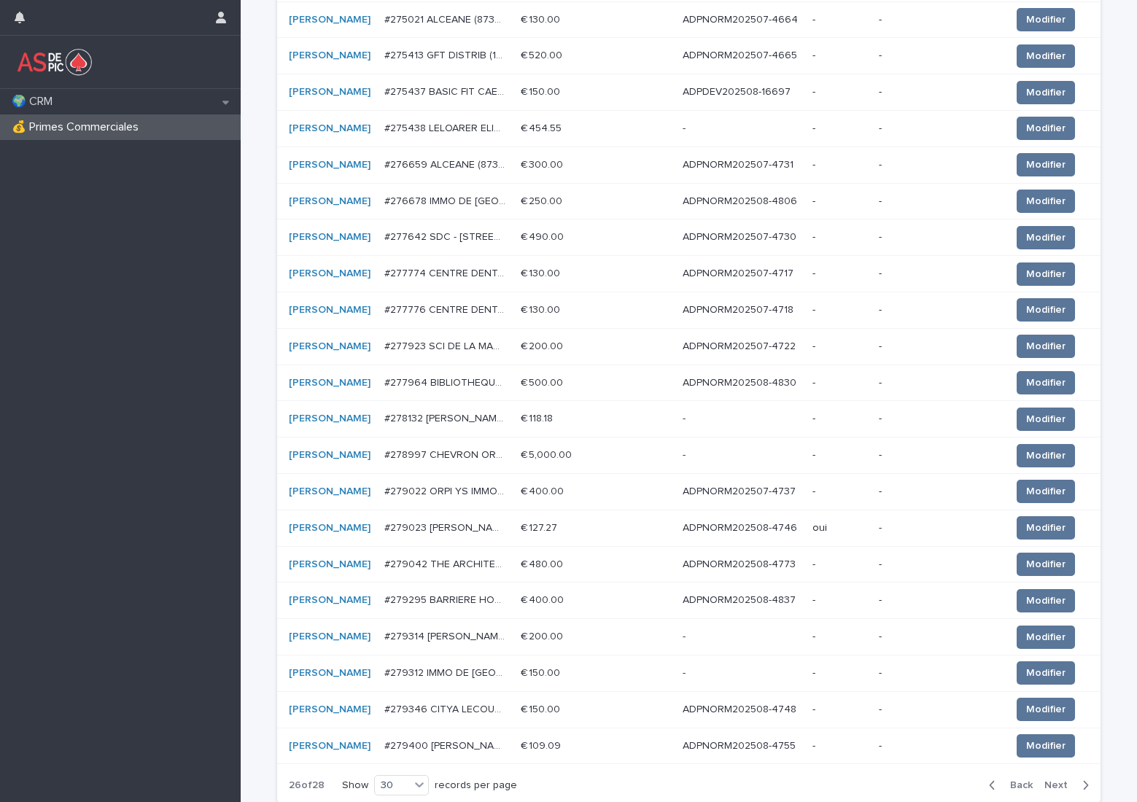
scroll to position [656, 0]
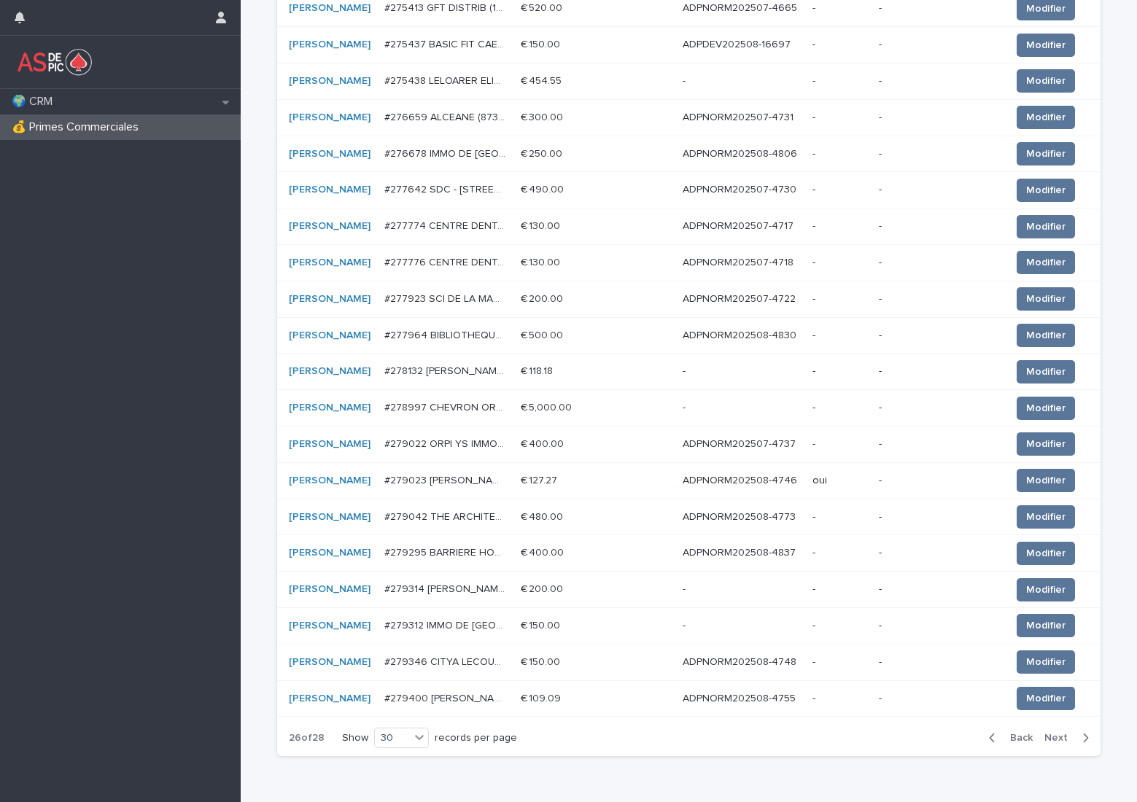
click at [737, 302] on p "ADPNORM202507-4722" at bounding box center [741, 297] width 116 height 15
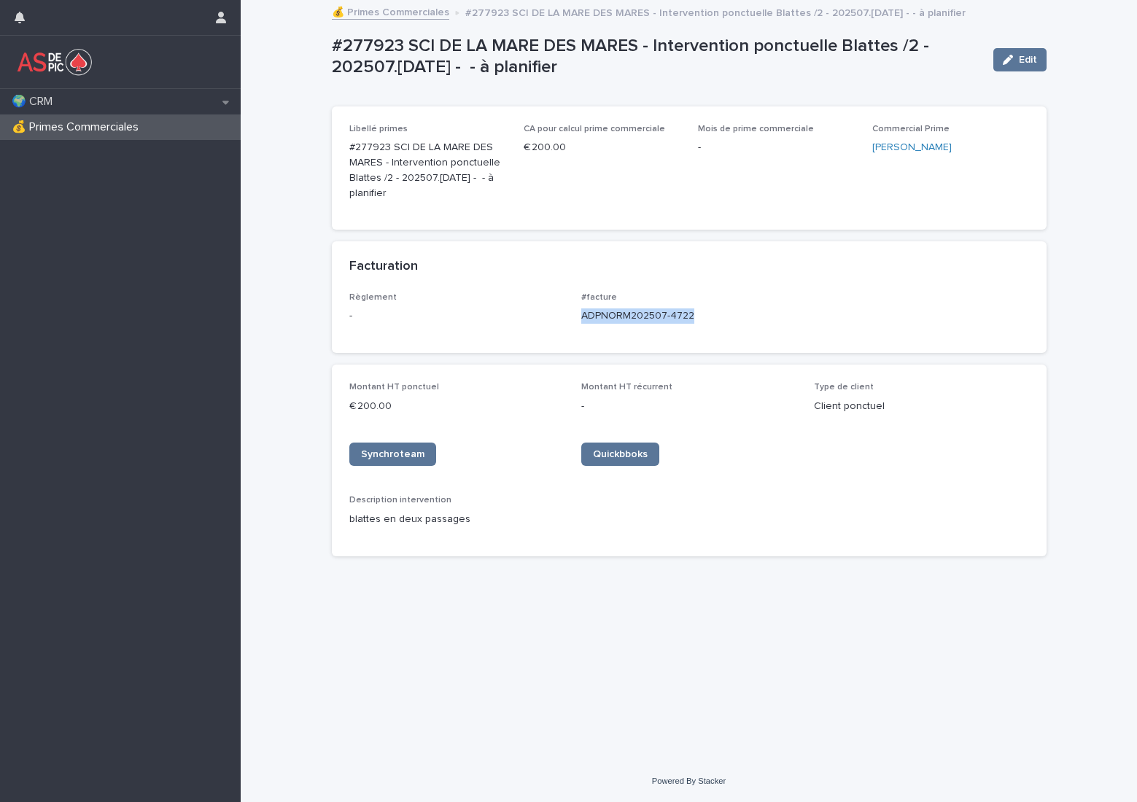
drag, startPoint x: 702, startPoint y: 314, endPoint x: 577, endPoint y: 321, distance: 124.9
click at [577, 321] on div "Règlement - #facture ADPNORM202507-4722" at bounding box center [689, 313] width 680 height 43
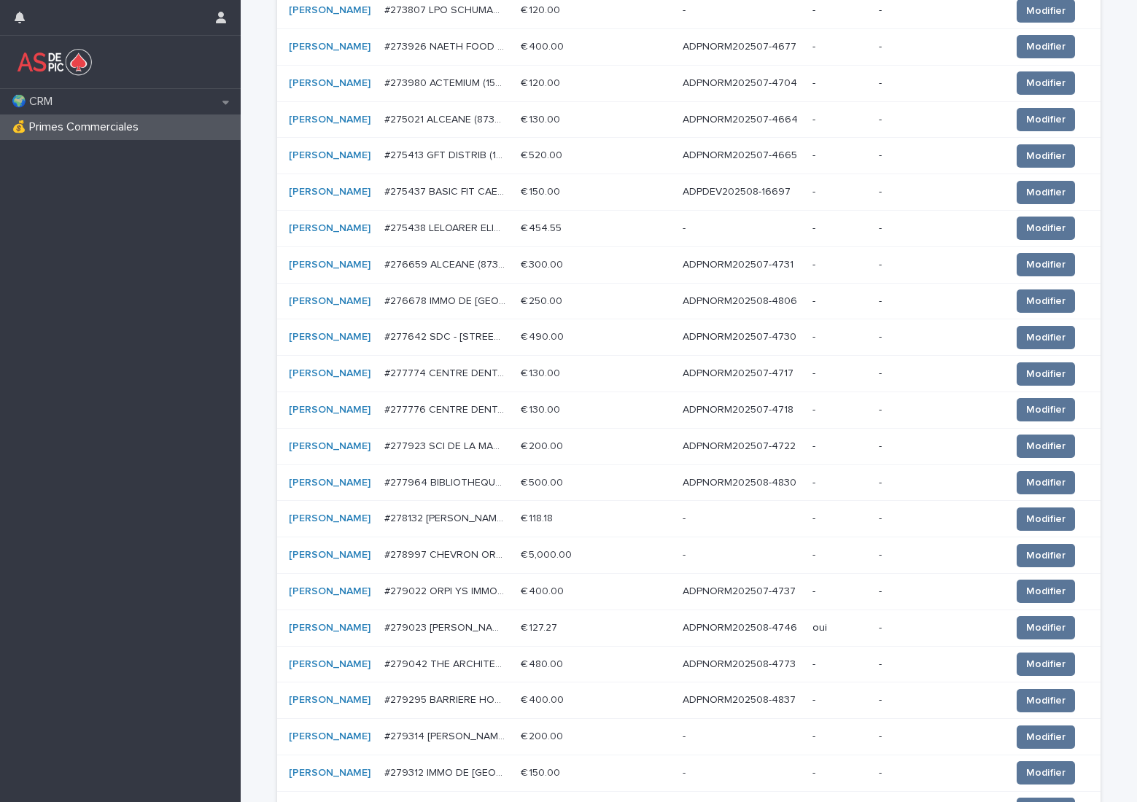
scroll to position [583, 0]
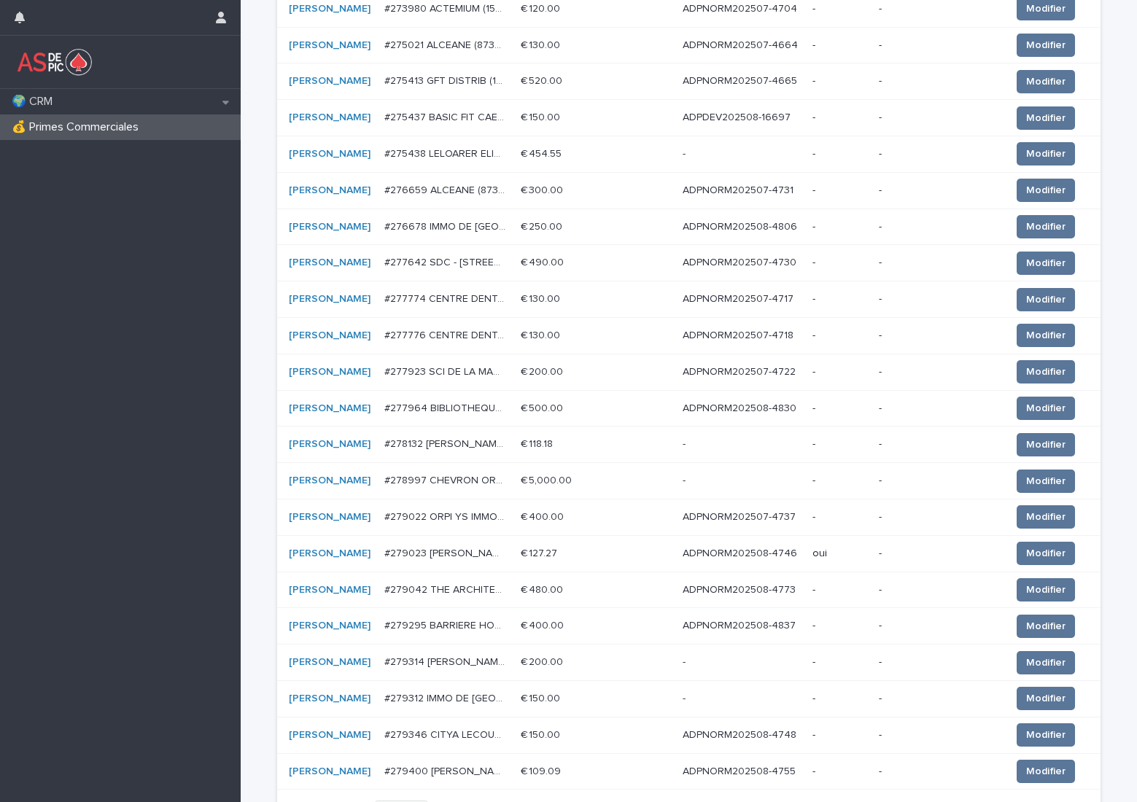
click at [750, 411] on p "ADPNORM202508-4830" at bounding box center [741, 407] width 117 height 15
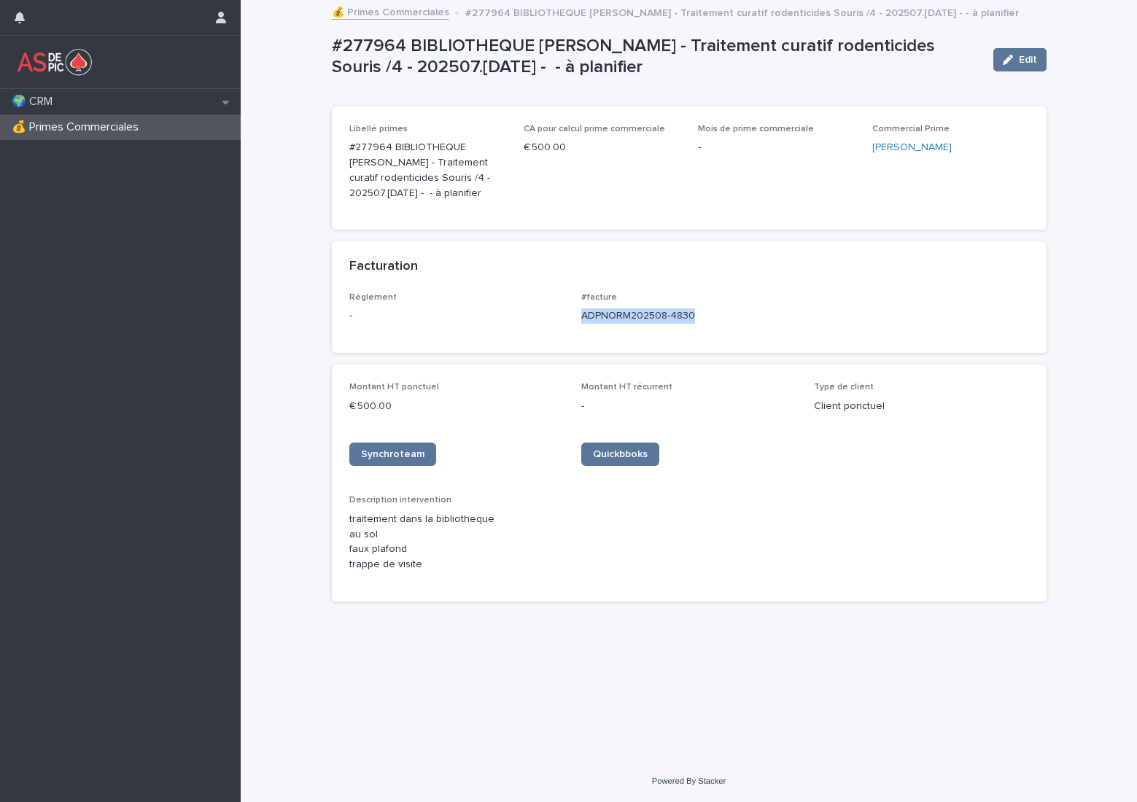
drag, startPoint x: 713, startPoint y: 318, endPoint x: 578, endPoint y: 313, distance: 134.3
click at [578, 313] on div "Règlement - #facture ADPNORM202508-4830" at bounding box center [689, 313] width 680 height 43
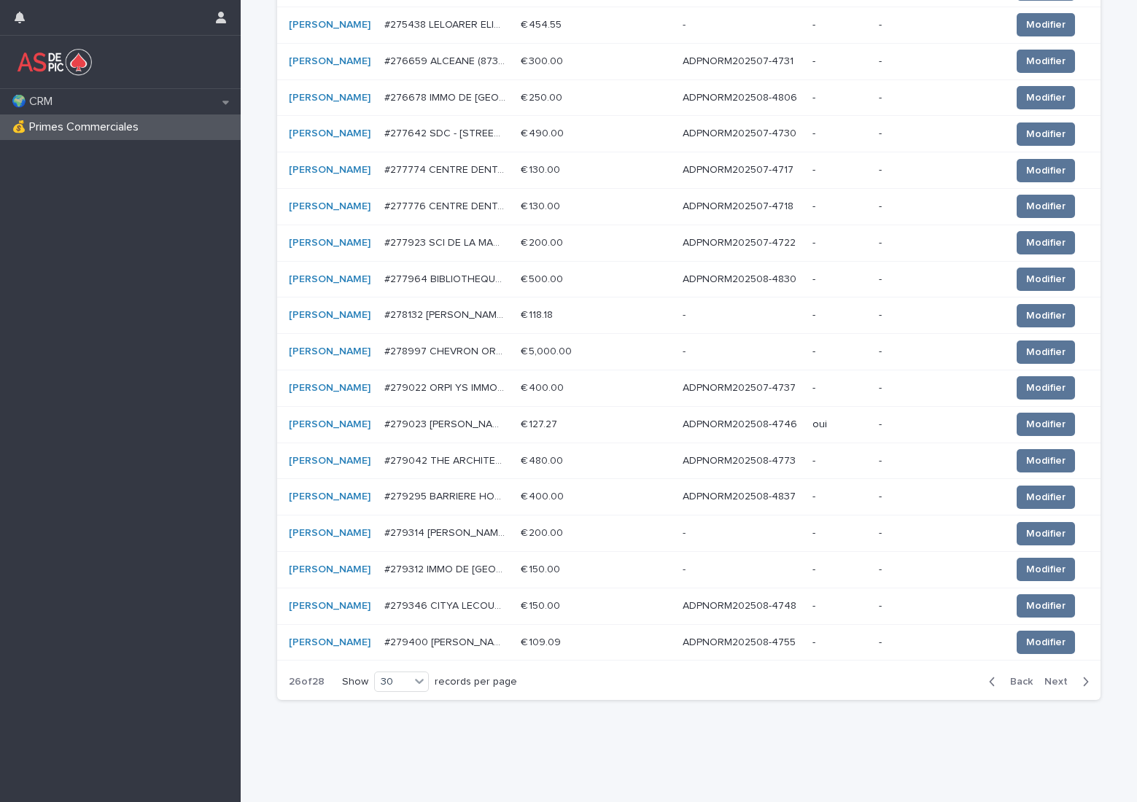
scroll to position [737, 0]
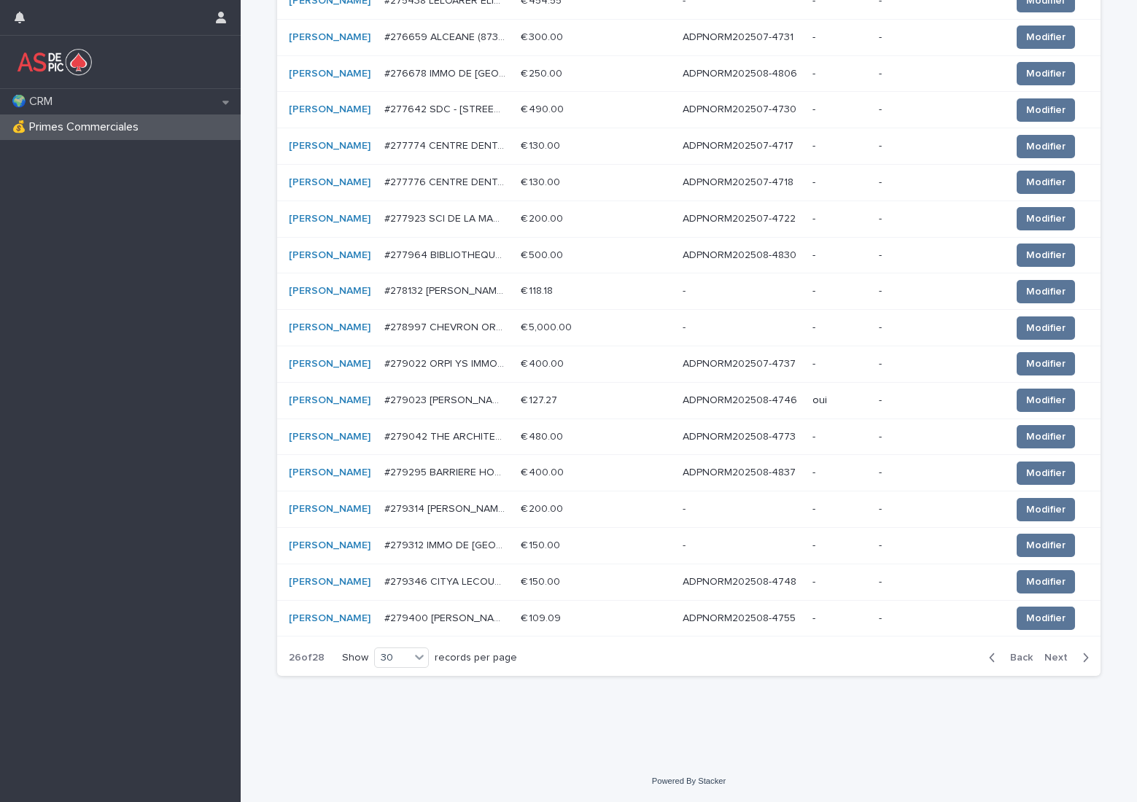
click at [747, 356] on p "ADPNORM202507-4737" at bounding box center [741, 362] width 116 height 15
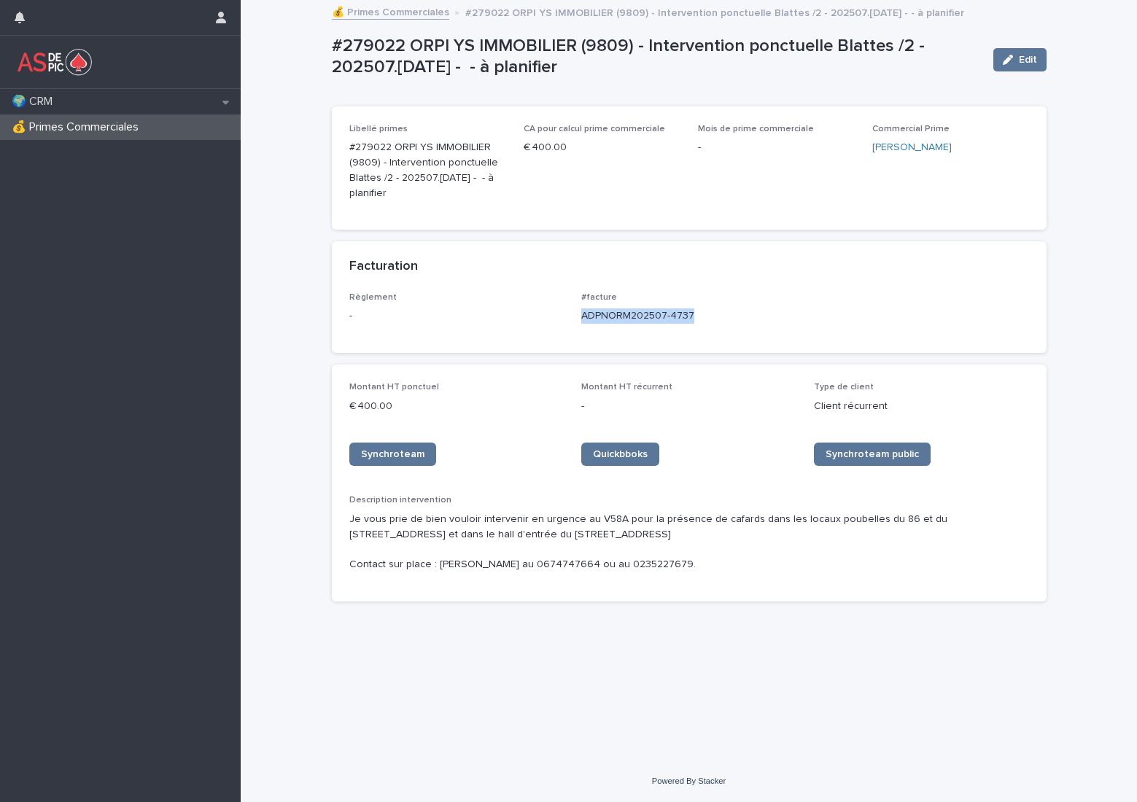
drag, startPoint x: 704, startPoint y: 315, endPoint x: 578, endPoint y: 321, distance: 126.3
click at [578, 321] on div "Règlement - #facture ADPNORM202507-4737" at bounding box center [689, 313] width 680 height 43
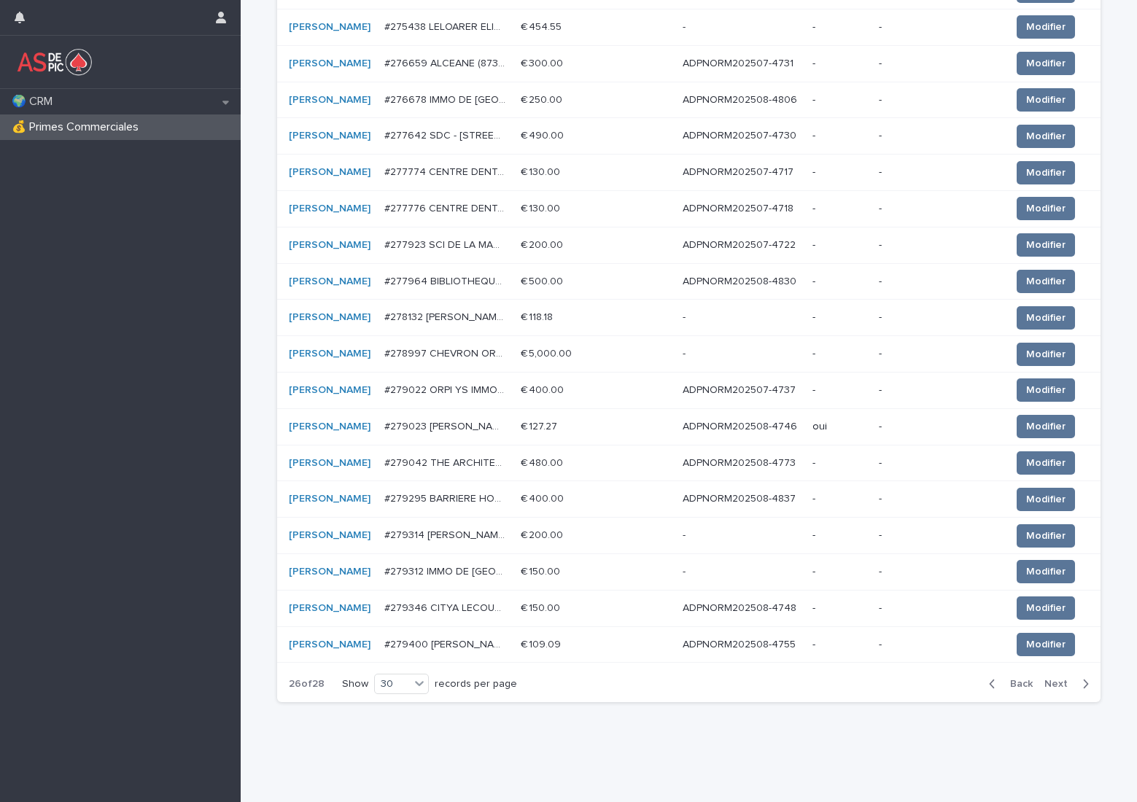
scroll to position [737, 0]
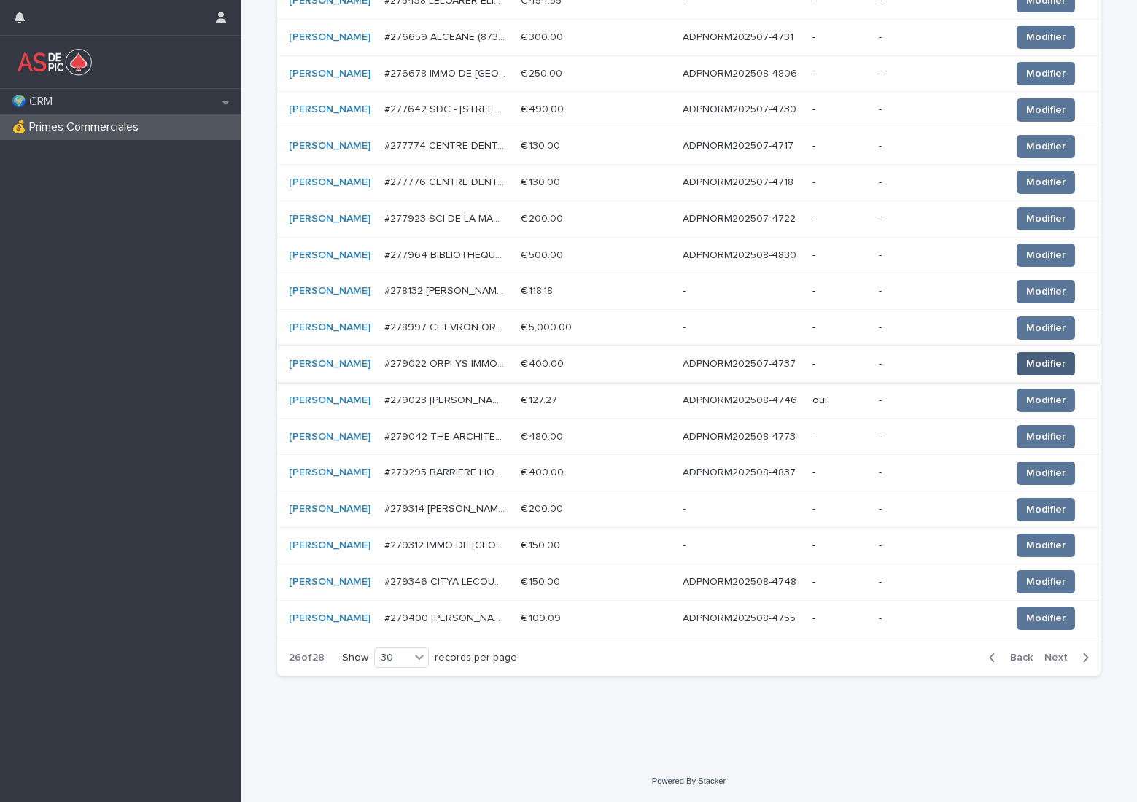
click at [1033, 366] on span "Modifier" at bounding box center [1045, 364] width 39 height 15
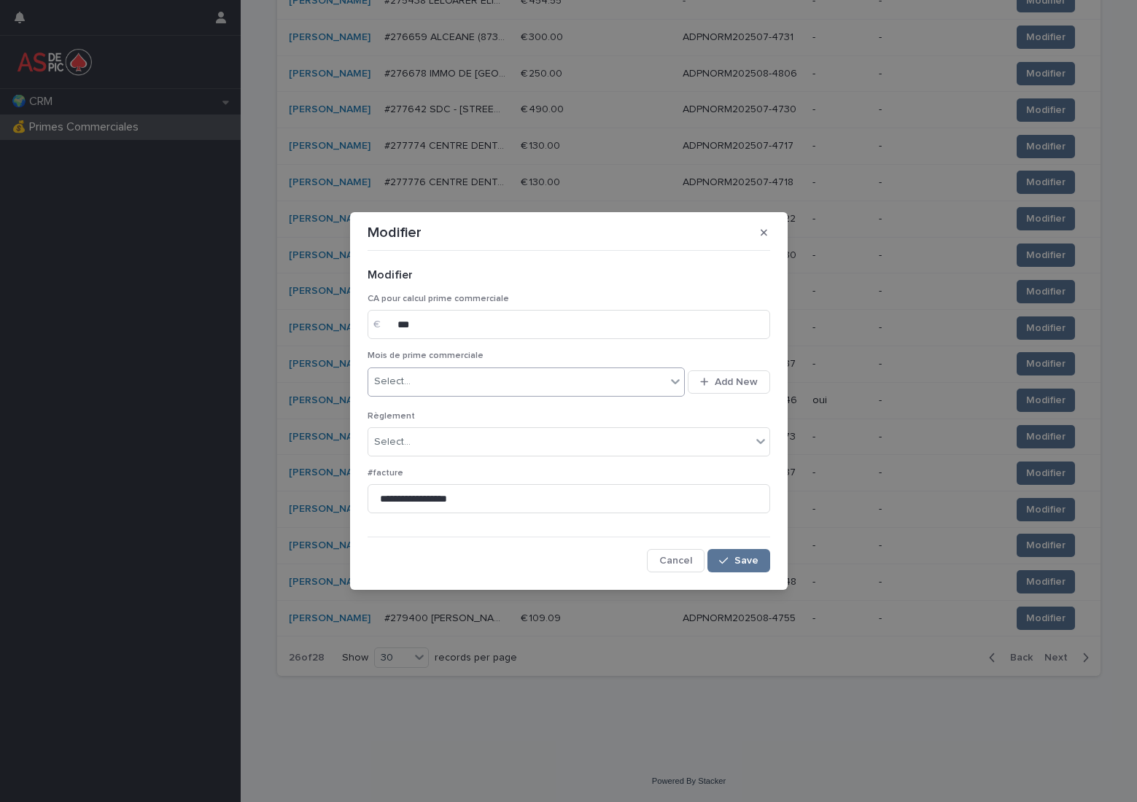
click at [487, 378] on div "Select..." at bounding box center [517, 382] width 298 height 24
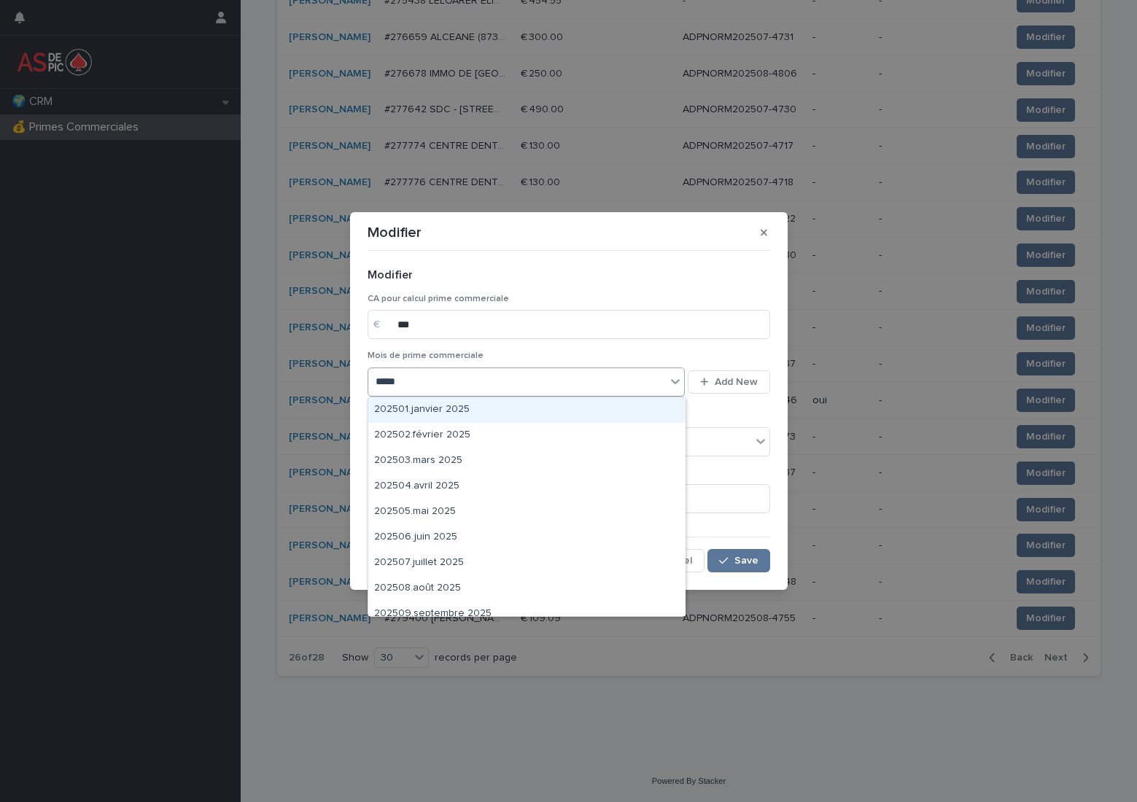
type input "******"
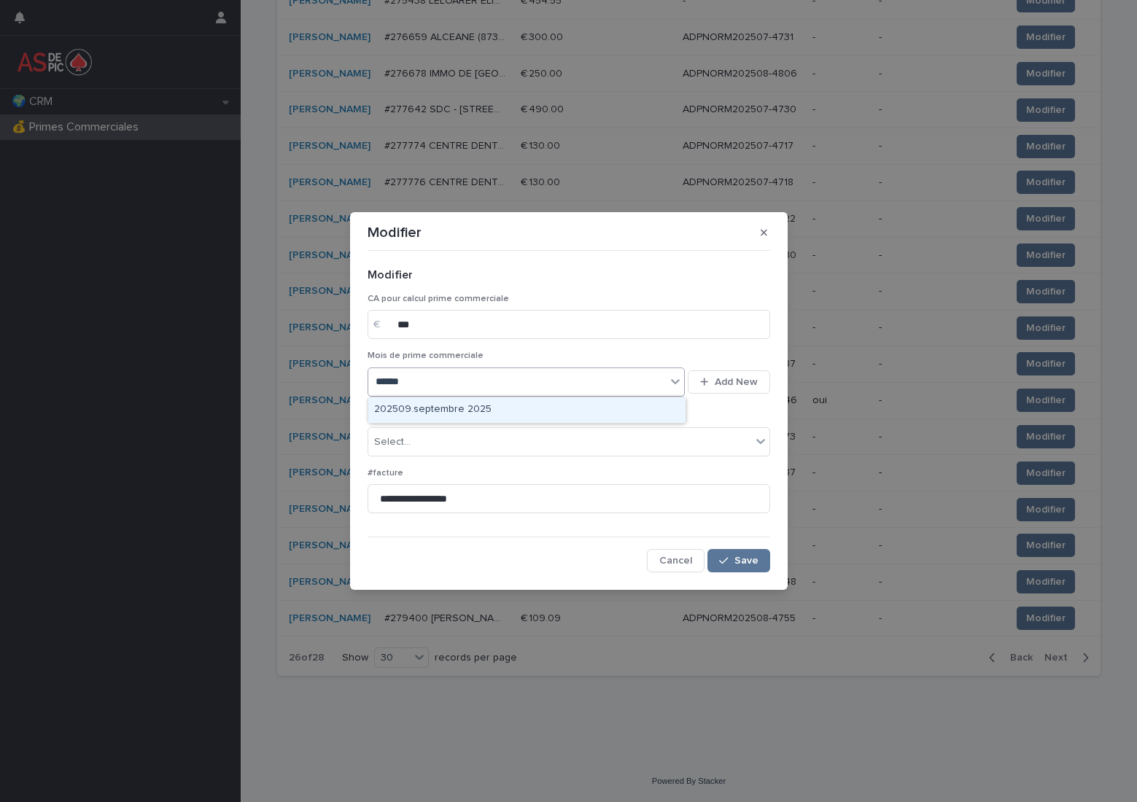
click at [484, 402] on div "202509.septembre 2025" at bounding box center [526, 410] width 317 height 26
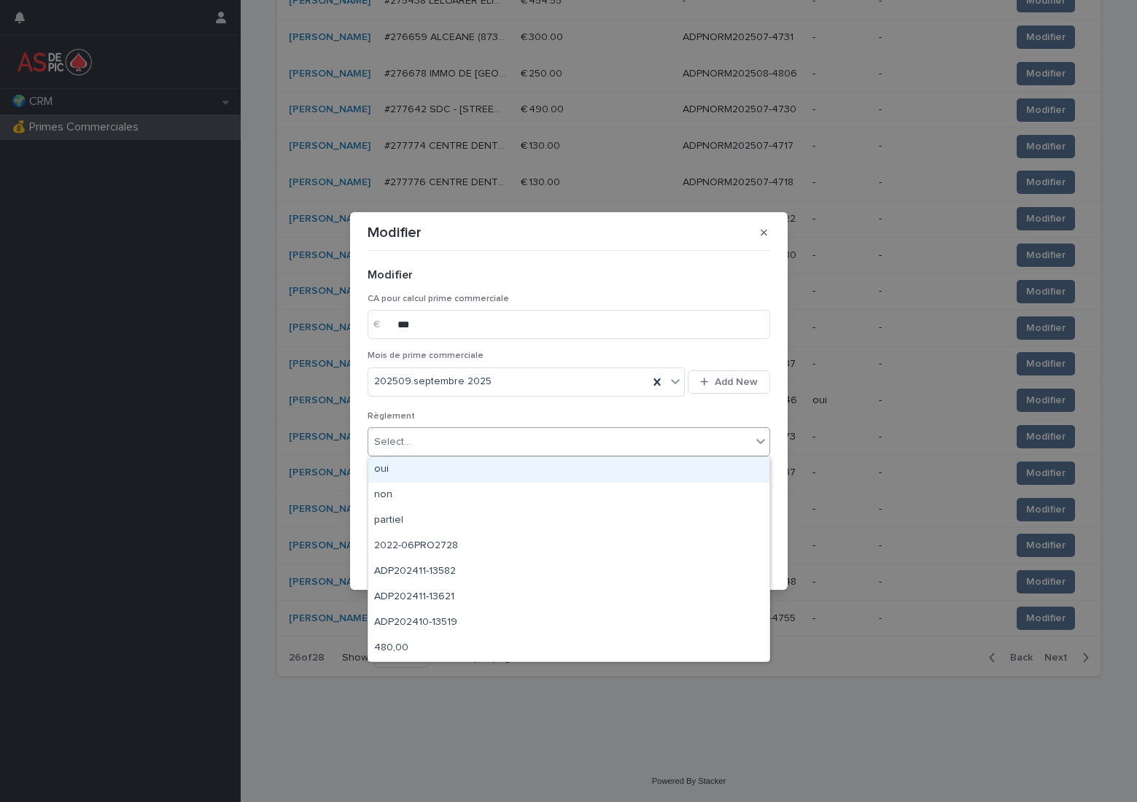
click at [476, 447] on div "Select..." at bounding box center [559, 442] width 383 height 24
click at [469, 467] on div "oui" at bounding box center [568, 470] width 401 height 26
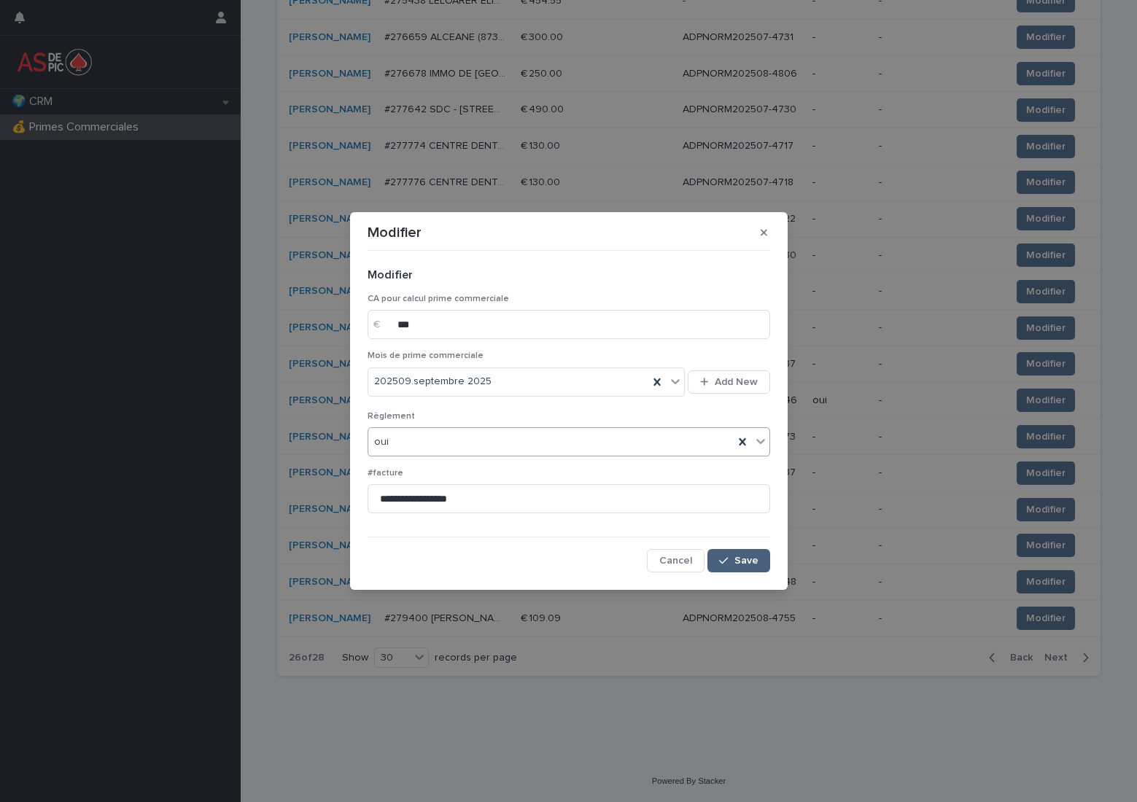
click at [736, 562] on span "Save" at bounding box center [746, 561] width 24 height 10
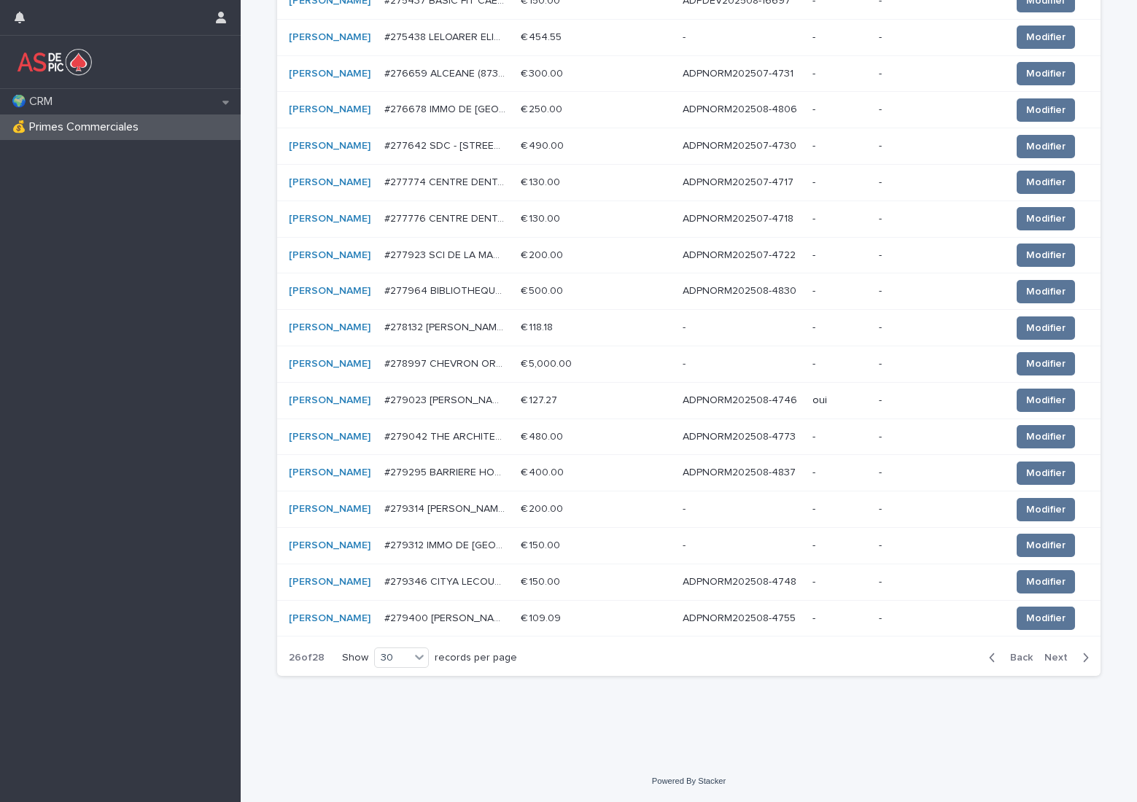
scroll to position [119, 0]
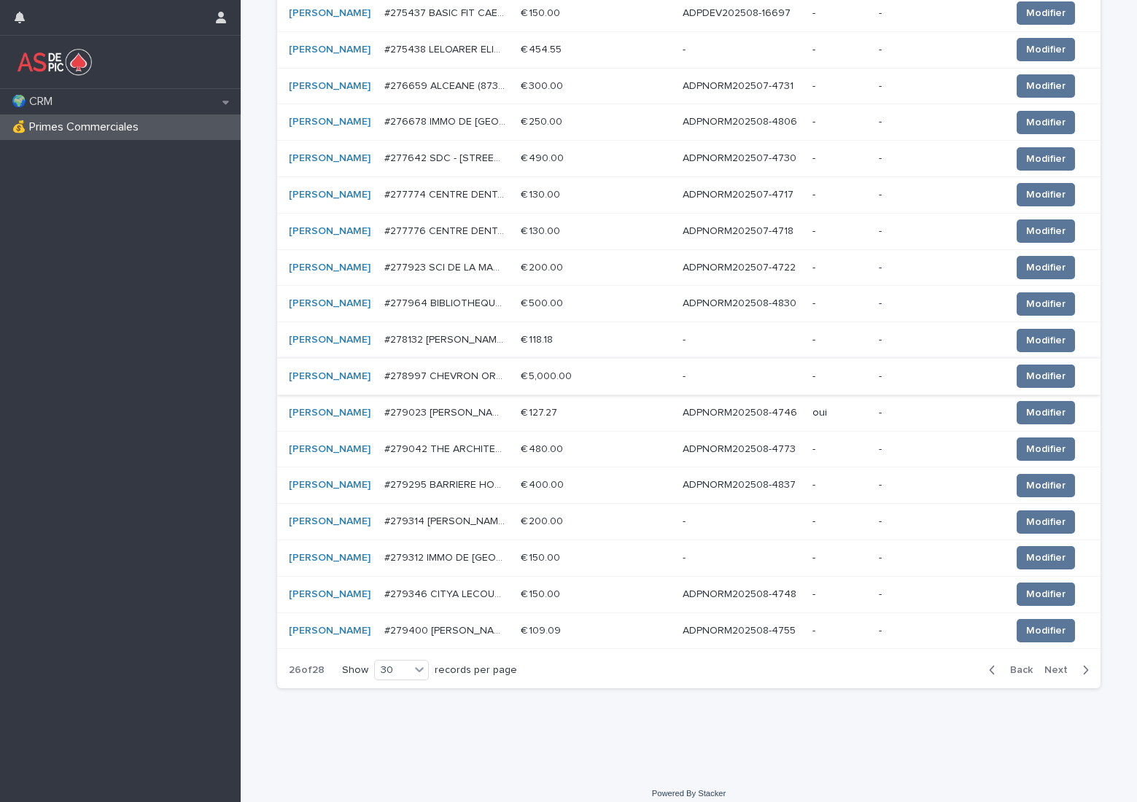
scroll to position [737, 0]
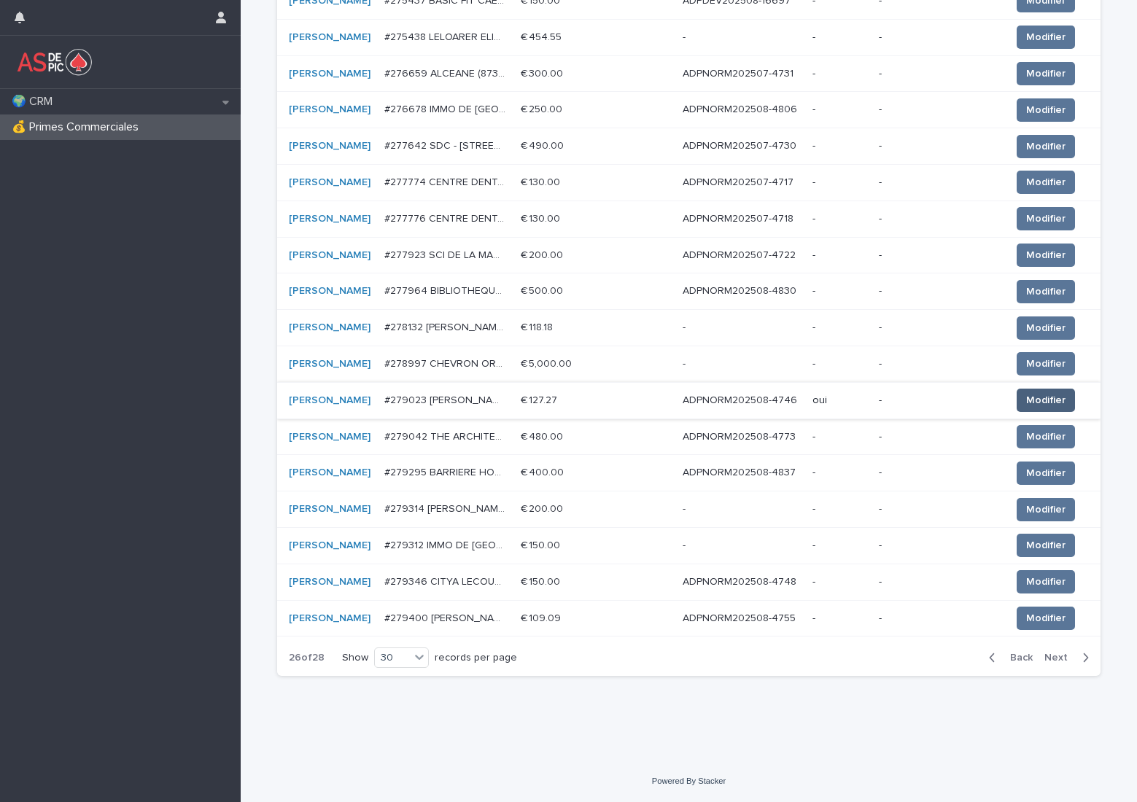
click at [1033, 400] on span "Modifier" at bounding box center [1045, 400] width 39 height 15
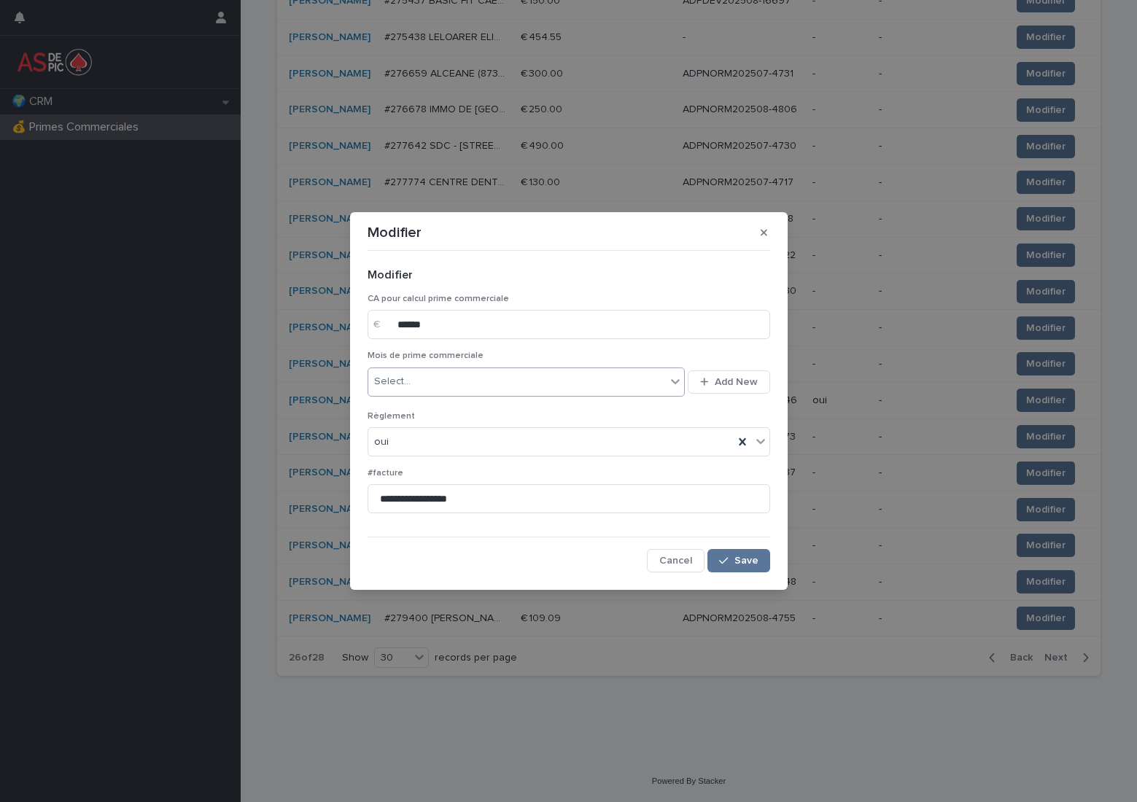
click at [471, 386] on div "Select..." at bounding box center [517, 382] width 298 height 24
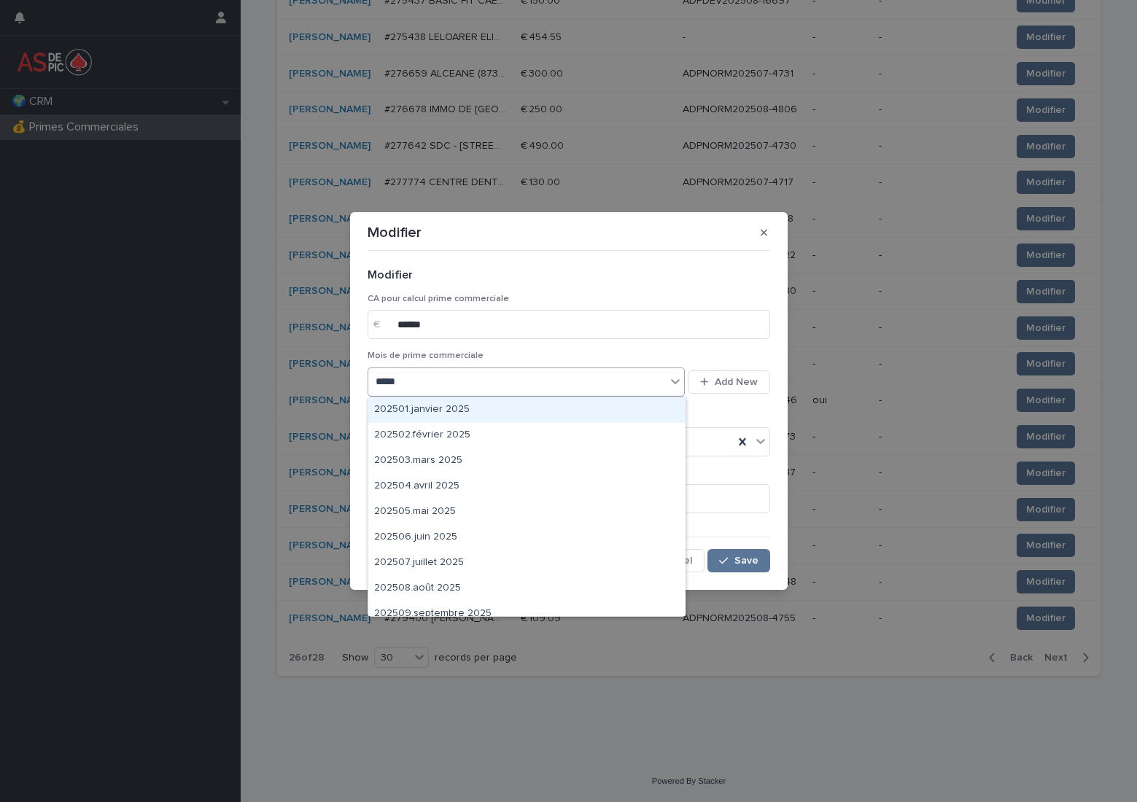
type input "******"
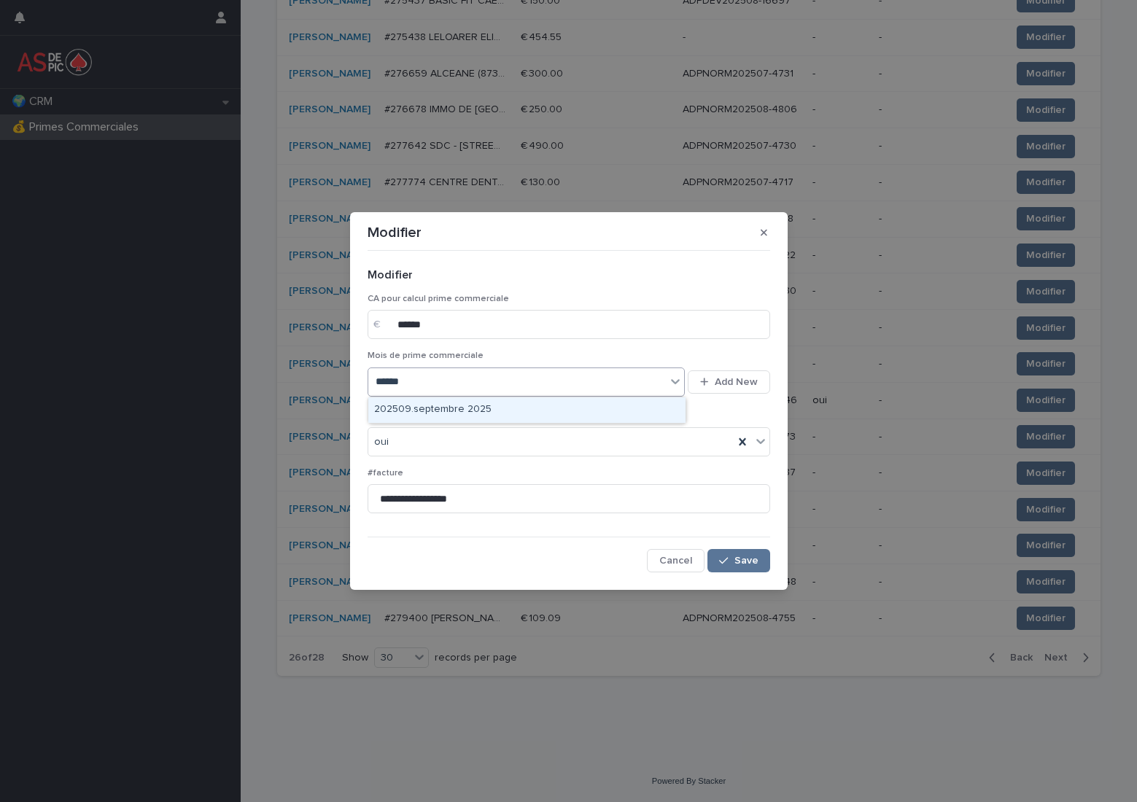
click at [459, 402] on div "202509.septembre 2025" at bounding box center [526, 410] width 317 height 26
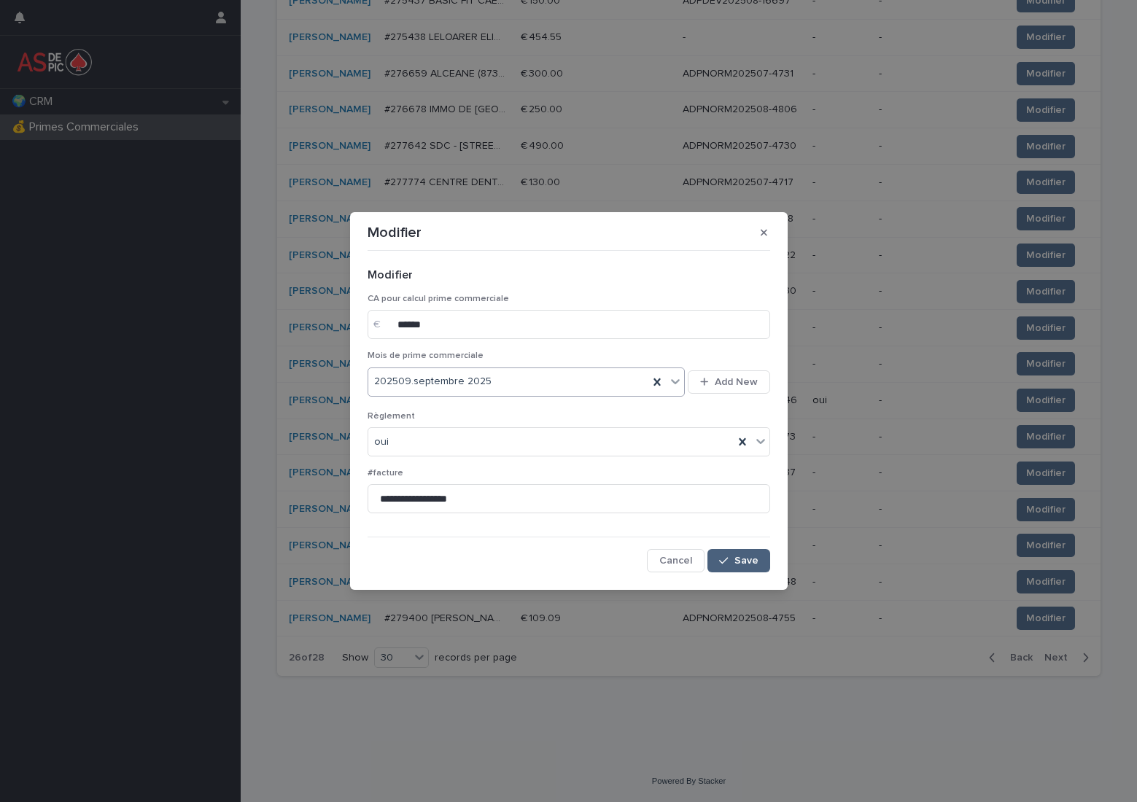
click at [760, 565] on button "Save" at bounding box center [738, 560] width 62 height 23
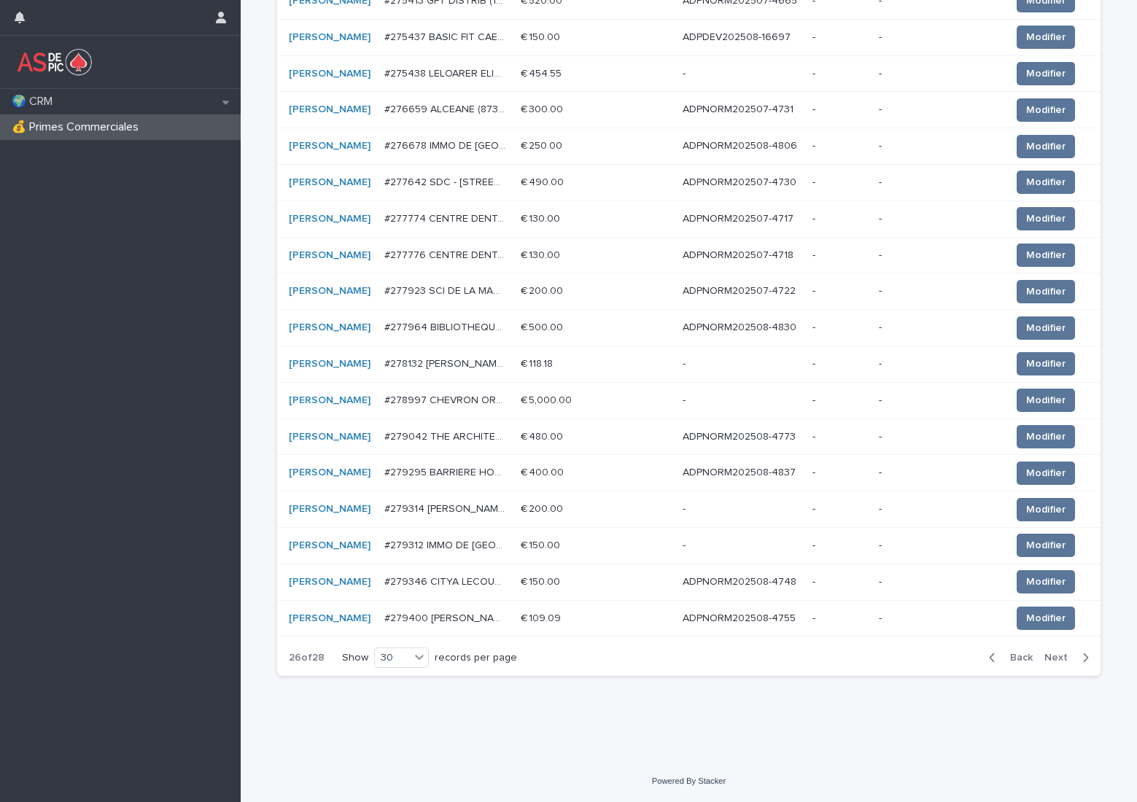
click at [709, 470] on p "ADPNORM202508-4837" at bounding box center [741, 471] width 116 height 15
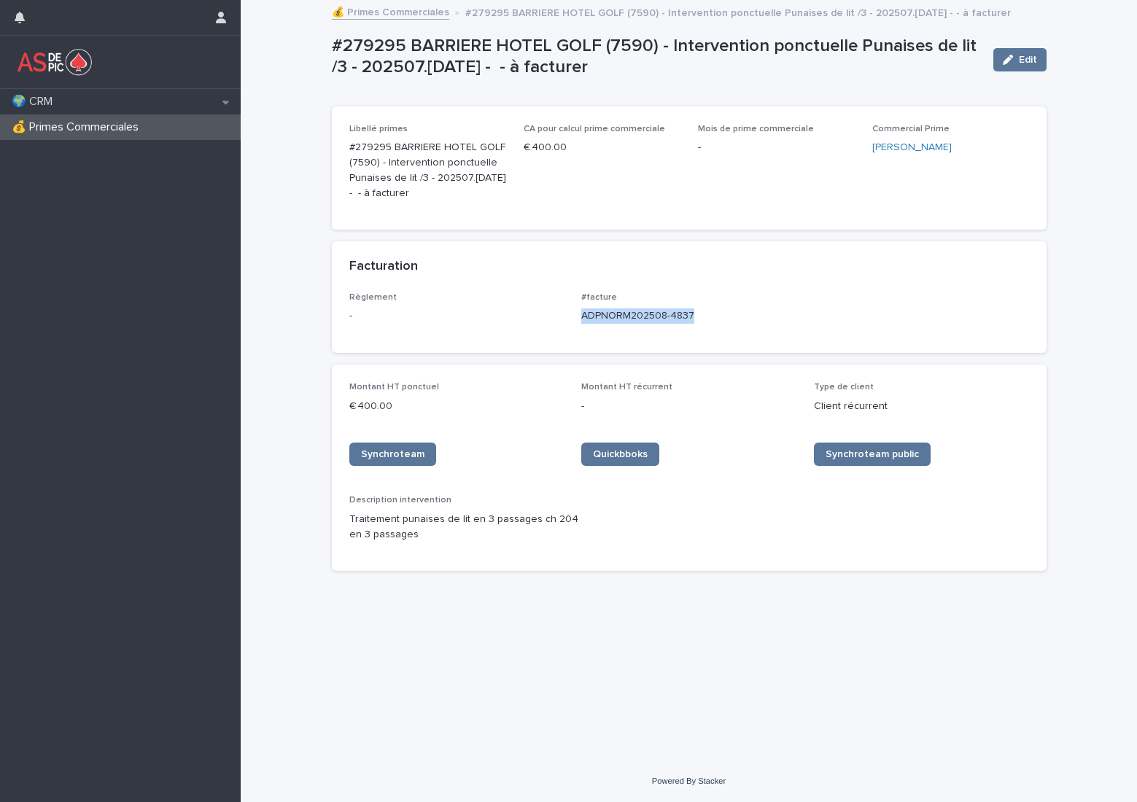
drag, startPoint x: 696, startPoint y: 314, endPoint x: 581, endPoint y: 321, distance: 116.1
click at [581, 321] on div "Règlement - #facture ADPNORM202508-4837" at bounding box center [689, 313] width 680 height 43
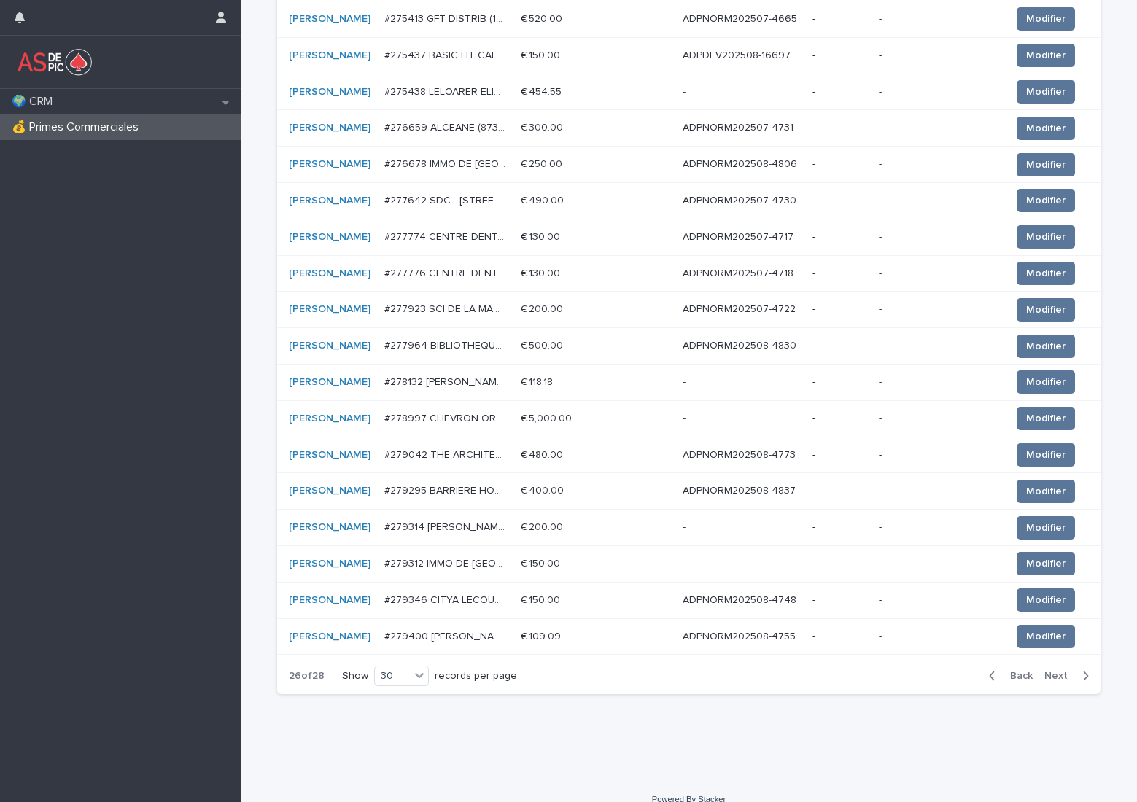
scroll to position [729, 0]
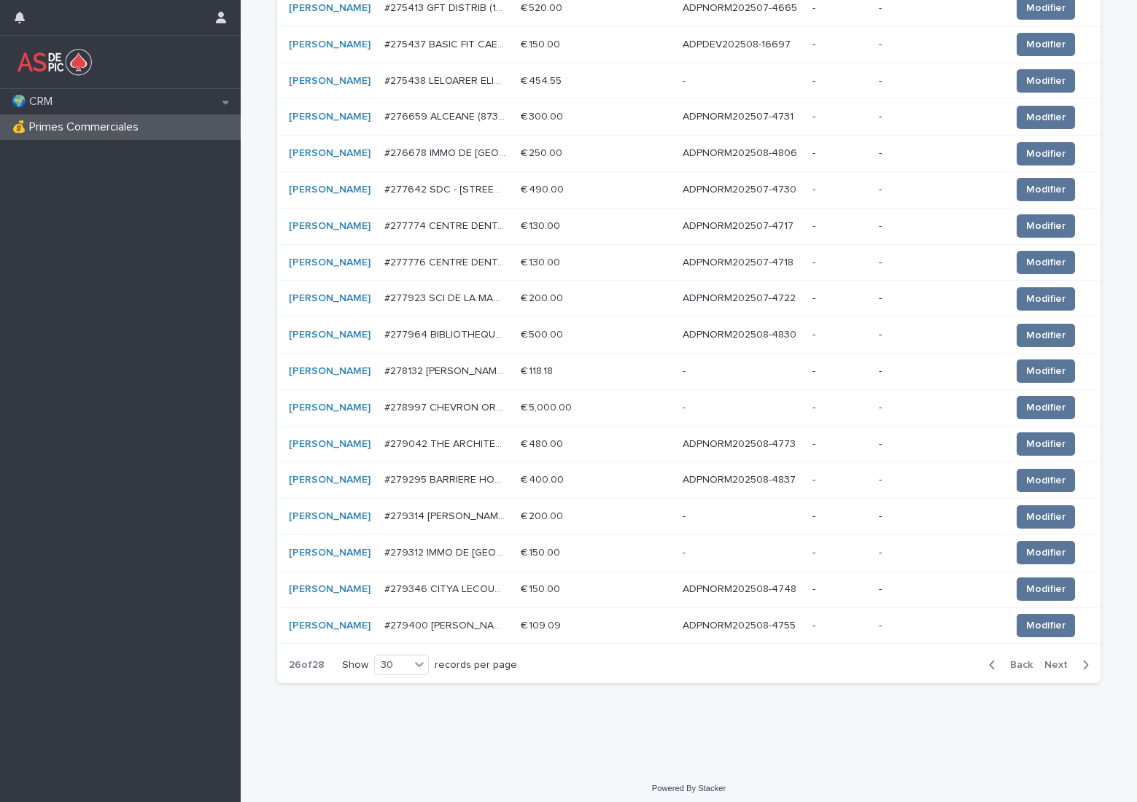
click at [733, 591] on p "ADPNORM202508-4748" at bounding box center [741, 588] width 117 height 15
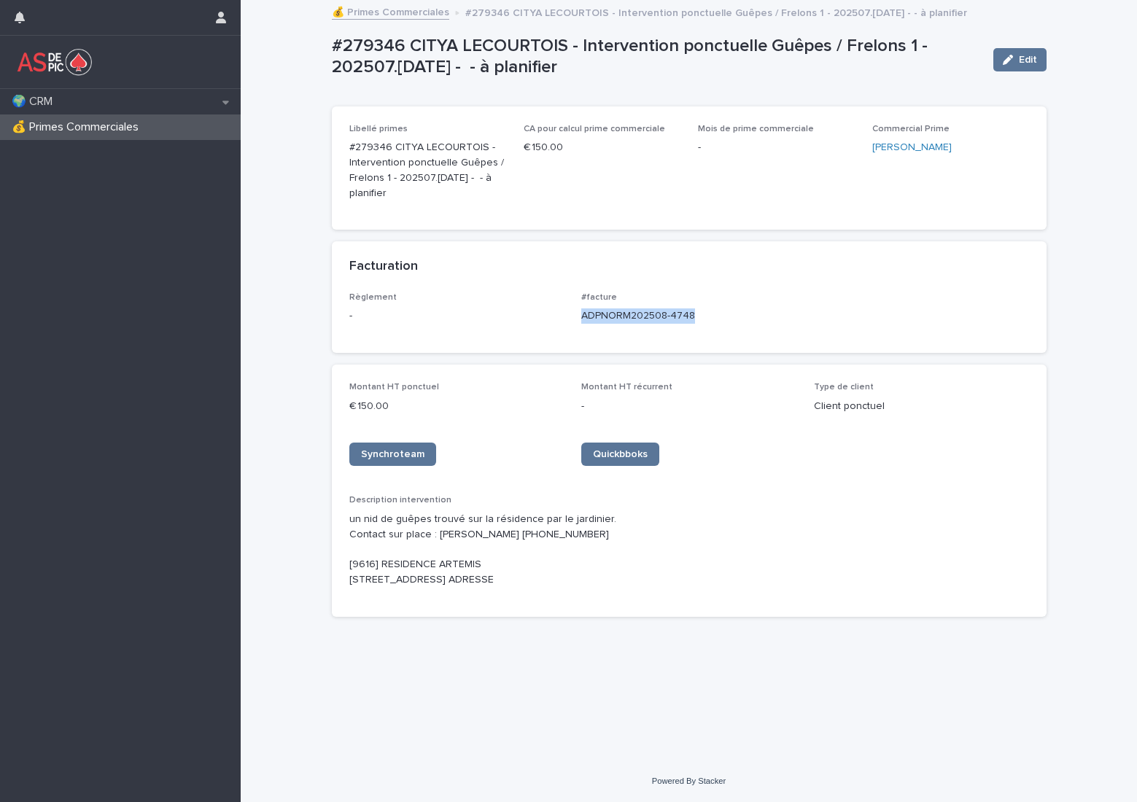
drag, startPoint x: 696, startPoint y: 315, endPoint x: 584, endPoint y: 321, distance: 112.5
click at [584, 321] on p "ADPNORM202508-4748" at bounding box center [688, 315] width 215 height 15
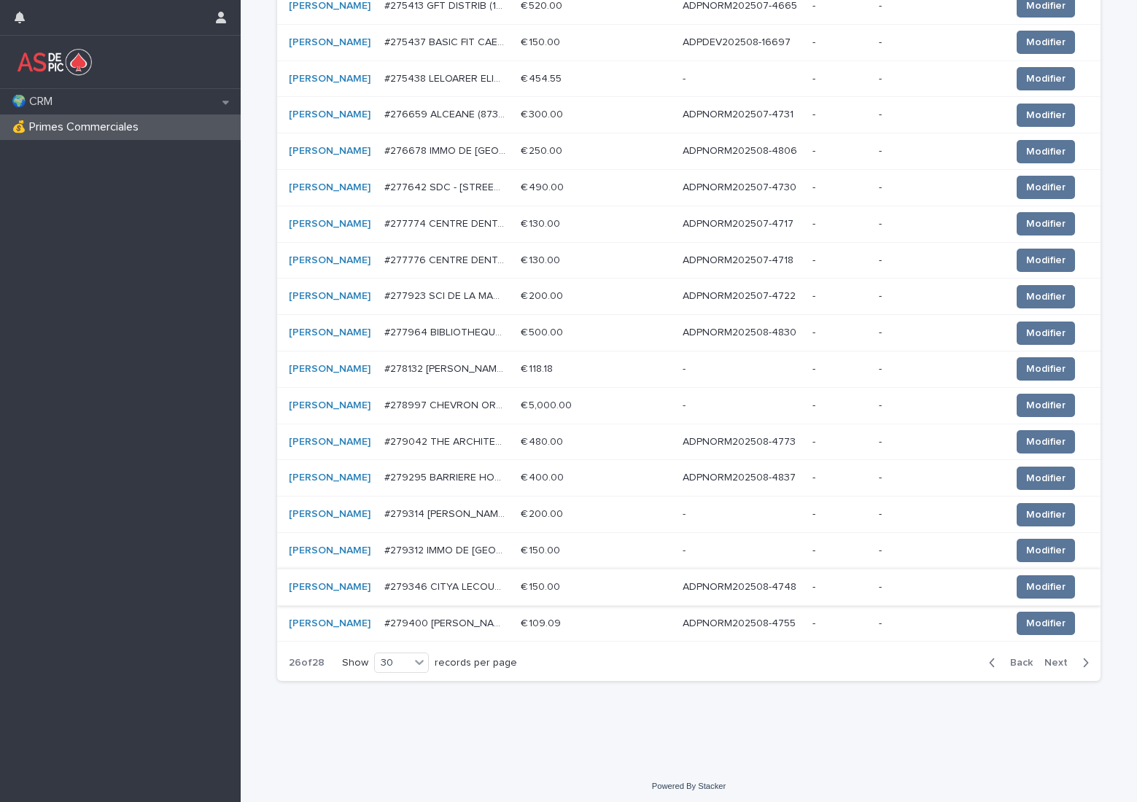
scroll to position [737, 0]
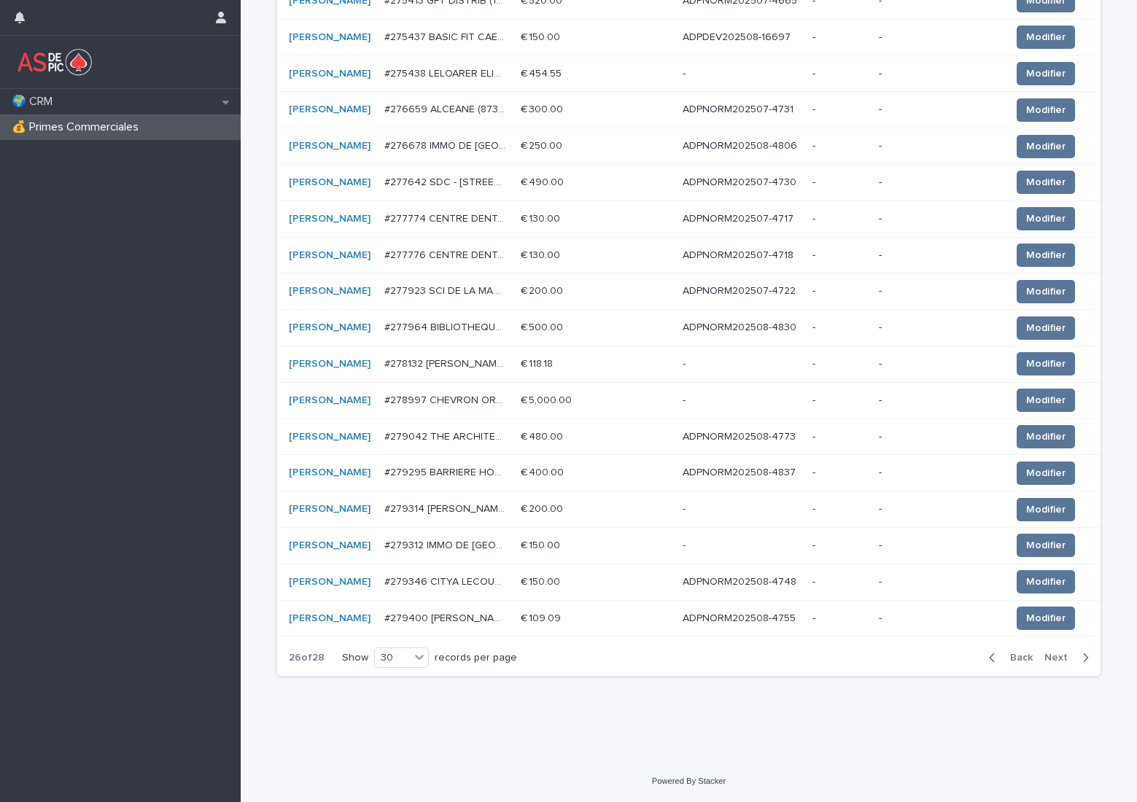
click at [763, 623] on p "ADPNORM202508-4755" at bounding box center [741, 617] width 116 height 15
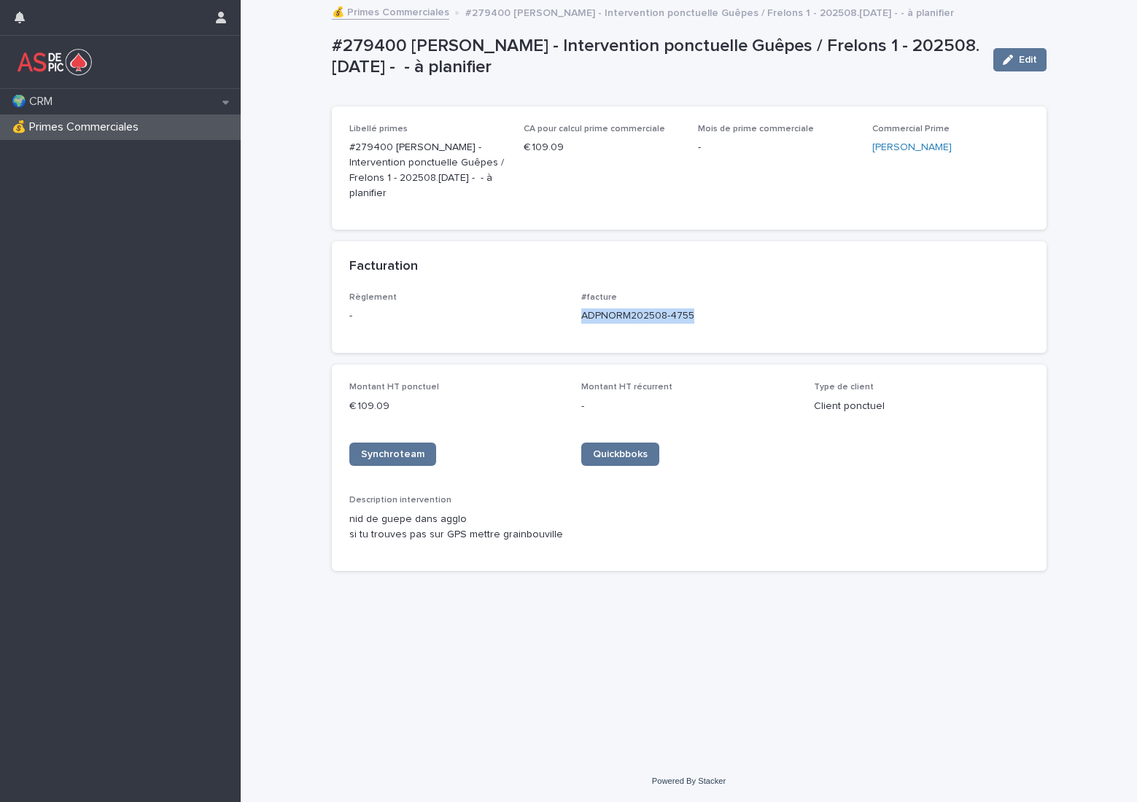
drag, startPoint x: 700, startPoint y: 309, endPoint x: 581, endPoint y: 311, distance: 119.6
click at [581, 311] on div "Règlement - #facture ADPNORM202508-4755" at bounding box center [689, 313] width 680 height 43
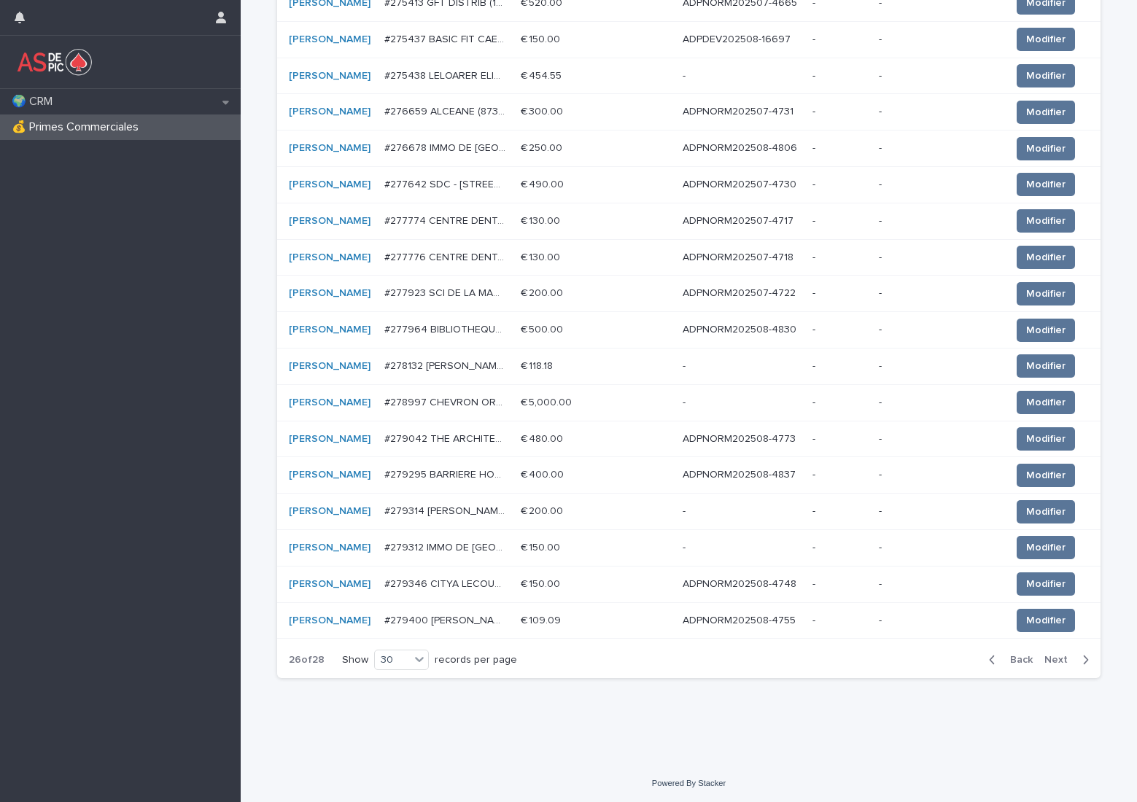
scroll to position [737, 0]
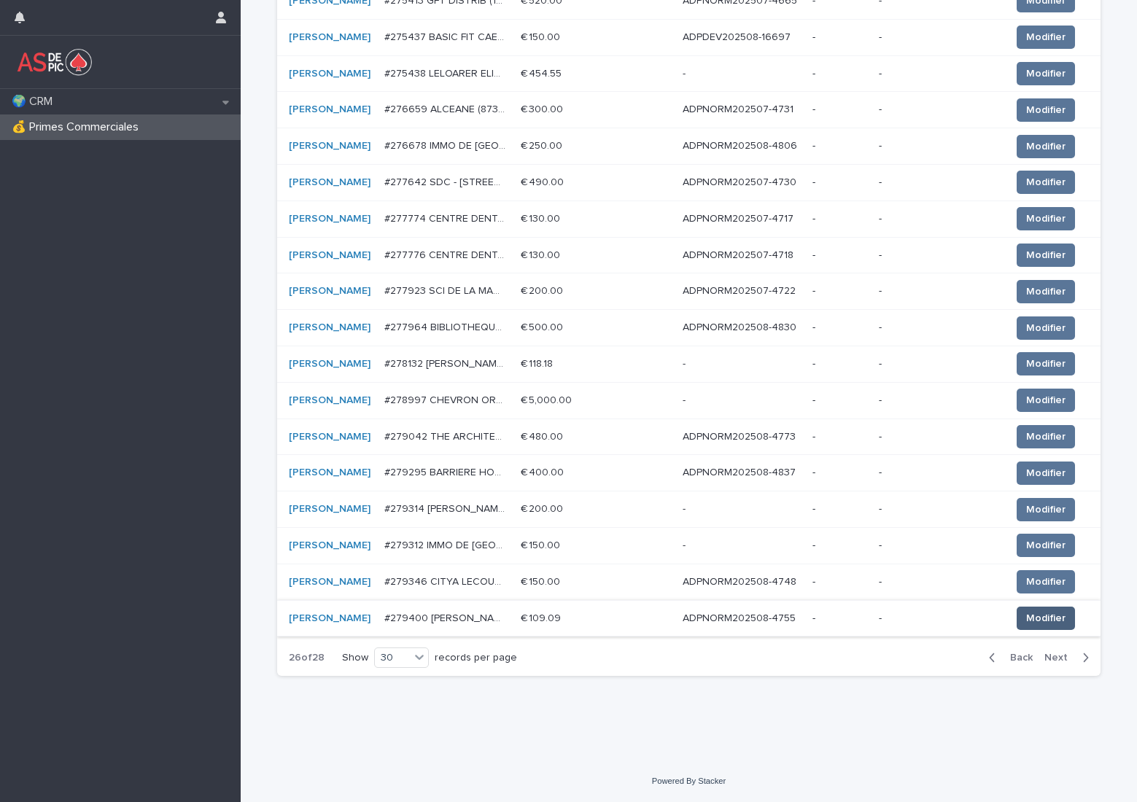
click at [1026, 615] on span "Modifier" at bounding box center [1045, 618] width 39 height 15
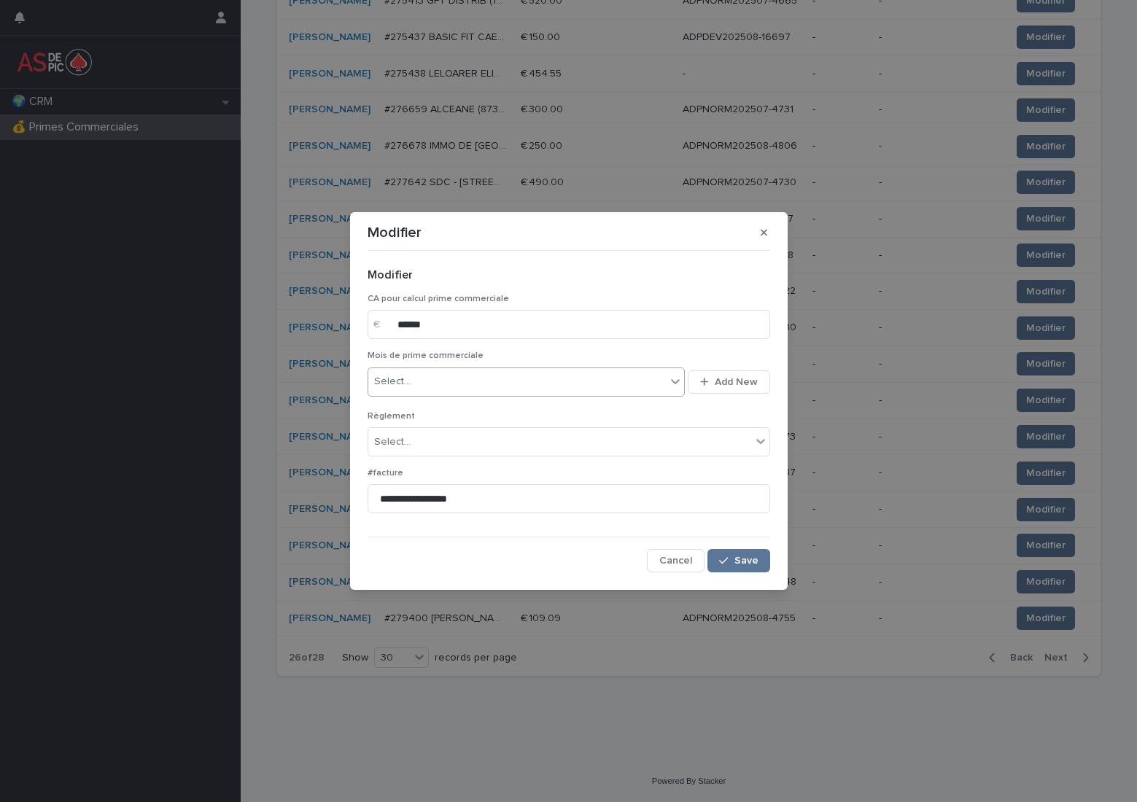
click at [556, 384] on div "Select..." at bounding box center [517, 382] width 298 height 24
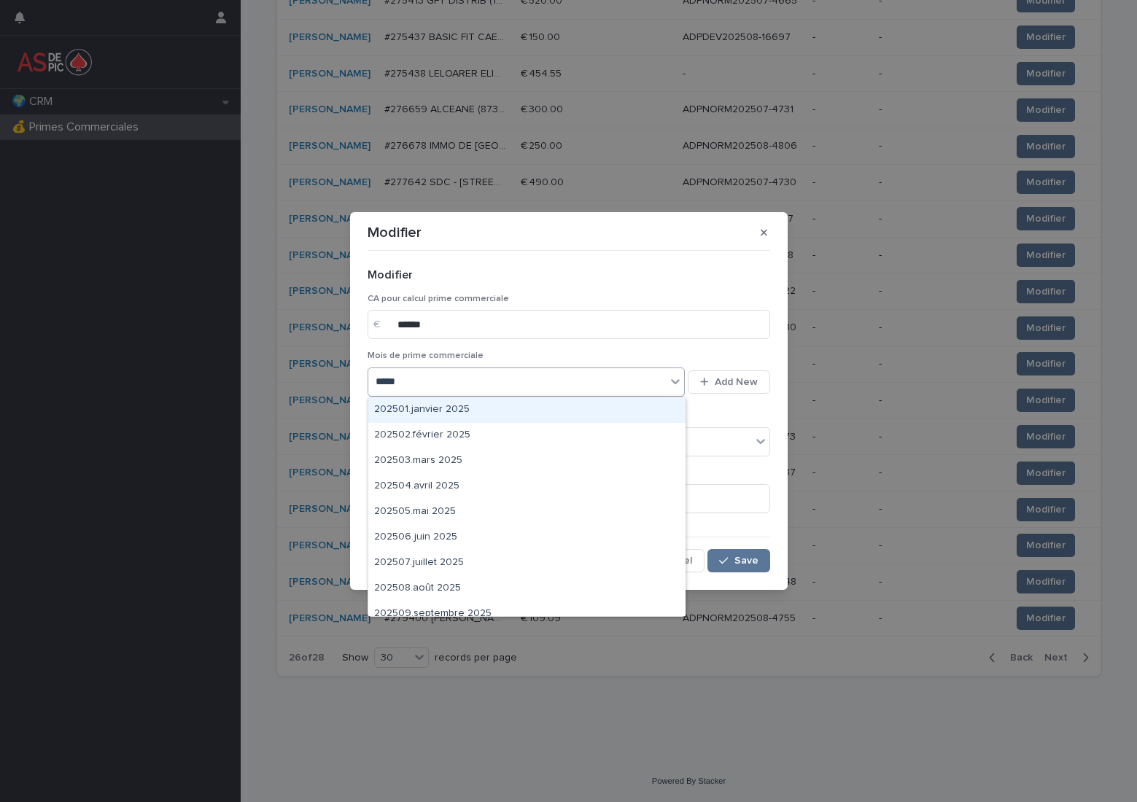
type input "******"
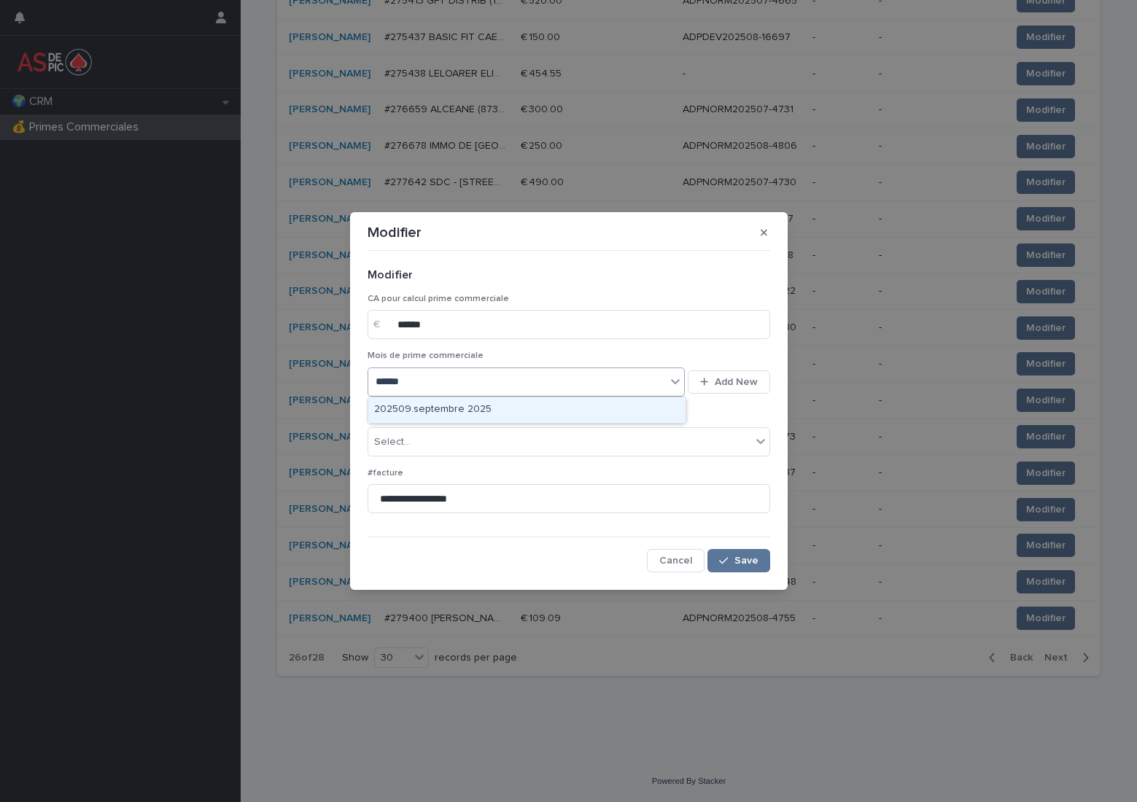
click at [529, 409] on div "202509.septembre 2025" at bounding box center [526, 410] width 317 height 26
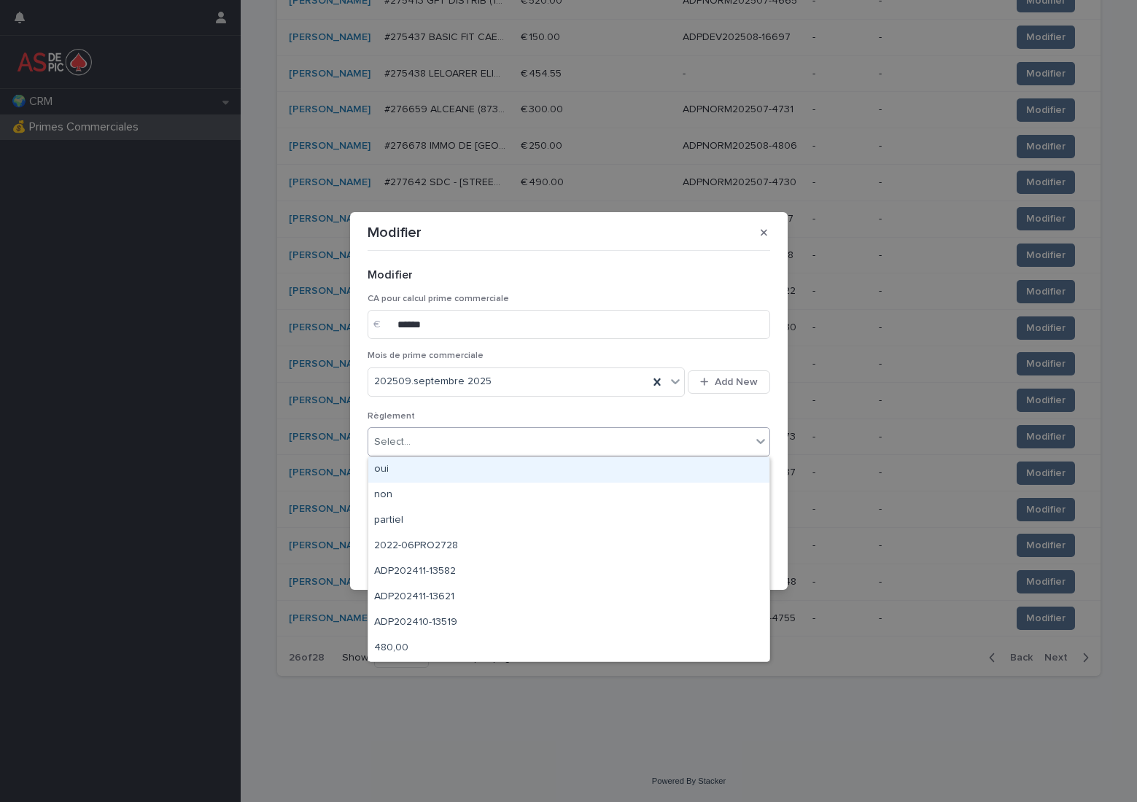
click at [470, 438] on div "Select..." at bounding box center [559, 442] width 383 height 24
click at [465, 469] on div "oui" at bounding box center [568, 470] width 401 height 26
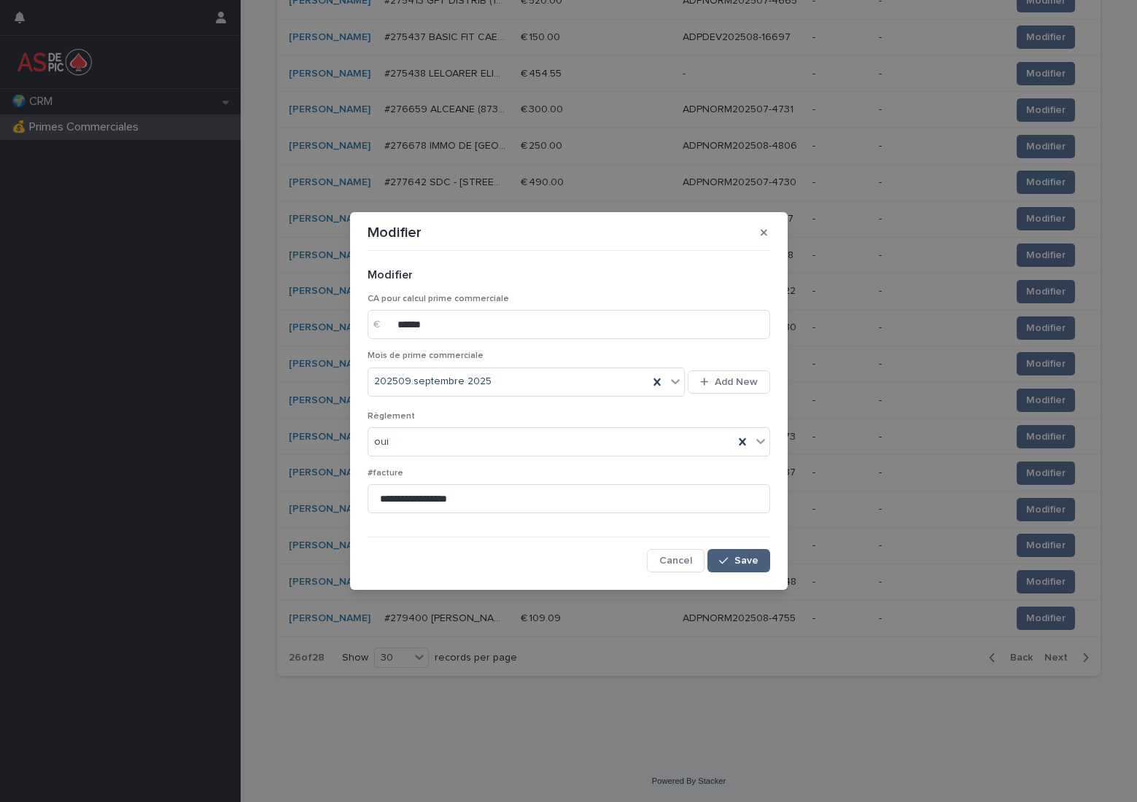
click at [737, 554] on button "Save" at bounding box center [738, 560] width 62 height 23
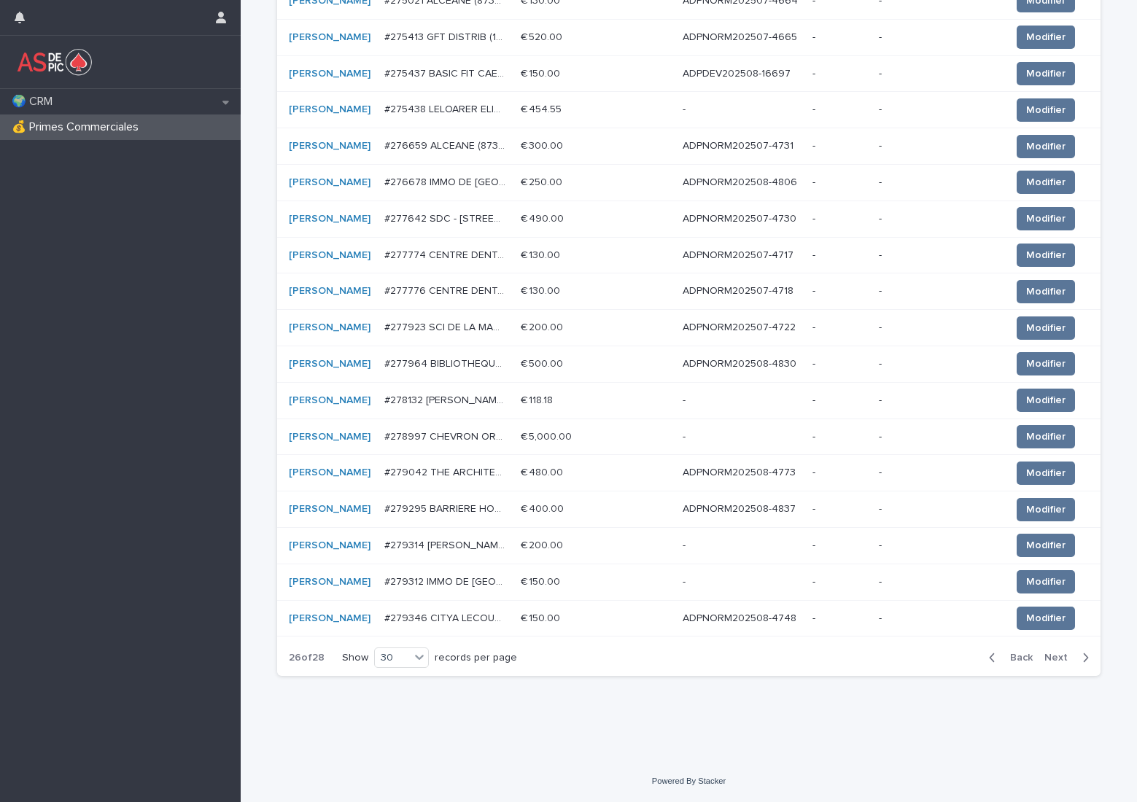
click at [1050, 659] on span "Next" at bounding box center [1060, 658] width 32 height 10
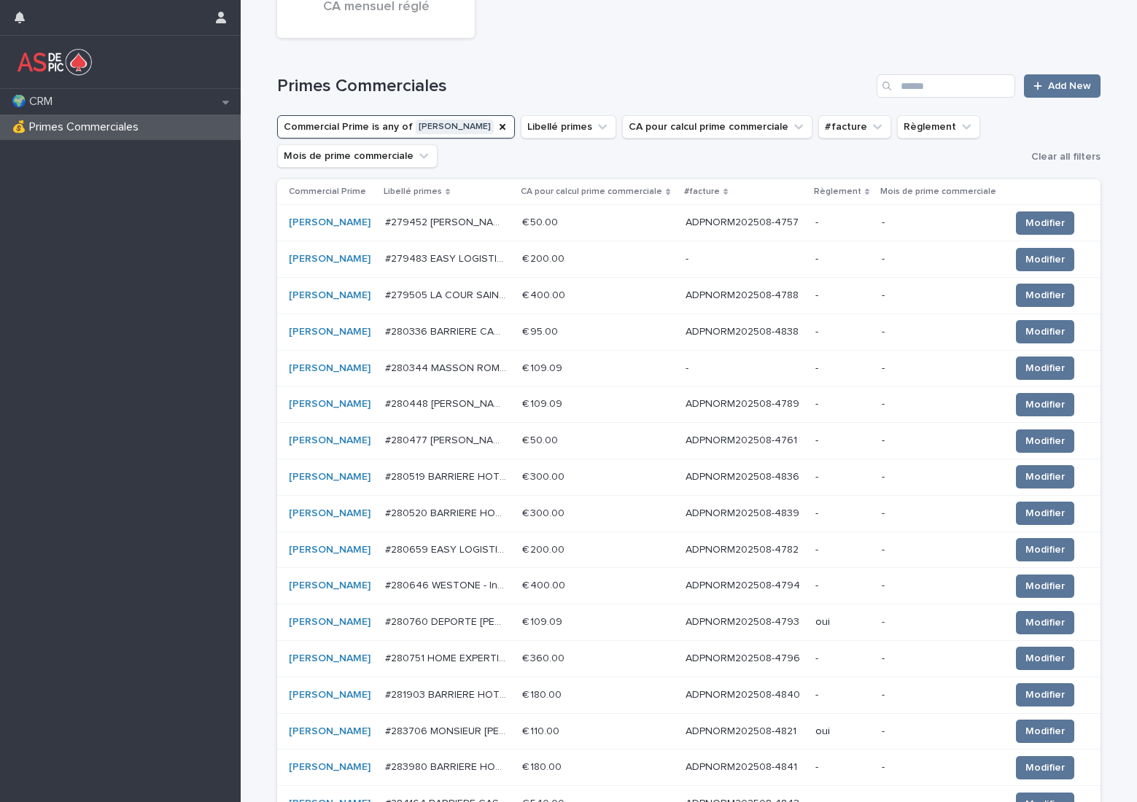
scroll to position [80, 0]
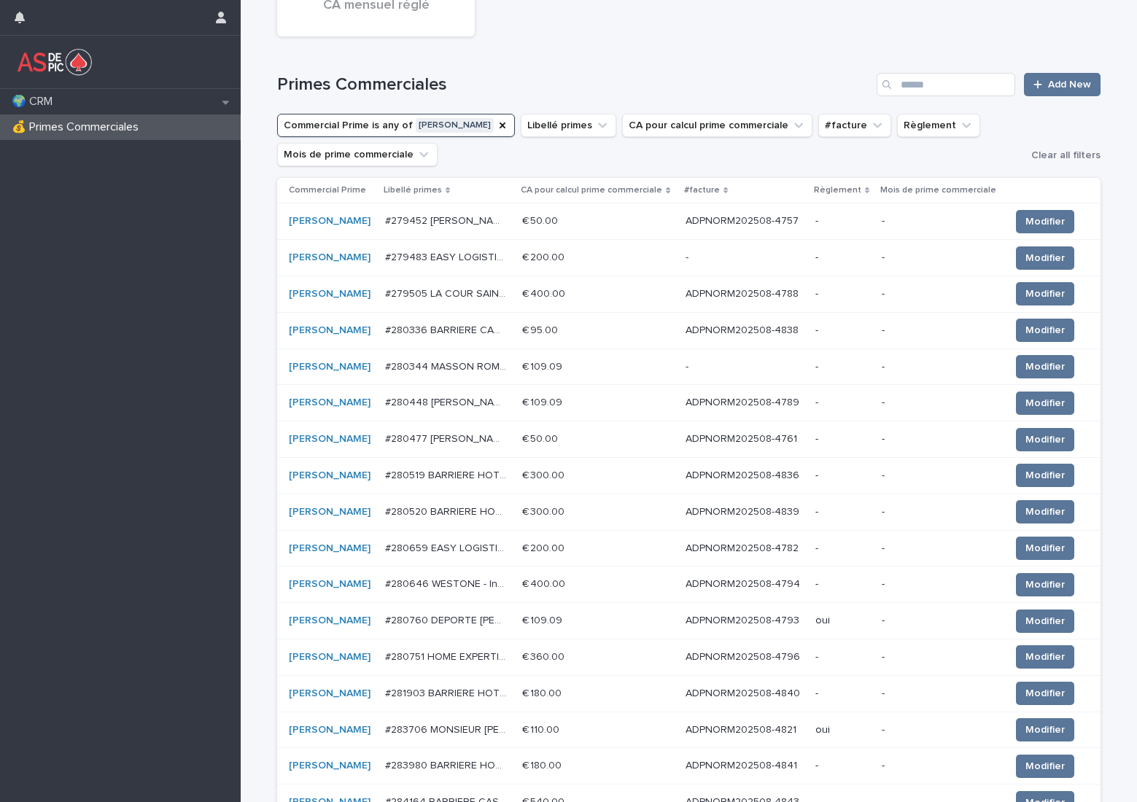
click at [748, 297] on p "ADPNORM202508-4788" at bounding box center [744, 292] width 116 height 15
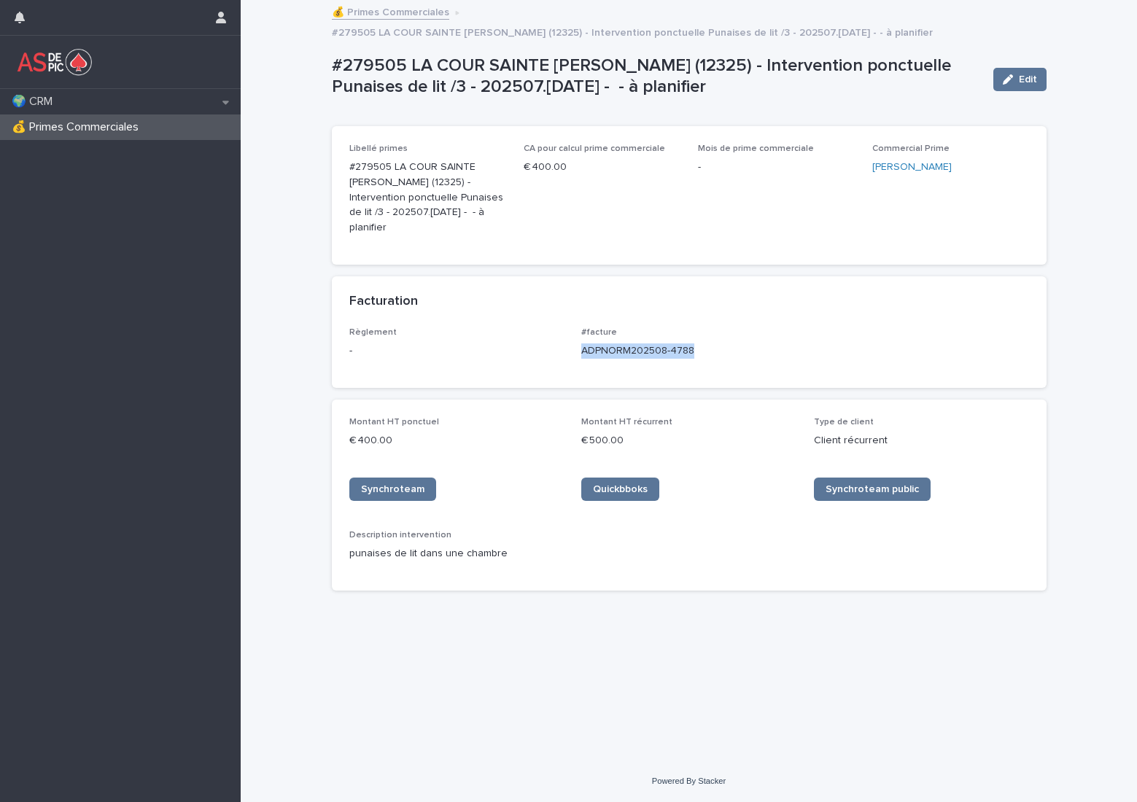
drag, startPoint x: 708, startPoint y: 310, endPoint x: 583, endPoint y: 321, distance: 125.9
click at [583, 343] on p "ADPNORM202508-4788" at bounding box center [688, 350] width 215 height 15
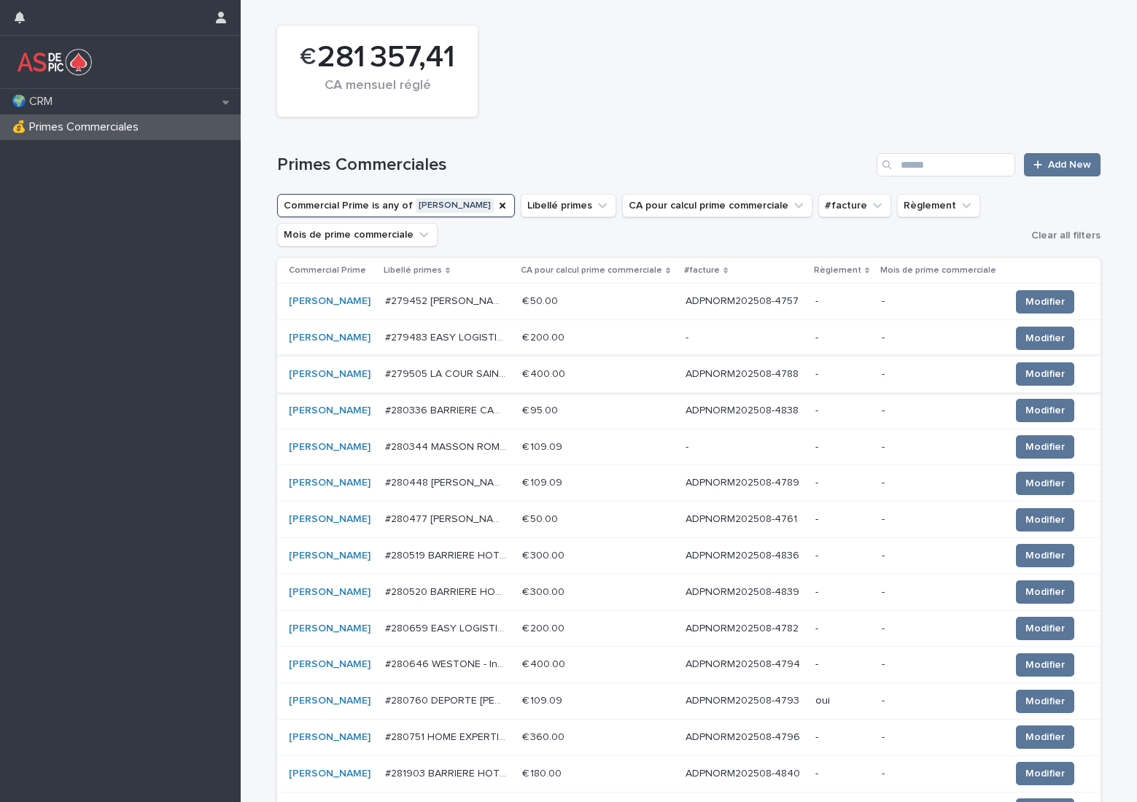
scroll to position [73, 0]
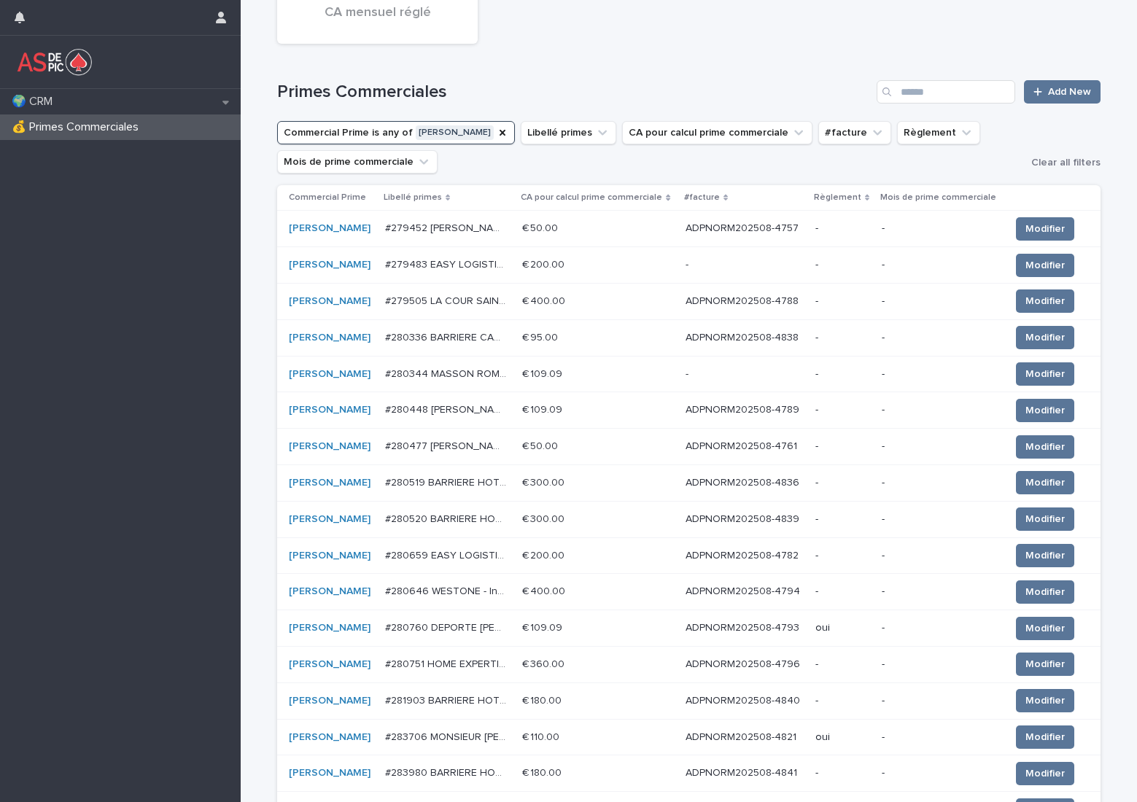
click at [745, 408] on p "ADPNORM202508-4789" at bounding box center [744, 408] width 117 height 15
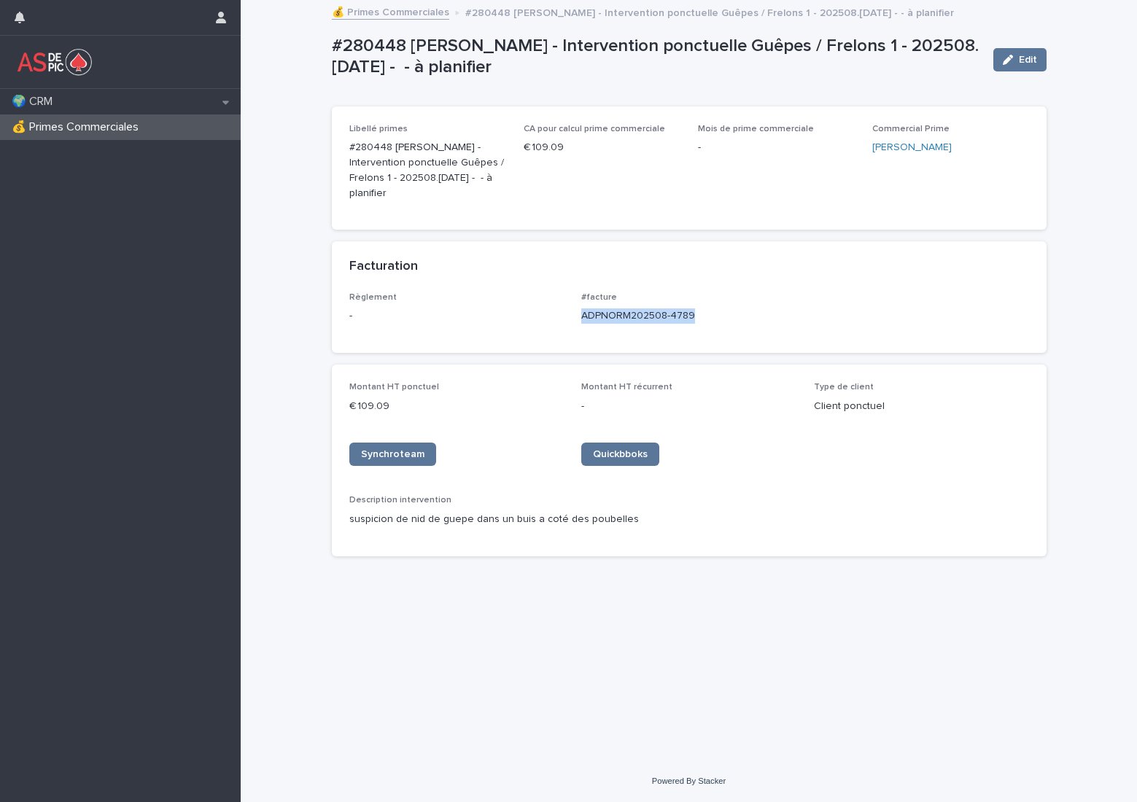
drag, startPoint x: 696, startPoint y: 317, endPoint x: 577, endPoint y: 323, distance: 119.1
click at [577, 323] on div "Règlement - #facture ADPNORM202508-4789" at bounding box center [689, 313] width 680 height 43
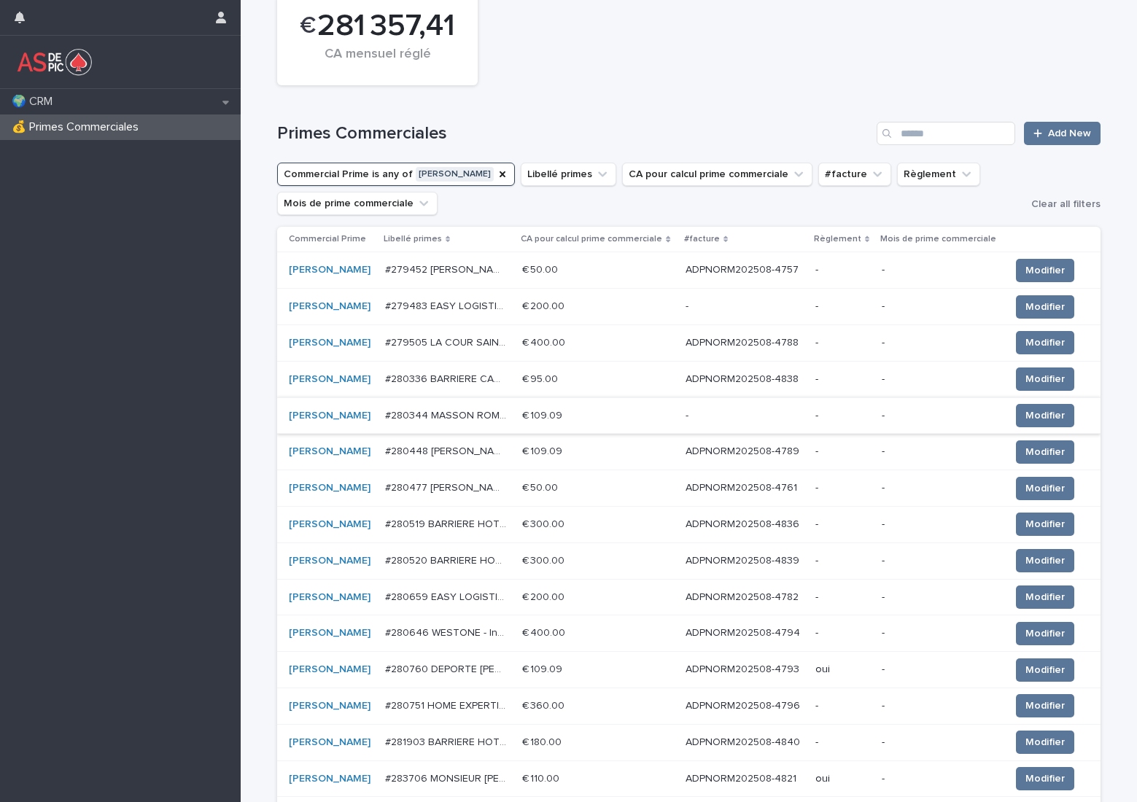
scroll to position [146, 0]
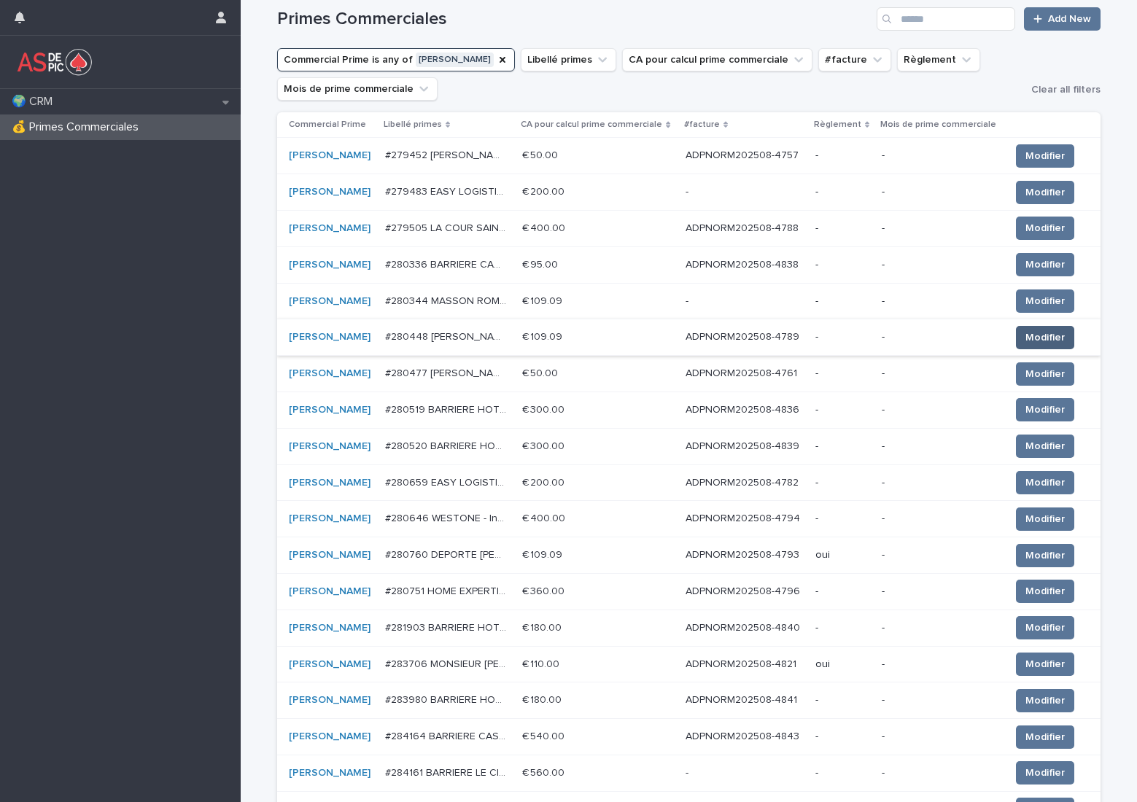
click at [1041, 335] on span "Modifier" at bounding box center [1044, 337] width 39 height 15
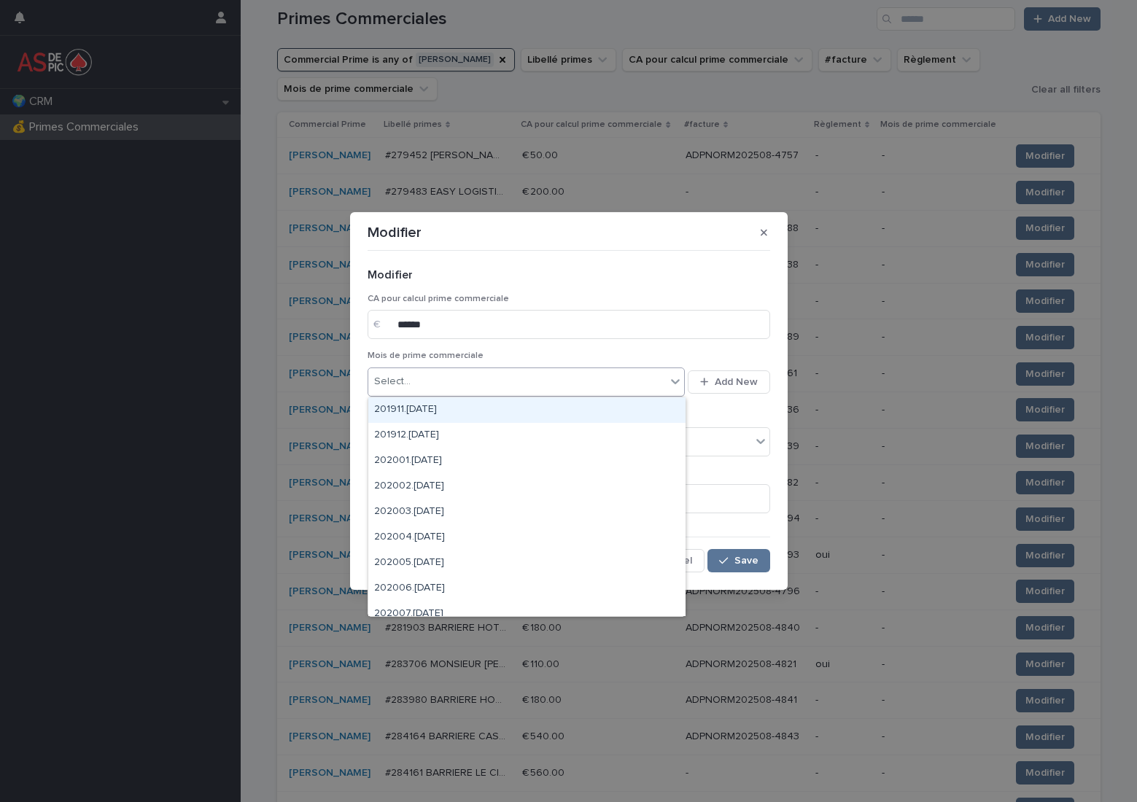
click at [535, 373] on div "Select..." at bounding box center [517, 382] width 298 height 24
type input "******"
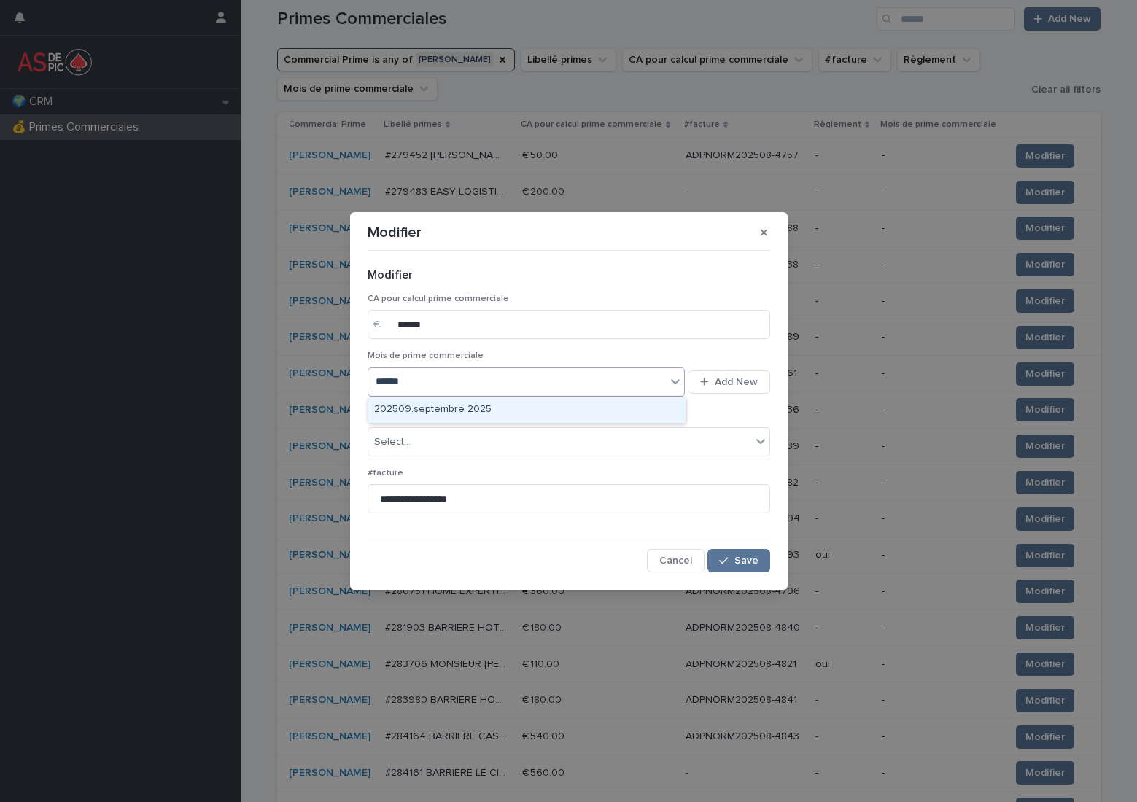
click at [494, 405] on div "202509.septembre 2025" at bounding box center [526, 410] width 317 height 26
click at [456, 438] on div "Select..." at bounding box center [559, 442] width 383 height 24
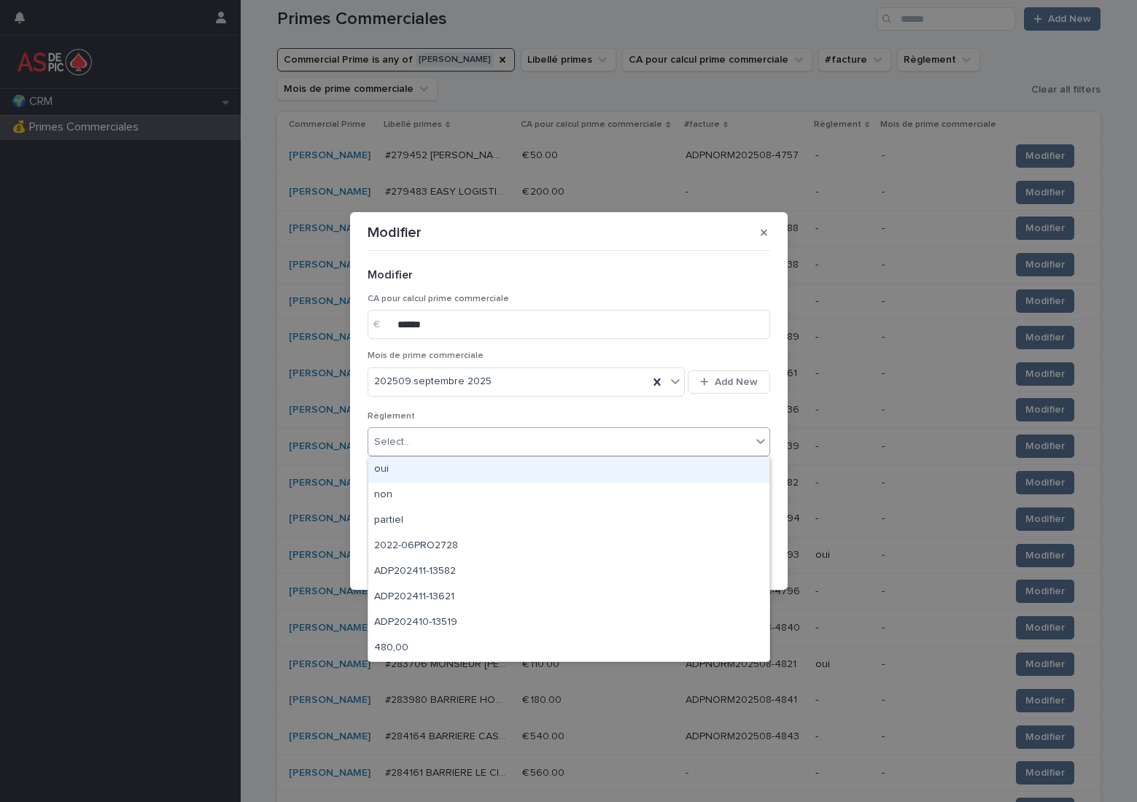
click at [467, 464] on div "oui" at bounding box center [568, 470] width 401 height 26
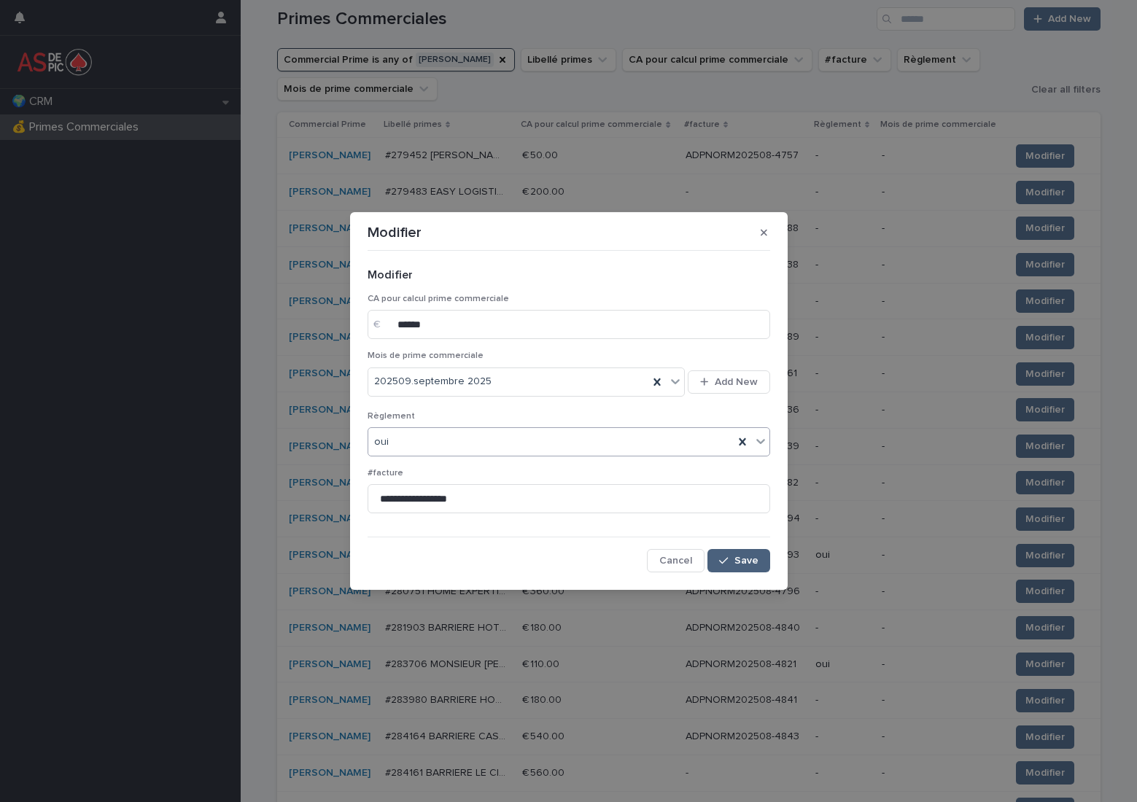
click at [736, 570] on button "Save" at bounding box center [738, 560] width 62 height 23
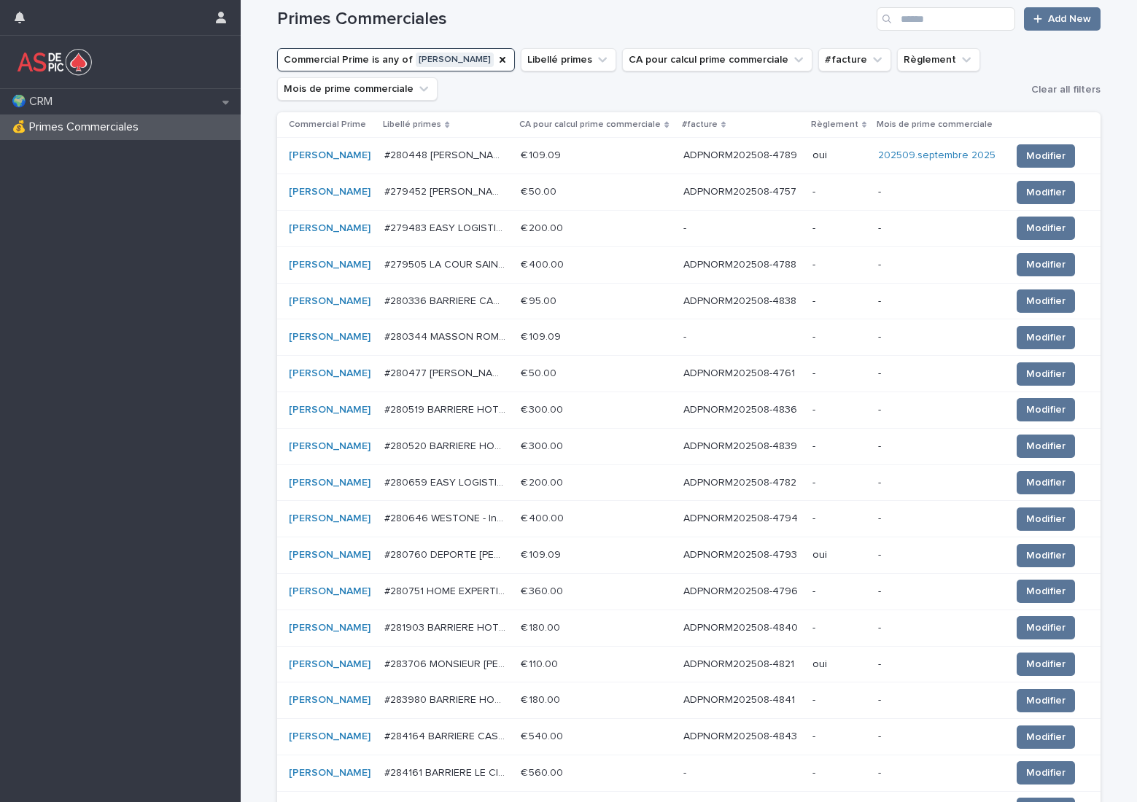
click at [733, 486] on p "ADPNORM202508-4782" at bounding box center [741, 481] width 116 height 15
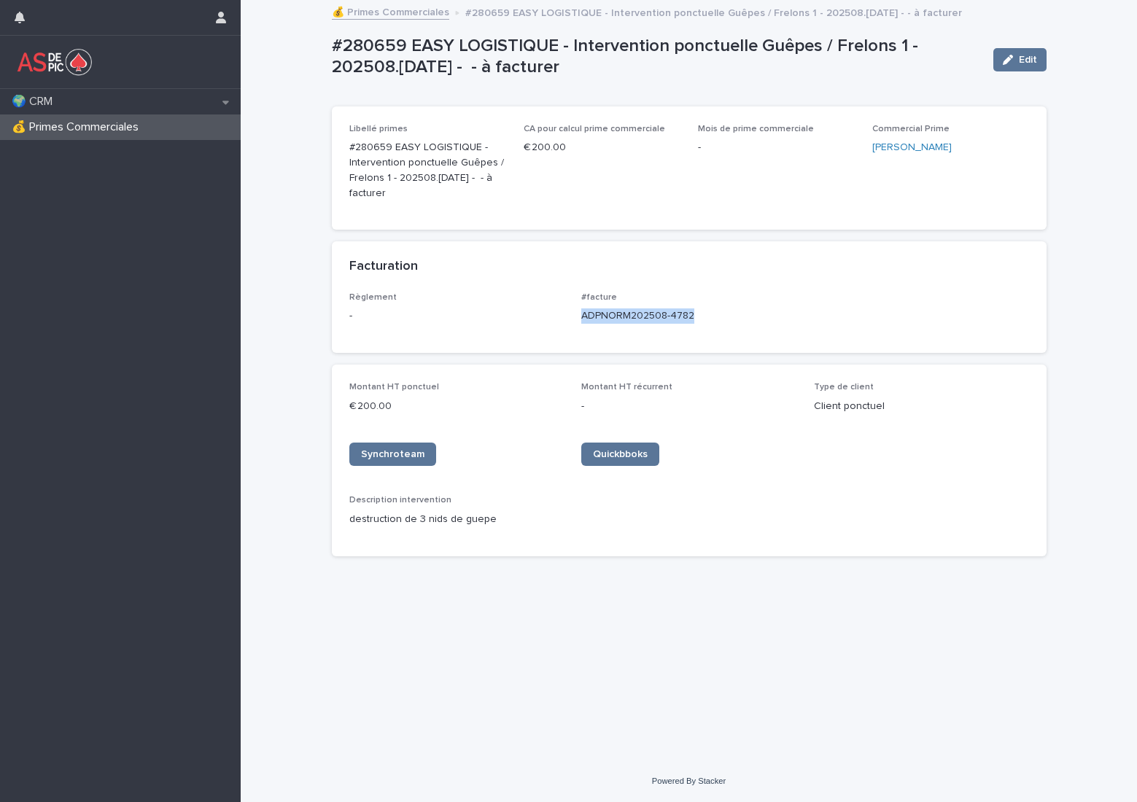
drag, startPoint x: 702, startPoint y: 315, endPoint x: 581, endPoint y: 317, distance: 121.8
click at [581, 317] on div "Règlement - #facture ADPNORM202508-4782" at bounding box center [689, 313] width 680 height 43
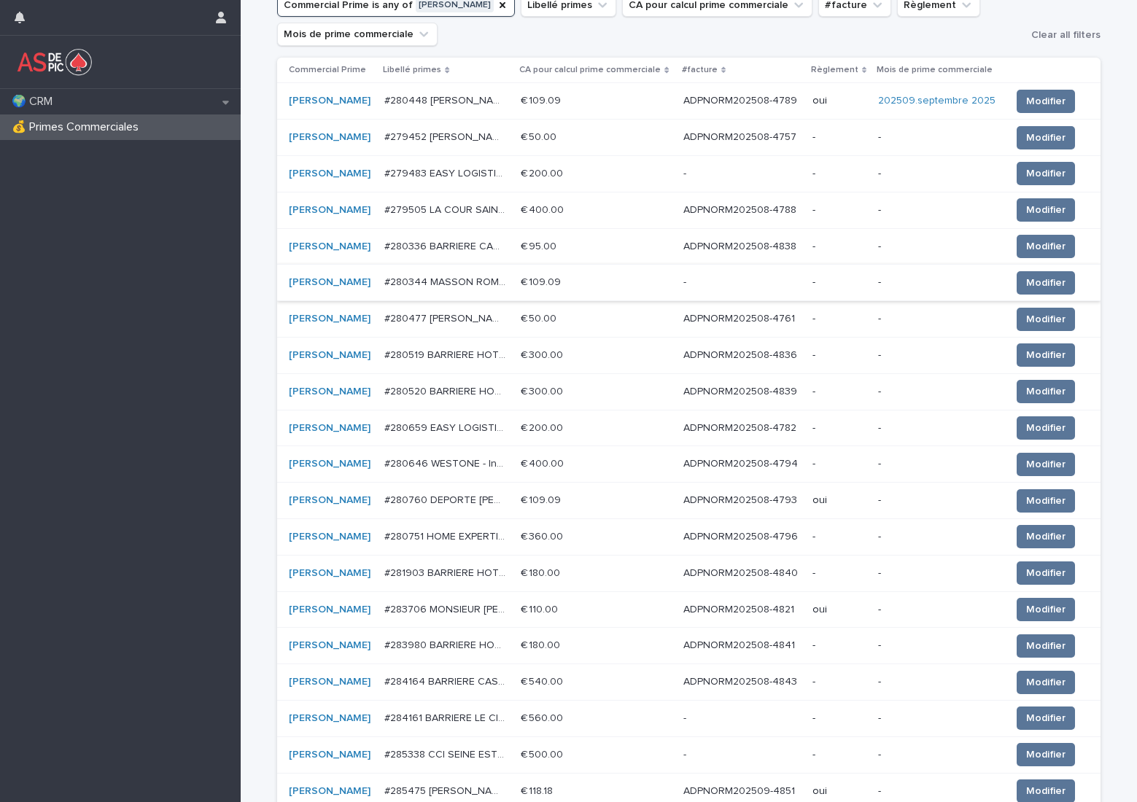
scroll to position [292, 0]
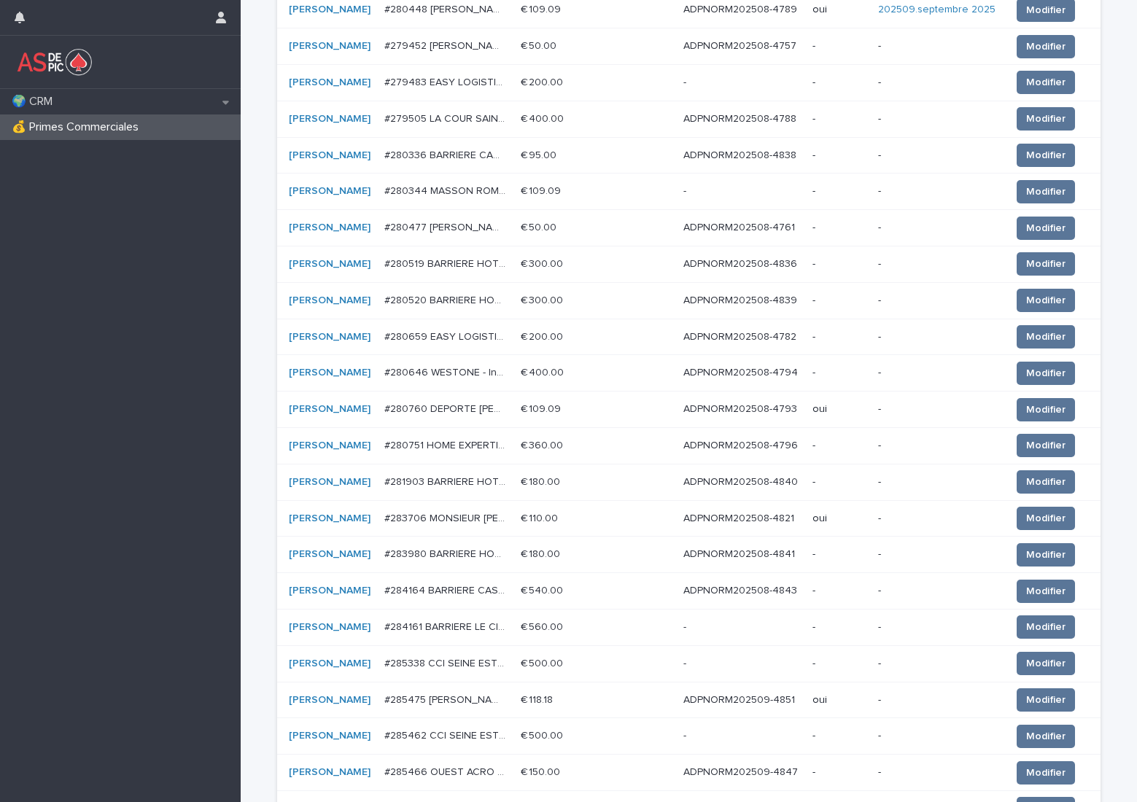
click at [731, 375] on p "ADPNORM202508-4794" at bounding box center [741, 371] width 117 height 15
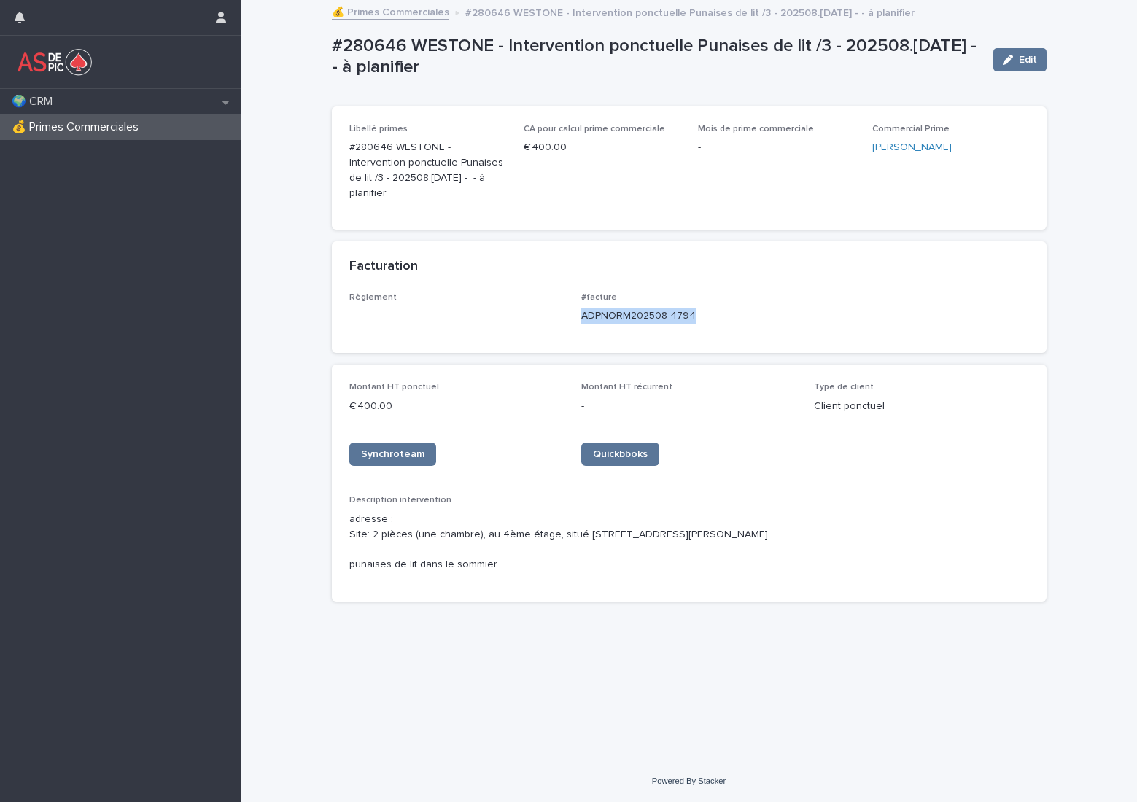
drag, startPoint x: 709, startPoint y: 299, endPoint x: 583, endPoint y: 300, distance: 125.4
click at [583, 308] on p "ADPNORM202508-4794" at bounding box center [688, 315] width 215 height 15
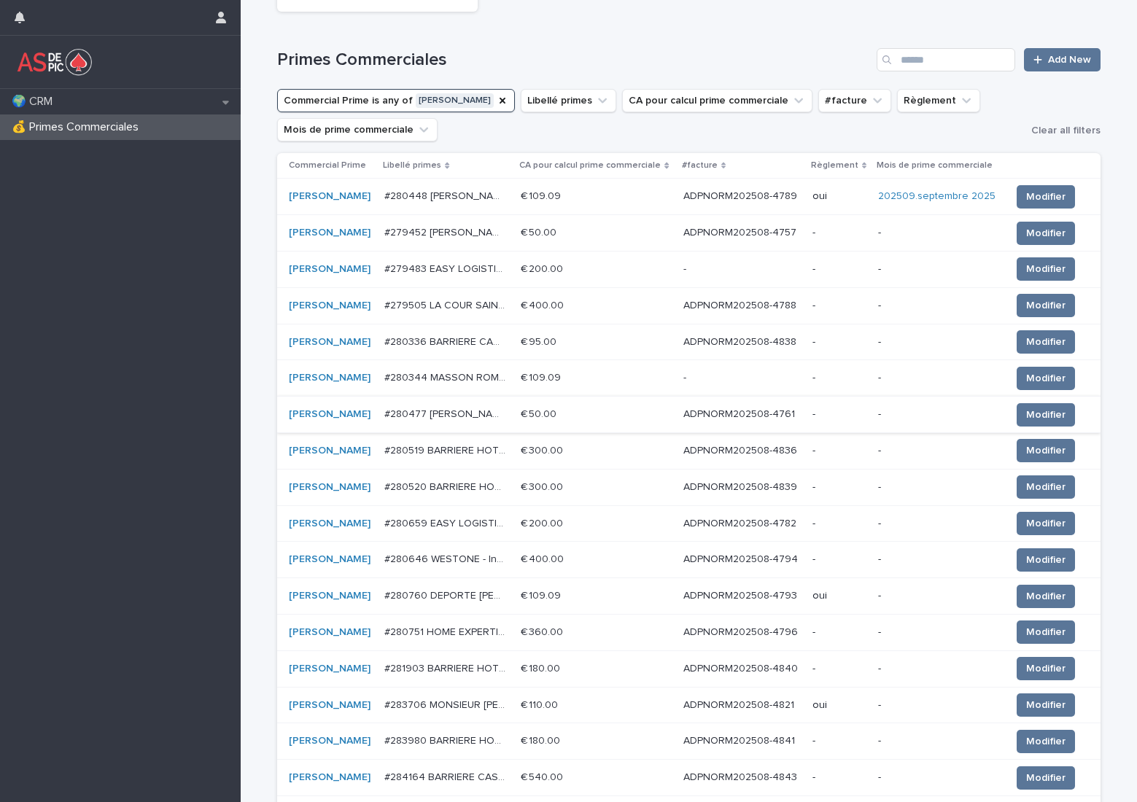
scroll to position [292, 0]
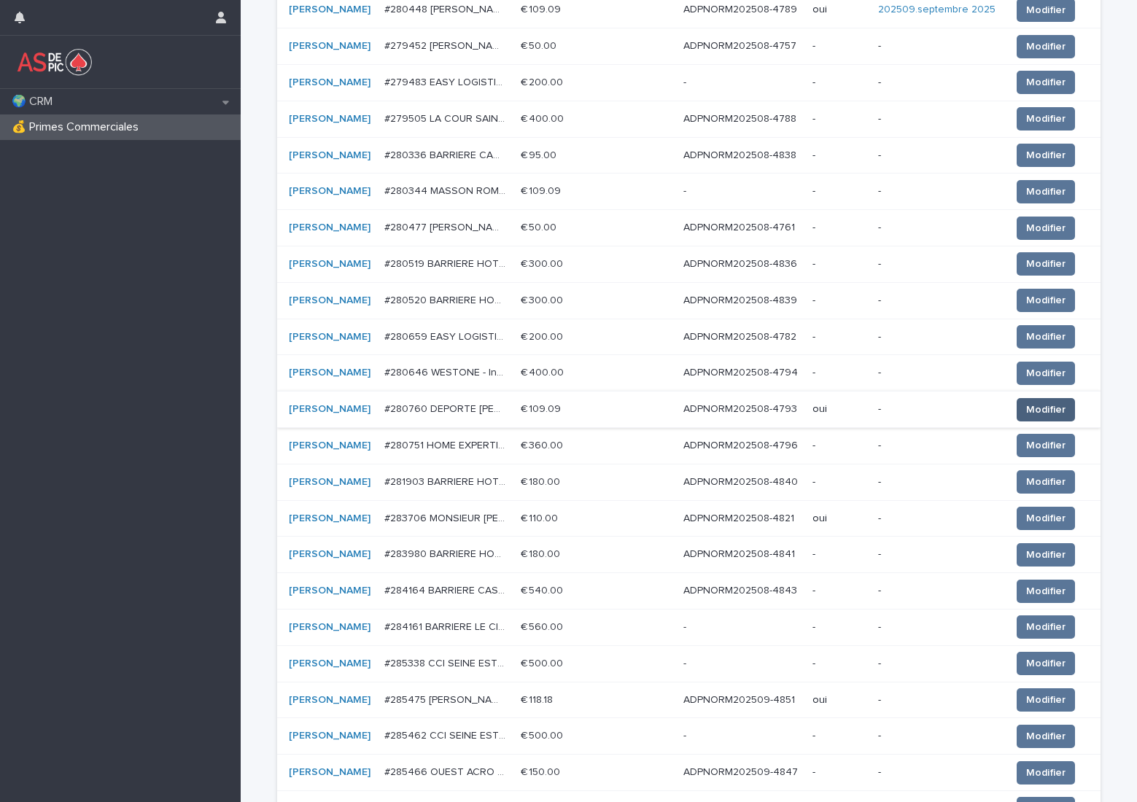
click at [1034, 405] on span "Modifier" at bounding box center [1045, 410] width 39 height 15
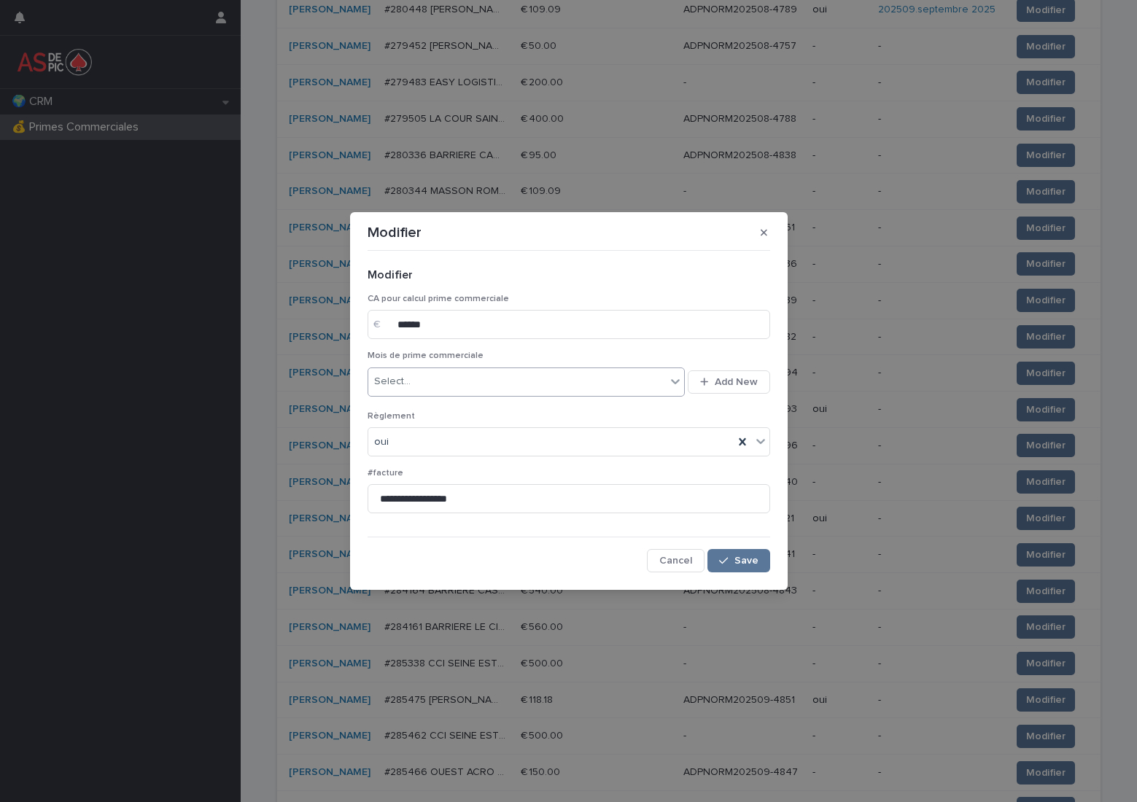
click at [526, 379] on div "Select..." at bounding box center [517, 382] width 298 height 24
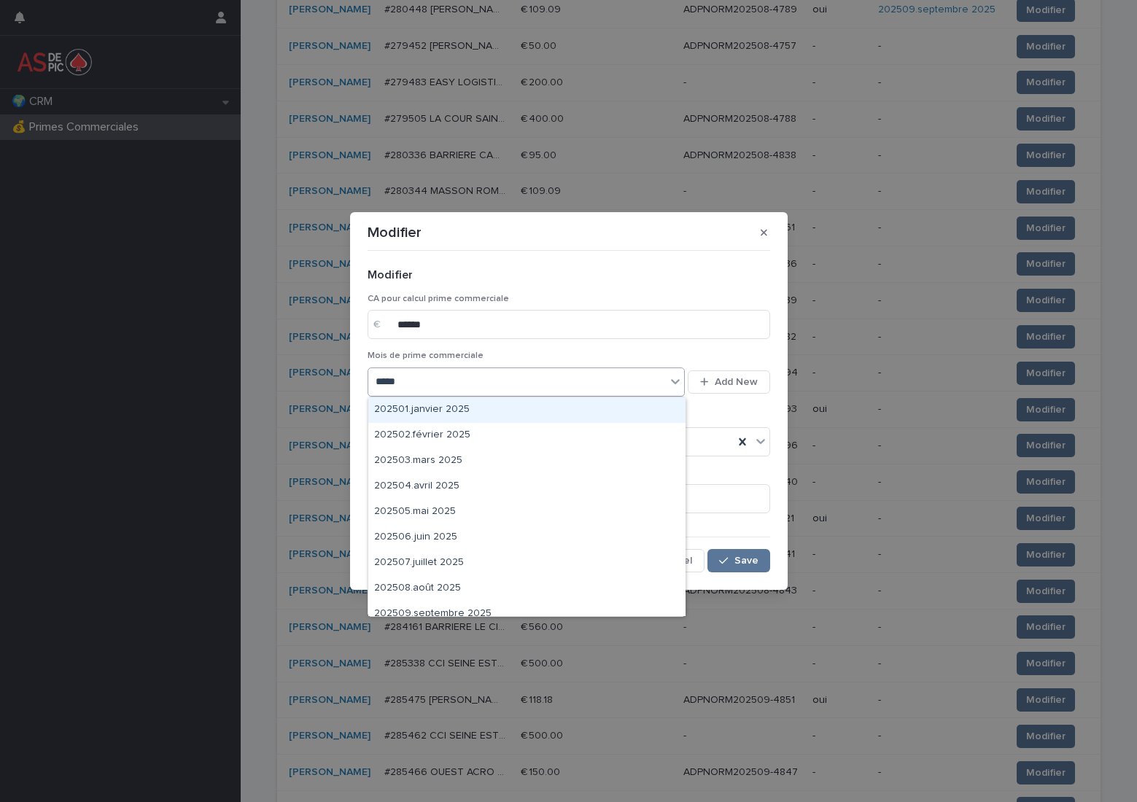
type input "******"
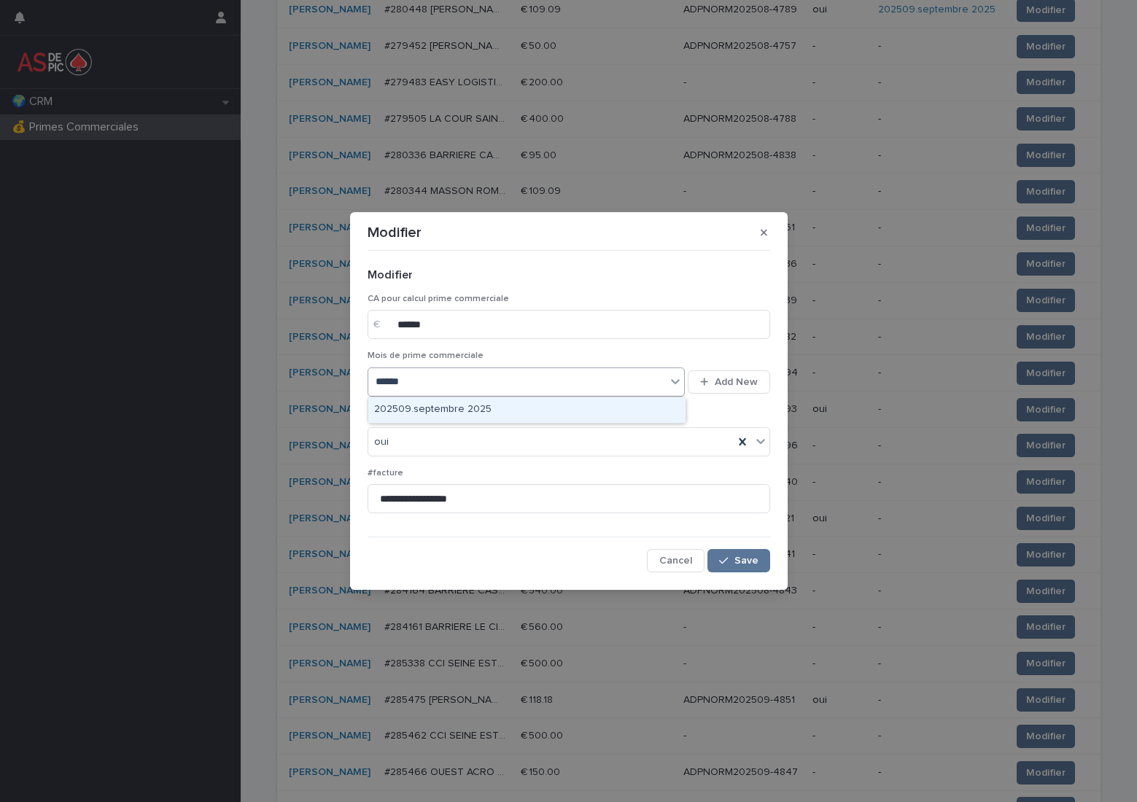
click at [505, 405] on div "202509.septembre 2025" at bounding box center [526, 410] width 317 height 26
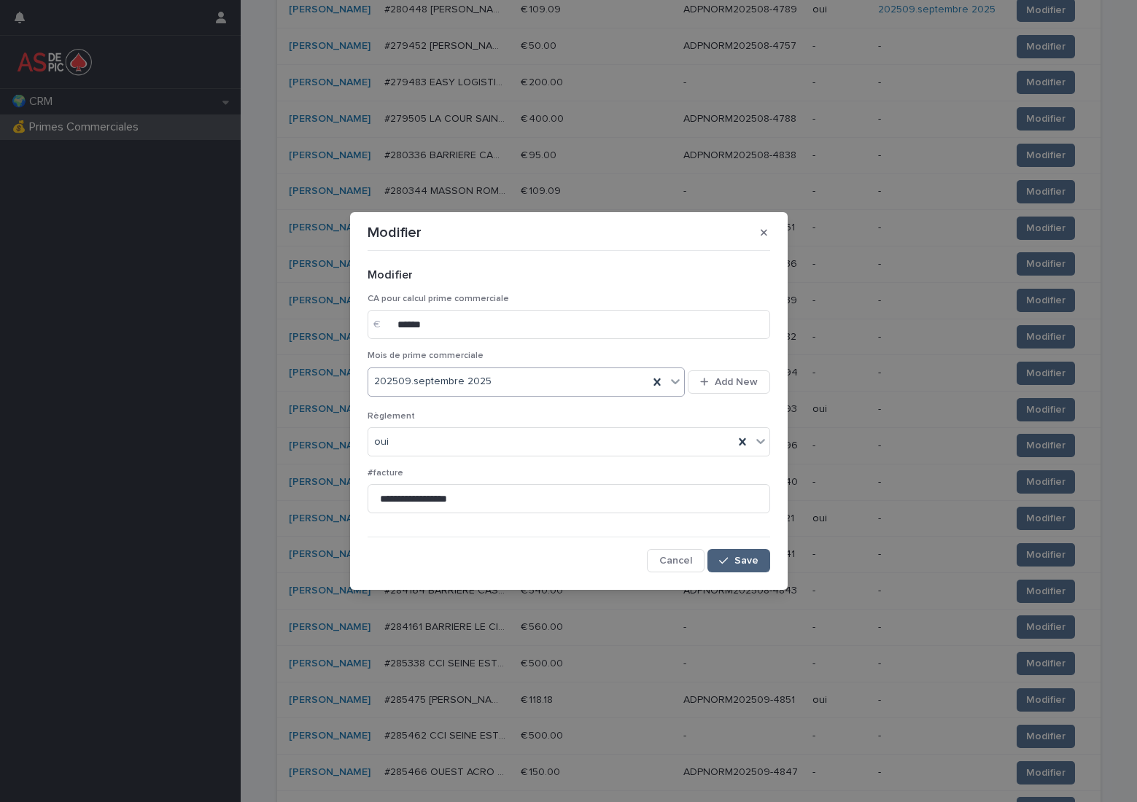
click at [734, 564] on button "Save" at bounding box center [738, 560] width 62 height 23
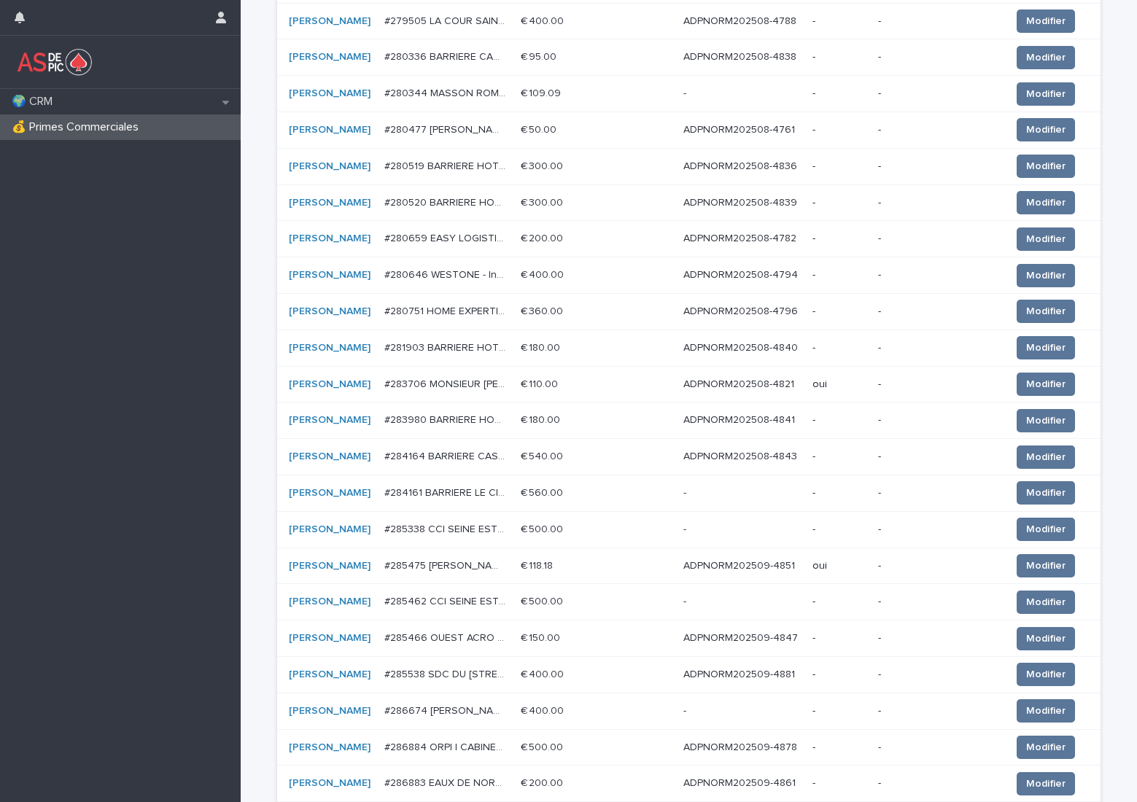
scroll to position [438, 0]
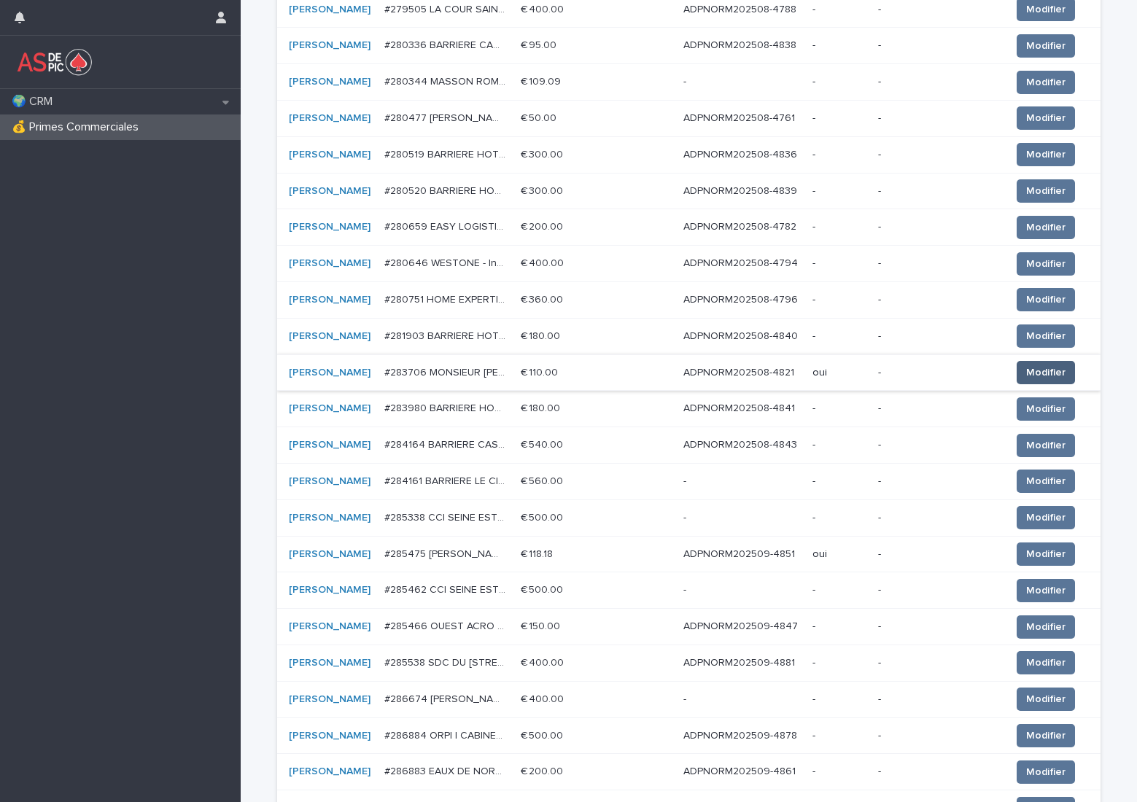
click at [1038, 374] on span "Modifier" at bounding box center [1045, 372] width 39 height 15
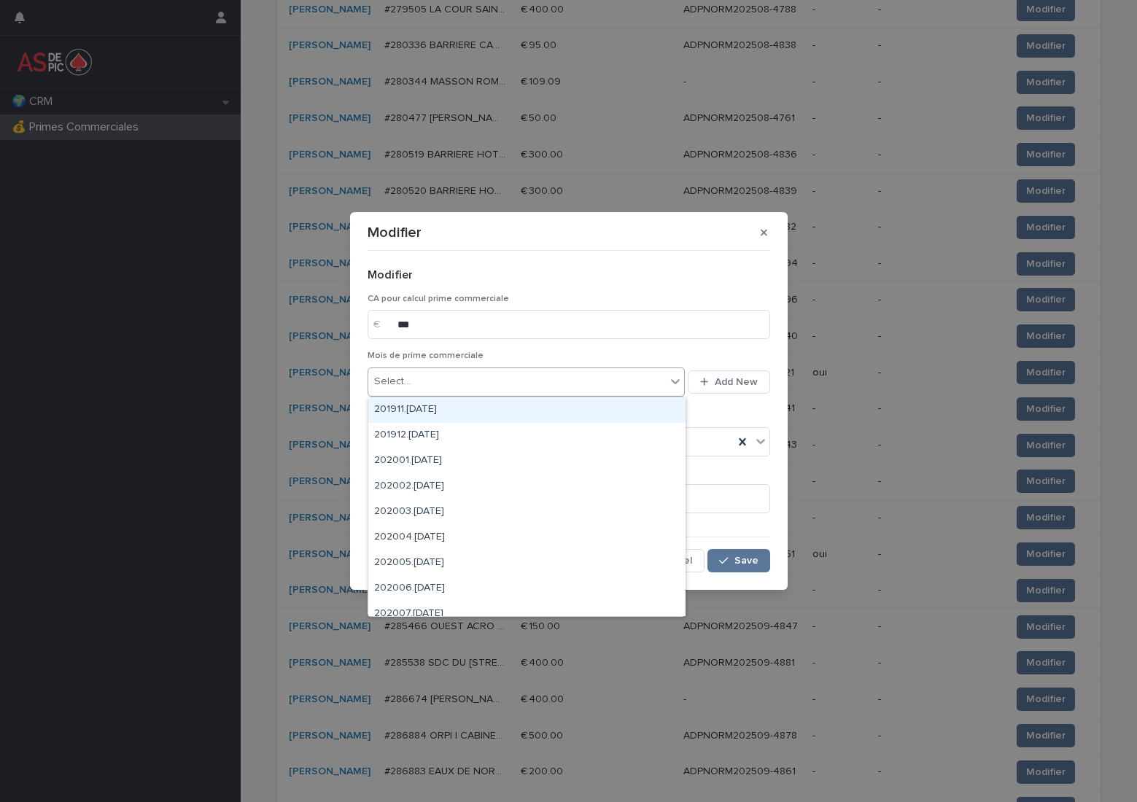
click at [558, 381] on div "Select..." at bounding box center [517, 382] width 298 height 24
type input "******"
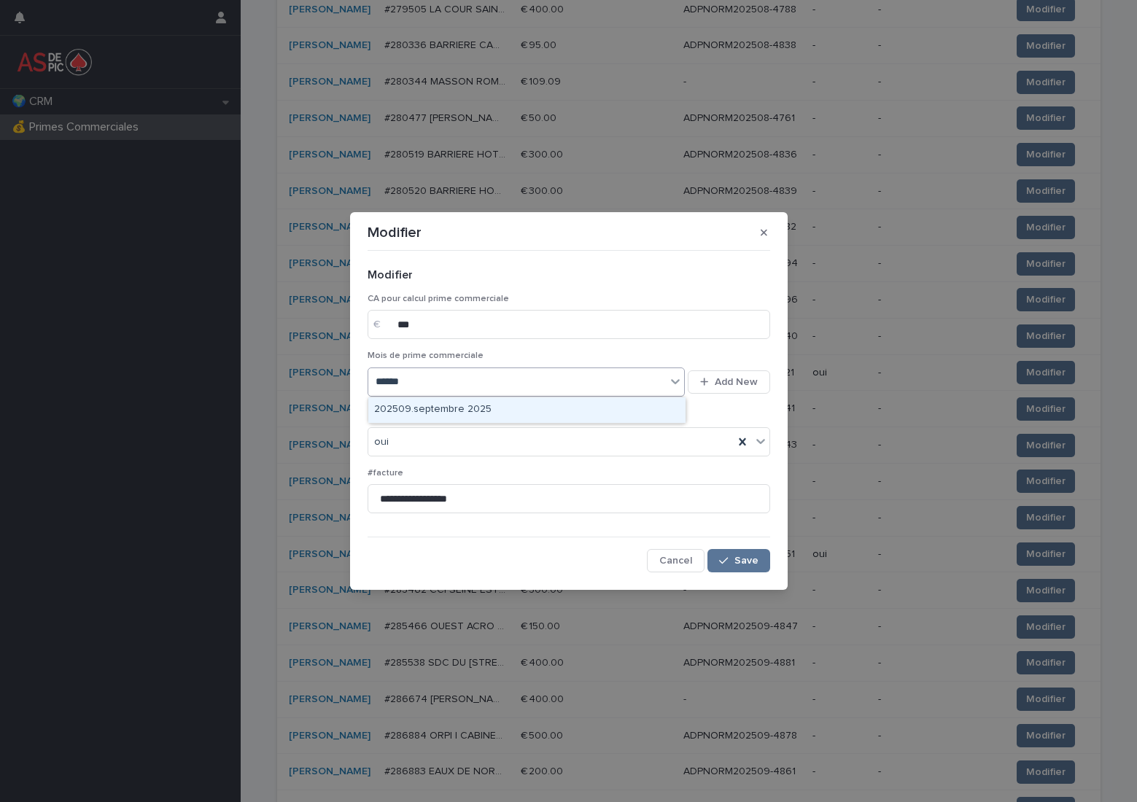
click at [497, 411] on div "202509.septembre 2025" at bounding box center [526, 410] width 317 height 26
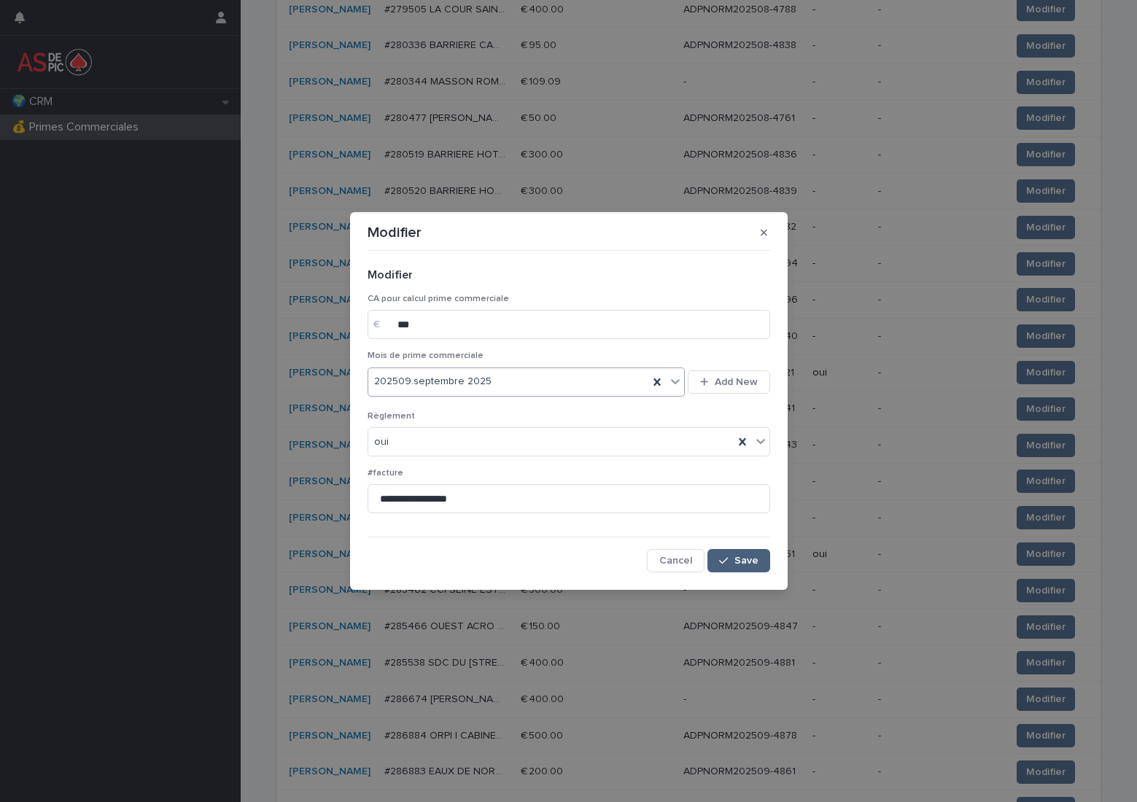
click at [739, 557] on span "Save" at bounding box center [746, 561] width 24 height 10
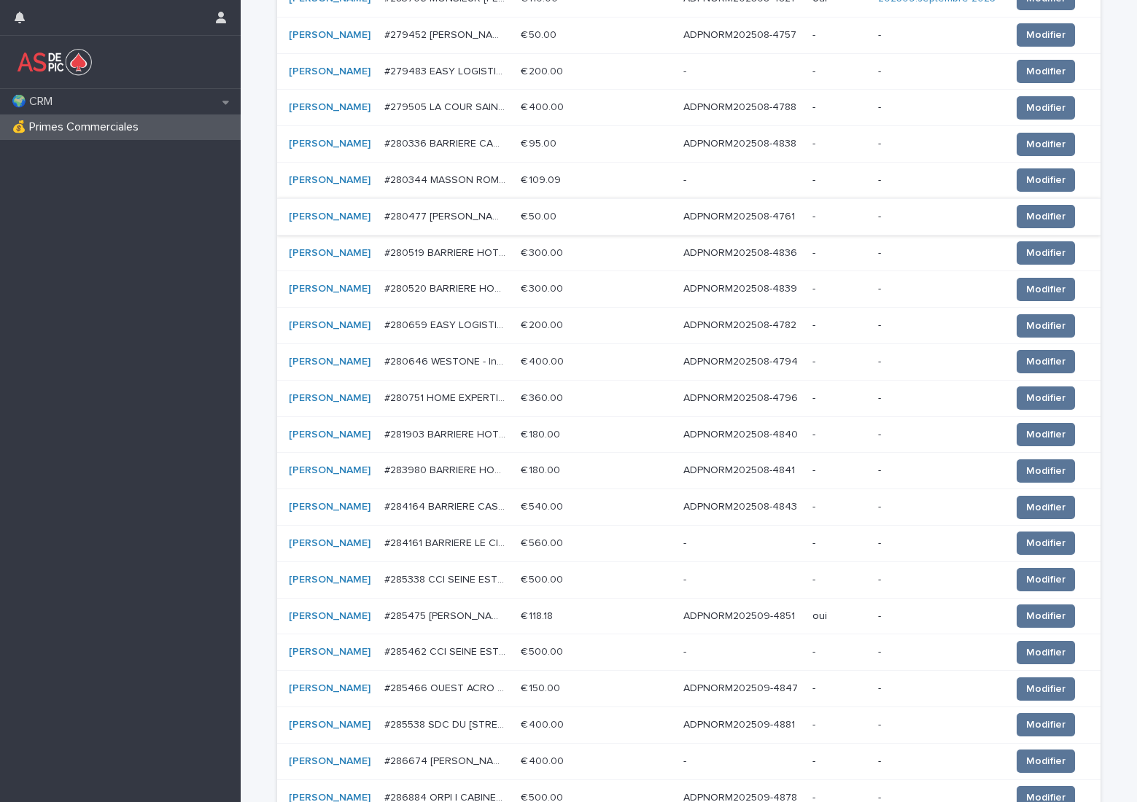
scroll to position [510, 0]
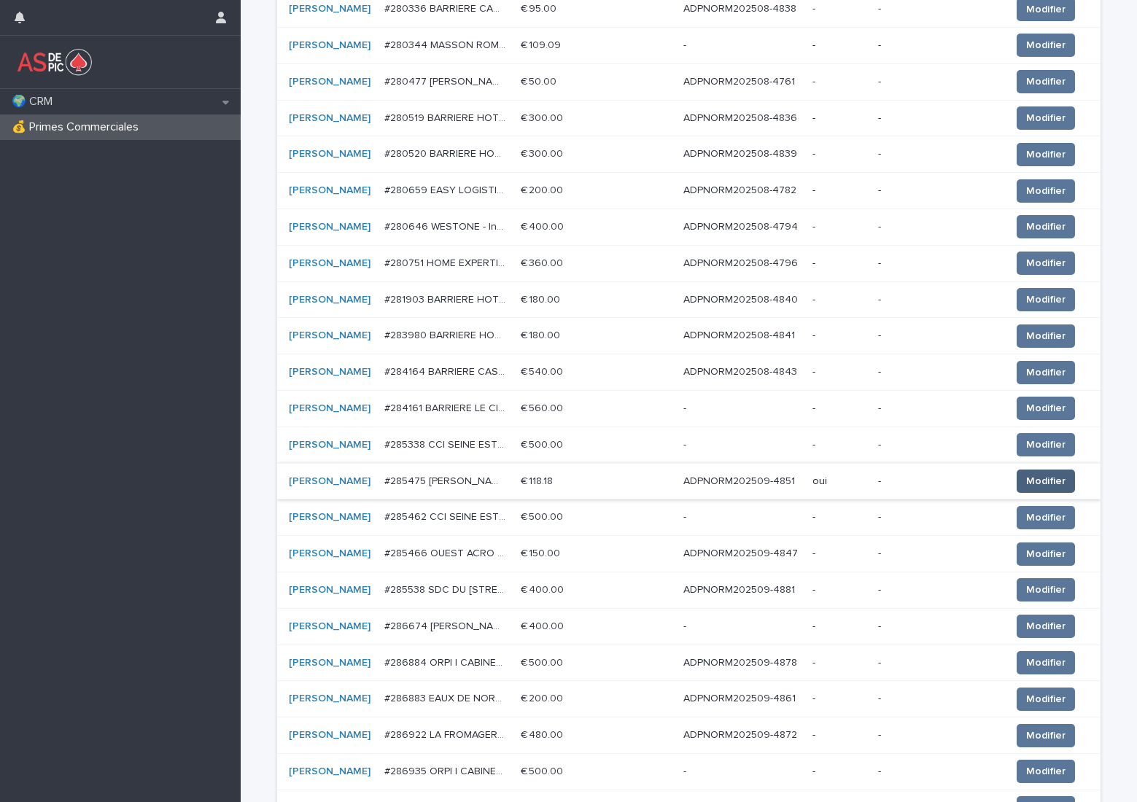
click at [1028, 483] on span "Modifier" at bounding box center [1045, 481] width 39 height 15
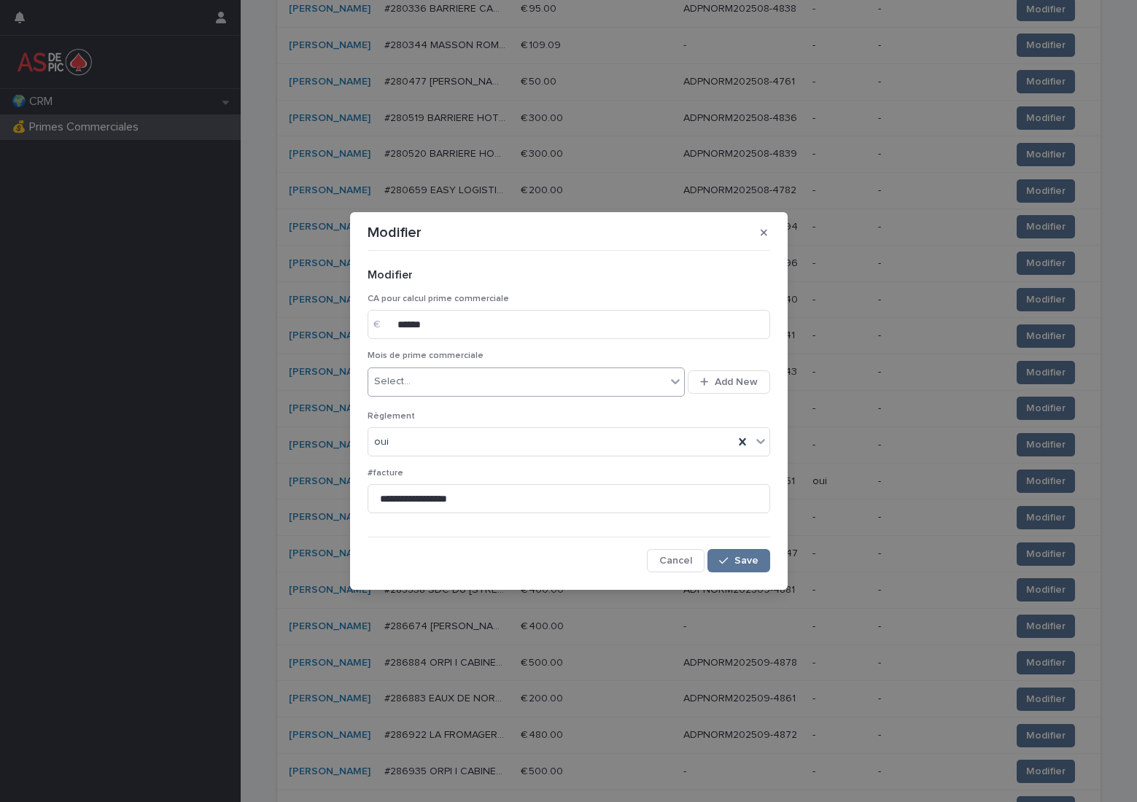
click at [548, 387] on div "Select..." at bounding box center [517, 382] width 298 height 24
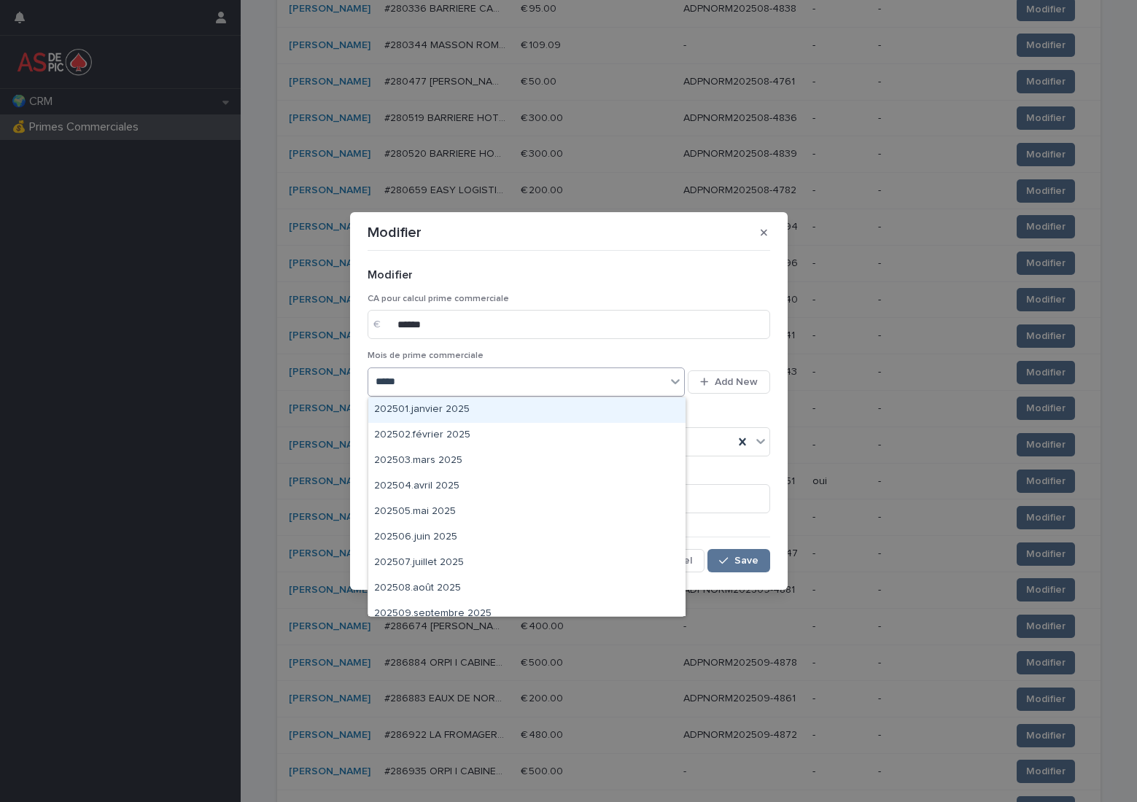
type input "******"
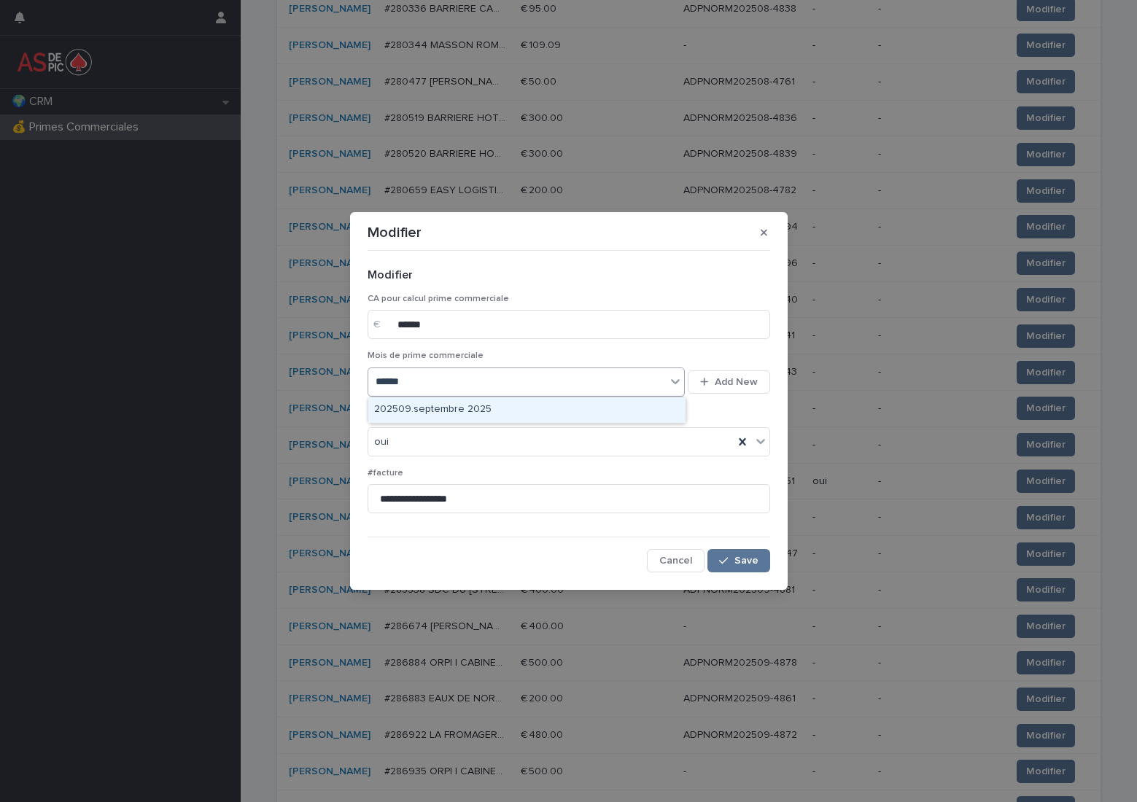
click at [554, 405] on div "202509.septembre 2025" at bounding box center [526, 410] width 317 height 26
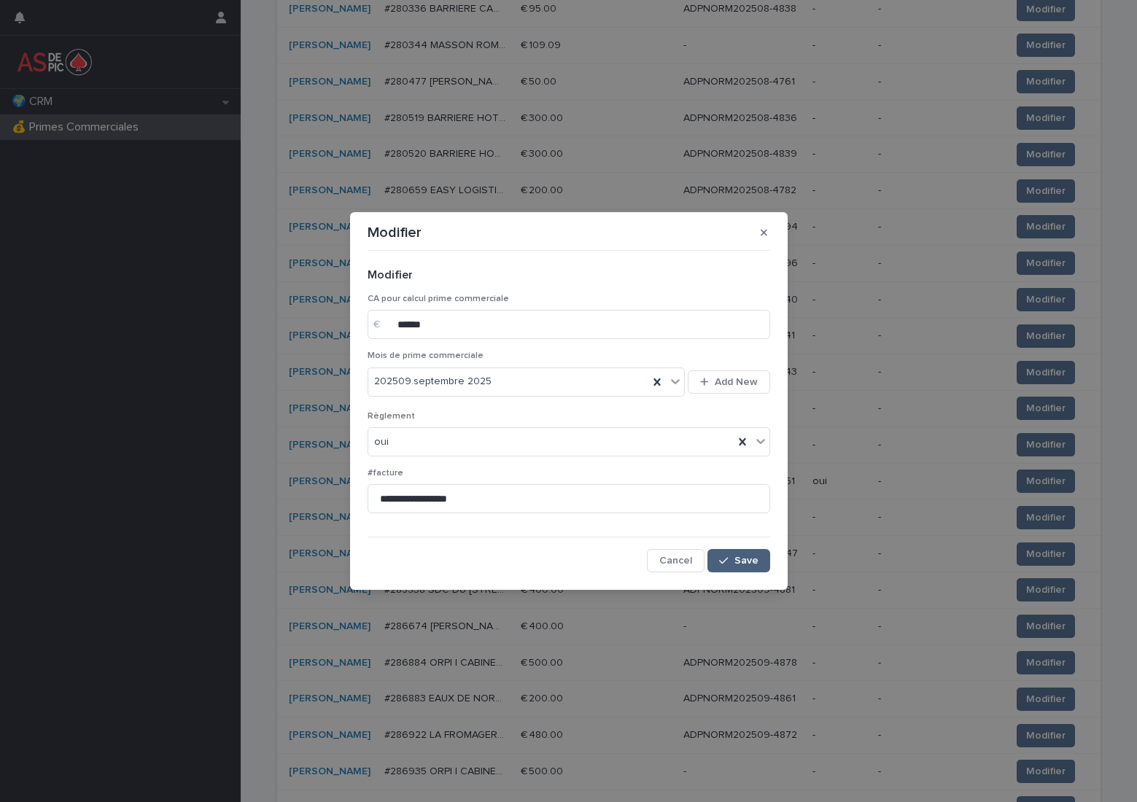
click at [752, 560] on span "Save" at bounding box center [746, 561] width 24 height 10
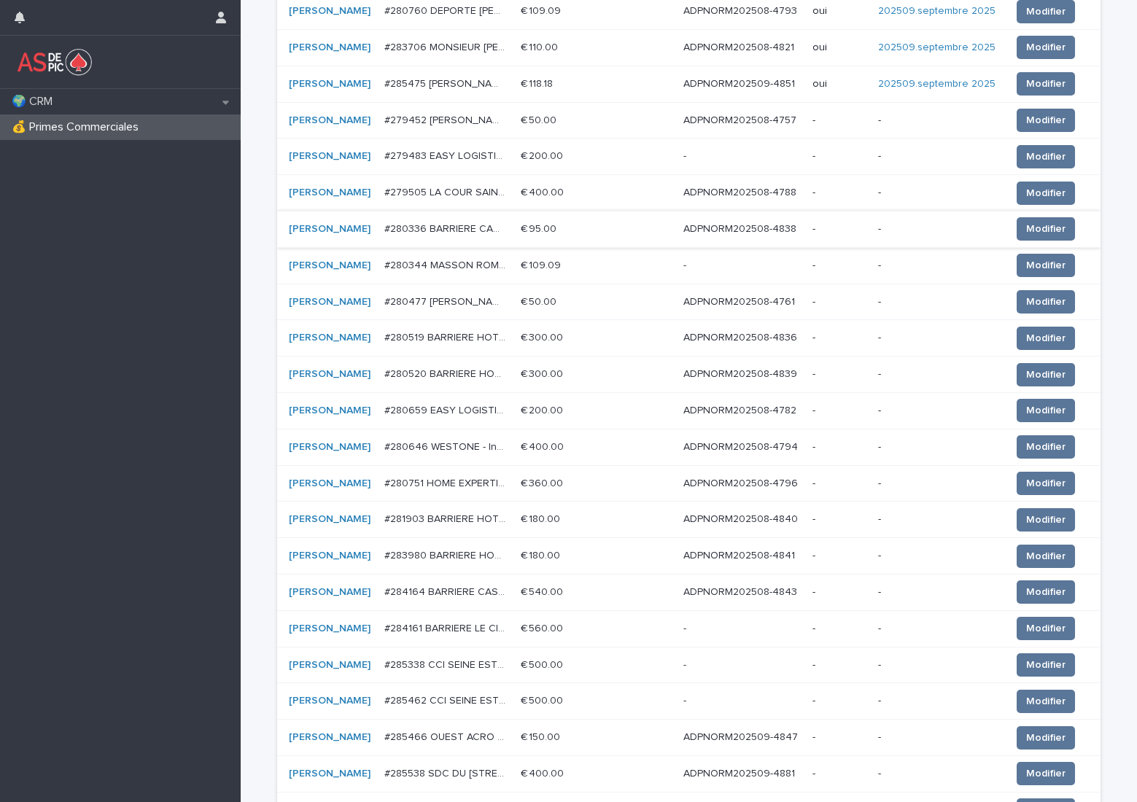
scroll to position [374, 0]
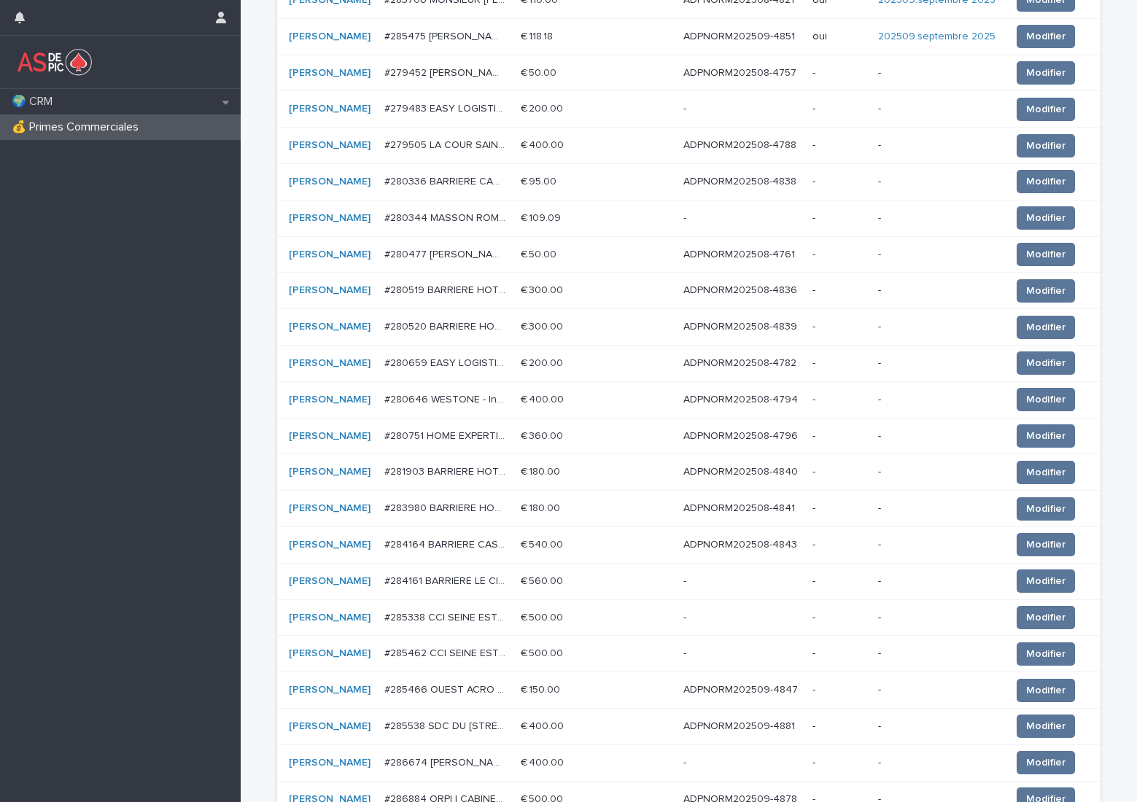
click at [753, 440] on p "ADPNORM202508-4796" at bounding box center [741, 434] width 117 height 15
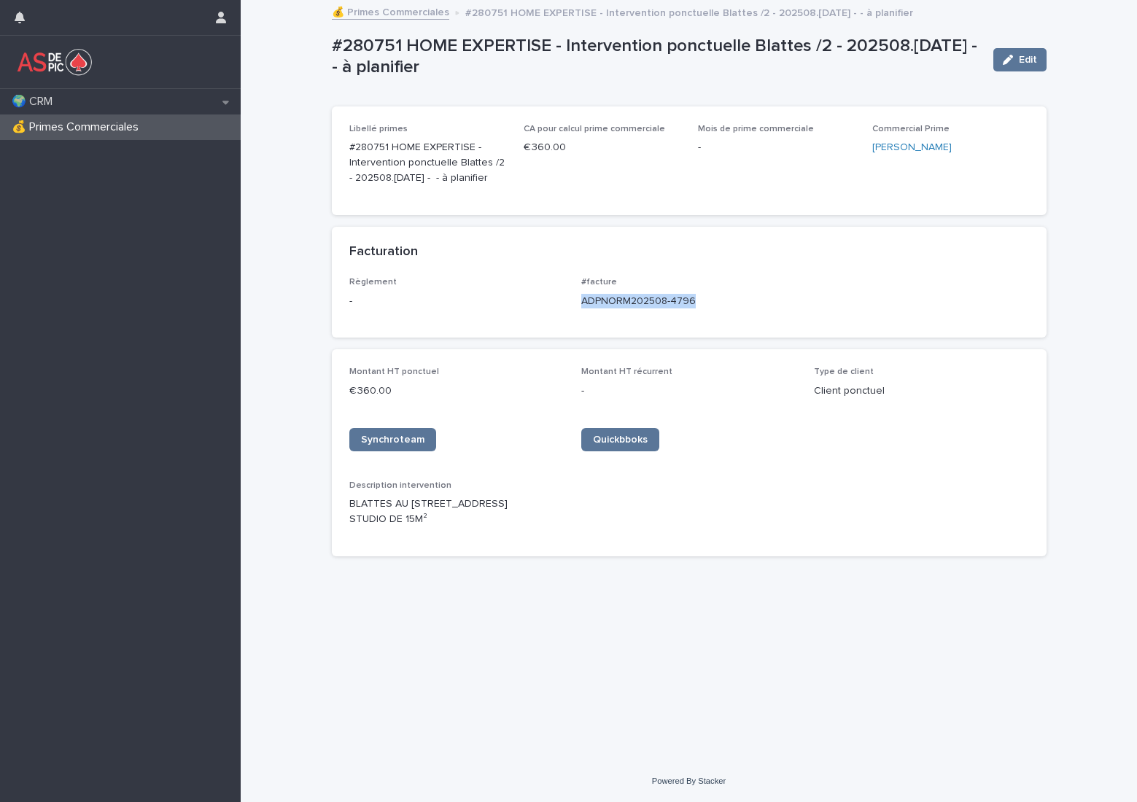
drag, startPoint x: 708, startPoint y: 300, endPoint x: 579, endPoint y: 308, distance: 129.4
click at [579, 308] on div "Règlement - #facture ADPNORM202508-4796" at bounding box center [689, 298] width 680 height 43
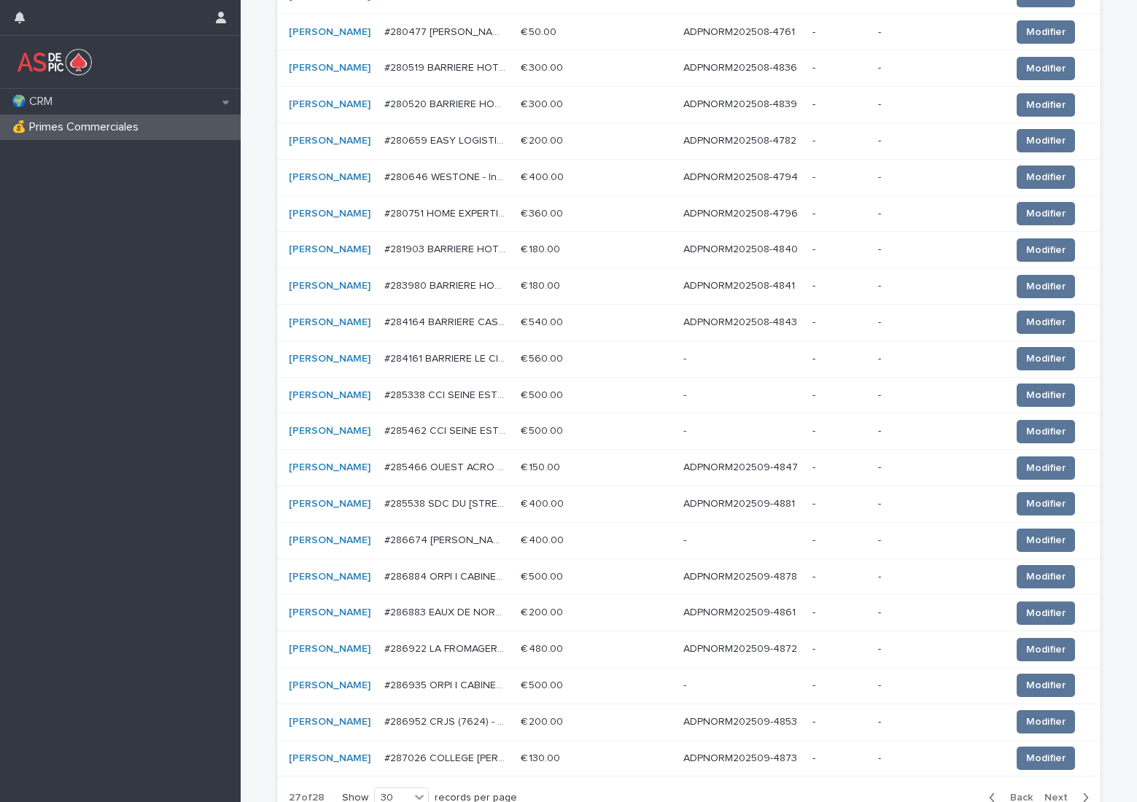
scroll to position [656, 0]
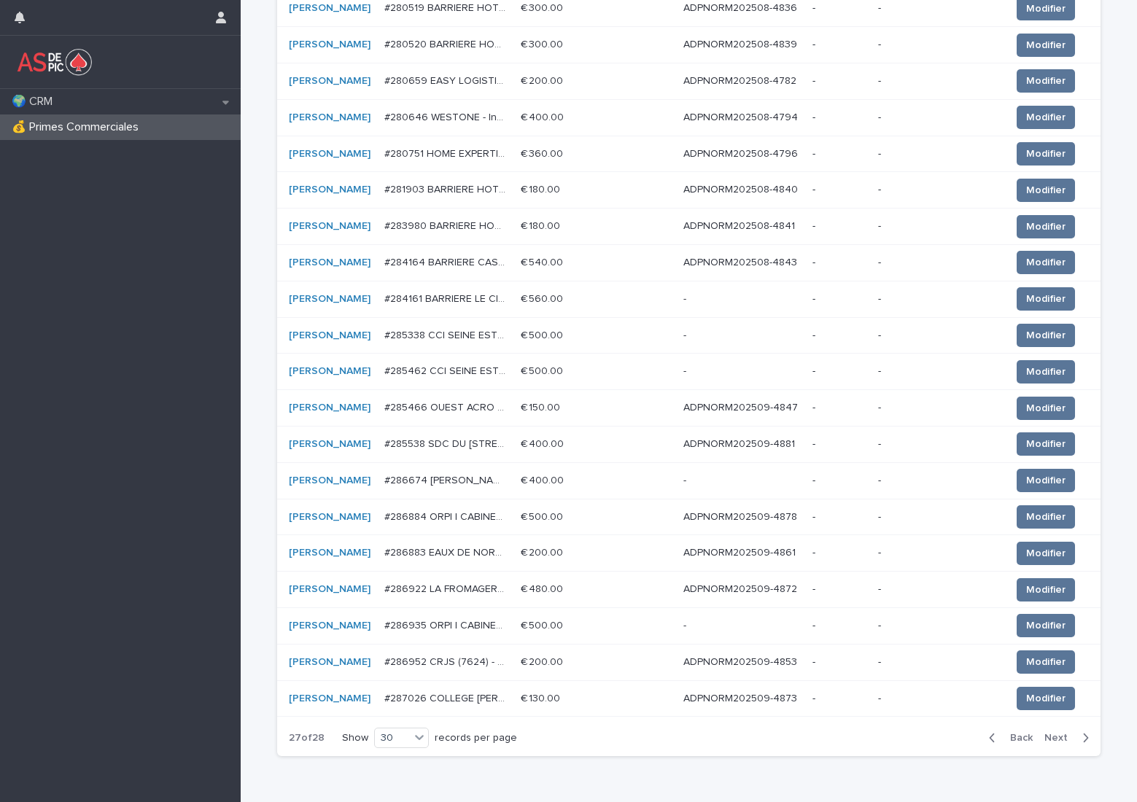
click at [743, 409] on p "ADPNORM202509-4847" at bounding box center [741, 406] width 117 height 15
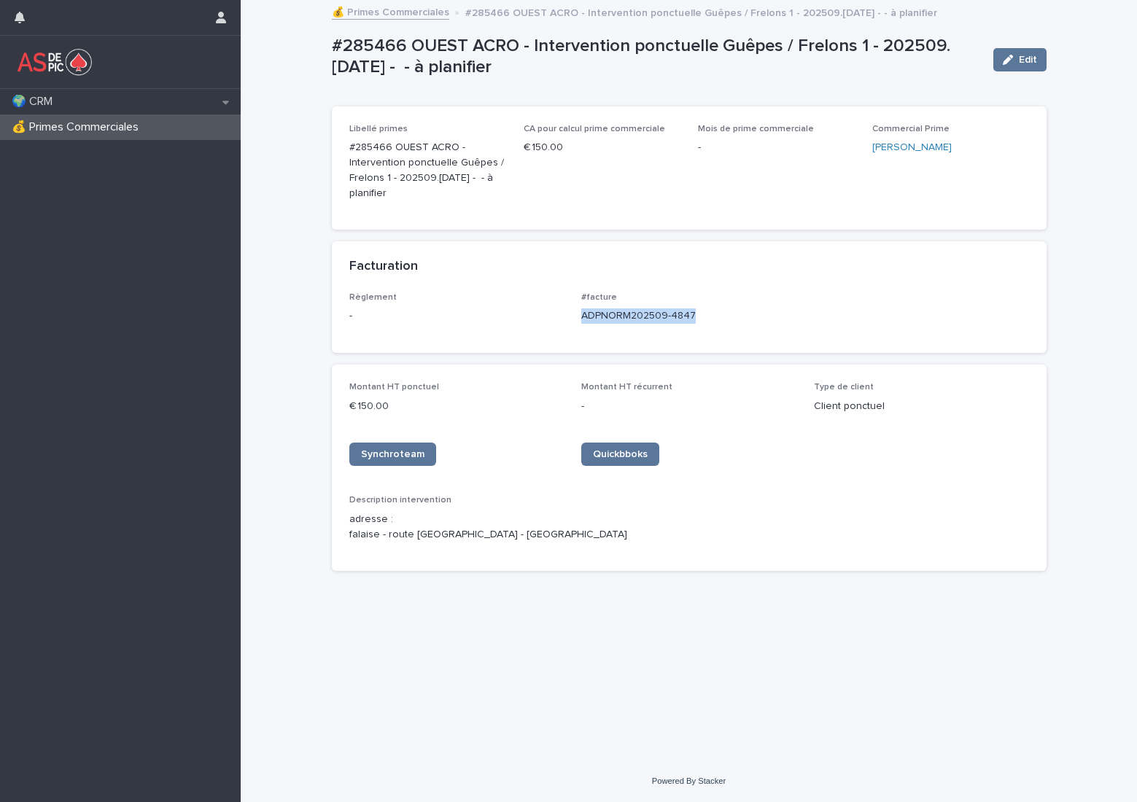
drag, startPoint x: 706, startPoint y: 317, endPoint x: 580, endPoint y: 322, distance: 126.3
click at [580, 322] on div "Règlement - #facture ADPNORM202509-4847" at bounding box center [689, 313] width 680 height 43
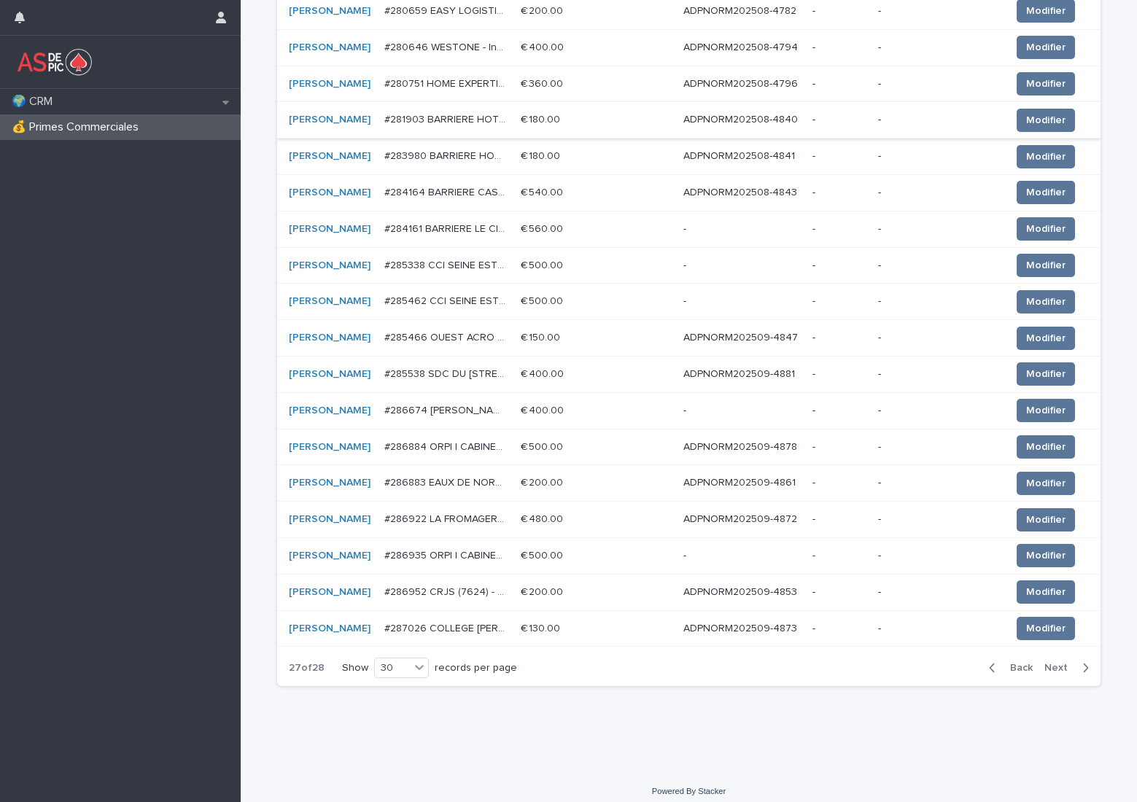
scroll to position [737, 0]
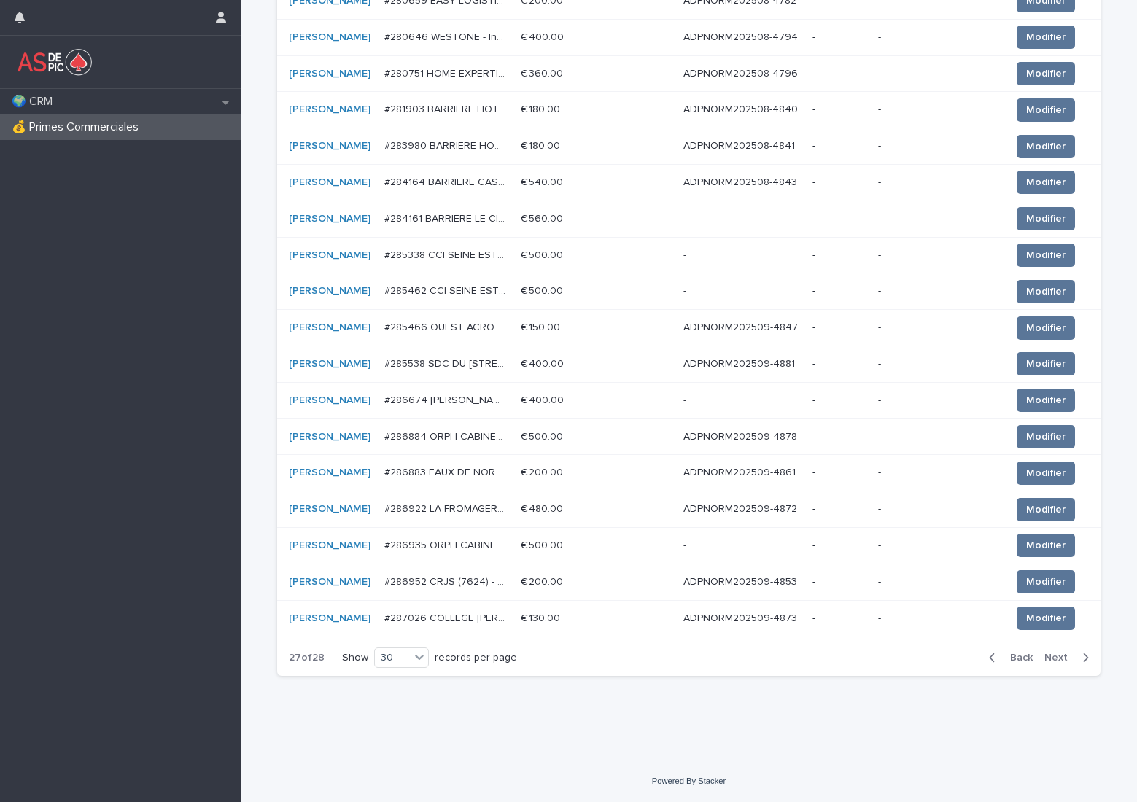
click at [768, 510] on p "ADPNORM202509-4872" at bounding box center [741, 507] width 117 height 15
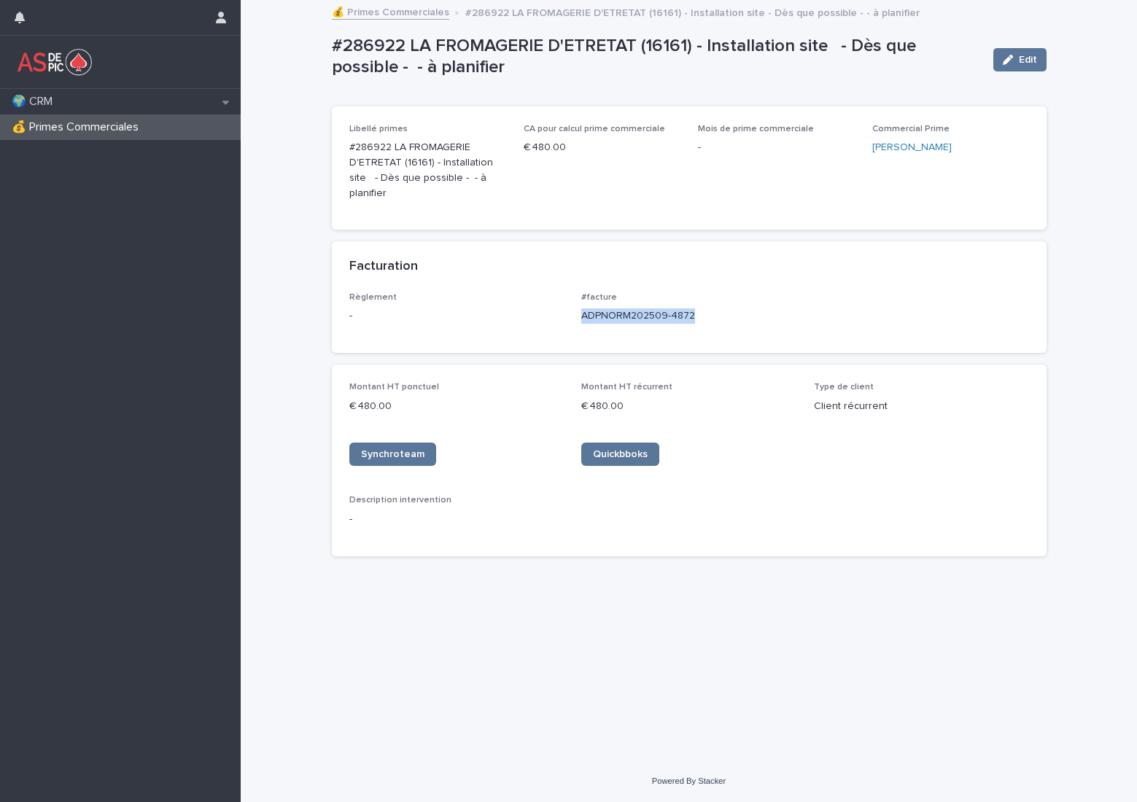
drag, startPoint x: 704, startPoint y: 301, endPoint x: 578, endPoint y: 307, distance: 126.3
click at [578, 307] on div "Règlement - #facture ADPNORM202509-4872" at bounding box center [689, 313] width 680 height 43
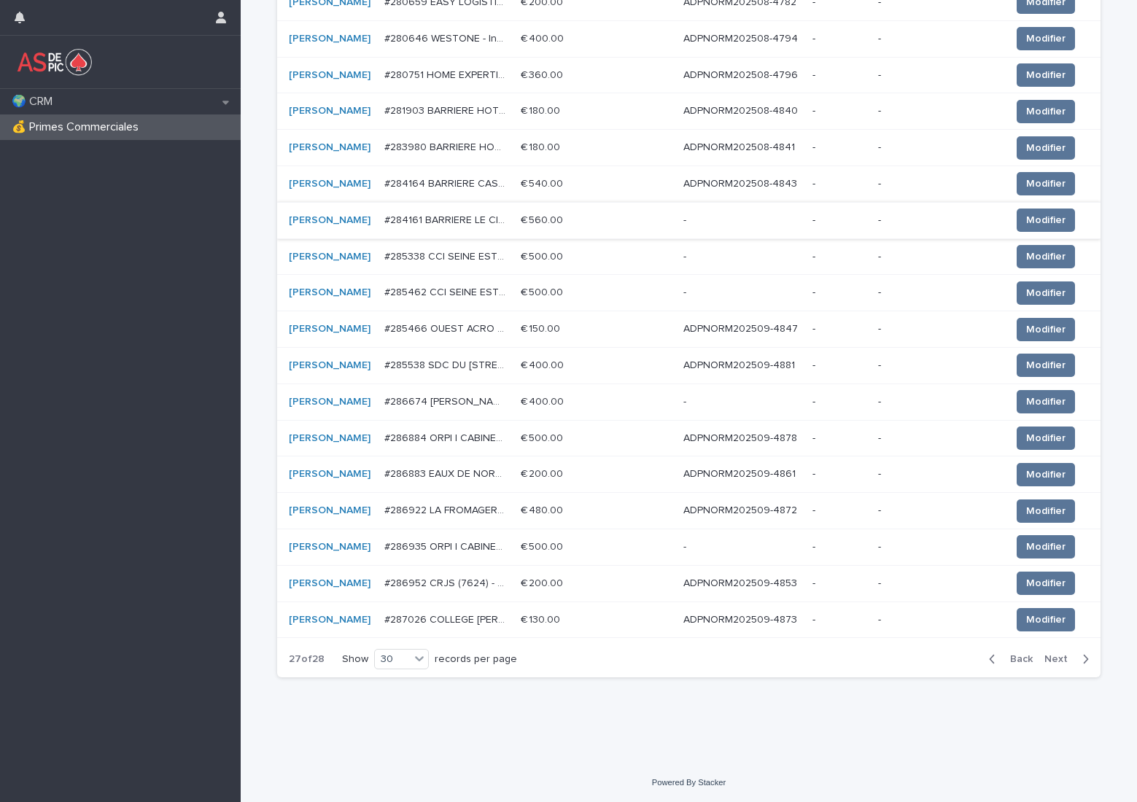
scroll to position [737, 0]
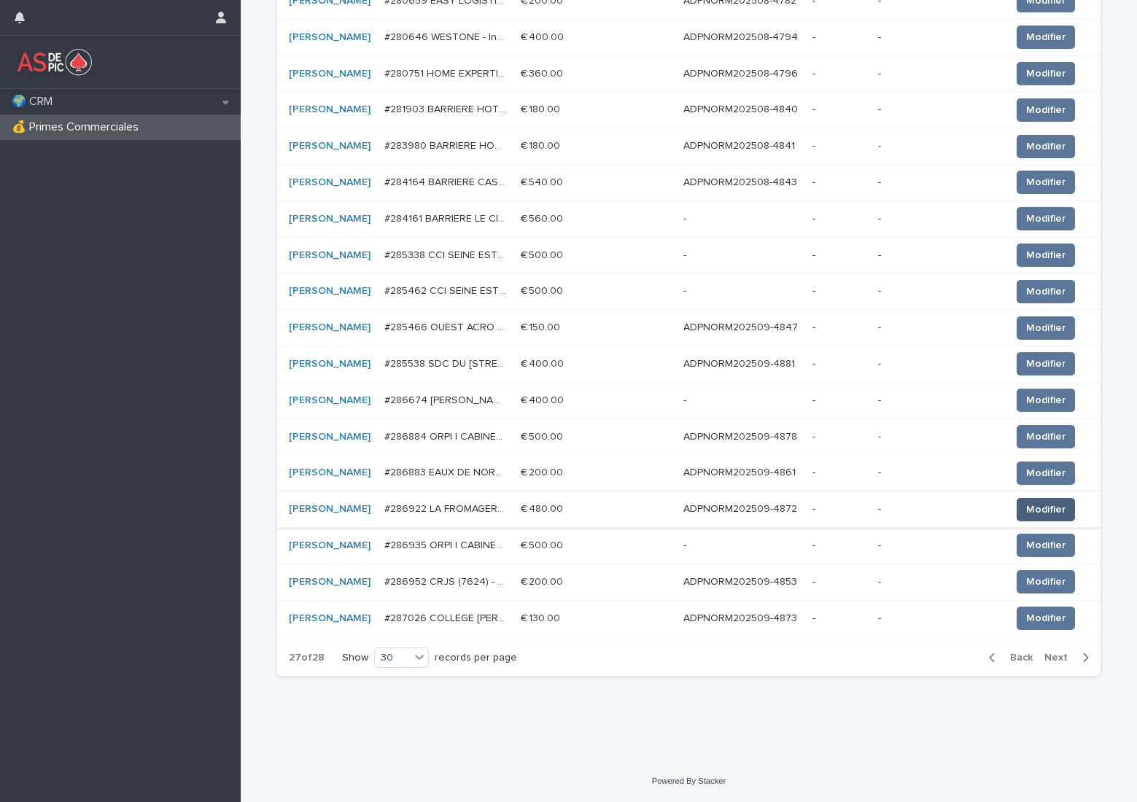
click at [1026, 508] on span "Modifier" at bounding box center [1045, 509] width 39 height 15
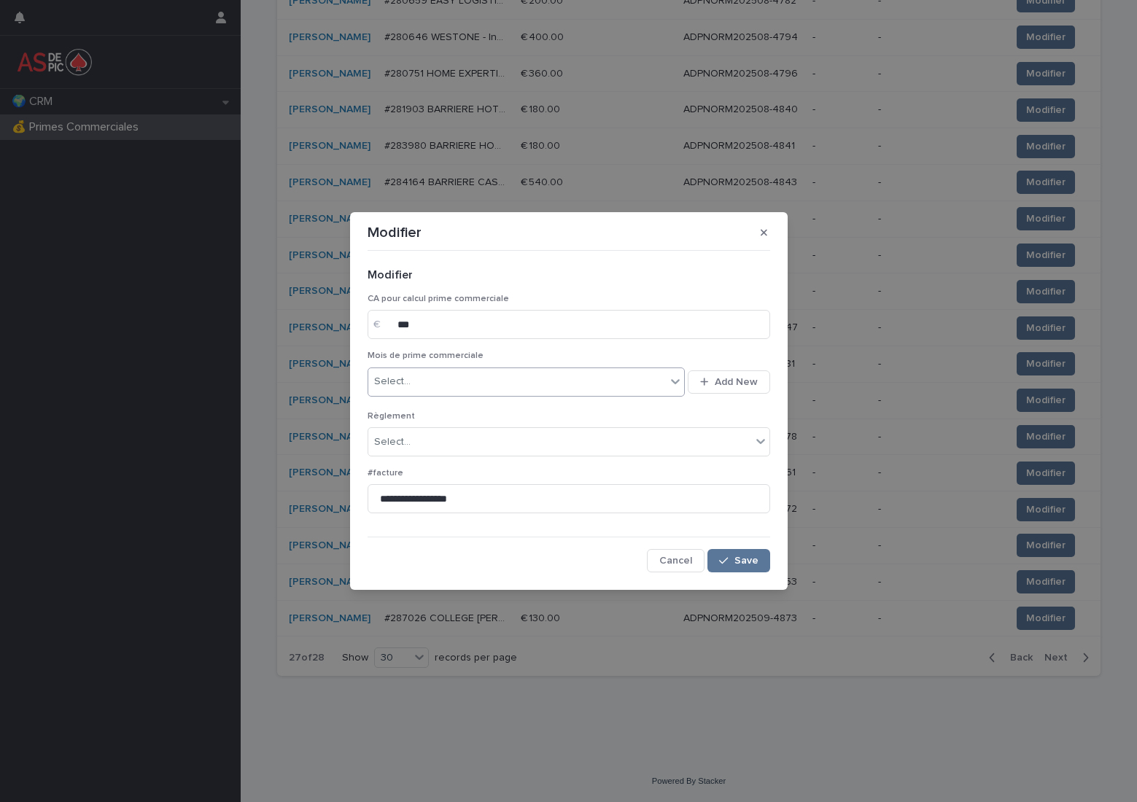
click at [489, 383] on div "Select..." at bounding box center [517, 382] width 298 height 24
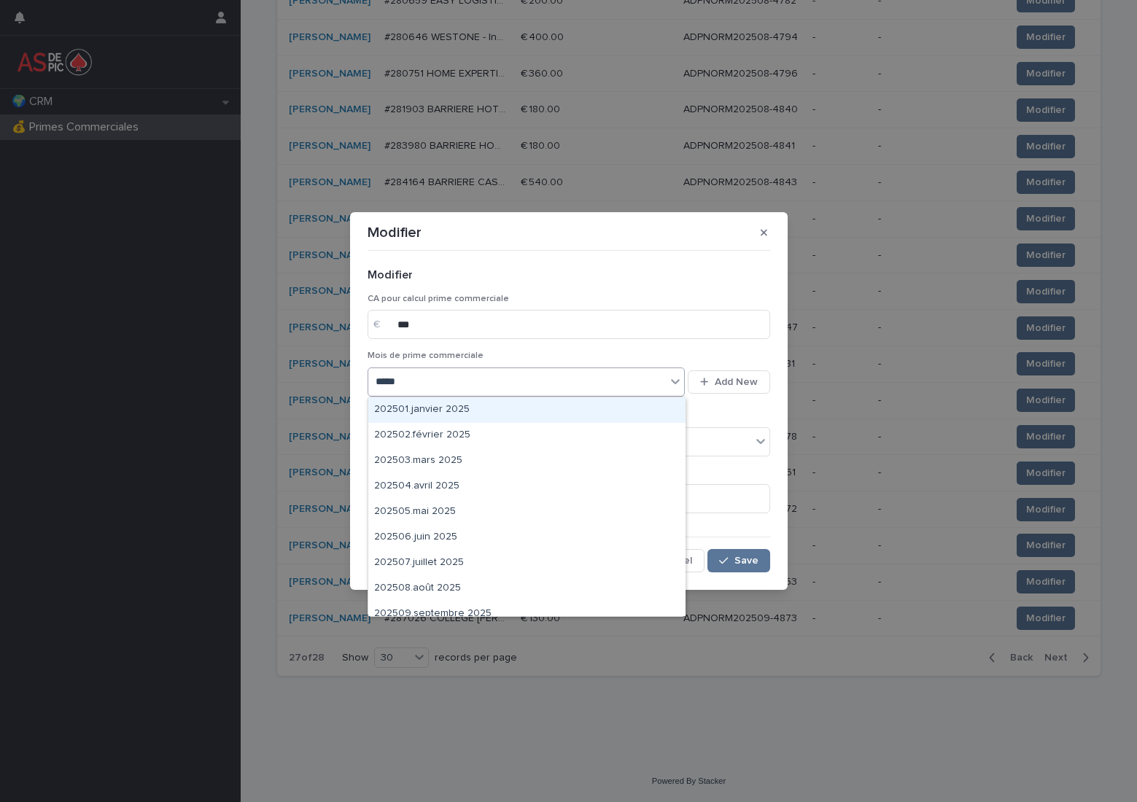
type input "******"
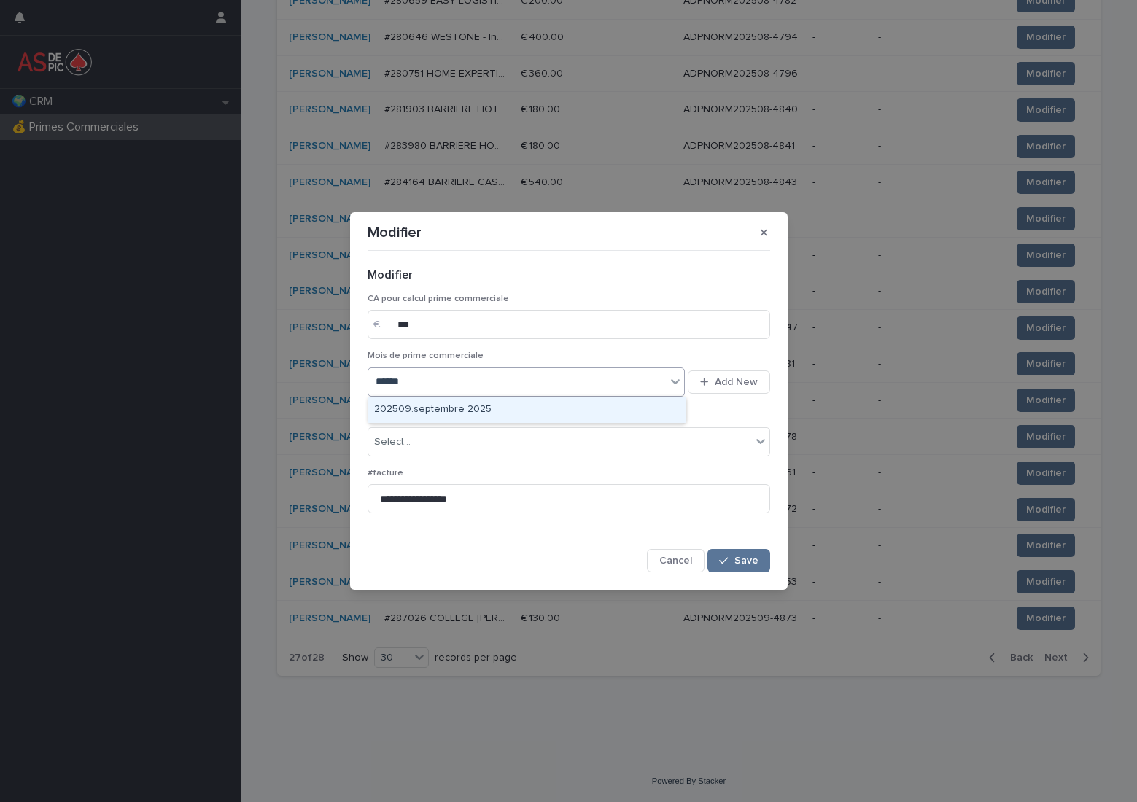
click at [470, 411] on div "202509.septembre 2025" at bounding box center [526, 410] width 317 height 26
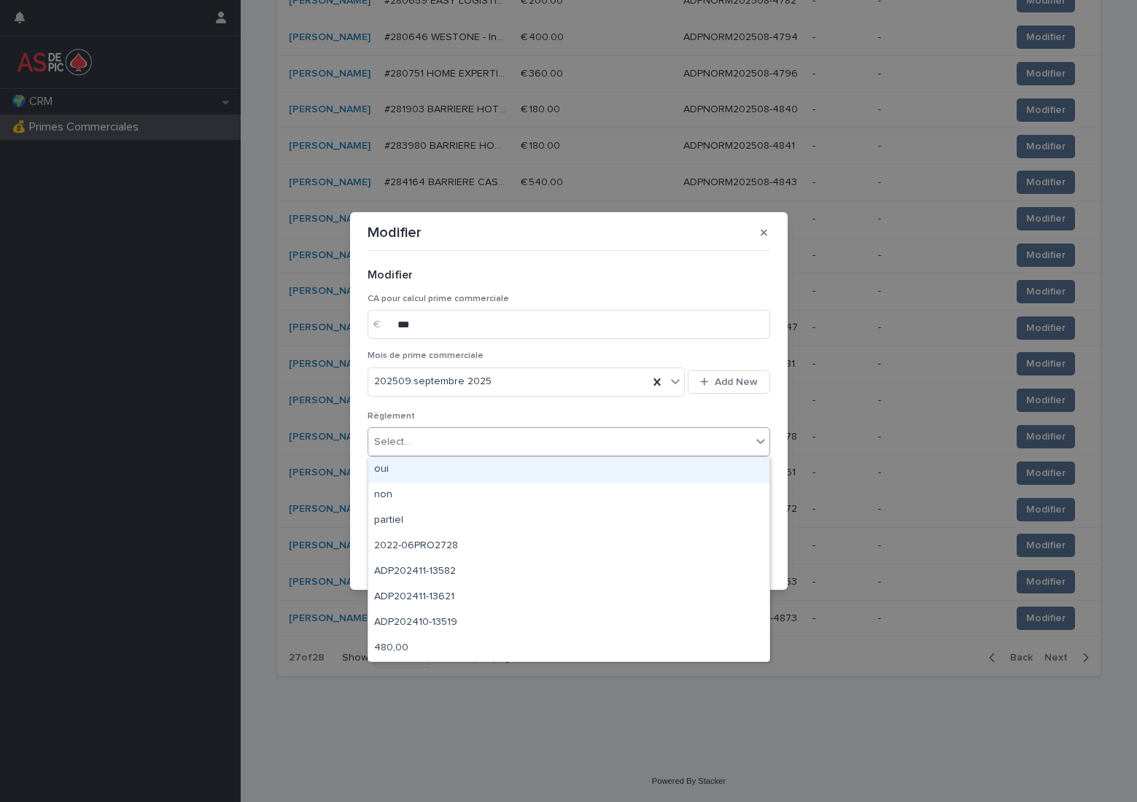
click at [448, 440] on div "Select..." at bounding box center [559, 442] width 383 height 24
click at [450, 469] on div "oui" at bounding box center [568, 470] width 401 height 26
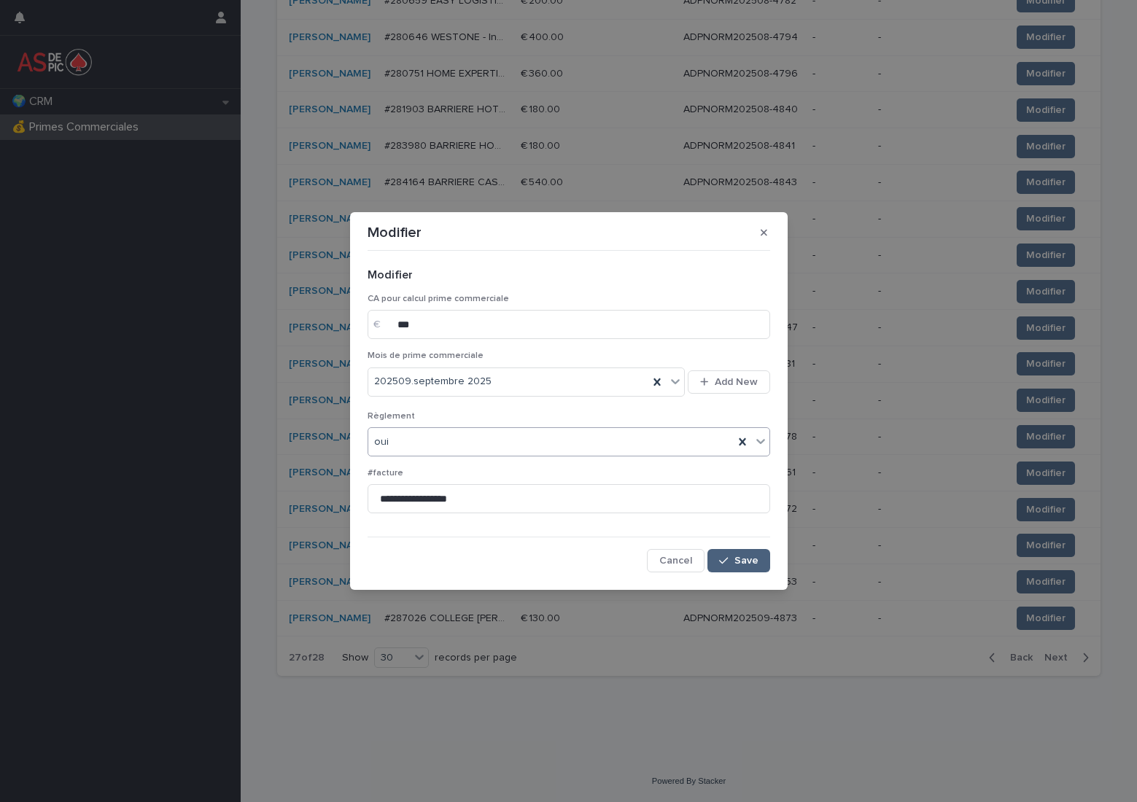
click at [745, 560] on span "Save" at bounding box center [746, 561] width 24 height 10
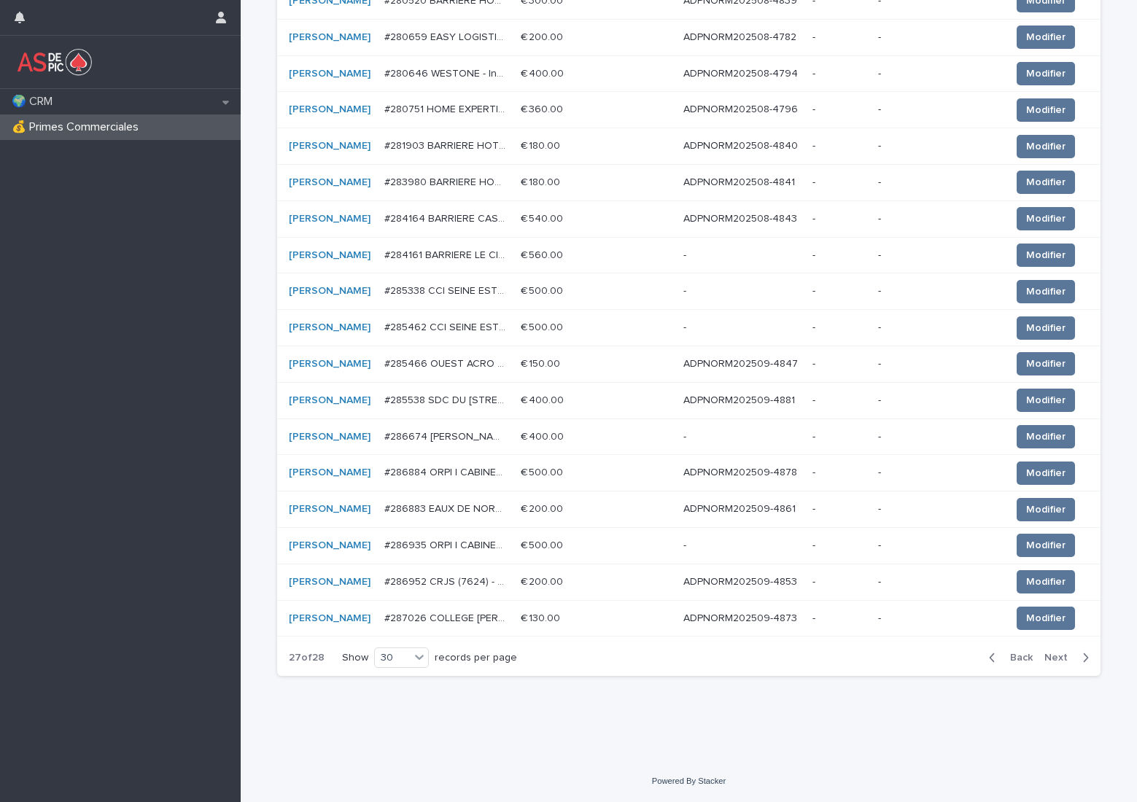
click at [1044, 653] on span "Next" at bounding box center [1060, 658] width 32 height 10
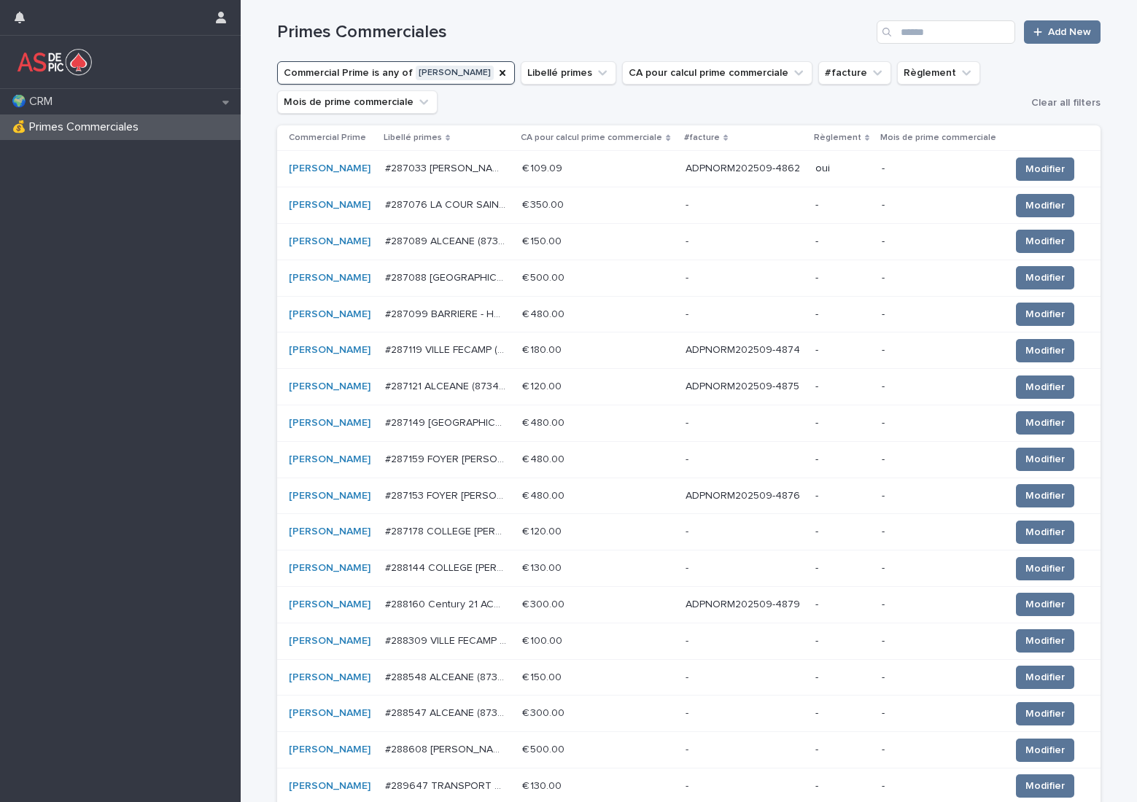
scroll to position [118, 0]
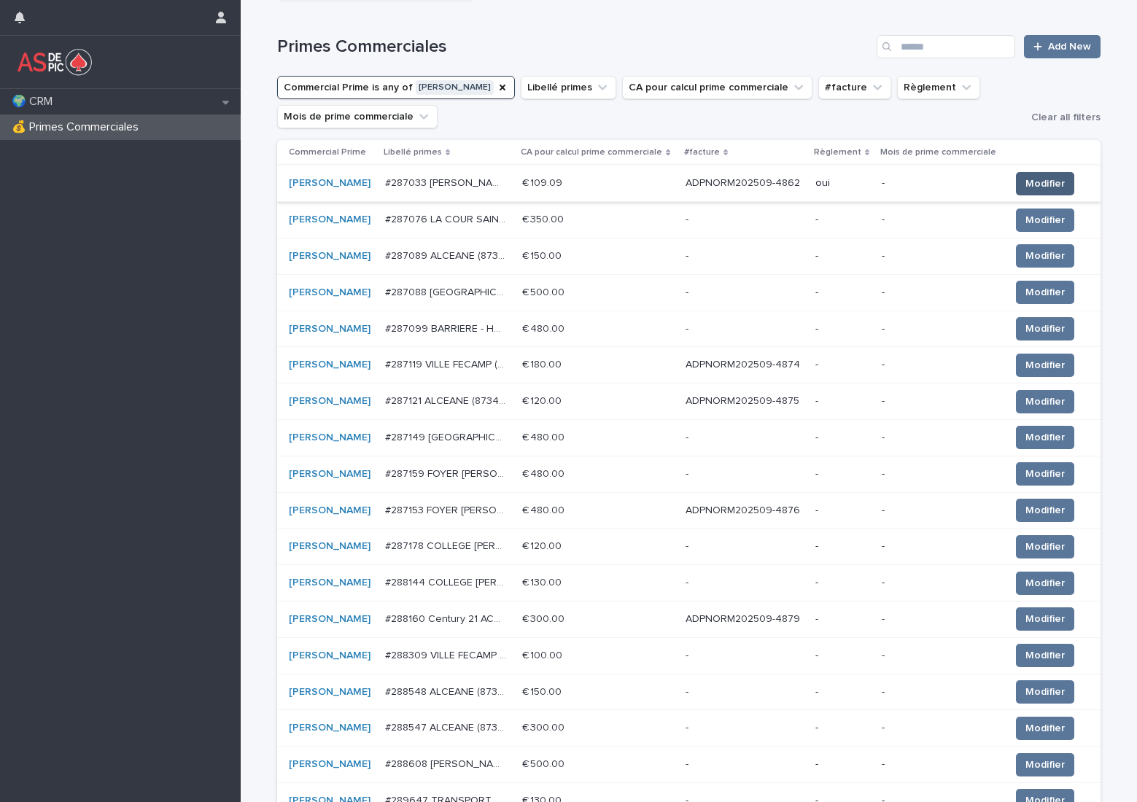
click at [1025, 176] on span "Modifier" at bounding box center [1044, 183] width 39 height 15
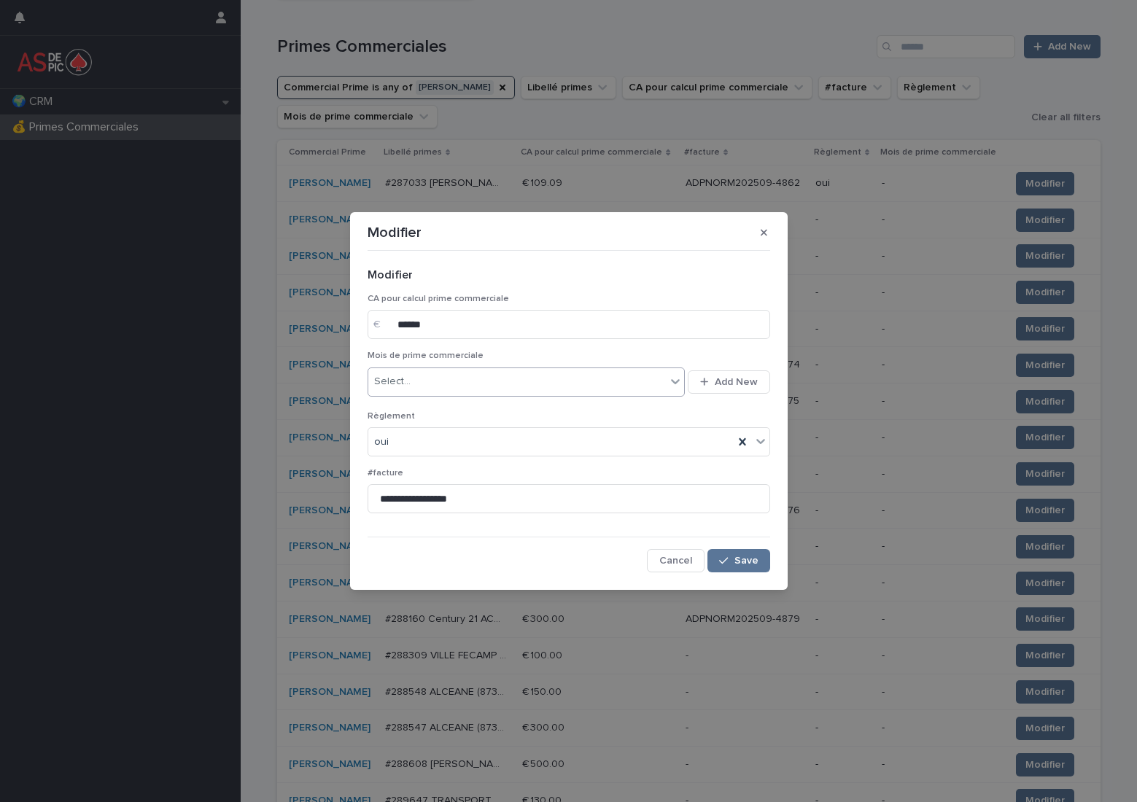
click at [430, 389] on div "Select..." at bounding box center [517, 382] width 298 height 24
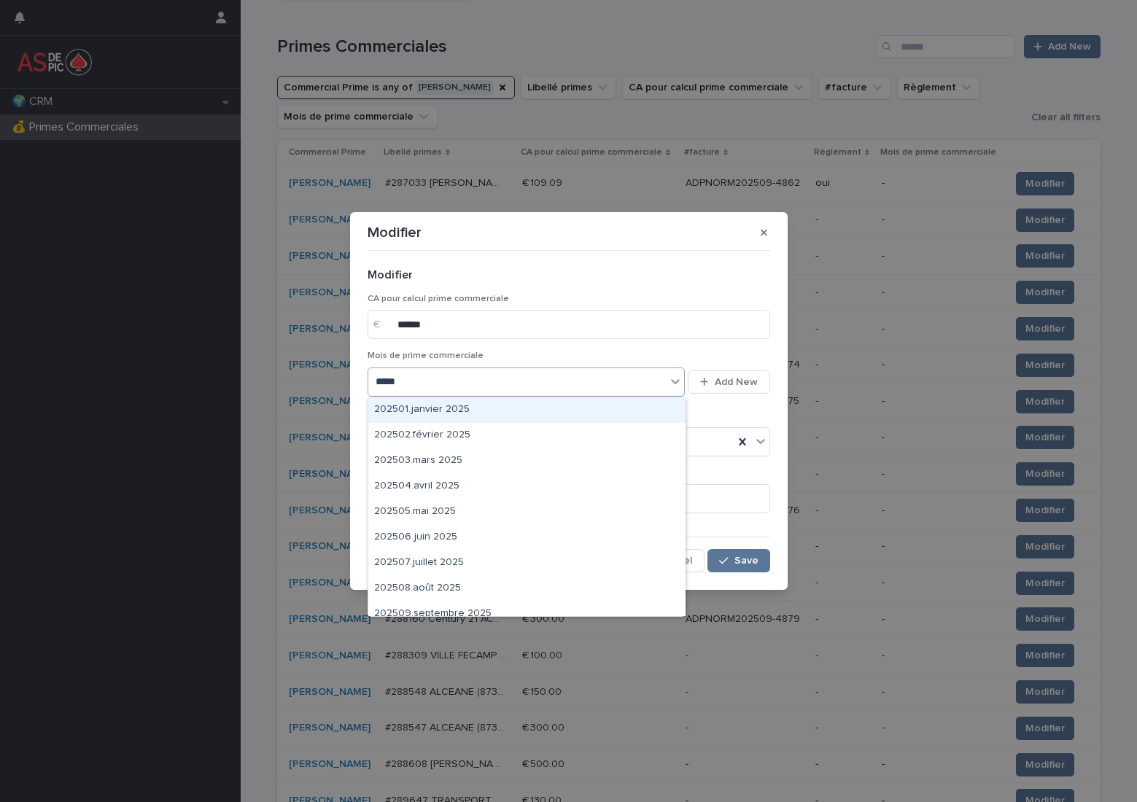
type input "******"
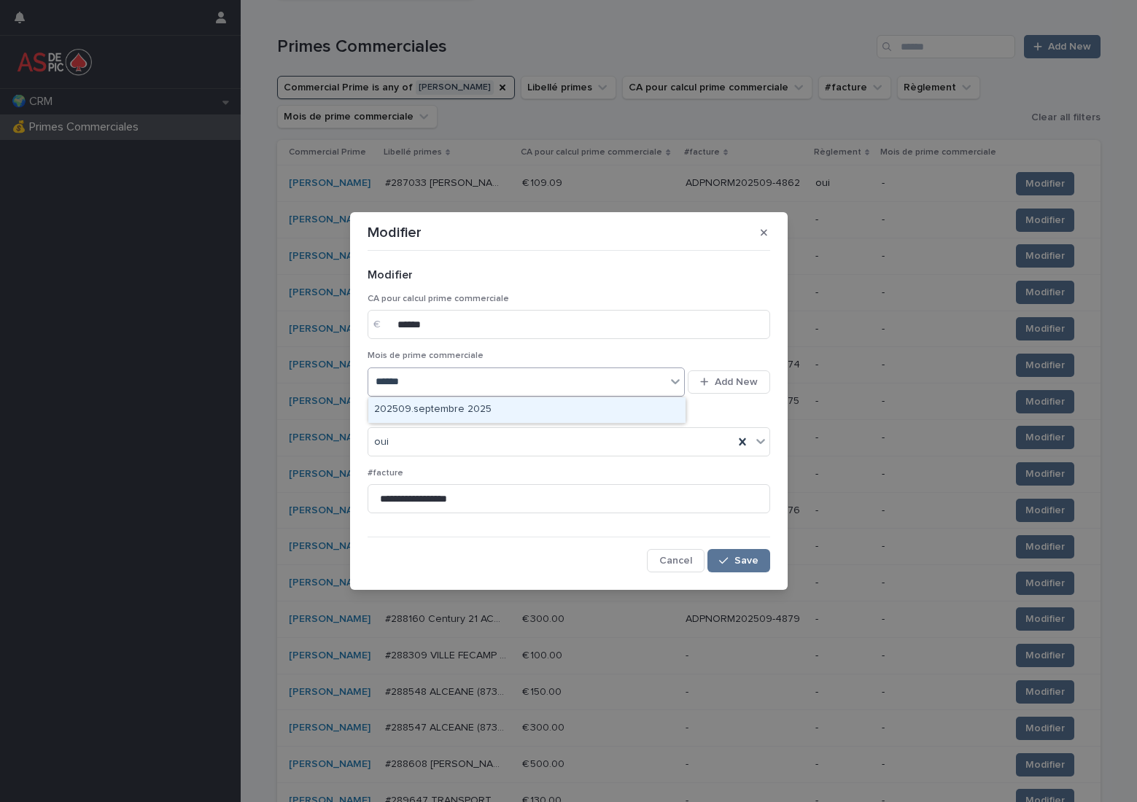
click at [525, 414] on div "202509.septembre 2025" at bounding box center [526, 410] width 317 height 26
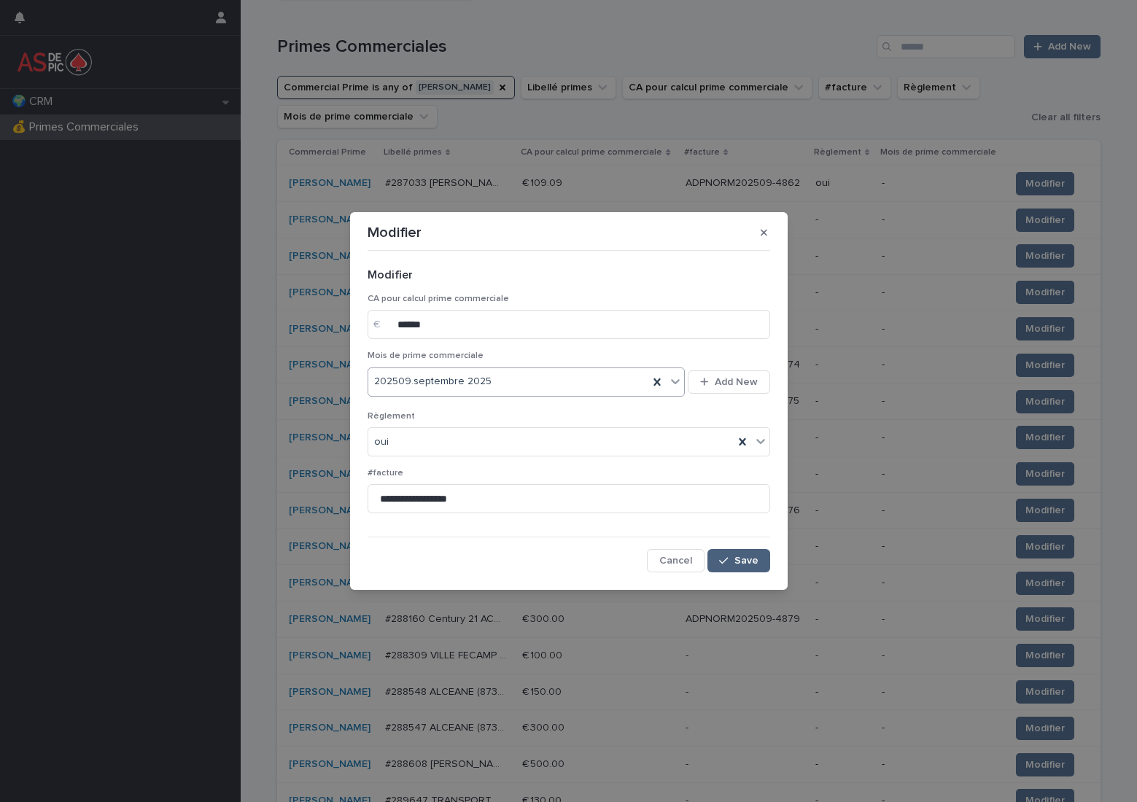
click at [749, 560] on span "Save" at bounding box center [746, 561] width 24 height 10
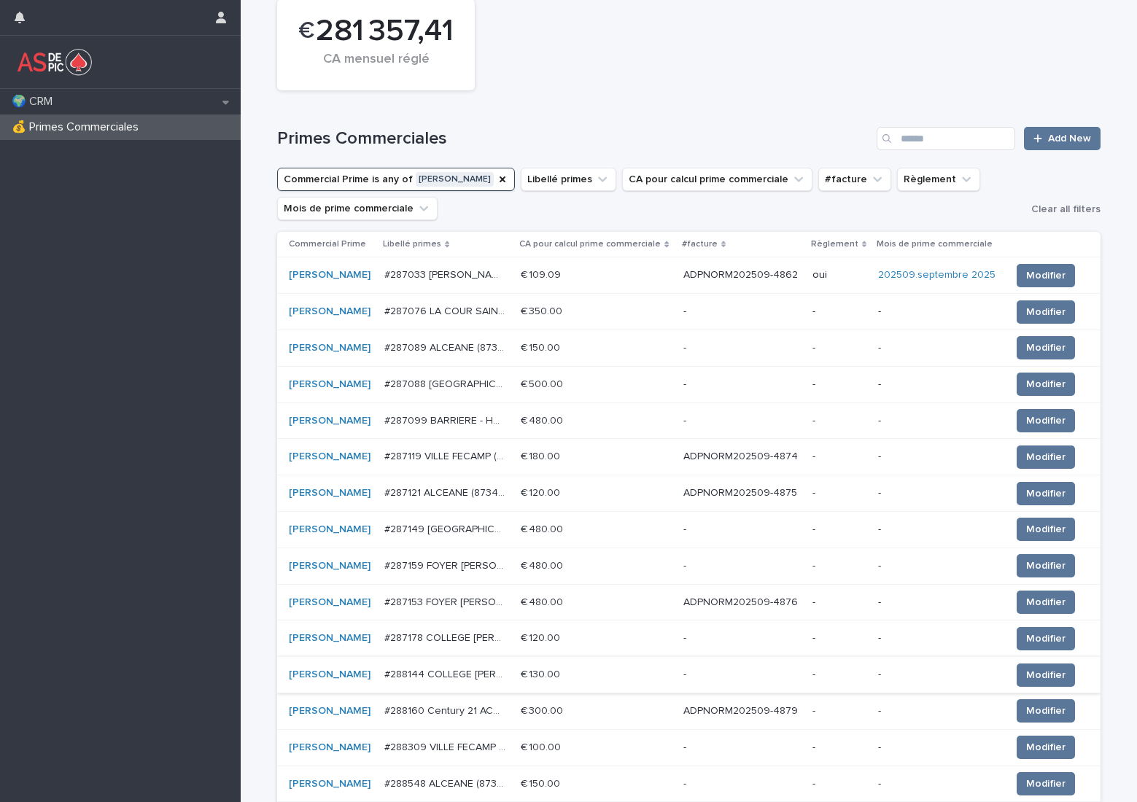
scroll to position [0, 0]
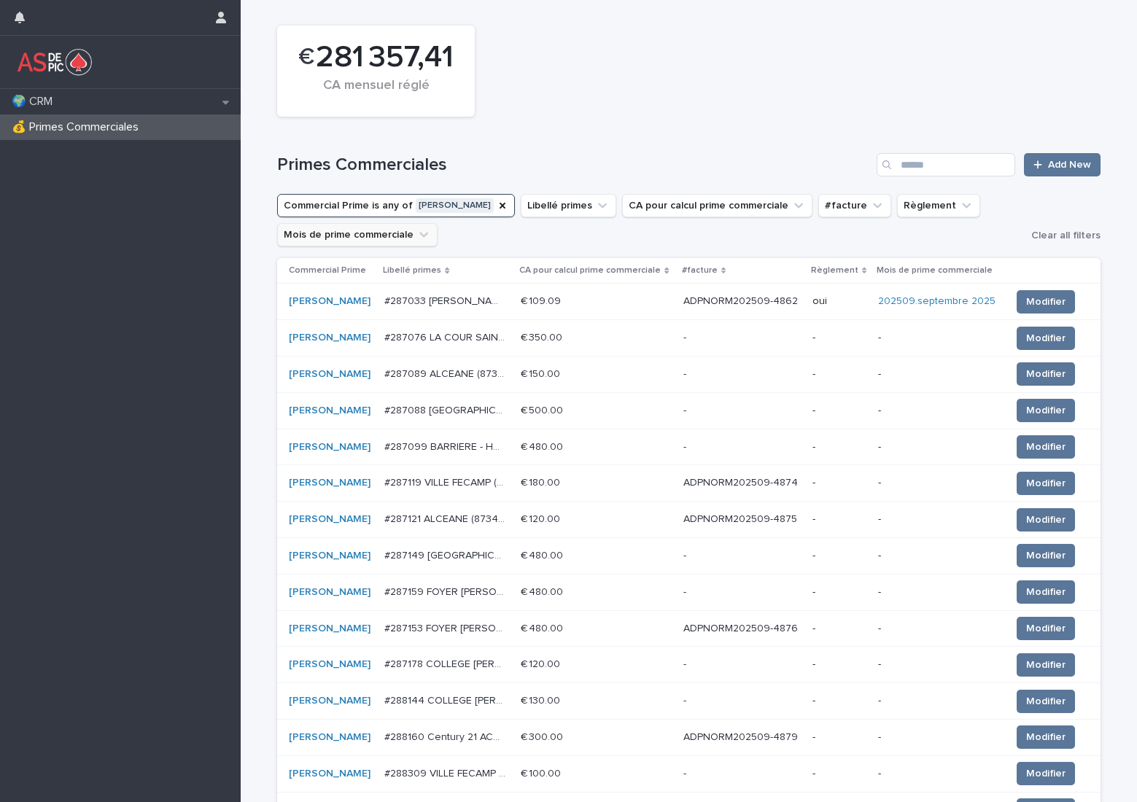
click at [390, 231] on button "Mois de prime commerciale" at bounding box center [357, 234] width 160 height 23
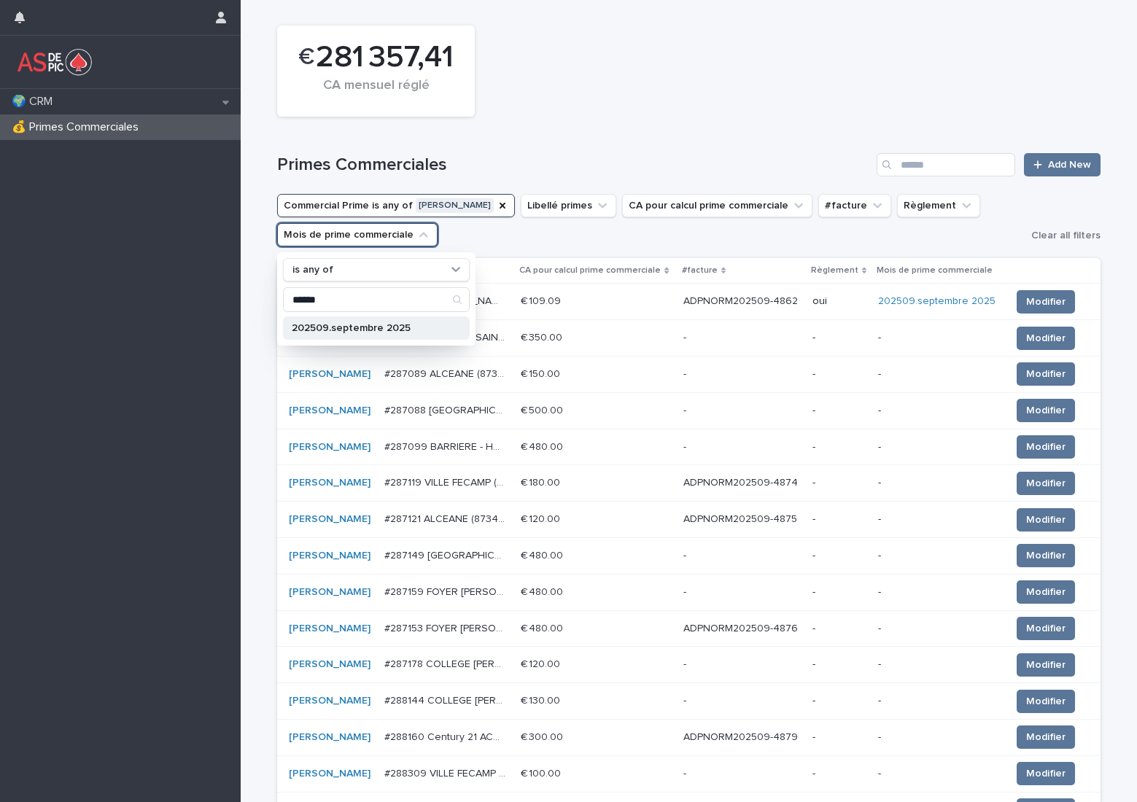
type input "******"
click at [383, 326] on p "202509.septembre 2025" at bounding box center [369, 328] width 155 height 10
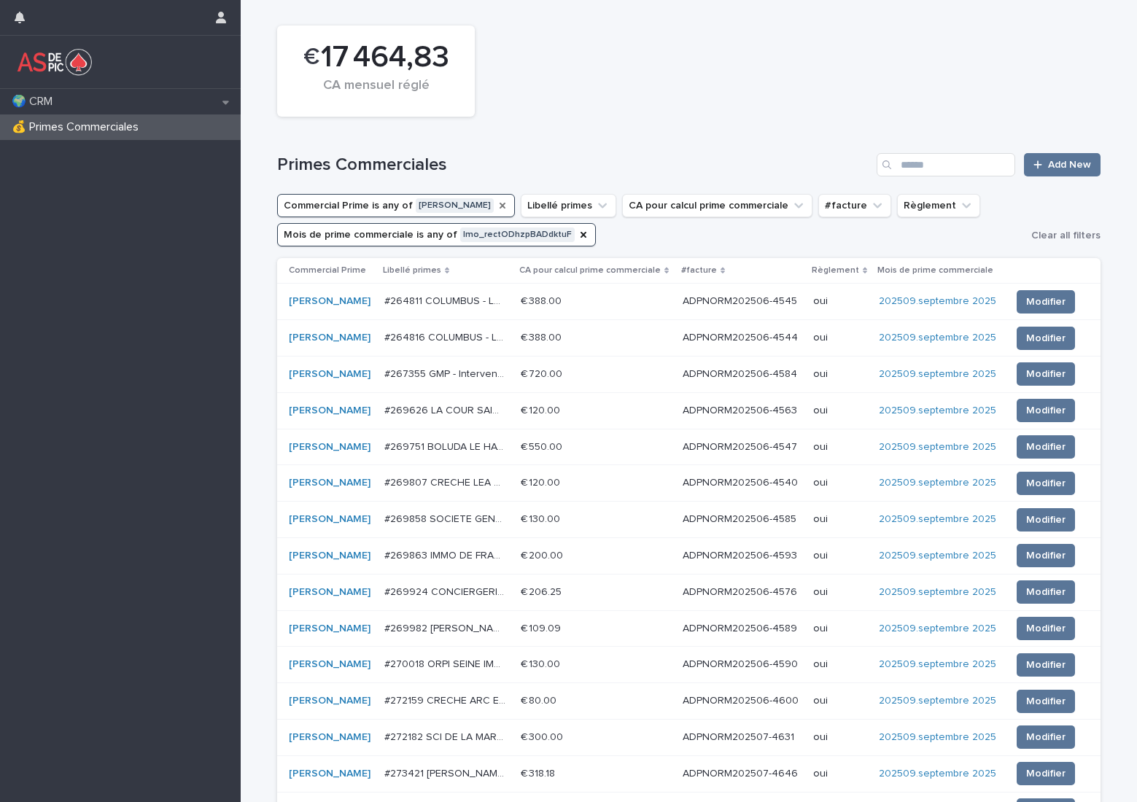
click at [497, 203] on icon "Commercial Prime" at bounding box center [503, 206] width 12 height 12
click at [334, 196] on button "Commercial Prime" at bounding box center [335, 205] width 116 height 23
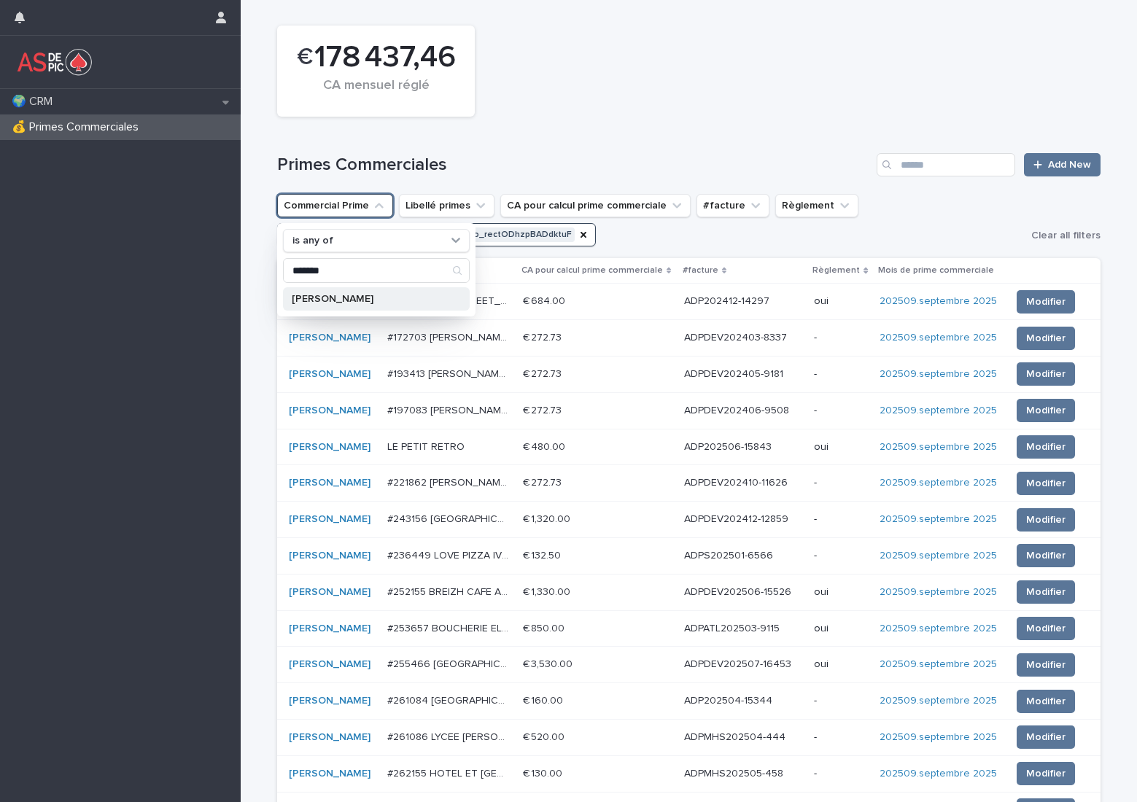
type input "*******"
click at [340, 307] on div "[PERSON_NAME]" at bounding box center [376, 298] width 187 height 23
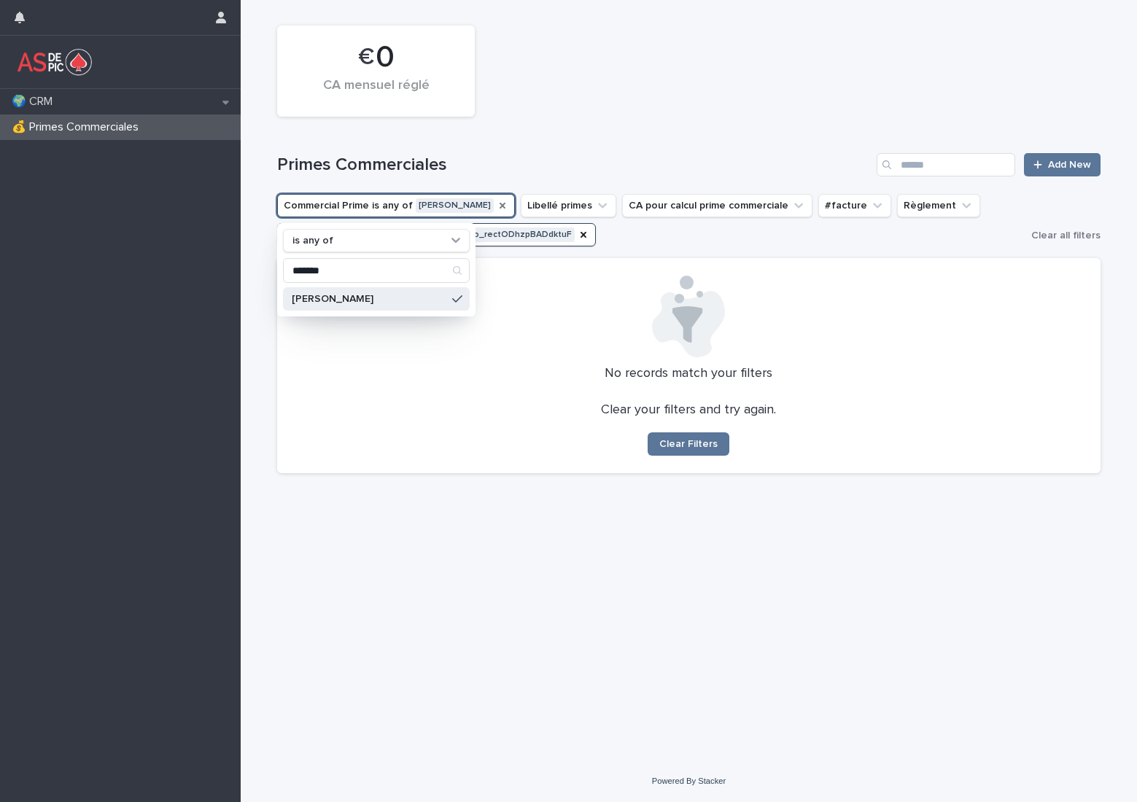
click at [654, 151] on div "Primes Commerciales Add New" at bounding box center [688, 159] width 823 height 70
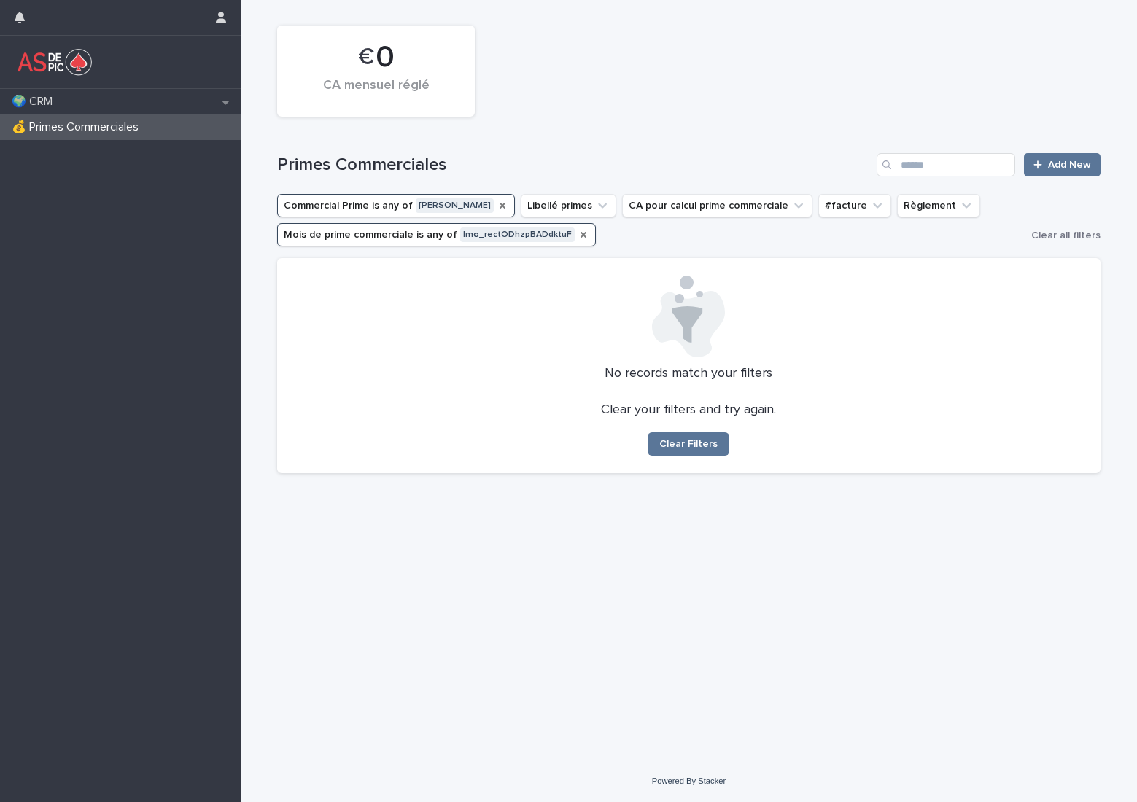
click at [578, 233] on icon "Mois de prime commerciale" at bounding box center [584, 235] width 12 height 12
click at [401, 236] on button "Mois de prime commerciale" at bounding box center [357, 234] width 160 height 23
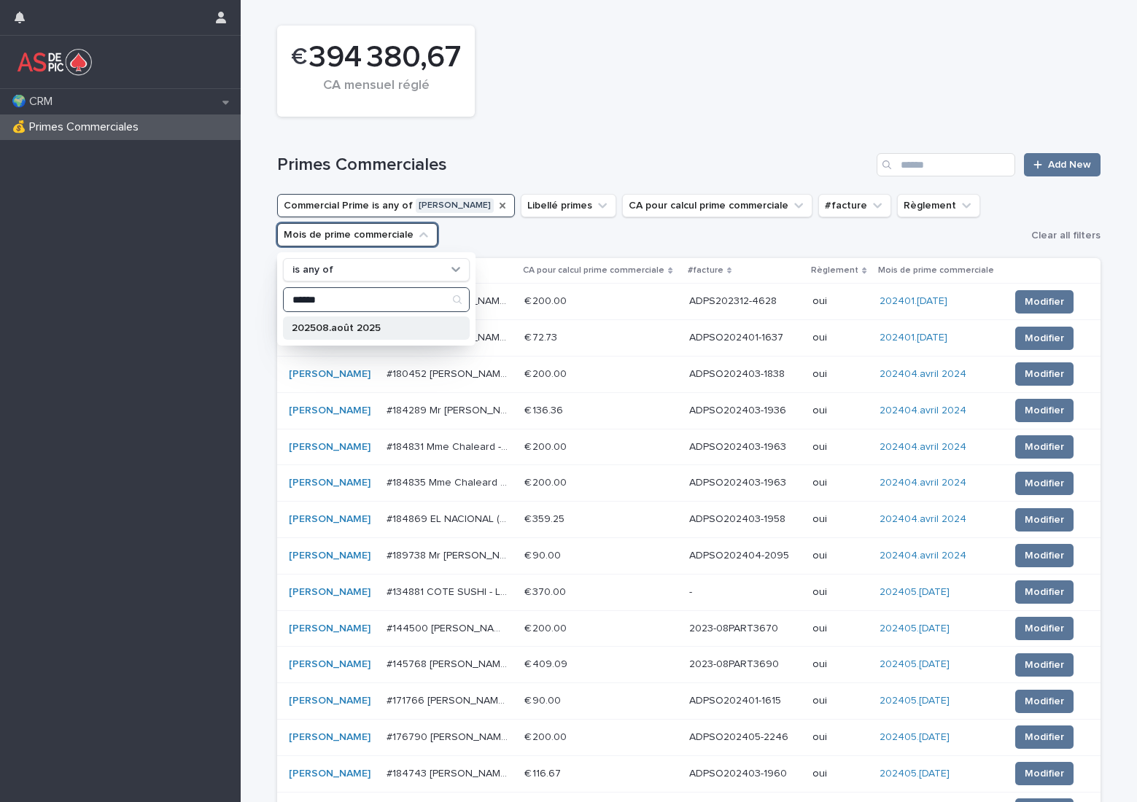
type input "******"
click at [369, 331] on p "202508.août 2025" at bounding box center [369, 328] width 155 height 10
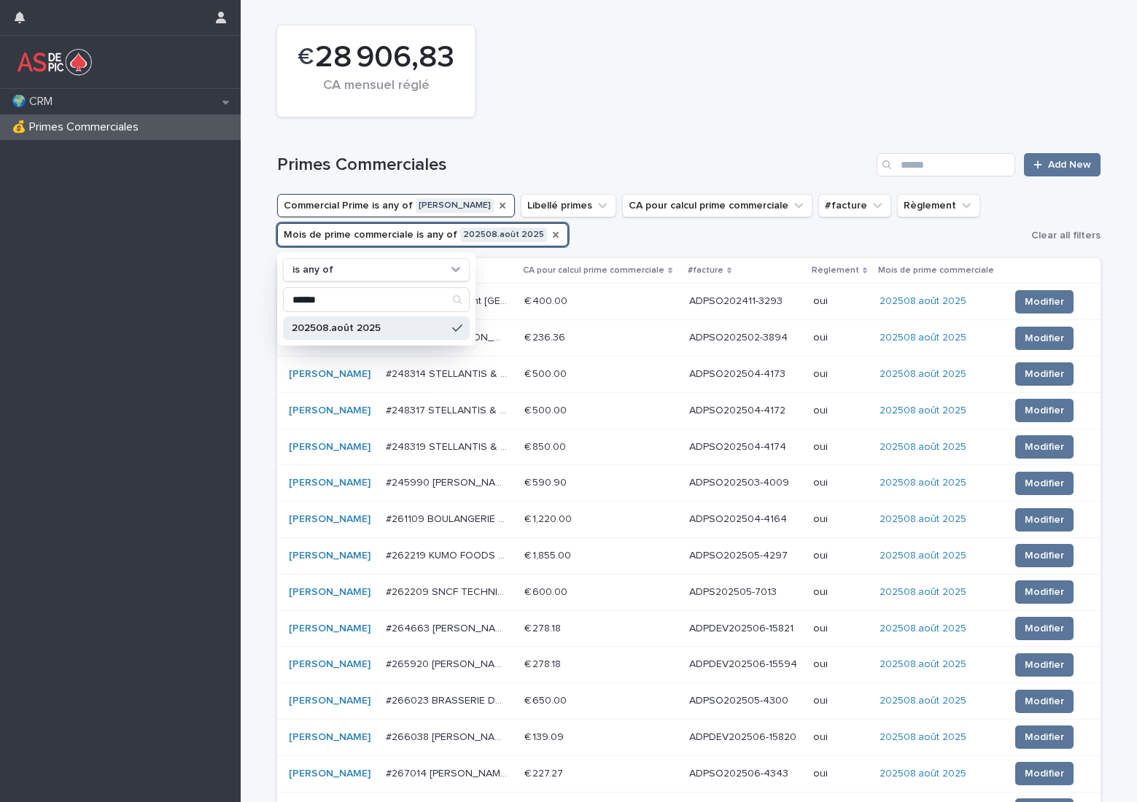
click at [553, 236] on icon "Mois de prime commerciale" at bounding box center [556, 235] width 6 height 6
click at [395, 233] on button "Mois de prime commerciale" at bounding box center [357, 234] width 160 height 23
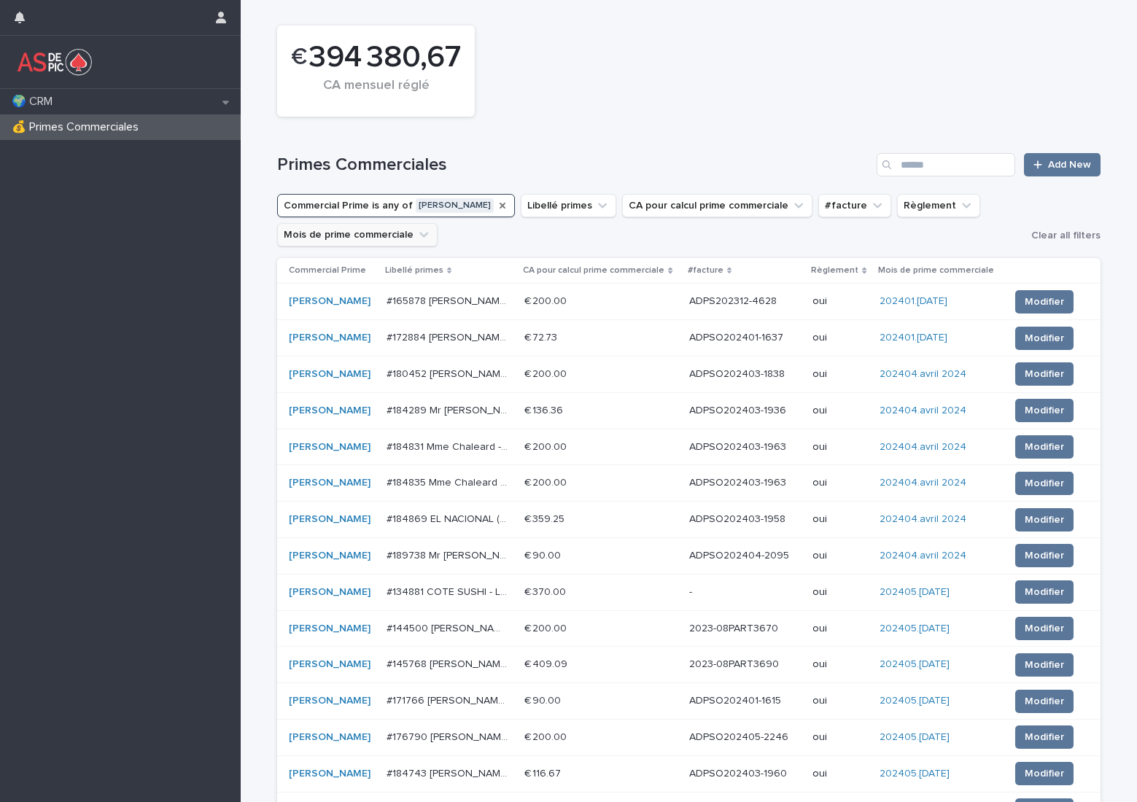
click at [395, 233] on button "Mois de prime commerciale" at bounding box center [357, 234] width 160 height 23
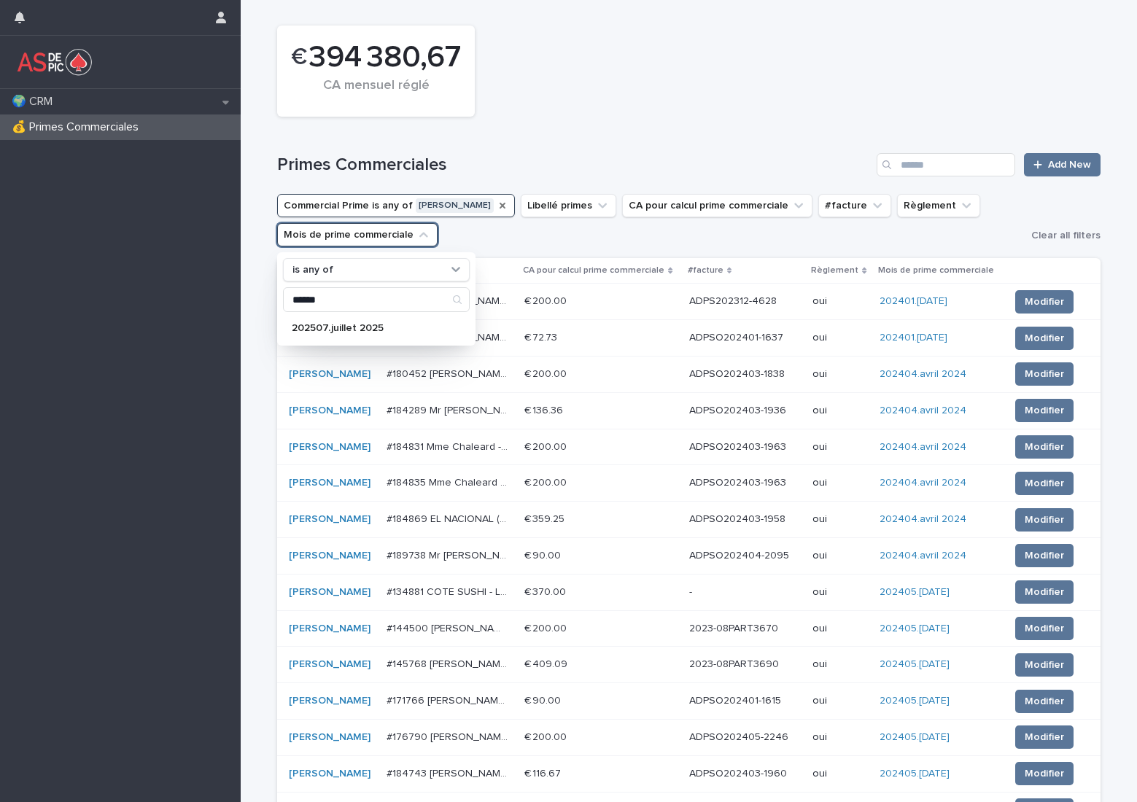
type input "******"
click at [370, 331] on p "202507.juillet 2025" at bounding box center [369, 328] width 155 height 10
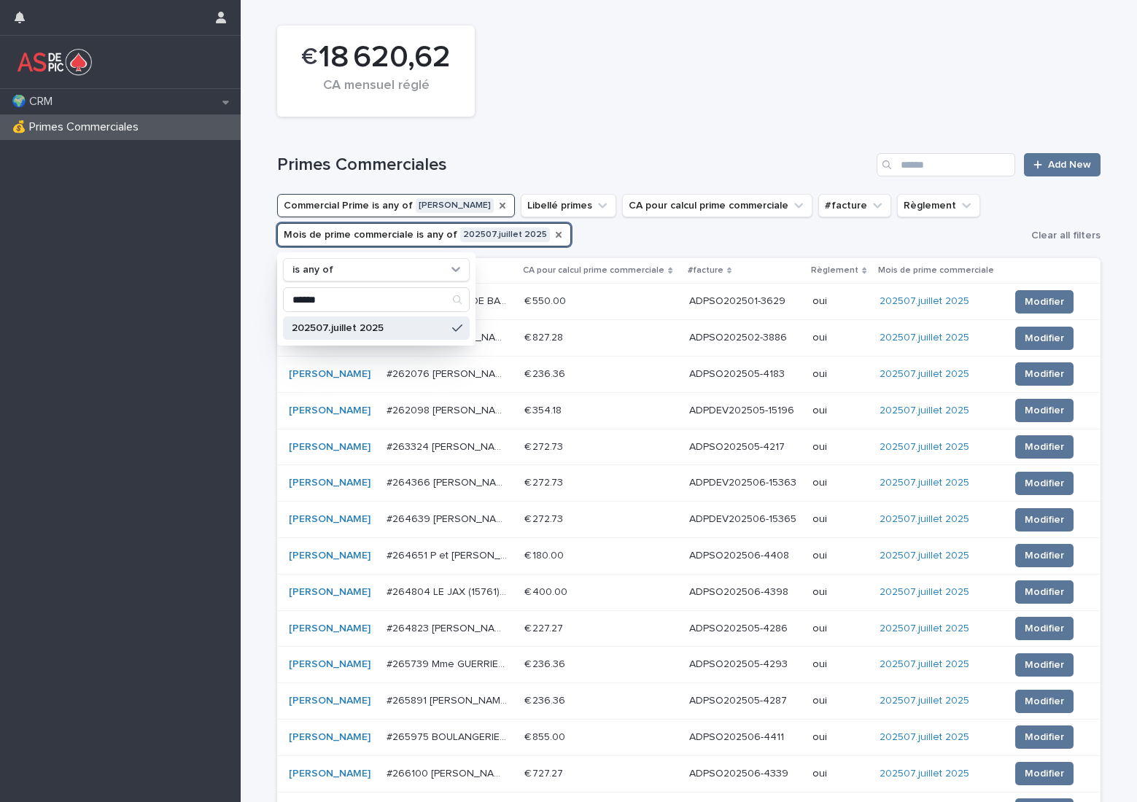
click at [597, 129] on div "Primes Commerciales Add New" at bounding box center [688, 159] width 823 height 70
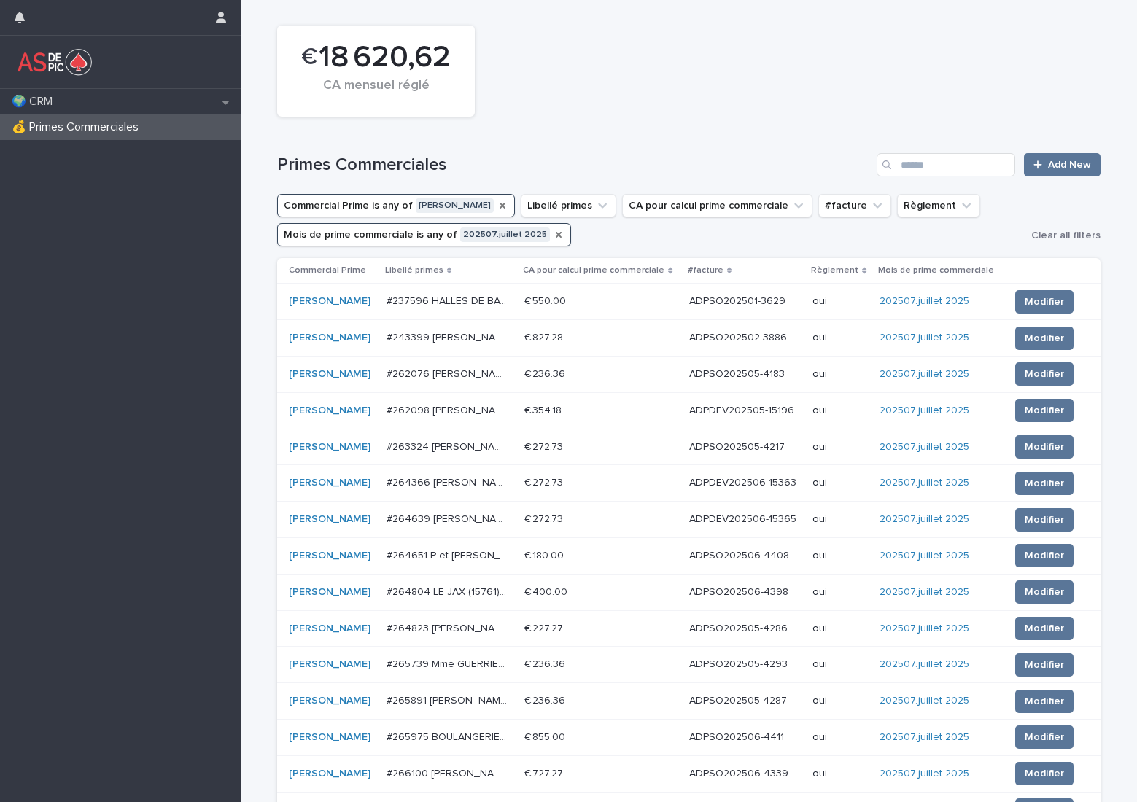
click at [553, 240] on icon "Mois de prime commerciale" at bounding box center [559, 235] width 12 height 12
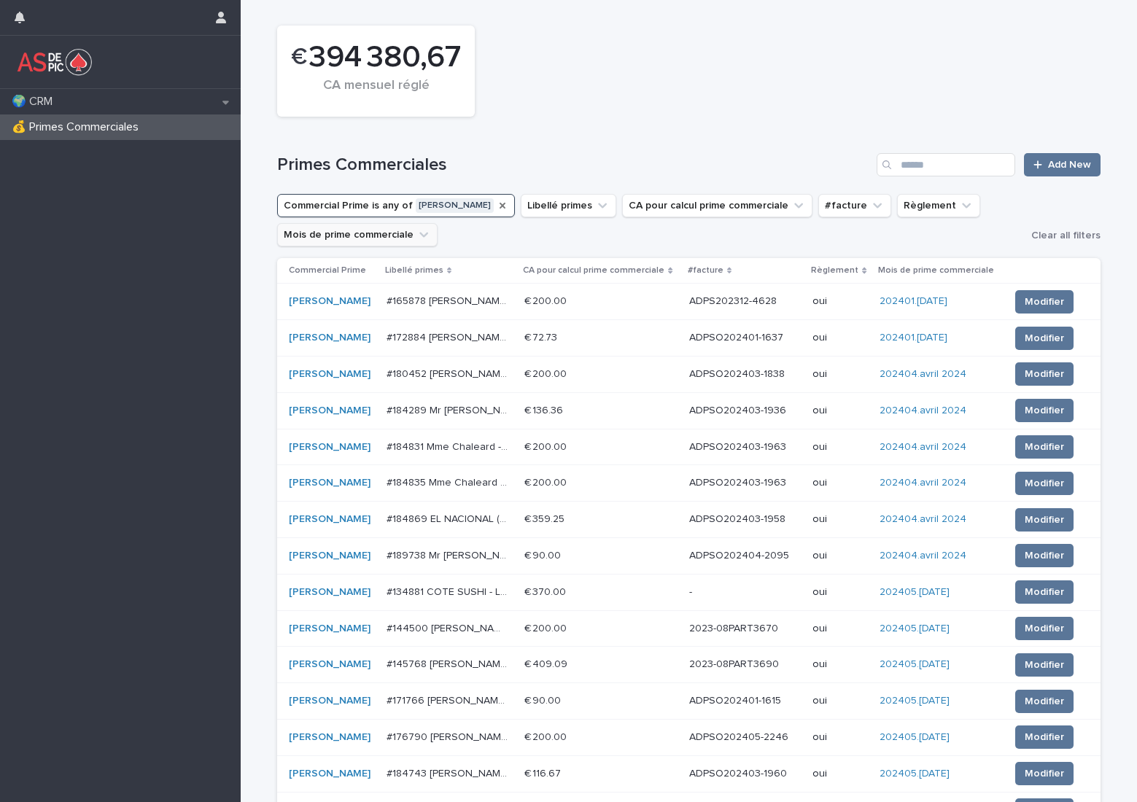
click at [370, 228] on button "Mois de prime commerciale" at bounding box center [357, 234] width 160 height 23
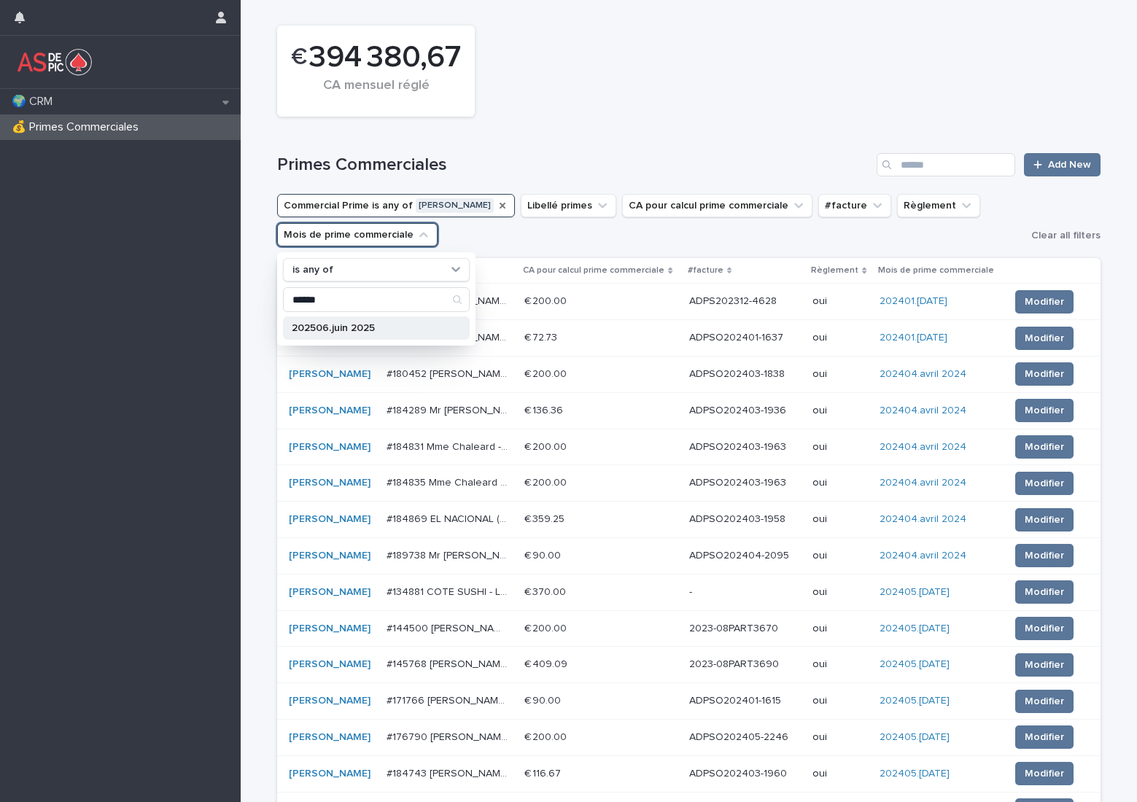
type input "******"
click at [398, 331] on p "202506.juin 2025" at bounding box center [369, 328] width 155 height 10
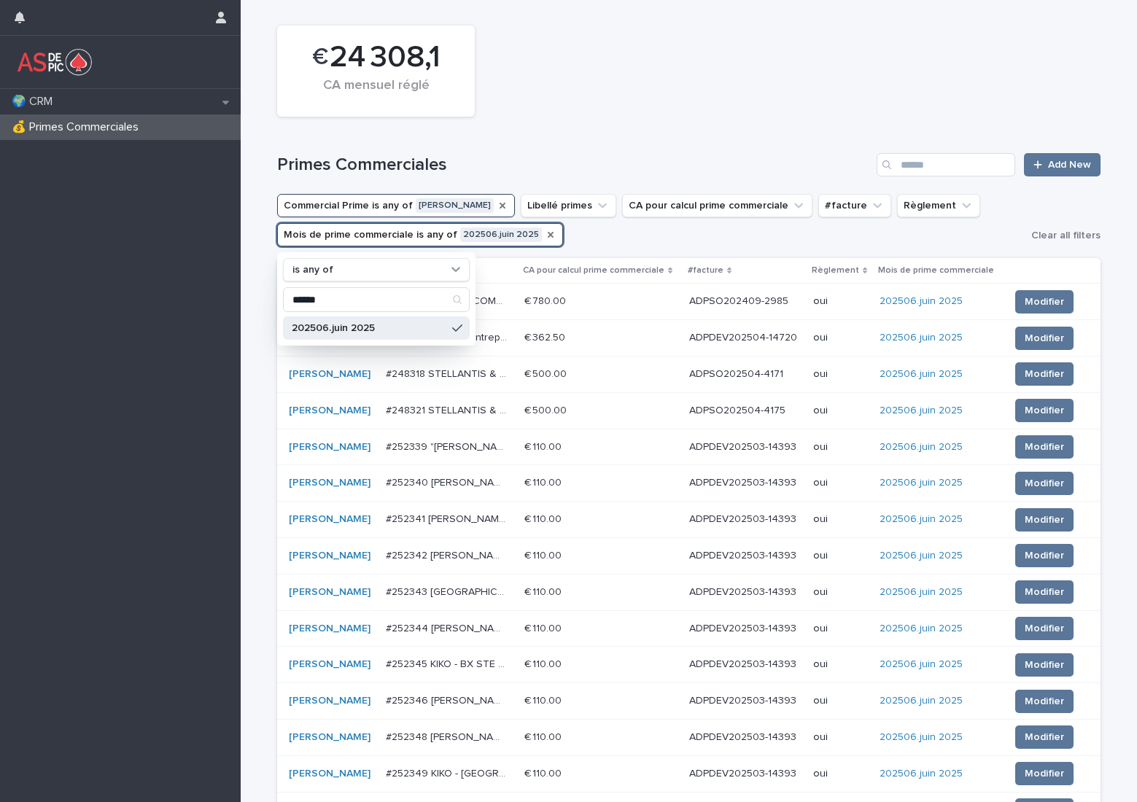
click at [548, 233] on icon "Mois de prime commerciale" at bounding box center [551, 235] width 6 height 6
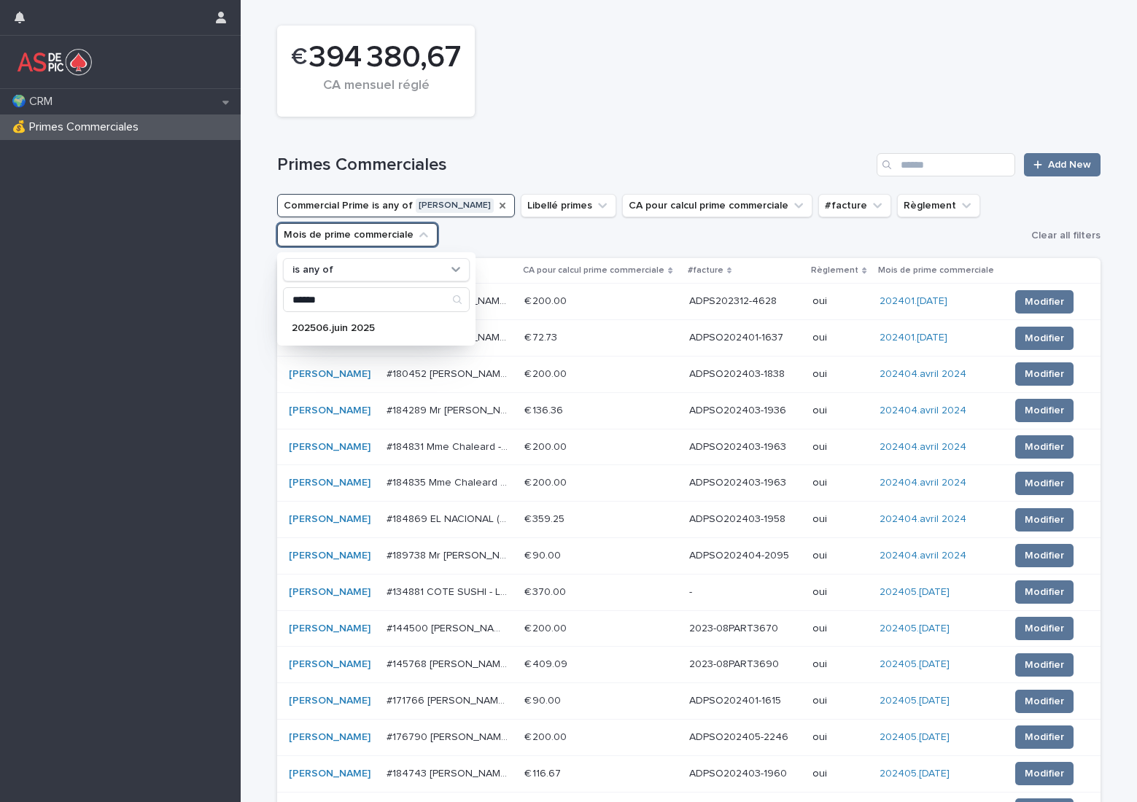
click at [497, 201] on icon "Commercial Prime" at bounding box center [503, 206] width 12 height 12
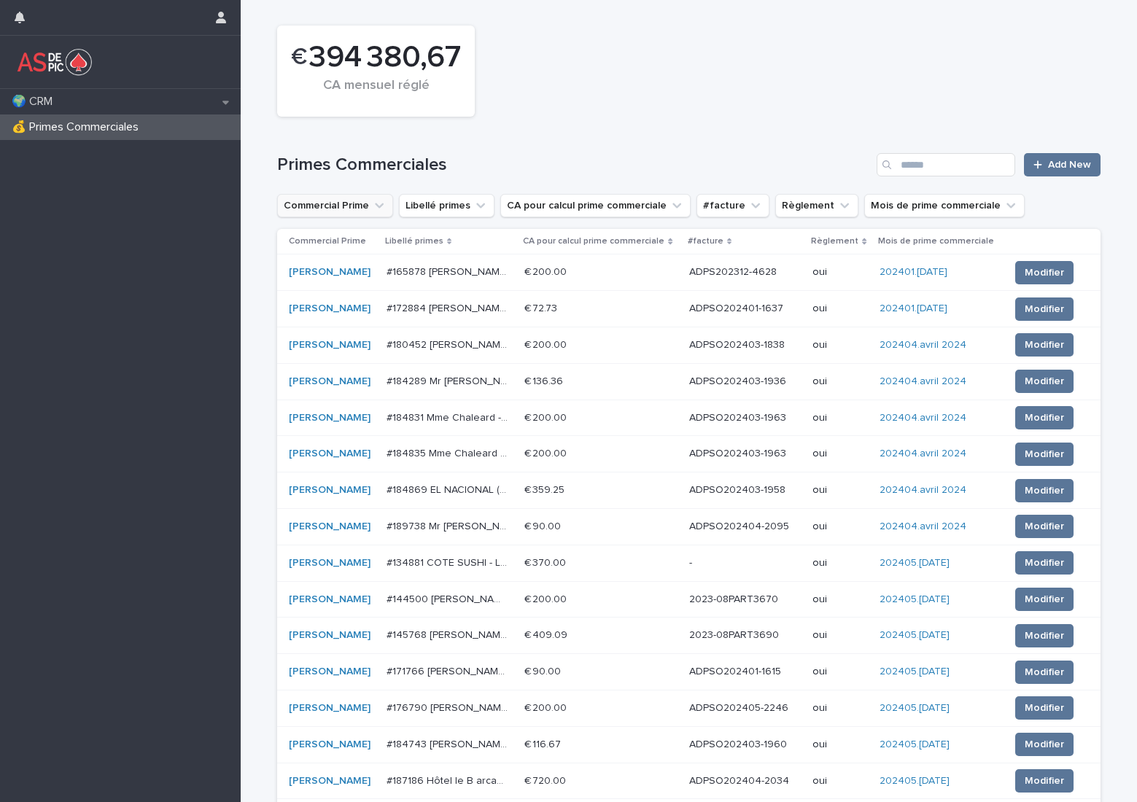
click at [341, 201] on button "Commercial Prime" at bounding box center [335, 205] width 116 height 23
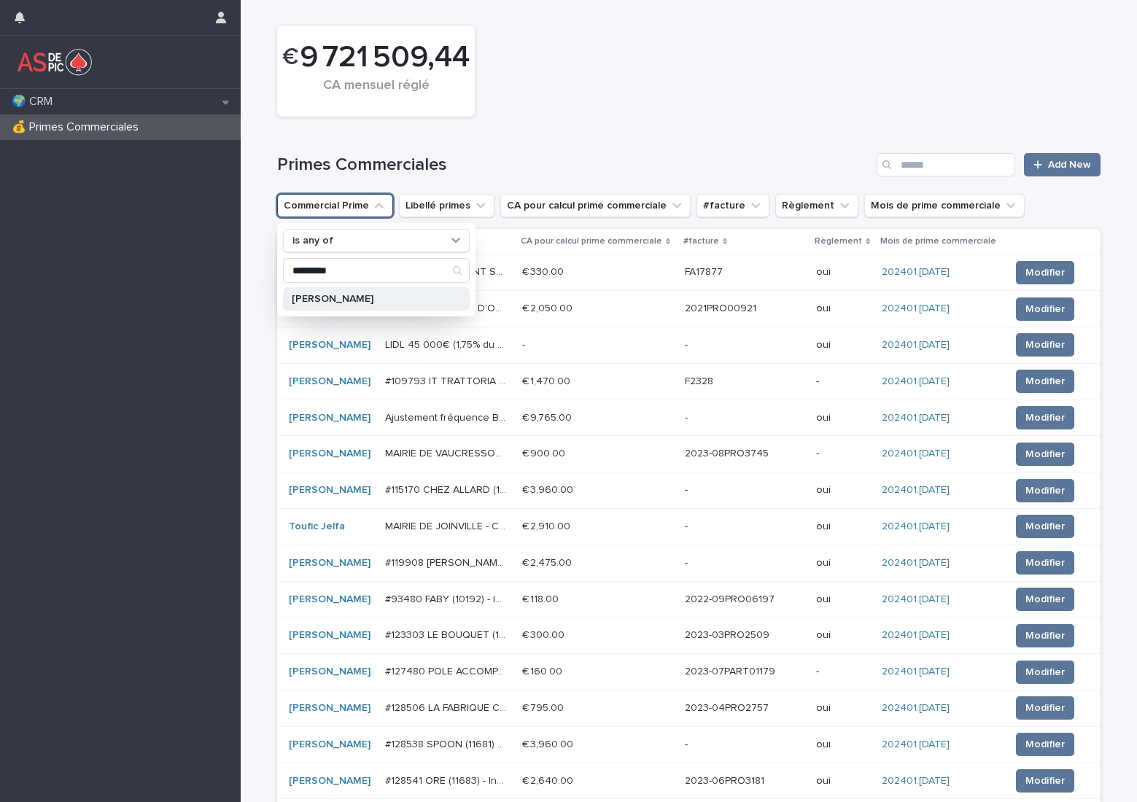
type input "*********"
click at [355, 294] on p "[PERSON_NAME]" at bounding box center [369, 299] width 155 height 10
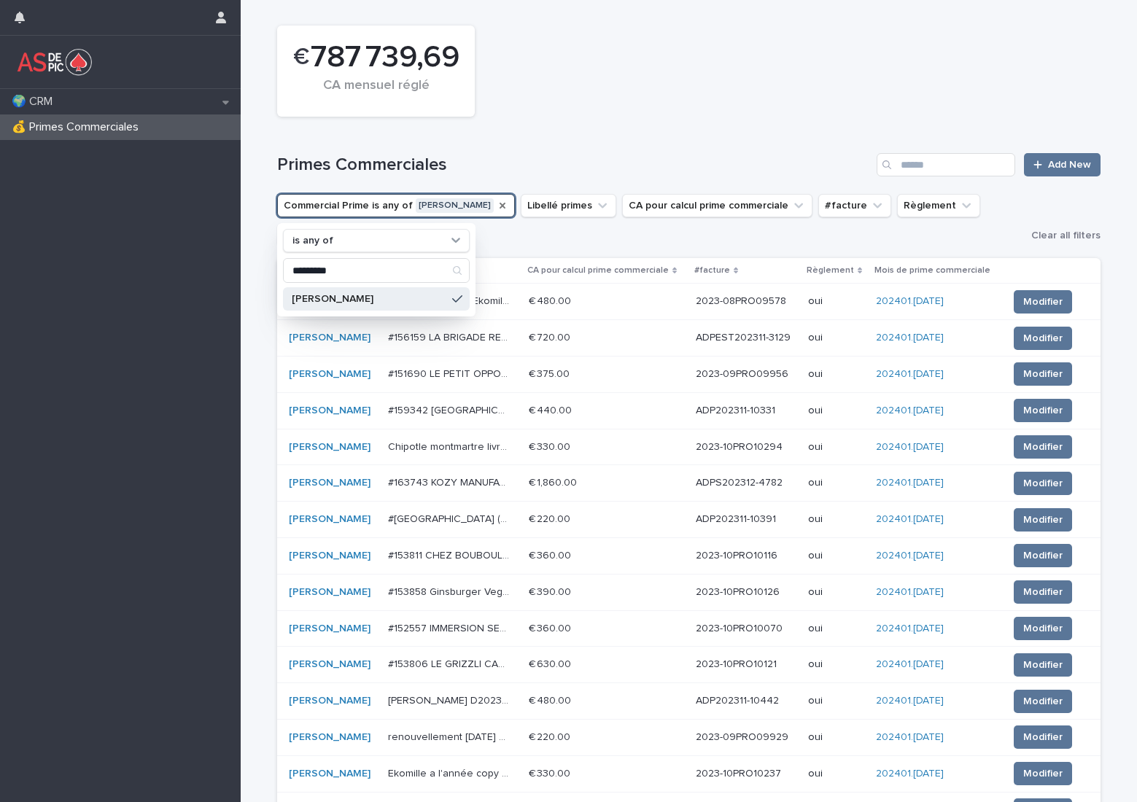
click at [618, 128] on div "Primes Commerciales Add New" at bounding box center [688, 159] width 823 height 70
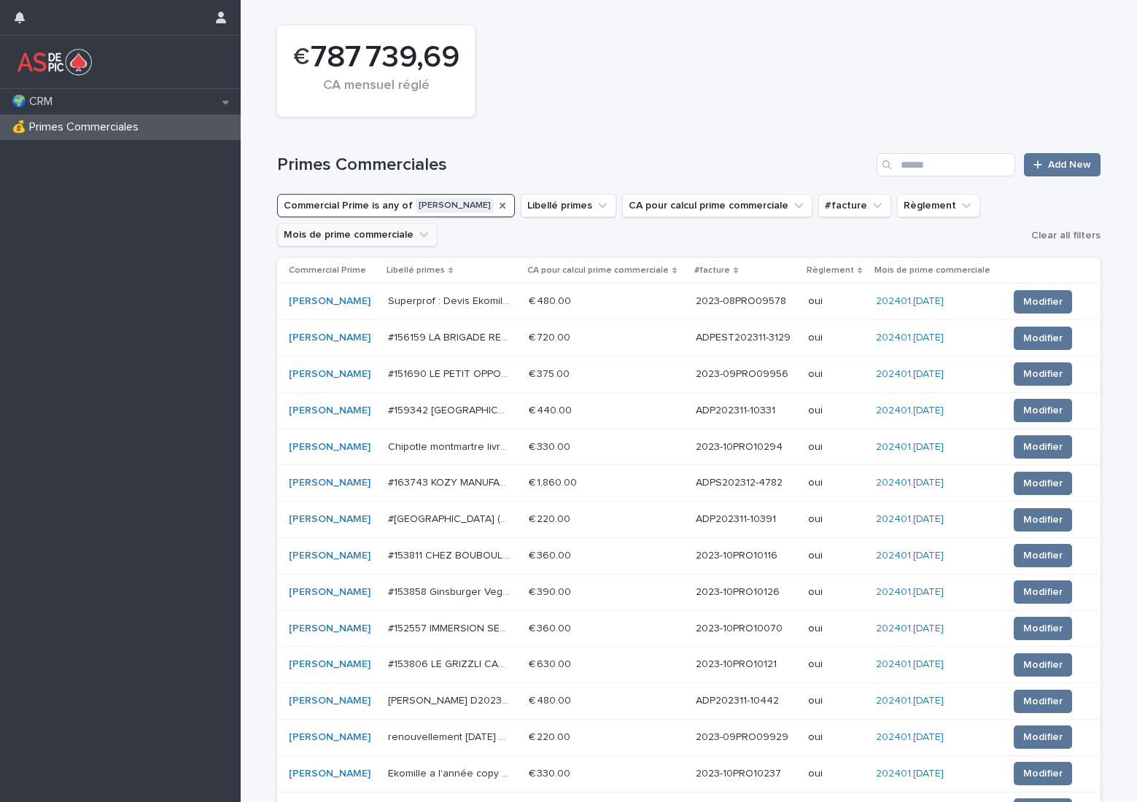
click at [382, 239] on button "Mois de prime commerciale" at bounding box center [357, 234] width 160 height 23
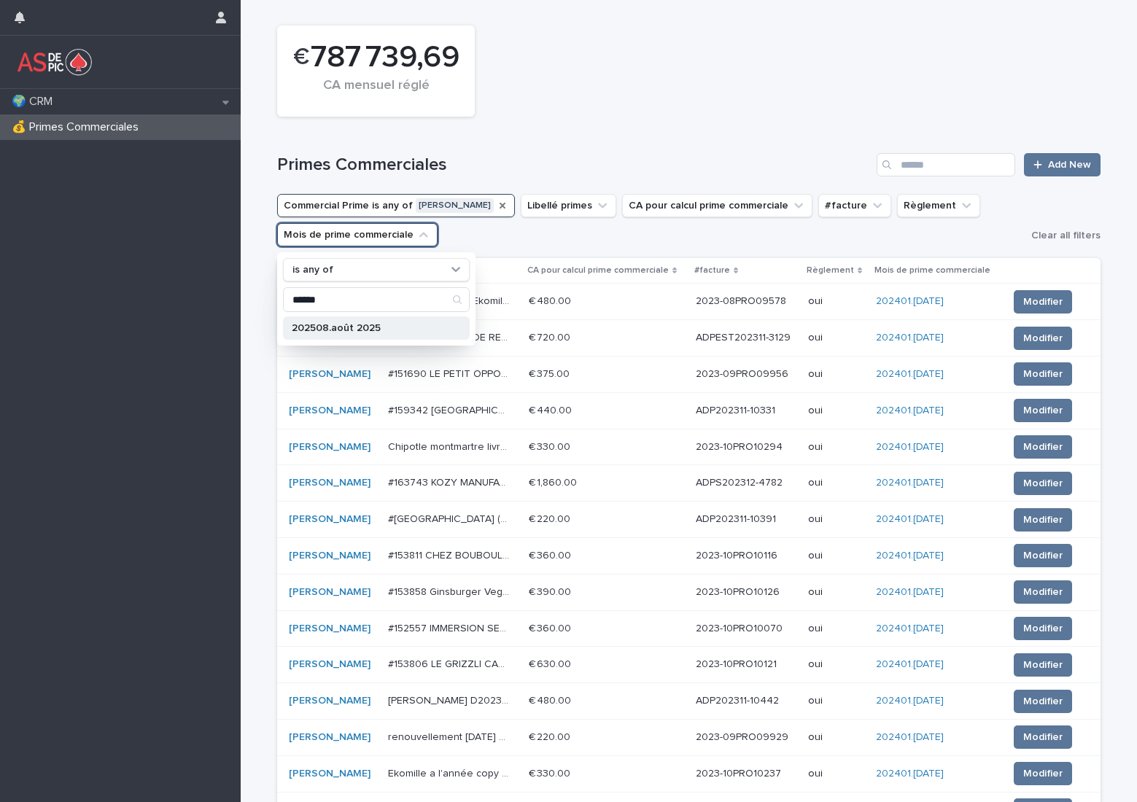
type input "******"
click at [352, 328] on p "202508.août 2025" at bounding box center [369, 328] width 155 height 10
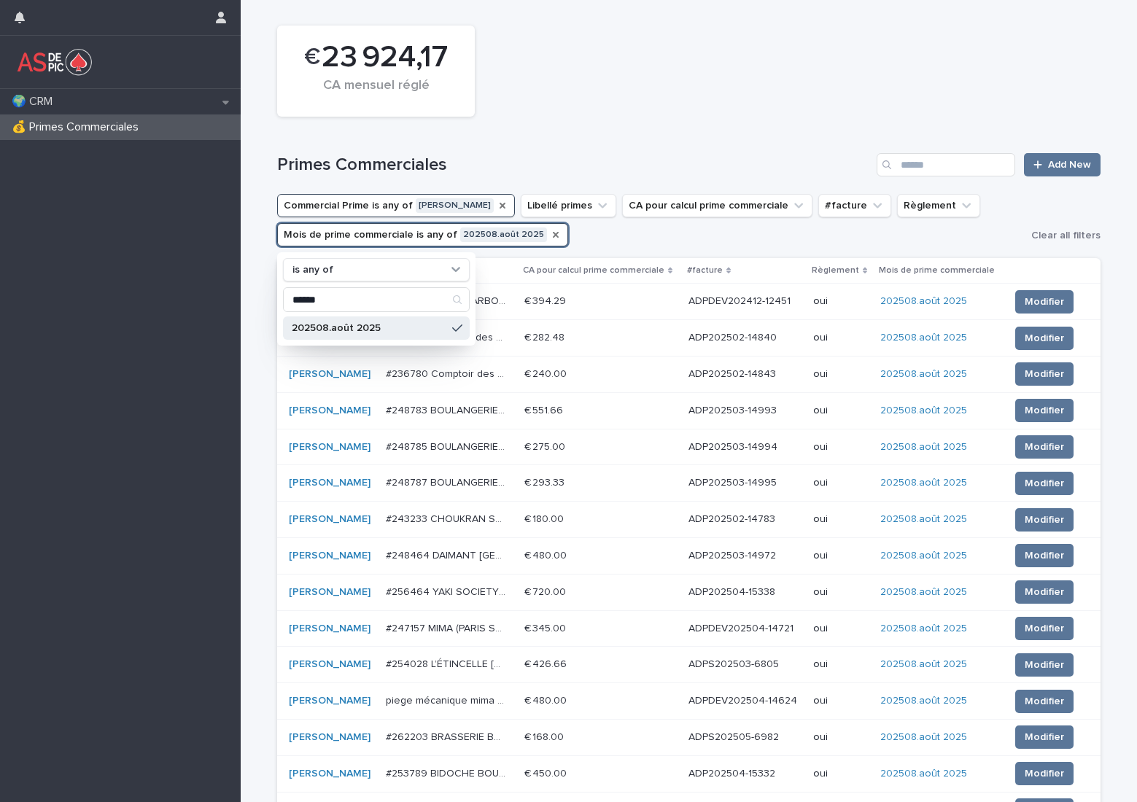
click at [627, 112] on div "€ 23 924,17 CA mensuel réglé" at bounding box center [689, 71] width 838 height 106
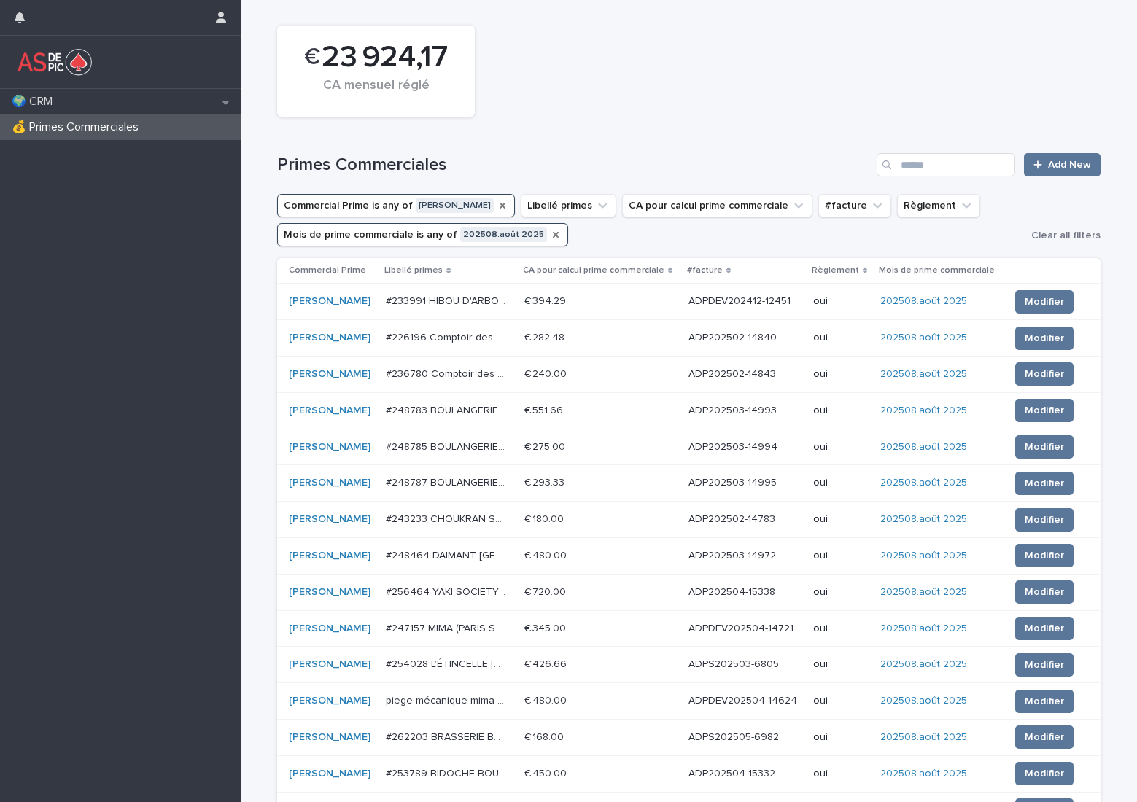
click at [497, 206] on icon "Commercial Prime" at bounding box center [503, 206] width 12 height 12
click at [349, 207] on button "Commercial Prime" at bounding box center [335, 205] width 116 height 23
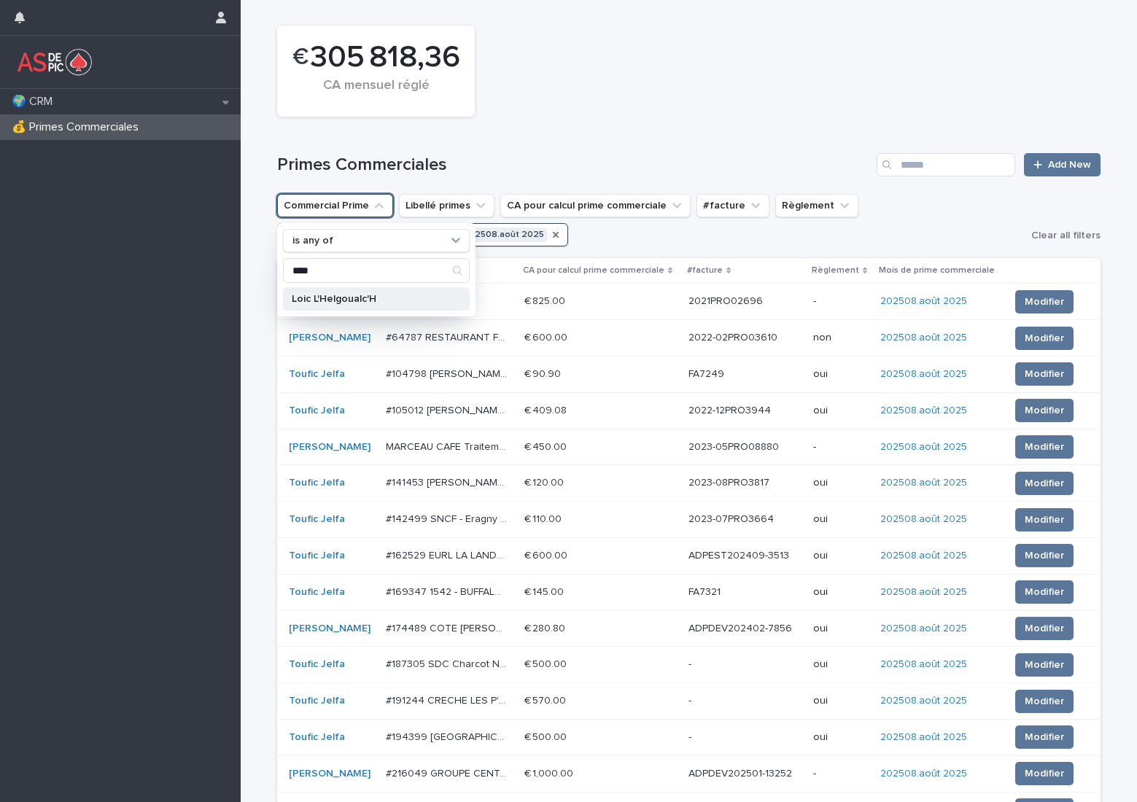
type input "****"
click at [316, 296] on p "Loic L'Helgoualc'H" at bounding box center [369, 299] width 155 height 10
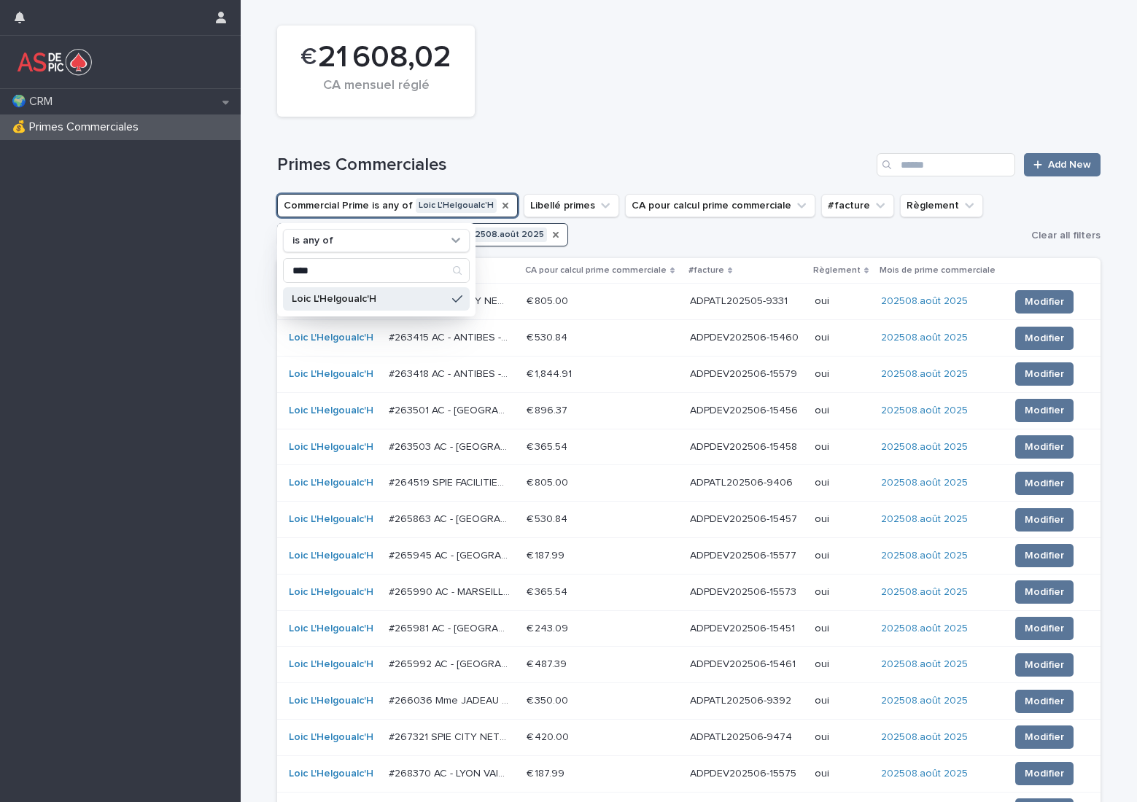
click at [500, 198] on div "Commercial Prime" at bounding box center [506, 205] width 12 height 15
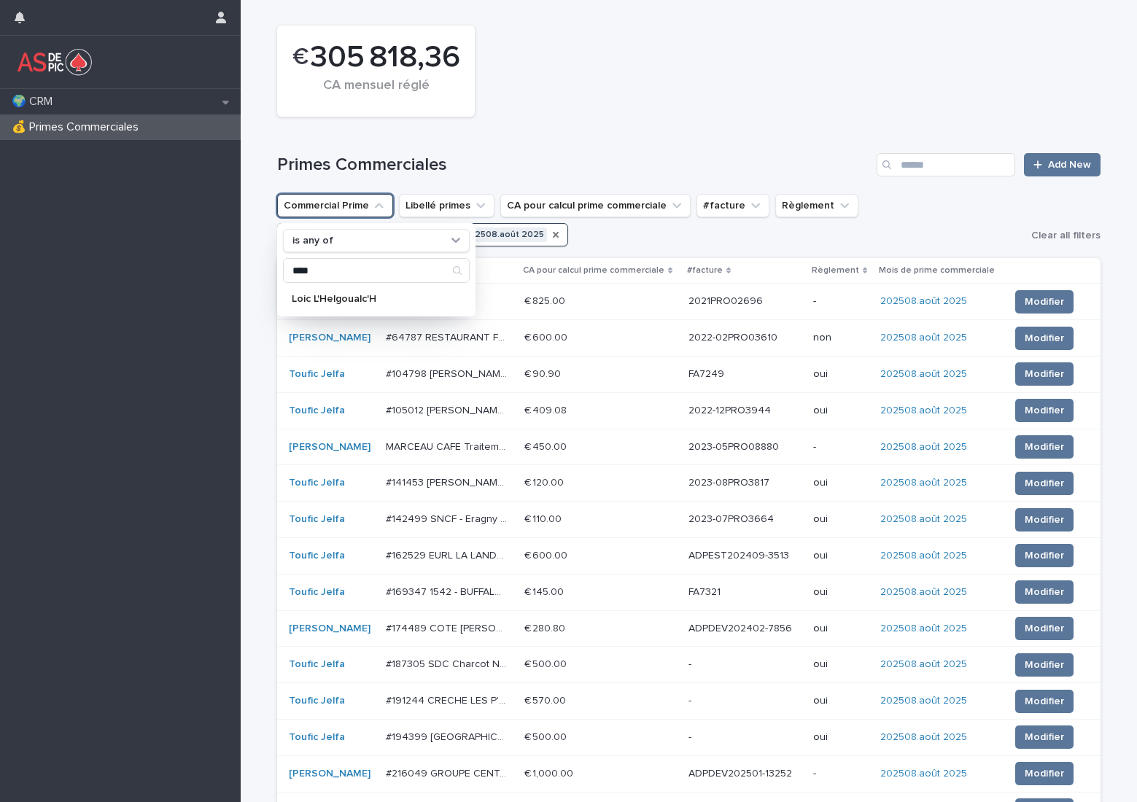
click at [337, 200] on button "Commercial Prime" at bounding box center [335, 205] width 116 height 23
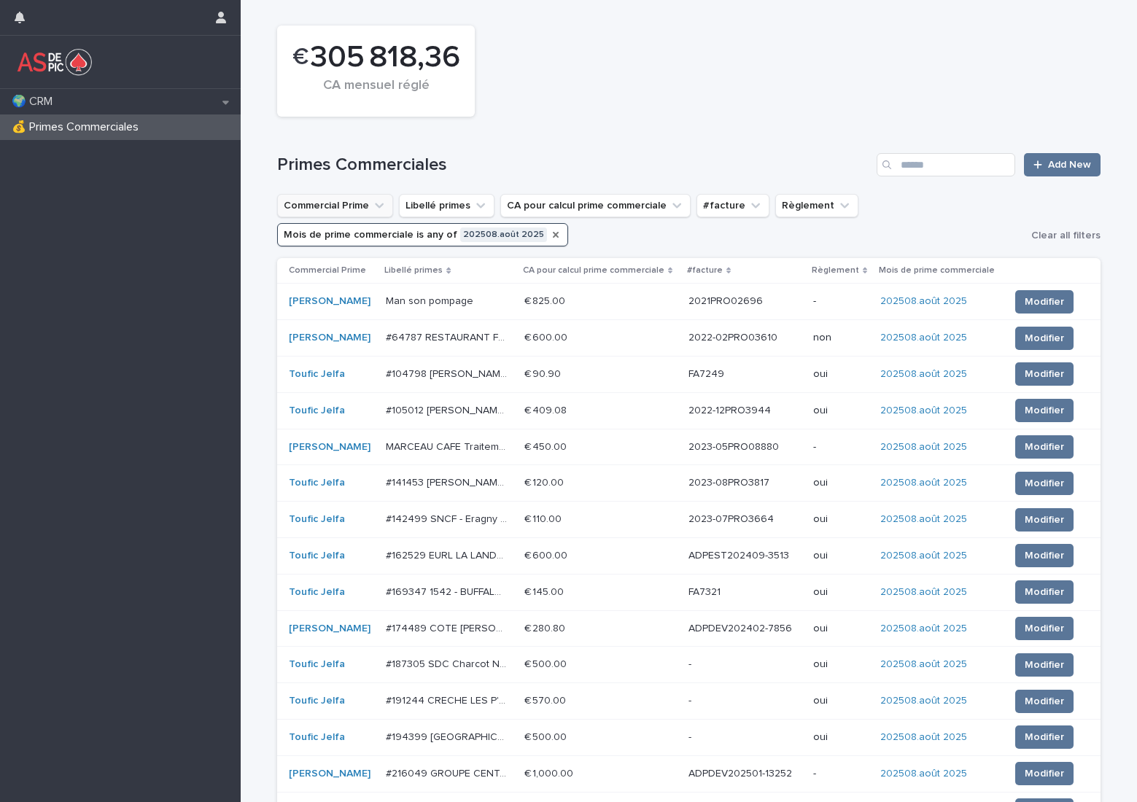
click at [337, 200] on button "Commercial Prime" at bounding box center [335, 205] width 116 height 23
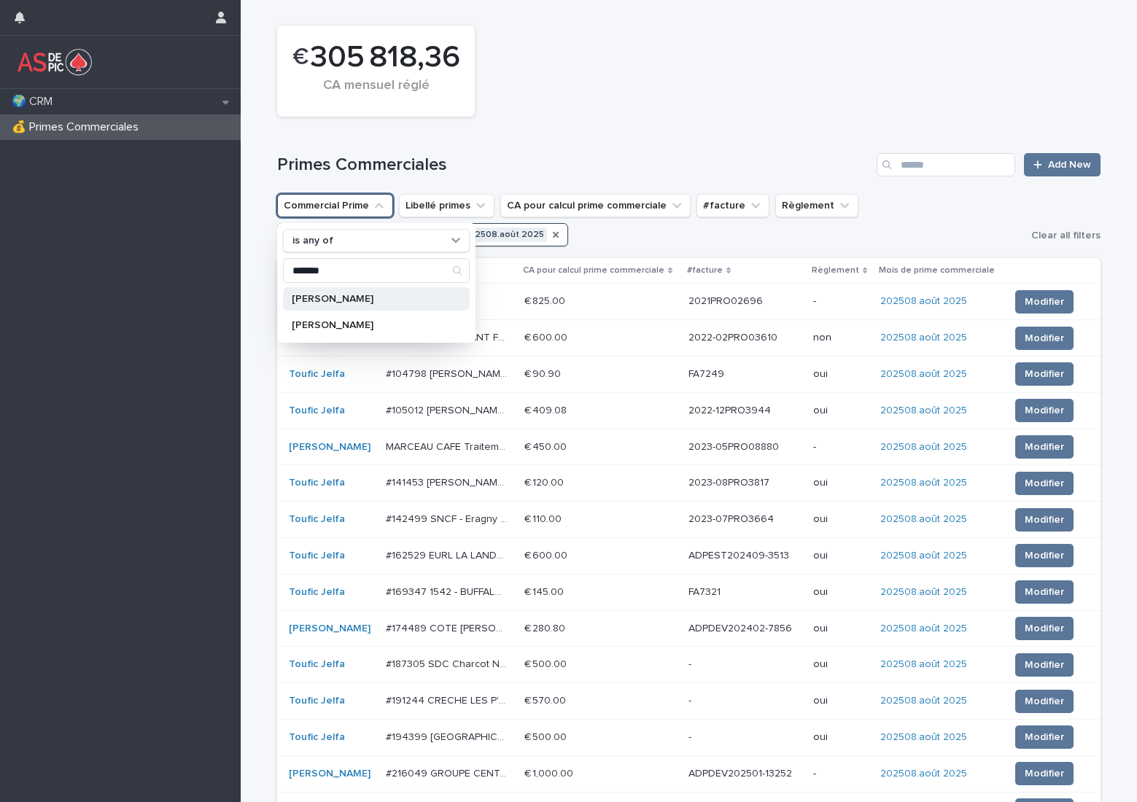
type input "*******"
click at [319, 298] on p "[PERSON_NAME]" at bounding box center [369, 299] width 155 height 10
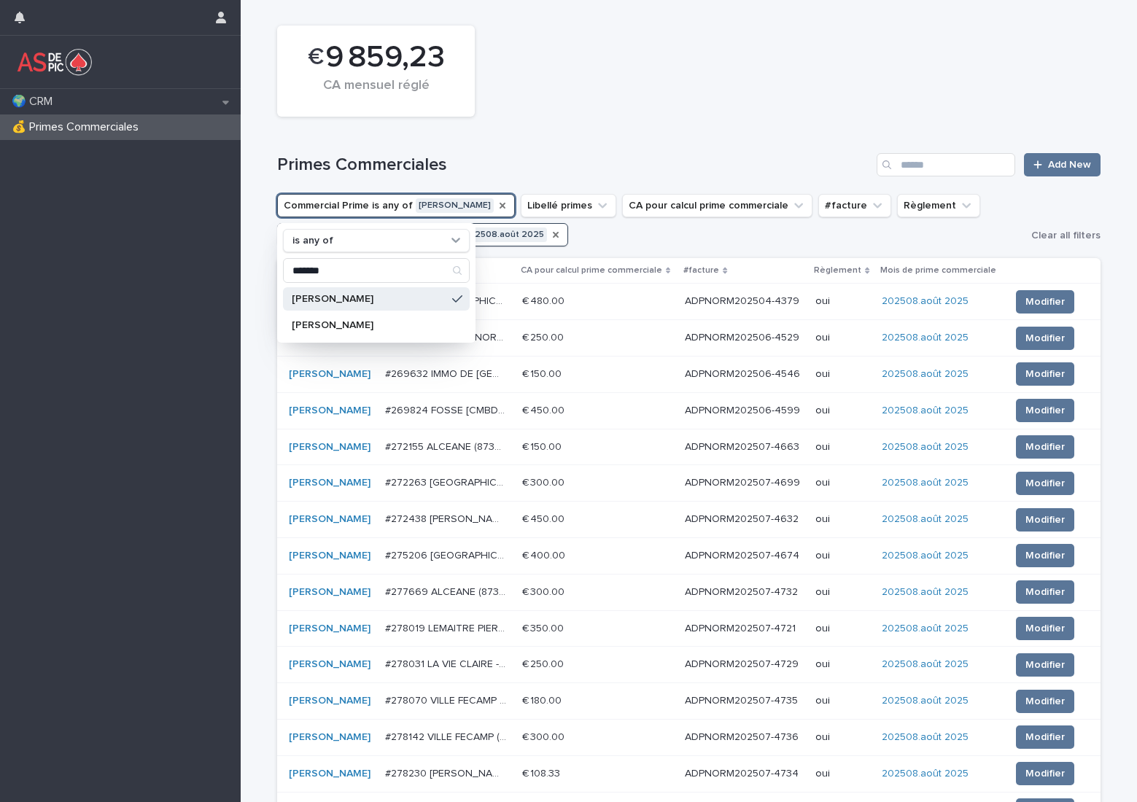
click at [500, 204] on icon "Commercial Prime" at bounding box center [503, 206] width 6 height 6
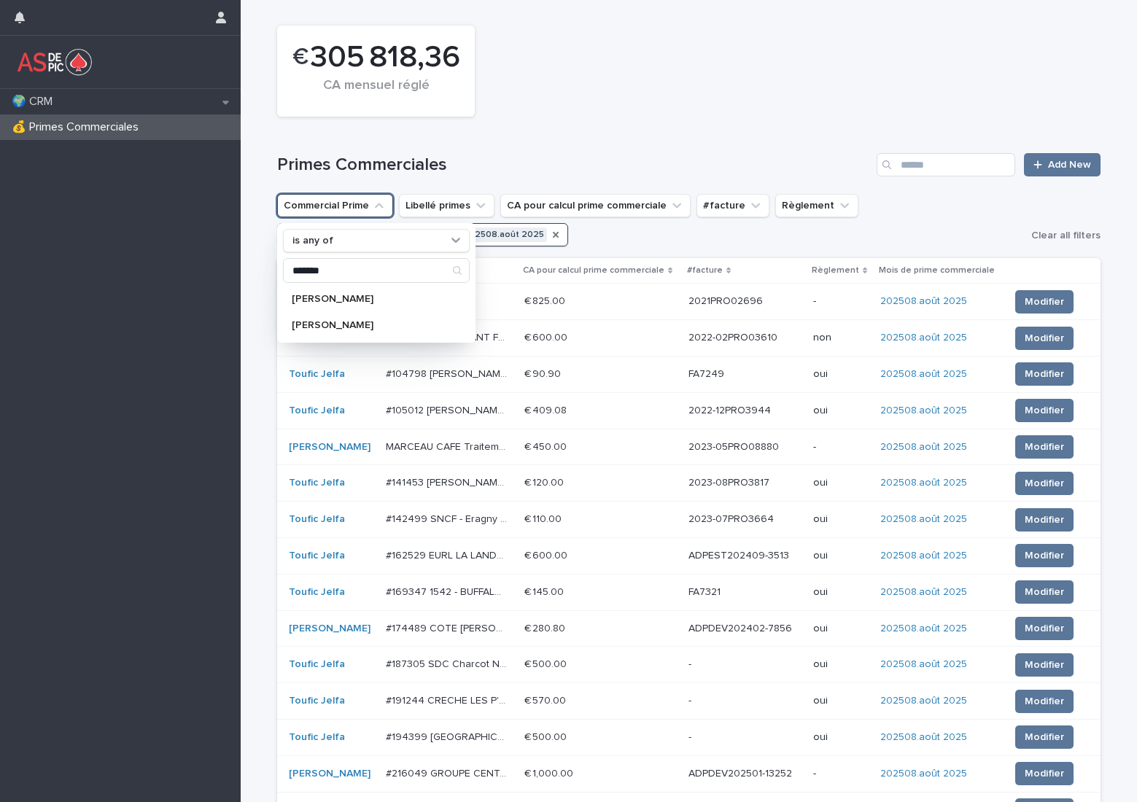
click at [352, 203] on button "Commercial Prime" at bounding box center [335, 205] width 116 height 23
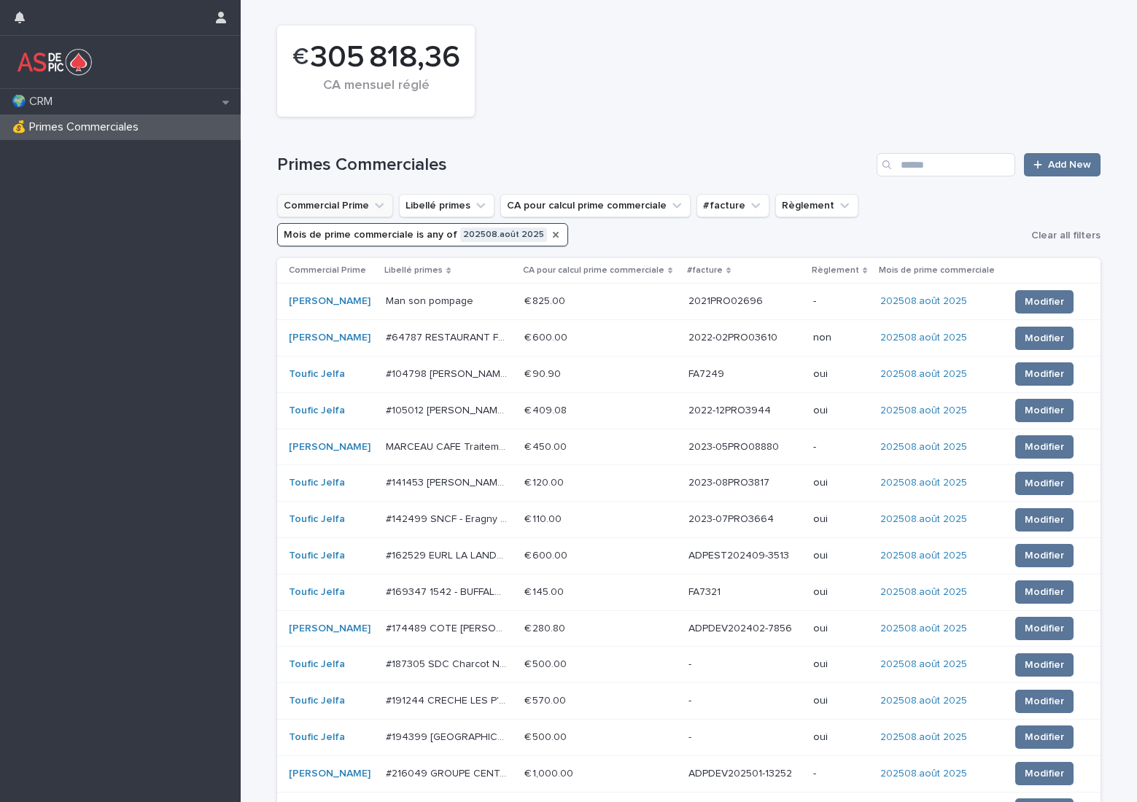
click at [352, 203] on button "Commercial Prime" at bounding box center [335, 205] width 116 height 23
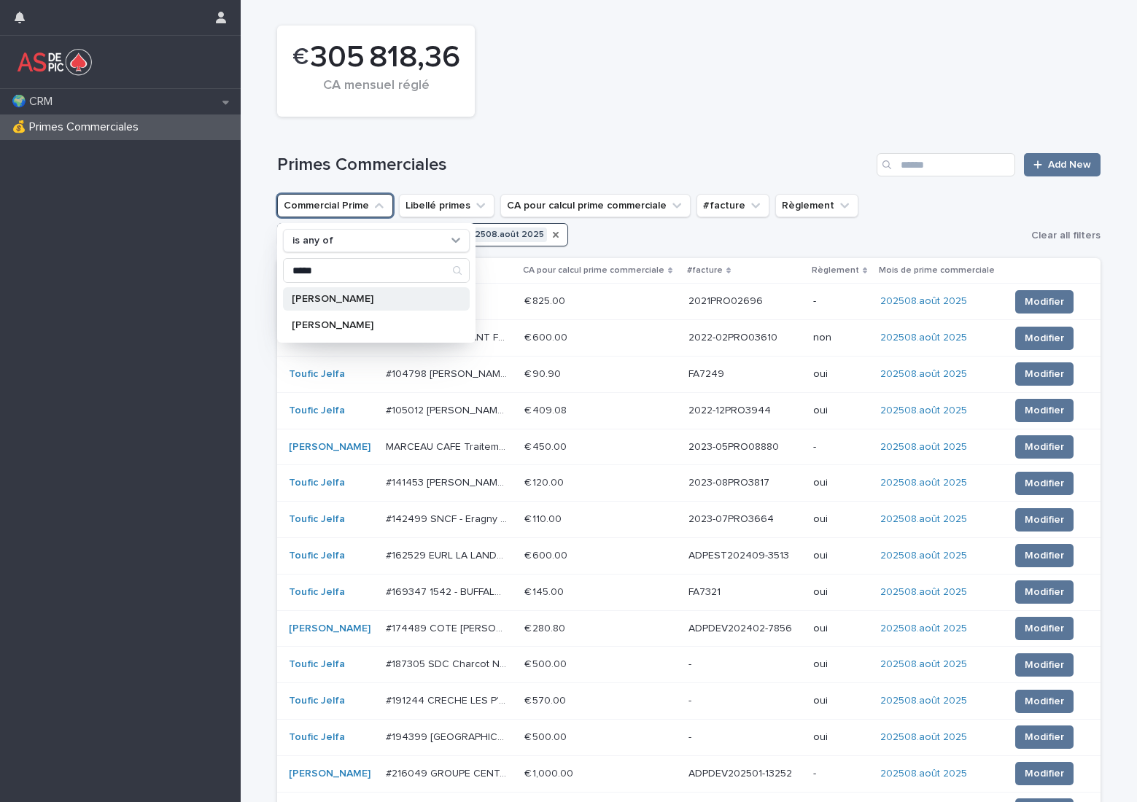
type input "*****"
click at [338, 299] on p "[PERSON_NAME]" at bounding box center [369, 299] width 155 height 10
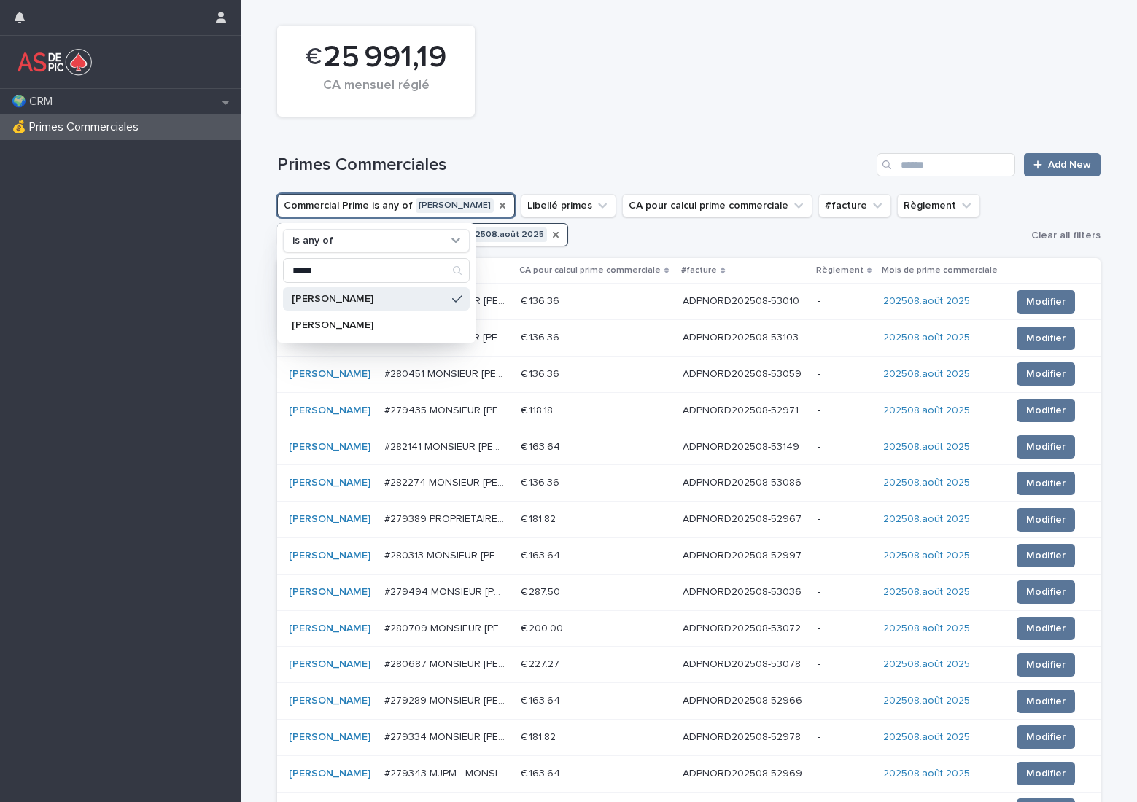
click at [553, 236] on icon "Mois de prime commerciale" at bounding box center [556, 235] width 6 height 6
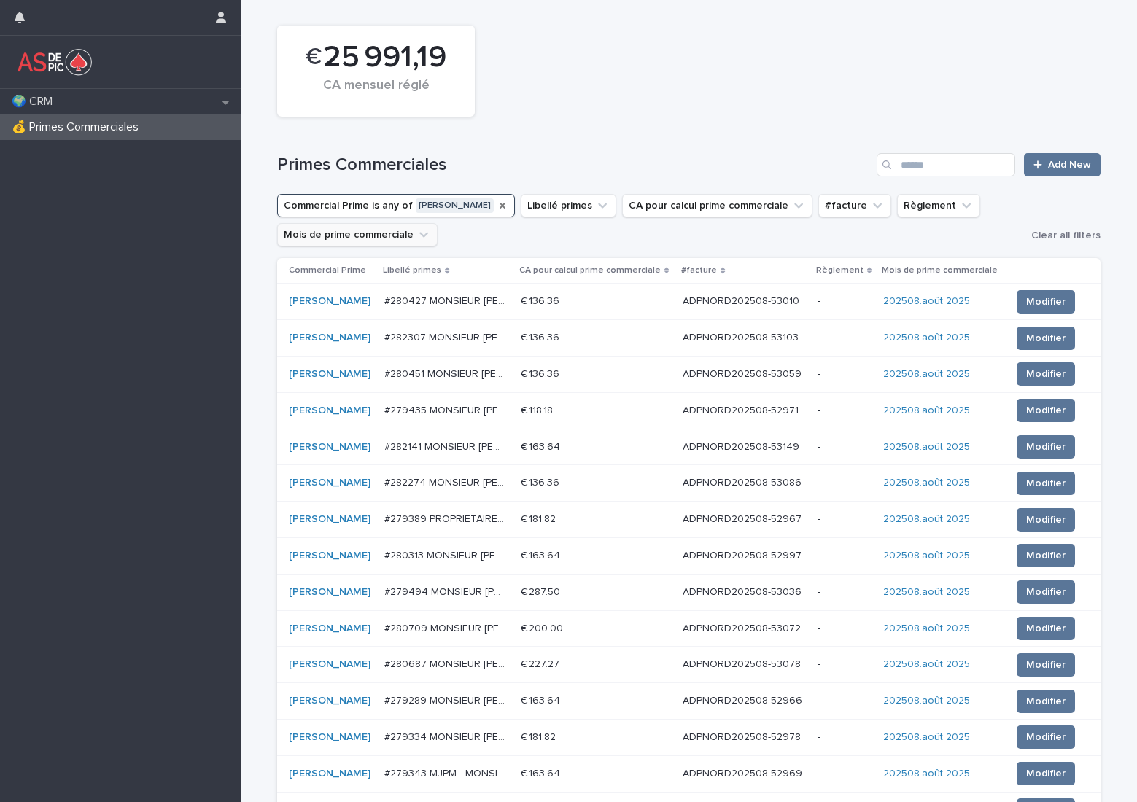
click at [409, 237] on button "Mois de prime commerciale" at bounding box center [357, 234] width 160 height 23
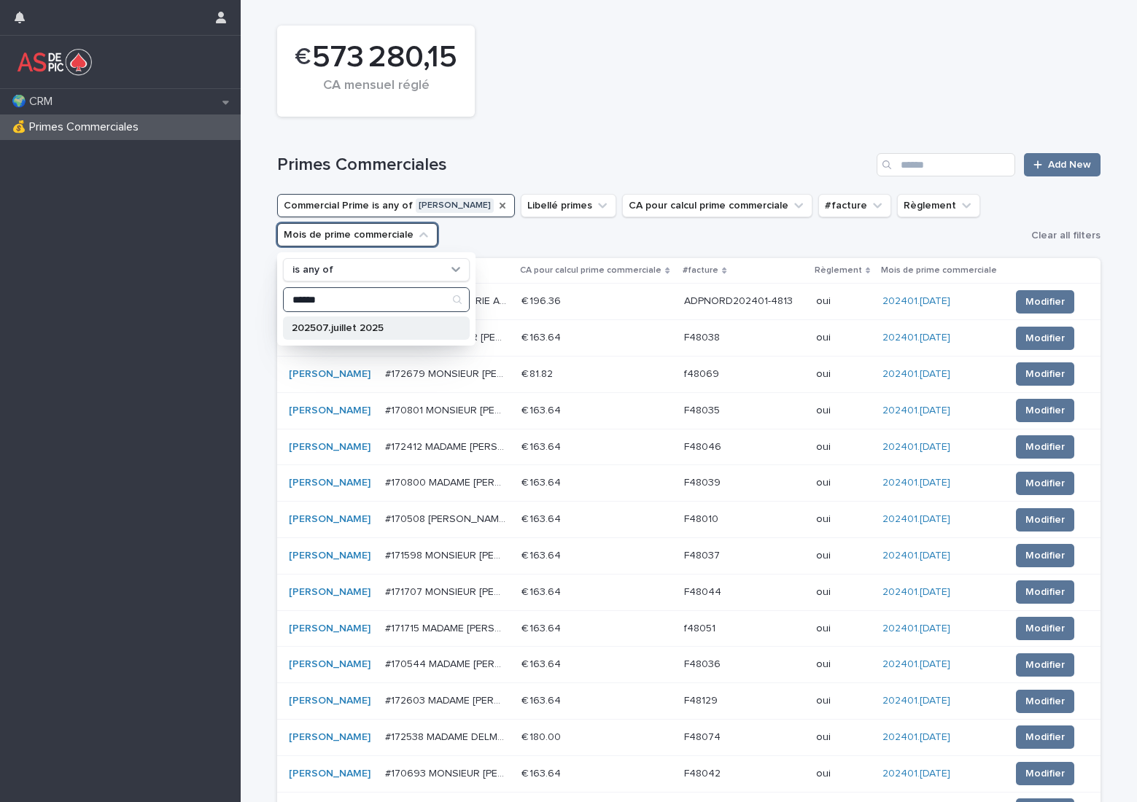
type input "******"
click at [360, 332] on p "202507.juillet 2025" at bounding box center [369, 328] width 155 height 10
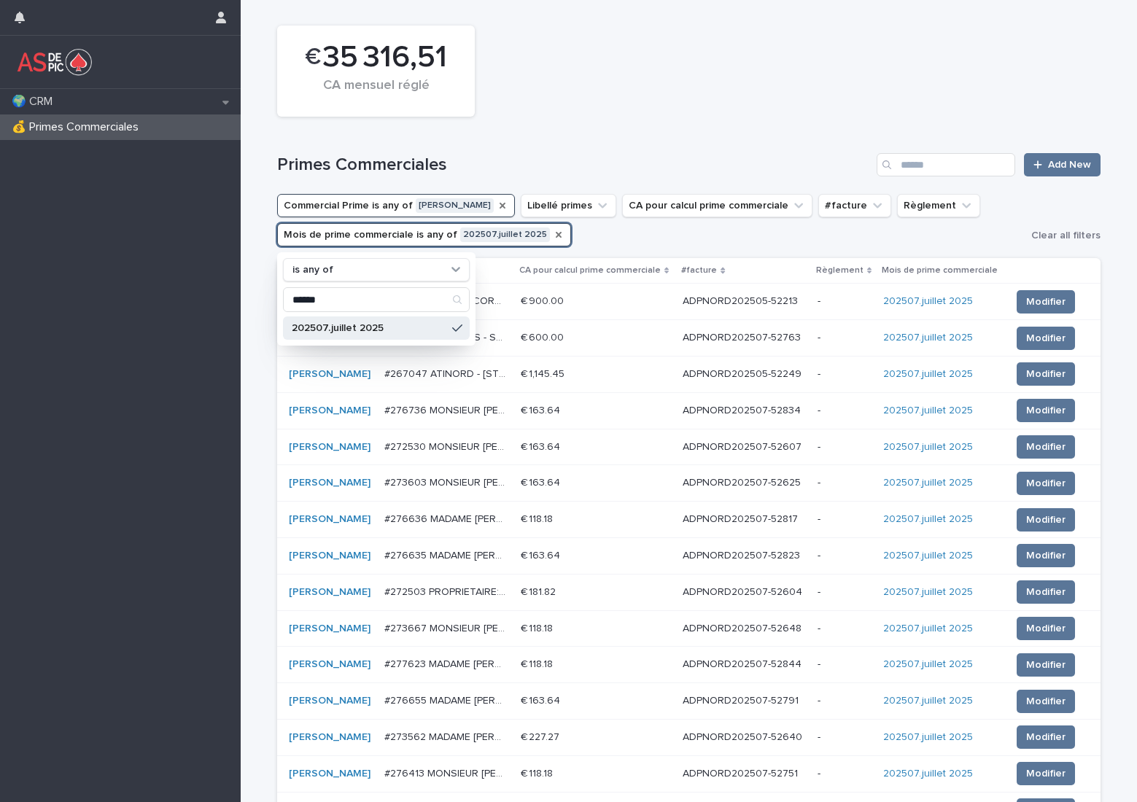
click at [553, 238] on icon "Mois de prime commerciale" at bounding box center [559, 235] width 12 height 12
click at [355, 233] on button "Mois de prime commerciale" at bounding box center [357, 234] width 160 height 23
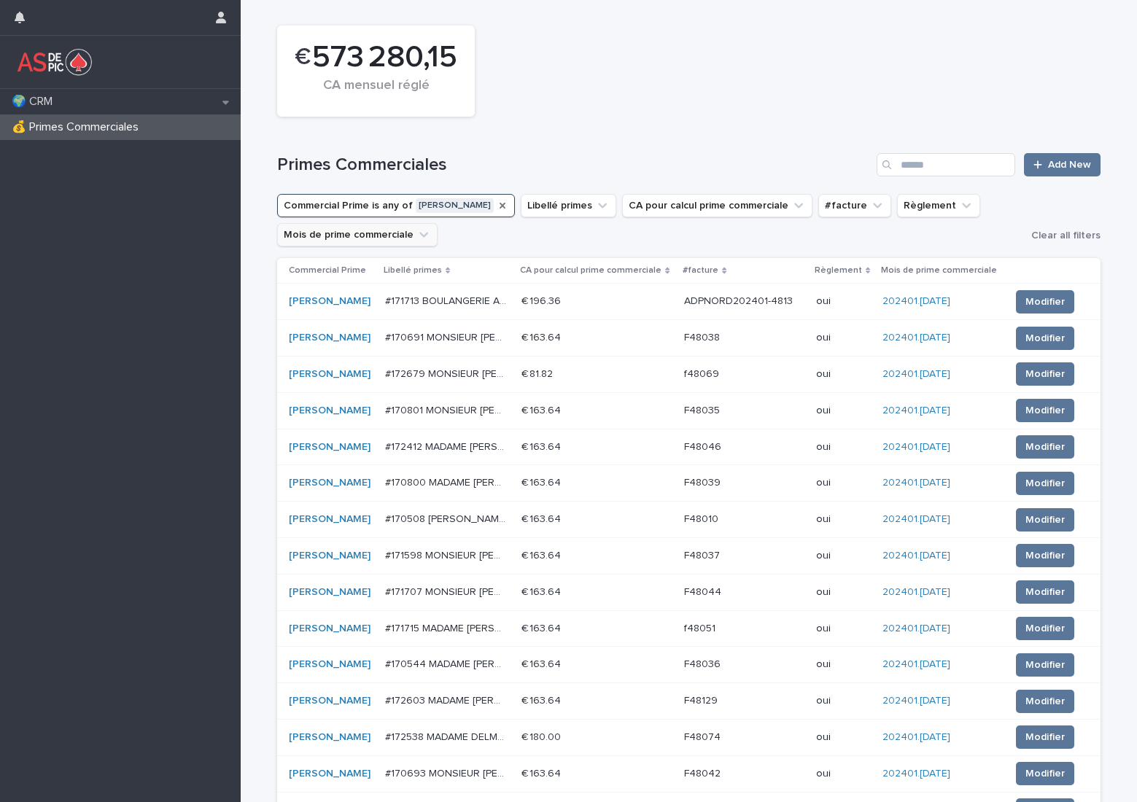
click at [389, 233] on button "Mois de prime commerciale" at bounding box center [357, 234] width 160 height 23
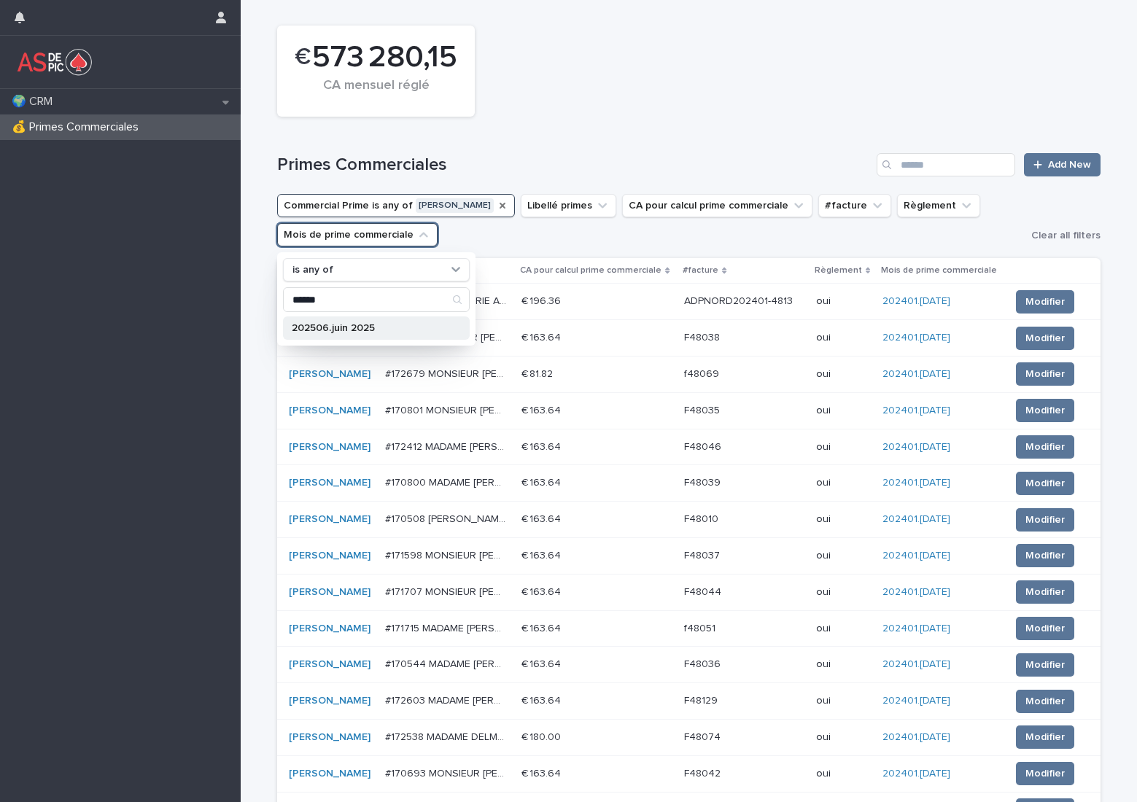
type input "******"
click at [368, 331] on p "202506.juin 2025" at bounding box center [369, 328] width 155 height 10
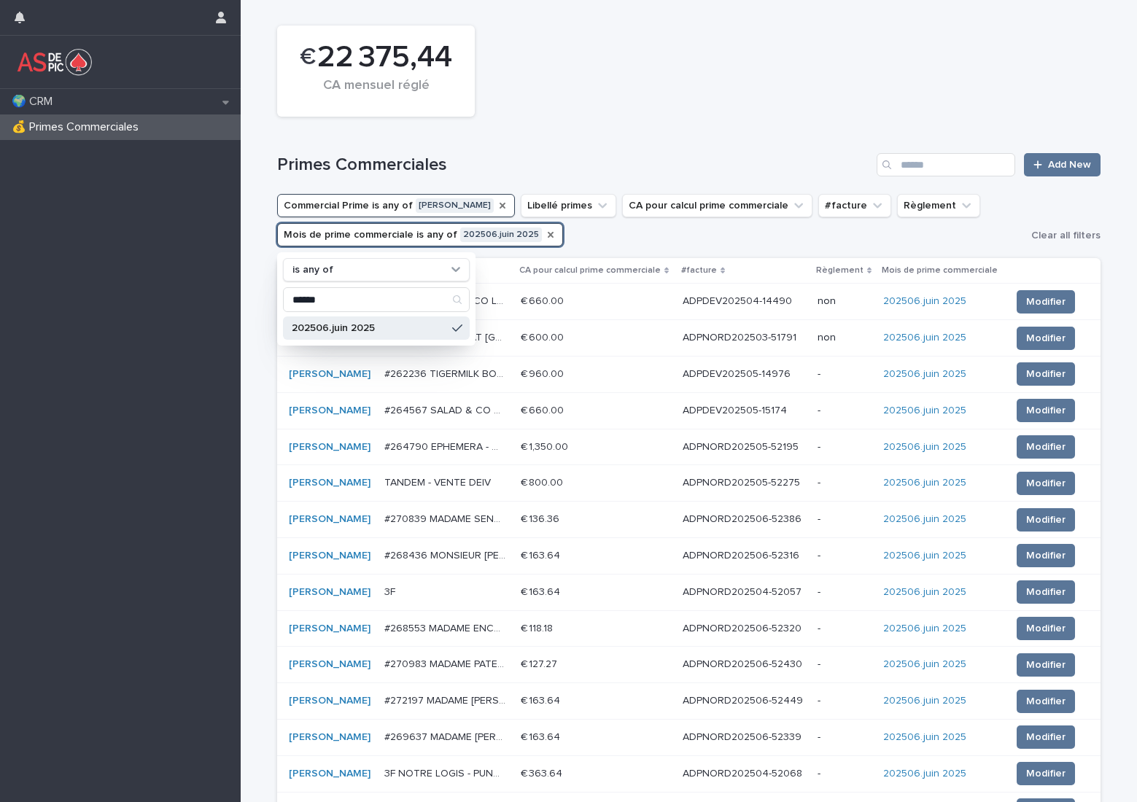
click at [591, 65] on div "€ 22 375,44 CA mensuel réglé" at bounding box center [689, 71] width 838 height 106
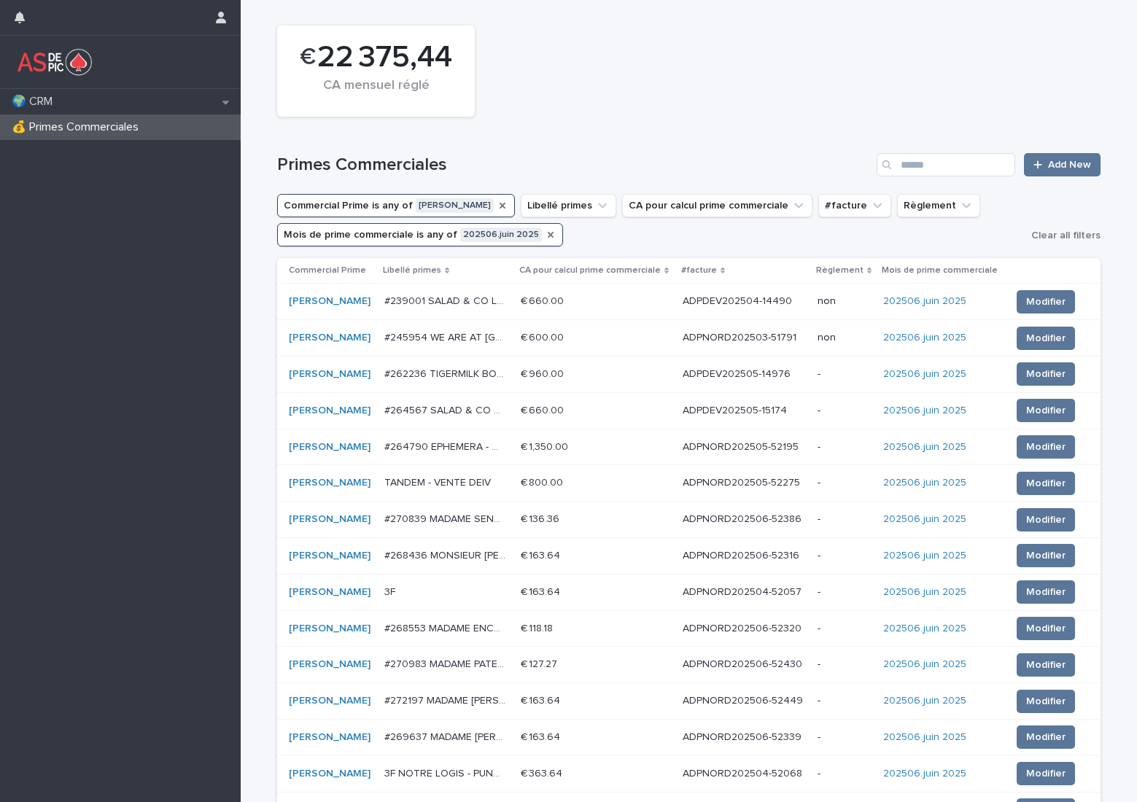
click at [545, 233] on icon "Mois de prime commerciale" at bounding box center [551, 235] width 12 height 12
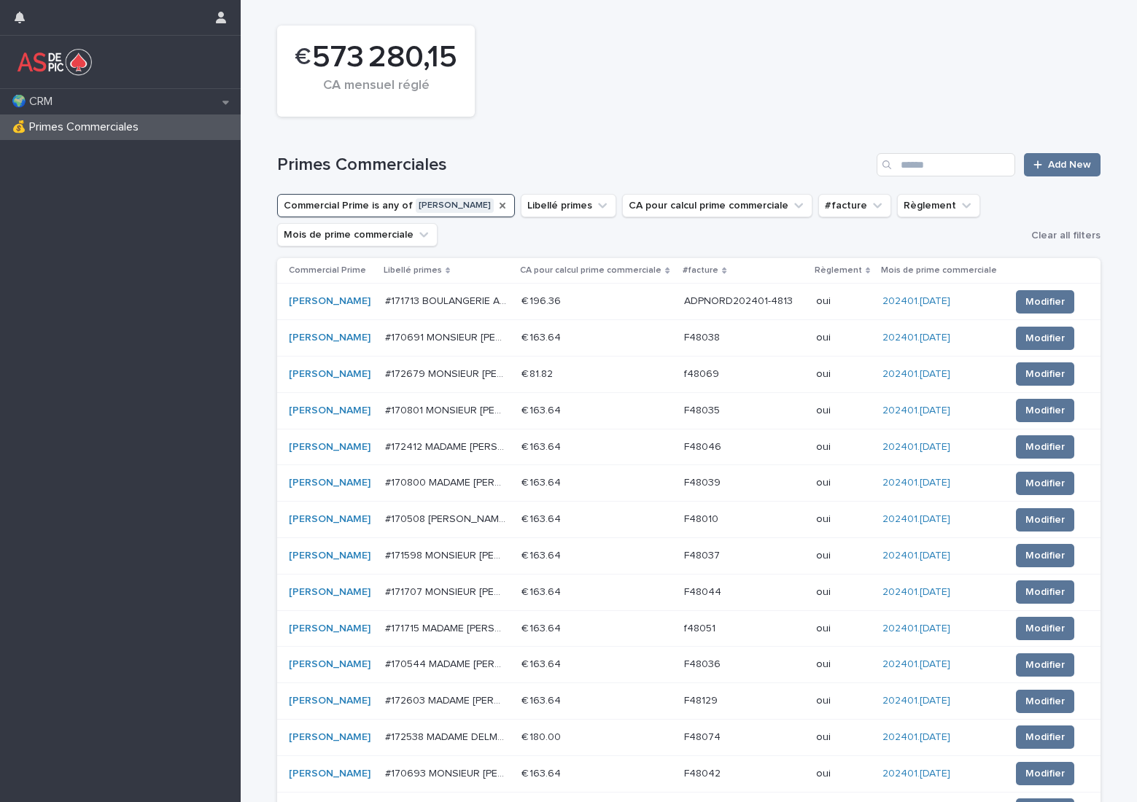
click at [497, 203] on icon "Commercial Prime" at bounding box center [503, 206] width 12 height 12
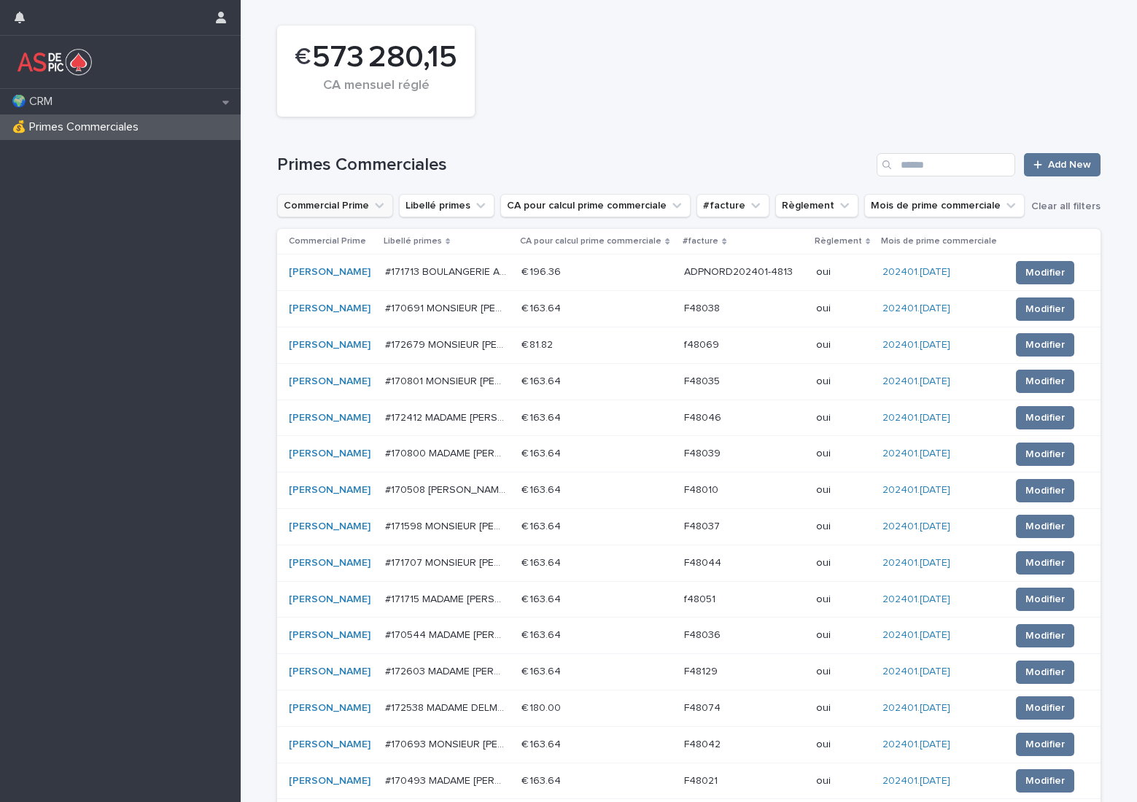
click at [355, 206] on button "Commercial Prime" at bounding box center [335, 205] width 116 height 23
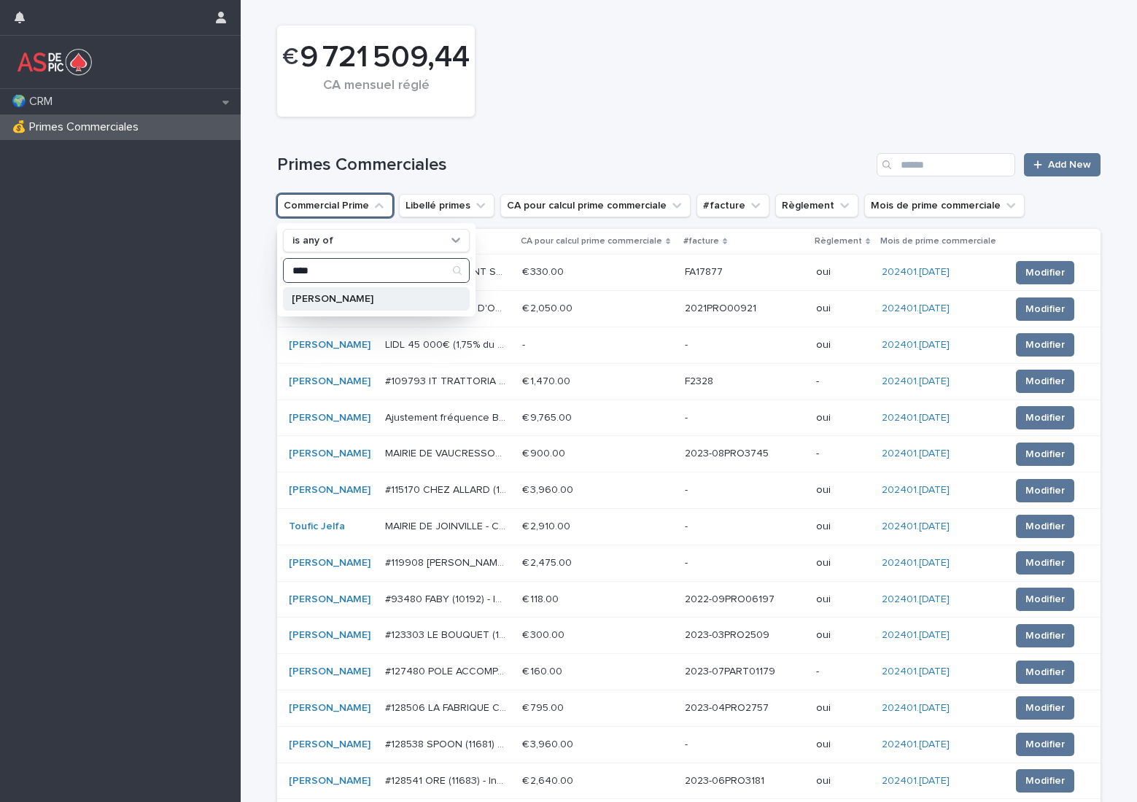
type input "****"
click at [355, 295] on p "[PERSON_NAME]" at bounding box center [369, 299] width 155 height 10
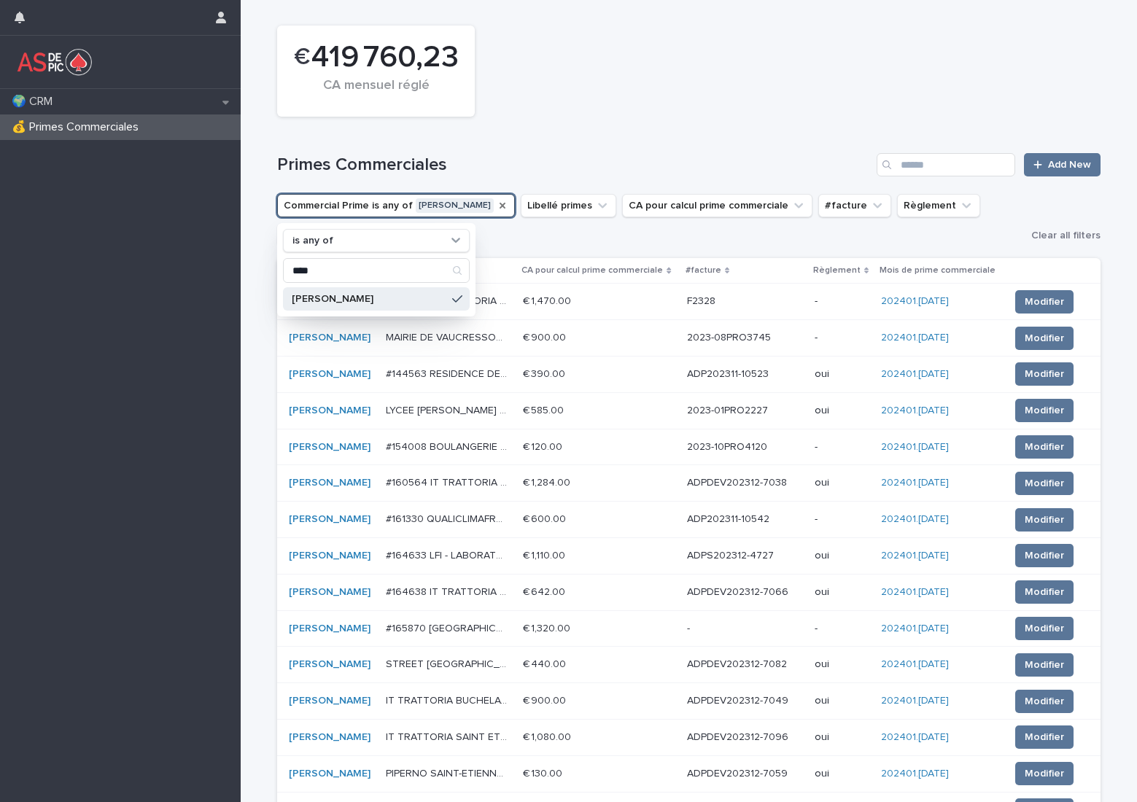
click at [577, 115] on div "€ 419 760,23 CA mensuel réglé" at bounding box center [689, 71] width 838 height 106
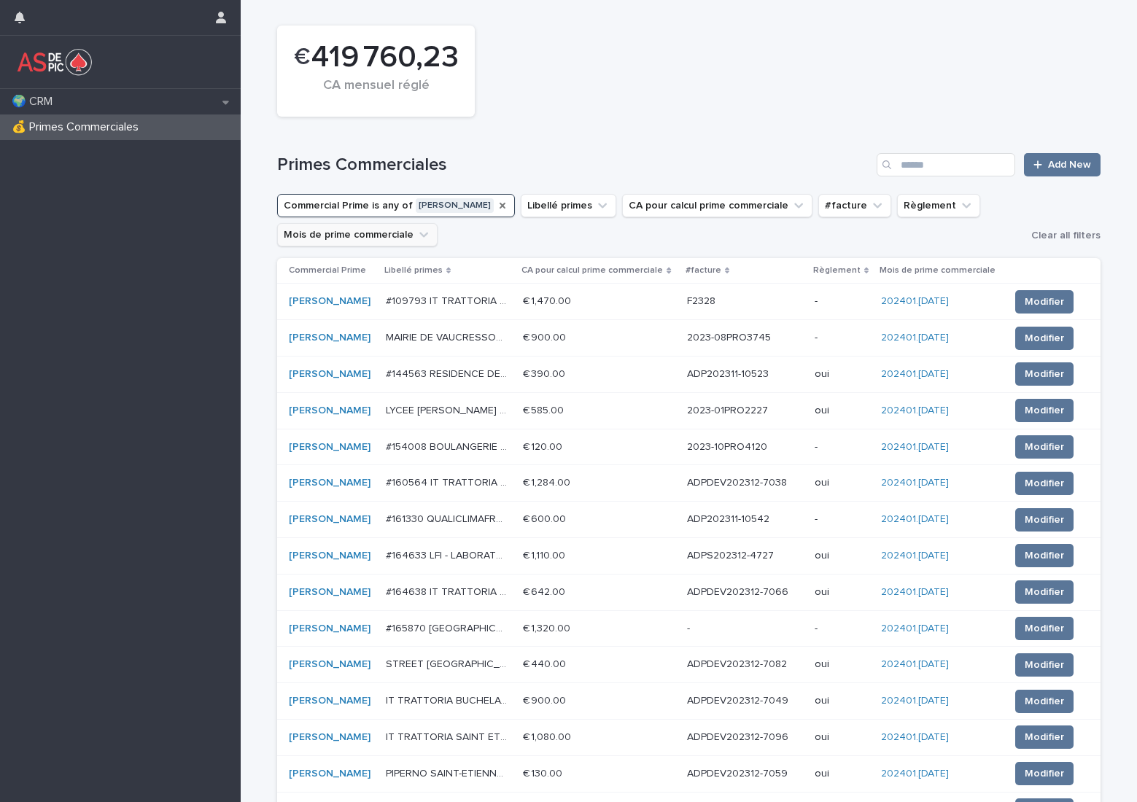
click at [392, 237] on button "Mois de prime commerciale" at bounding box center [357, 234] width 160 height 23
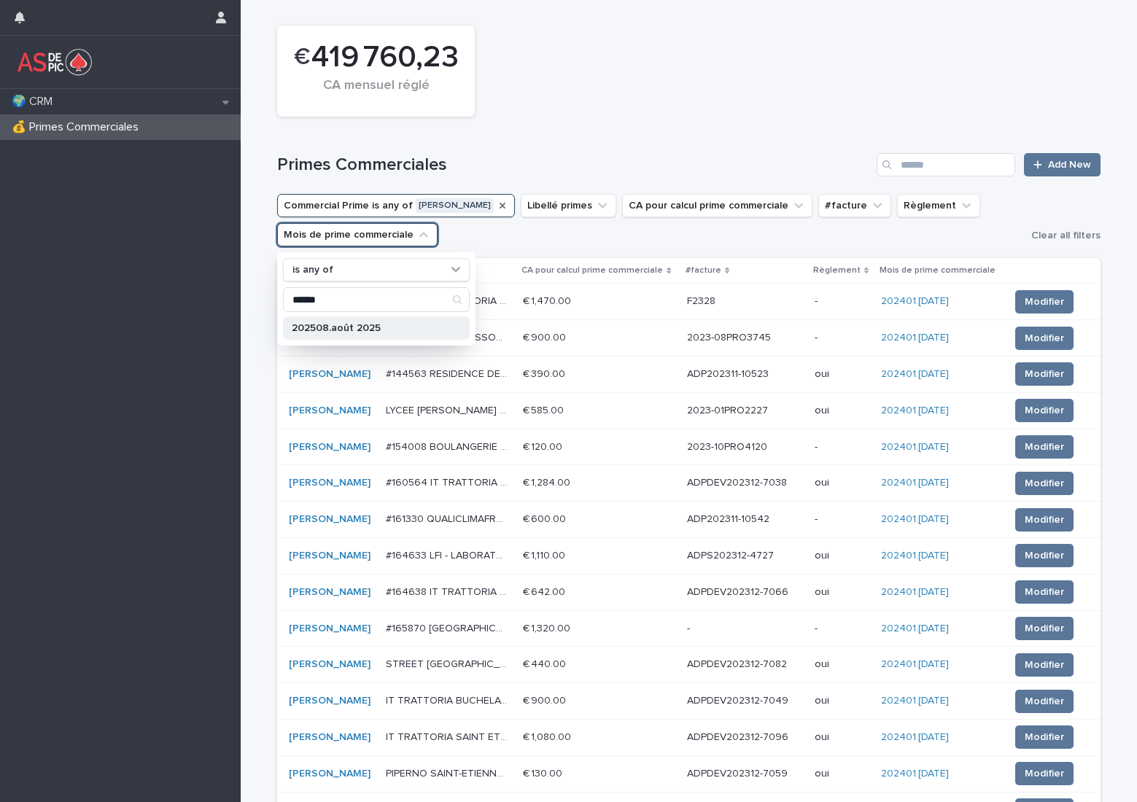
type input "******"
click at [332, 336] on div "202508.août 2025" at bounding box center [376, 328] width 187 height 23
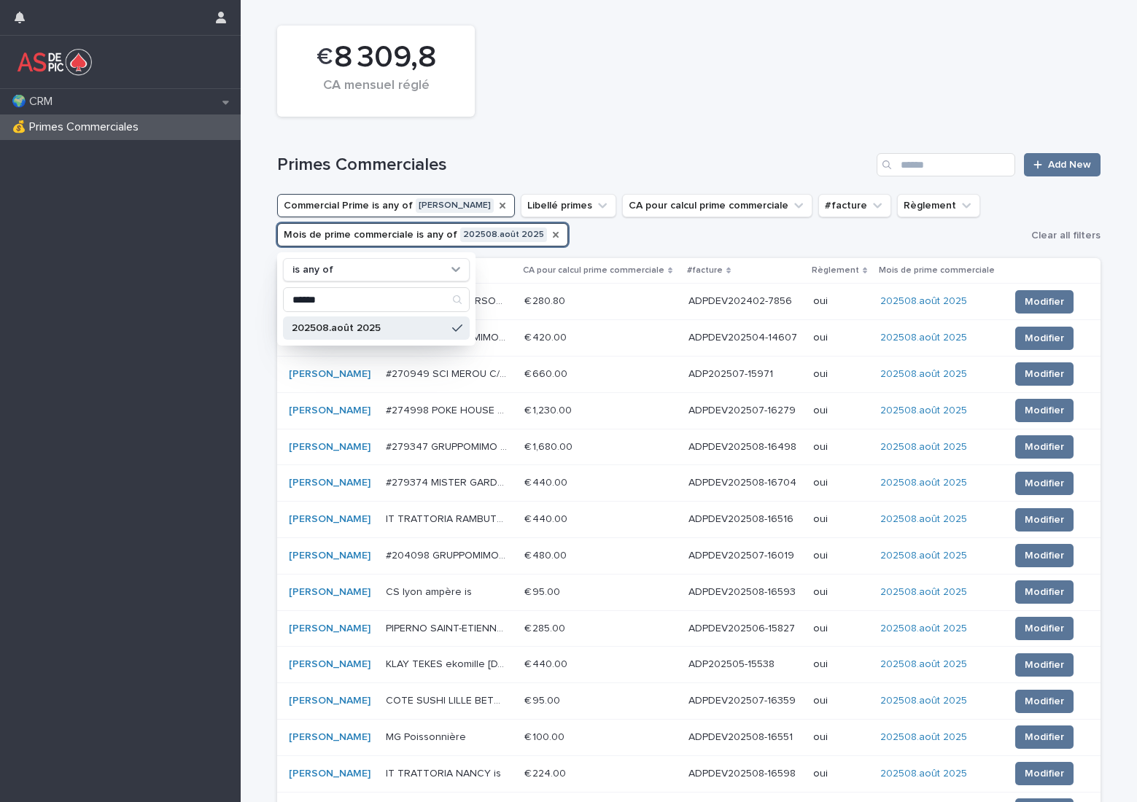
click at [497, 206] on icon "Commercial Prime" at bounding box center [503, 206] width 12 height 12
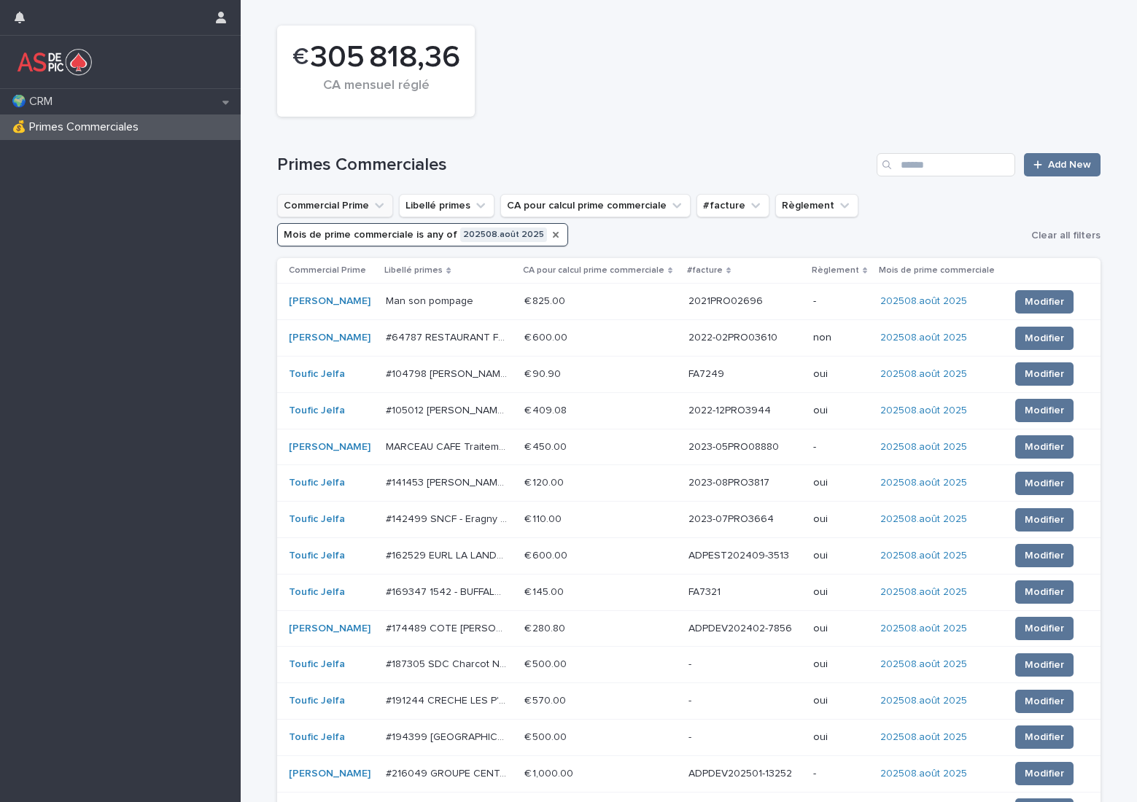
click at [355, 199] on button "Commercial Prime" at bounding box center [335, 205] width 116 height 23
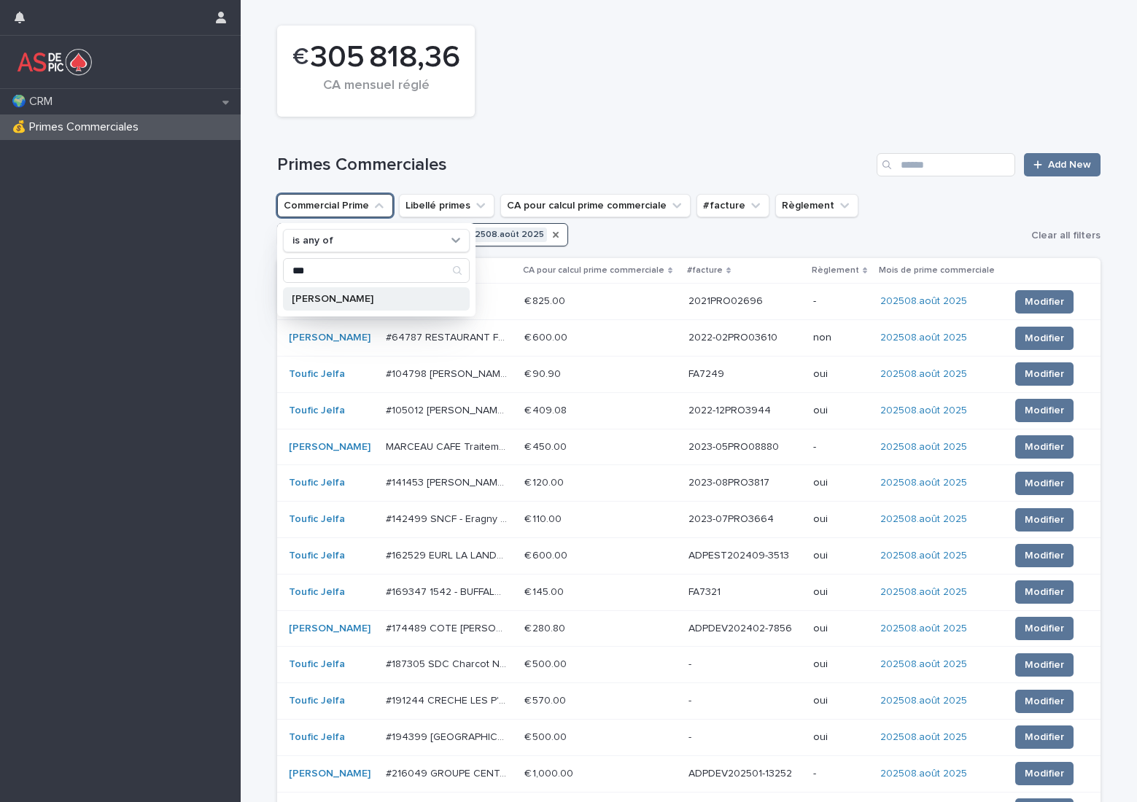
type input "***"
click at [319, 297] on p "[PERSON_NAME]" at bounding box center [369, 299] width 155 height 10
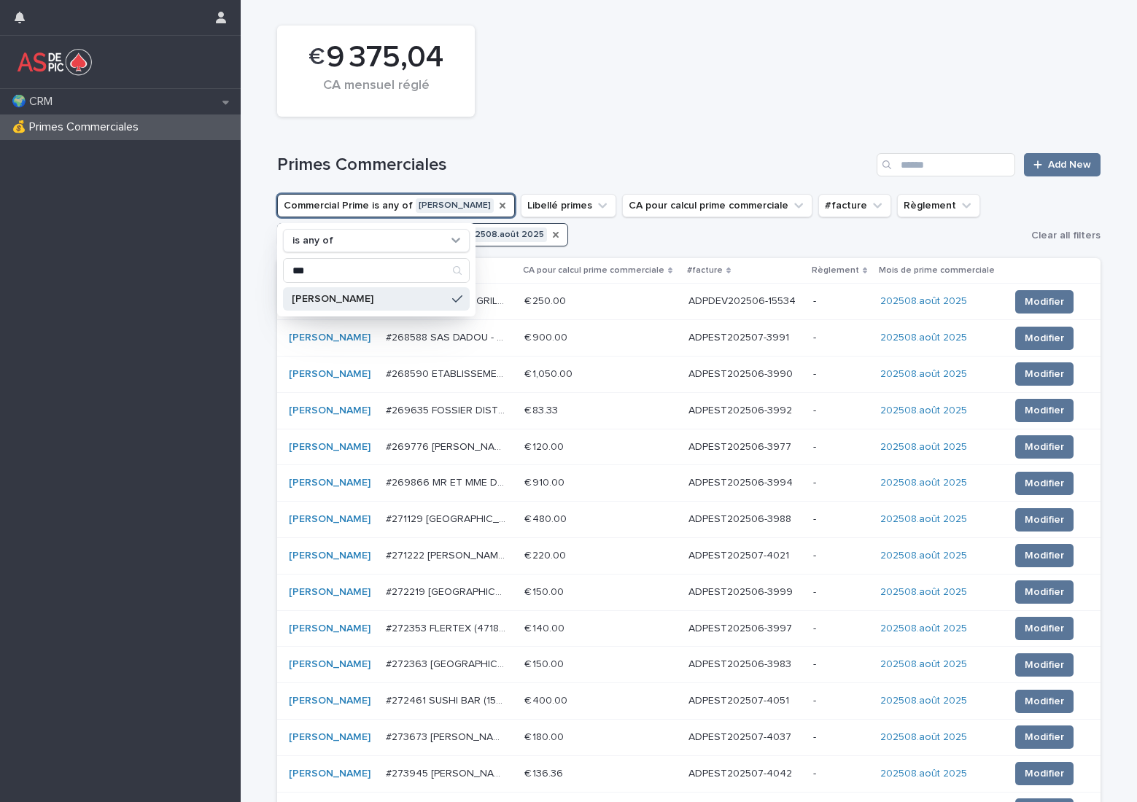
click at [550, 238] on icon "Mois de prime commerciale" at bounding box center [556, 235] width 12 height 12
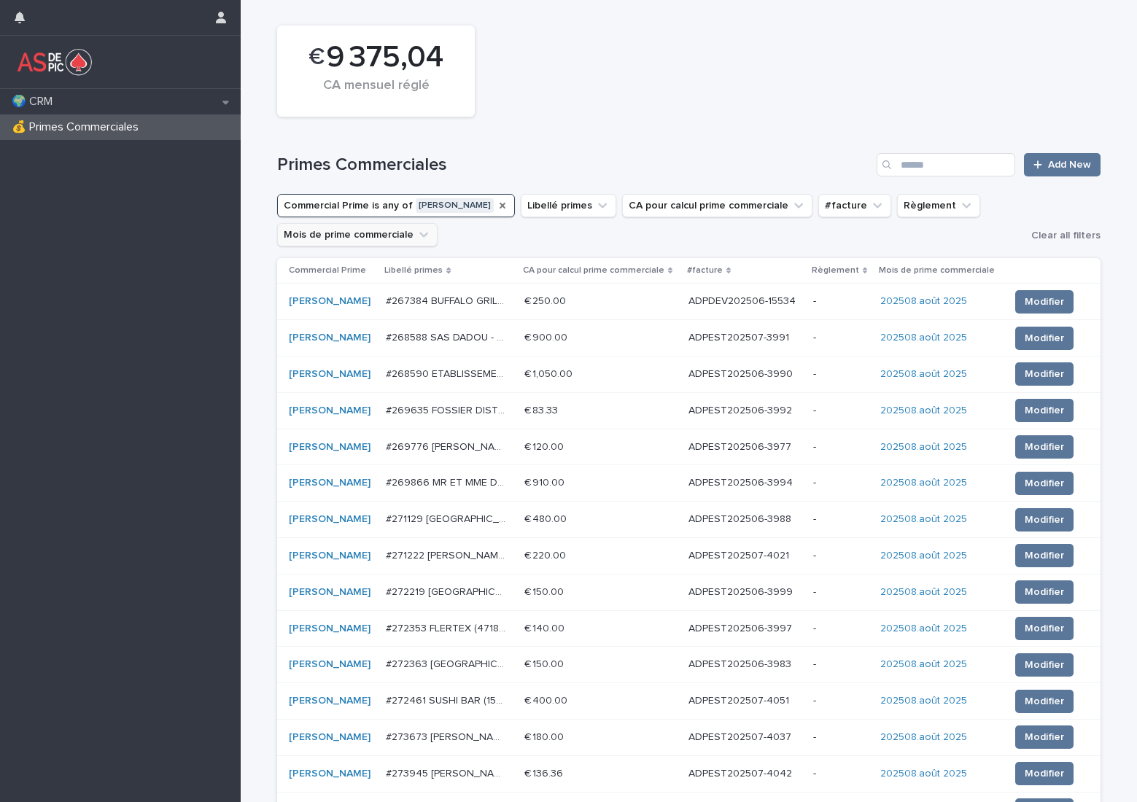
click at [381, 230] on button "Mois de prime commerciale" at bounding box center [357, 234] width 160 height 23
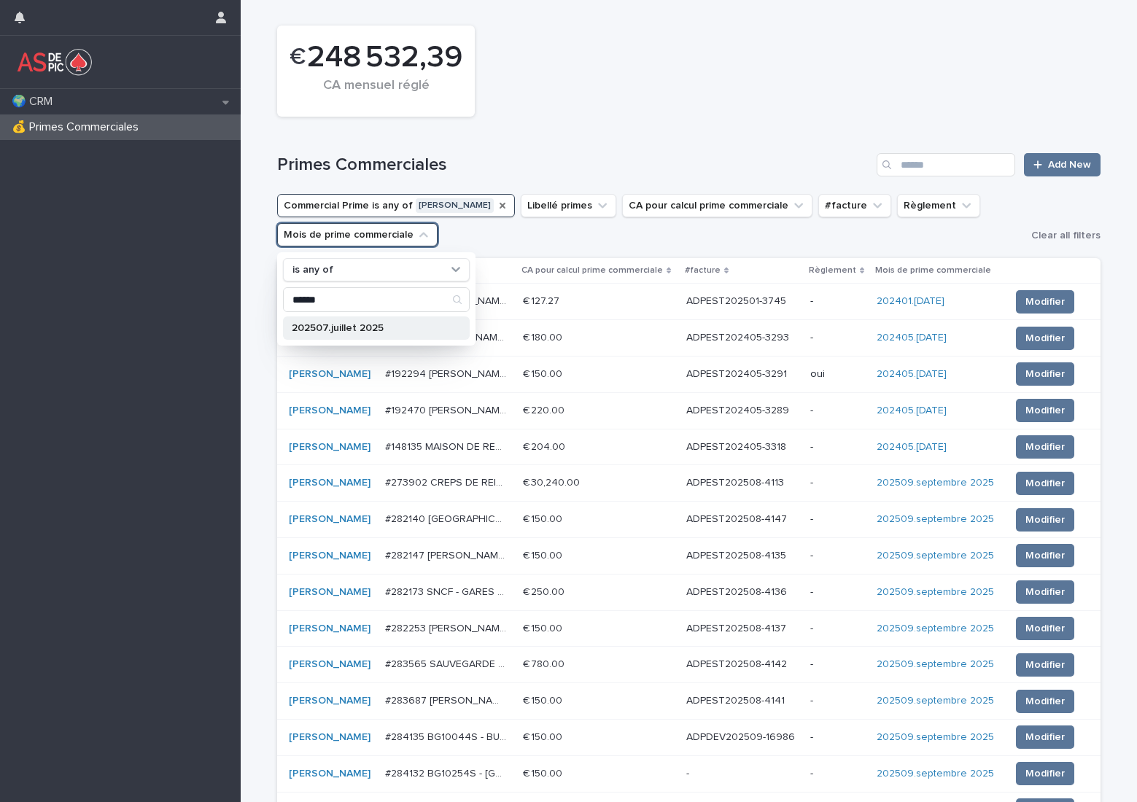
type input "******"
click at [362, 329] on p "202507.juillet 2025" at bounding box center [369, 328] width 155 height 10
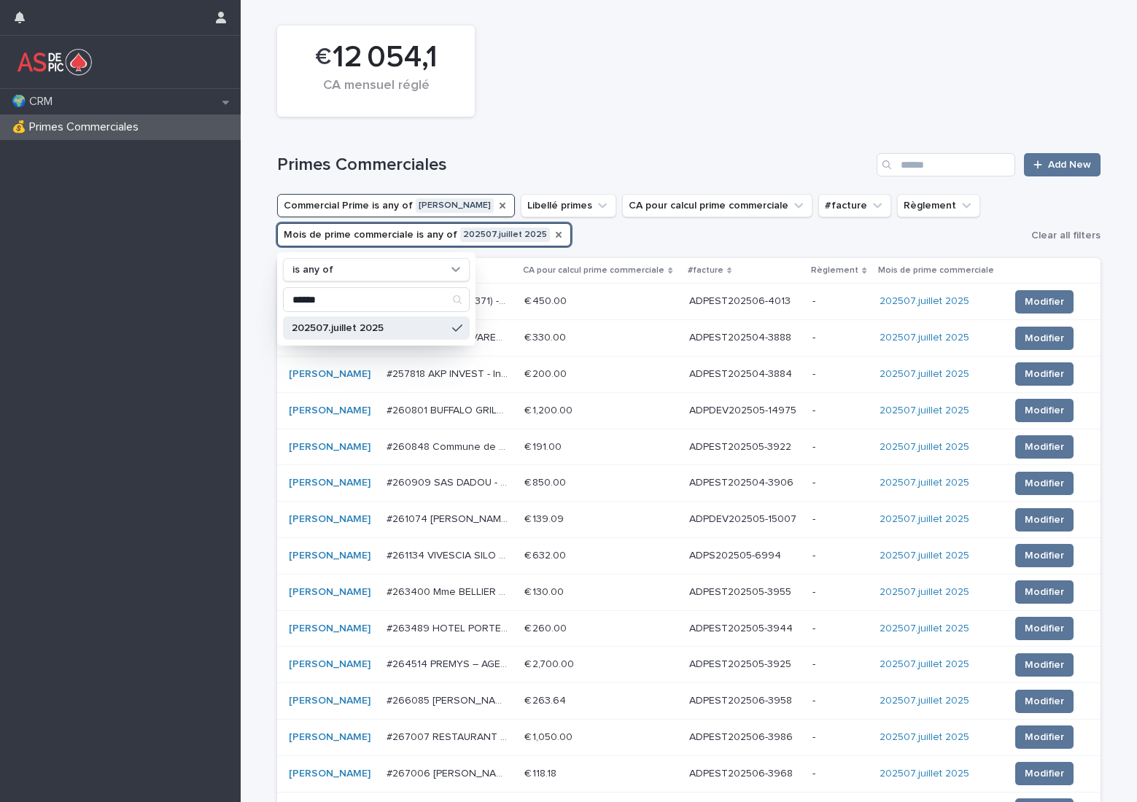
click at [556, 237] on icon "Mois de prime commerciale" at bounding box center [559, 235] width 6 height 6
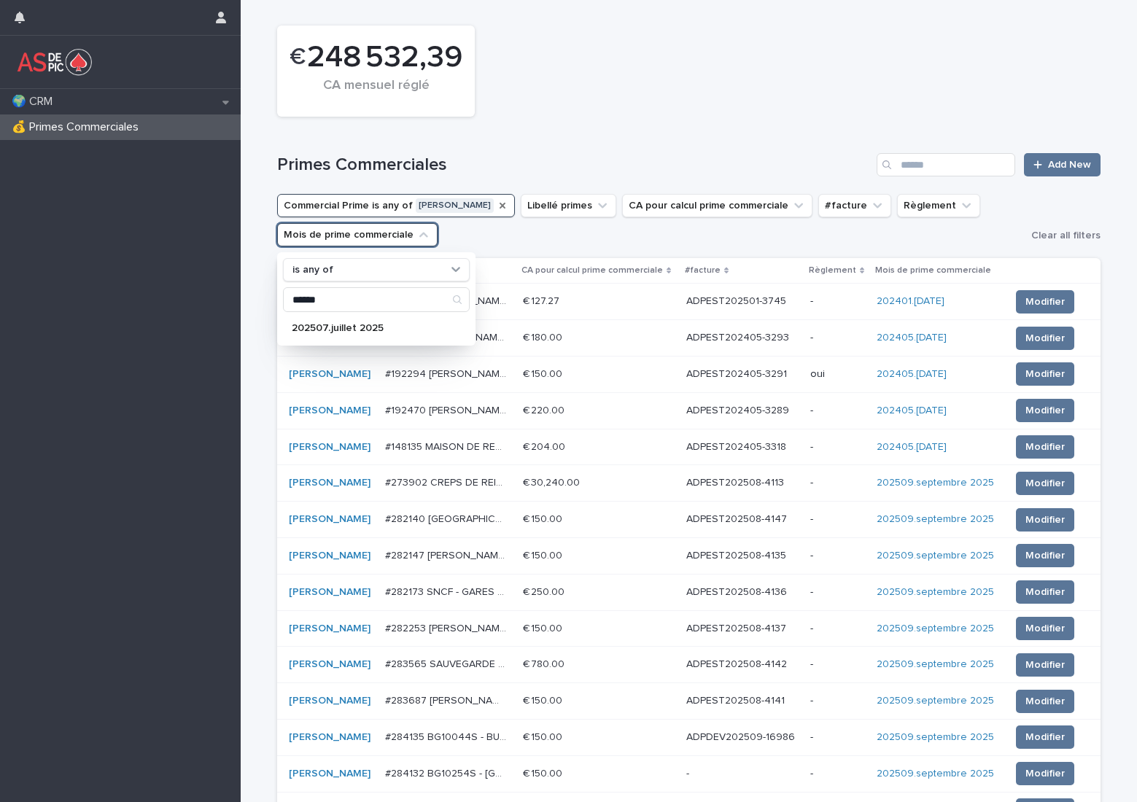
click at [389, 231] on button "Mois de prime commerciale" at bounding box center [357, 234] width 160 height 23
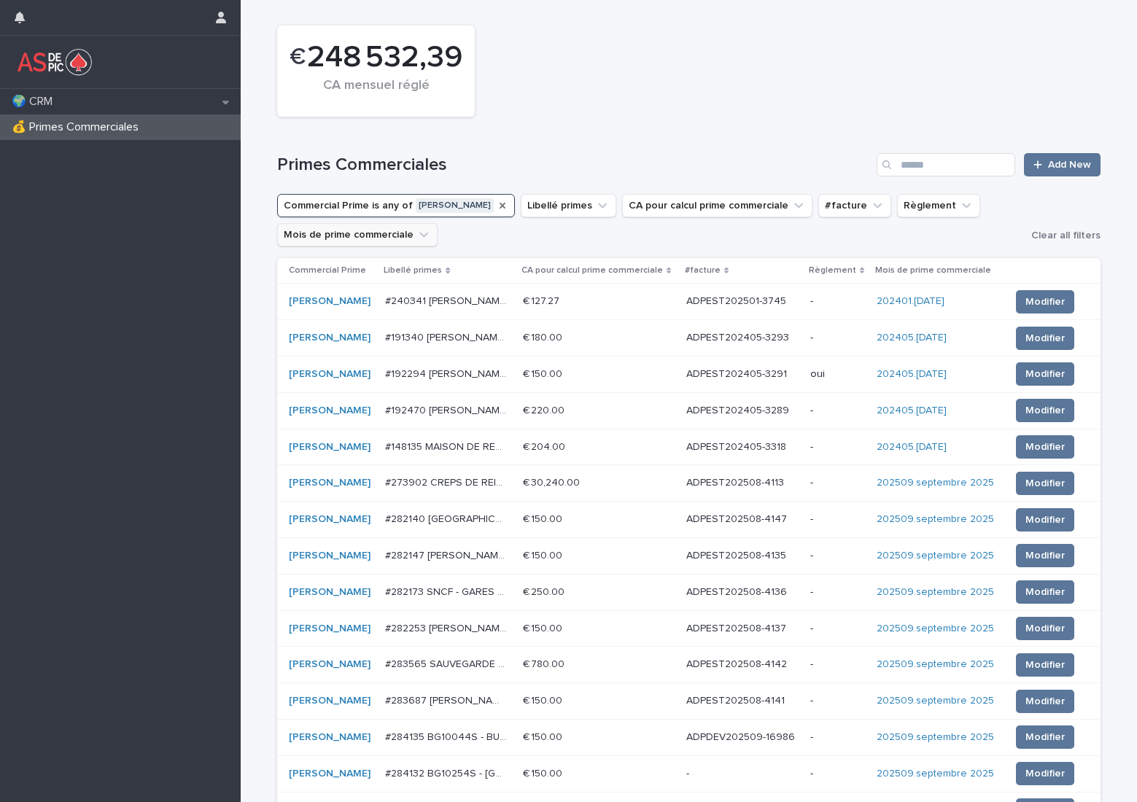
click at [389, 231] on button "Mois de prime commerciale" at bounding box center [357, 234] width 160 height 23
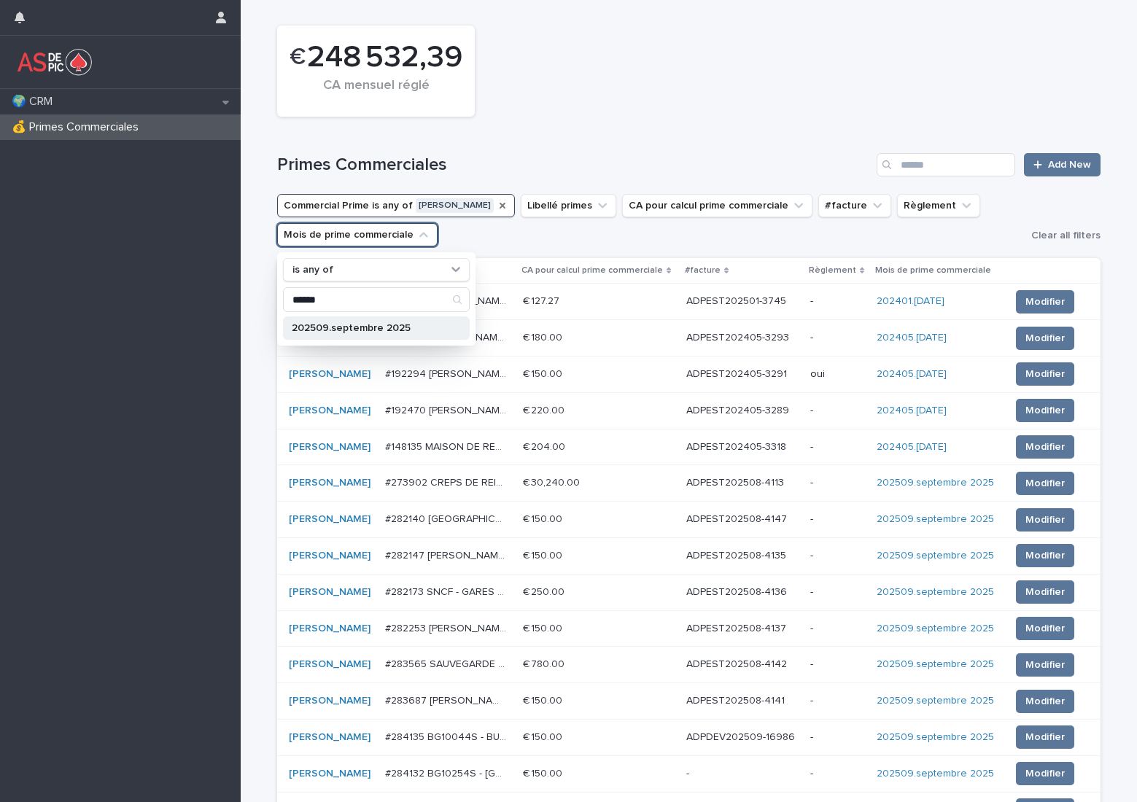
type input "******"
click at [374, 338] on div "202509.septembre 2025" at bounding box center [376, 328] width 187 height 23
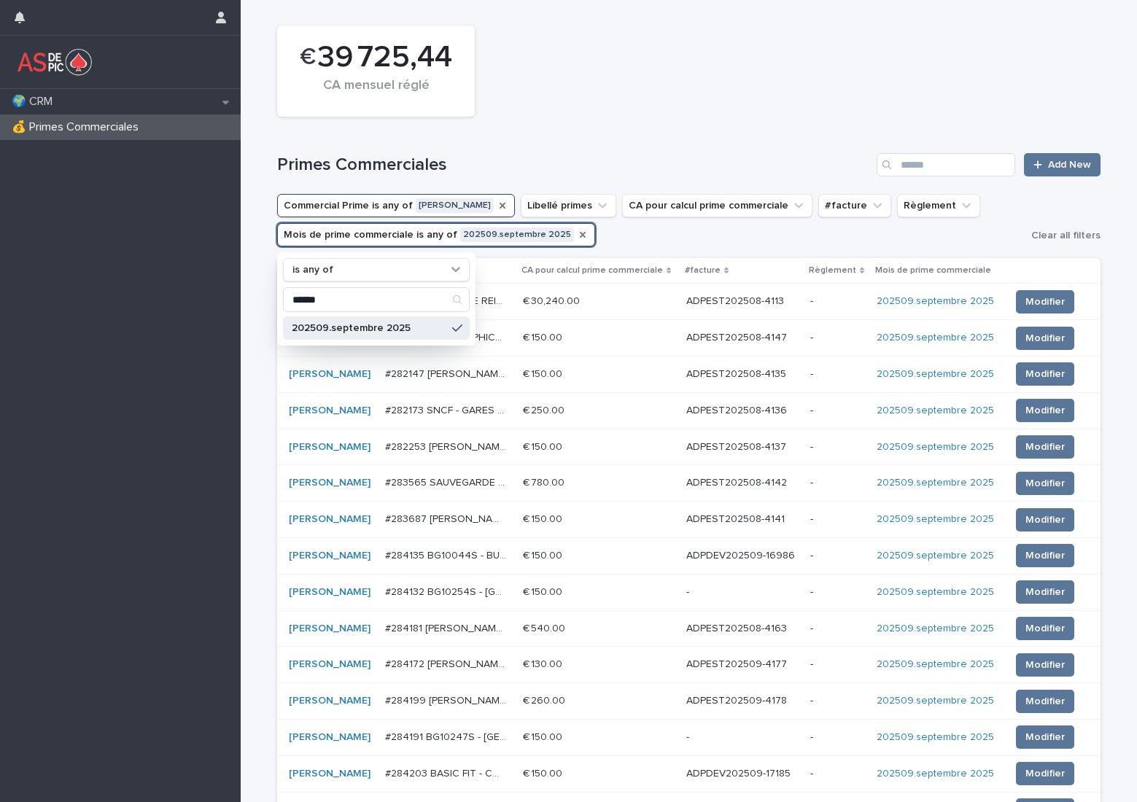
click at [586, 101] on div "€ 39 725,44 CA mensuel réglé" at bounding box center [689, 71] width 838 height 106
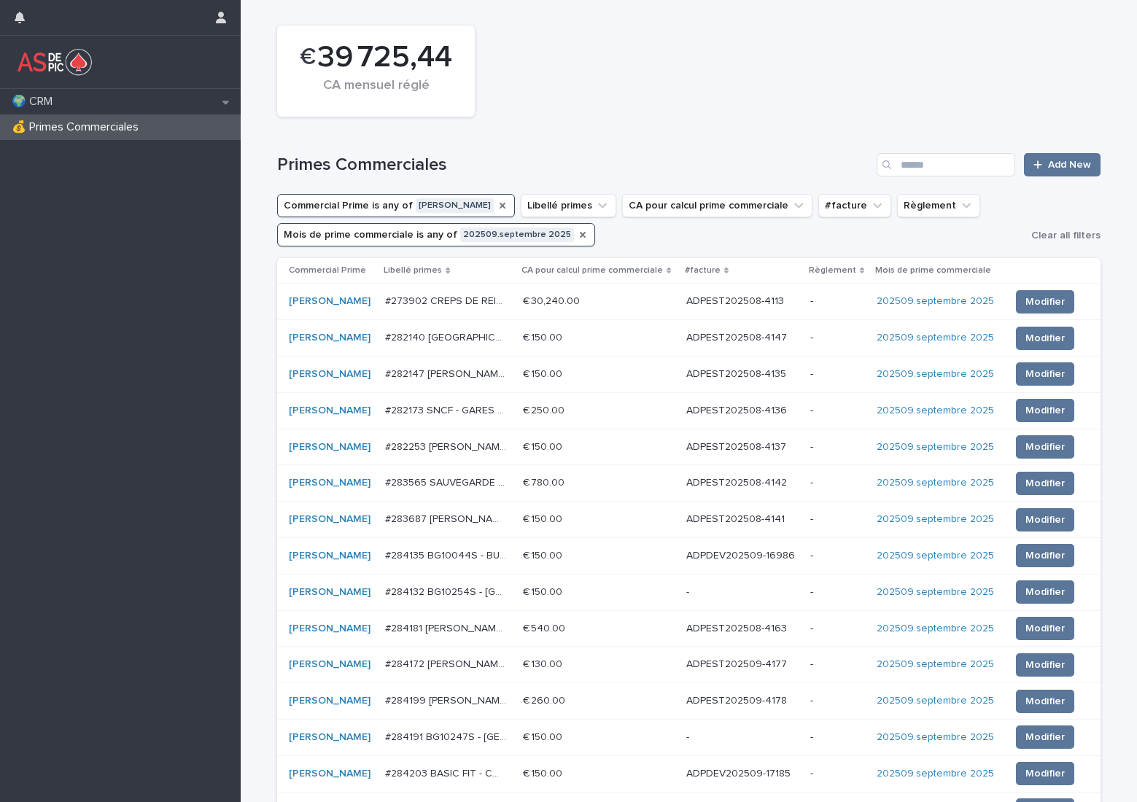
click at [497, 204] on icon "Commercial Prime" at bounding box center [503, 206] width 12 height 12
click at [358, 203] on button "Commercial Prime" at bounding box center [335, 205] width 116 height 23
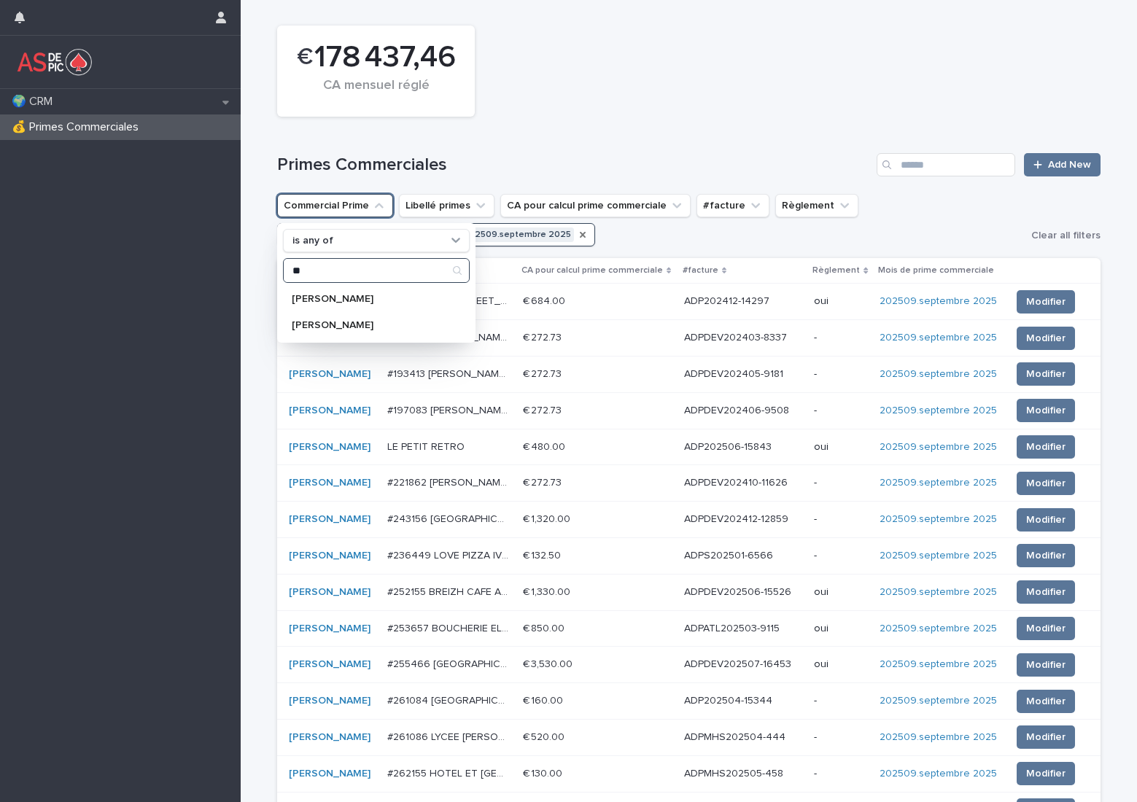
type input "*"
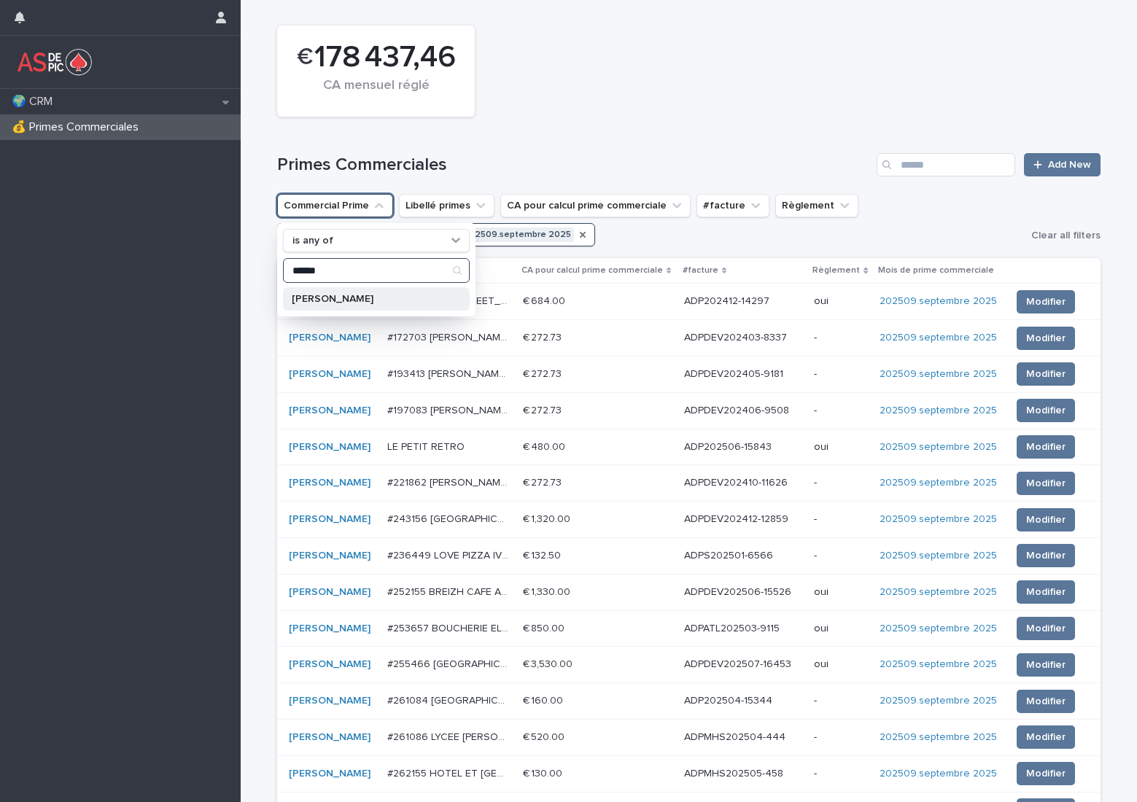
type input "******"
click at [351, 300] on p "[PERSON_NAME]" at bounding box center [369, 299] width 155 height 10
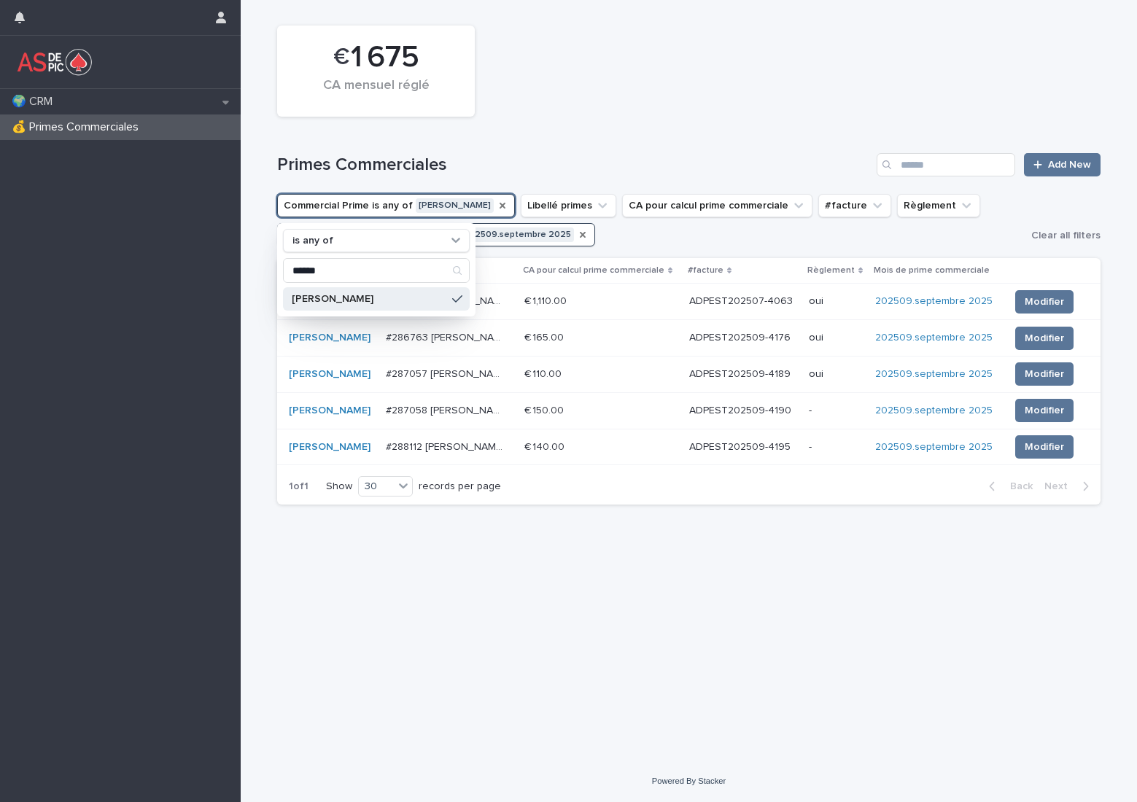
click at [707, 114] on div "€ 1 675 CA mensuel réglé" at bounding box center [689, 71] width 838 height 106
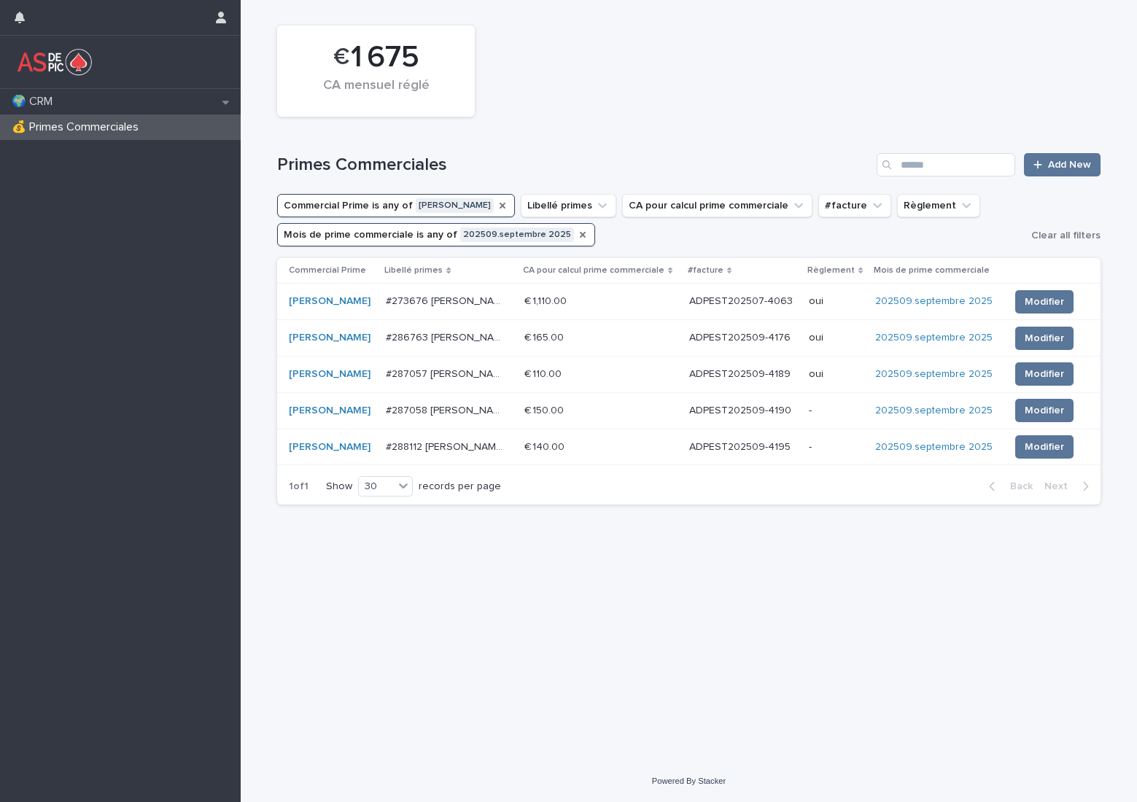
click at [742, 298] on p "ADPEST202507-4063" at bounding box center [742, 299] width 106 height 15
click at [581, 233] on icon "Mois de prime commerciale" at bounding box center [584, 235] width 6 height 6
click at [400, 236] on button "Mois de prime commerciale" at bounding box center [357, 234] width 160 height 23
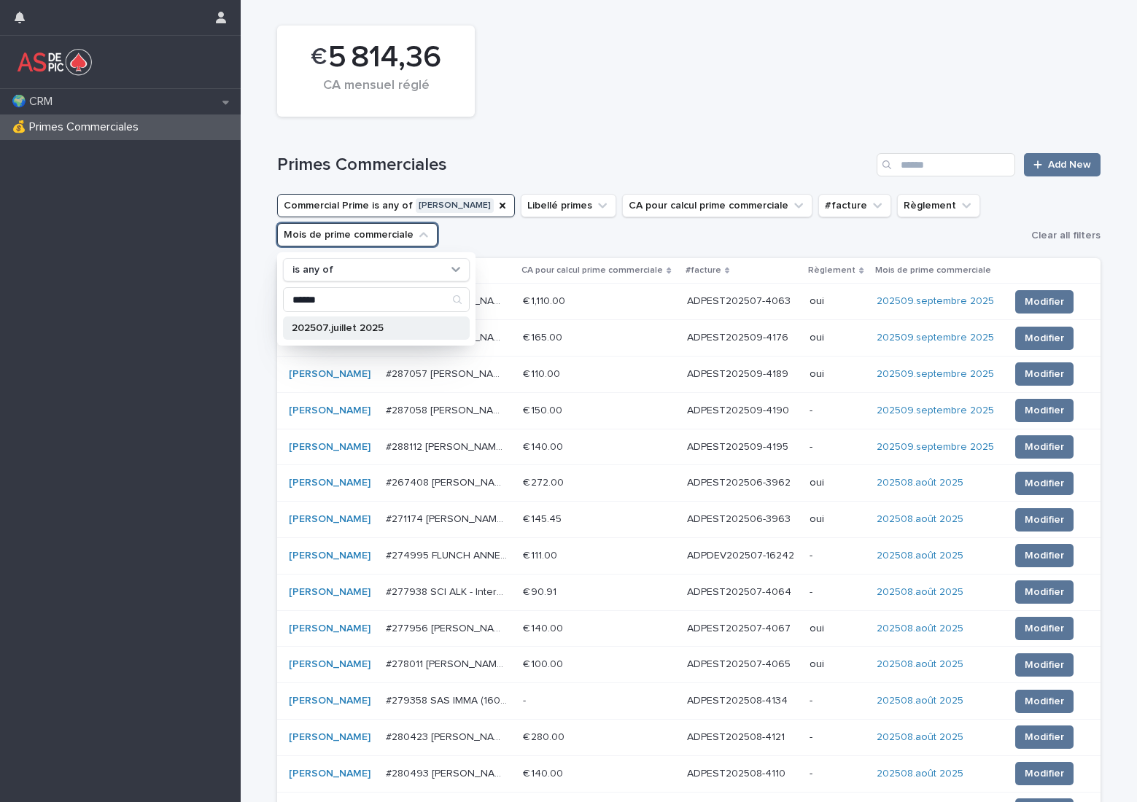
type input "******"
click at [318, 333] on p "202507.juillet 2025" at bounding box center [369, 328] width 155 height 10
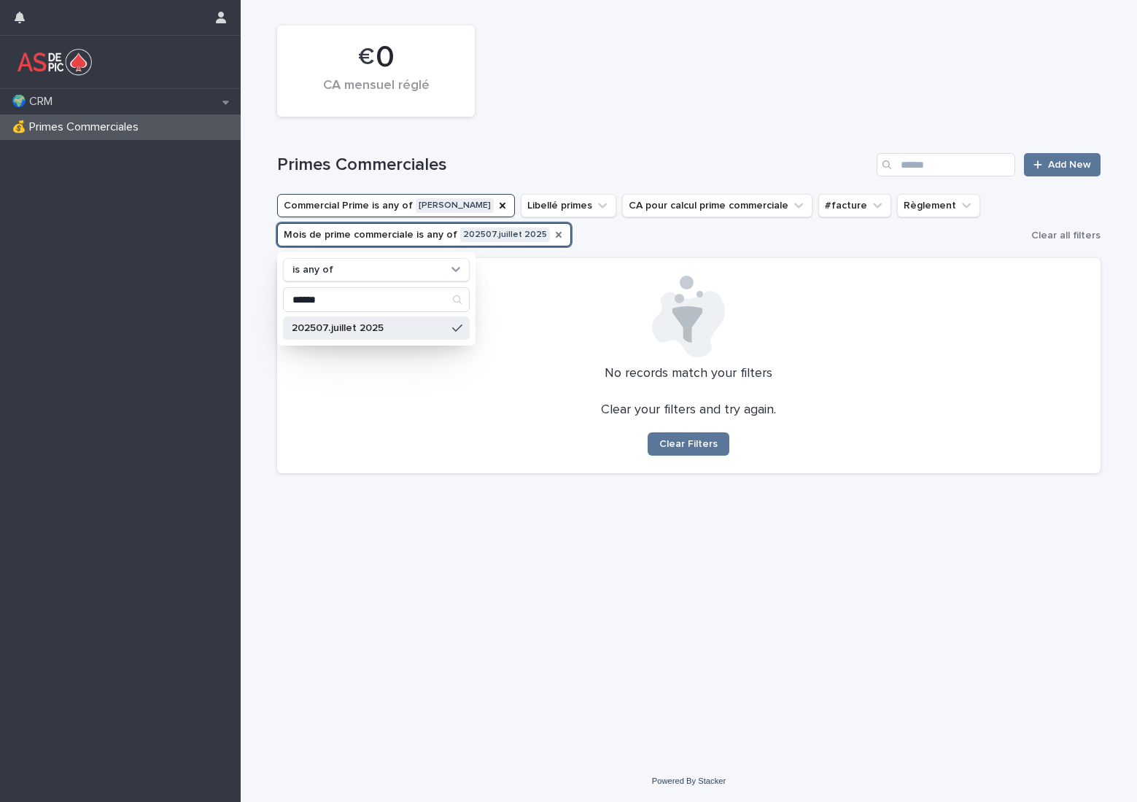
click at [553, 231] on icon "Mois de prime commerciale" at bounding box center [559, 235] width 12 height 12
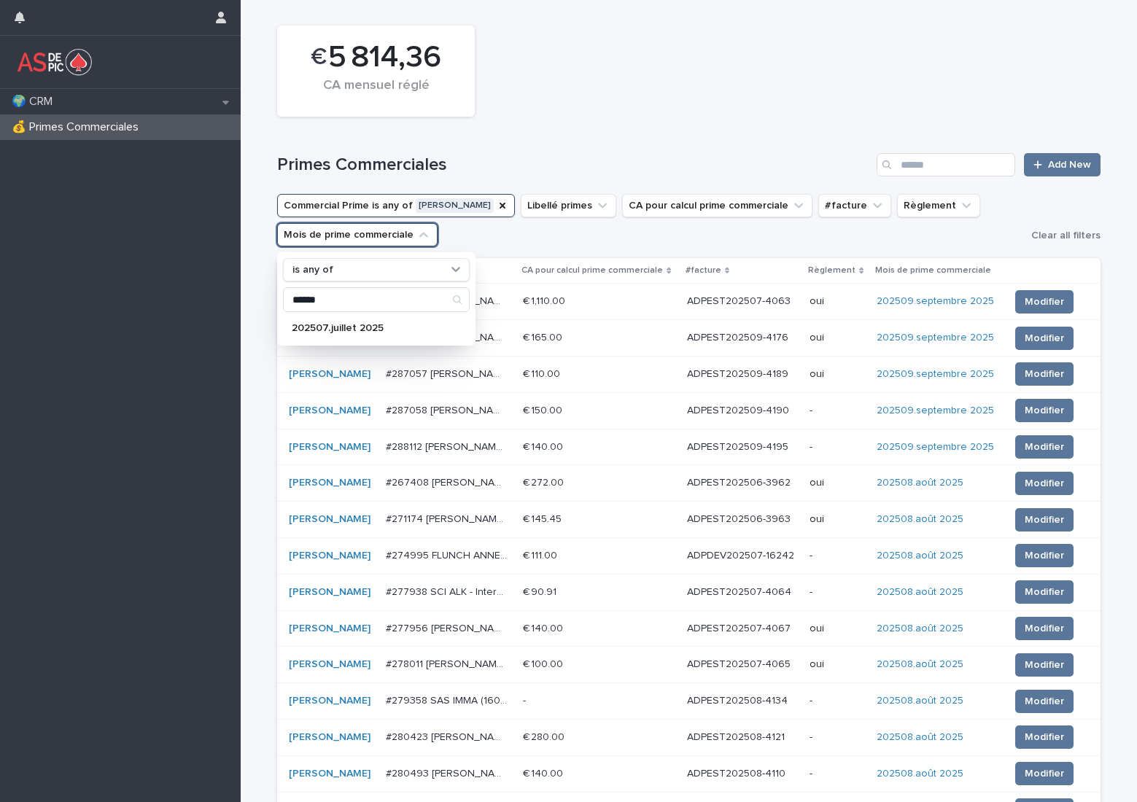
click at [406, 229] on button "Mois de prime commerciale" at bounding box center [357, 234] width 160 height 23
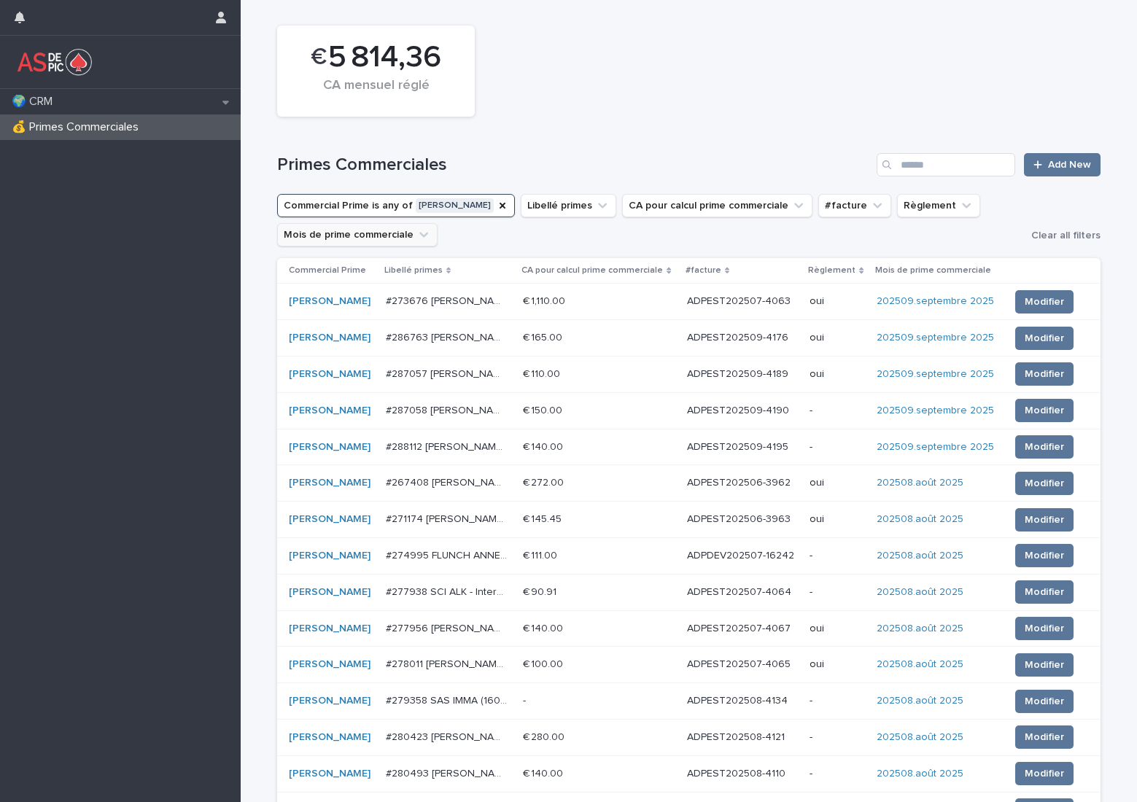
click at [392, 236] on button "Mois de prime commerciale" at bounding box center [357, 234] width 160 height 23
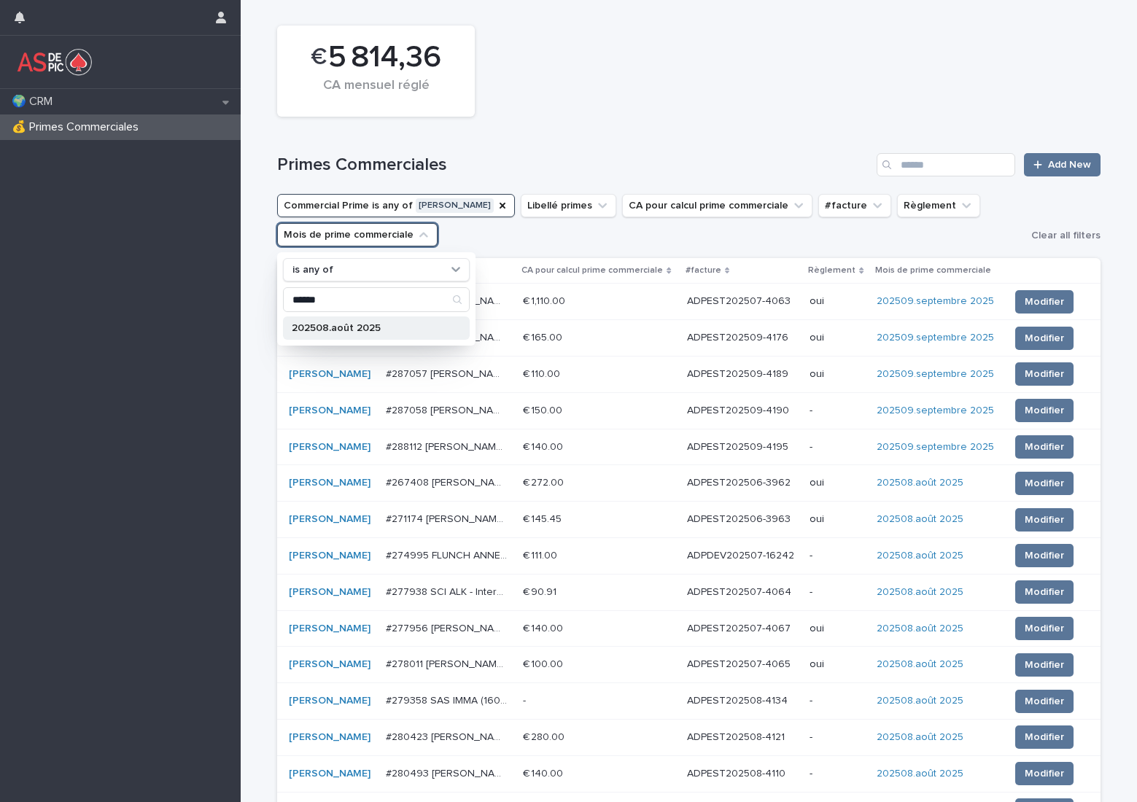
type input "******"
click at [326, 330] on p "202508.août 2025" at bounding box center [369, 328] width 155 height 10
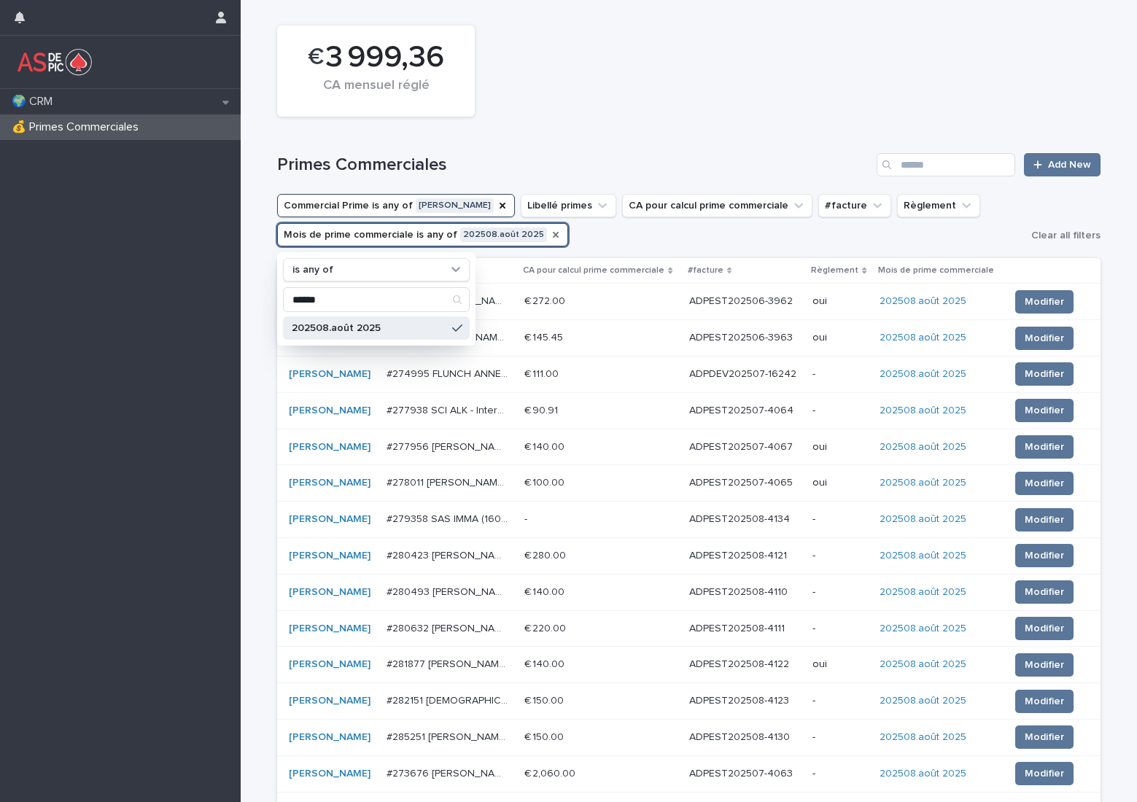
click at [591, 94] on div "€ 3 999,36 CA mensuel réglé" at bounding box center [689, 71] width 838 height 106
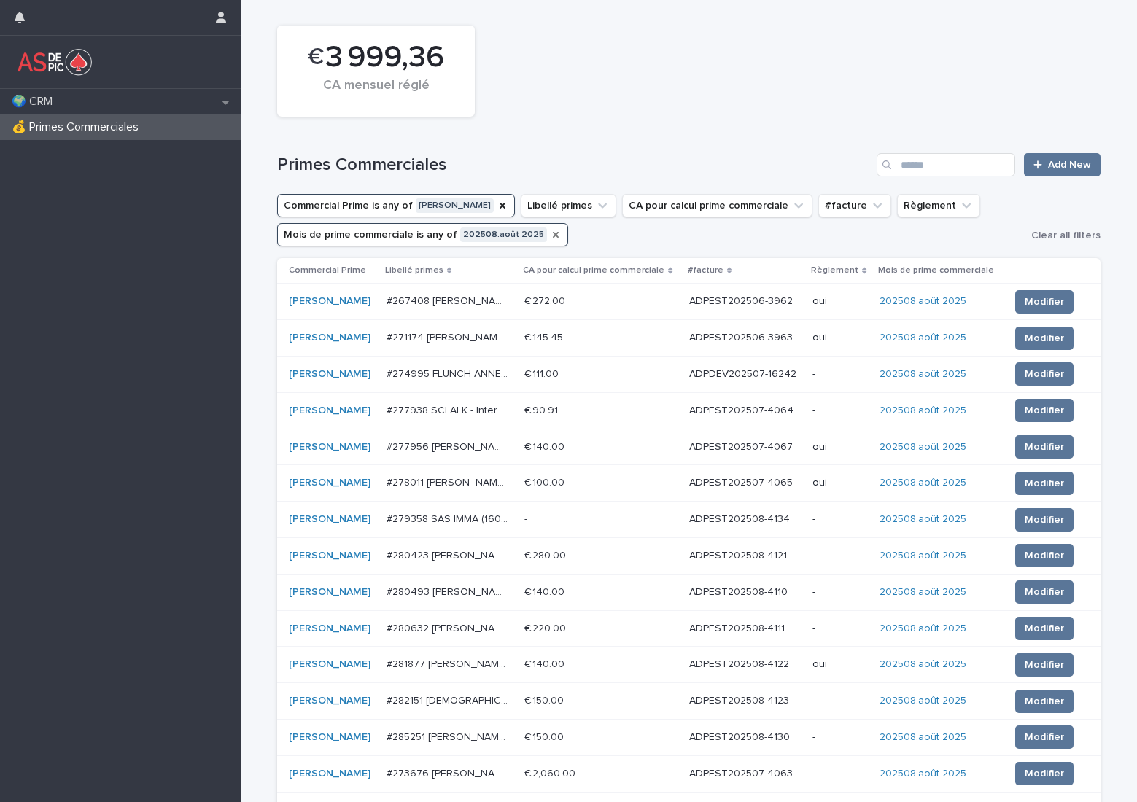
click at [550, 232] on icon "Mois de prime commerciale" at bounding box center [556, 235] width 12 height 12
click at [497, 201] on icon "Commercial Prime" at bounding box center [503, 206] width 12 height 12
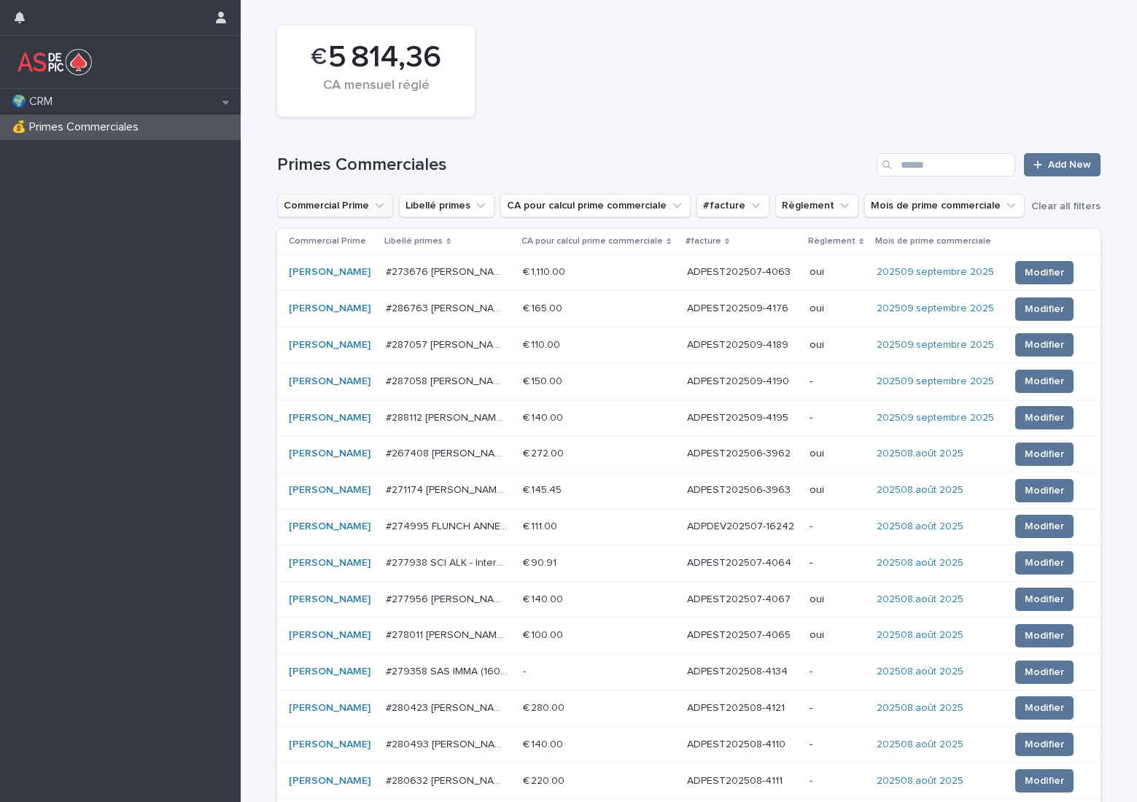
click at [360, 208] on button "Commercial Prime" at bounding box center [335, 205] width 116 height 23
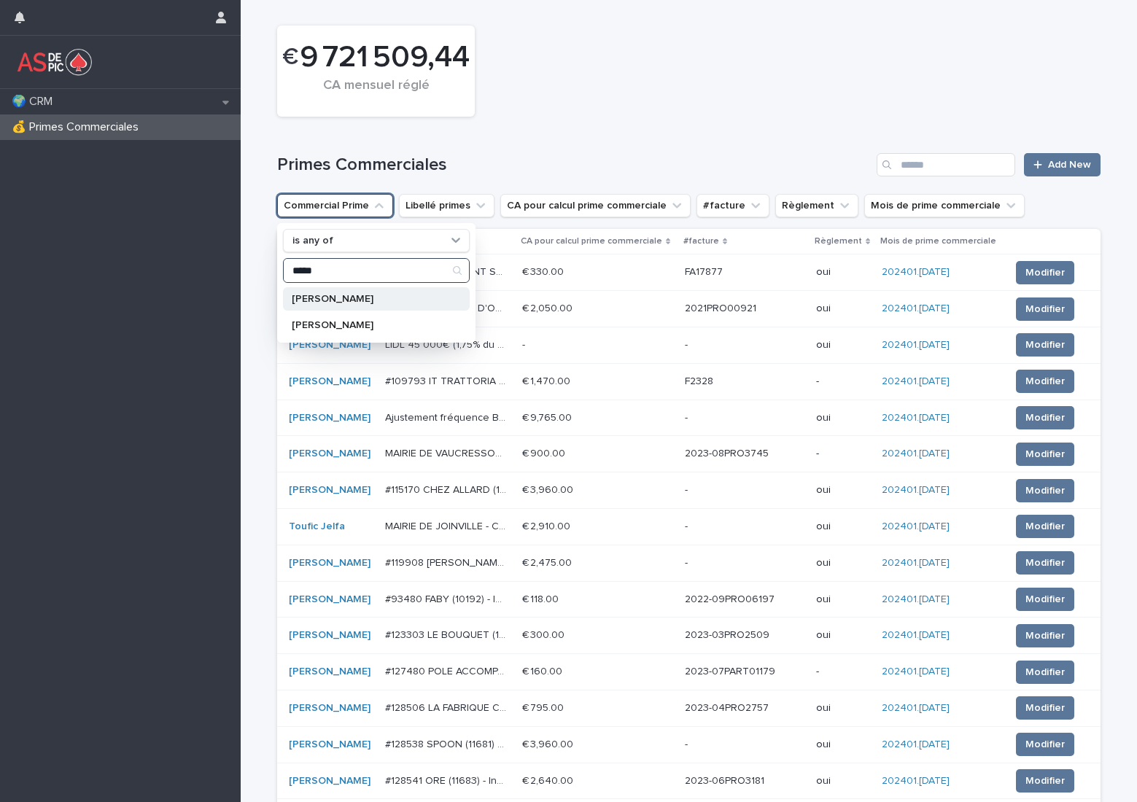
type input "*****"
click at [354, 293] on div "[PERSON_NAME]" at bounding box center [376, 298] width 187 height 23
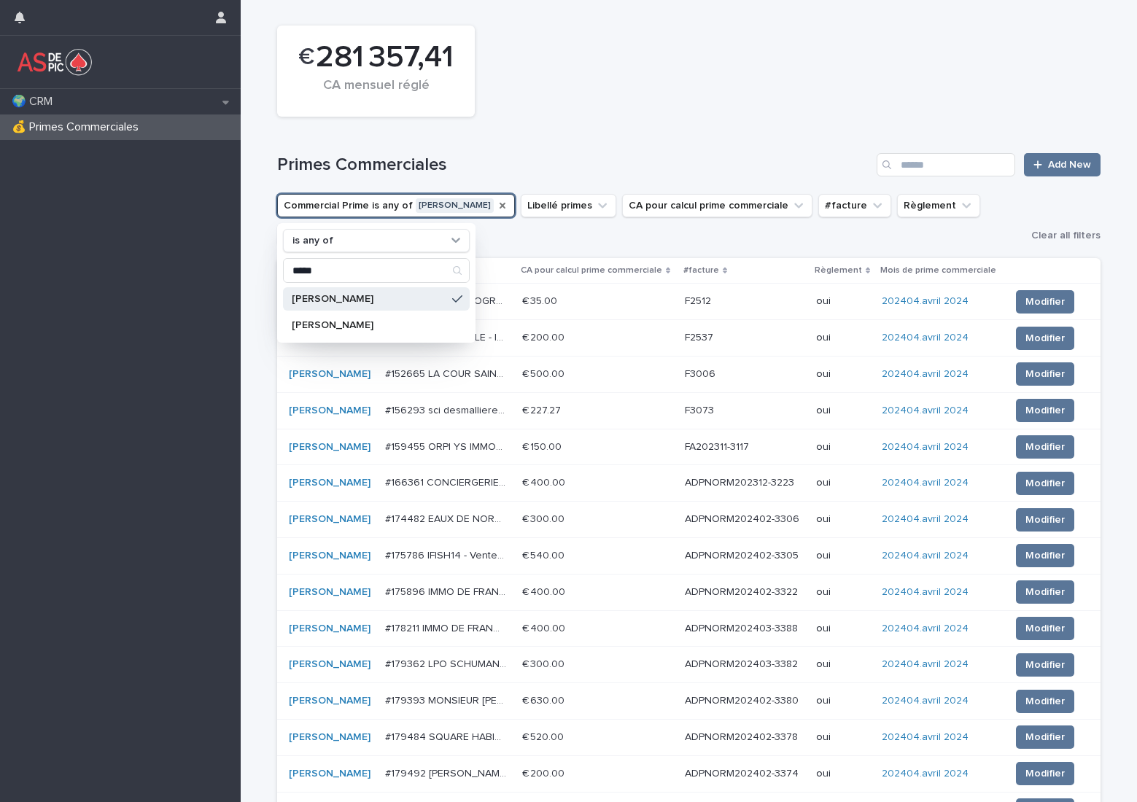
click at [576, 124] on div "Primes Commerciales Add New" at bounding box center [688, 159] width 823 height 70
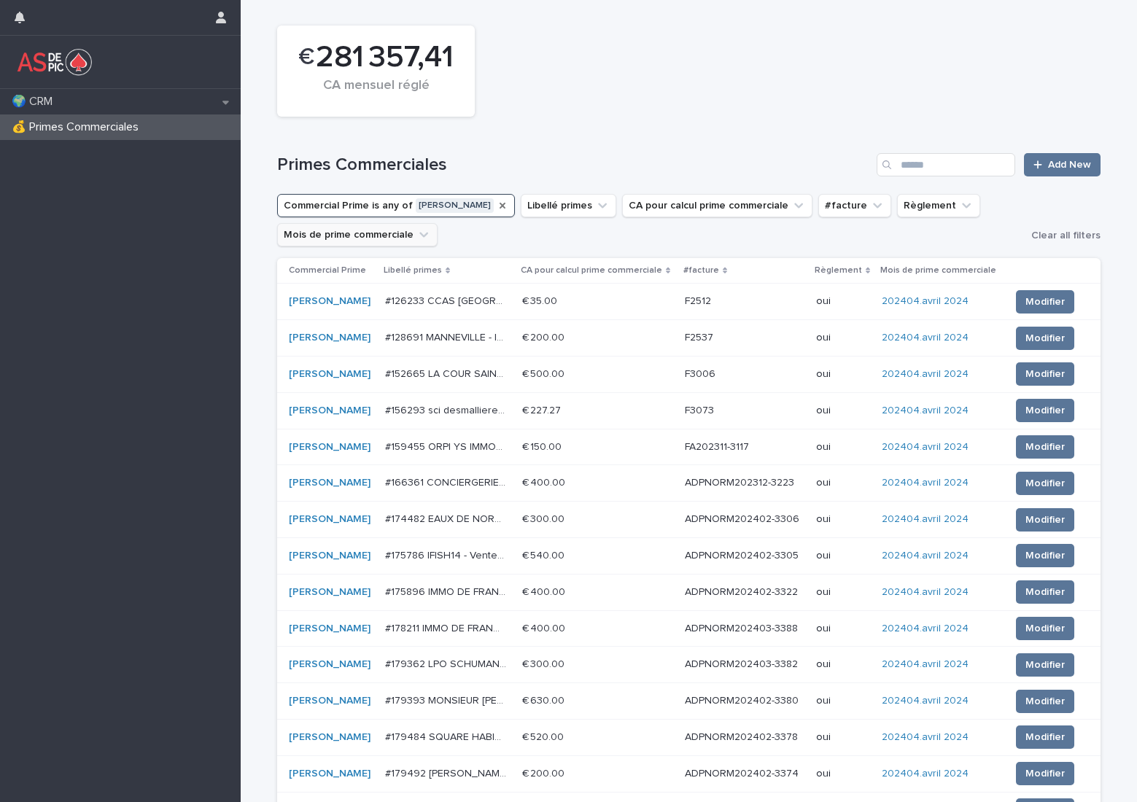
click at [399, 236] on button "Mois de prime commerciale" at bounding box center [357, 234] width 160 height 23
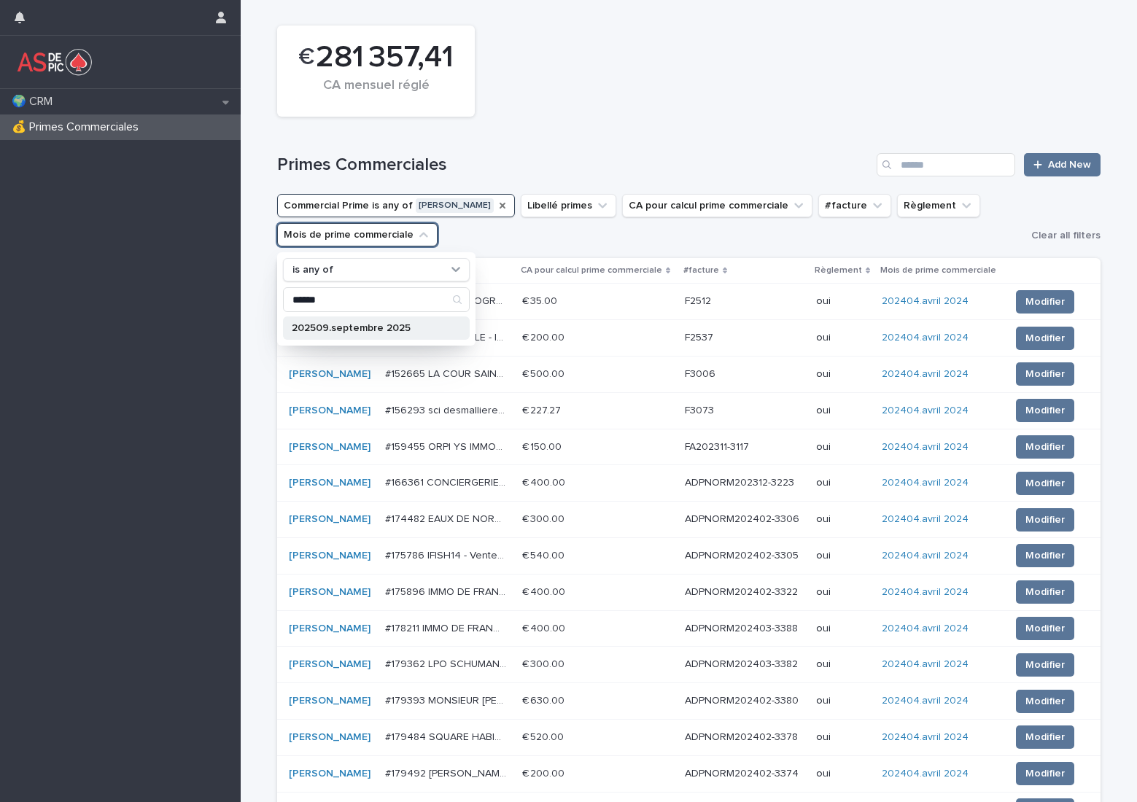
type input "******"
click at [425, 327] on p "202509.septembre 2025" at bounding box center [369, 328] width 155 height 10
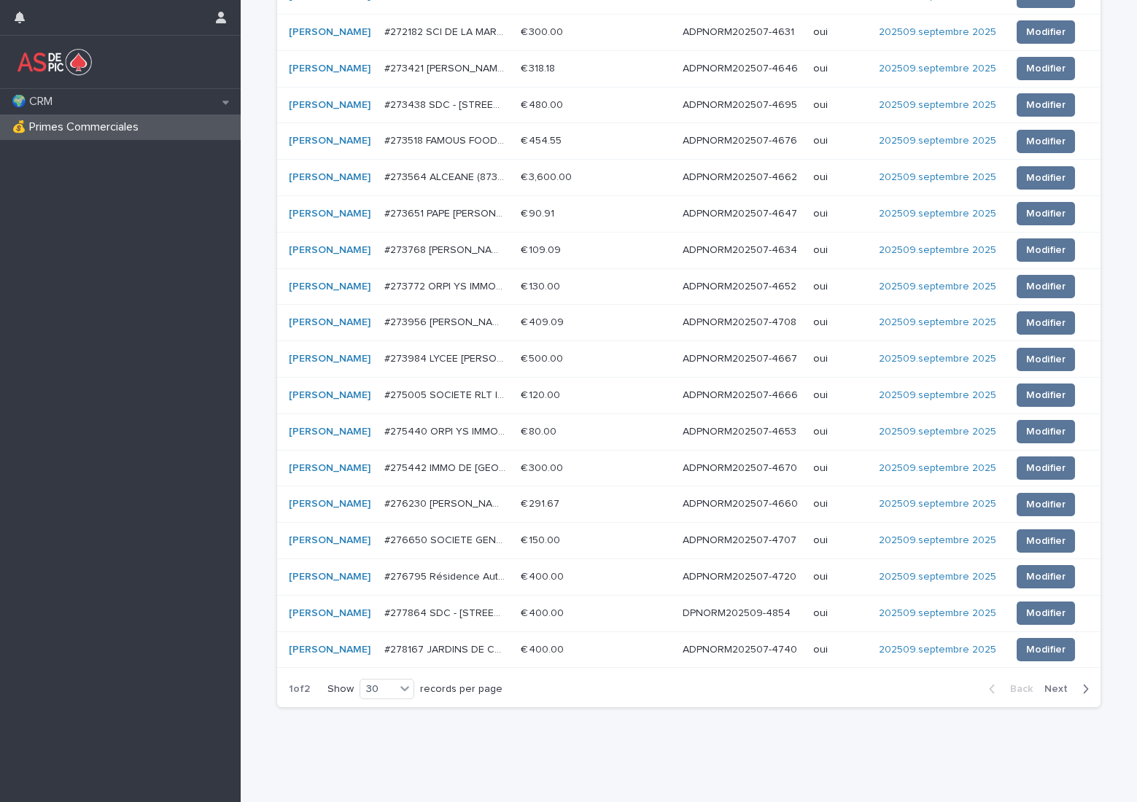
scroll to position [737, 0]
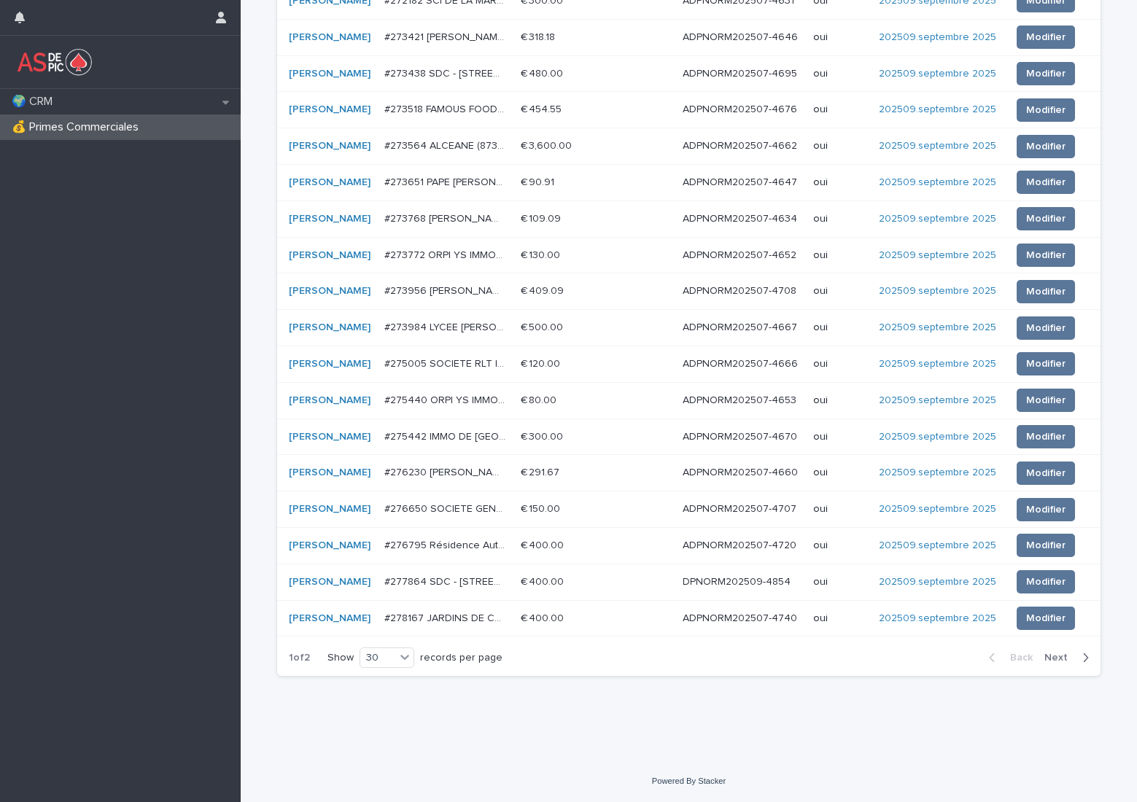
click at [1046, 659] on span "Next" at bounding box center [1060, 658] width 32 height 10
